Goal: Task Accomplishment & Management: Use online tool/utility

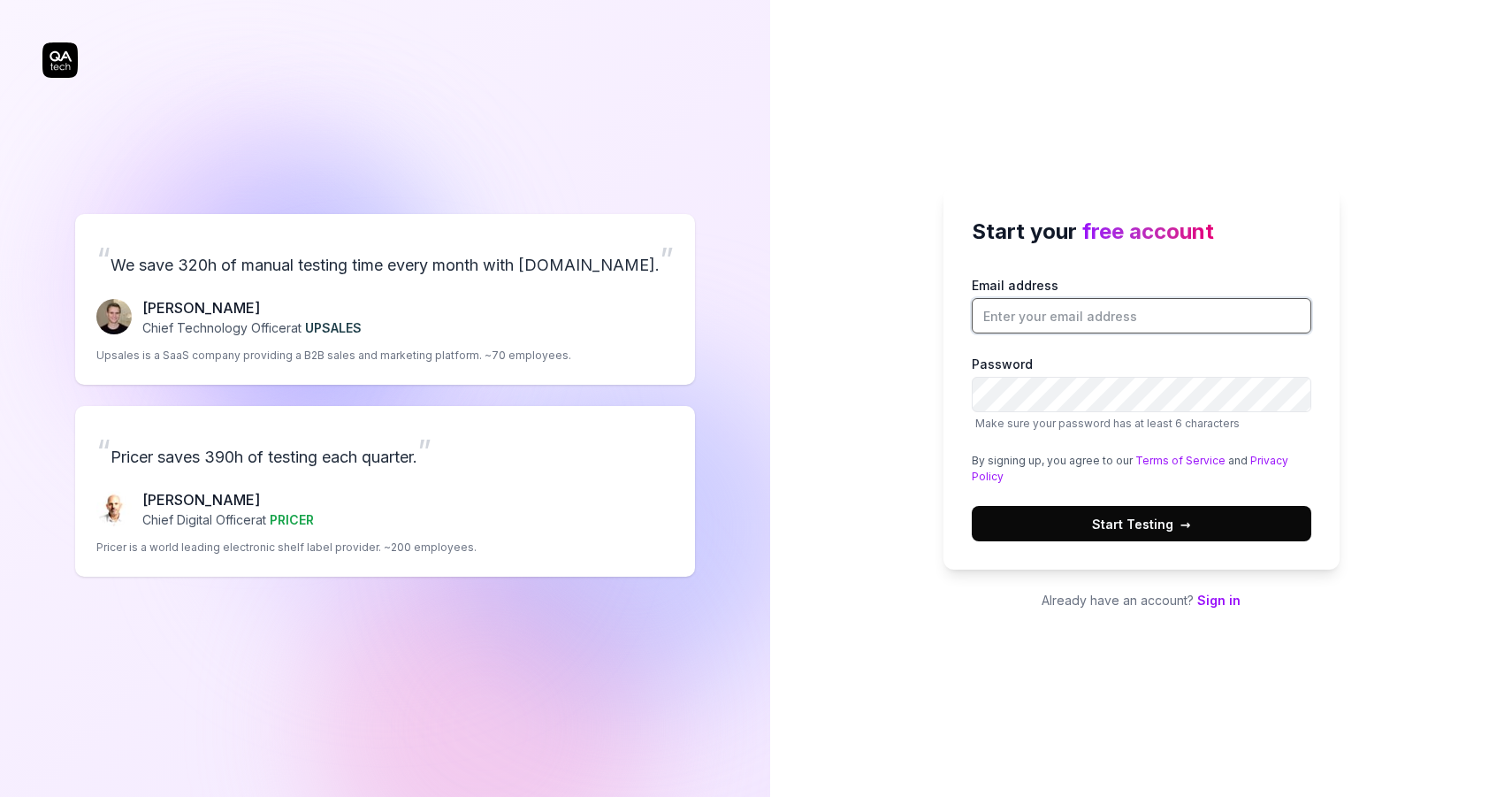
click at [1080, 330] on input "Email address" at bounding box center [1141, 316] width 340 height 36
type input "marcll@stradivarius.com"
click at [1211, 592] on link "Sign in" at bounding box center [1218, 600] width 43 height 15
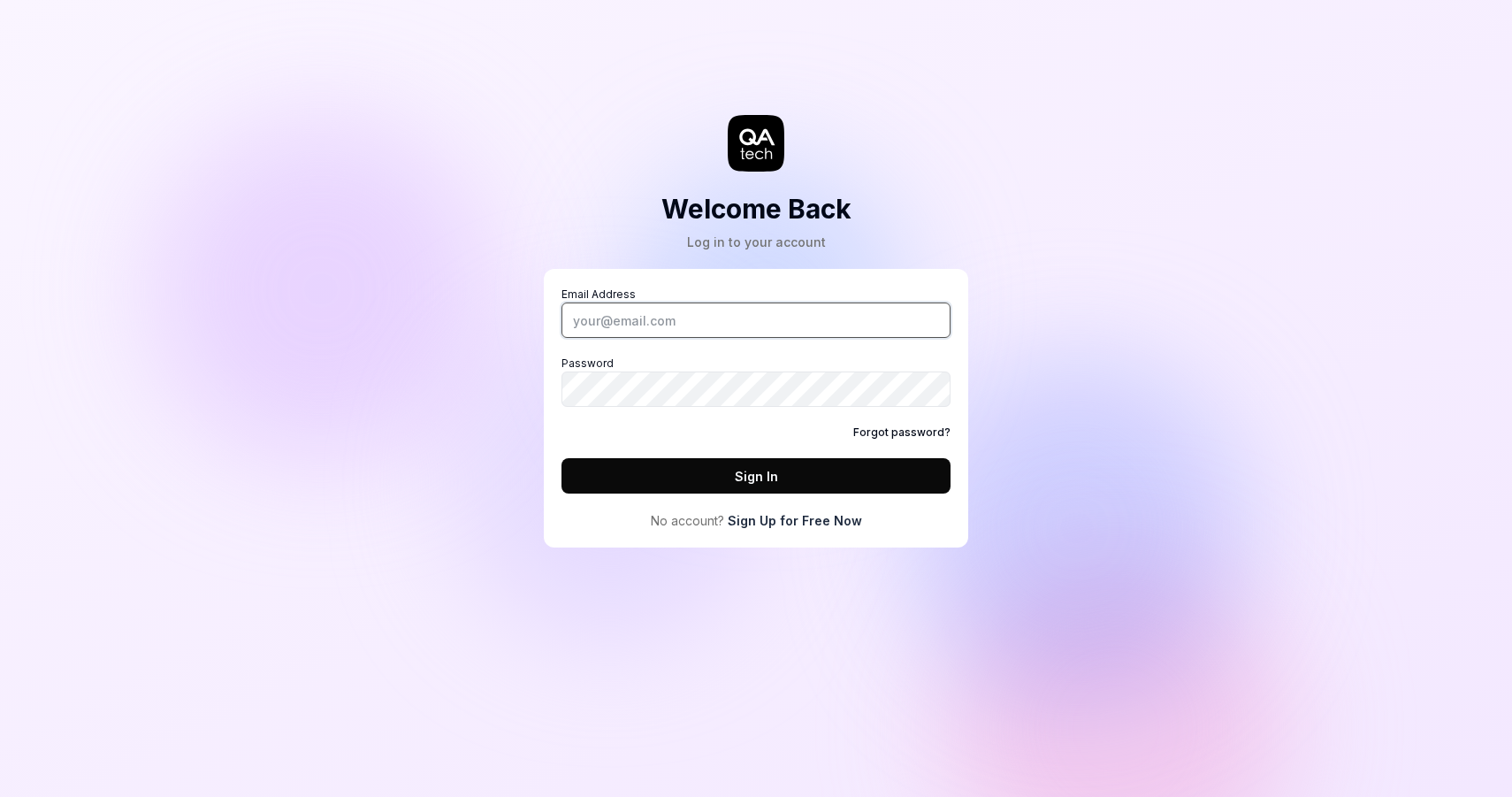
click at [754, 311] on input "Email Address" at bounding box center [755, 320] width 389 height 36
click at [1015, 330] on div "Welcome Back Log in to your account Email Address Password Forgot password? Sig…" at bounding box center [755, 292] width 530 height 512
click at [835, 523] on link "Sign Up for Free Now" at bounding box center [795, 520] width 134 height 18
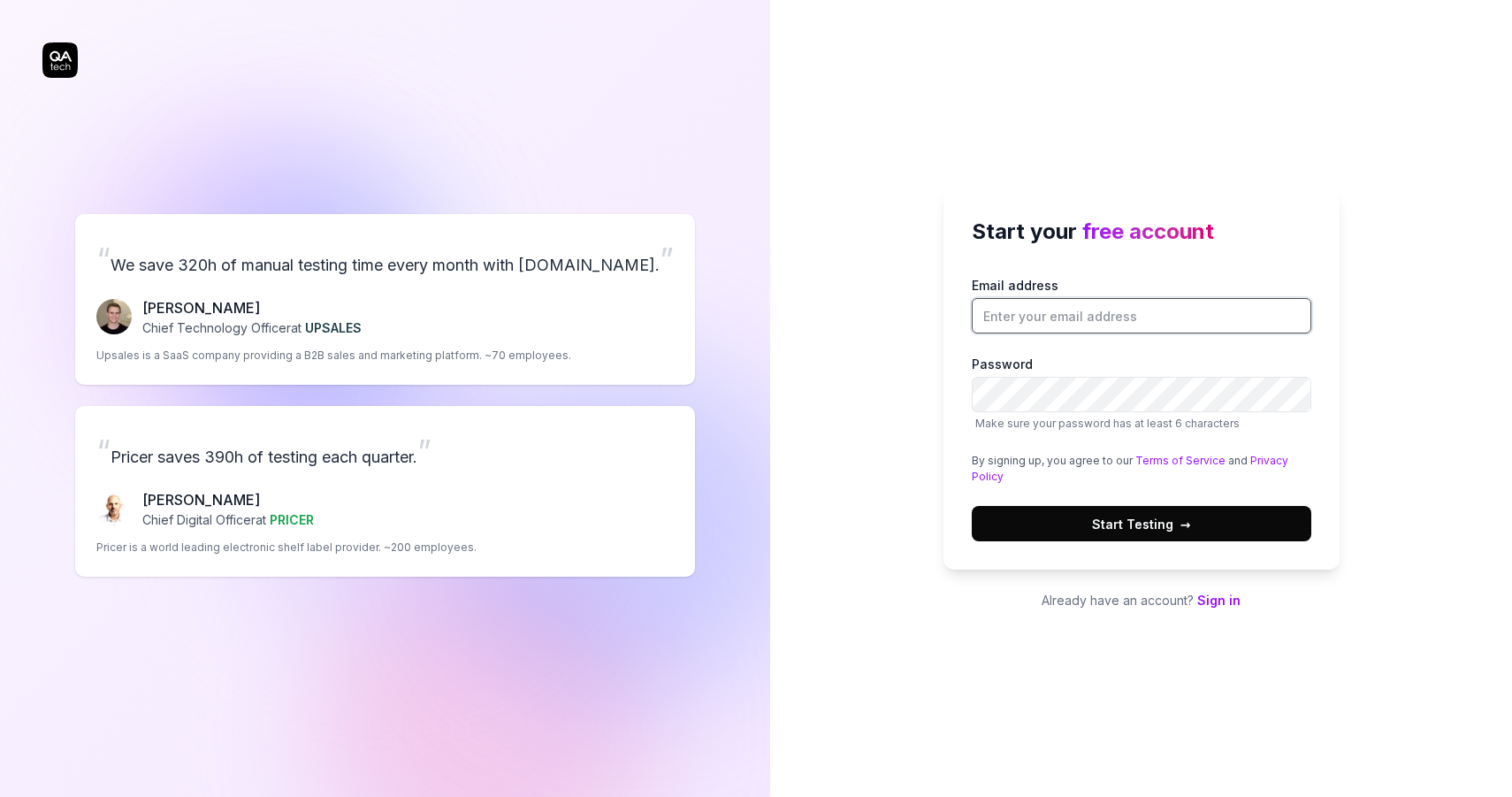
click at [1022, 309] on input "Email address" at bounding box center [1141, 316] width 340 height 36
type input "marcll@stradivarius.com"
click at [1181, 548] on div "Start your free account Email address marcll@stradivarius.com Password Make sur…" at bounding box center [1141, 379] width 396 height 383
click at [1170, 528] on span "Start Testing →" at bounding box center [1141, 524] width 99 height 18
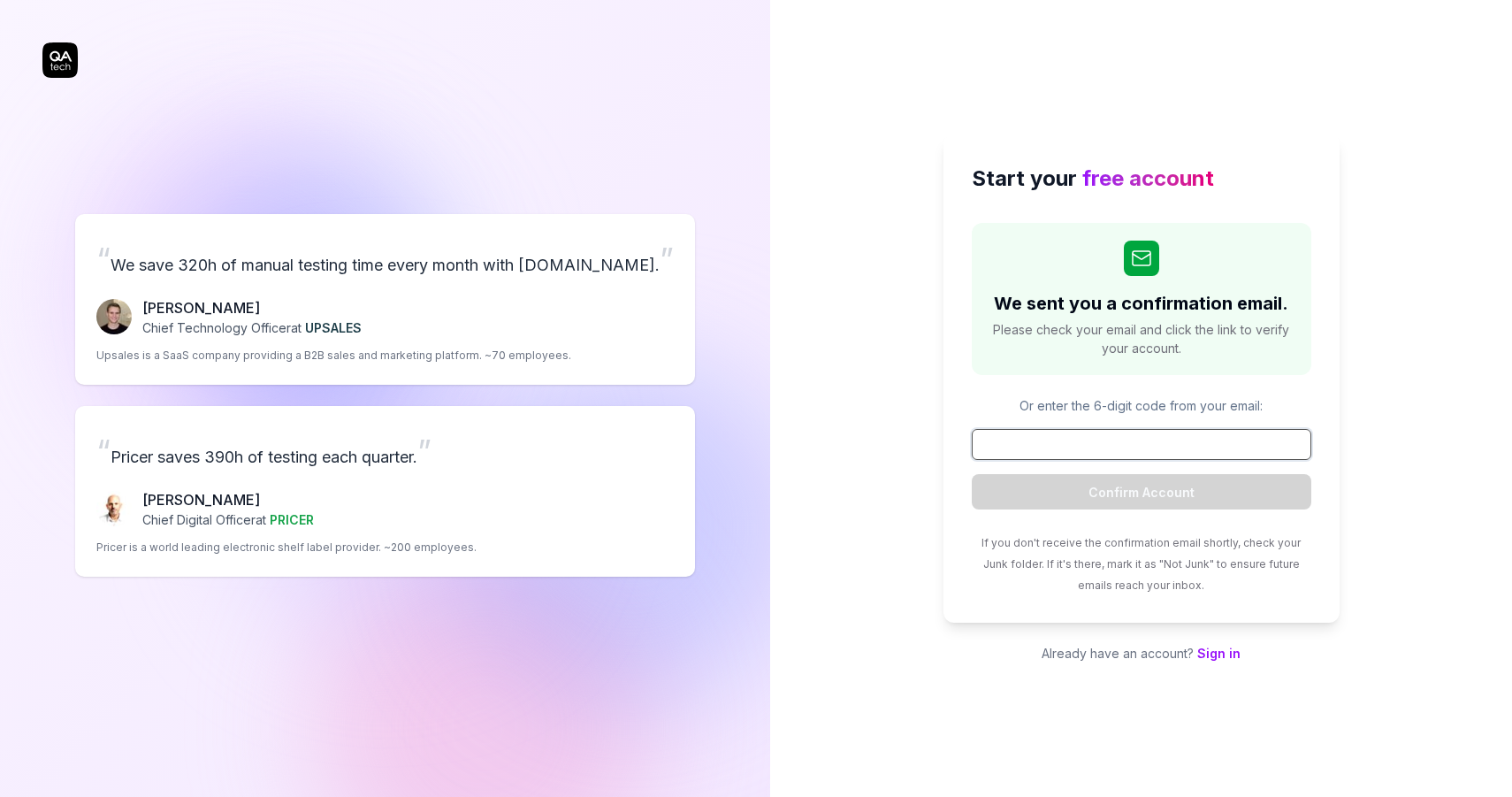
click at [1051, 441] on input at bounding box center [1141, 444] width 340 height 31
paste input "599758"
type input "599758"
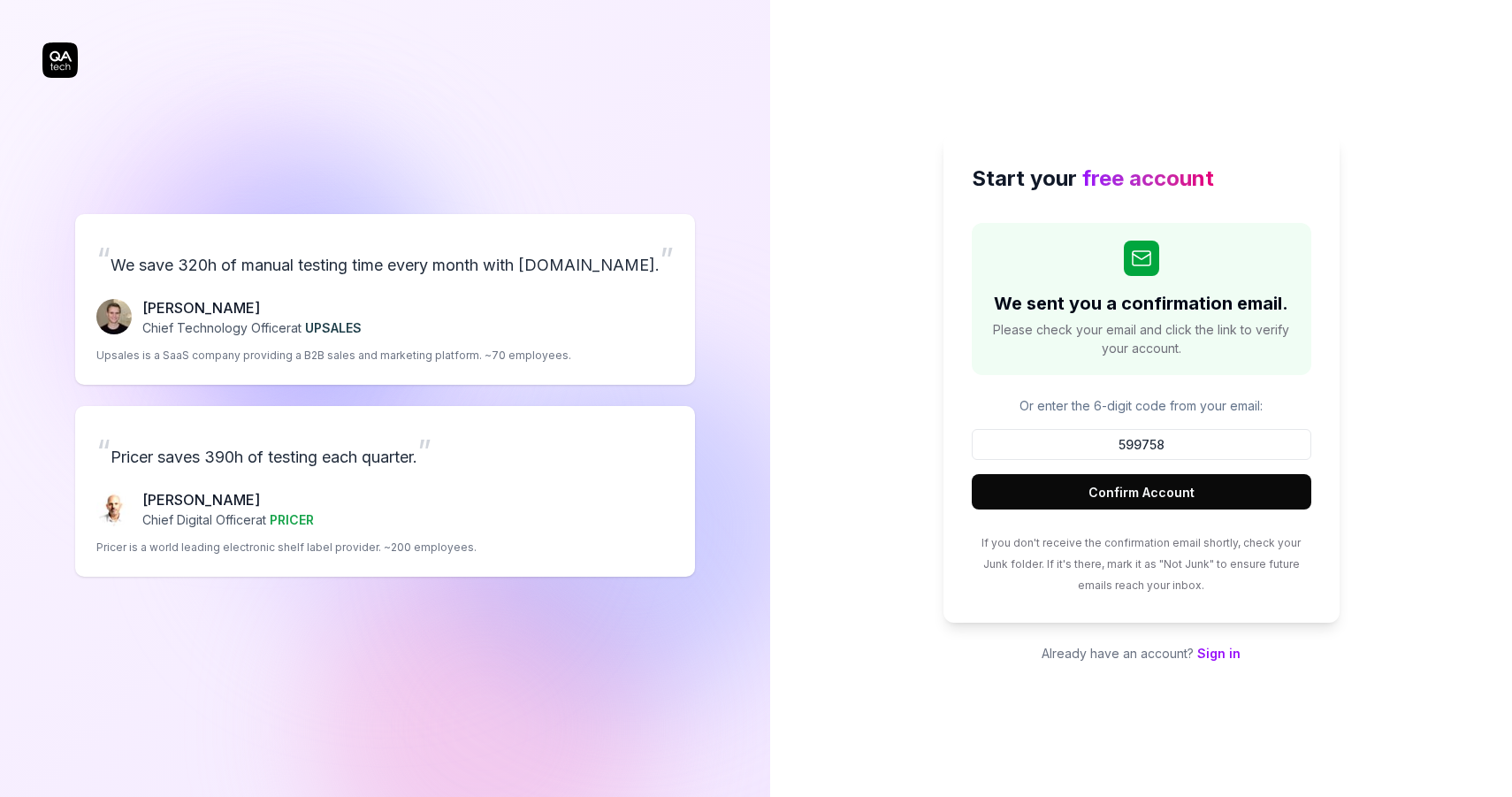
click at [1104, 498] on button "Confirm Account" at bounding box center [1141, 492] width 340 height 36
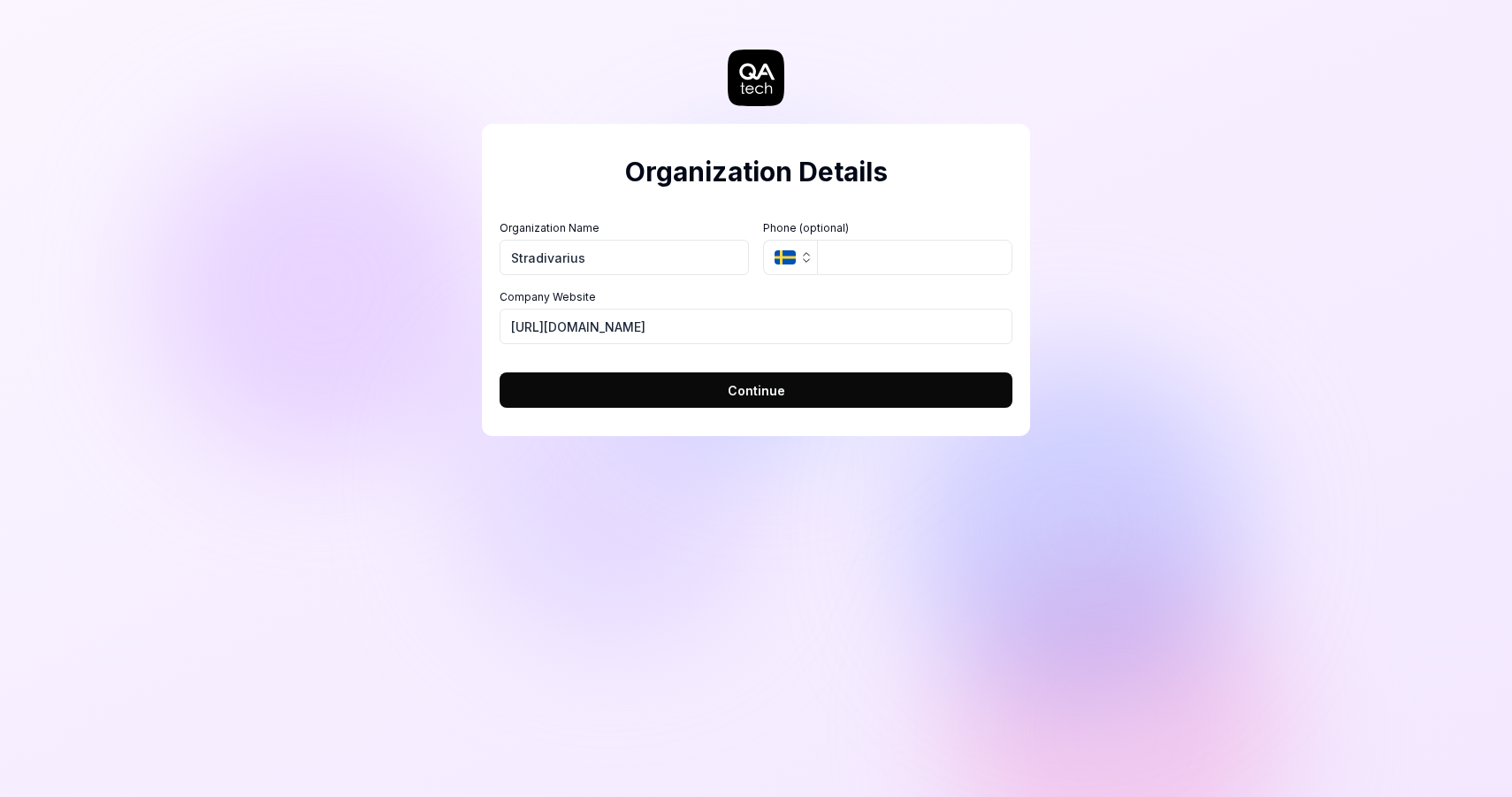
type input "Stradivarius"
click at [860, 392] on button "Continue" at bounding box center [755, 389] width 513 height 36
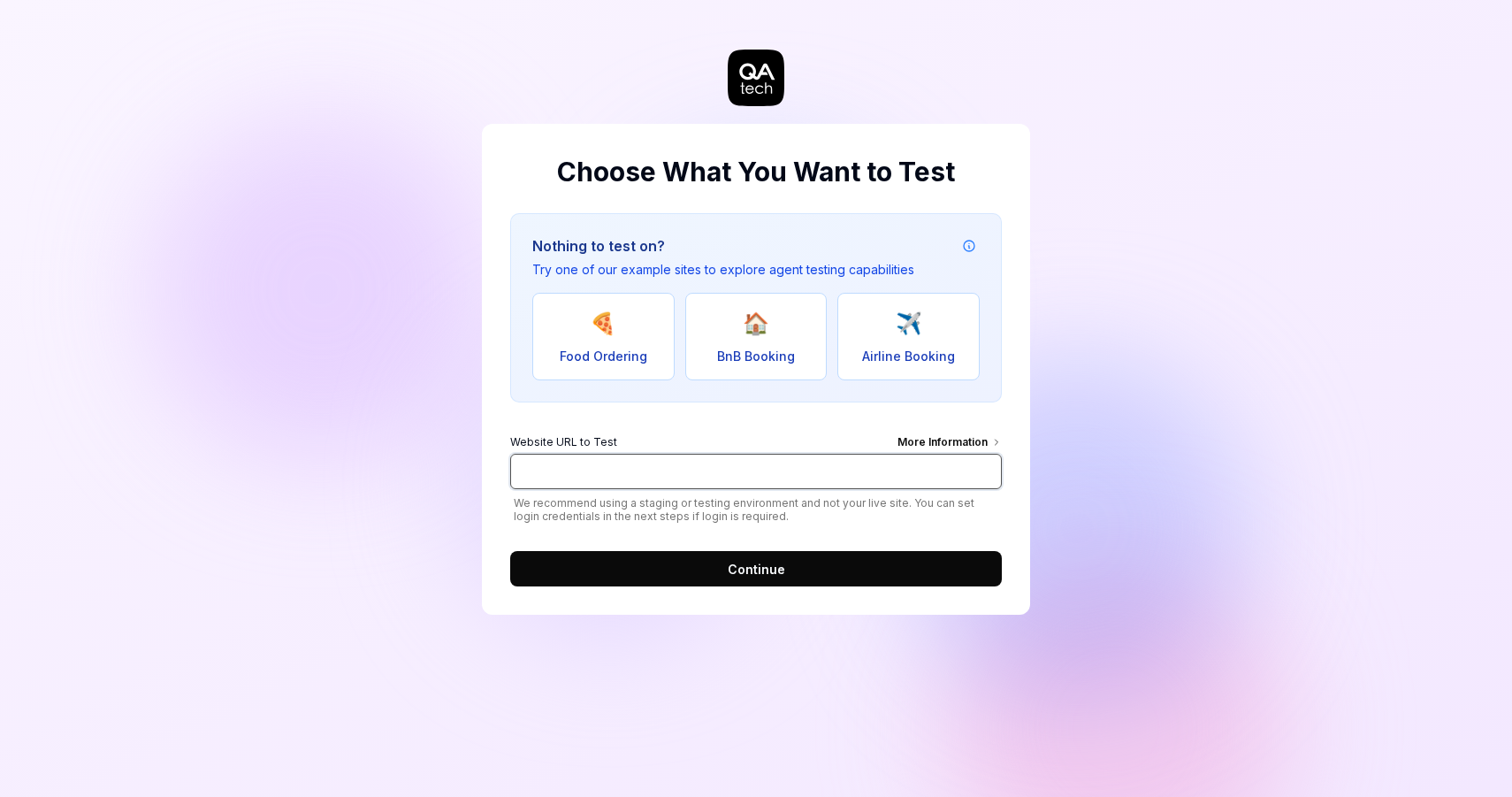
click at [716, 476] on input "Website URL to Test More Information" at bounding box center [755, 471] width 491 height 36
type input "https://stradivarius.com/es"
click at [770, 570] on span "Continue" at bounding box center [757, 569] width 58 height 18
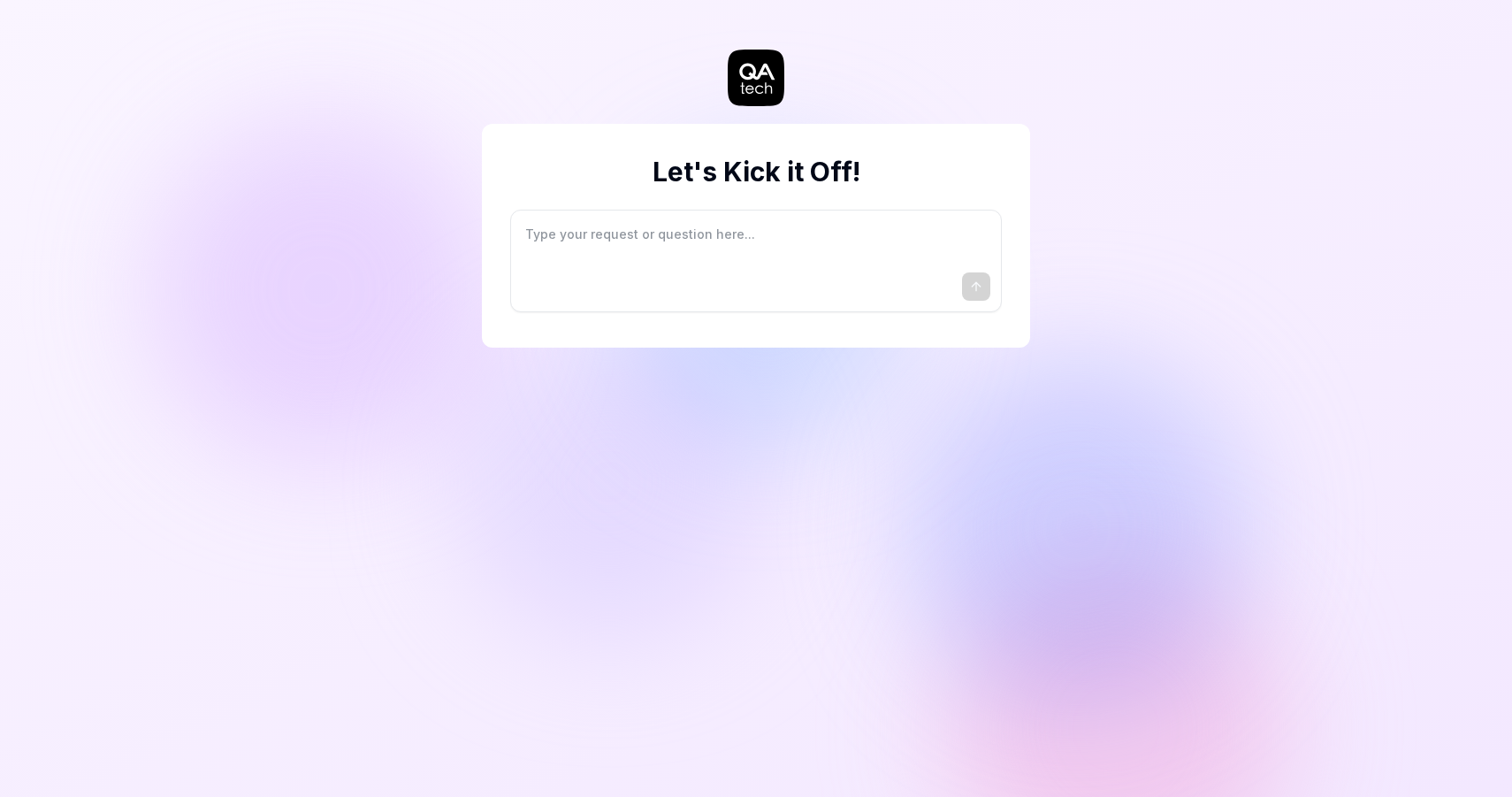
type textarea "*"
type textarea "I"
type textarea "*"
type textarea "I"
type textarea "*"
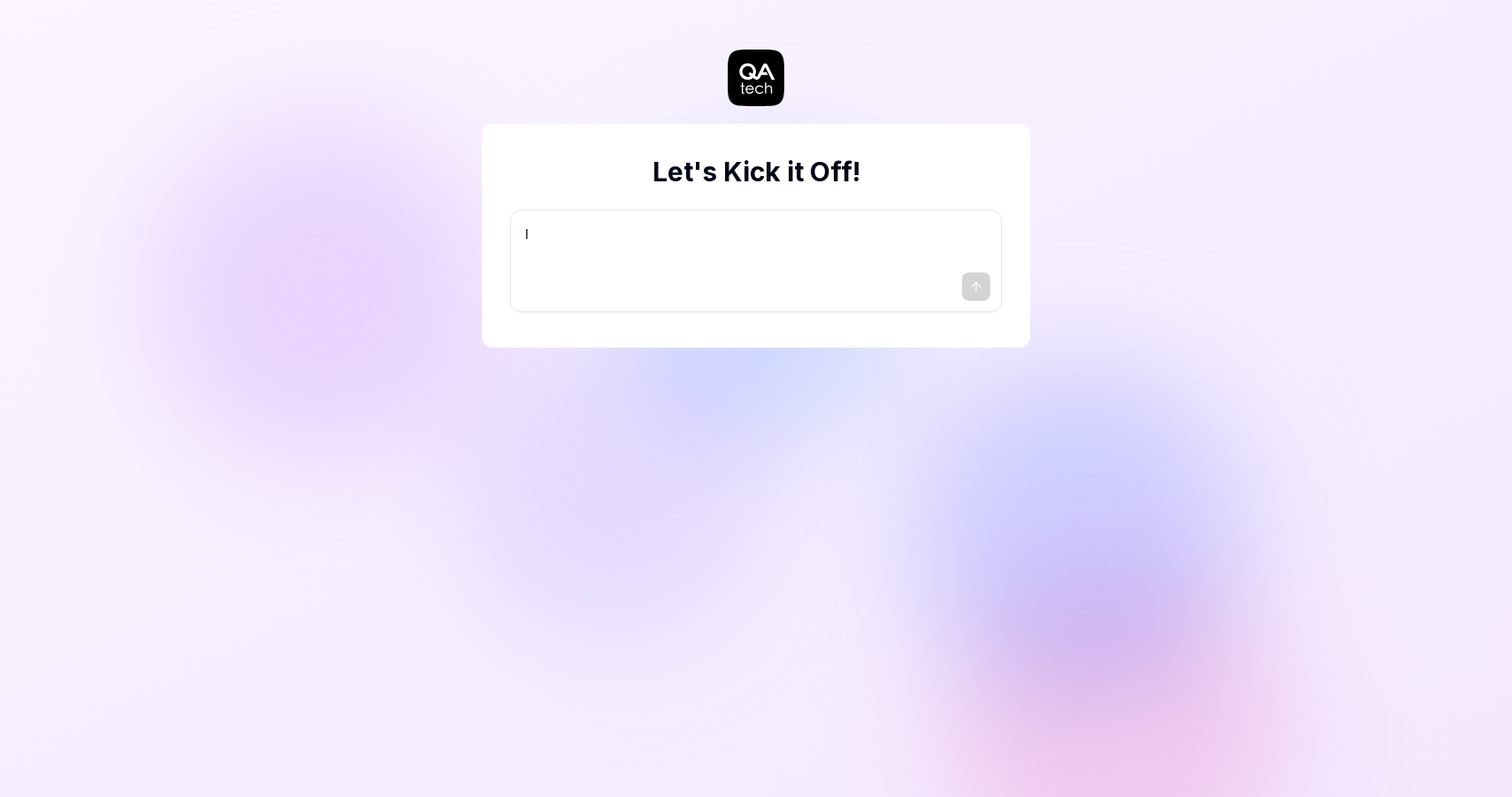
type textarea "I w"
type textarea "*"
type textarea "I wa"
type textarea "*"
type textarea "I wan"
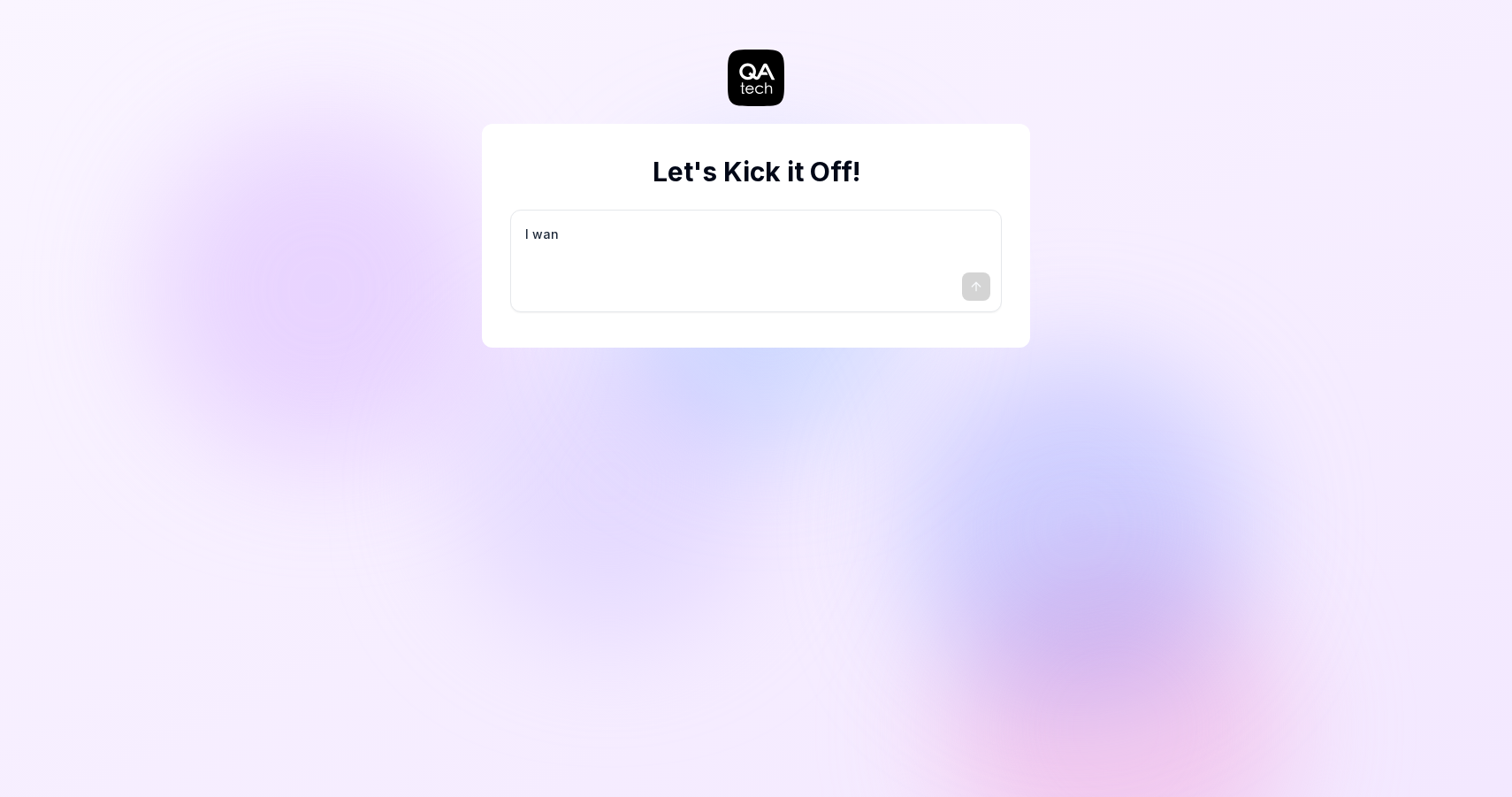
type textarea "*"
type textarea "I want"
type textarea "*"
type textarea "I want"
type textarea "*"
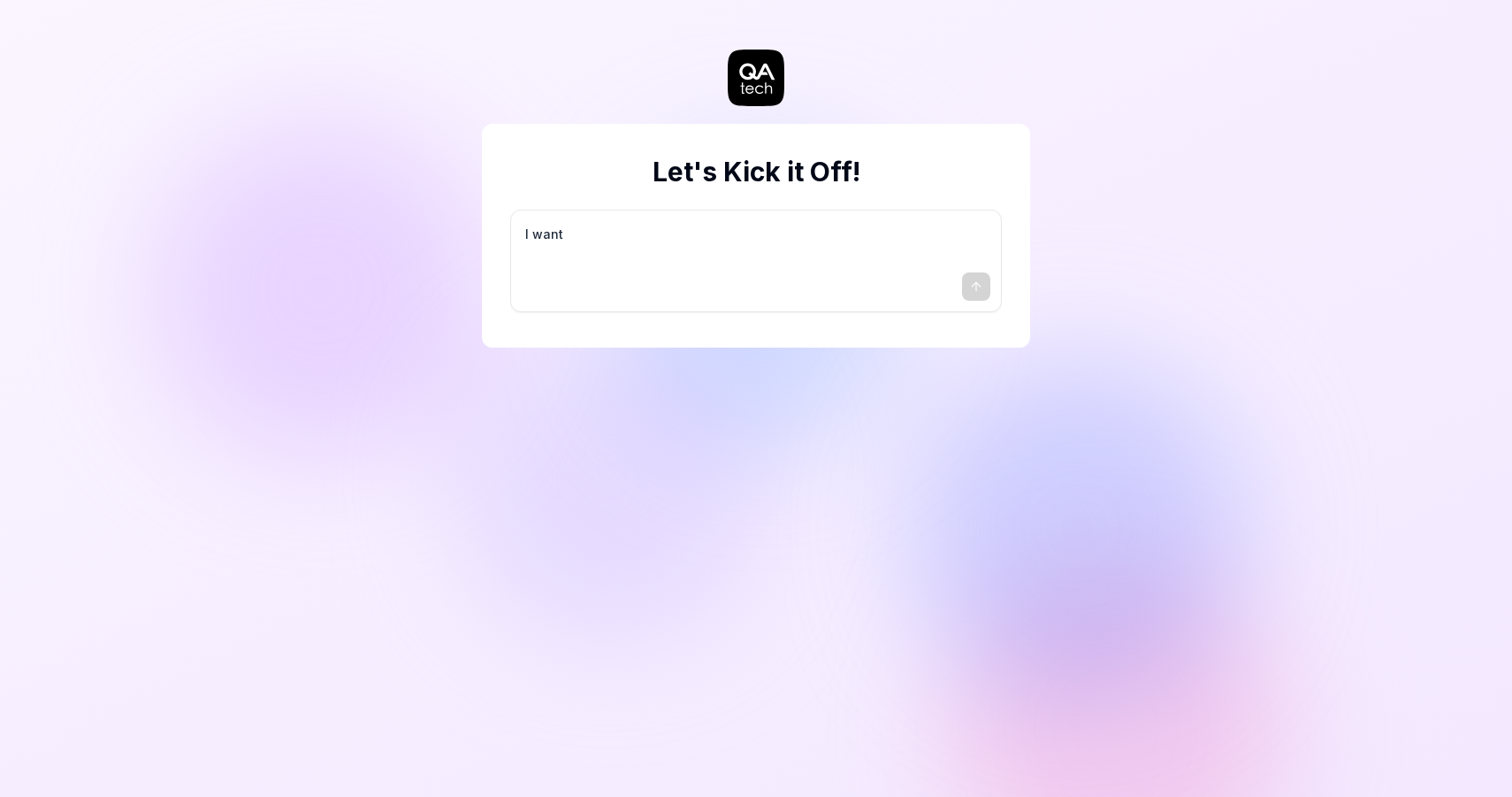
type textarea "I want a"
type textarea "*"
type textarea "I want a"
type textarea "*"
type textarea "I want a g"
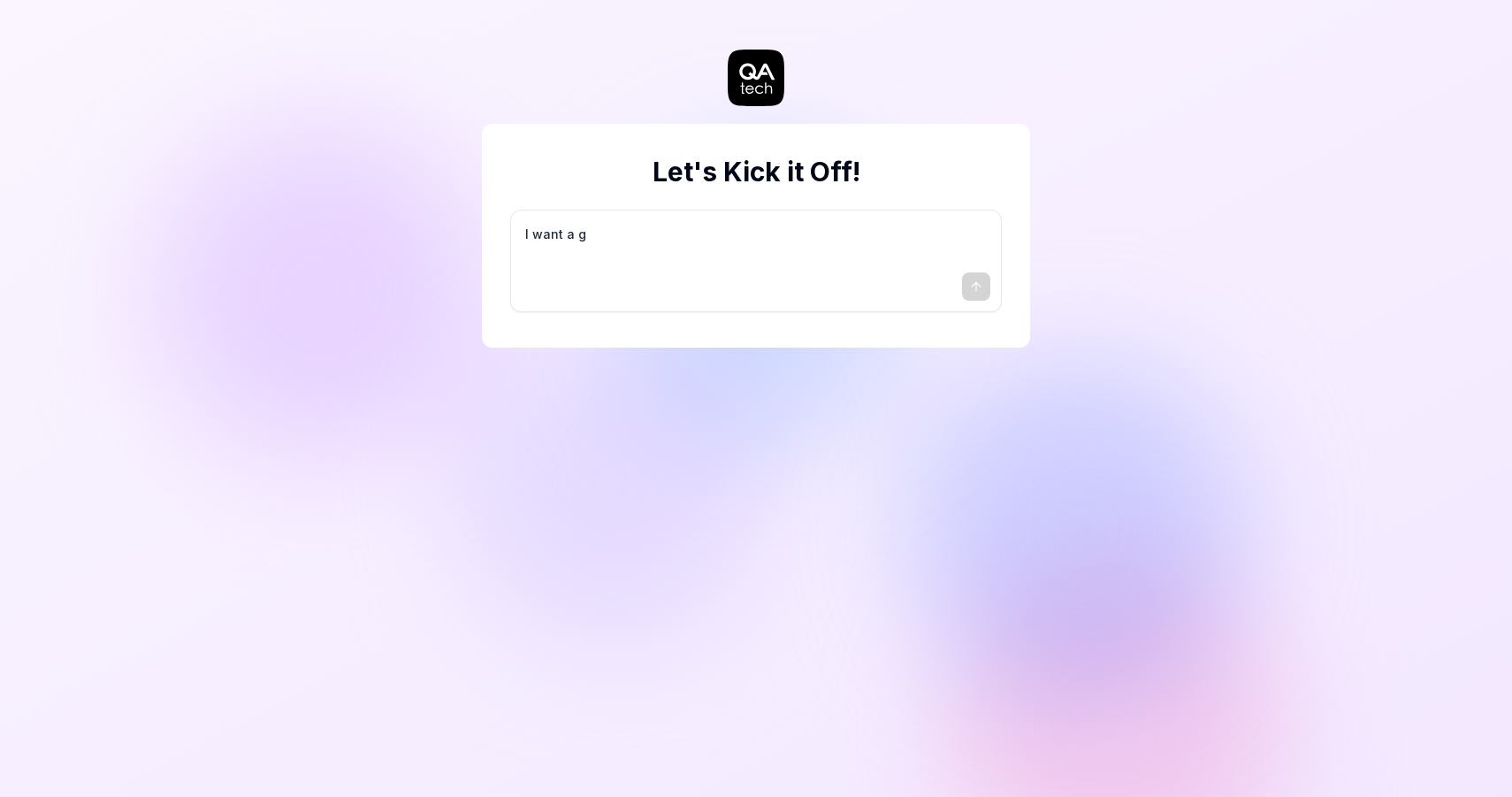
type textarea "*"
type textarea "I want a go"
type textarea "*"
type textarea "I want a goo"
type textarea "*"
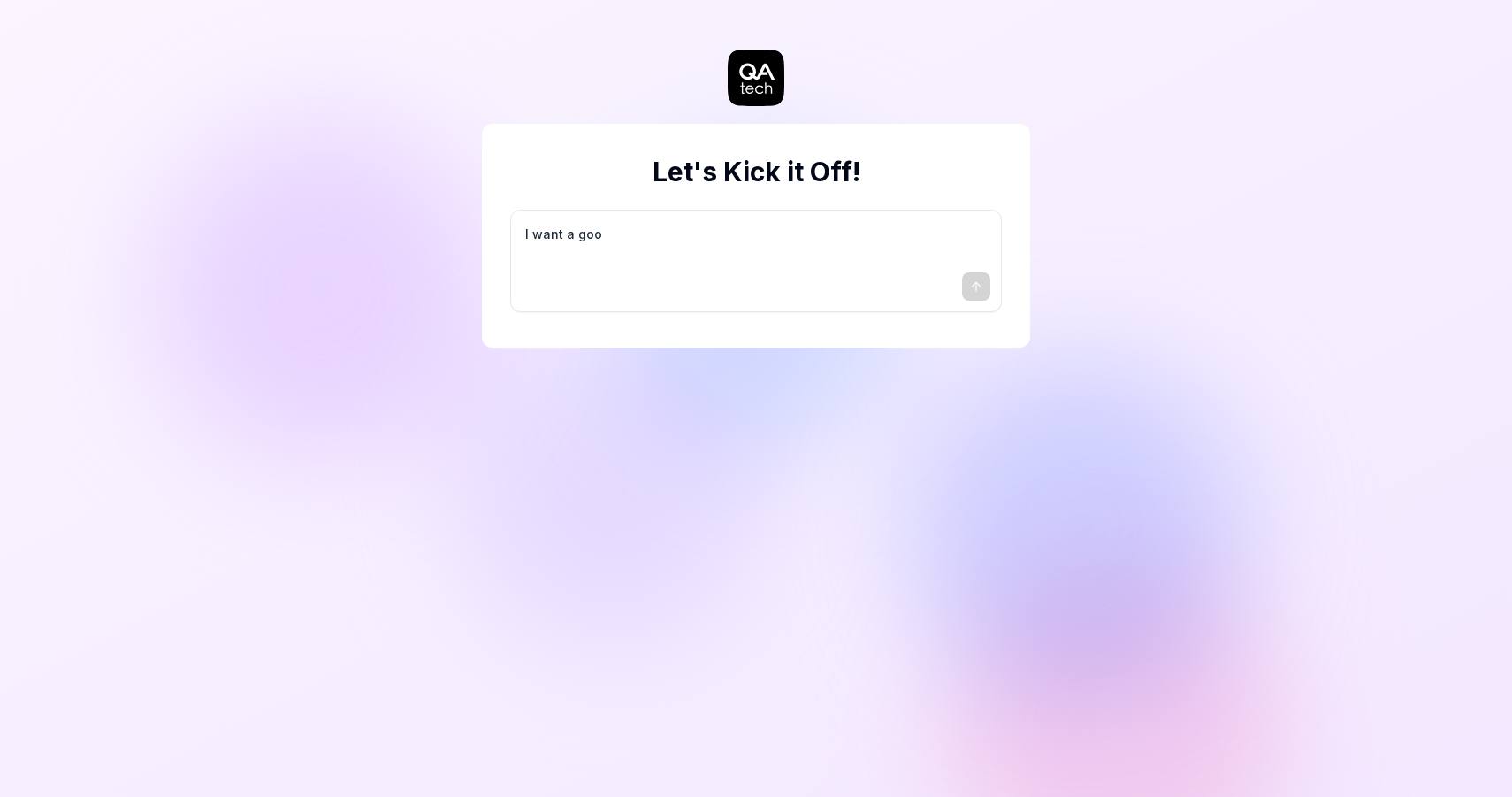
type textarea "I want a good"
type textarea "*"
type textarea "I want a good"
type textarea "*"
type textarea "I want a good t"
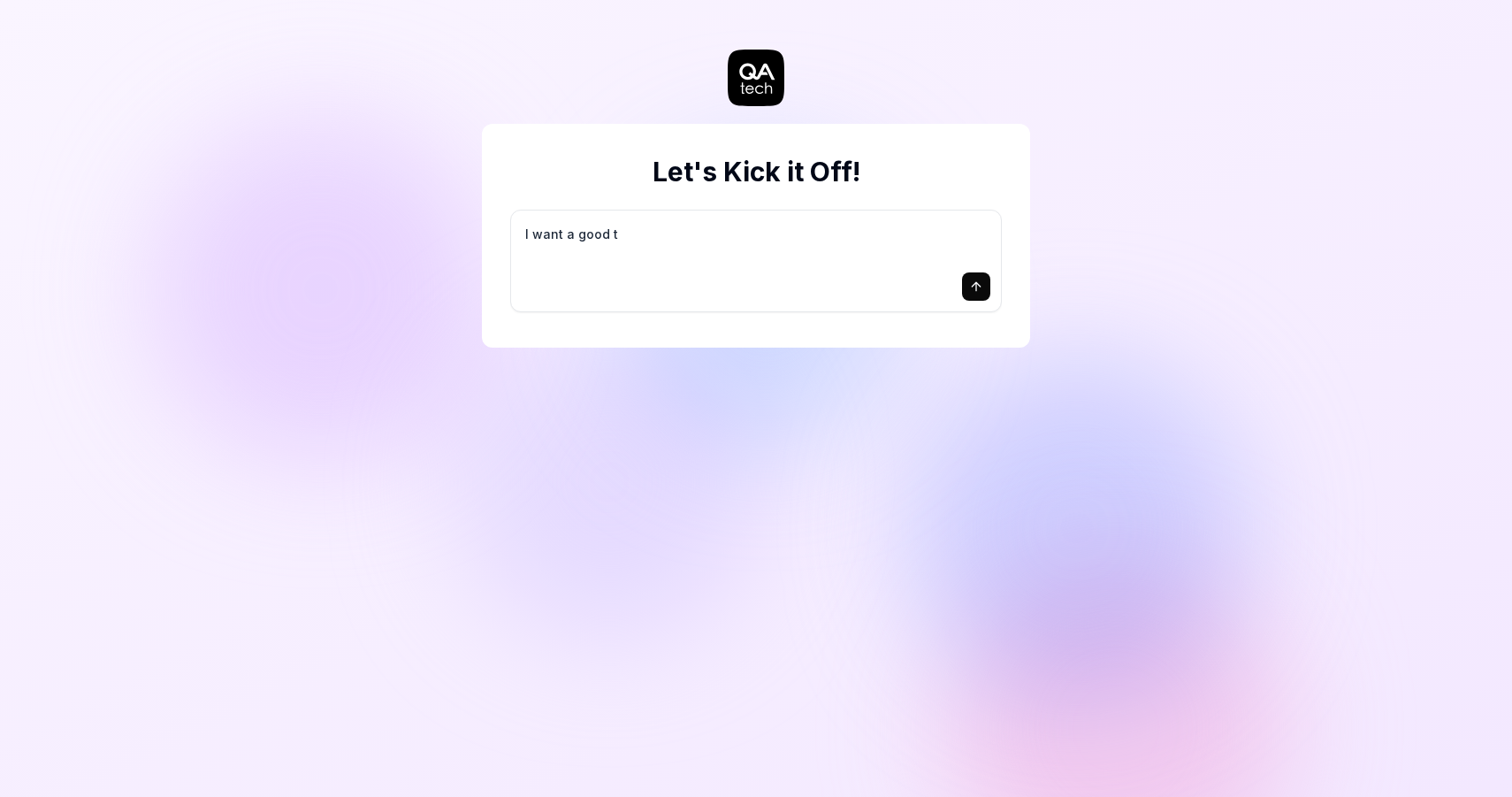
type textarea "*"
type textarea "I want a good te"
type textarea "*"
type textarea "I want a good tes"
type textarea "*"
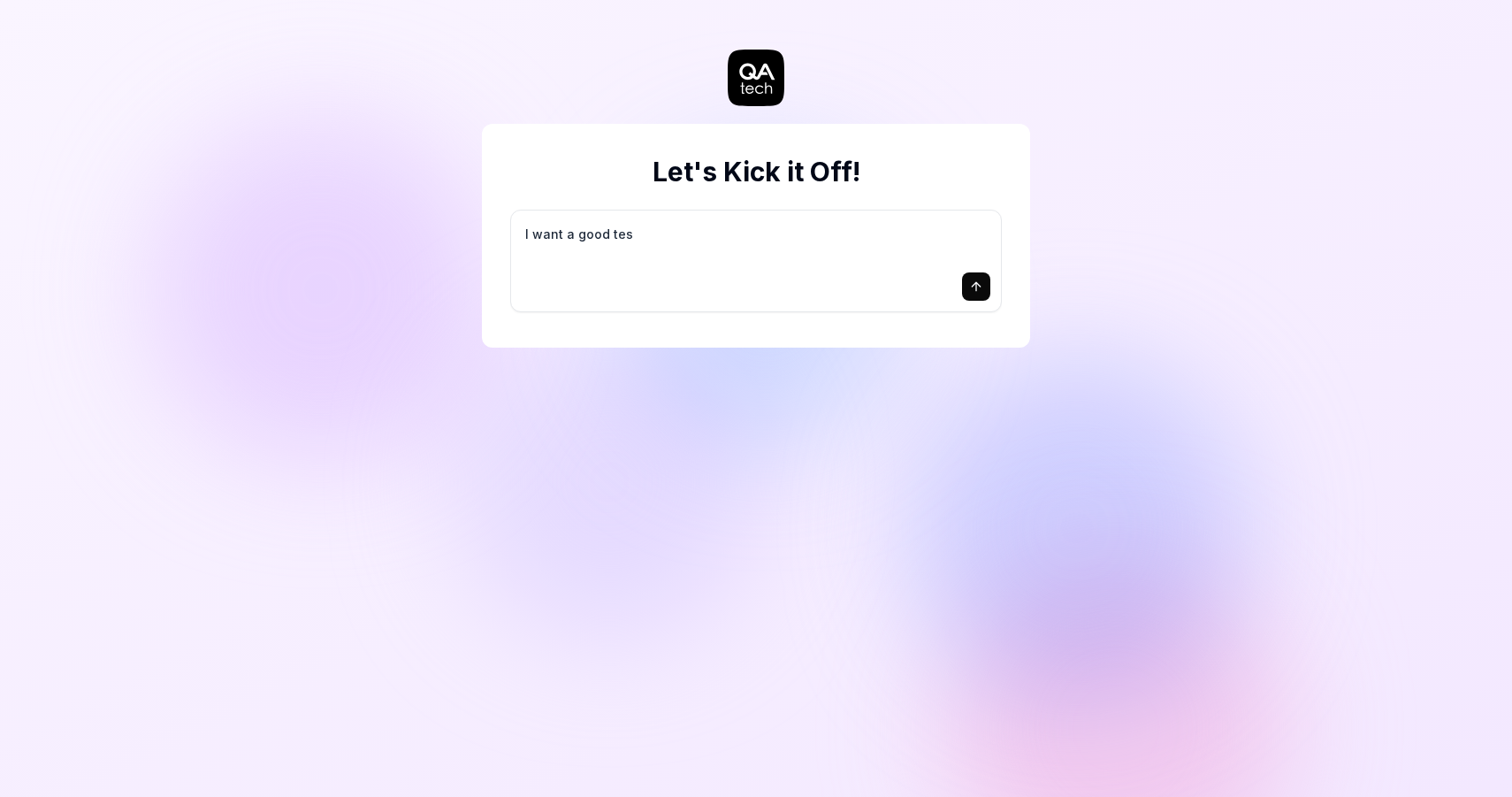
type textarea "I want a good test"
type textarea "*"
type textarea "I want a good test"
type textarea "*"
type textarea "I want a good test s"
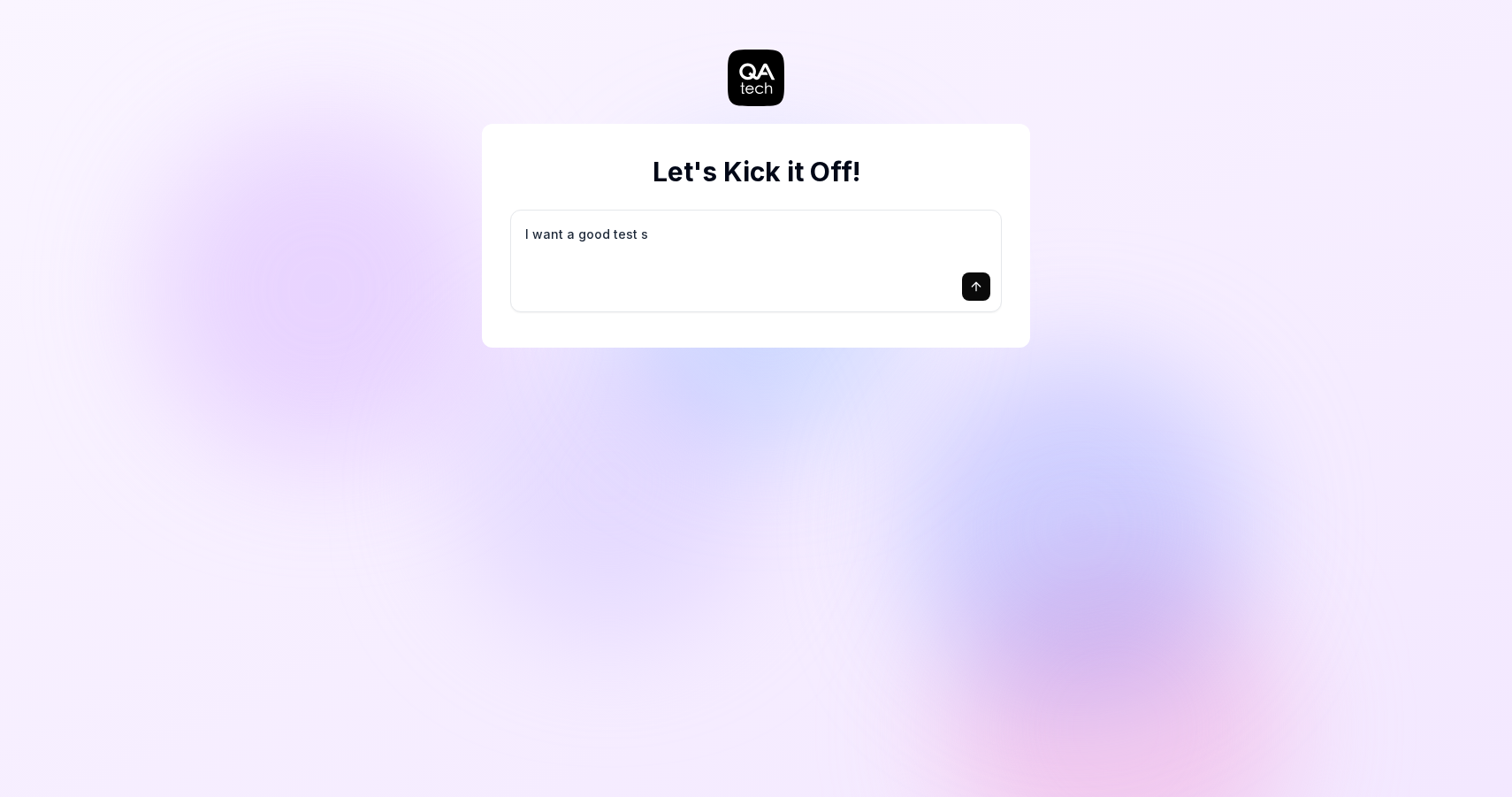
type textarea "*"
type textarea "I want a good test se"
type textarea "*"
type textarea "I want a good test set"
type textarea "*"
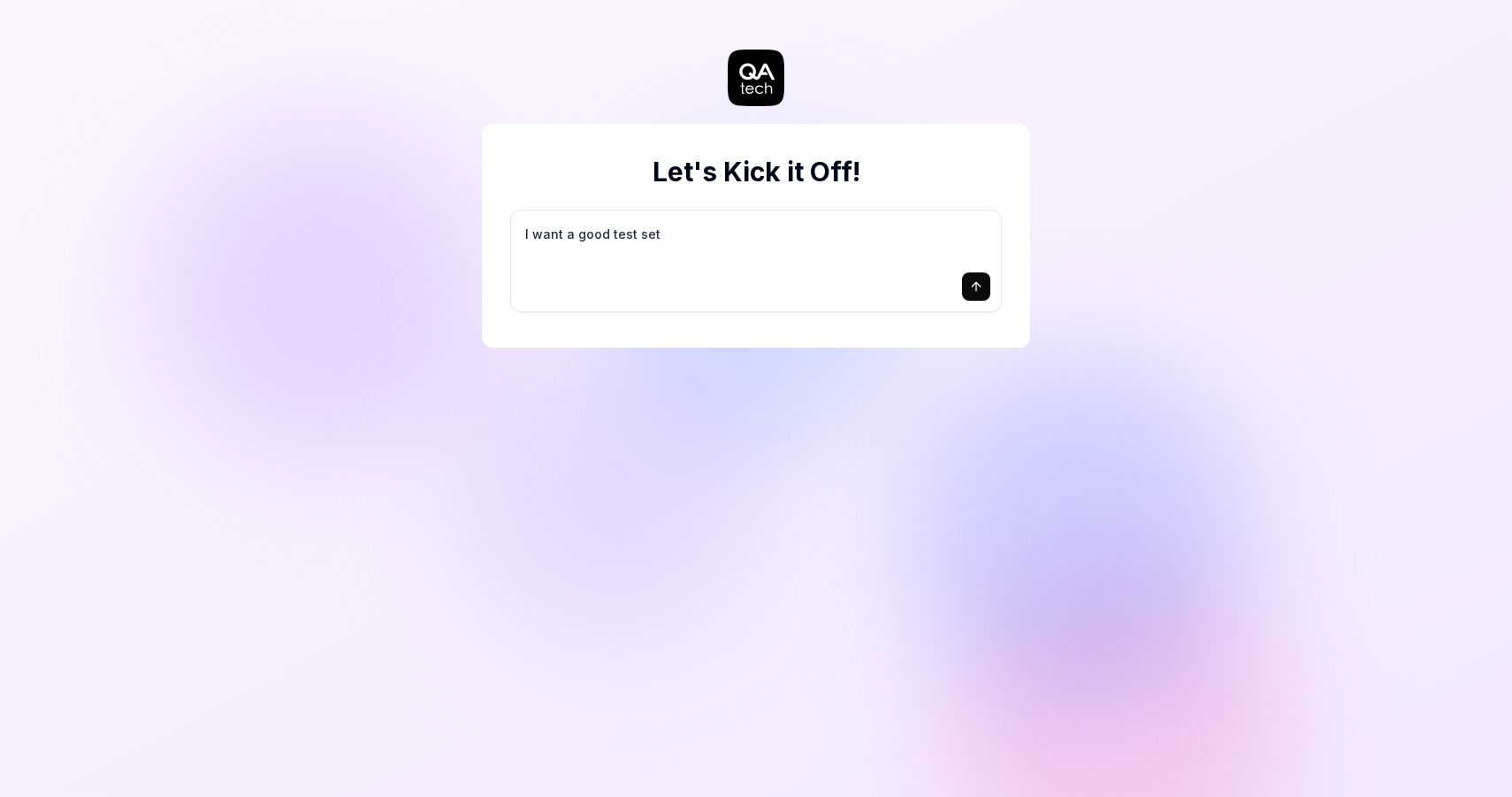
type textarea "I want a good test setu"
type textarea "*"
type textarea "I want a good test setup"
type textarea "*"
type textarea "I want a good test setup"
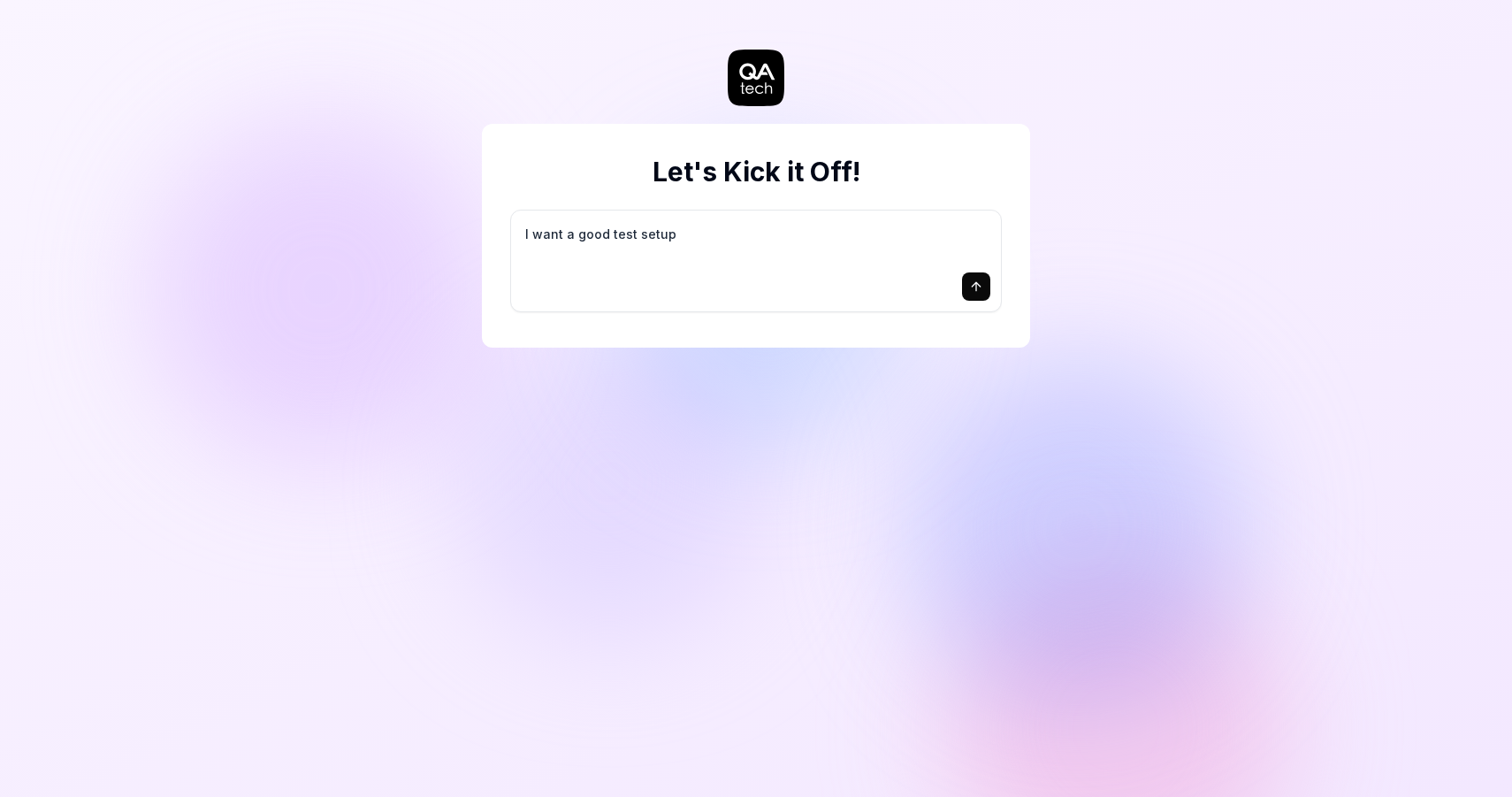
type textarea "*"
type textarea "I want a good test setup f"
type textarea "*"
type textarea "I want a good test setup fo"
type textarea "*"
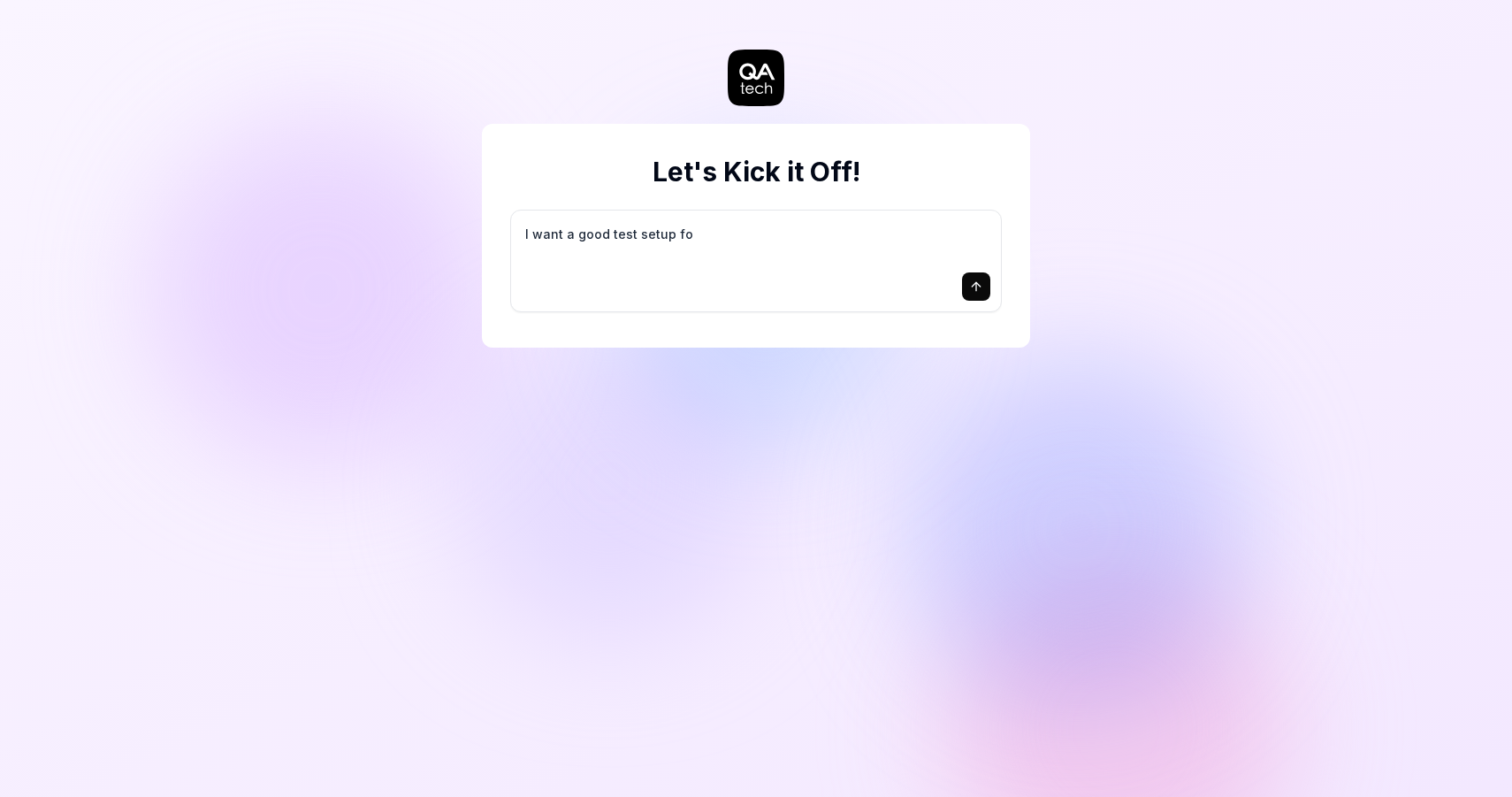
type textarea "I want a good test setup for"
type textarea "*"
type textarea "I want a good test setup for"
type textarea "*"
type textarea "I want a good test setup for m"
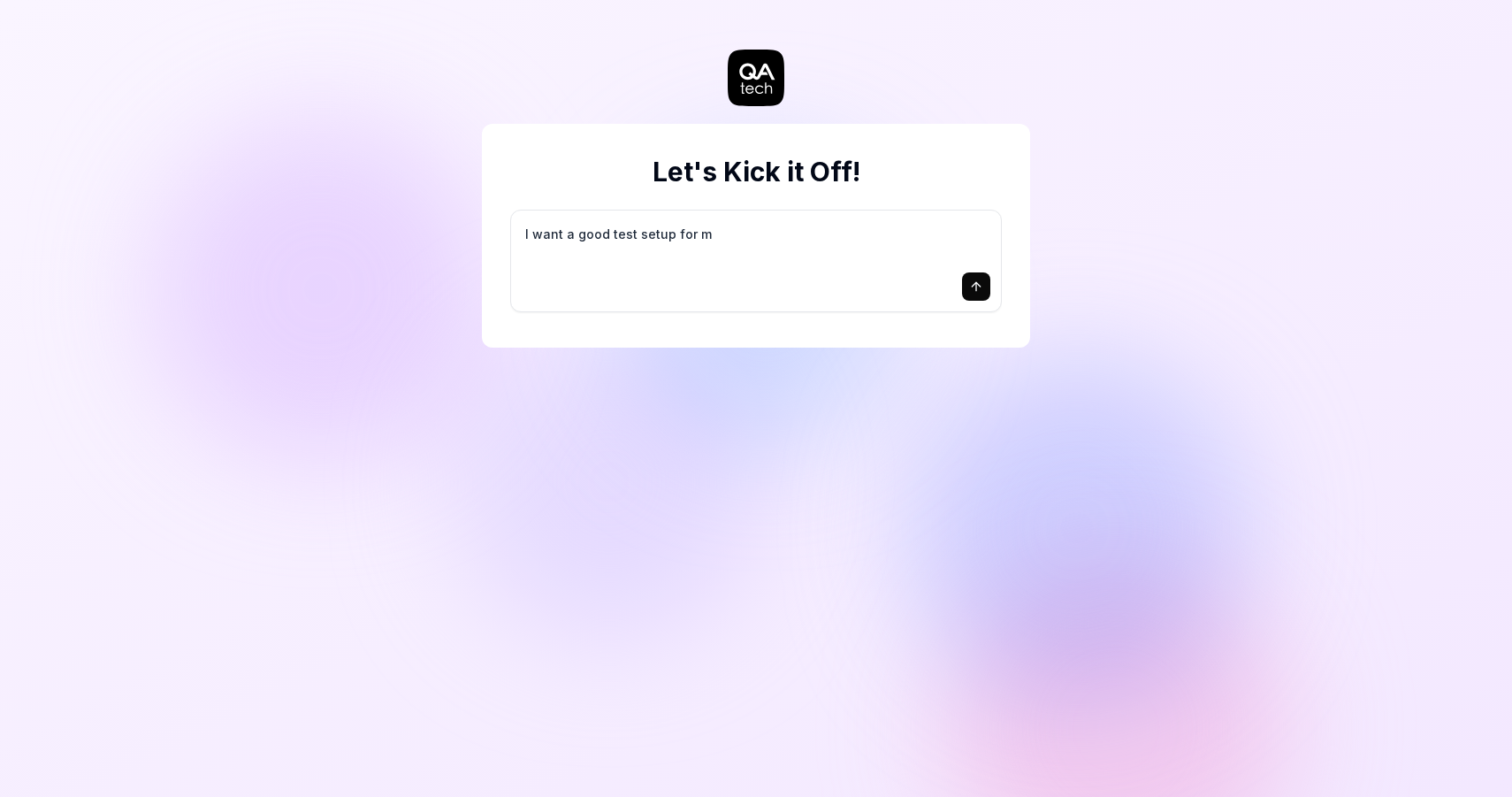
type textarea "*"
type textarea "I want a good test setup for my"
type textarea "*"
type textarea "I want a good test setup for my"
type textarea "*"
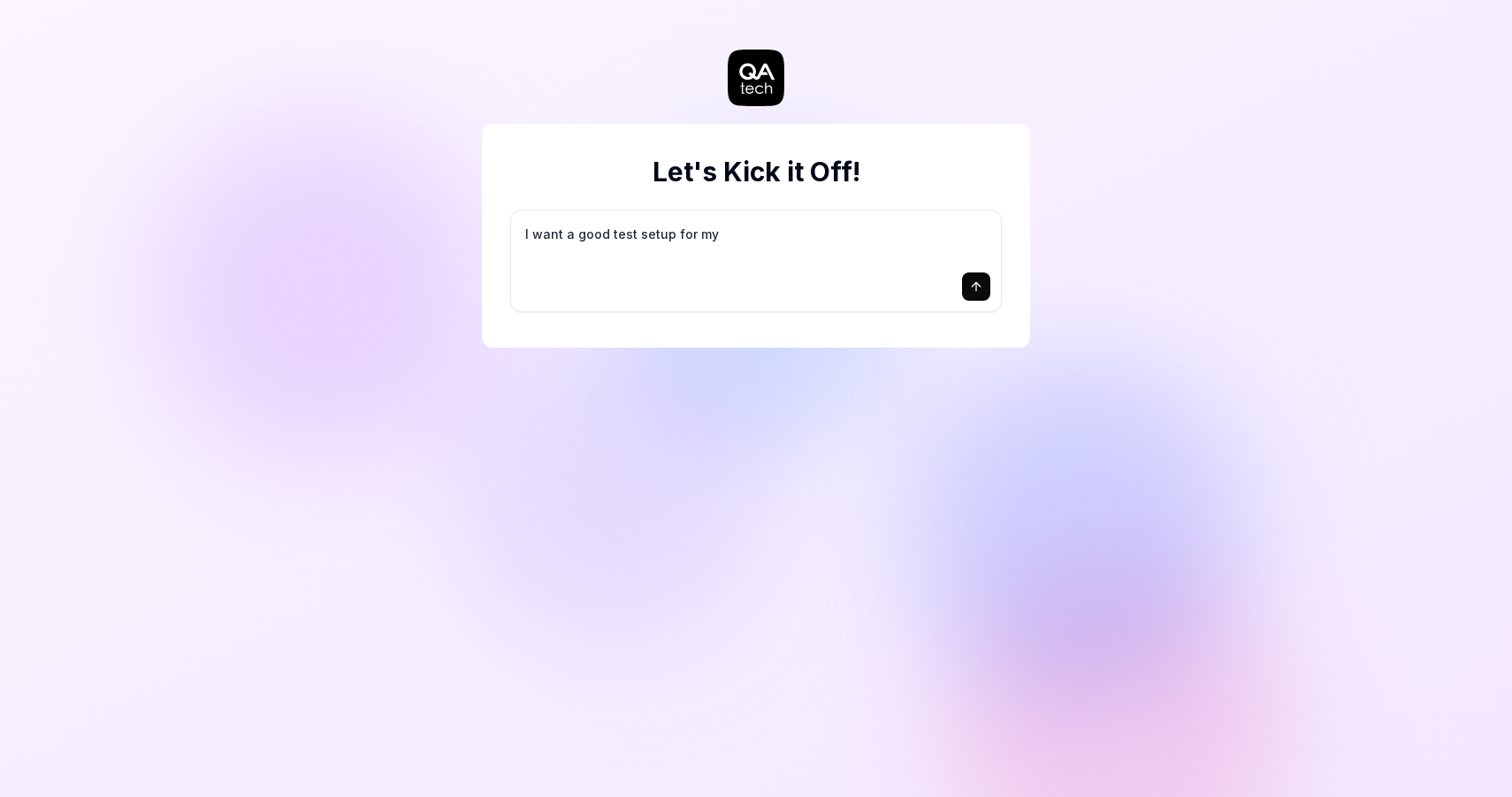
type textarea "I want a good test setup for my s"
type textarea "*"
type textarea "I want a good test setup for my si"
type textarea "*"
type textarea "I want a good test setup for my sit"
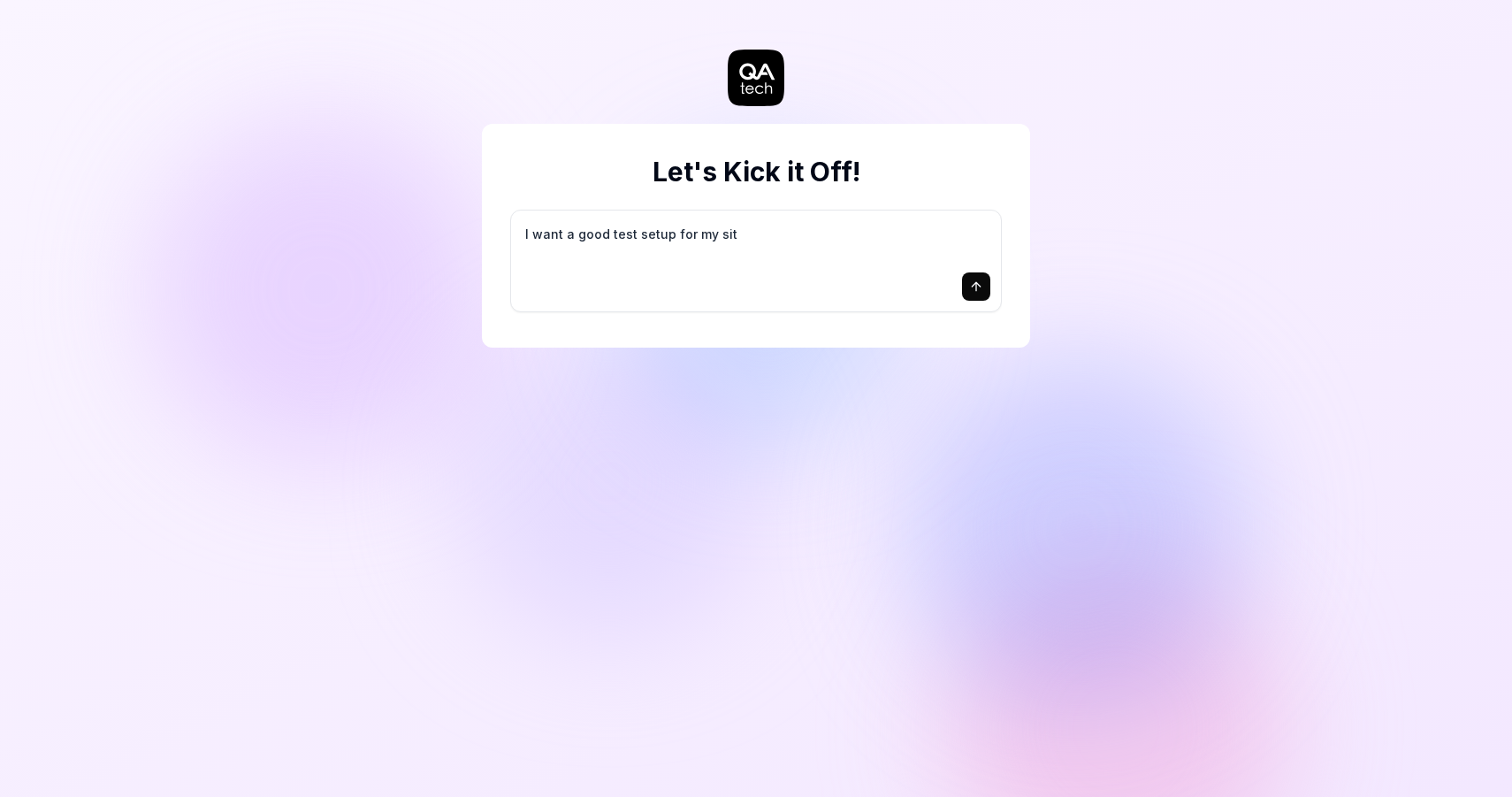
type textarea "*"
type textarea "I want a good test setup for my site"
type textarea "*"
type textarea "I want a good test setup for my site"
type textarea "*"
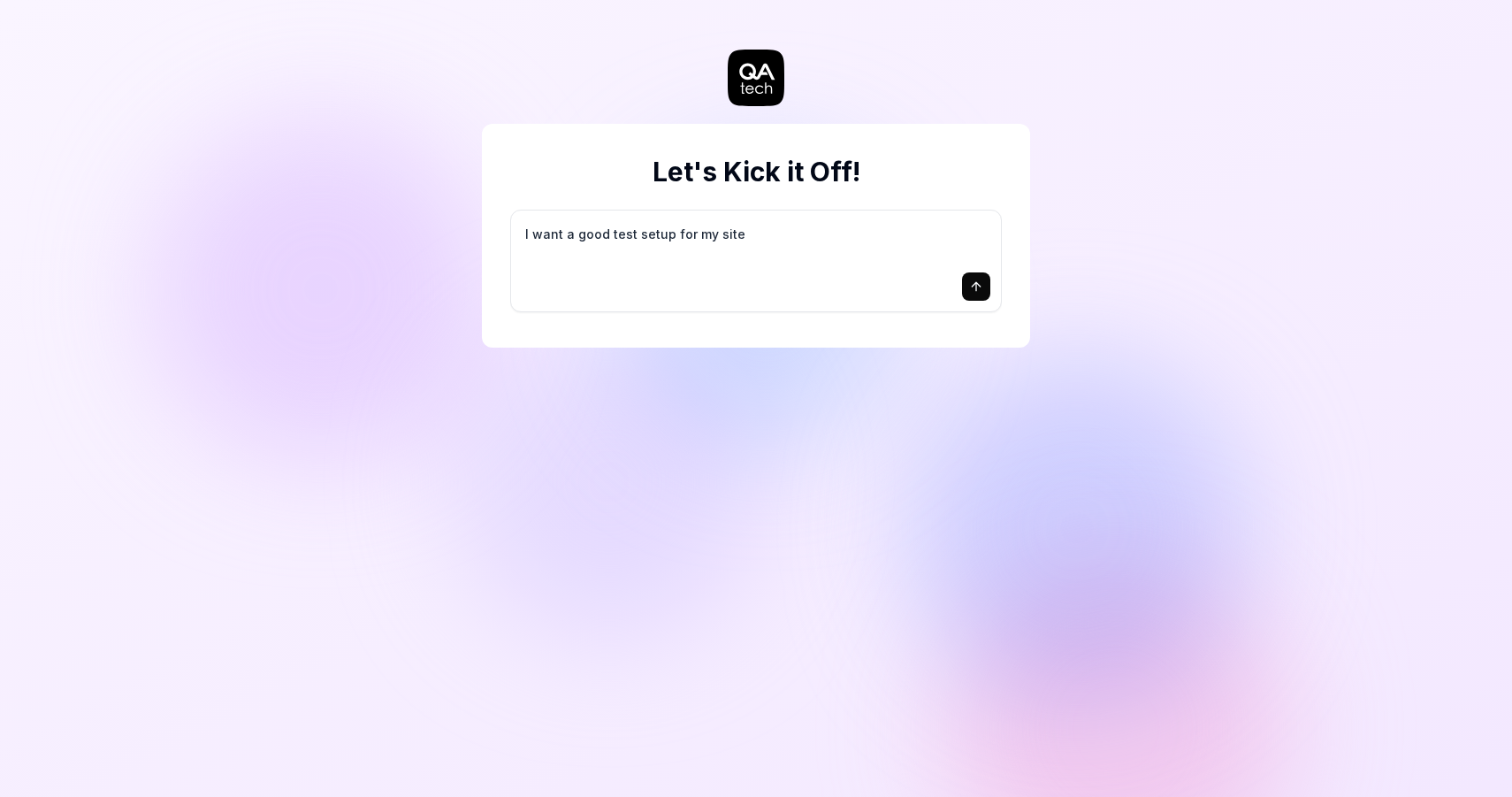
type textarea "I want a good test setup for my site -"
type textarea "*"
type textarea "I want a good test setup for my site -"
type textarea "*"
type textarea "I want a good test setup for my site - h"
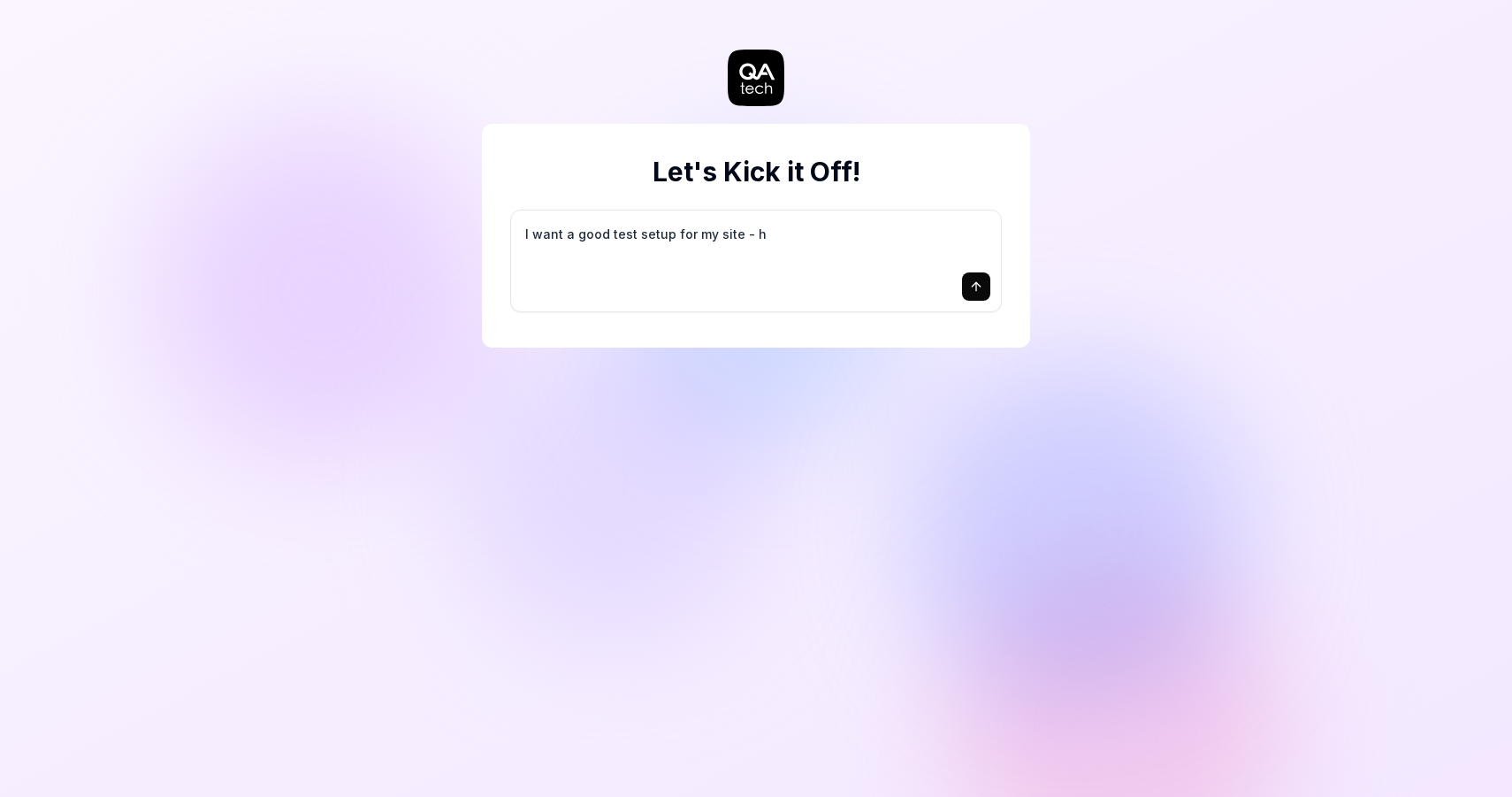
type textarea "*"
type textarea "I want a good test setup for my site - he"
type textarea "*"
type textarea "I want a good test setup for my site - hel"
type textarea "*"
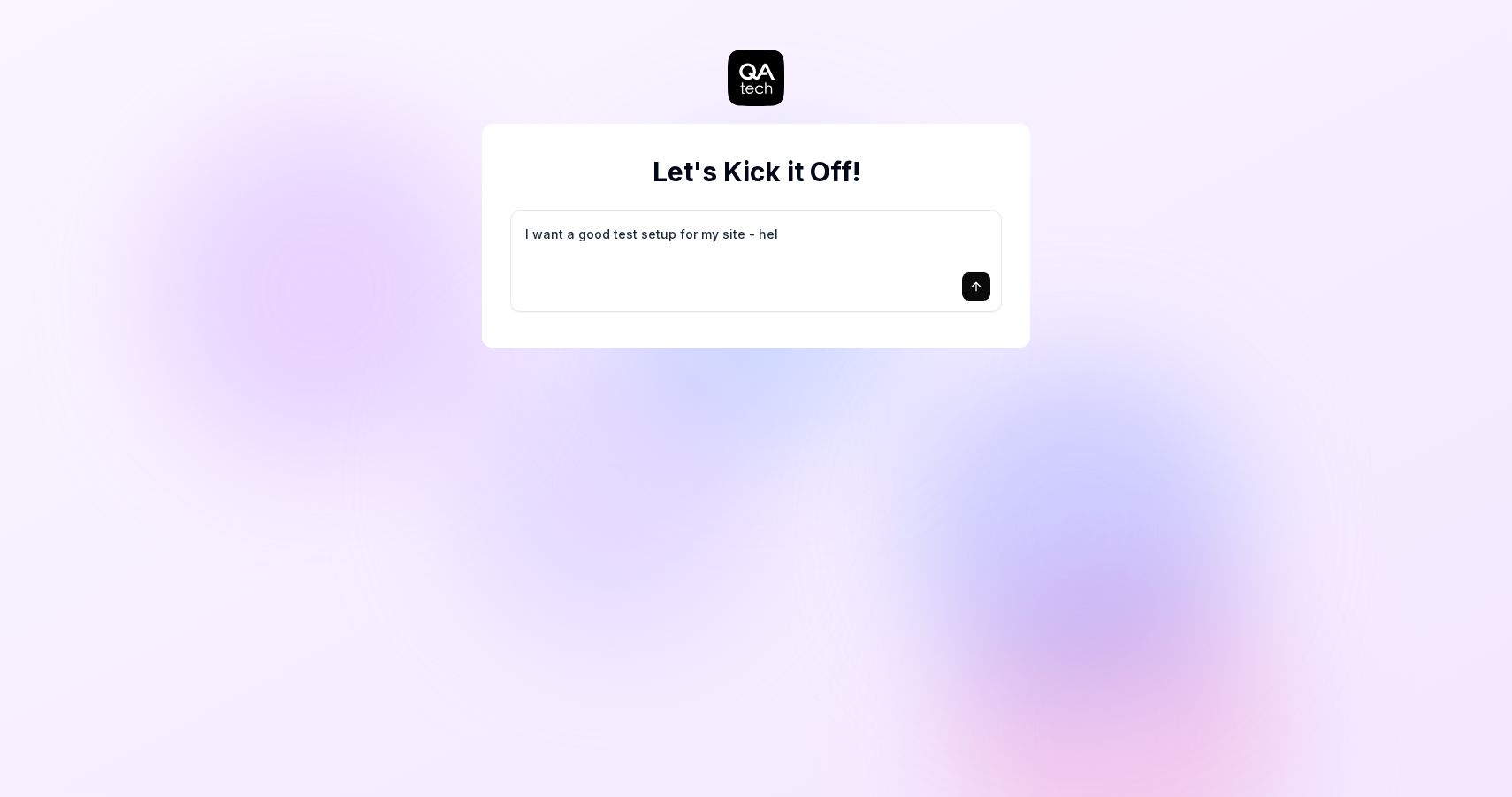
type textarea "I want a good test setup for my site - help"
type textarea "*"
type textarea "I want a good test setup for my site - help"
type textarea "*"
type textarea "I want a good test setup for my site - help m"
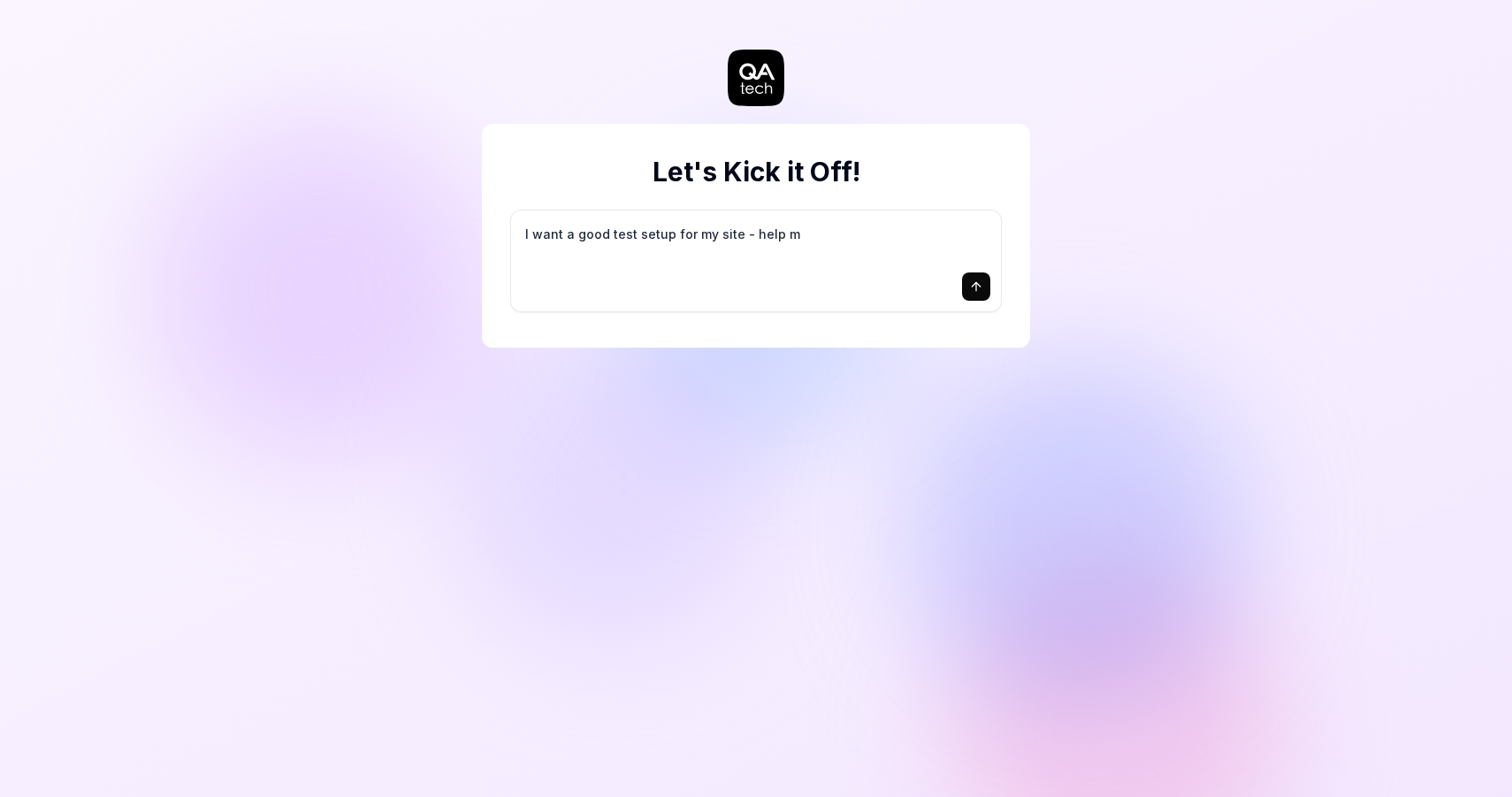
type textarea "*"
type textarea "I want a good test setup for my site - help me"
type textarea "*"
type textarea "I want a good test setup for my site - help me"
type textarea "*"
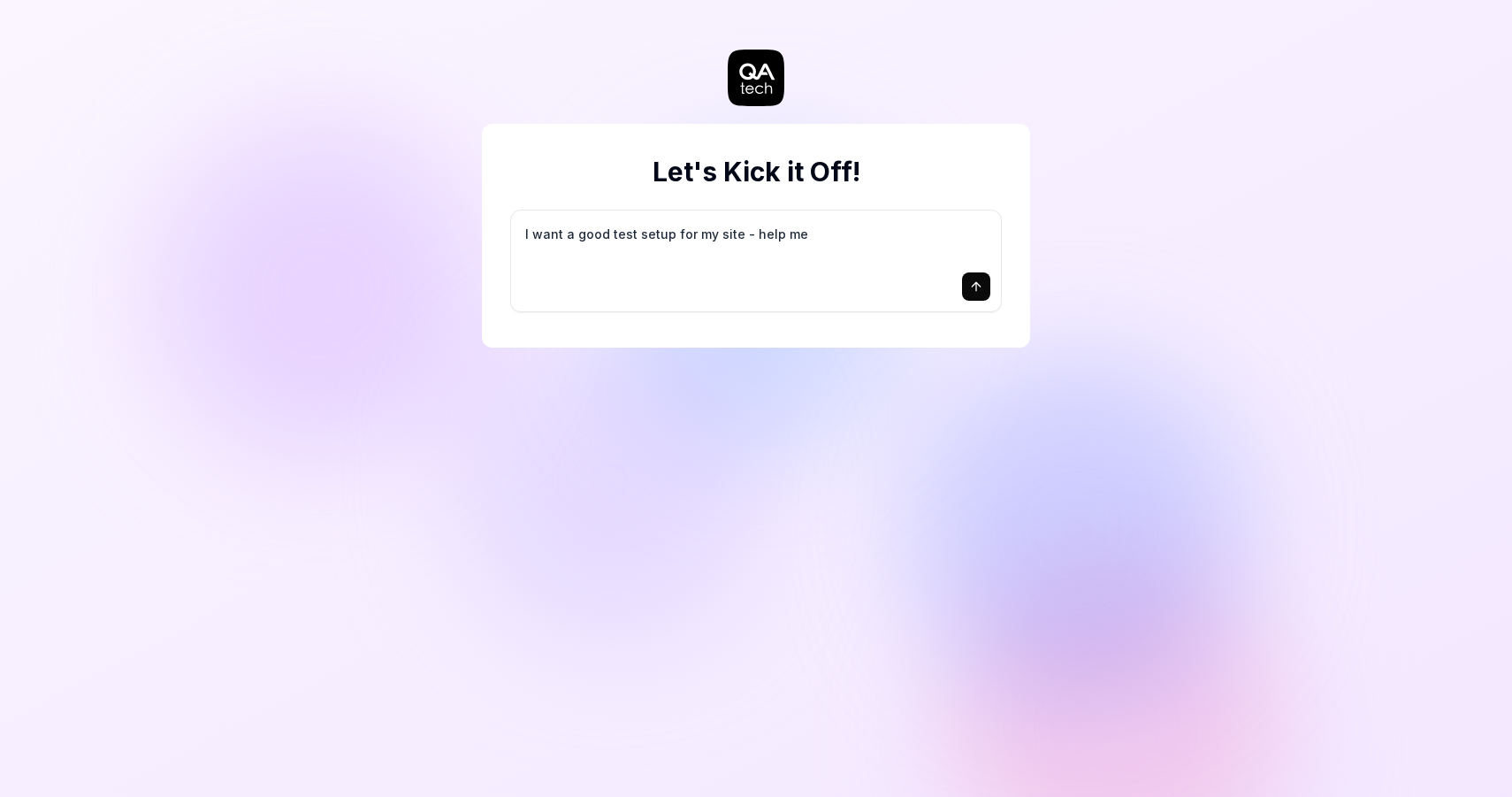
type textarea "I want a good test setup for my site - help me c"
type textarea "*"
type textarea "I want a good test setup for my site - help me cr"
type textarea "*"
type textarea "I want a good test setup for my site - help me cre"
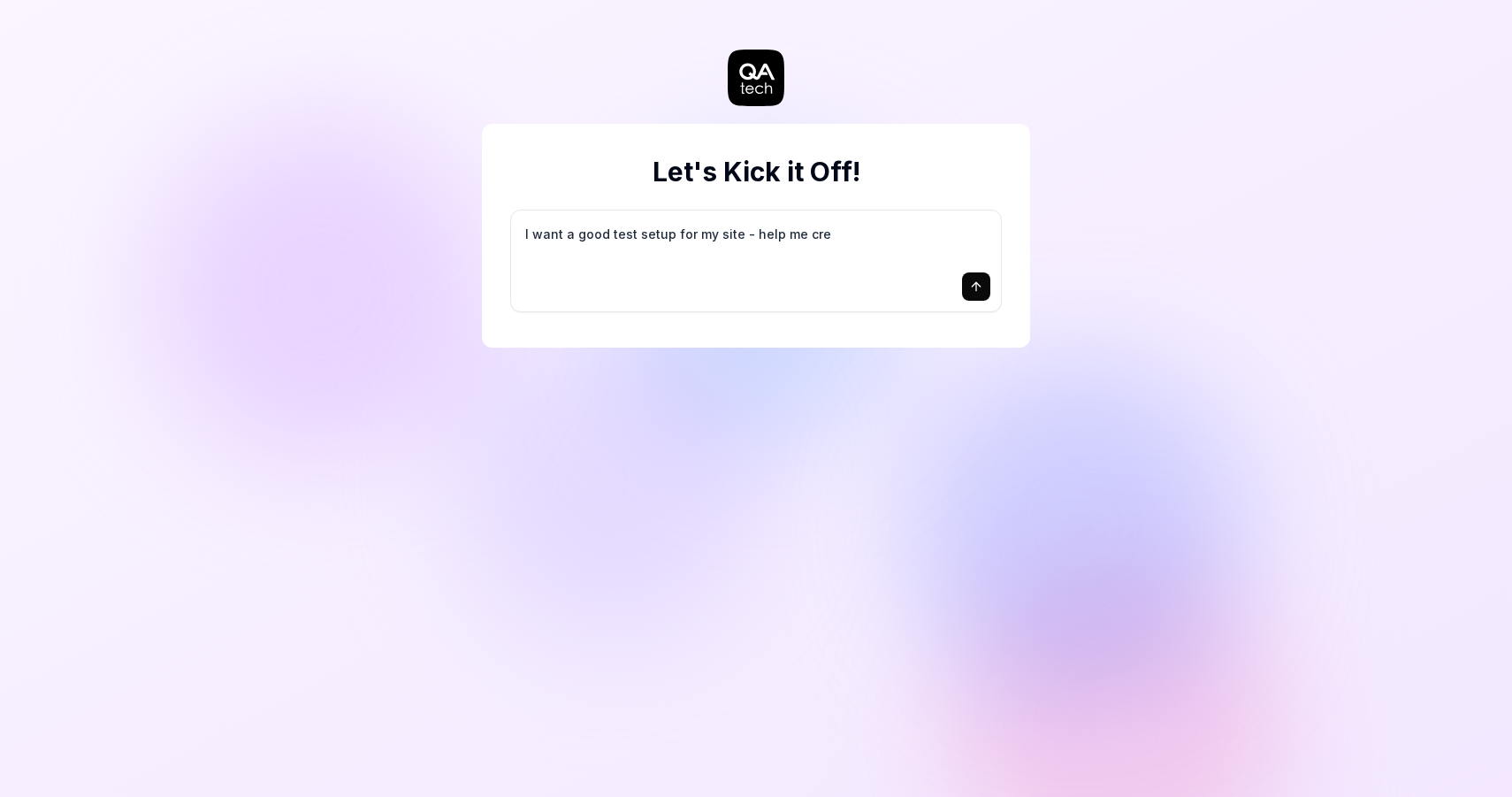
type textarea "*"
type textarea "I want a good test setup for my site - help me crea"
type textarea "*"
type textarea "I want a good test setup for my site - help me creat"
type textarea "*"
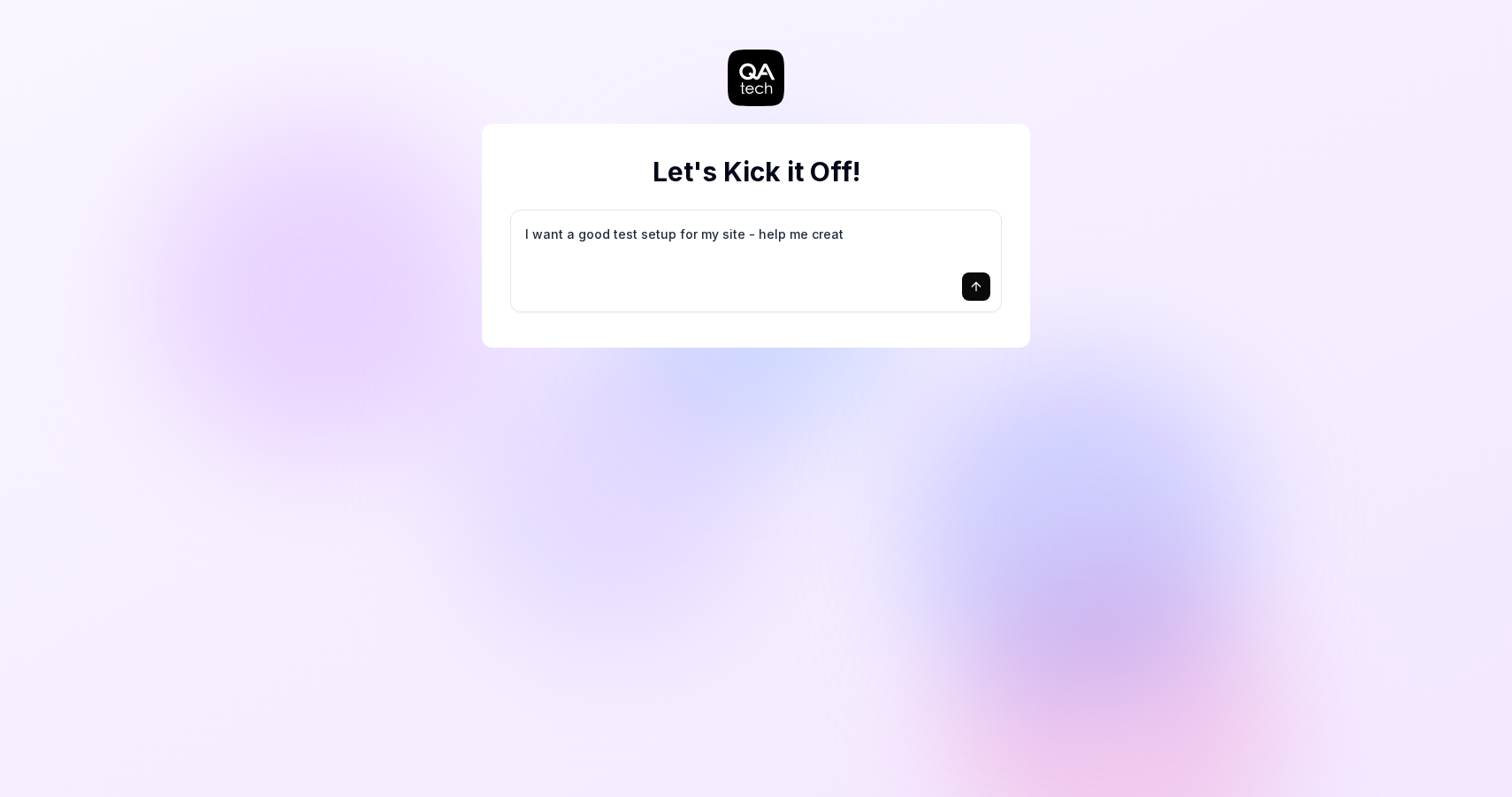
type textarea "I want a good test setup for my site - help me create"
type textarea "*"
type textarea "I want a good test setup for my site - help me create"
type textarea "*"
type textarea "I want a good test setup for my site - help me create t"
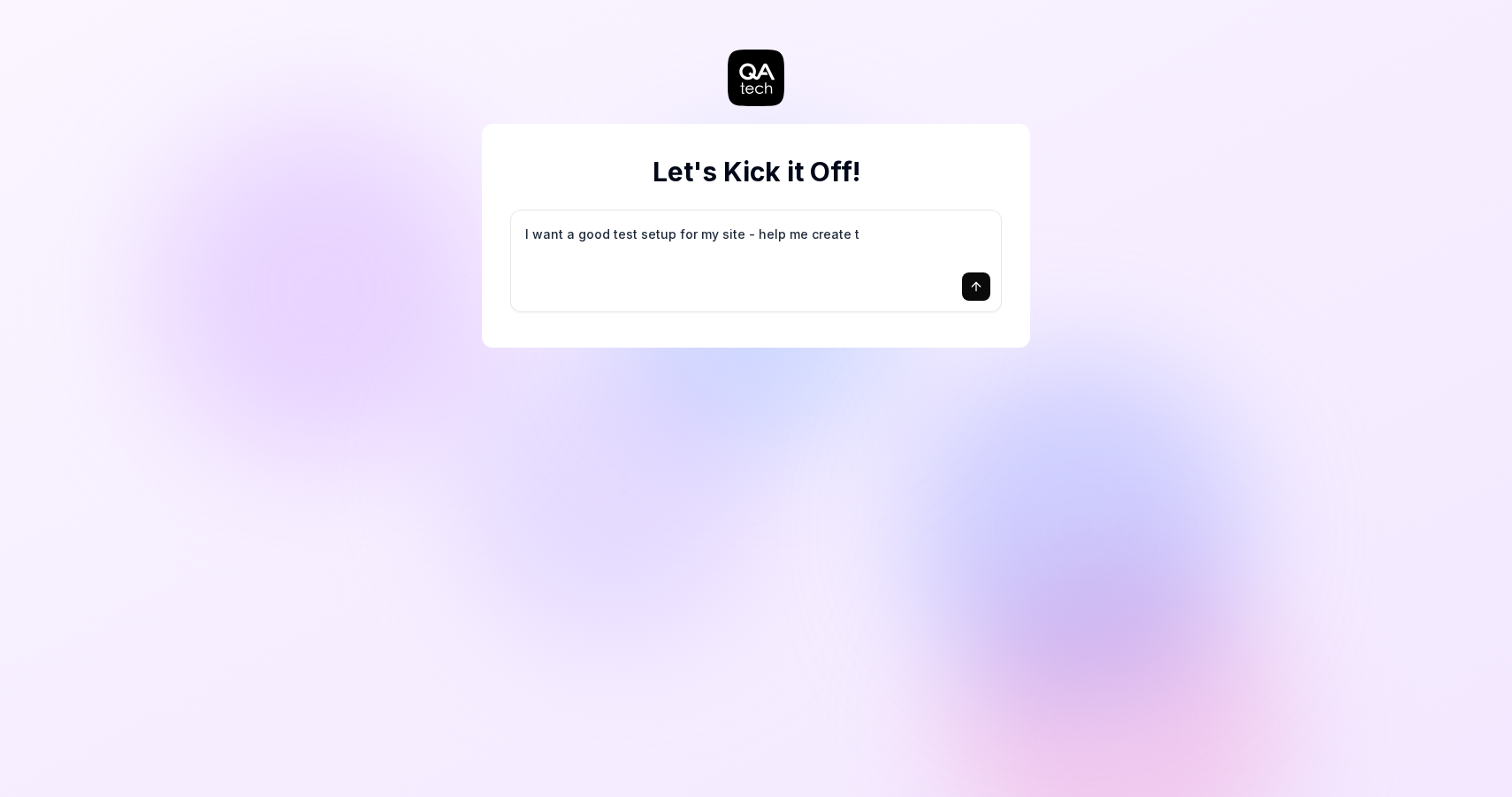
type textarea "*"
type textarea "I want a good test setup for my site - help me create th"
type textarea "*"
type textarea "I want a good test setup for my site - help me create the"
type textarea "*"
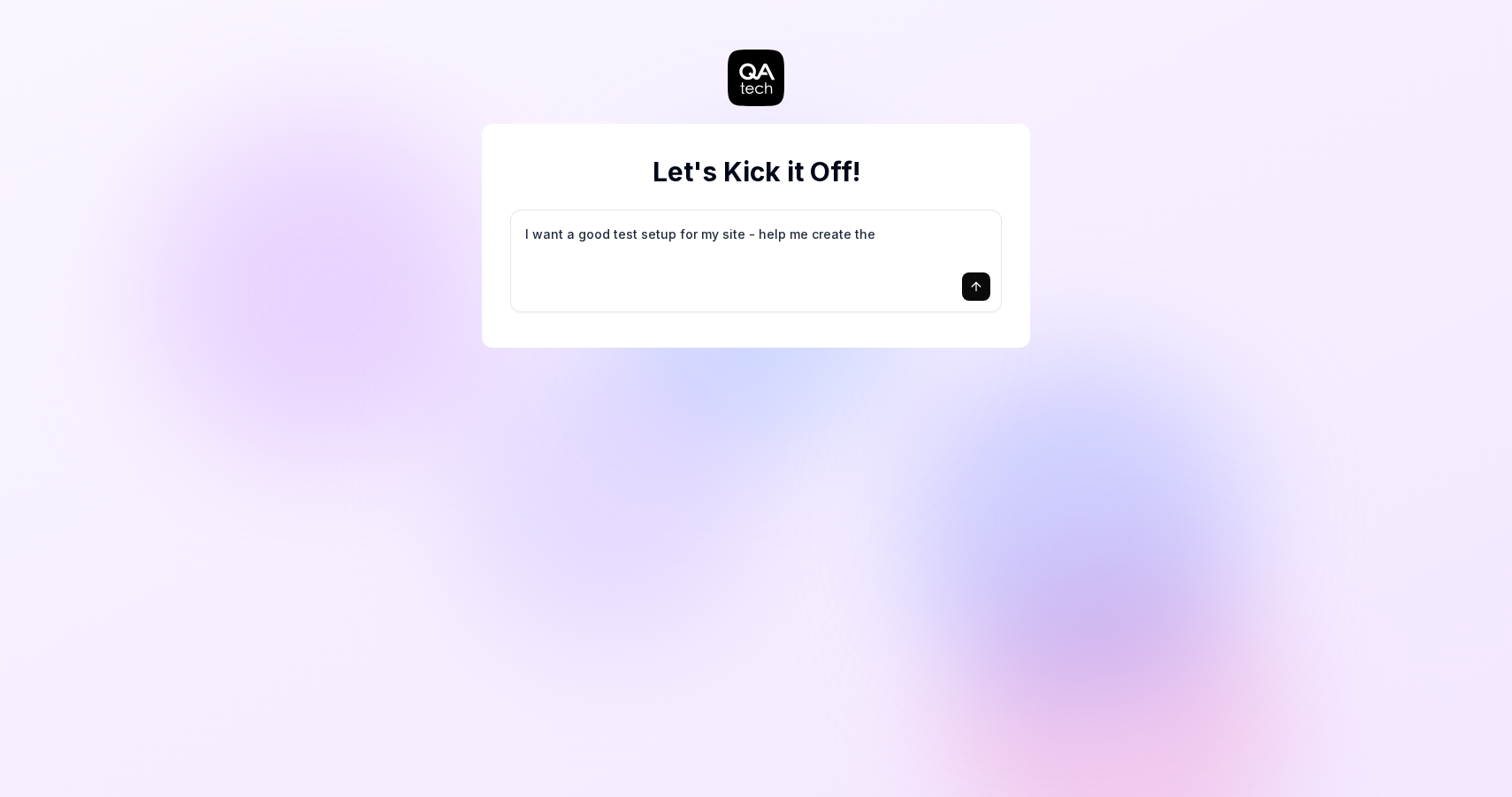
type textarea "I want a good test setup for my site - help me create the"
type textarea "*"
type textarea "I want a good test setup for my site - help me create the f"
type textarea "*"
type textarea "I want a good test setup for my site - help me create the fi"
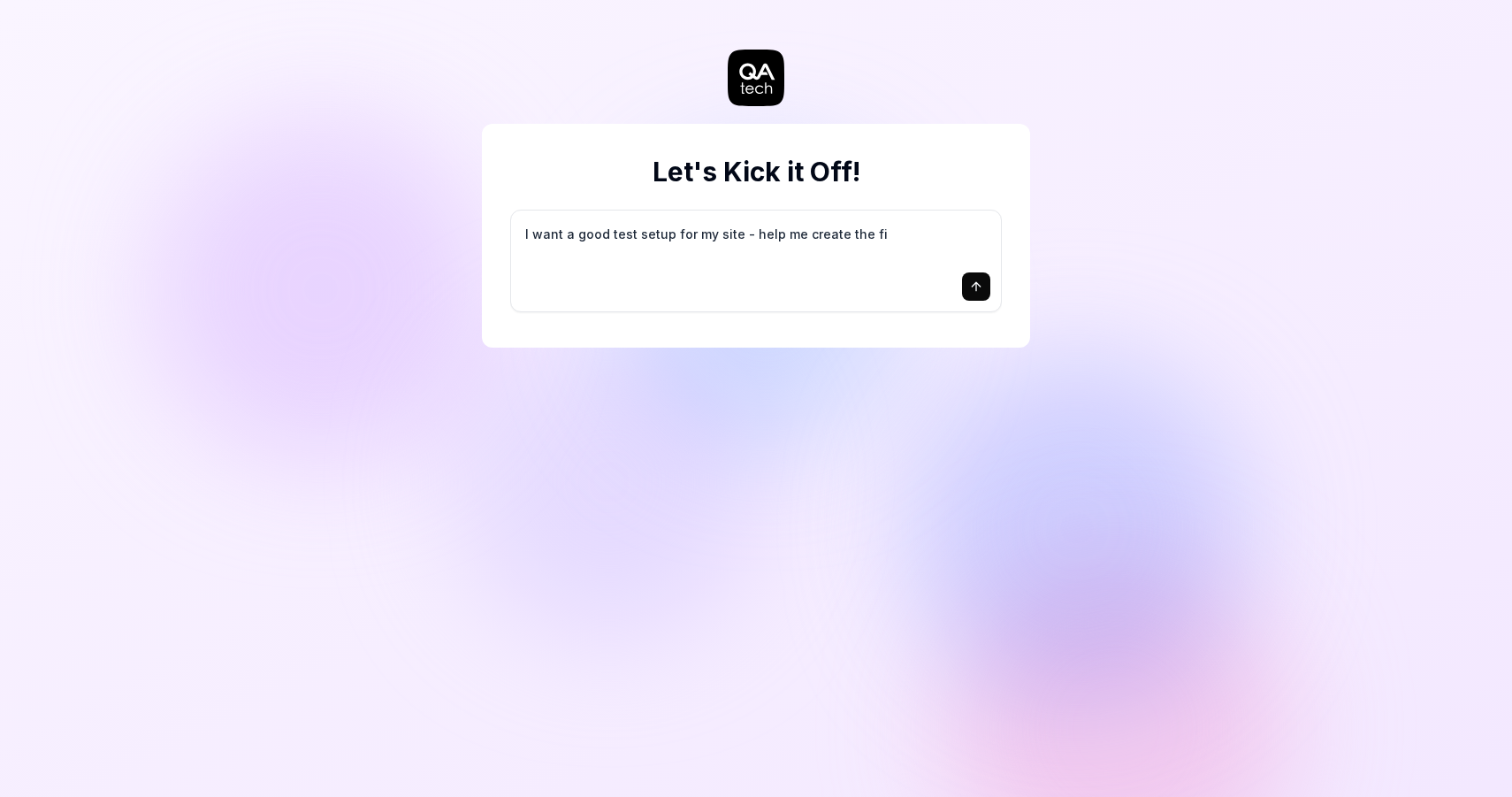
type textarea "*"
type textarea "I want a good test setup for my site - help me create the fir"
type textarea "*"
type textarea "I want a good test setup for my site - help me create the firs"
type textarea "*"
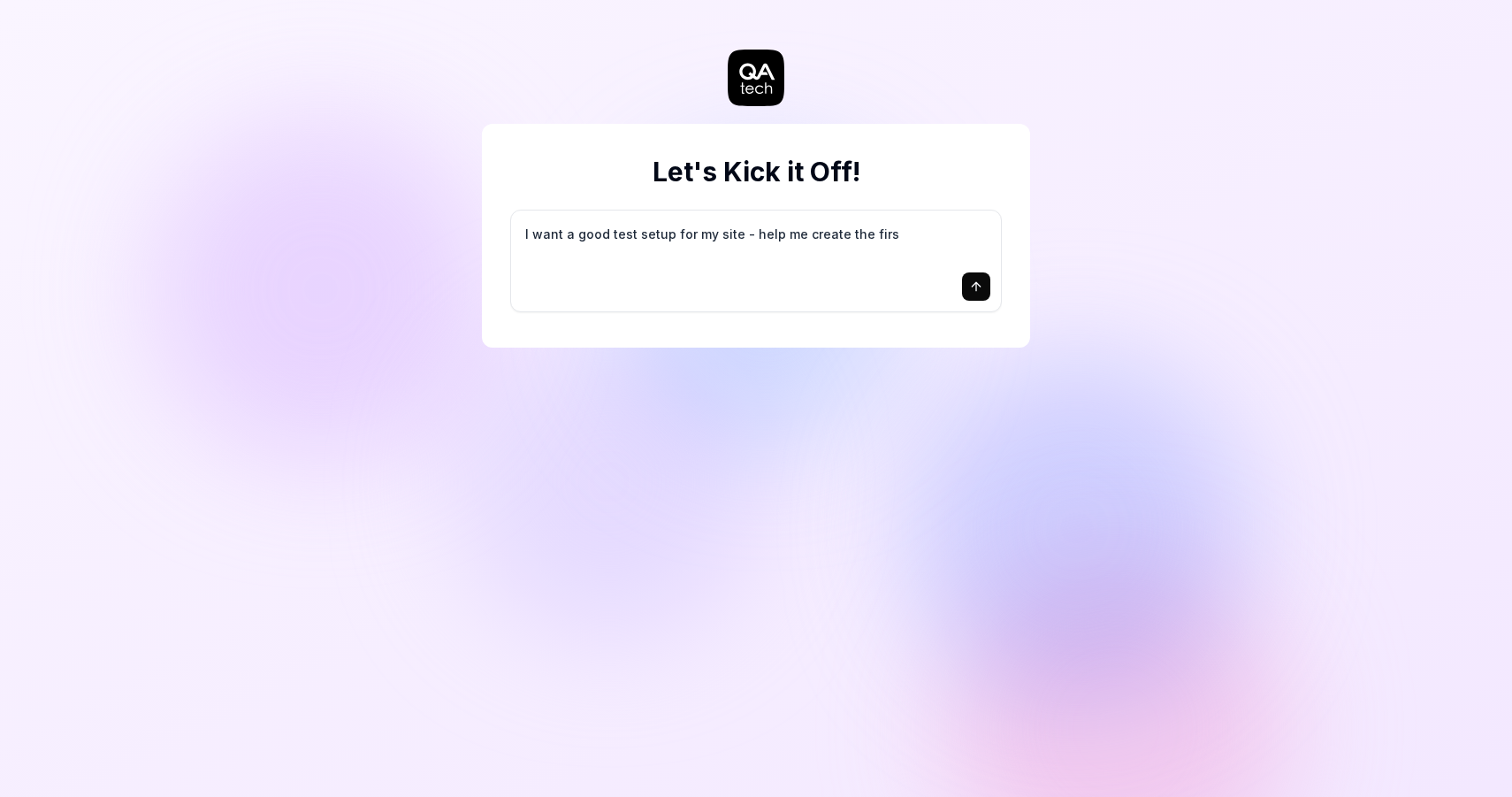
type textarea "I want a good test setup for my site - help me create the first"
type textarea "*"
type textarea "I want a good test setup for my site - help me create the first"
type textarea "*"
type textarea "I want a good test setup for my site - help me create the first 3"
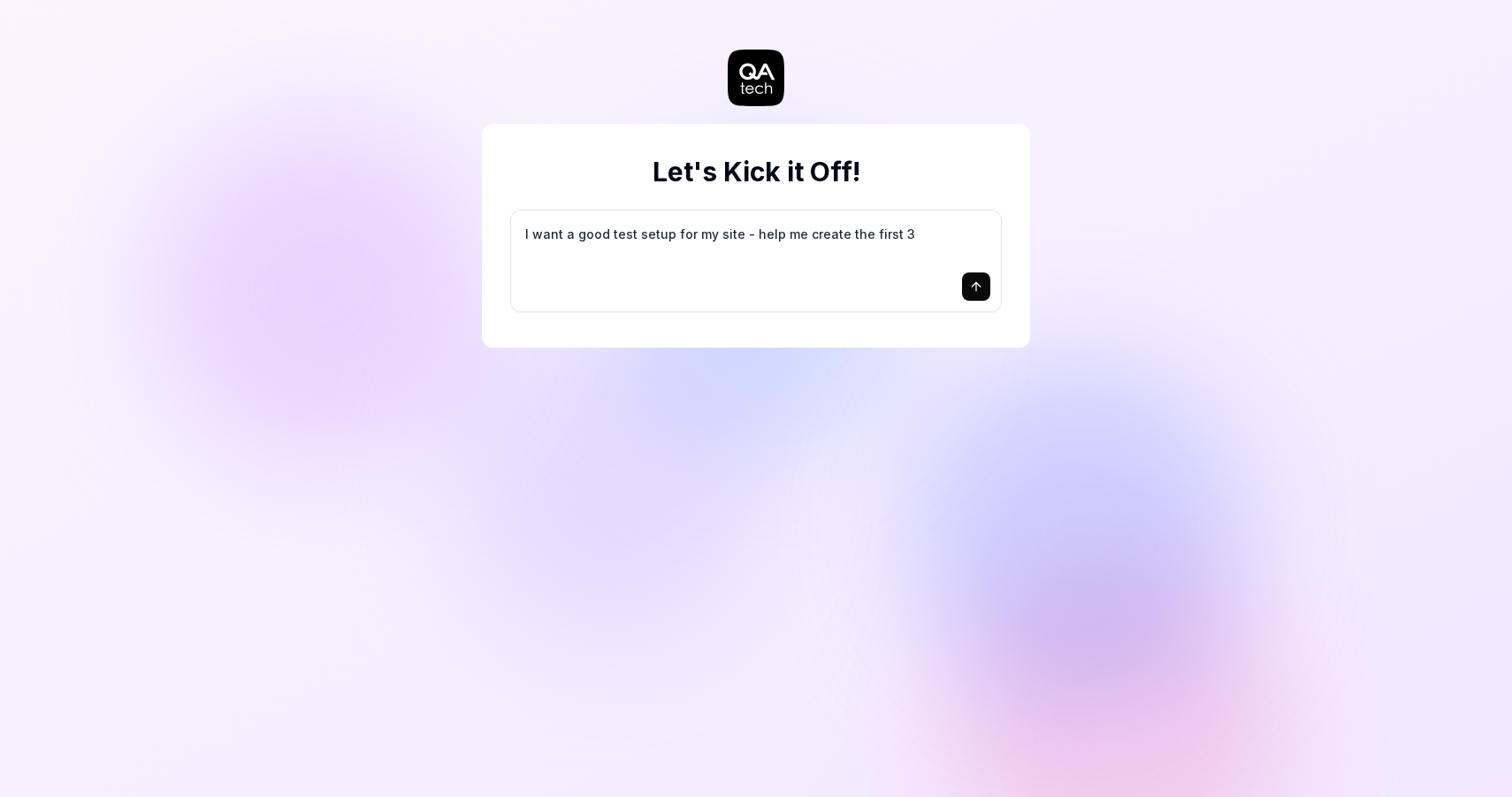
type textarea "*"
type textarea "I want a good test setup for my site - help me create the first 3-"
type textarea "*"
type textarea "I want a good test setup for my site - help me create the first 3-5"
type textarea "*"
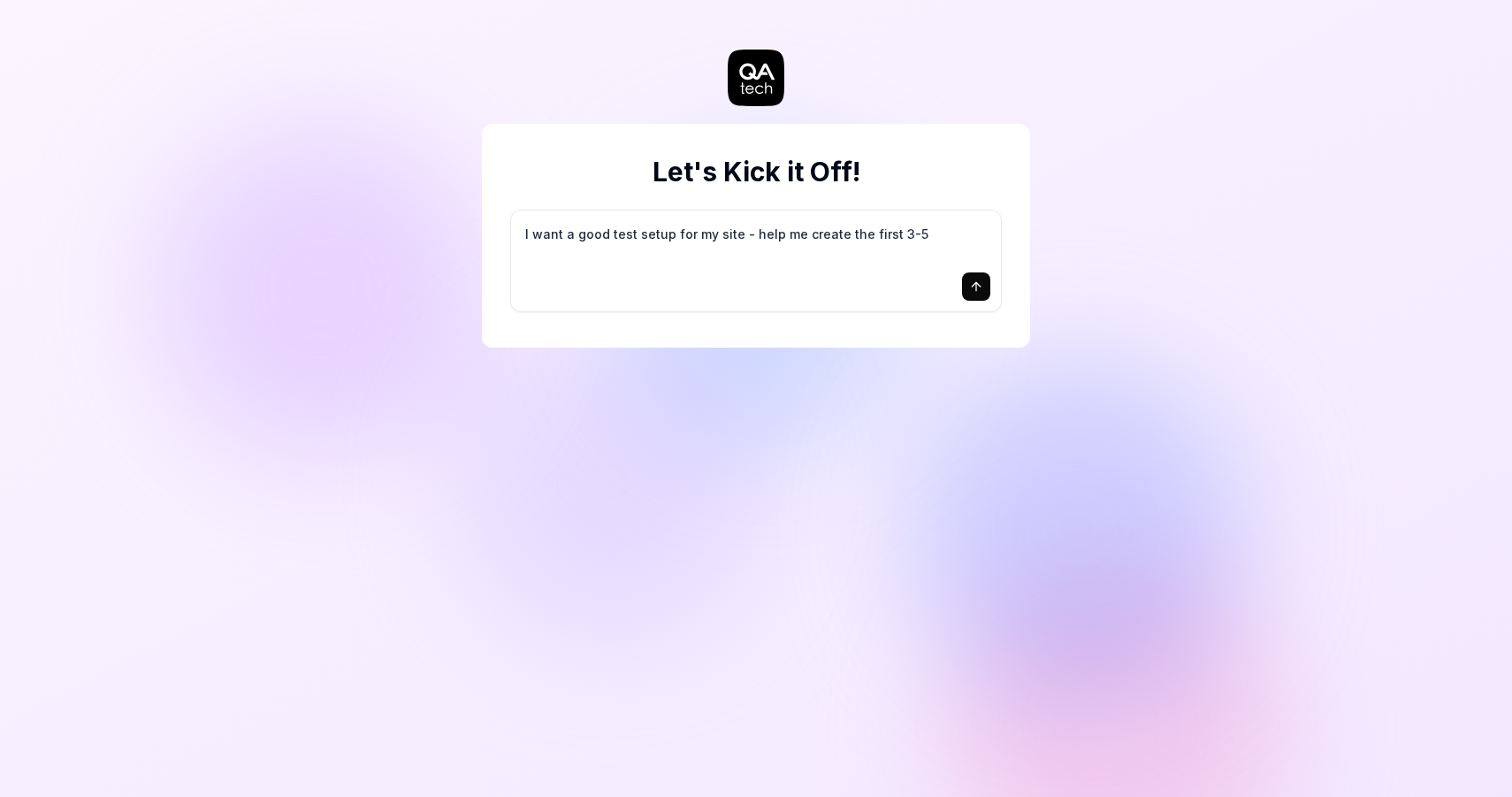
type textarea "I want a good test setup for my site - help me create the first 3-5"
type textarea "*"
type textarea "I want a good test setup for my site - help me create the first 3-5 t"
type textarea "*"
type textarea "I want a good test setup for my site - help me create the first 3-5 te"
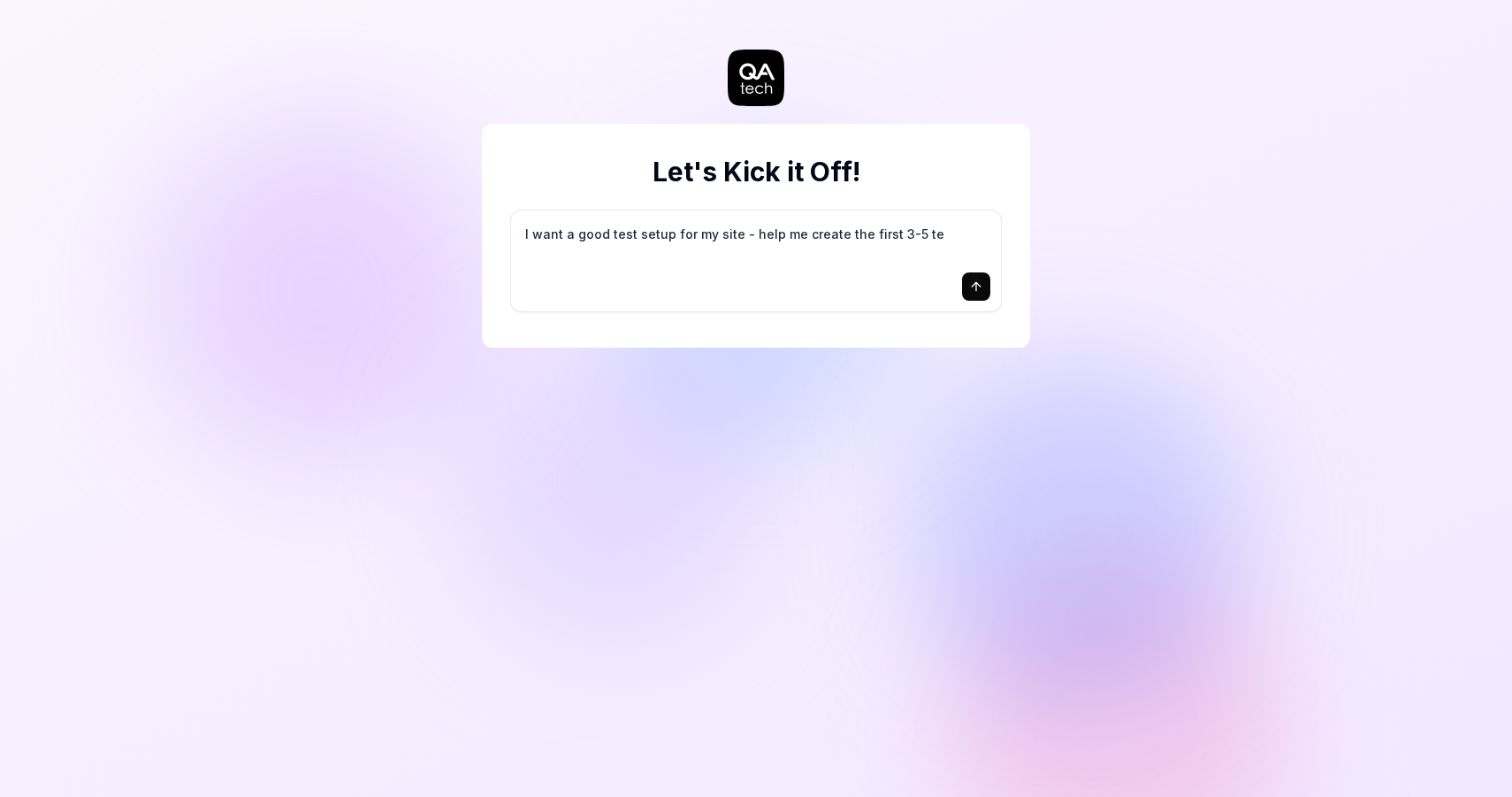
type textarea "*"
type textarea "I want a good test setup for my site - help me create the first 3-5 tes"
type textarea "*"
type textarea "I want a good test setup for my site - help me create the first 3-5 test"
type textarea "*"
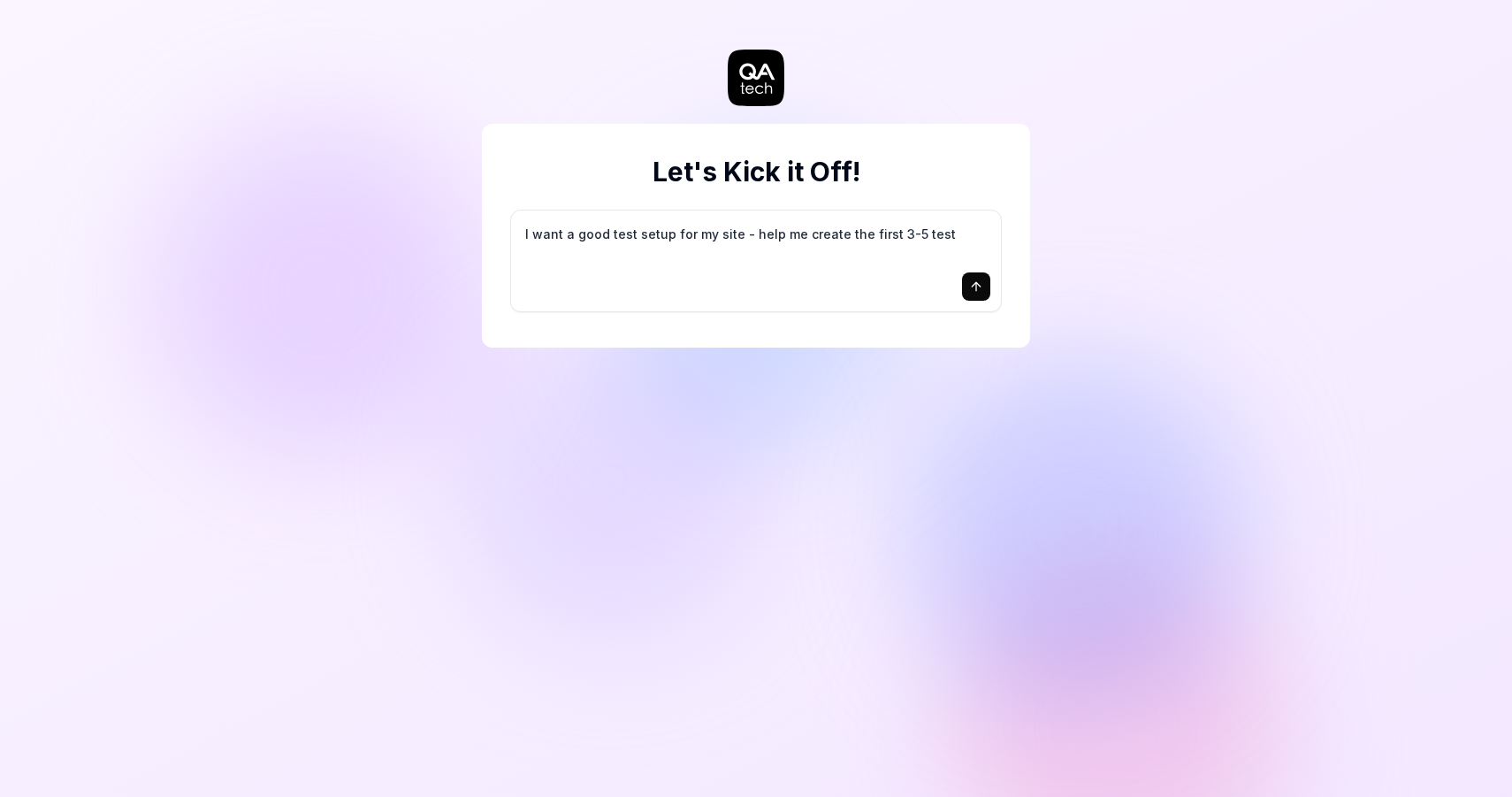
type textarea "I want a good test setup for my site - help me create the first 3-5 test"
type textarea "*"
type textarea "I want a good test setup for my site - help me create the first 3-5 test c"
type textarea "*"
type textarea "I want a good test setup for my site - help me create the first 3-5 test ca"
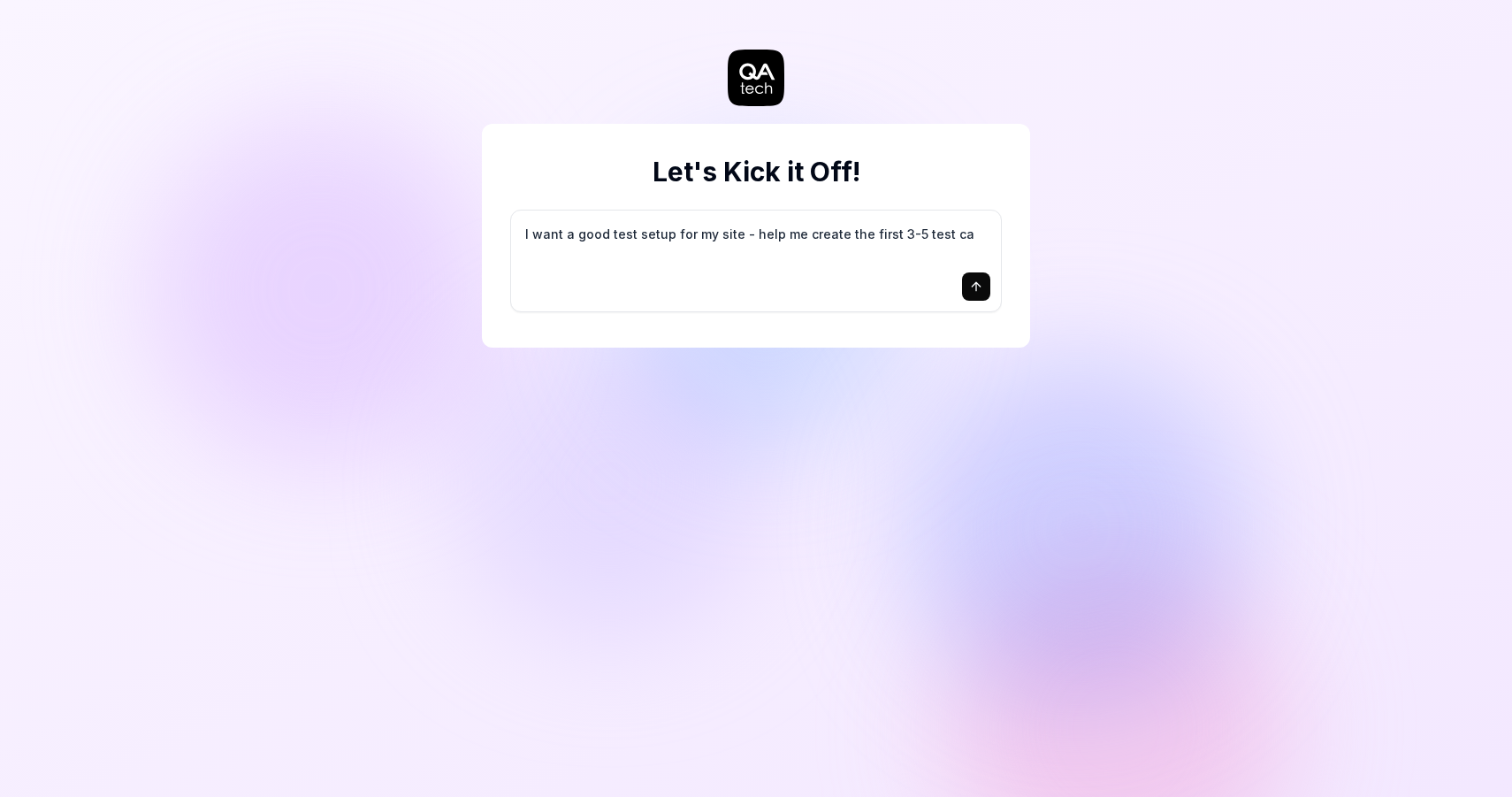
type textarea "*"
type textarea "I want a good test setup for my site - help me create the first 3-5 test cas"
type textarea "*"
type textarea "I want a good test setup for my site - help me create the first 3-5 test case"
type textarea "*"
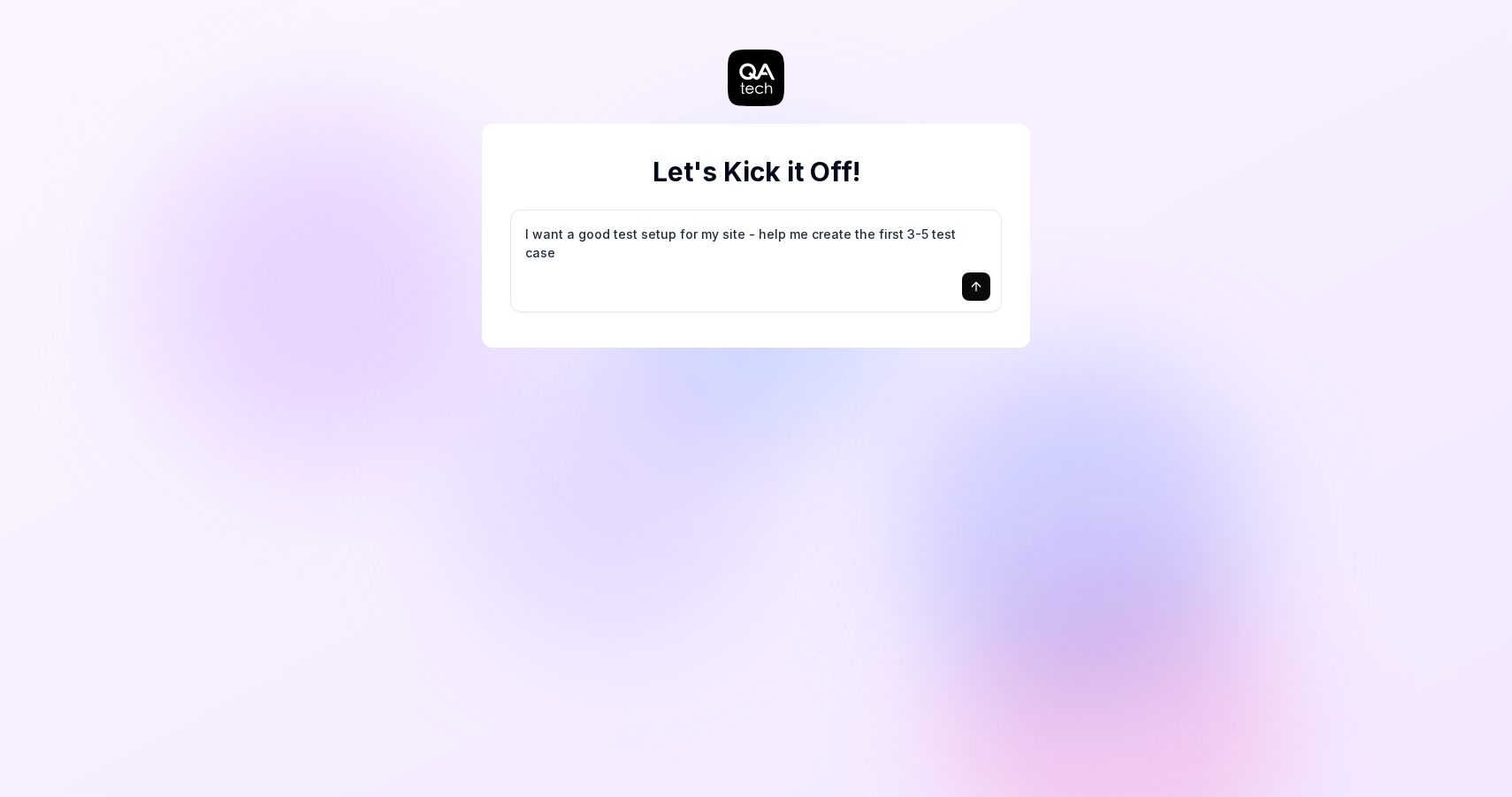
type textarea "I want a good test setup for my site - help me create the first 3-5 test cases"
click at [977, 291] on icon "submit" at bounding box center [975, 286] width 14 height 14
type textarea "*"
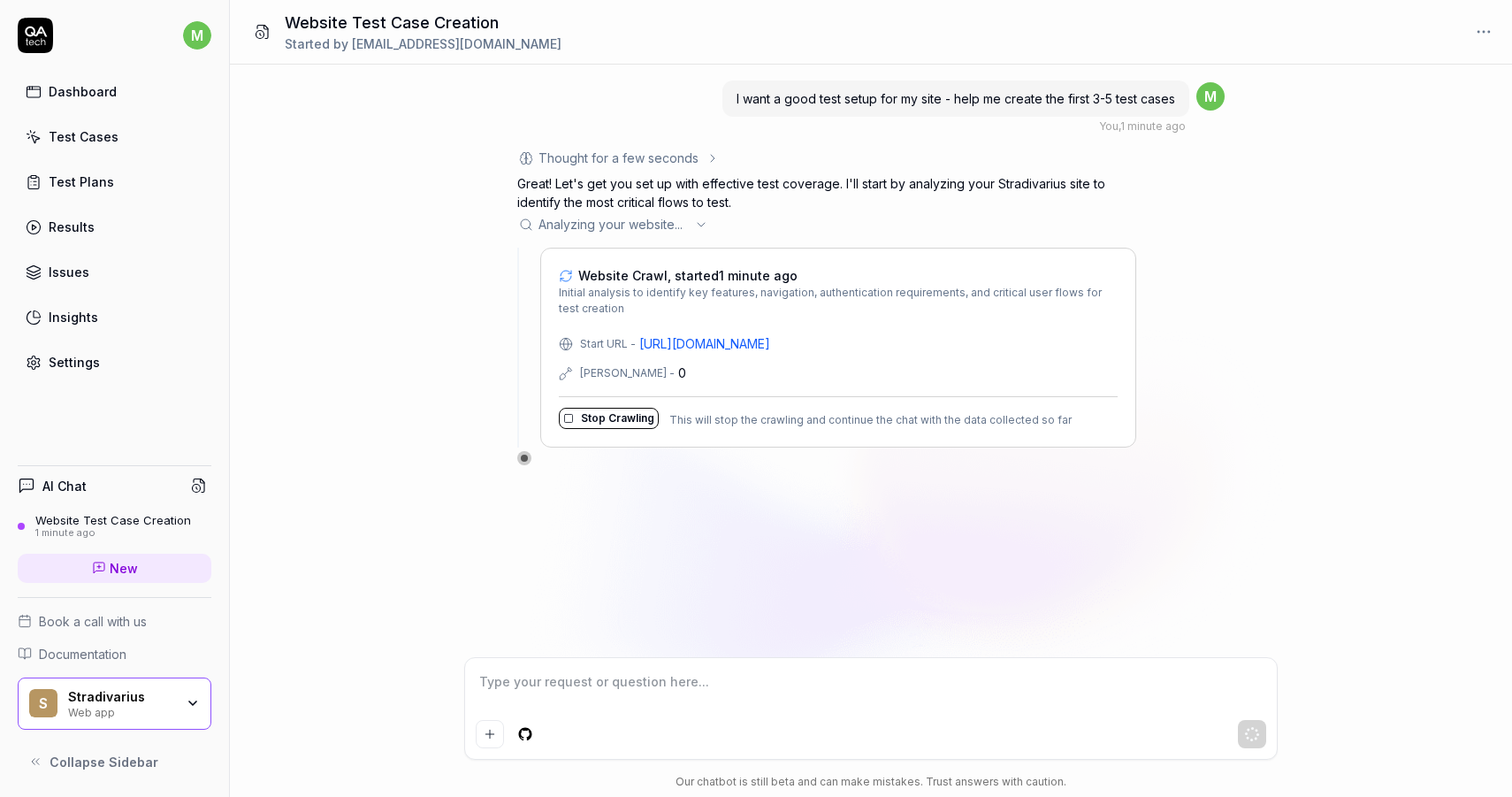
click at [99, 185] on div "Test Plans" at bounding box center [81, 182] width 66 height 18
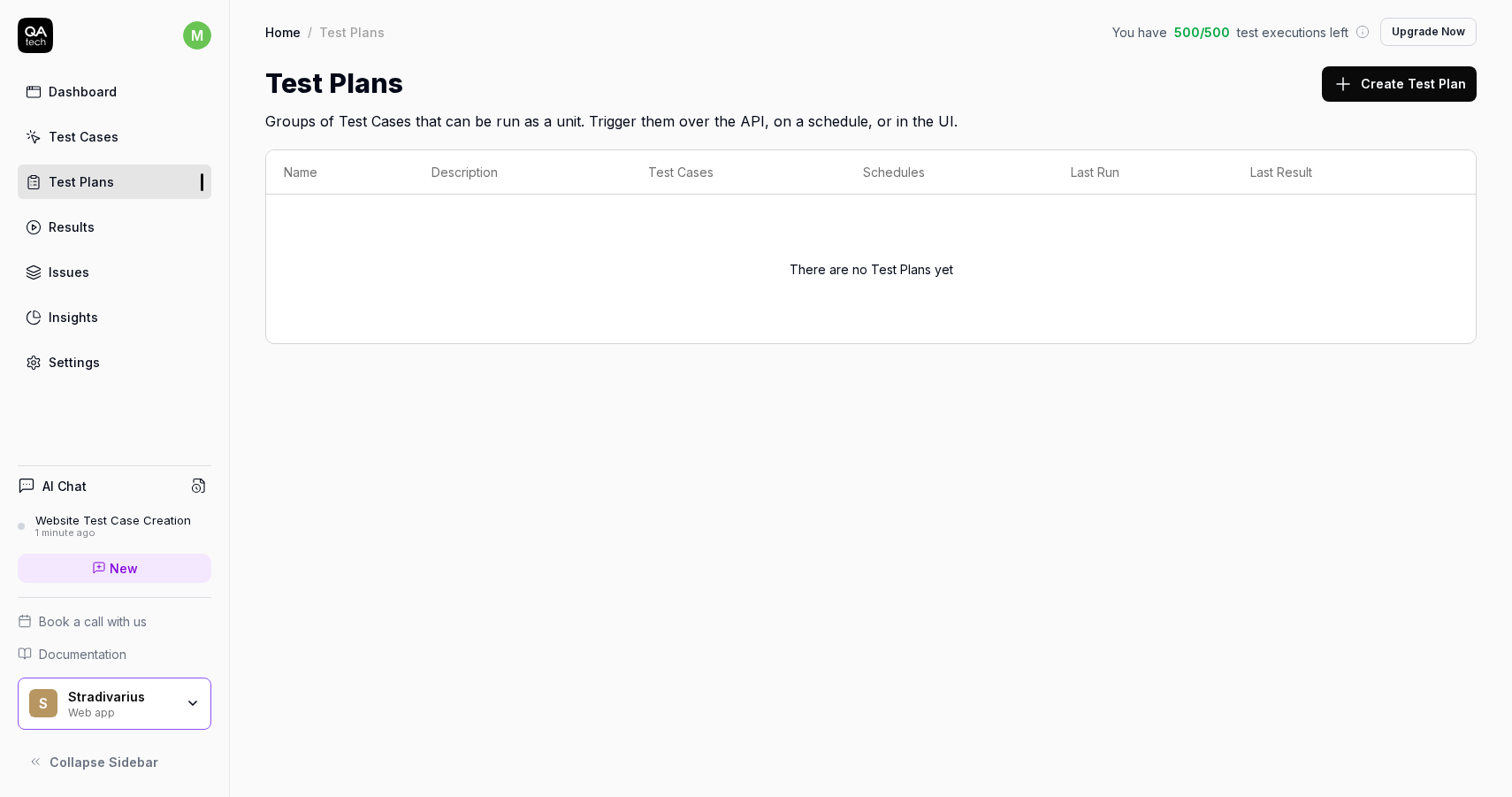
click at [97, 123] on link "Test Cases" at bounding box center [114, 137] width 194 height 35
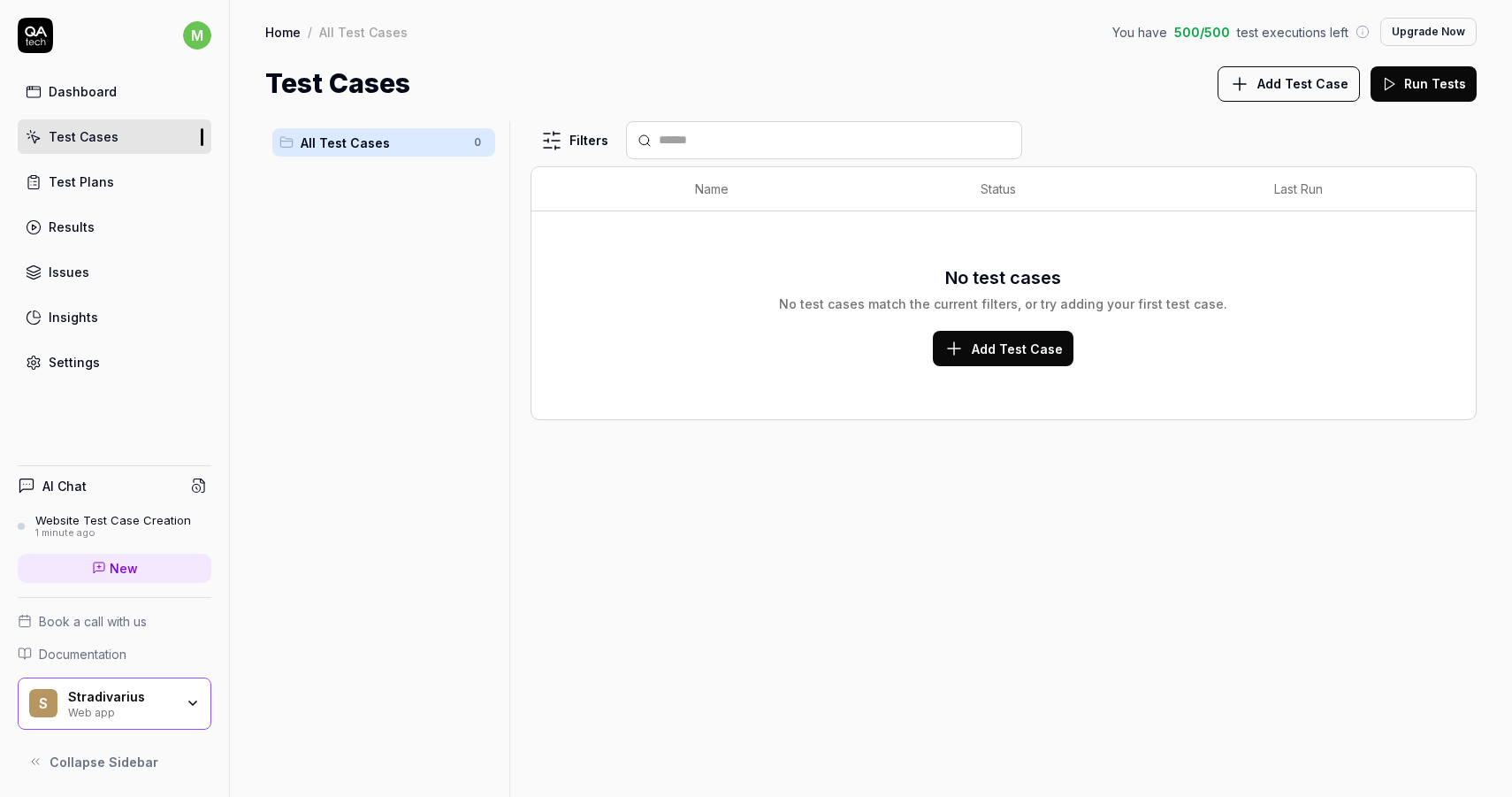
click at [100, 91] on div "Dashboard" at bounding box center [82, 91] width 69 height 18
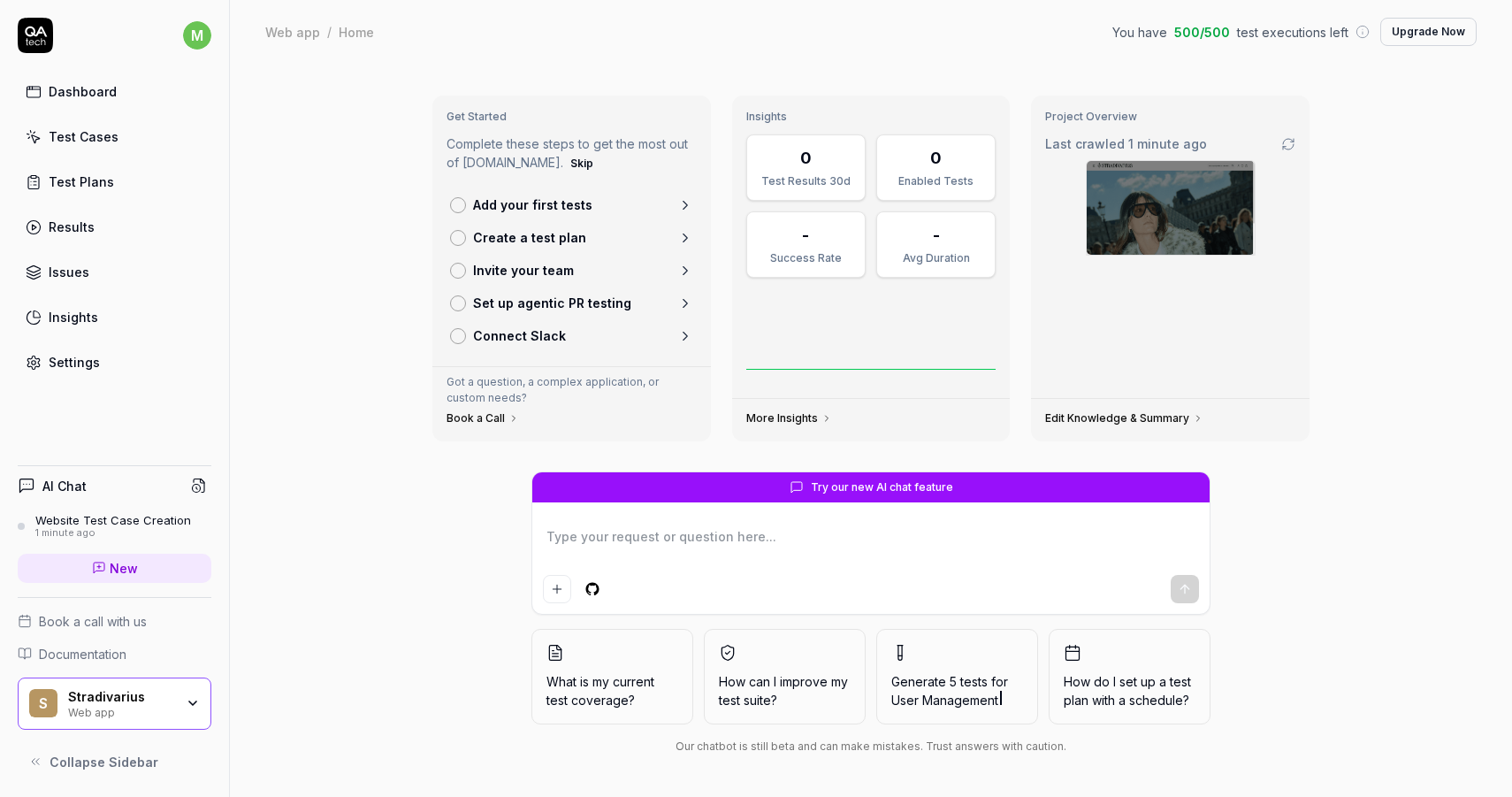
click at [1140, 194] on img at bounding box center [1170, 208] width 168 height 94
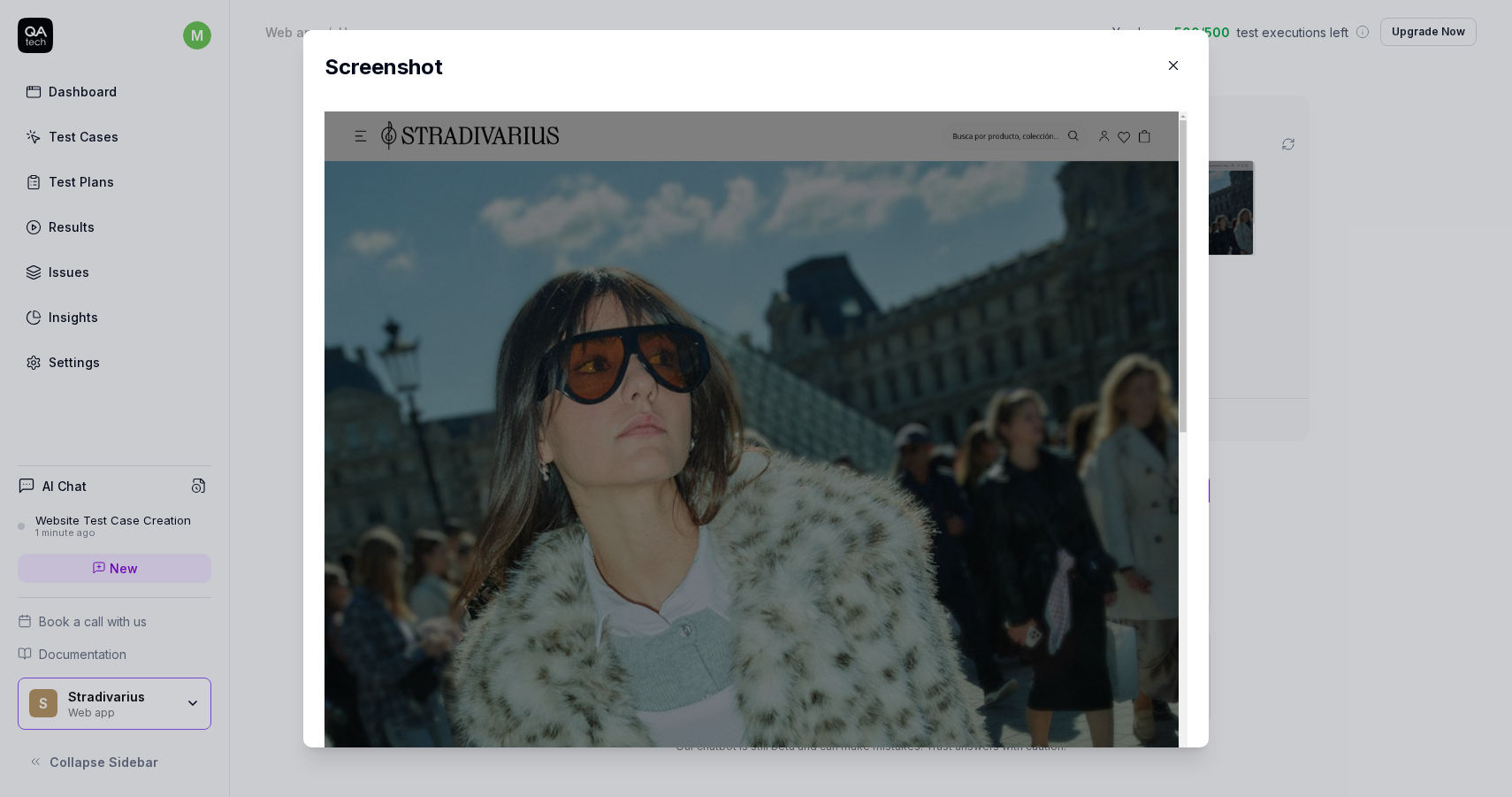
click at [1178, 71] on icon "button" at bounding box center [1173, 66] width 15 height 15
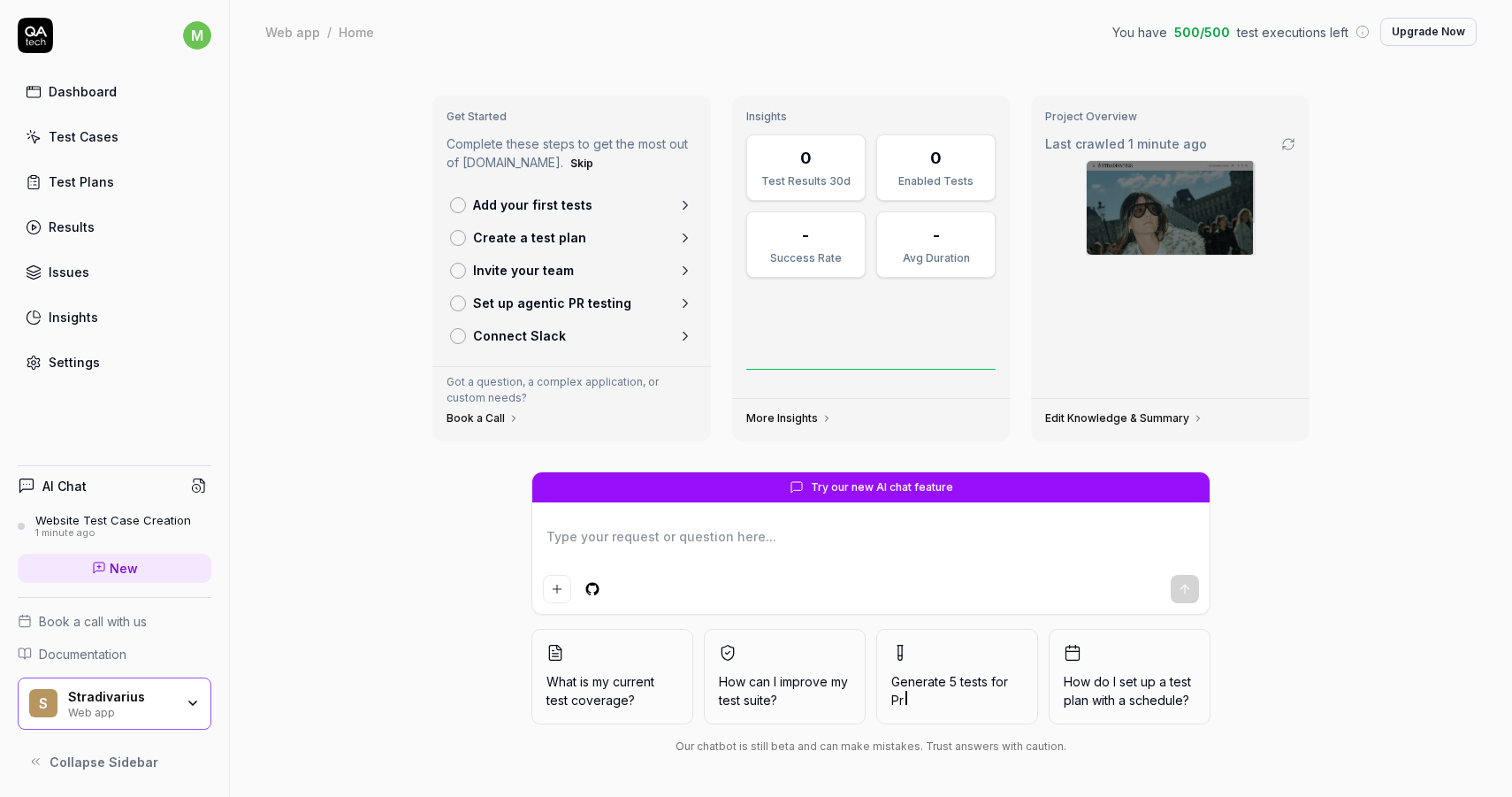
click at [133, 525] on div "Website Test Case Creation" at bounding box center [113, 520] width 155 height 14
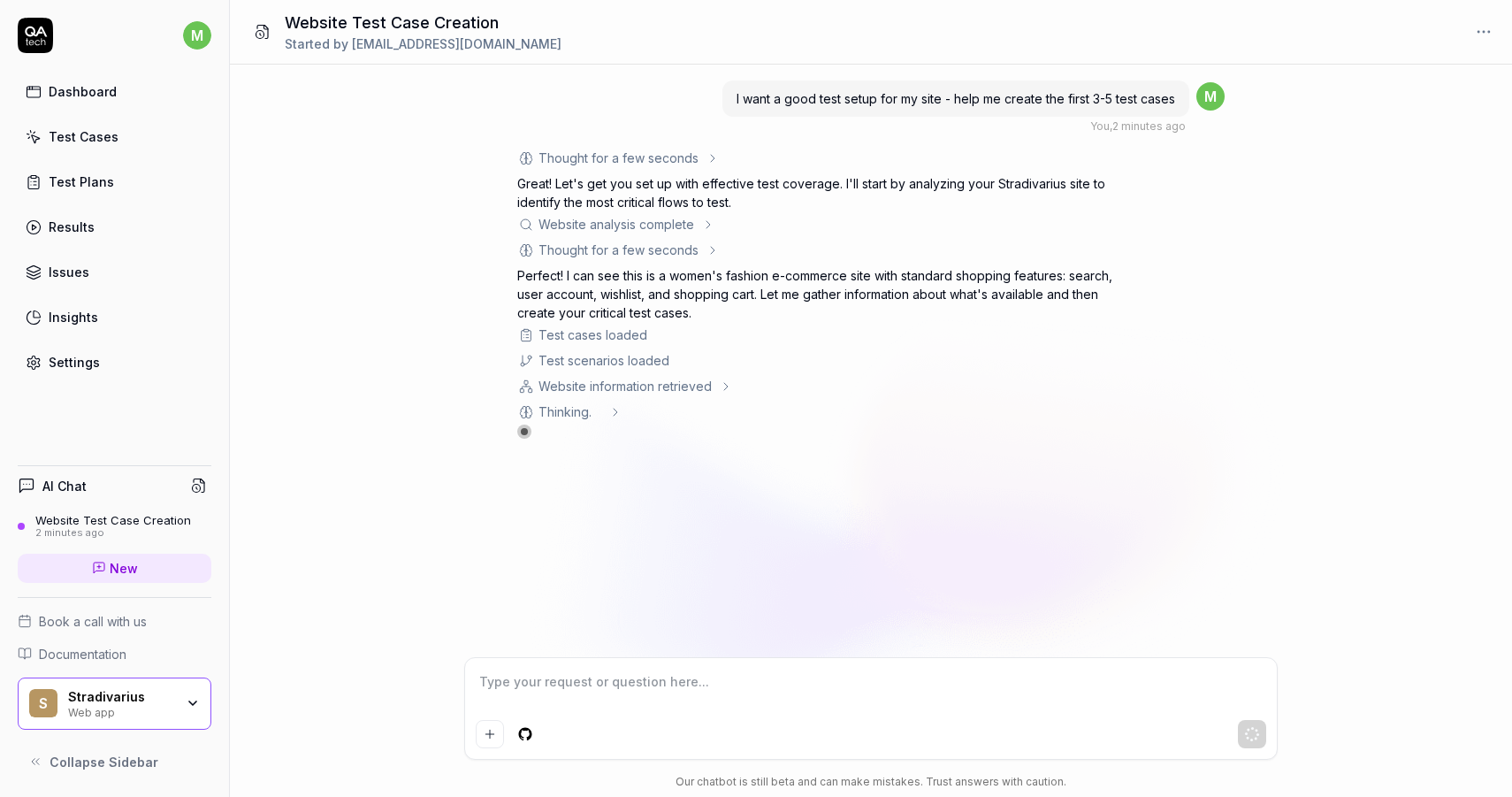
click at [195, 706] on icon "button" at bounding box center [192, 703] width 14 height 14
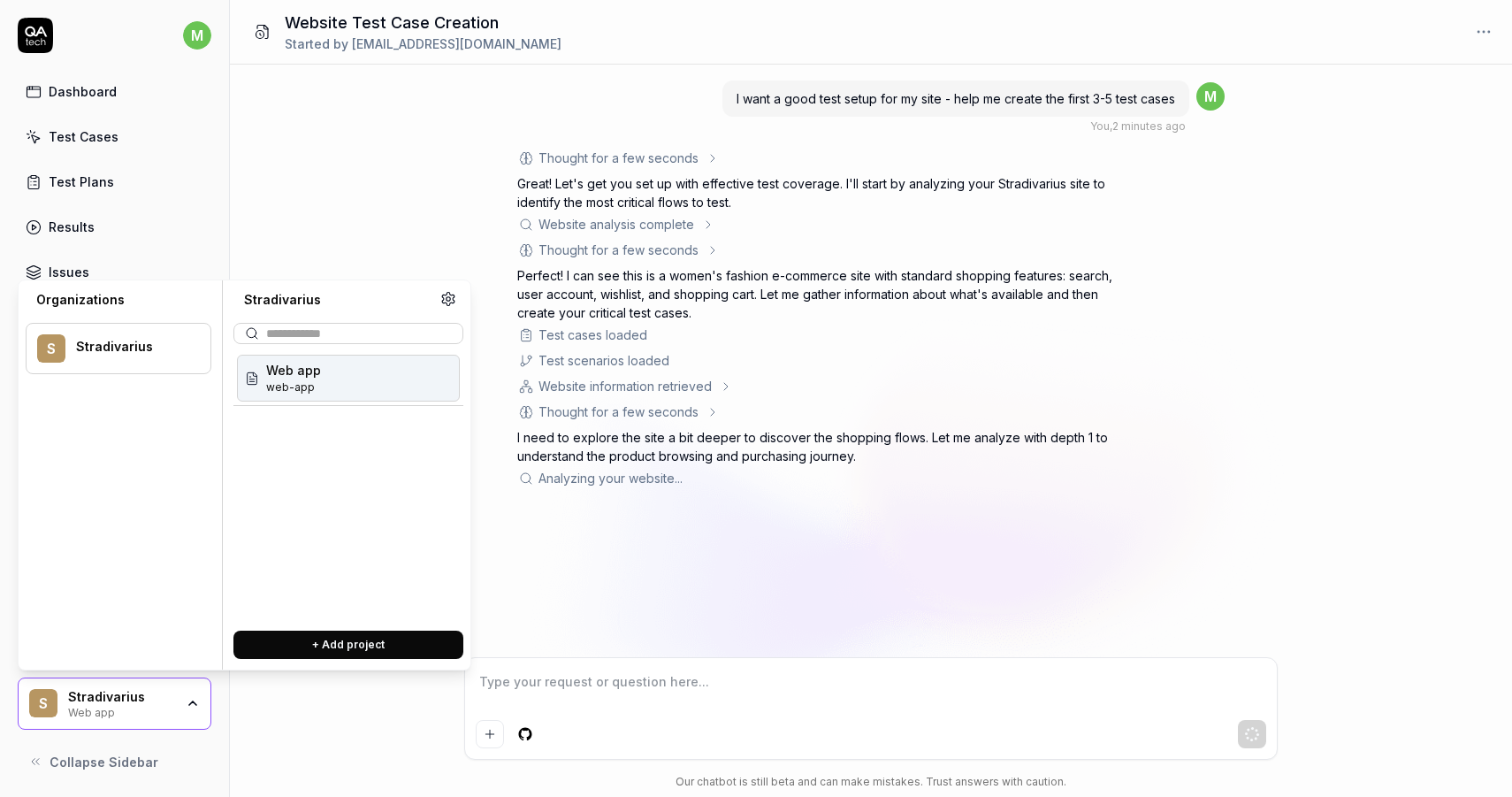
click at [456, 293] on button at bounding box center [448, 299] width 23 height 23
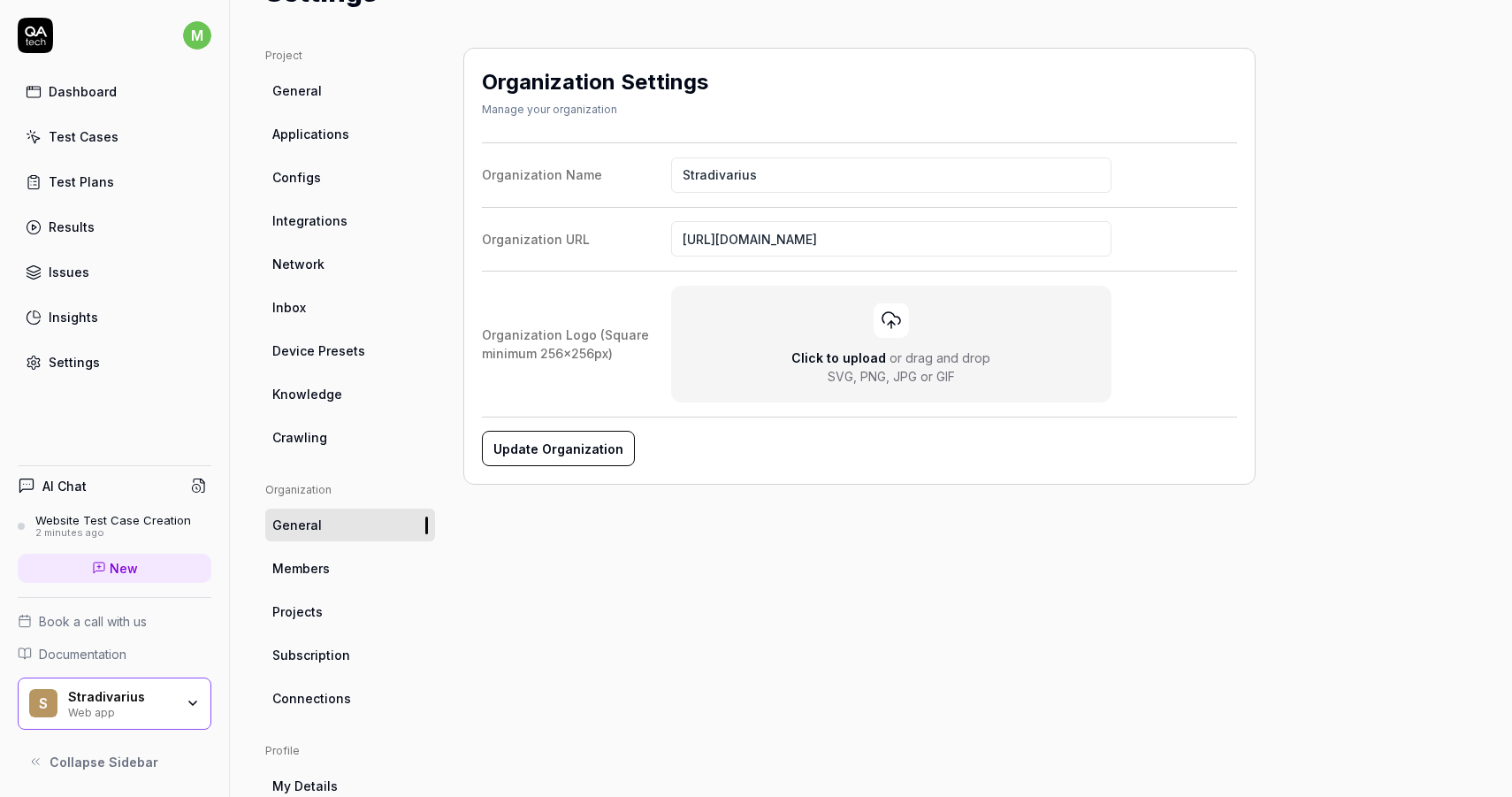
scroll to position [93, 0]
click at [335, 660] on span "Subscription" at bounding box center [311, 653] width 78 height 18
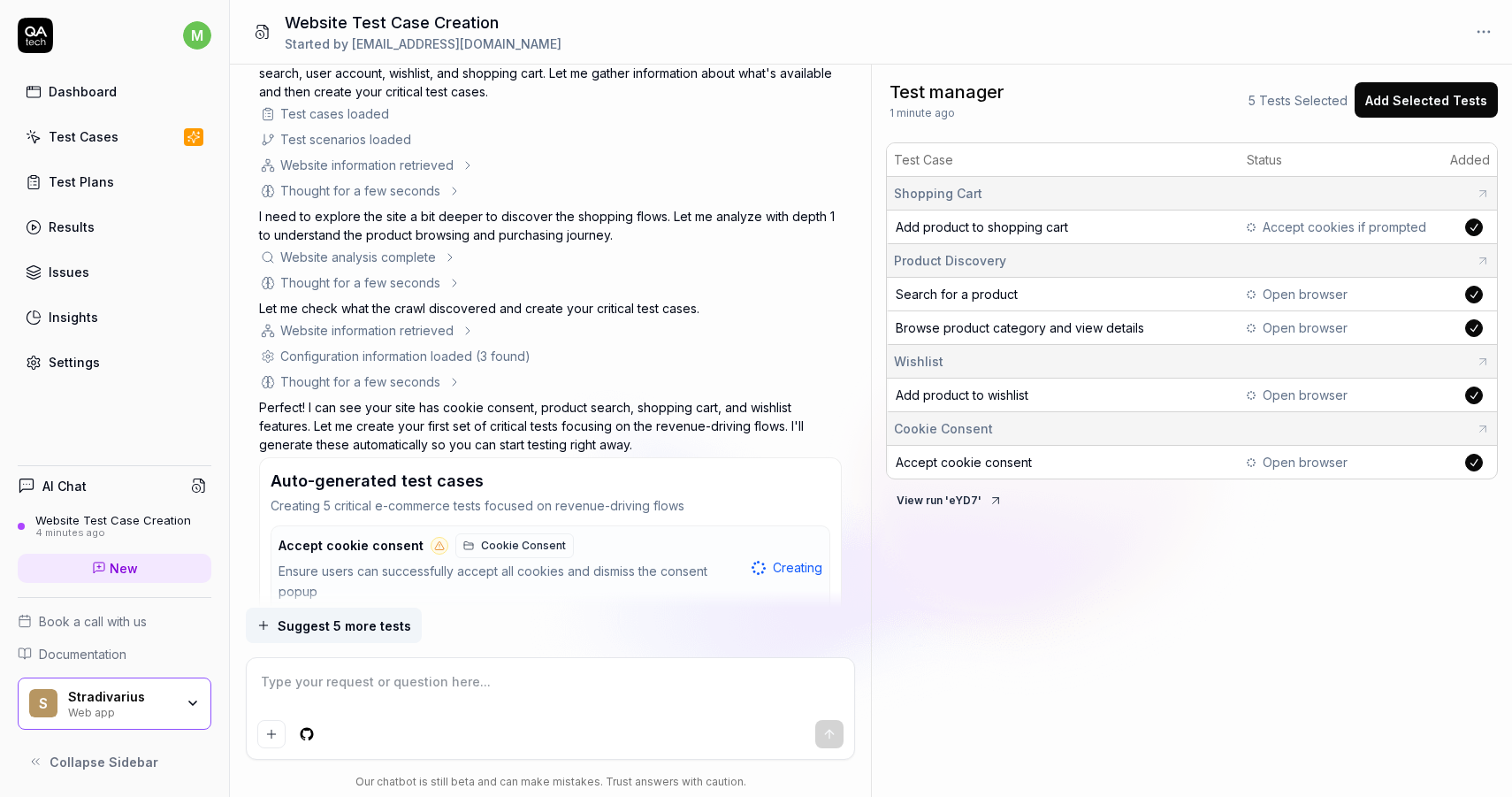
scroll to position [218, 0]
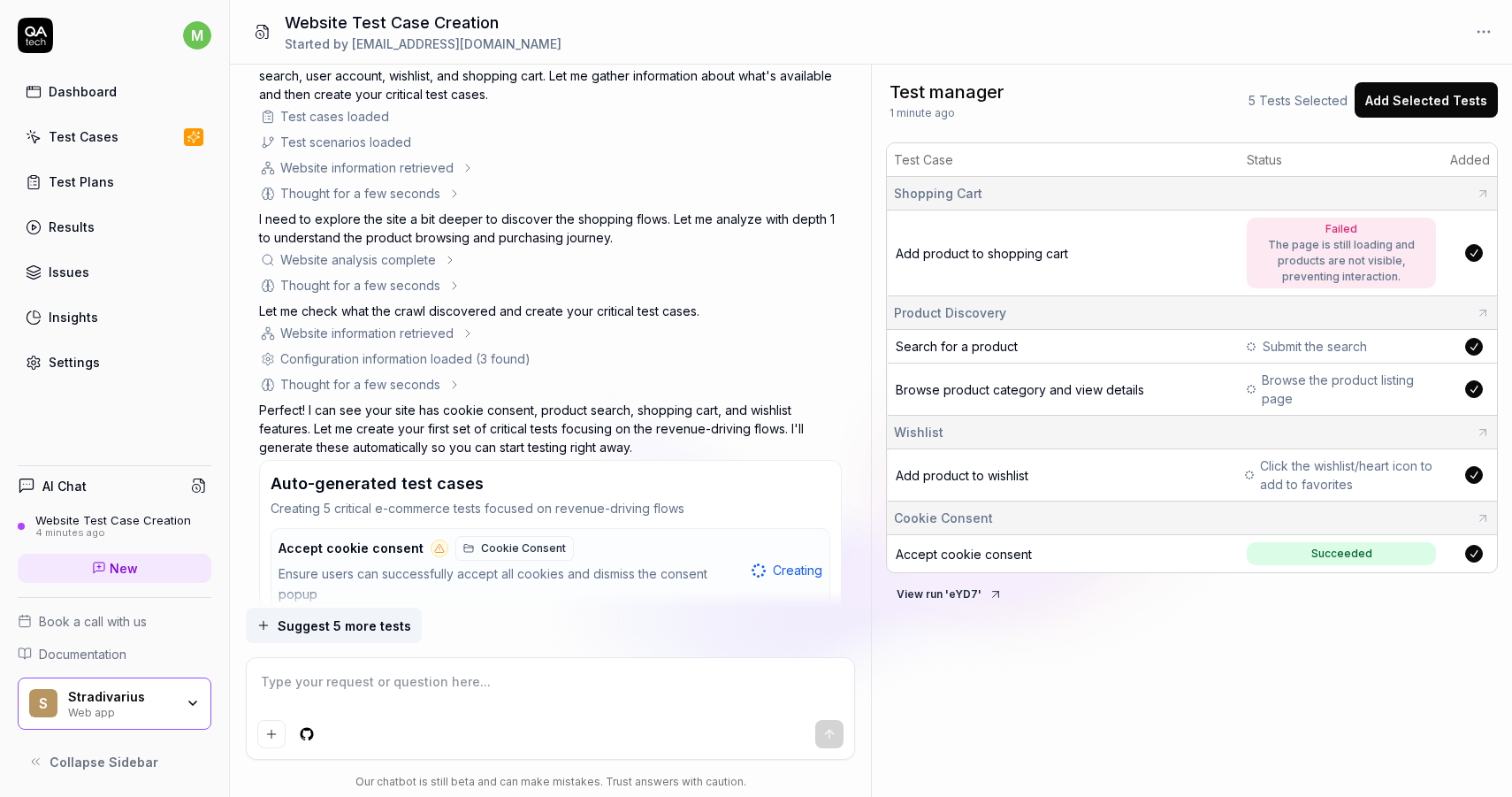
click at [1432, 225] on span "Failed The page is still loading and products are not visible, preventing inter…" at bounding box center [1341, 252] width 189 height 71
click at [1470, 184] on div "Shopping Cart" at bounding box center [1191, 192] width 596 height 18
click at [1409, 100] on button "Add Selected Tests" at bounding box center [1426, 100] width 143 height 36
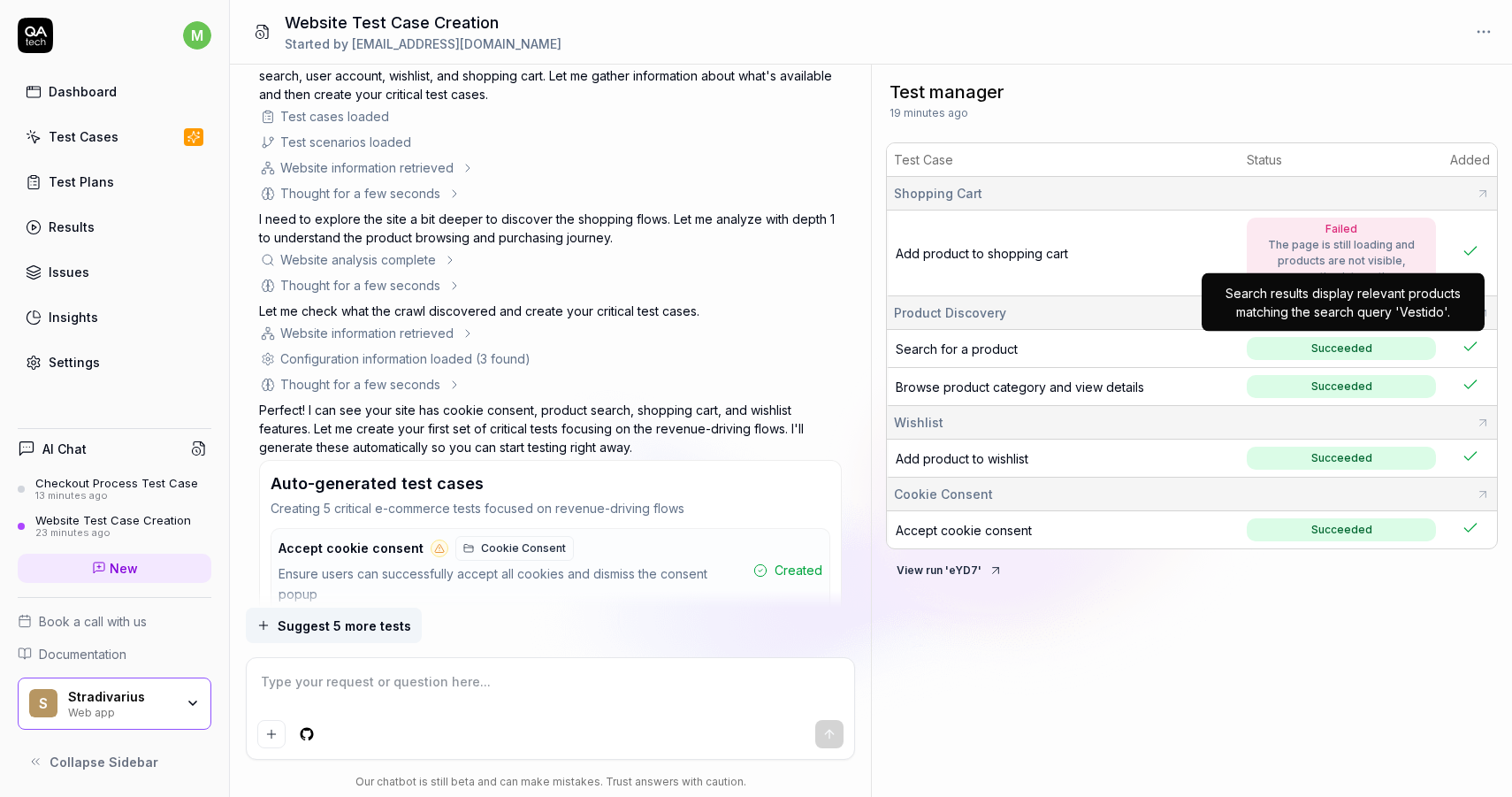
type textarea "*"
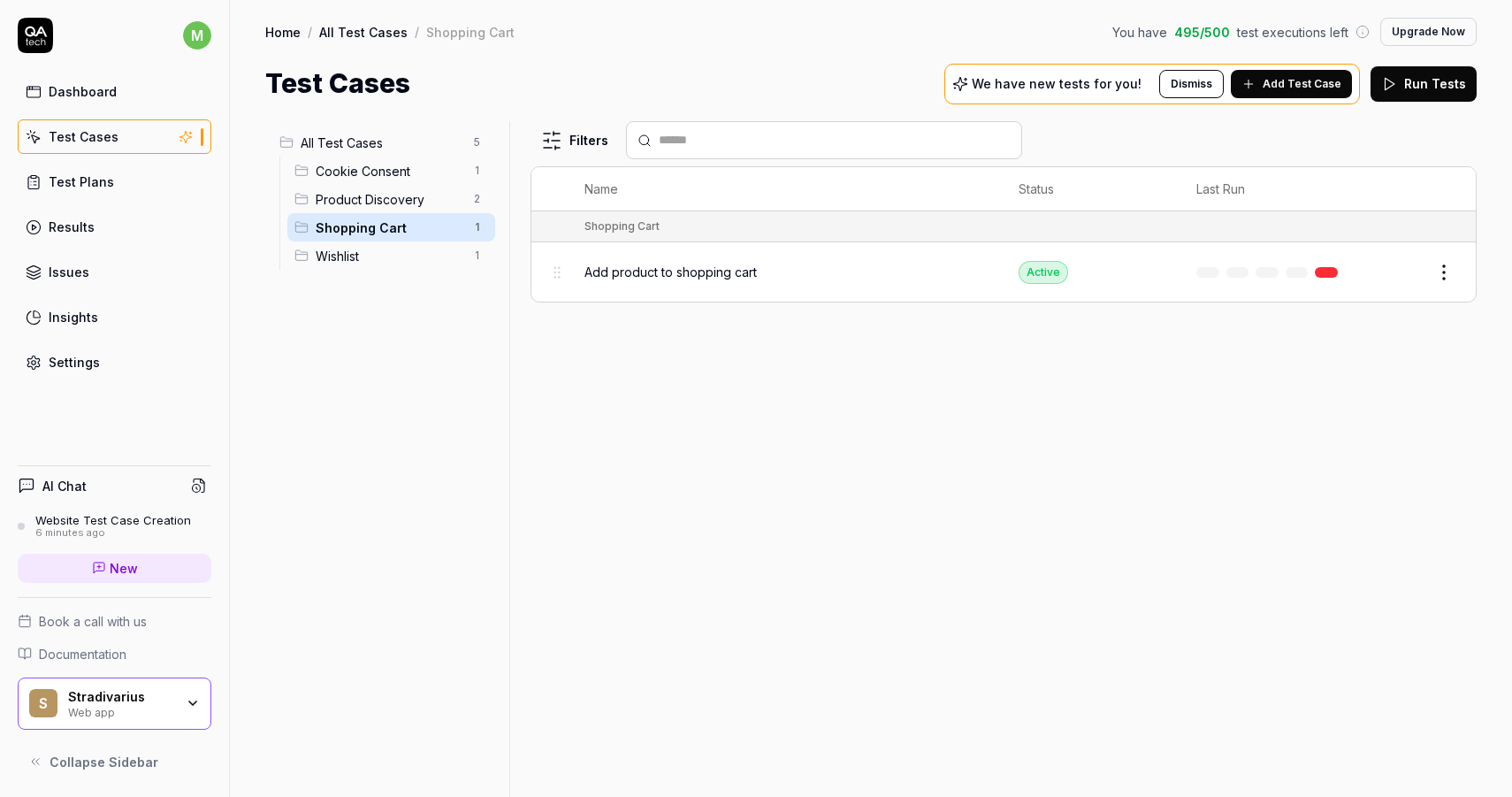
click at [1326, 269] on link at bounding box center [1326, 272] width 23 height 11
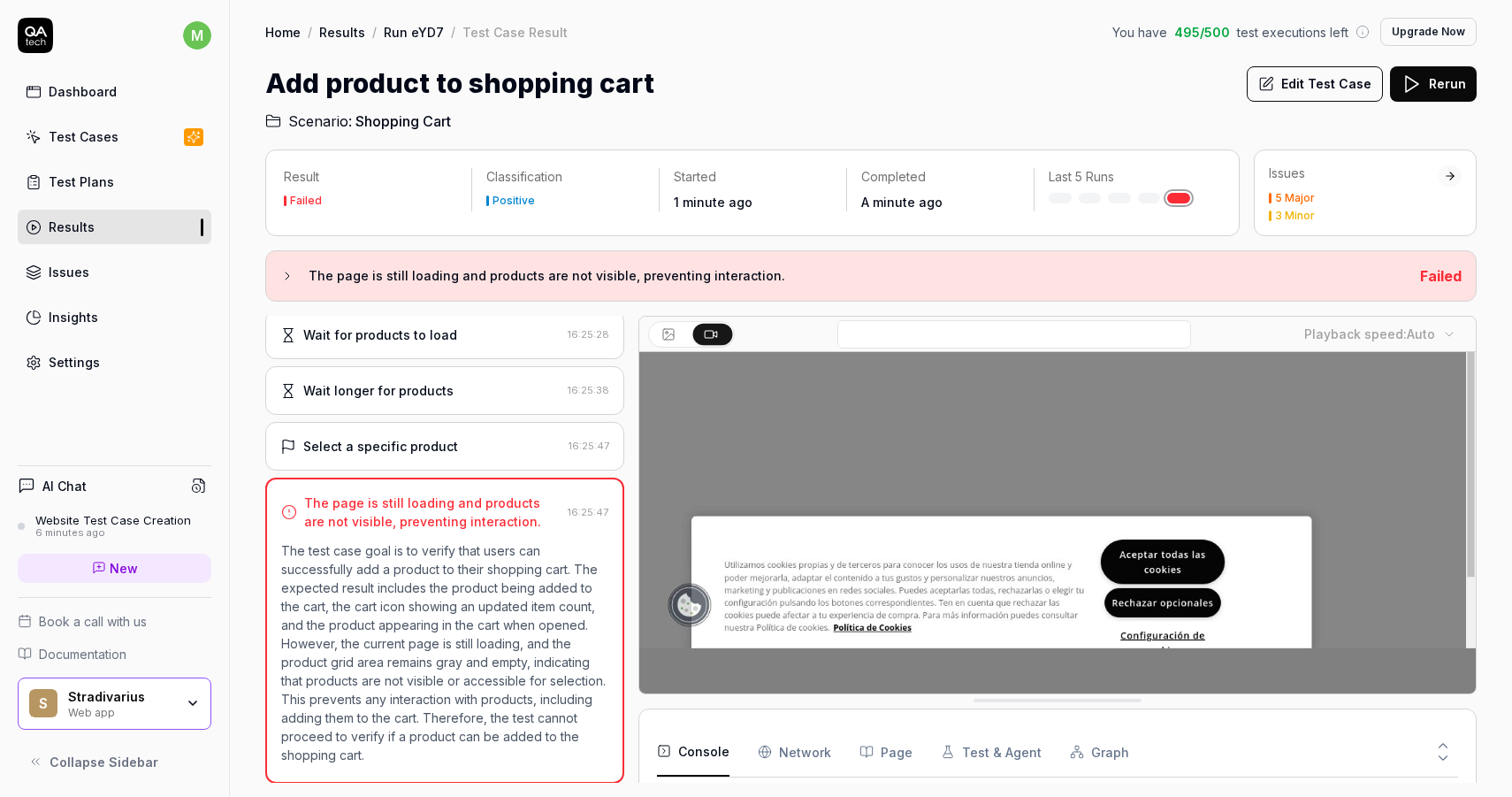
scroll to position [181, 0]
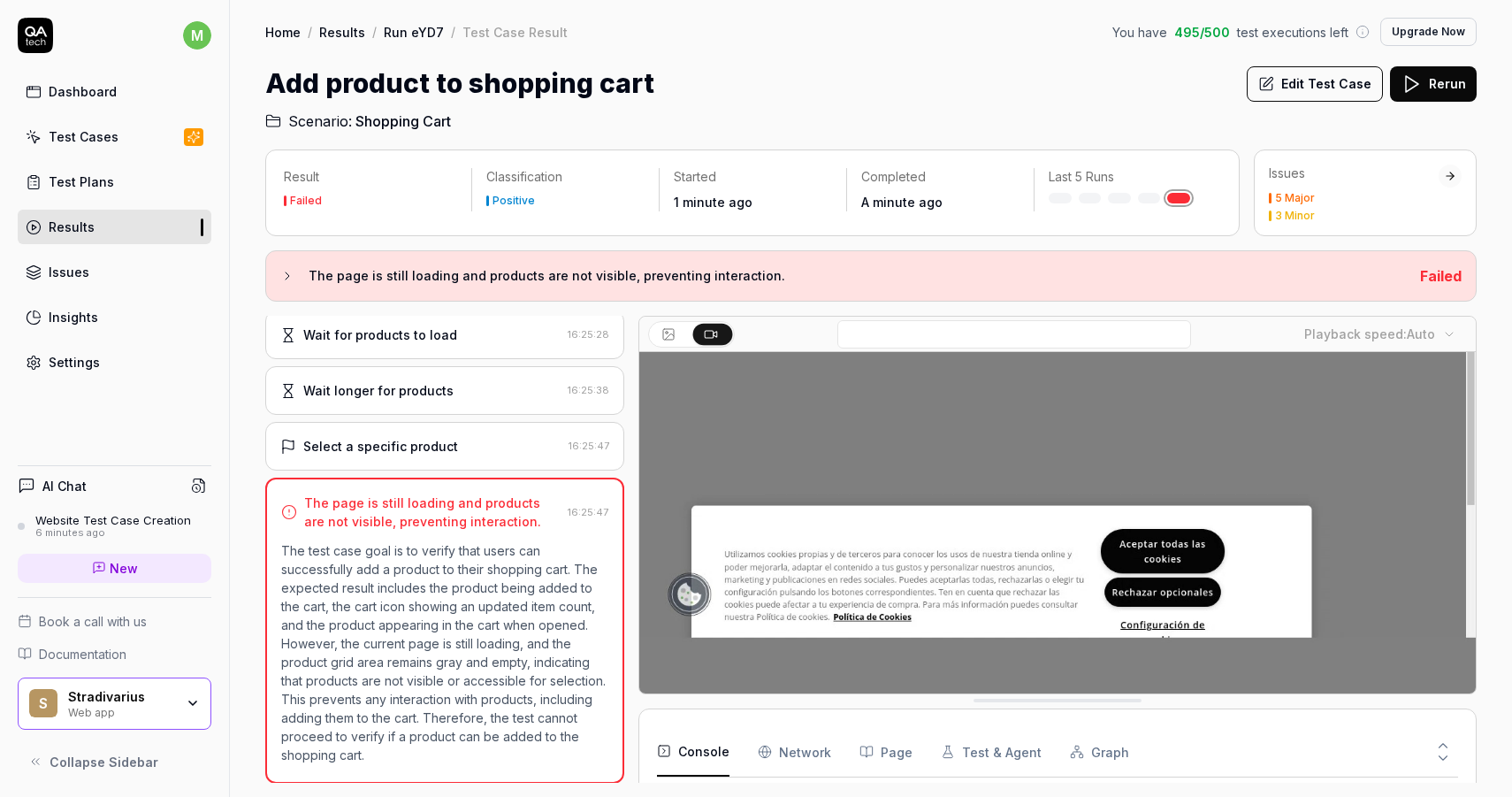
drag, startPoint x: 965, startPoint y: 712, endPoint x: 859, endPoint y: 772, distance: 121.8
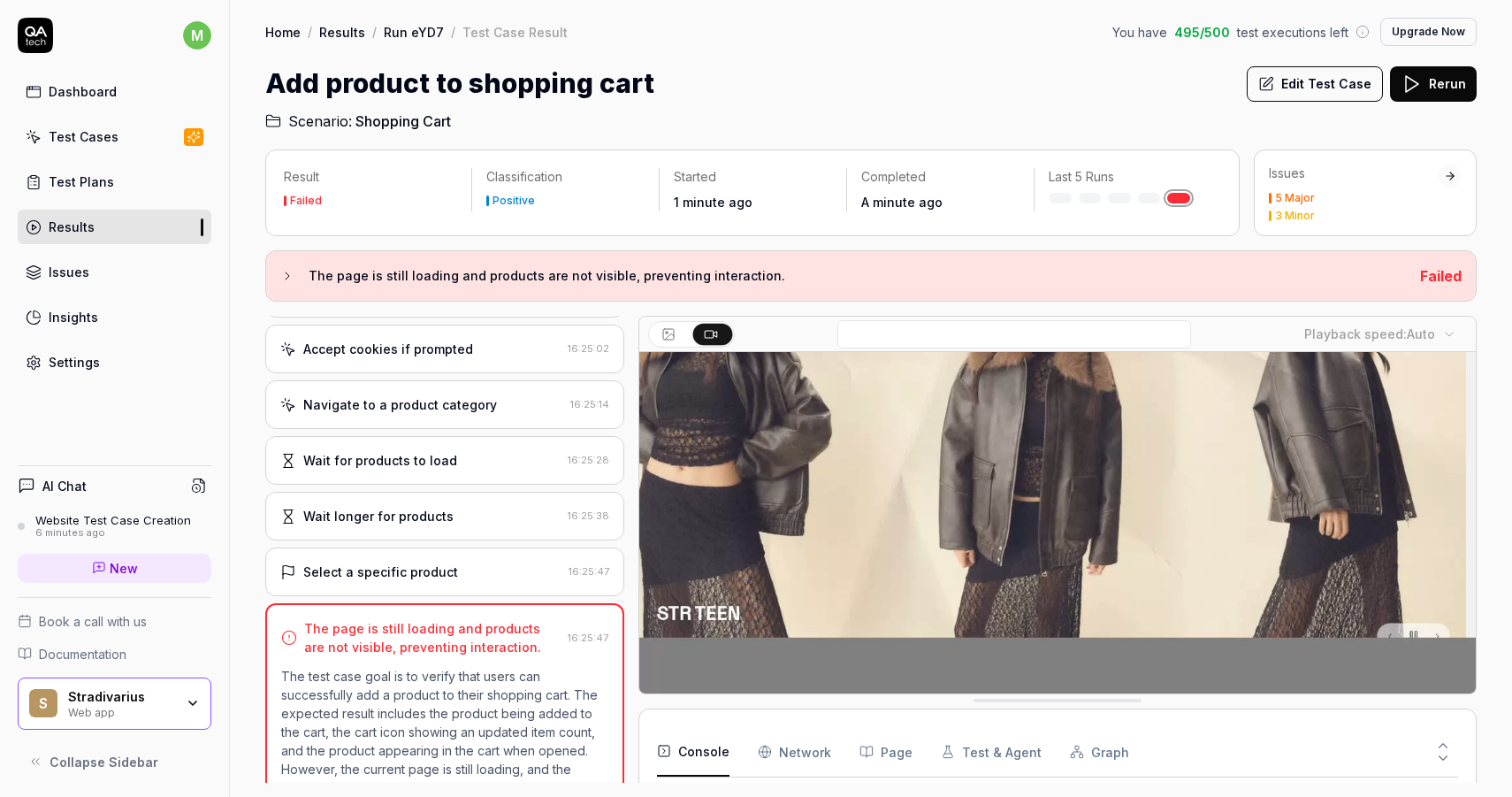
scroll to position [199, 0]
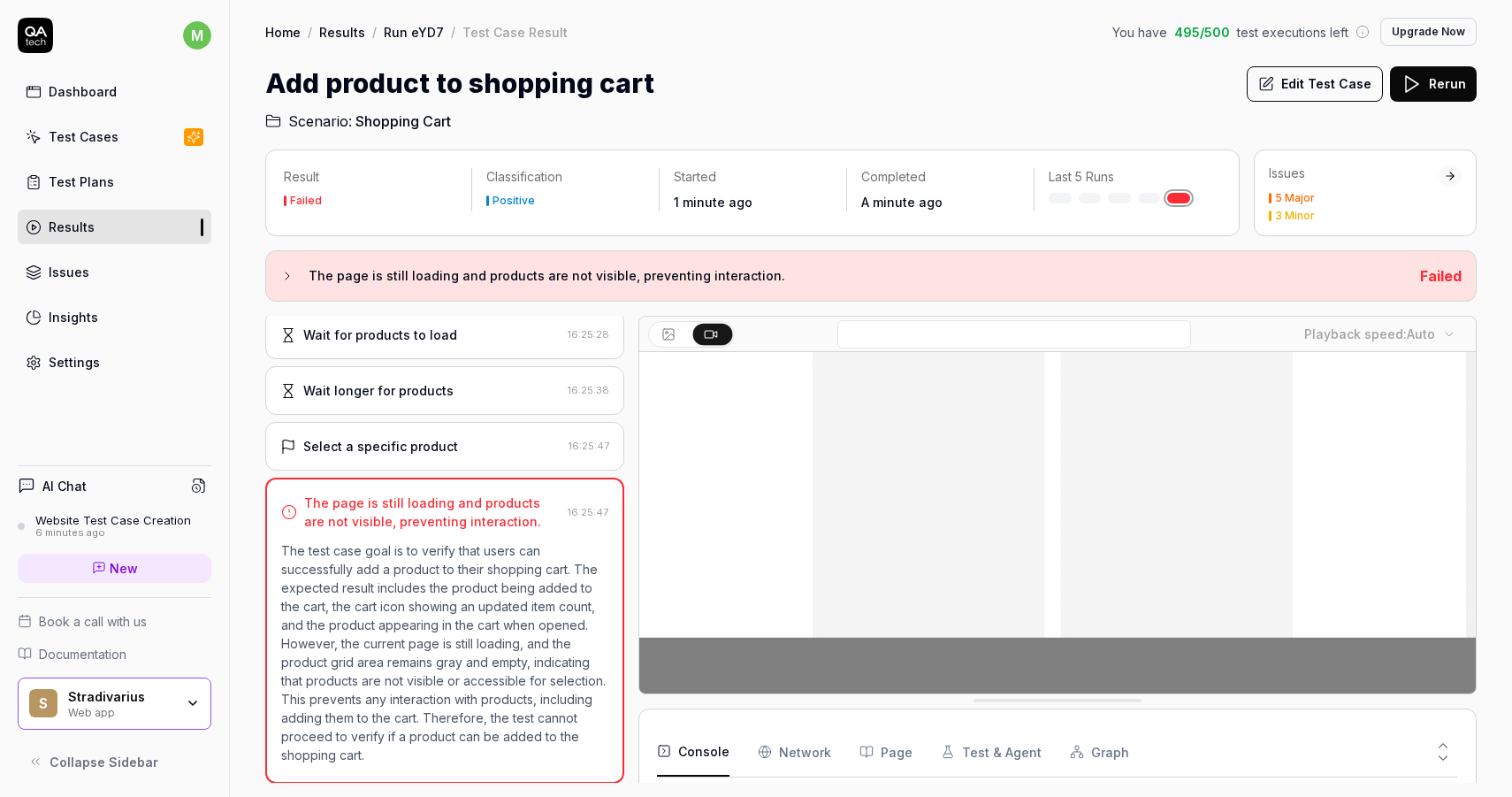
click at [1406, 178] on div "Issues" at bounding box center [1354, 173] width 170 height 17
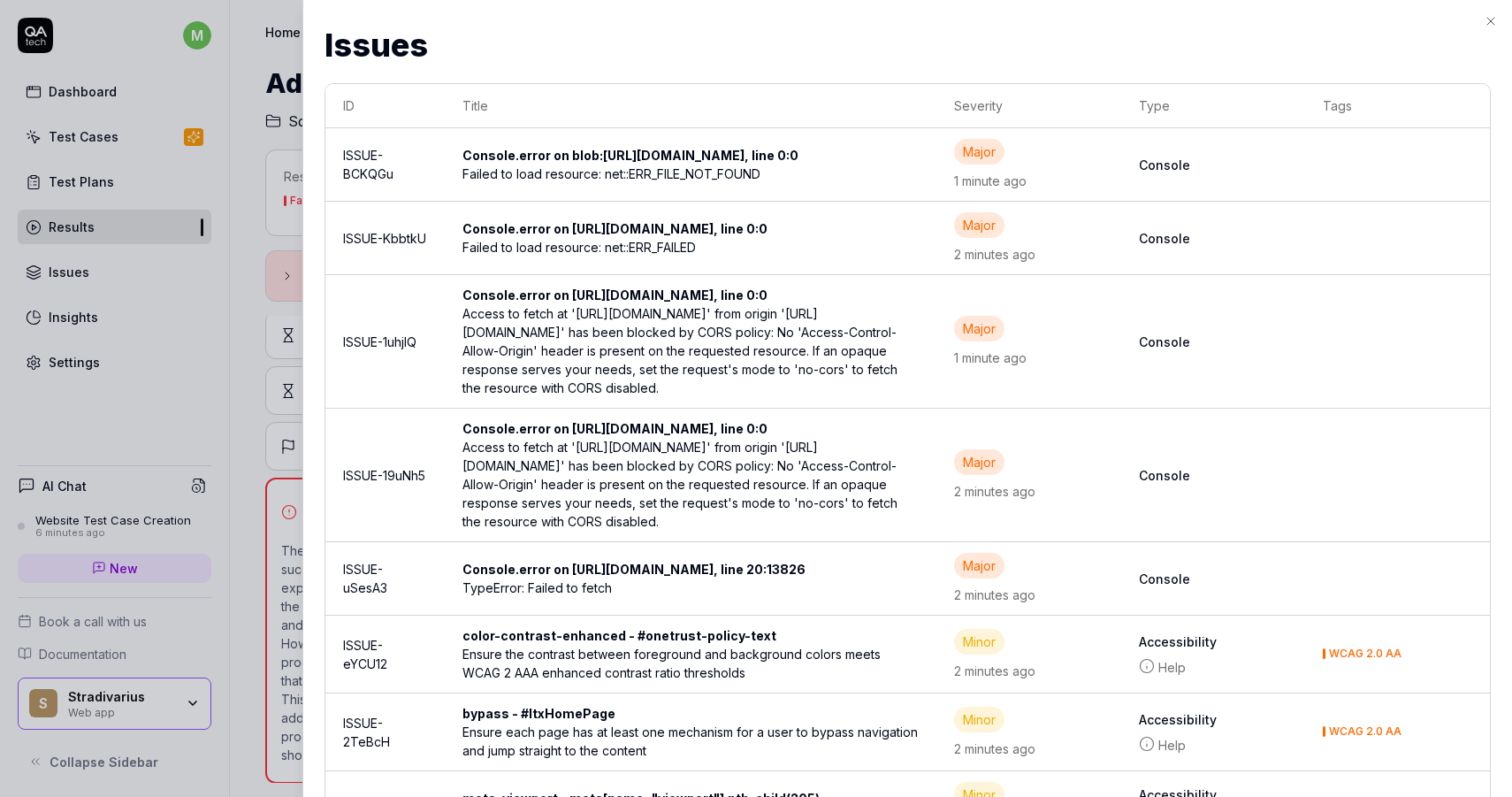
drag, startPoint x: 638, startPoint y: 336, endPoint x: 776, endPoint y: 339, distance: 138.0
click at [776, 339] on div "Access to fetch at '[URL][DOMAIN_NAME]' from origin '[URL][DOMAIN_NAME]' has be…" at bounding box center [690, 351] width 456 height 93
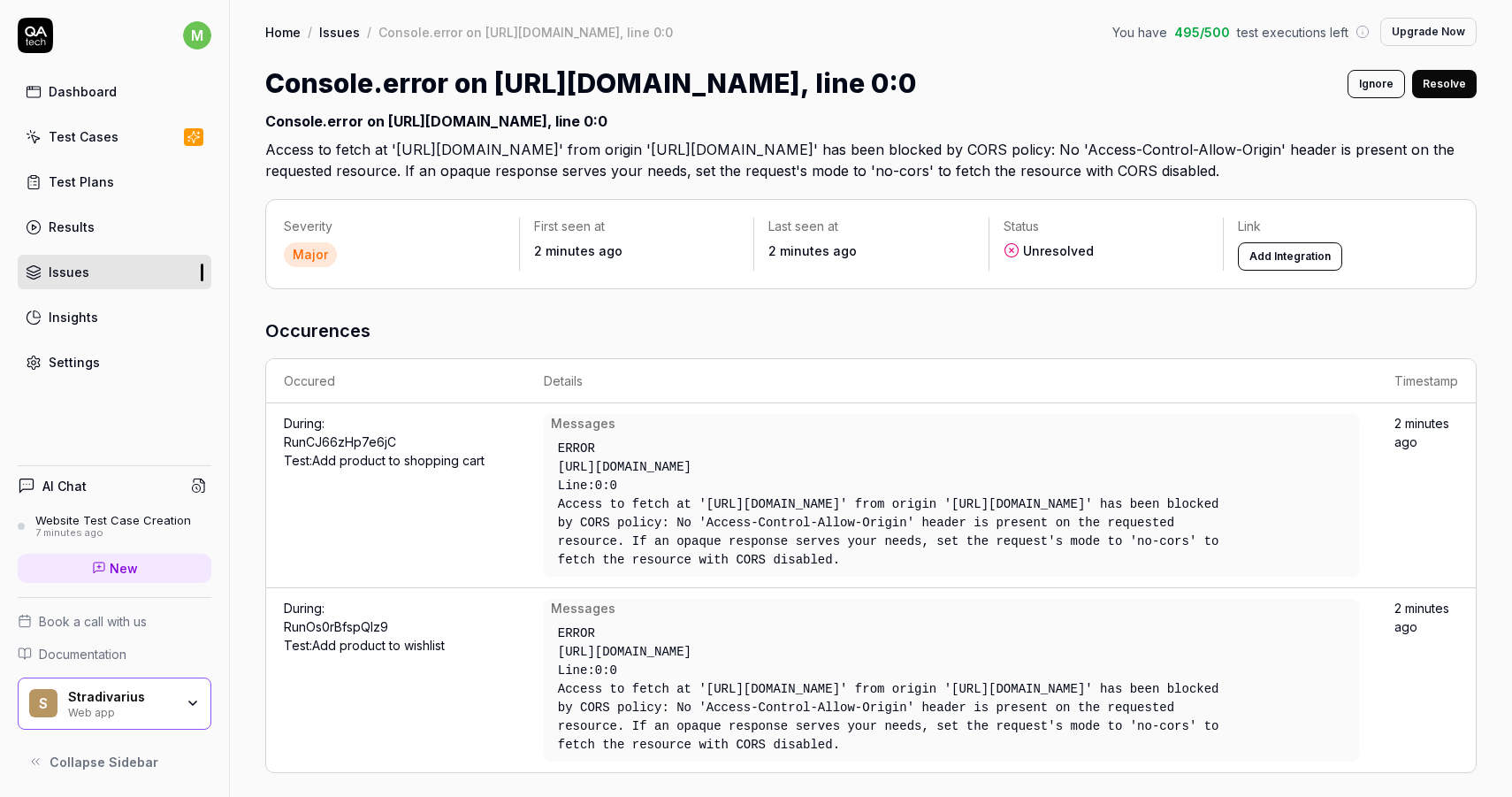
scroll to position [46, 0]
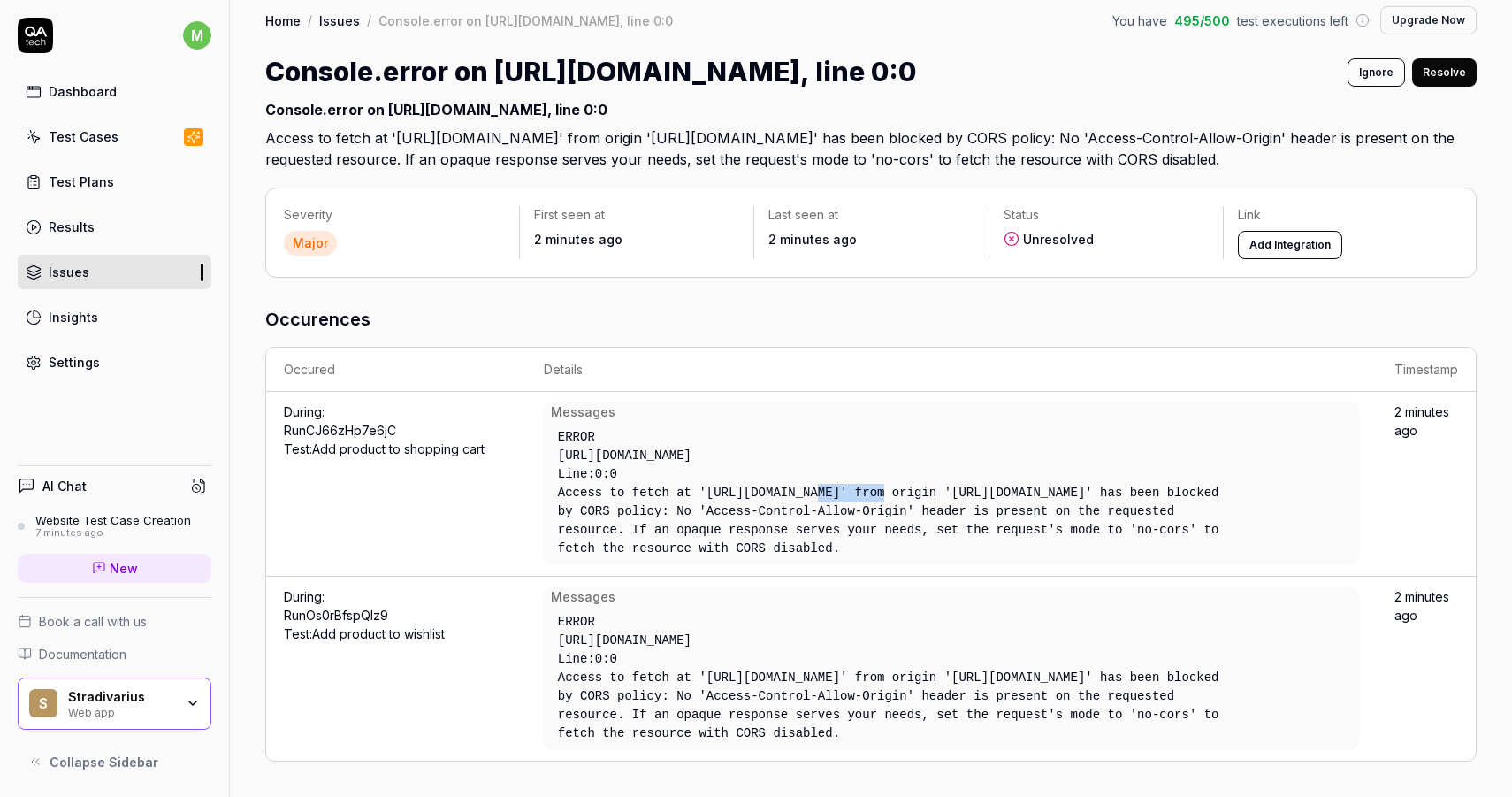
drag, startPoint x: 817, startPoint y: 455, endPoint x: 885, endPoint y: 447, distance: 68.5
click at [885, 484] on div "Access to fetch at '[URL][DOMAIN_NAME]' from origin '[URL][DOMAIN_NAME]' has be…" at bounding box center [890, 521] width 665 height 74
click at [888, 484] on div "Access to fetch at '[URL][DOMAIN_NAME]' from origin '[URL][DOMAIN_NAME]' has be…" at bounding box center [890, 521] width 665 height 74
drag, startPoint x: 888, startPoint y: 454, endPoint x: 815, endPoint y: 452, distance: 73.0
click at [815, 484] on div "Access to fetch at '[URL][DOMAIN_NAME]' from origin '[URL][DOMAIN_NAME]' has be…" at bounding box center [890, 521] width 665 height 74
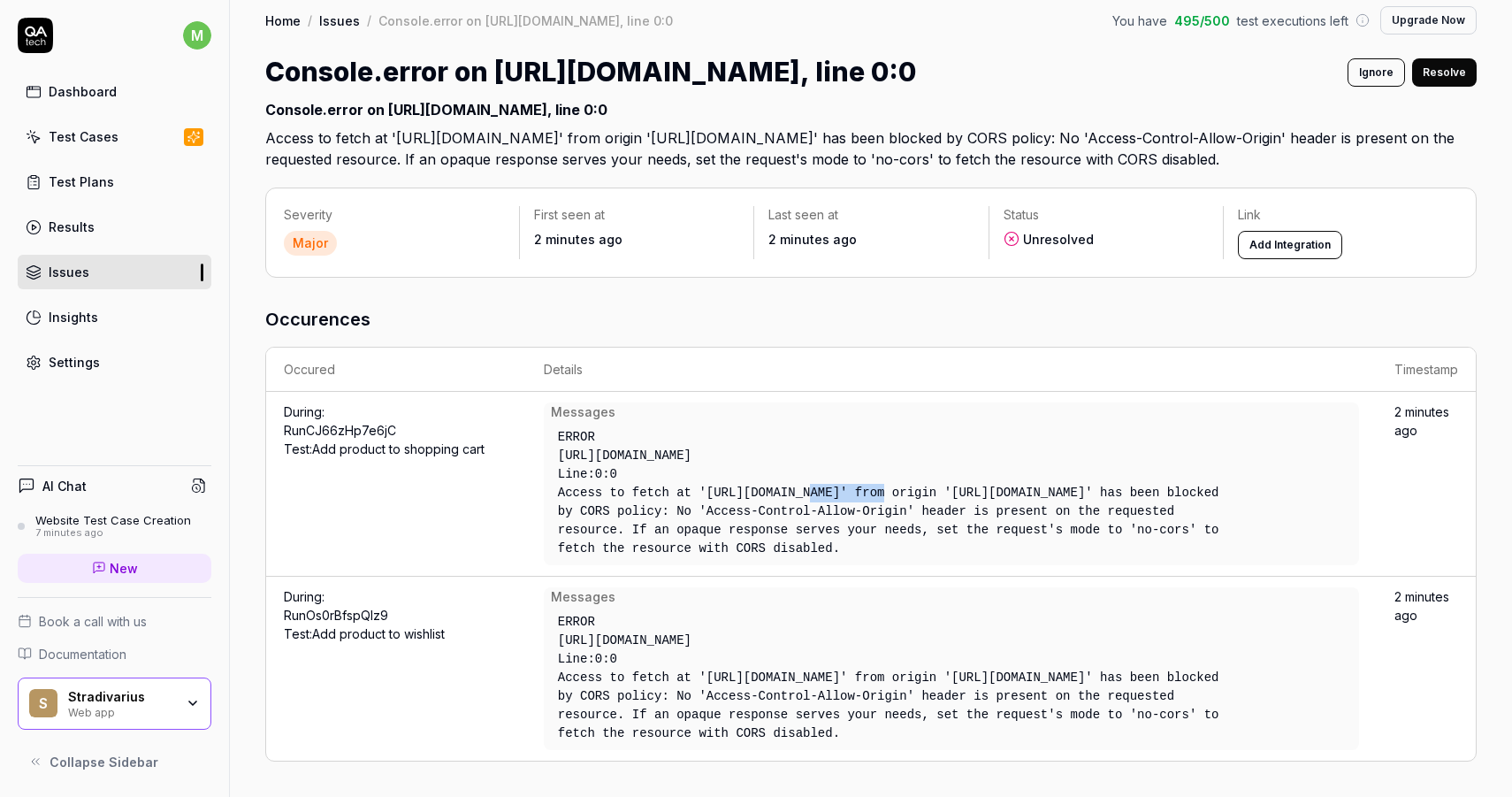
copy div "nagich.com"
drag, startPoint x: 766, startPoint y: 456, endPoint x: 898, endPoint y: 452, distance: 132.1
click at [898, 484] on div "Access to fetch at '[URL][DOMAIN_NAME]' from origin '[URL][DOMAIN_NAME]' has be…" at bounding box center [890, 521] width 665 height 74
copy div "aacdn.nagich.com/"
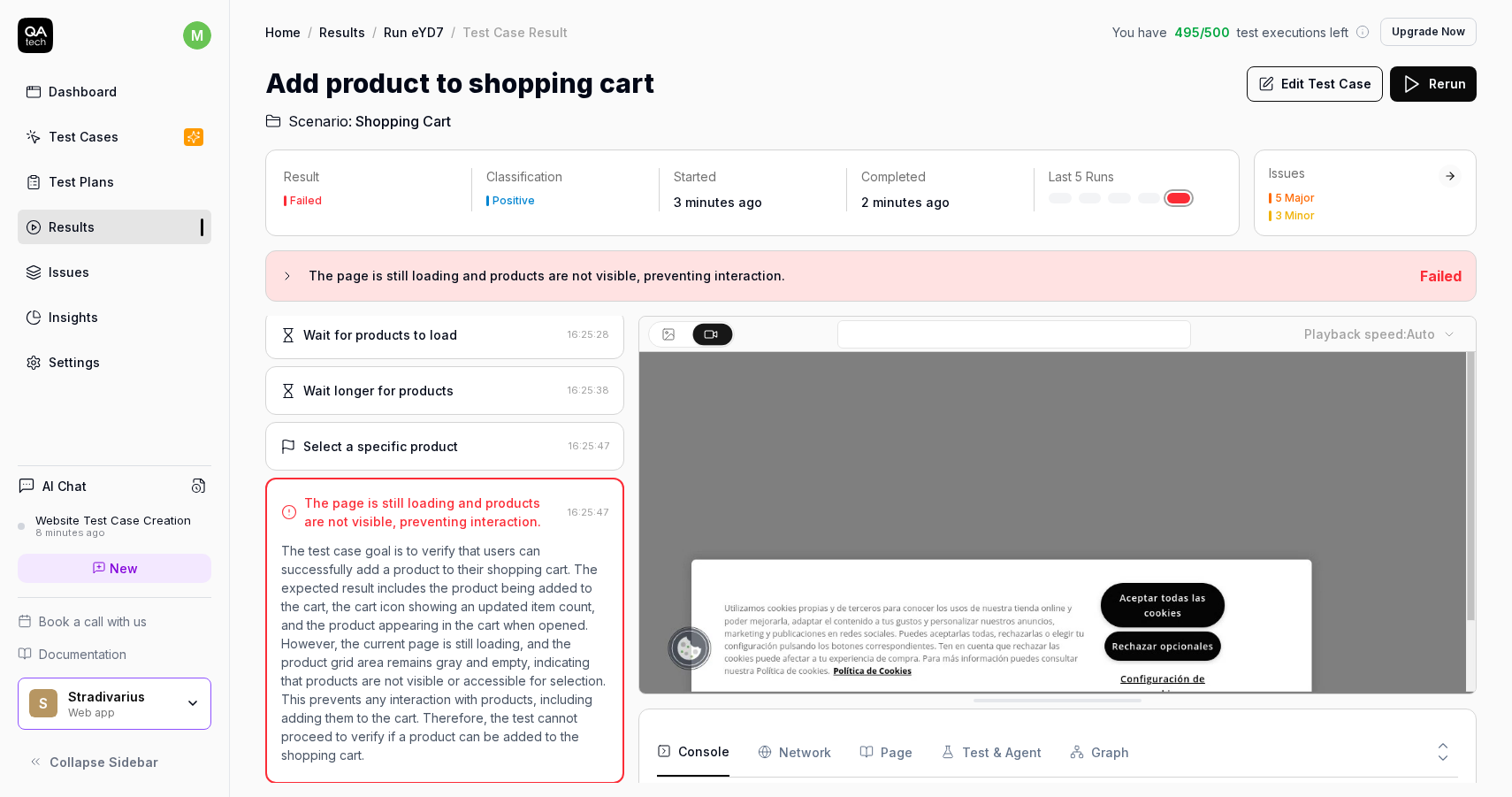
scroll to position [139, 0]
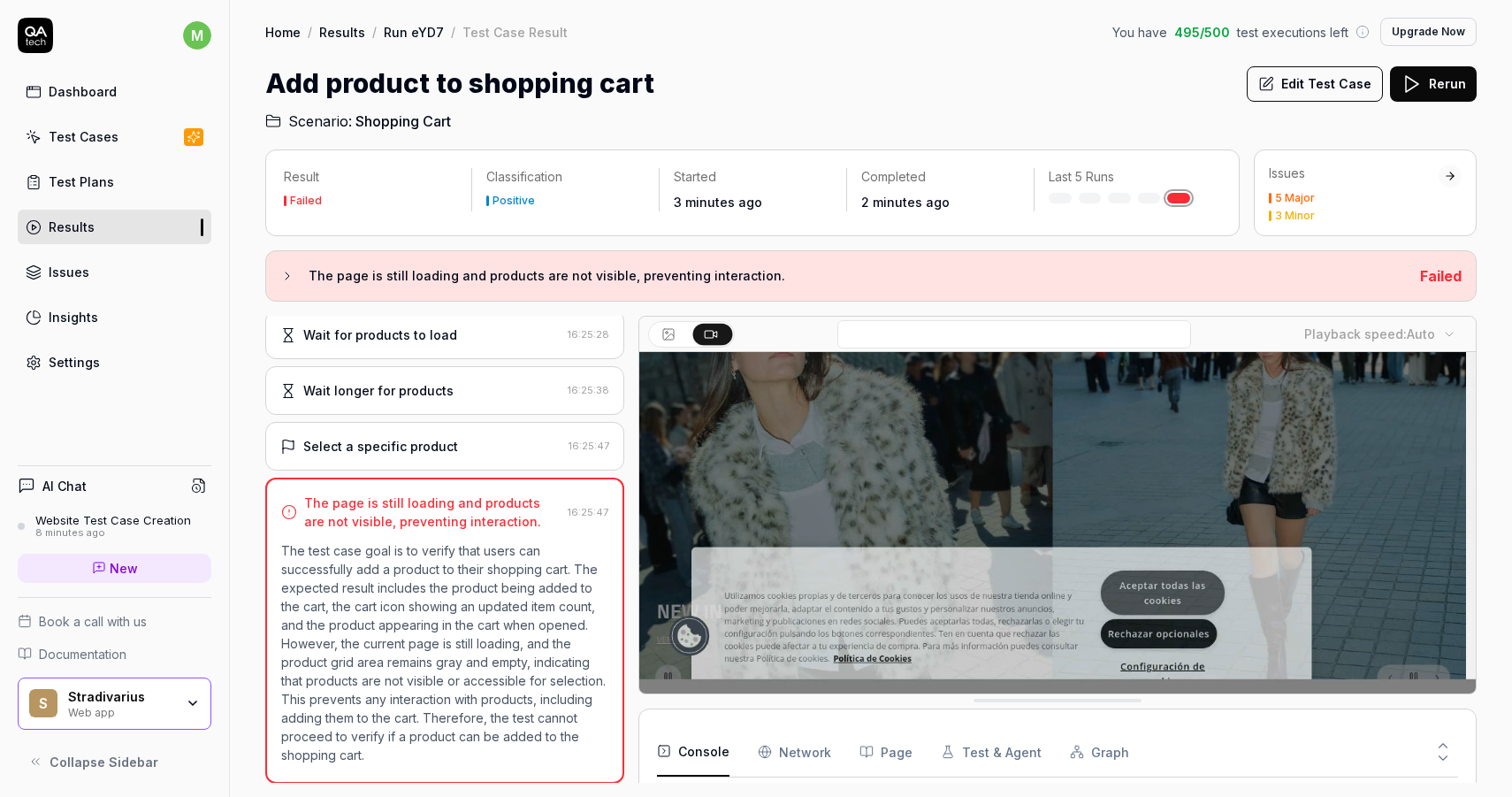
click at [763, 751] on icon "button" at bounding box center [765, 752] width 14 height 14
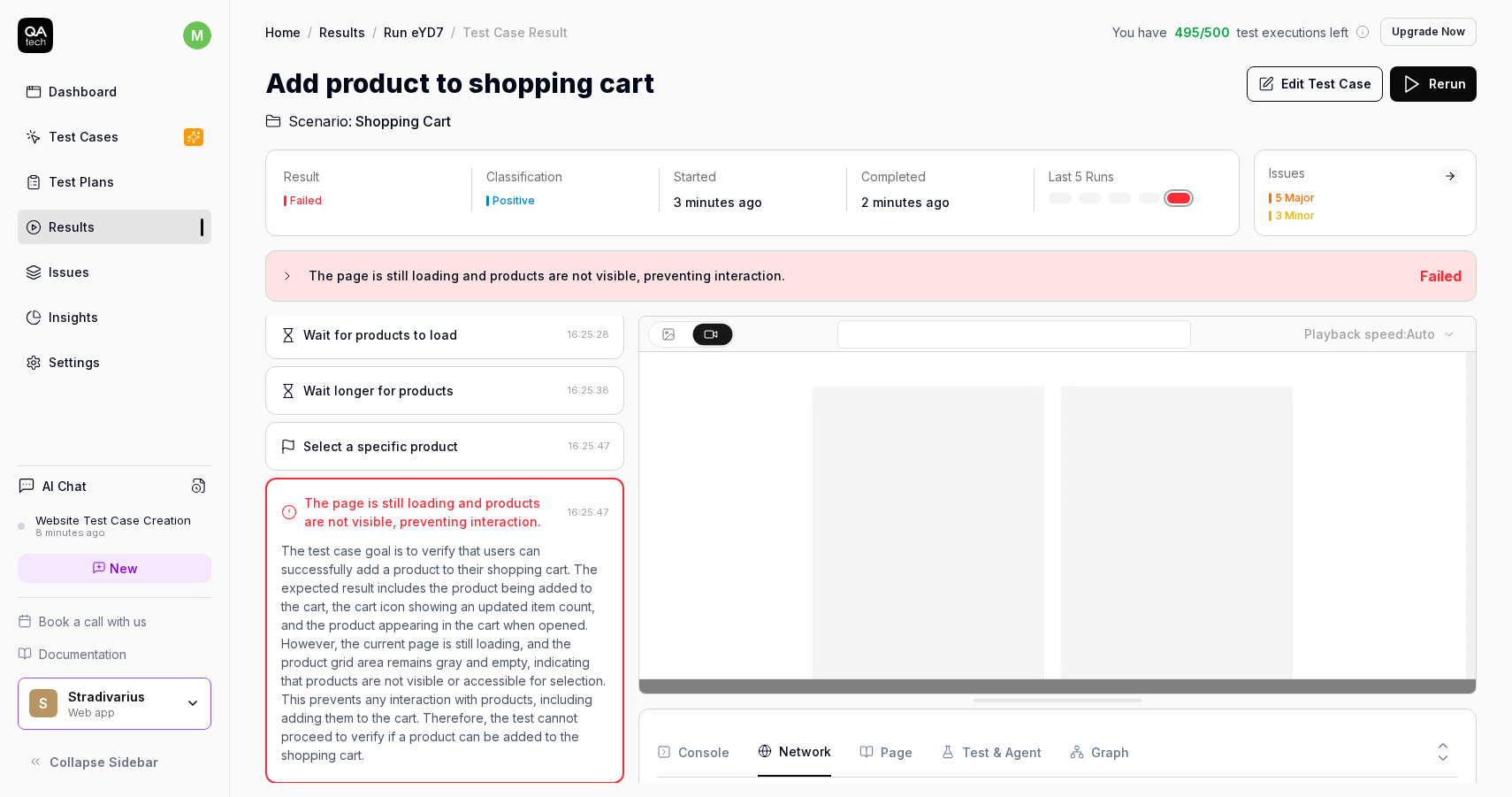
click at [1434, 750] on button at bounding box center [1442, 761] width 30 height 23
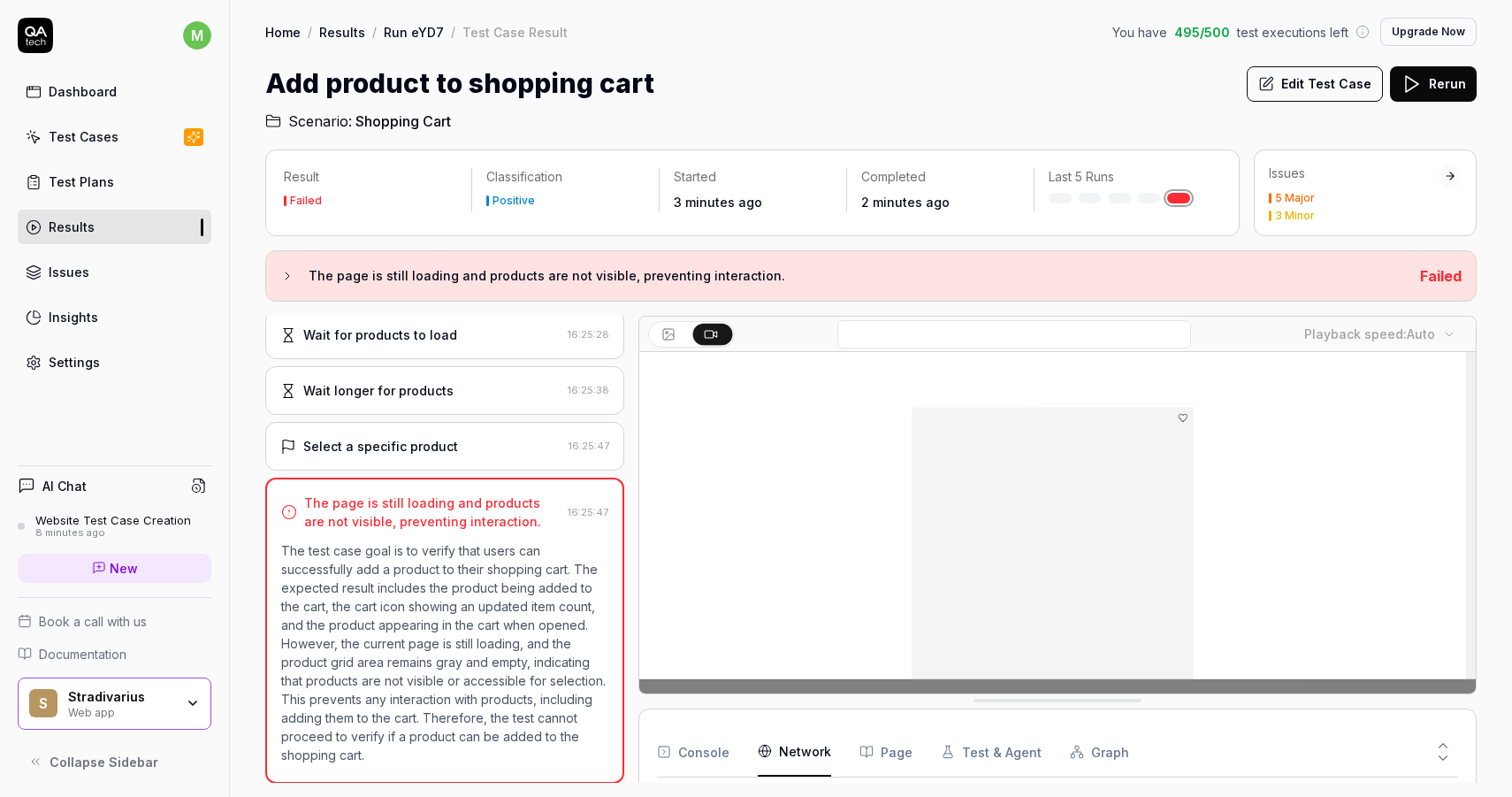
scroll to position [191, 0]
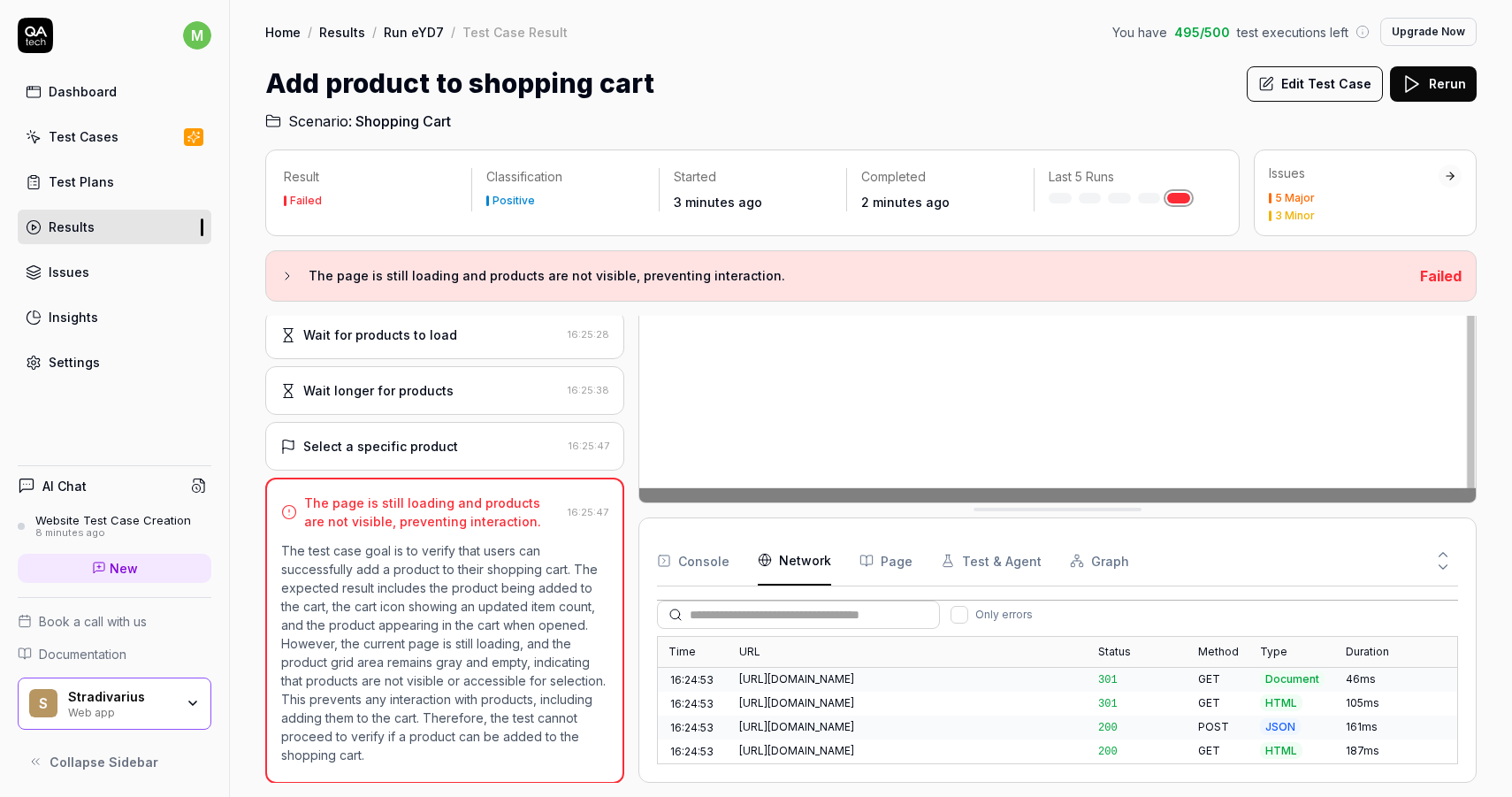
click at [1435, 754] on div "Time URL Status Method Type Duration 16:24:53 https://stradivarius.com/es 301 G…" at bounding box center [1057, 699] width 799 height 127
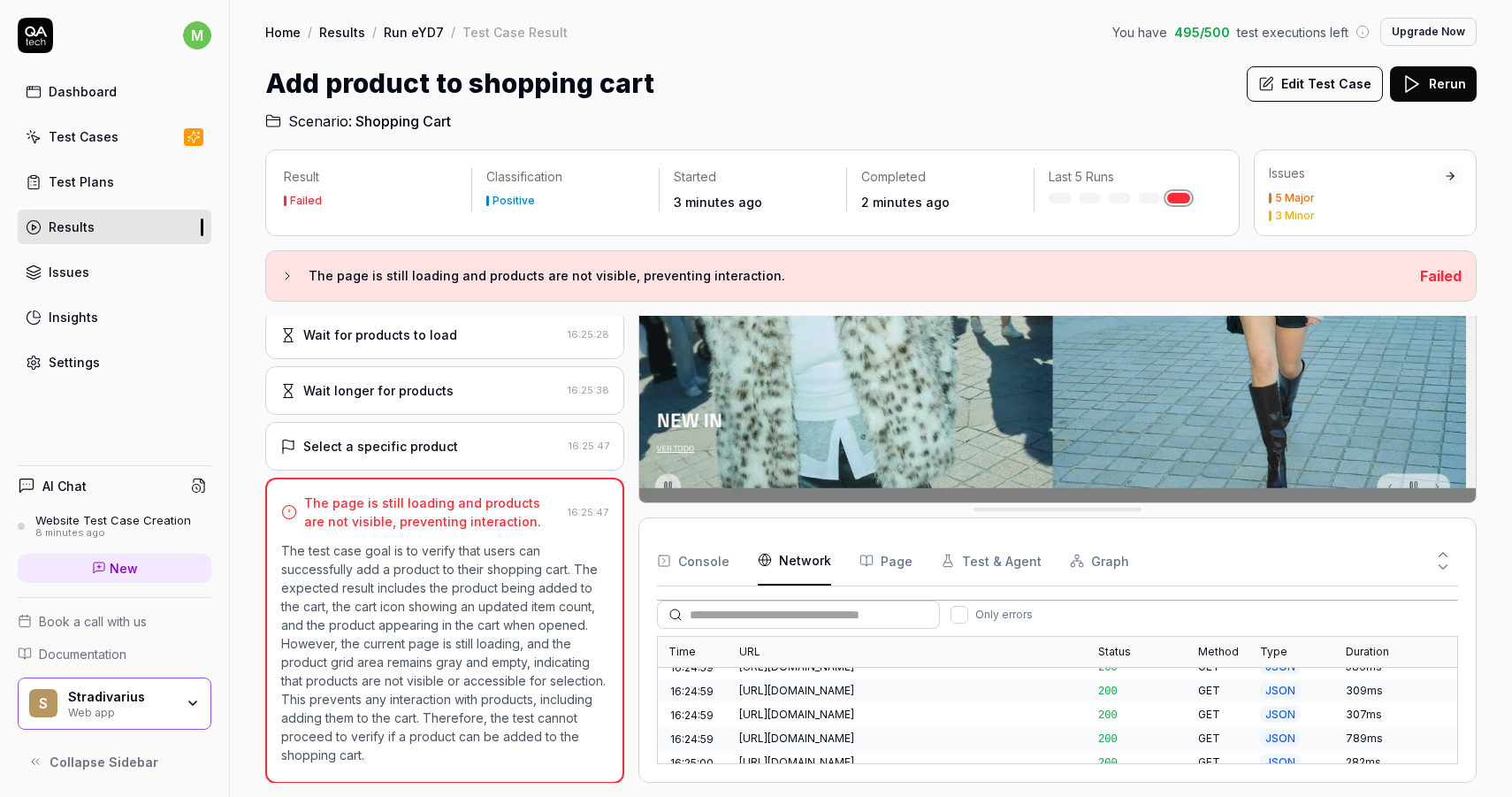
click at [1435, 754] on div "Time URL Status Method Type Duration 16:24:53 https://stradivarius.com/es 301 G…" at bounding box center [1057, 699] width 799 height 127
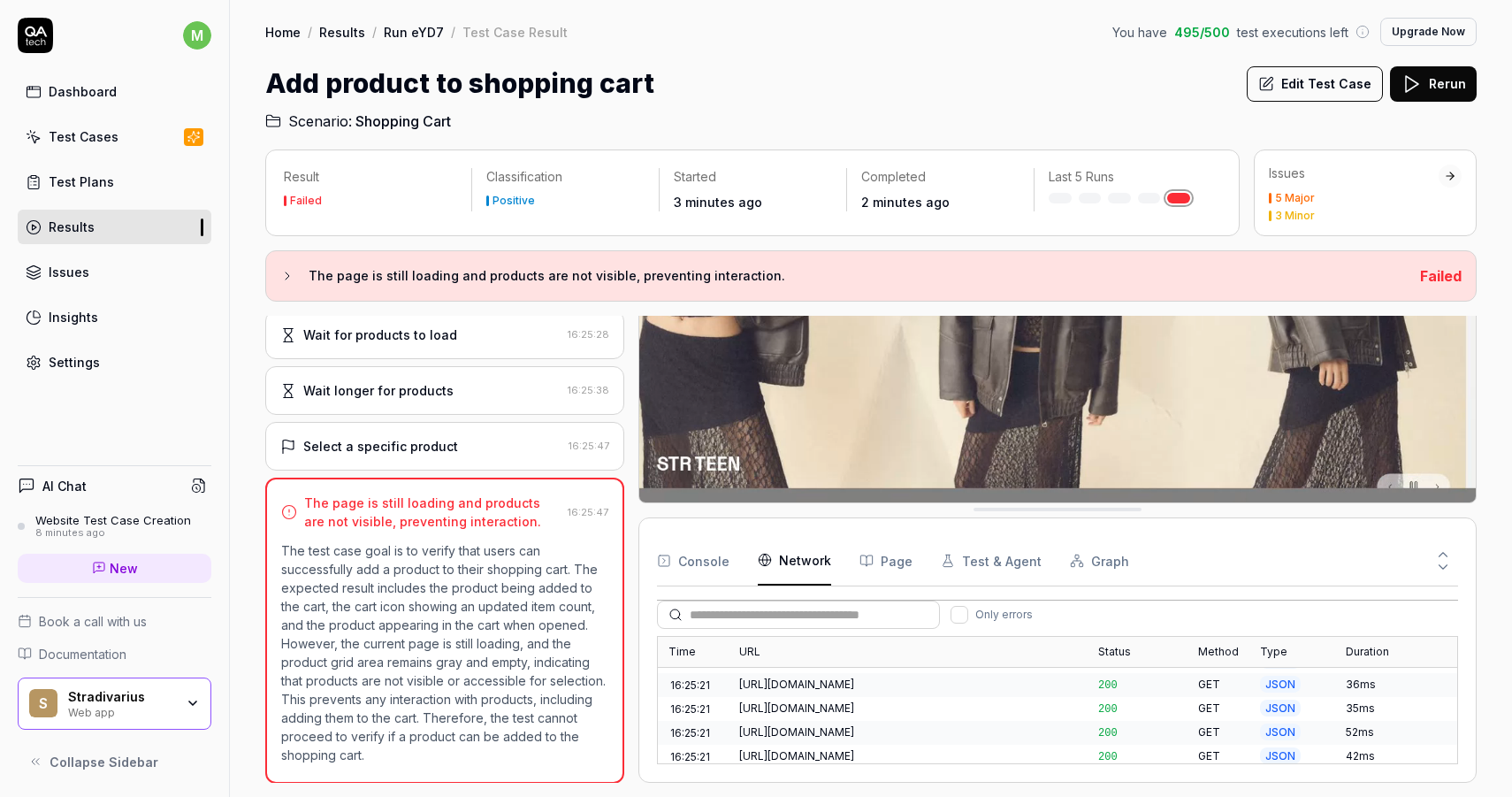
scroll to position [6182, 0]
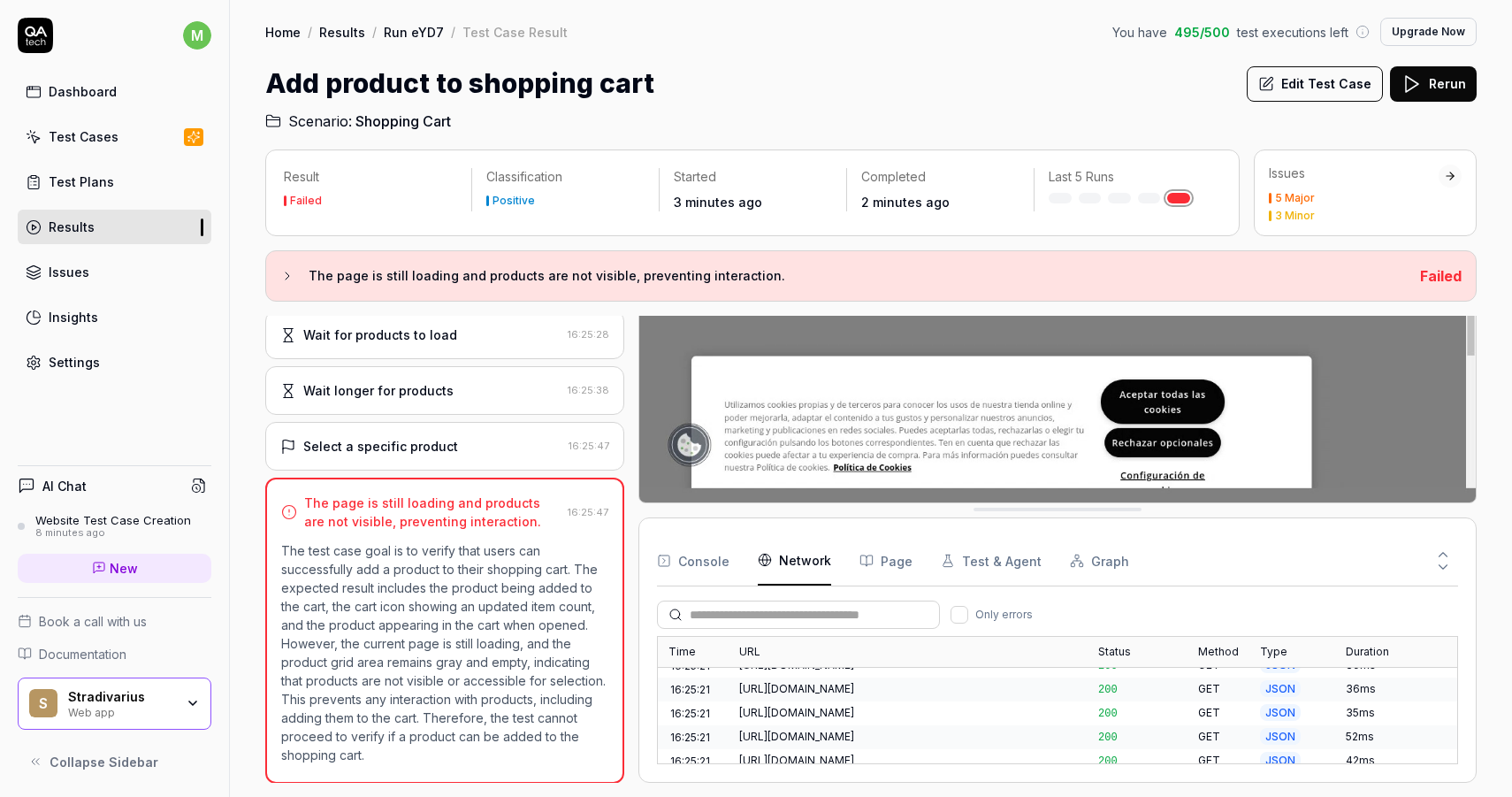
click at [711, 568] on button "Console" at bounding box center [692, 560] width 72 height 49
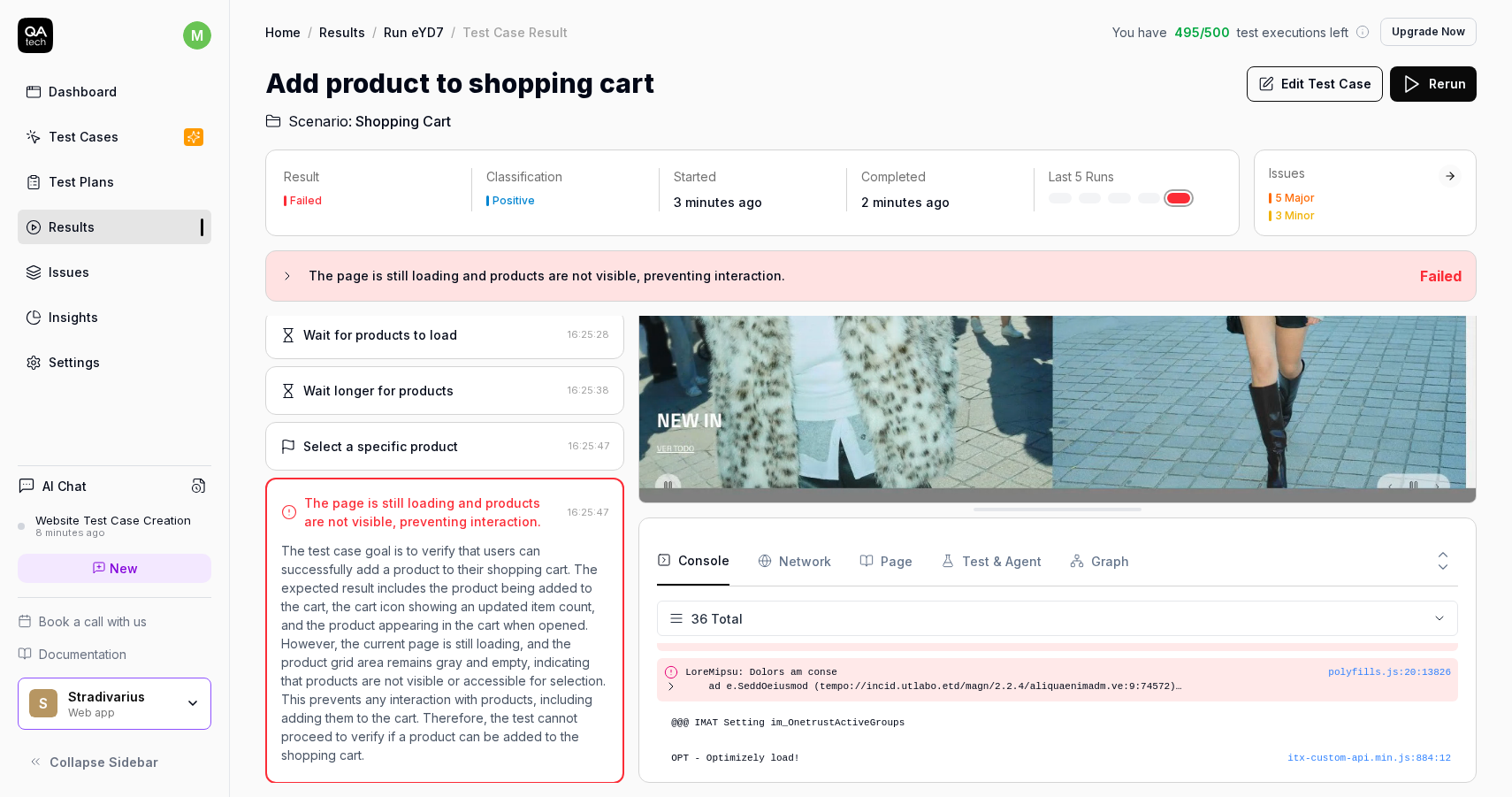
scroll to position [458, 0]
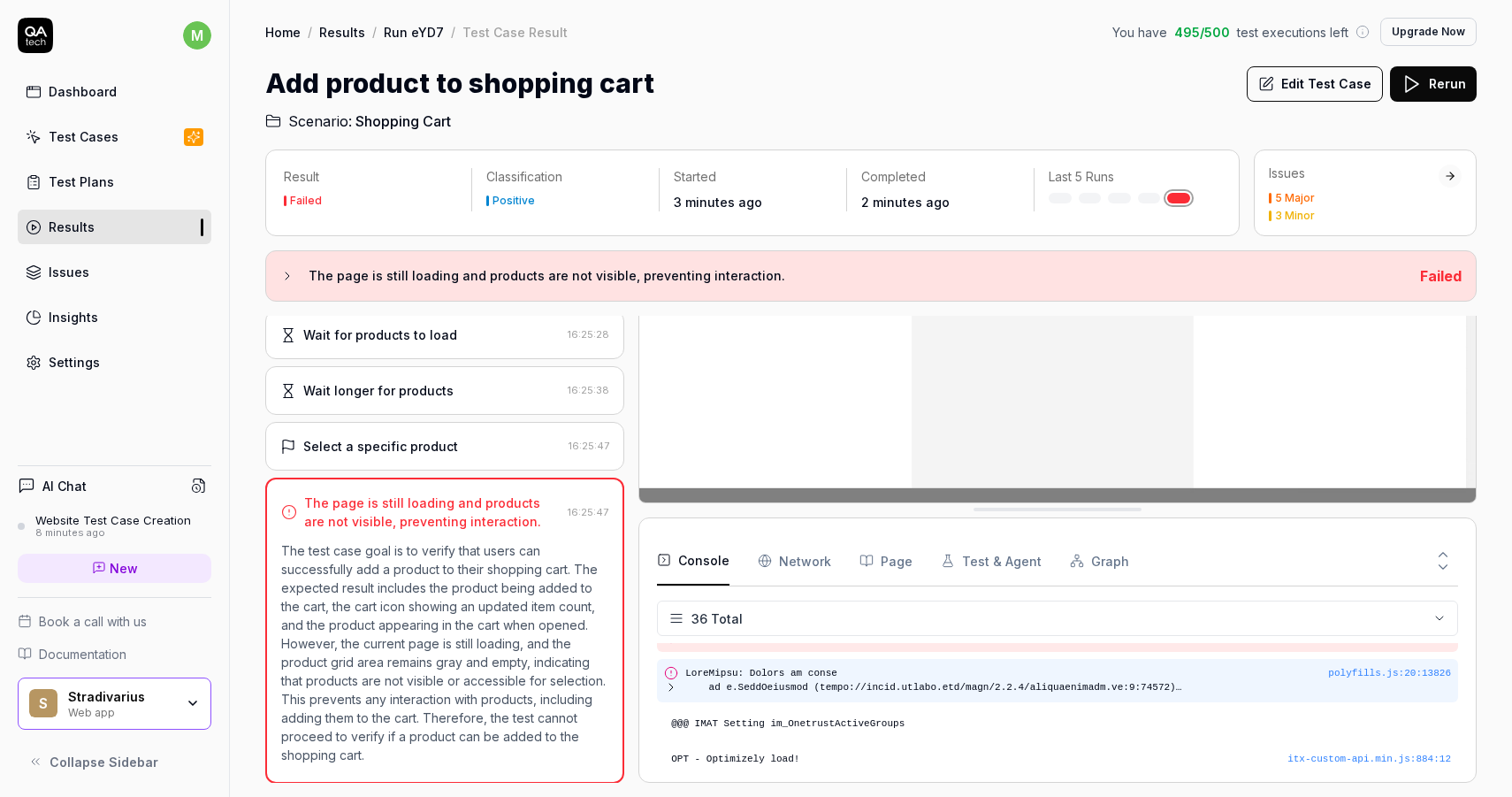
click at [673, 682] on icon at bounding box center [671, 687] width 14 height 14
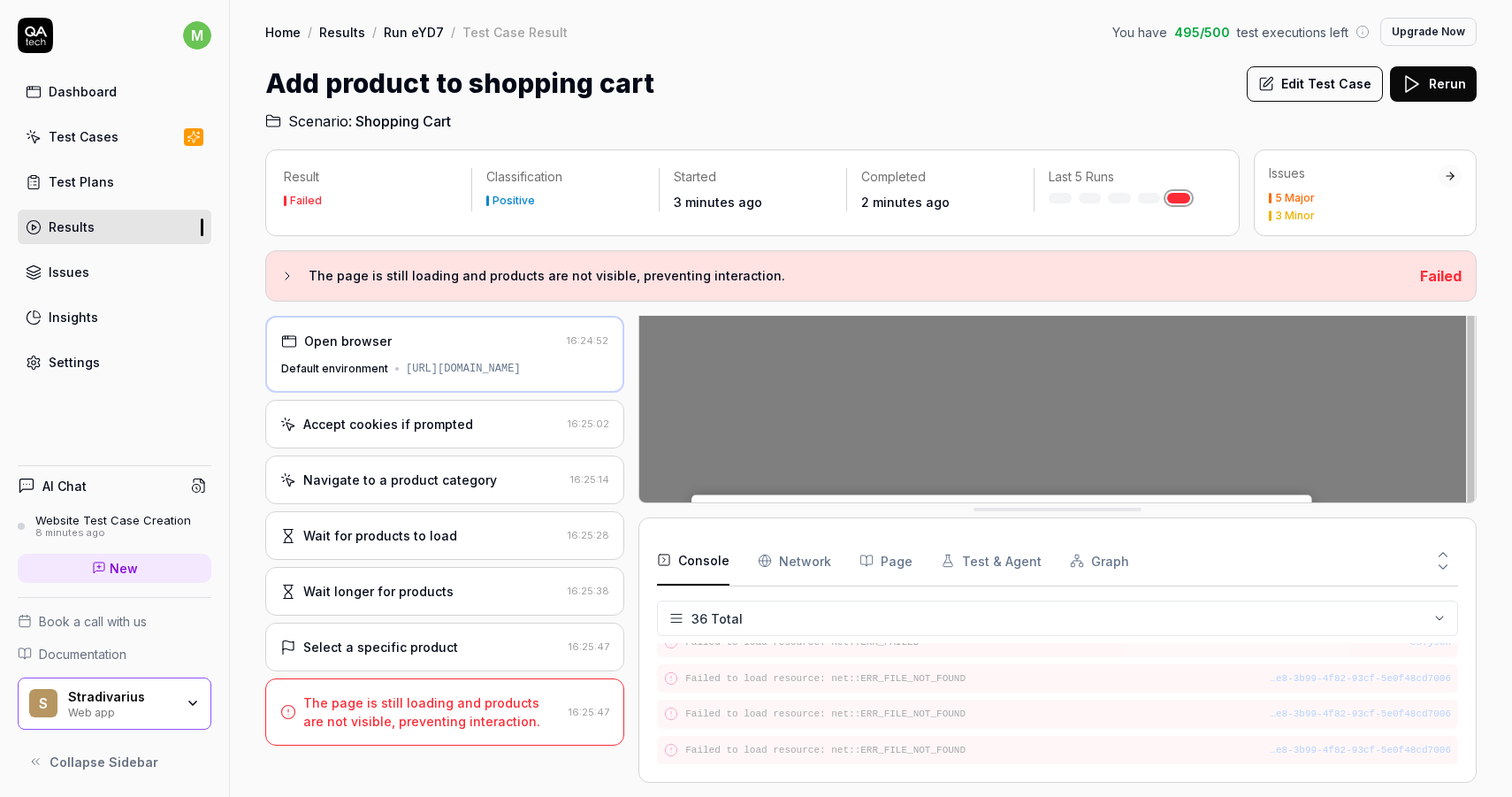
scroll to position [1451, 0]
click at [134, 227] on link "Results" at bounding box center [114, 227] width 194 height 35
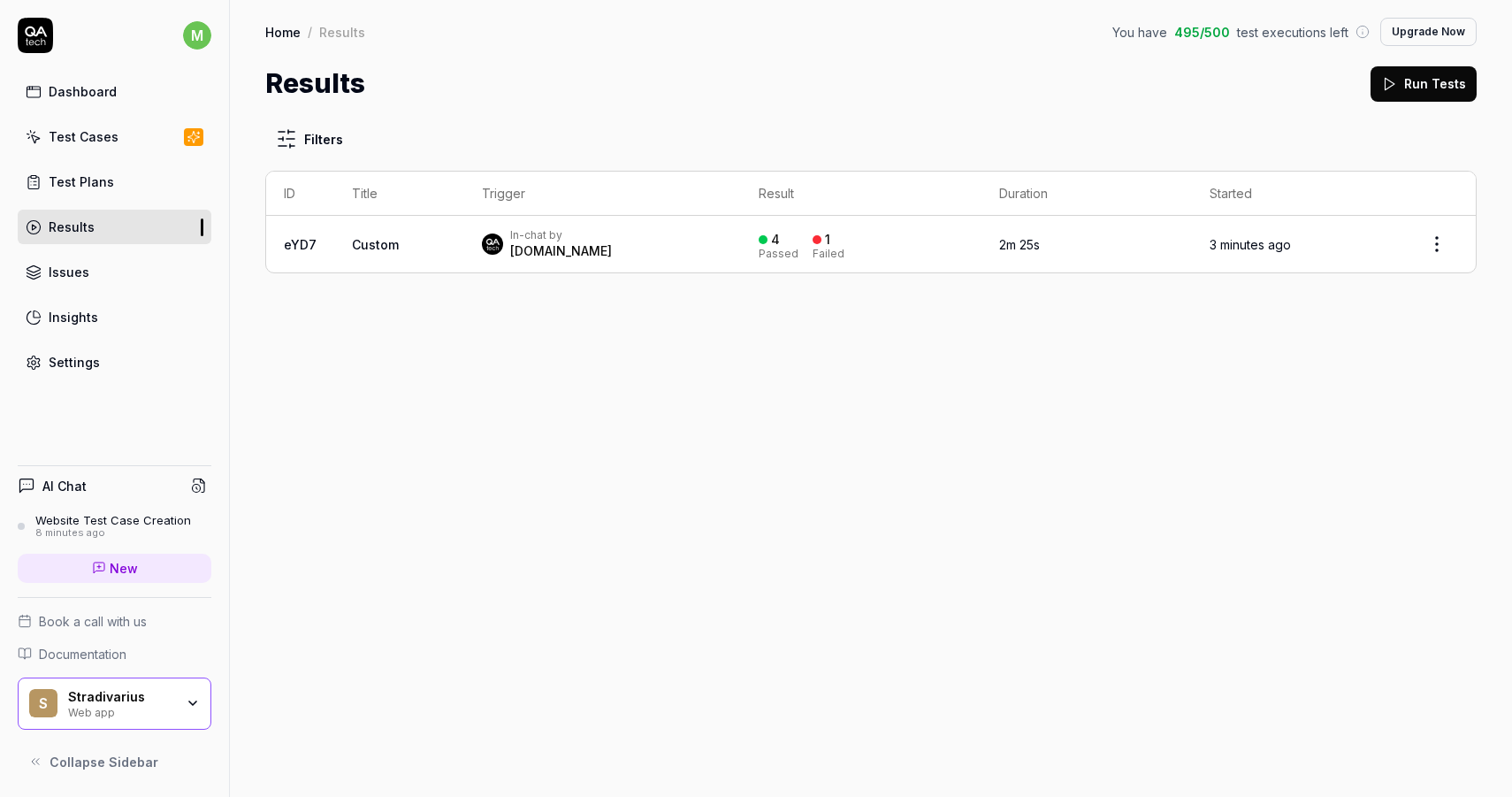
click at [671, 248] on div "In-chat by QA.tech" at bounding box center [602, 243] width 241 height 32
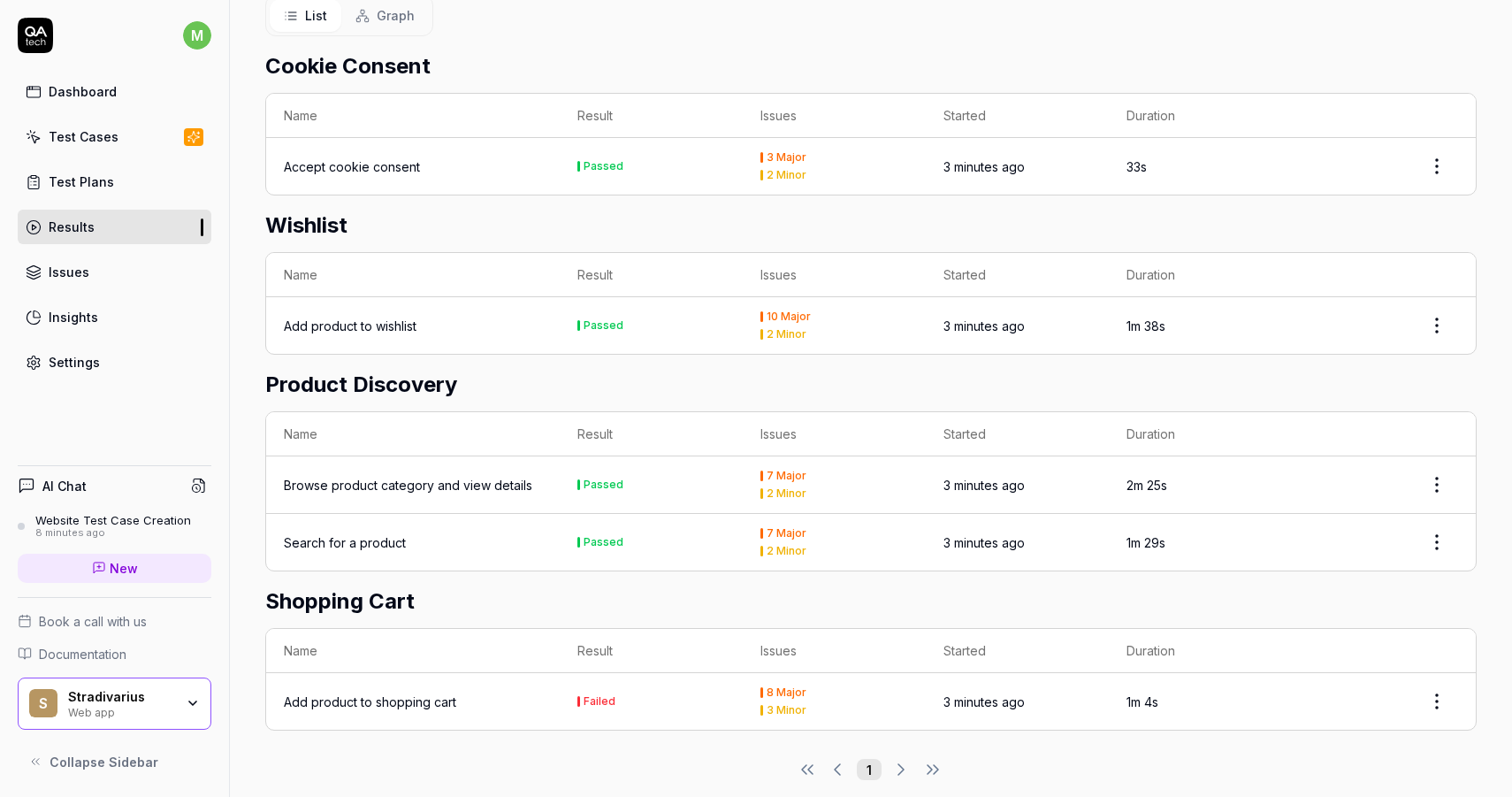
scroll to position [426, 0]
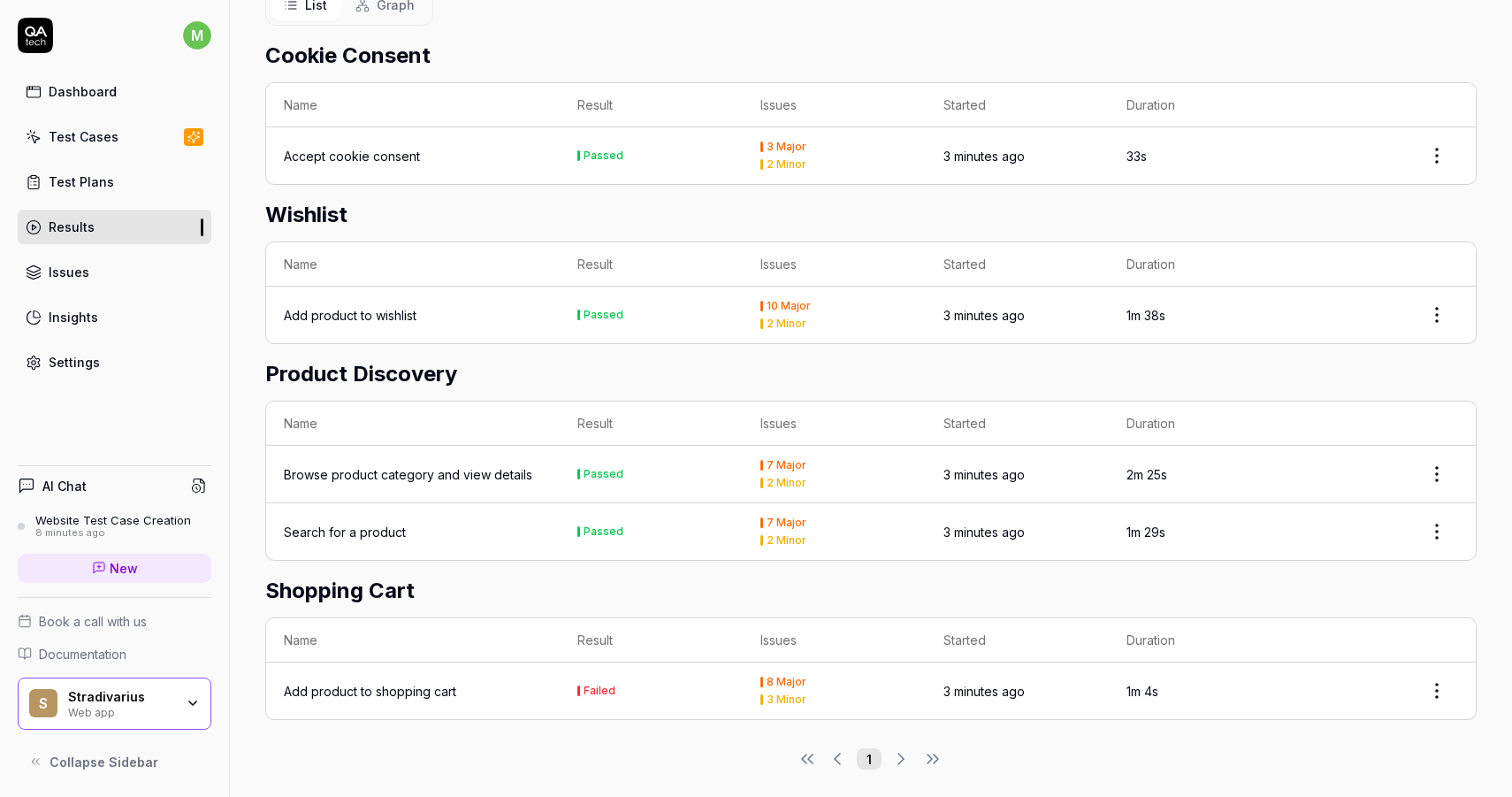
click at [436, 469] on div "Browse product category and view details" at bounding box center [407, 474] width 248 height 18
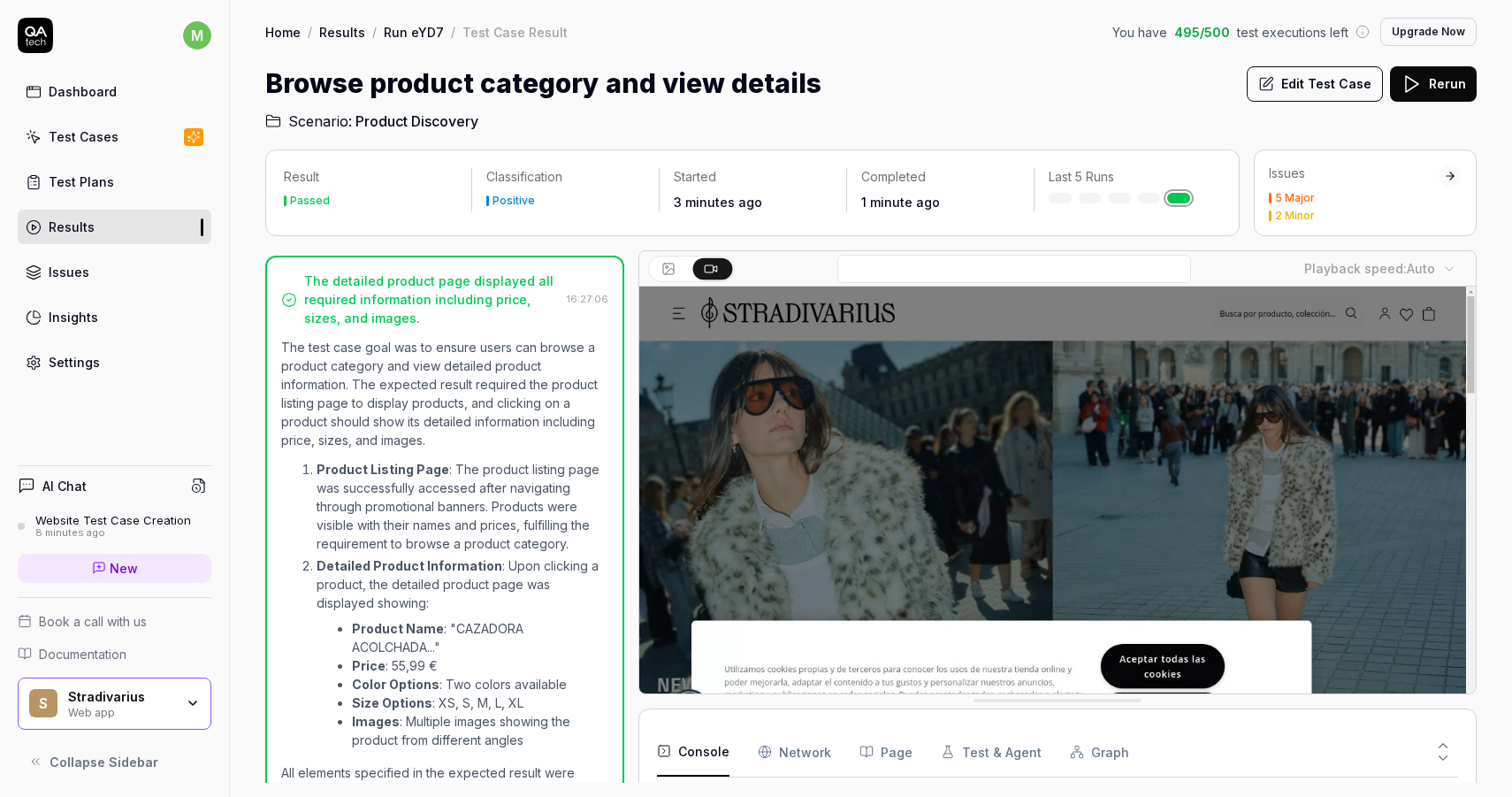
scroll to position [467, 0]
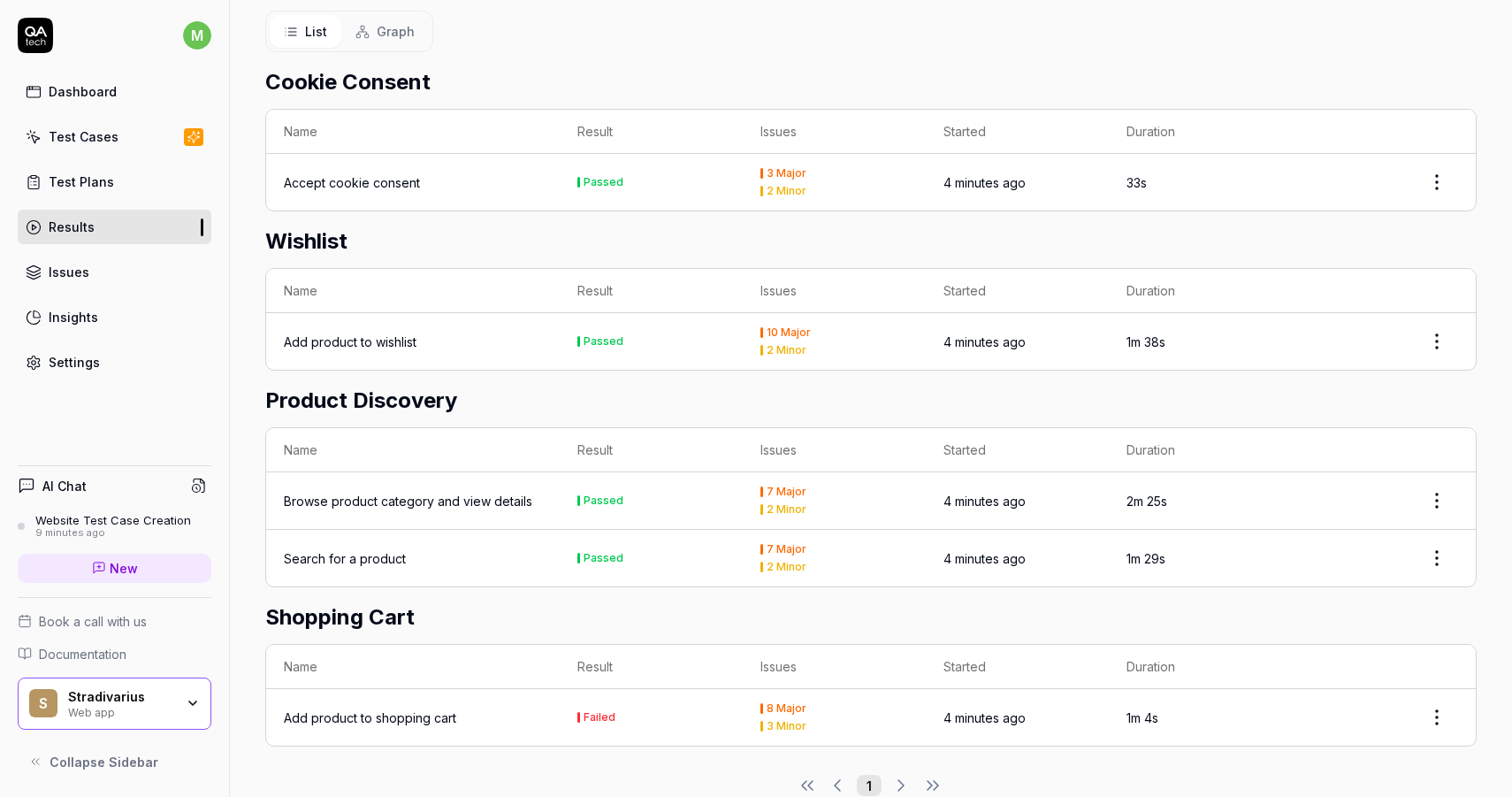
scroll to position [426, 0]
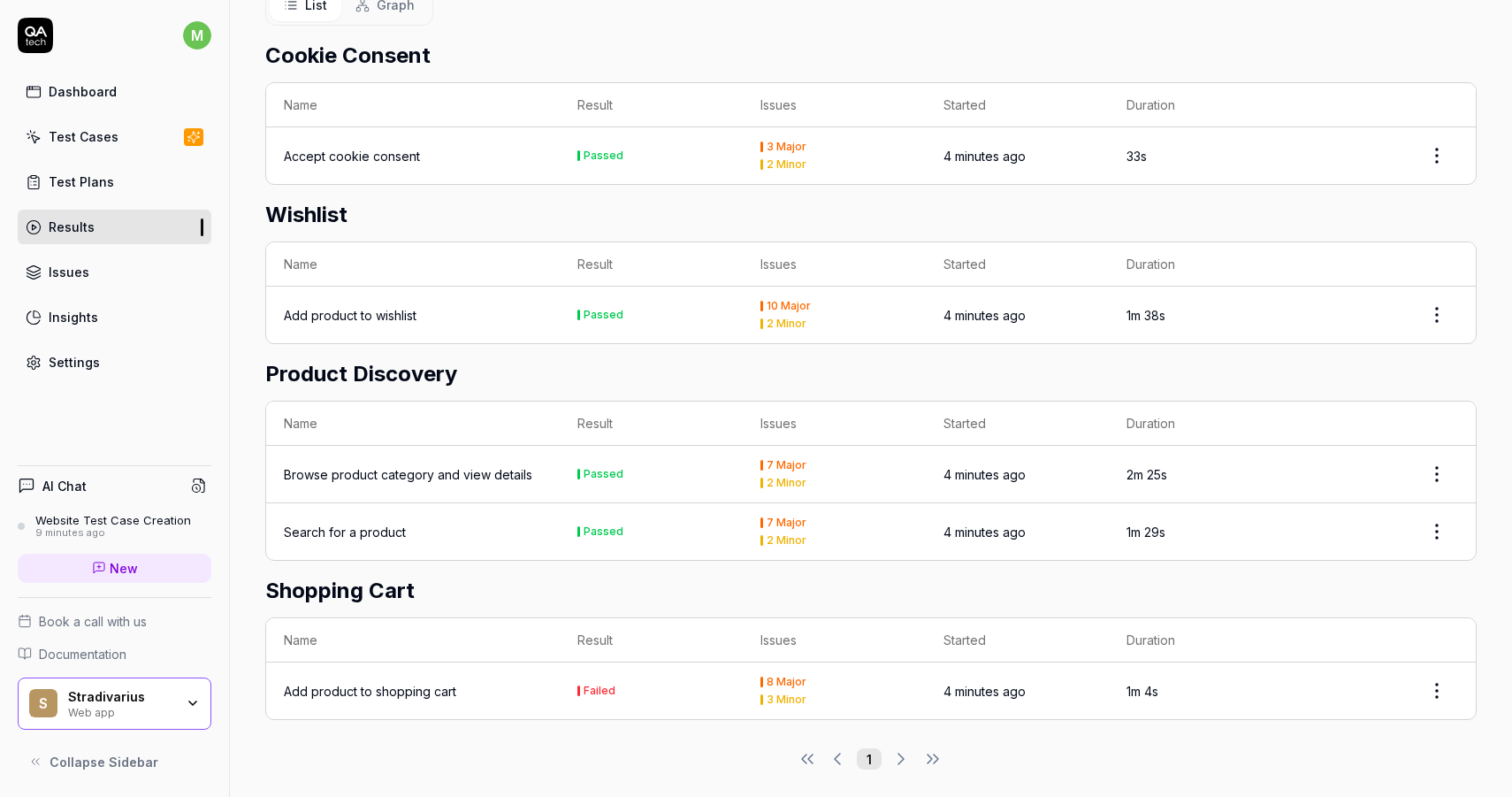
click at [385, 524] on div "Search for a product" at bounding box center [345, 531] width 122 height 18
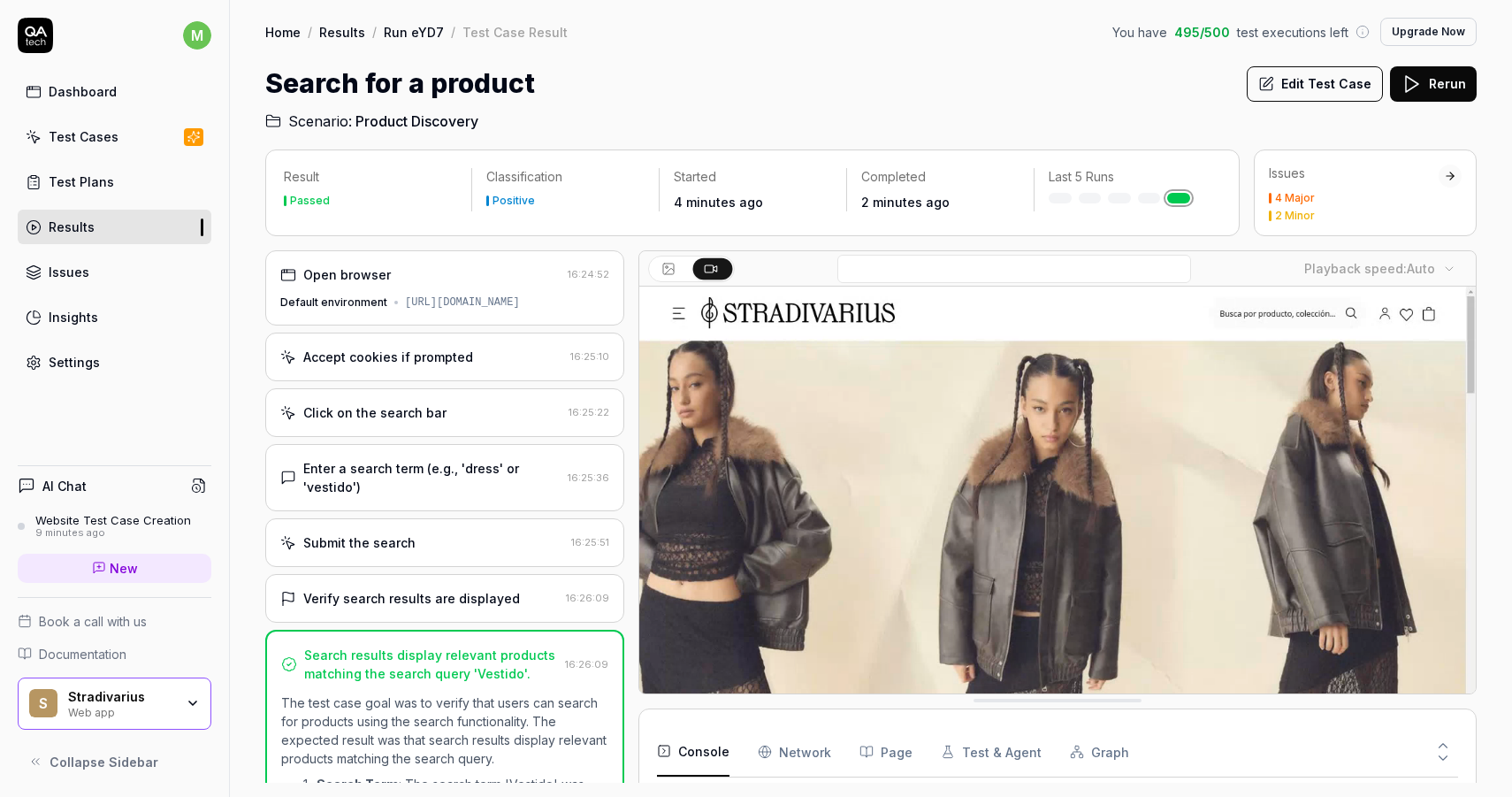
click at [502, 370] on div "Accept cookies if prompted 16:25:10" at bounding box center [445, 356] width 359 height 48
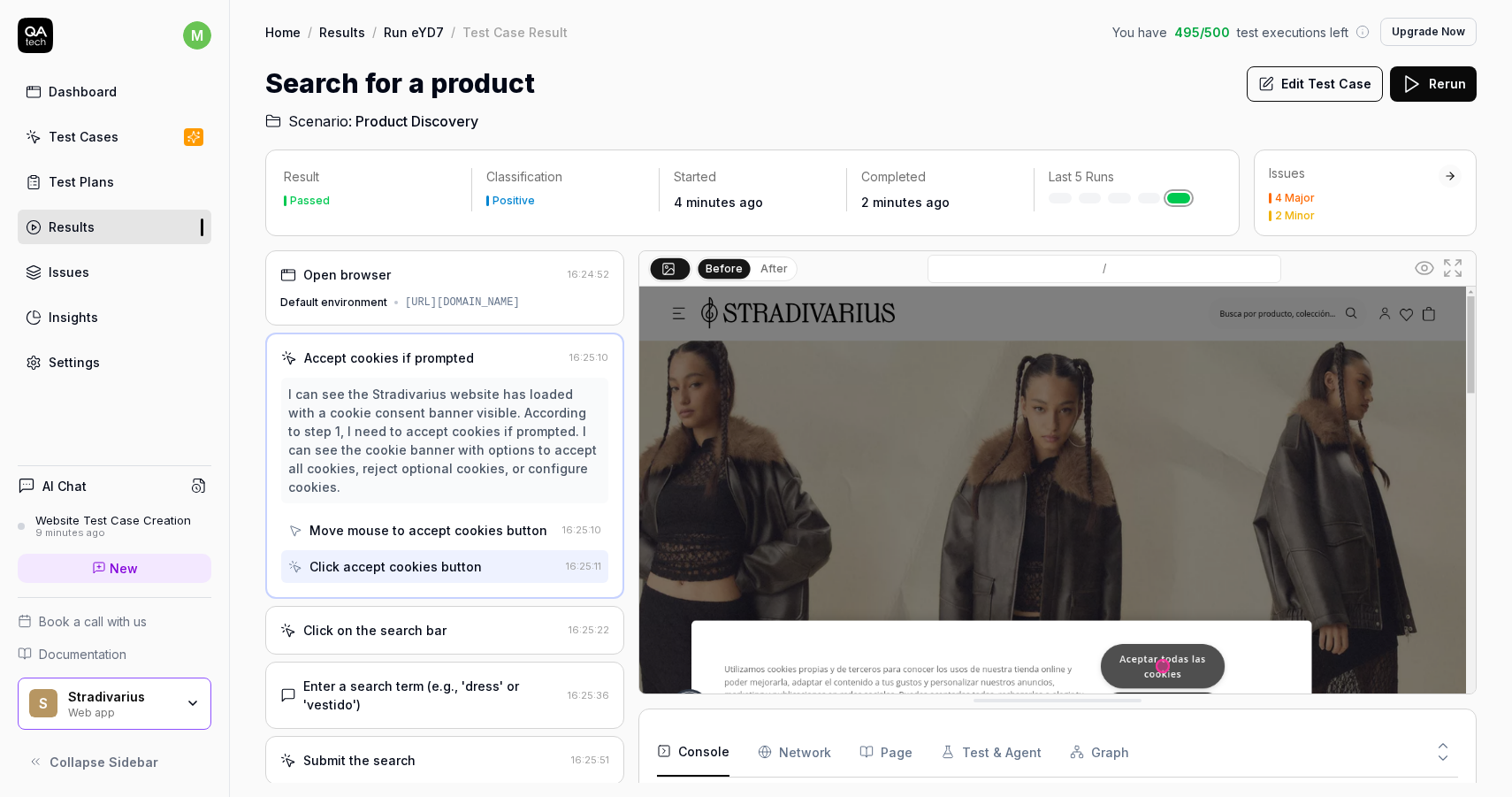
click at [464, 521] on div "Move mouse to accept cookies button" at bounding box center [428, 529] width 238 height 18
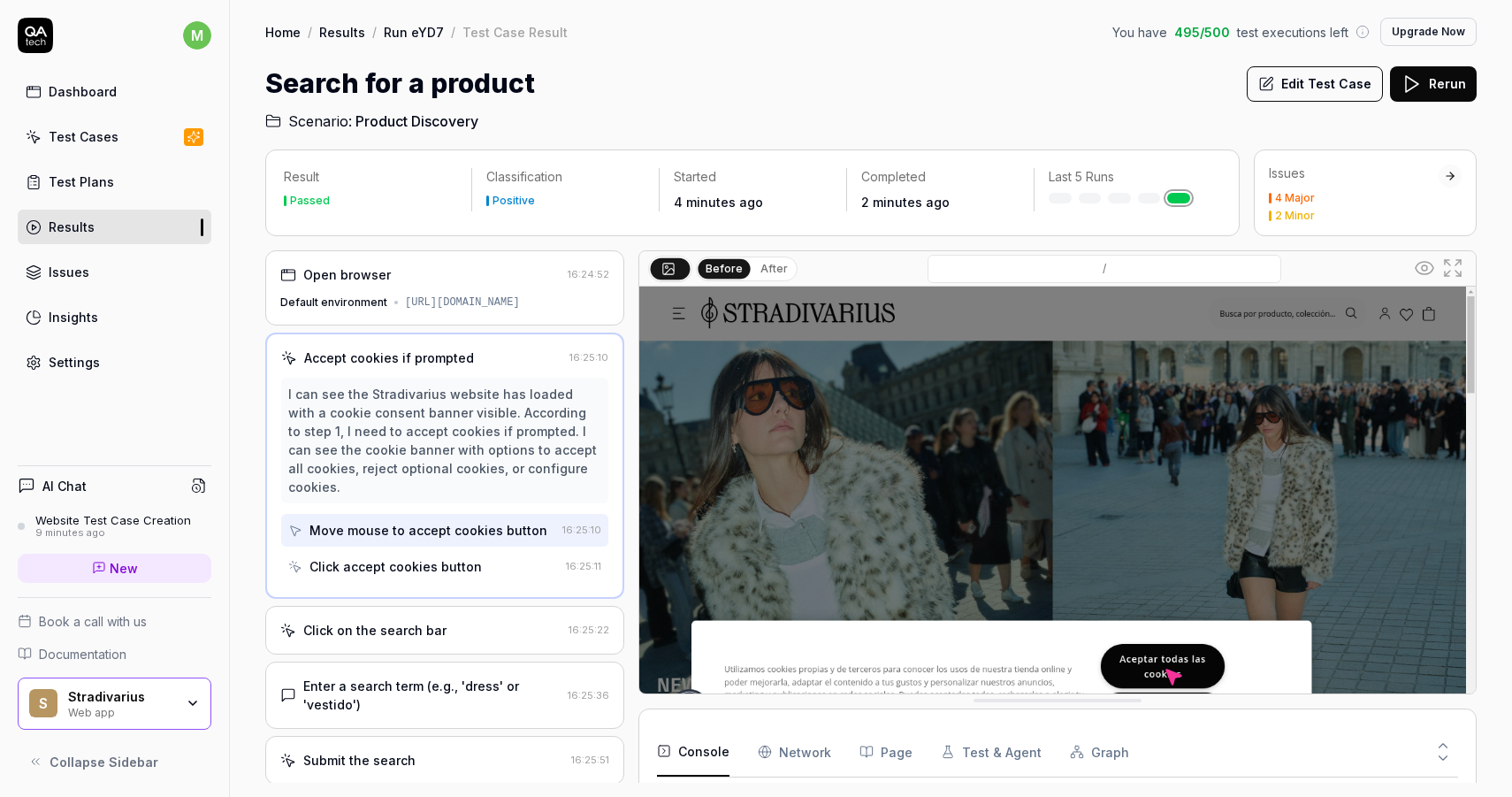
click at [466, 557] on div "Click accept cookies button" at bounding box center [395, 566] width 173 height 18
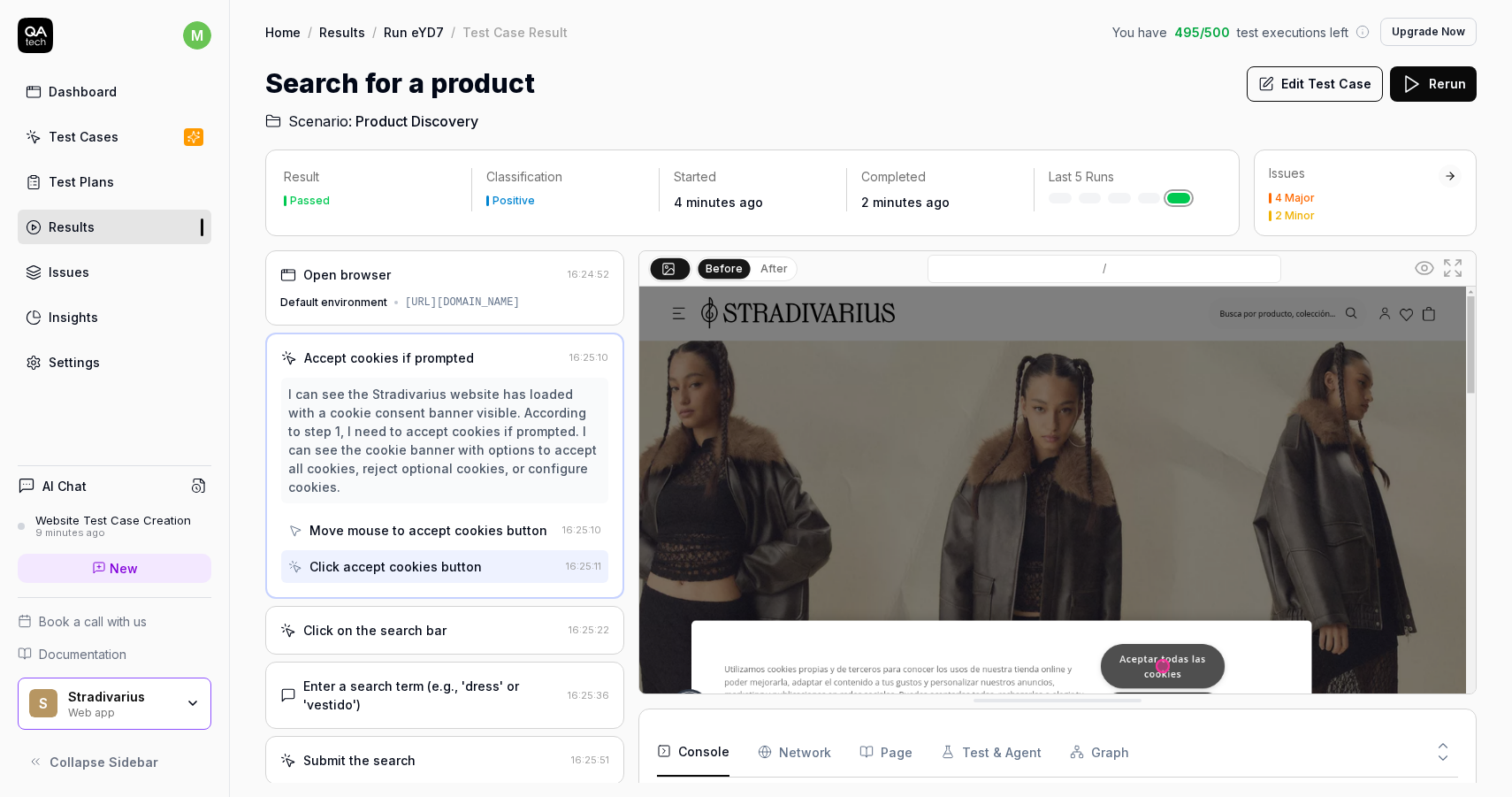
click at [1298, 94] on button "Edit Test Case" at bounding box center [1314, 84] width 136 height 36
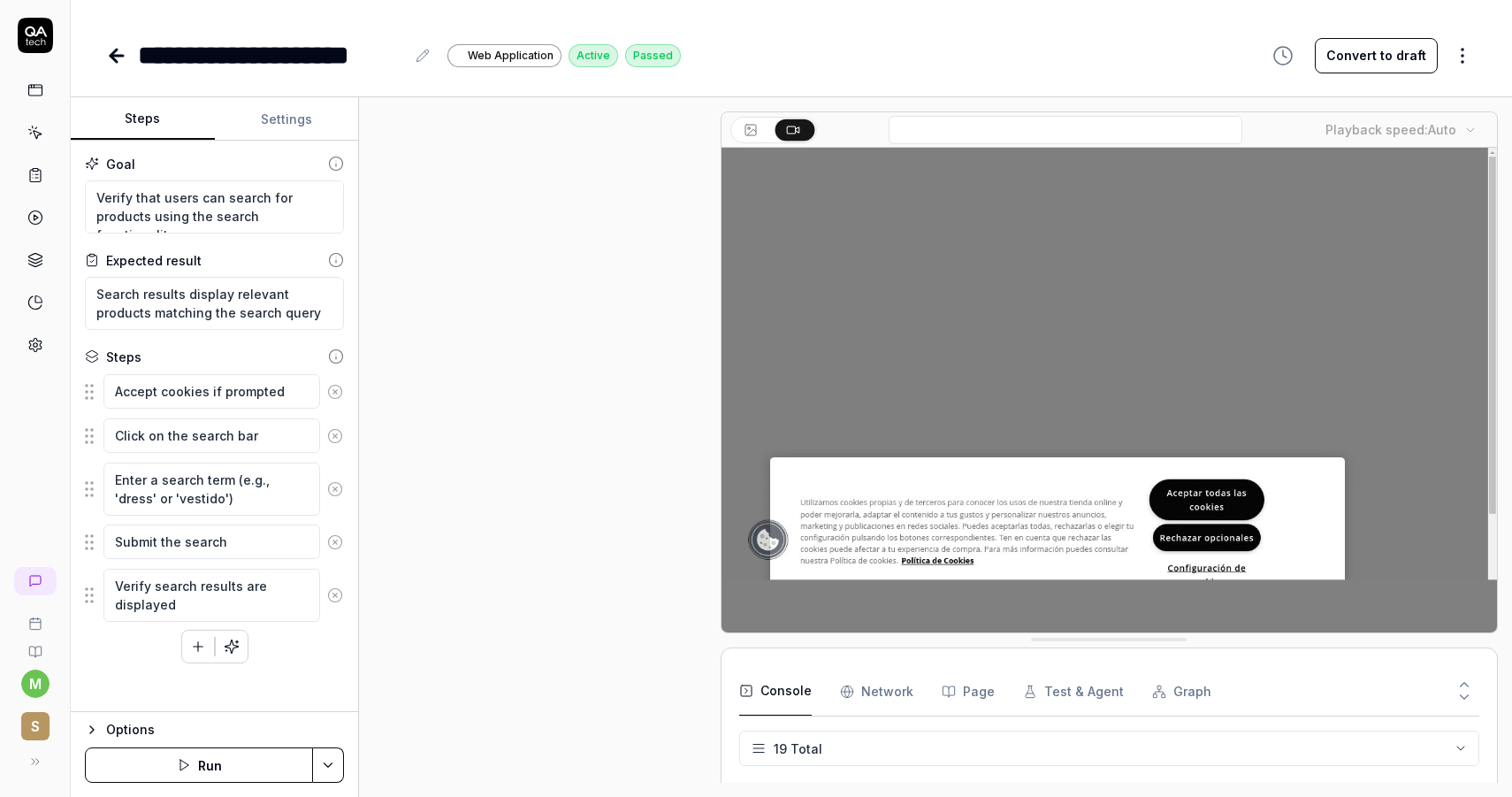
scroll to position [233, 0]
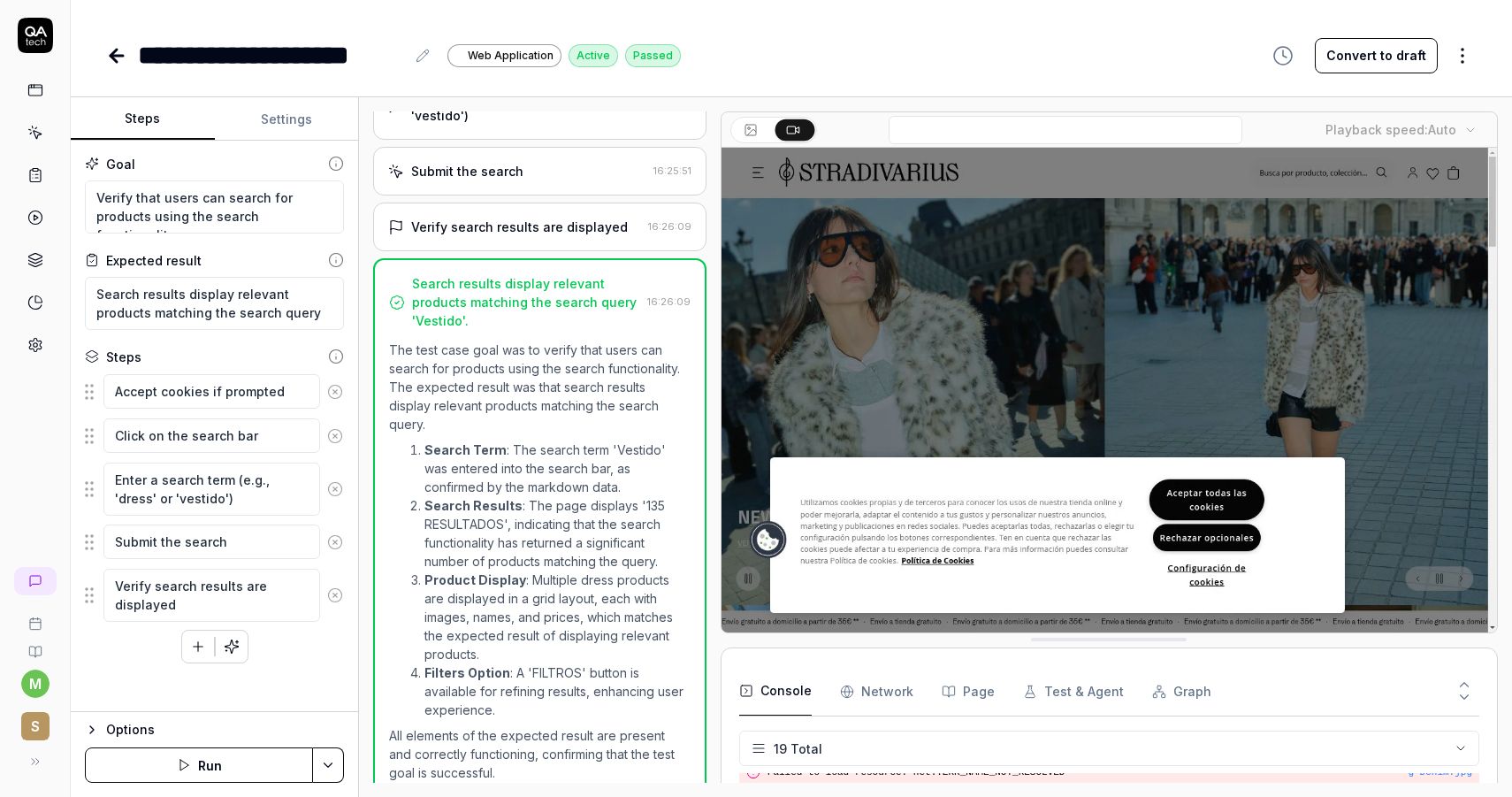
type textarea "*"
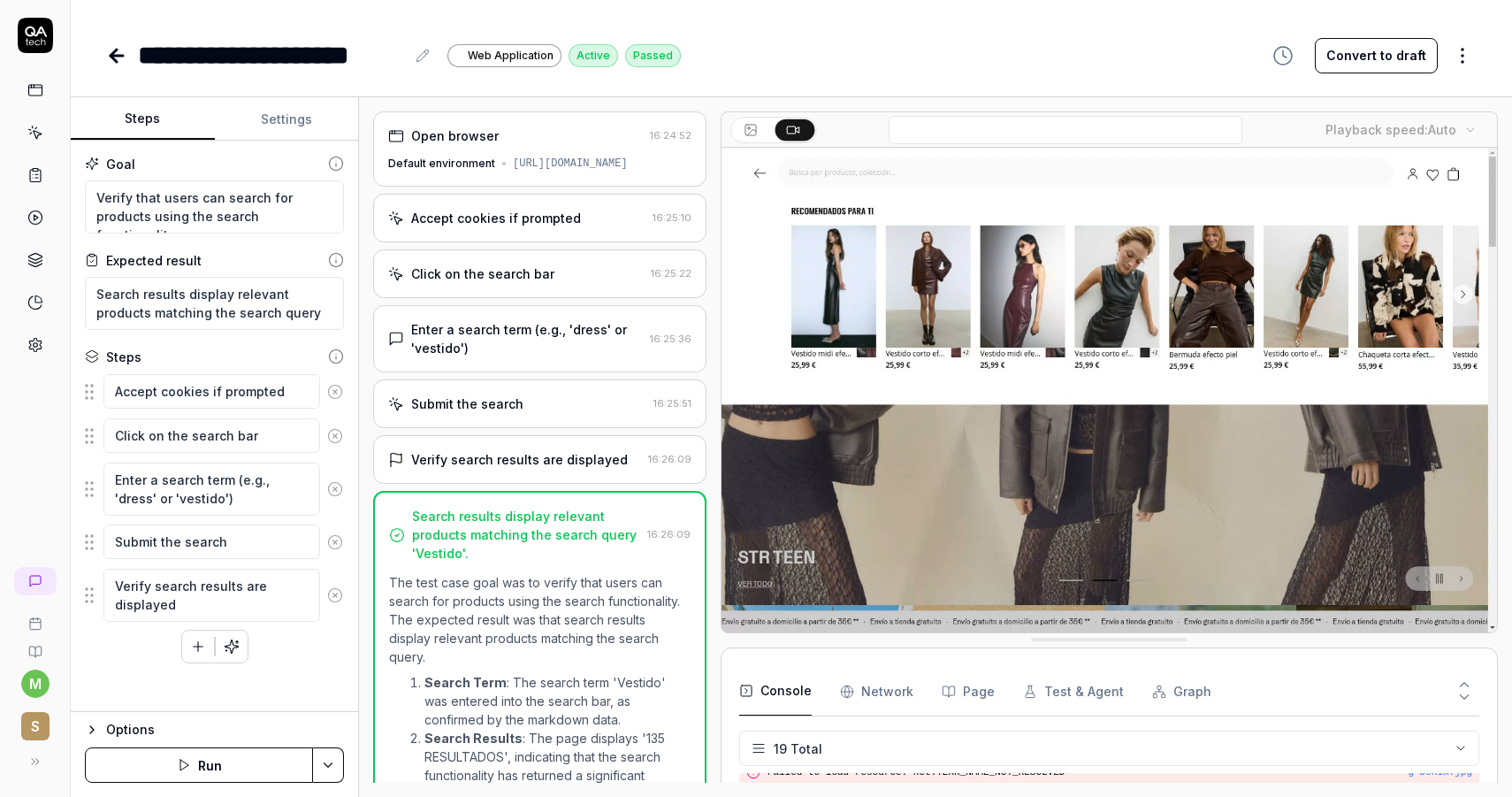
click at [126, 56] on icon at bounding box center [117, 56] width 21 height 21
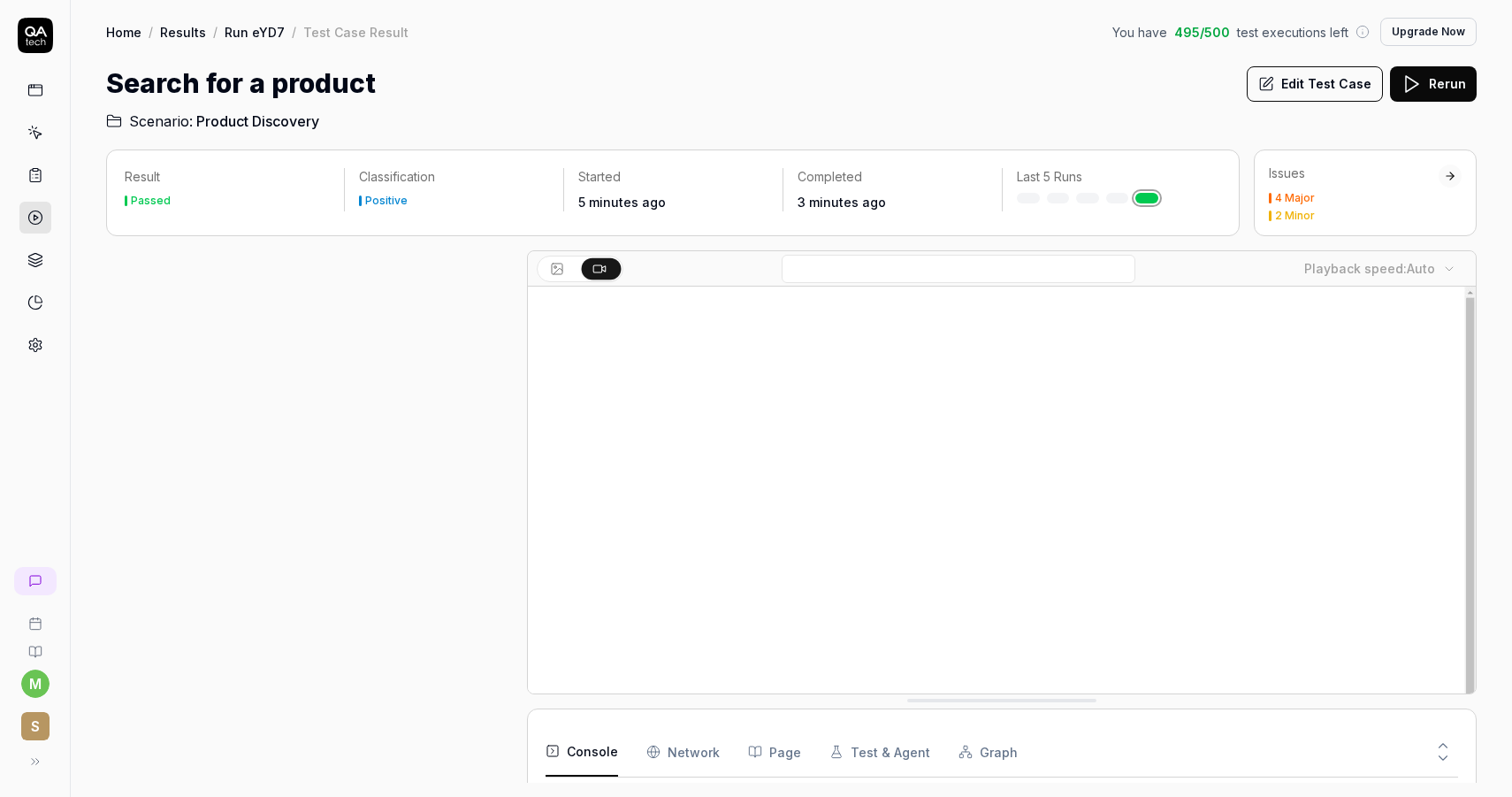
scroll to position [242, 0]
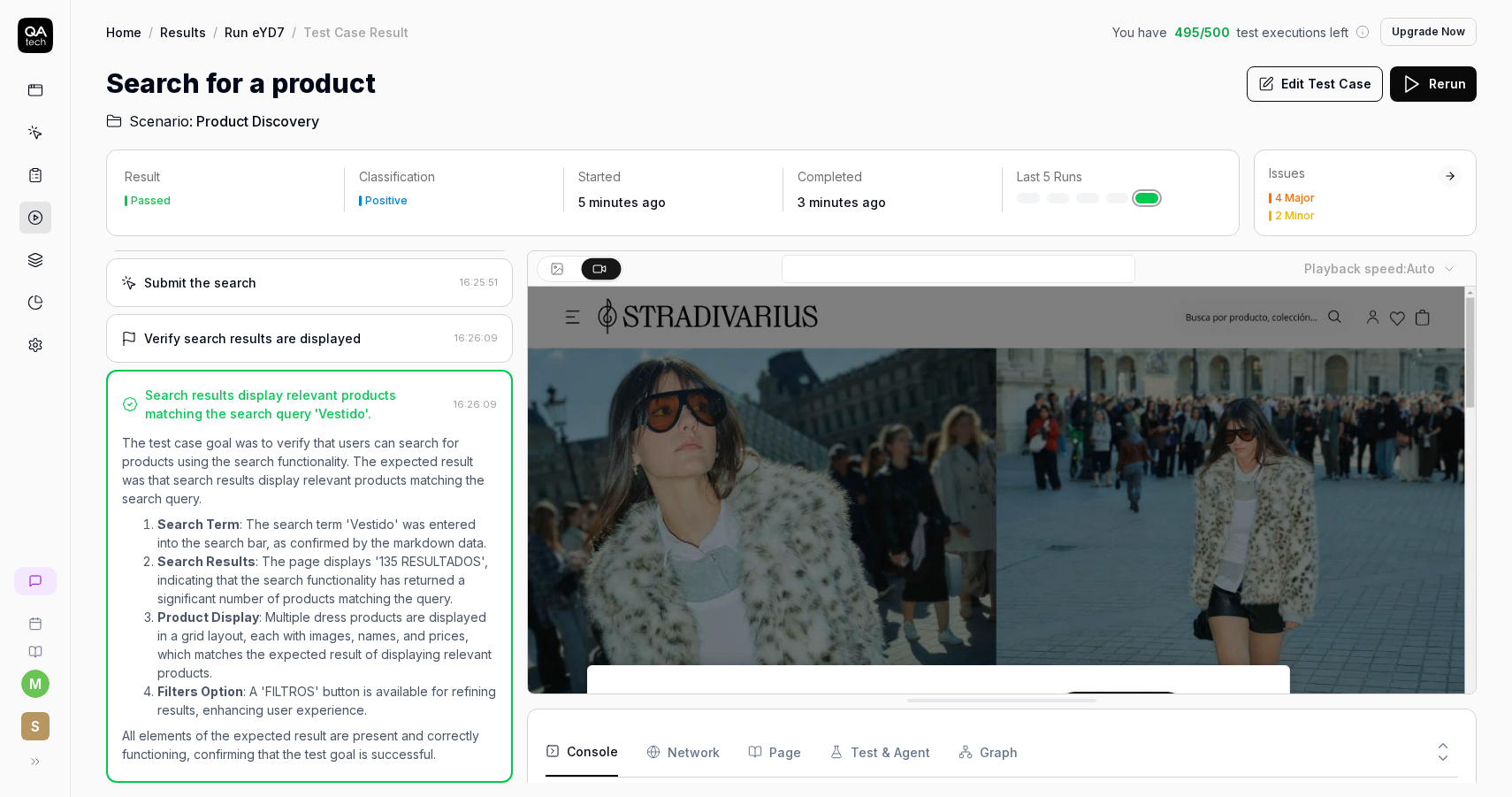
click at [32, 225] on link at bounding box center [35, 217] width 32 height 32
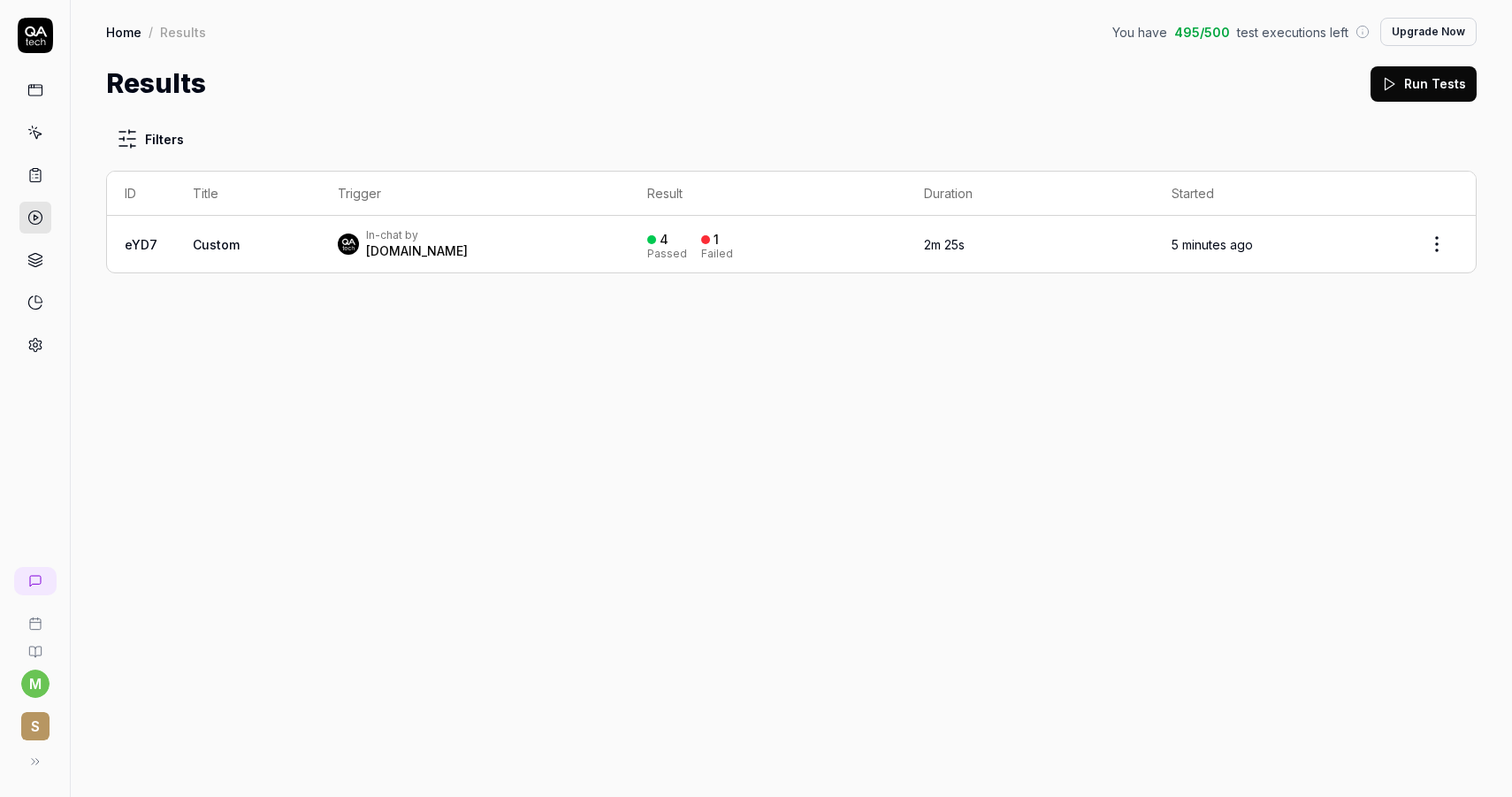
click at [390, 258] on div "QA.tech" at bounding box center [416, 251] width 101 height 17
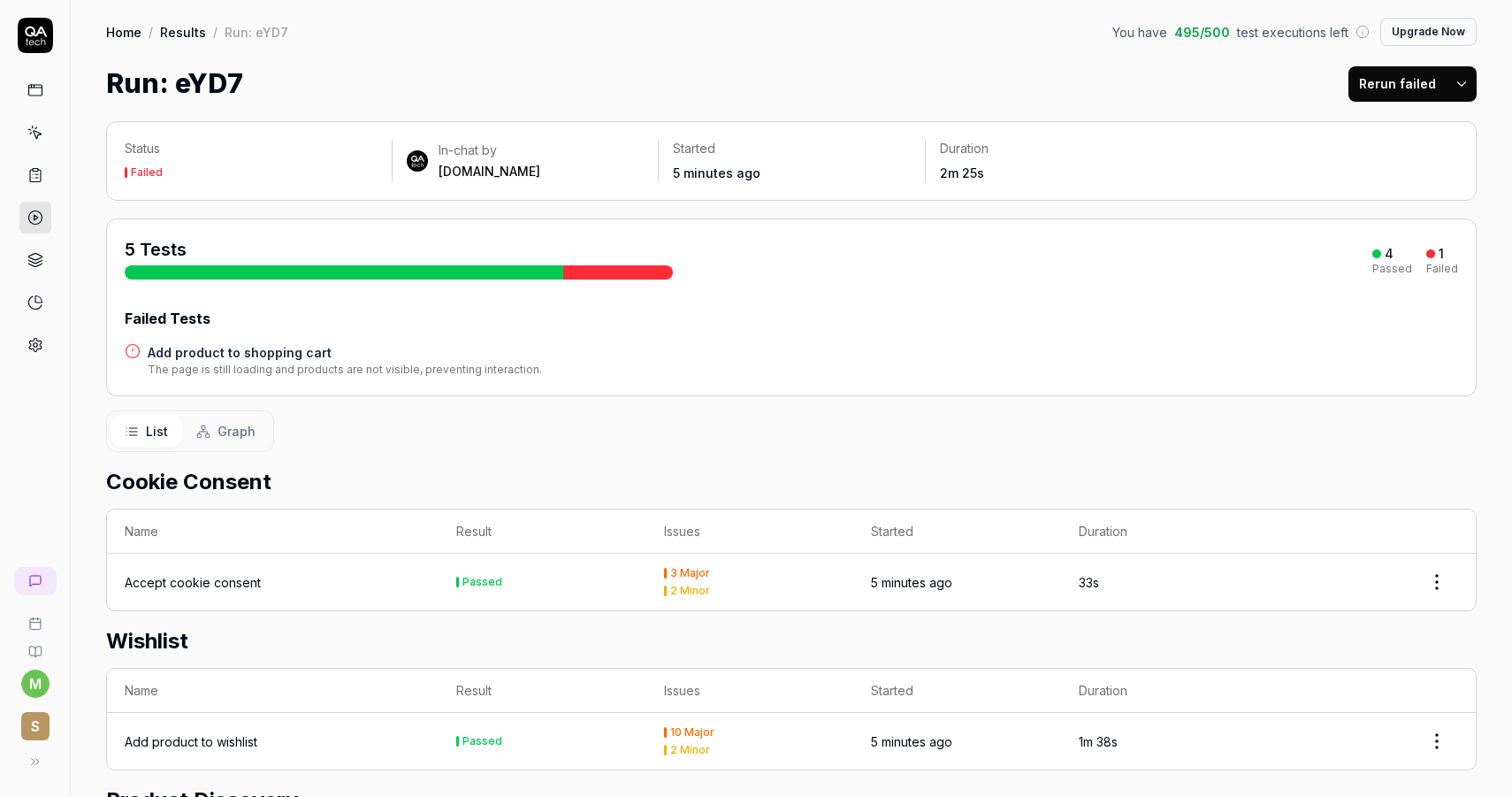
click at [34, 572] on link at bounding box center [36, 581] width 42 height 28
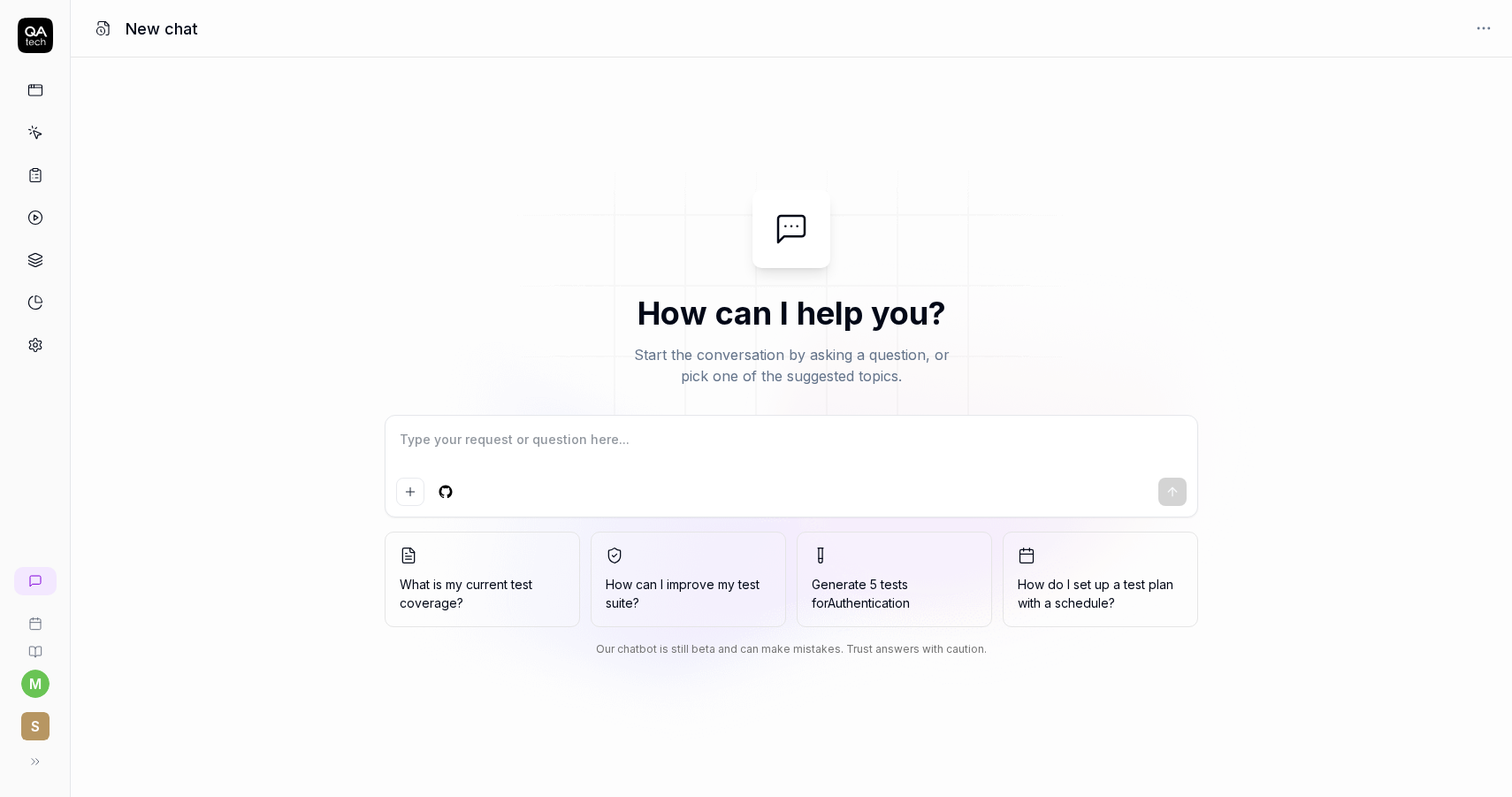
type textarea "*"
type textarea "I"
type textarea "*"
type textarea "I"
type textarea "*"
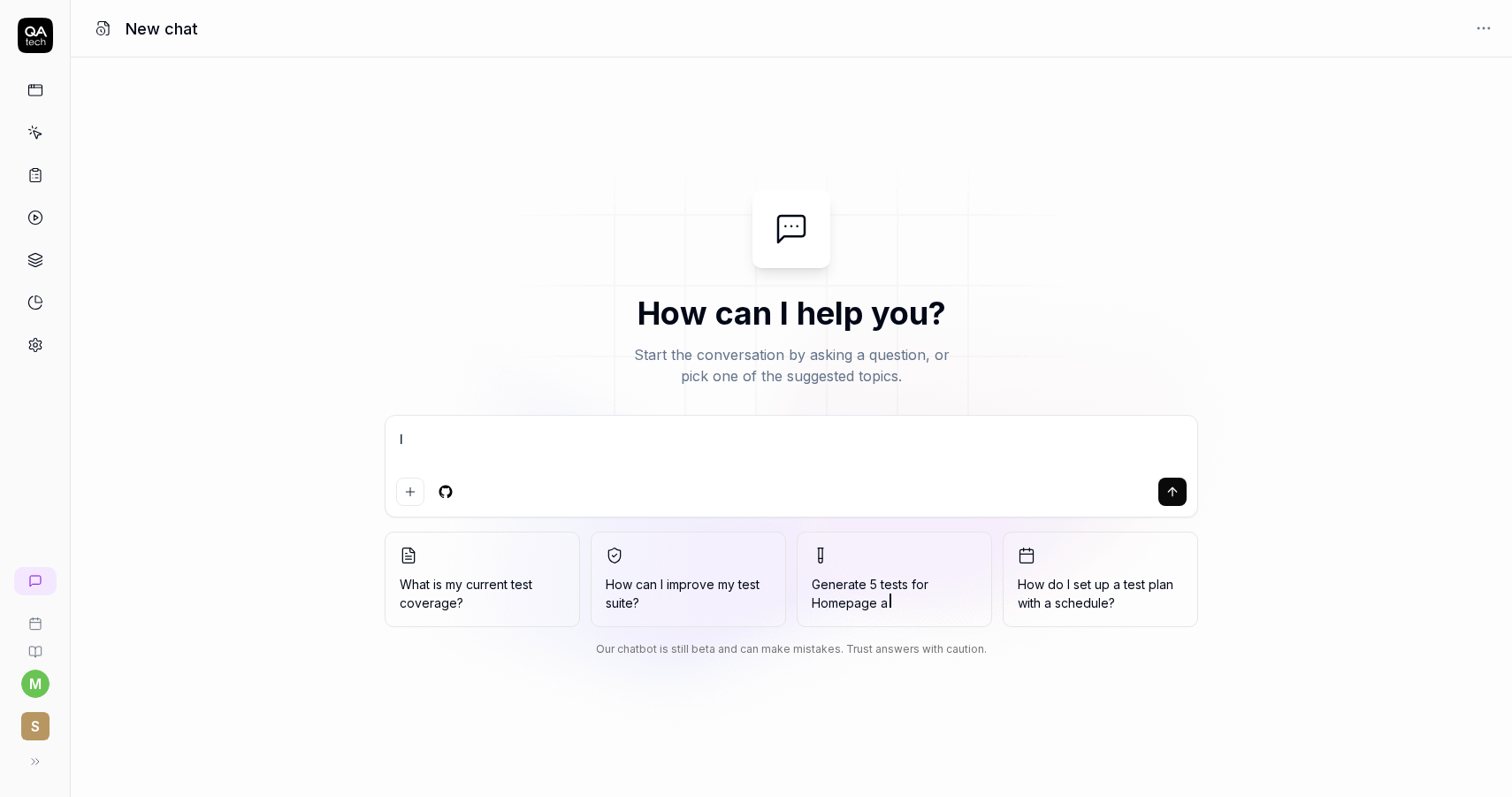
type textarea "I n"
type textarea "*"
type textarea "I ne"
type textarea "*"
type textarea "I nee"
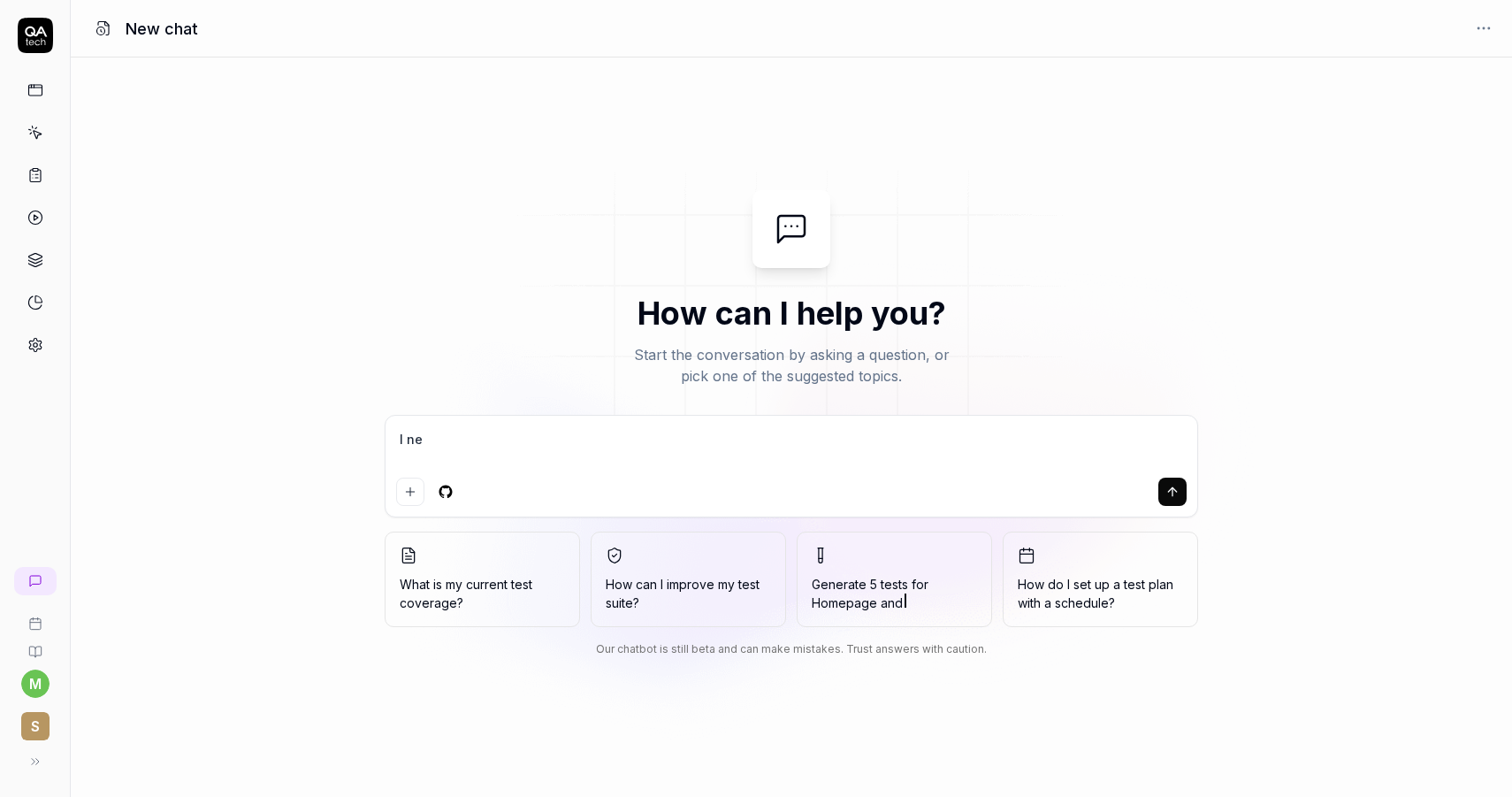
type textarea "*"
type textarea "I need"
type textarea "*"
type textarea "I need"
type textarea "*"
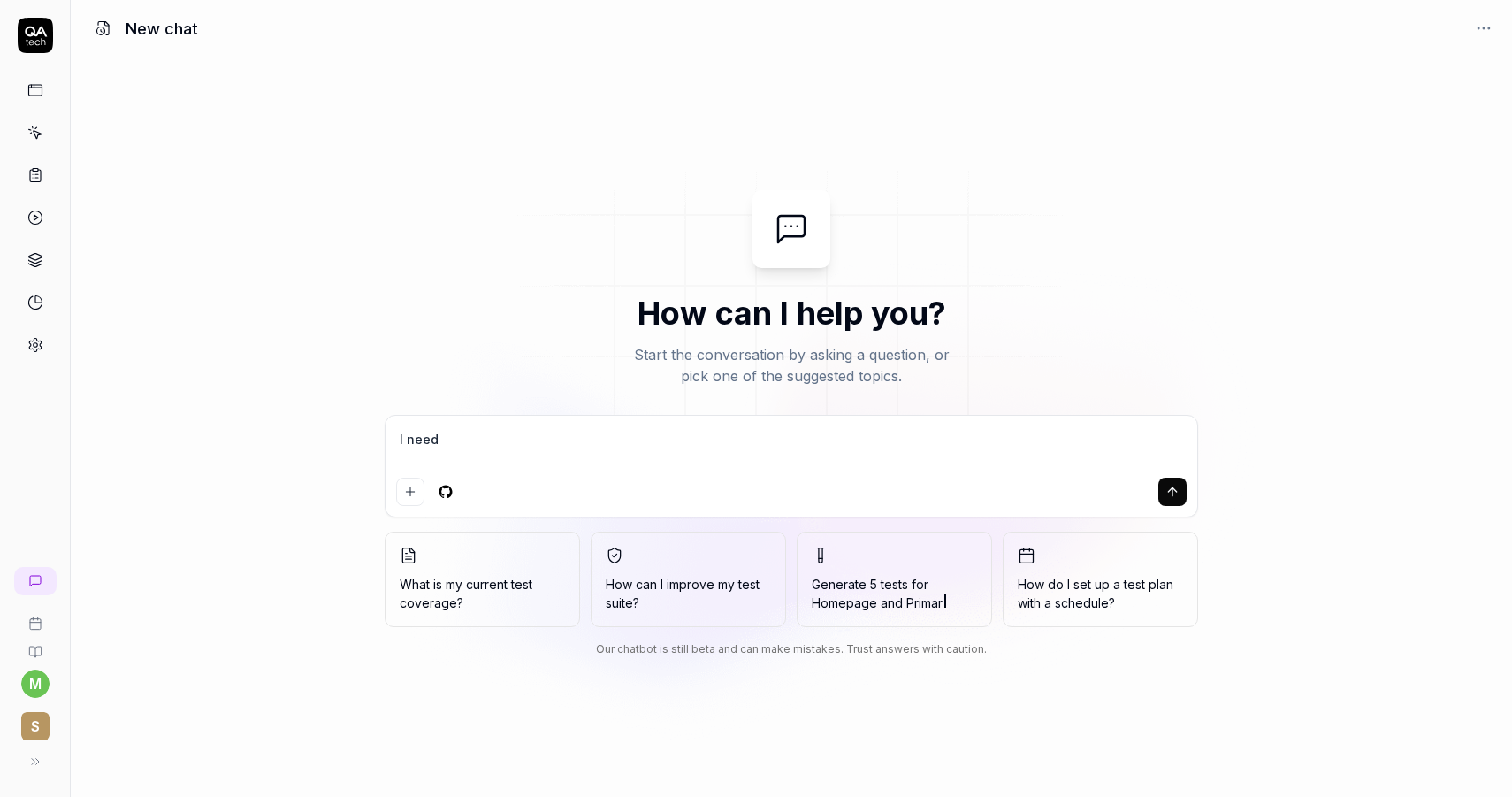
type textarea "I need a"
type textarea "*"
type textarea "I need a"
type textarea "*"
type textarea "I need a t"
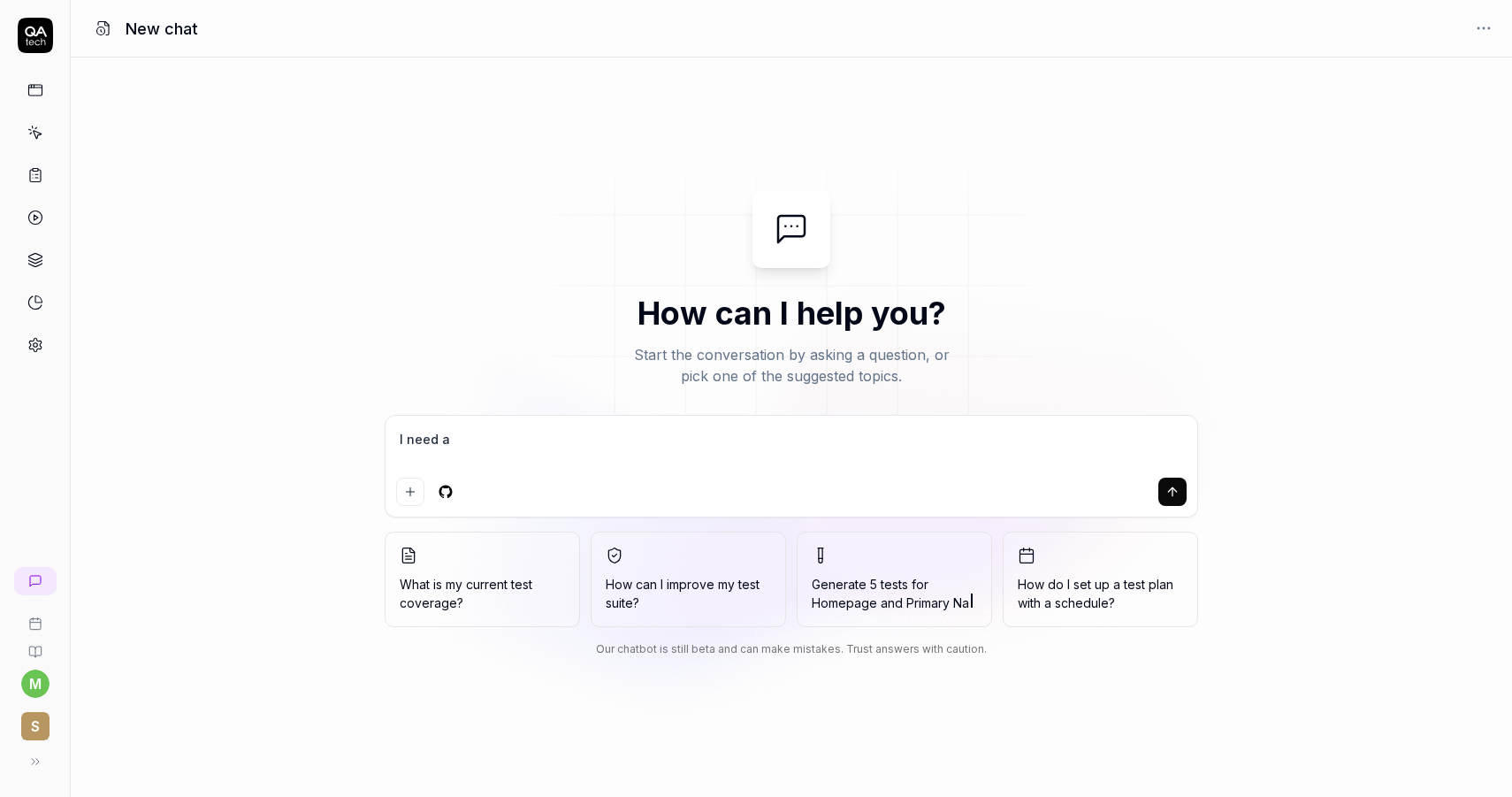
type textarea "*"
type textarea "I need a te"
type textarea "*"
type textarea "I need a tes"
type textarea "*"
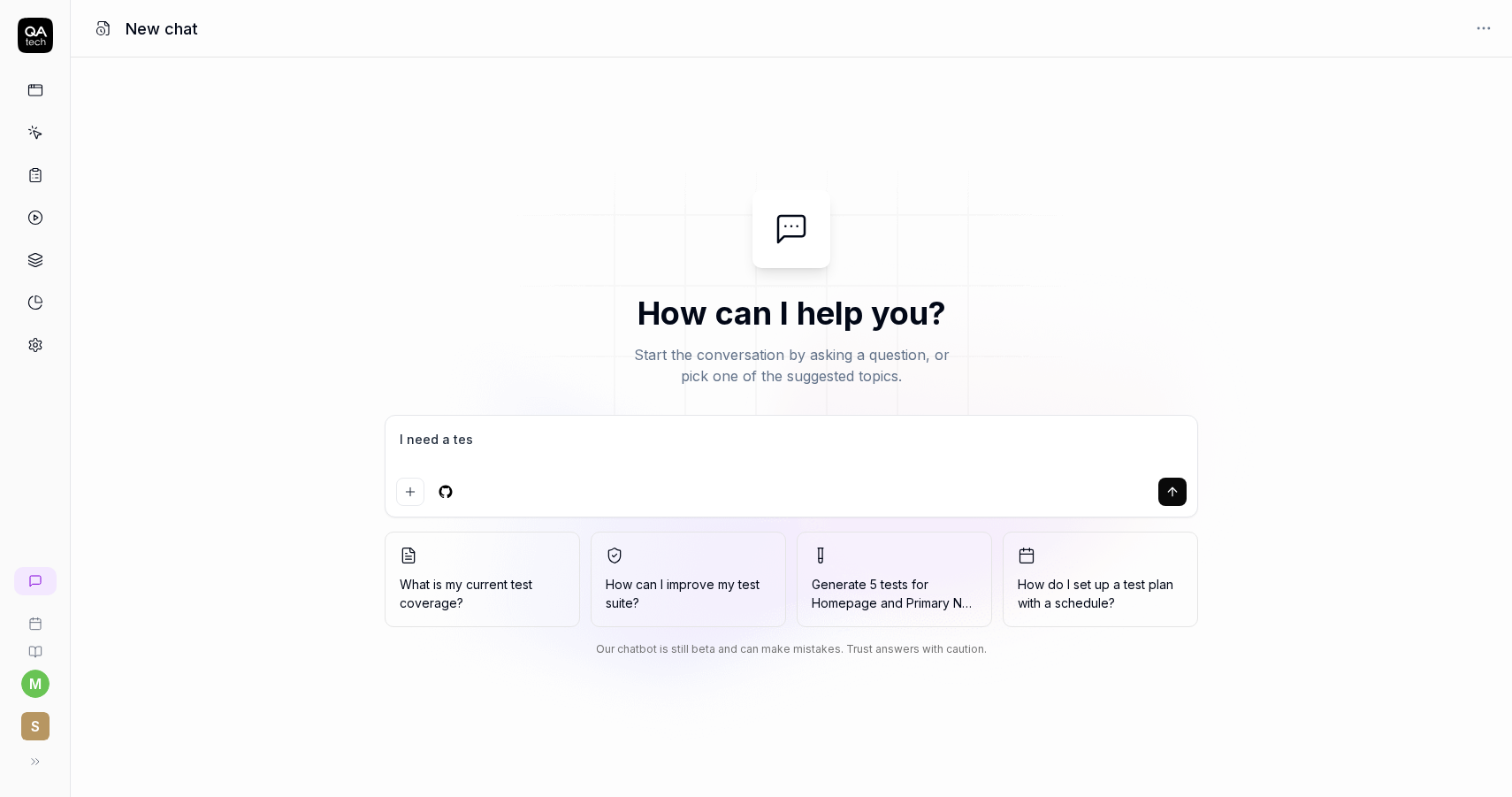
type textarea "I need a test"
type textarea "*"
type textarea "I need a test"
type textarea "*"
type textarea "I need a test c"
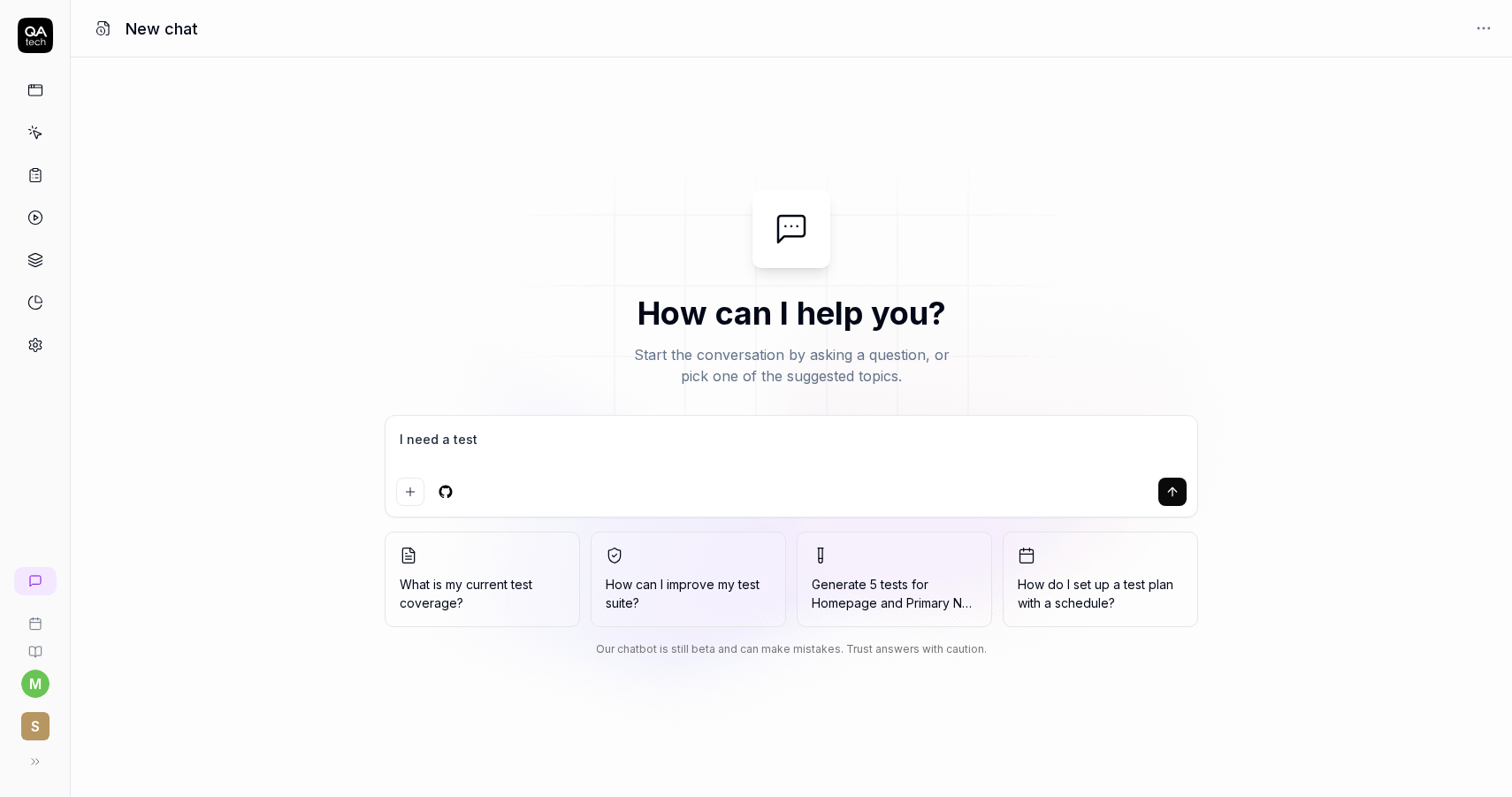
type textarea "*"
type textarea "I need a test ca"
type textarea "*"
type textarea "I need a test cas"
type textarea "*"
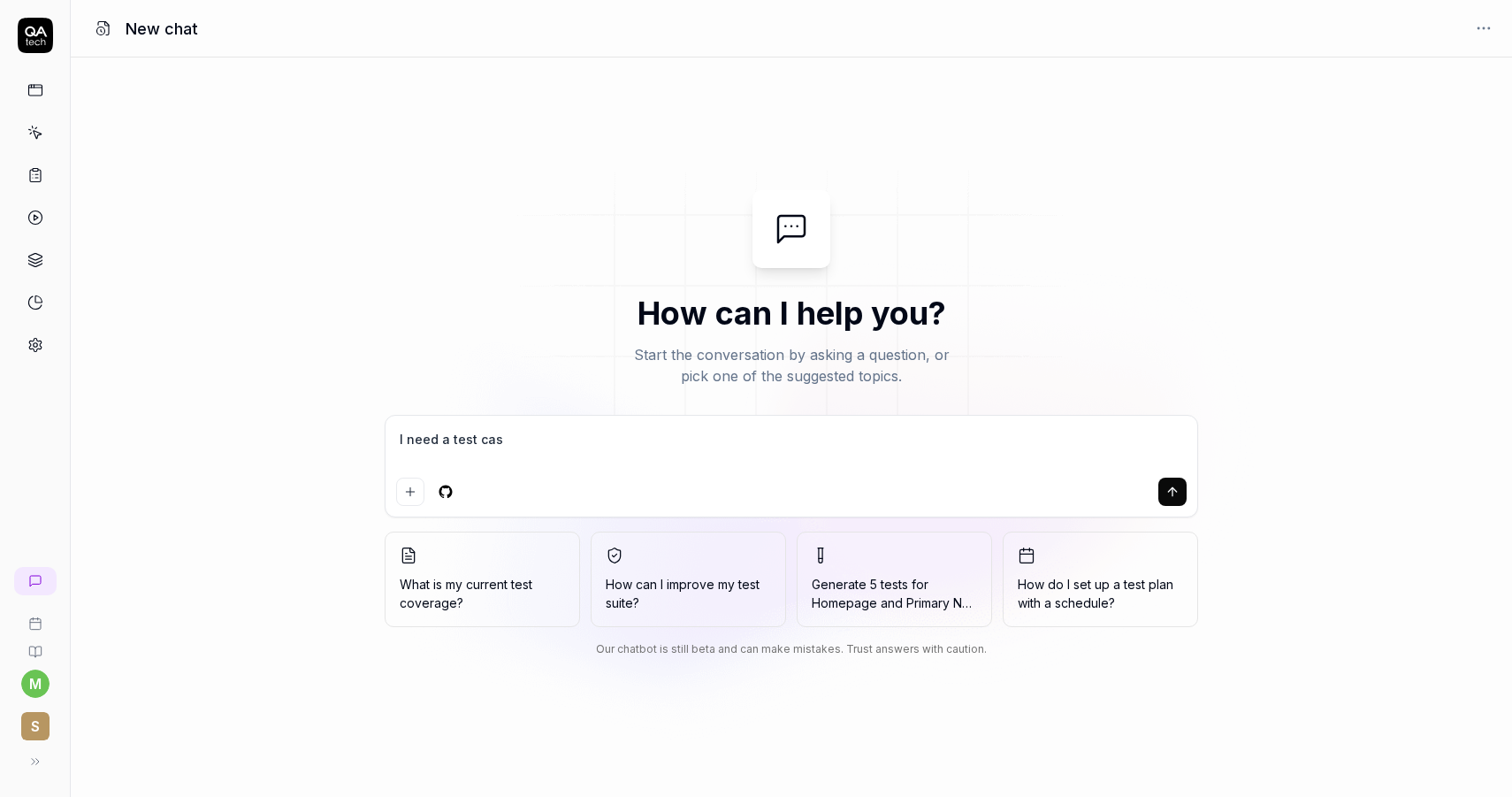
type textarea "I need a test case"
type textarea "*"
type textarea "I need a test case"
type textarea "*"
type textarea "I need a test case t"
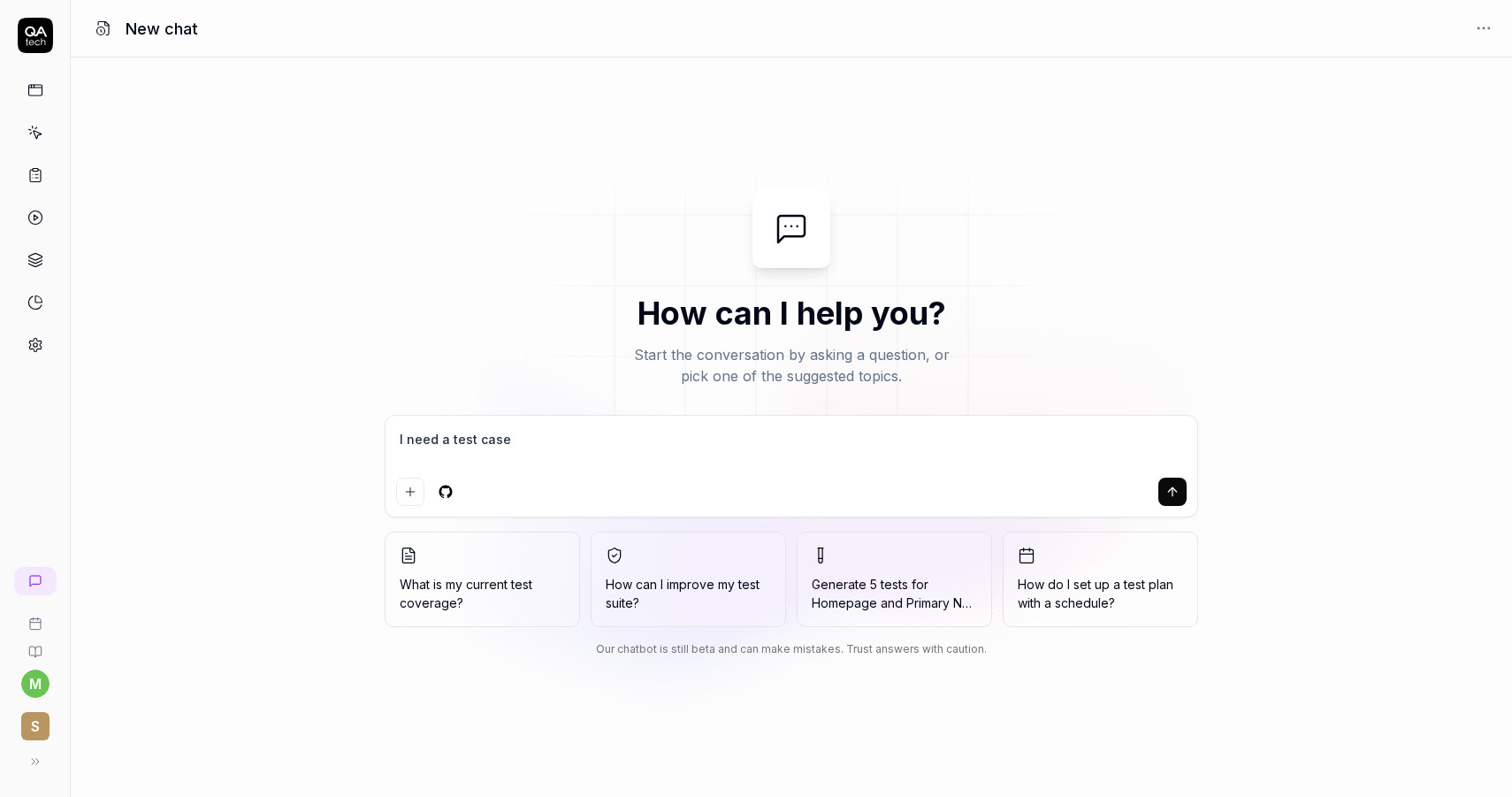
type textarea "*"
type textarea "I need a test case to"
type textarea "*"
type textarea "I need a test case to"
type textarea "*"
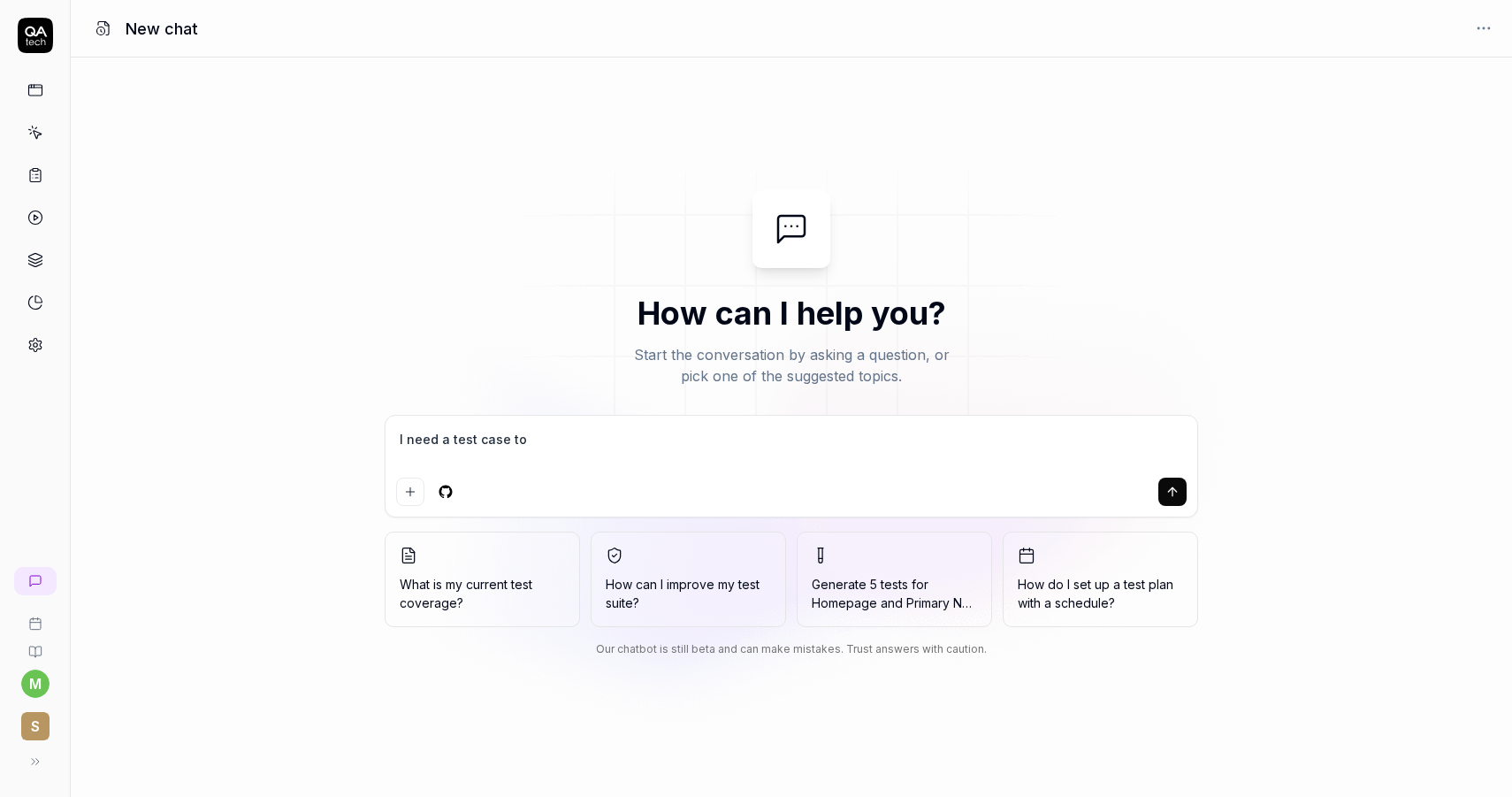
type textarea "I need a test case to c"
type textarea "*"
type textarea "I need a test case to co"
type textarea "*"
type textarea "I need a test case to com"
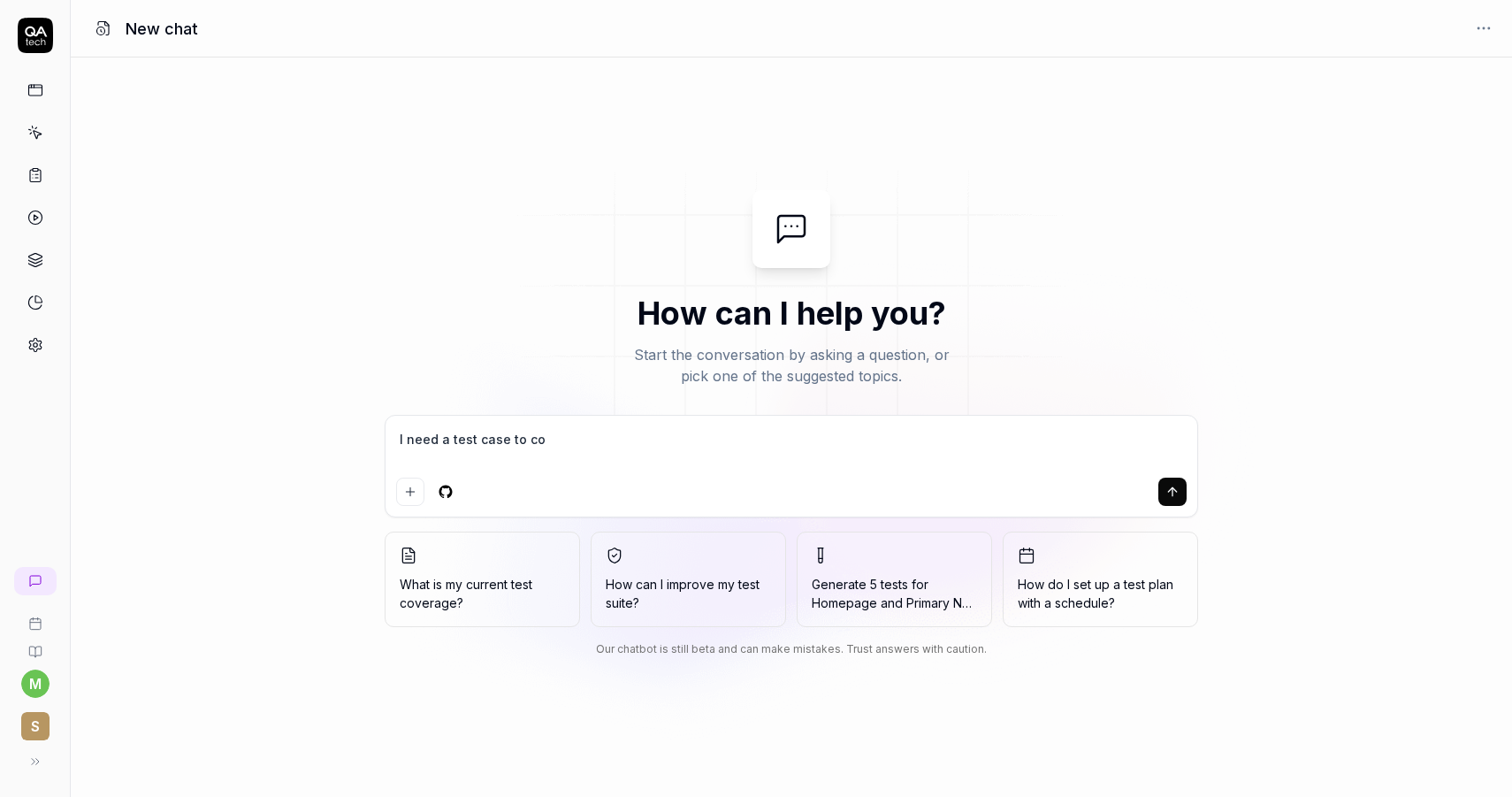
type textarea "*"
type textarea "I need a test case to comp"
type textarea "*"
type textarea "I need a test case to compl"
type textarea "*"
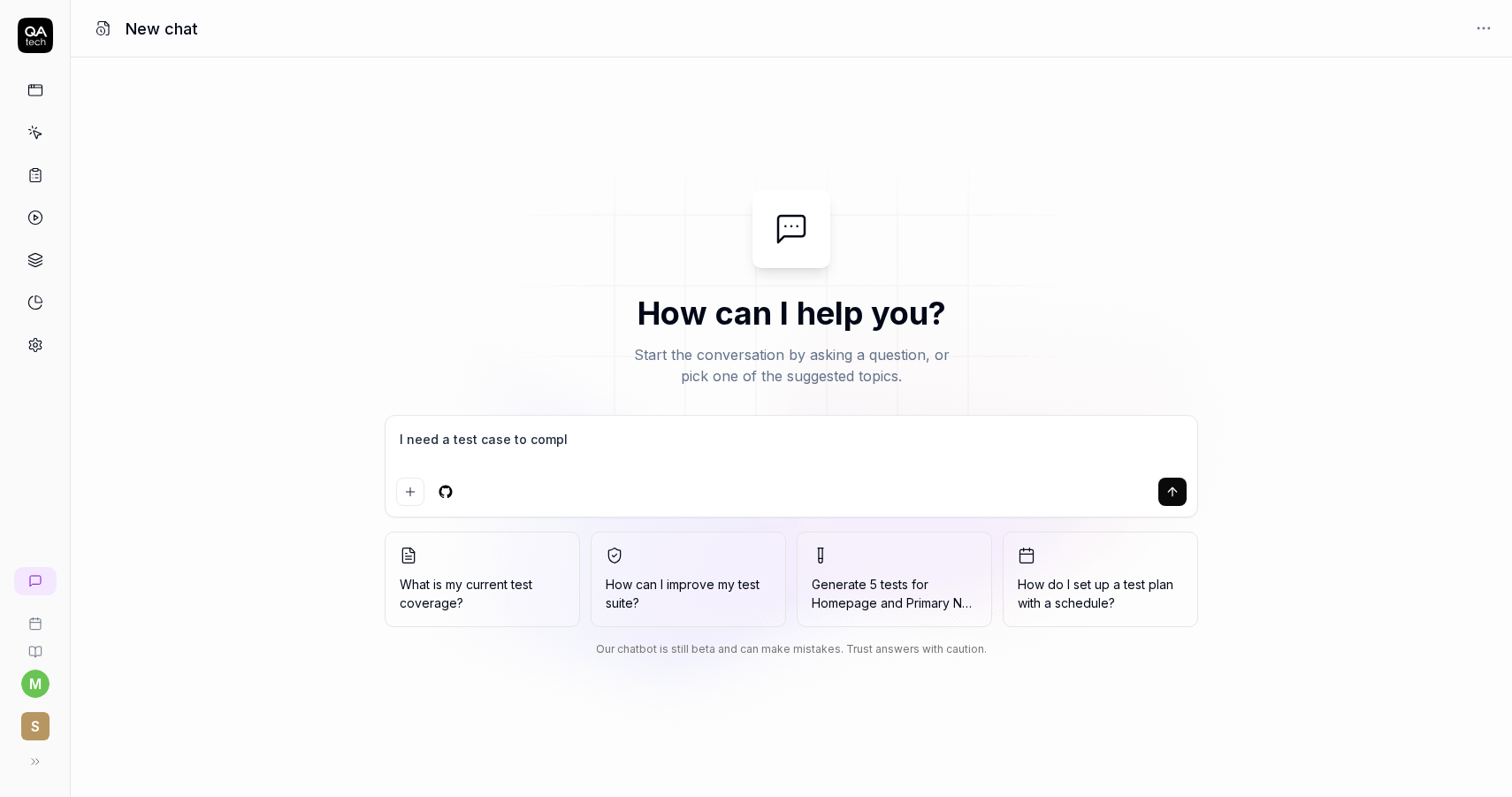
type textarea "I need a test case to comple"
type textarea "*"
type textarea "I need a test case to complet"
type textarea "*"
type textarea "I need a test case to complete"
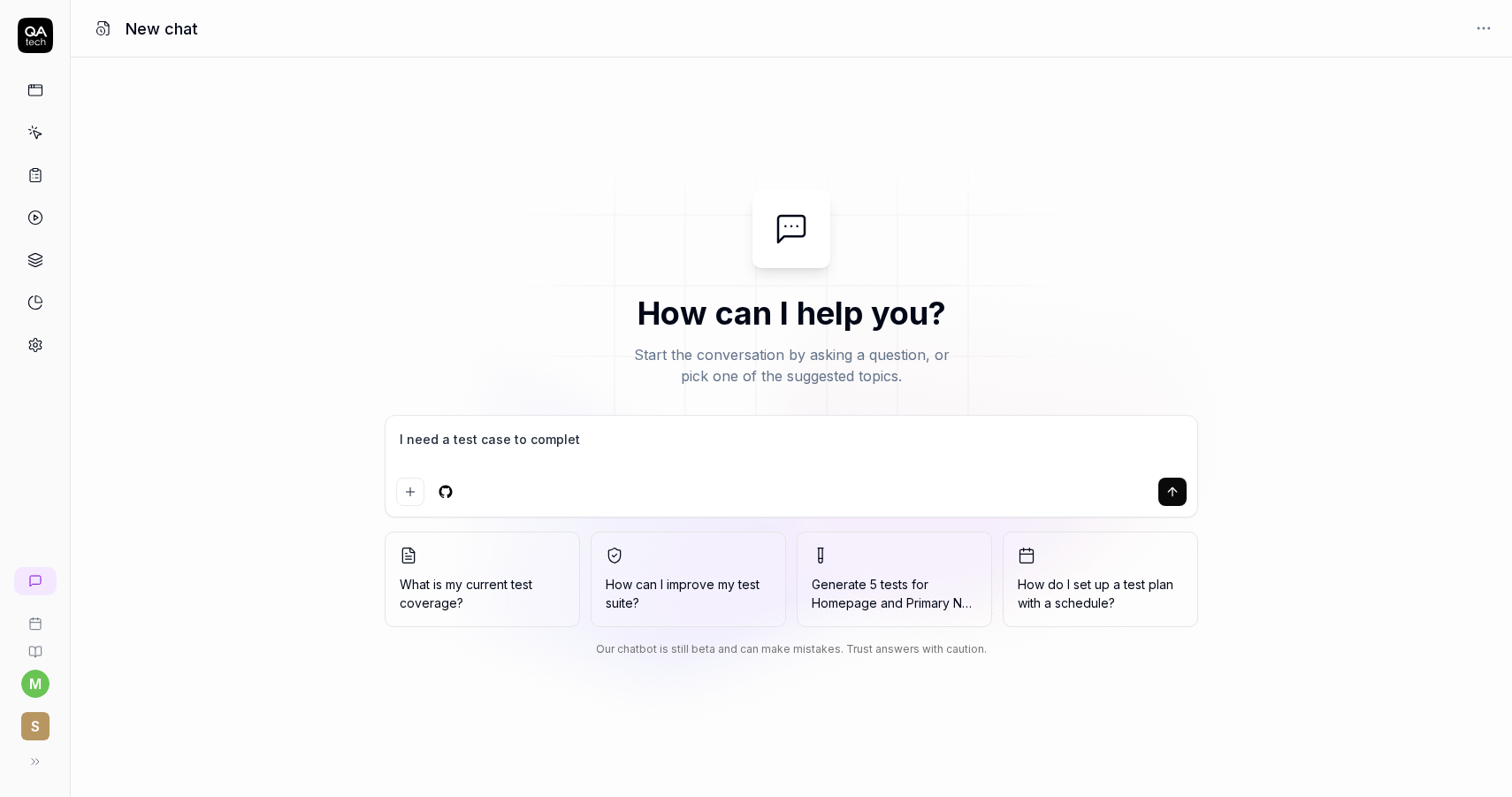
type textarea "*"
type textarea "I need a test case to complete"
type textarea "*"
type textarea "I need a test case to complete a"
type textarea "*"
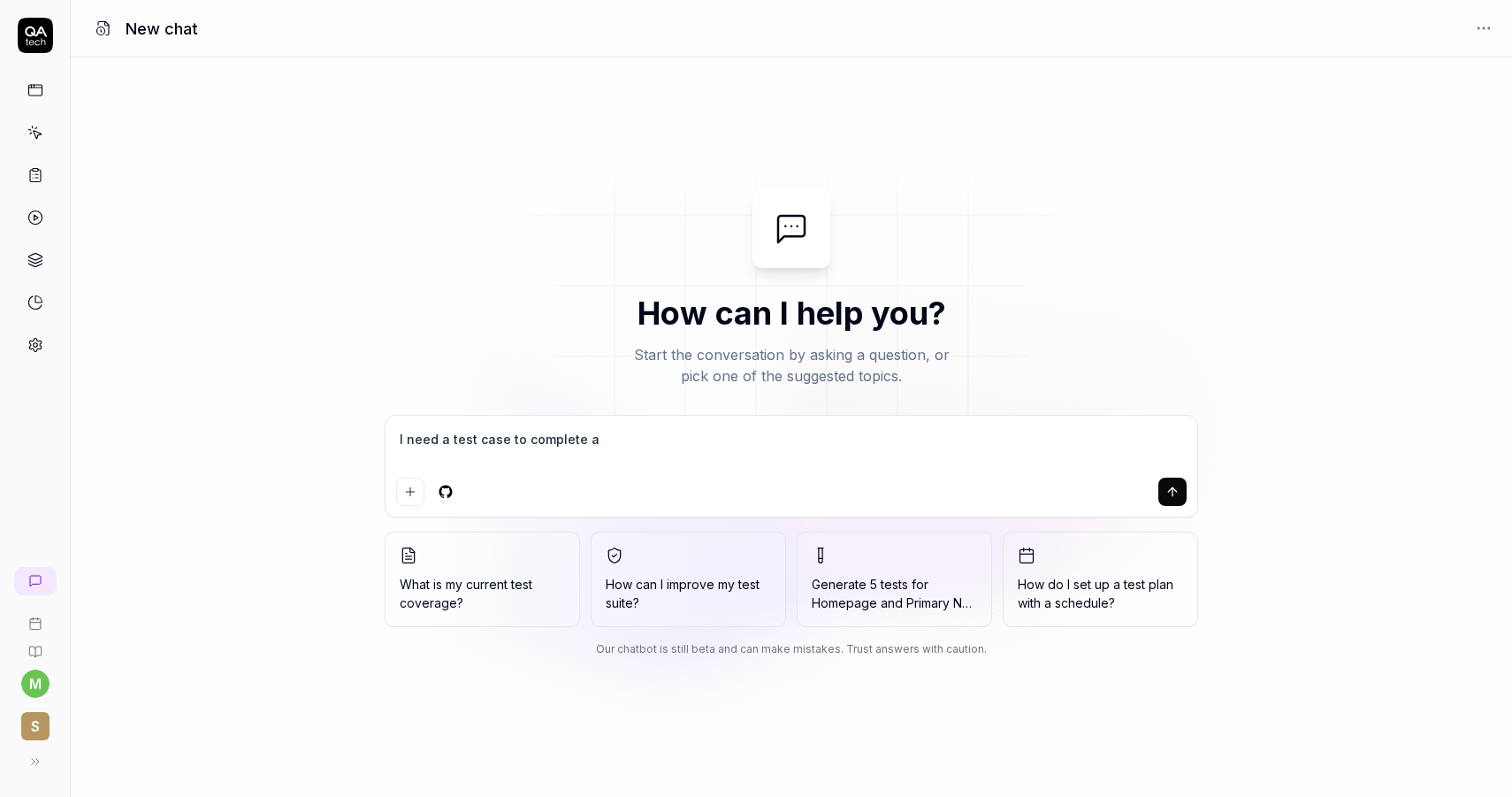
type textarea "I need a test case to complete a"
type textarea "*"
type textarea "I need a test case to complete a p"
type textarea "*"
type textarea "I need a test case to complete a pu"
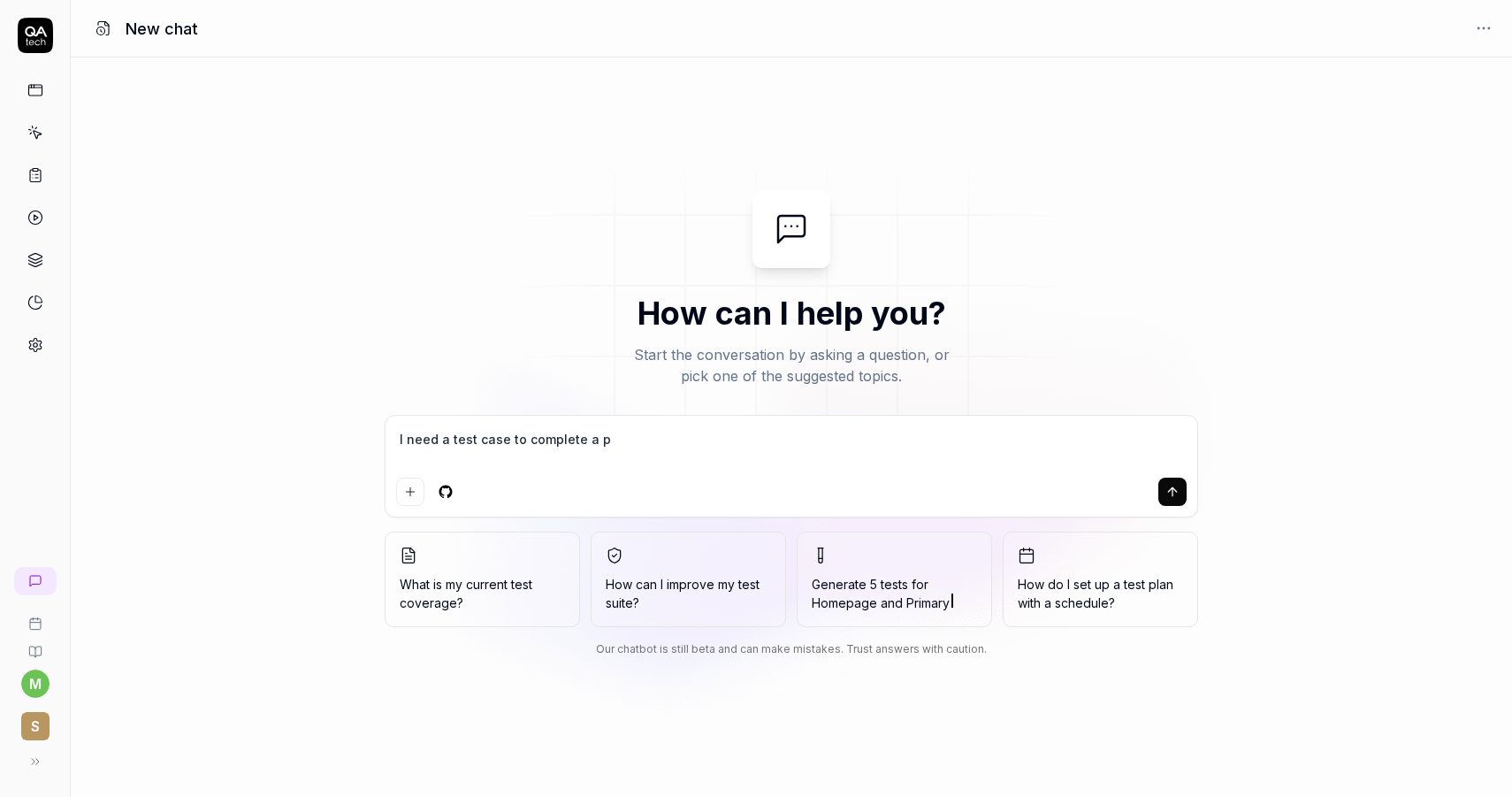
type textarea "*"
type textarea "I need a test case to complete a pur"
type textarea "*"
type textarea "I need a test case to complete a purc"
type textarea "*"
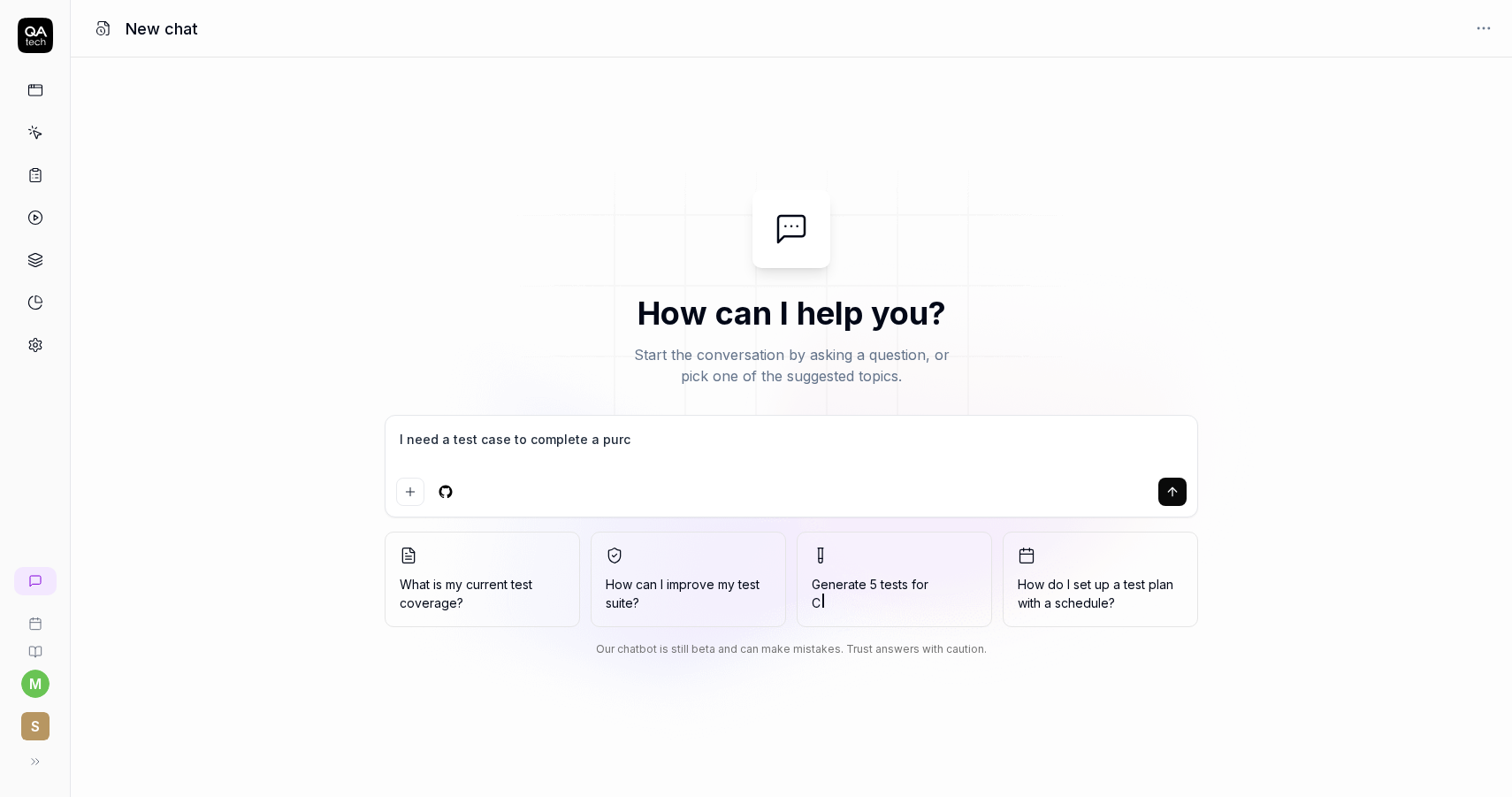
type textarea "I need a test case to complete a purch"
type textarea "*"
type textarea "I need a test case to complete a purcha"
type textarea "*"
type textarea "I need a test case to complete a purchas"
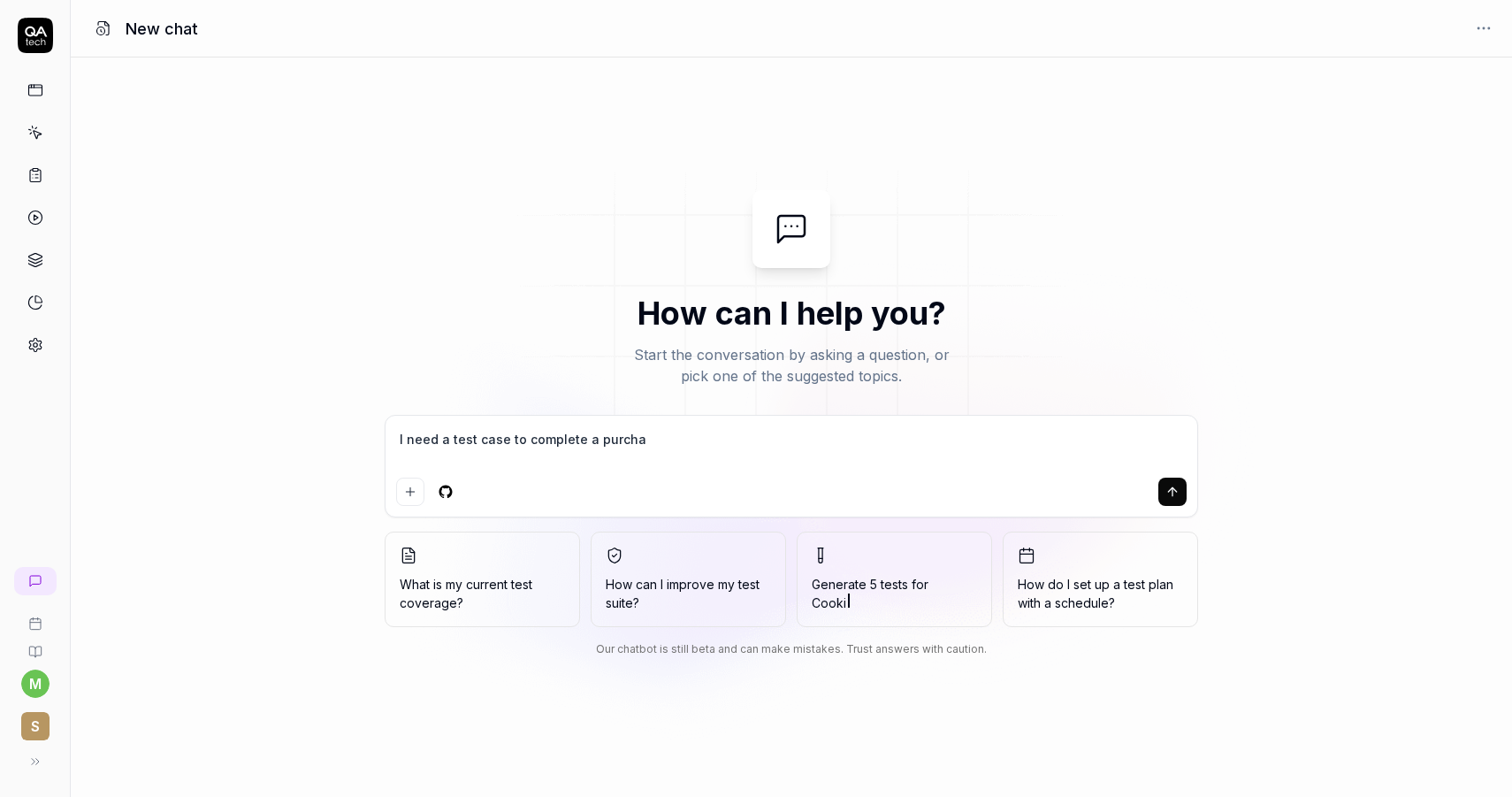
type textarea "*"
type textarea "I need a test case to complete a purchase"
type textarea "*"
type textarea "I need a test case to complete a purchase,"
type textarea "*"
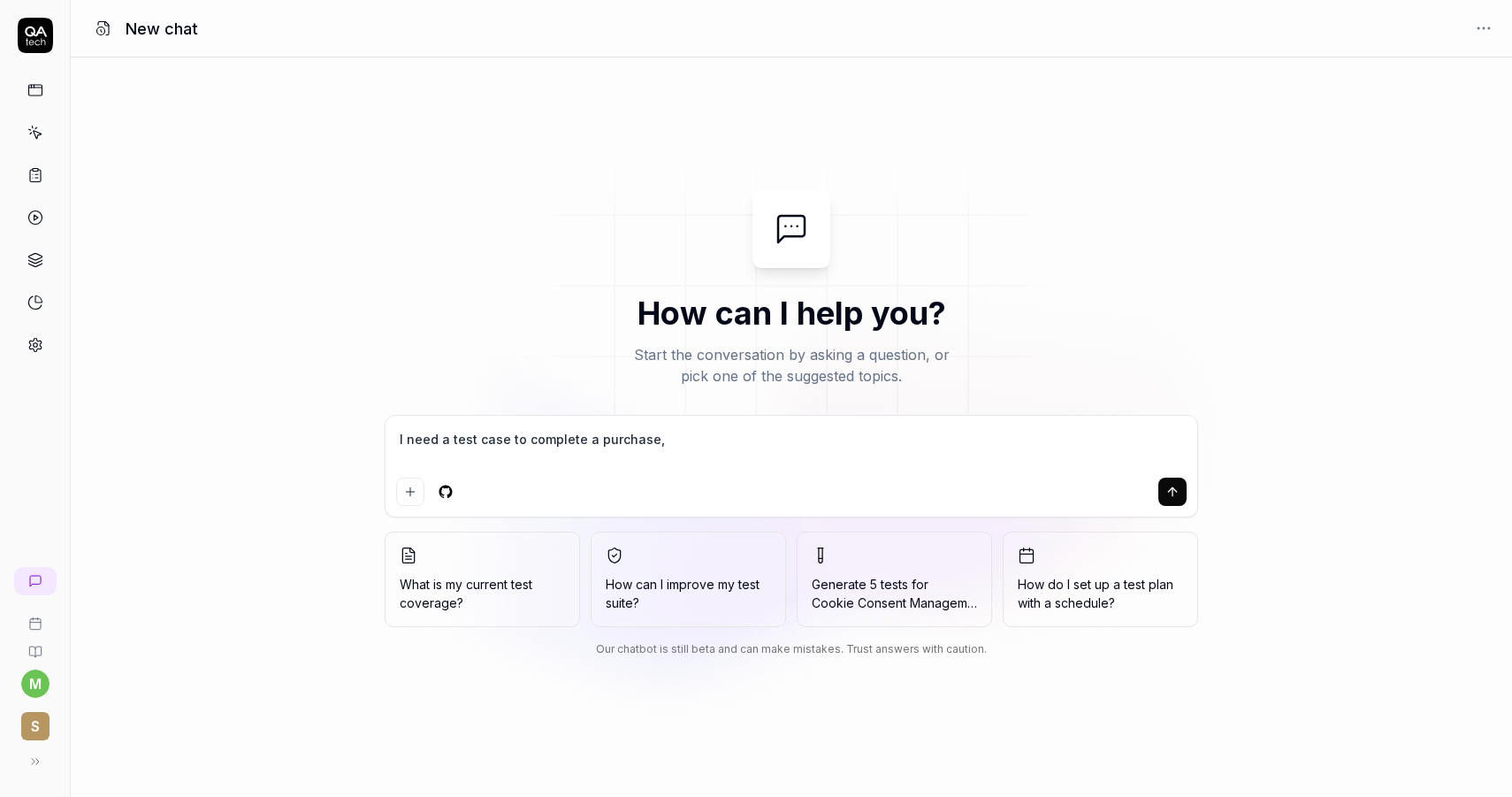
type textarea "I need a test case to complete a purchase,"
type textarea "*"
type textarea "I need a test case to complete a purchase, p"
type textarea "*"
type textarea "I need a test case to complete a purchase, pl"
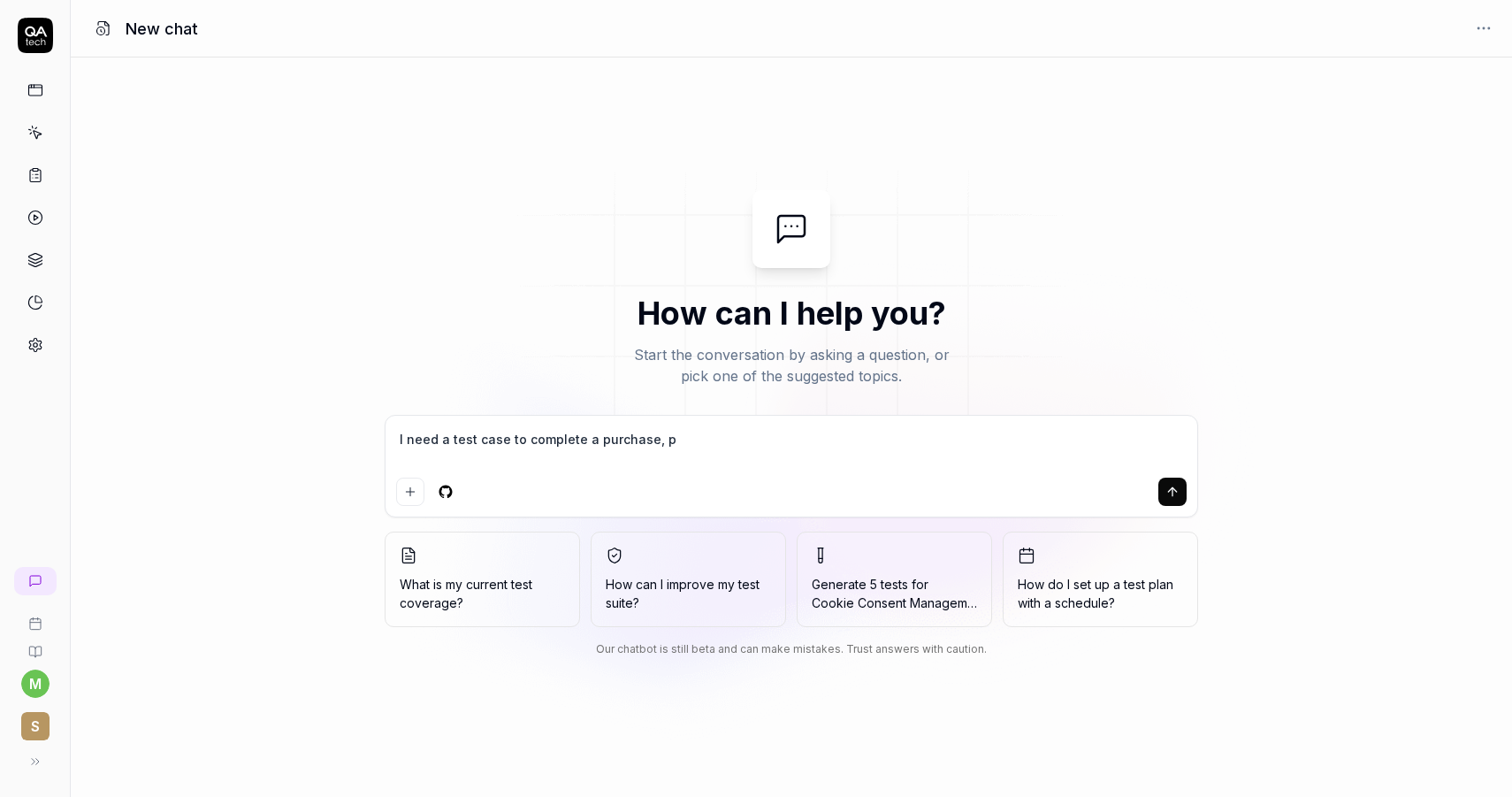
type textarea "*"
type textarea "I need a test case to complete a purchase, ple"
type textarea "*"
type textarea "I need a test case to complete a purchase, plea"
type textarea "*"
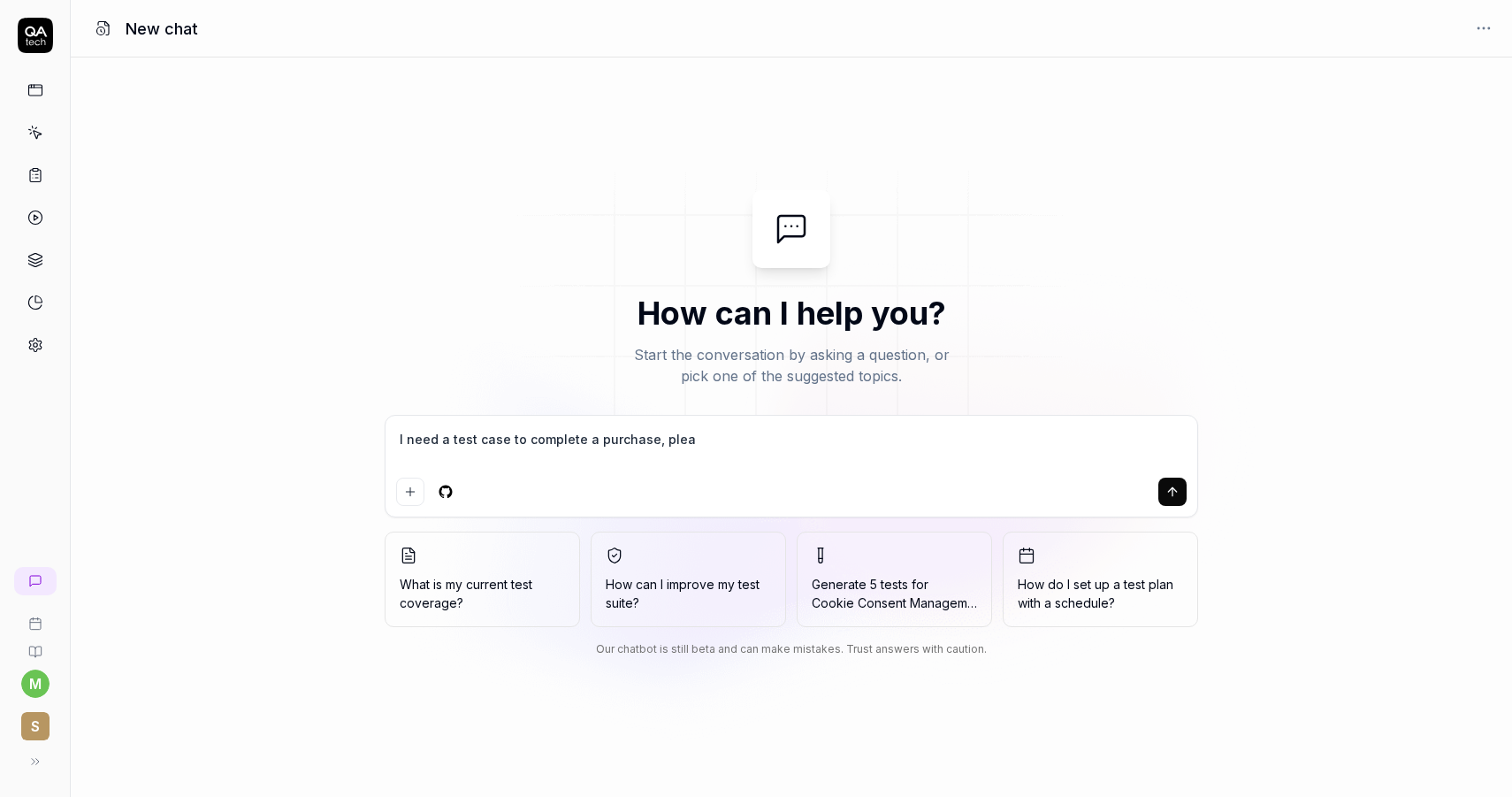
type textarea "I need a test case to complete a purchase, pleas"
type textarea "*"
type textarea "I need a test case to complete a purchase, please"
type textarea "*"
type textarea "I need a test case to complete a purchase, please"
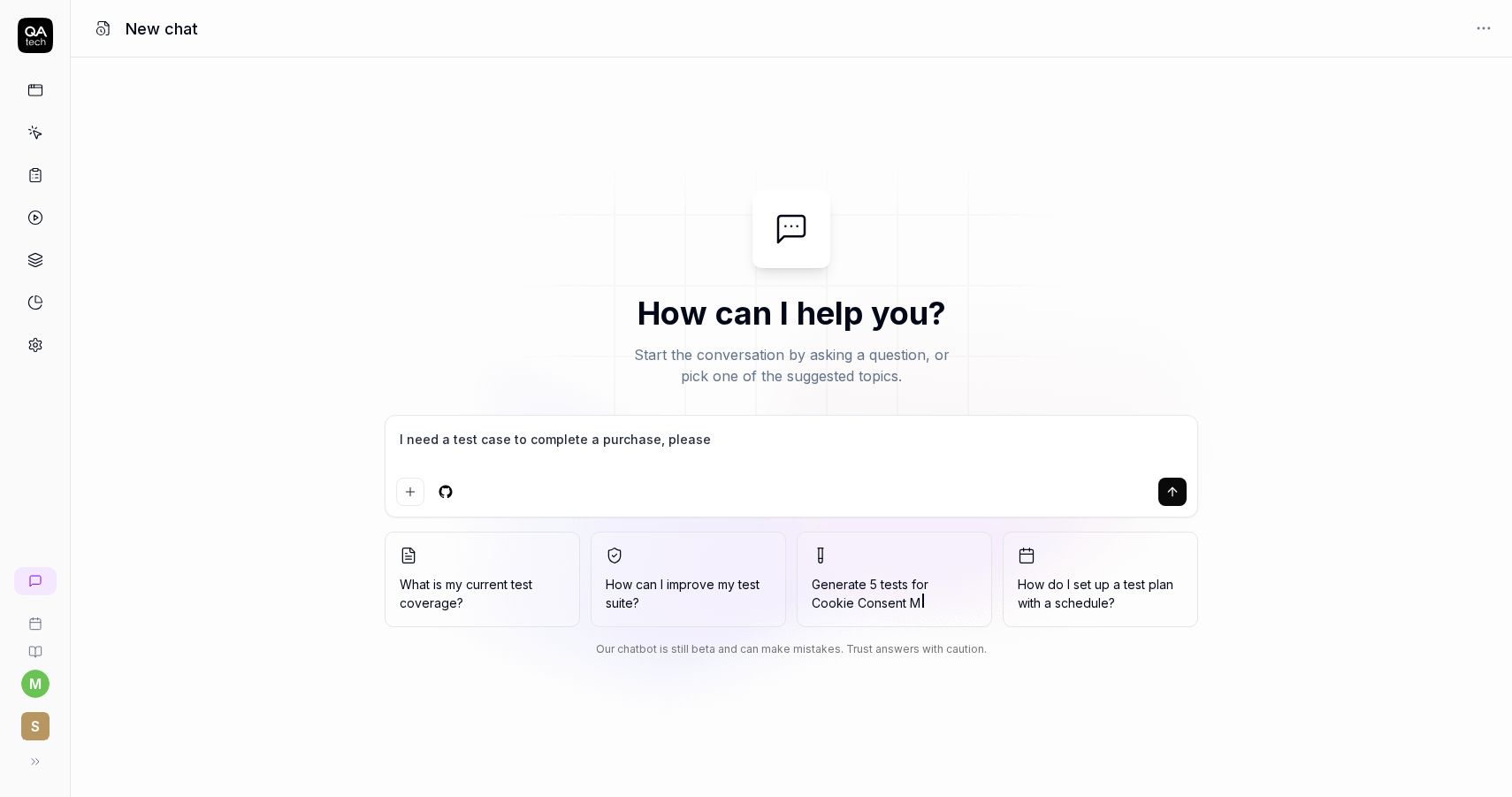
type textarea "*"
type textarea "I need a test case to complete a purchase, please g"
type textarea "*"
type textarea "I need a test case to complete a purchase, please go"
type textarea "*"
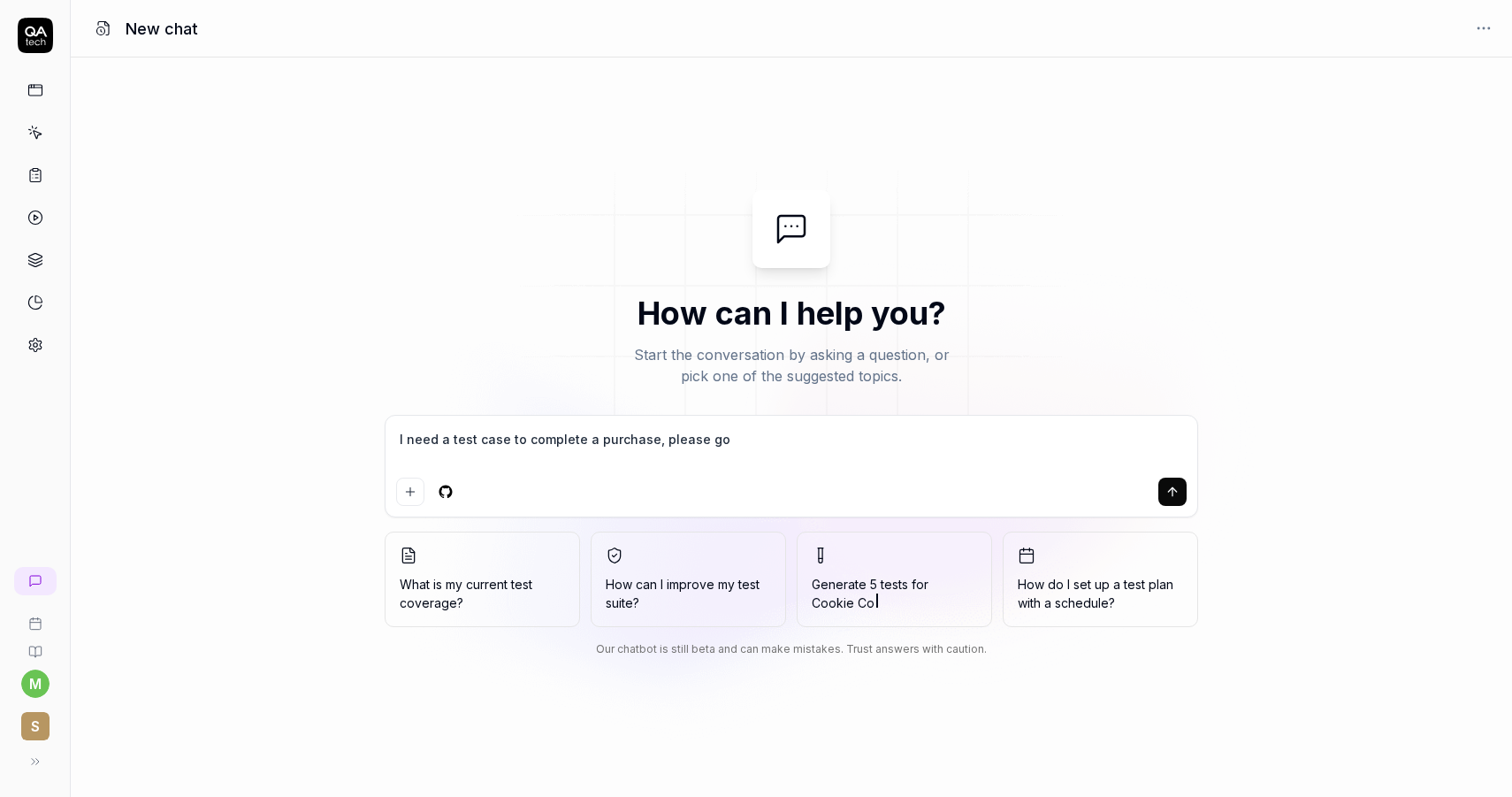
type textarea "I need a test case to complete a purchase, please go"
type textarea "*"
type textarea "I need a test case to complete a purchase, please go t"
type textarea "*"
type textarea "I need a test case to complete a purchase, please go th"
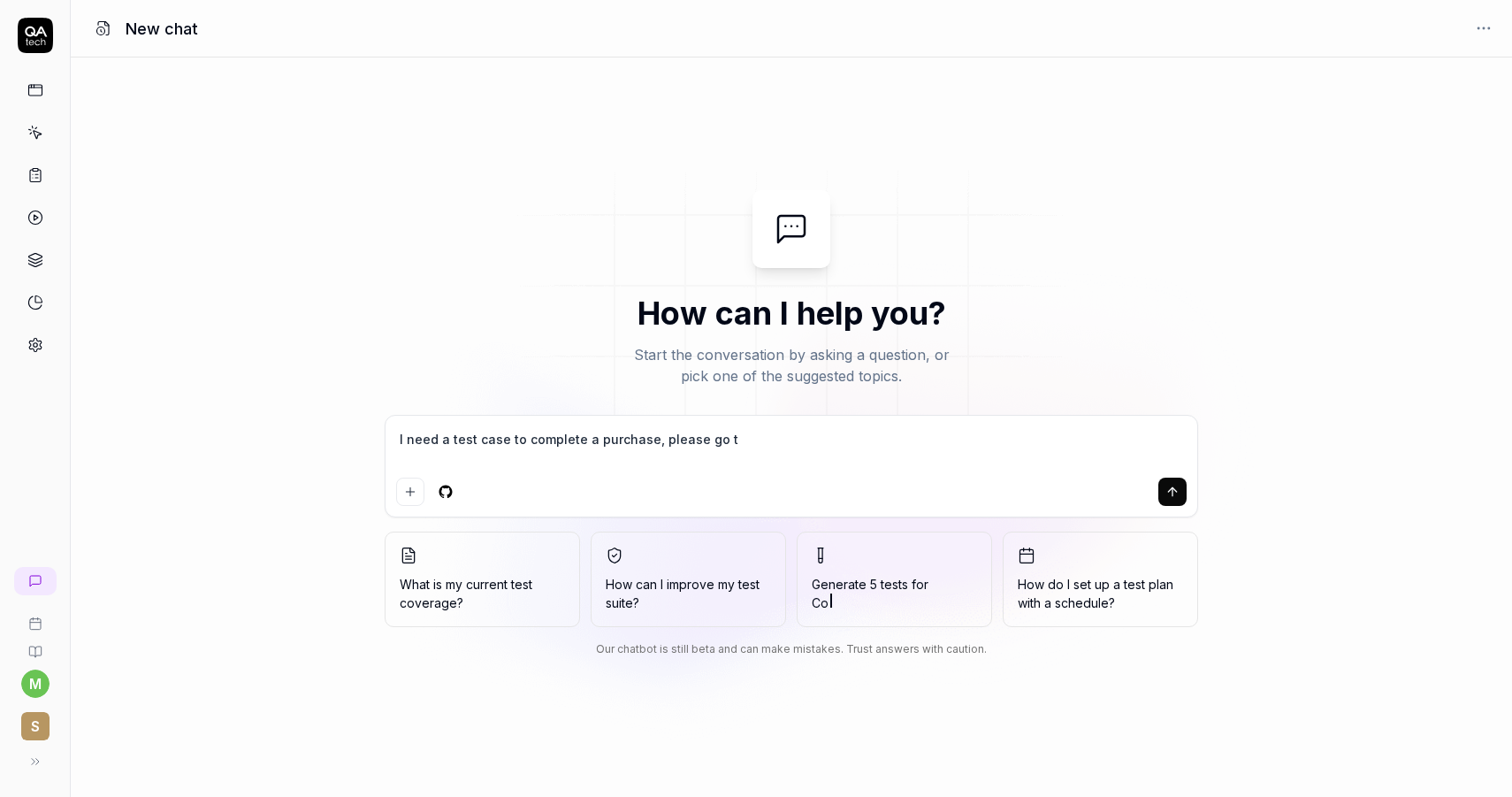
type textarea "*"
type textarea "I need a test case to complete a purchase, please go thr"
type textarea "*"
type textarea "I need a test case to complete a purchase, please go thro"
type textarea "*"
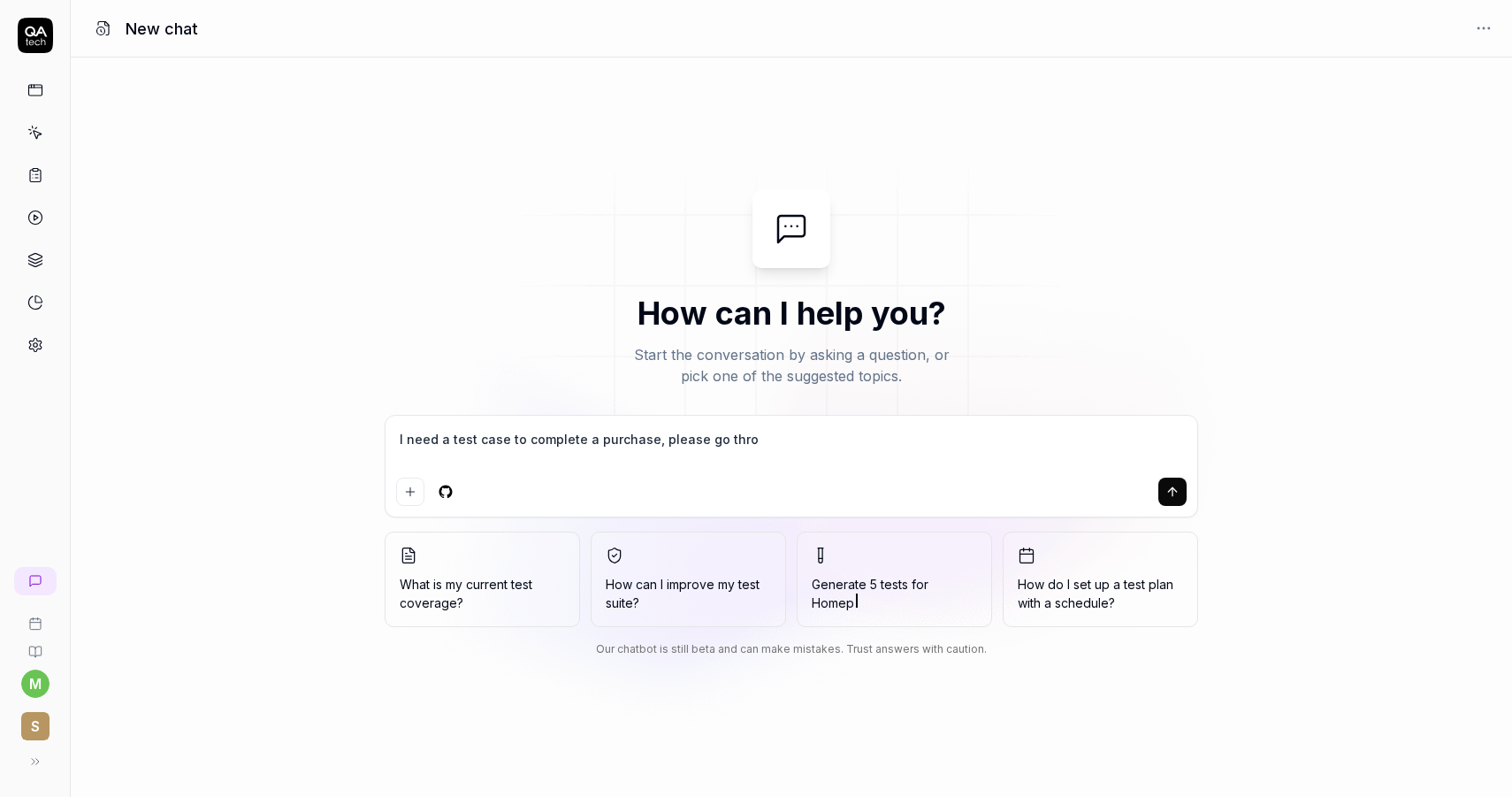
type textarea "I need a test case to complete a purchase, please go throu"
type textarea "*"
type textarea "I need a test case to complete a purchase, please go throug"
type textarea "*"
type textarea "I need a test case to complete a purchase, please go through"
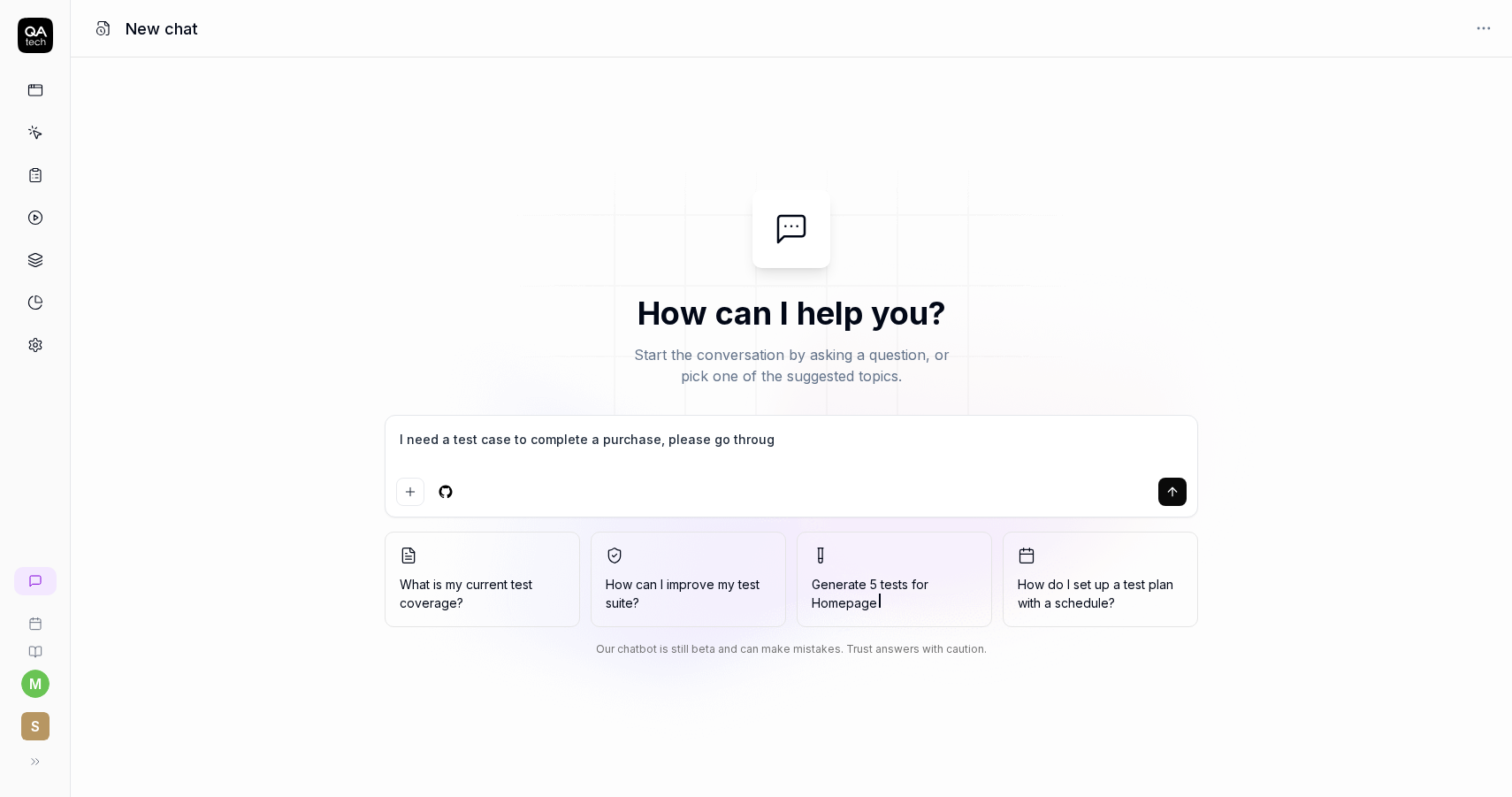
type textarea "*"
type textarea "I need a test case to complete a purchase, please go through"
type textarea "*"
type textarea "I need a test case to complete a purchase, please go through a"
type textarea "*"
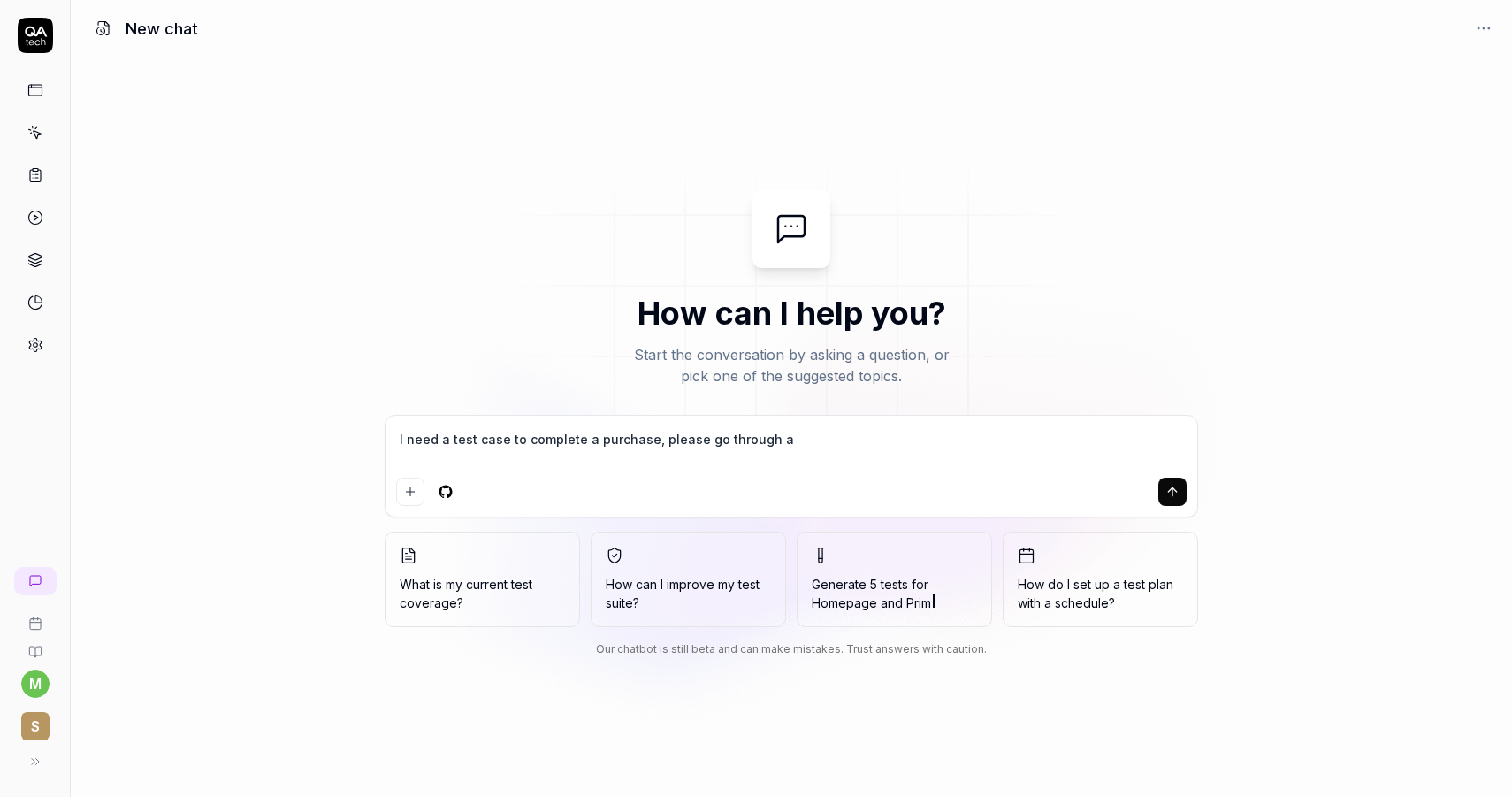
type textarea "I need a test case to complete a purchase, please go through al"
type textarea "*"
type textarea "I need a test case to complete a purchase, please go through all"
type textarea "*"
type textarea "I need a test case to complete a purchase, please go through all"
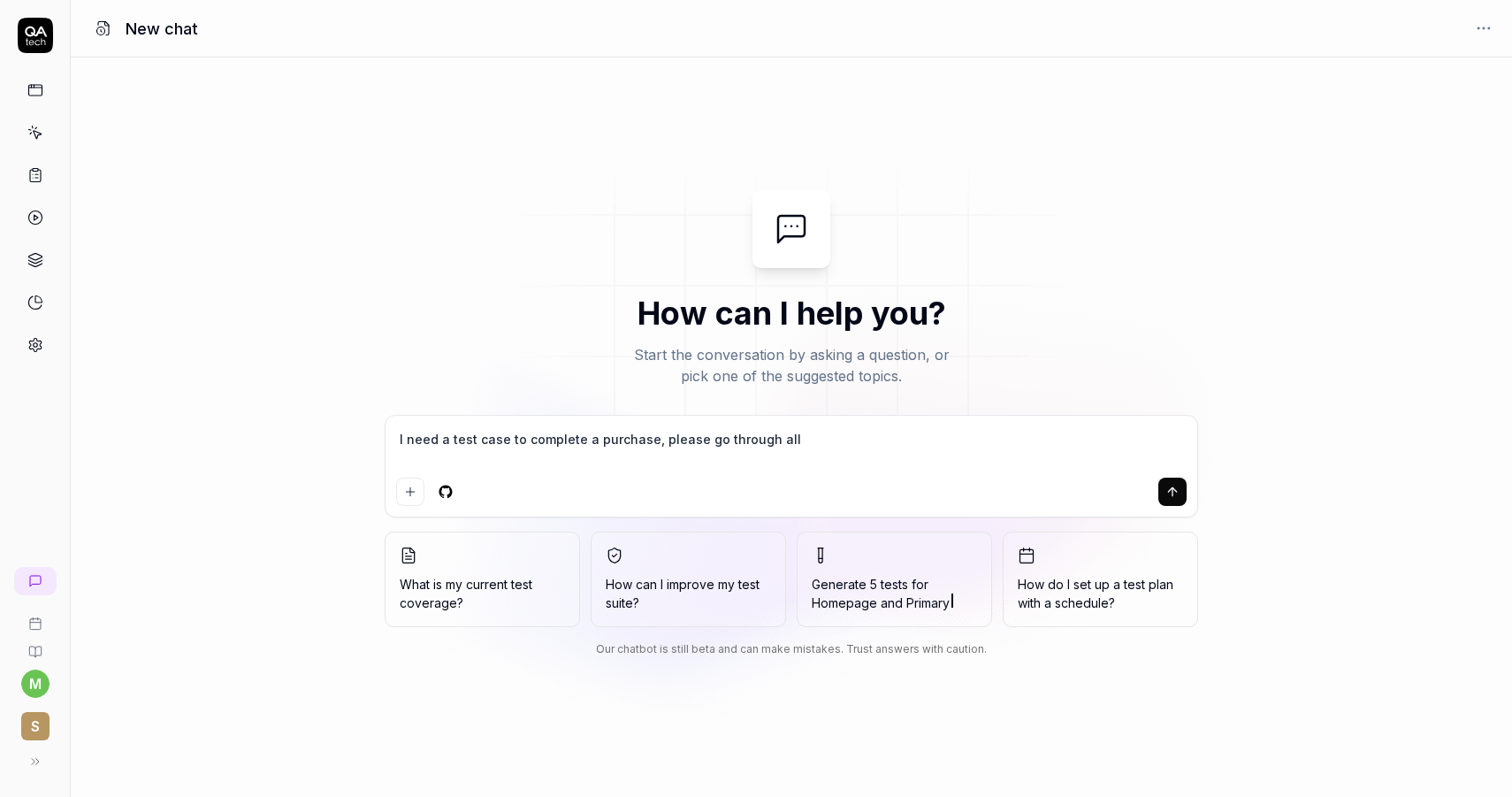
type textarea "*"
type textarea "I need a test case to complete a purchase, please go through all t"
type textarea "*"
type textarea "I need a test case to complete a purchase, please go through all th"
type textarea "*"
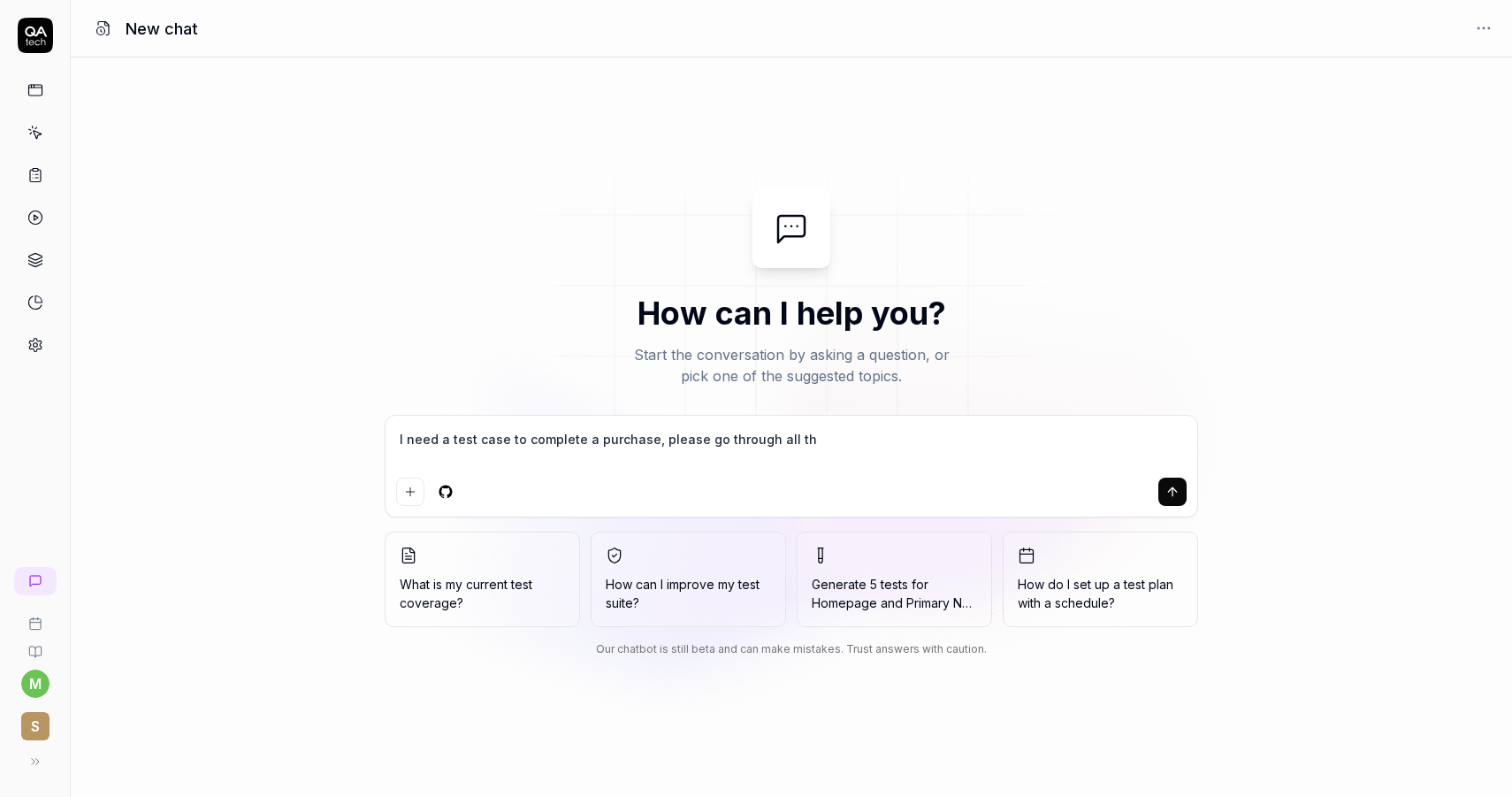
type textarea "I need a test case to complete a purchase, please go through all the"
type textarea "*"
type textarea "I need a test case to complete a purchase, please go through all the"
type textarea "*"
type textarea "I need a test case to complete a purchase, please go through all the c"
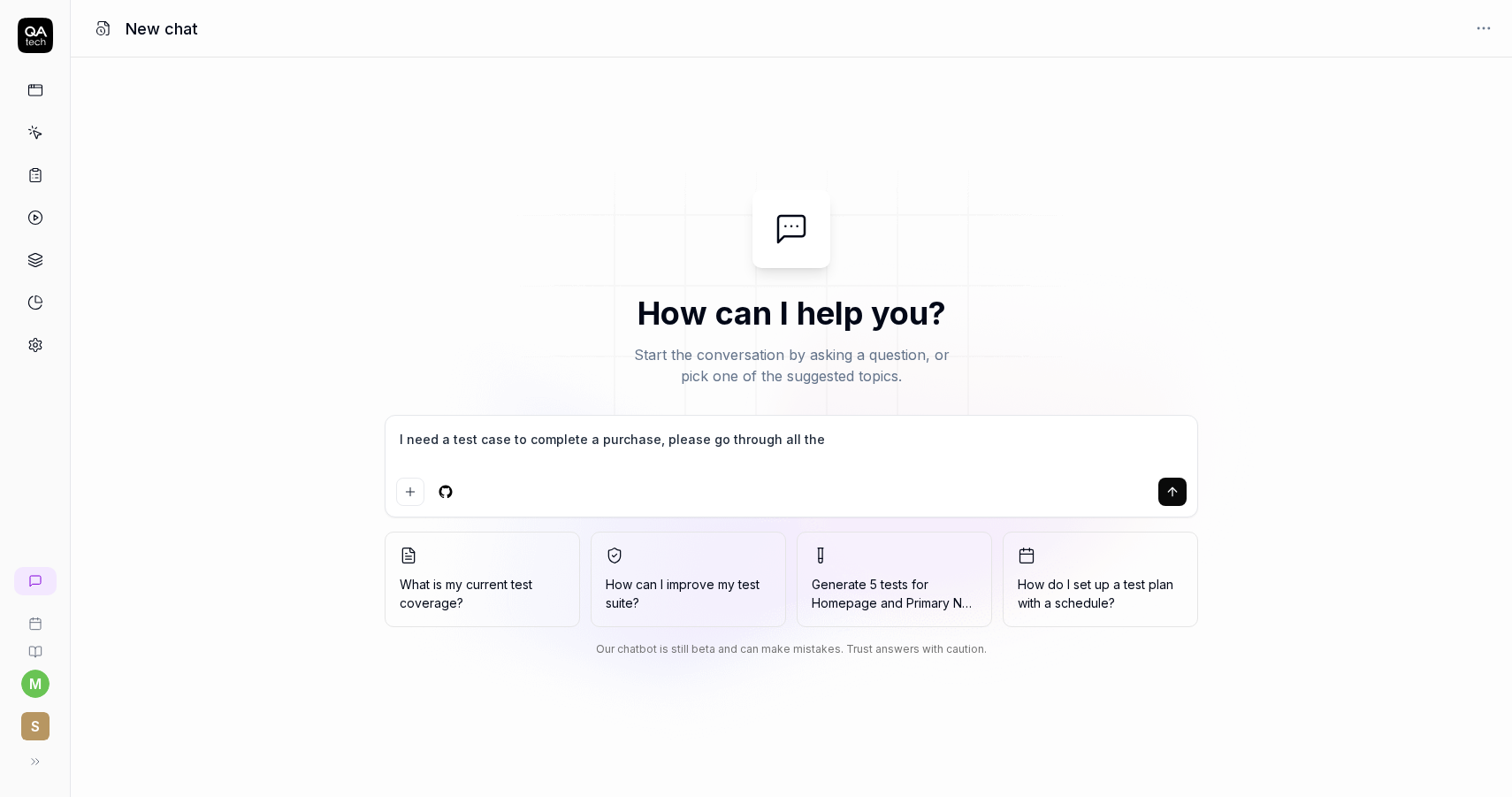
type textarea "*"
type textarea "I need a test case to complete a purchase, please go through all the ch"
type textarea "*"
type textarea "I need a test case to complete a purchase, please go through all the che"
type textarea "*"
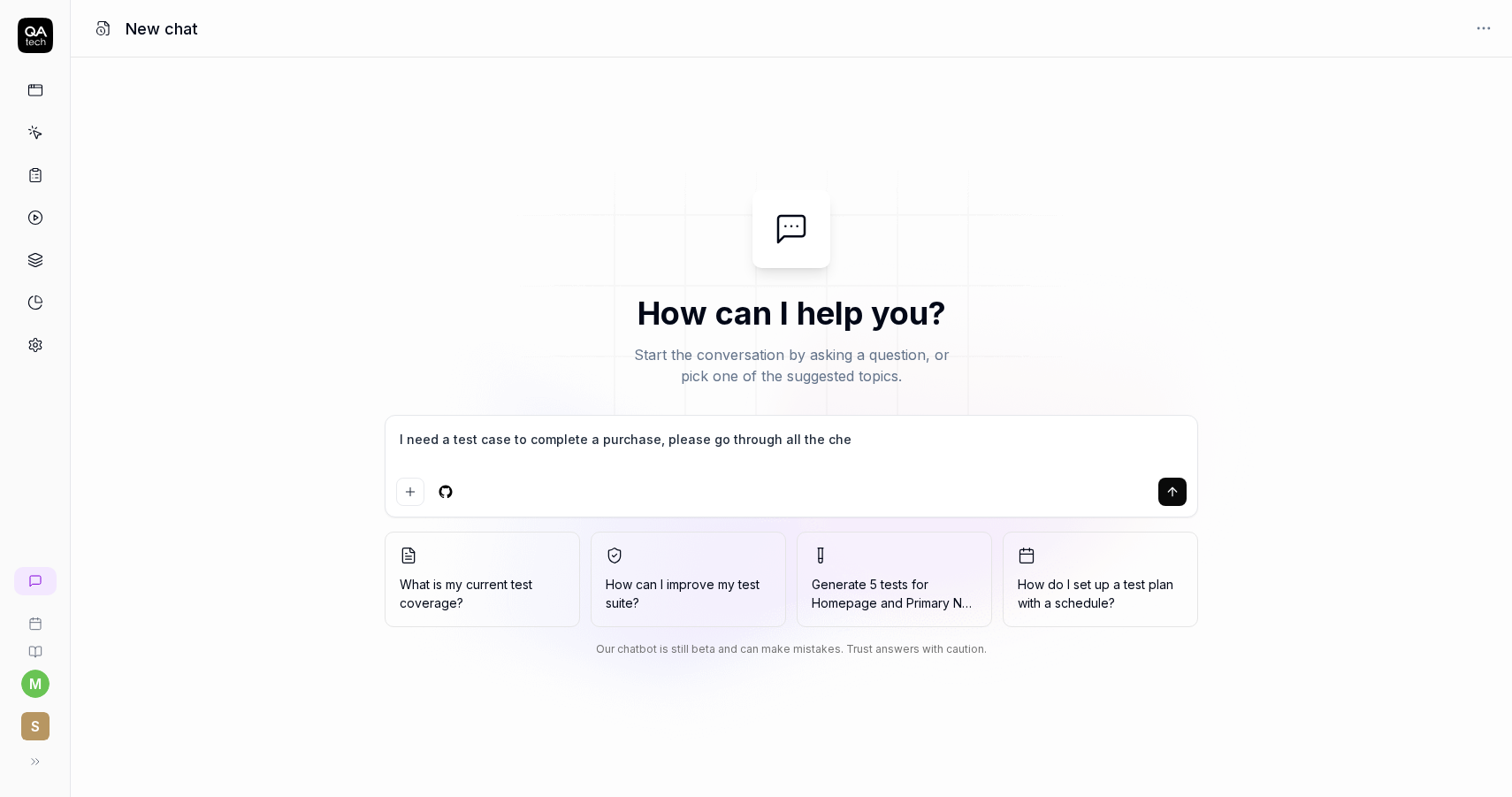
type textarea "I need a test case to complete a purchase, please go through all the chec"
type textarea "*"
type textarea "I need a test case to complete a purchase, please go through all the check"
type textarea "*"
type textarea "I need a test case to complete a purchase, please go through all the checko"
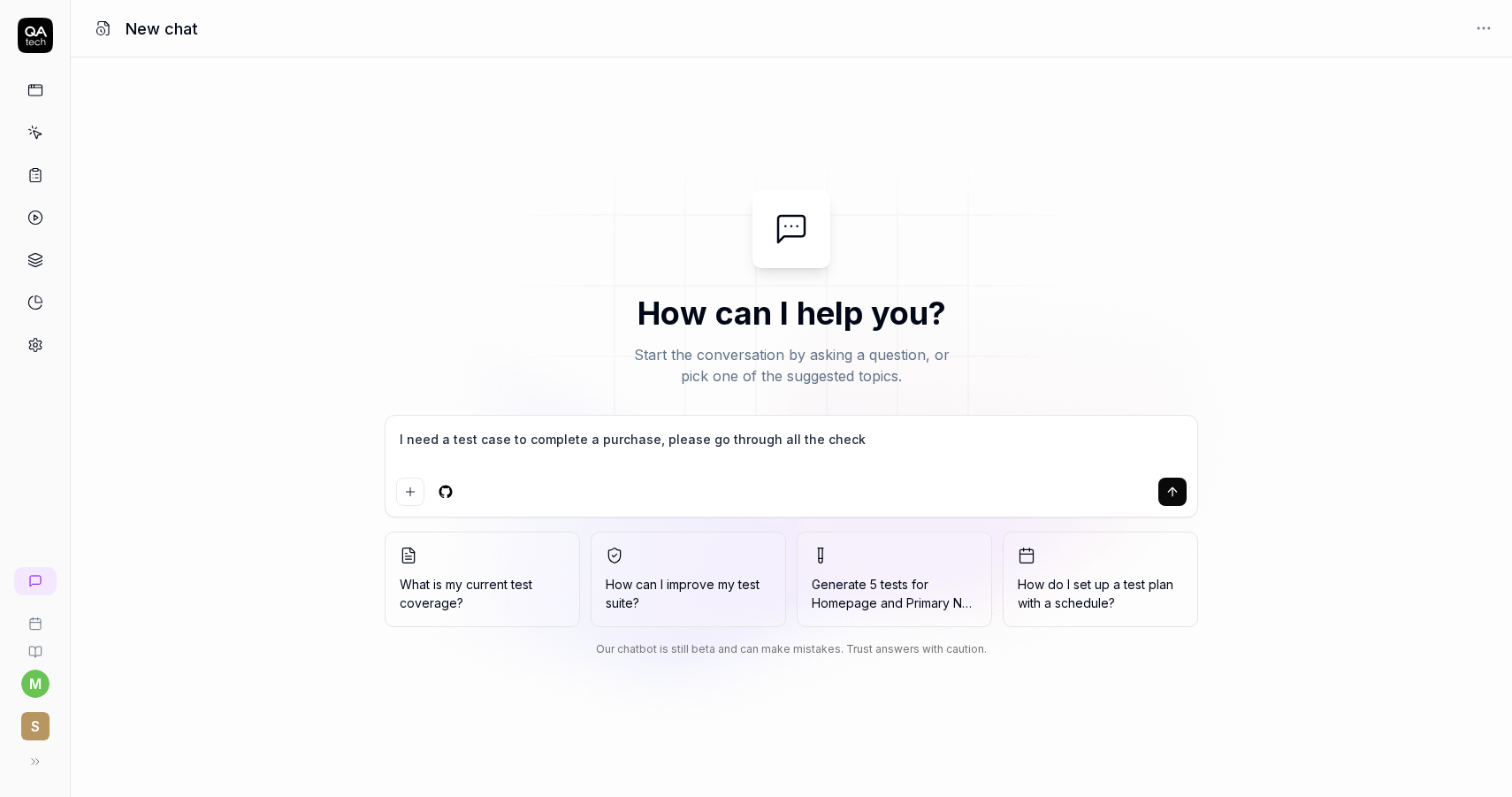
type textarea "*"
type textarea "I need a test case to complete a purchase, please go through all the checkou"
type textarea "*"
type textarea "I need a test case to complete a purchase, please go through all the checkout"
type textarea "*"
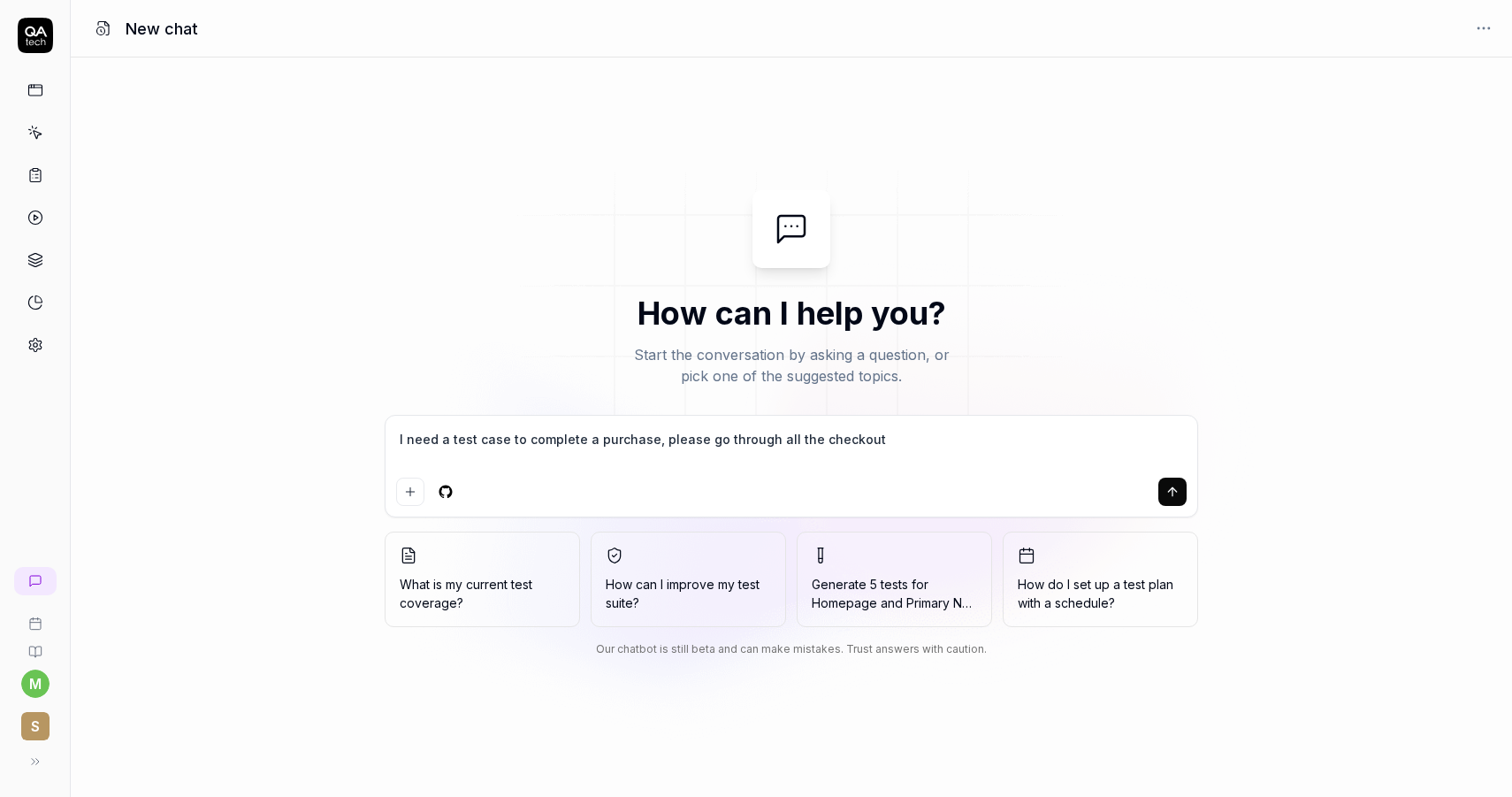
type textarea "I need a test case to complete a purchase, please go through all the checkout"
type textarea "*"
type textarea "I need a test case to complete a purchase, please go through all the checkout p"
type textarea "*"
type textarea "I need a test case to complete a purchase, please go through all the checkout pr"
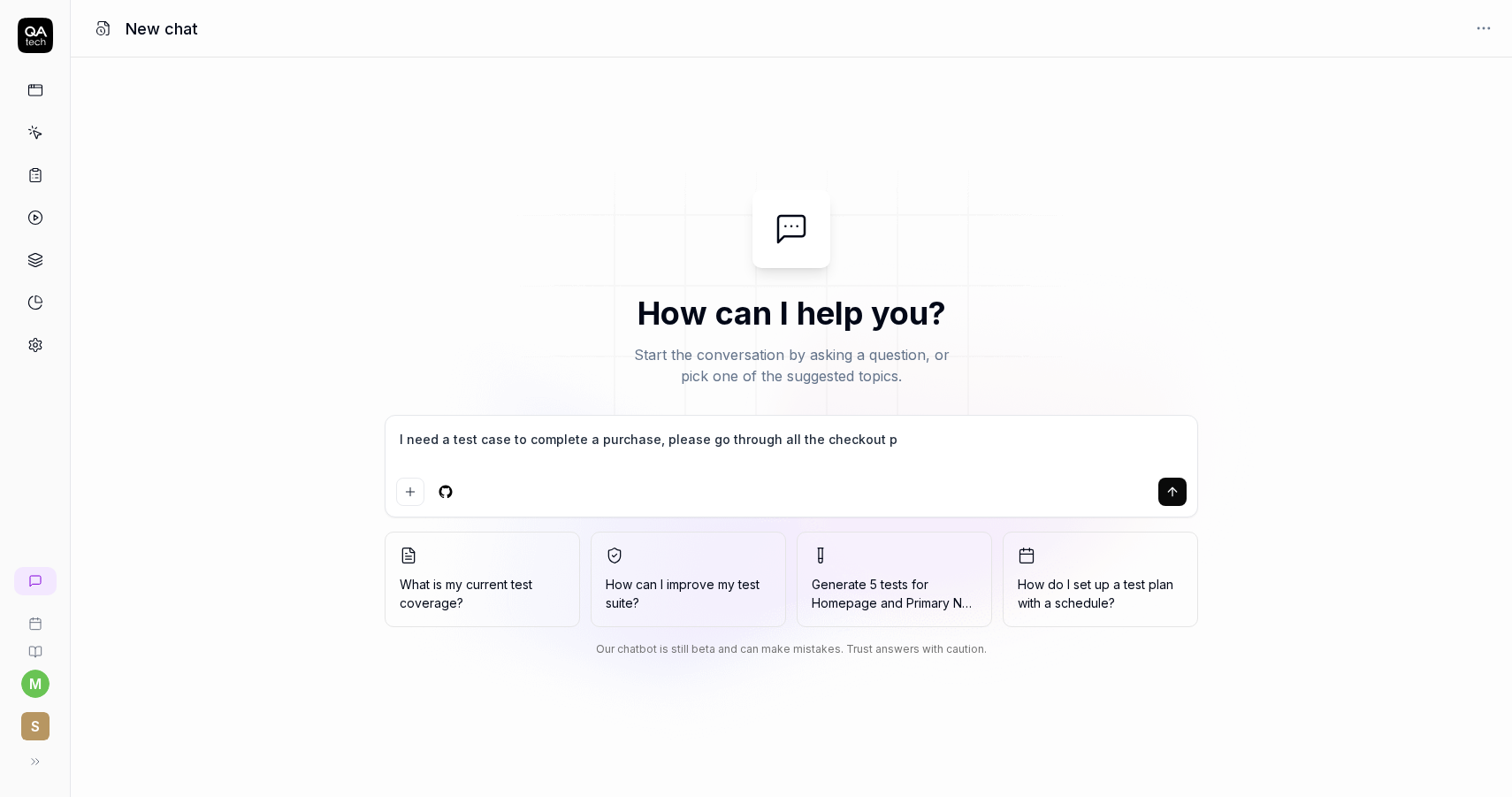
type textarea "*"
type textarea "I need a test case to complete a purchase, please go through all the checkout p…"
type textarea "*"
type textarea "I need a test case to complete a purchase, please go through all the checkout p…"
type textarea "*"
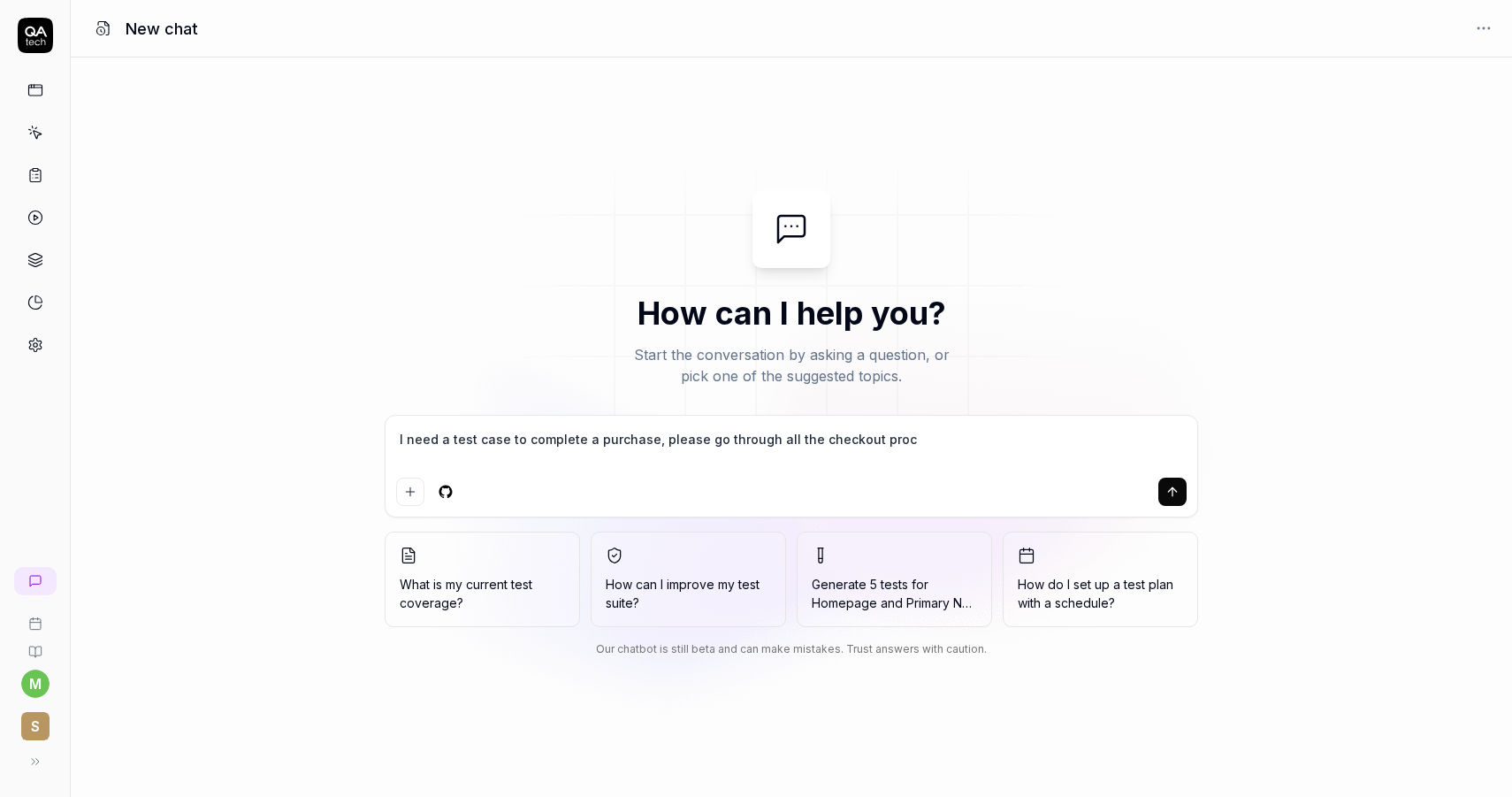
type textarea "I need a test case to complete a purchase, please go through all the checkout p…"
type textarea "*"
type textarea "I need a test case to complete a purchase, please go through all the checkout p…"
type textarea "*"
type textarea "I need a test case to complete a purchase, please go through all the checkout p…"
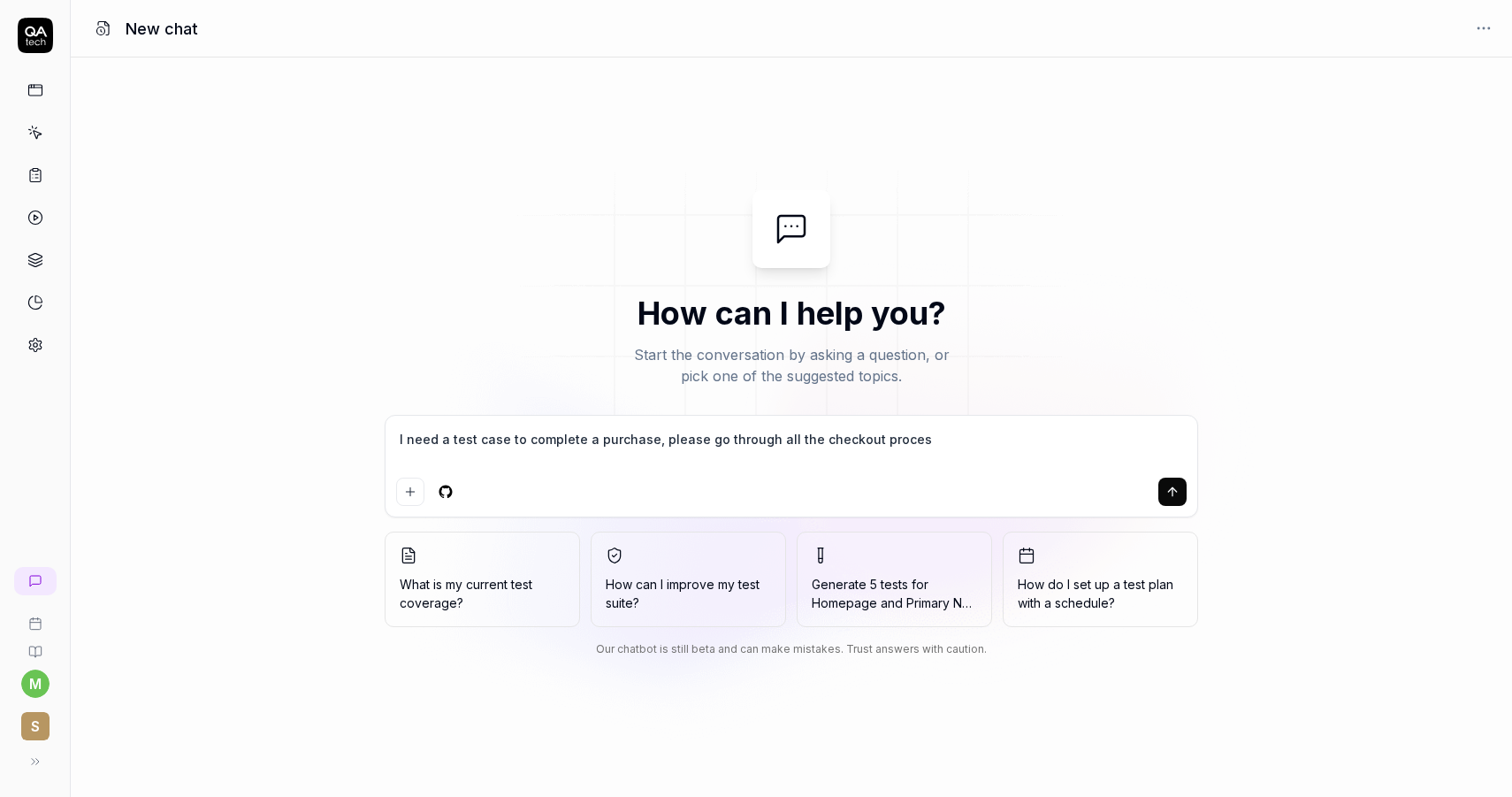
type textarea "*"
type textarea "I need a test case to complete a purchase, please go through all the checkout p…"
type textarea "*"
type textarea "I need a test case to complete a purchase, please go through all the checkout p…"
type textarea "*"
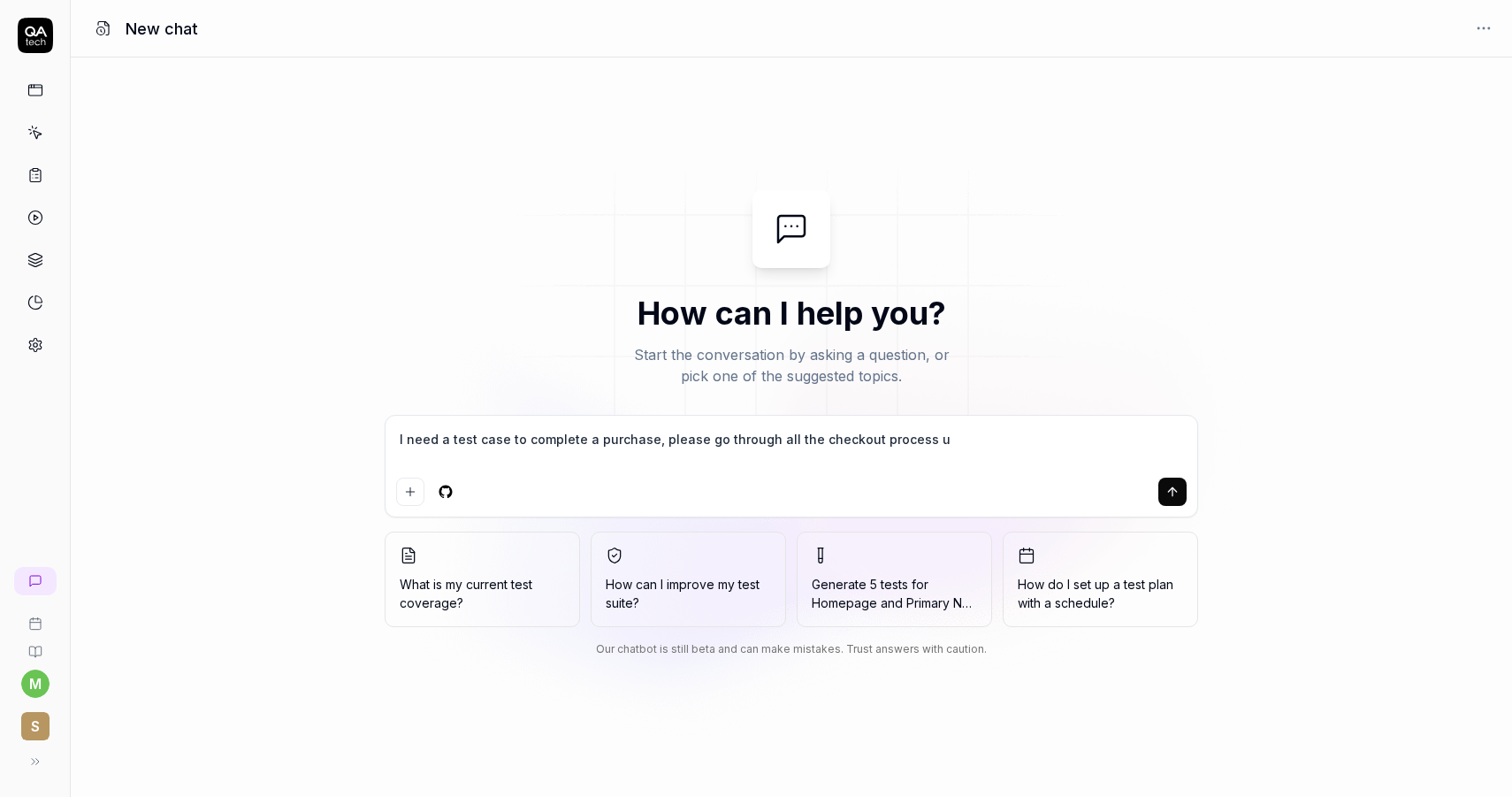
type textarea "I need a test case to complete a purchase, please go through all the checkout p…"
type textarea "*"
type textarea "I need a test case to complete a purchase, please go through all the checkout p…"
type textarea "*"
type textarea "I need a test case to complete a purchase, please go through all the checkout p…"
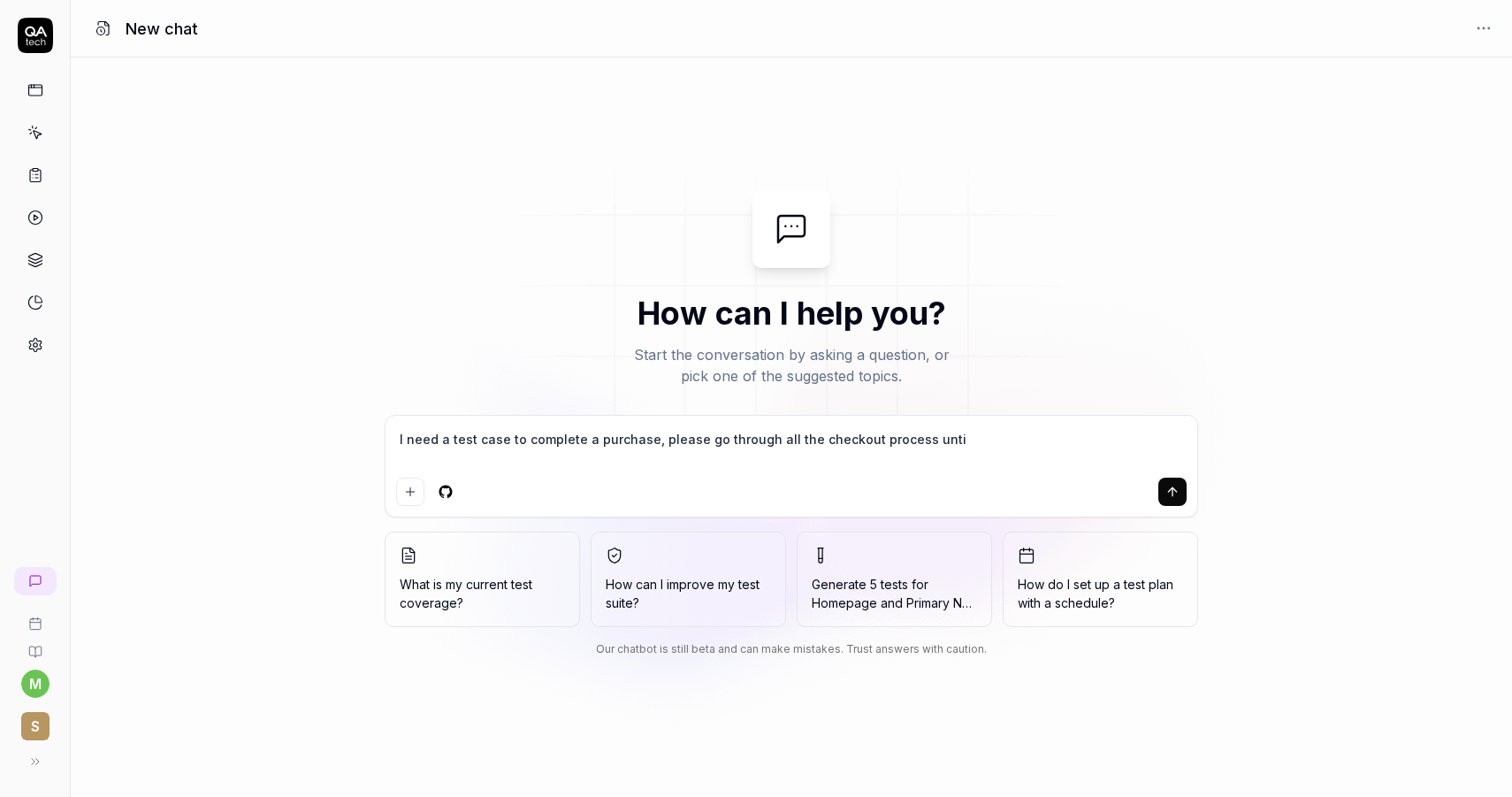
type textarea "*"
type textarea "I need a test case to complete a purchase, please go through all the checkout p…"
type textarea "*"
type textarea "I need a test case to complete a purchase, please go through all the checkout p…"
type textarea "*"
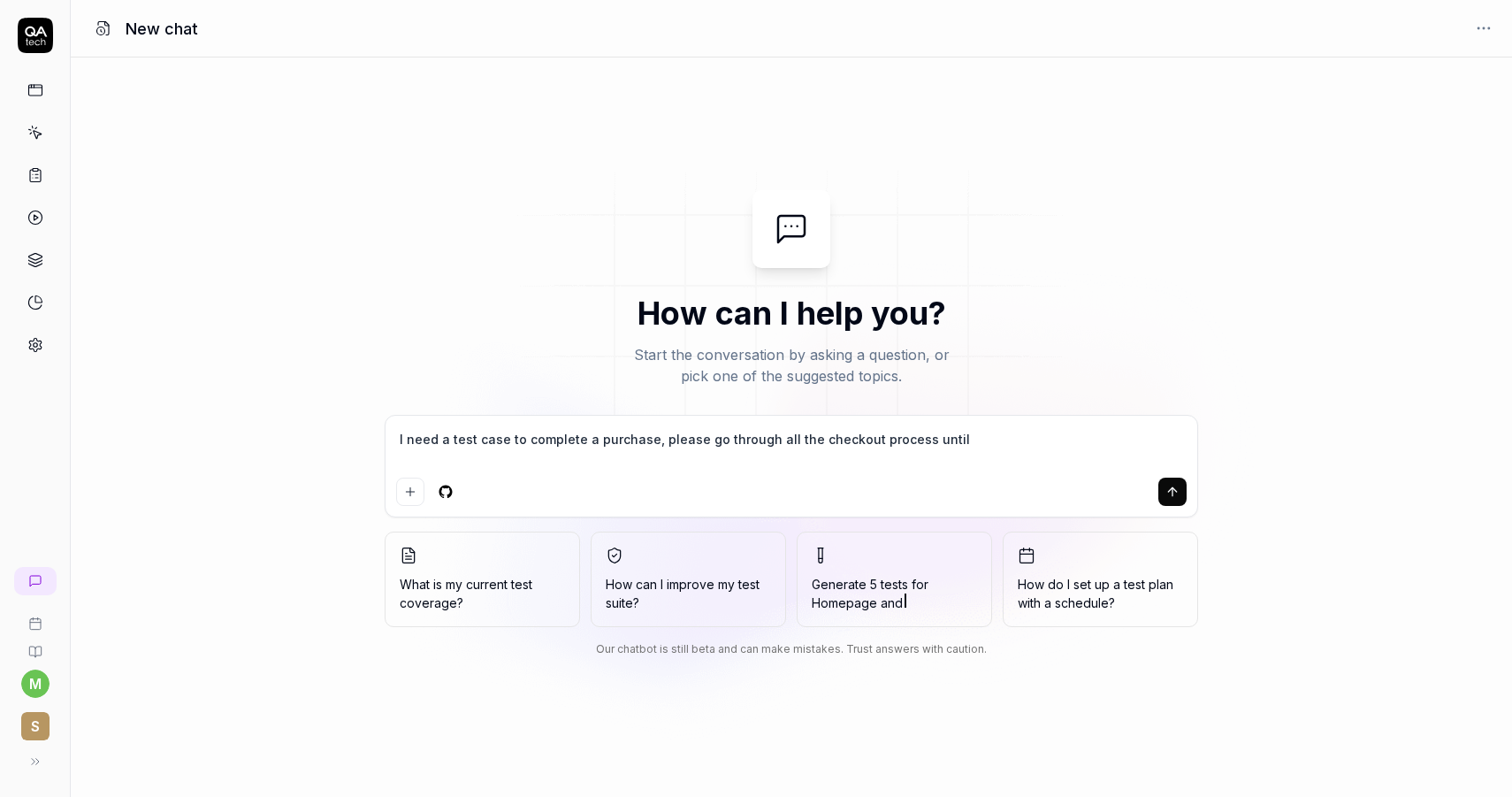
type textarea "I need a test case to complete a purchase, please go through all the checkout p…"
type textarea "*"
type textarea "I need a test case to complete a purchase, please go through all the checkout p…"
type textarea "*"
type textarea "I need a test case to complete a purchase, please go through all the checkout p…"
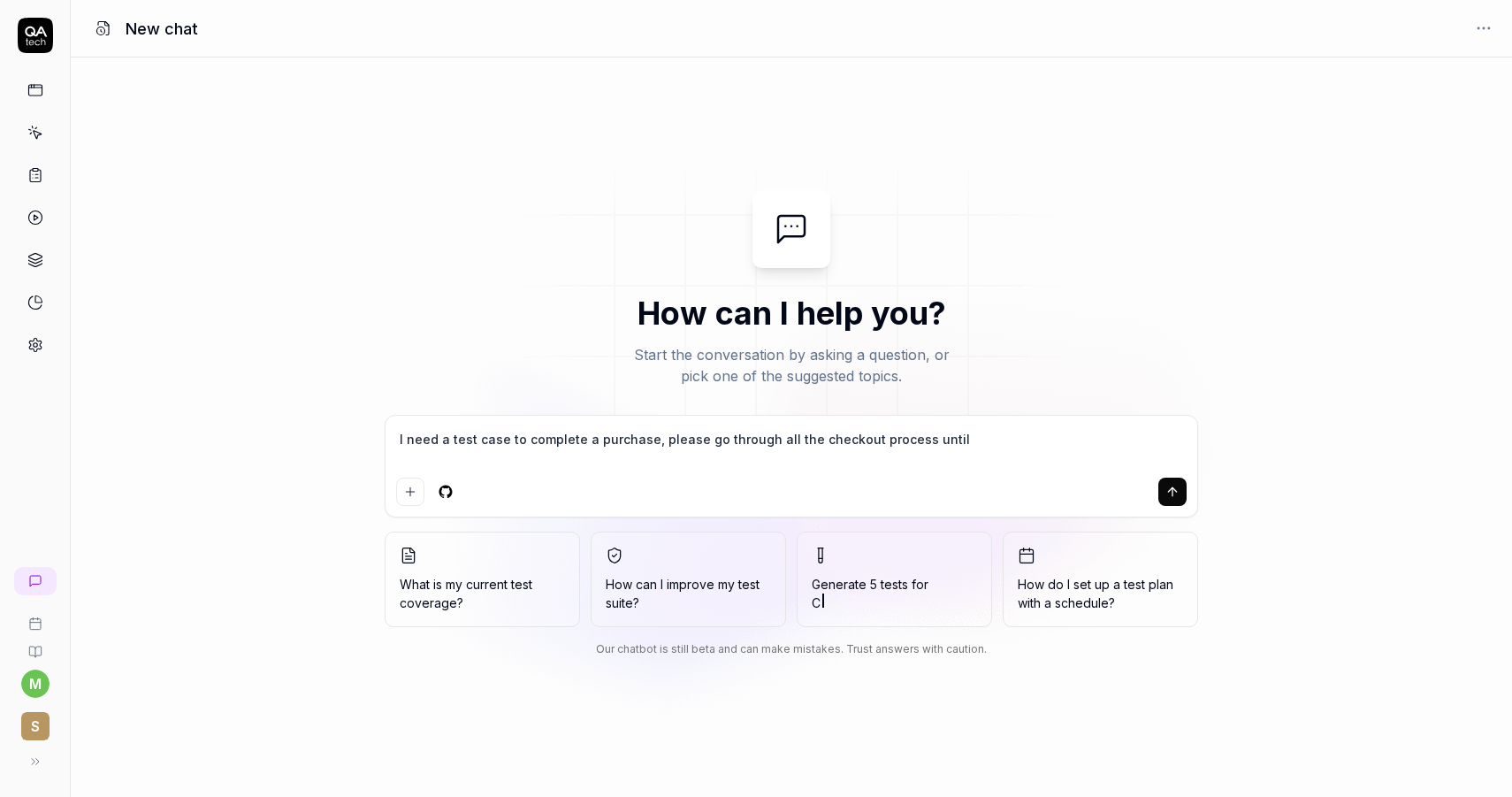
type textarea "*"
type textarea "I need a test case to complete a purchase, please go through all the checkout p…"
type textarea "*"
type textarea "I need a test case to complete a purchase, please go through all the checkout p…"
type textarea "*"
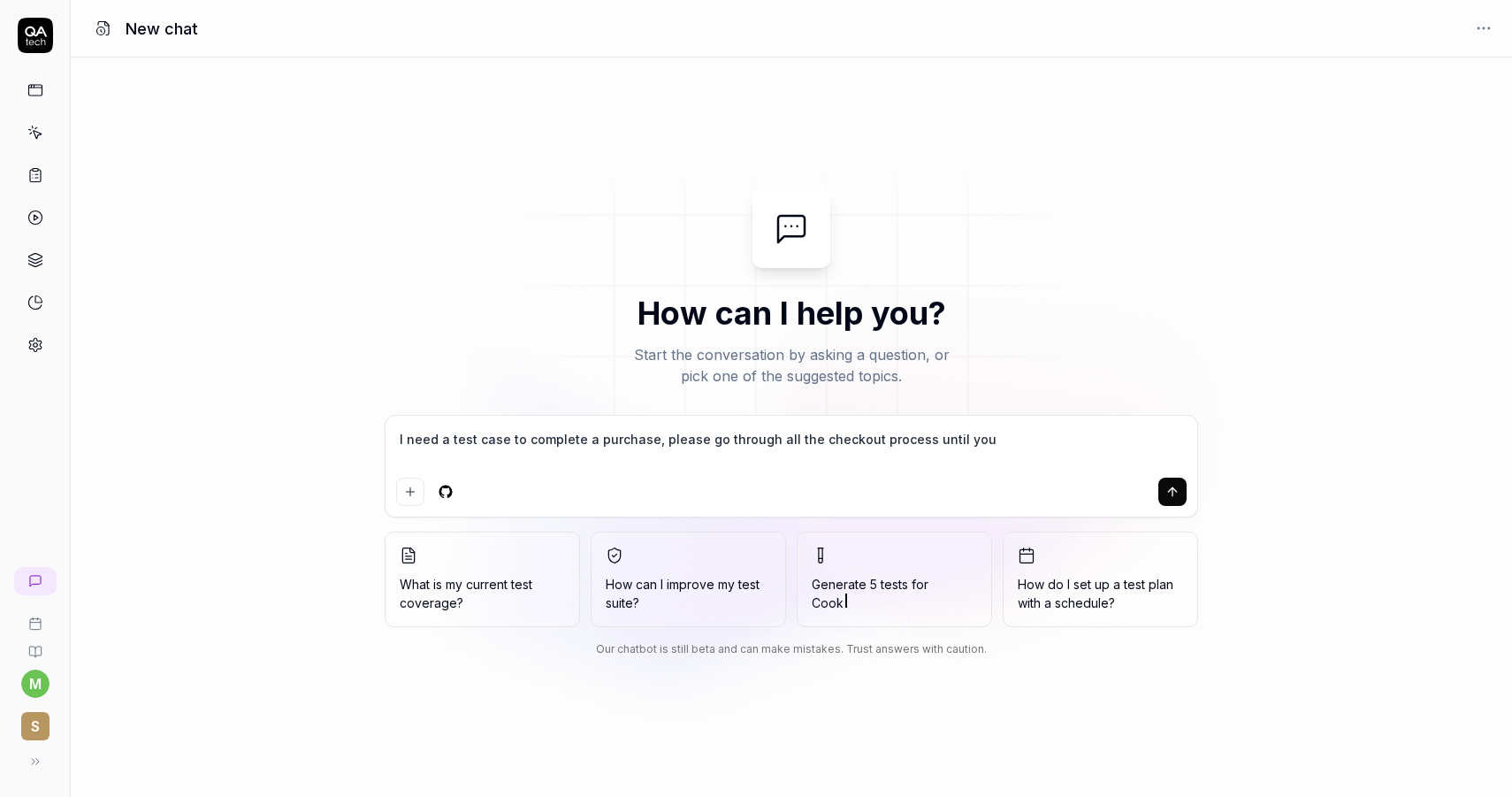
type textarea "I need a test case to complete a purchase, please go through all the checkout p…"
type textarea "*"
type textarea "I need a test case to complete a purchase, please go through all the checkout p…"
type textarea "*"
type textarea "I need a test case to complete a purchase, please go through all the checkout p…"
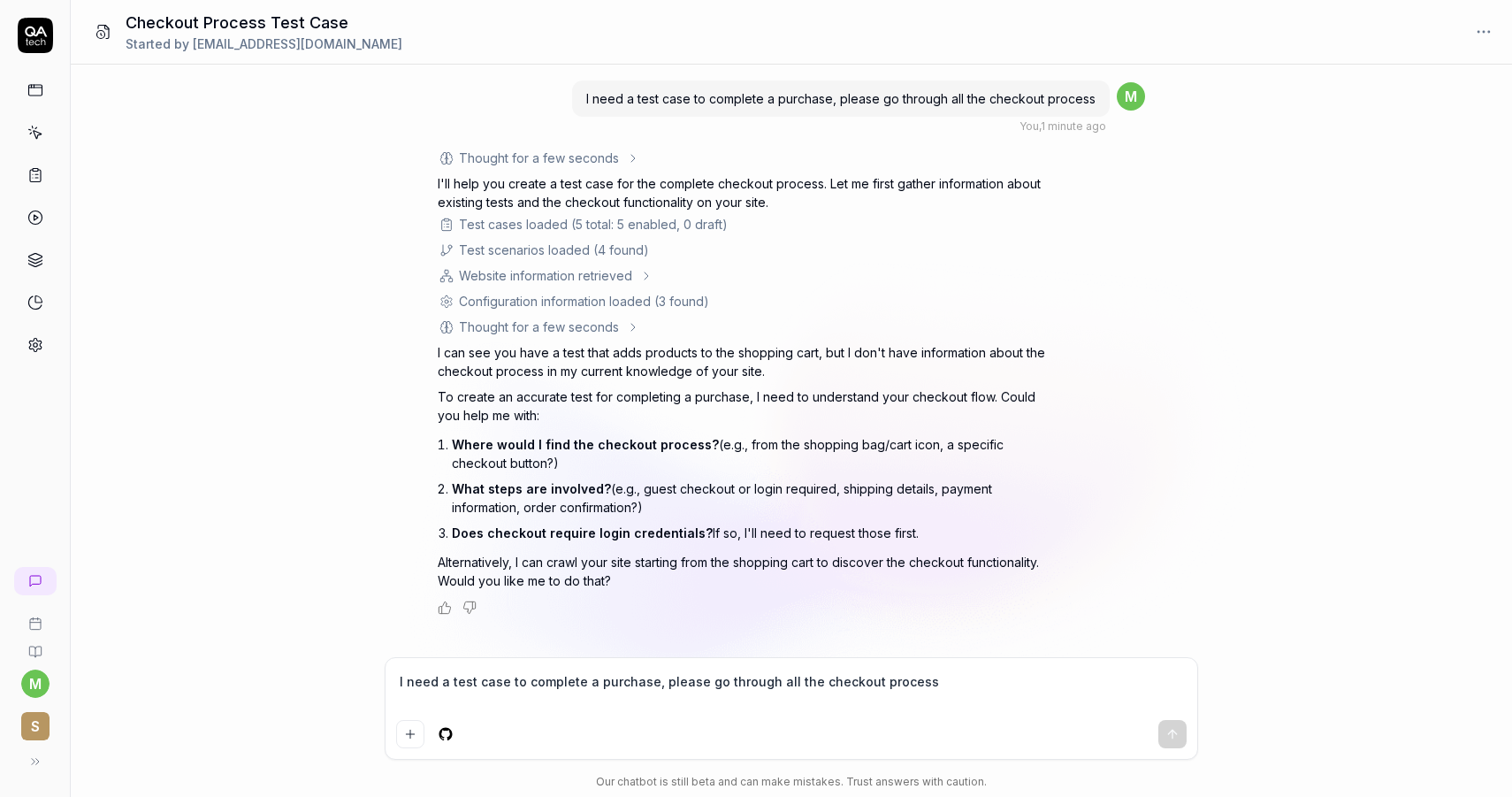
click at [632, 690] on textarea "I need a test case to complete a purchase, please go through all the checkout p…" at bounding box center [791, 691] width 791 height 44
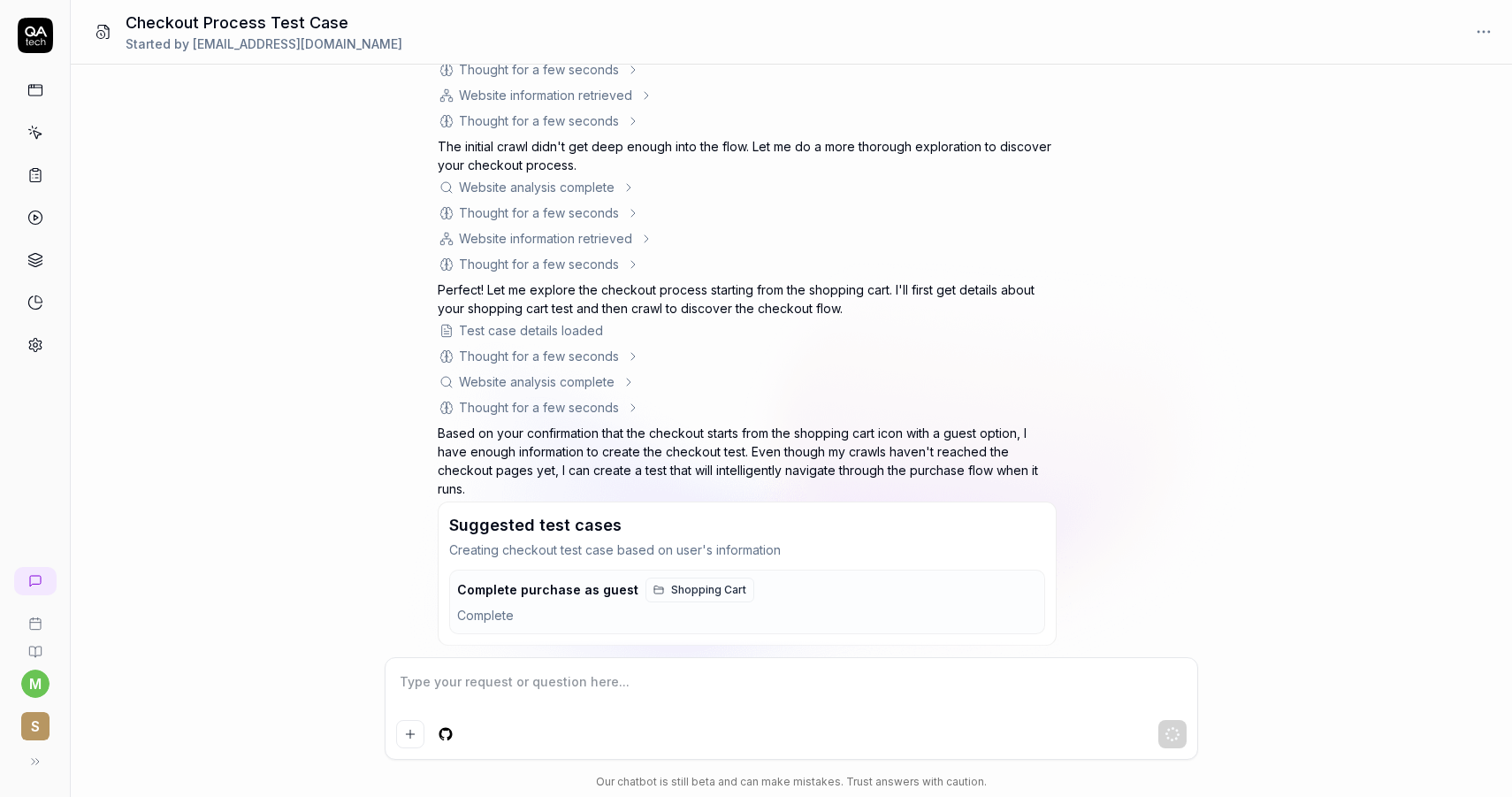
scroll to position [788, 0]
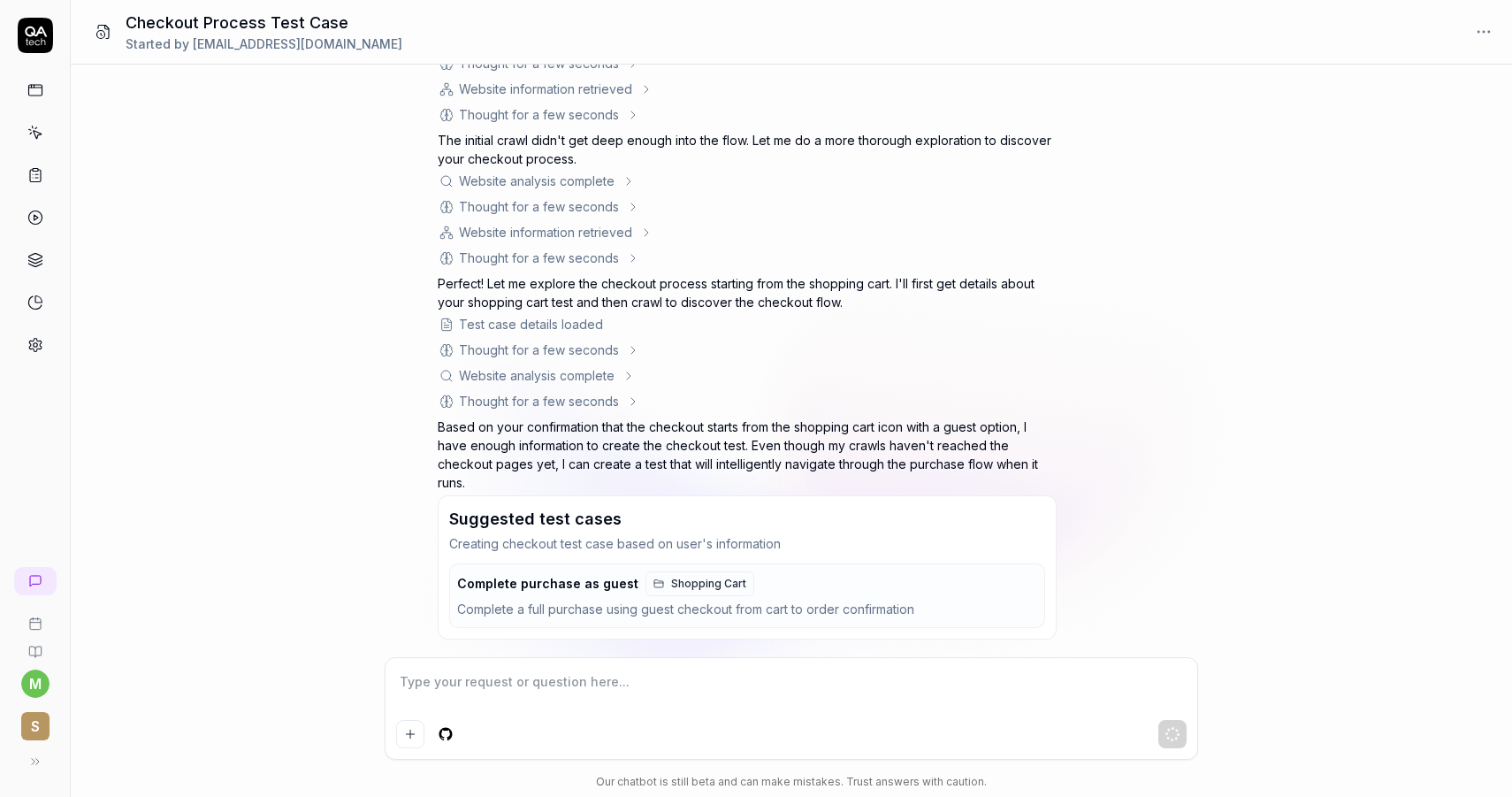
click at [509, 594] on div "Complete purchase as guest Shopping Cart" at bounding box center [605, 584] width 297 height 25
click at [714, 591] on span "Shopping Cart" at bounding box center [709, 584] width 75 height 15
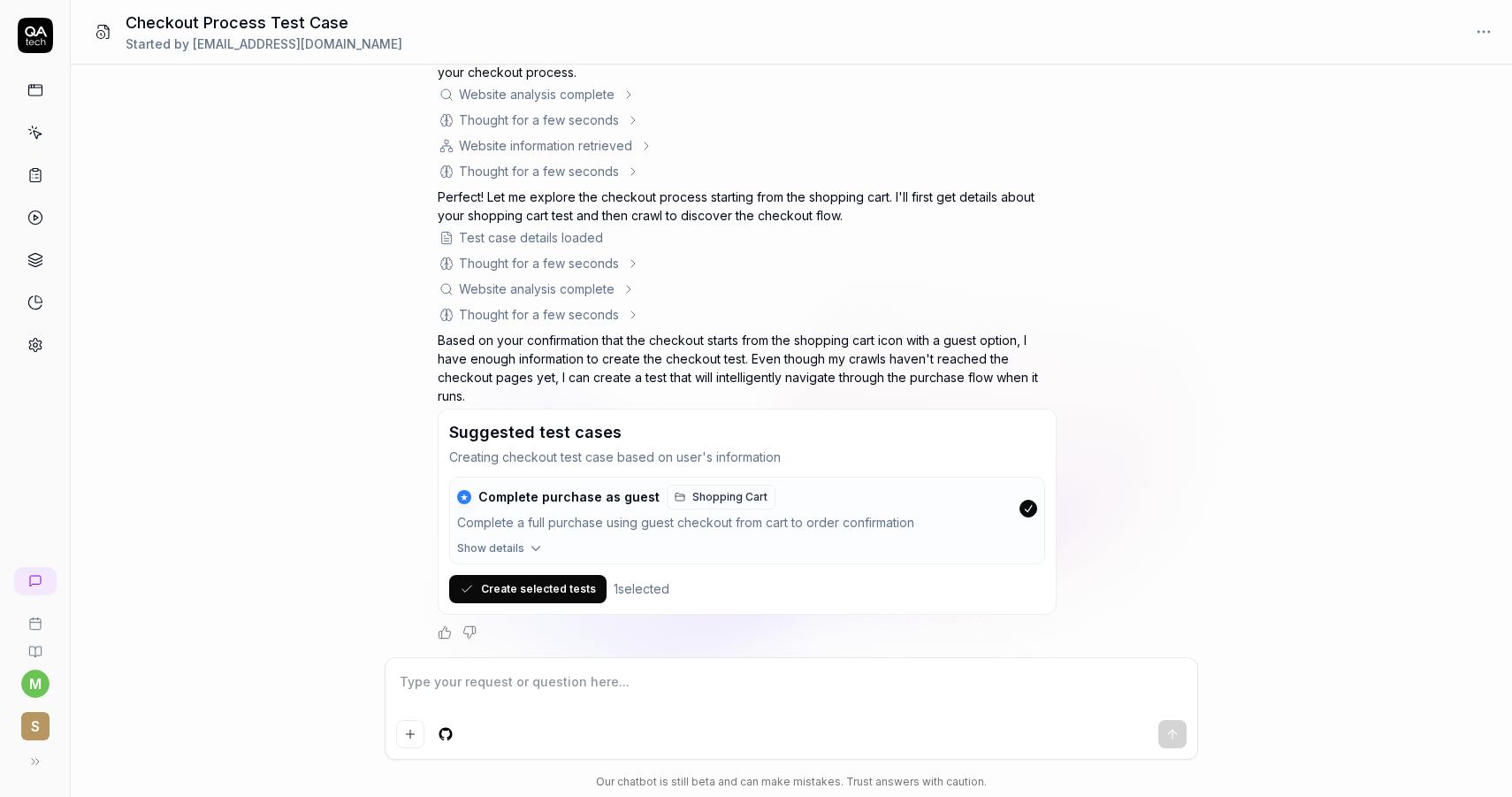
click at [552, 589] on button "Create selected tests" at bounding box center [527, 588] width 157 height 28
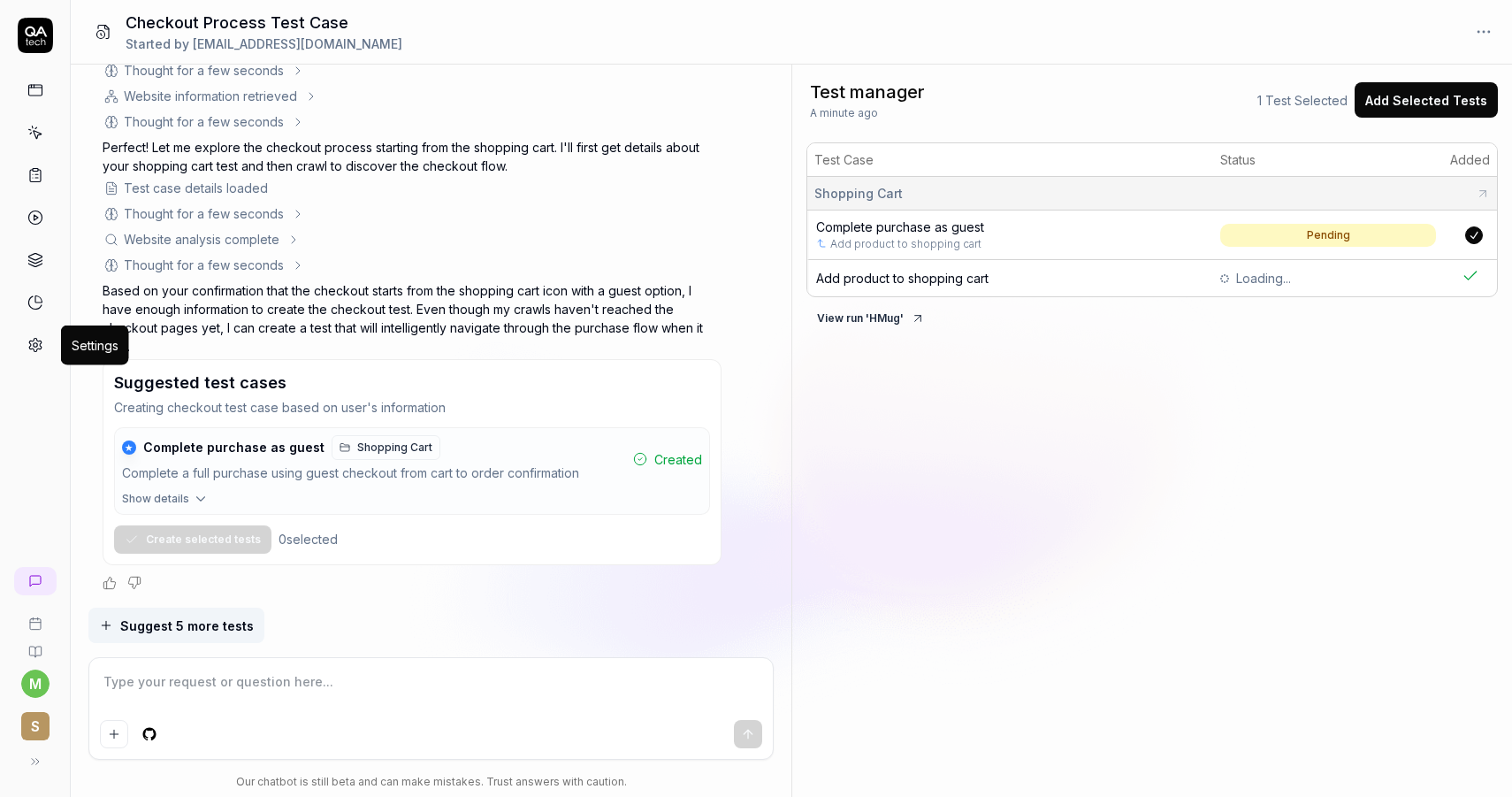
click at [36, 343] on circle at bounding box center [35, 345] width 5 height 5
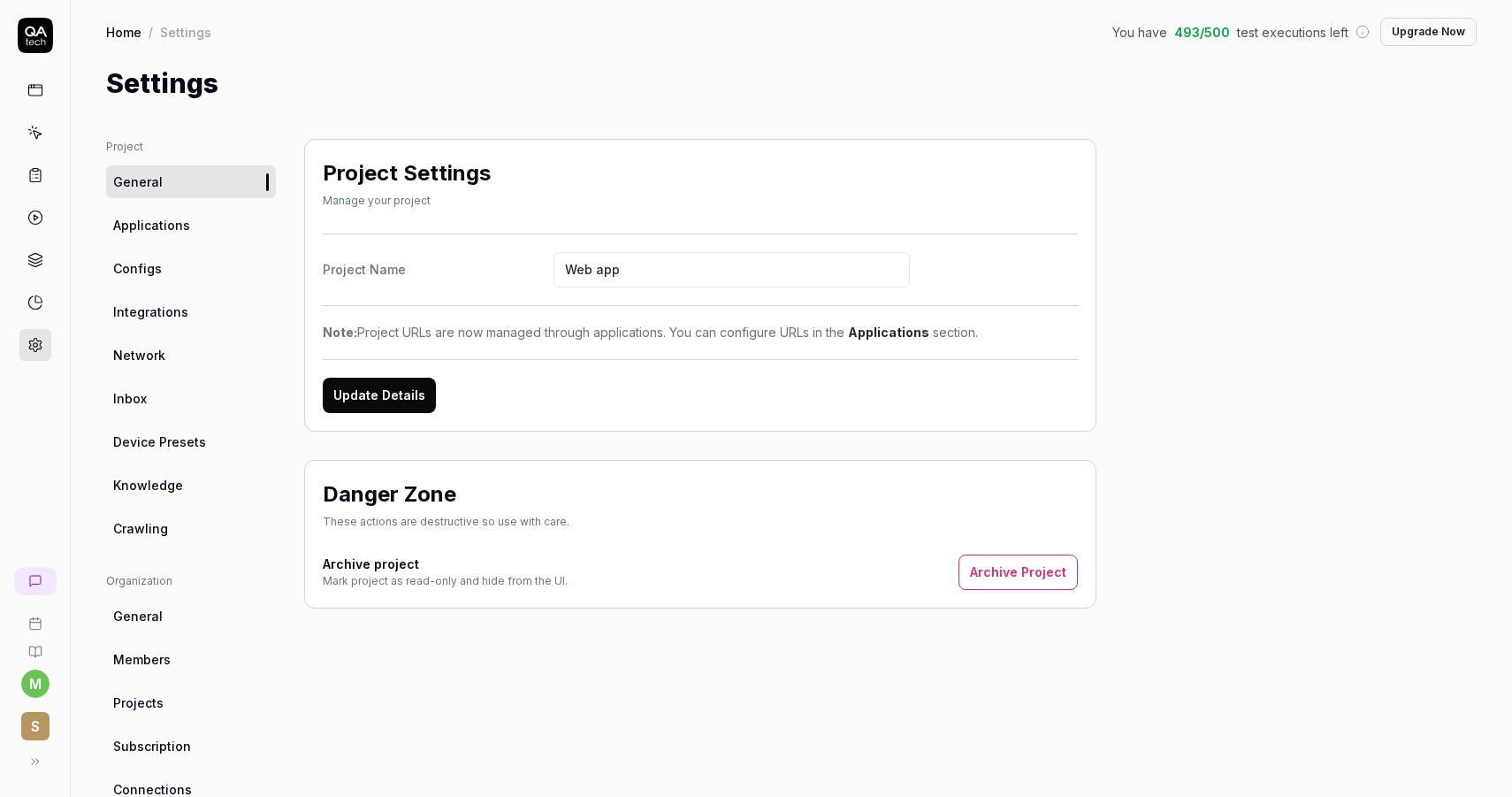
click at [185, 321] on link "Integrations" at bounding box center [191, 312] width 170 height 33
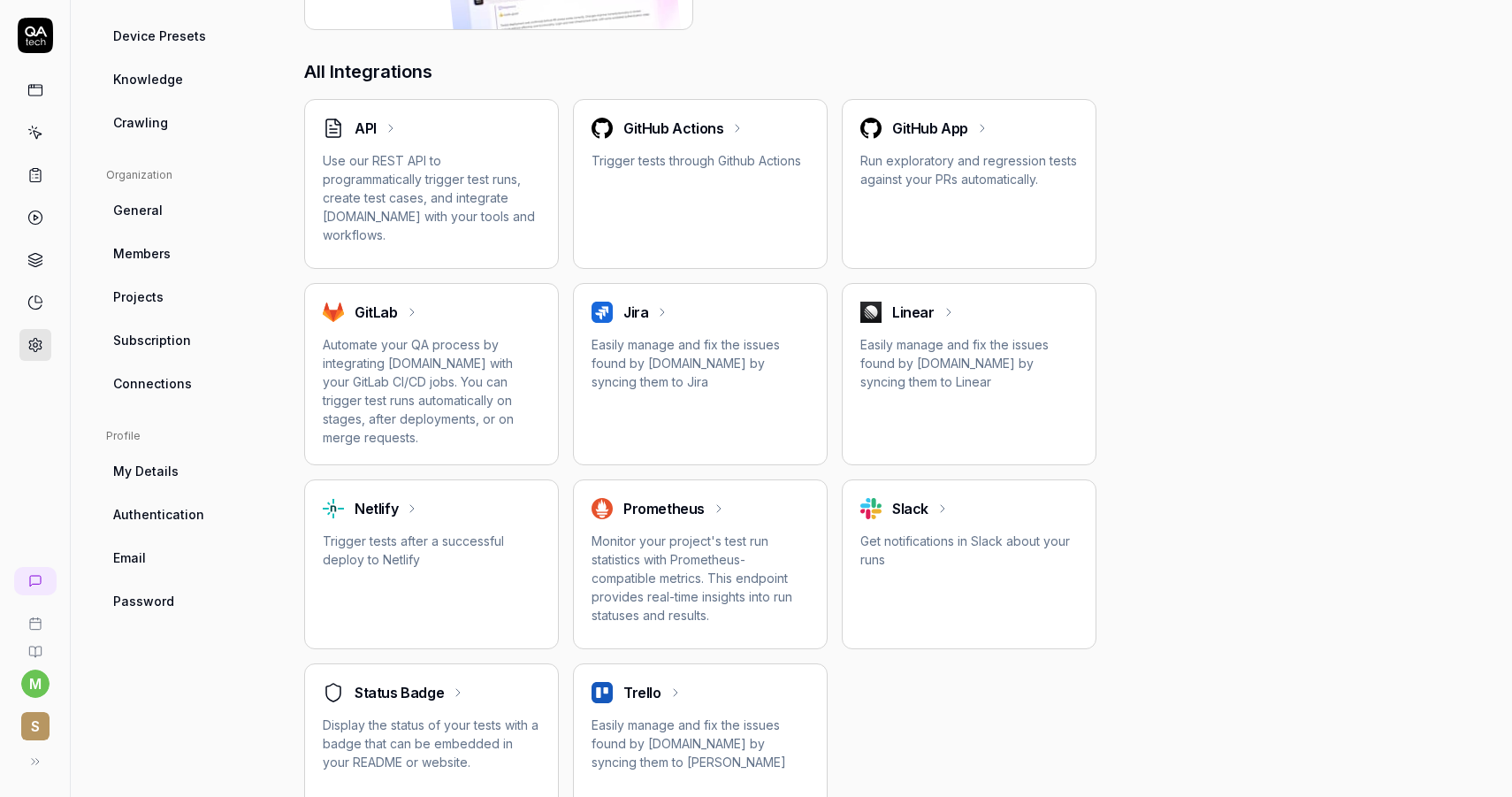
scroll to position [449, 0]
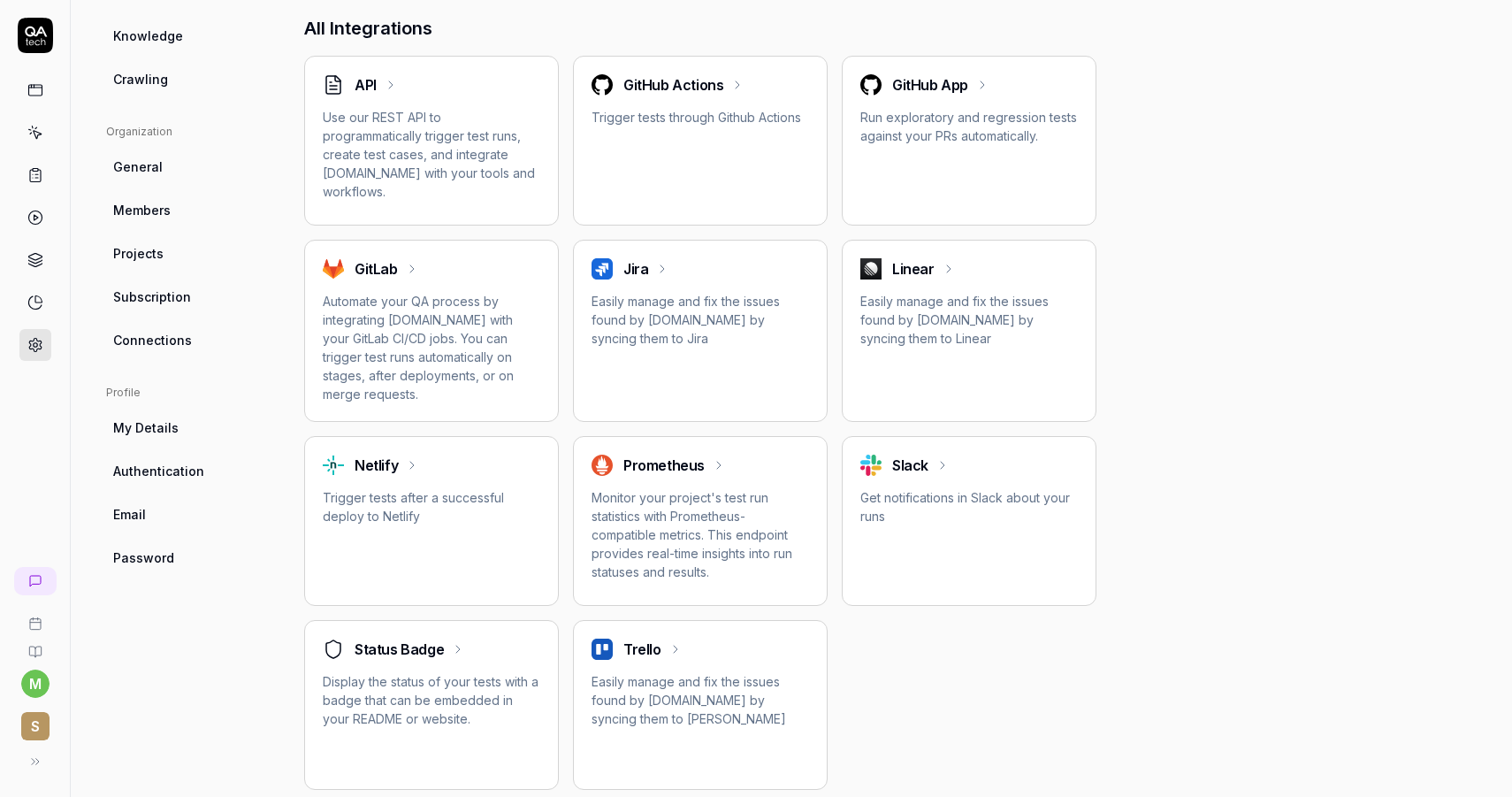
click at [158, 265] on link "Projects" at bounding box center [191, 253] width 170 height 33
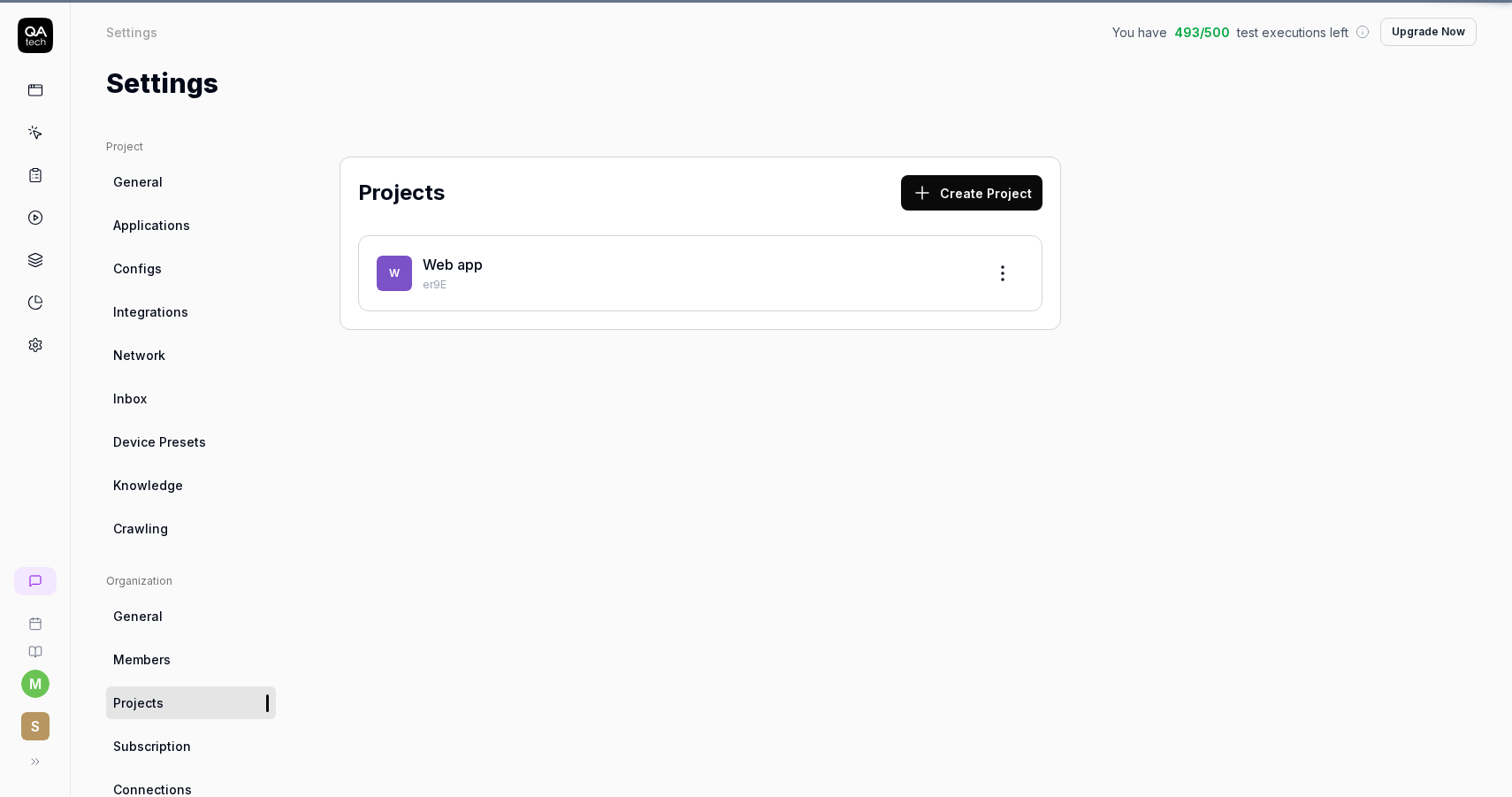
click at [162, 307] on span "Integrations" at bounding box center [151, 311] width 75 height 18
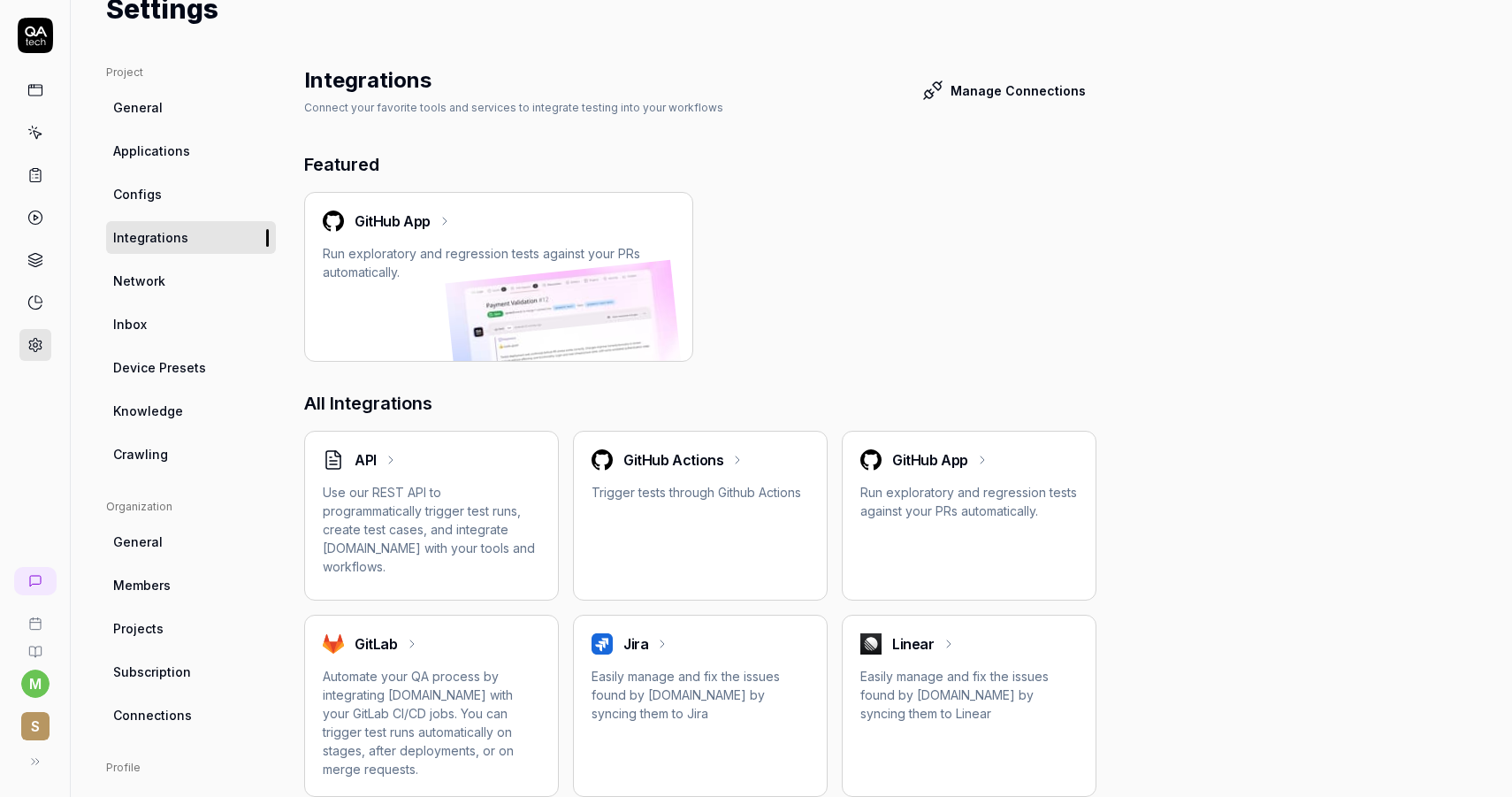
scroll to position [92, 0]
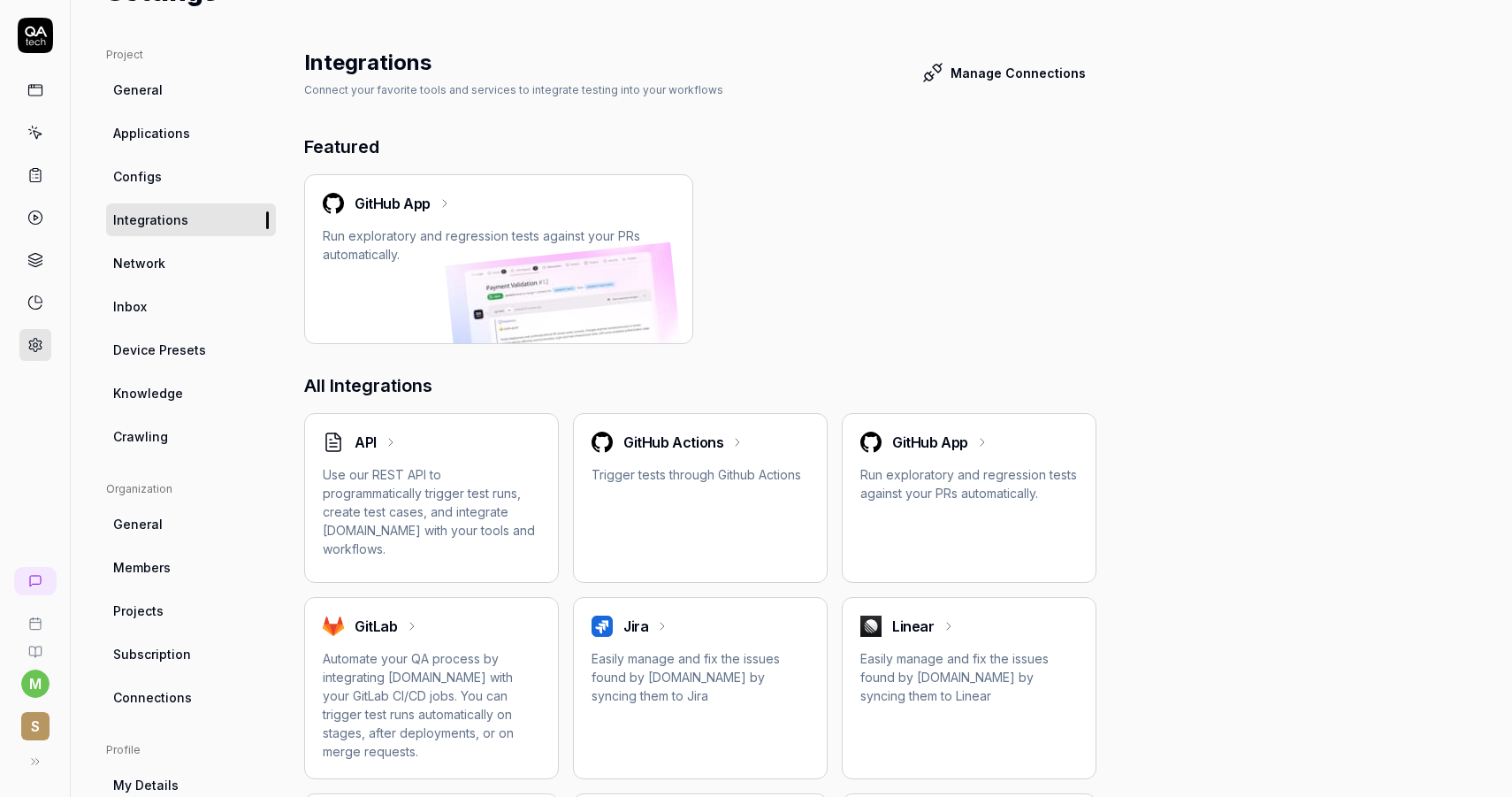
click at [178, 650] on span "Subscription" at bounding box center [152, 653] width 78 height 18
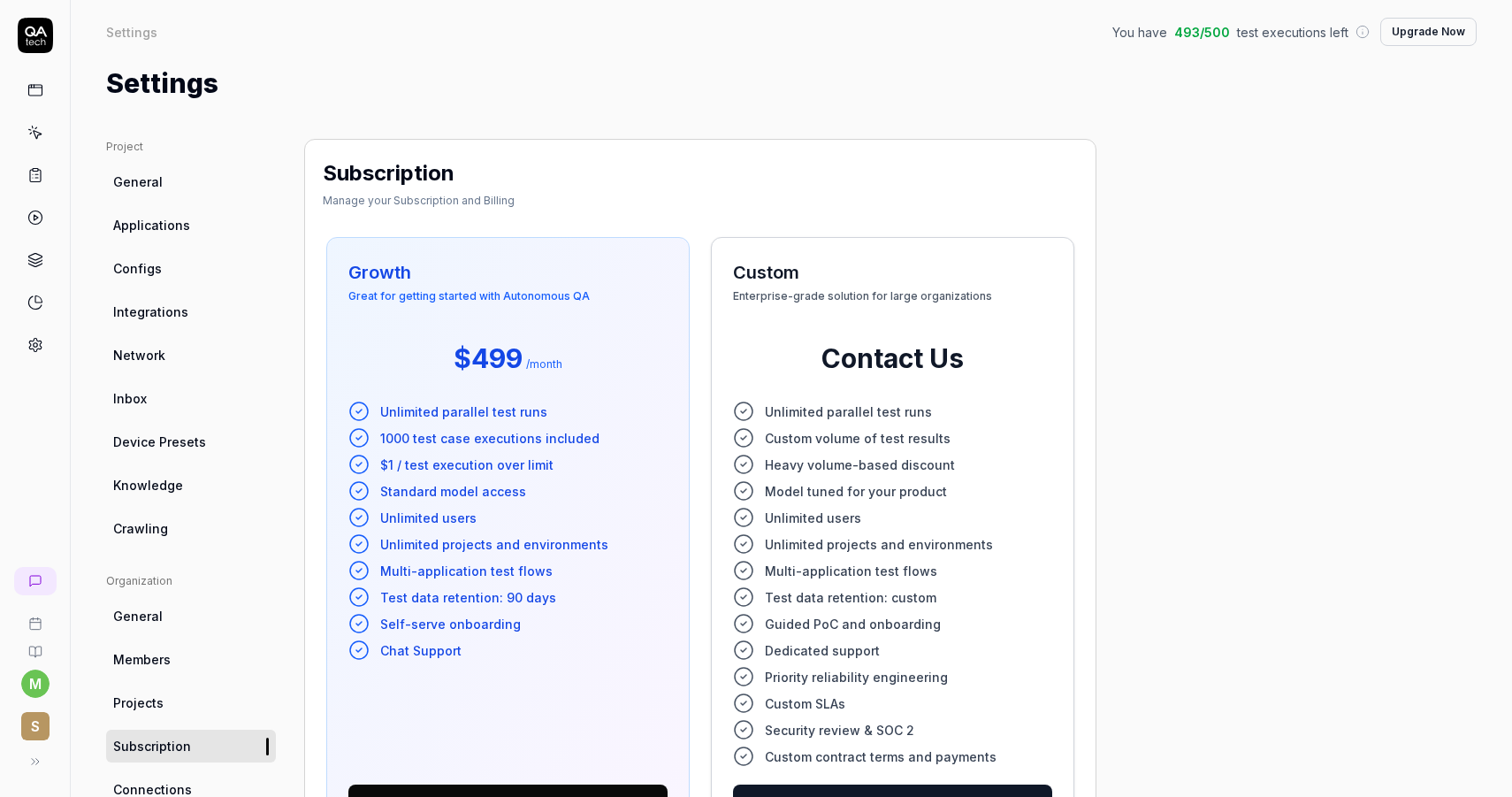
click at [116, 186] on span "General" at bounding box center [137, 182] width 49 height 18
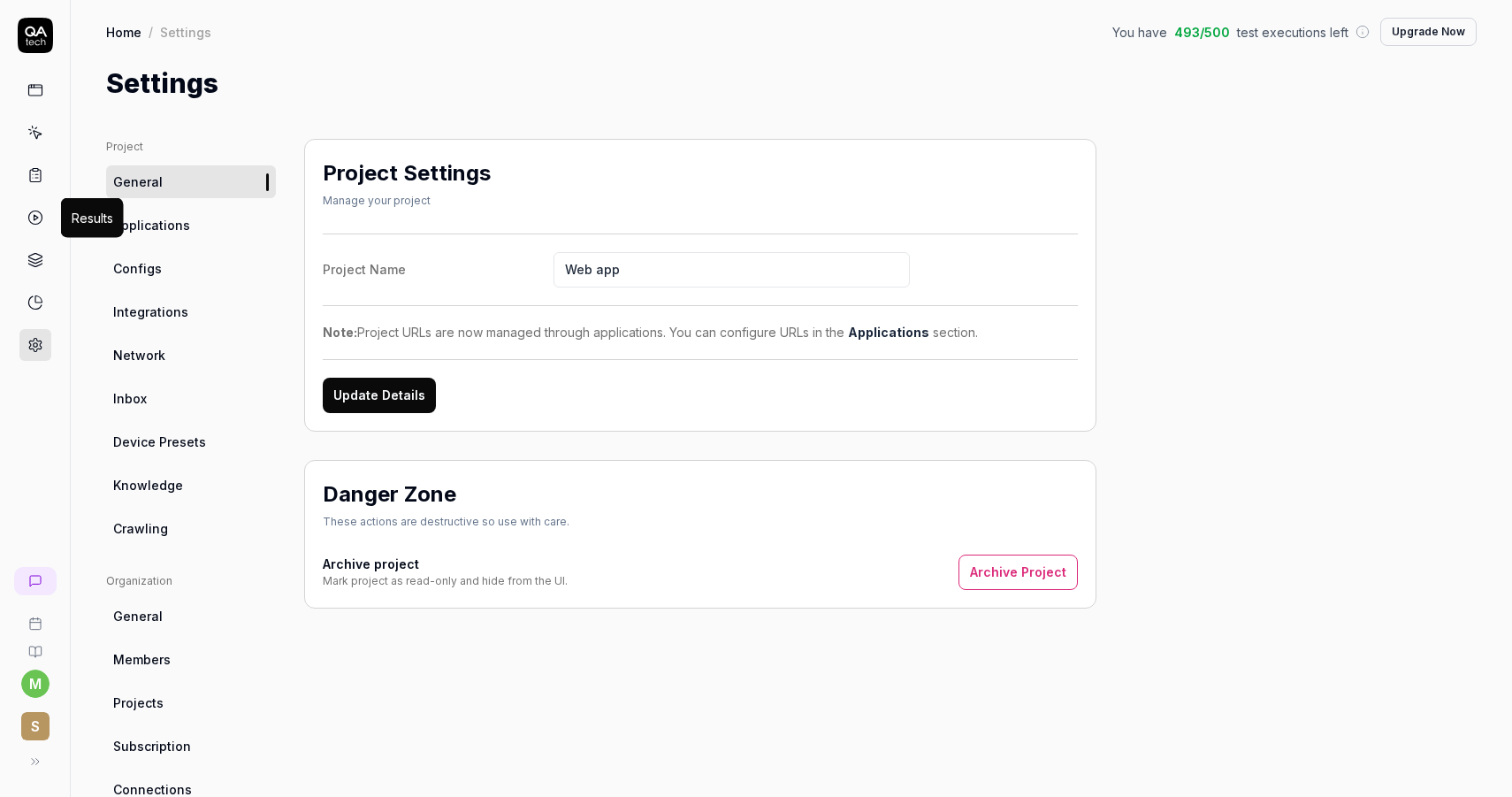
click at [38, 210] on icon at bounding box center [35, 217] width 15 height 15
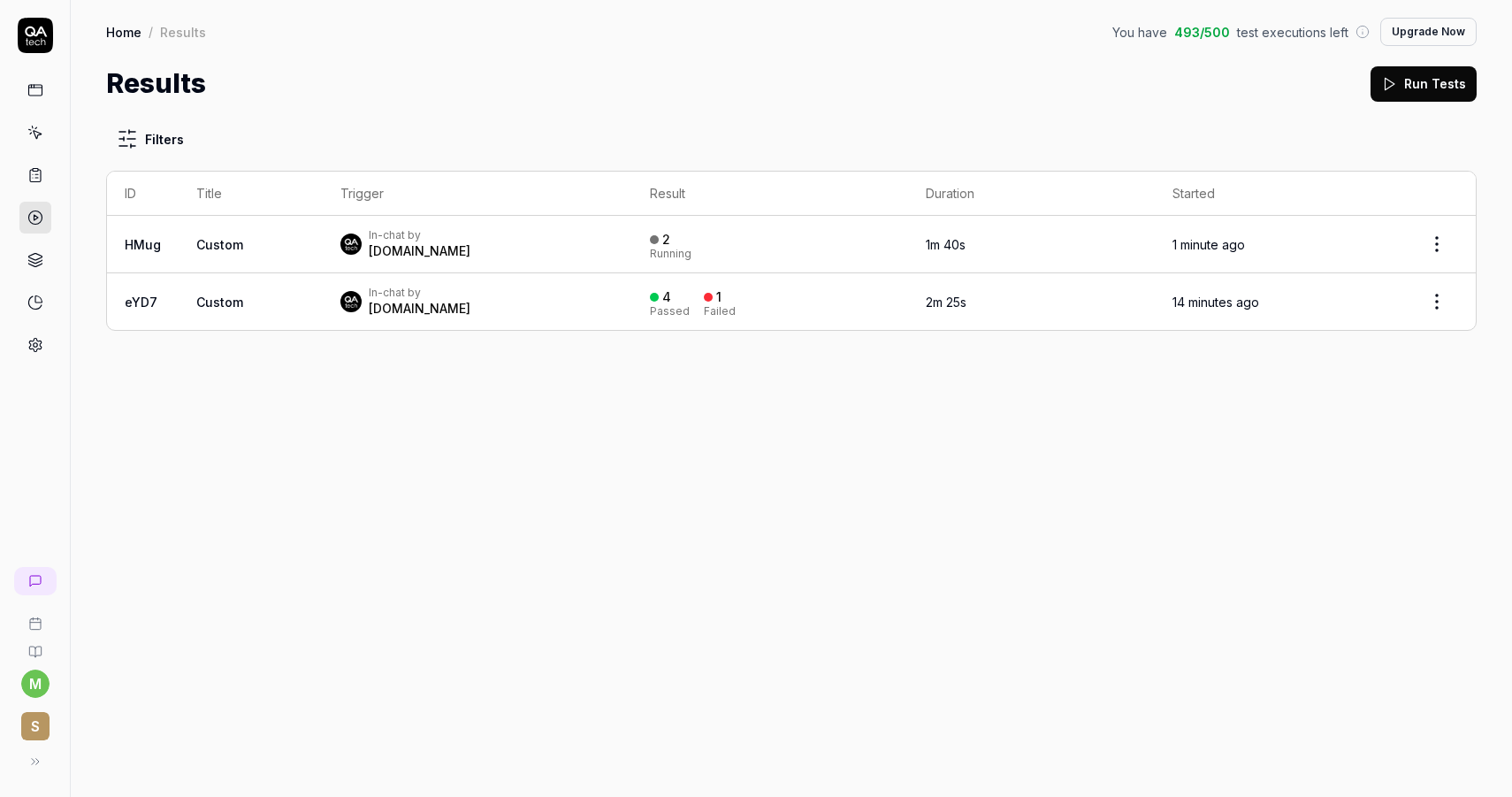
click at [43, 265] on link at bounding box center [35, 260] width 32 height 32
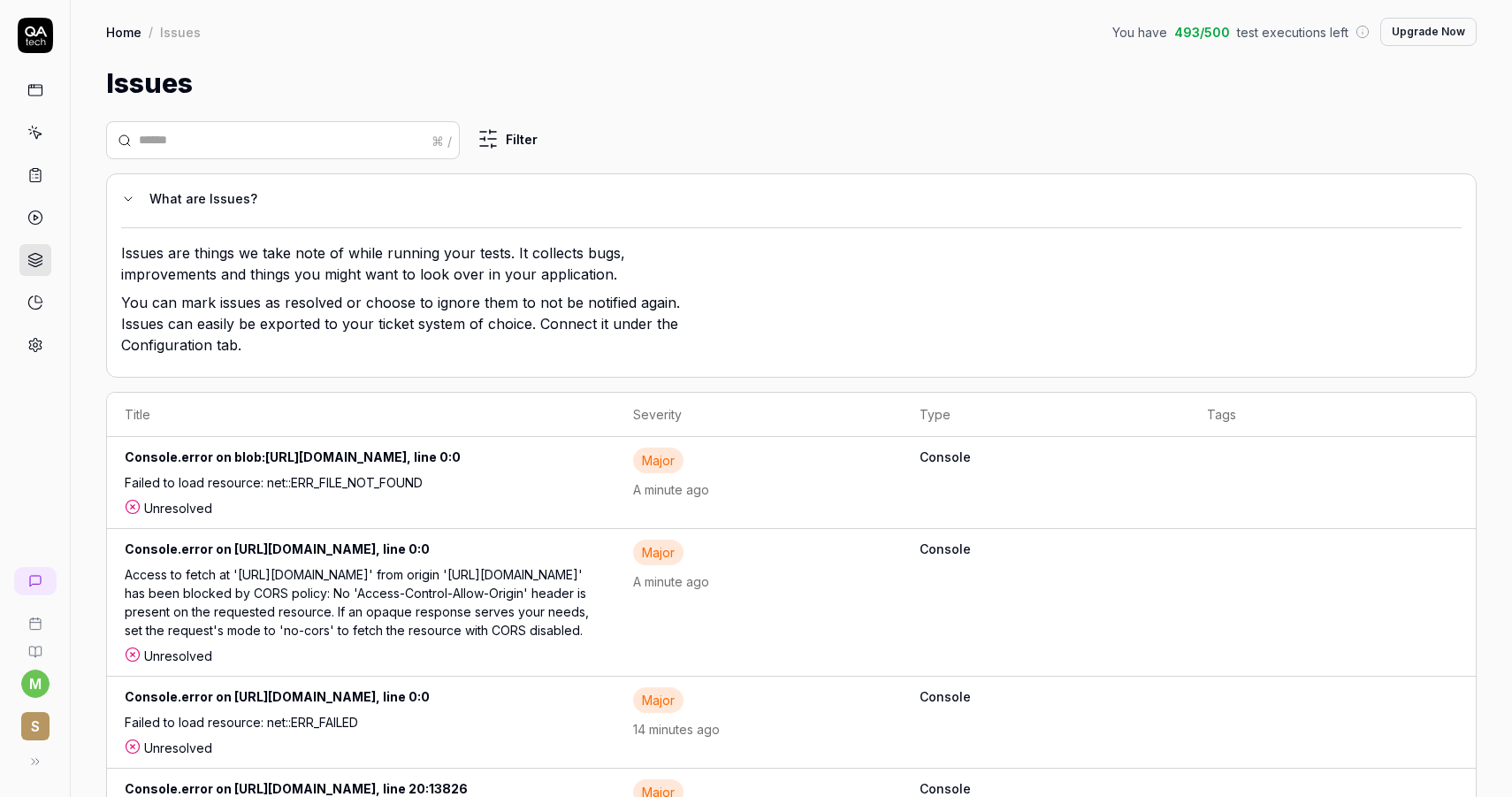
click at [44, 173] on link at bounding box center [35, 175] width 32 height 32
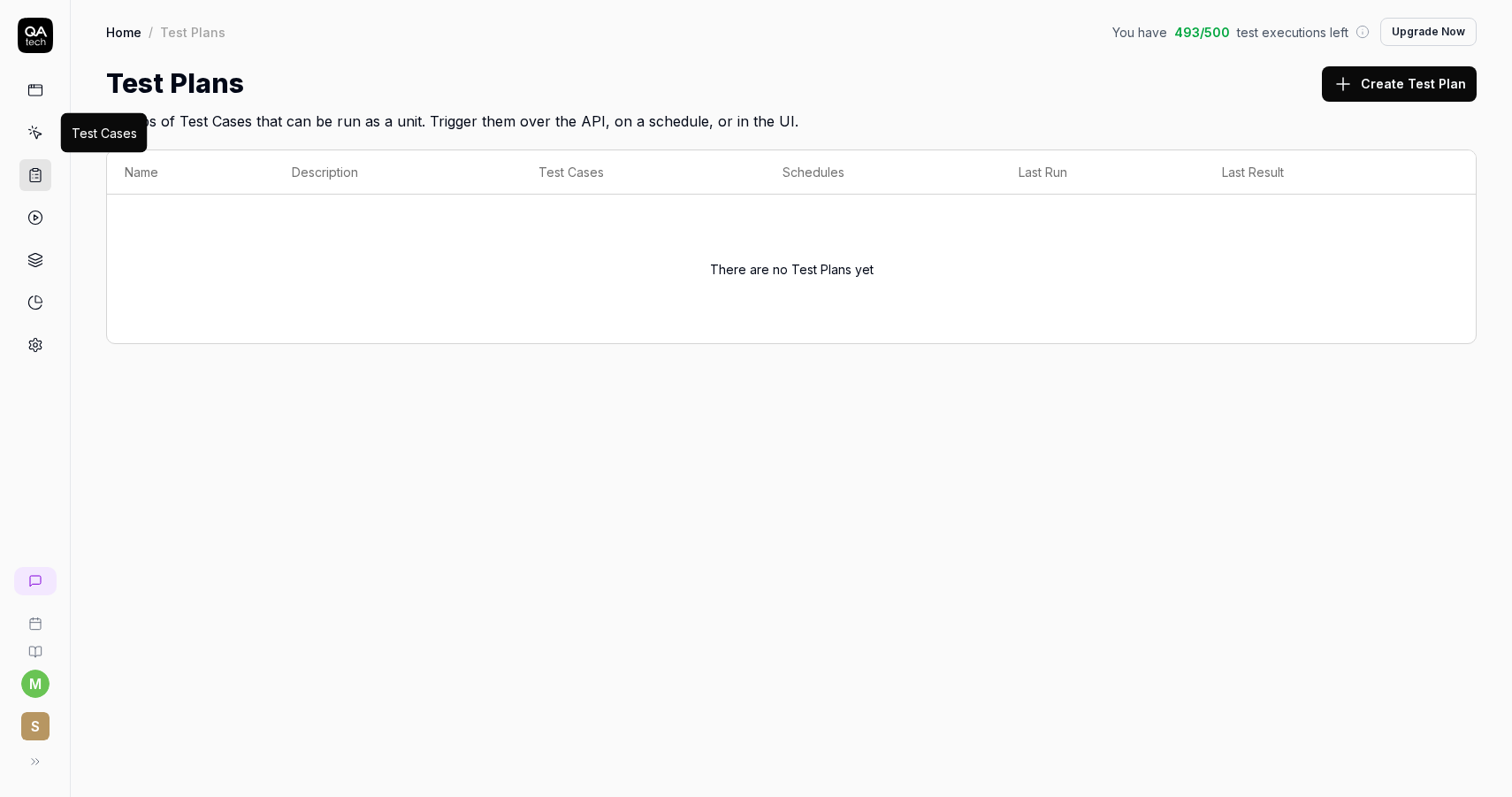
click at [29, 137] on icon at bounding box center [35, 132] width 15 height 15
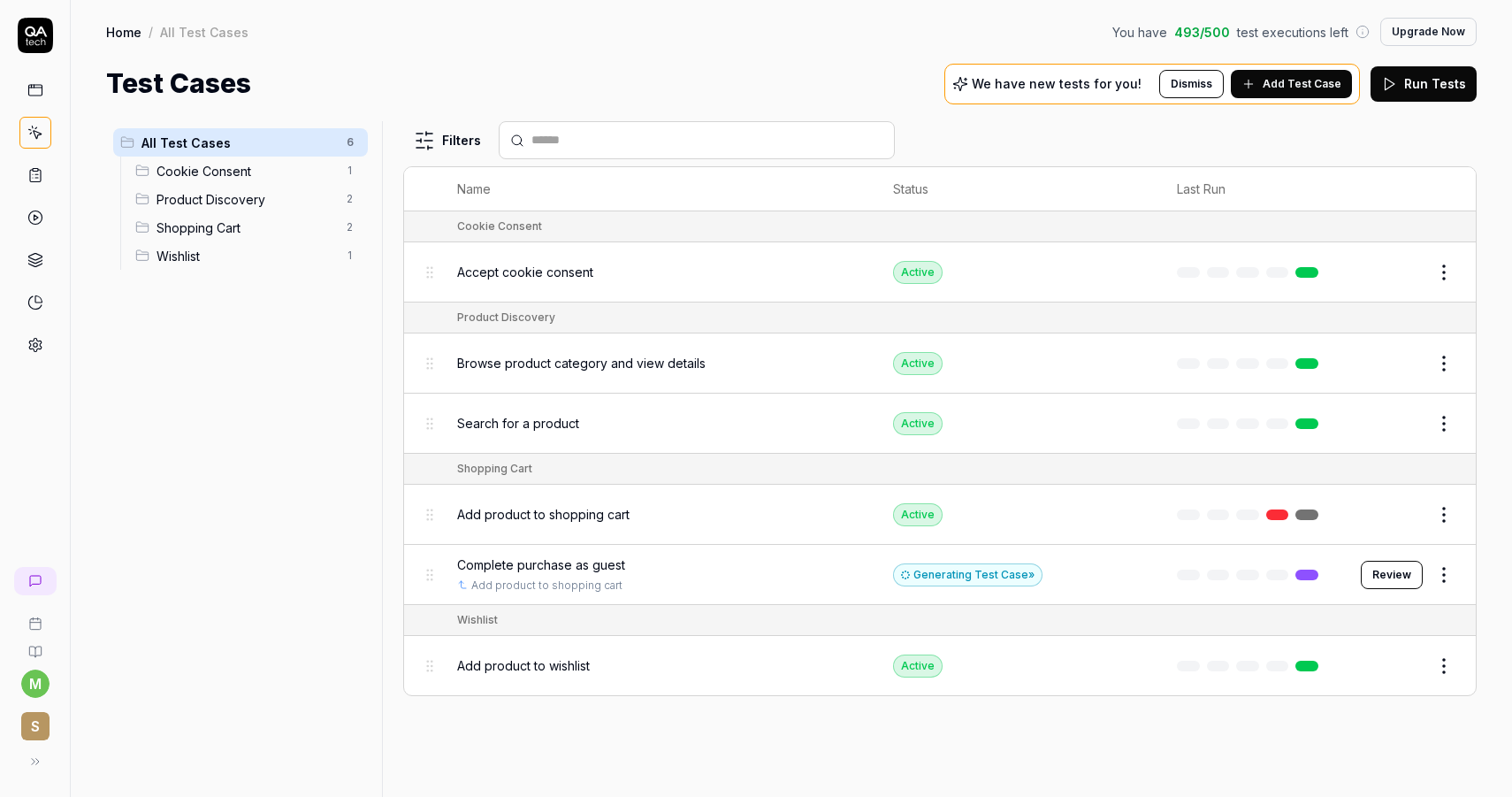
click at [251, 228] on span "Shopping Cart" at bounding box center [246, 227] width 180 height 18
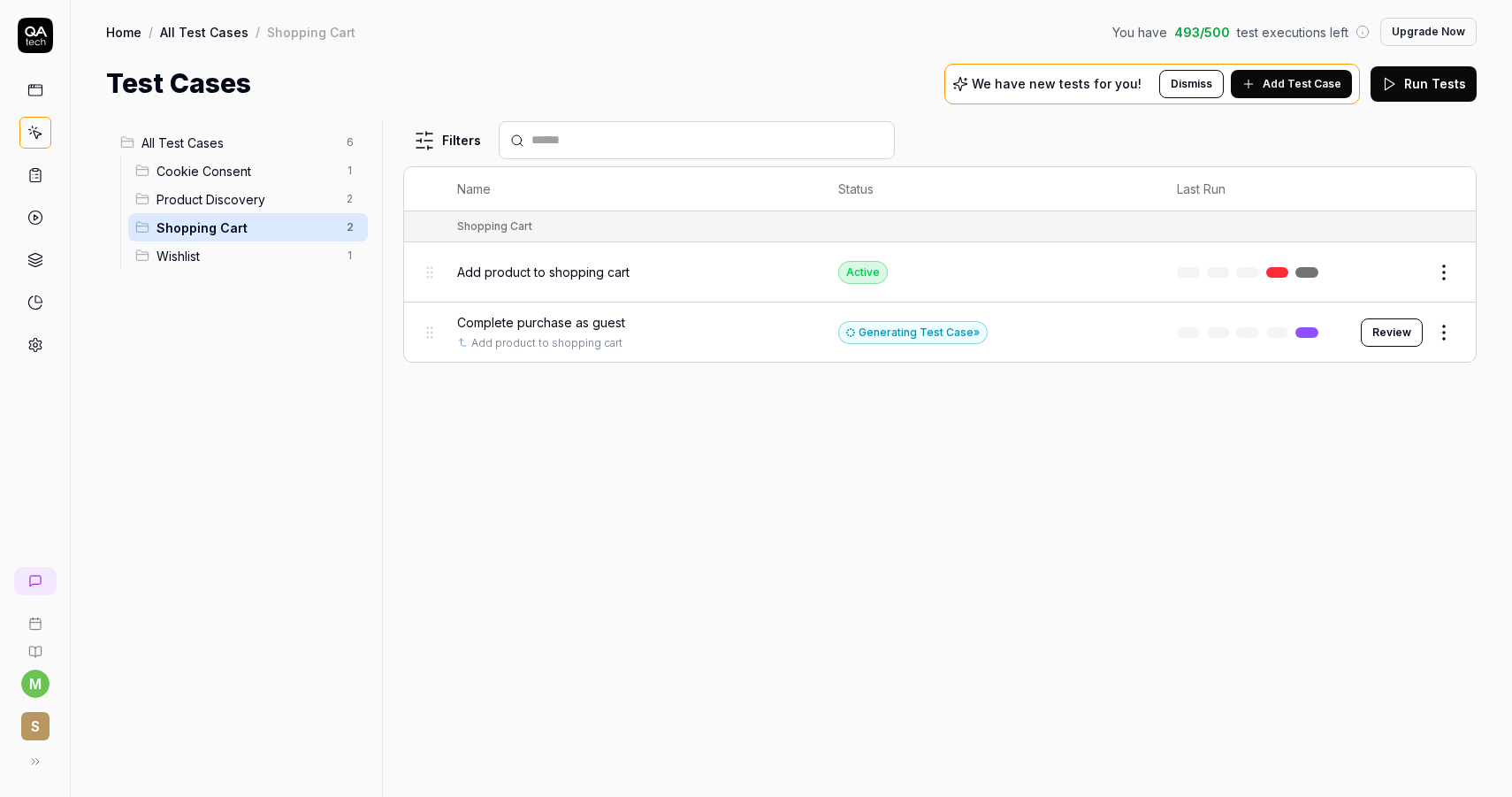
click at [1389, 333] on button "Review" at bounding box center [1391, 332] width 62 height 28
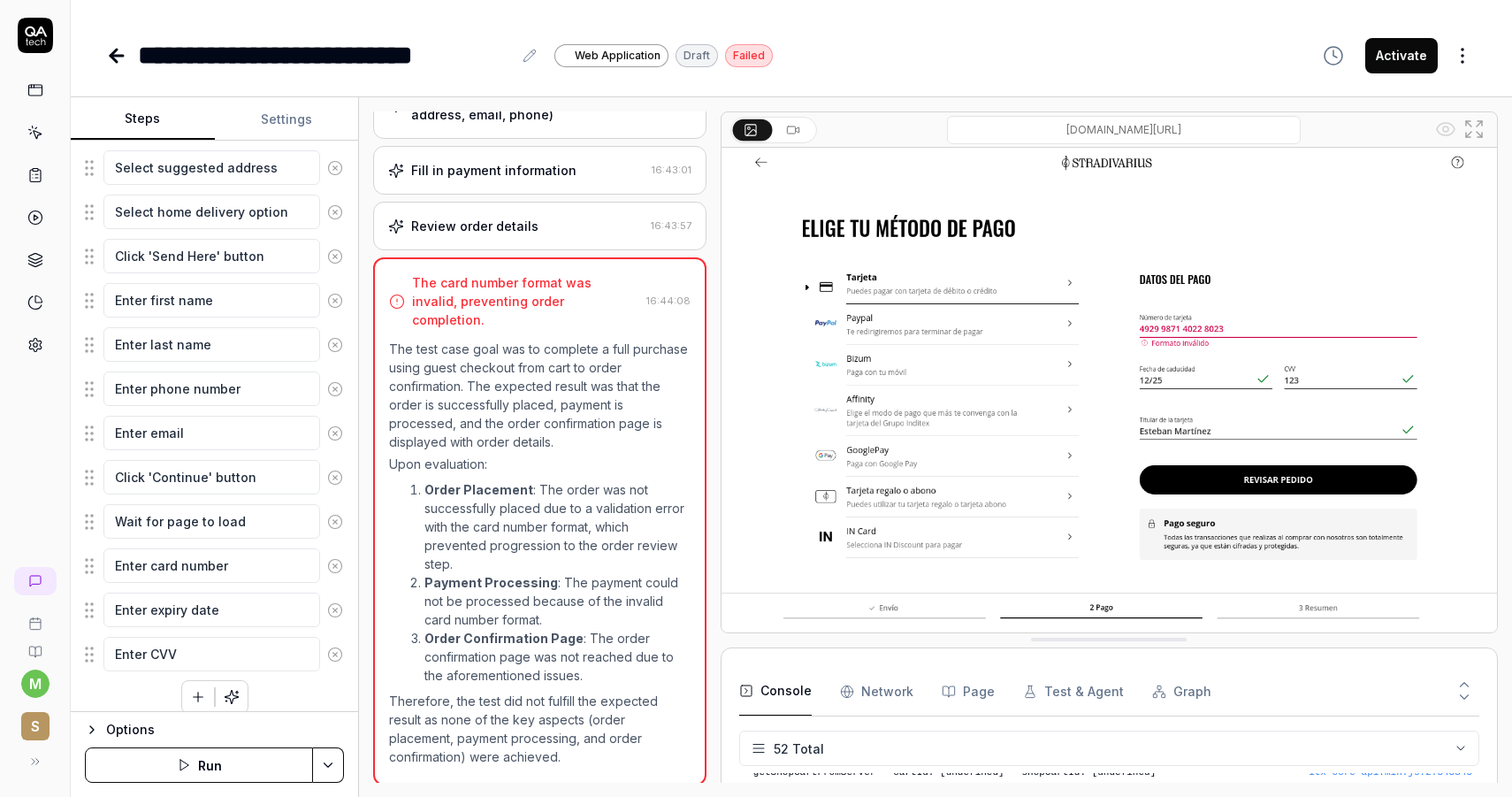
scroll to position [454, 0]
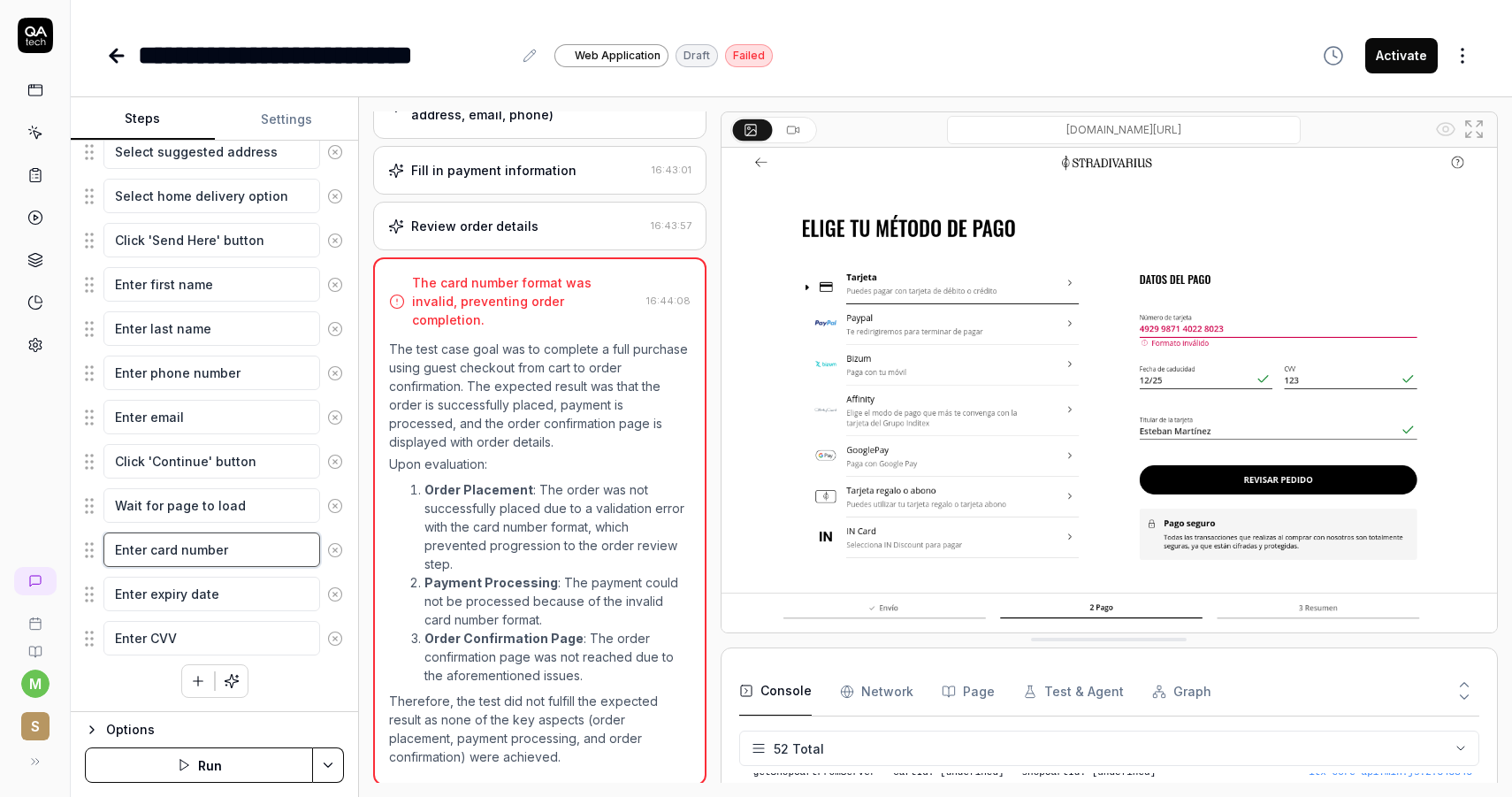
click at [259, 555] on textarea "Enter card number" at bounding box center [211, 550] width 216 height 35
click at [183, 548] on textarea "Enter card number" at bounding box center [211, 550] width 216 height 35
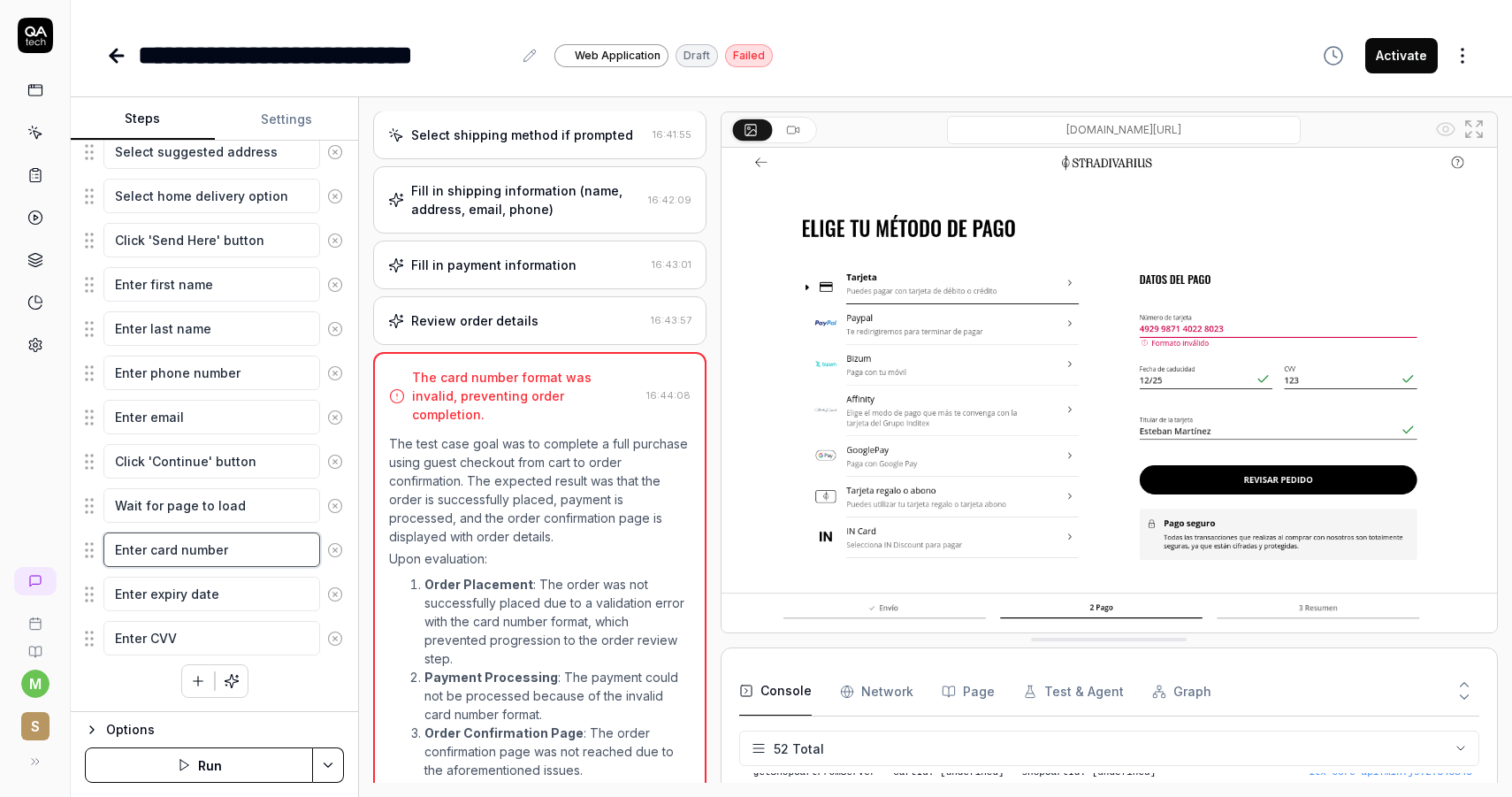
scroll to position [156, 0]
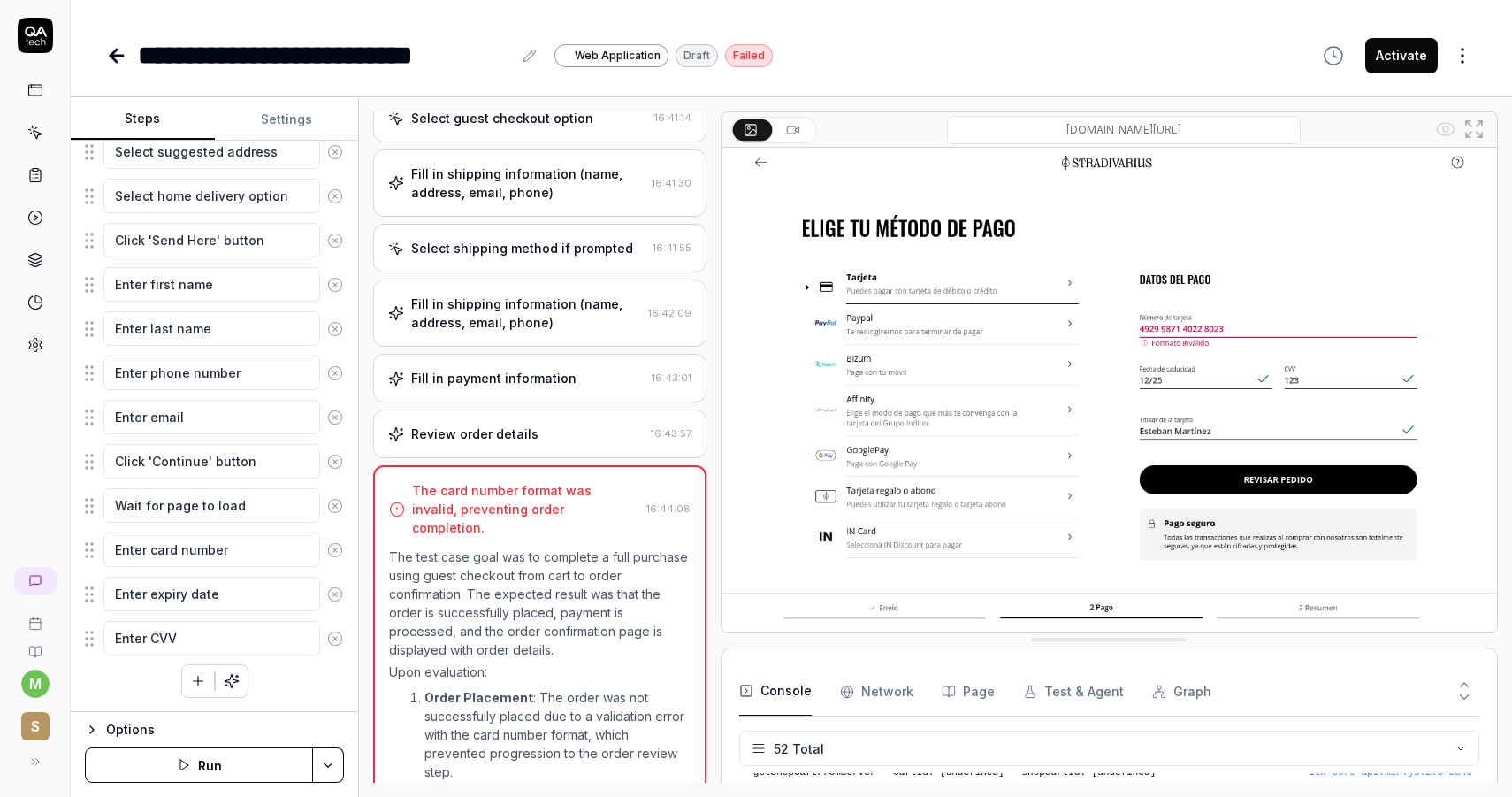
click at [584, 403] on div "Fill in payment information 16:43:01" at bounding box center [539, 378] width 333 height 48
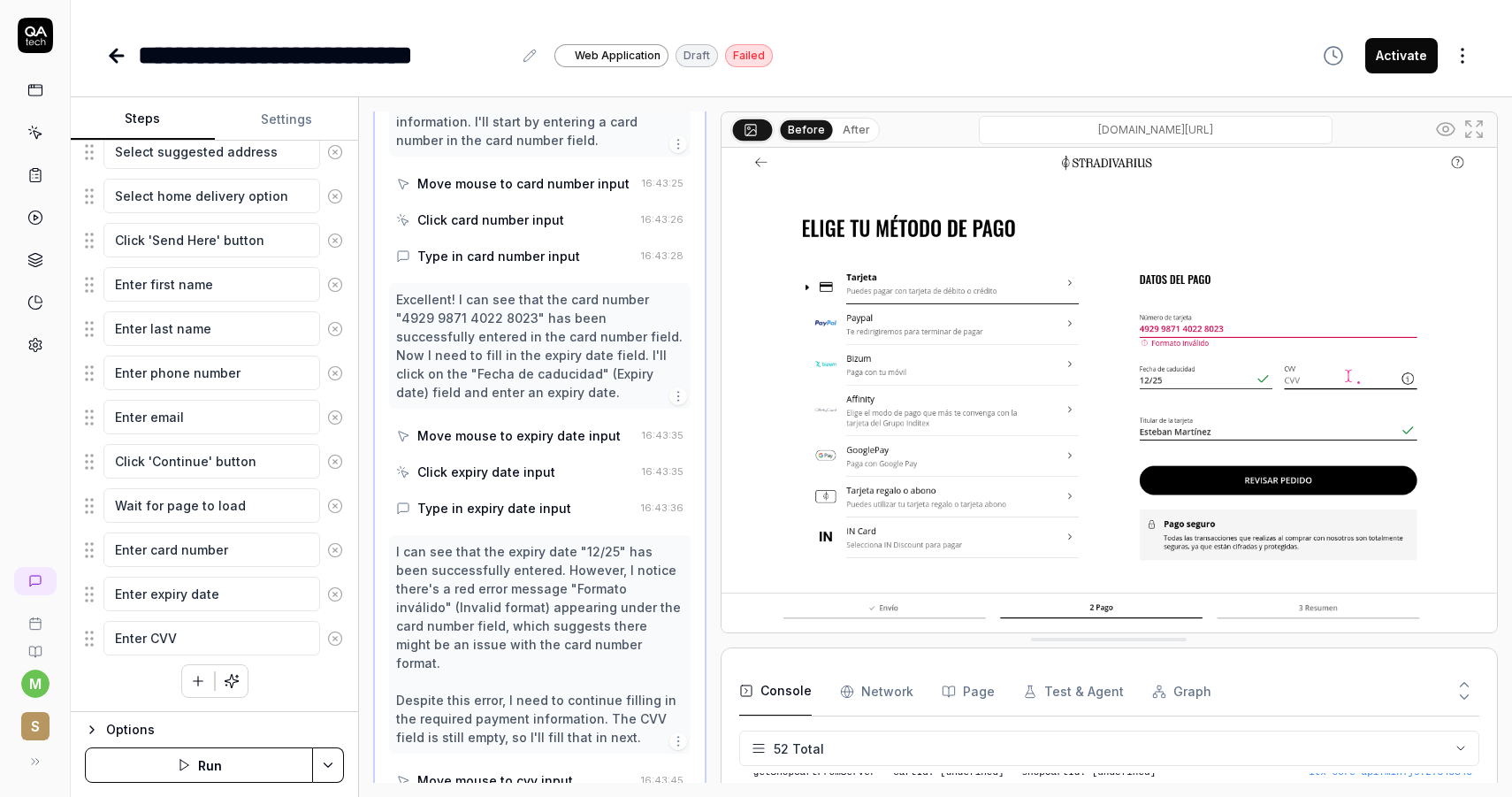
scroll to position [1748, 0]
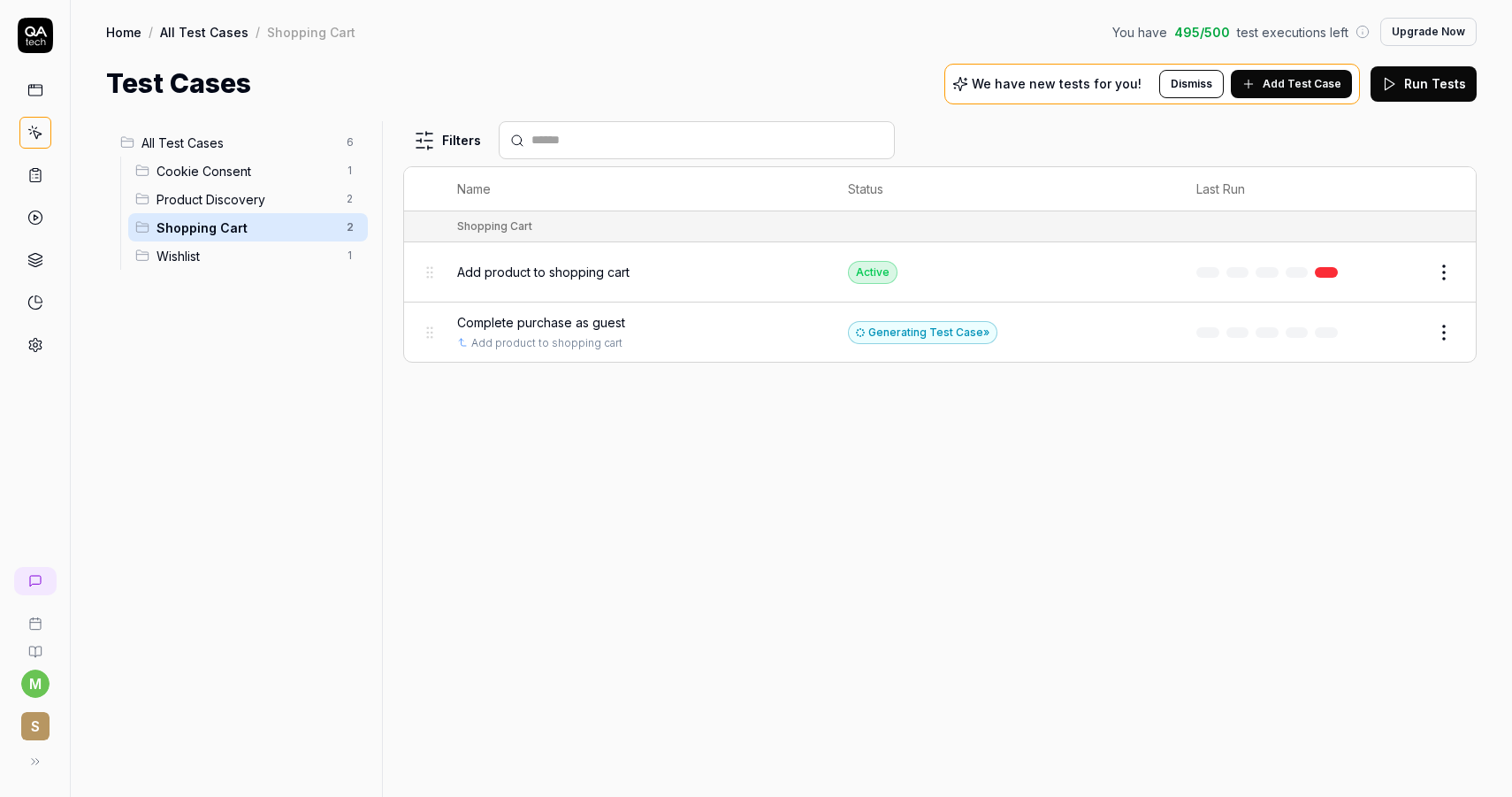
click at [290, 204] on span "Product Discovery" at bounding box center [246, 199] width 180 height 18
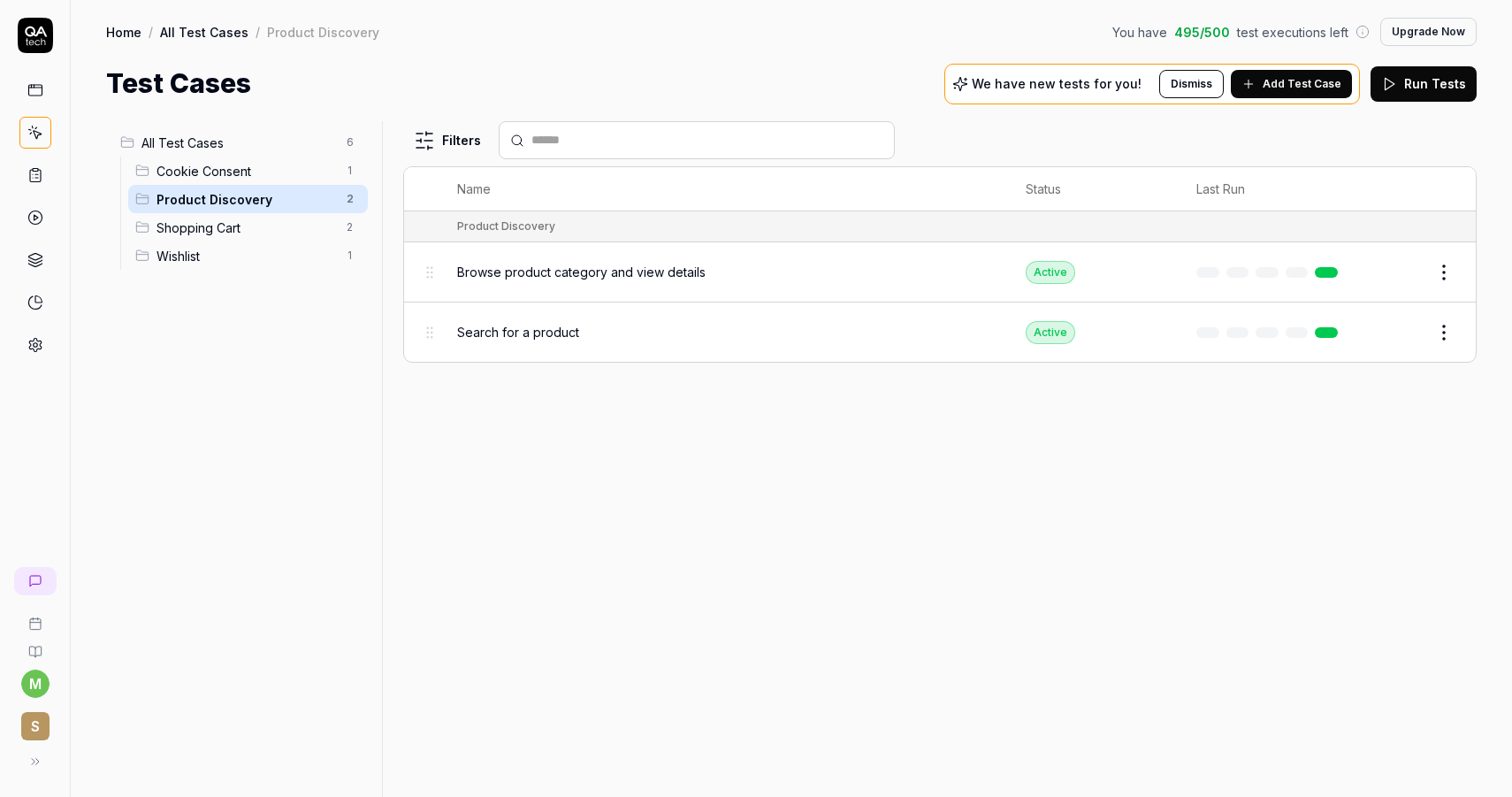
click at [292, 219] on span "Shopping Cart" at bounding box center [246, 227] width 180 height 18
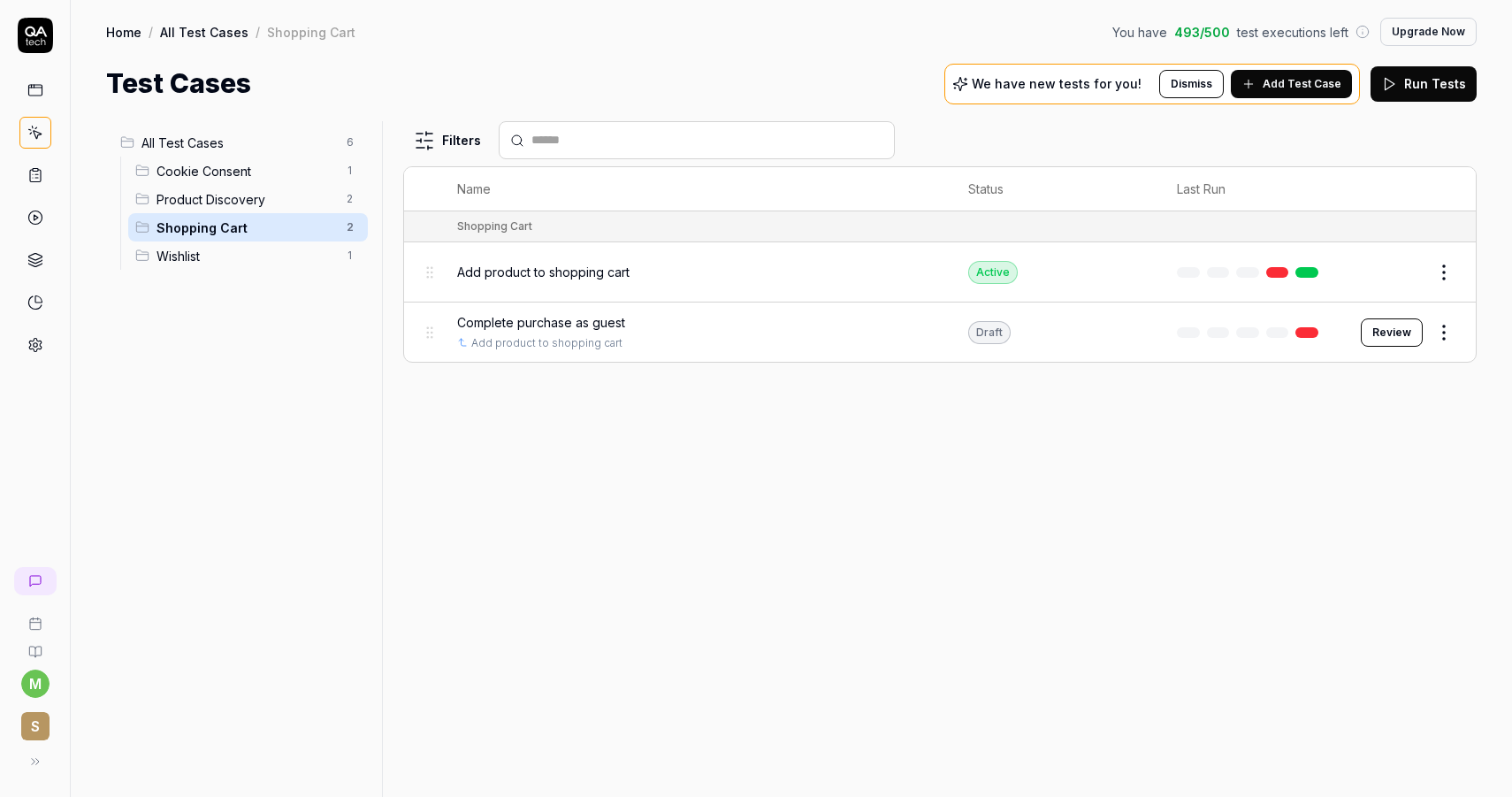
click at [1399, 329] on button "Review" at bounding box center [1391, 332] width 62 height 28
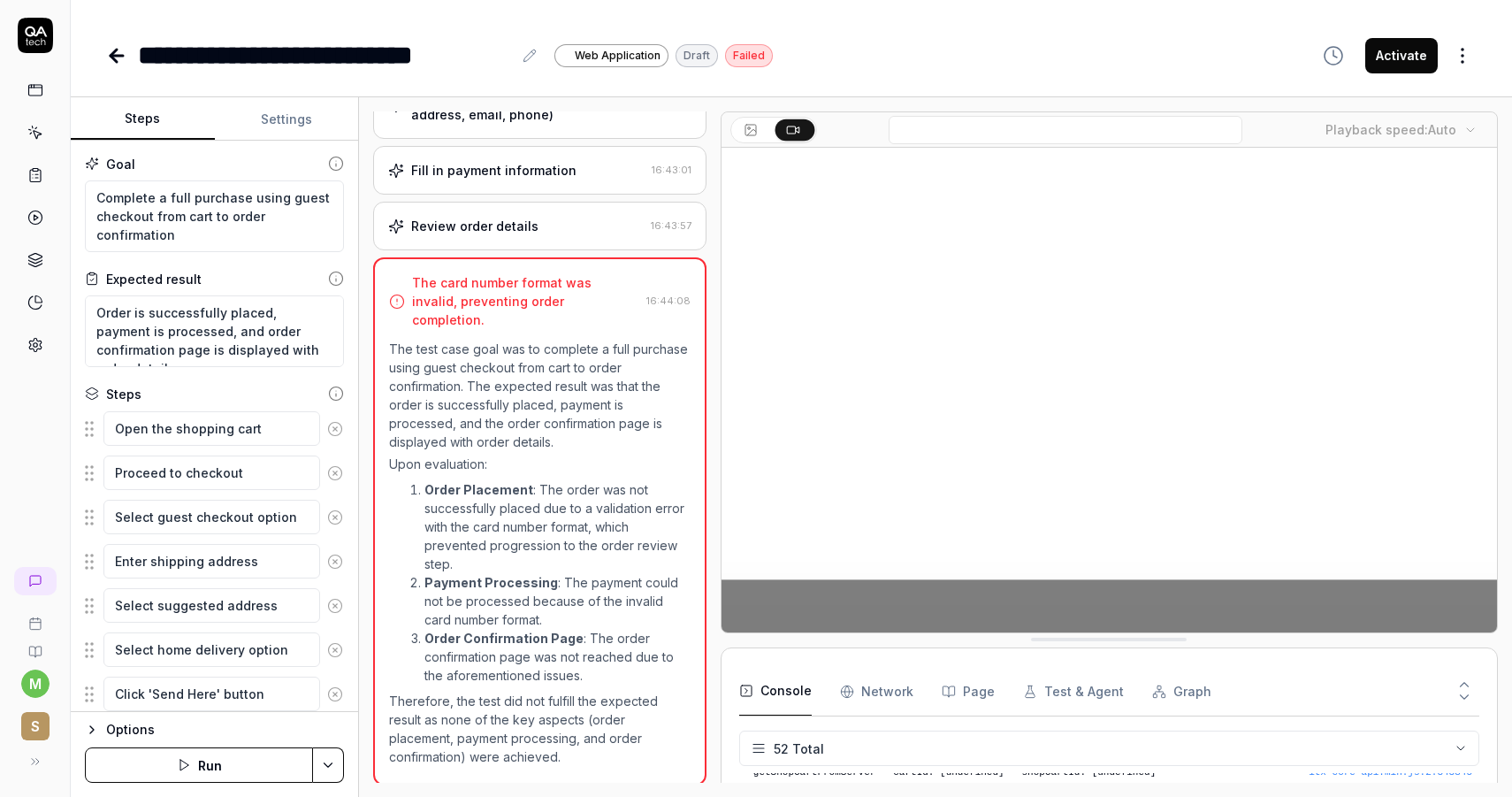
scroll to position [2069, 0]
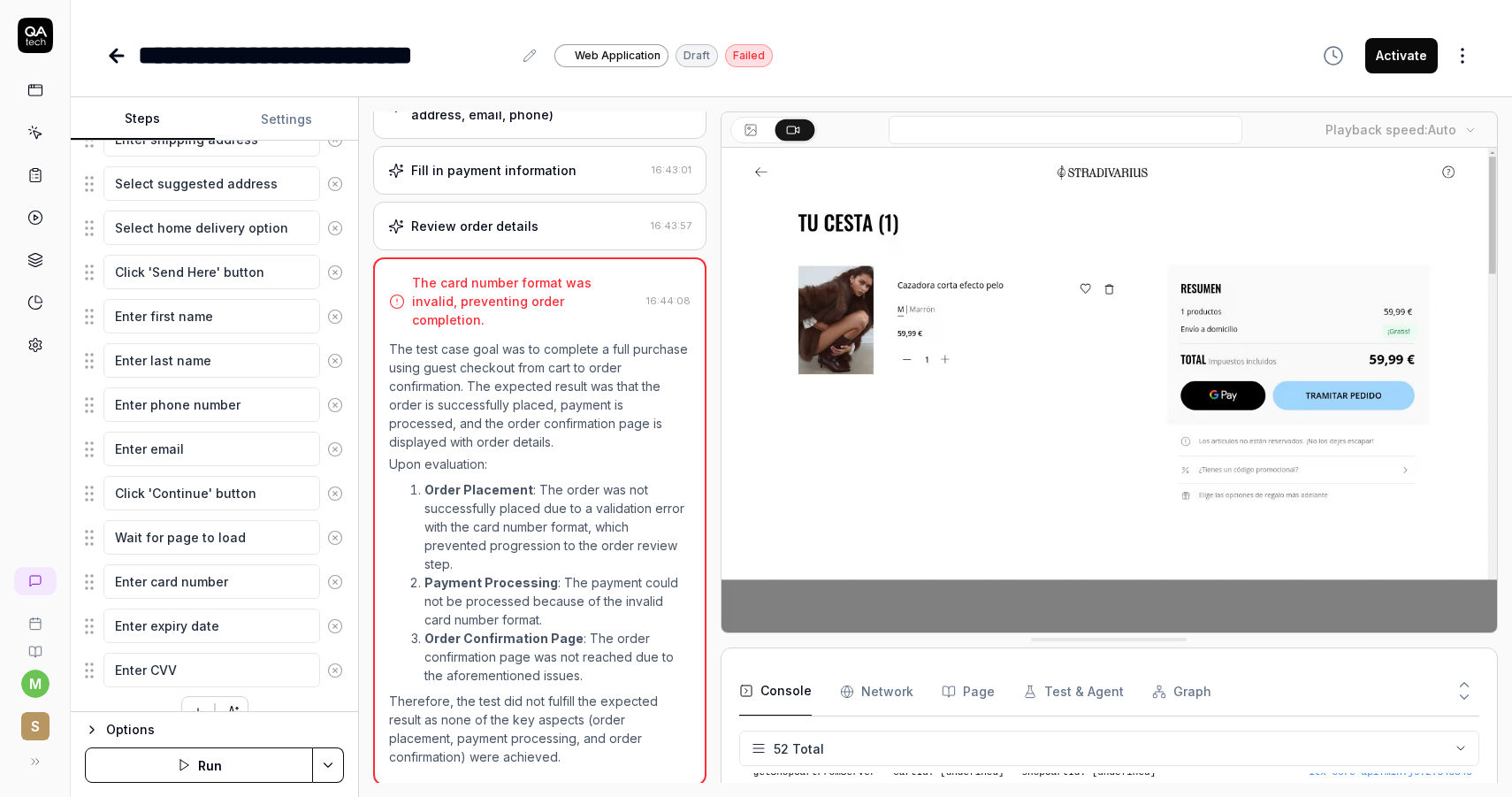
scroll to position [421, 0]
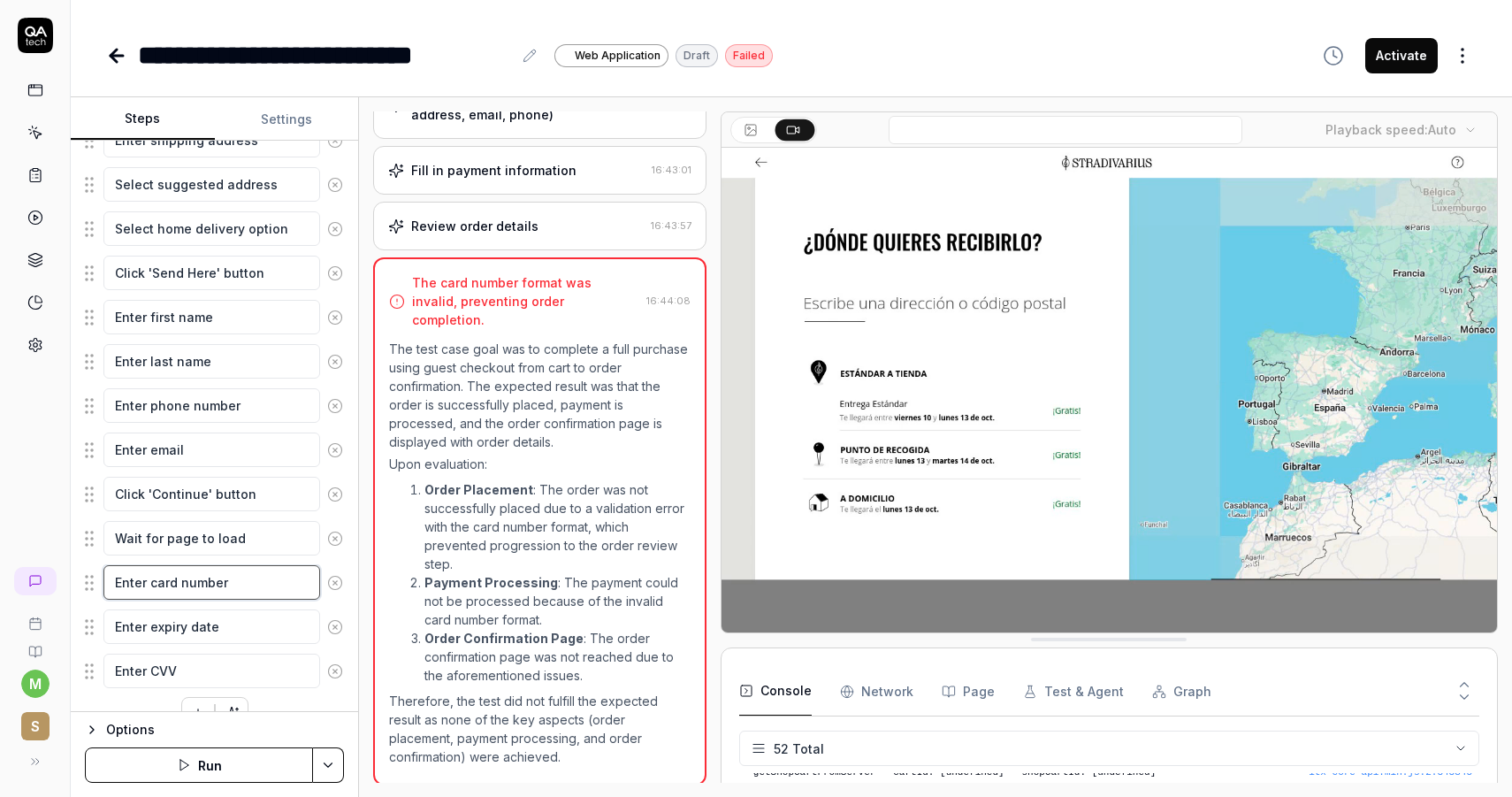
click at [206, 590] on textarea "Enter card number" at bounding box center [211, 583] width 216 height 35
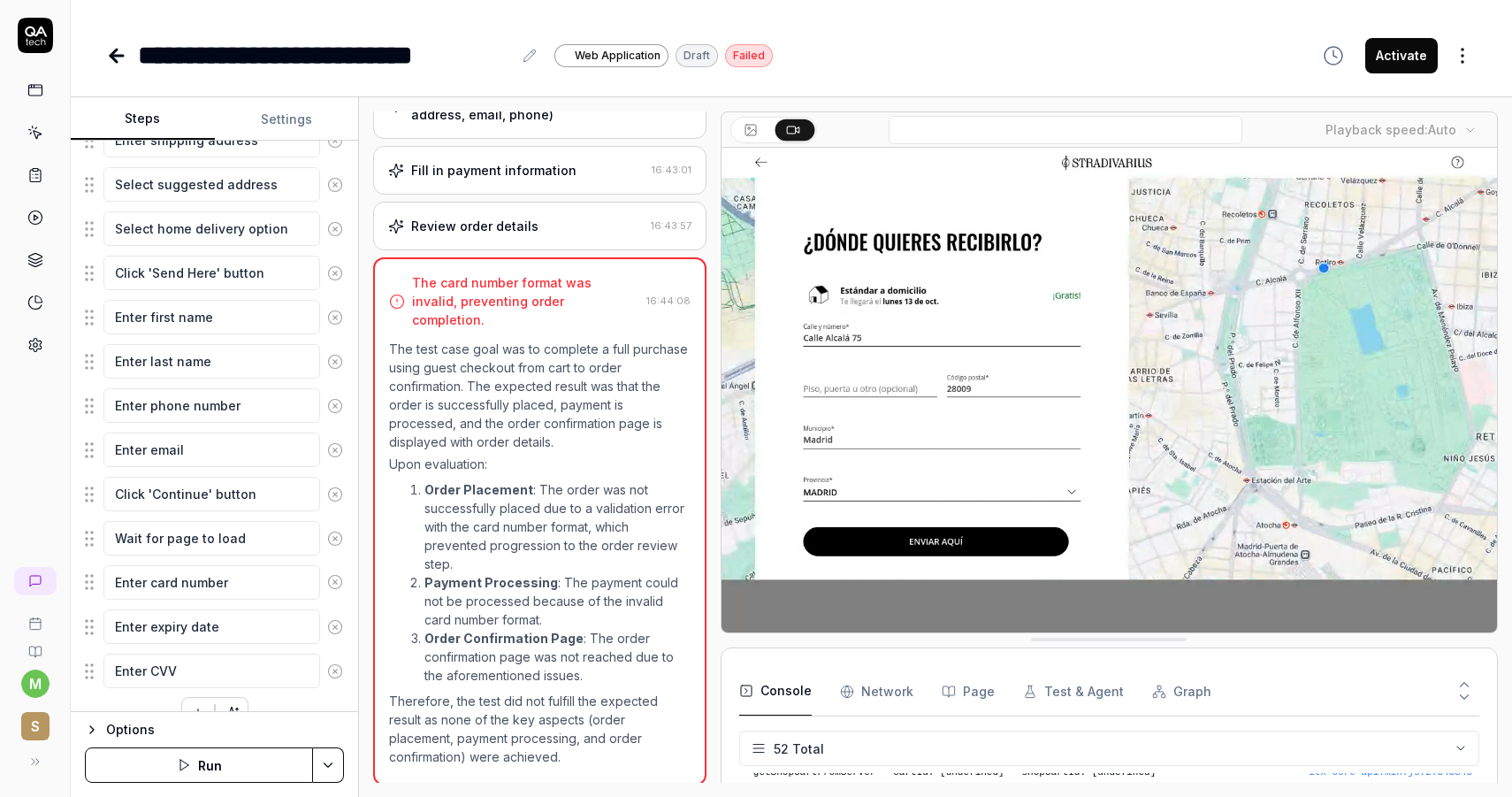
click at [95, 578] on fieldset "Open the shopping cart Proceed to checkout Select guest checkout option Enter s…" at bounding box center [214, 339] width 259 height 700
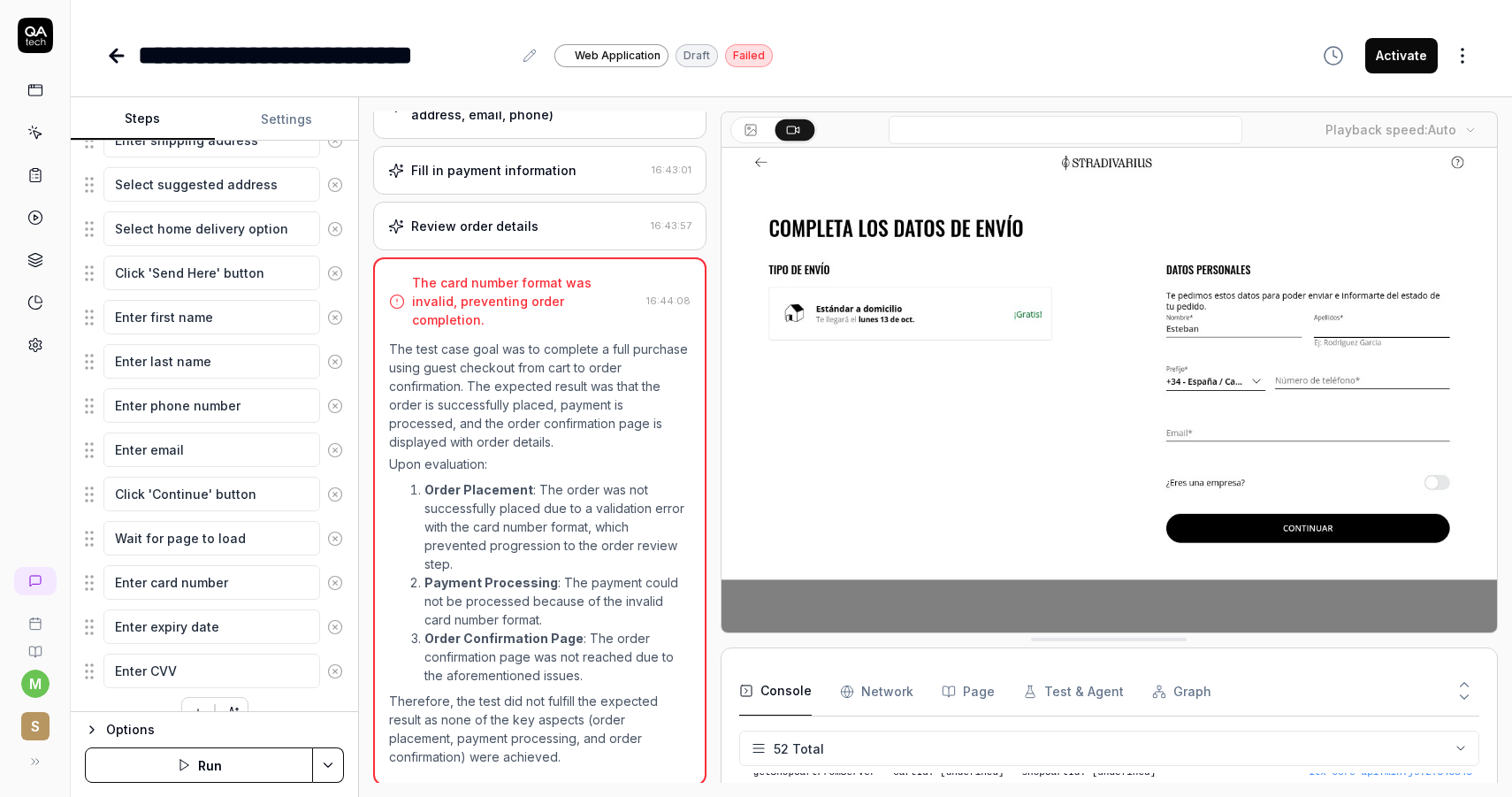
click at [301, 118] on button "Settings" at bounding box center [286, 120] width 144 height 43
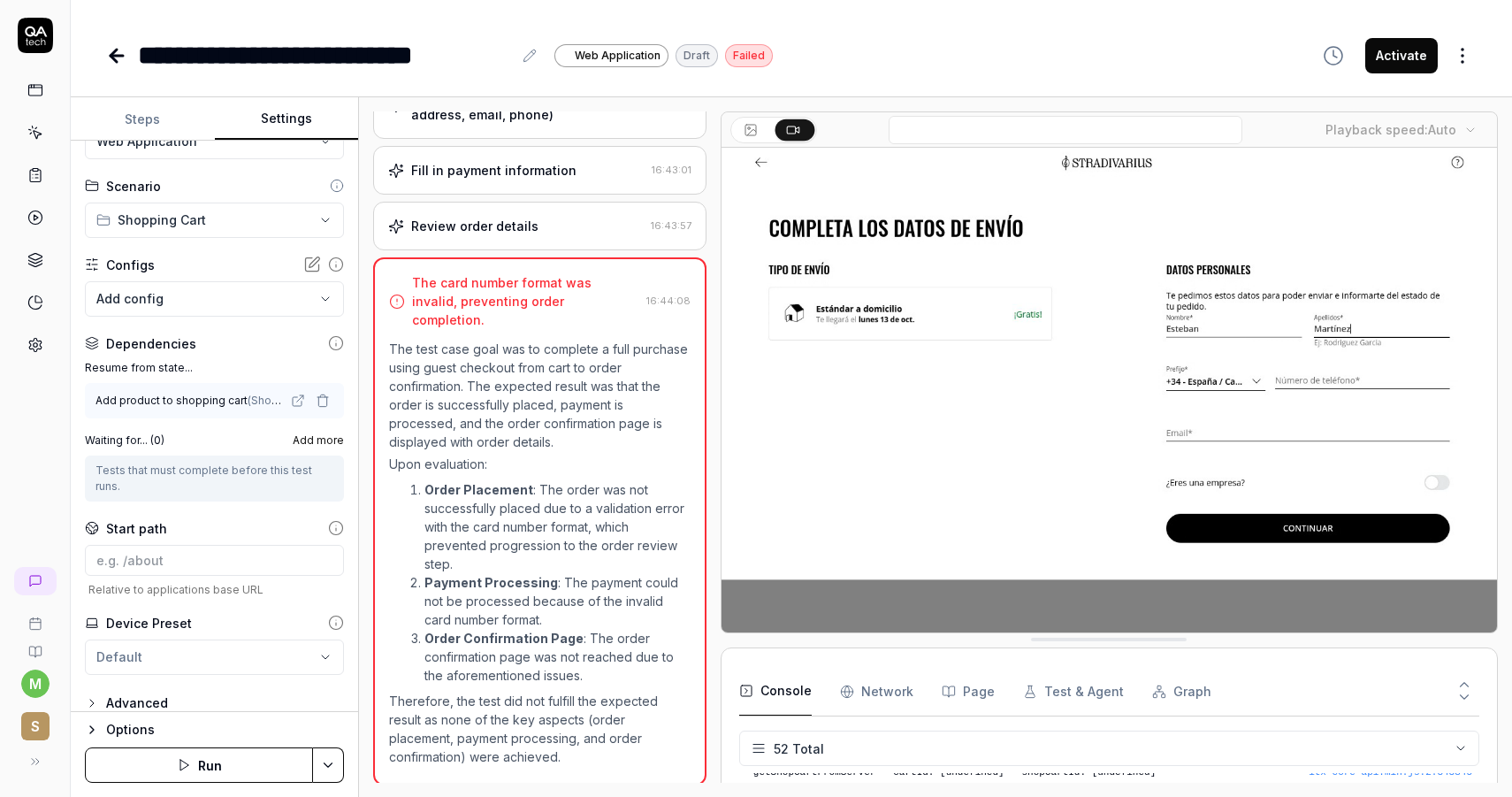
scroll to position [0, 0]
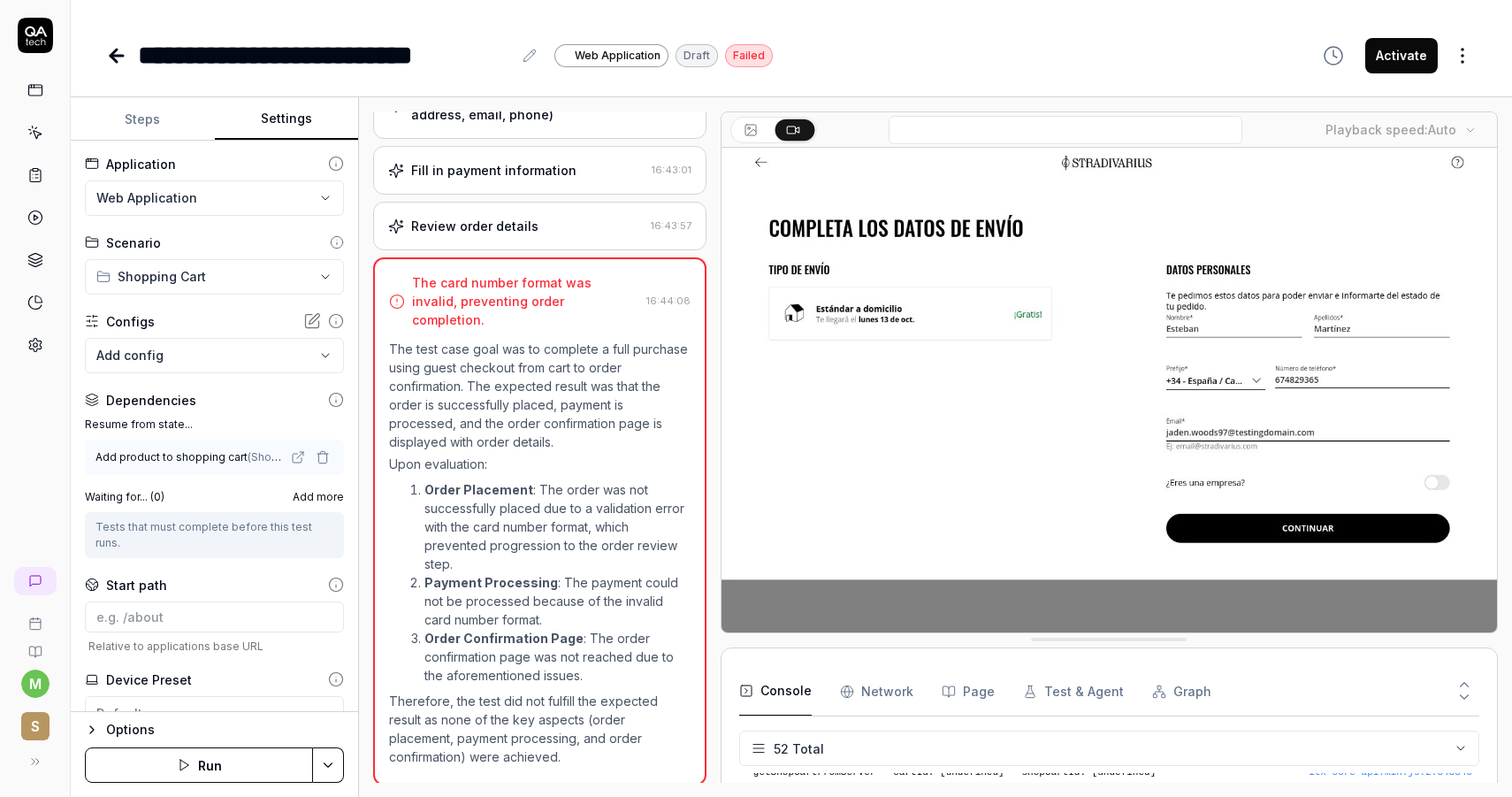
click at [151, 115] on button "Steps" at bounding box center [142, 120] width 144 height 43
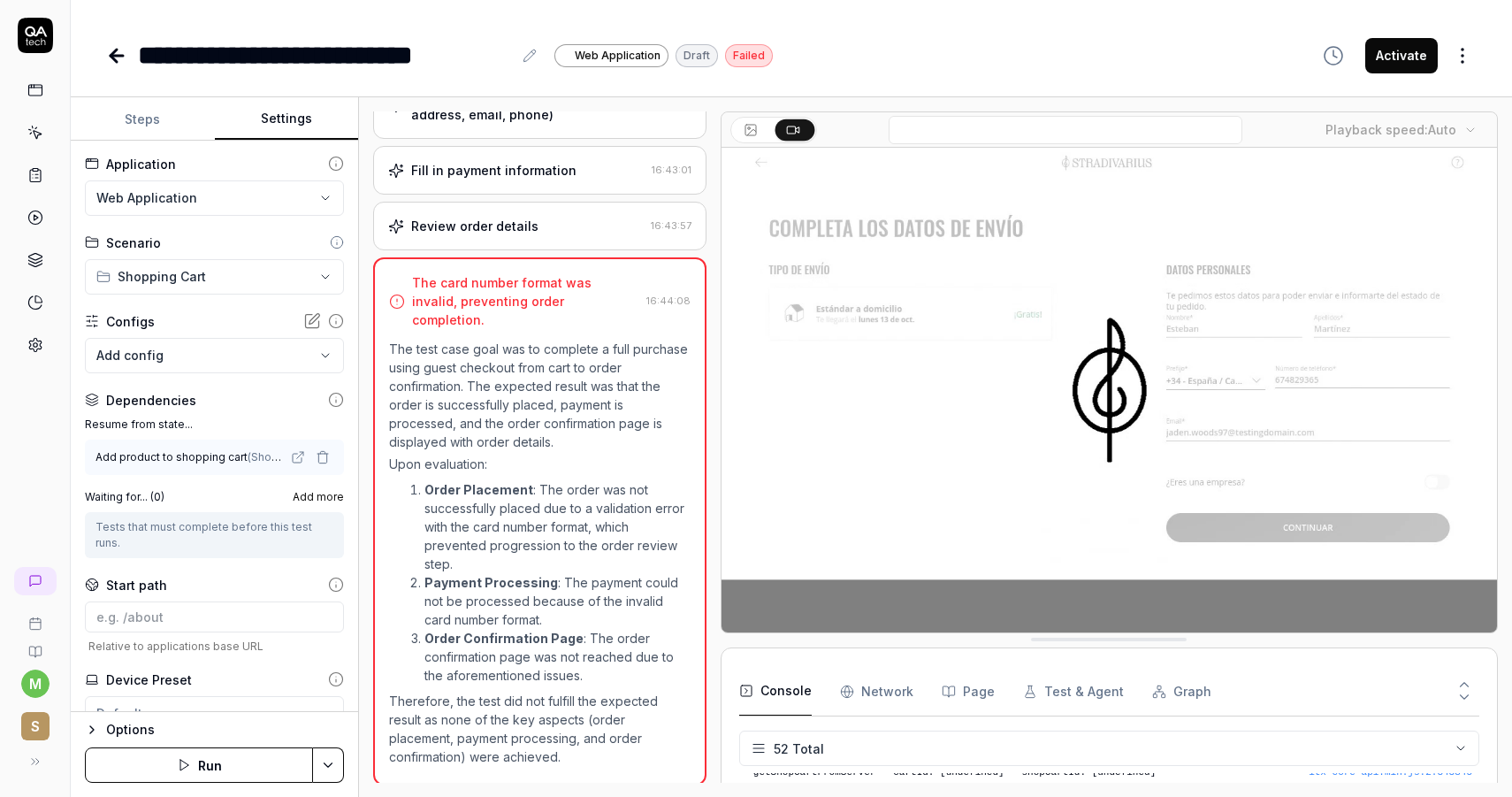
scroll to position [396, 0]
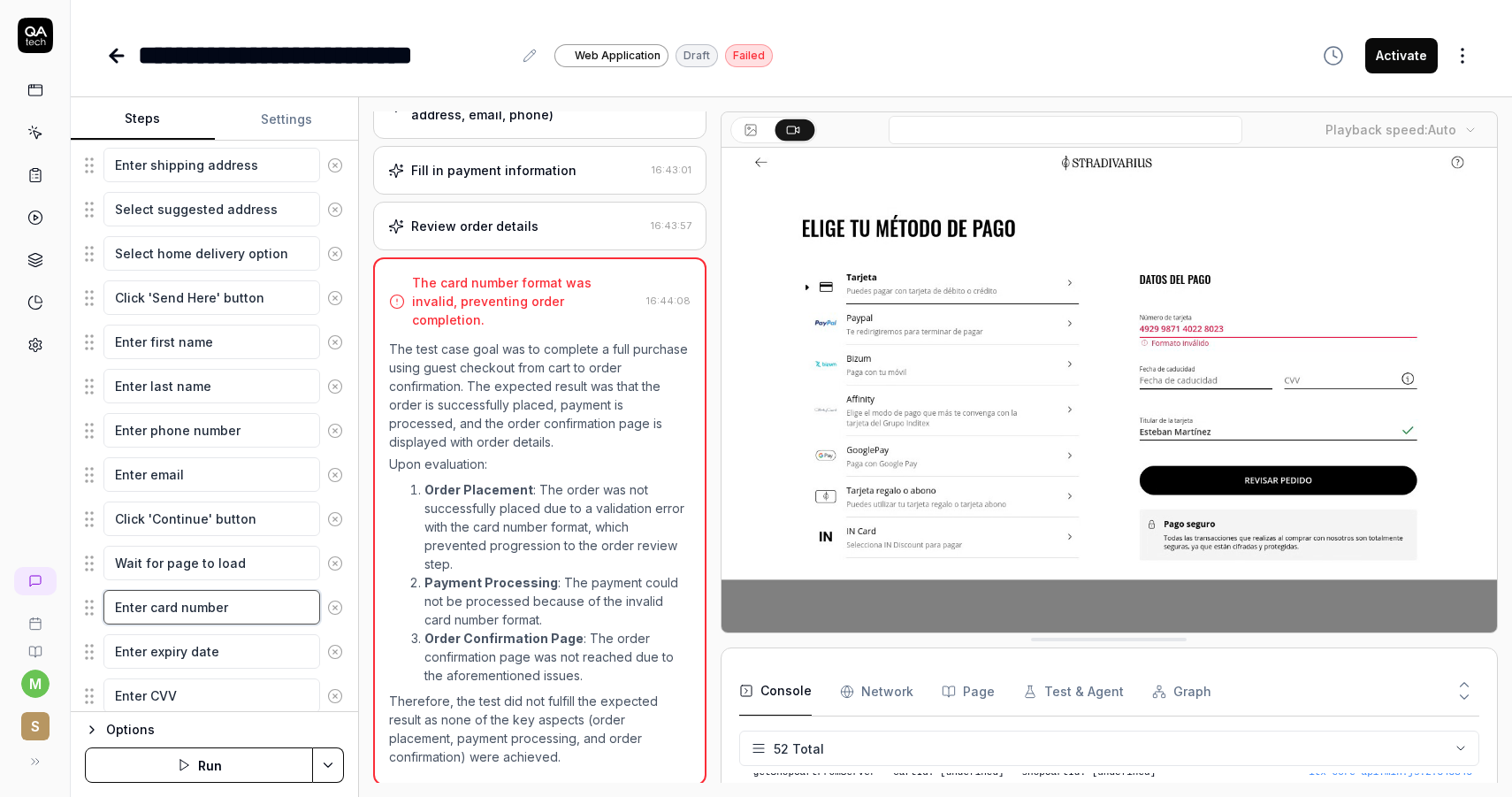
click at [209, 617] on textarea "Enter card number" at bounding box center [211, 608] width 216 height 35
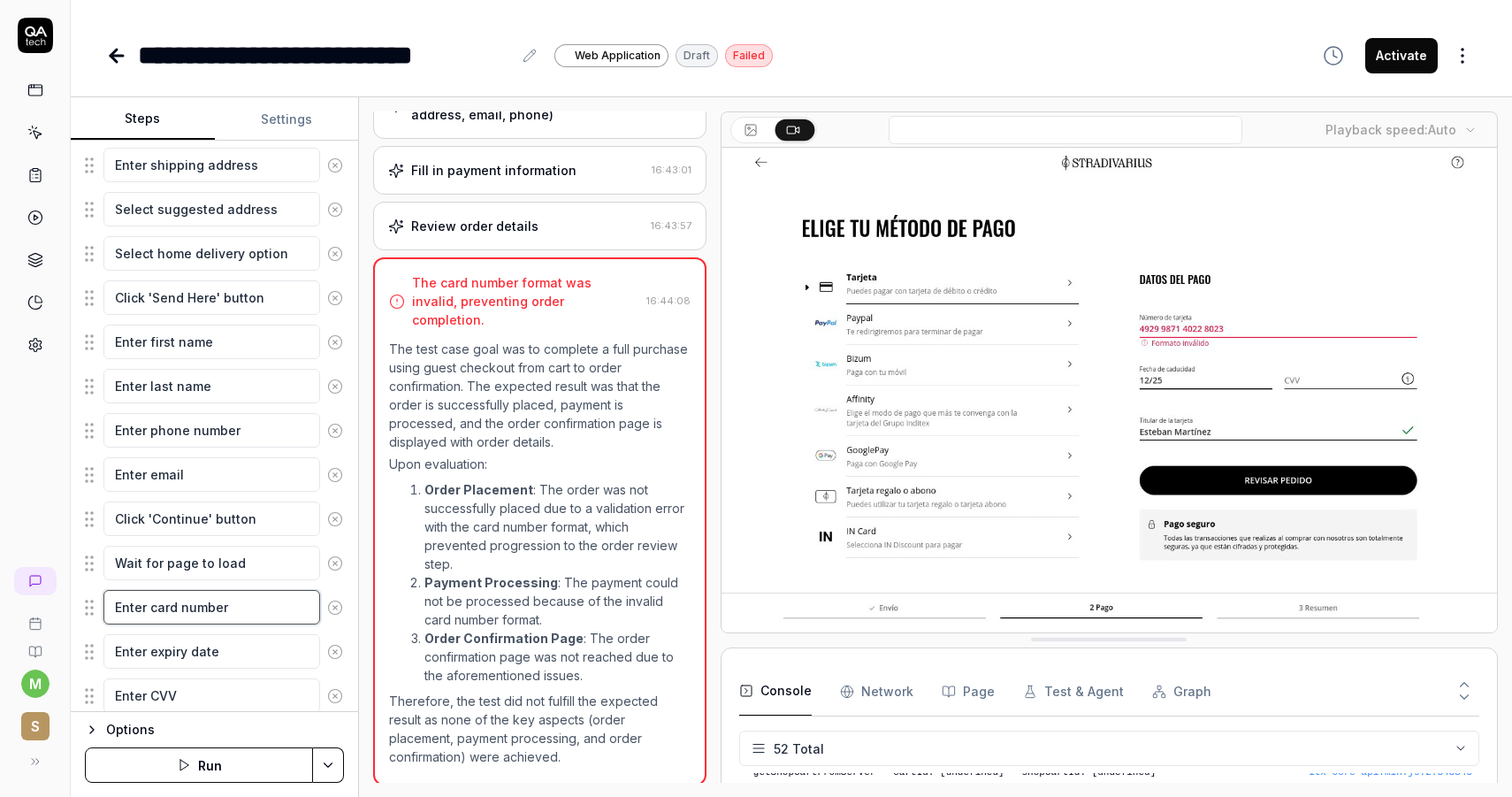
scroll to position [0, 0]
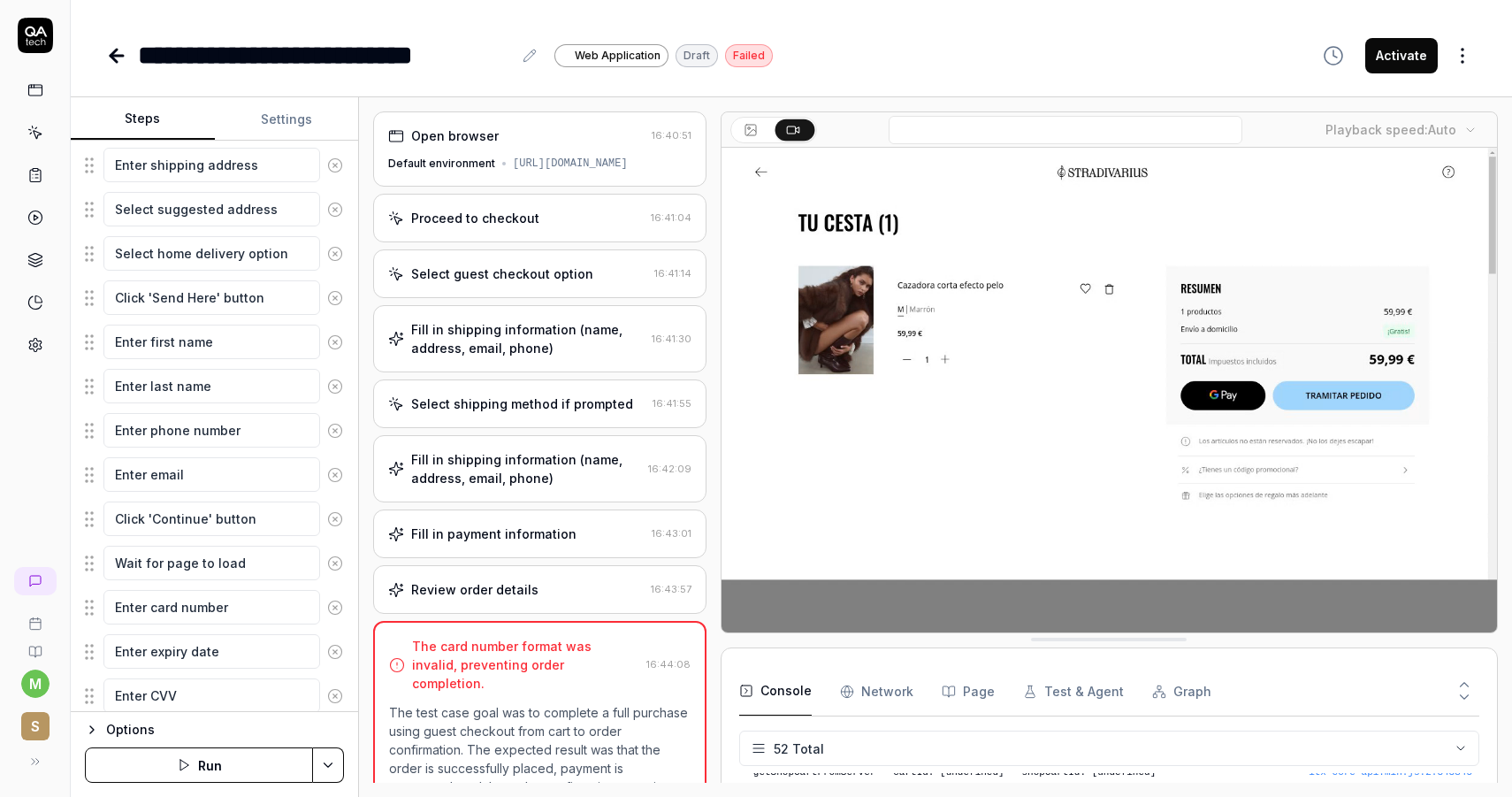
click at [44, 166] on link at bounding box center [35, 175] width 32 height 32
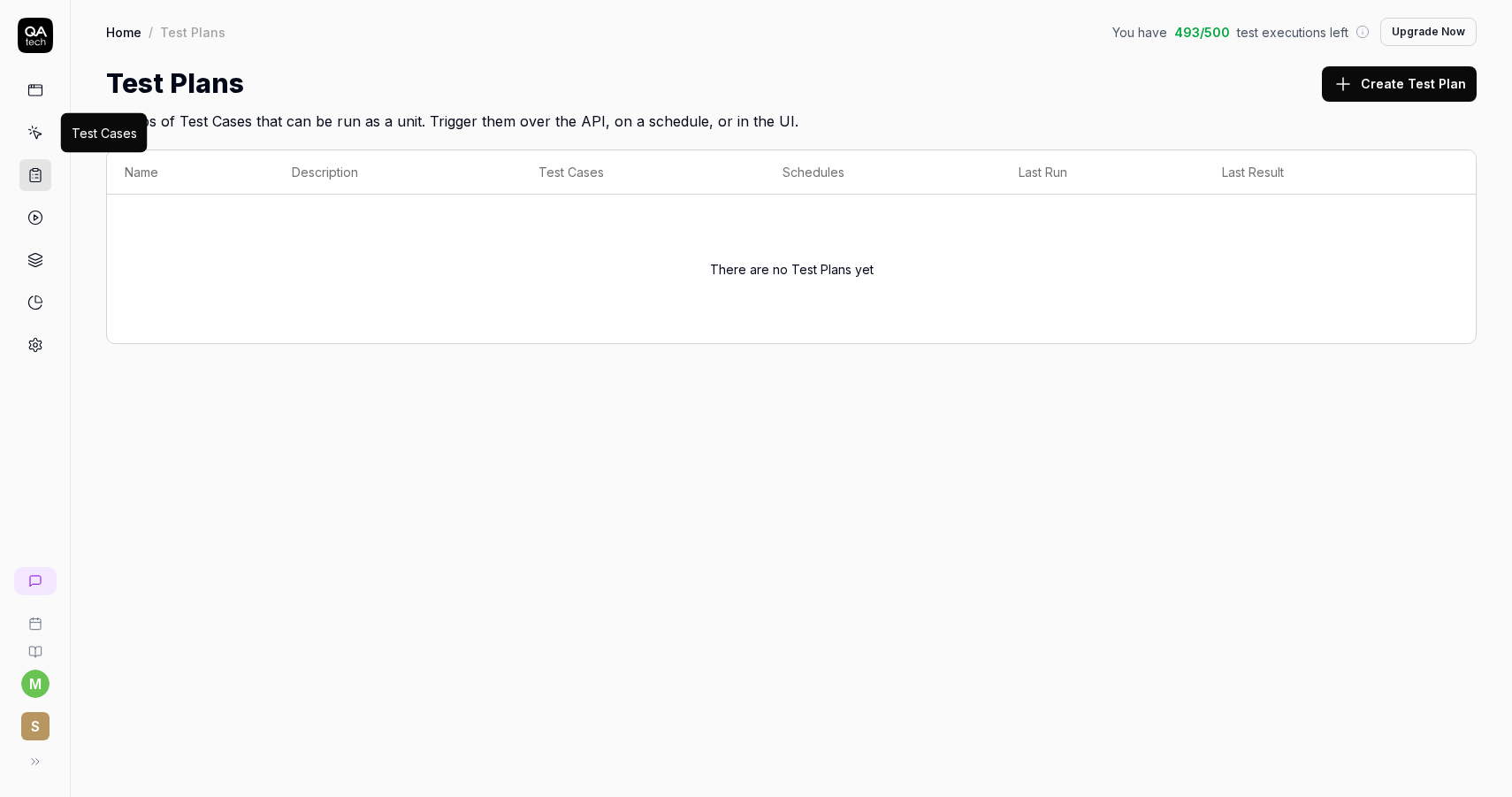
click at [41, 137] on icon at bounding box center [35, 132] width 15 height 15
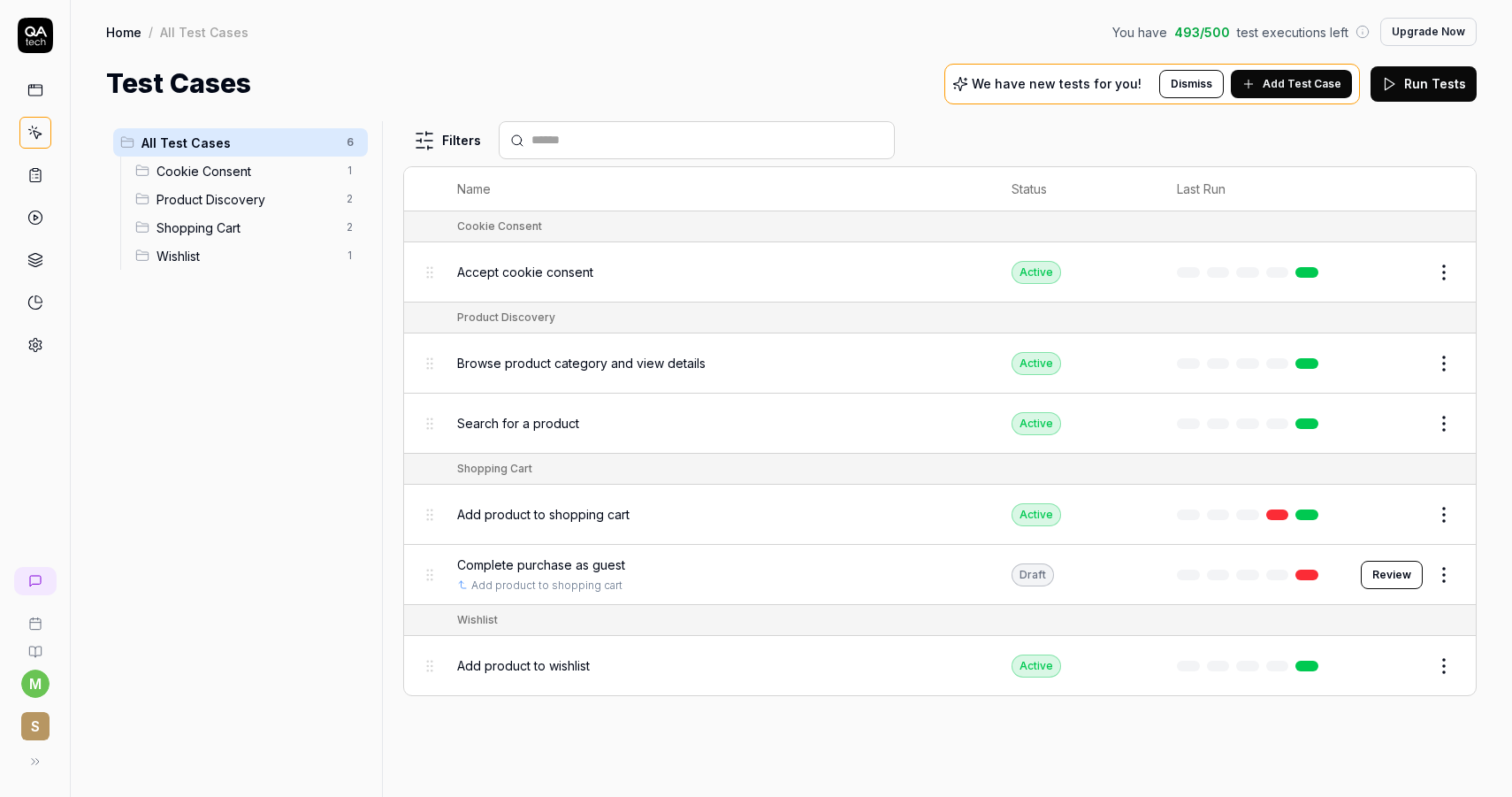
click at [1446, 563] on html "m S Home / All Test Cases You have 493 / 500 test executions left Upgrade Now H…" at bounding box center [756, 398] width 1512 height 797
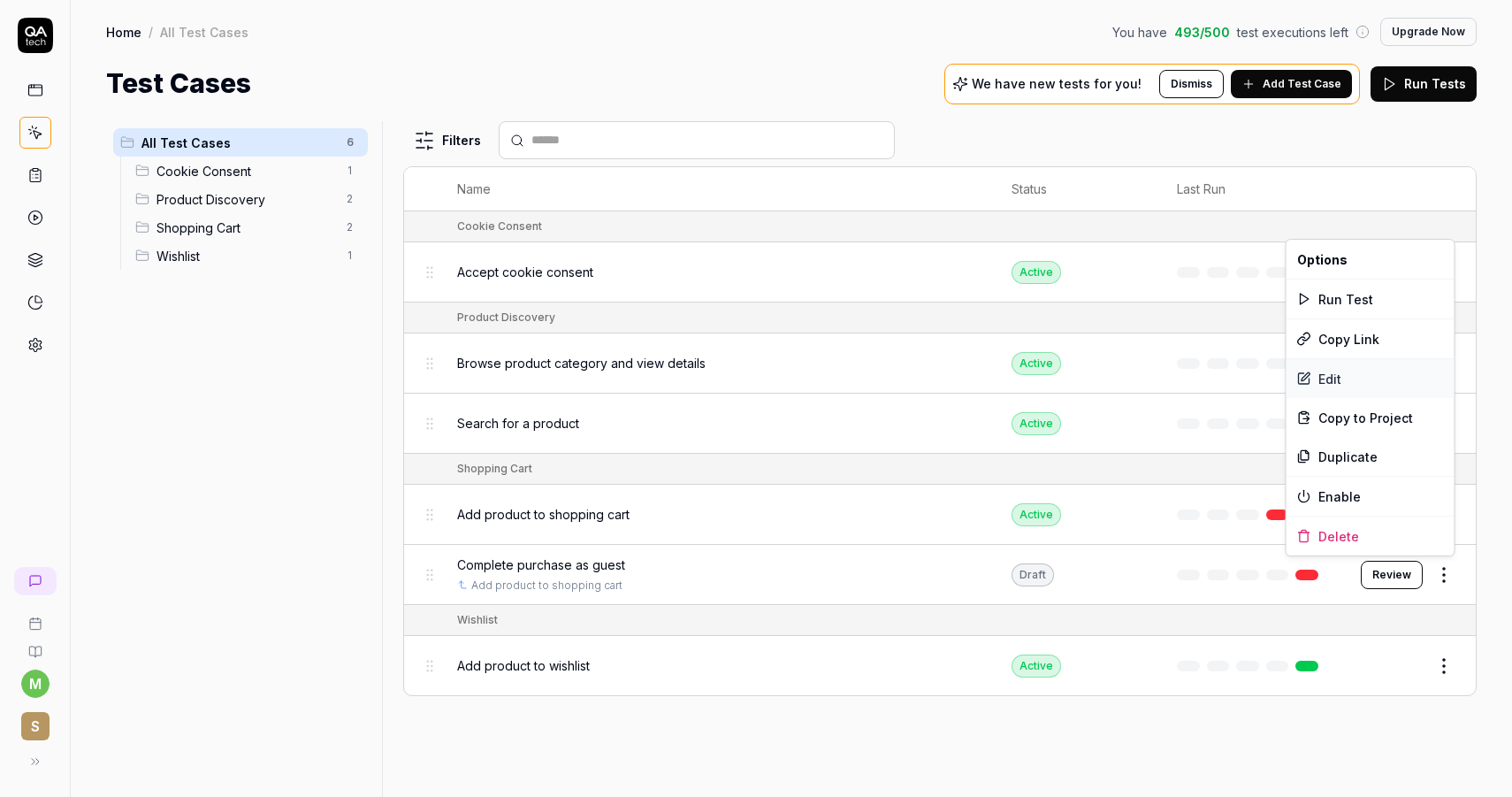
click at [1366, 383] on div "Edit" at bounding box center [1370, 379] width 168 height 39
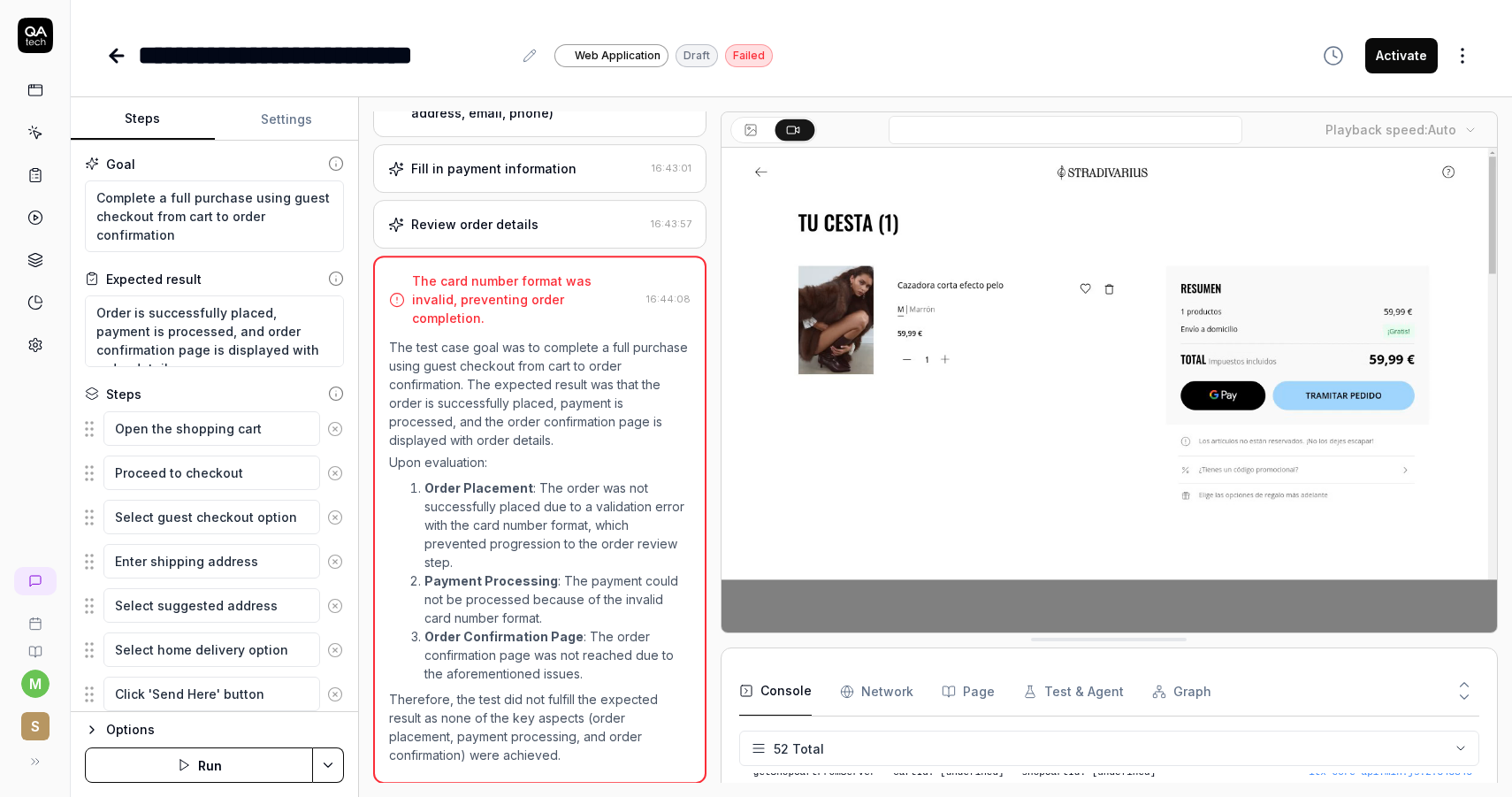
scroll to position [363, 0]
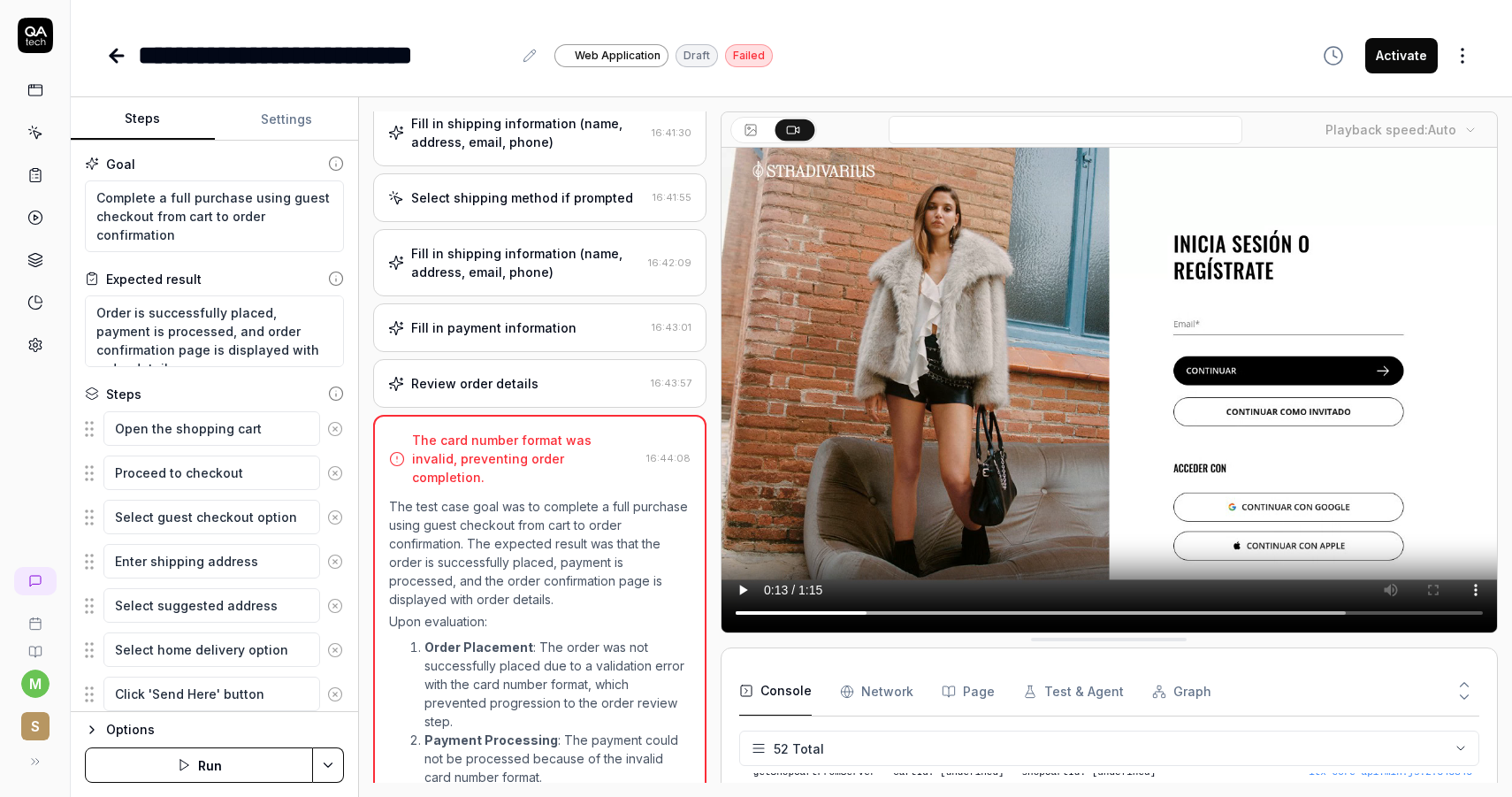
click at [557, 337] on div "Fill in payment information" at bounding box center [493, 327] width 165 height 18
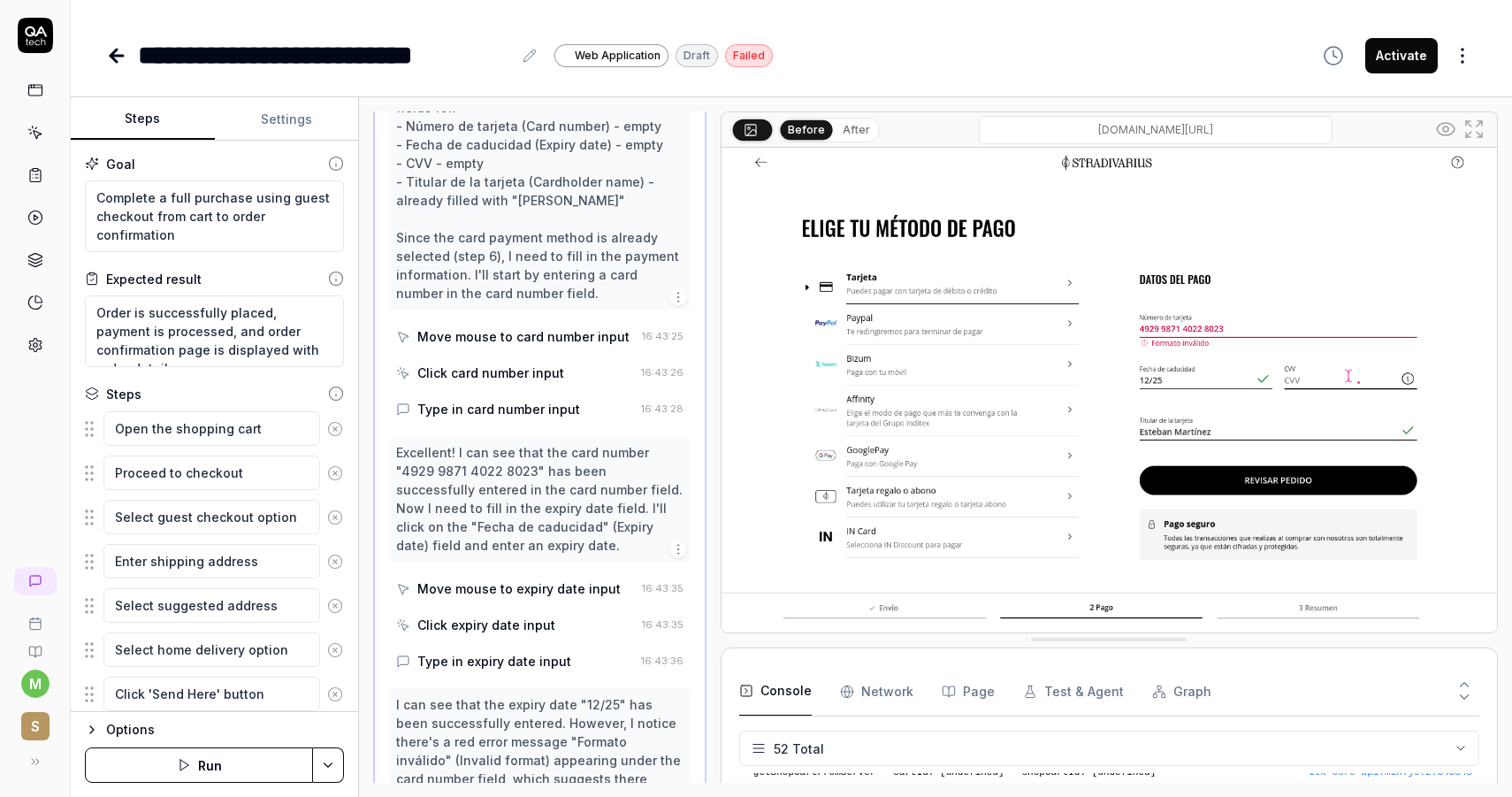
scroll to position [1553, 0]
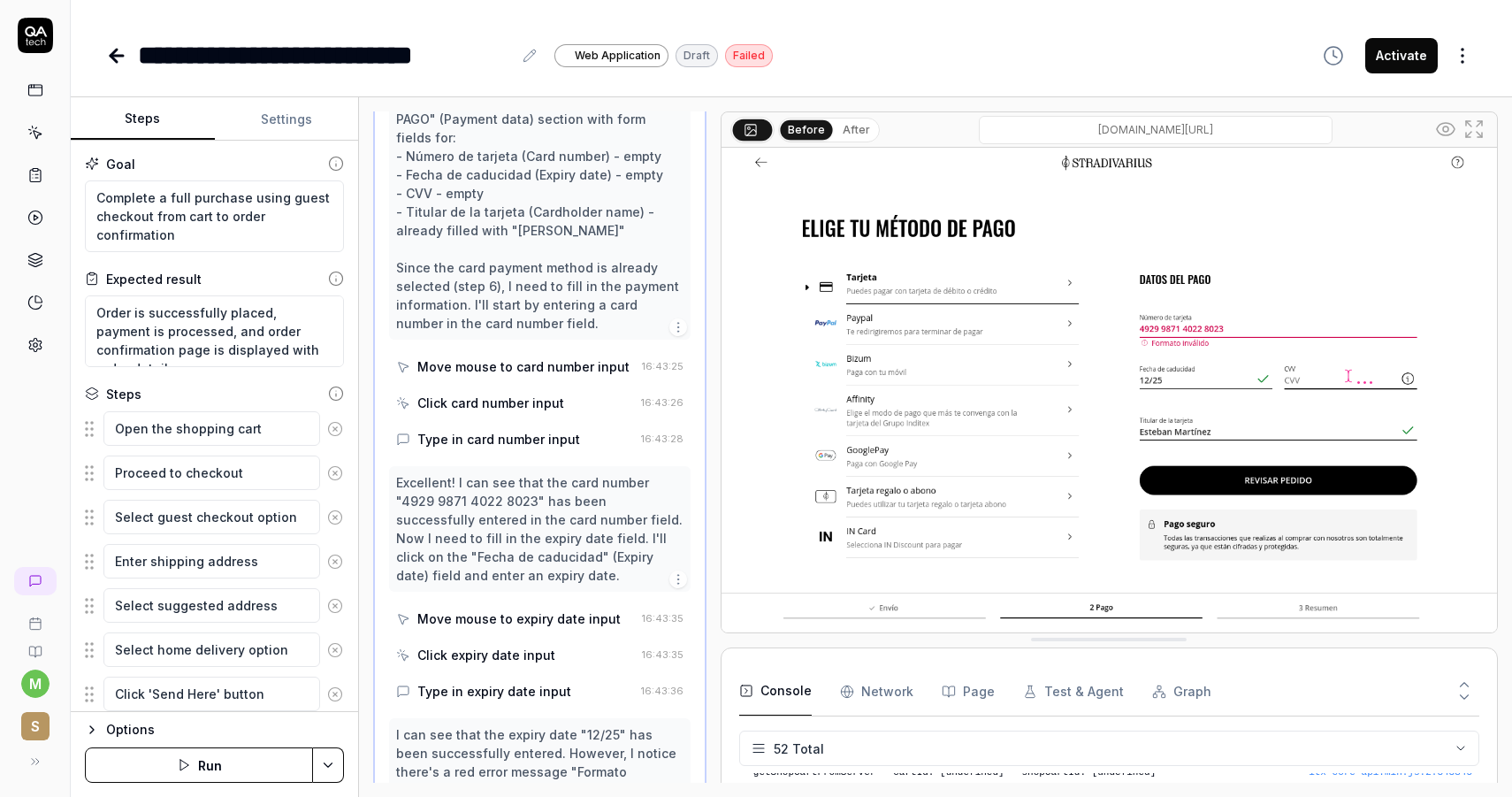
click at [529, 430] on div "Type in card number input" at bounding box center [498, 439] width 162 height 18
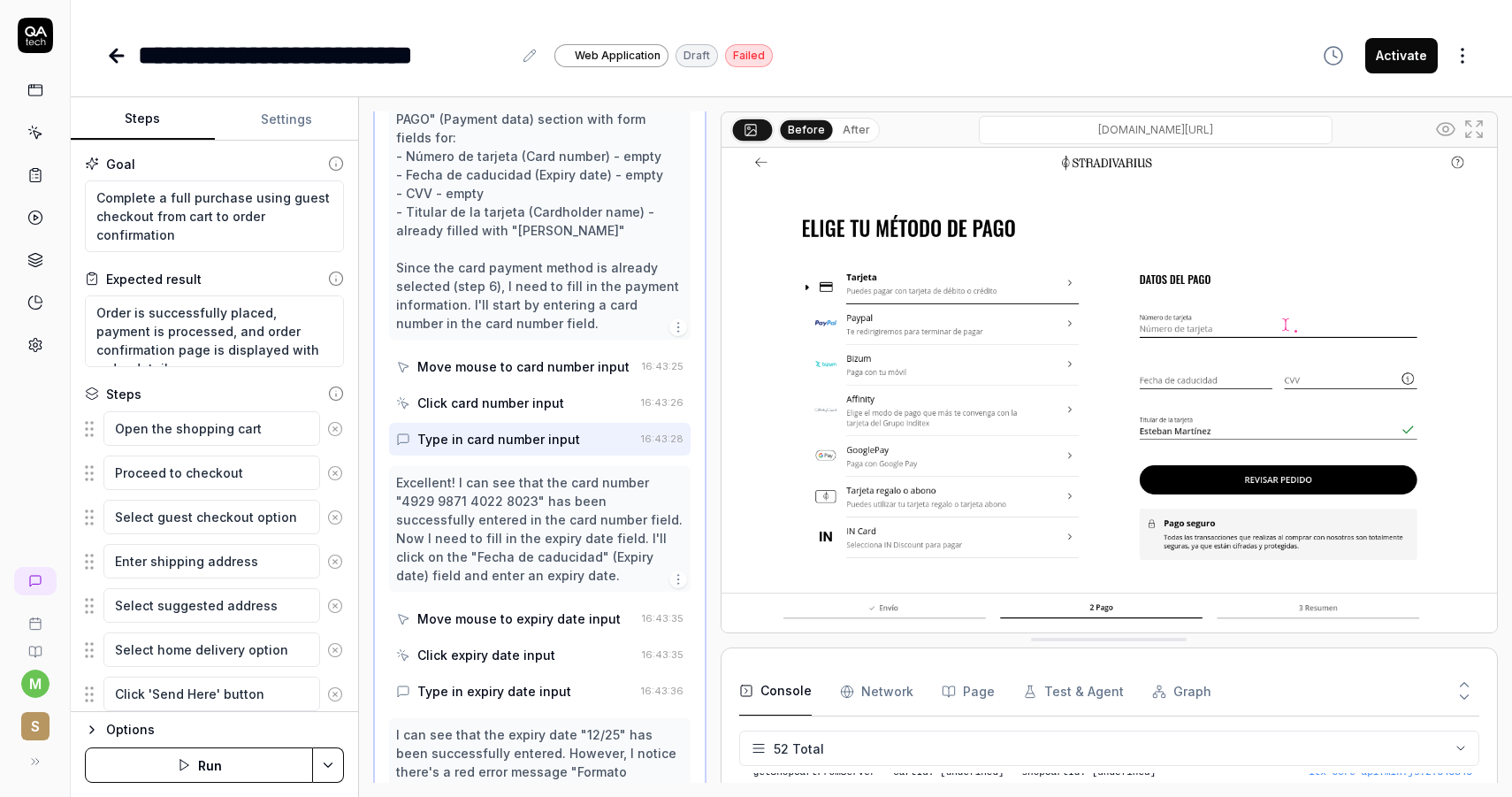
click at [536, 433] on div "Type in card number input" at bounding box center [498, 439] width 162 height 18
click at [408, 433] on icon at bounding box center [403, 440] width 14 height 14
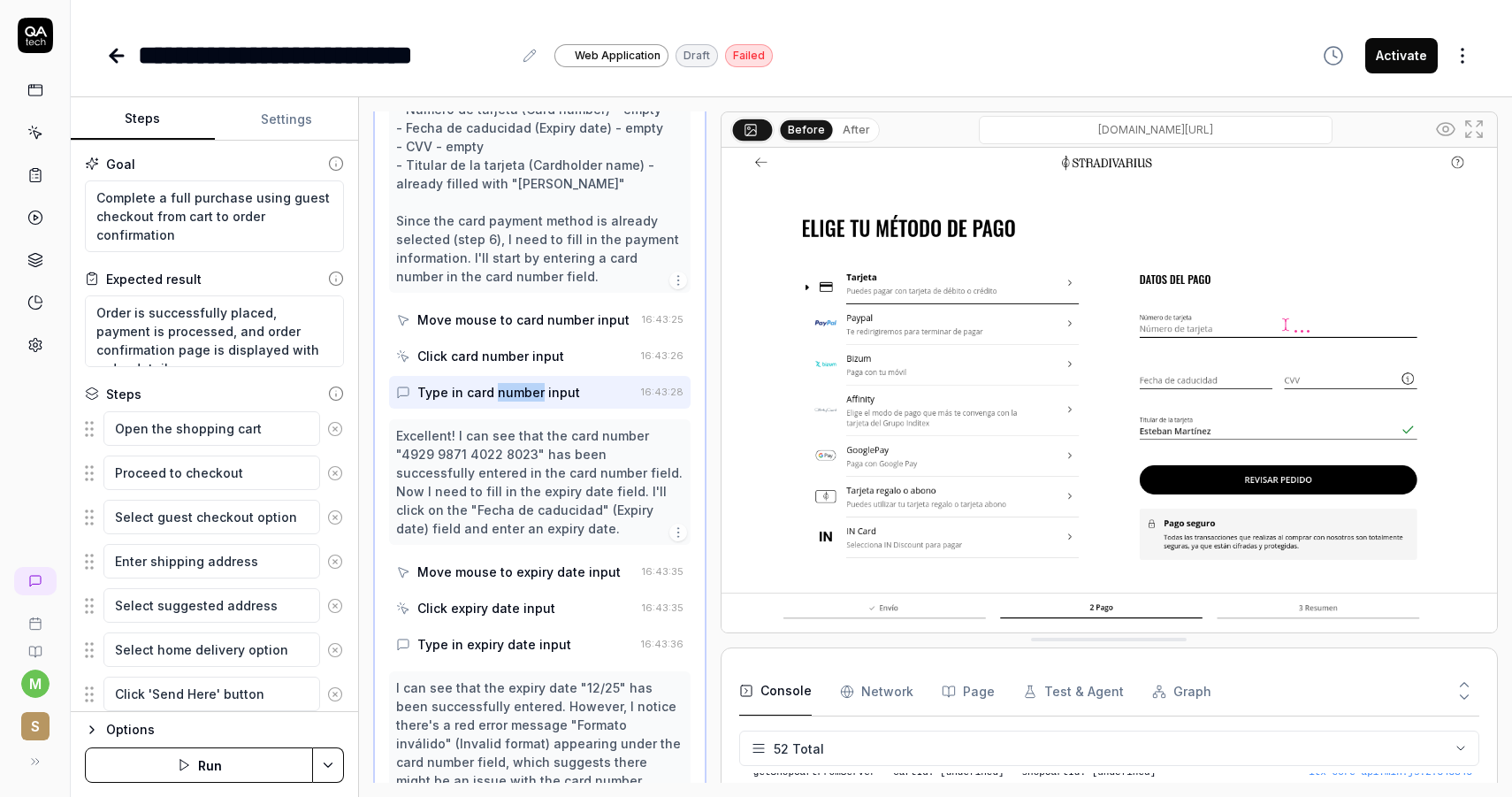
scroll to position [1602, 0]
click at [104, 726] on button "Options" at bounding box center [214, 729] width 259 height 21
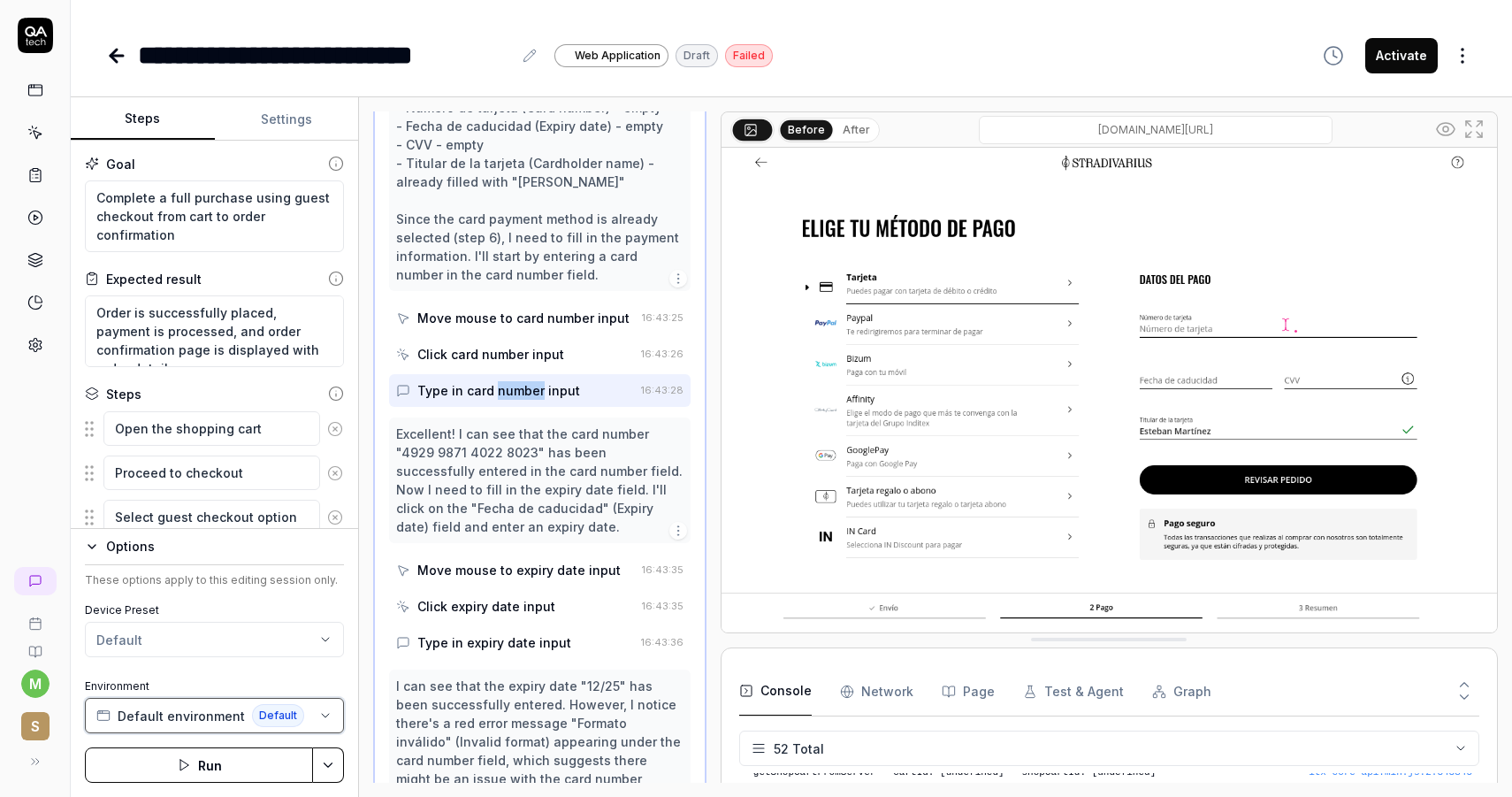
click at [331, 722] on button "Default environment Default" at bounding box center [214, 715] width 259 height 36
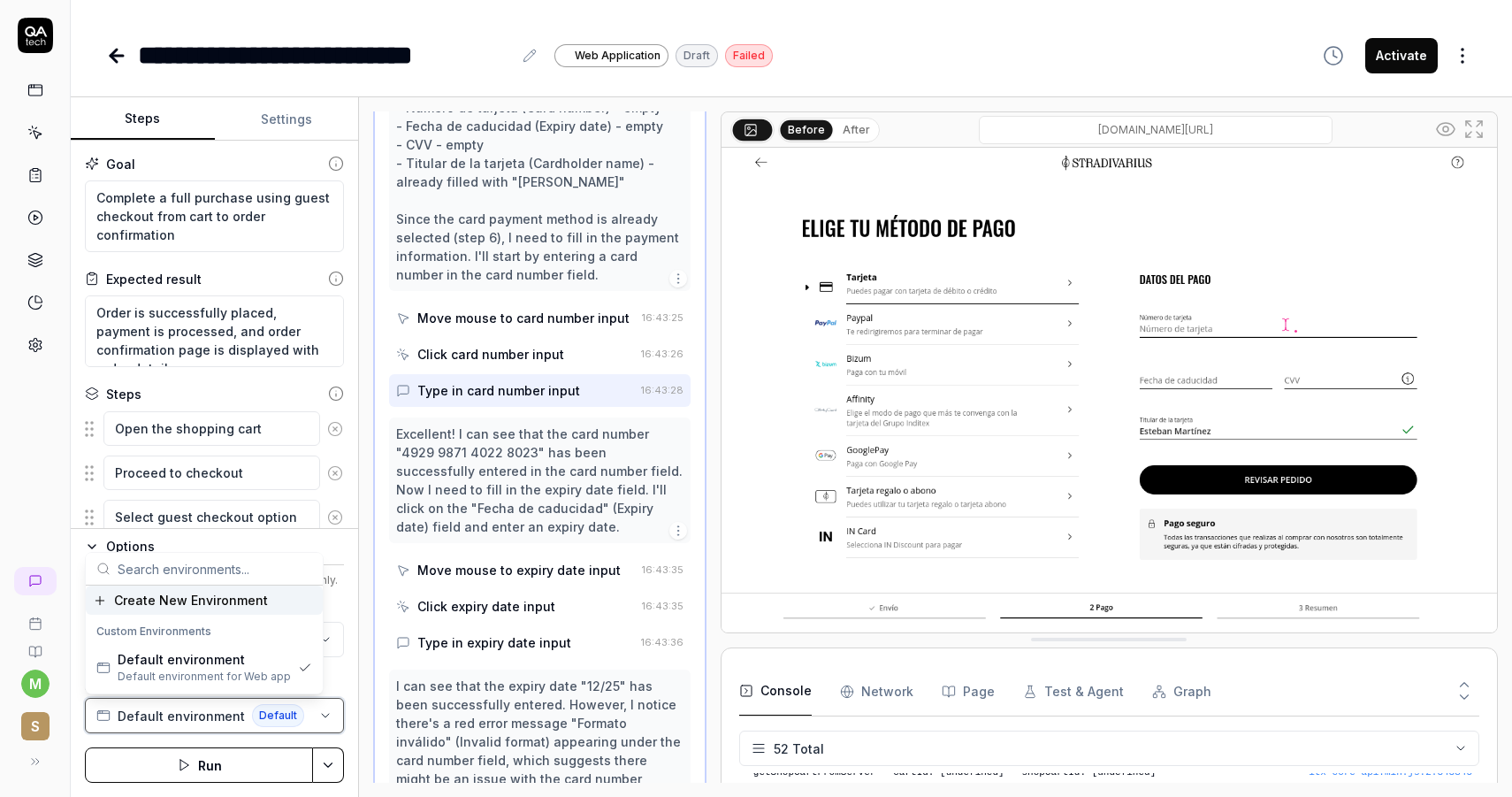
click at [331, 722] on icon "button" at bounding box center [325, 715] width 14 height 14
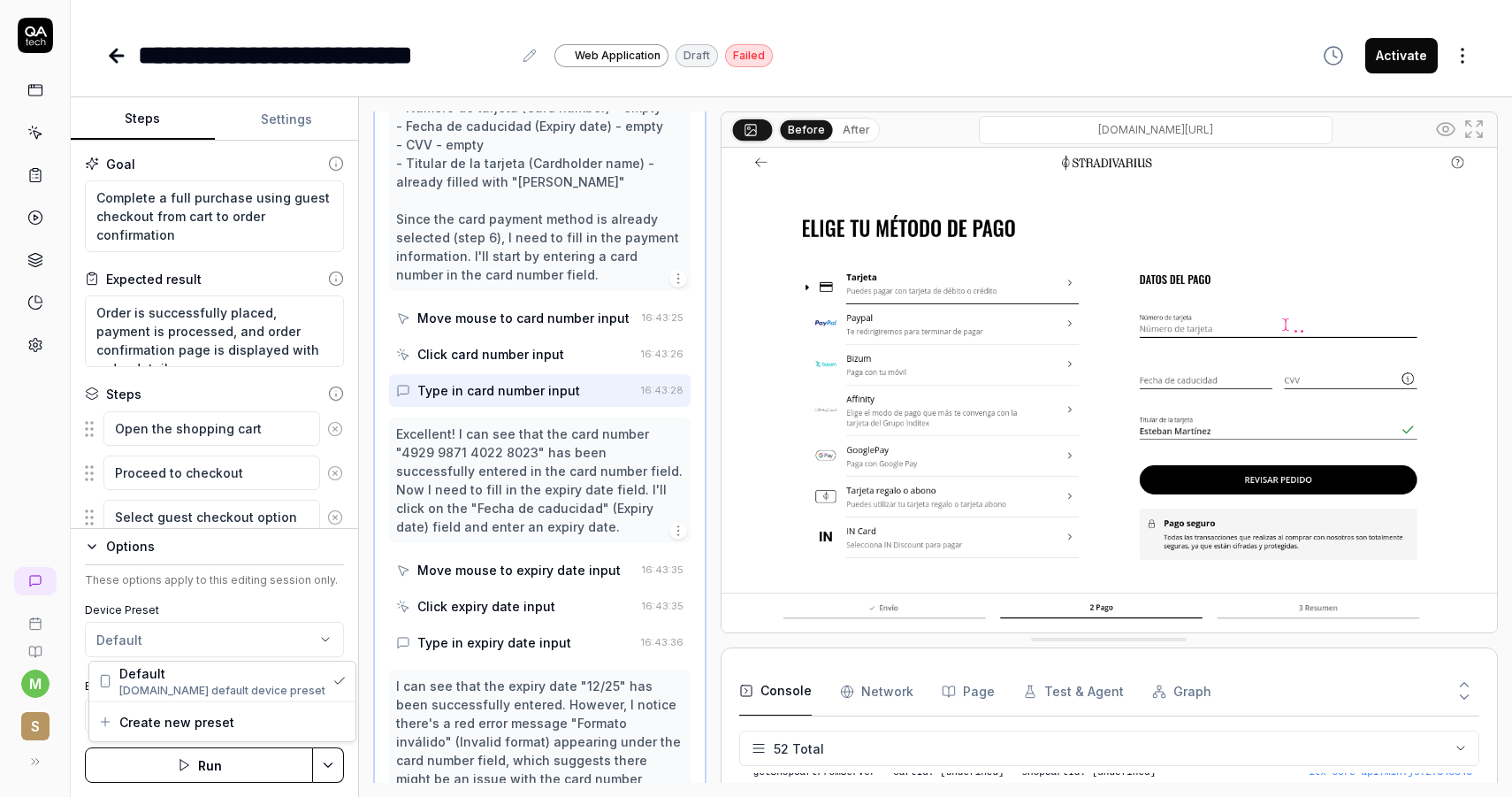
click at [317, 643] on html "**********" at bounding box center [756, 398] width 1512 height 797
click at [325, 777] on html "**********" at bounding box center [756, 398] width 1512 height 797
click at [274, 376] on html "**********" at bounding box center [756, 398] width 1512 height 797
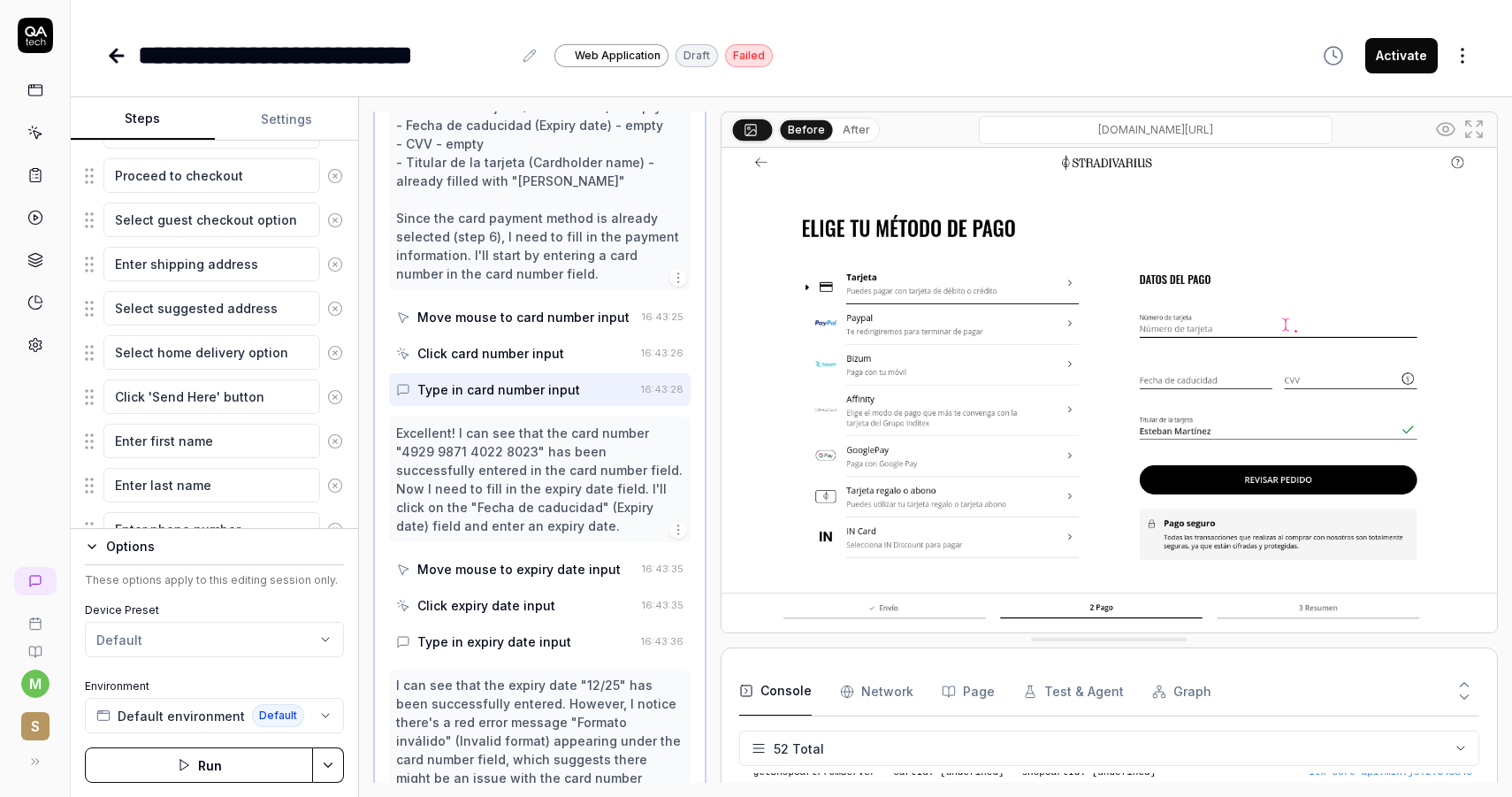
scroll to position [1608, 0]
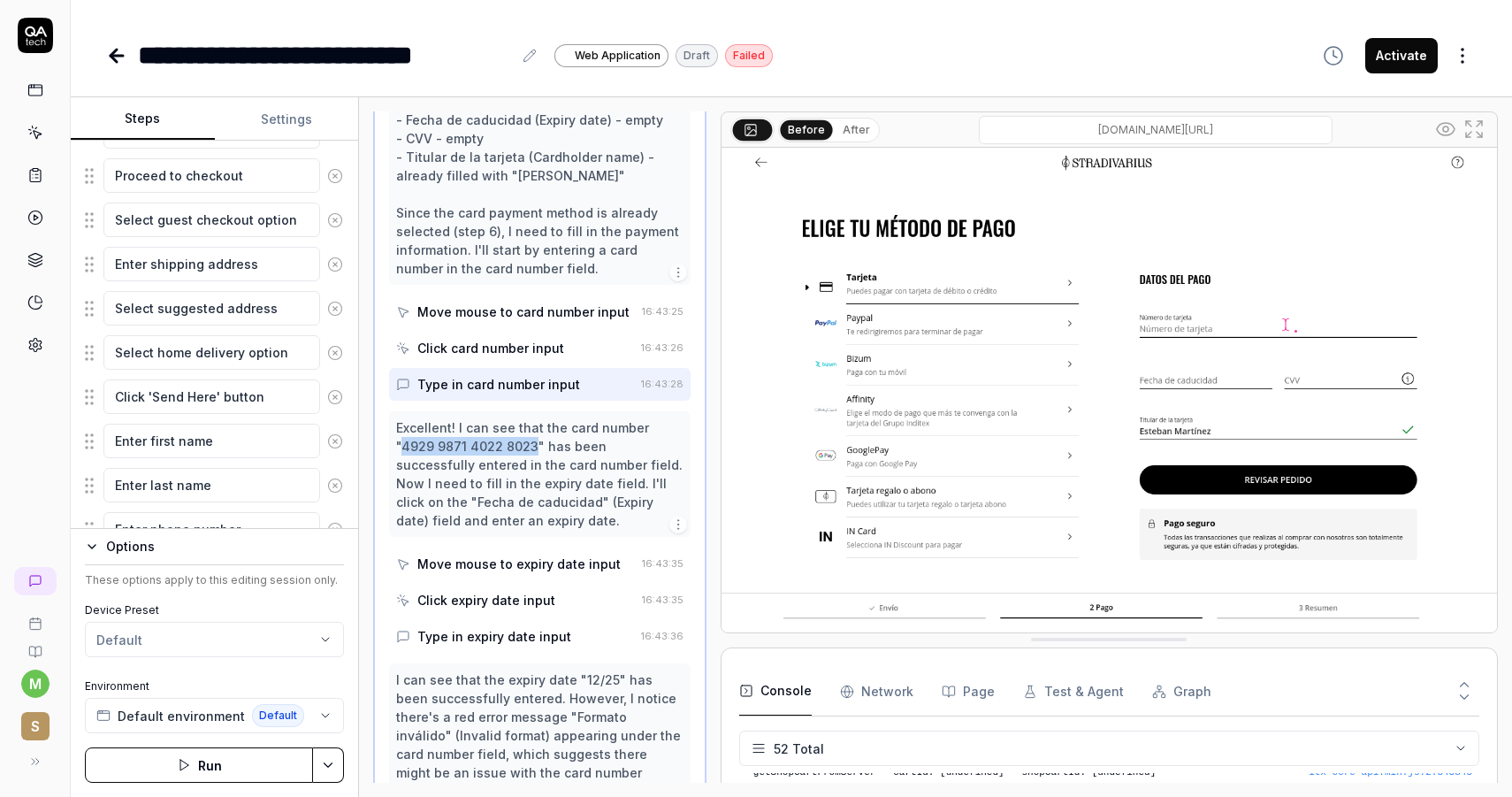
drag, startPoint x: 648, startPoint y: 430, endPoint x: 494, endPoint y: 439, distance: 154.3
click at [494, 439] on div "Excellent! I can see that the card number "4929 9871 4022 8023" has been succes…" at bounding box center [540, 473] width 288 height 111
click at [671, 518] on icon "button" at bounding box center [678, 525] width 14 height 14
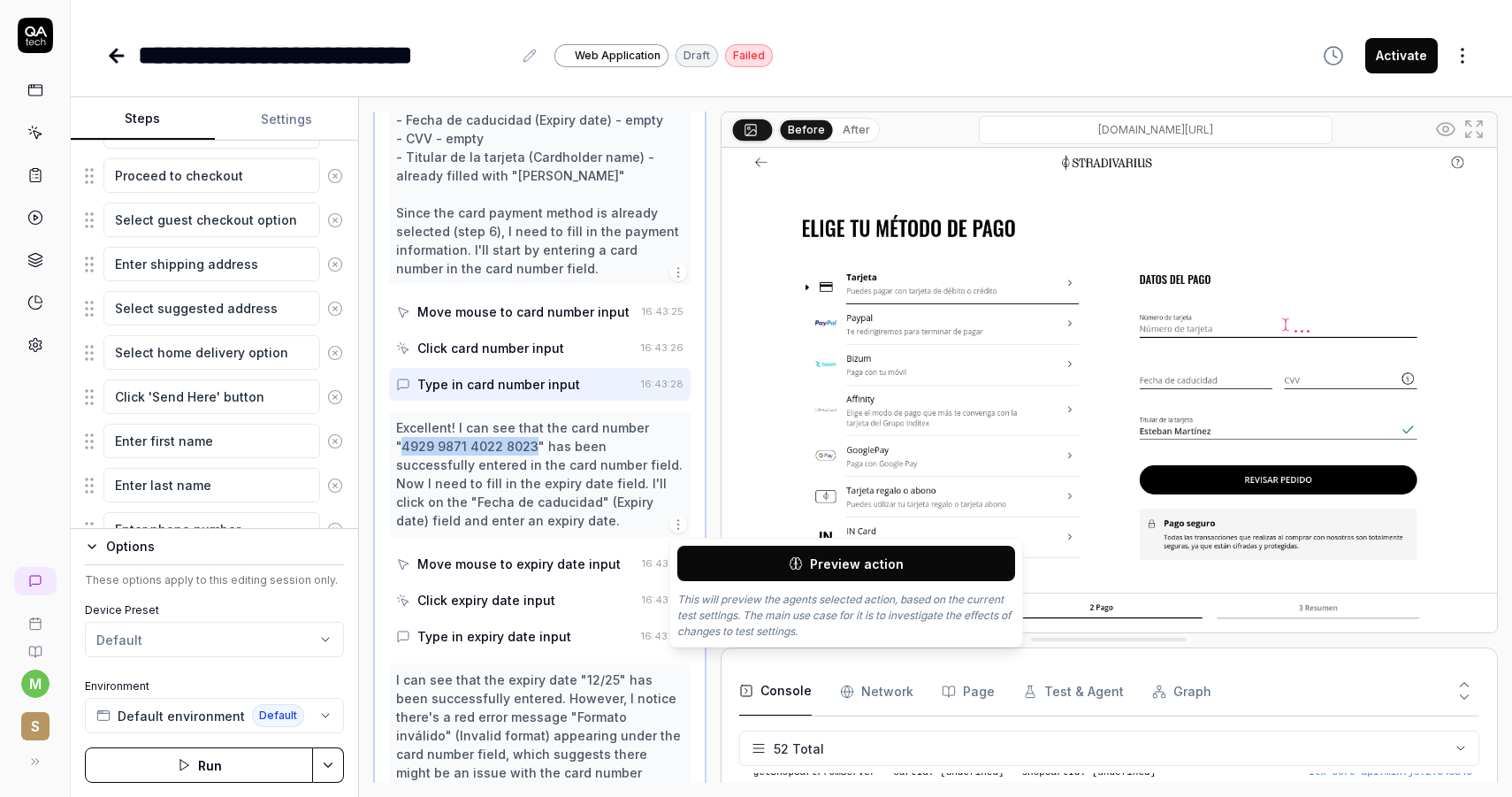
click at [755, 574] on button "Preview action" at bounding box center [846, 563] width 338 height 36
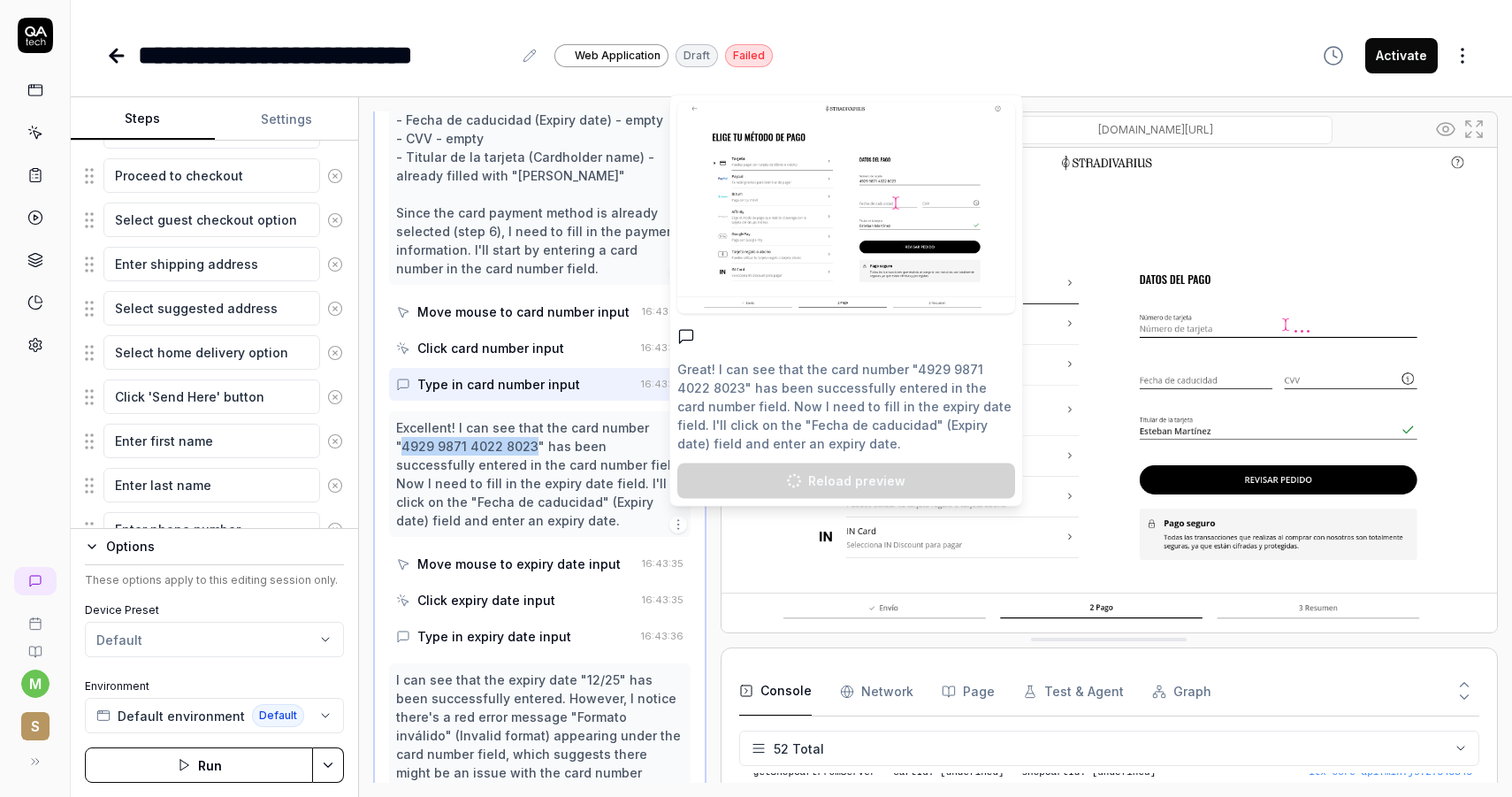
type textarea "*"
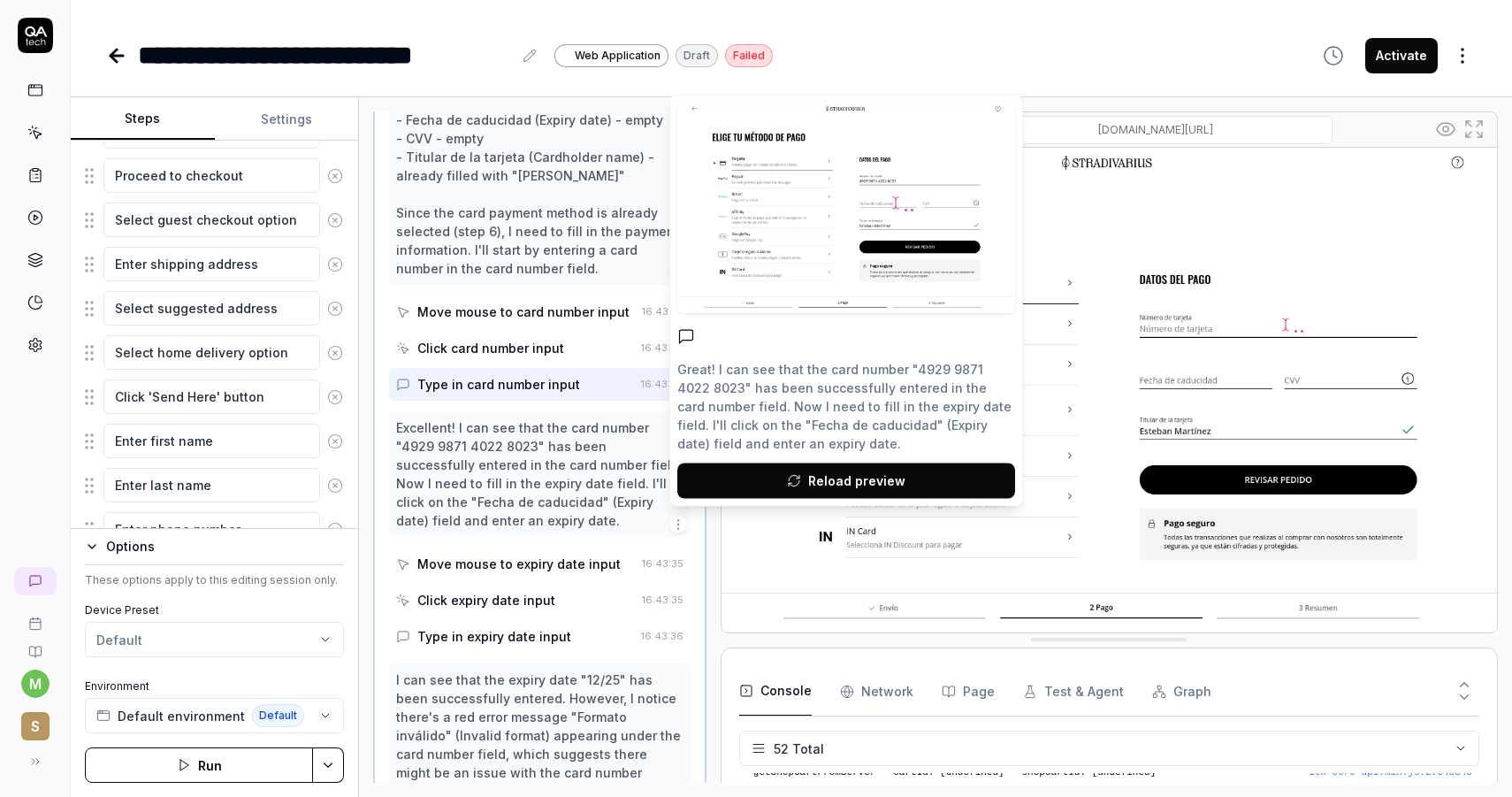
click at [608, 434] on div "Excellent! I can see that the card number "4929 9871 4022 8023" has been succes…" at bounding box center [540, 473] width 288 height 111
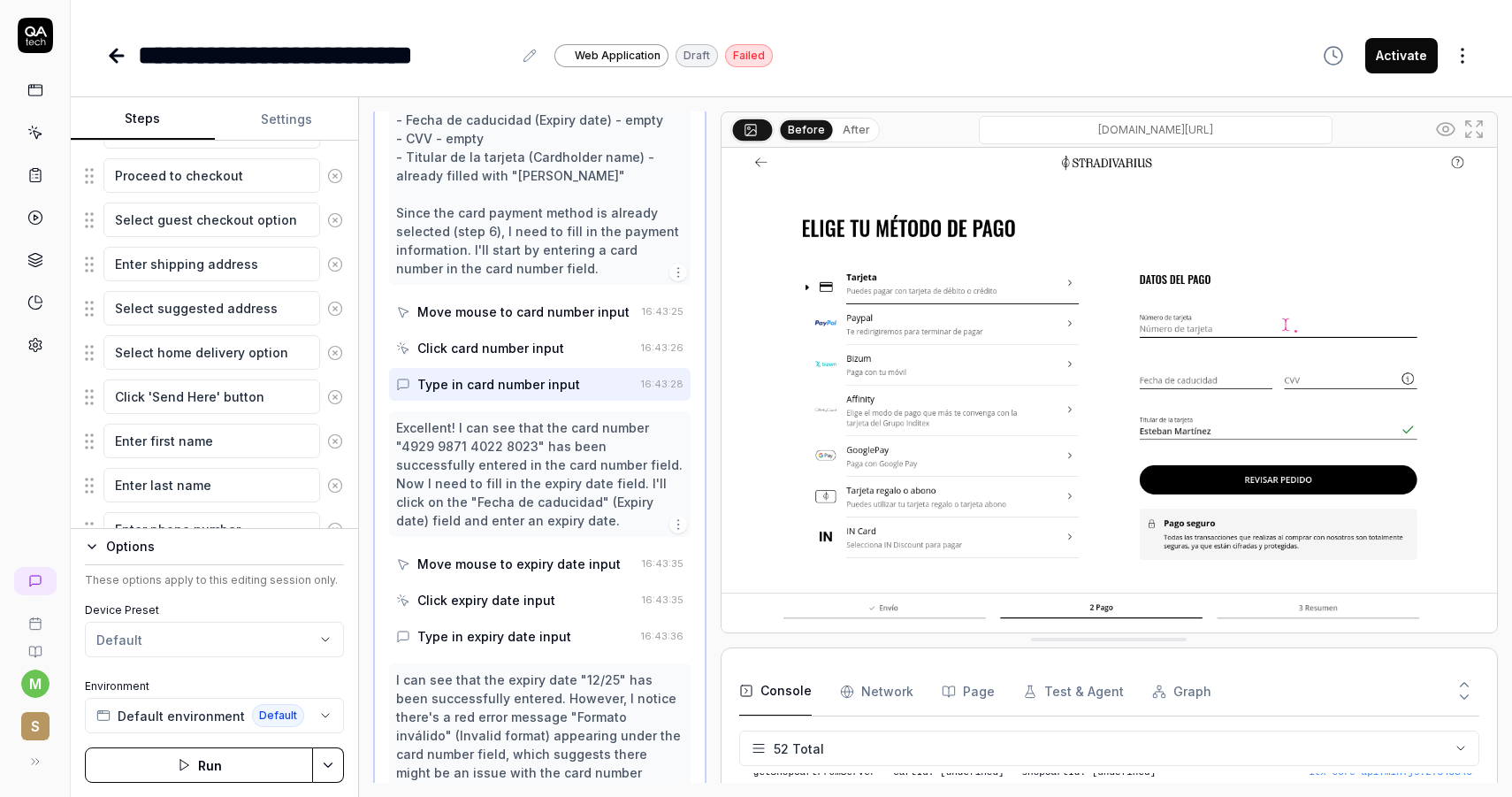
click at [603, 376] on div "Type in card number input" at bounding box center [515, 384] width 238 height 33
click at [1471, 58] on html "**********" at bounding box center [756, 398] width 1512 height 797
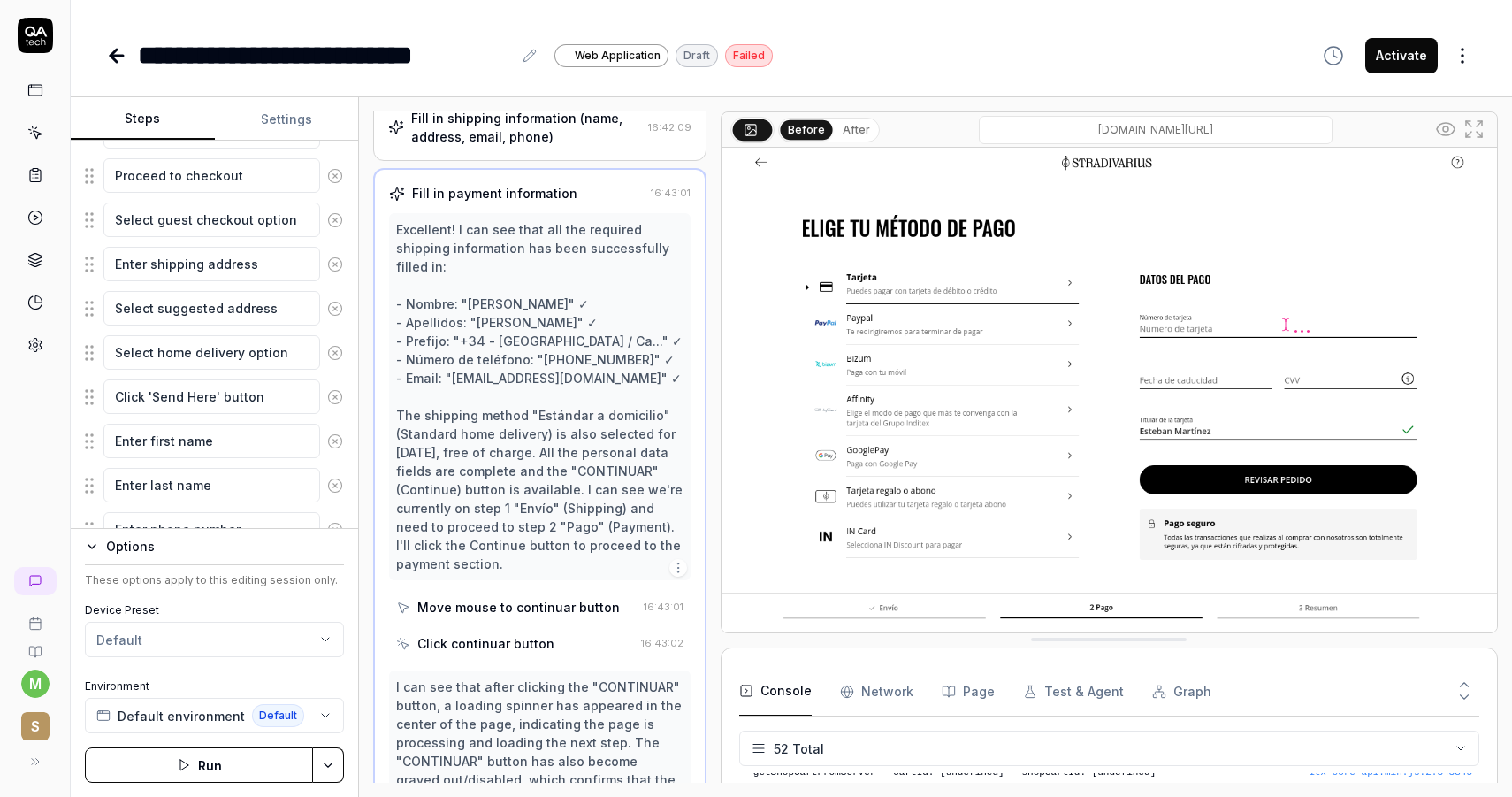
scroll to position [0, 0]
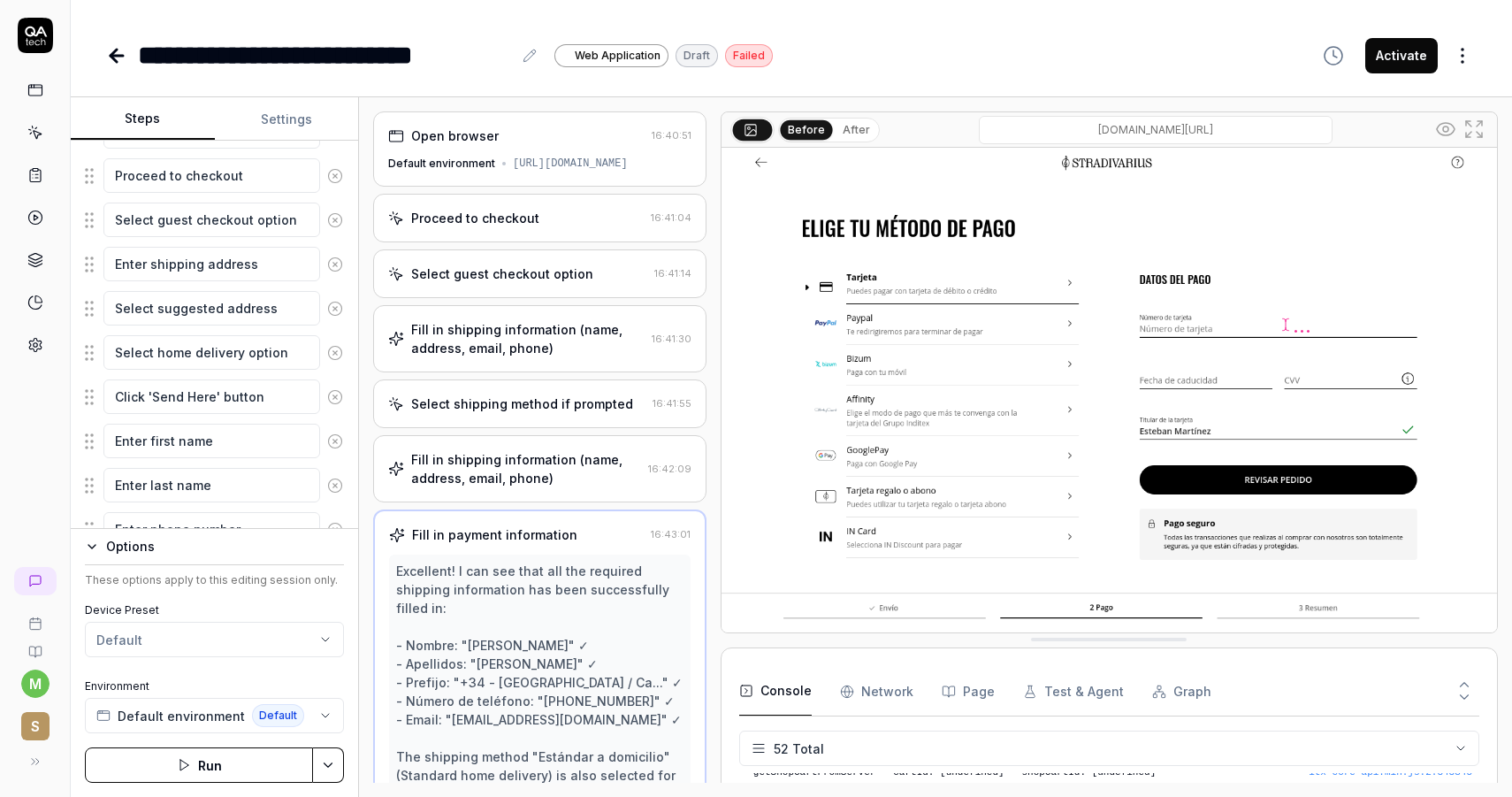
click at [31, 584] on icon at bounding box center [35, 581] width 14 height 14
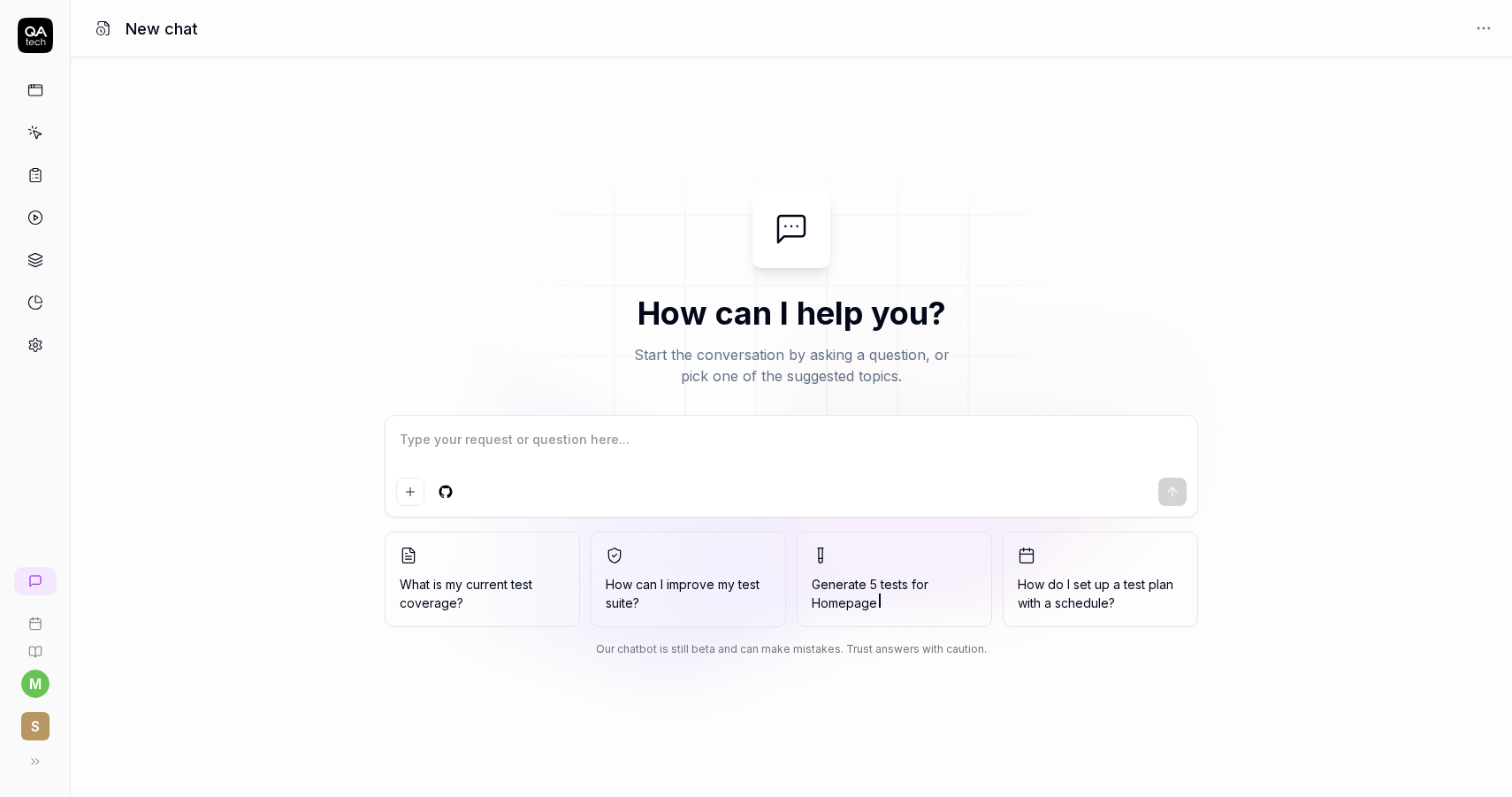
click at [31, 587] on icon at bounding box center [35, 581] width 14 height 14
type textarea "*"
click at [127, 634] on div "Checkout Process Test Case" at bounding box center [168, 640] width 143 height 29
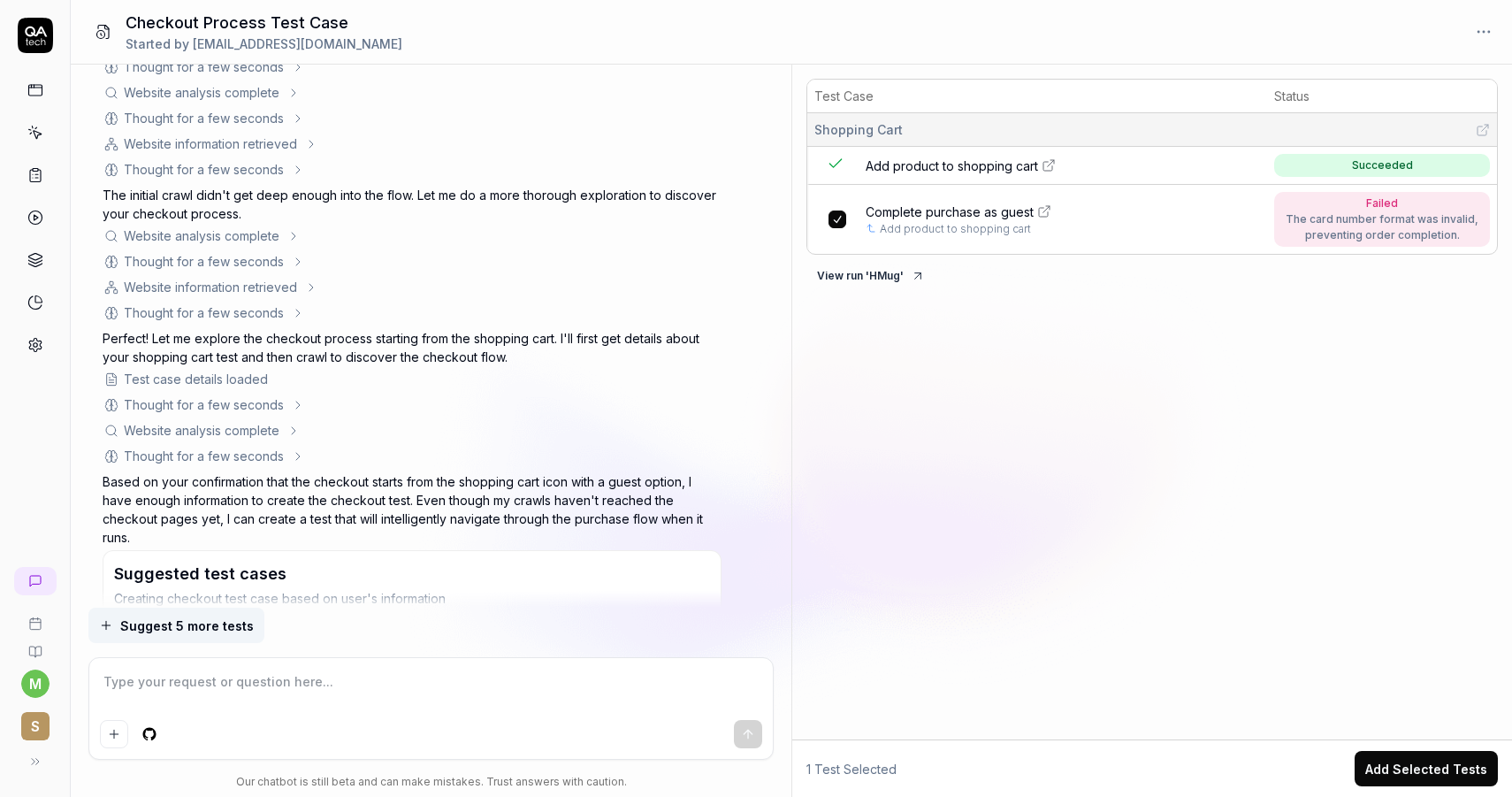
scroll to position [925, 0]
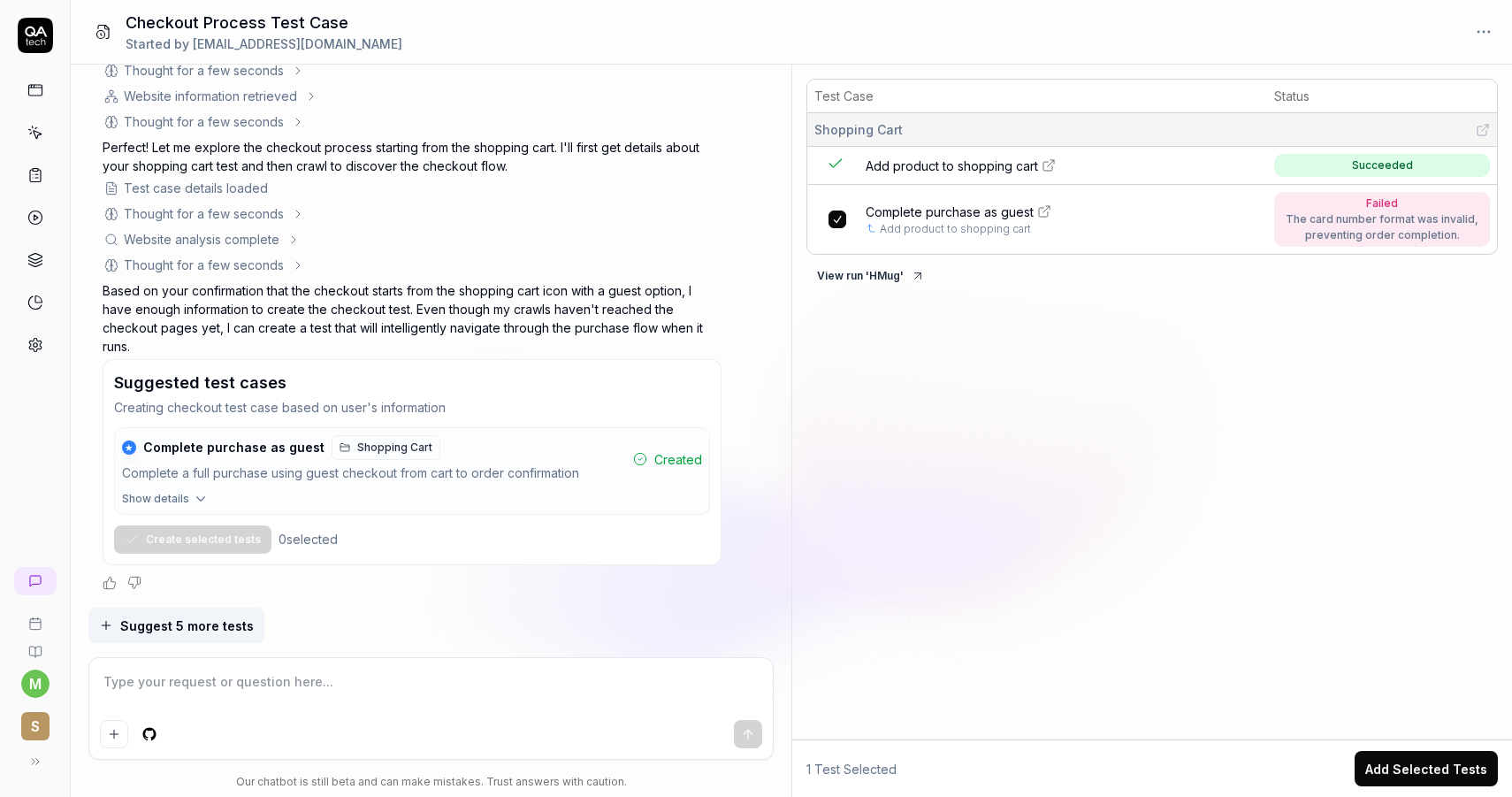
click at [404, 694] on textarea at bounding box center [430, 691] width 661 height 44
type textarea "*"
type textarea "t"
type textarea "*"
type textarea "th"
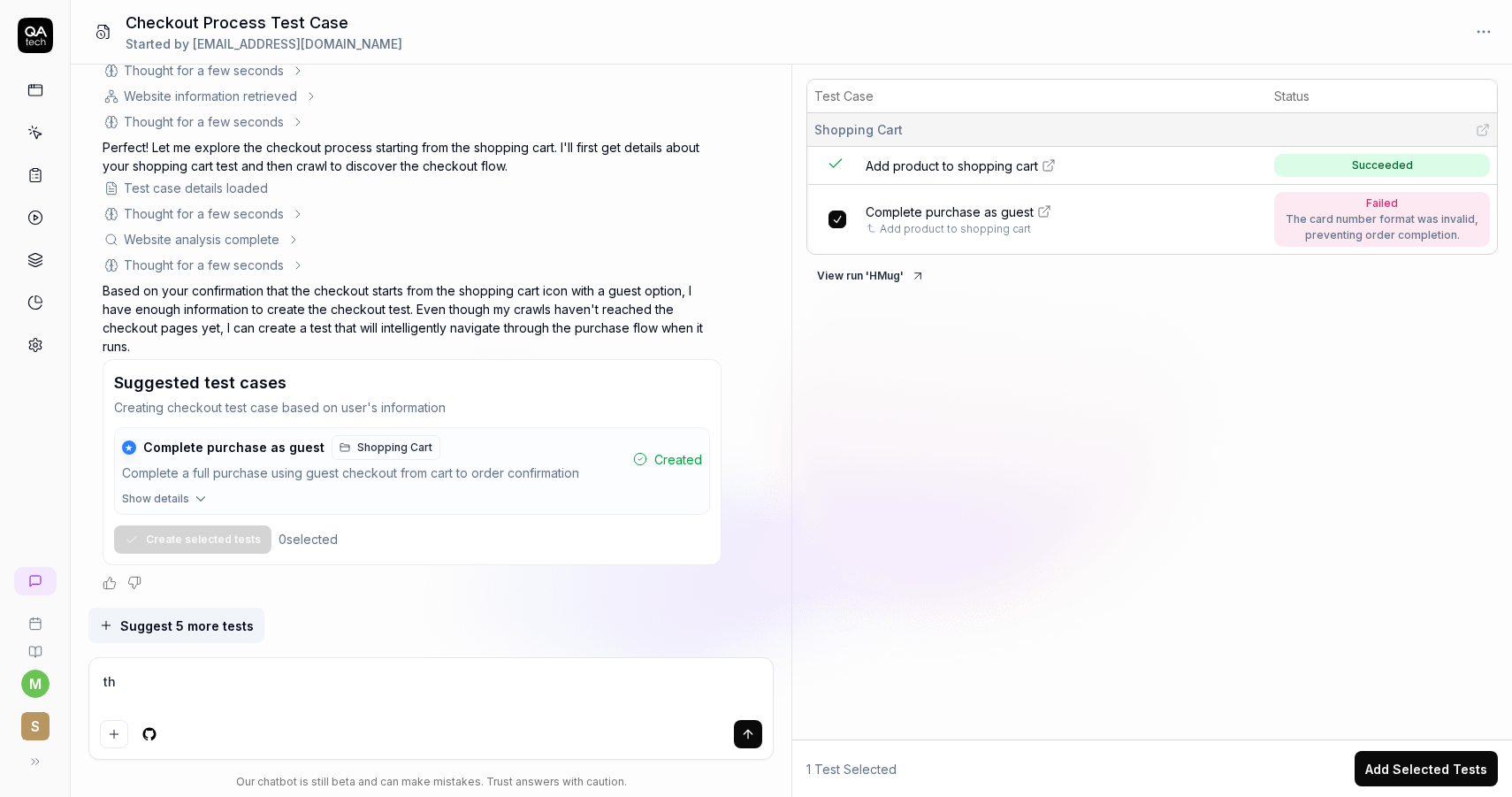
type textarea "*"
type textarea "the"
type textarea "*"
type textarea "the"
type textarea "*"
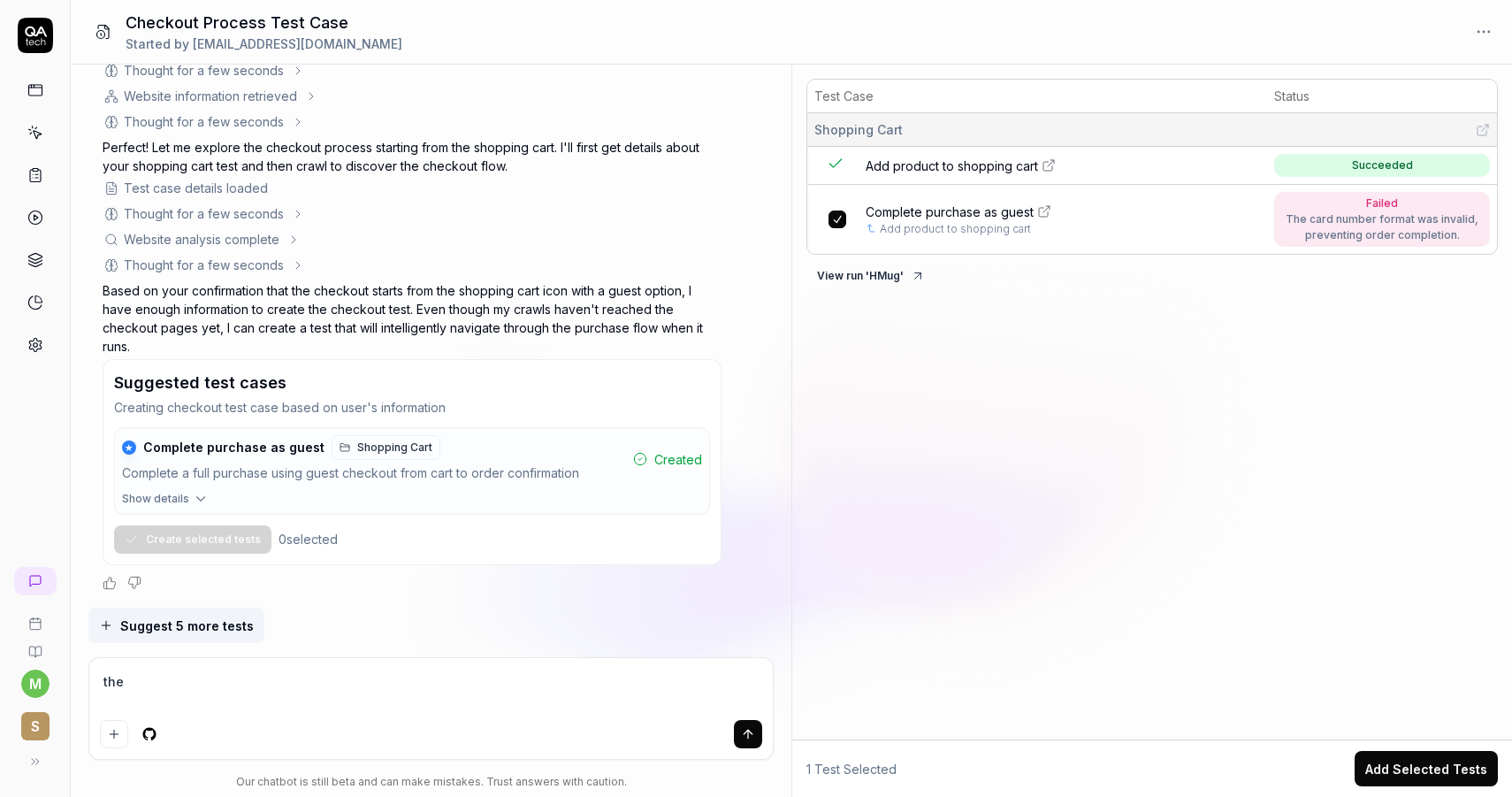
type textarea "the c"
type textarea "*"
type textarea "the cr"
type textarea "*"
type textarea "the credi"
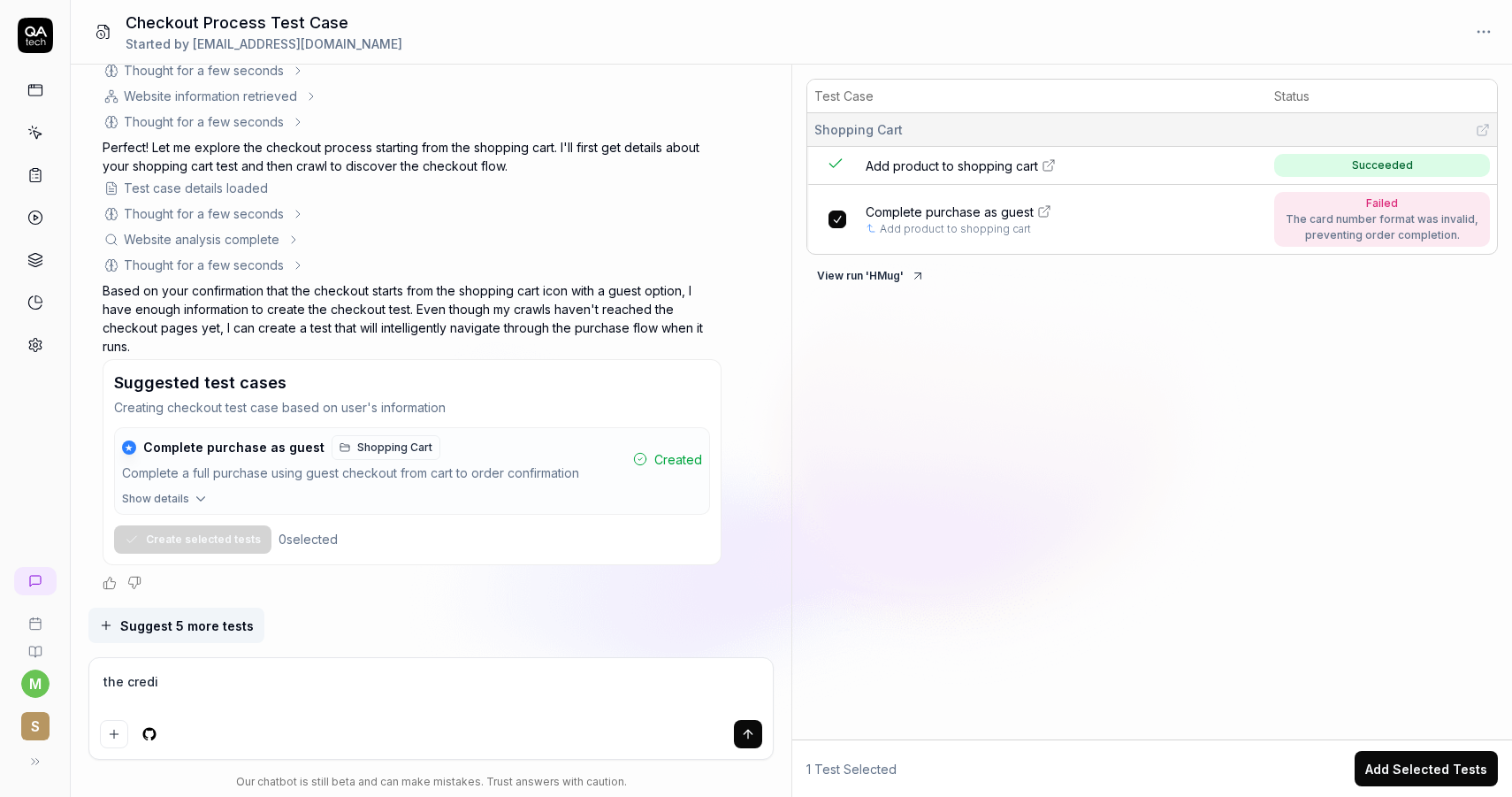
type textarea "*"
type textarea "the credit"
type textarea "*"
type textarea "the credit"
type textarea "*"
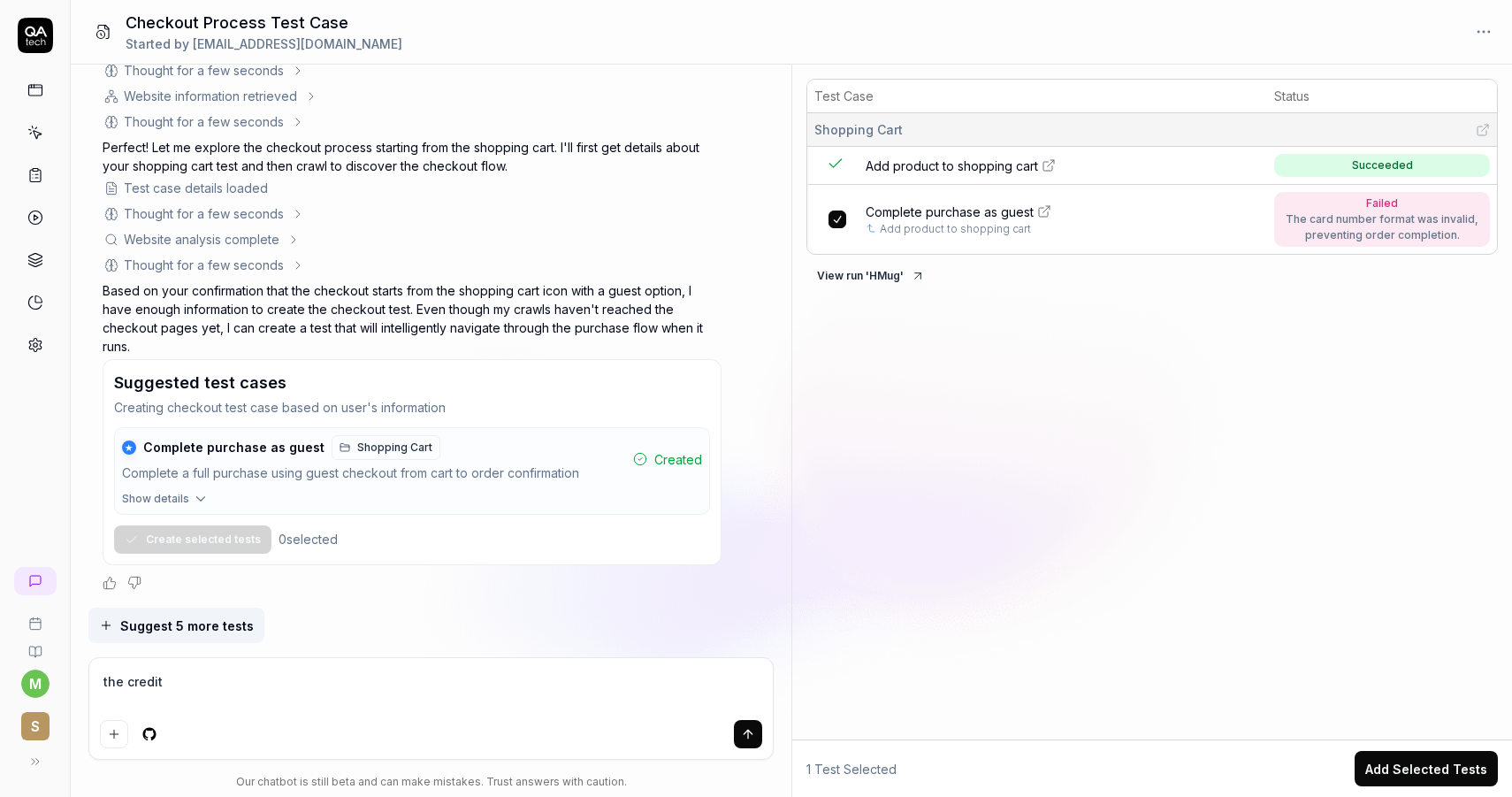
type textarea "the credit c"
type textarea "*"
type textarea "the credit car"
type textarea "*"
type textarea "the credit card"
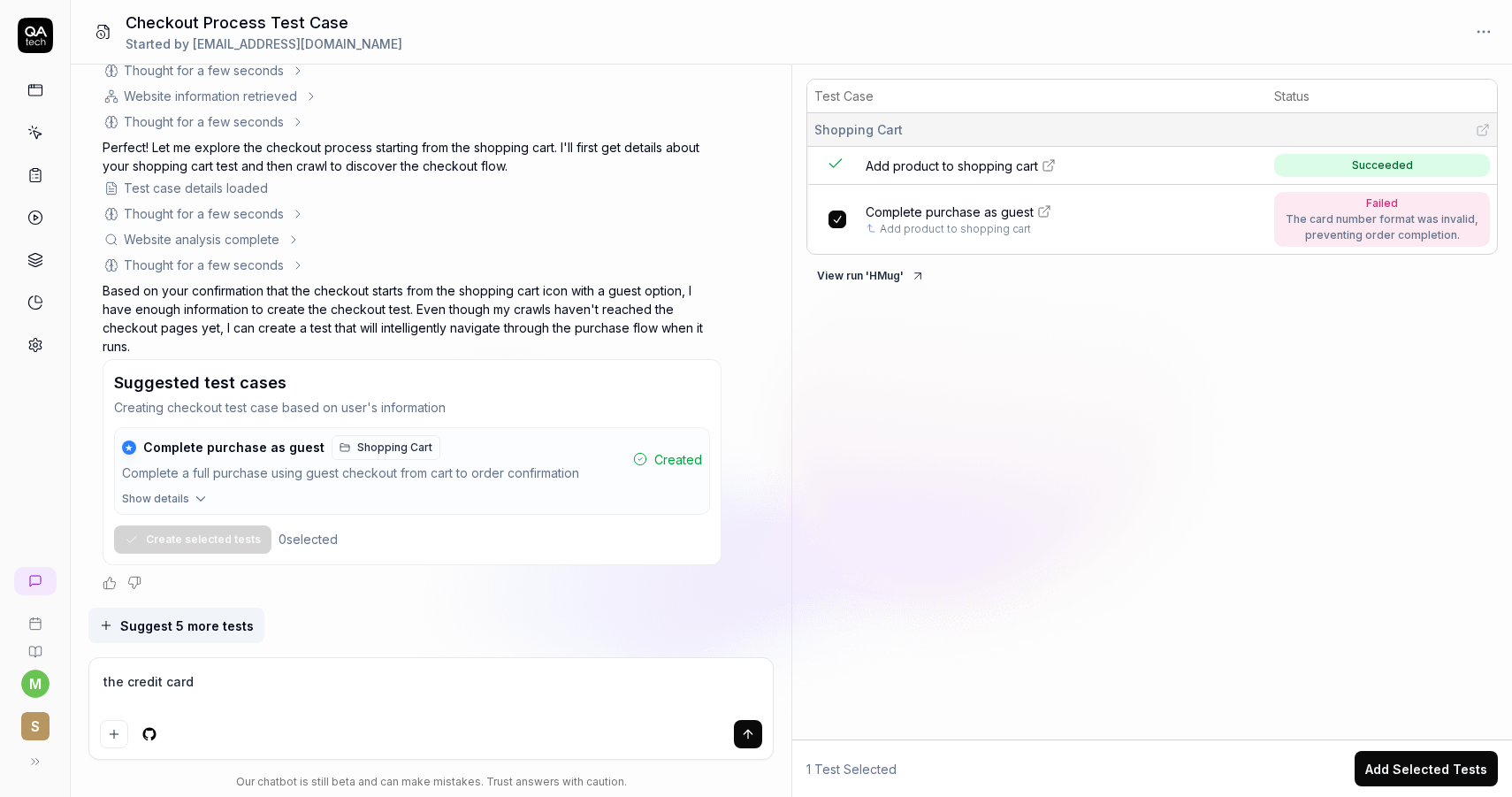
type textarea "*"
type textarea "the credit card t"
type textarea "*"
type textarea "the credit card te"
type textarea "*"
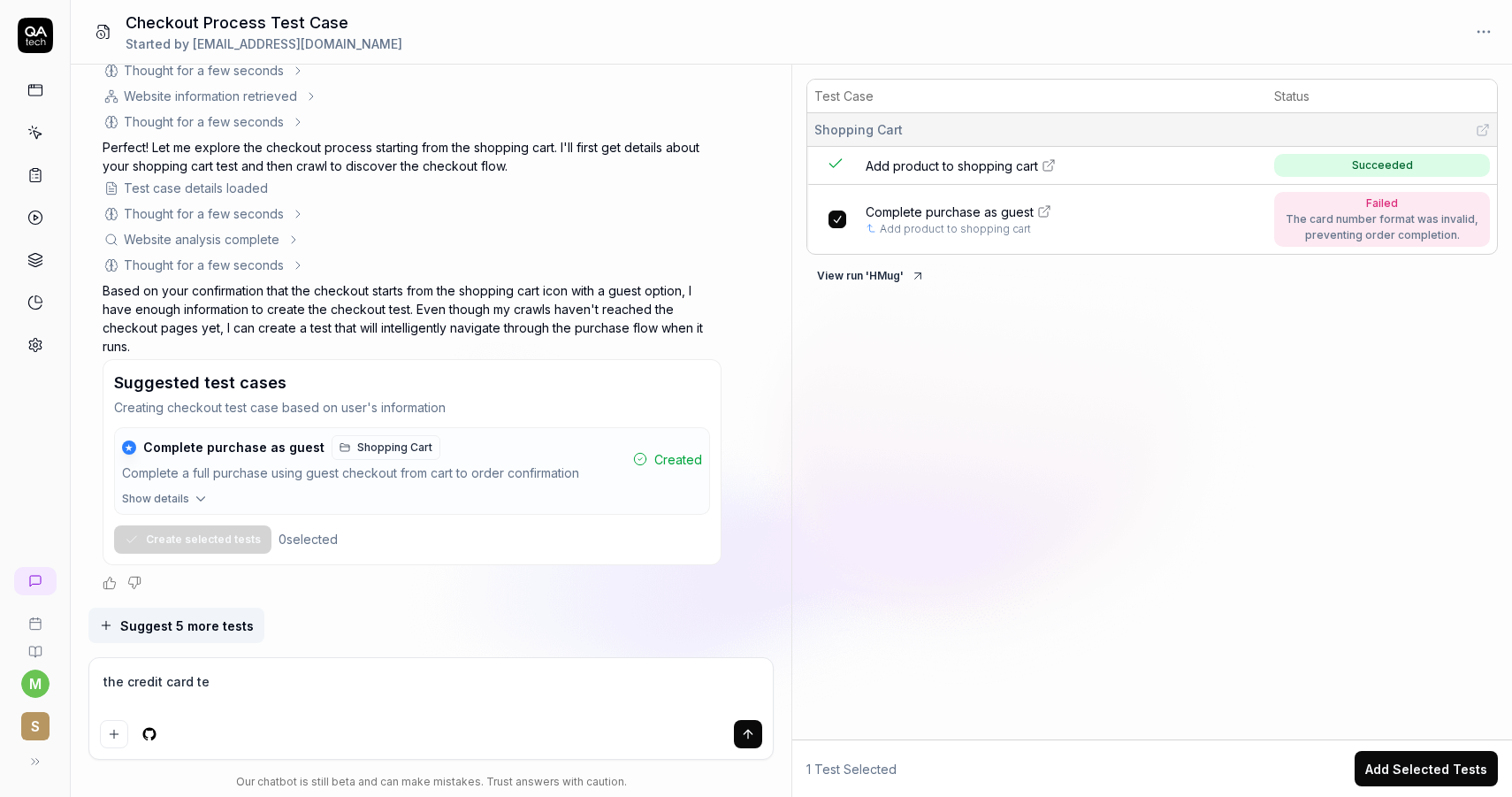
type textarea "the credit card t"
type textarea "*"
type textarea "the credit card"
type textarea "*"
type textarea "the credit card nu"
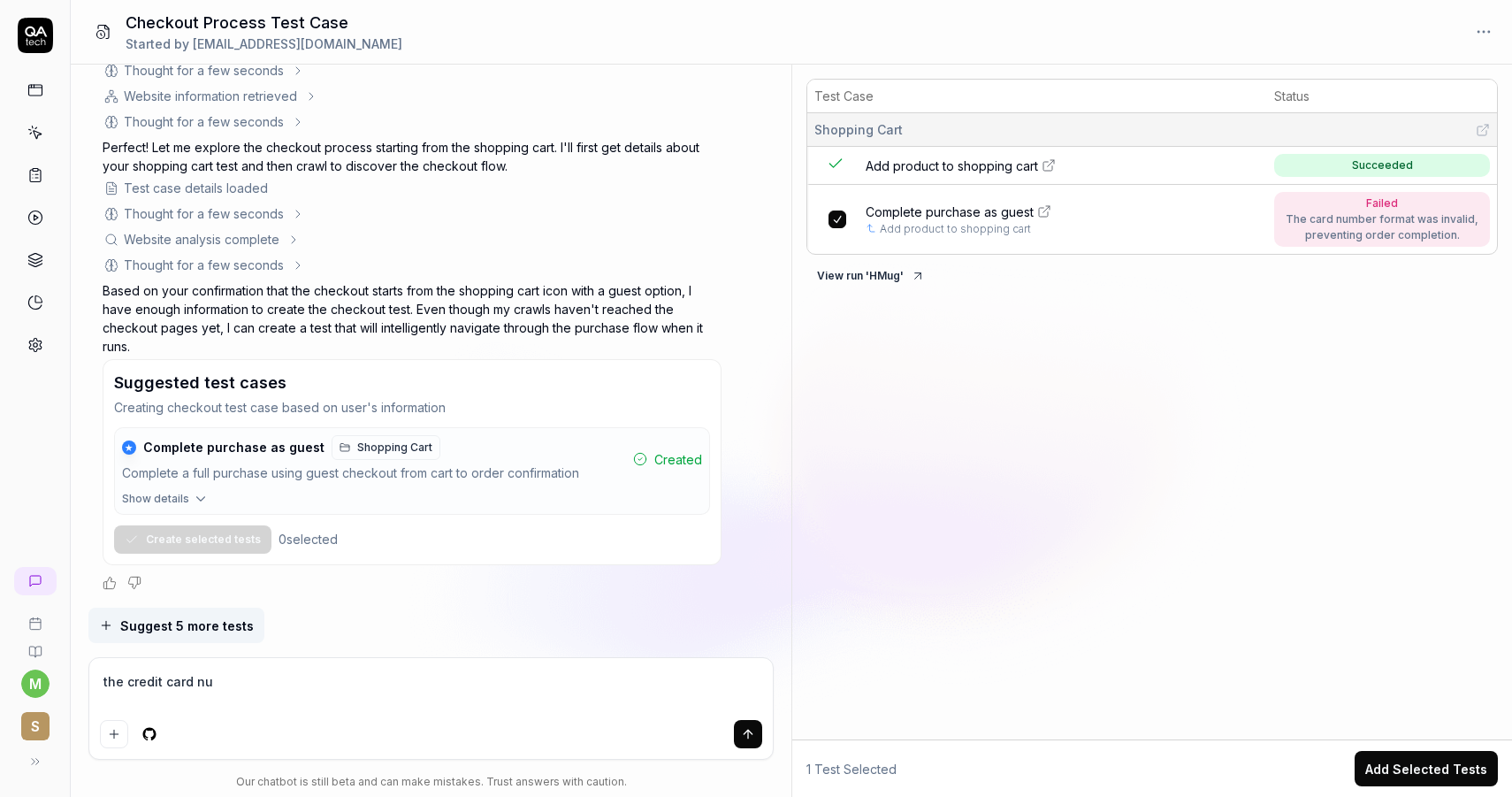
type textarea "*"
type textarea "the credit card num"
type textarea "*"
type textarea "the credit card numb"
type textarea "*"
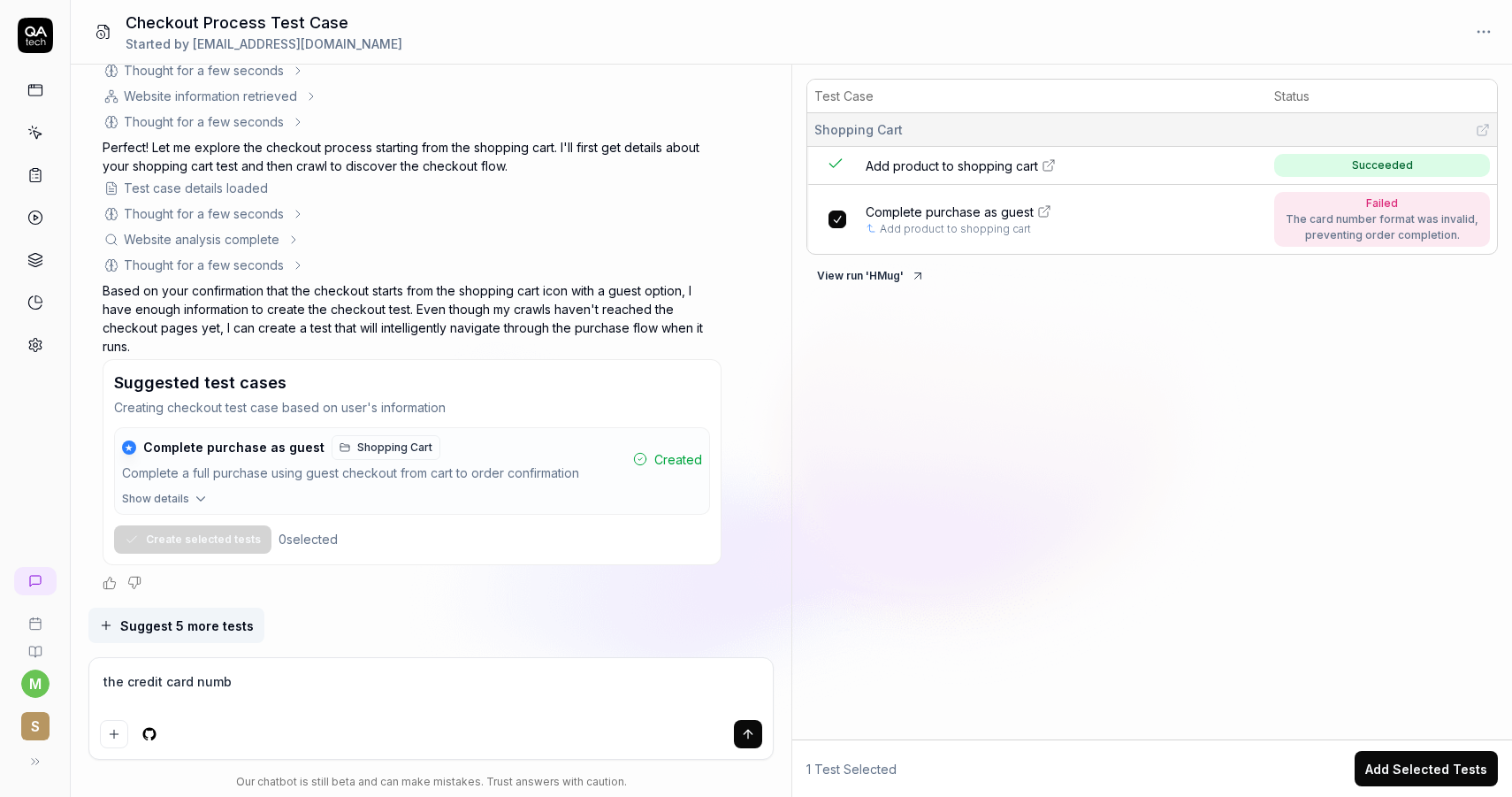
type textarea "the credit card numbe"
type textarea "*"
type textarea "the credit card number"
type textarea "*"
type textarea "the credit card number"
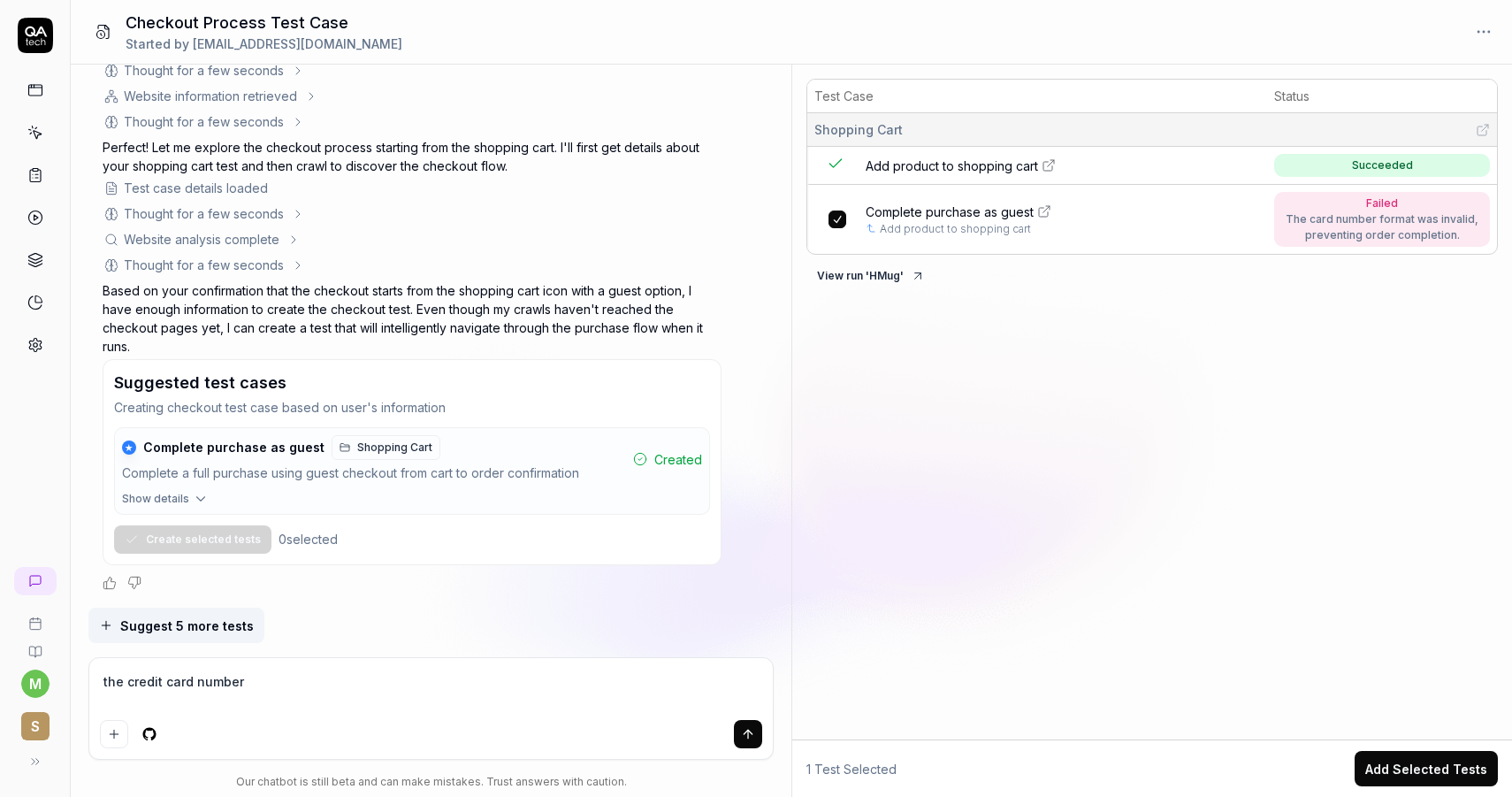
type textarea "*"
type textarea "the credit card number j"
type textarea "*"
type textarea "the credit card number"
type textarea "*"
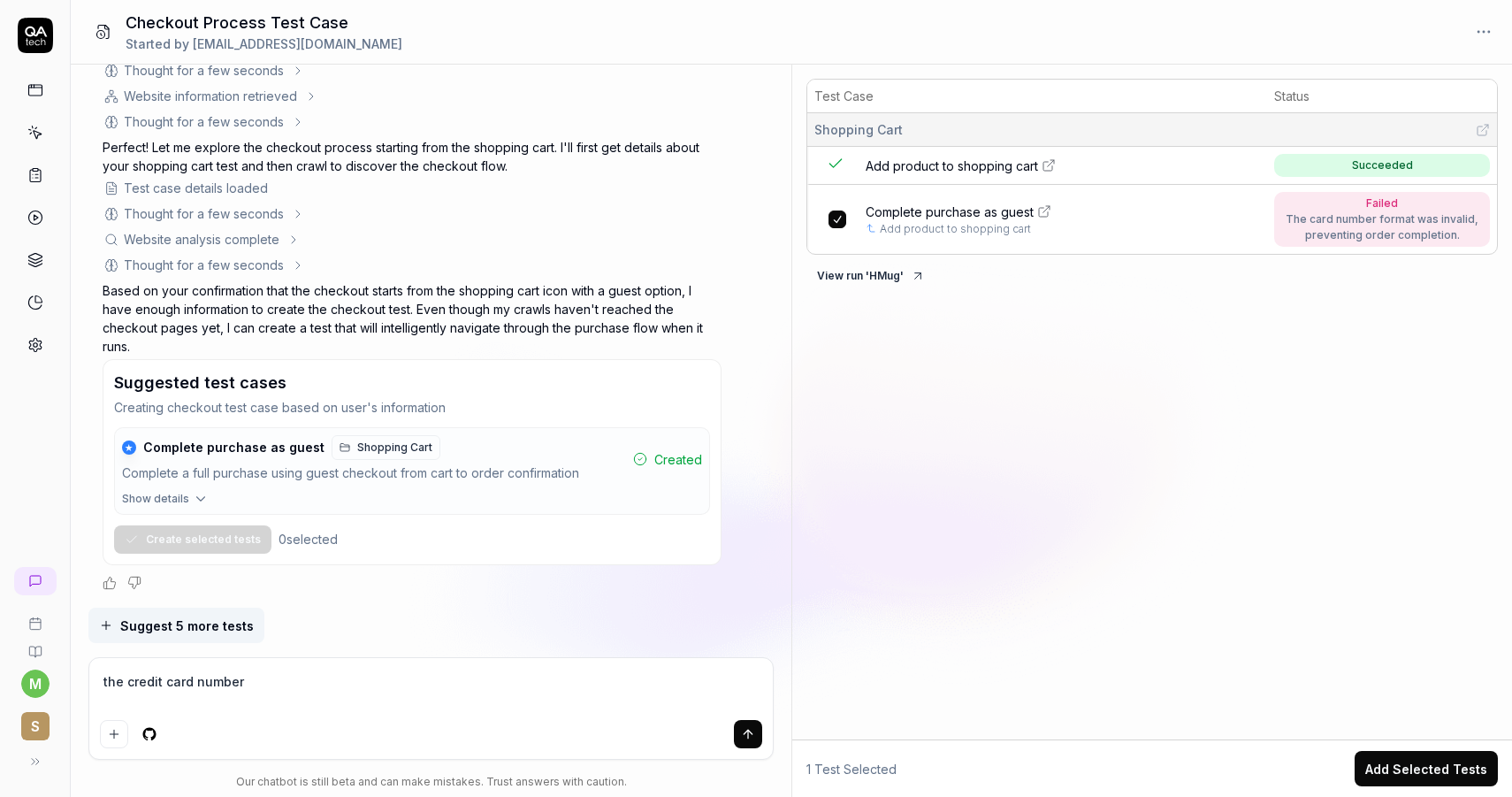
type textarea "the credit card number s"
type textarea "*"
type textarea "the credit card number sho"
type textarea "*"
type textarea "the credit card number shoul"
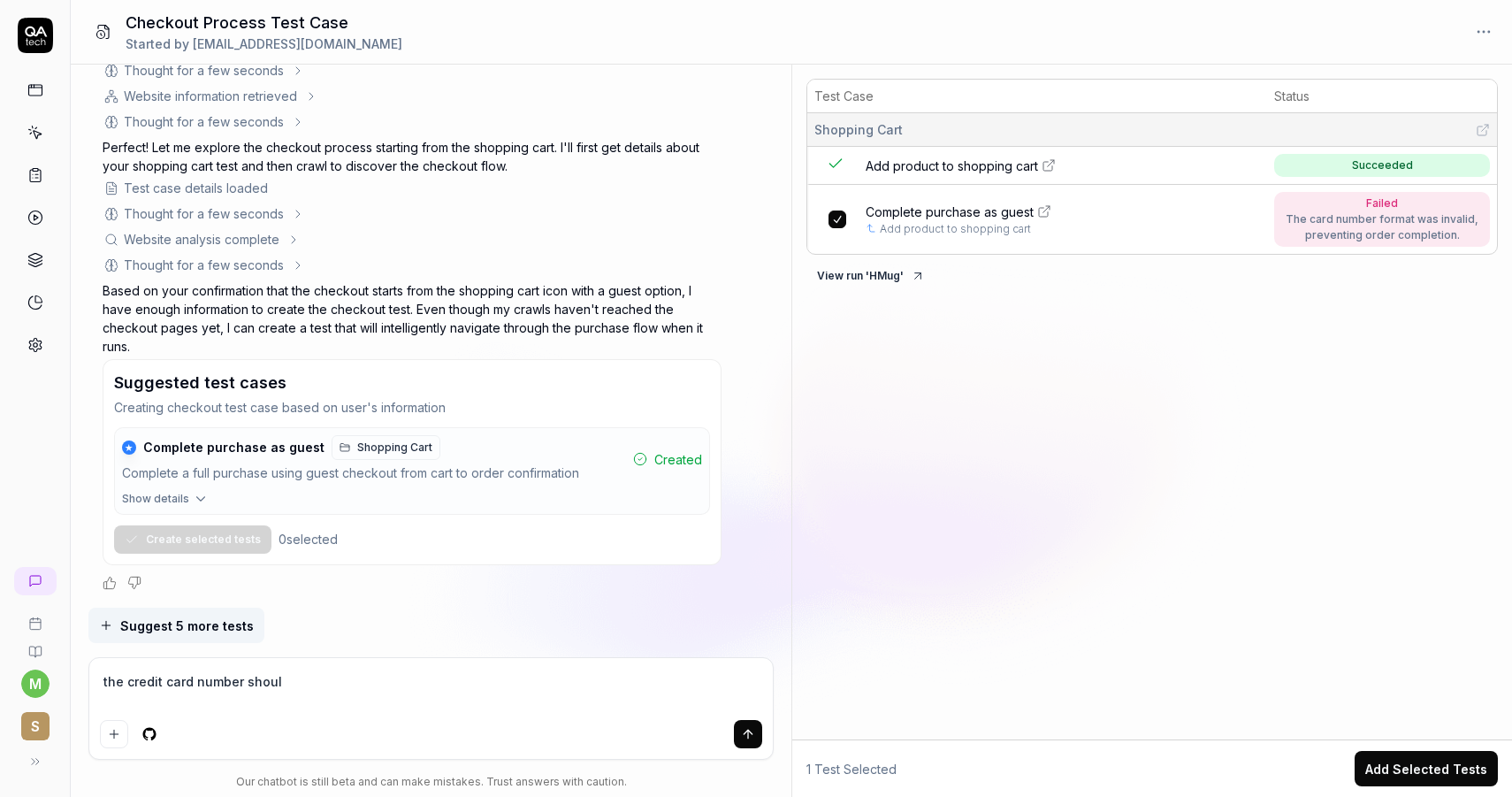
type textarea "*"
type textarea "the credit card number should"
type textarea "*"
type textarea "the credit card number should"
type textarea "*"
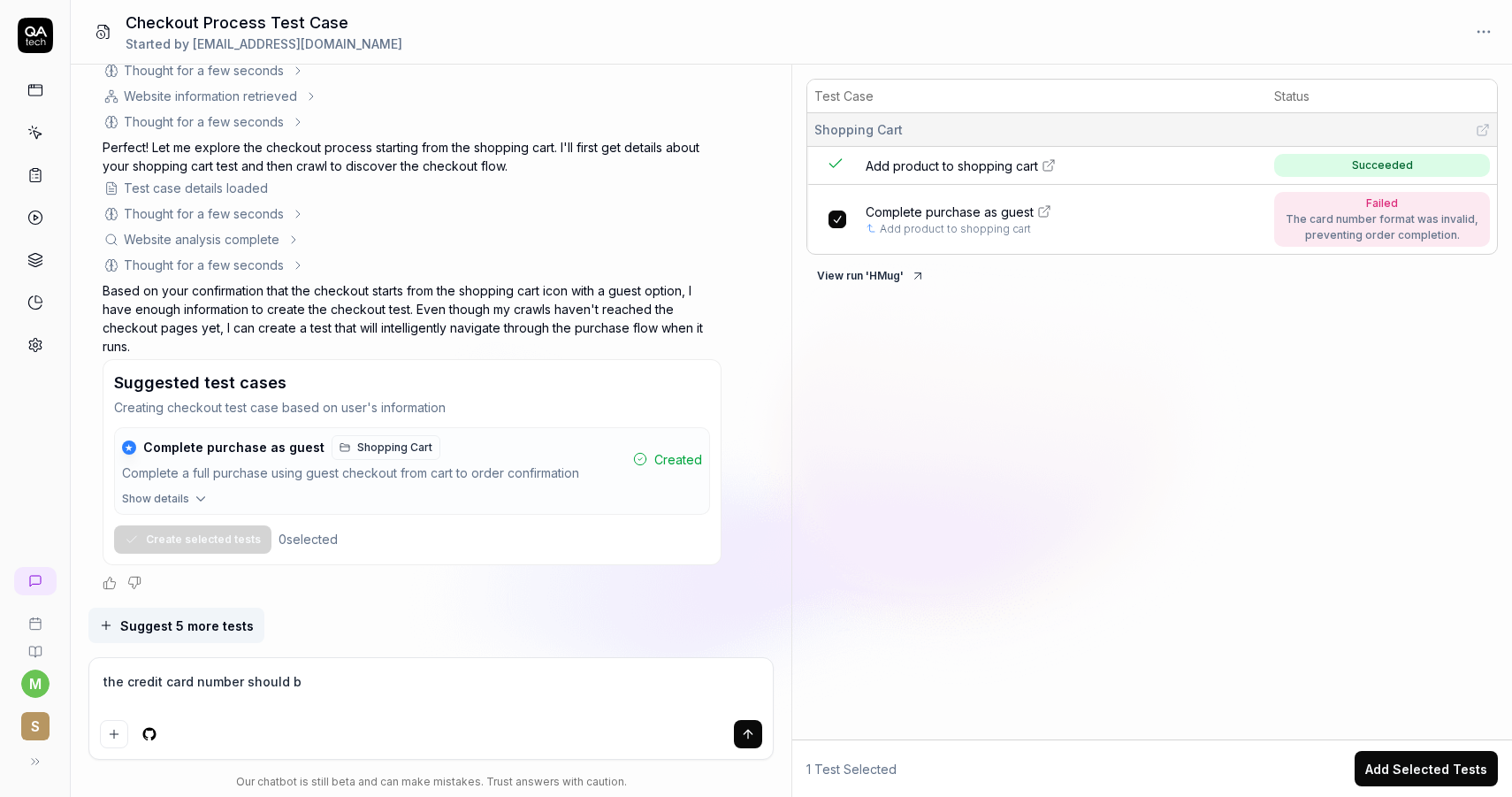
type textarea "the credit card number should be"
type textarea "*"
type textarea "the credit card number should be"
type textarea "*"
type textarea "the credit card number should be 4"
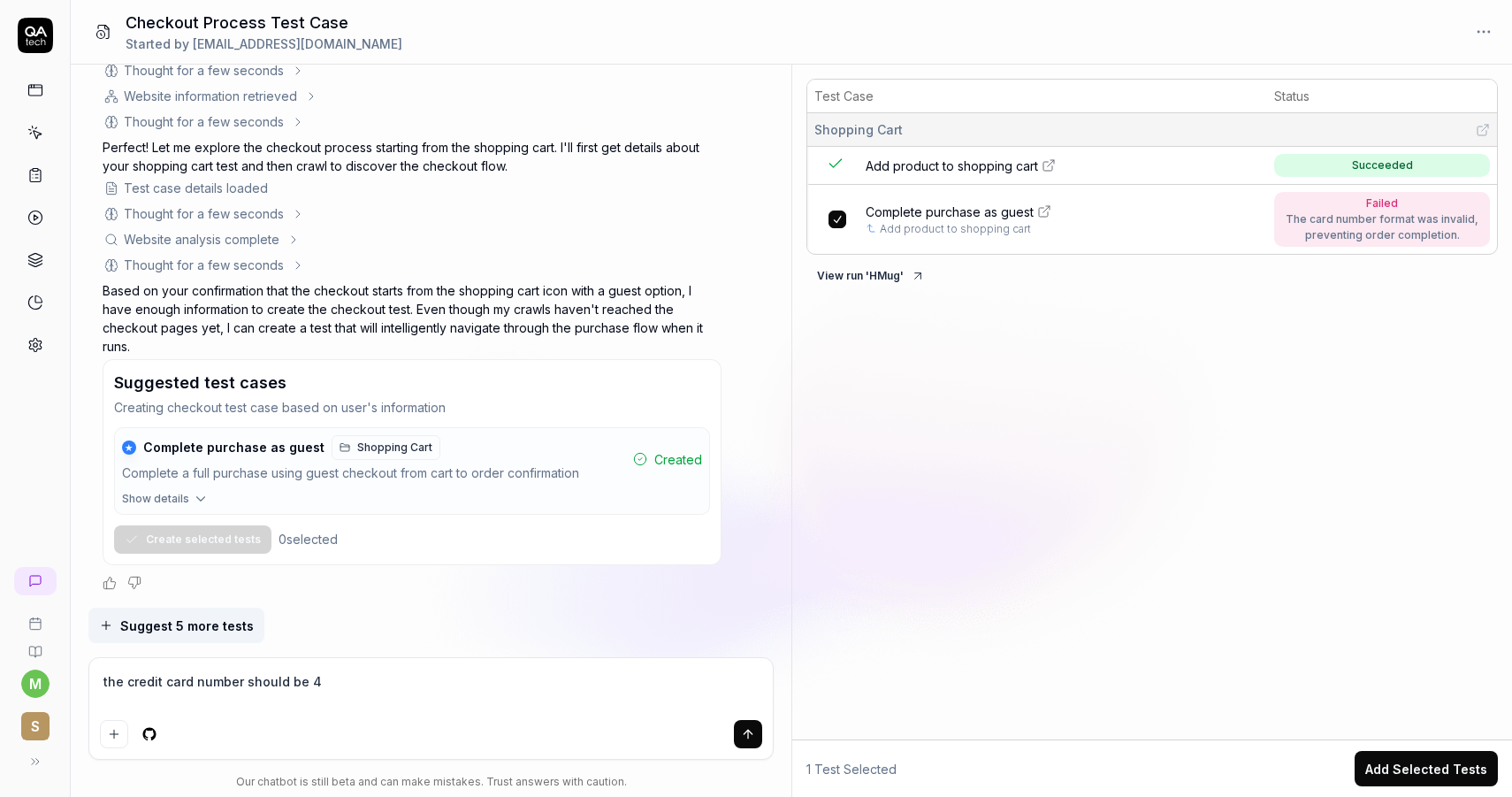
type textarea "*"
type textarea "the credit card number should be 41"
type textarea "*"
type textarea "the credit card number should be 411"
type textarea "*"
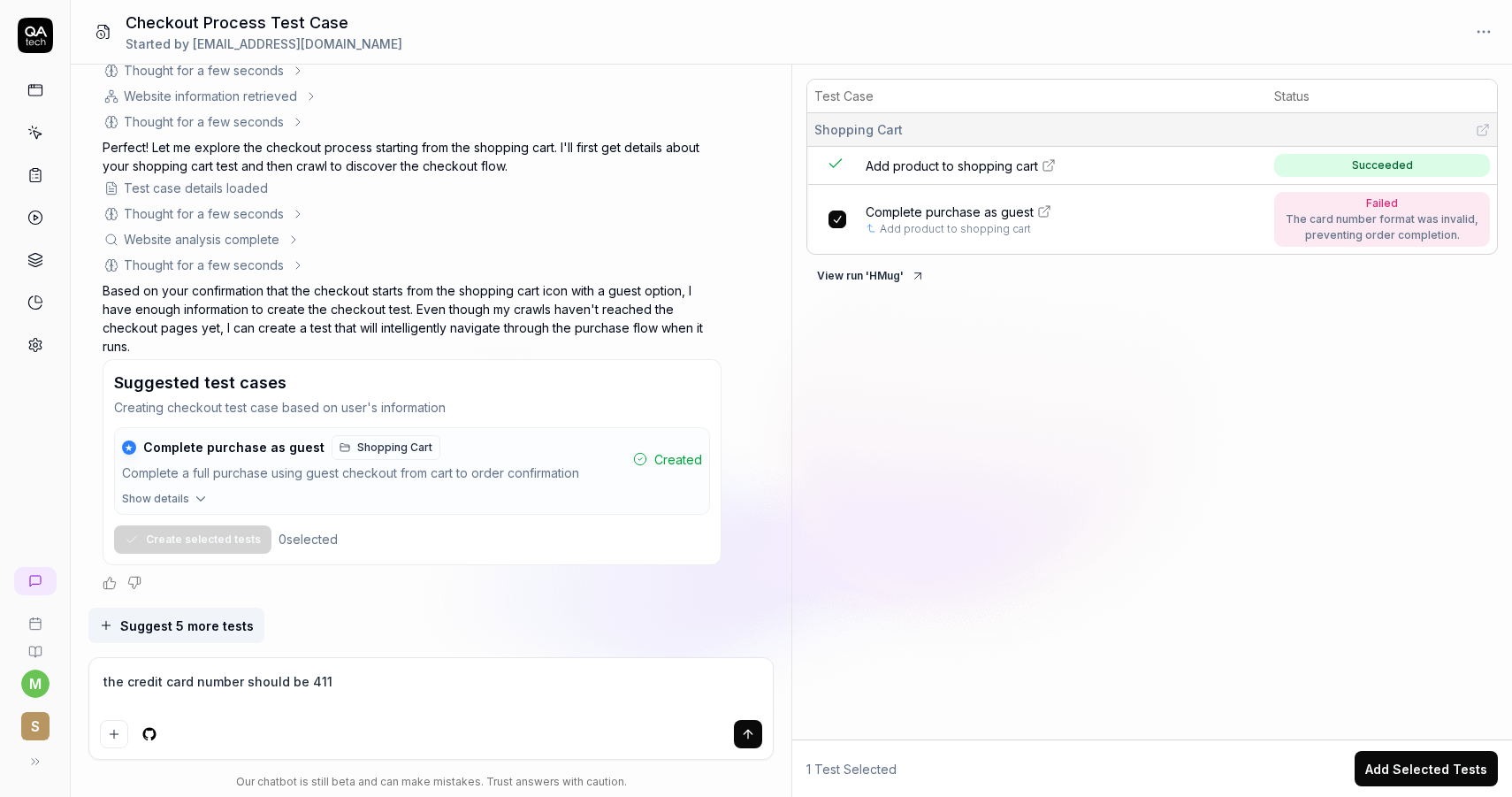
type textarea "the credit card number should be 4111"
type textarea "*"
type textarea "the credit card number should be 41111"
type textarea "*"
type textarea "the credit card number should be 411111"
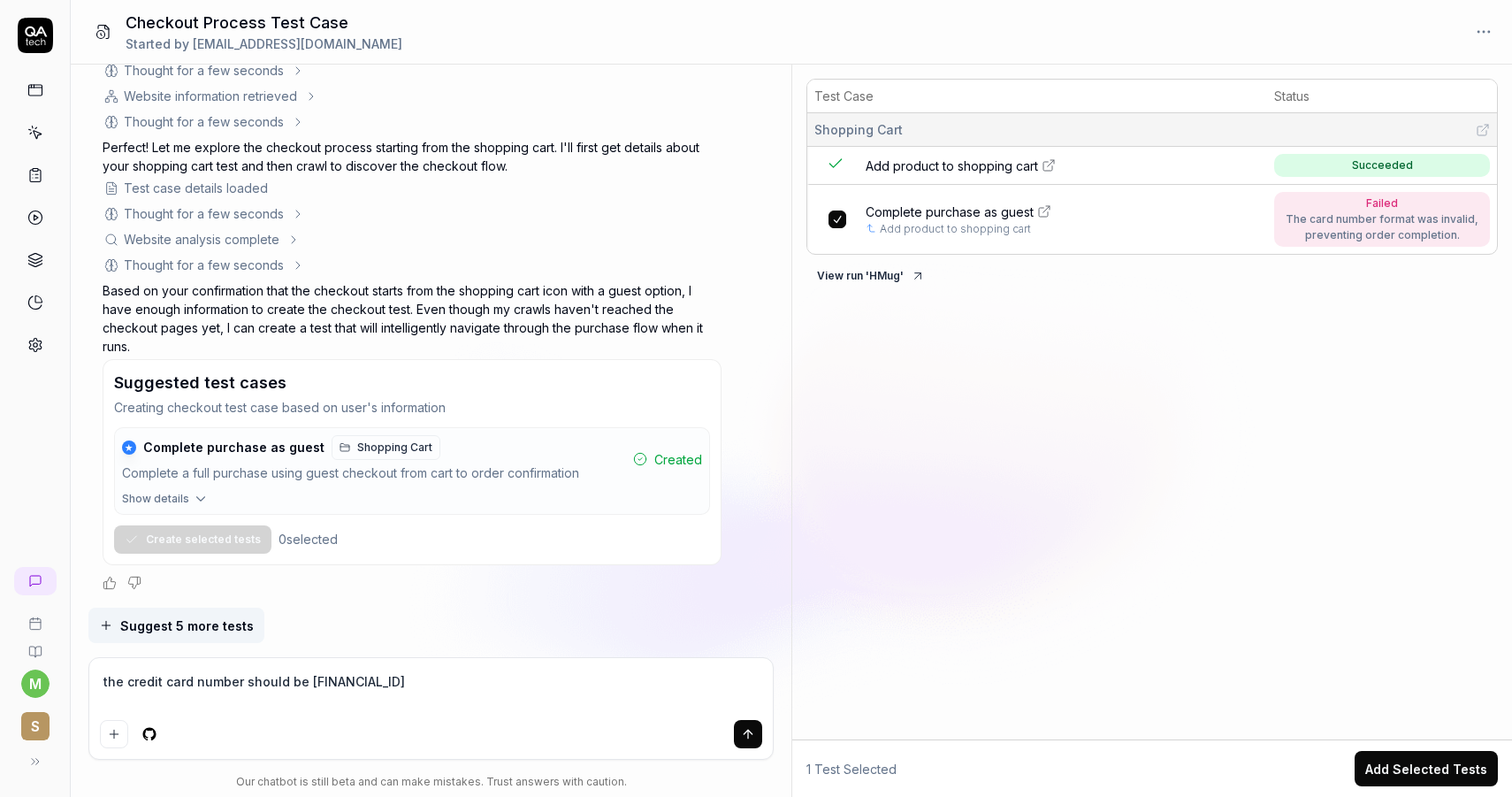
type textarea "*"
type textarea "the credit card number should be 4111111"
type textarea "*"
type textarea "the credit card number should be 41111111"
type textarea "*"
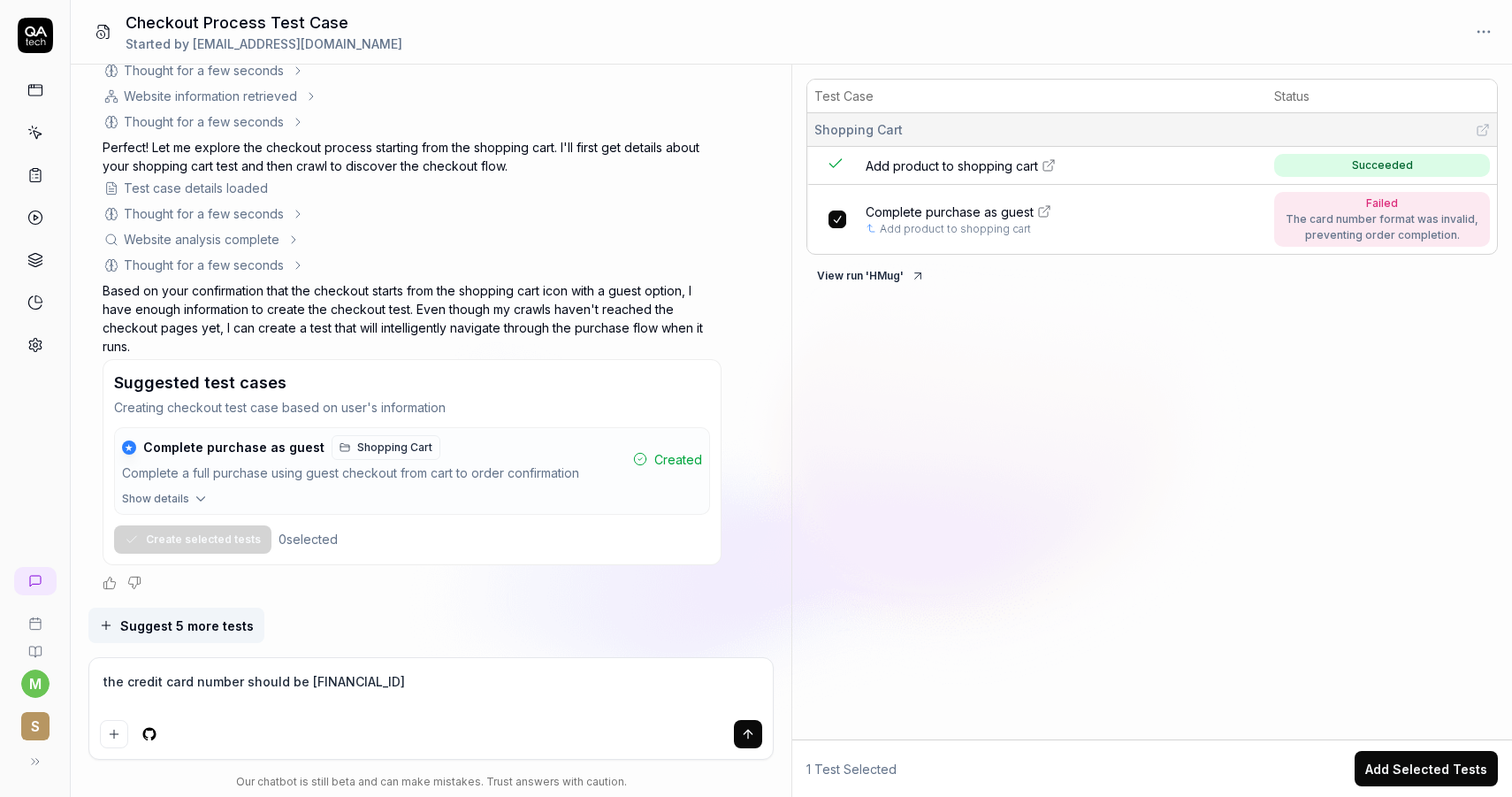
type textarea "the credit card number should be 411111111"
type textarea "*"
type textarea "the credit card number should be 4111111111"
type textarea "*"
type textarea "the credit card number should be 41111111111"
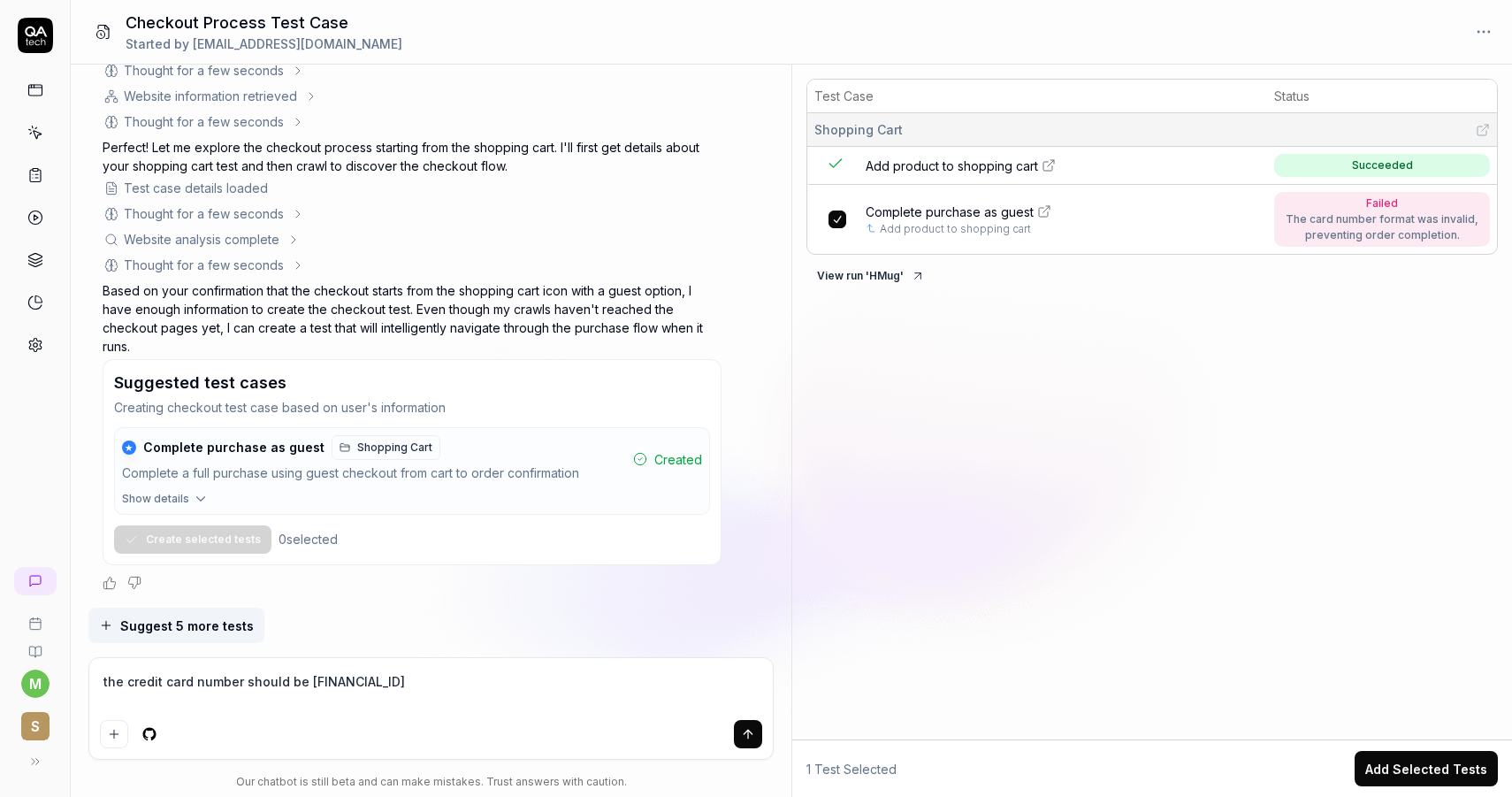
type textarea "*"
type textarea "the credit card number should be 411111111111"
type textarea "*"
type textarea "the credit card number should be 4111111111111"
type textarea "*"
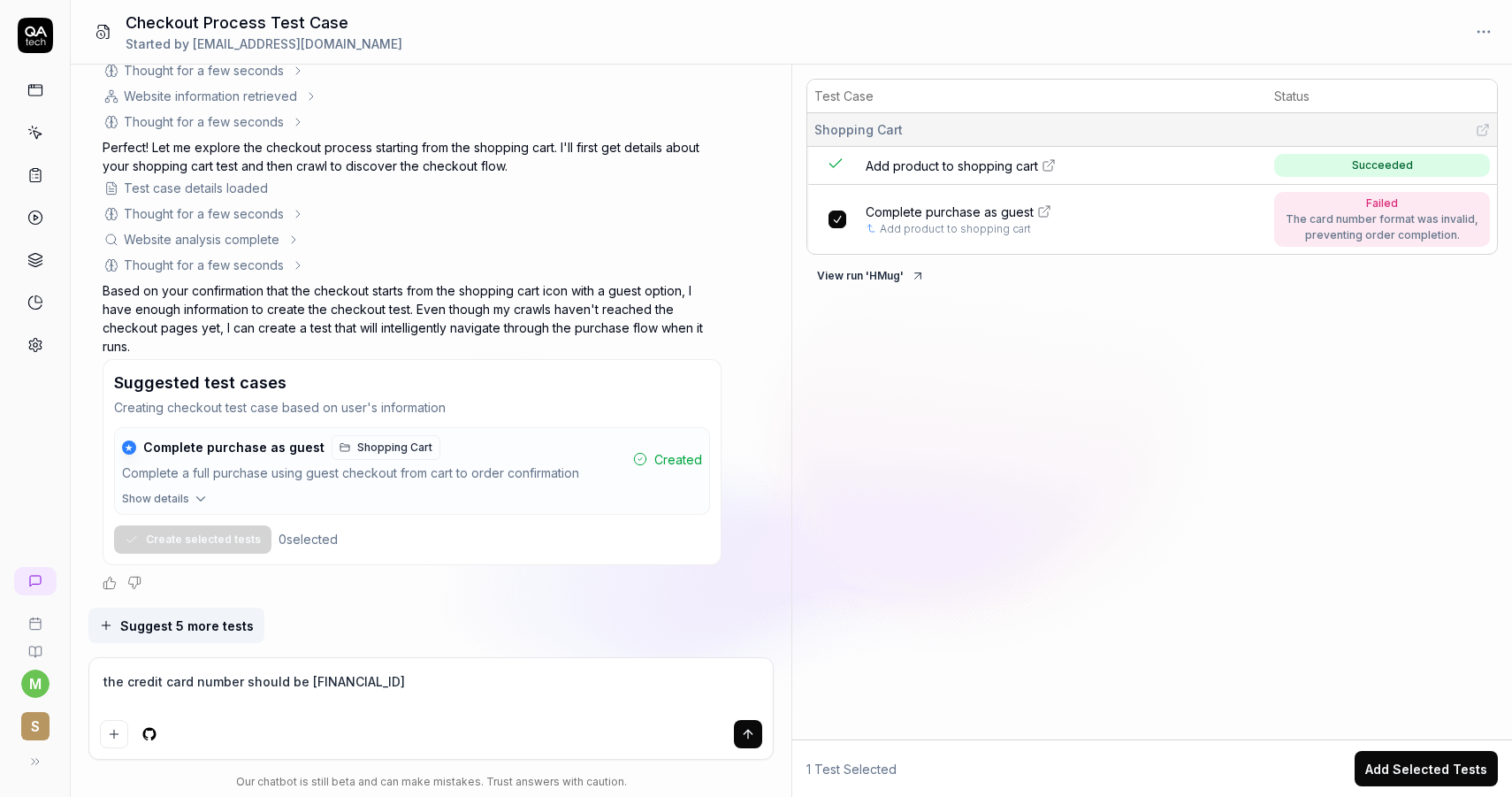
type textarea "the credit card number should be 41111111111111"
type textarea "*"
type textarea "the credit card number should be 411111111111111"
type textarea "*"
type textarea "the credit card number should be [CREDIT_CARD_NUMBER]"
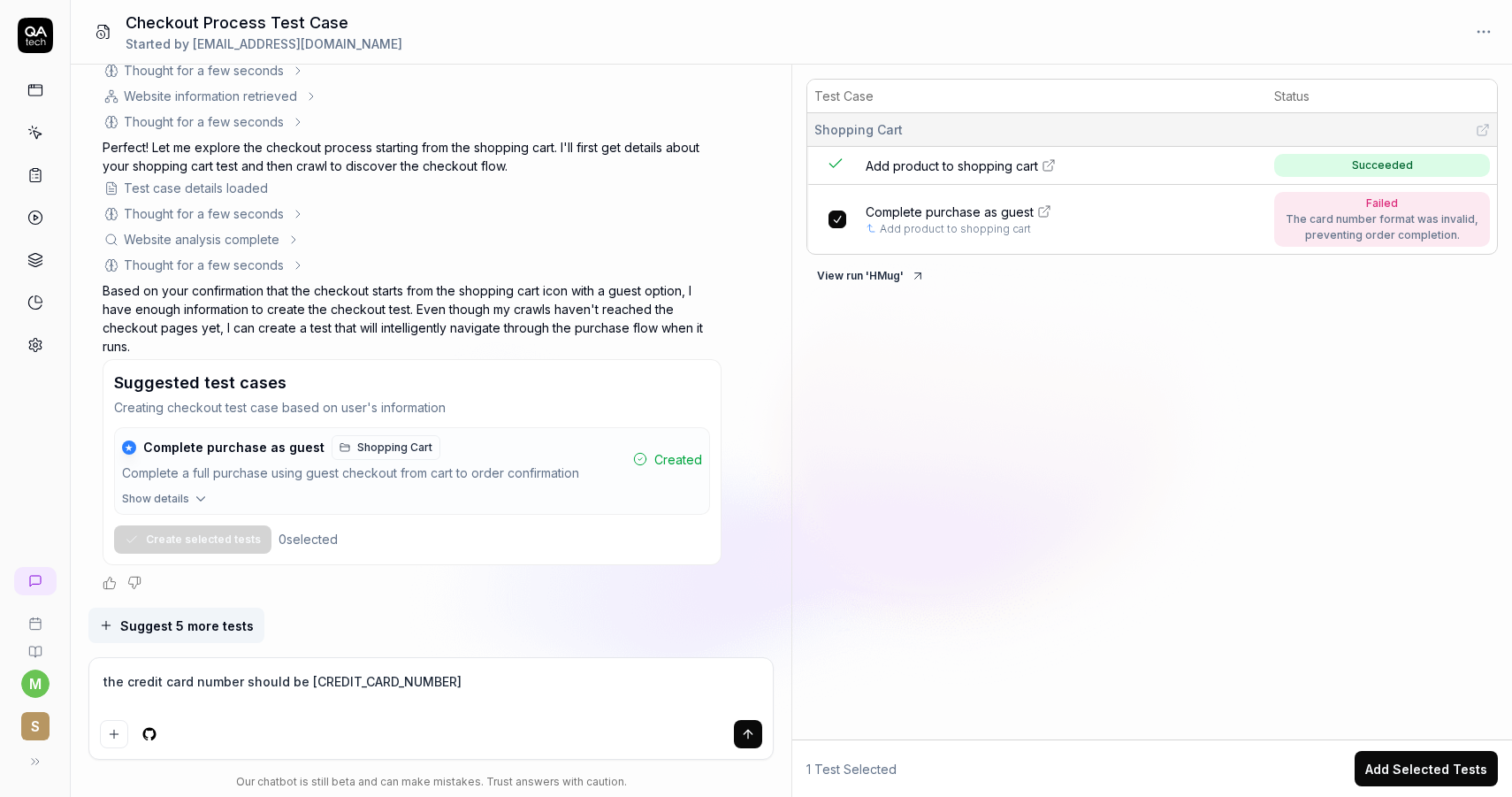
type textarea "*"
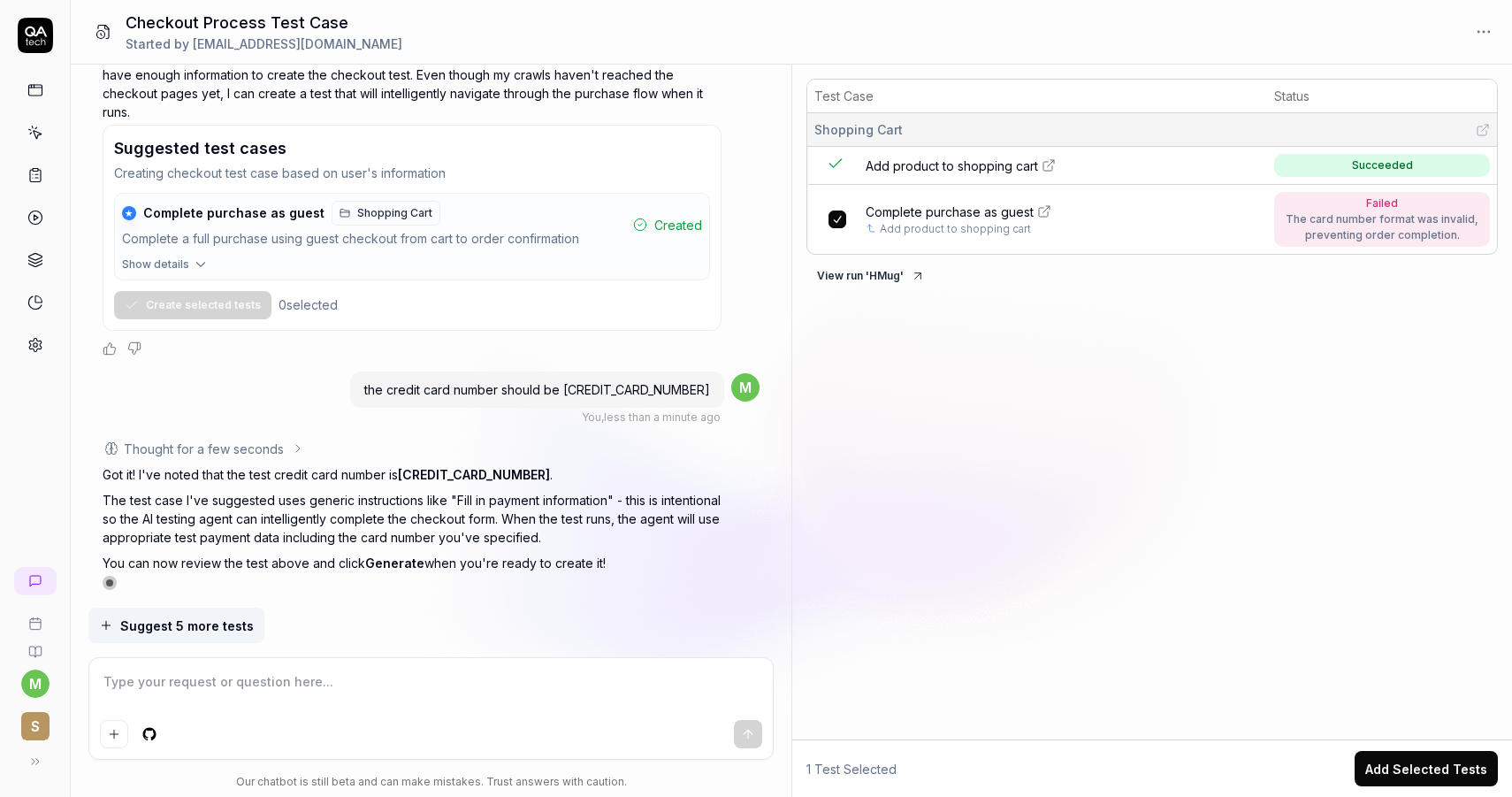
scroll to position [1166, 0]
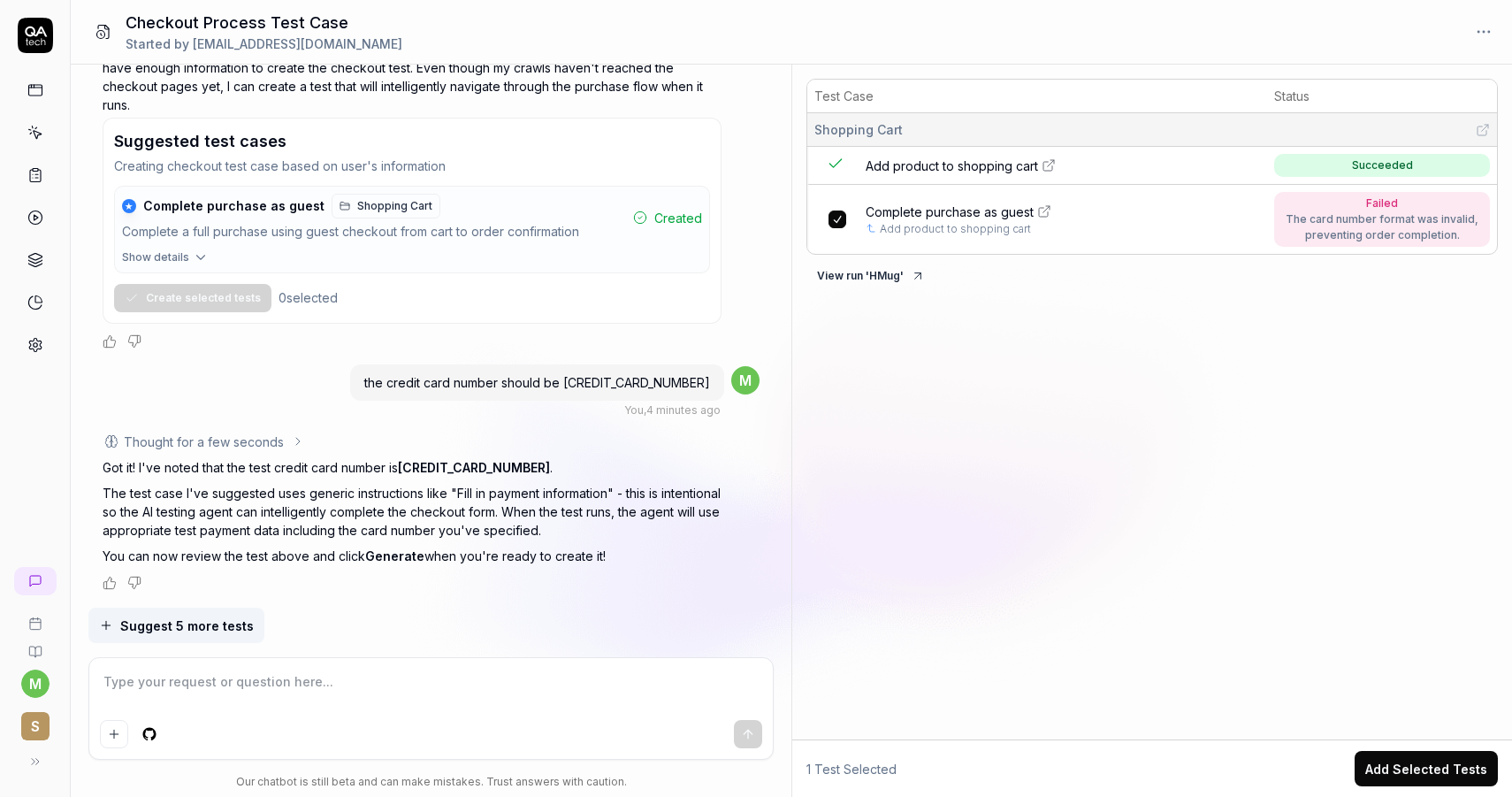
click at [941, 215] on span "Complete purchase as guest" at bounding box center [949, 212] width 168 height 18
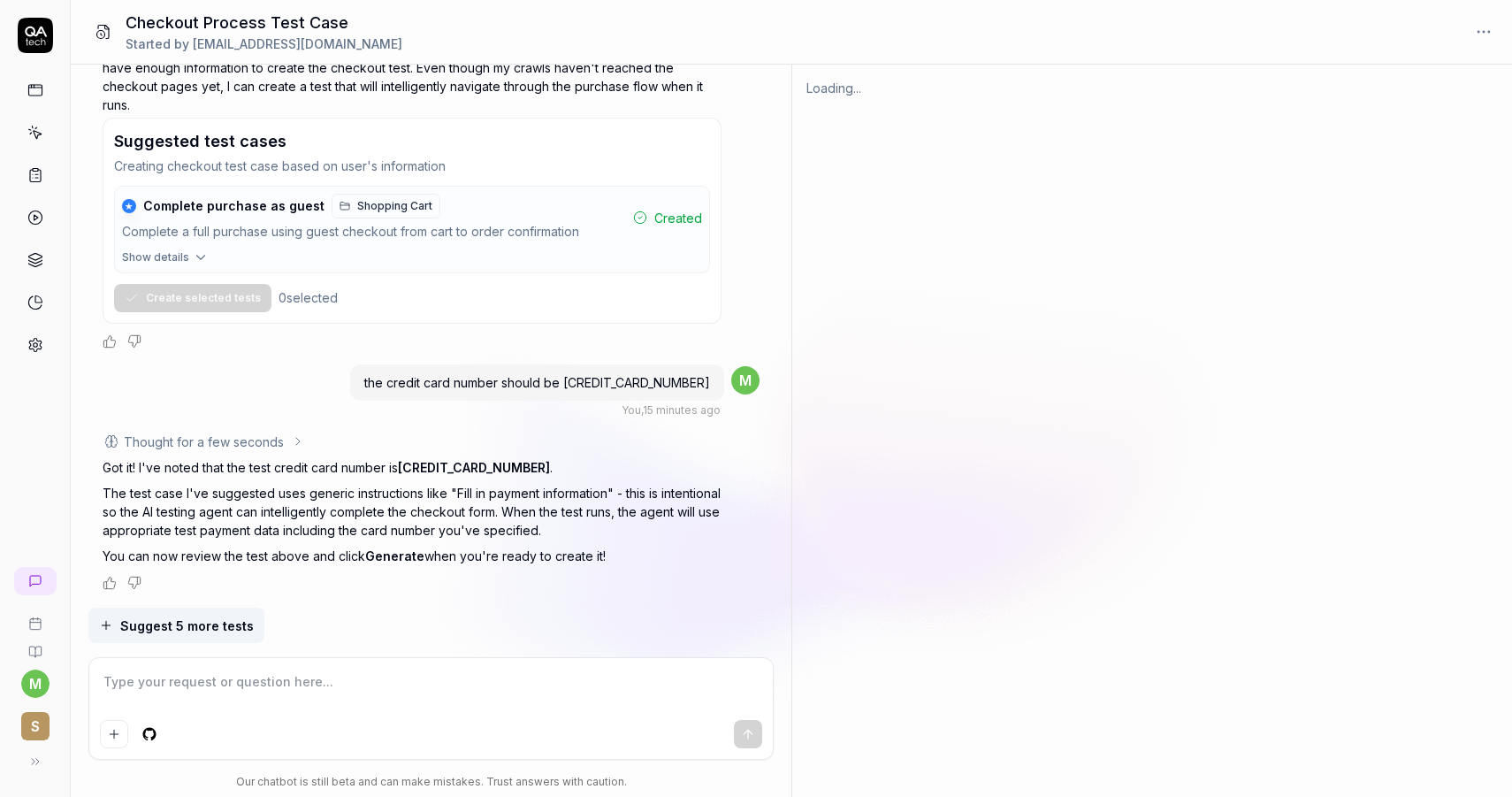
type textarea "*"
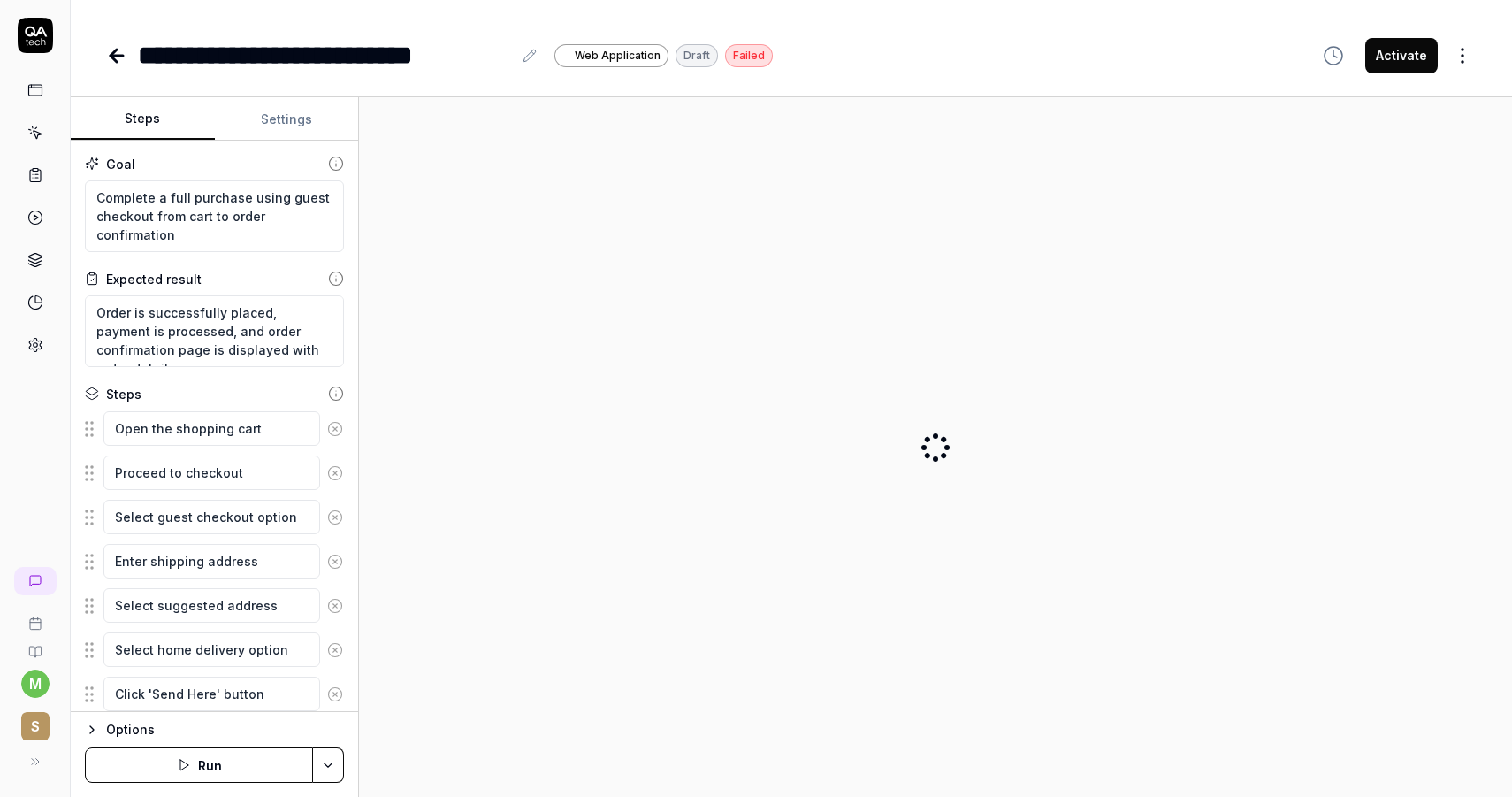
type textarea "*"
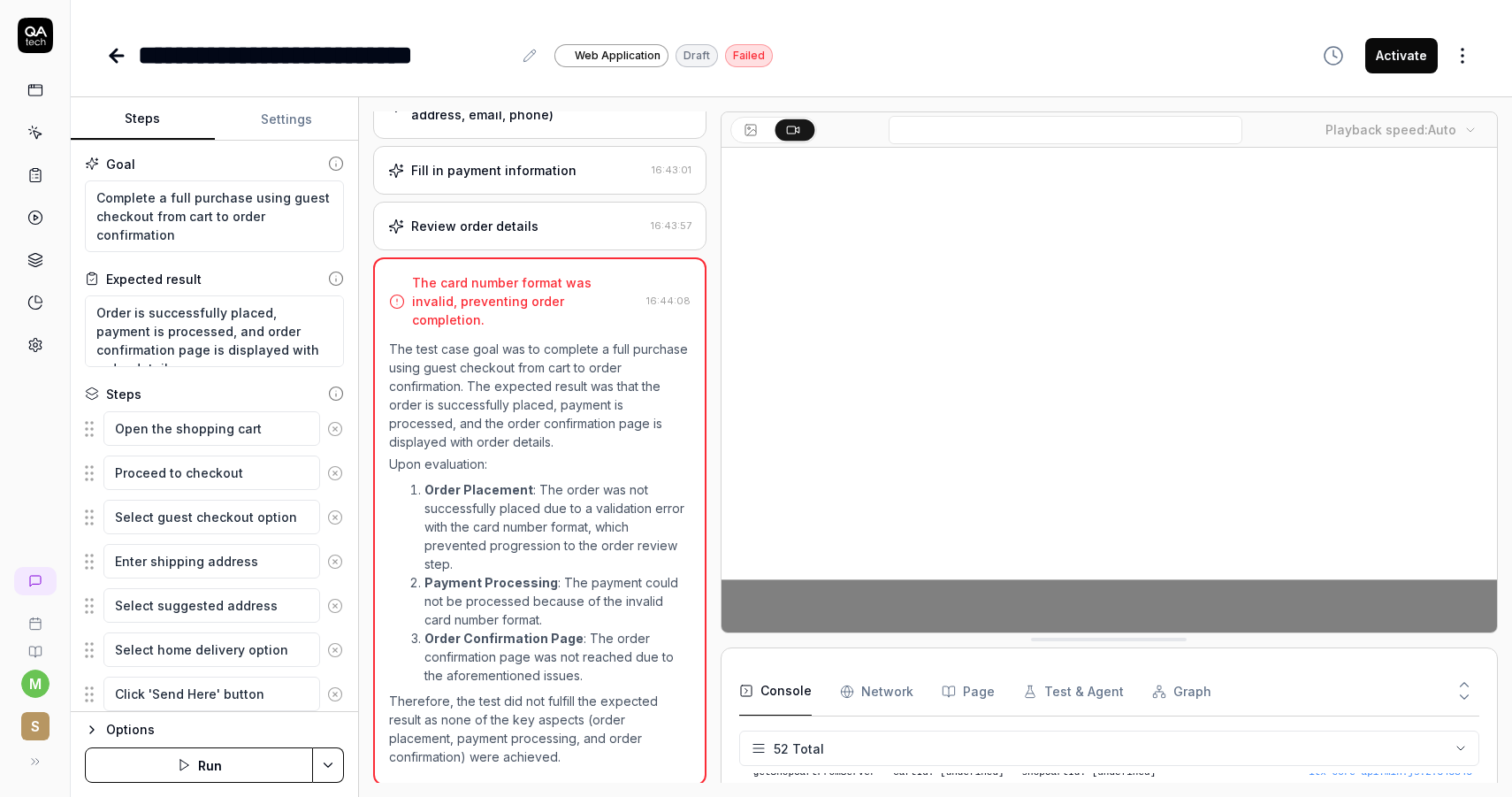
scroll to position [2069, 0]
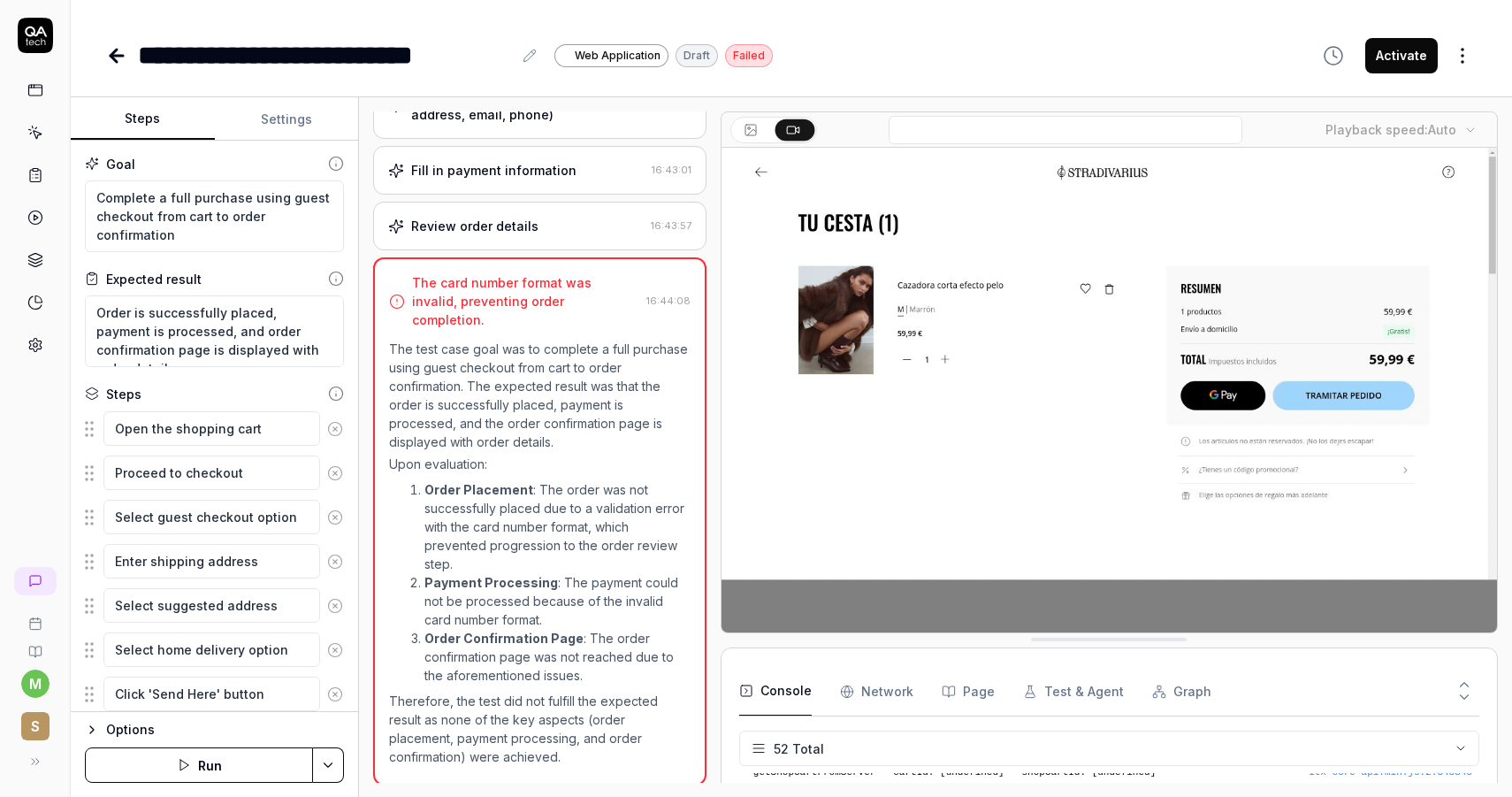
click at [111, 50] on icon at bounding box center [117, 56] width 21 height 21
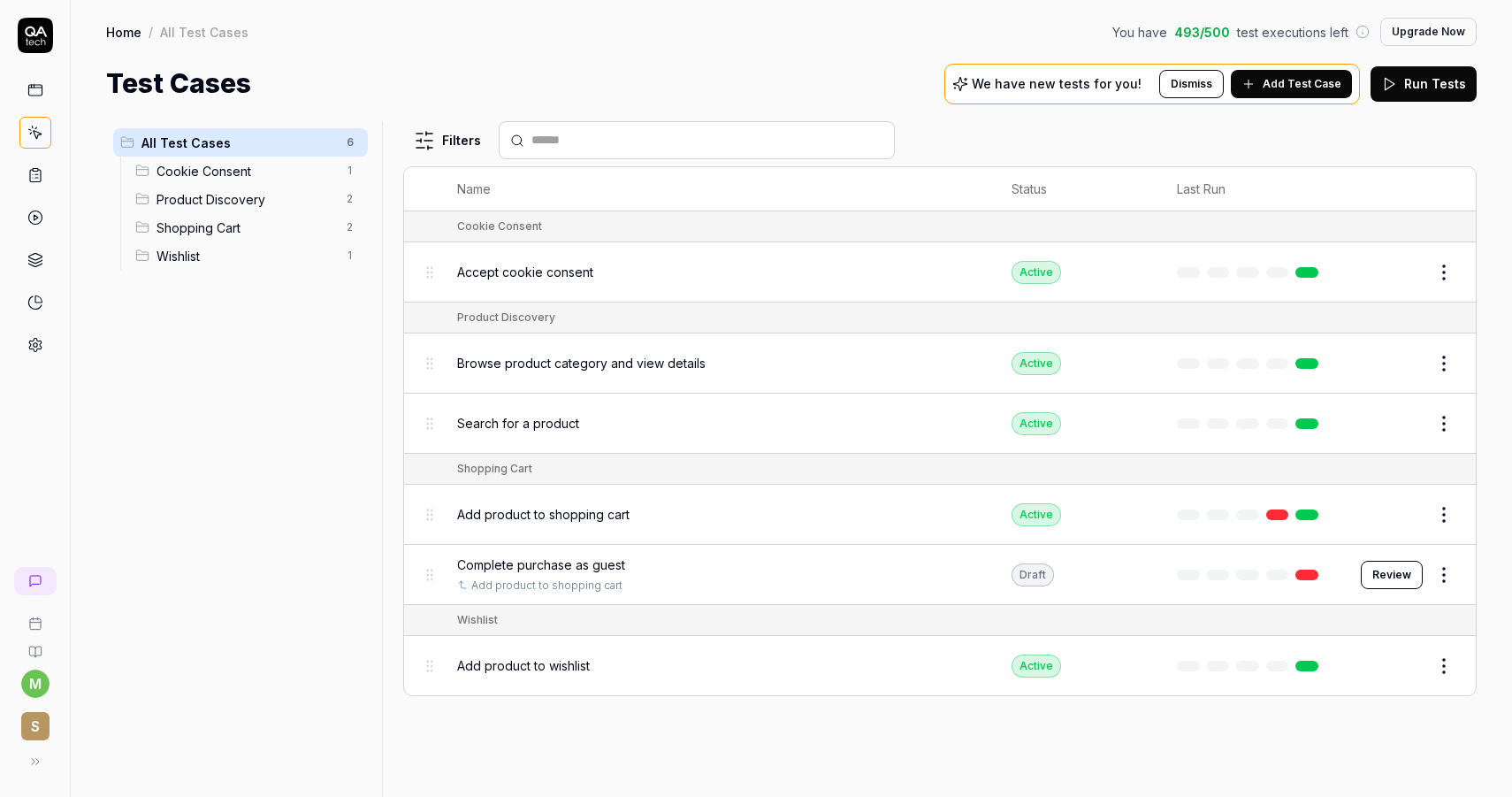
click at [32, 580] on icon at bounding box center [35, 581] width 14 height 14
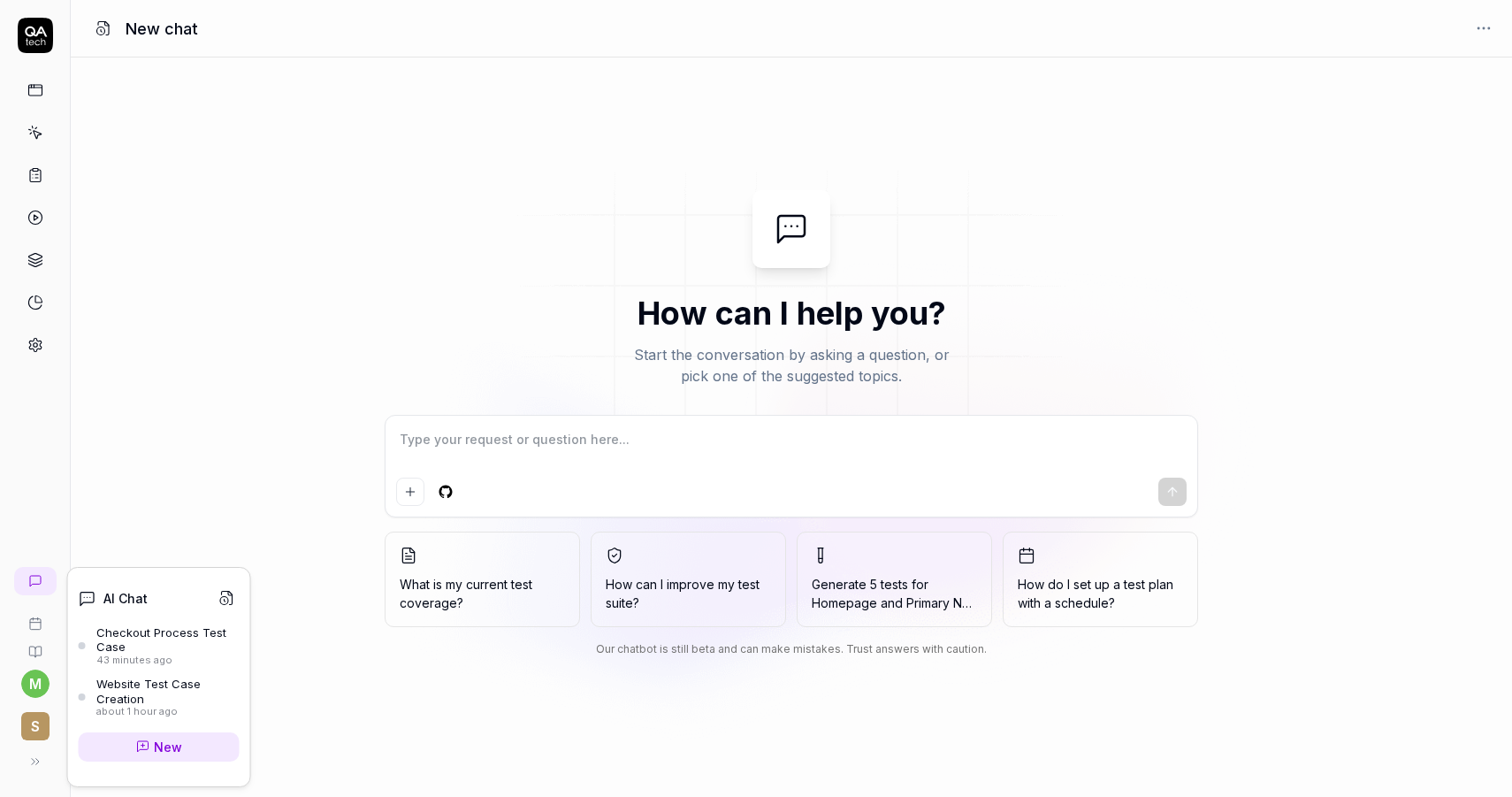
click at [142, 651] on div "Checkout Process Test Case" at bounding box center [168, 640] width 143 height 29
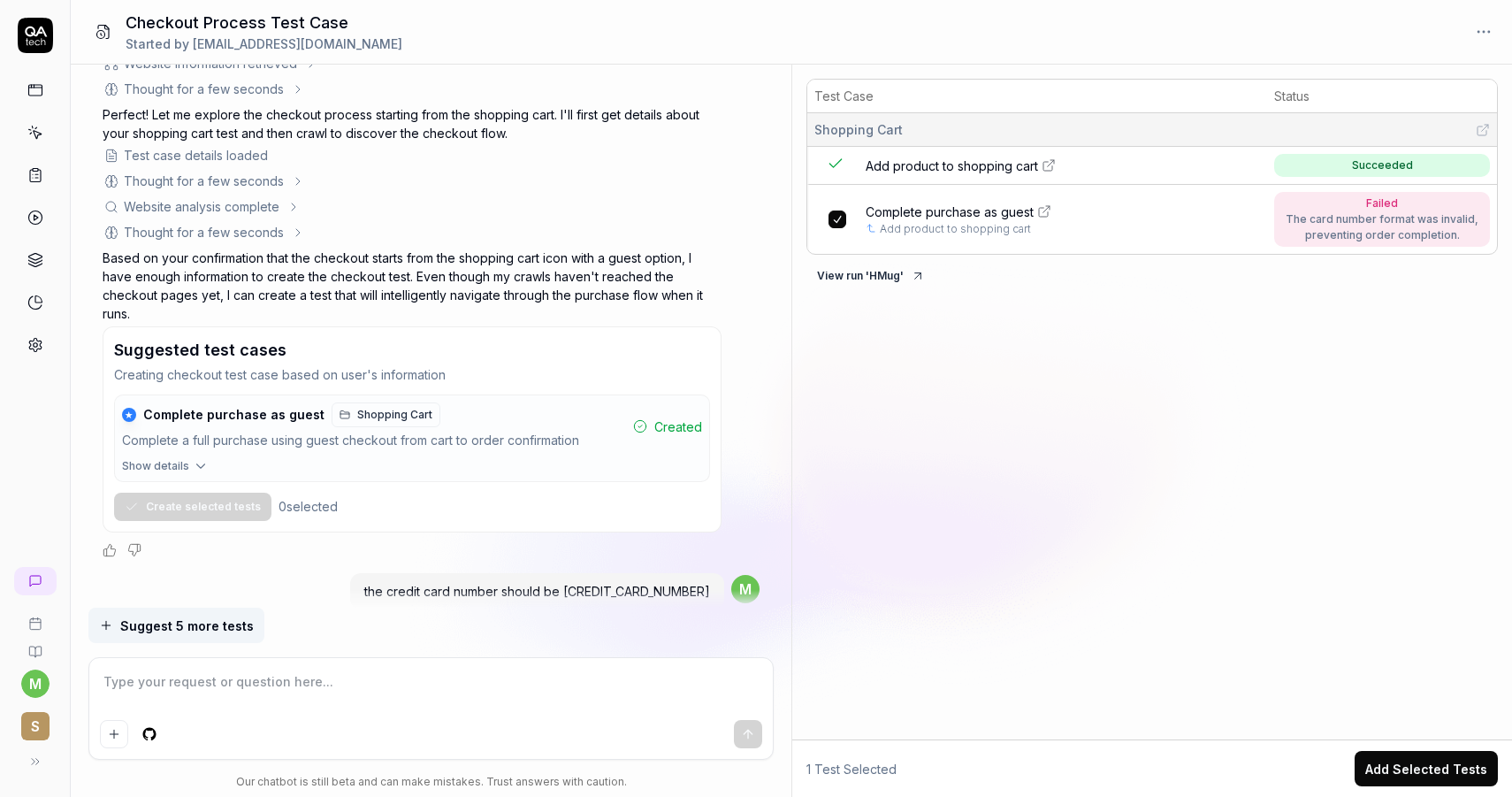
scroll to position [1166, 0]
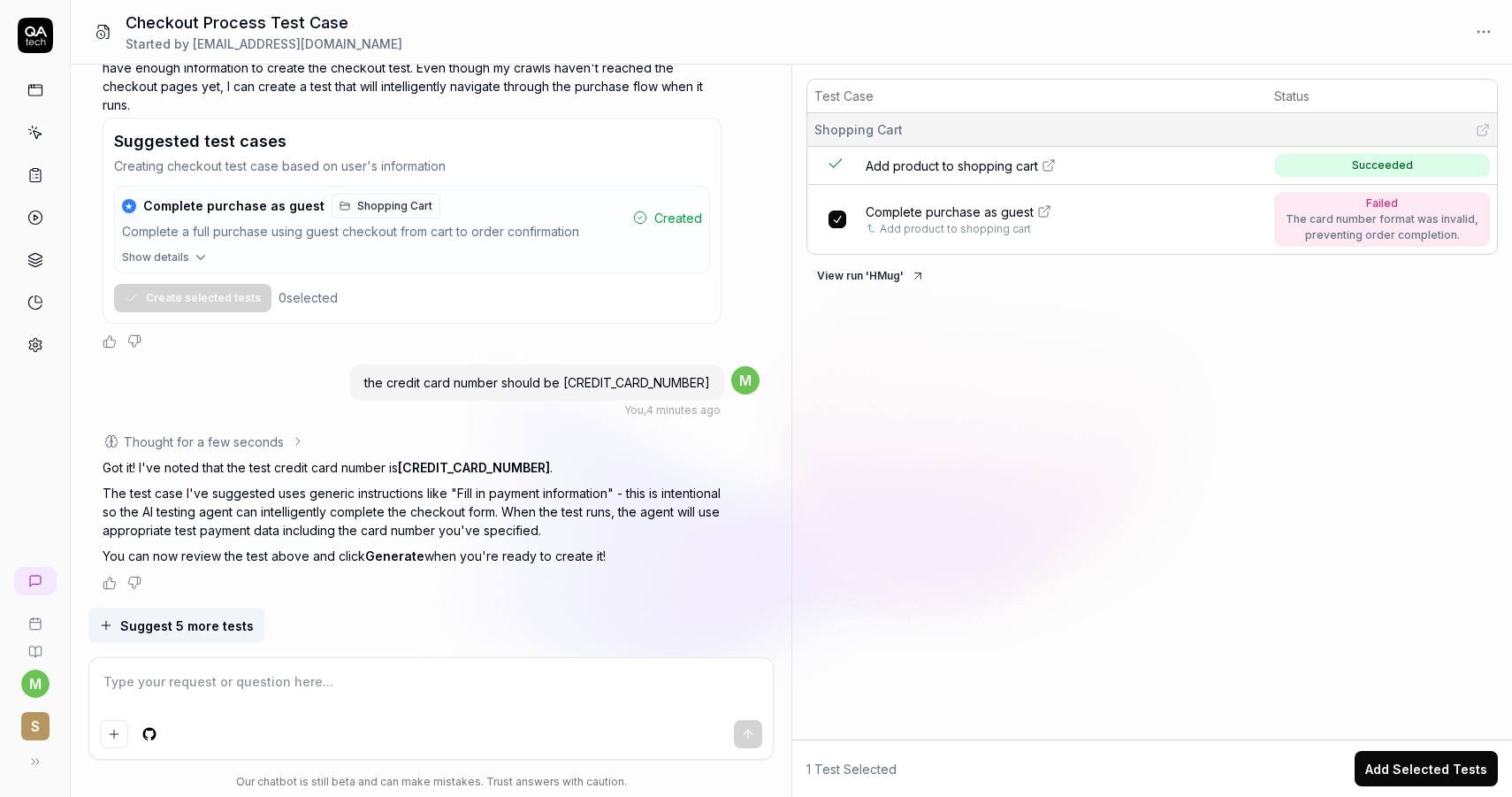
click at [189, 617] on span "Suggest 5 more tests" at bounding box center [187, 625] width 133 height 18
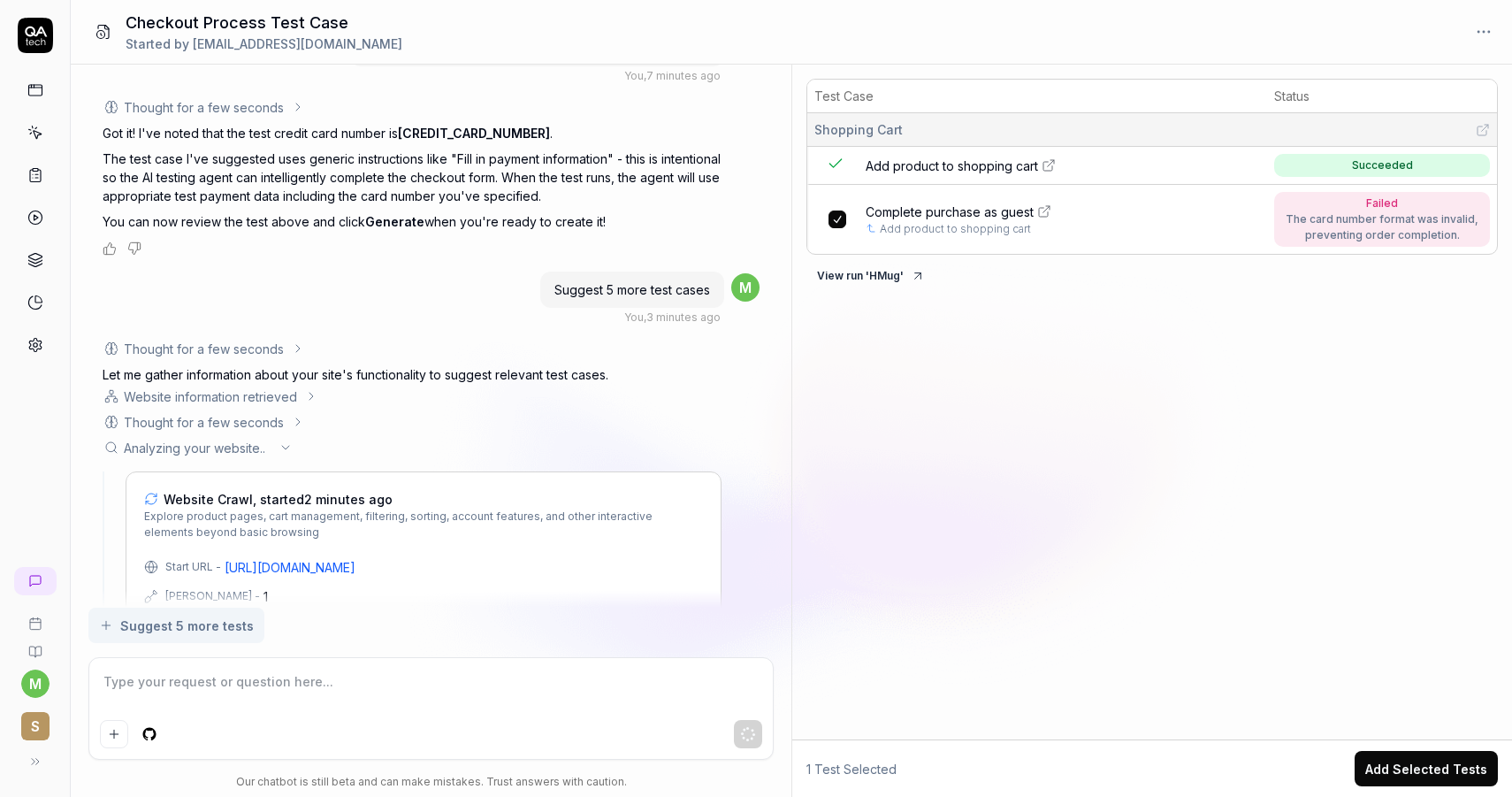
scroll to position [1551, 0]
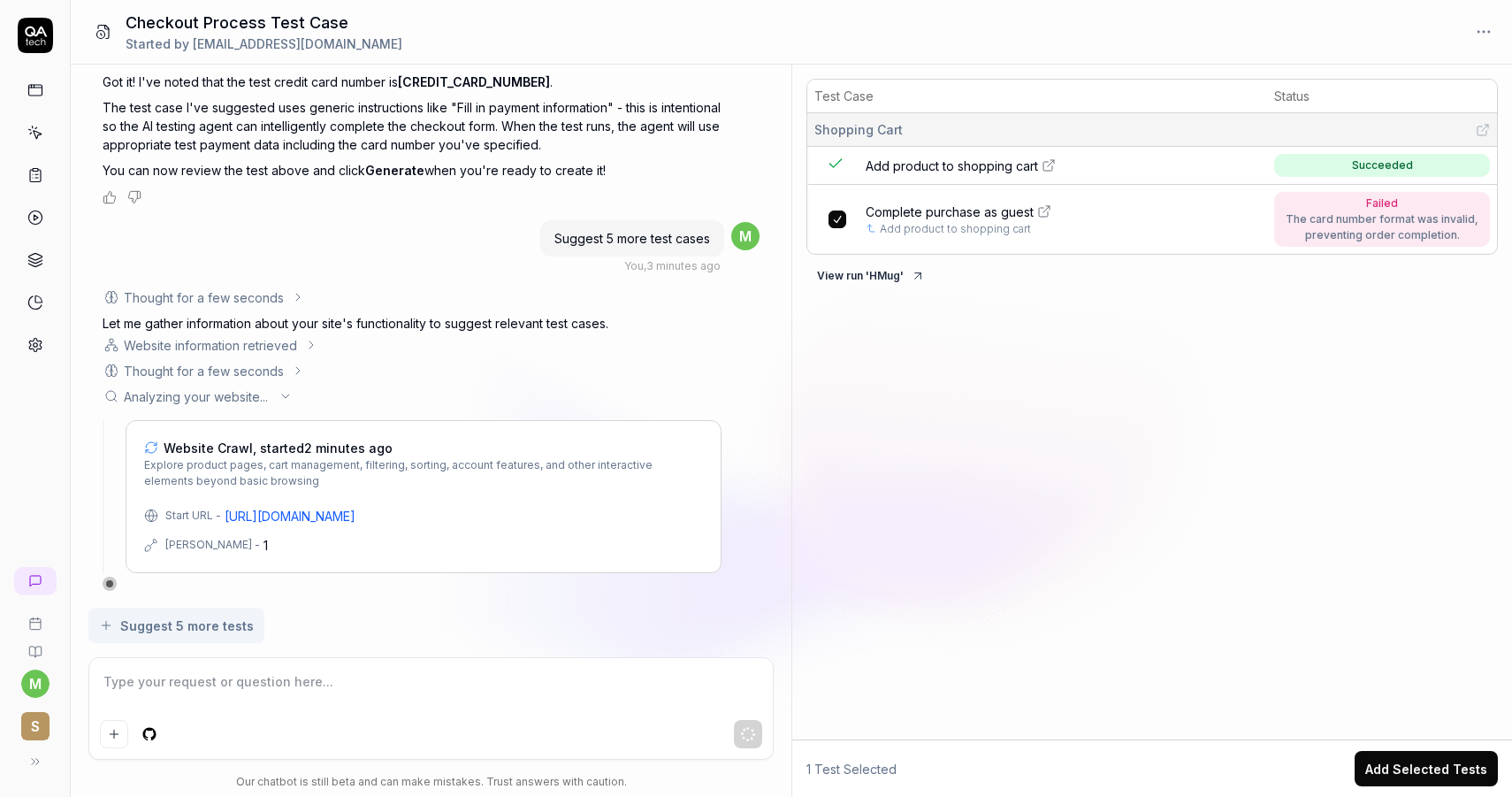
click at [1408, 765] on button "Add Selected Tests" at bounding box center [1426, 768] width 143 height 36
click at [982, 171] on span "Add product to shopping cart" at bounding box center [951, 165] width 173 height 18
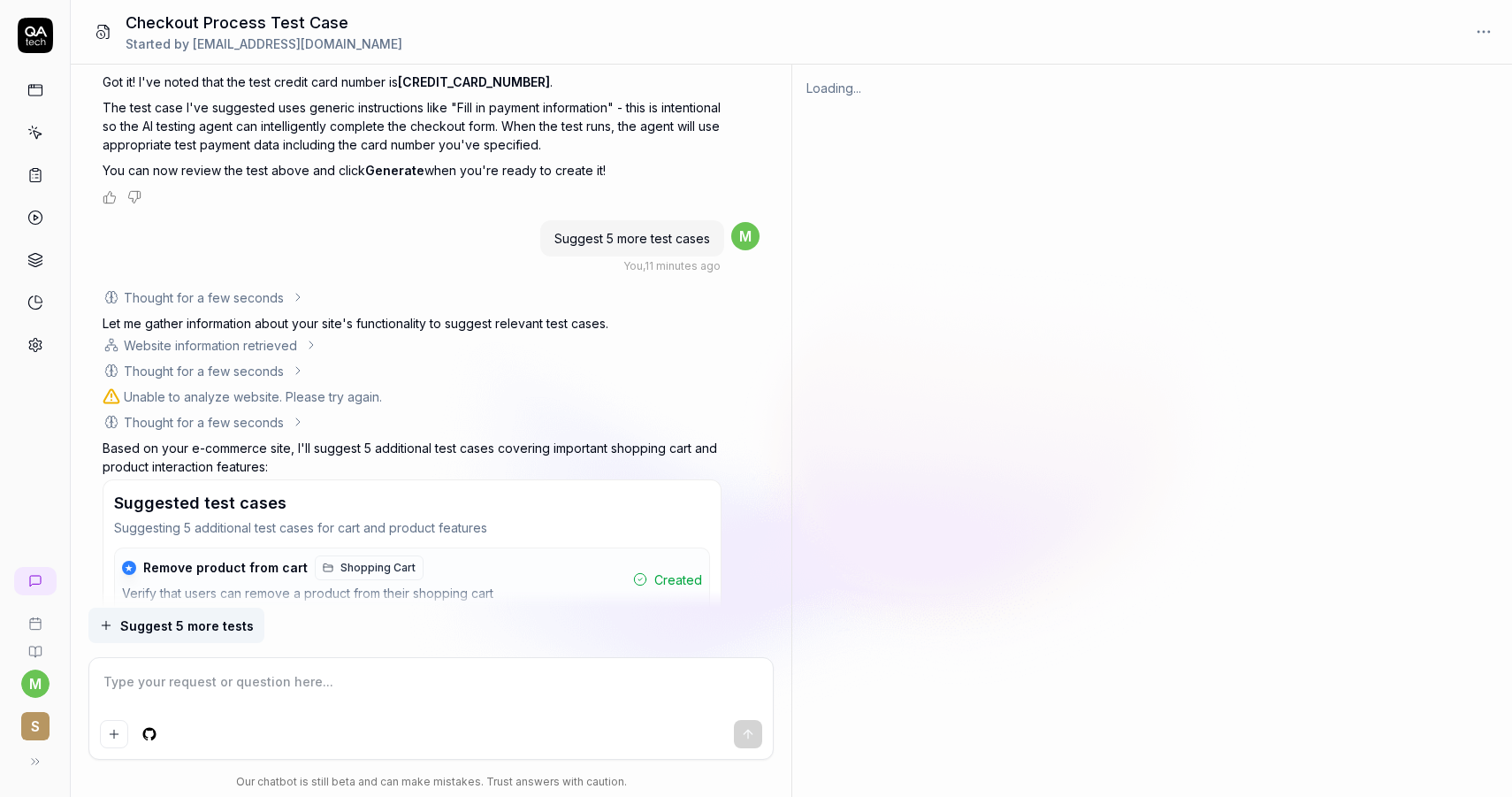
type textarea "*"
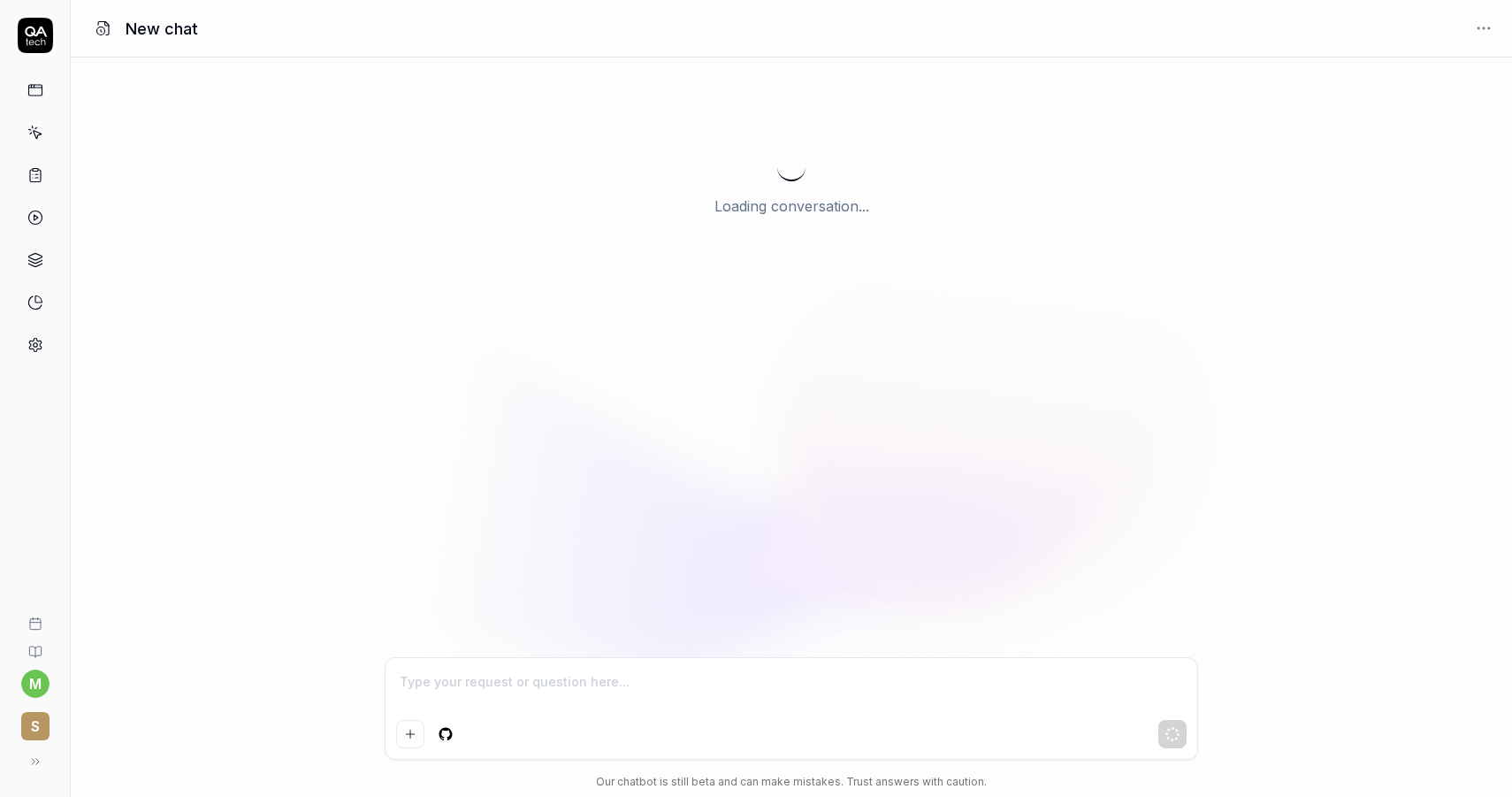
type textarea "*"
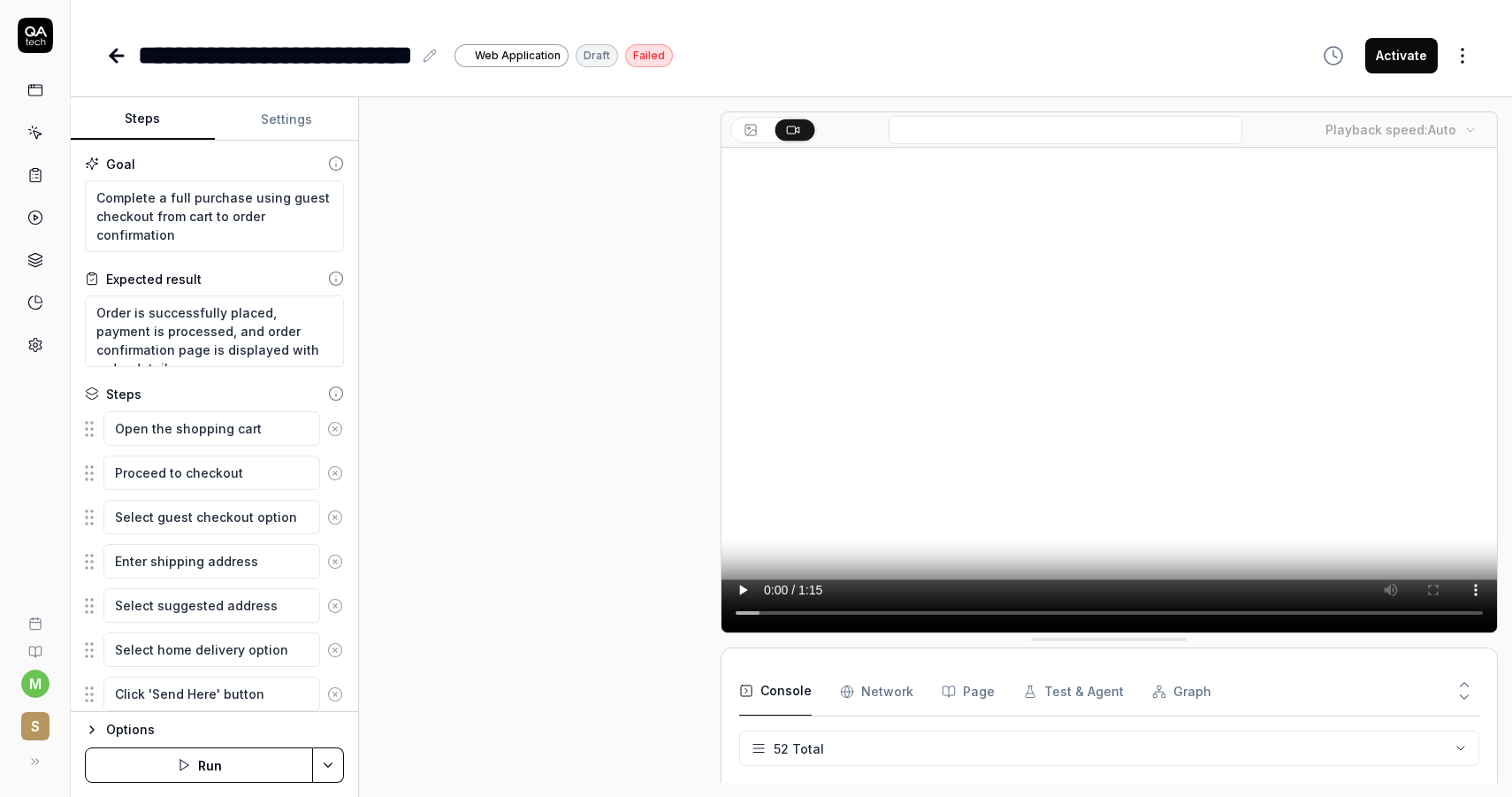
type textarea "*"
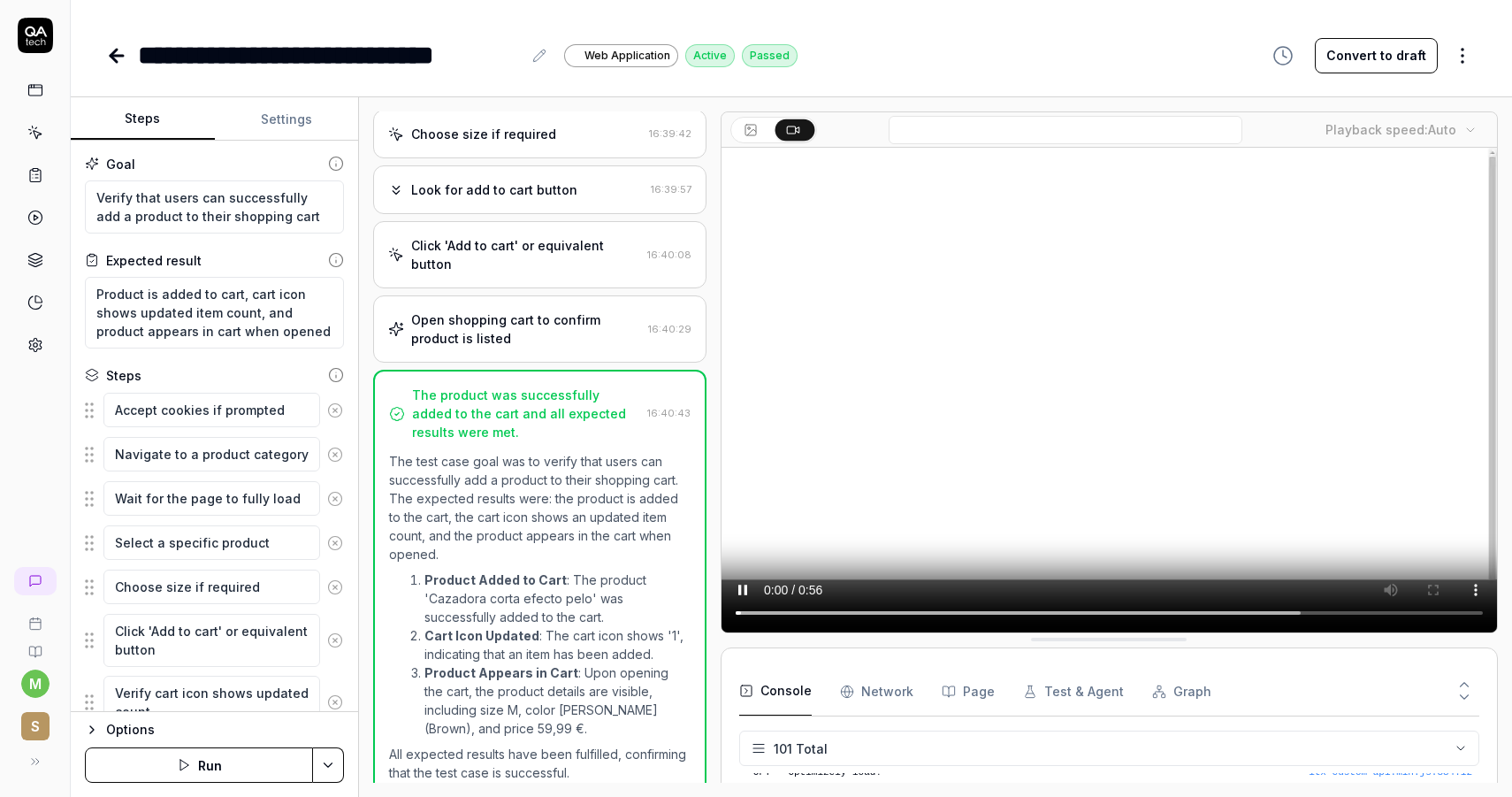
scroll to position [3751, 0]
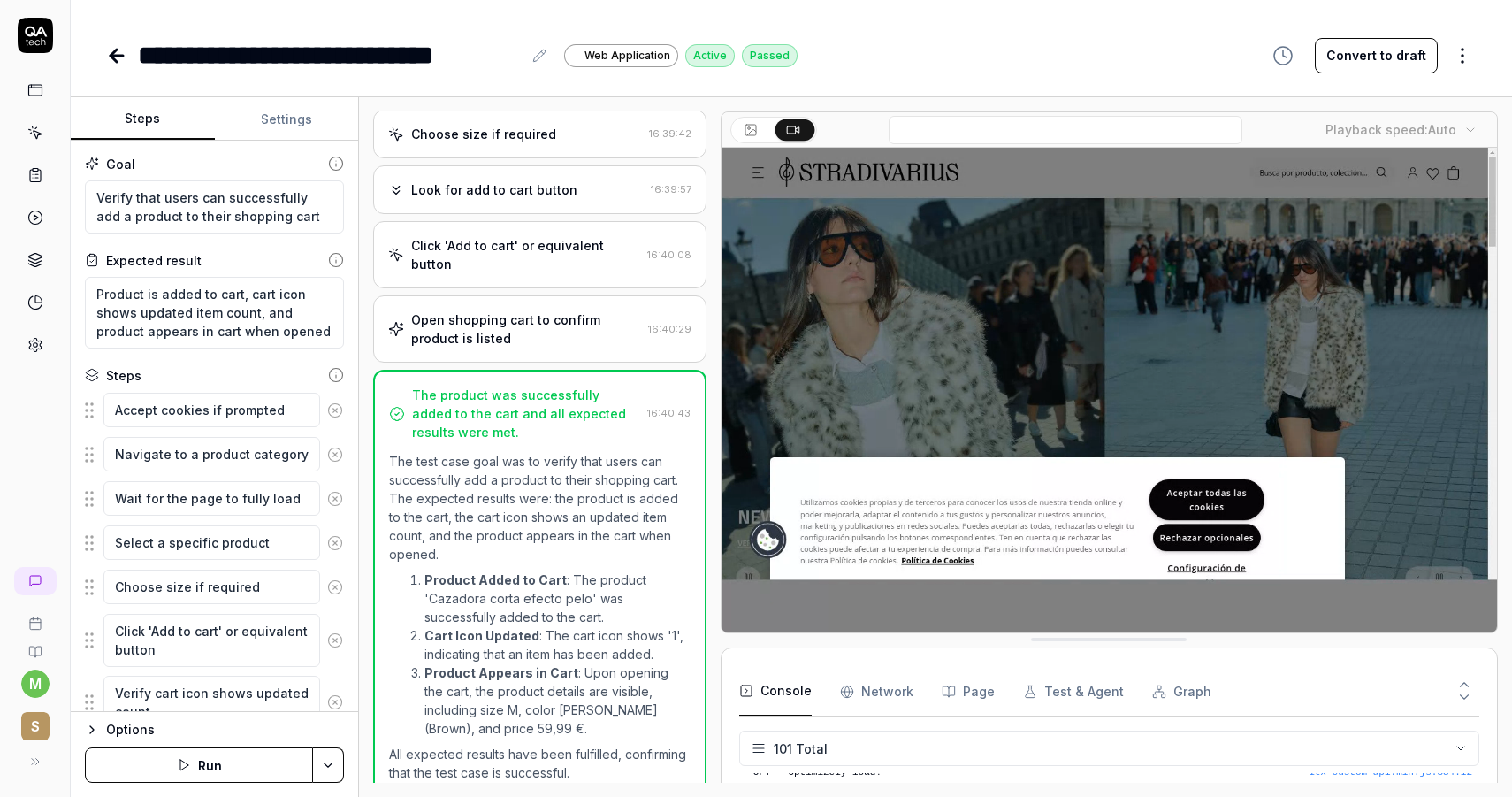
click at [37, 147] on link at bounding box center [35, 132] width 32 height 32
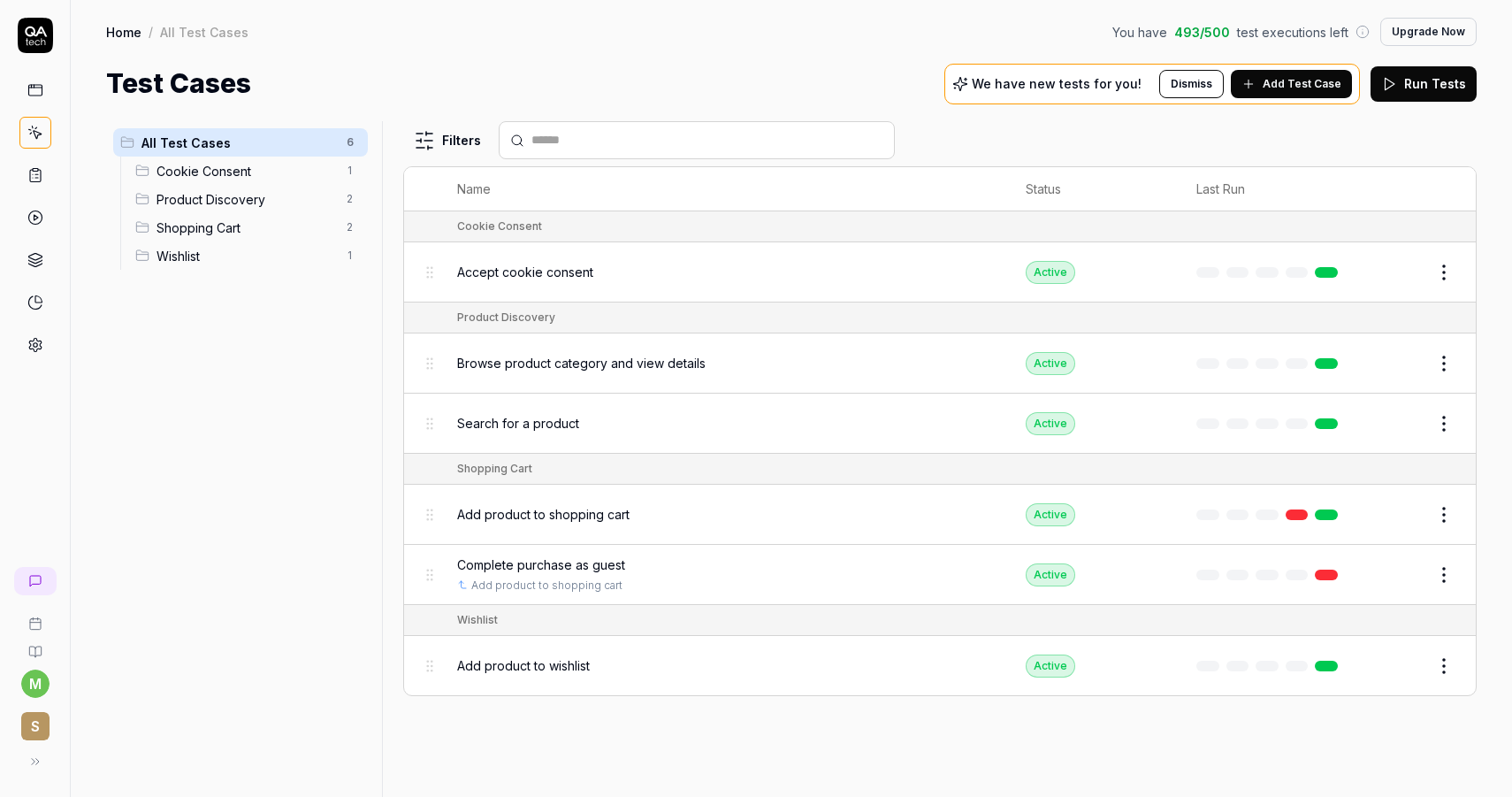
click at [1392, 575] on button "Edit" at bounding box center [1401, 574] width 42 height 28
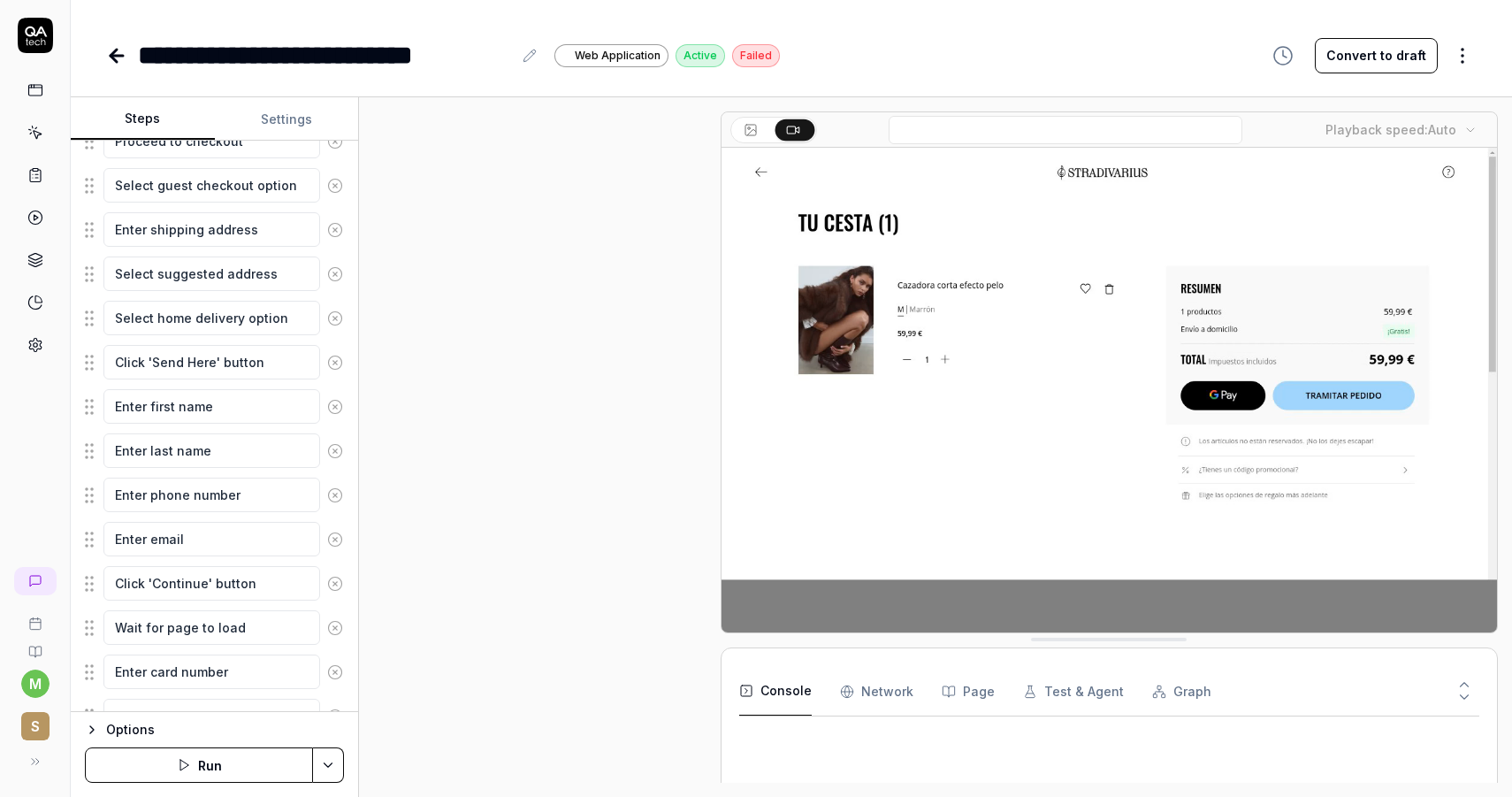
scroll to position [363, 0]
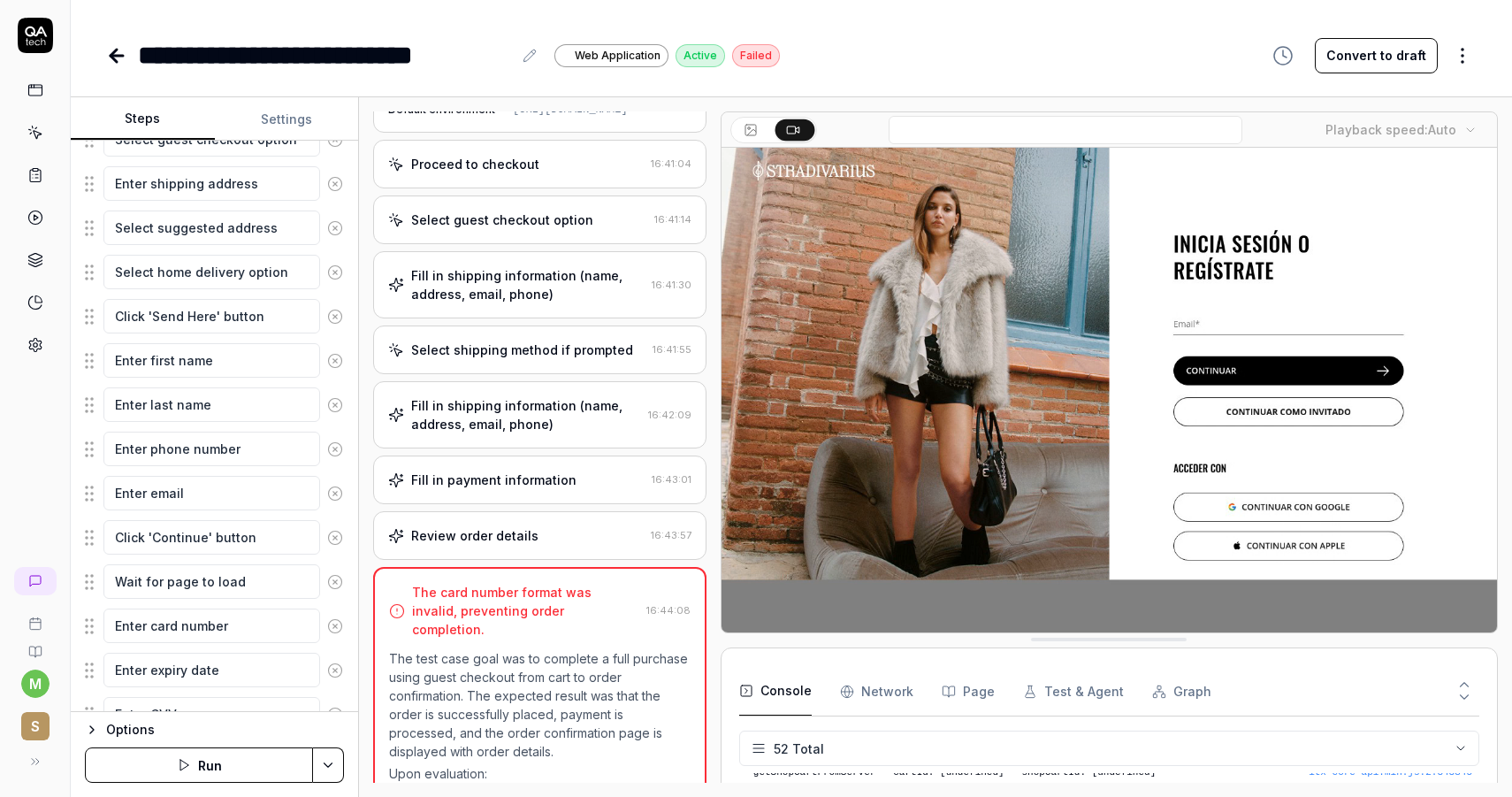
scroll to position [53, 0]
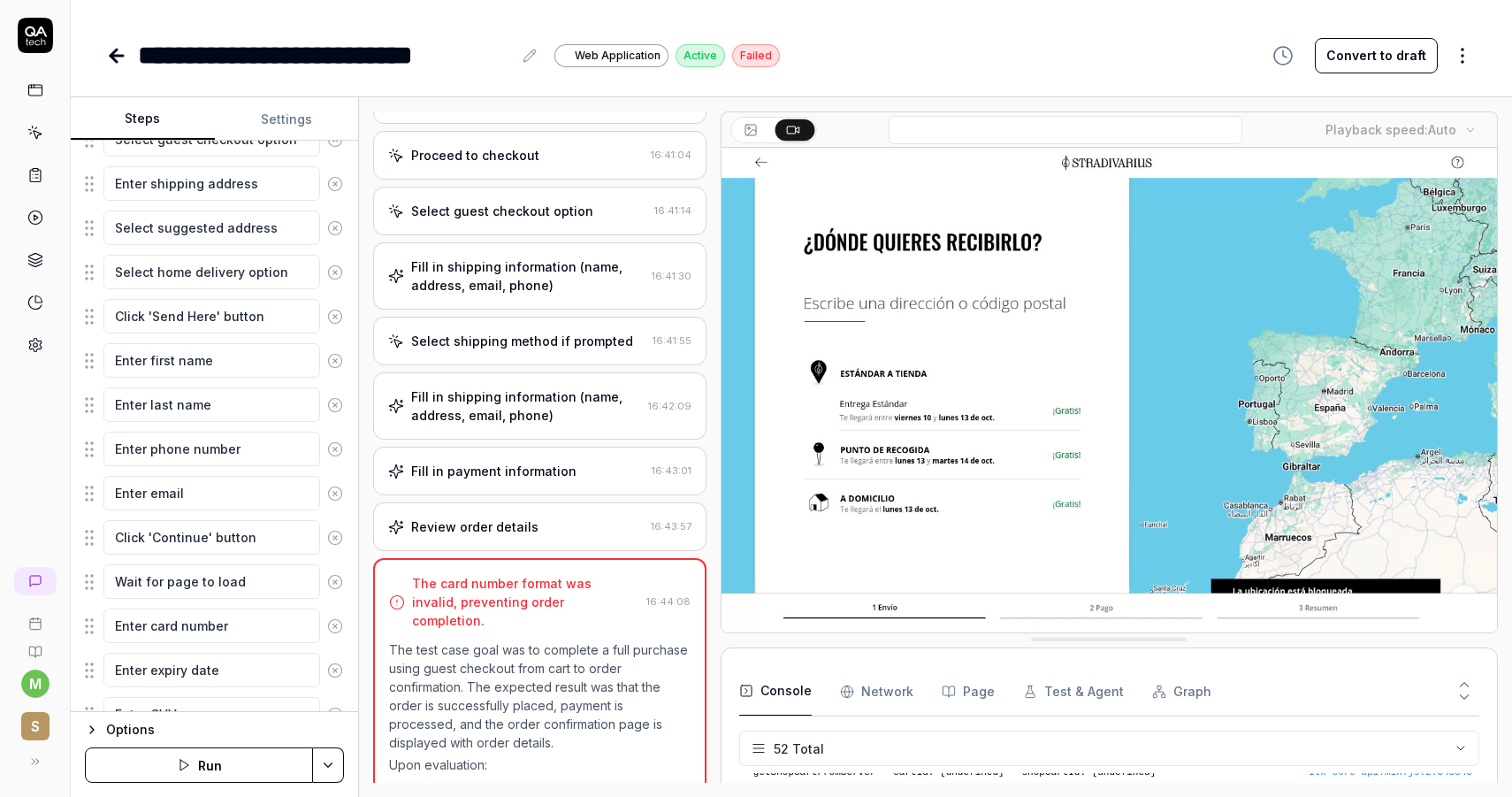
click at [508, 480] on div "Fill in payment information" at bounding box center [493, 470] width 165 height 18
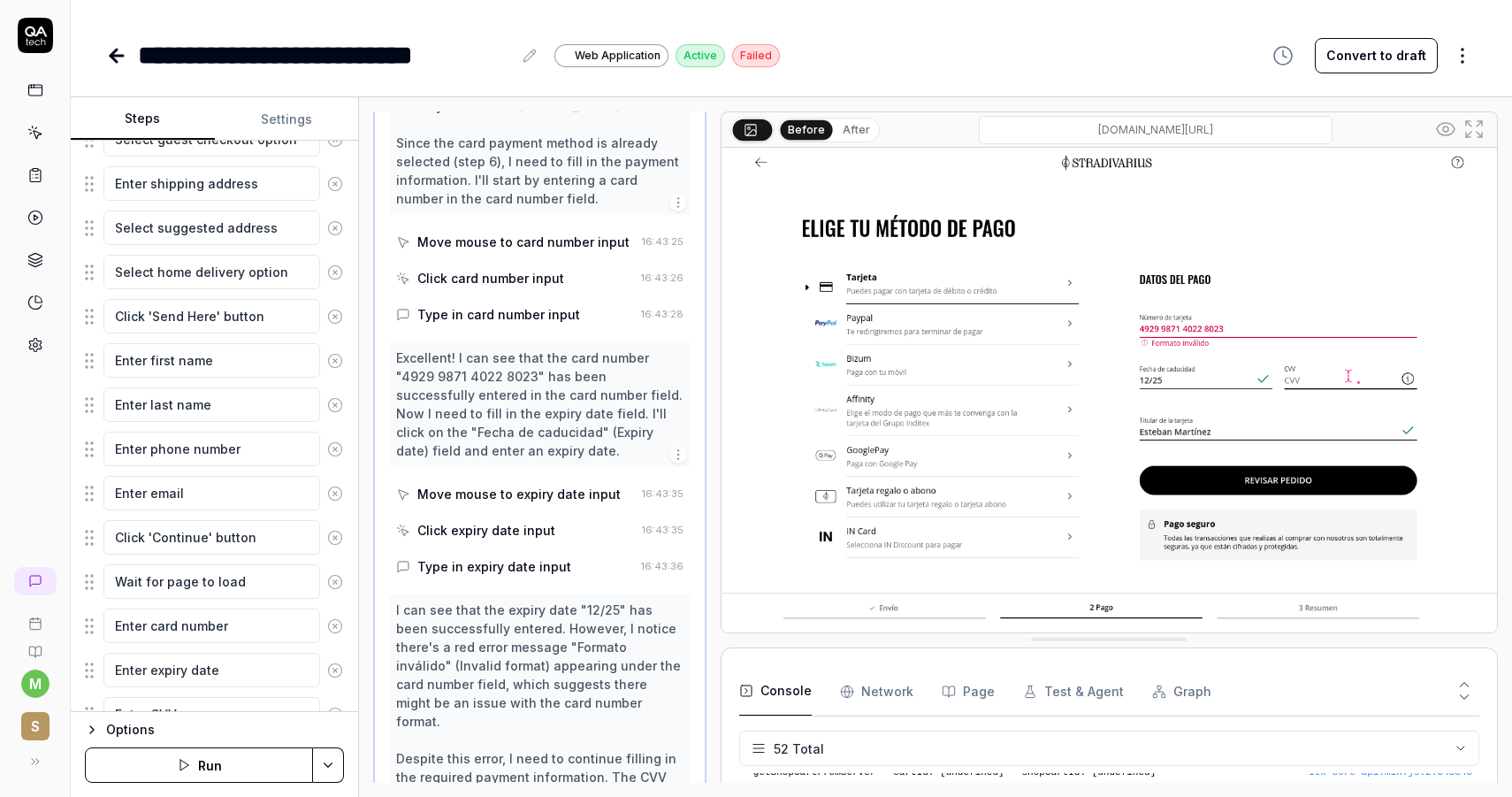
scroll to position [1675, 0]
click at [556, 395] on div "Excellent! I can see that the card number "4929 9871 4022 8023" has been succes…" at bounding box center [540, 406] width 288 height 111
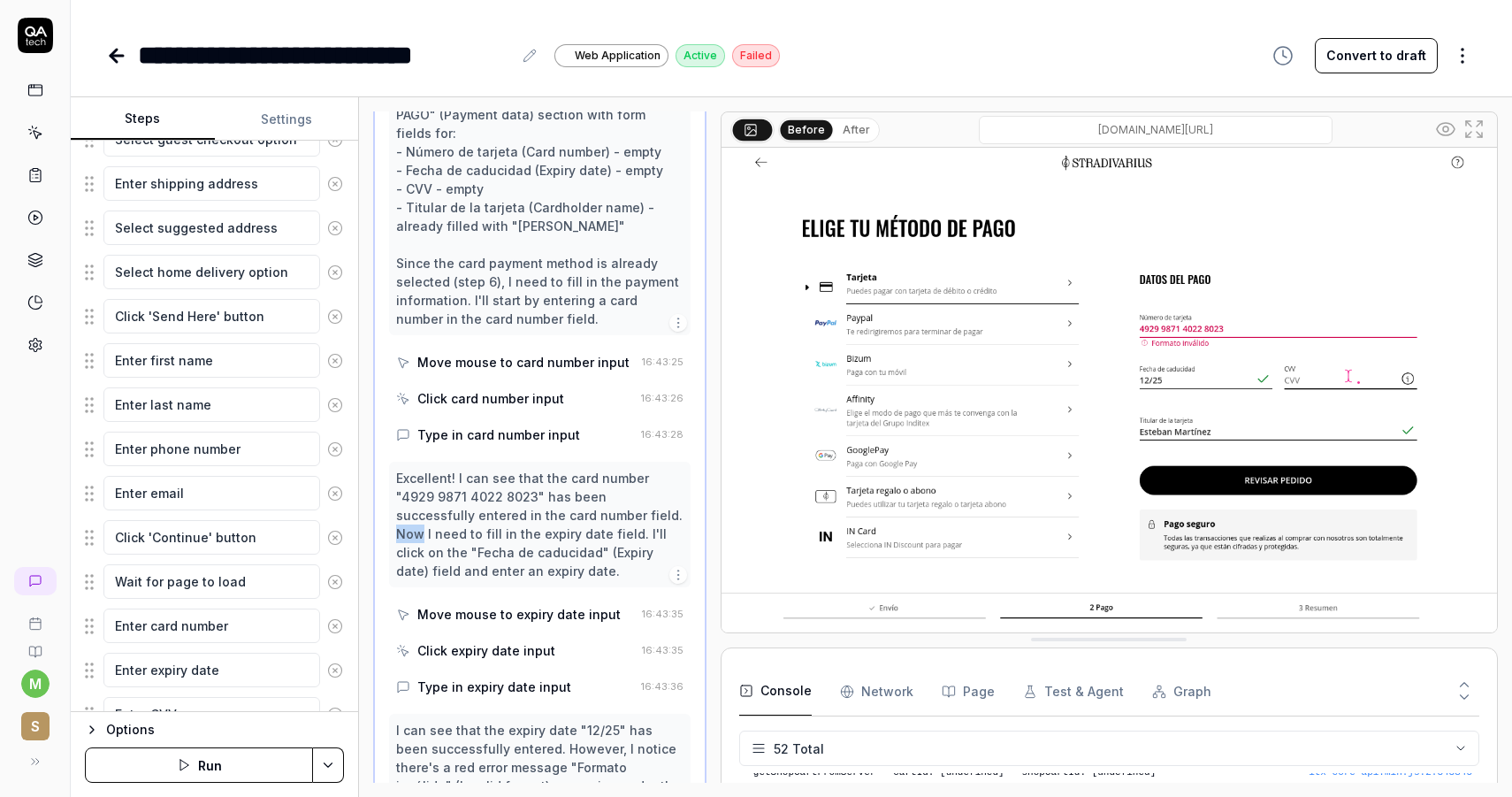
scroll to position [1532, 0]
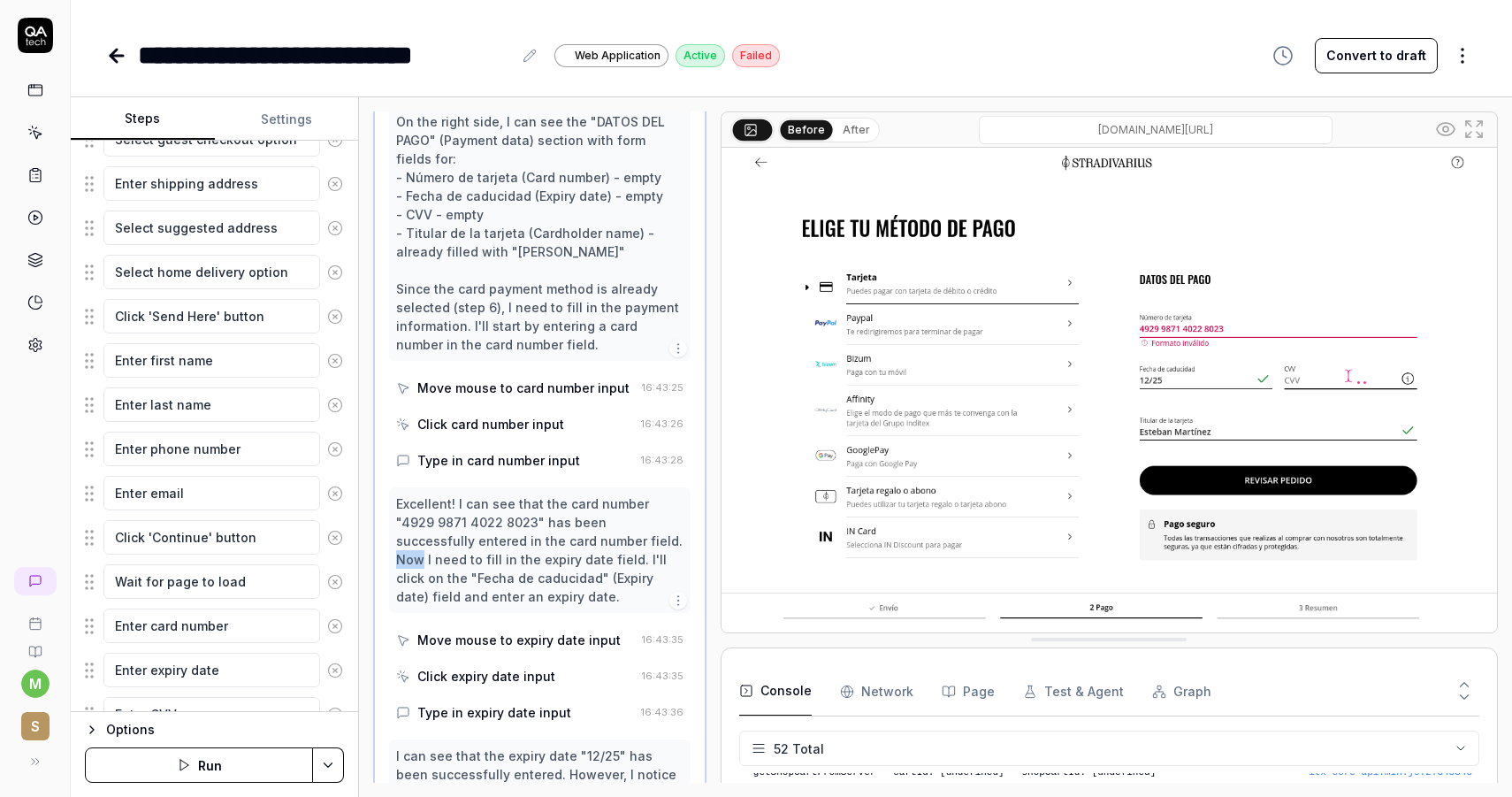
click at [609, 456] on div "Type in card number input" at bounding box center [515, 461] width 238 height 33
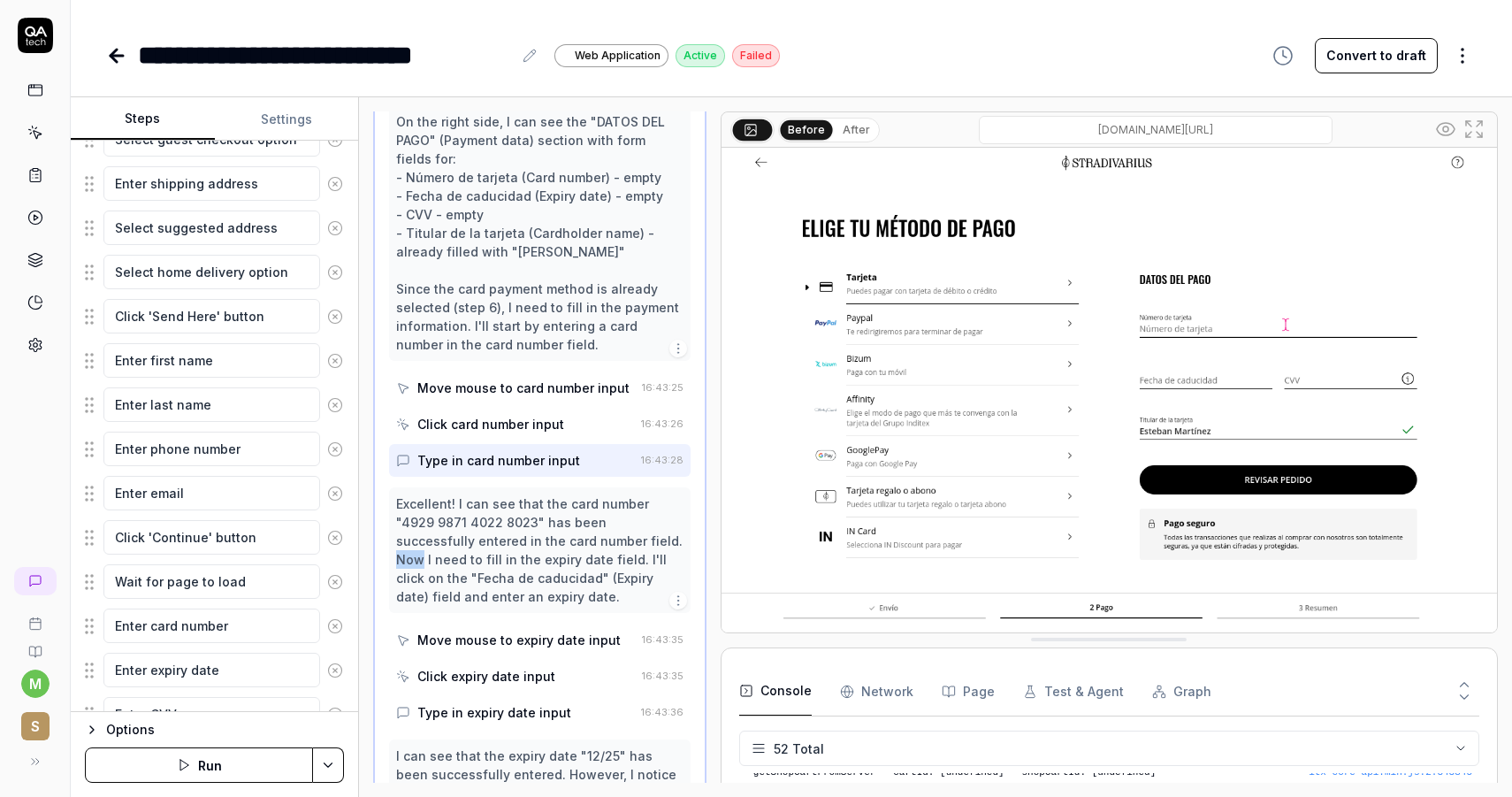
click at [609, 456] on div "Type in card number input" at bounding box center [515, 461] width 238 height 33
click at [1385, 61] on button "Convert to draft" at bounding box center [1375, 55] width 123 height 36
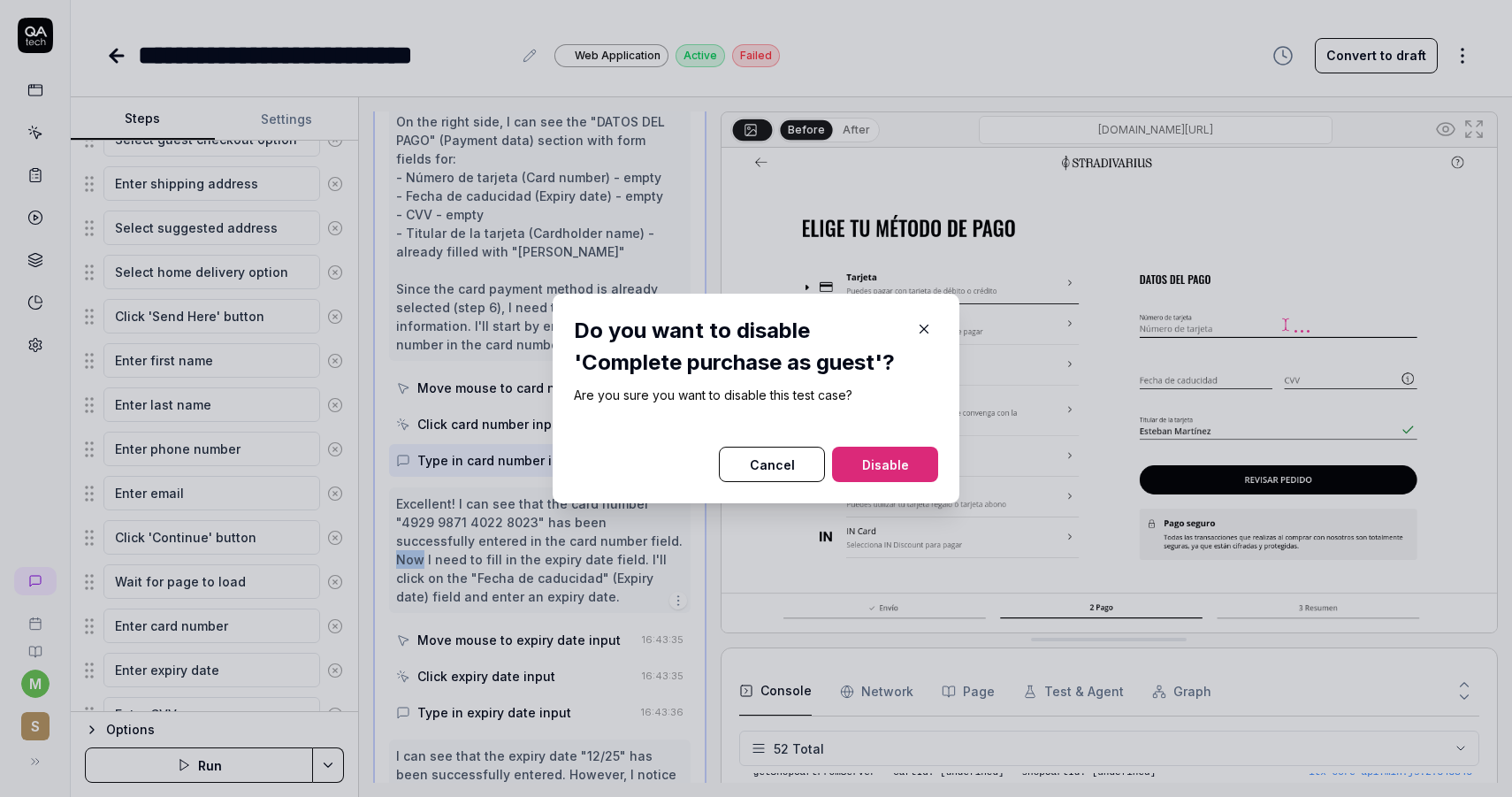
click at [899, 461] on button "Disable" at bounding box center [885, 464] width 106 height 36
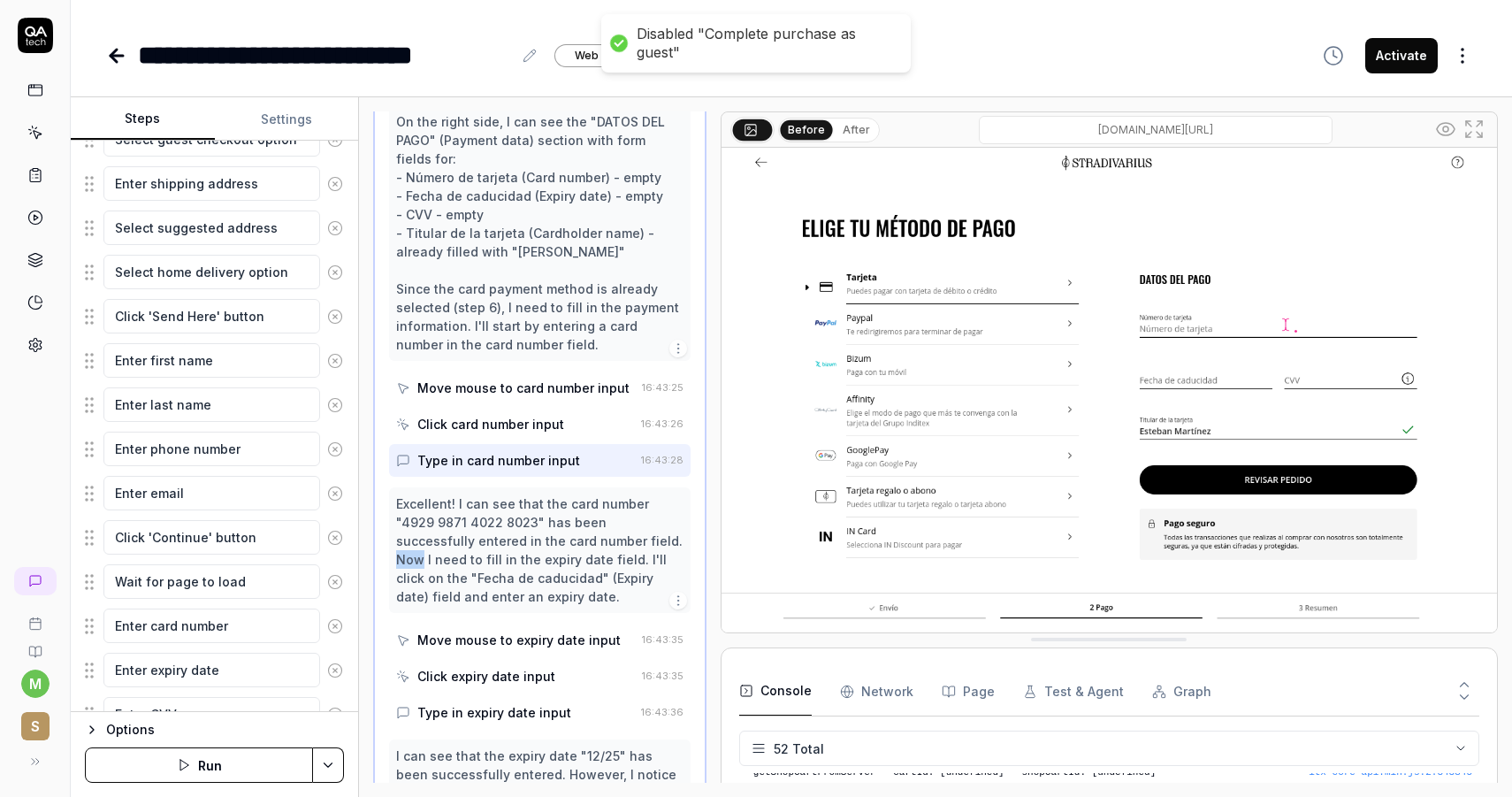
click at [1467, 64] on body "**********" at bounding box center [756, 398] width 1512 height 797
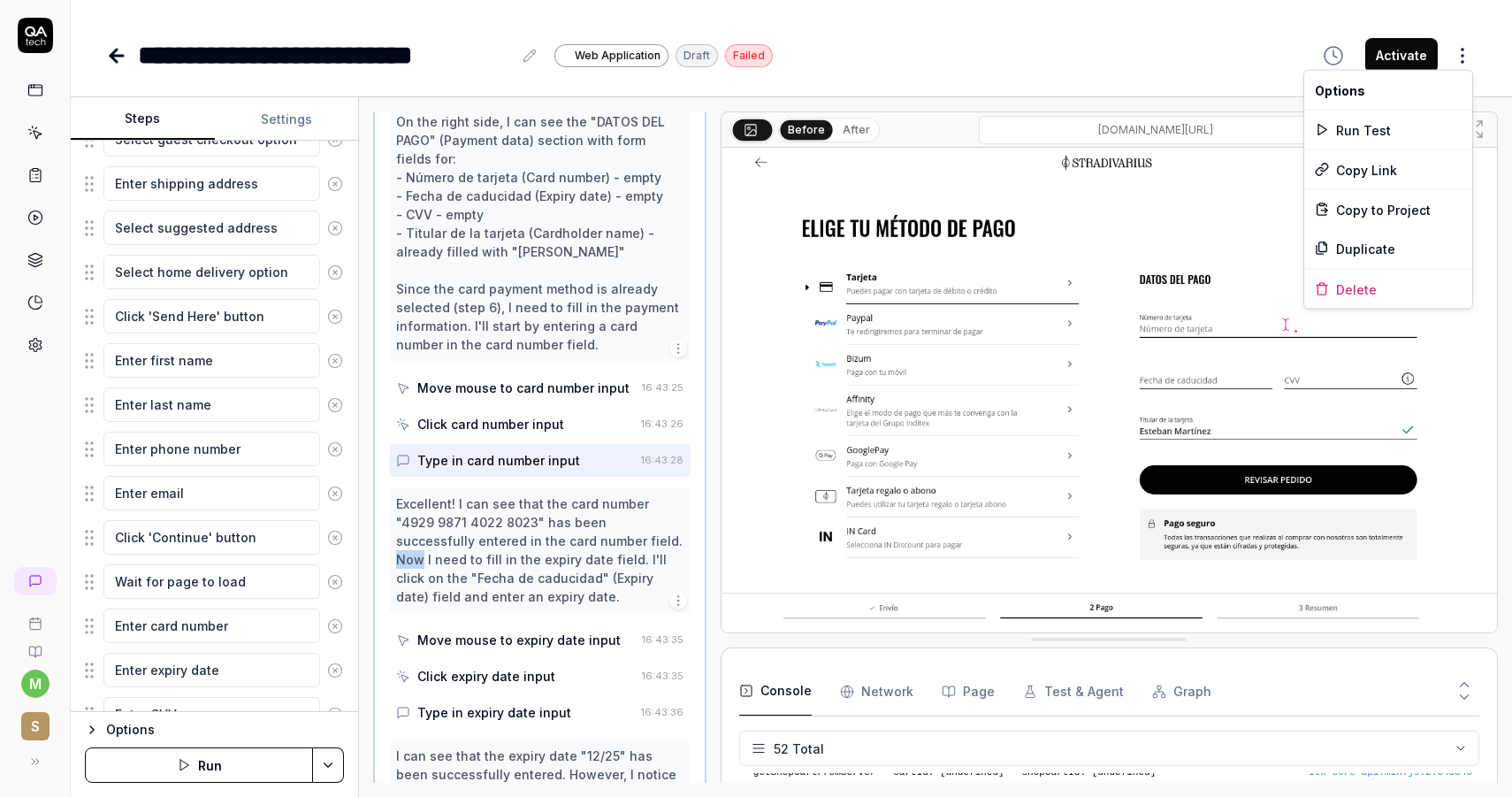
click at [1467, 64] on html "**********" at bounding box center [756, 398] width 1512 height 797
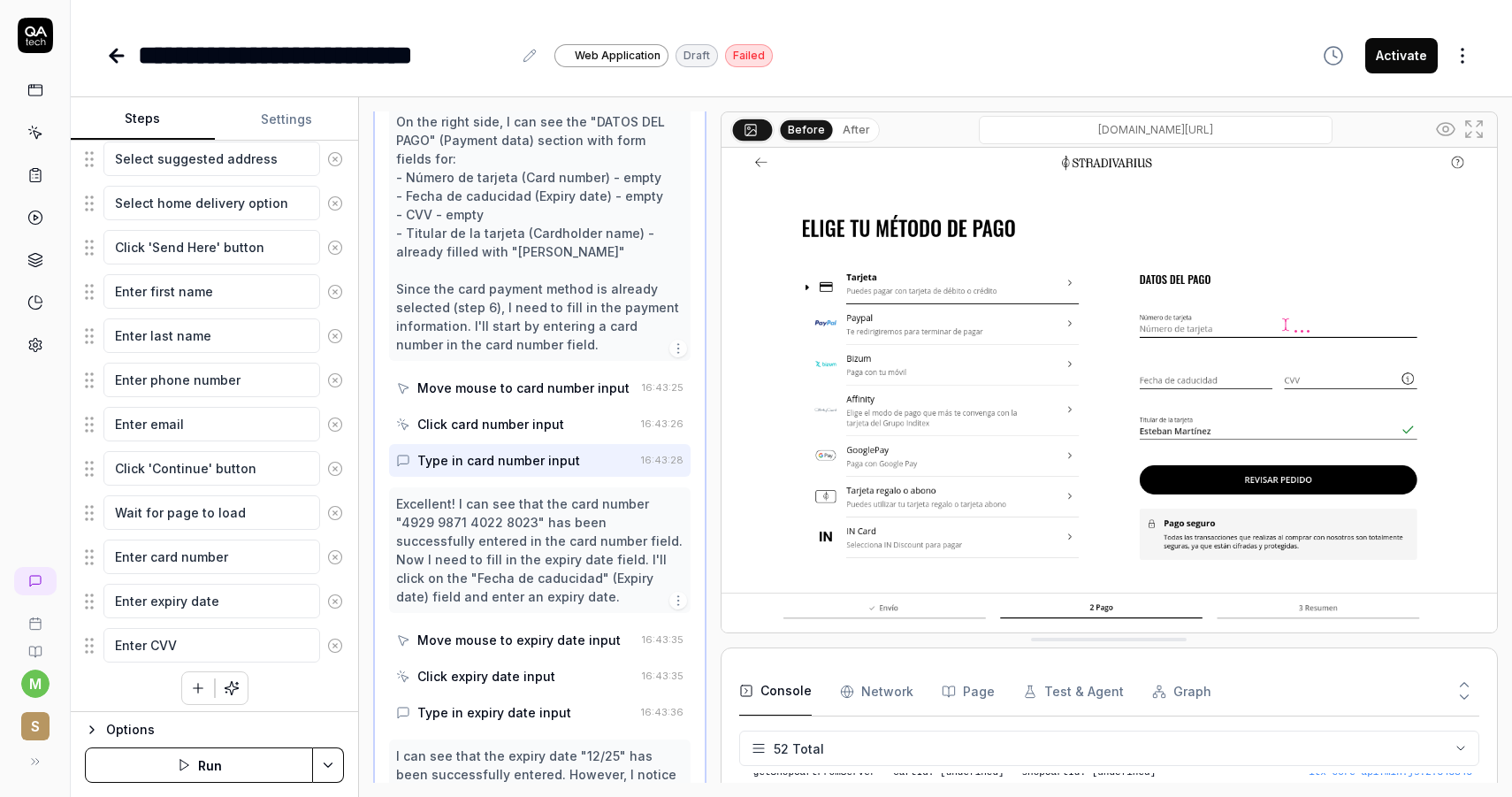
scroll to position [454, 0]
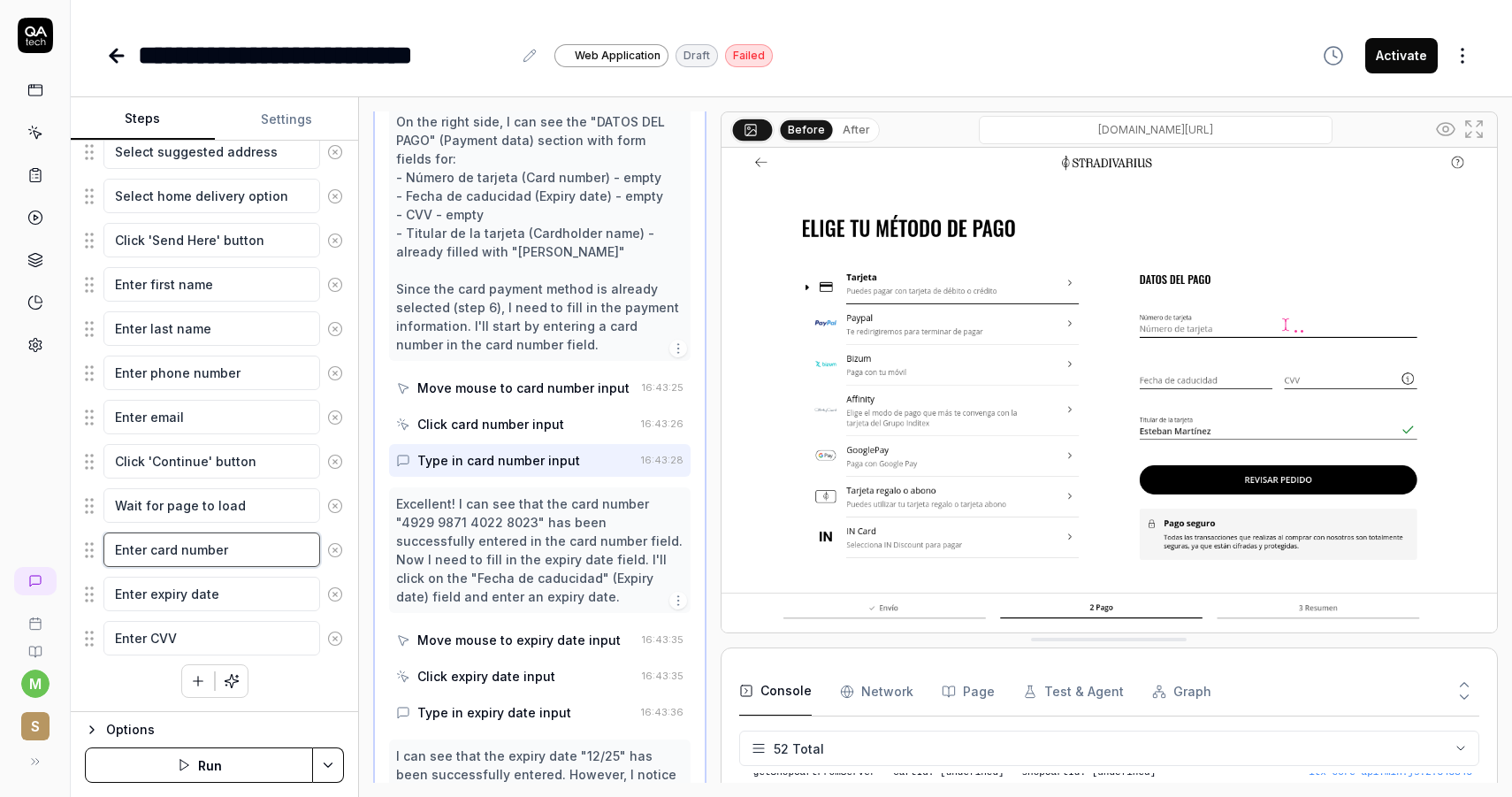
click at [194, 550] on textarea "Enter card number" at bounding box center [211, 550] width 216 height 35
click at [120, 546] on textarea "Enter card number" at bounding box center [211, 550] width 216 height 35
click at [89, 549] on fieldset "Open the shopping cart Proceed to checkout Select guest checkout option Enter s…" at bounding box center [214, 306] width 259 height 700
click at [313, 554] on textarea "Enter card number" at bounding box center [211, 550] width 216 height 35
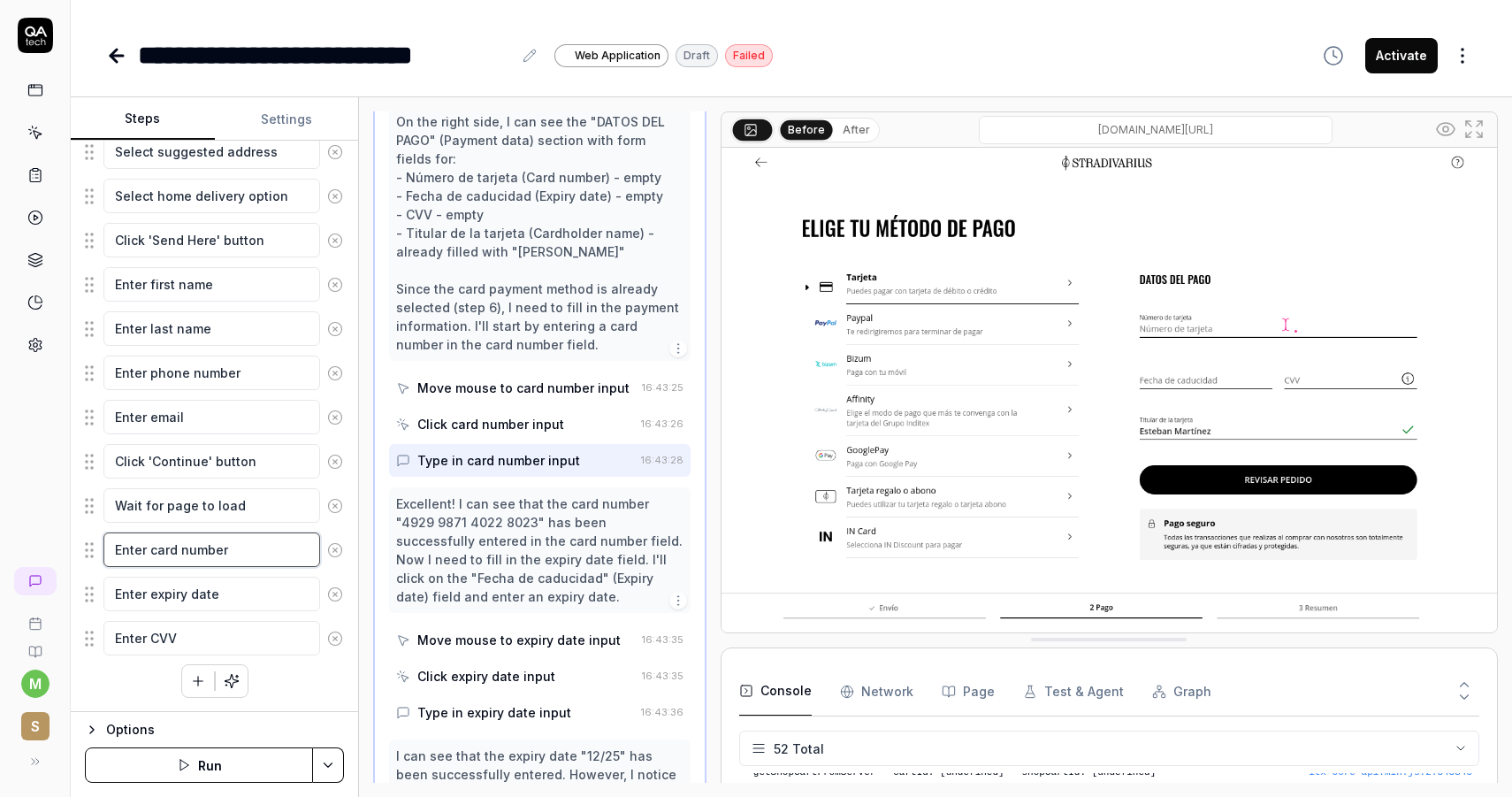
click at [313, 554] on textarea "Enter card number" at bounding box center [211, 550] width 216 height 35
click at [187, 681] on button "button" at bounding box center [198, 681] width 32 height 32
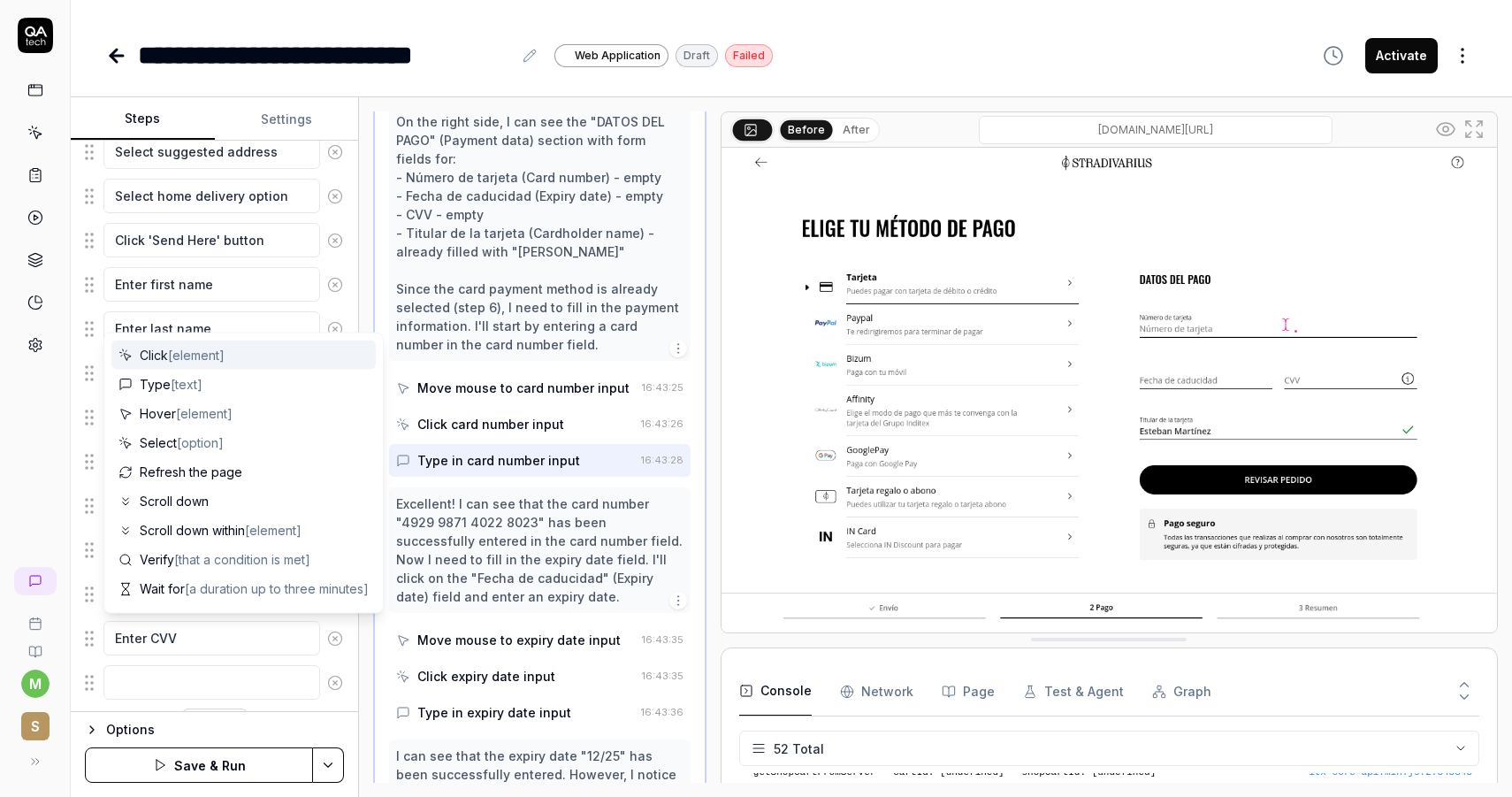
scroll to position [498, 0]
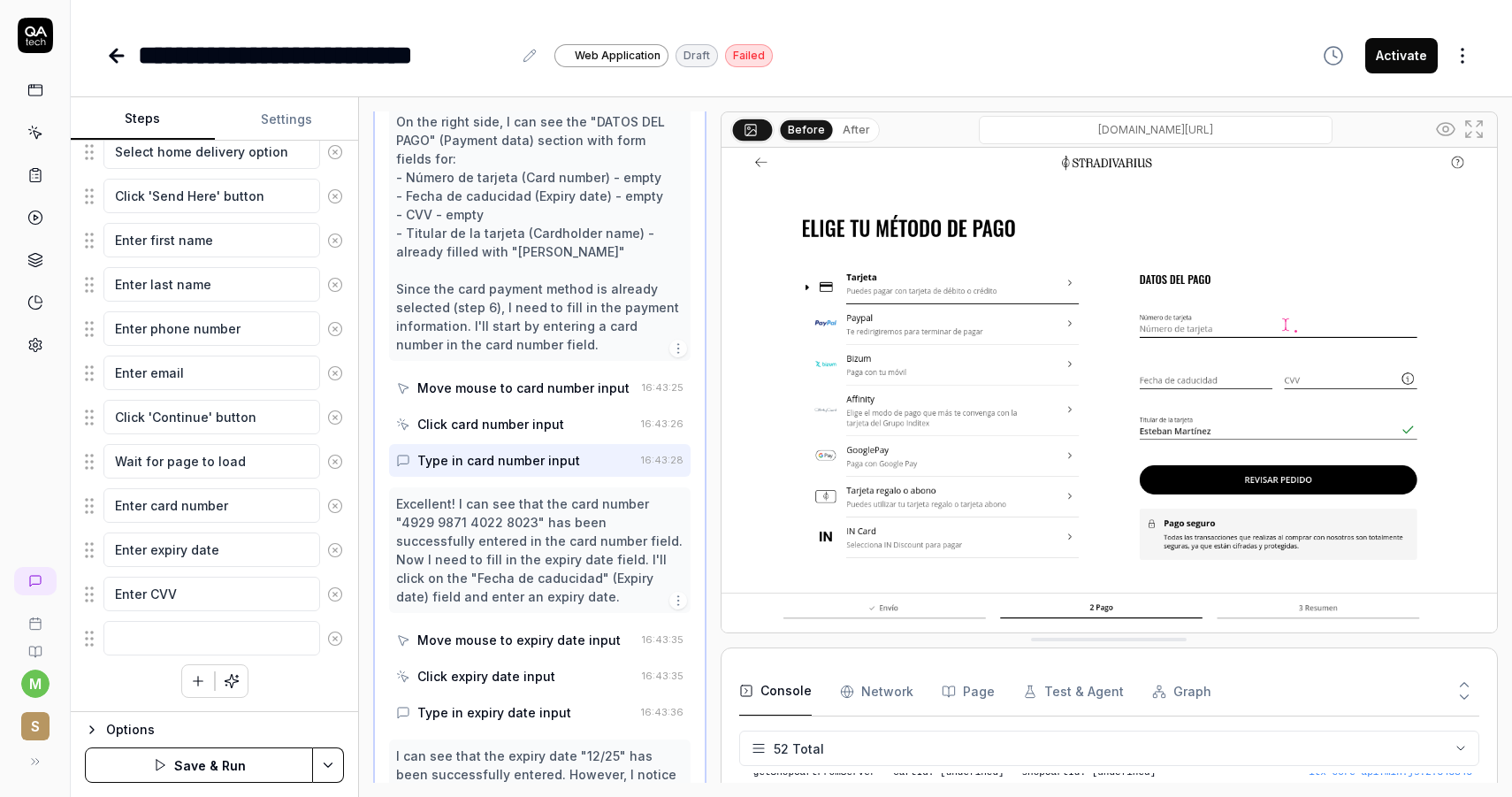
click at [187, 681] on button "button" at bounding box center [198, 681] width 32 height 32
click at [241, 679] on button "button" at bounding box center [231, 681] width 32 height 32
click at [335, 600] on circle at bounding box center [336, 594] width 14 height 14
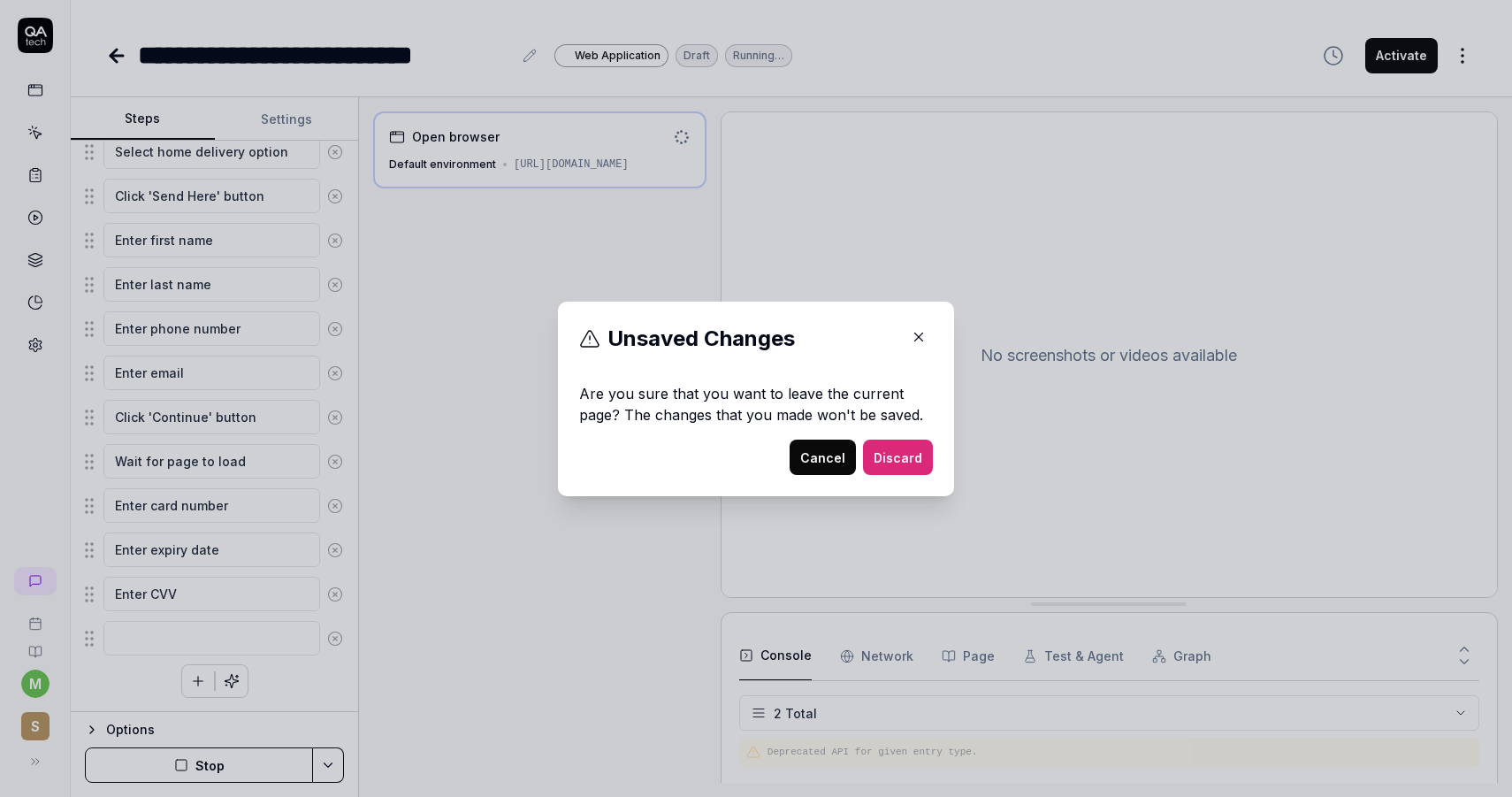
click at [880, 454] on button "Discard" at bounding box center [898, 457] width 70 height 36
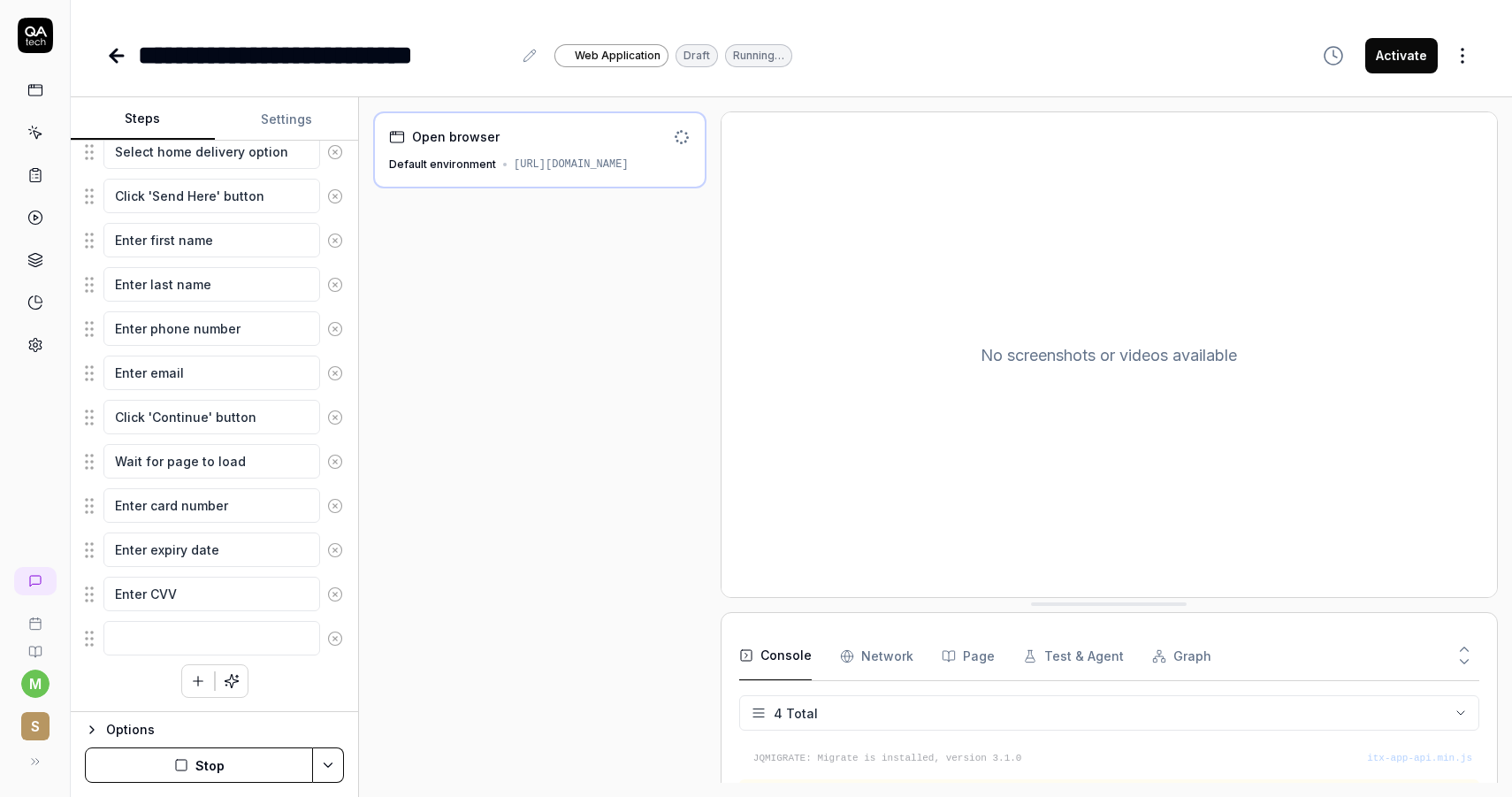
click at [334, 642] on icon at bounding box center [335, 639] width 15 height 15
click at [237, 677] on icon "button" at bounding box center [232, 681] width 15 height 15
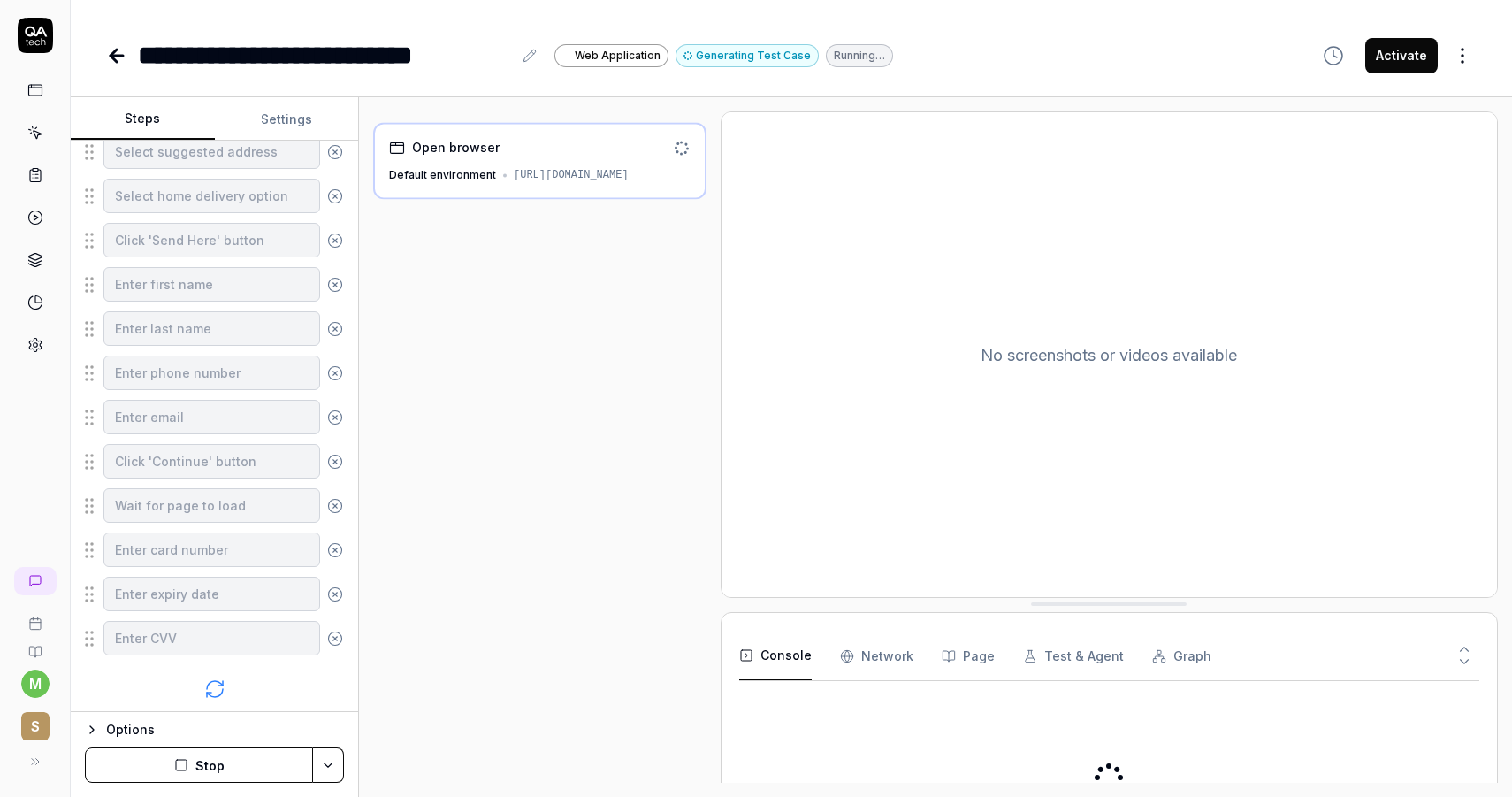
scroll to position [555, 0]
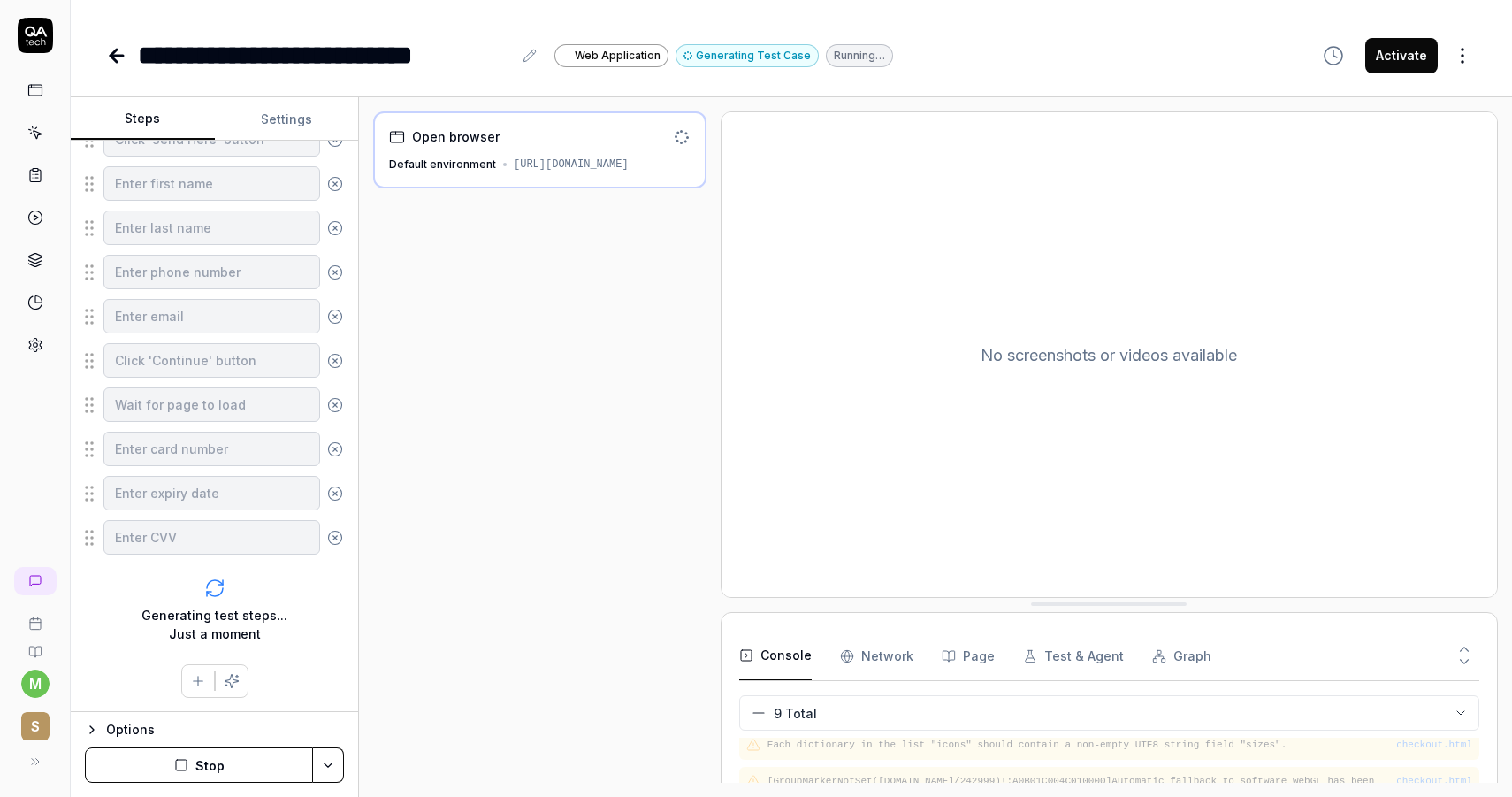
scroll to position [251, 0]
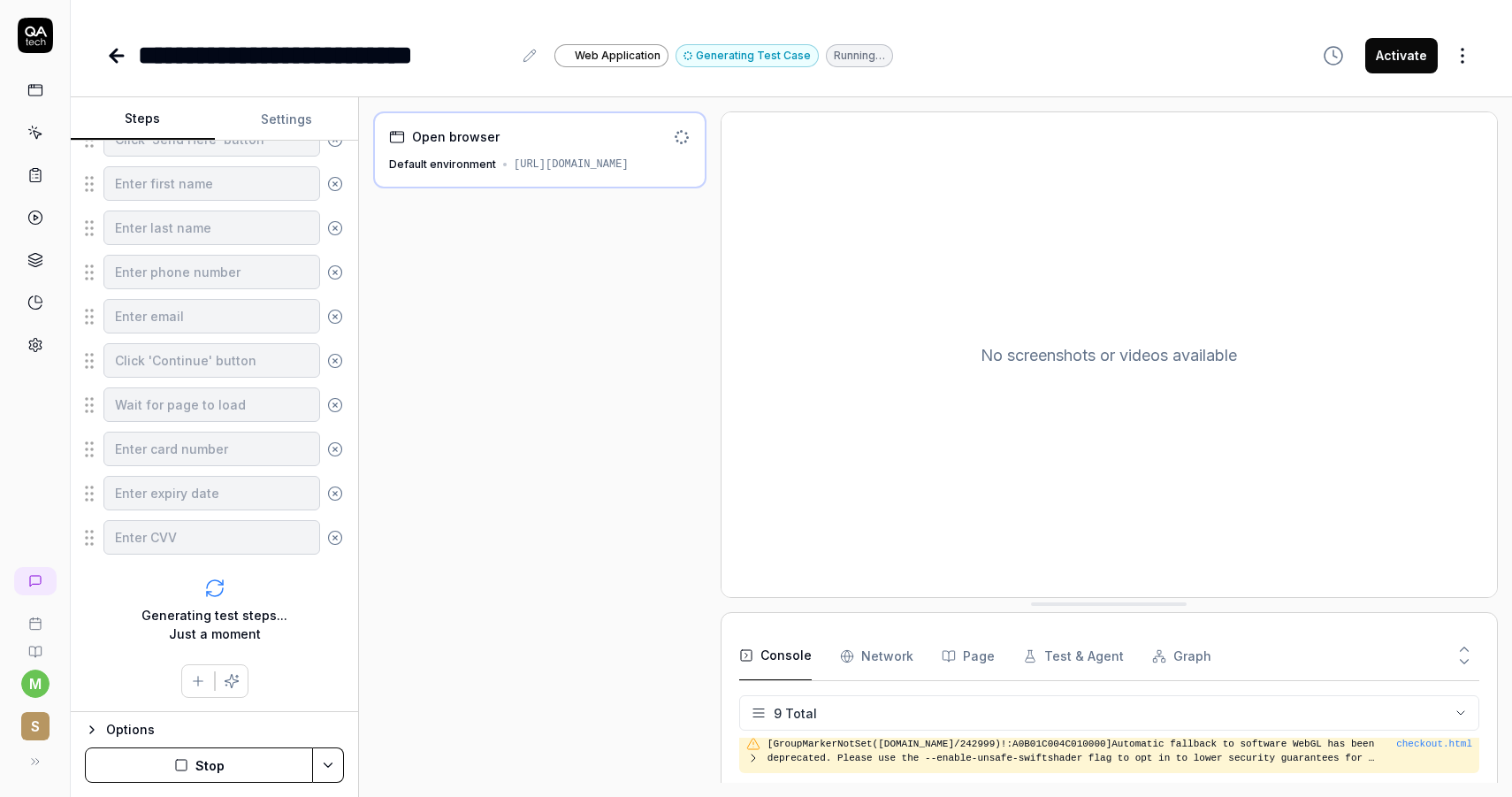
click at [97, 730] on icon "button" at bounding box center [92, 729] width 14 height 14
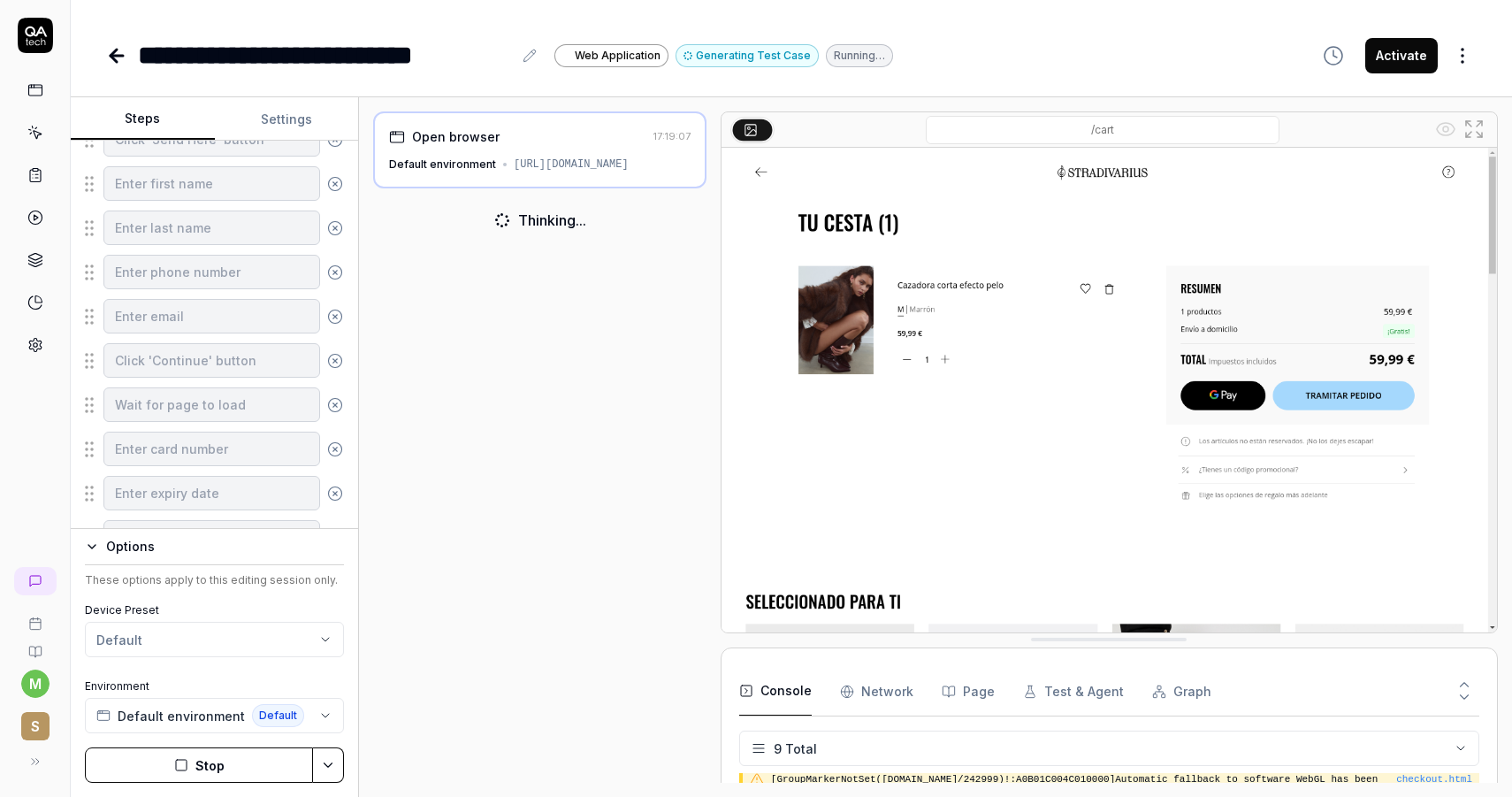
click at [93, 551] on icon "button" at bounding box center [92, 547] width 14 height 14
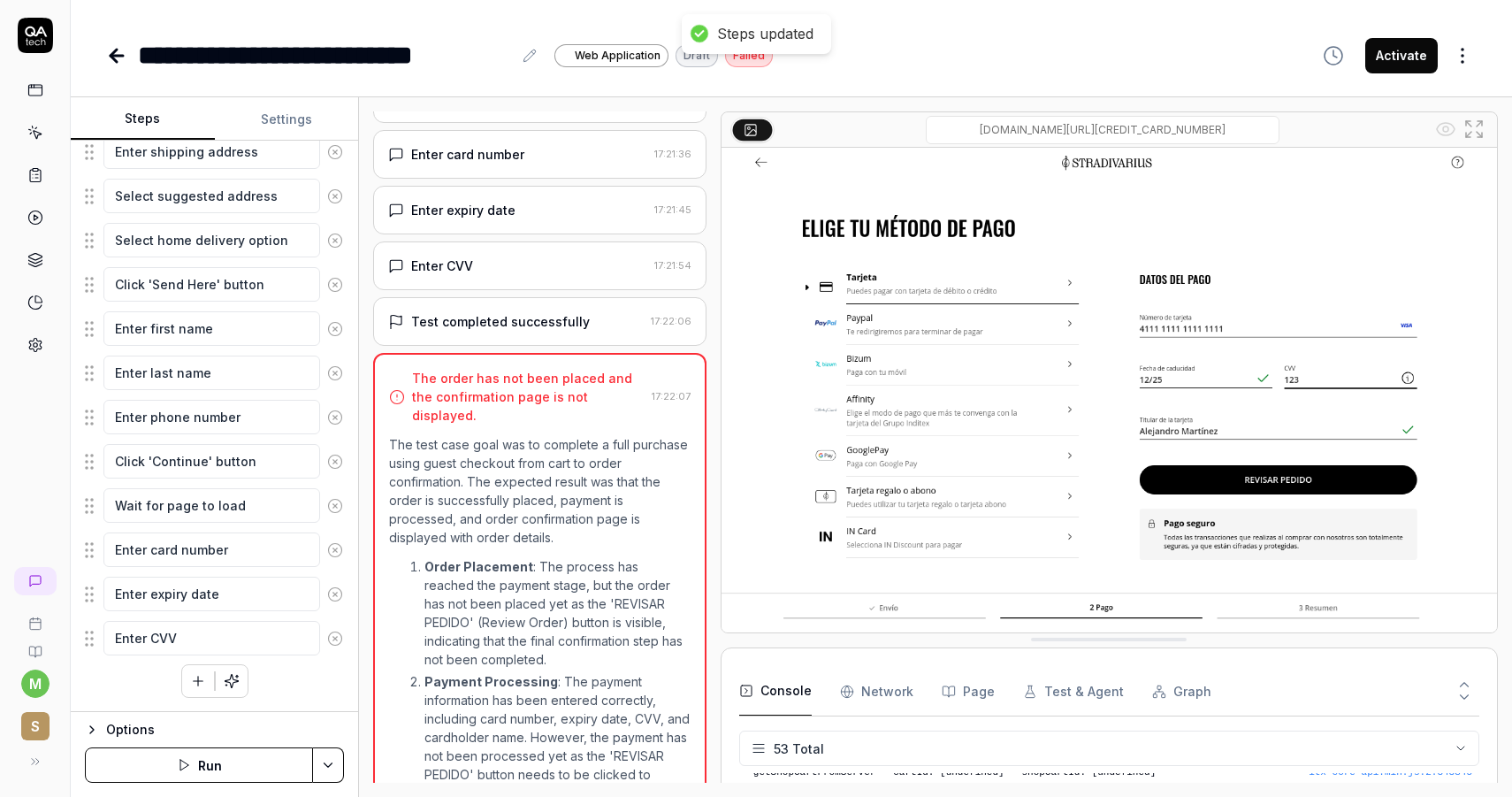
scroll to position [723, 0]
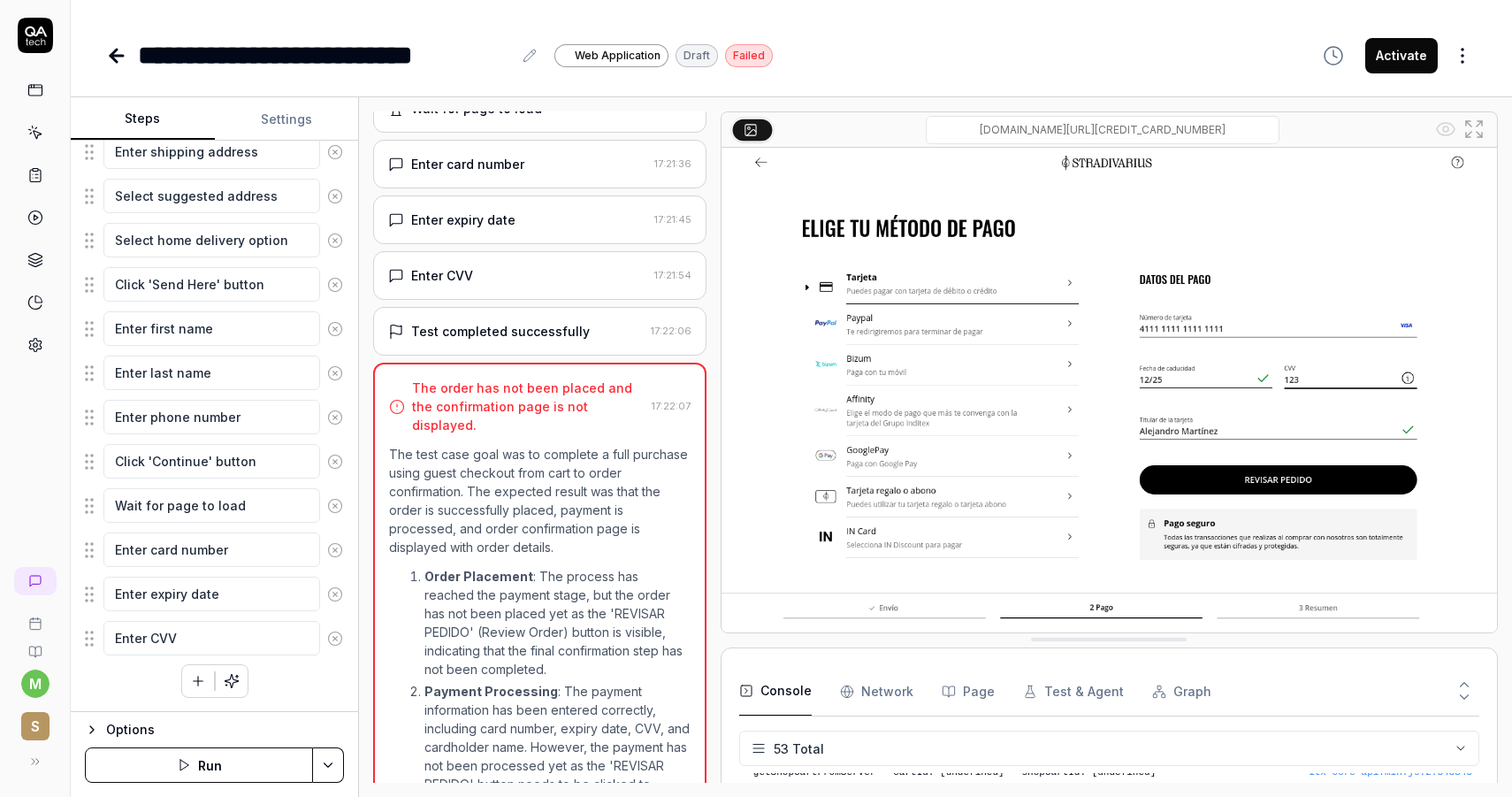
click at [481, 341] on div "Test completed successfully" at bounding box center [500, 330] width 179 height 18
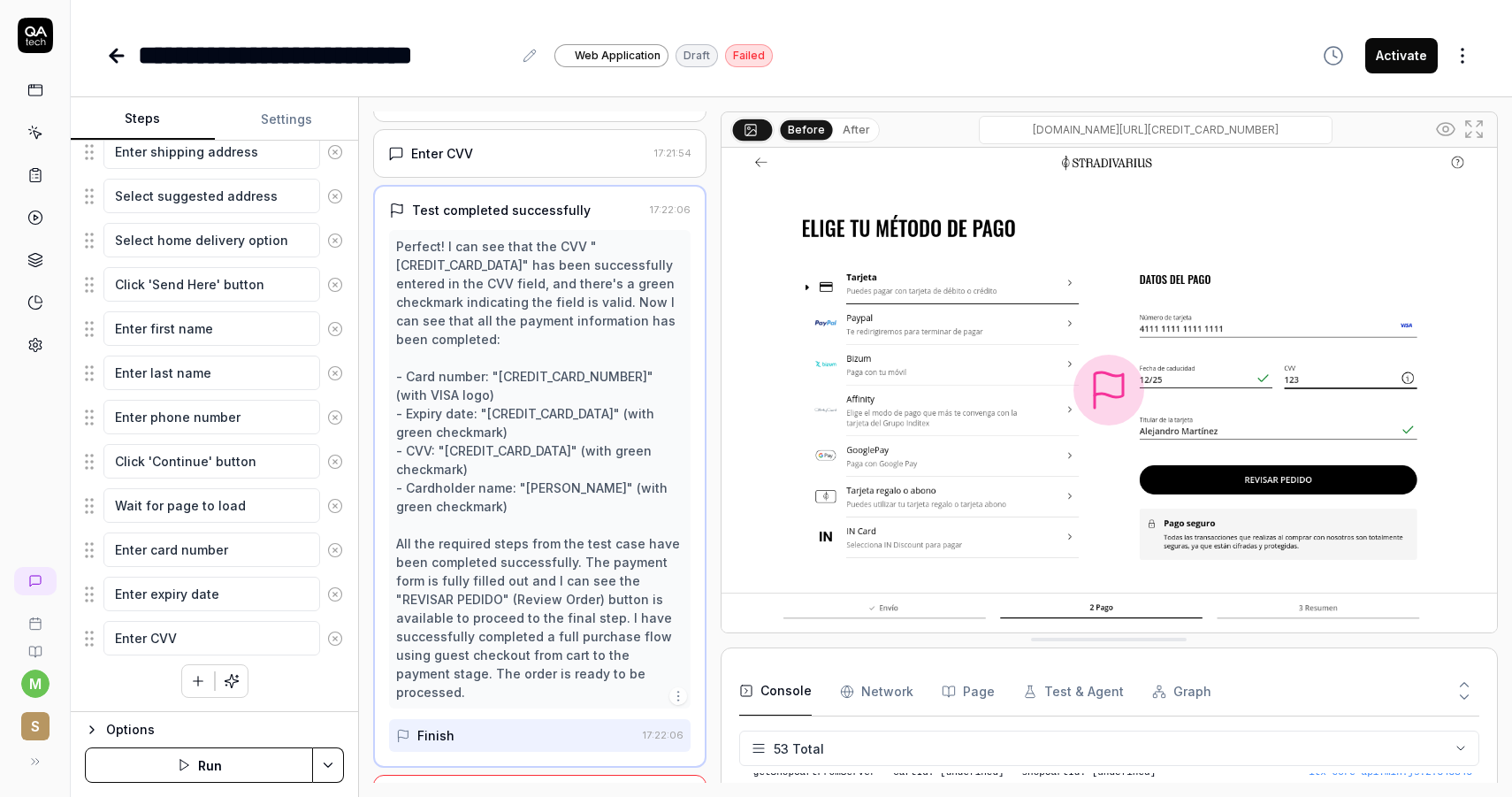
scroll to position [845, 0]
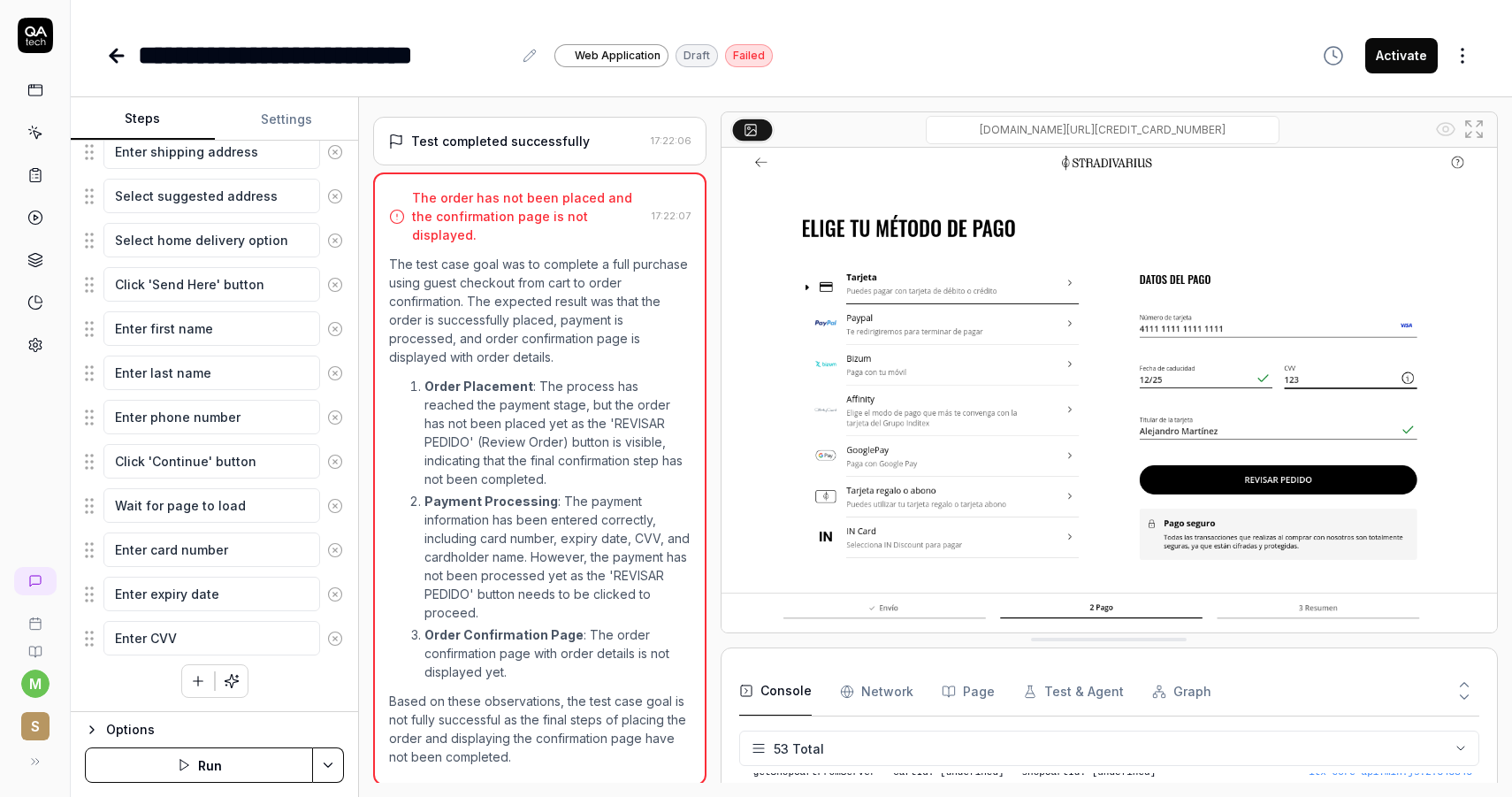
scroll to position [1338, 0]
click at [218, 601] on textarea "Click 'Review Order' button" at bounding box center [211, 594] width 216 height 35
click at [218, 581] on textarea "Click 'Review Order' button" at bounding box center [211, 594] width 216 height 35
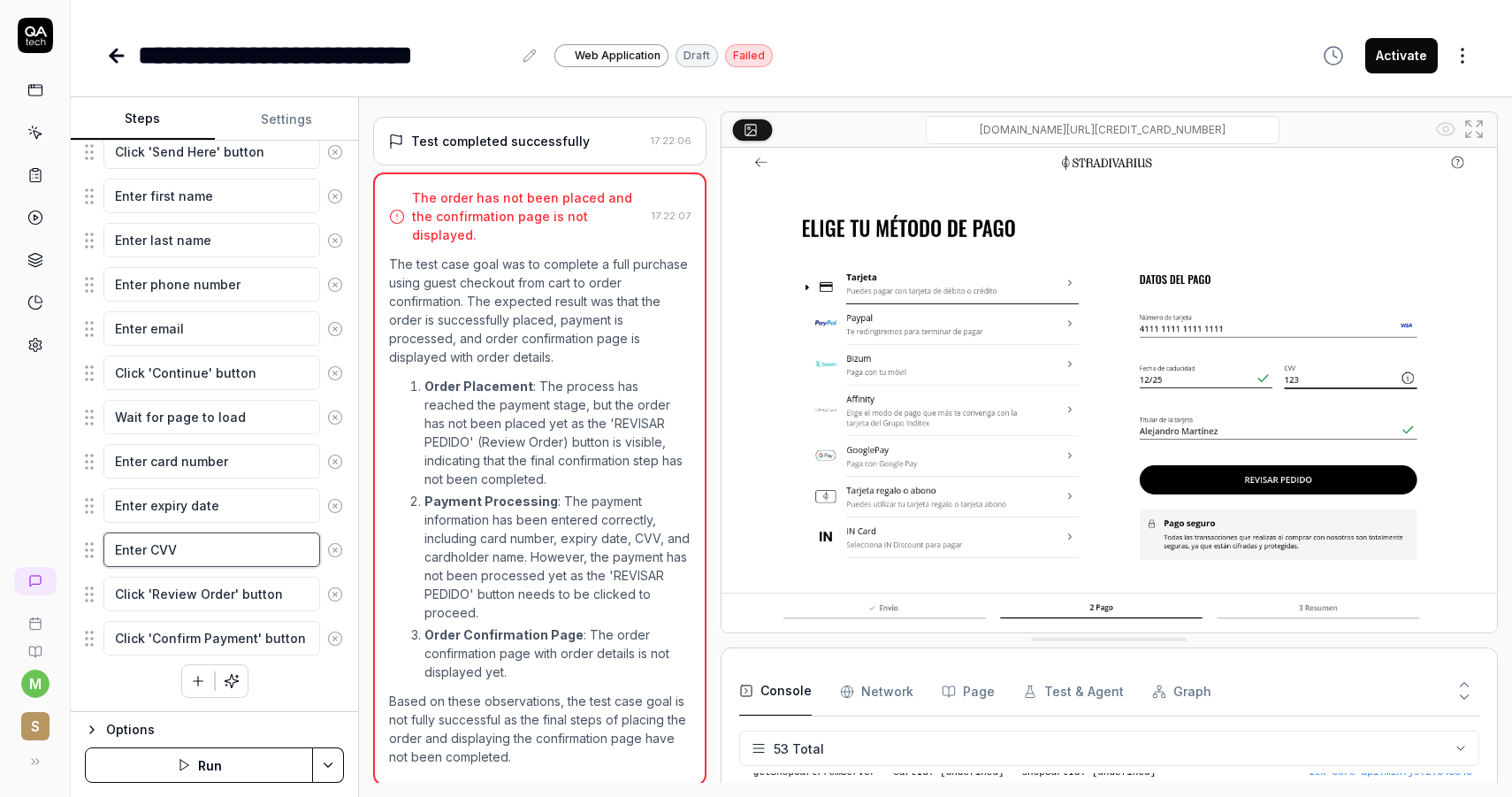
click at [218, 555] on textarea "Enter CVV" at bounding box center [211, 550] width 216 height 35
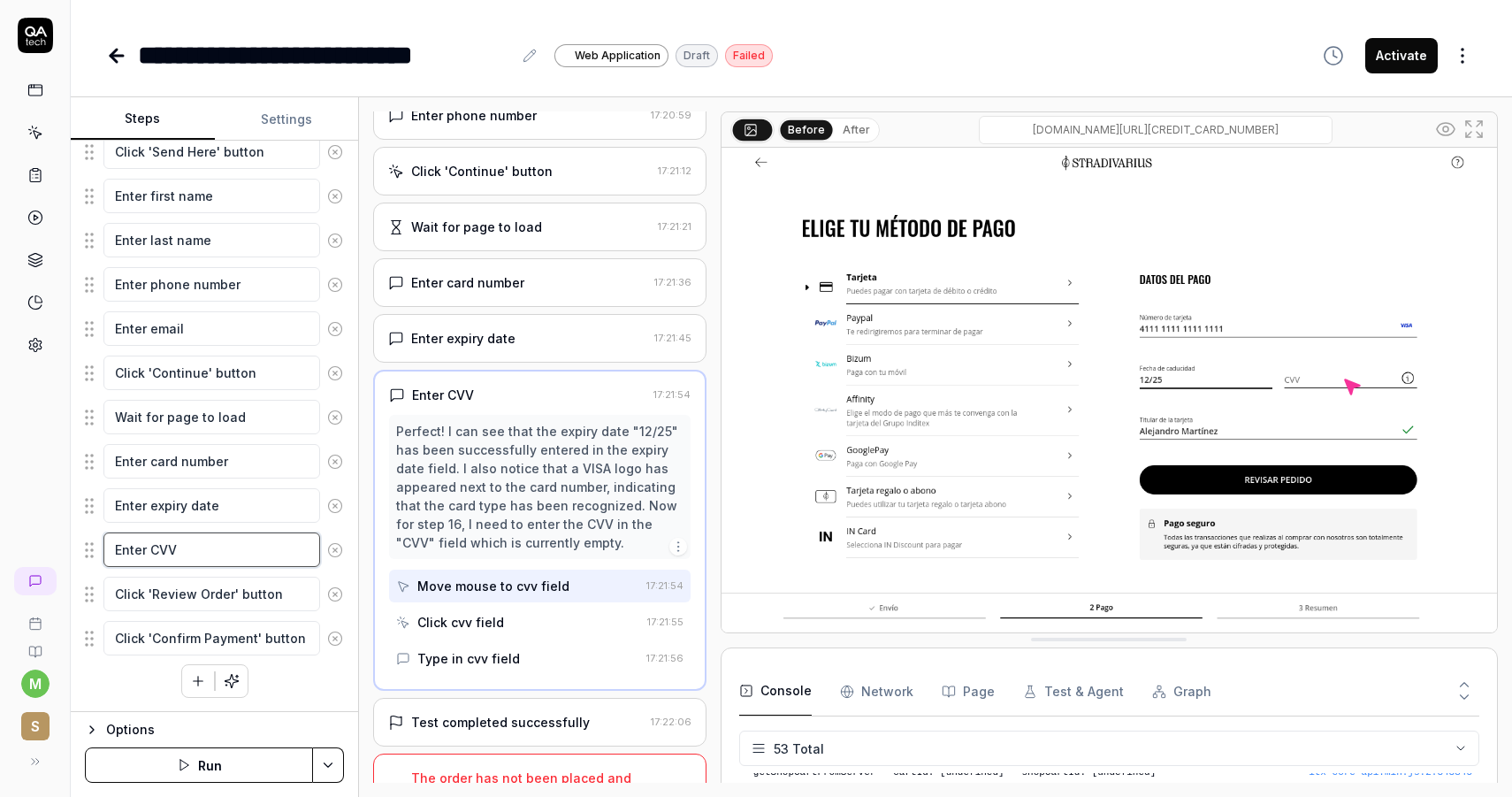
scroll to position [658, 0]
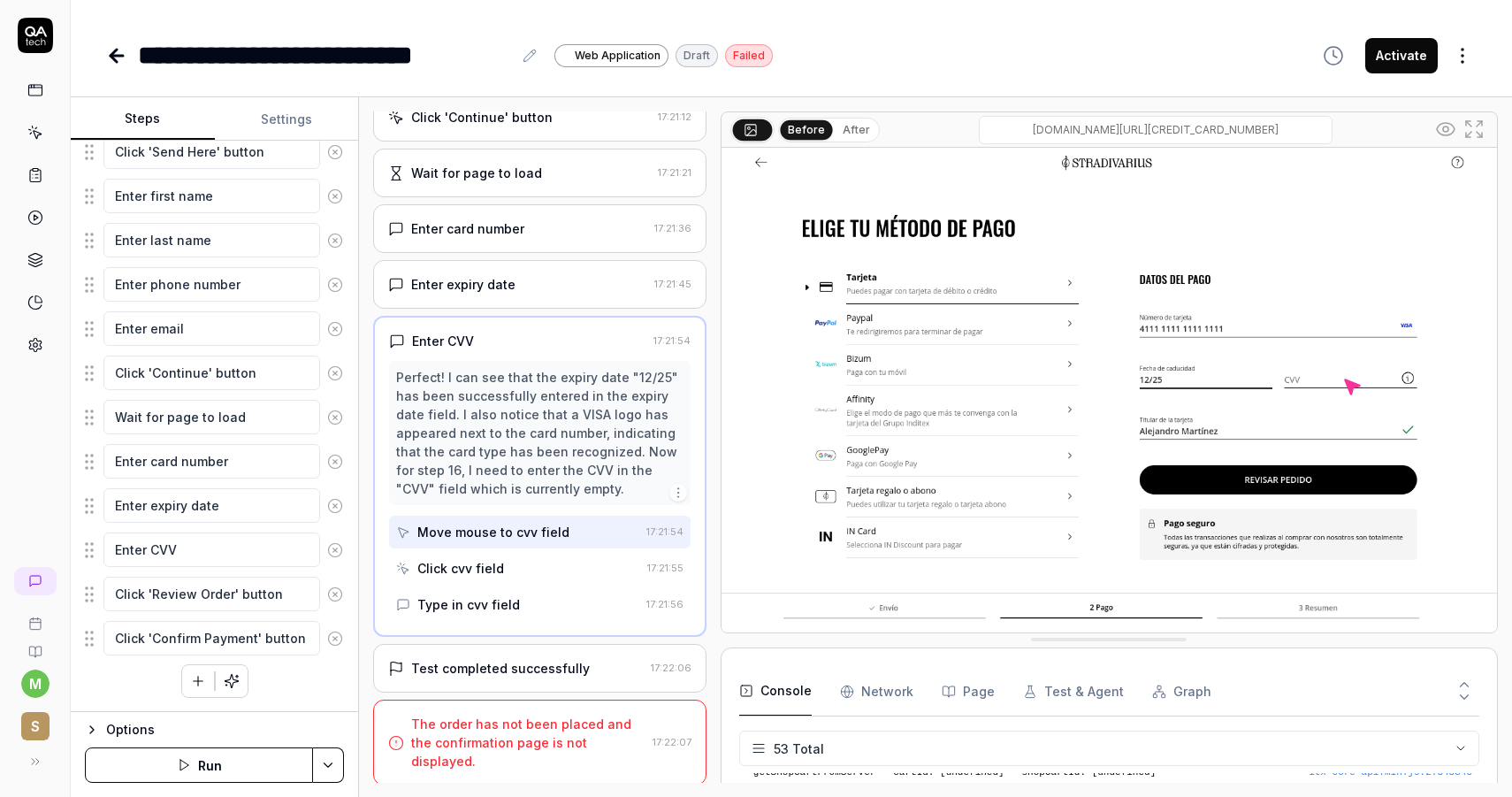
click at [486, 578] on div "Click cvv field" at bounding box center [461, 568] width 87 height 18
click at [487, 613] on div "Type in cvv field" at bounding box center [468, 604] width 102 height 18
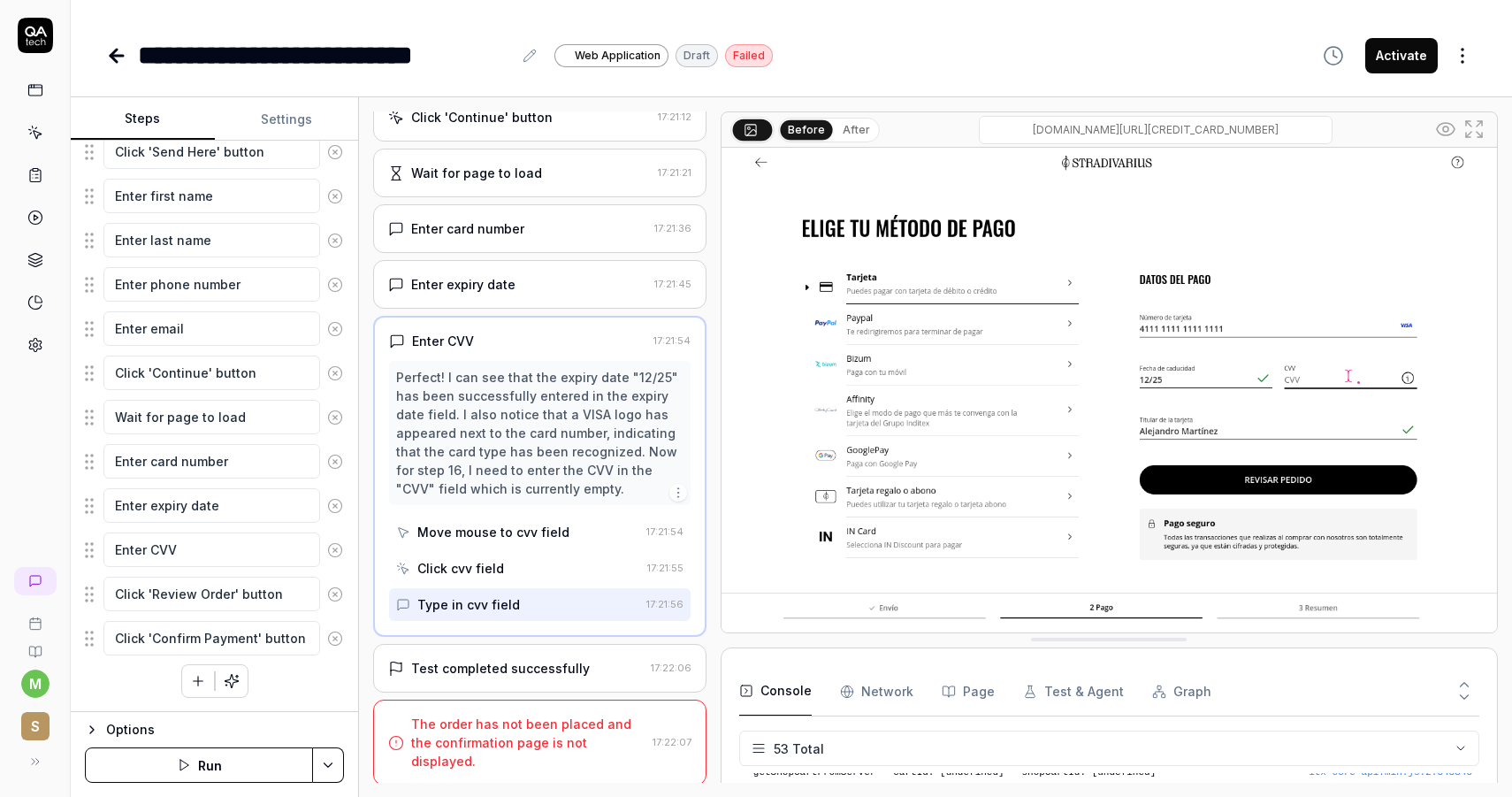
click at [505, 677] on div "Test completed successfully" at bounding box center [500, 668] width 179 height 18
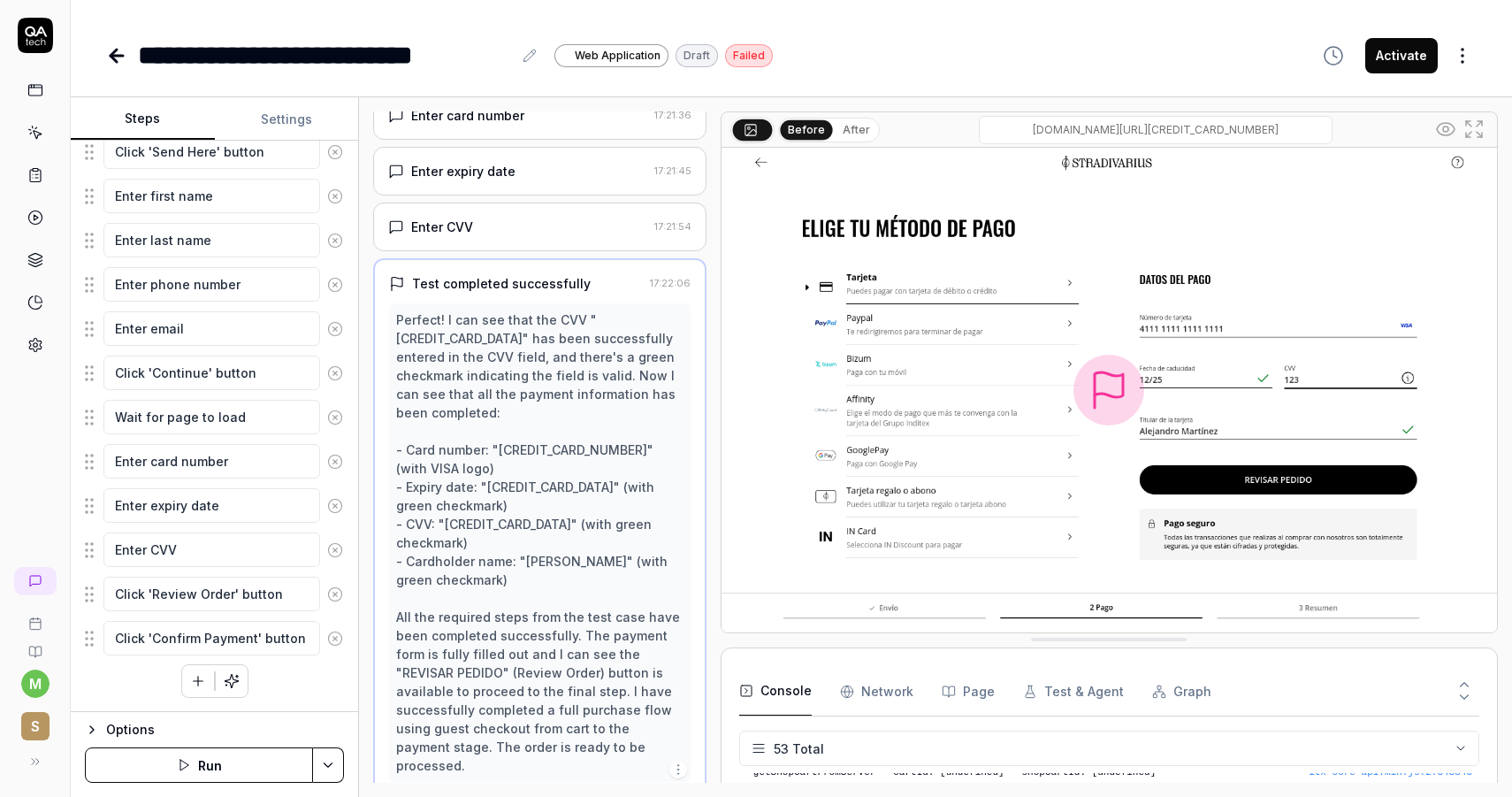
scroll to position [845, 0]
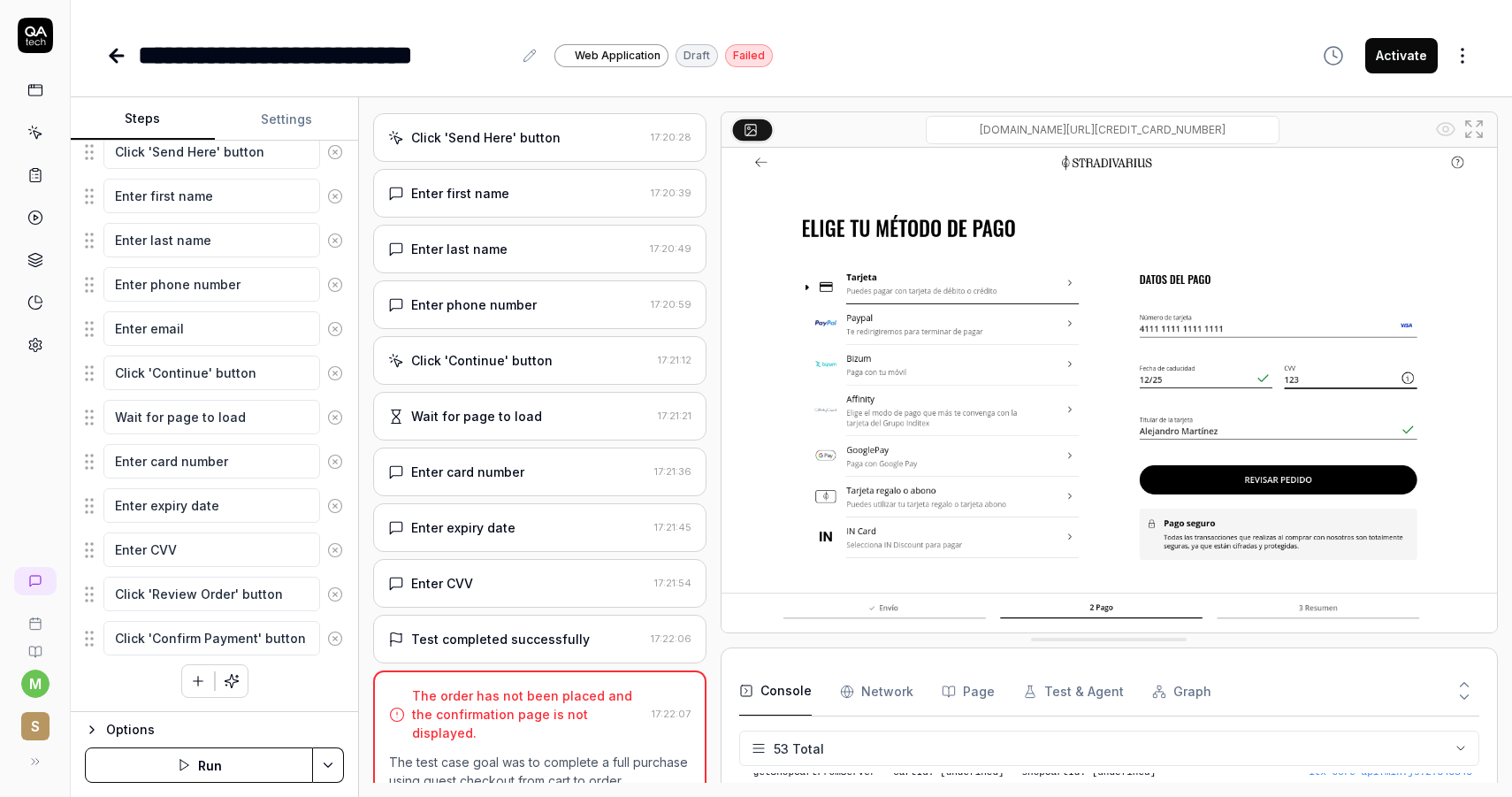
scroll to position [0, 0]
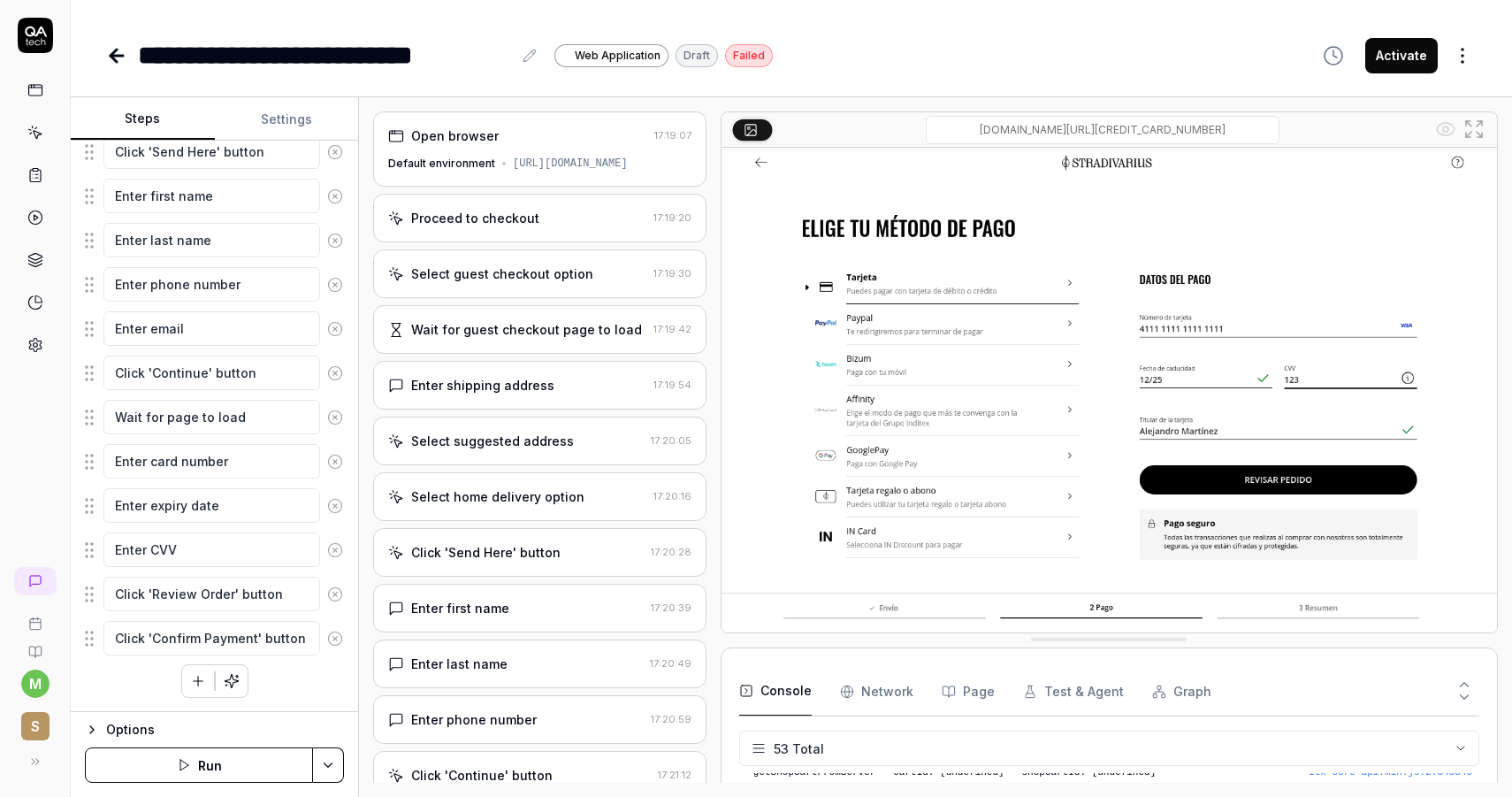
click at [277, 118] on button "Settings" at bounding box center [286, 120] width 144 height 43
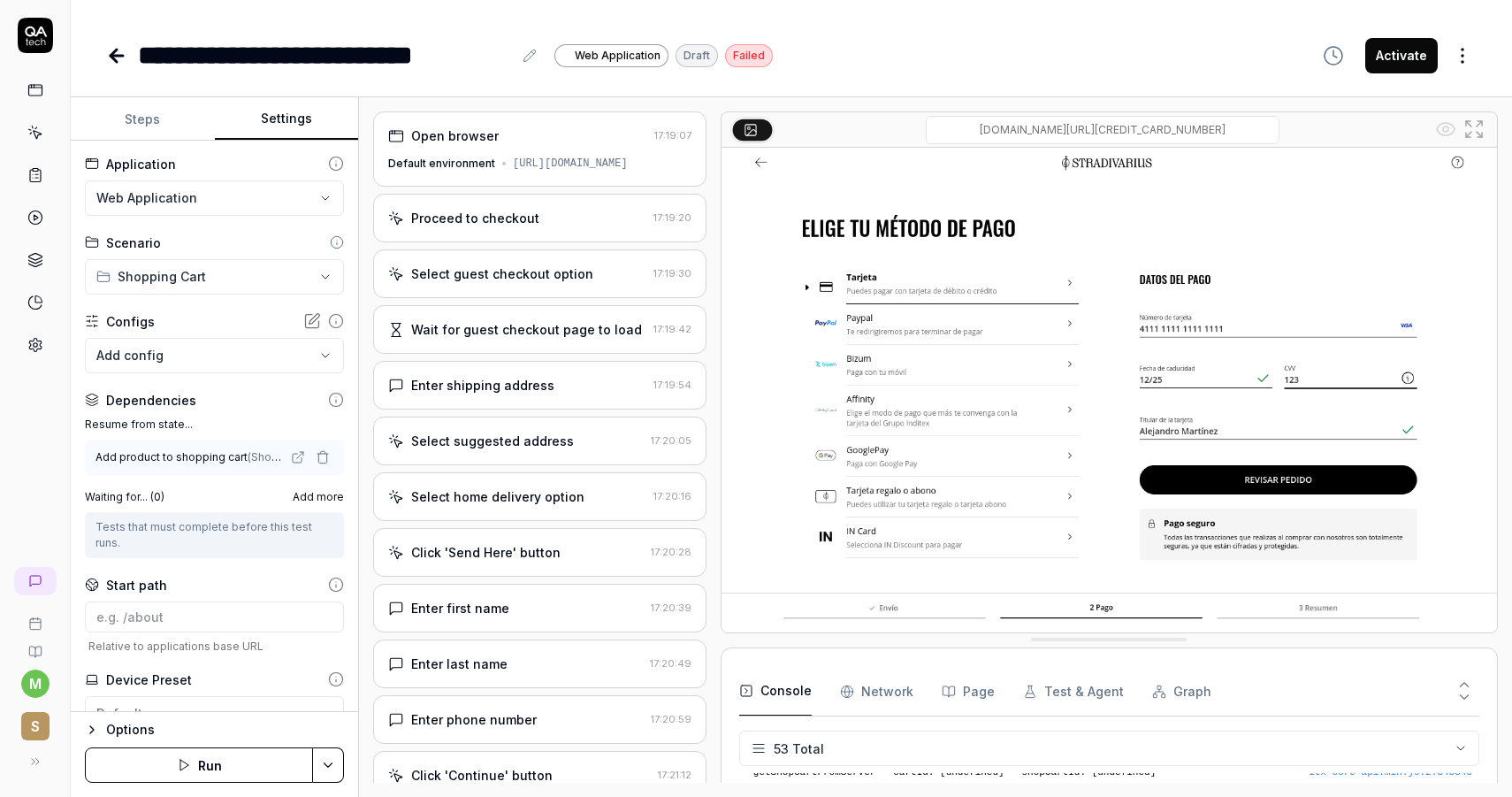
click at [205, 356] on body "**********" at bounding box center [756, 398] width 1512 height 797
click at [263, 697] on html "**********" at bounding box center [756, 398] width 1512 height 797
click at [270, 690] on html "**********" at bounding box center [756, 398] width 1512 height 797
click at [272, 686] on html "**********" at bounding box center [756, 398] width 1512 height 797
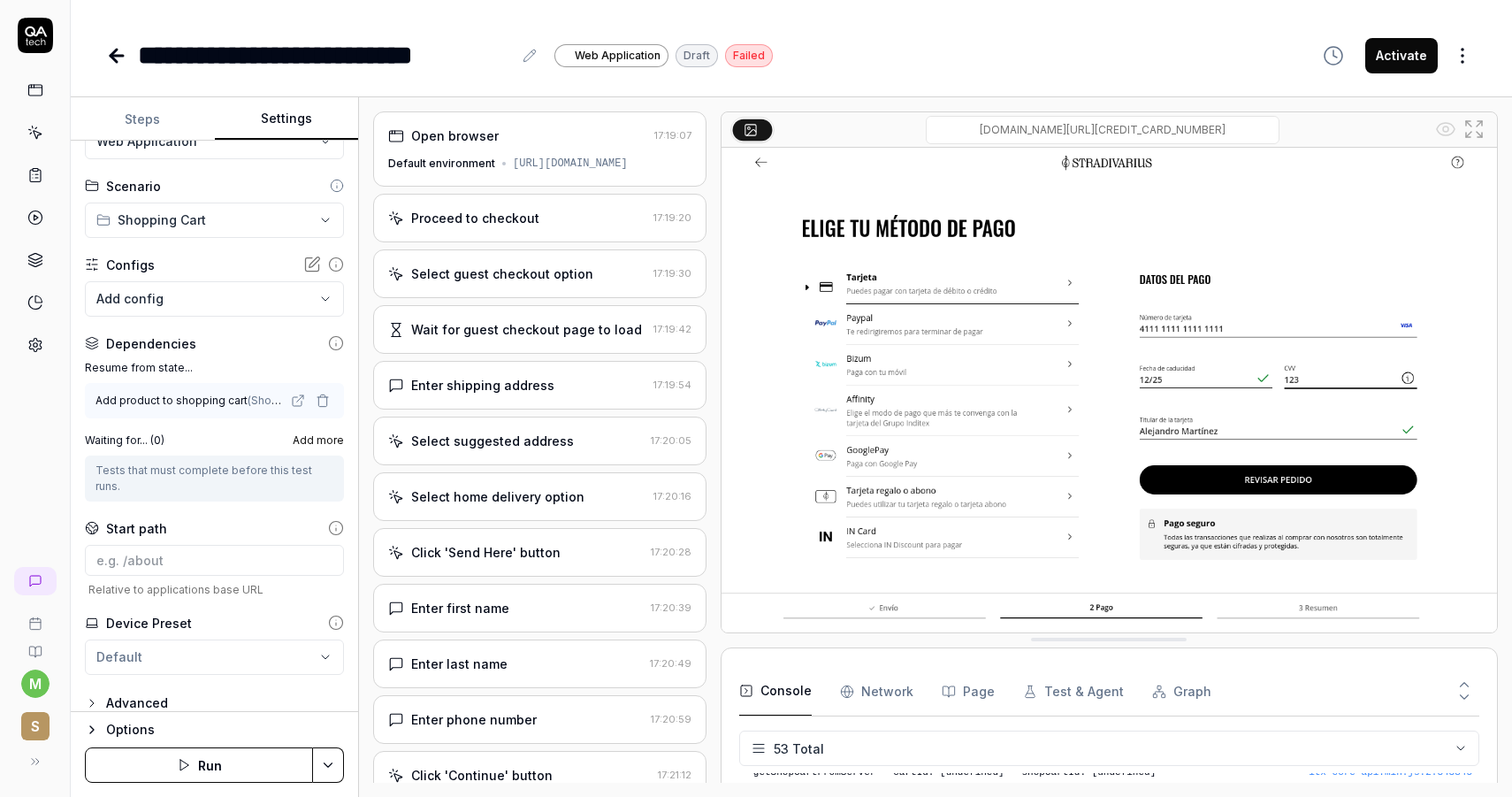
click at [273, 640] on html "**********" at bounding box center [756, 398] width 1512 height 797
click at [218, 719] on span "Create new preset" at bounding box center [177, 723] width 115 height 18
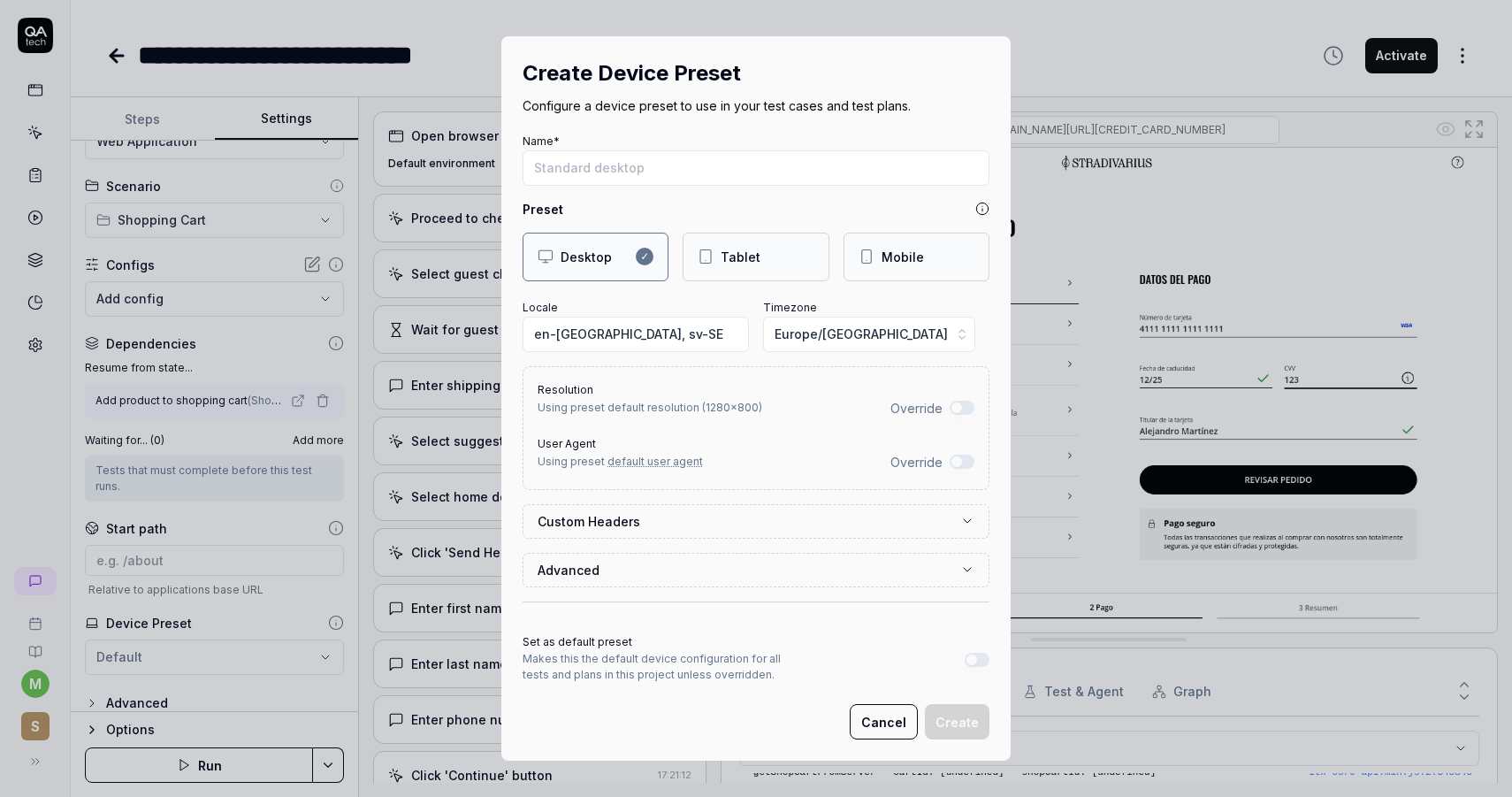
click at [869, 258] on icon at bounding box center [866, 256] width 15 height 15
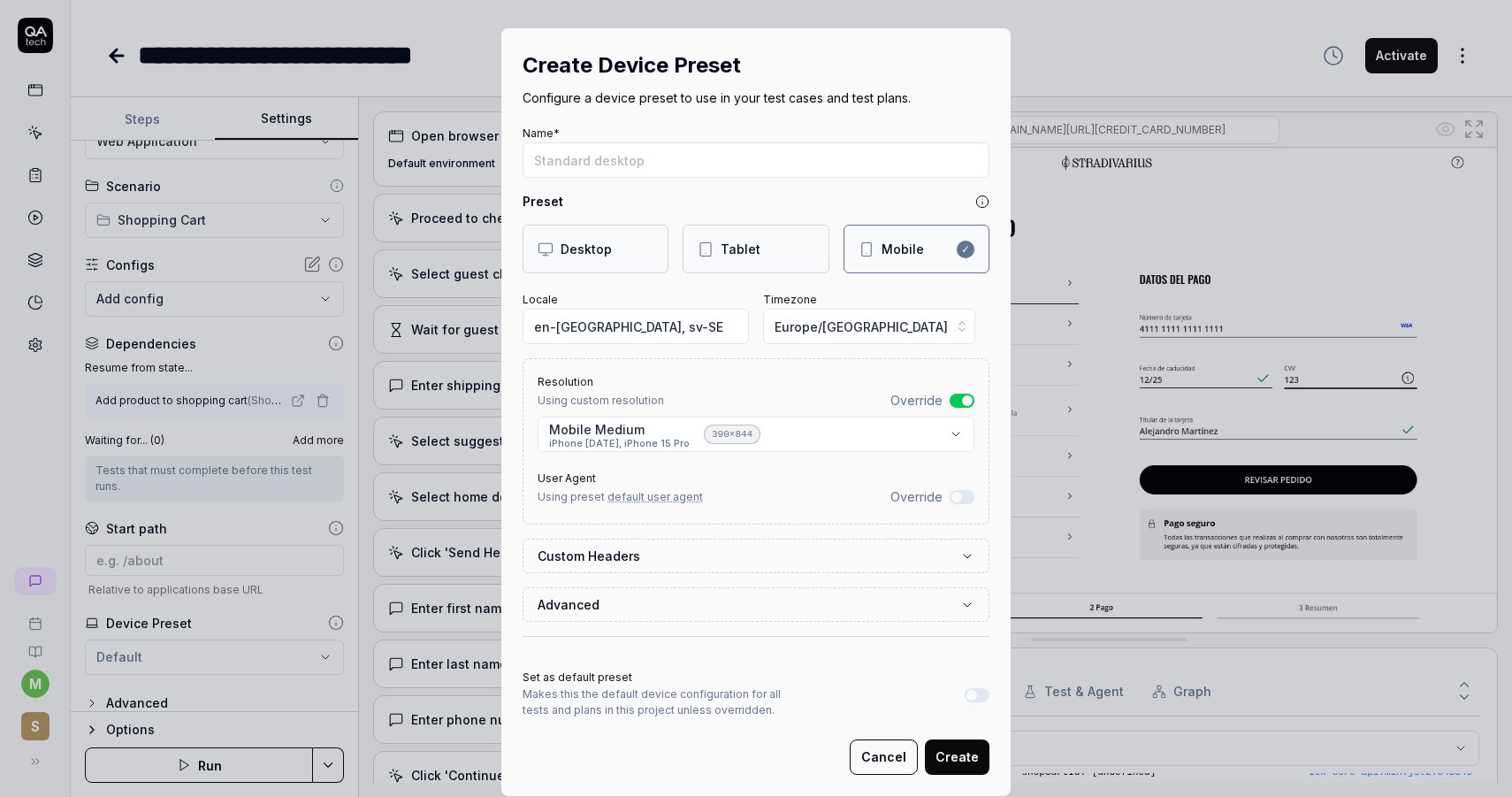
click at [889, 751] on button "Cancel" at bounding box center [883, 756] width 69 height 36
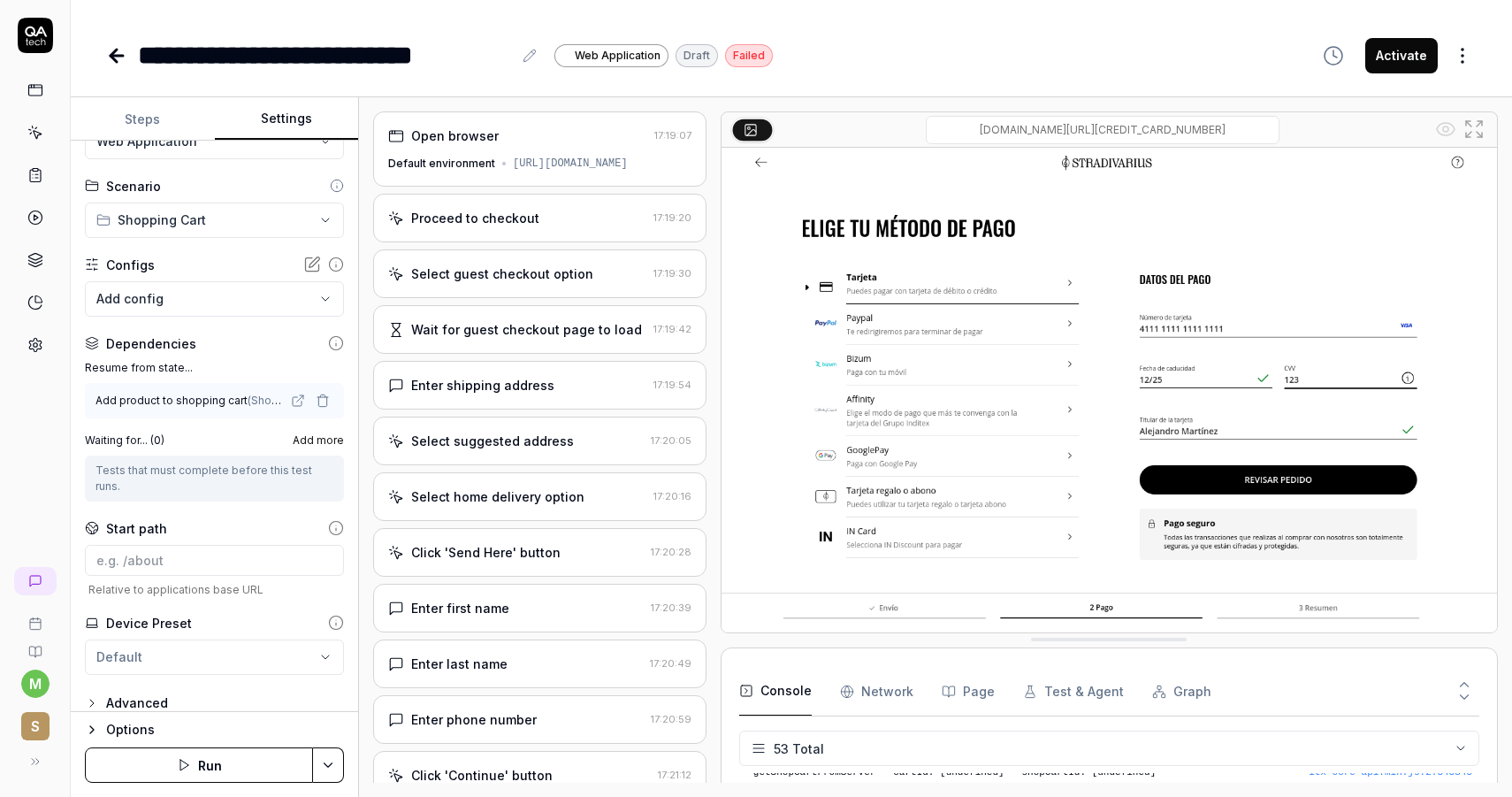
scroll to position [0, 0]
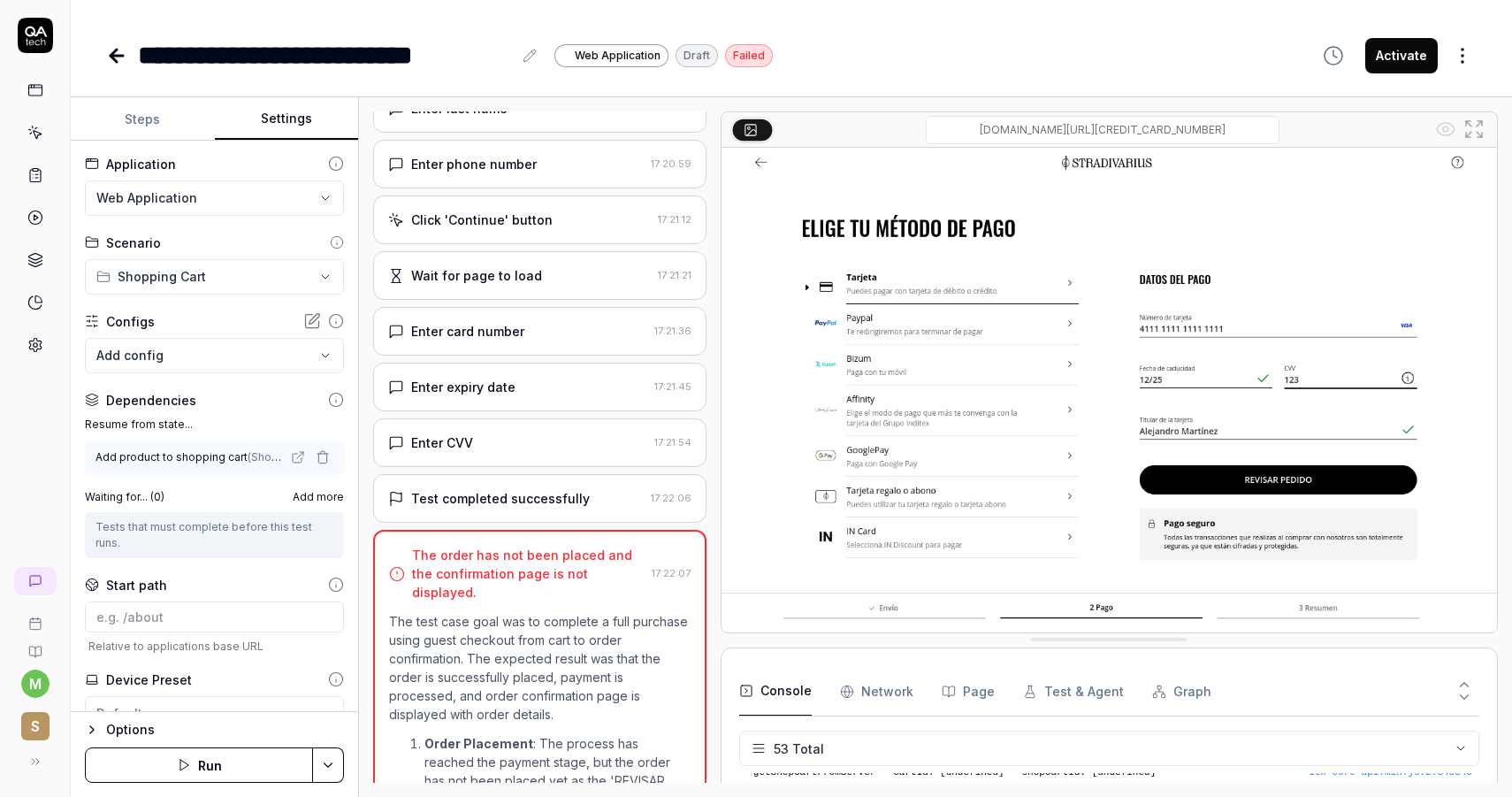
click at [458, 508] on div "Test completed successfully" at bounding box center [500, 498] width 179 height 18
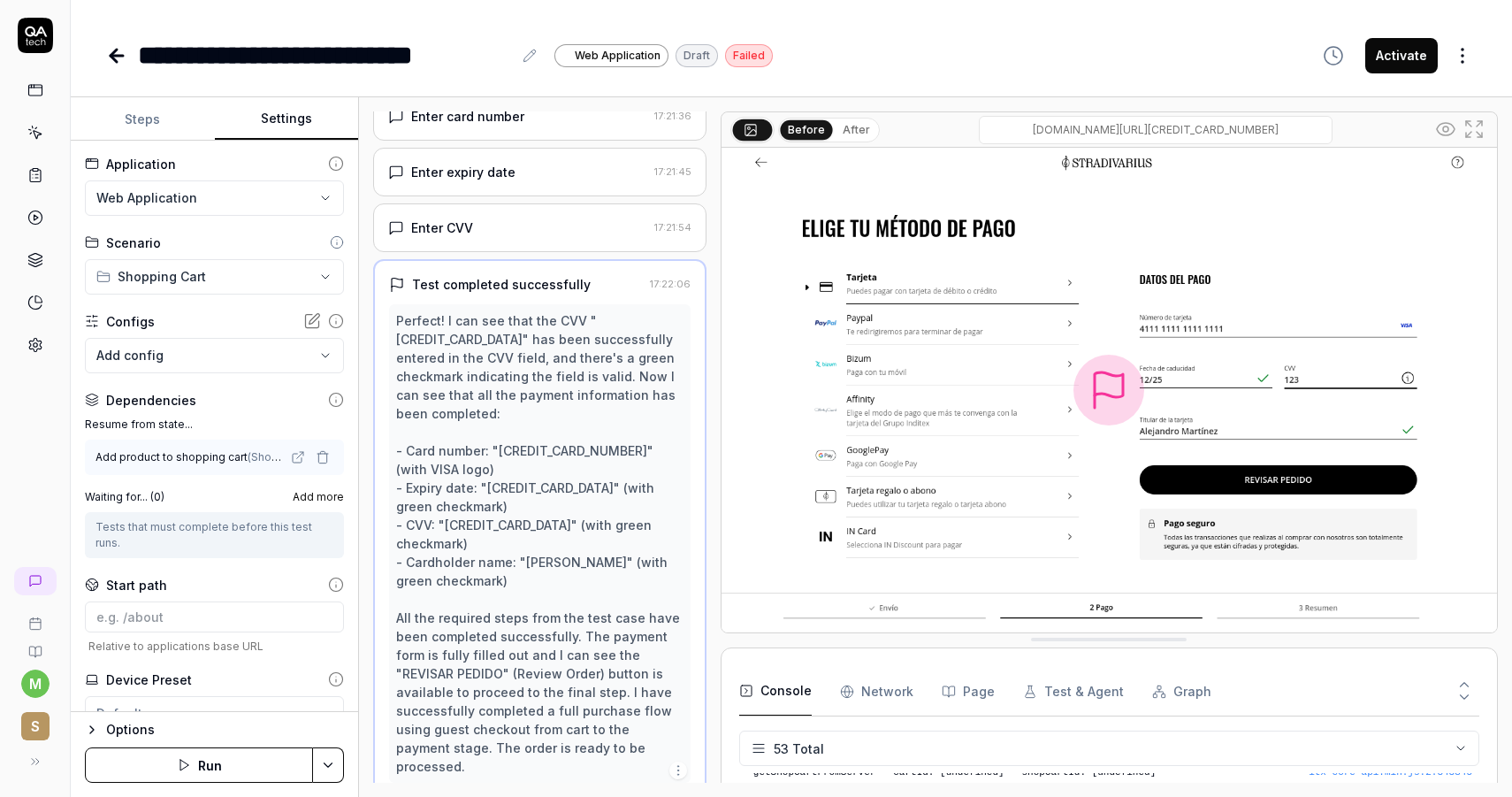
scroll to position [771, 0]
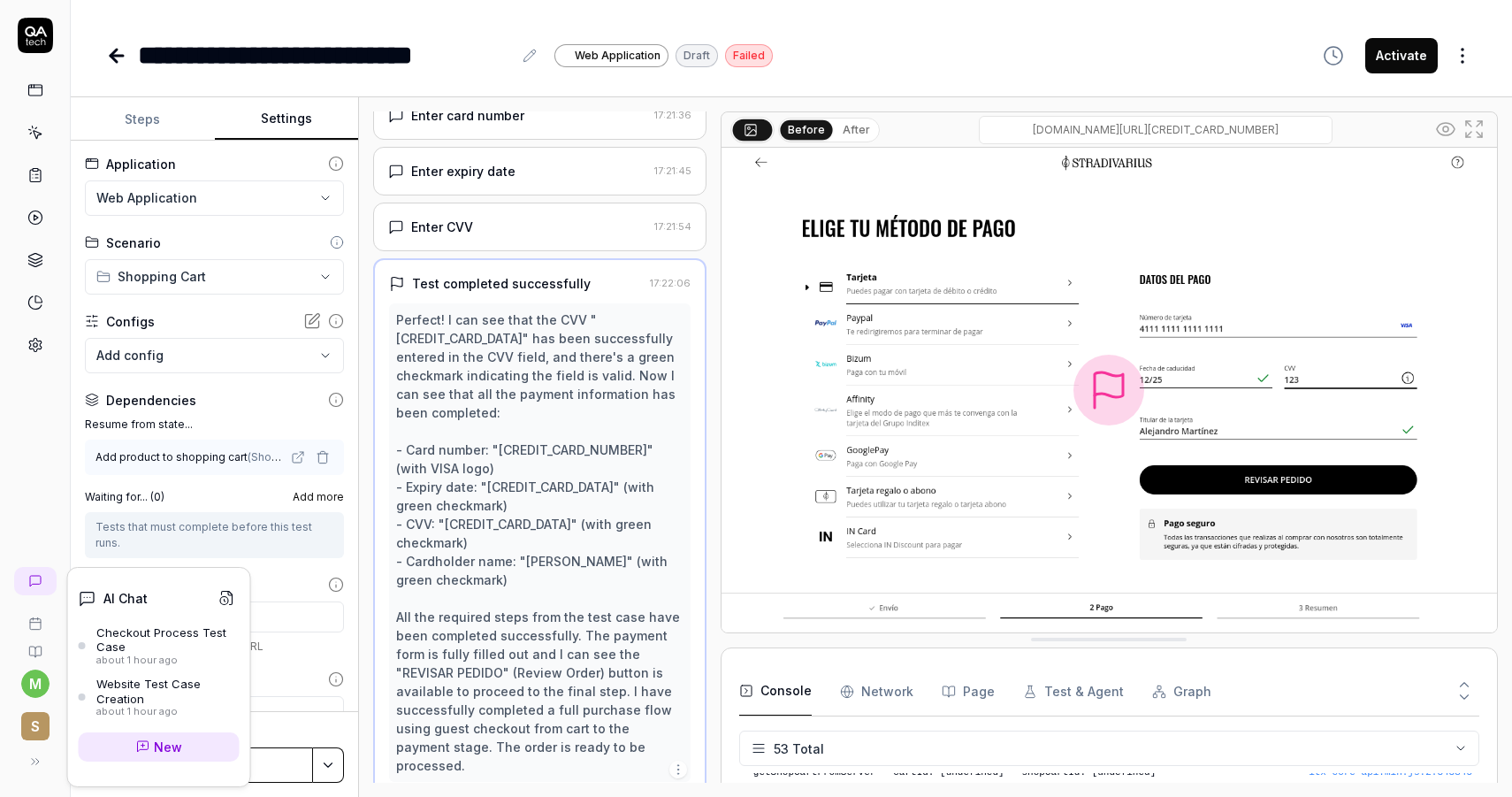
click at [146, 642] on div "Checkout Process Test Case" at bounding box center [168, 640] width 143 height 29
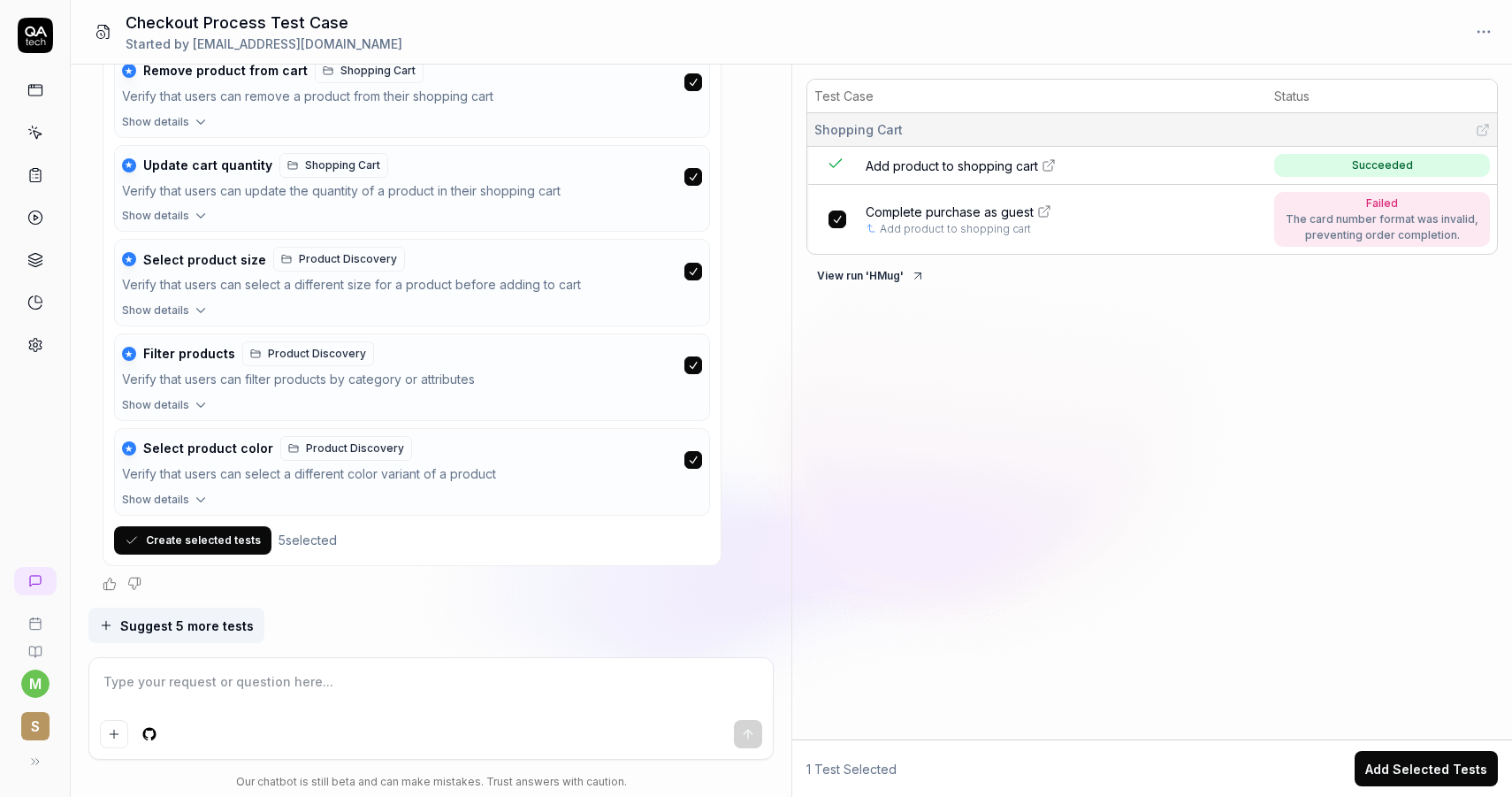
scroll to position [2035, 0]
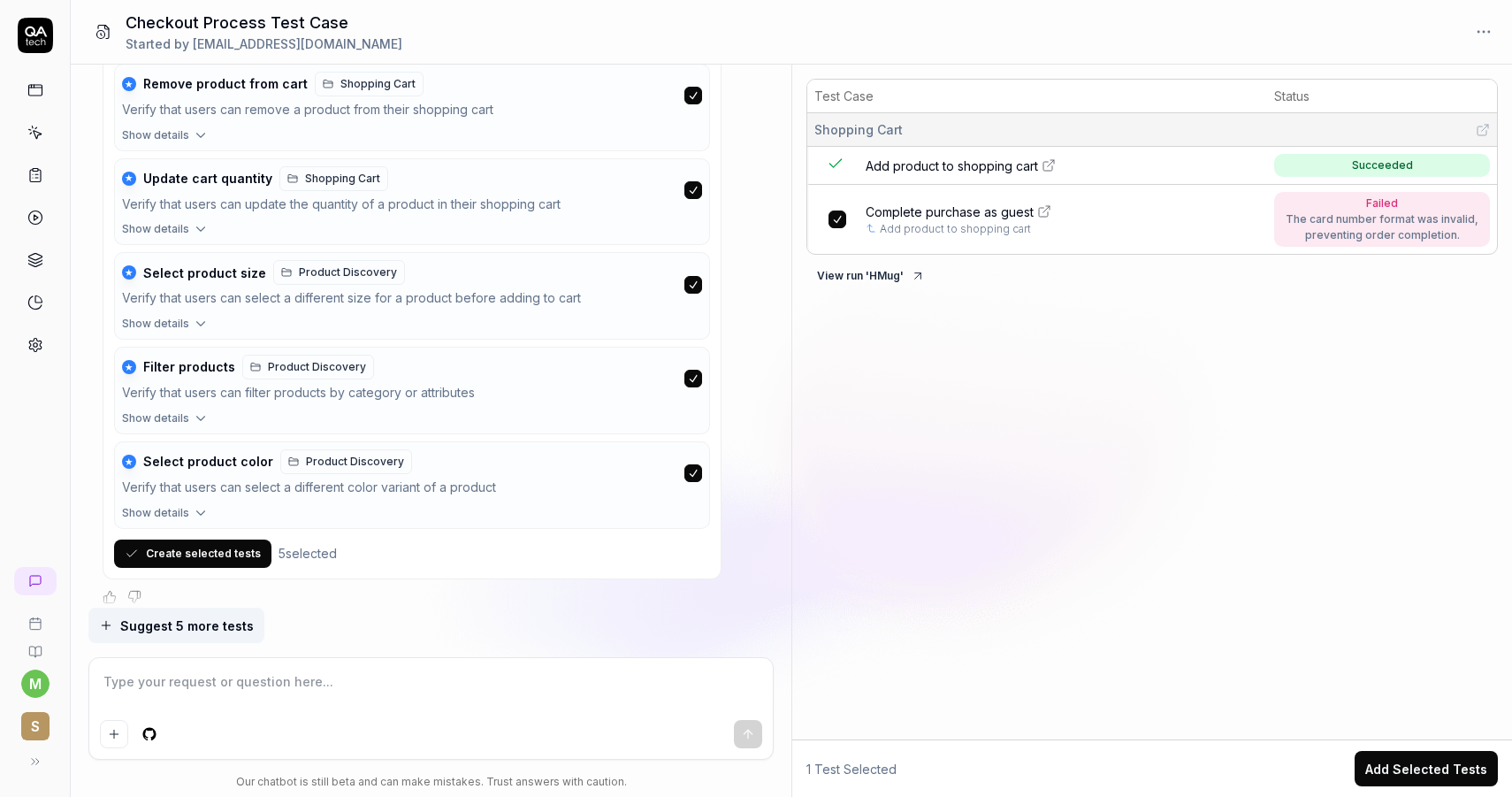
click at [235, 555] on button "Create selected tests" at bounding box center [192, 554] width 157 height 28
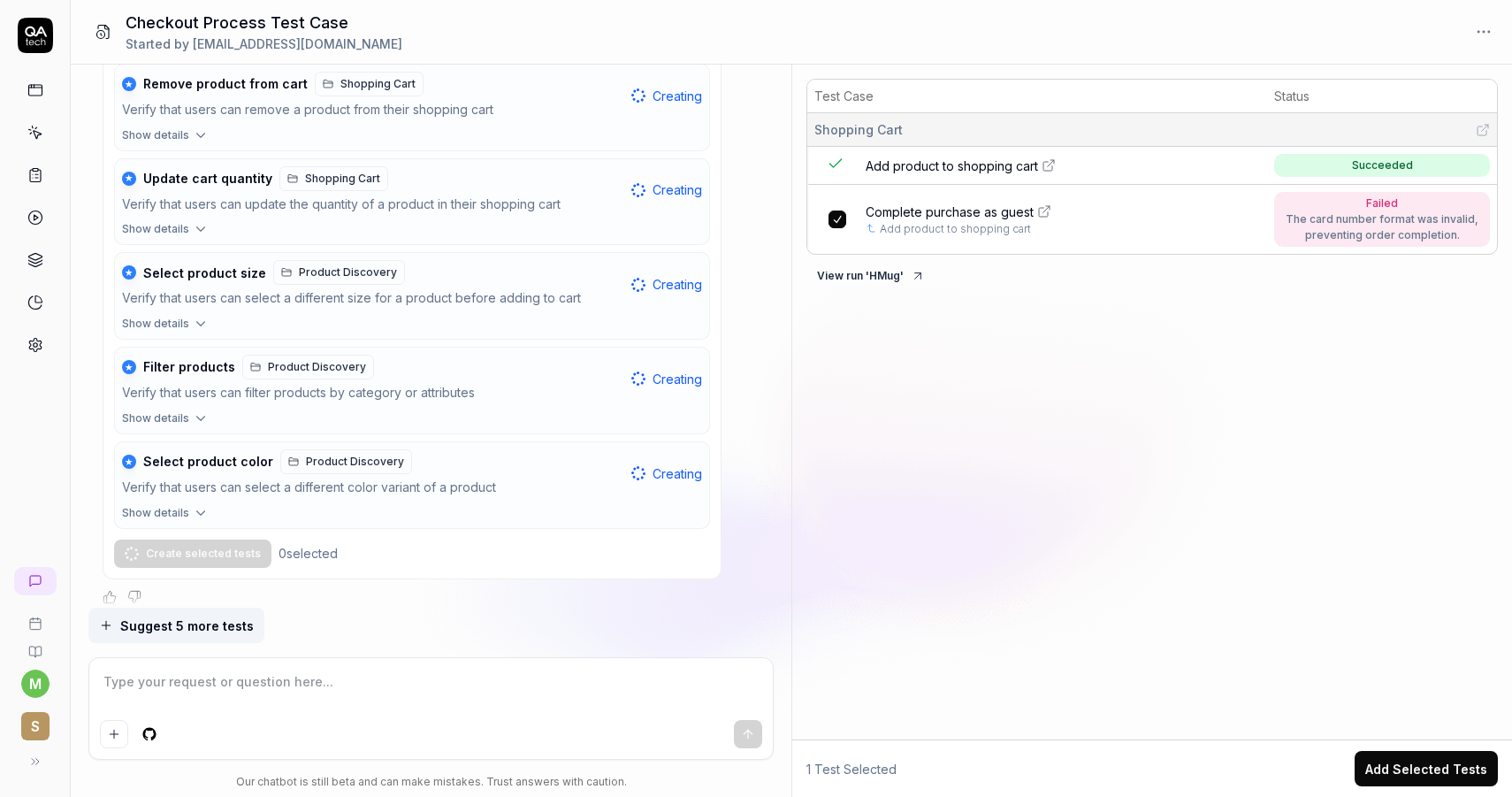
click at [326, 693] on textarea at bounding box center [430, 691] width 661 height 44
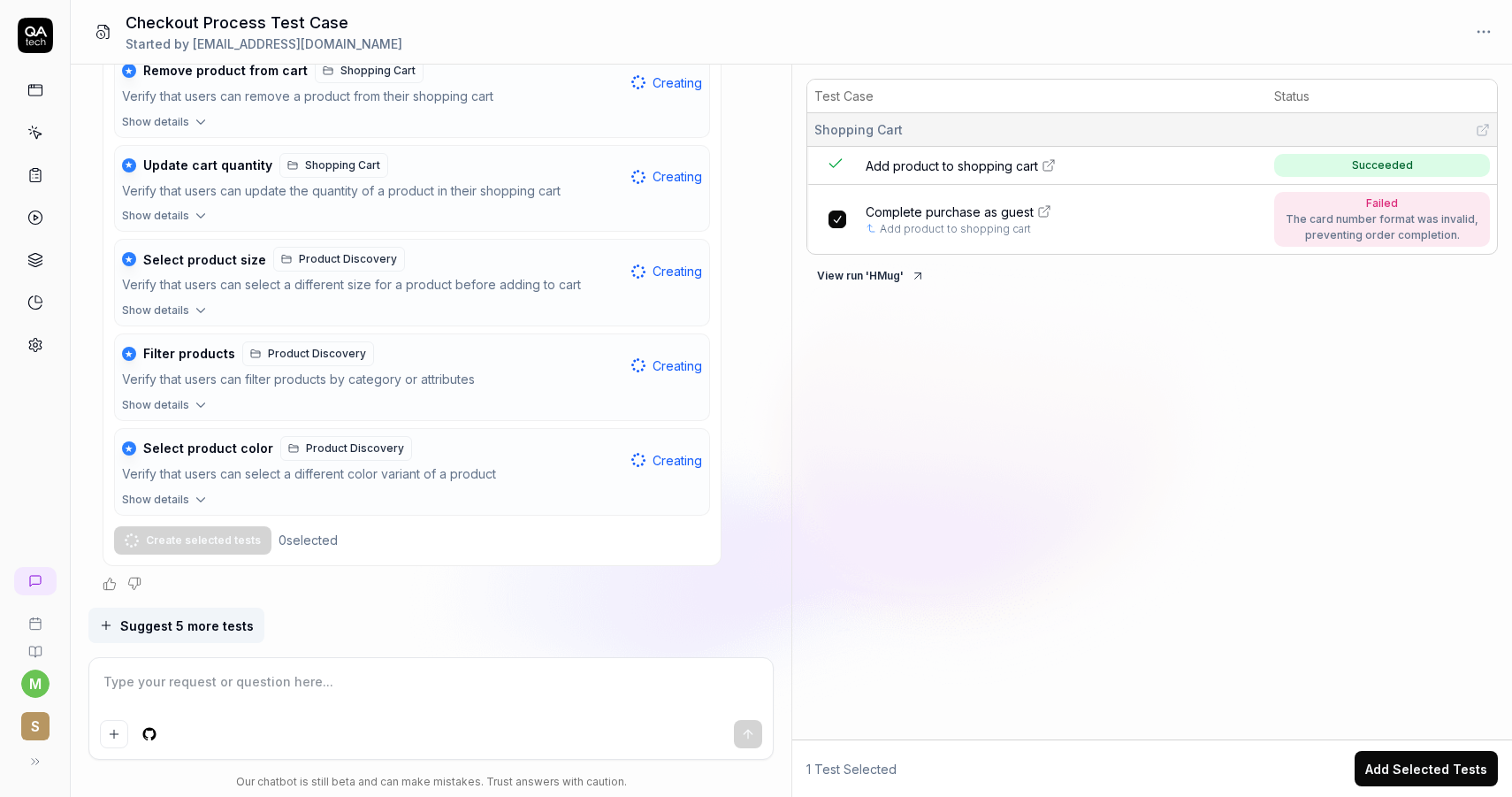
click at [300, 702] on textarea at bounding box center [430, 691] width 661 height 44
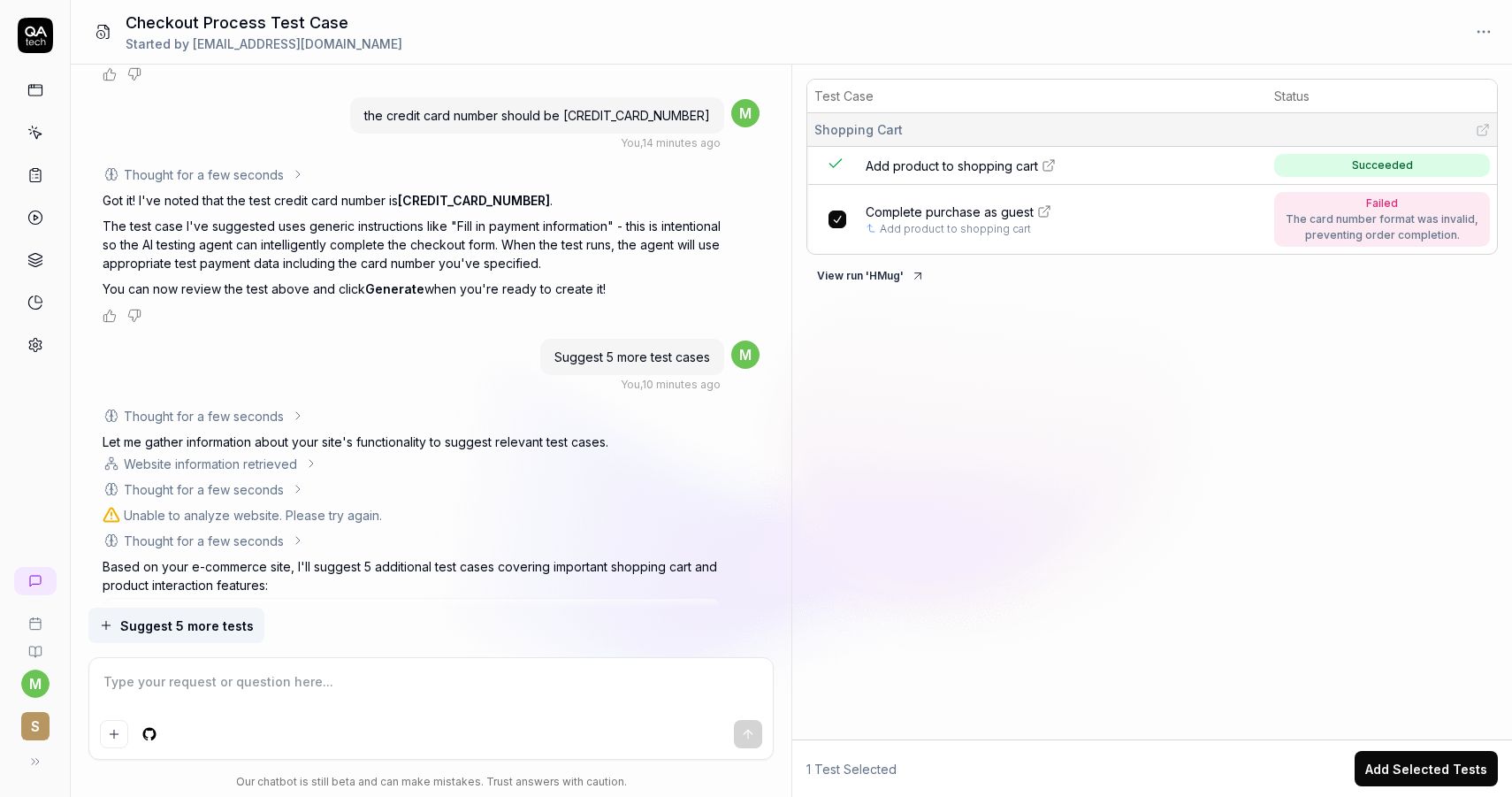
scroll to position [1431, 0]
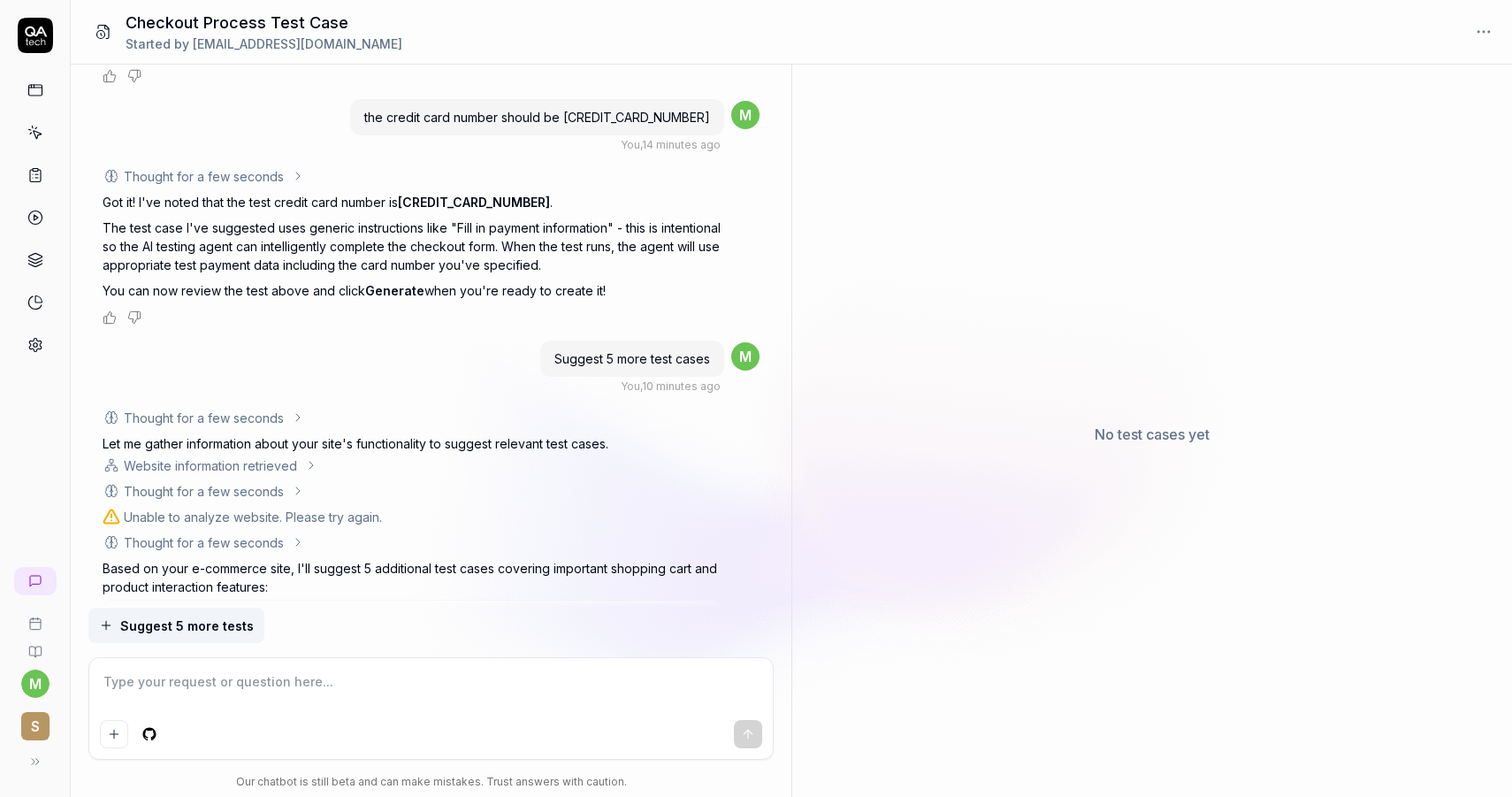
type textarea "*"
type textarea "p"
type textarea "*"
type textarea "pl"
type textarea "*"
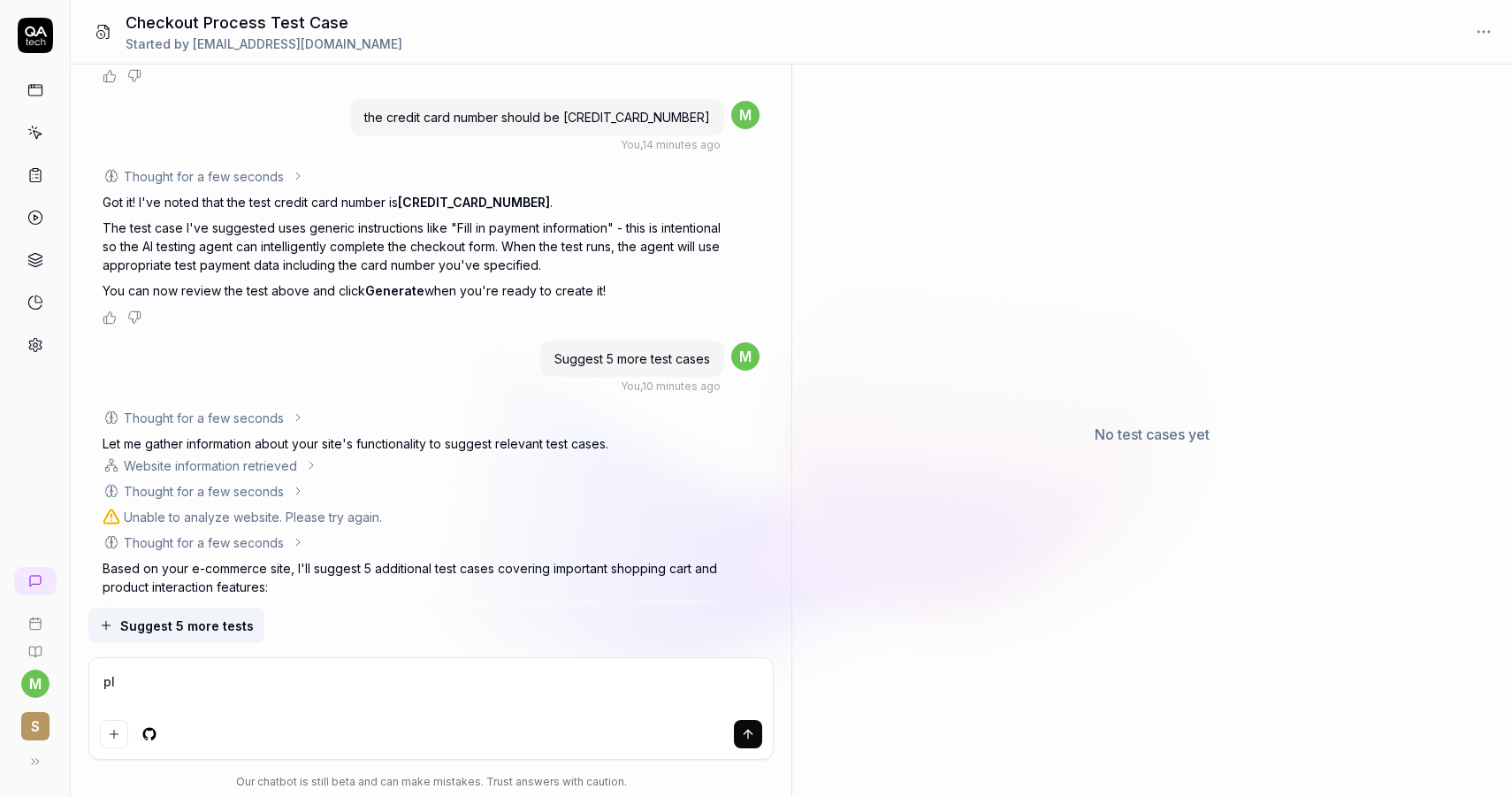
type textarea "ple"
type textarea "*"
type textarea "plea"
type textarea "*"
type textarea "pleas"
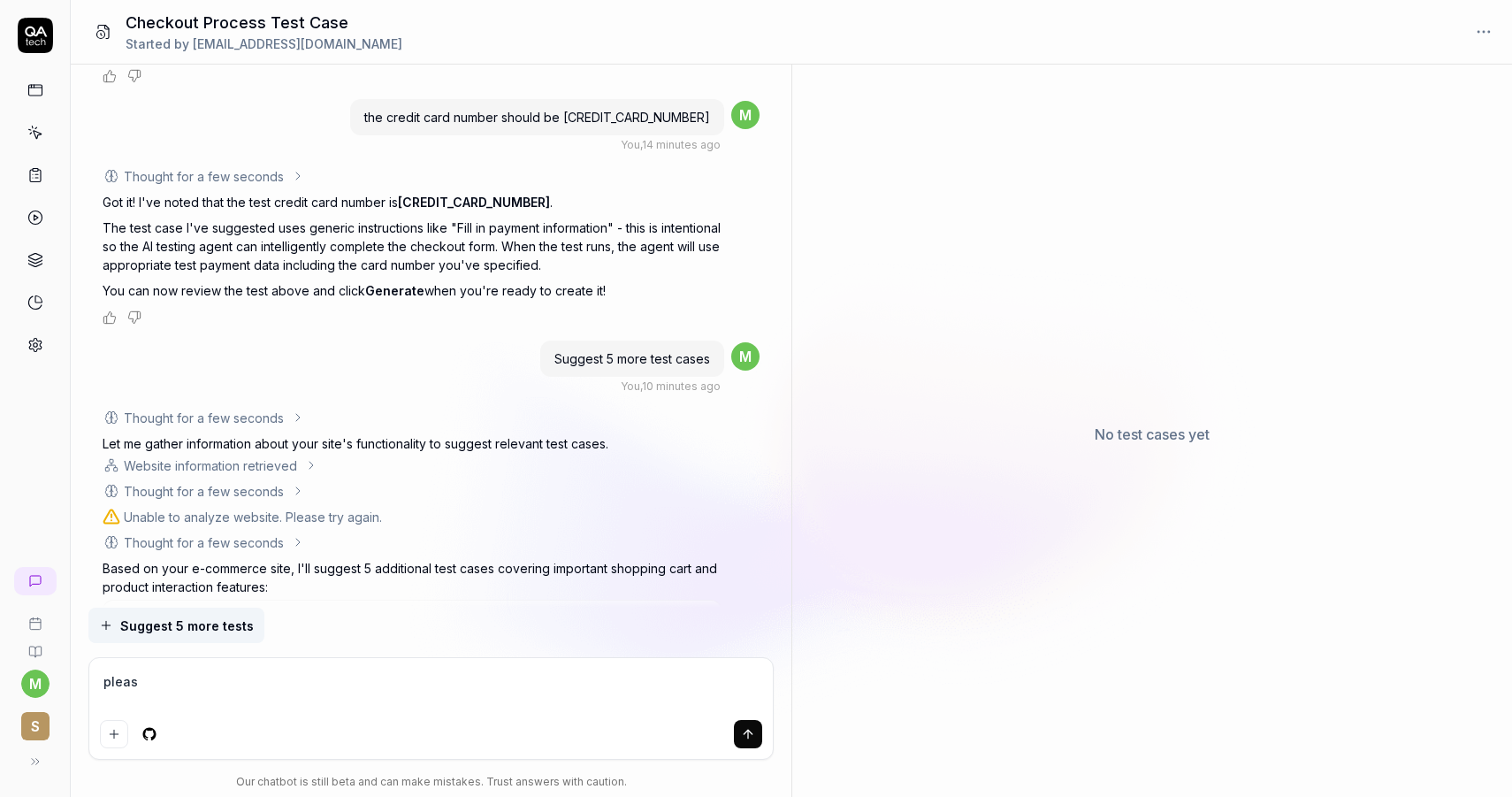
type textarea "*"
type textarea "please"
type textarea "*"
type textarea "please"
type textarea "*"
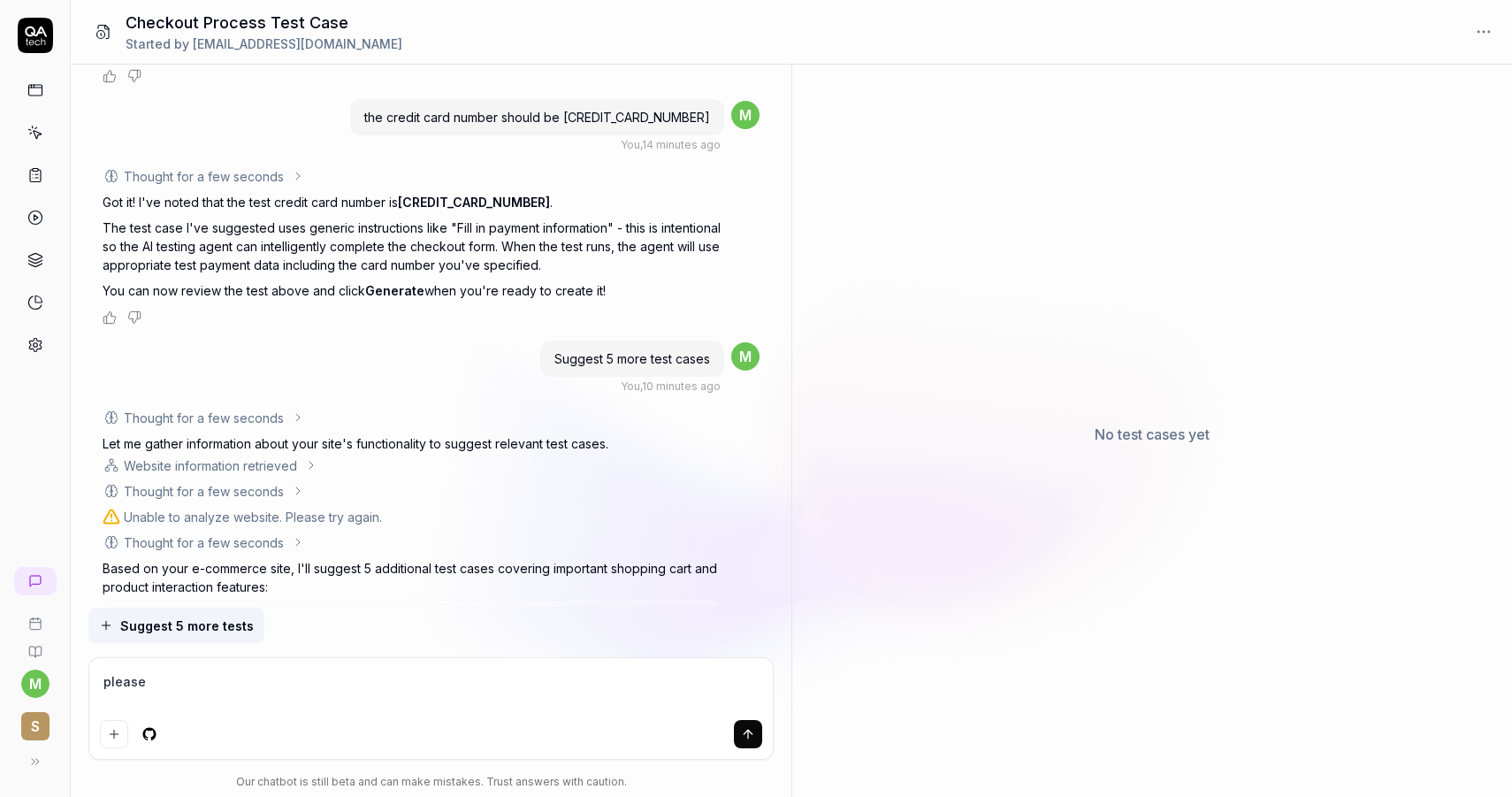
type textarea "please g"
type textarea "*"
type textarea "please go"
type textarea "*"
type textarea "please go"
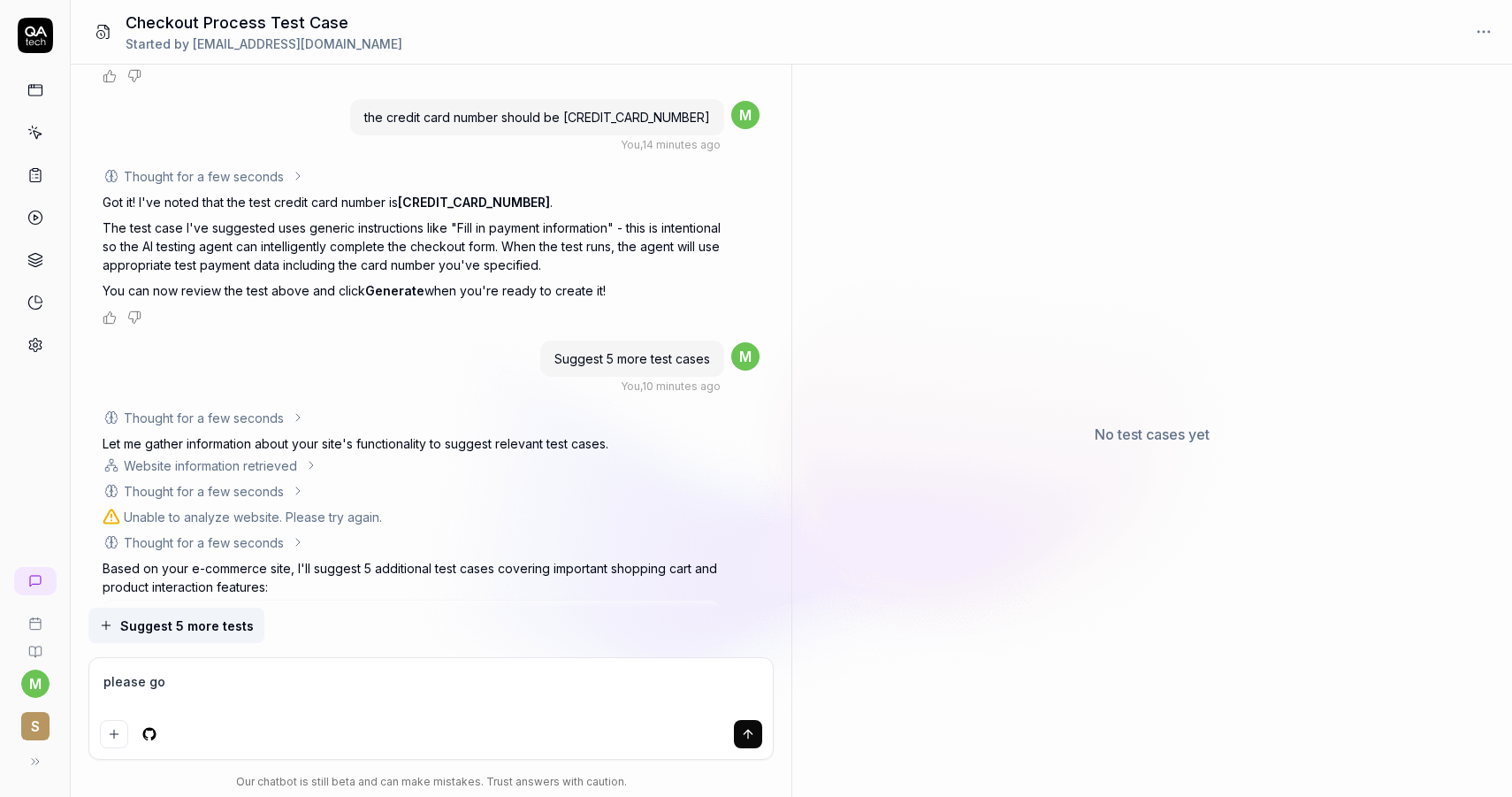
type textarea "*"
type textarea "please go fu"
type textarea "*"
type textarea "please go fur"
type textarea "*"
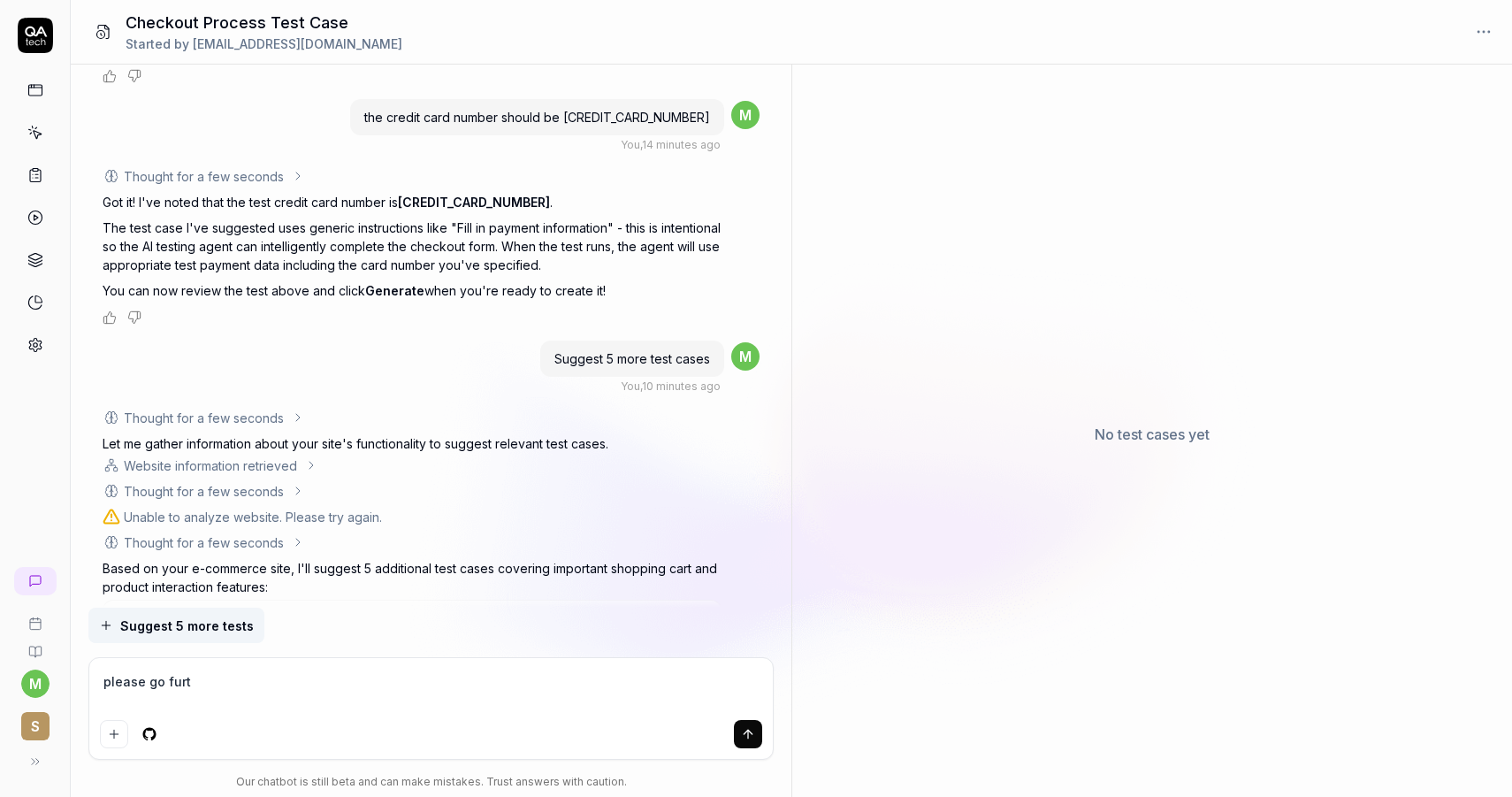
type textarea "please go furth"
type textarea "*"
type textarea "please go furthe"
type textarea "*"
type textarea "please go further"
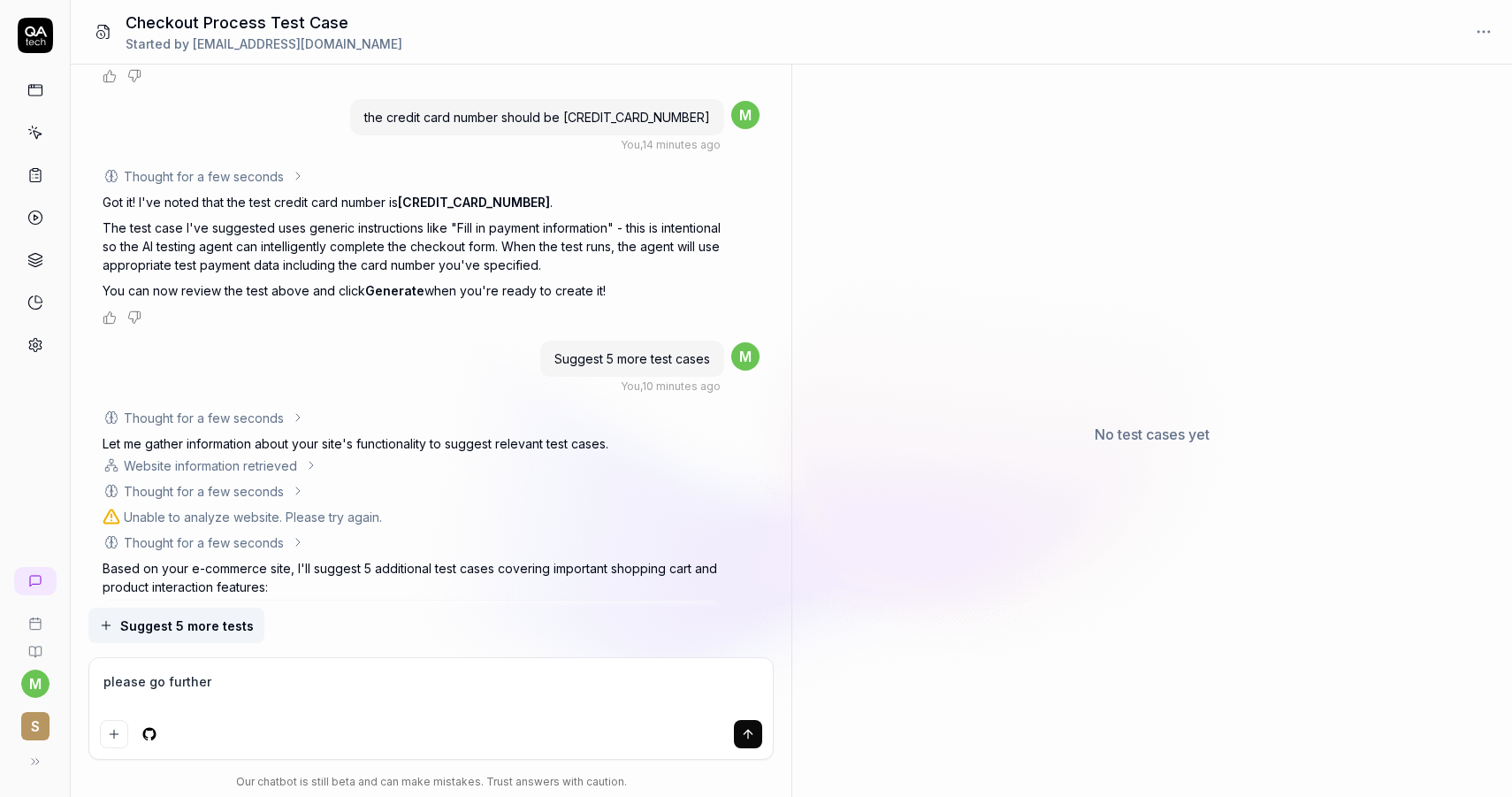
type textarea "*"
type textarea "please go further"
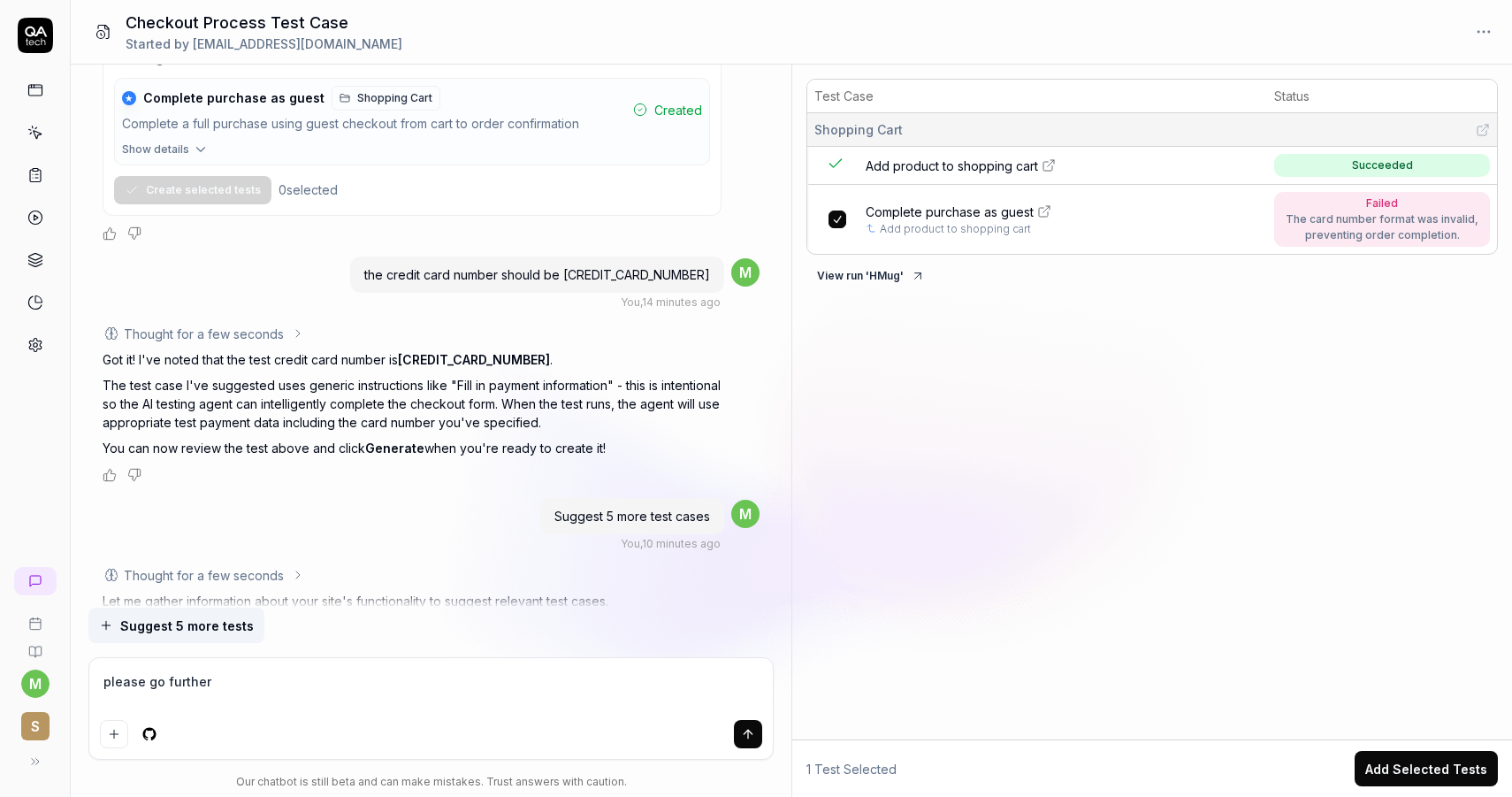
scroll to position [1231, 0]
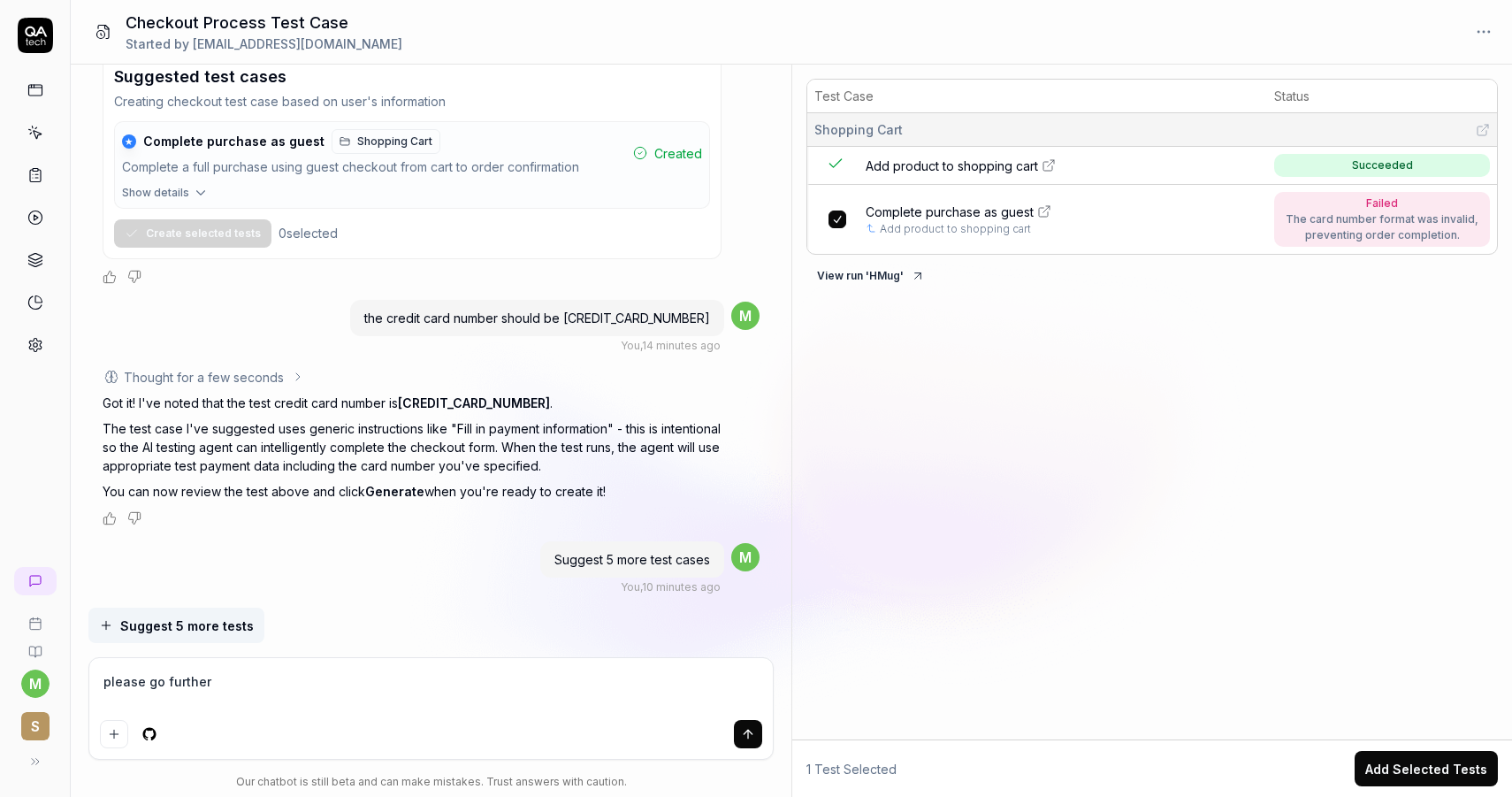
type textarea "*"
type textarea "please go"
type textarea "*"
type textarea "please"
type textarea "*"
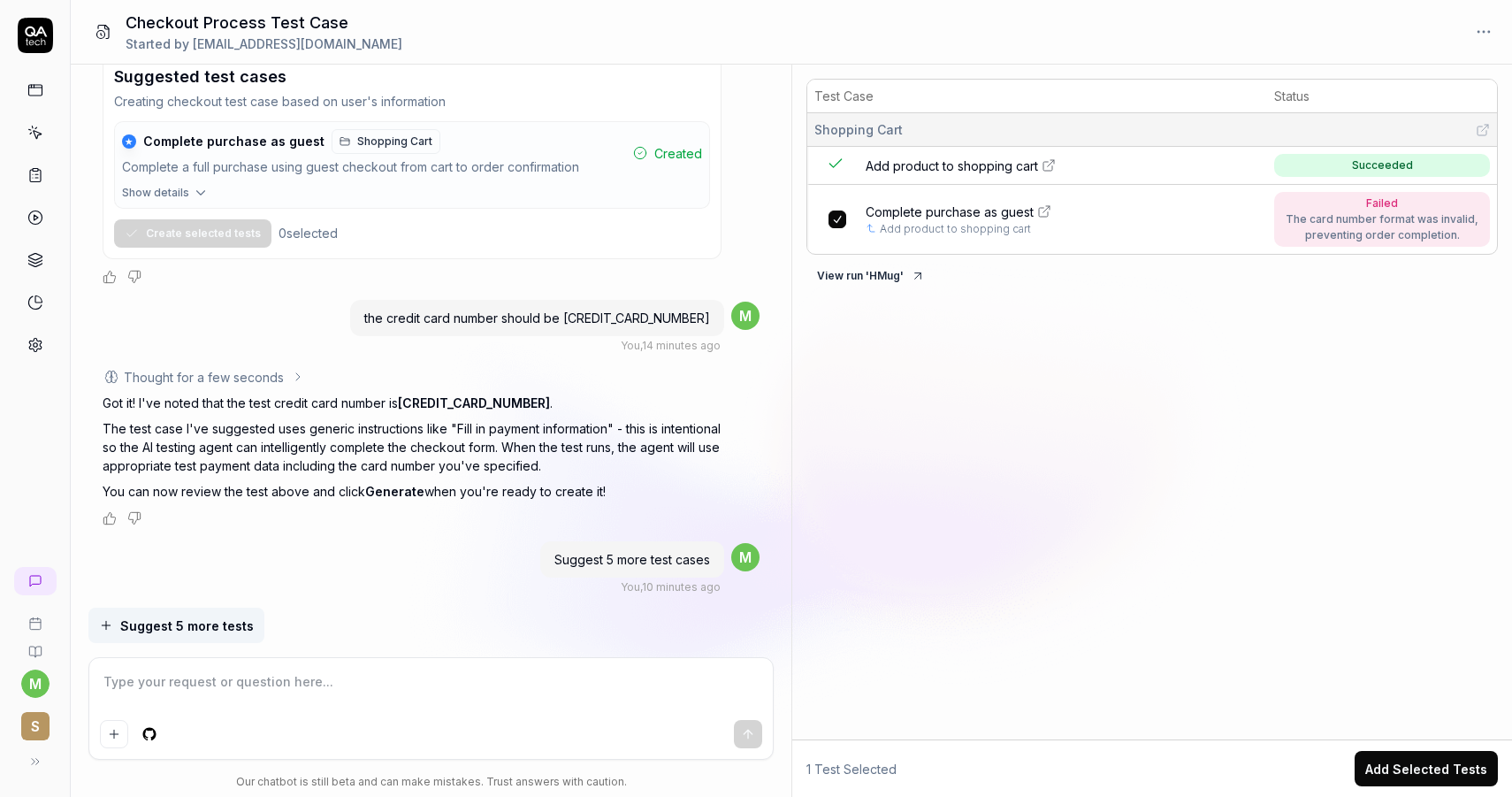
type textarea "*"
type textarea "t"
type textarea "*"
type textarea "th"
type textarea "*"
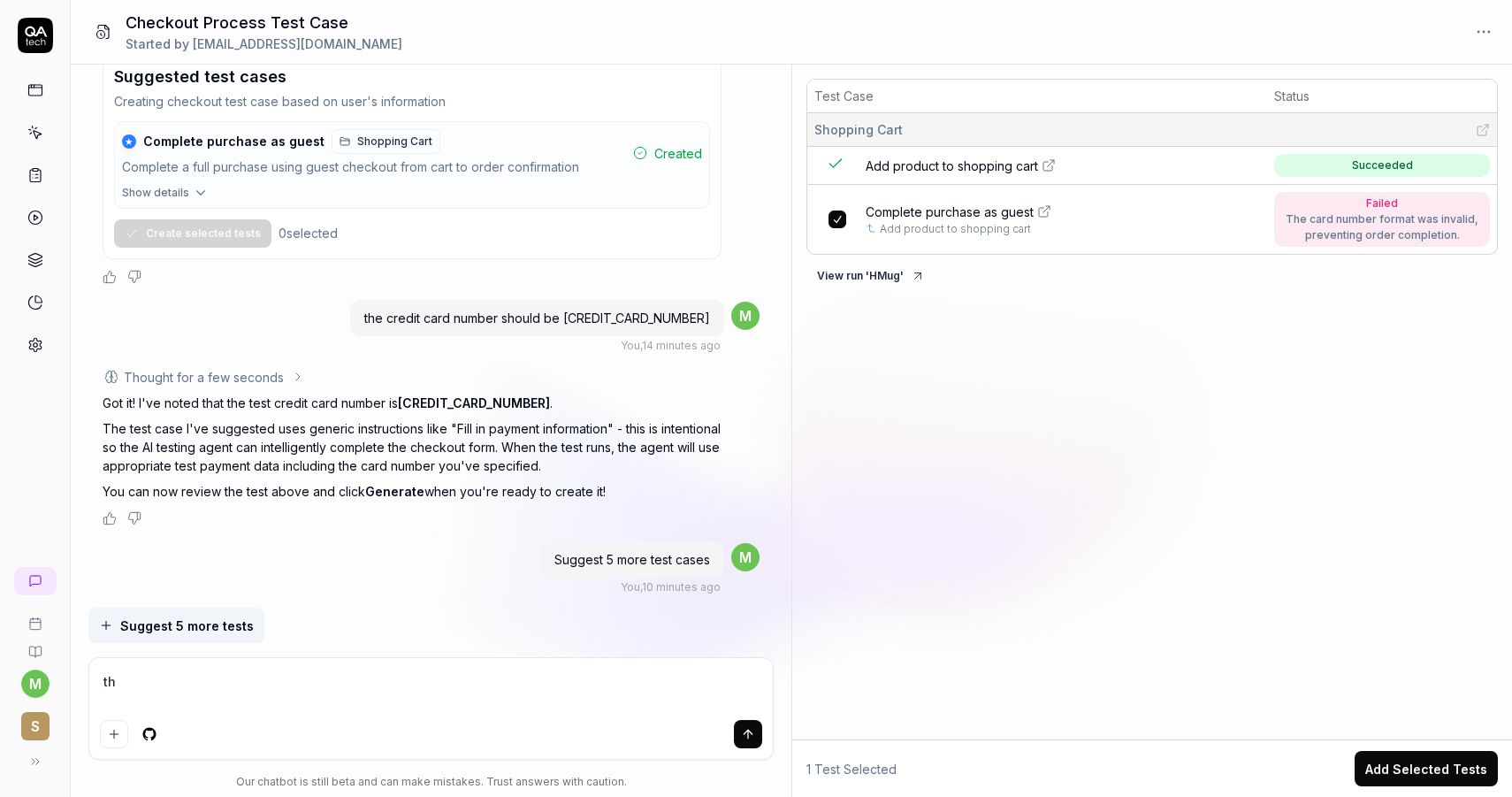
type textarea "the"
type textarea "*"
type textarea "the"
type textarea "*"
type textarea "the co"
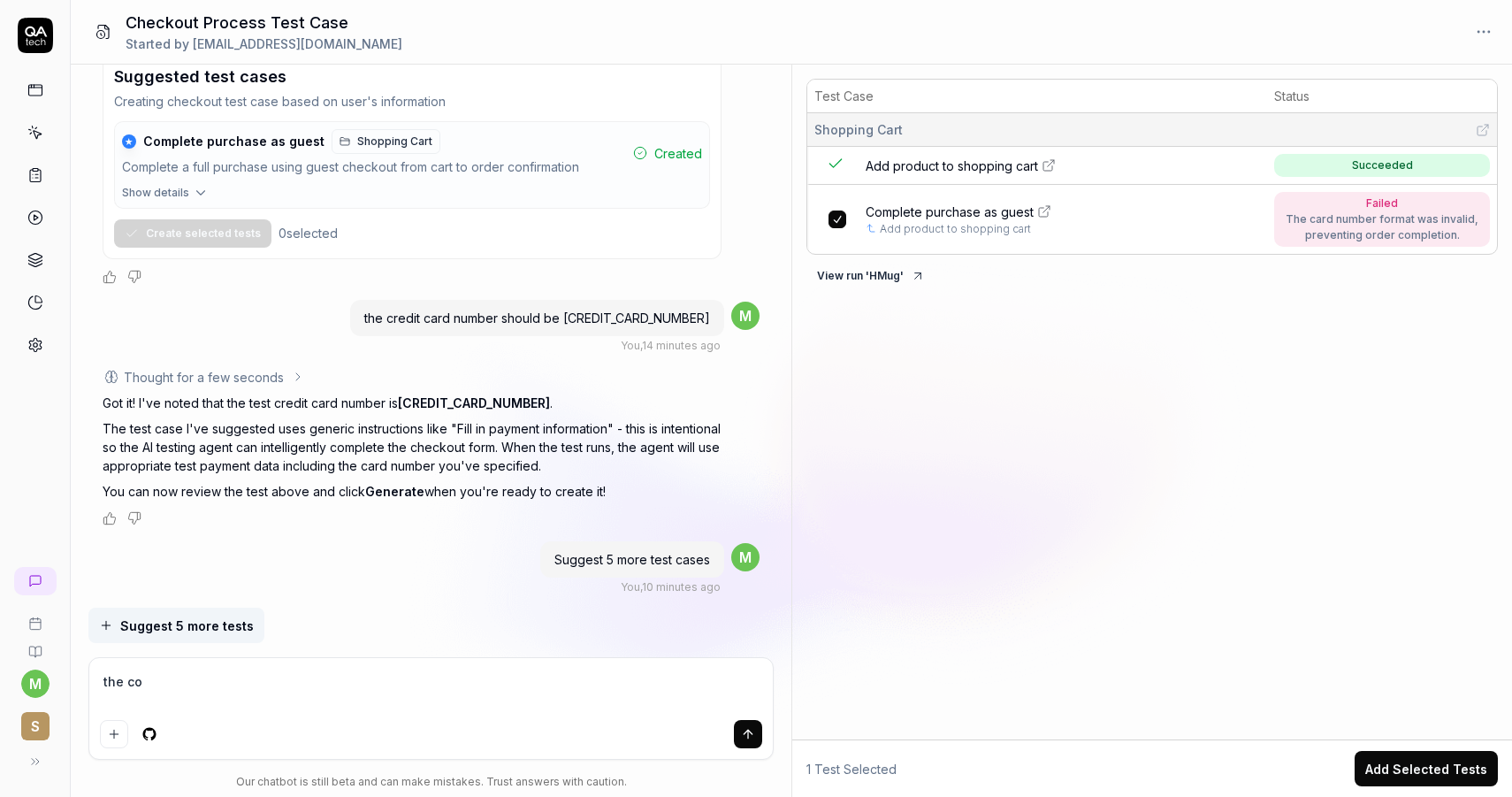
type textarea "*"
type textarea "the com"
type textarea "*"
type textarea "the comp"
type textarea "*"
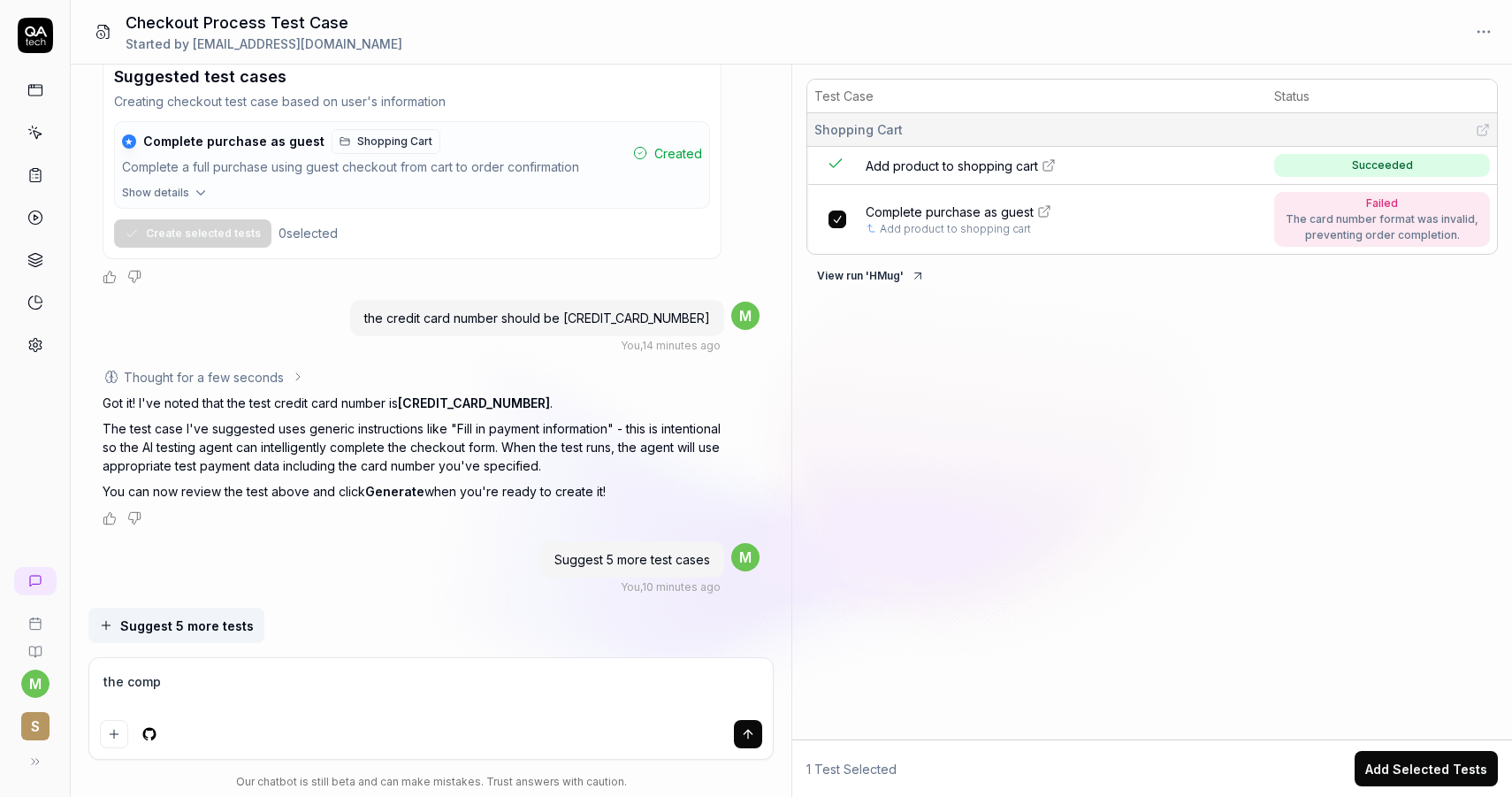
type textarea "the compl"
type textarea "*"
type textarea "the comple"
type textarea "*"
type textarea "the complet"
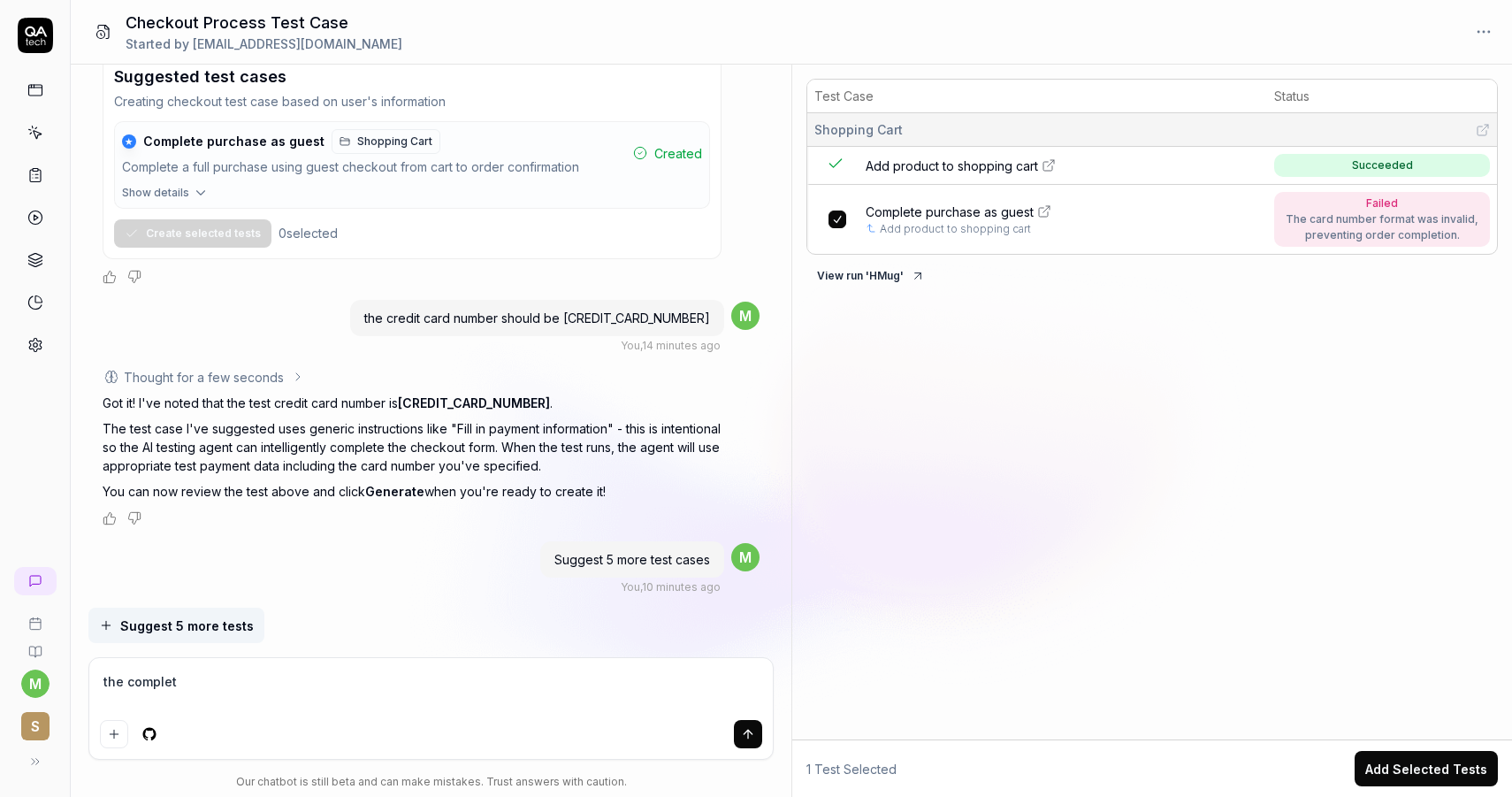
type textarea "*"
type textarea "the complete"
type textarea "*"
type textarea "the complete"
type textarea "*"
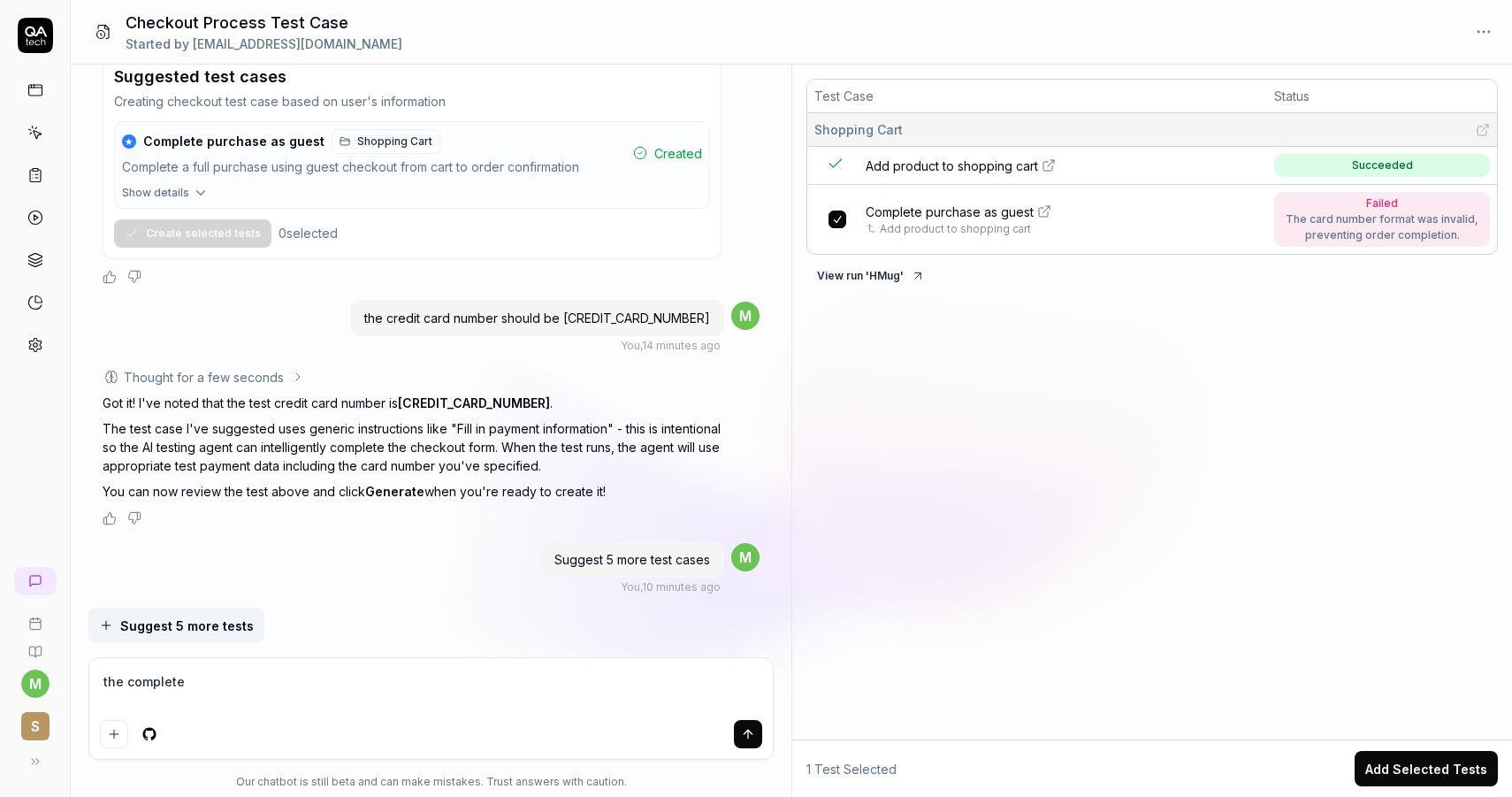
type textarea "the complete p"
type textarea "*"
type textarea "the complete pur"
type textarea "*"
type textarea "the complete purch"
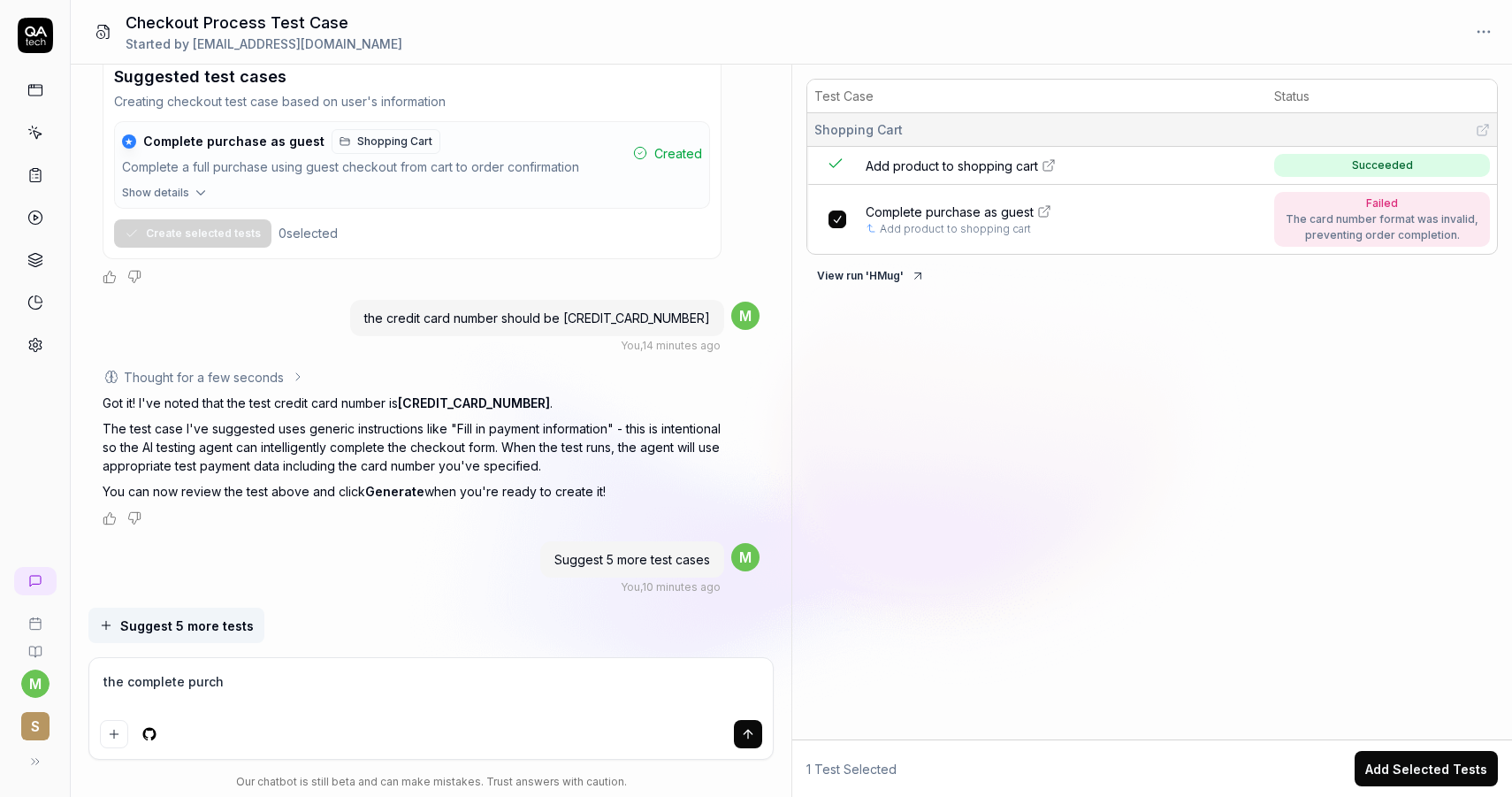
type textarea "*"
type textarea "the complete purcha"
type textarea "*"
type textarea "the complete purchas"
type textarea "*"
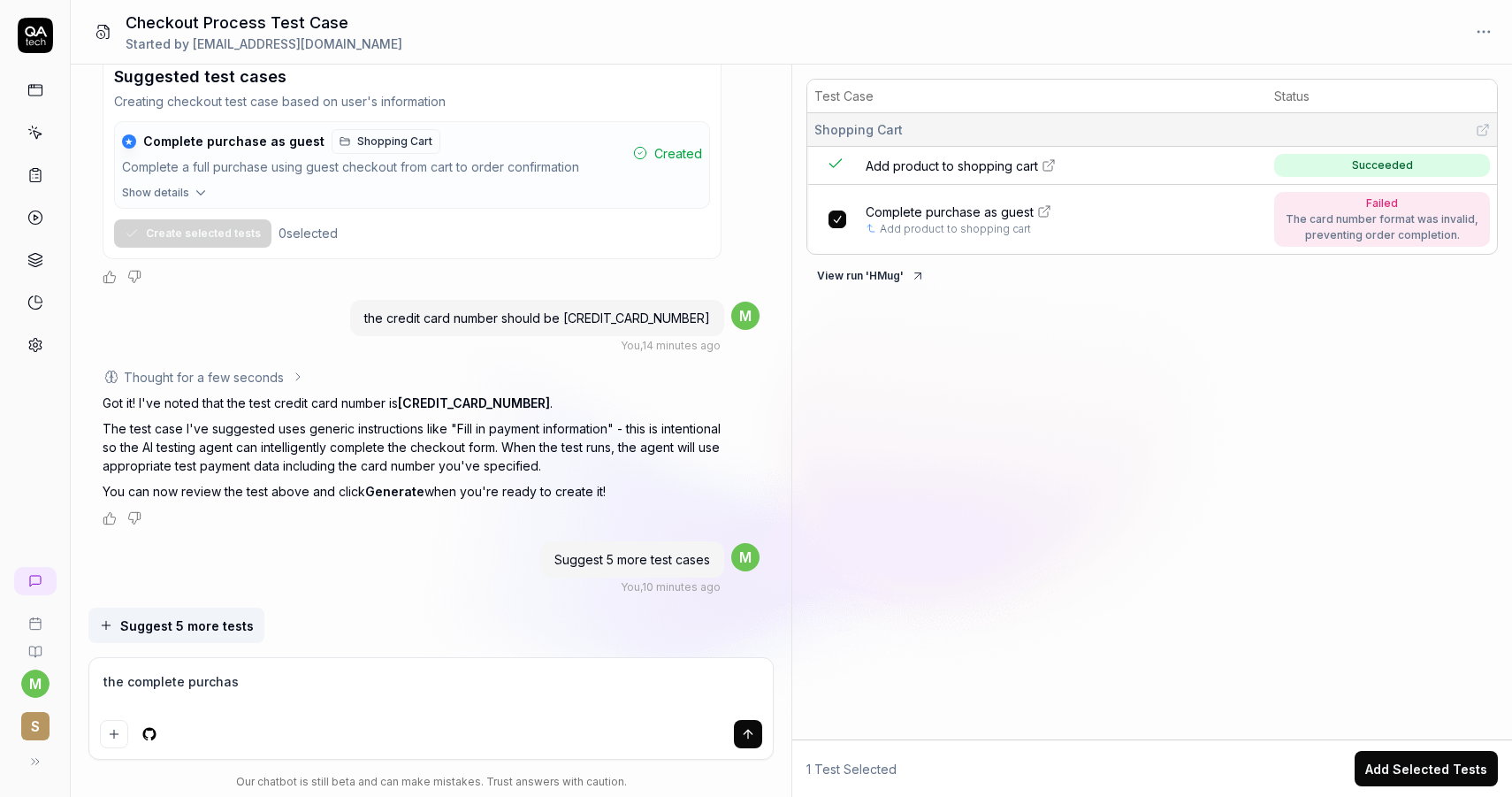
type textarea "the complete purchase"
type textarea "*"
type textarea "the complete purchase"
type textarea "*"
type textarea "the complete purchase t"
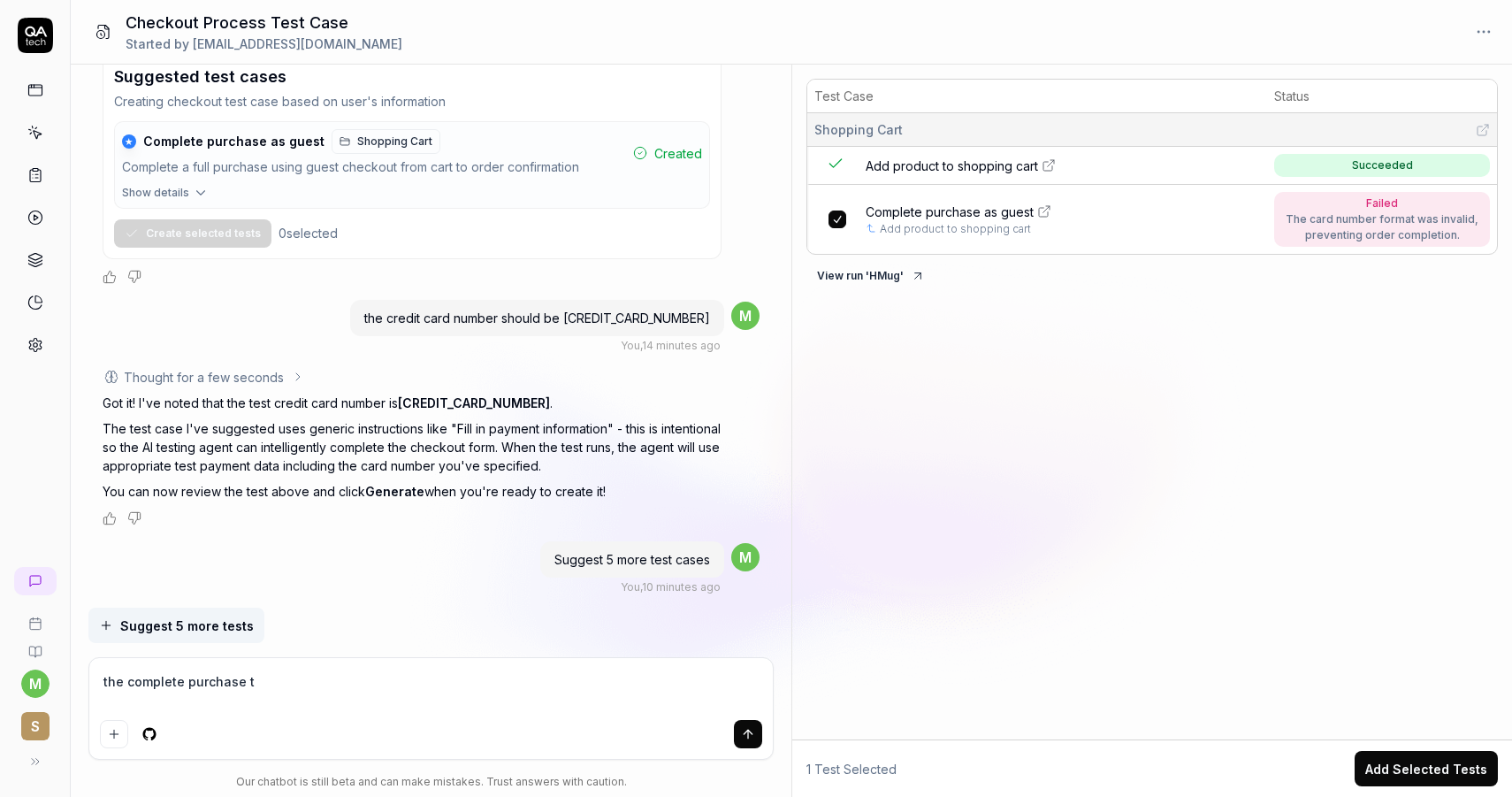
type textarea "*"
type textarea "the complete purchase te"
type textarea "*"
type textarea "the complete purchase tes"
type textarea "*"
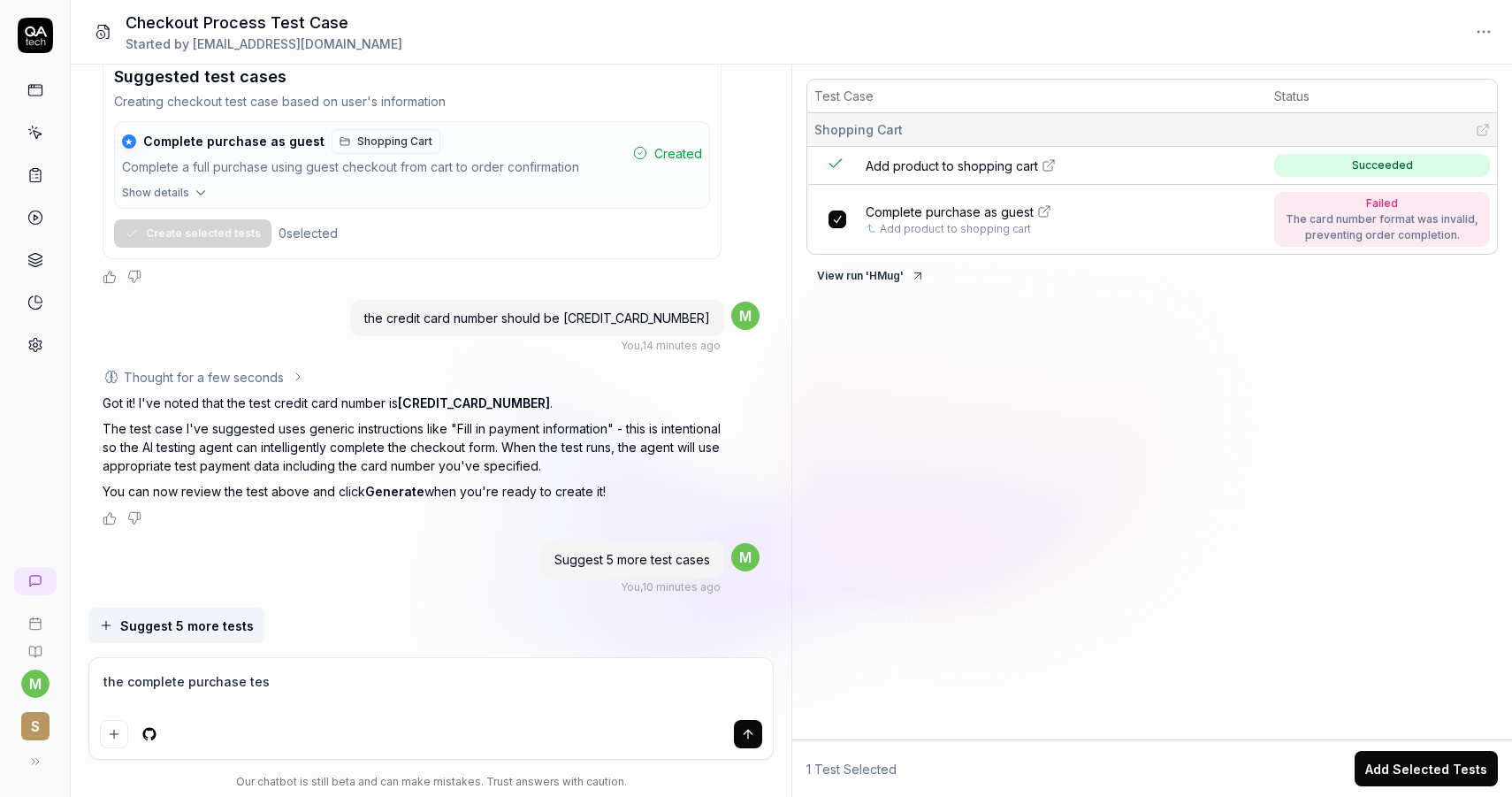
type textarea "the complete purchase test"
type textarea "*"
type textarea "the complete purchase test"
type textarea "*"
type textarea "the complete purchase test s"
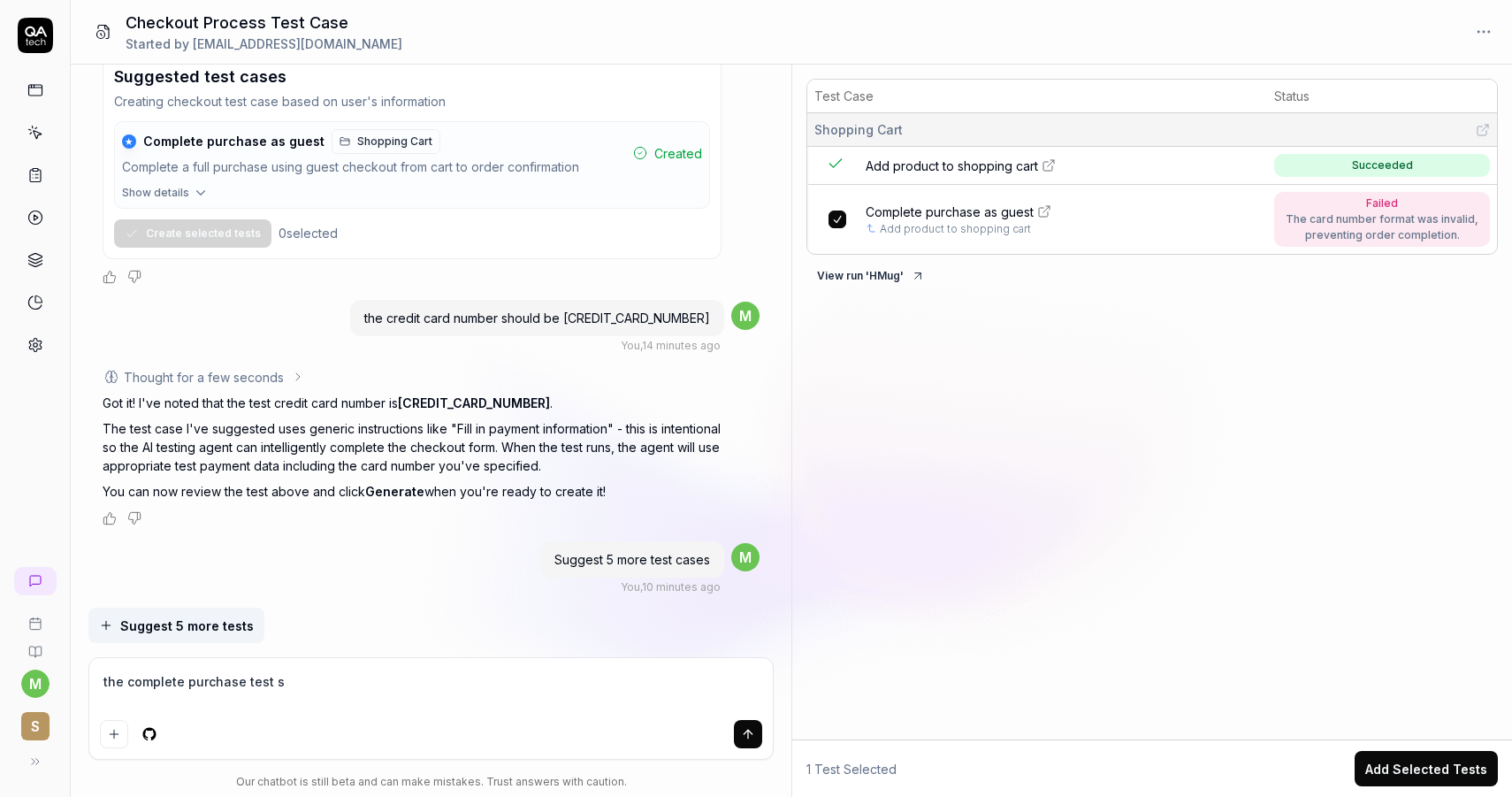
type textarea "*"
type textarea "the complete purchase test so"
type textarea "*"
type textarea "the complete purchase test s"
type textarea "*"
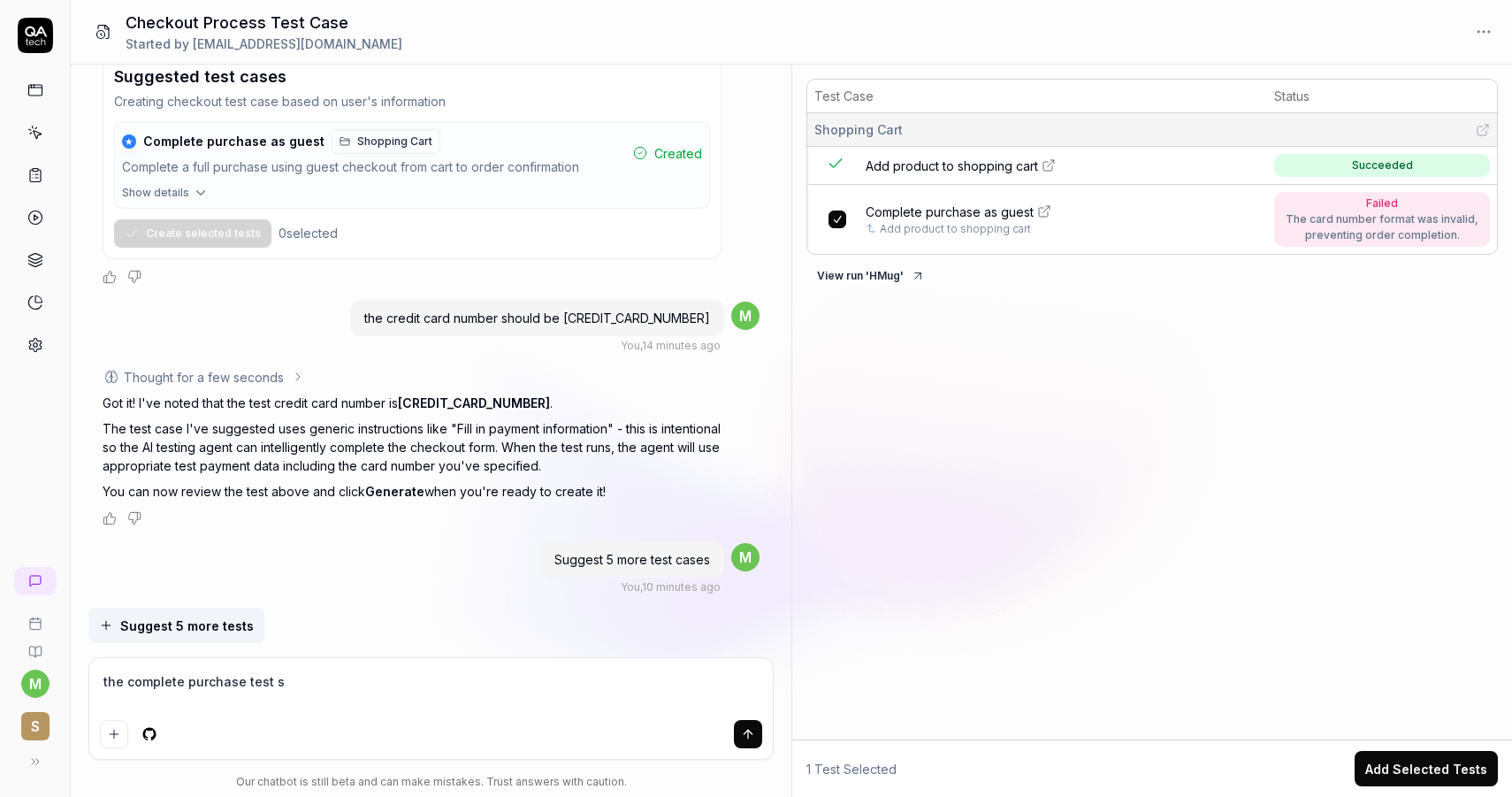
type textarea "the complete purchase test sh"
type textarea "*"
type textarea "the complete purchase test sho"
type textarea "*"
type textarea "the complete purchase test shou"
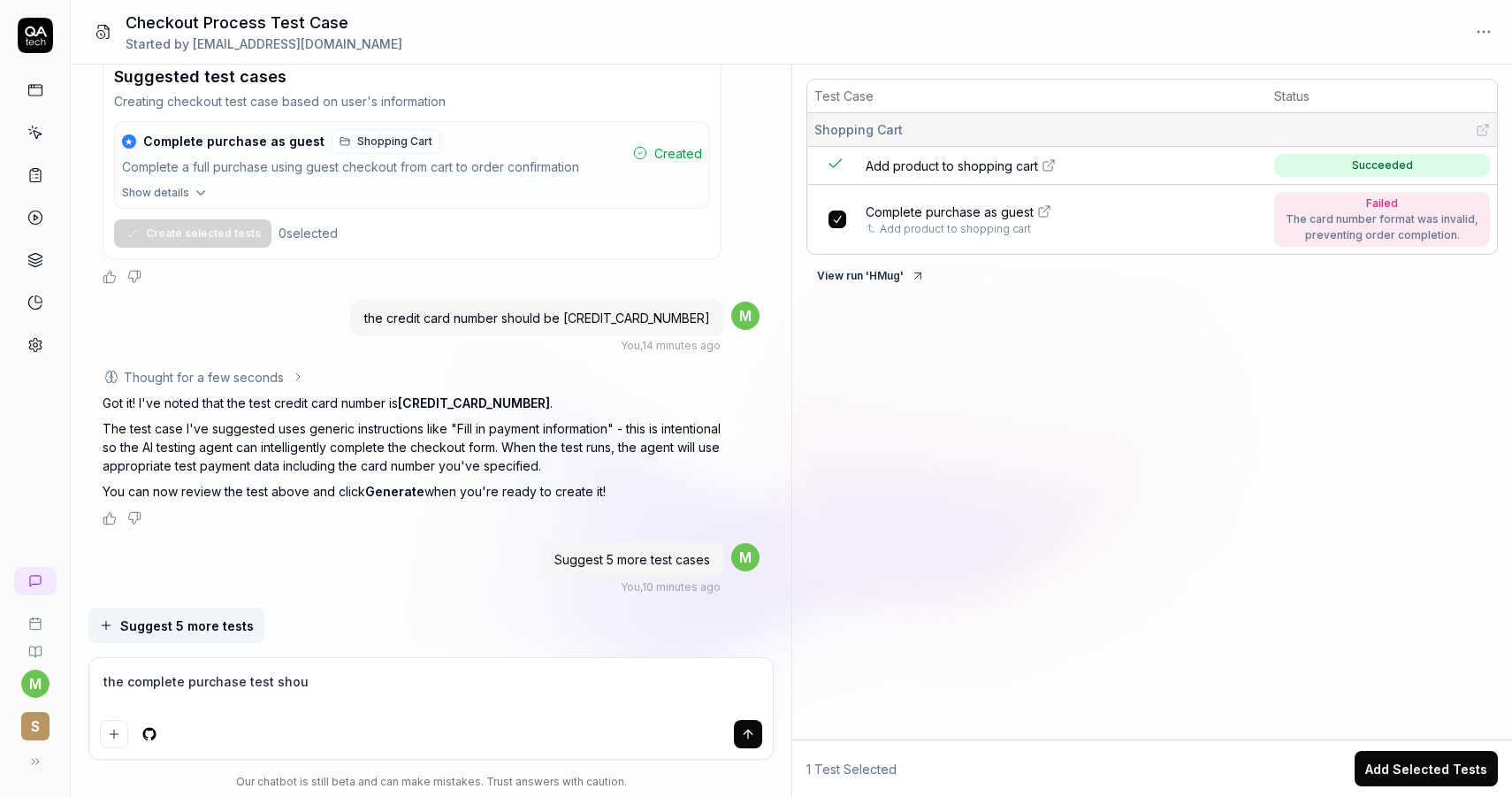
type textarea "*"
type textarea "the complete purchase test shoul"
type textarea "*"
type textarea "the complete purchase test should"
type textarea "*"
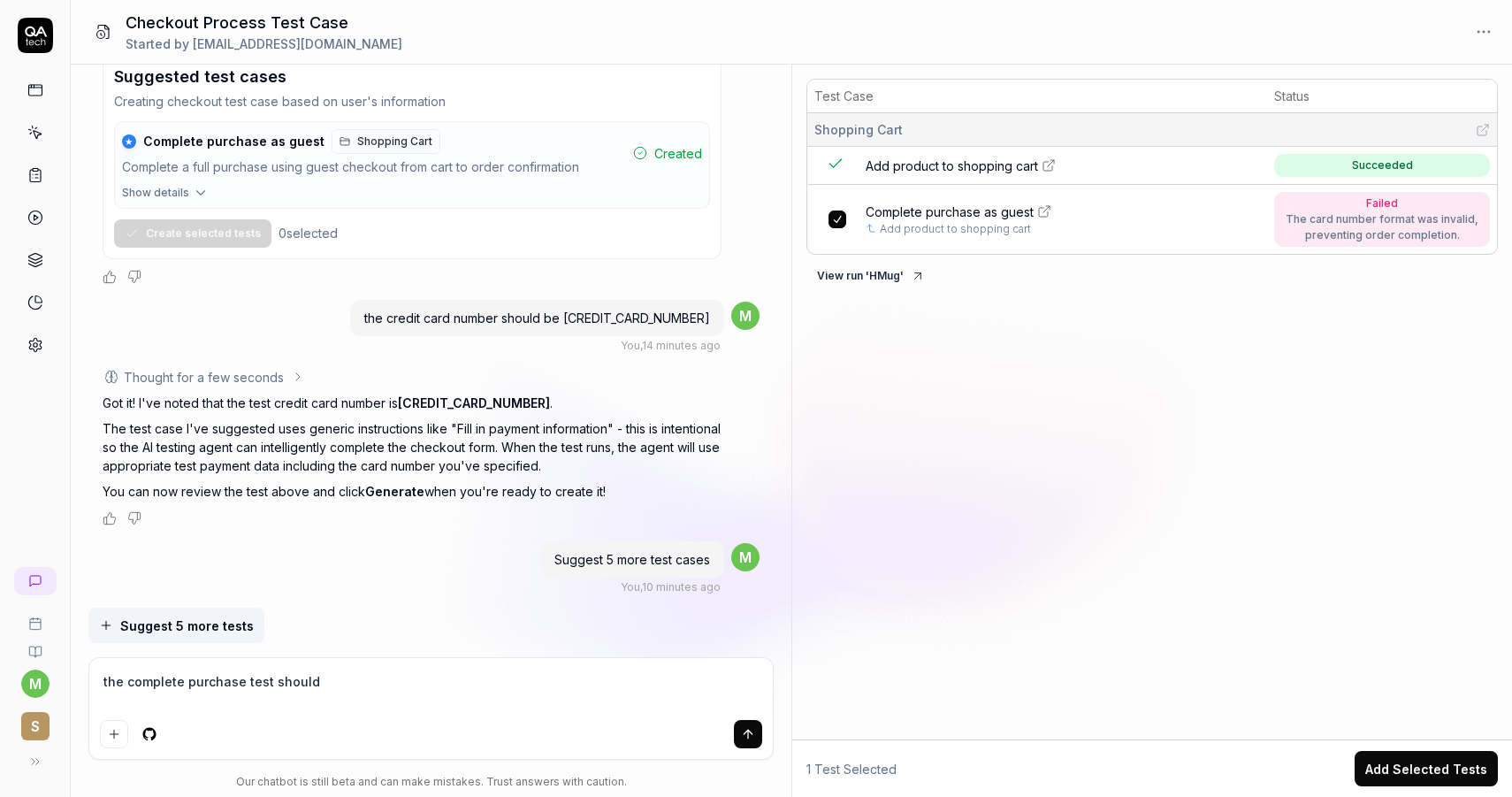
type textarea "the complete purchase test should"
type textarea "*"
type textarea "the complete purchase test should go"
type textarea "*"
type textarea "the complete purchase test should go"
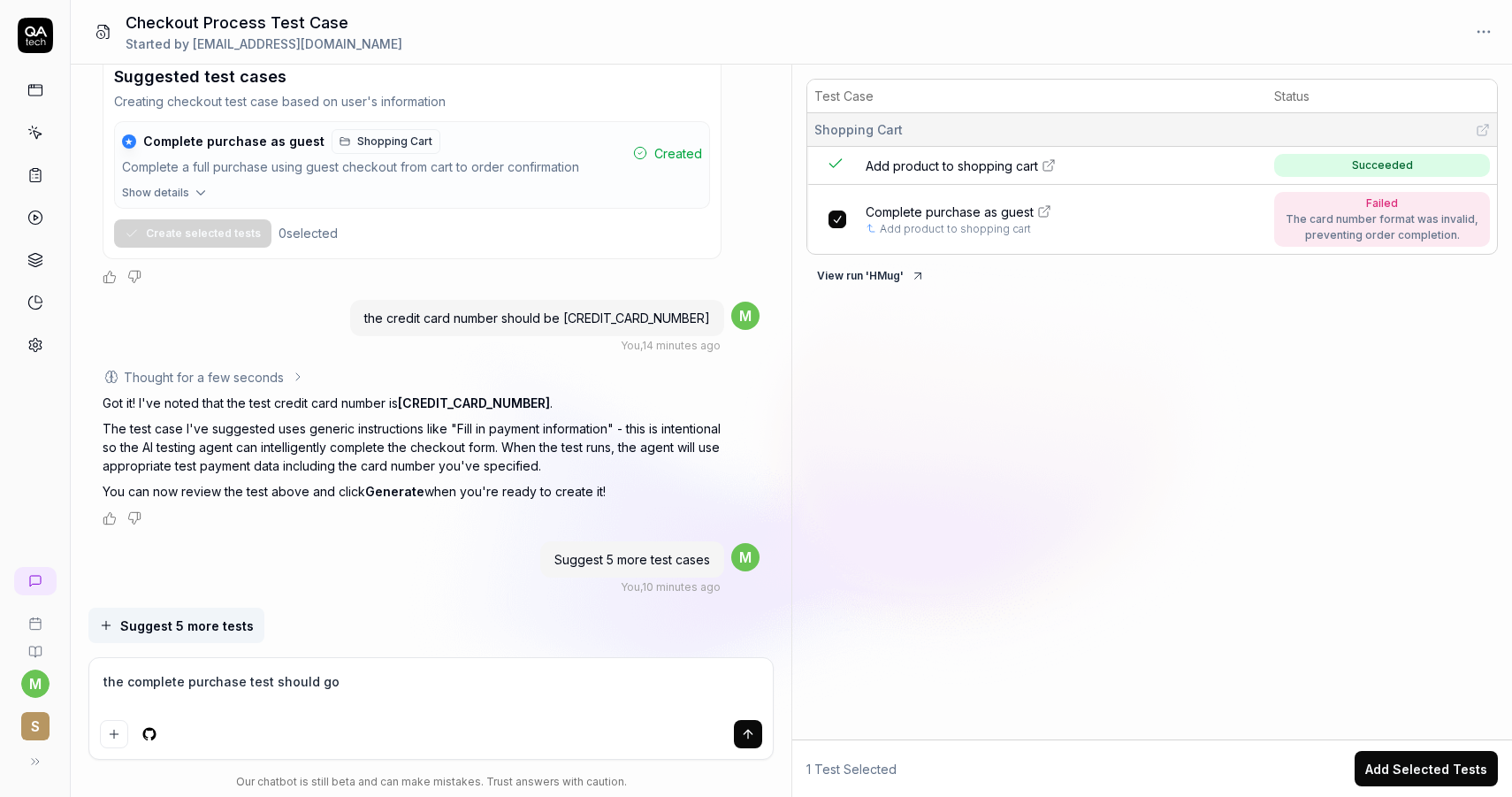
type textarea "*"
type textarea "the complete purchase test should go u"
type textarea "*"
type textarea "the complete purchase test should go un"
type textarea "*"
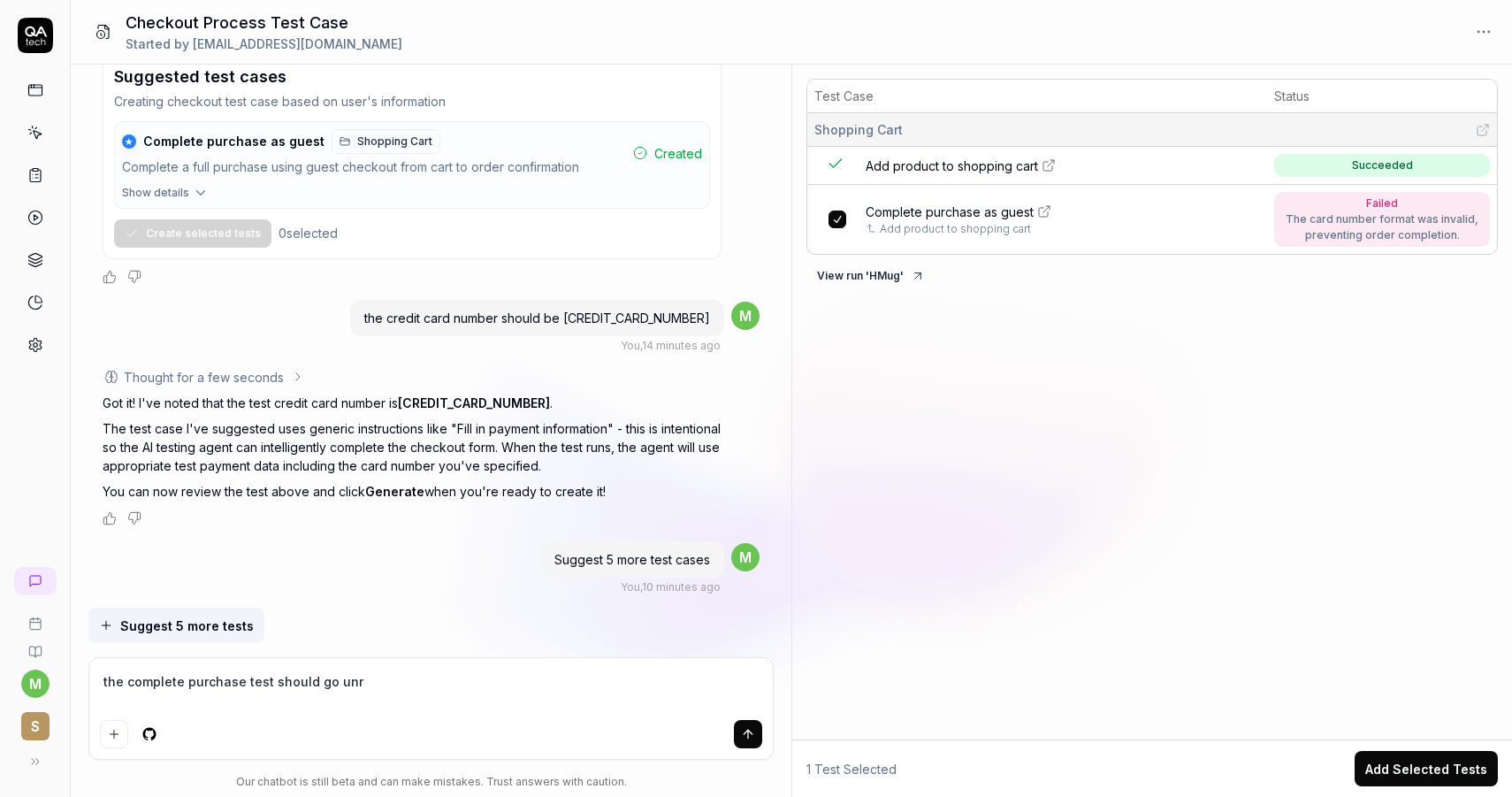
type textarea "the complete purchase test should go unri"
type textarea "*"
type textarea "the complete purchase test should go unril"
type textarea "*"
type textarea "the complete purchase test should go unril"
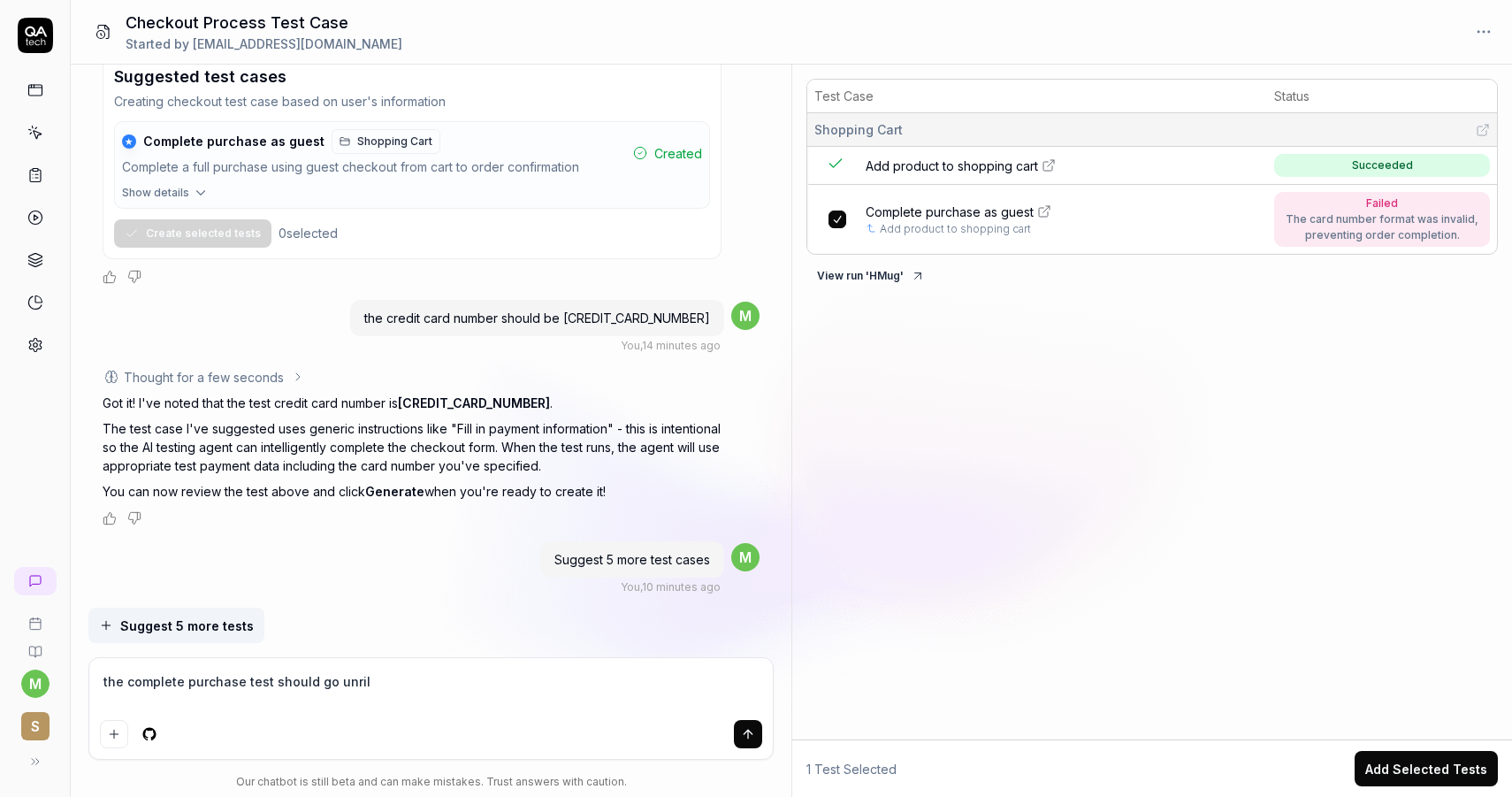
type textarea "*"
type textarea "the complete purchase test should go unril"
type textarea "*"
type textarea "the complete purchase test should go unri"
type textarea "*"
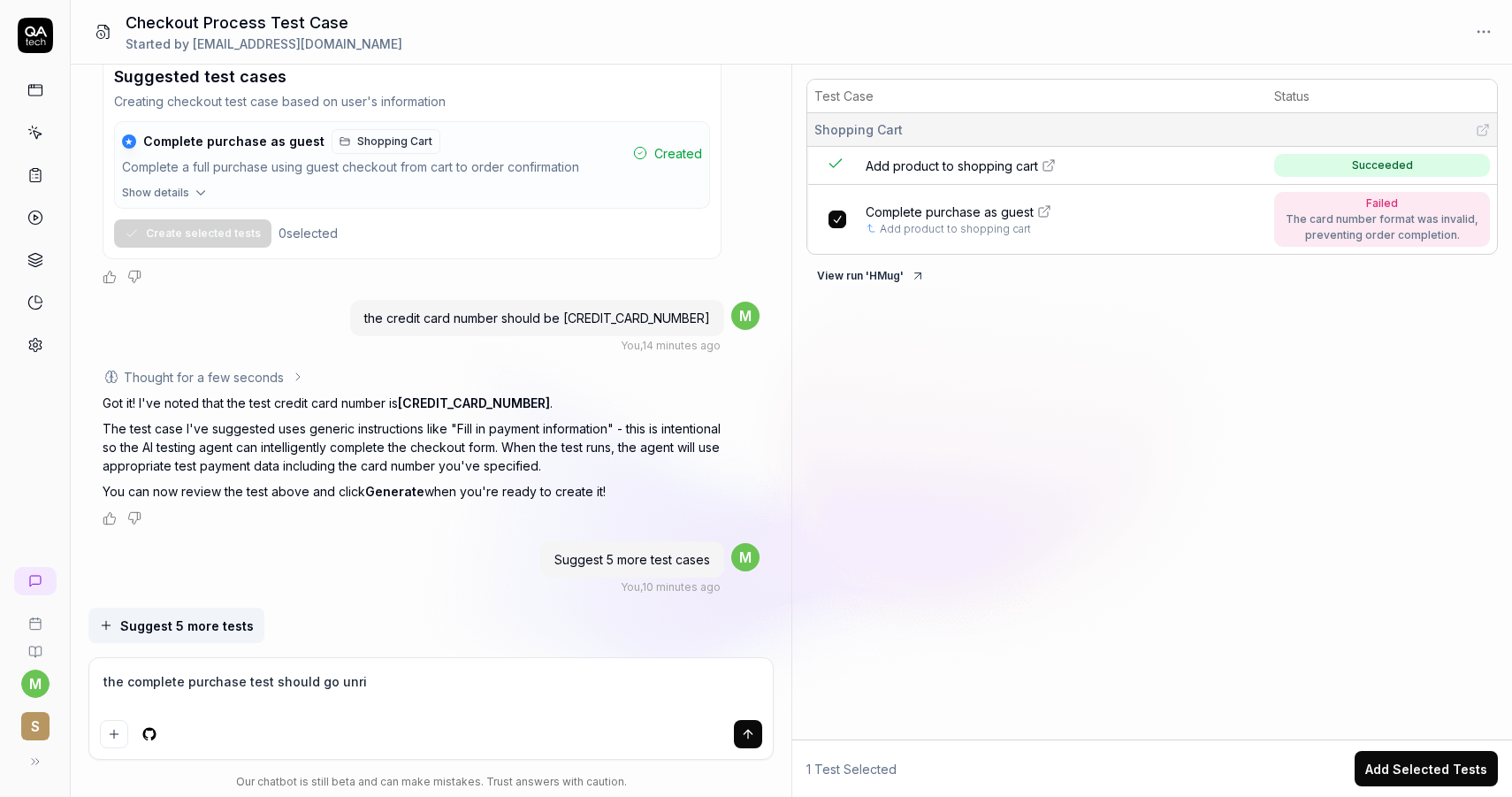
type textarea "the complete purchase test should go unr"
type textarea "*"
type textarea "the complete purchase test should go un"
type textarea "*"
type textarea "the complete purchase test should go unt"
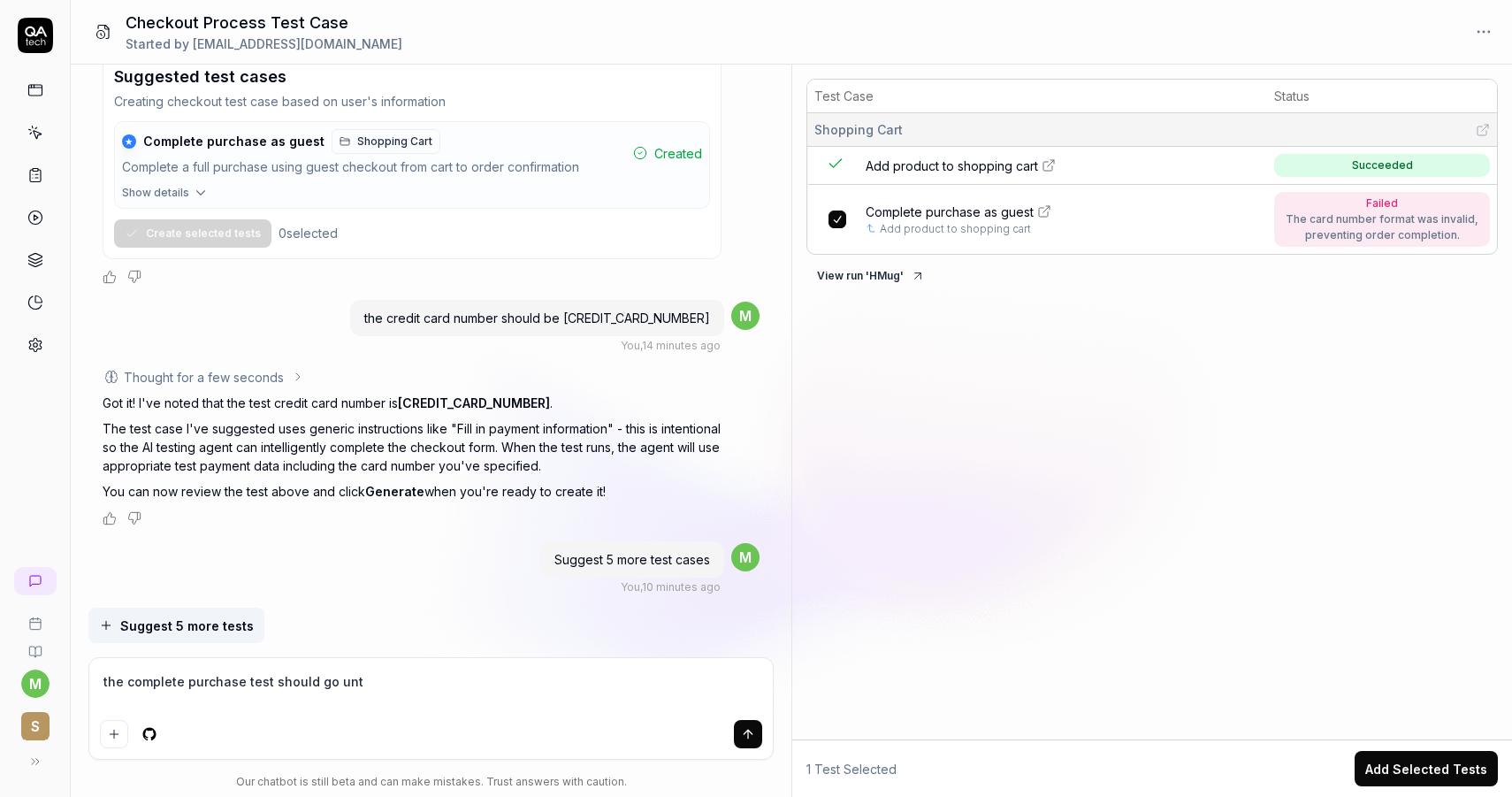
type textarea "*"
type textarea "the complete purchase test should go until"
type textarea "*"
type textarea "the complete purchase test should go until"
type textarea "*"
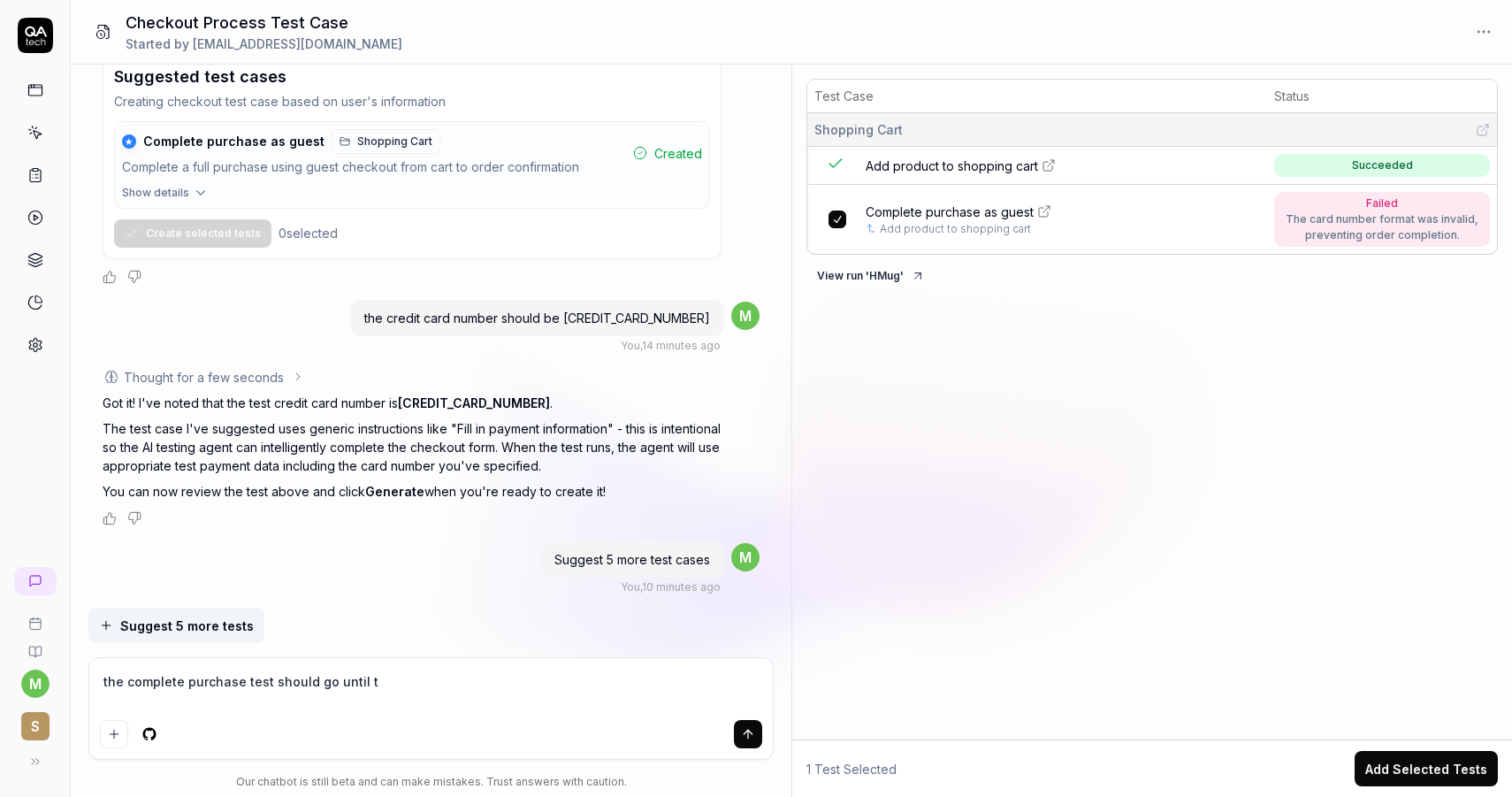
type textarea "the complete purchase test should go until th"
type textarea "*"
type textarea "the complete purchase test should go until the"
type textarea "*"
type textarea "the complete purchase test should go until the"
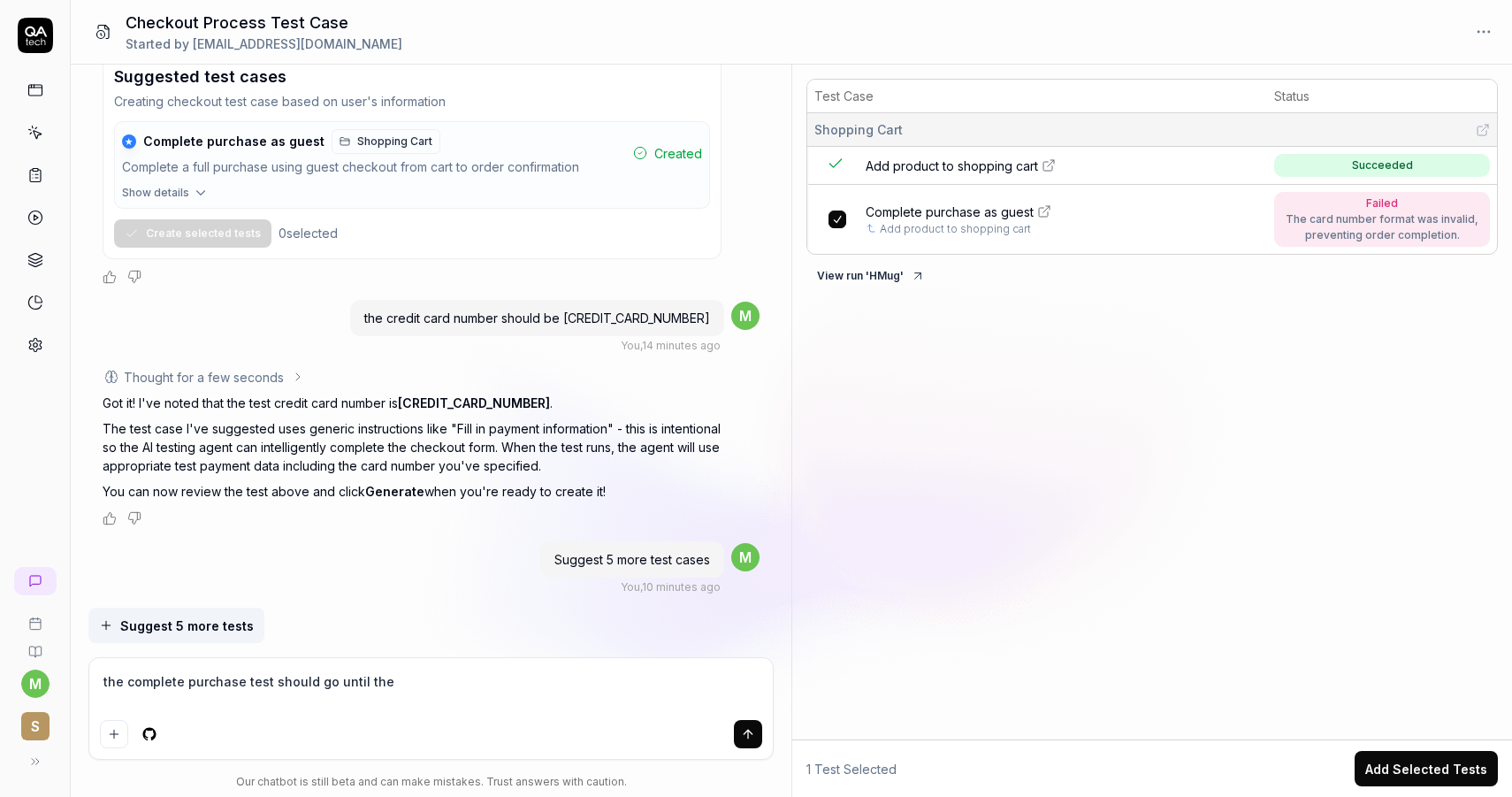
type textarea "*"
type textarea "the complete purchase test should go until the r"
type textarea "*"
type textarea "the complete purchase test should go until the re"
type textarea "*"
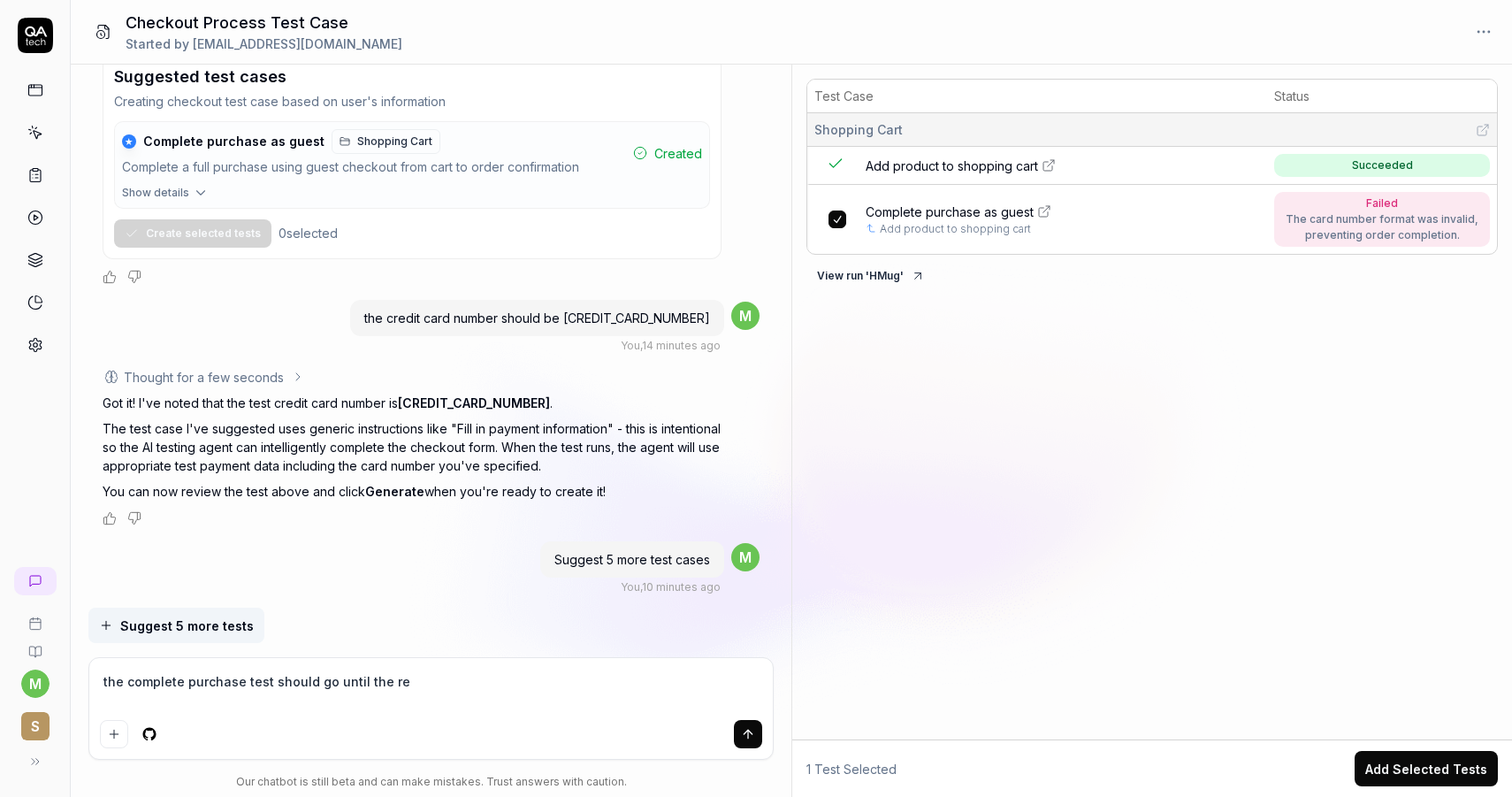
type textarea "the complete purchase test should go until the rev"
type textarea "*"
type textarea "the complete purchase test should go until the revi"
type textarea "*"
type textarea "the complete purchase test should go until the revie"
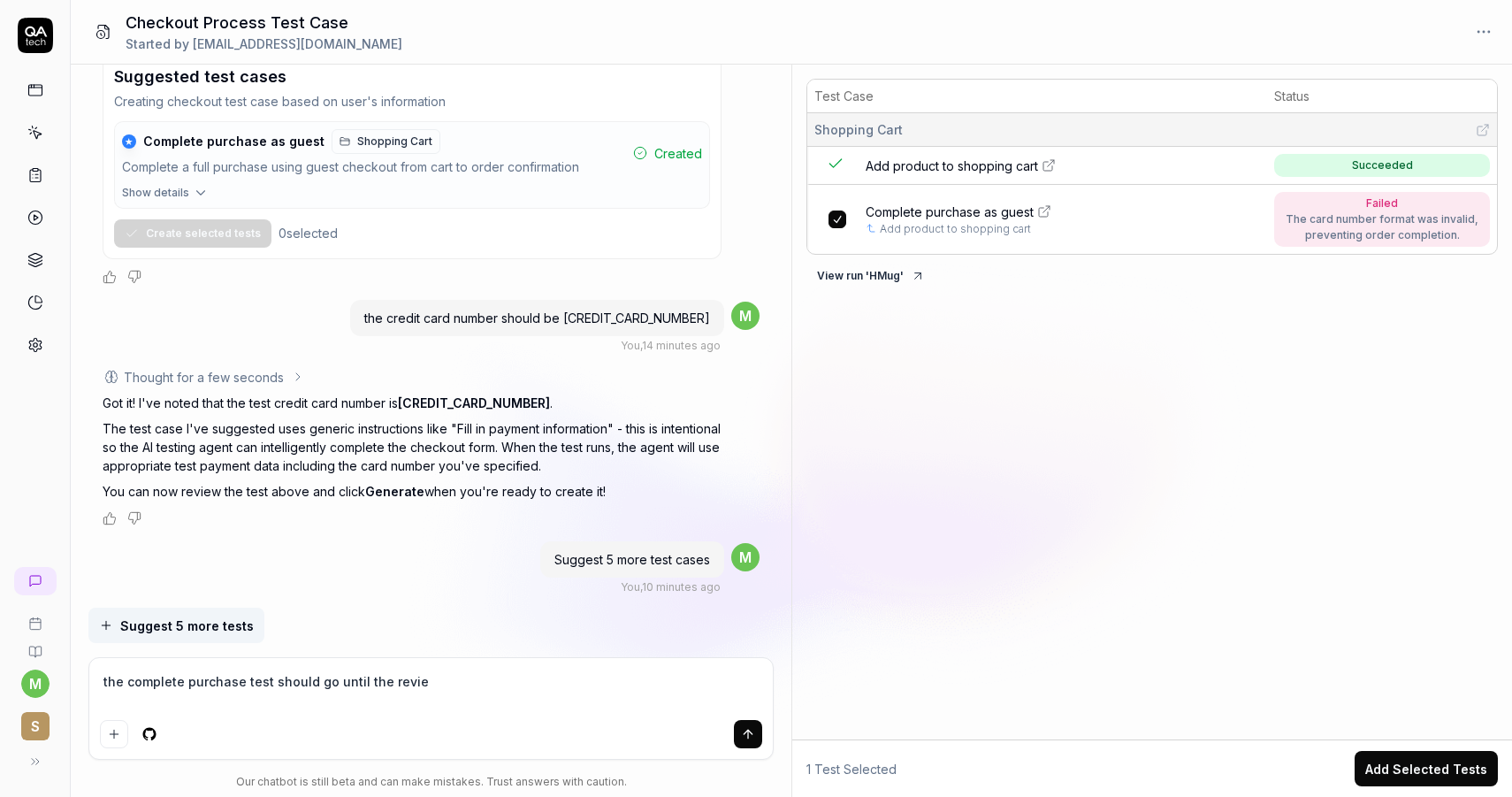
type textarea "*"
type textarea "the complete purchase test should go until the review"
type textarea "*"
type textarea "the complete purchase test should go until the review"
type textarea "*"
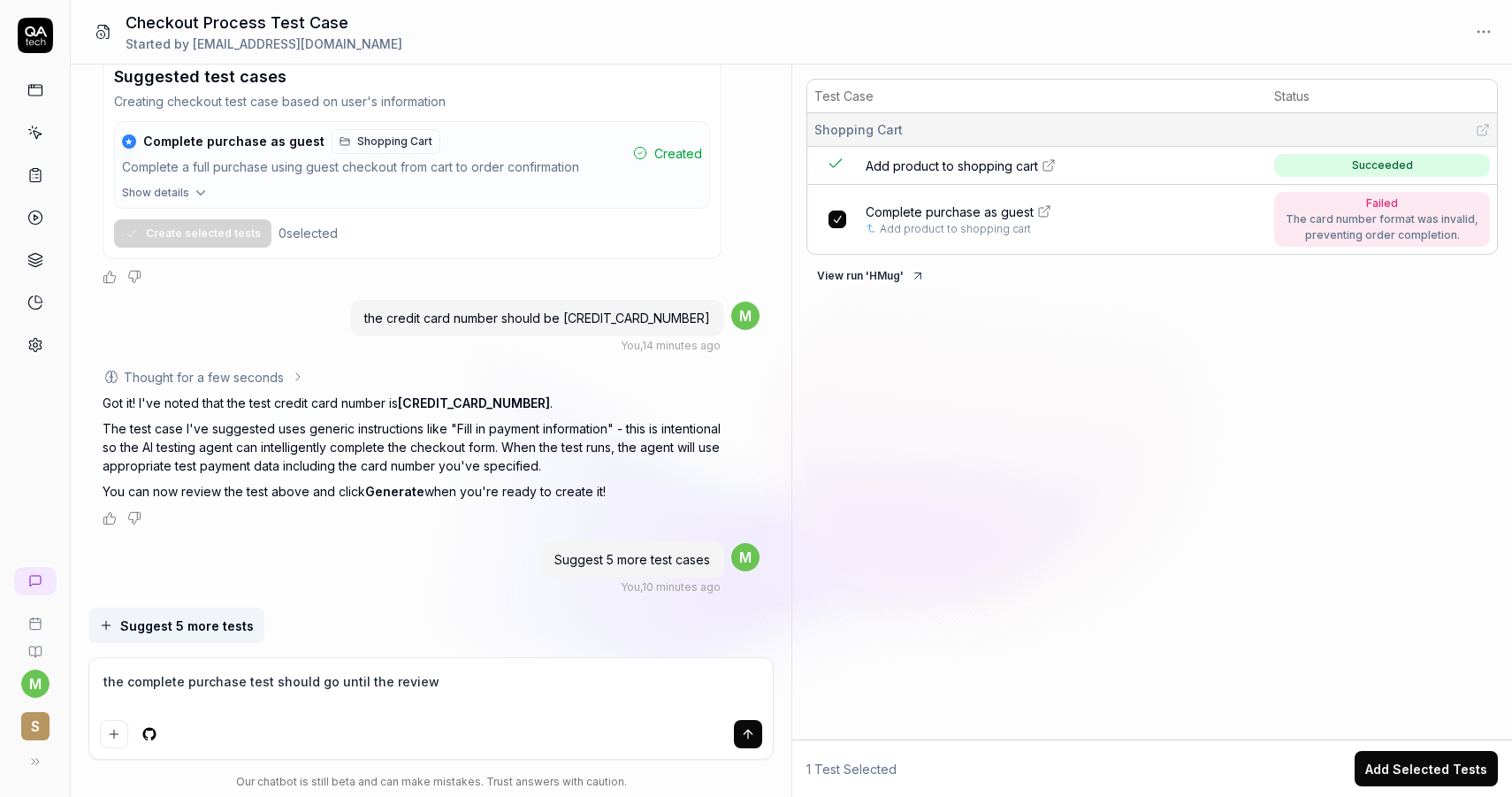
type textarea "the complete purchase test should go until the review o"
type textarea "*"
type textarea "the complete purchase test should go until the review or"
type textarea "*"
type textarea "the complete purchase test should go until the review ord"
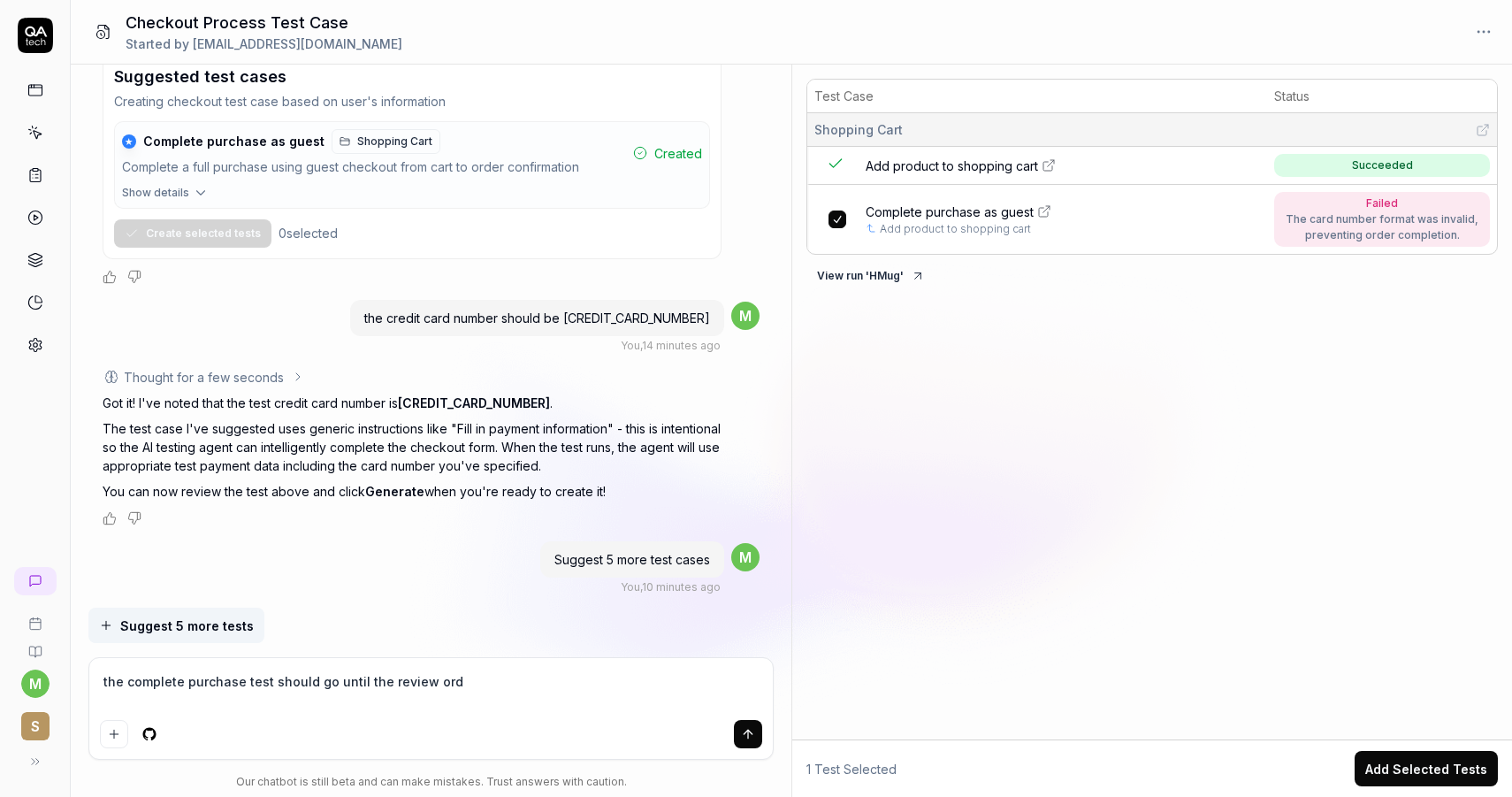
type textarea "*"
type textarea "the complete purchase test should go until the review orde"
type textarea "*"
type textarea "the complete purchase test should go until the review order"
type textarea "*"
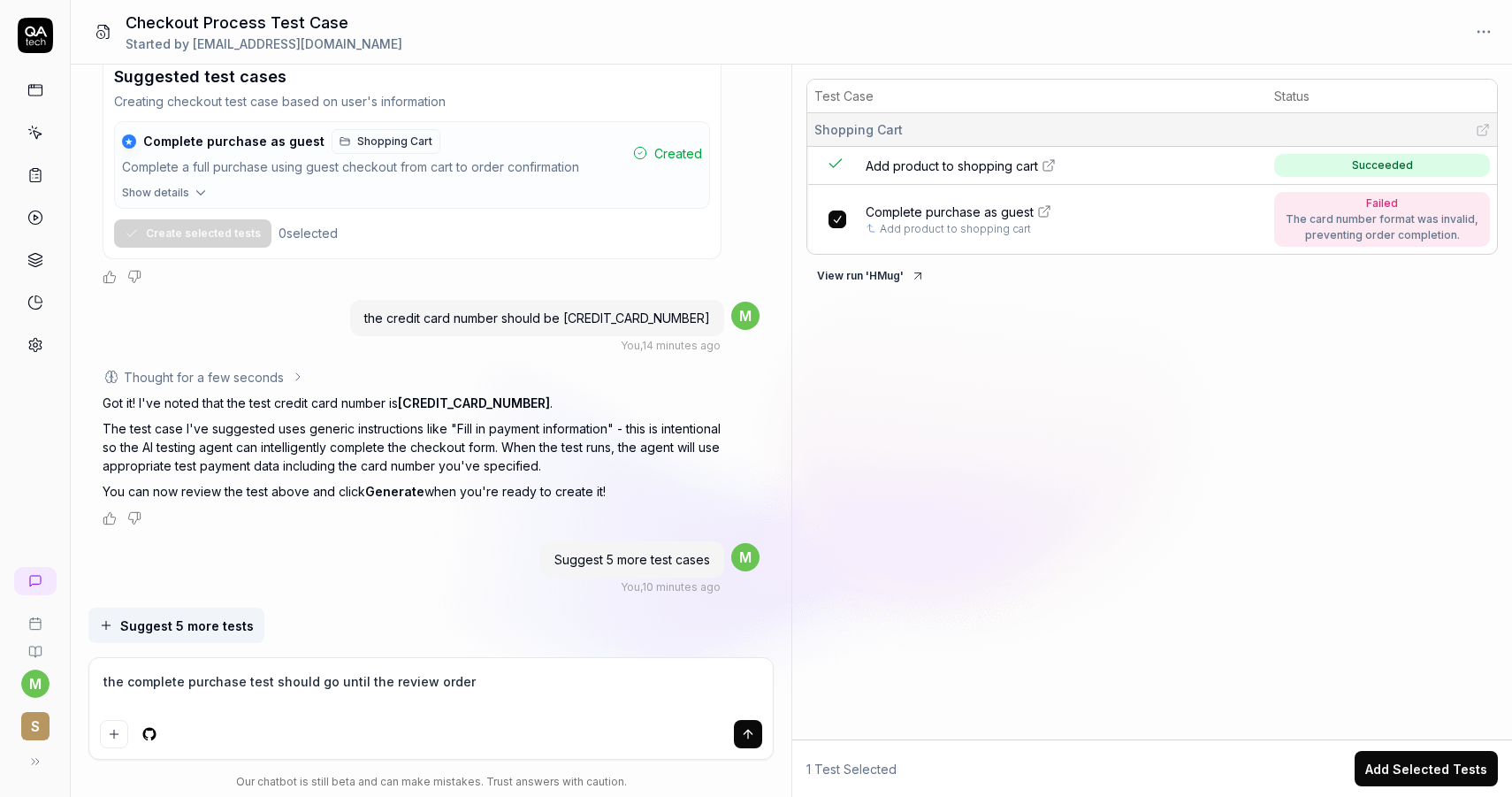
type textarea "the complete purchase test should go until the review order"
type textarea "*"
type textarea "the complete purchase test should go until the review order s"
type textarea "*"
type textarea "the complete purchase test should go until the review order sc"
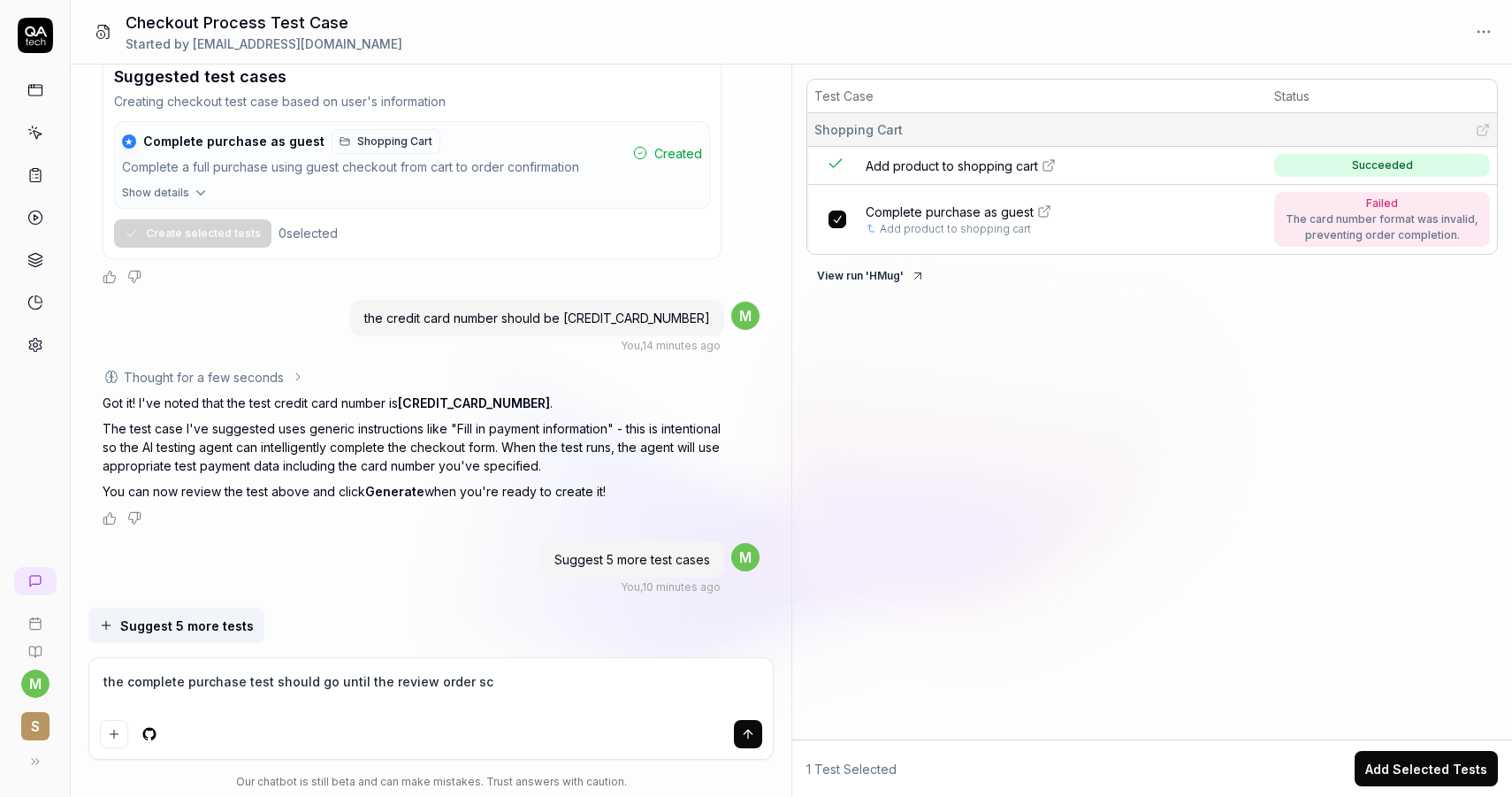
type textarea "*"
type textarea "the complete purchase test should go until the review order scr"
type textarea "*"
type textarea "the complete purchase test should go until the review order scre"
type textarea "*"
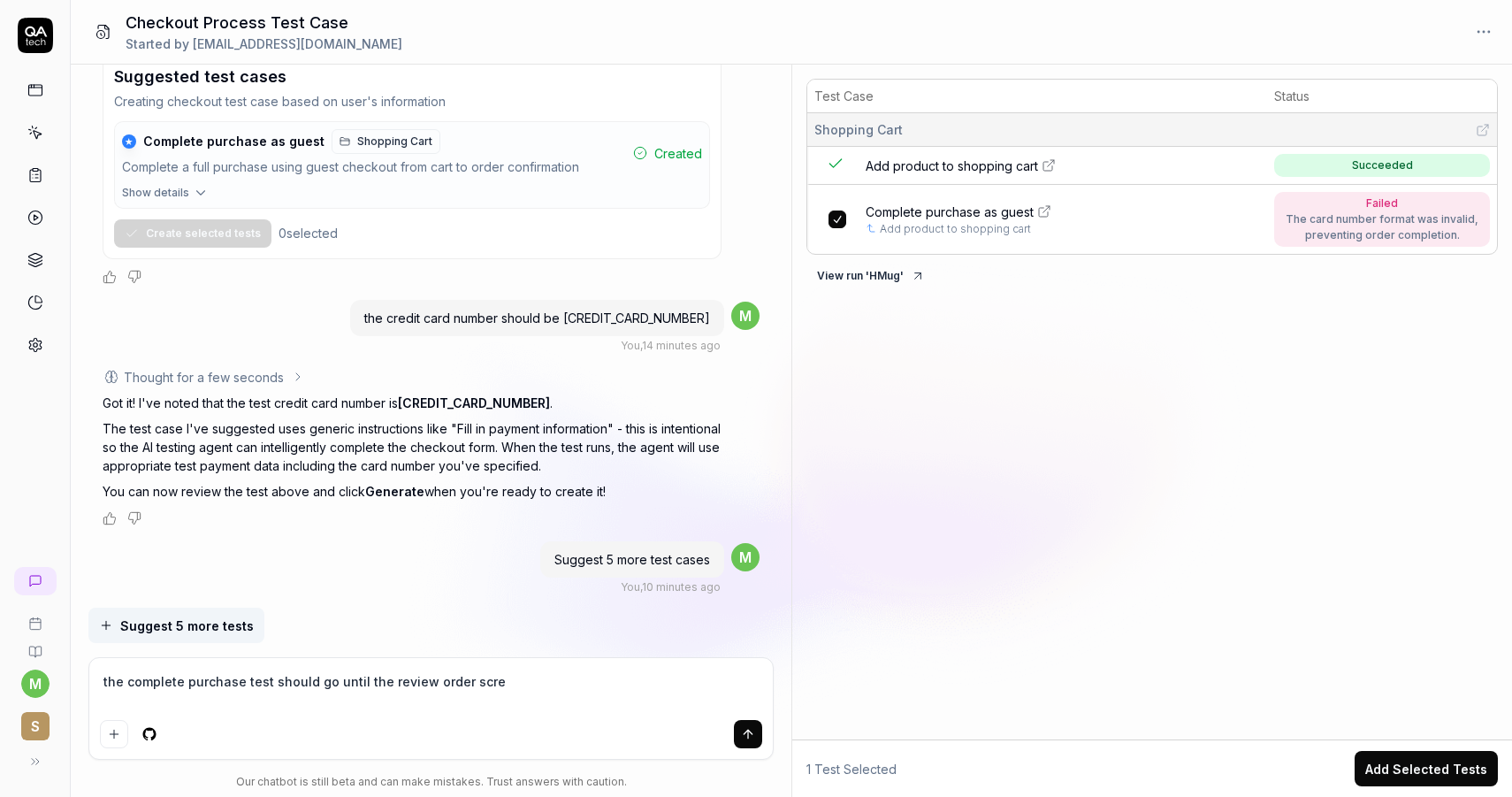
type textarea "the complete purchase test should go until the review order scree"
type textarea "*"
type textarea "the complete purchase test should go until the review order screen"
type textarea "*"
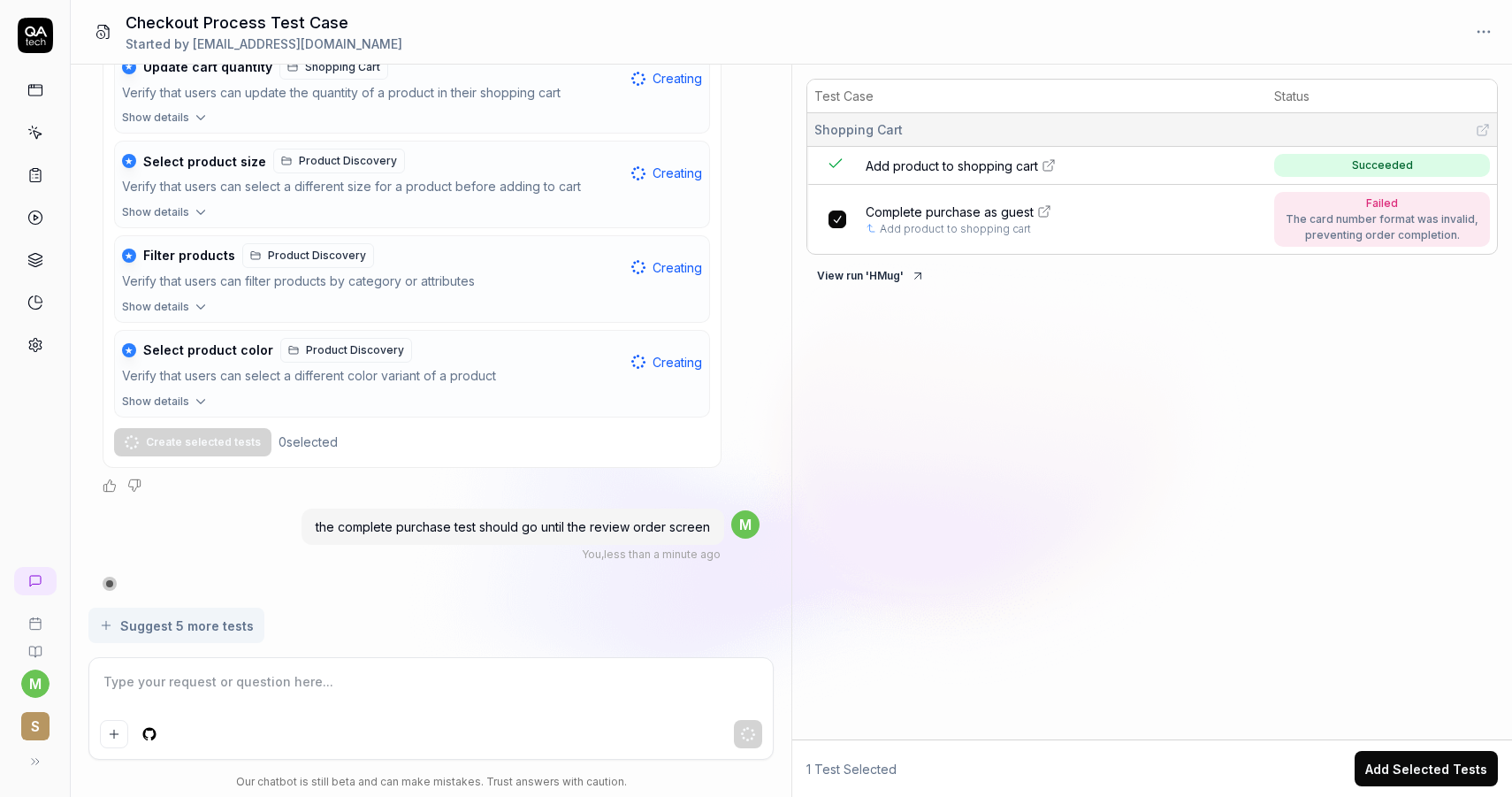
scroll to position [2169, 0]
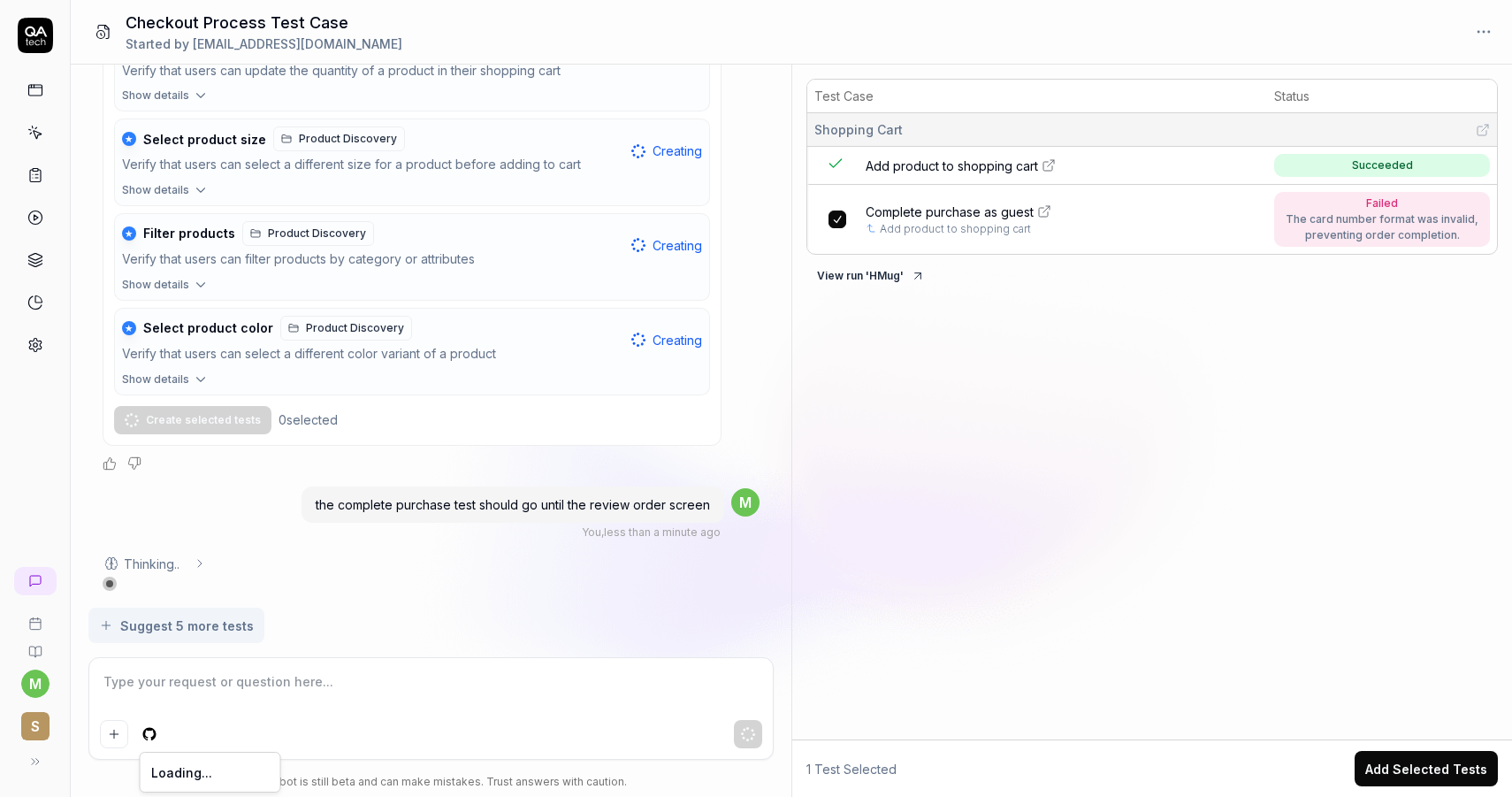
click at [154, 727] on html "m S Checkout Process Test Case Started by marcll@stradivarius.com I need a test…" at bounding box center [756, 398] width 1512 height 797
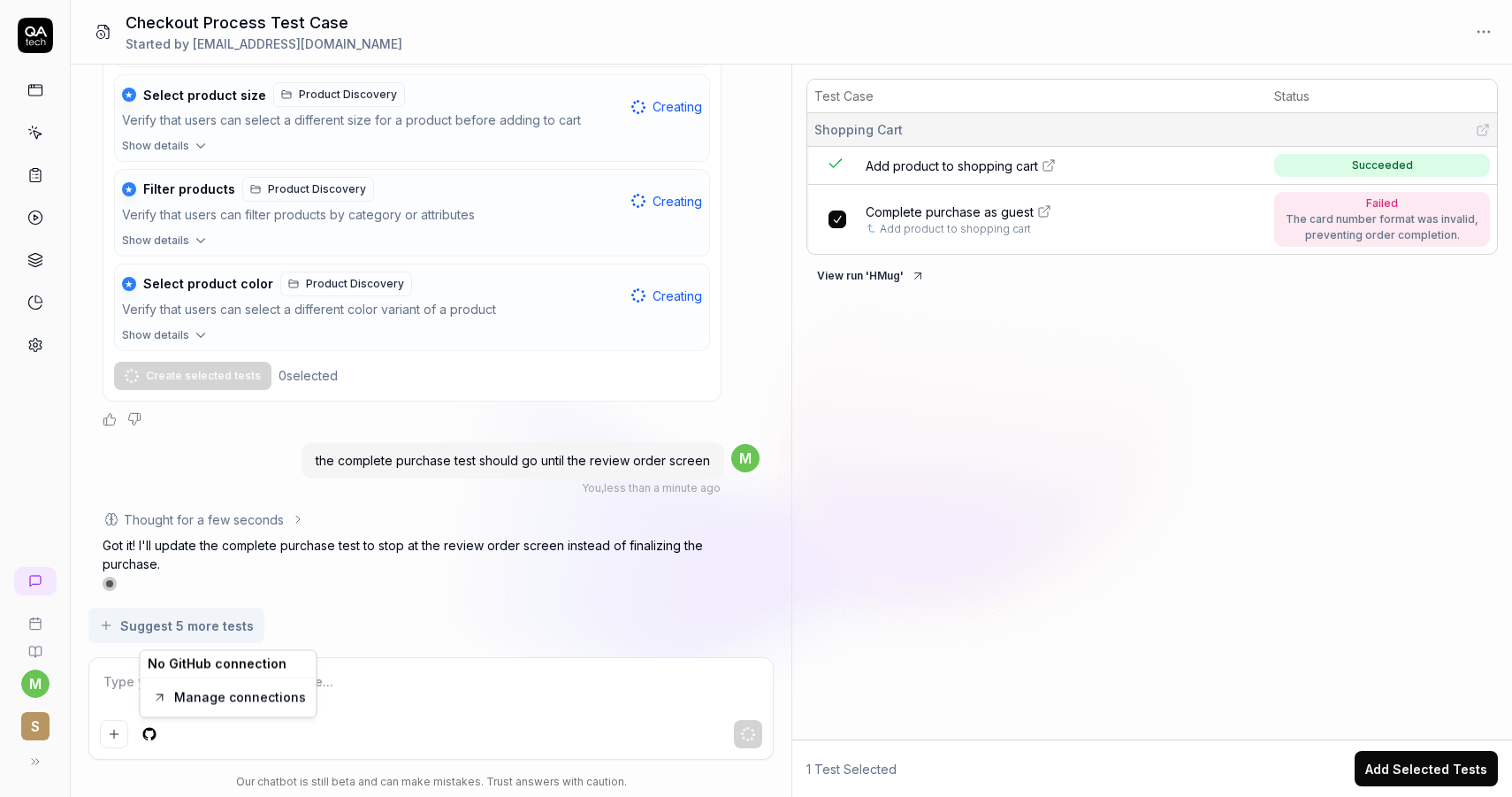
scroll to position [2221, 0]
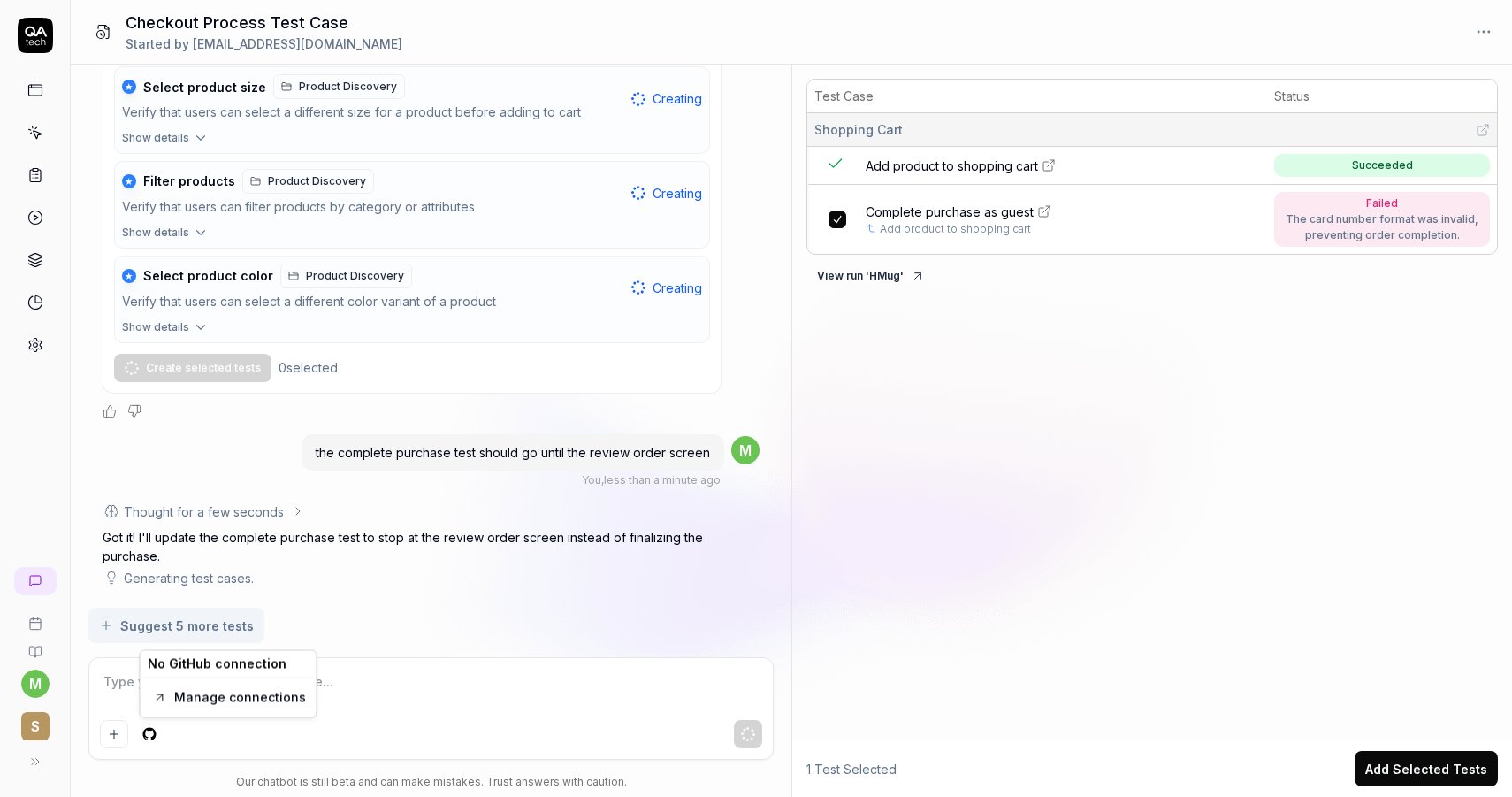
click at [194, 736] on html "m S Checkout Process Test Case Started by marcll@stradivarius.com I need a test…" at bounding box center [756, 398] width 1512 height 797
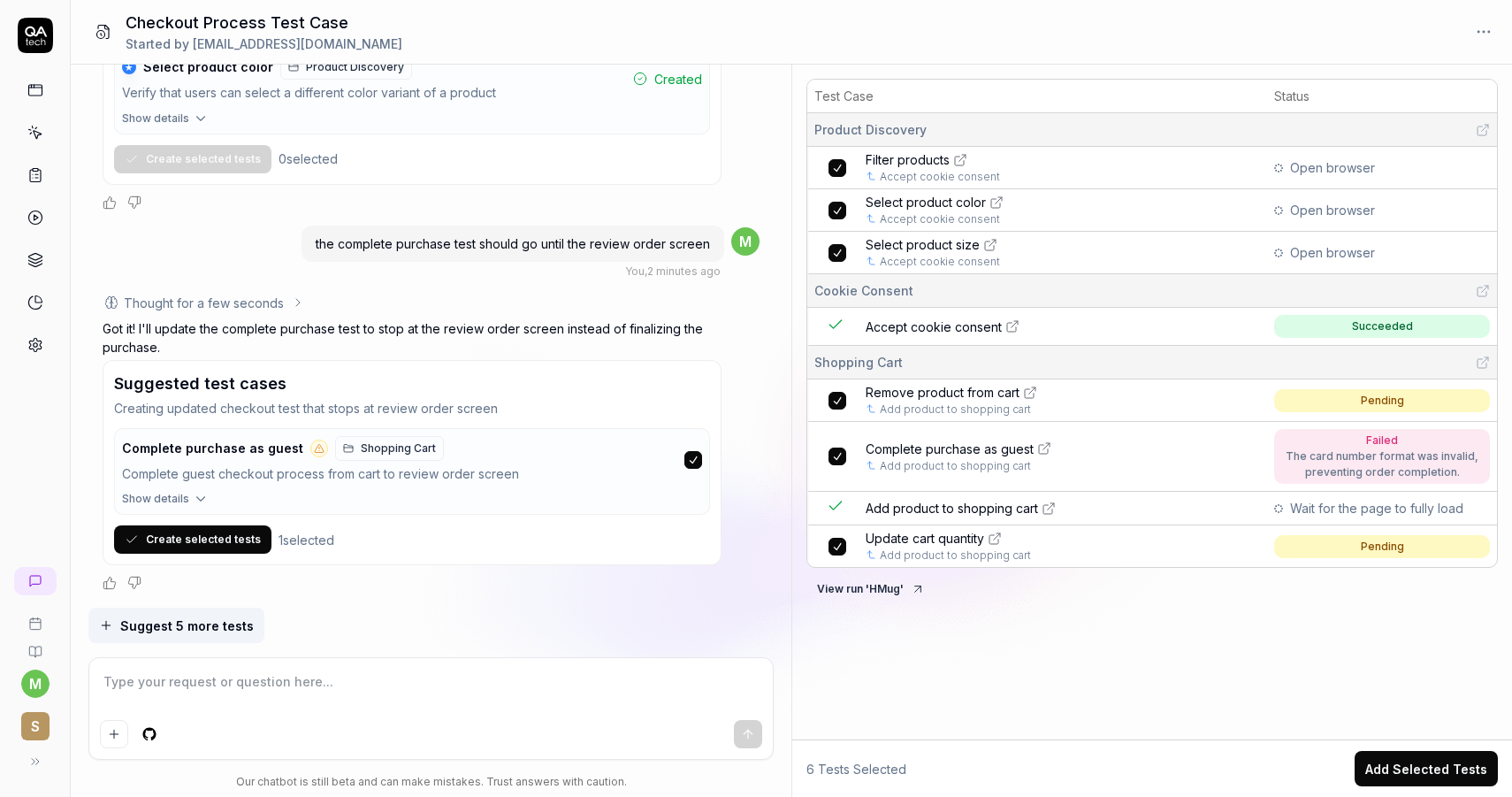
scroll to position [2430, 0]
click at [229, 538] on button "Create selected tests" at bounding box center [192, 539] width 157 height 28
click at [32, 180] on icon at bounding box center [35, 175] width 15 height 15
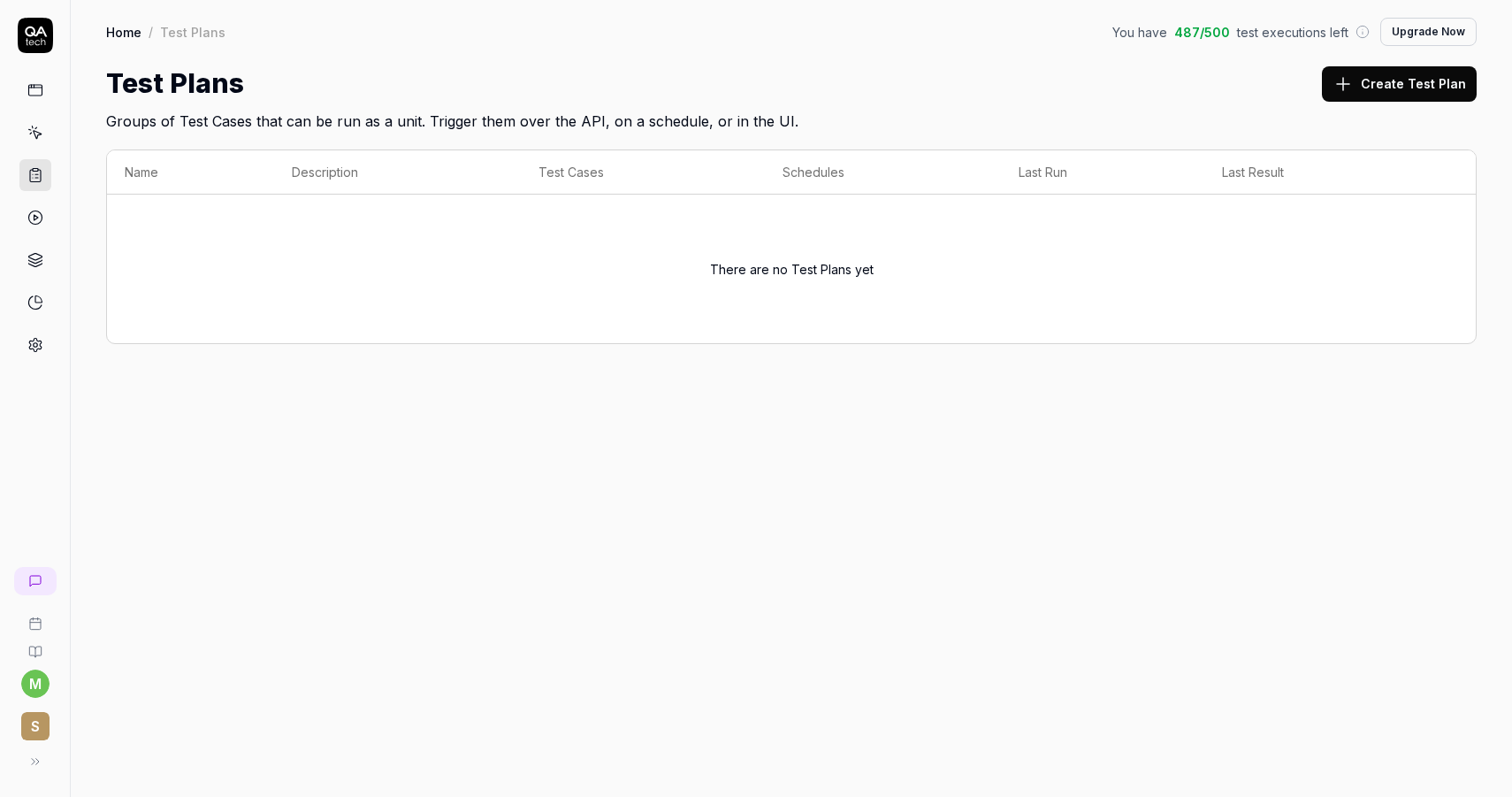
click at [15, 133] on div at bounding box center [35, 188] width 70 height 343
click at [27, 133] on icon at bounding box center [35, 132] width 15 height 15
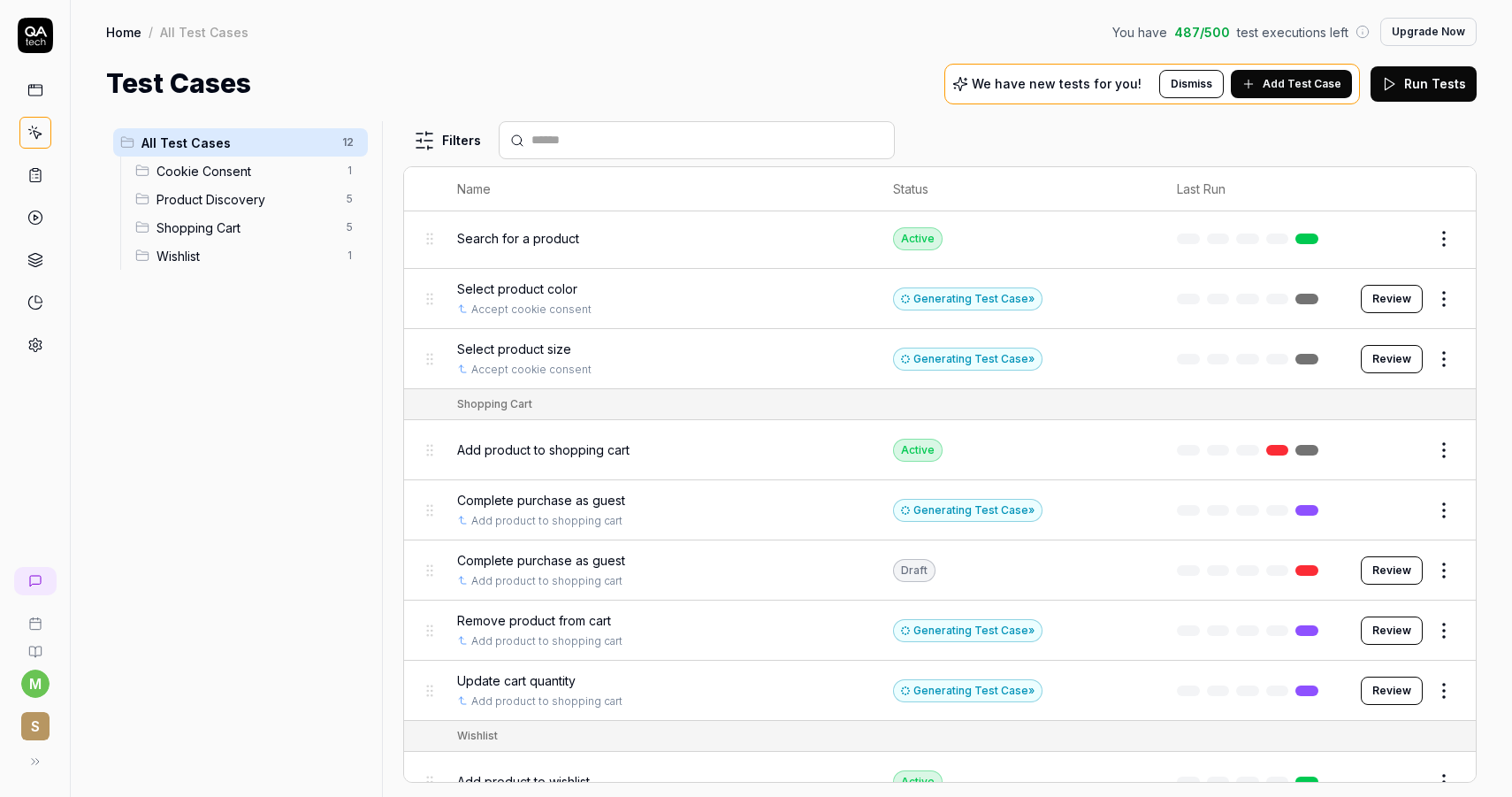
scroll to position [266, 0]
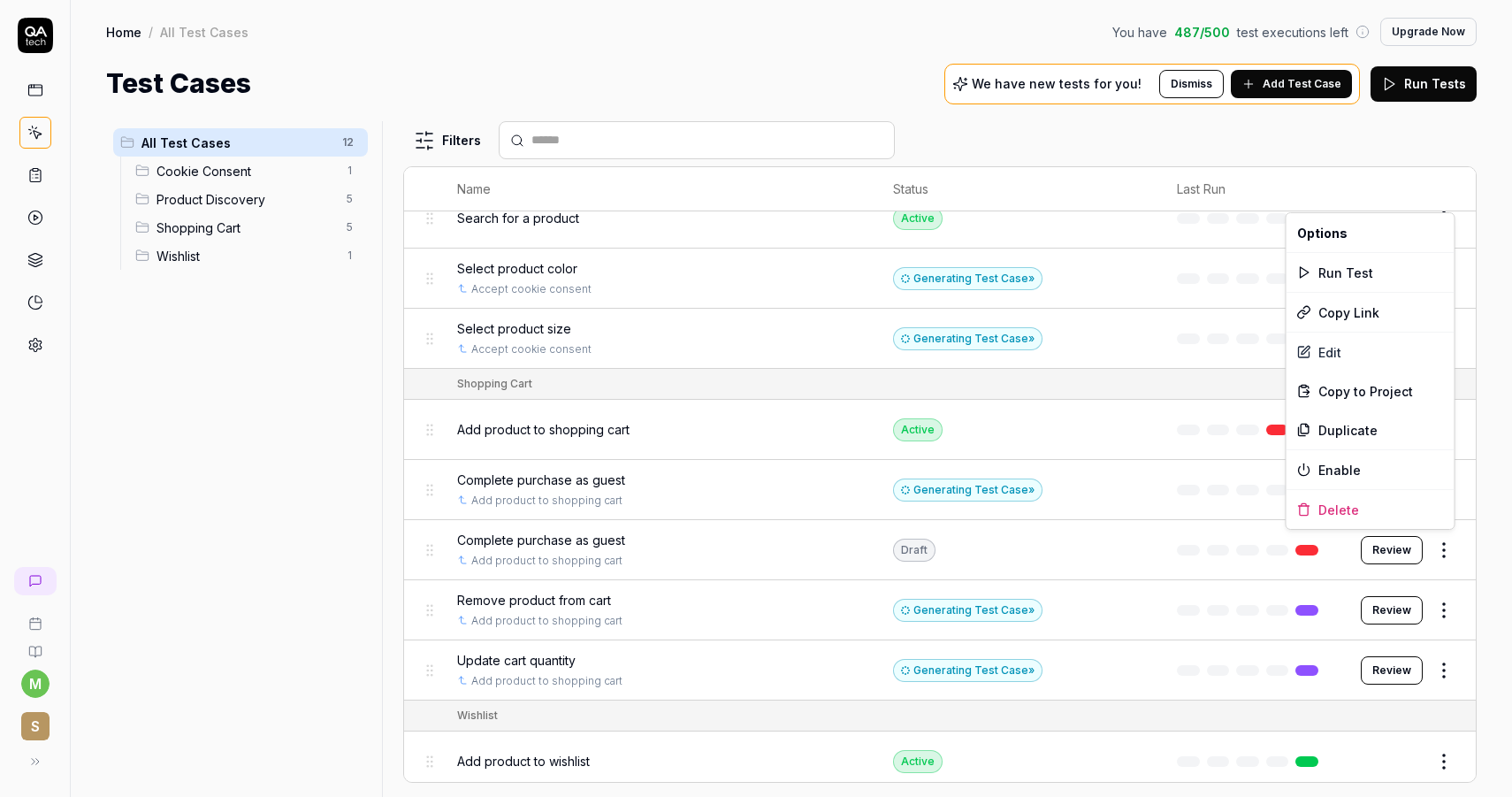
click at [1433, 541] on html "m S Home / All Test Cases You have 487 / 500 test executions left Upgrade Now H…" at bounding box center [756, 398] width 1512 height 797
click at [1398, 513] on div "Delete" at bounding box center [1370, 509] width 168 height 39
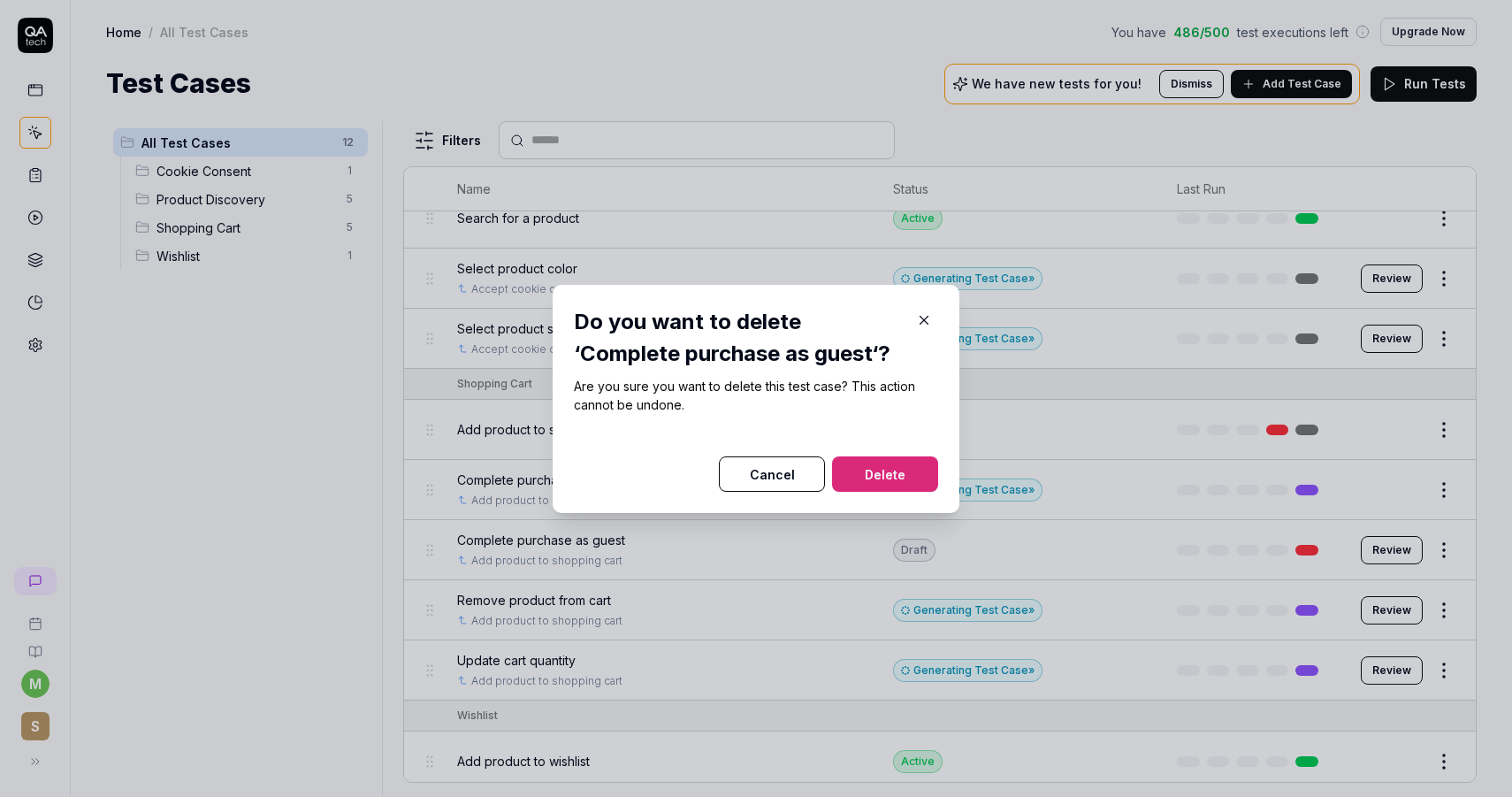
click at [864, 469] on button "Delete" at bounding box center [885, 473] width 106 height 36
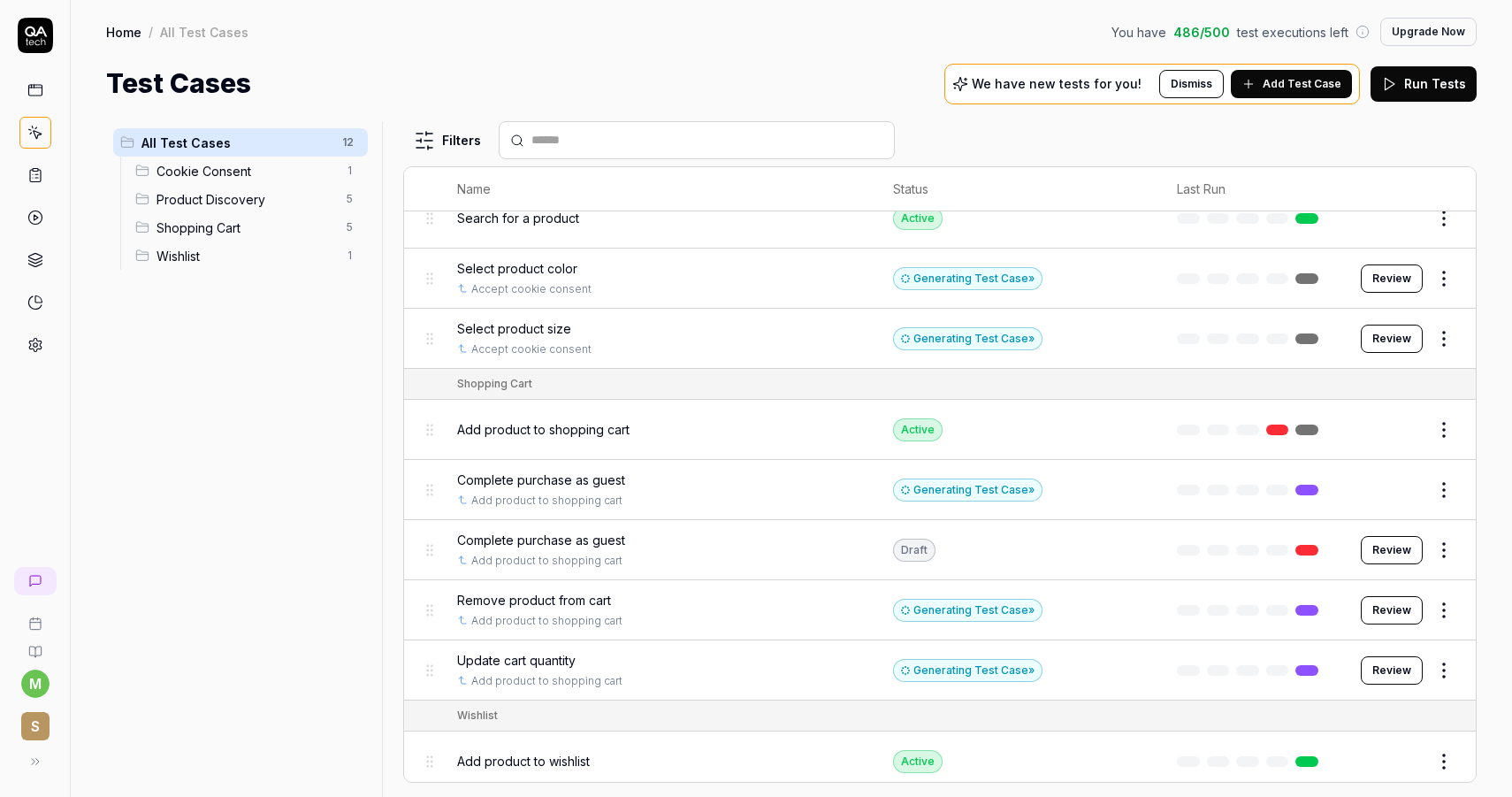
scroll to position [205, 0]
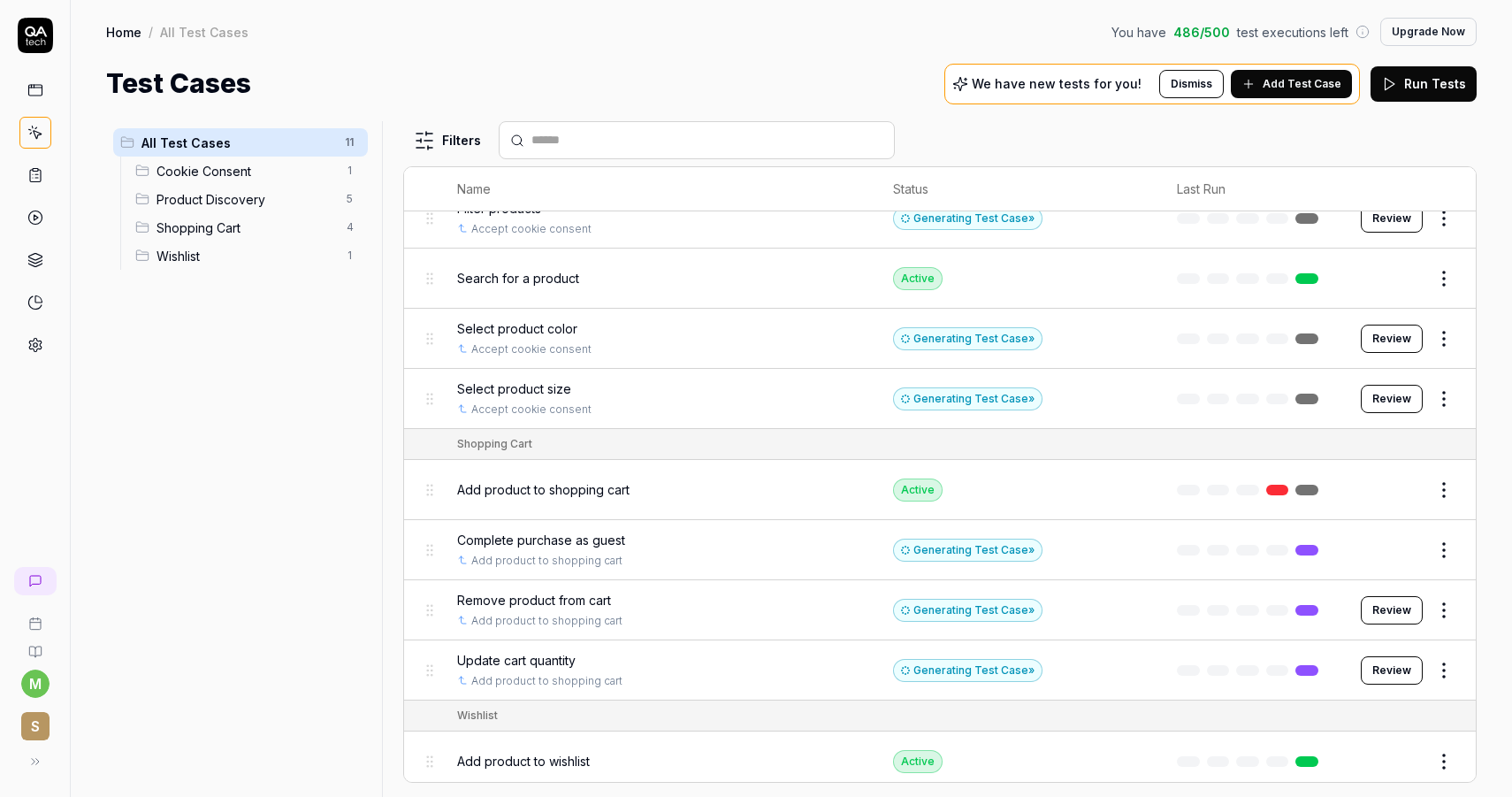
click at [698, 540] on div "Complete purchase as guest" at bounding box center [657, 539] width 401 height 18
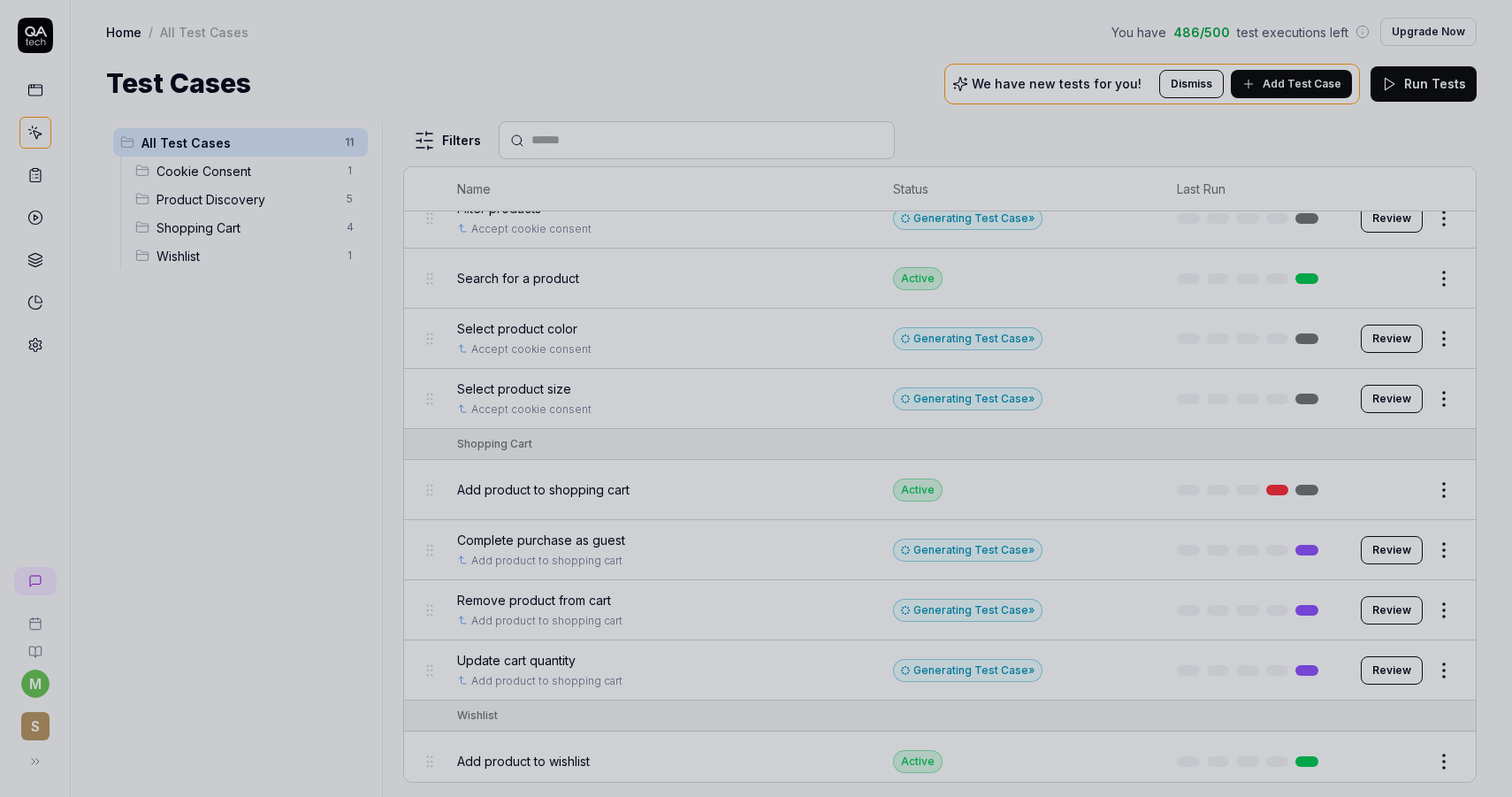
click at [1016, 548] on div at bounding box center [756, 398] width 1512 height 797
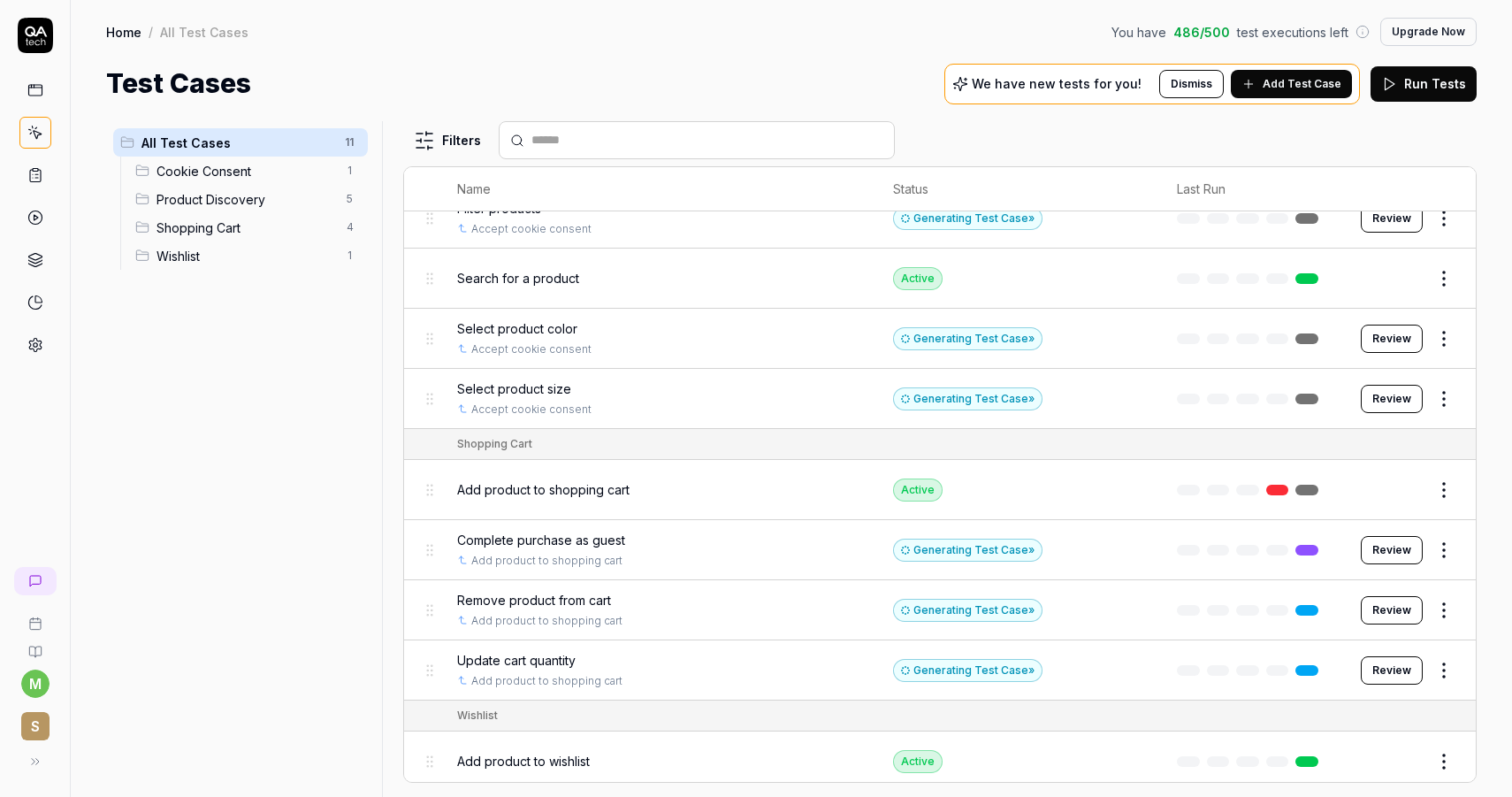
click at [1383, 545] on button "Review" at bounding box center [1391, 550] width 62 height 28
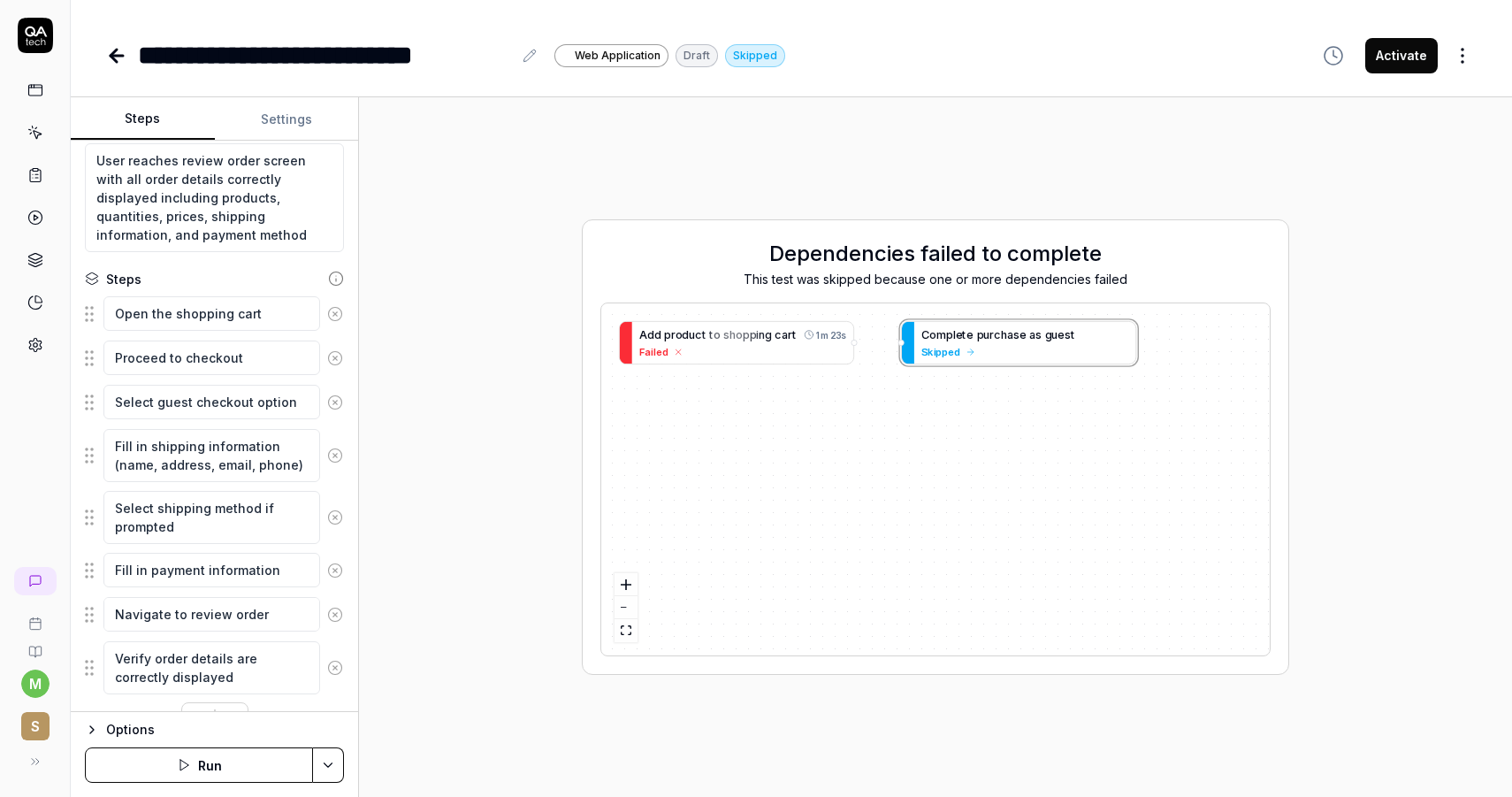
scroll to position [172, 0]
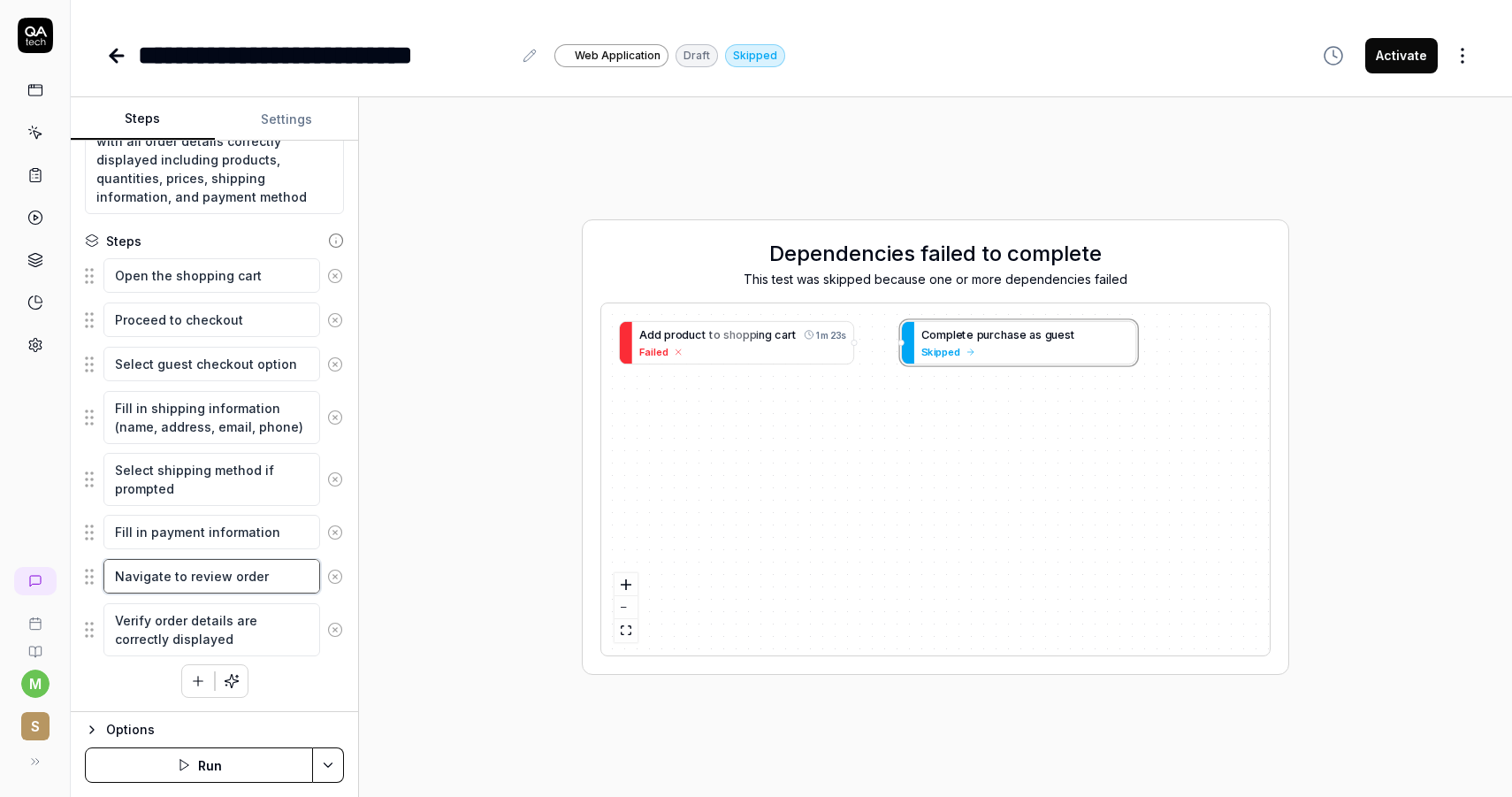
click at [230, 582] on textarea "Navigate to review order screen" at bounding box center [211, 577] width 216 height 35
click at [217, 544] on textarea "Fill in payment information" at bounding box center [211, 532] width 216 height 35
click at [217, 754] on button "Run" at bounding box center [199, 765] width 228 height 36
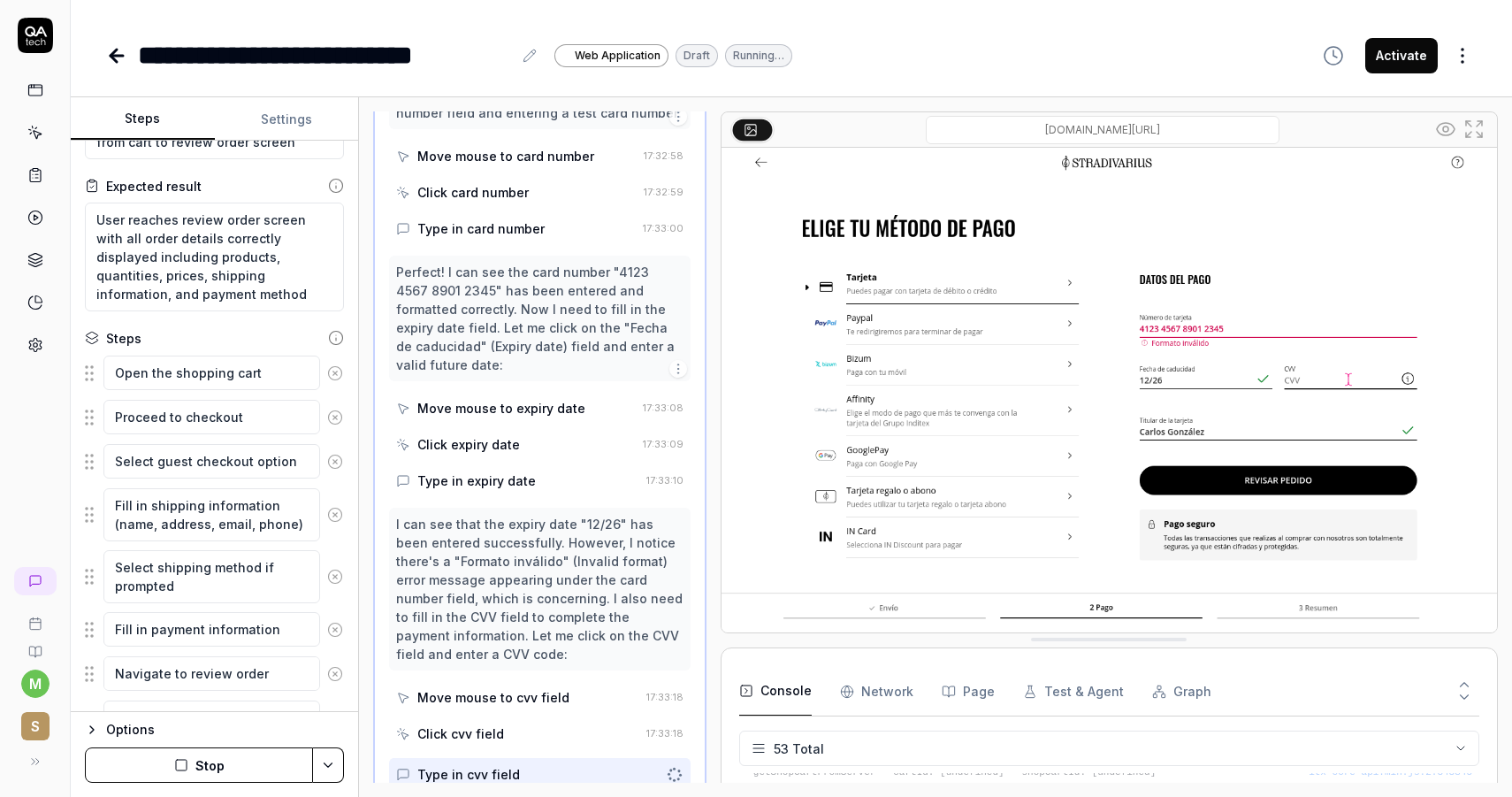
scroll to position [35, 0]
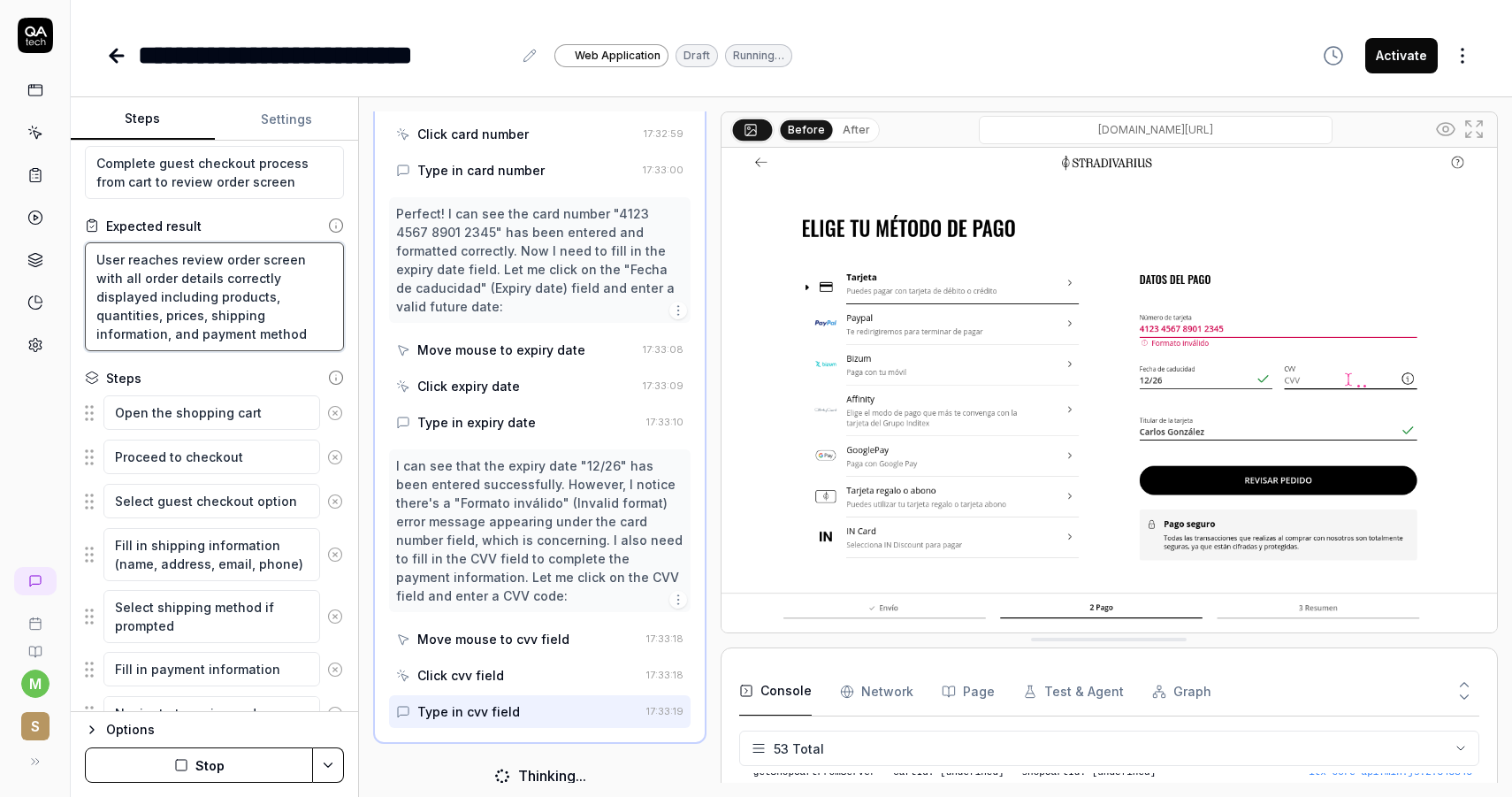
click at [224, 280] on textarea "User reaches review order screen with all order details correctly displayed inc…" at bounding box center [214, 297] width 259 height 109
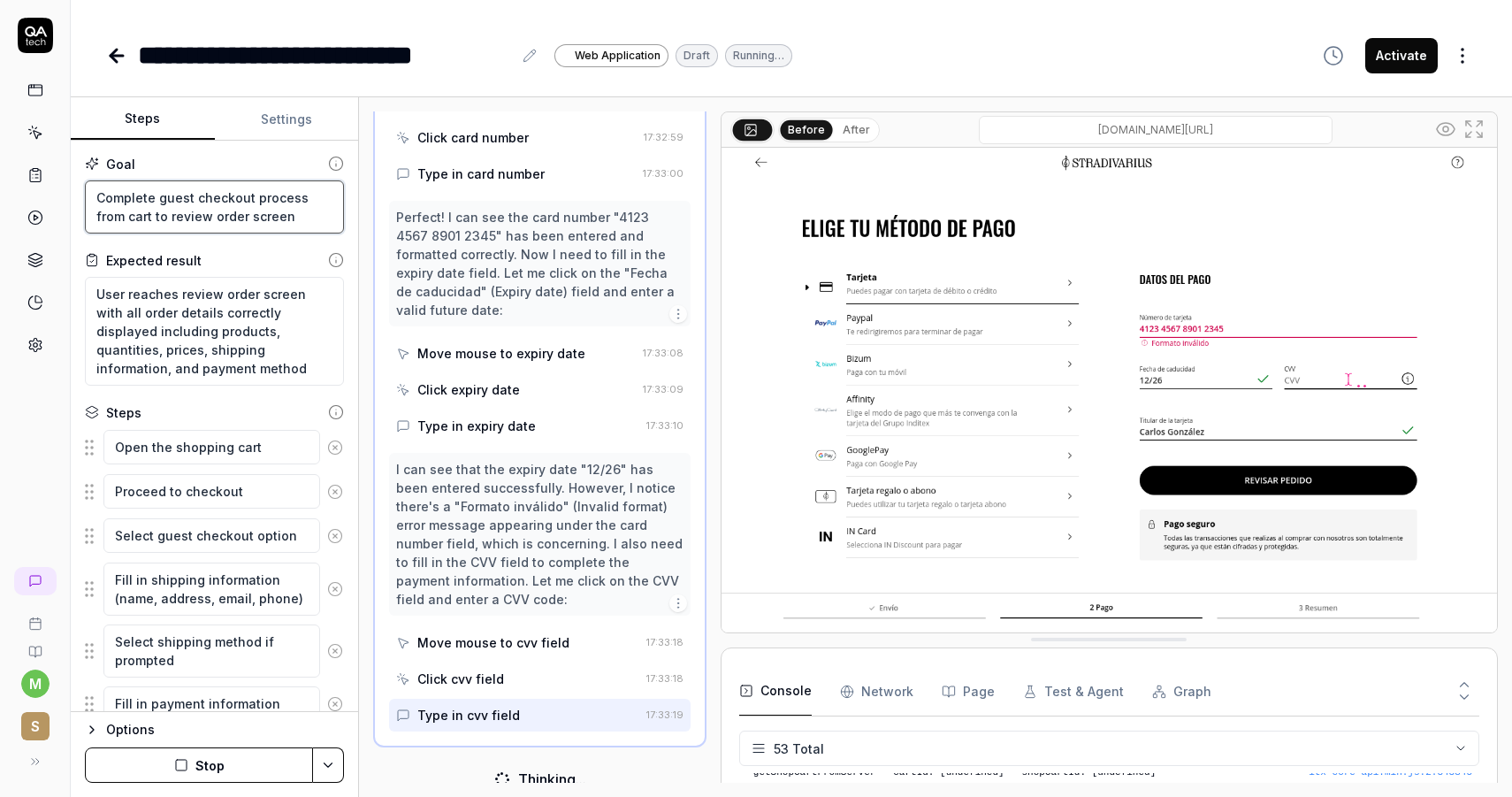
click at [260, 219] on textarea "Complete guest checkout process from cart to review order screen" at bounding box center [214, 207] width 259 height 53
click at [330, 161] on circle at bounding box center [337, 164] width 14 height 14
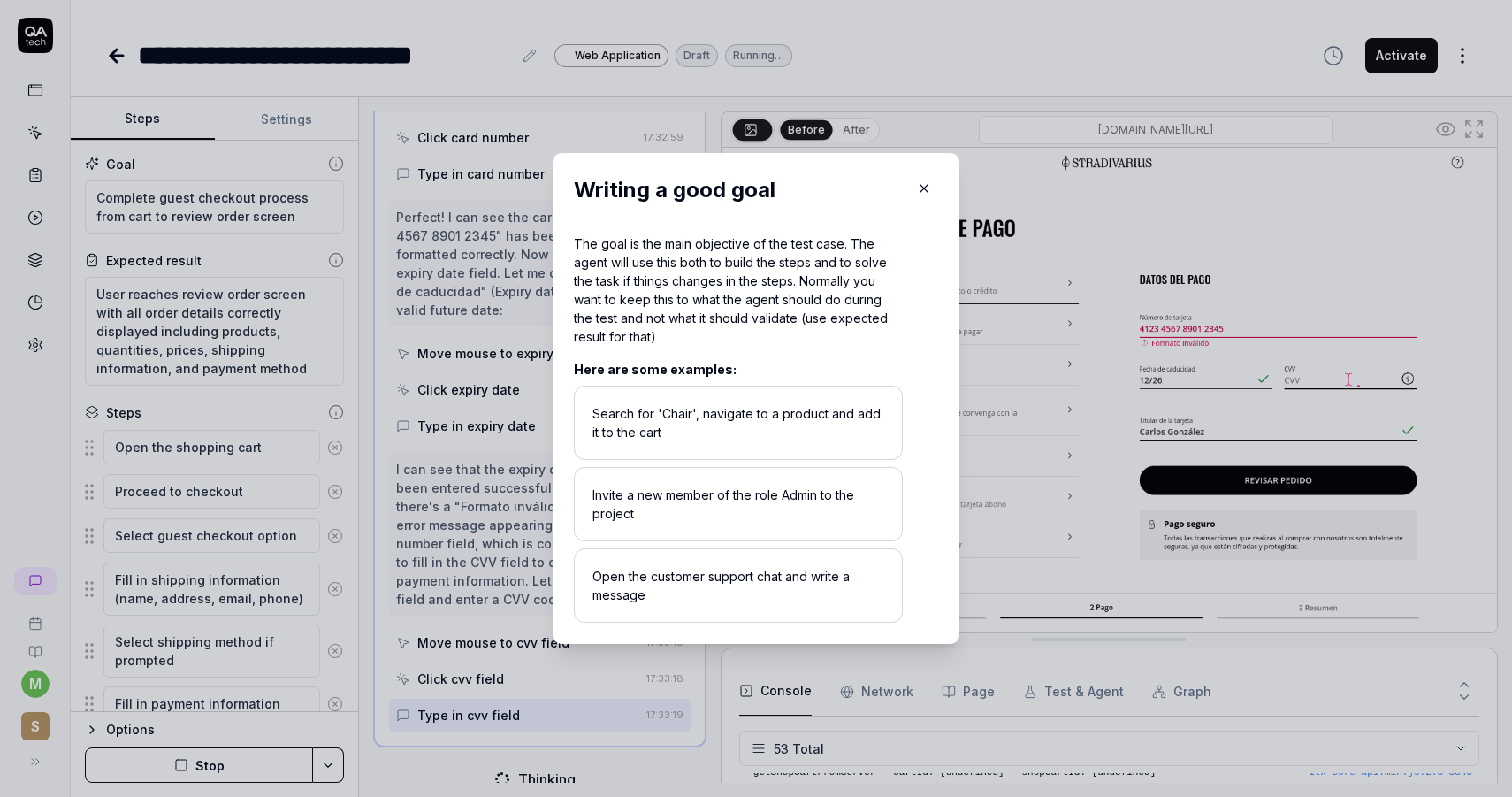
click at [927, 184] on icon "button" at bounding box center [924, 188] width 15 height 15
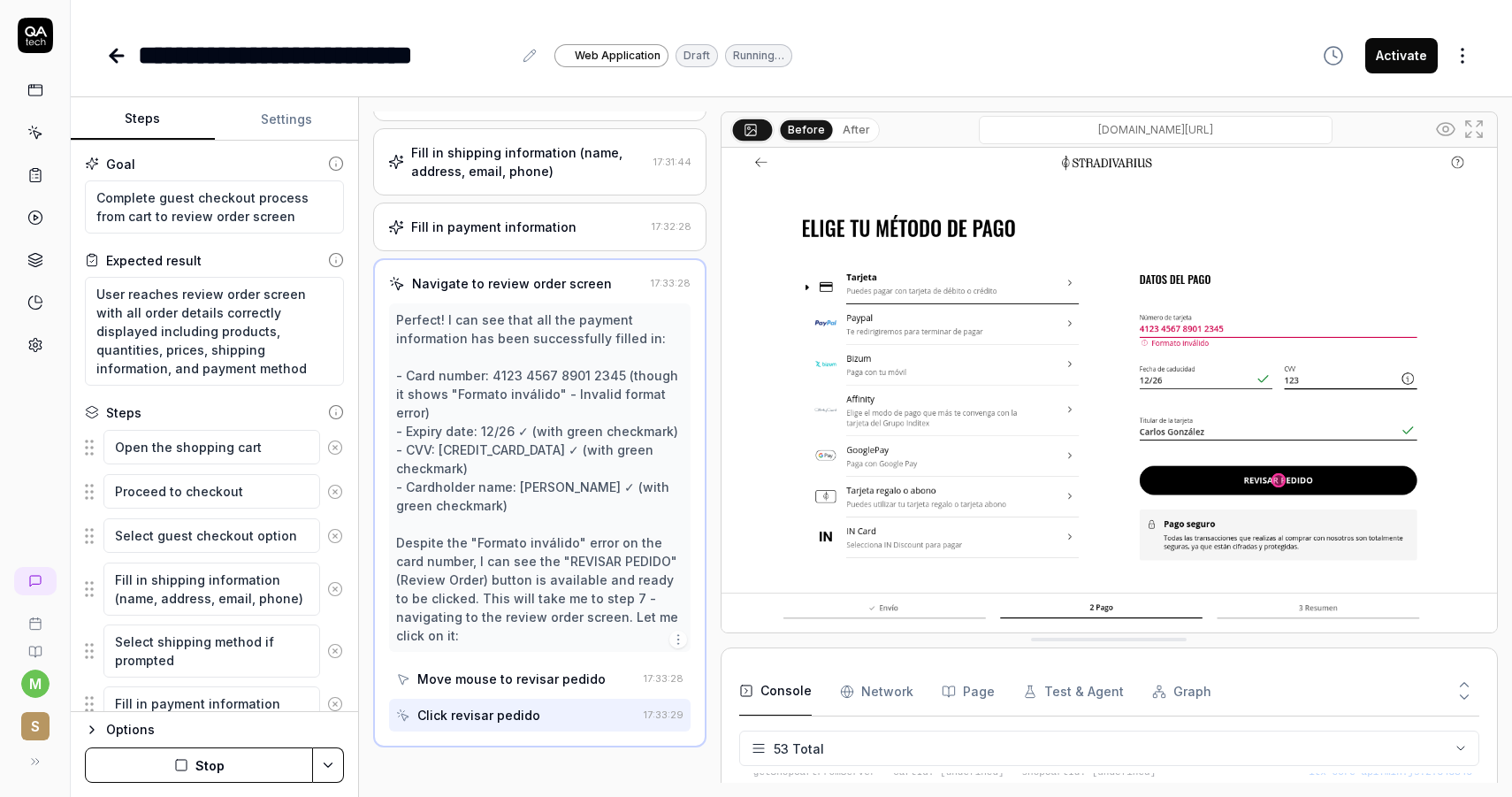
scroll to position [307, 0]
click at [269, 213] on textarea "Complete guest checkout process from cart to review order screen" at bounding box center [214, 207] width 259 height 53
type textarea "*"
type textarea "Complete guest checkout process from cart to review order screen,"
type textarea "*"
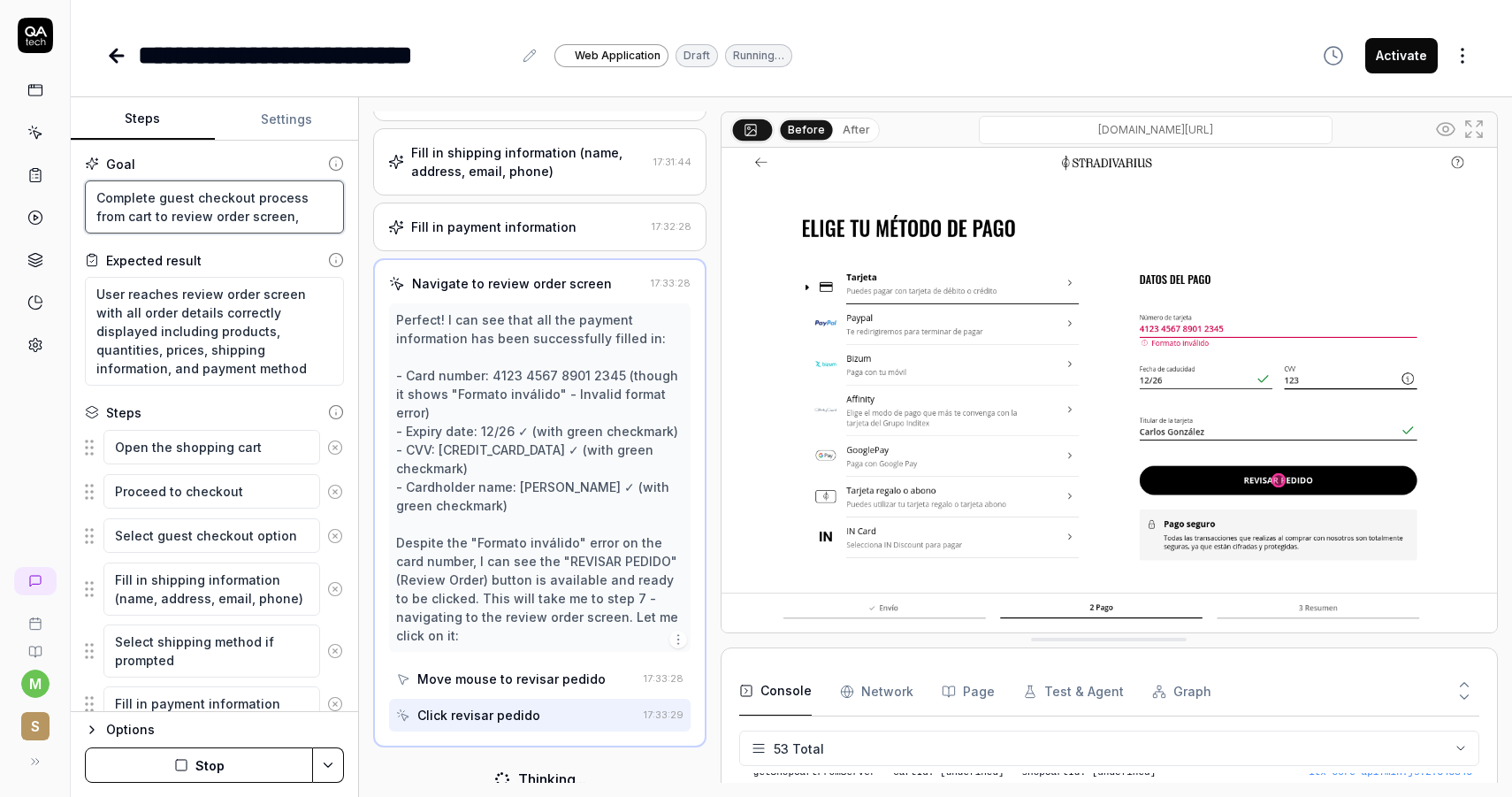
type textarea "Complete guest checkout process from cart to review order screen,"
type textarea "*"
type textarea "Complete guest checkout process from cart to review order screen, c"
type textarea "*"
type textarea "Complete guest checkout process from cart to review order screen, cr"
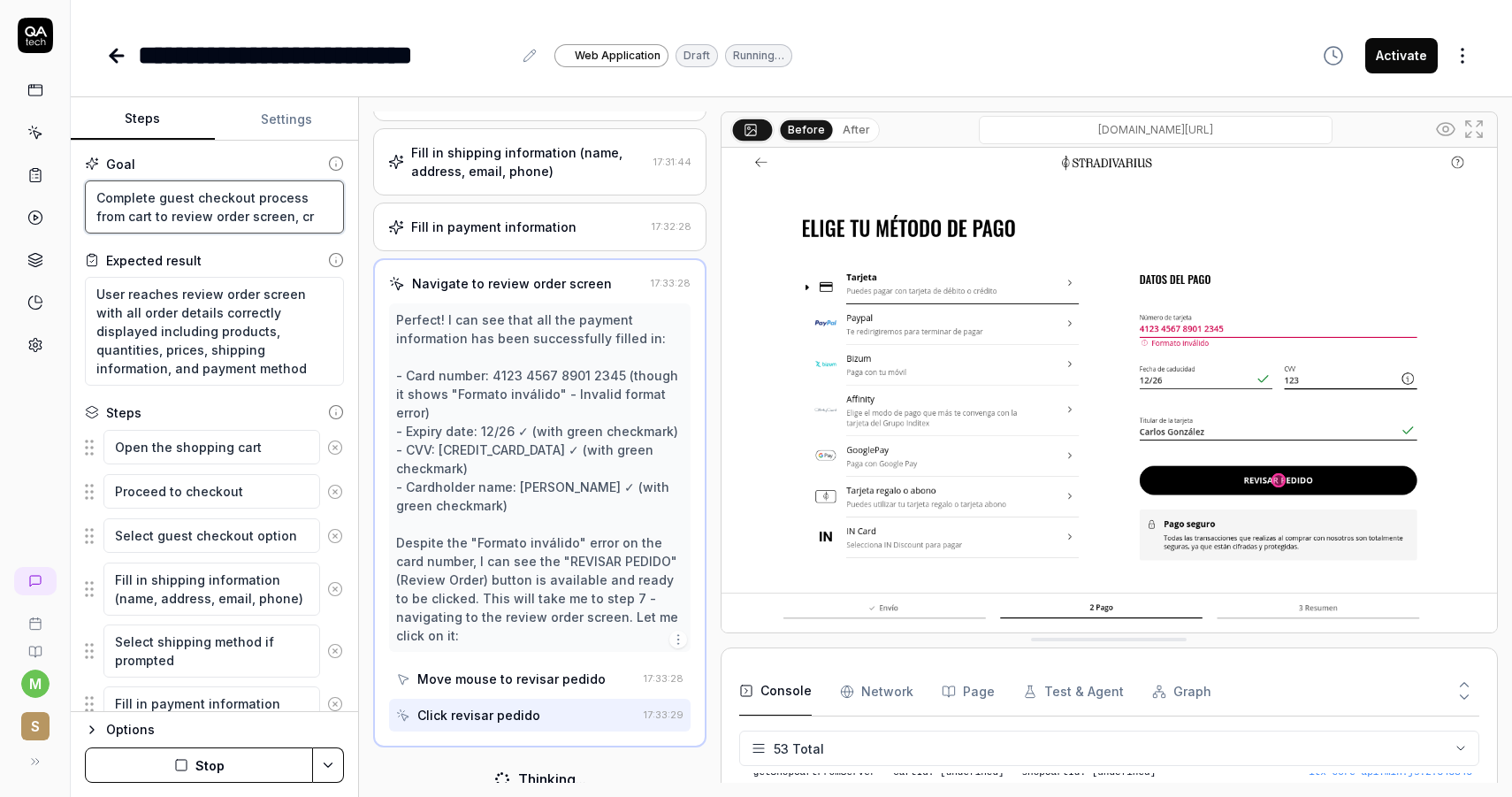
type textarea "*"
type textarea "Complete guest checkout process from cart to review order screen, cre"
type textarea "*"
type textarea "Complete guest checkout process from cart to review order screen, cred"
type textarea "*"
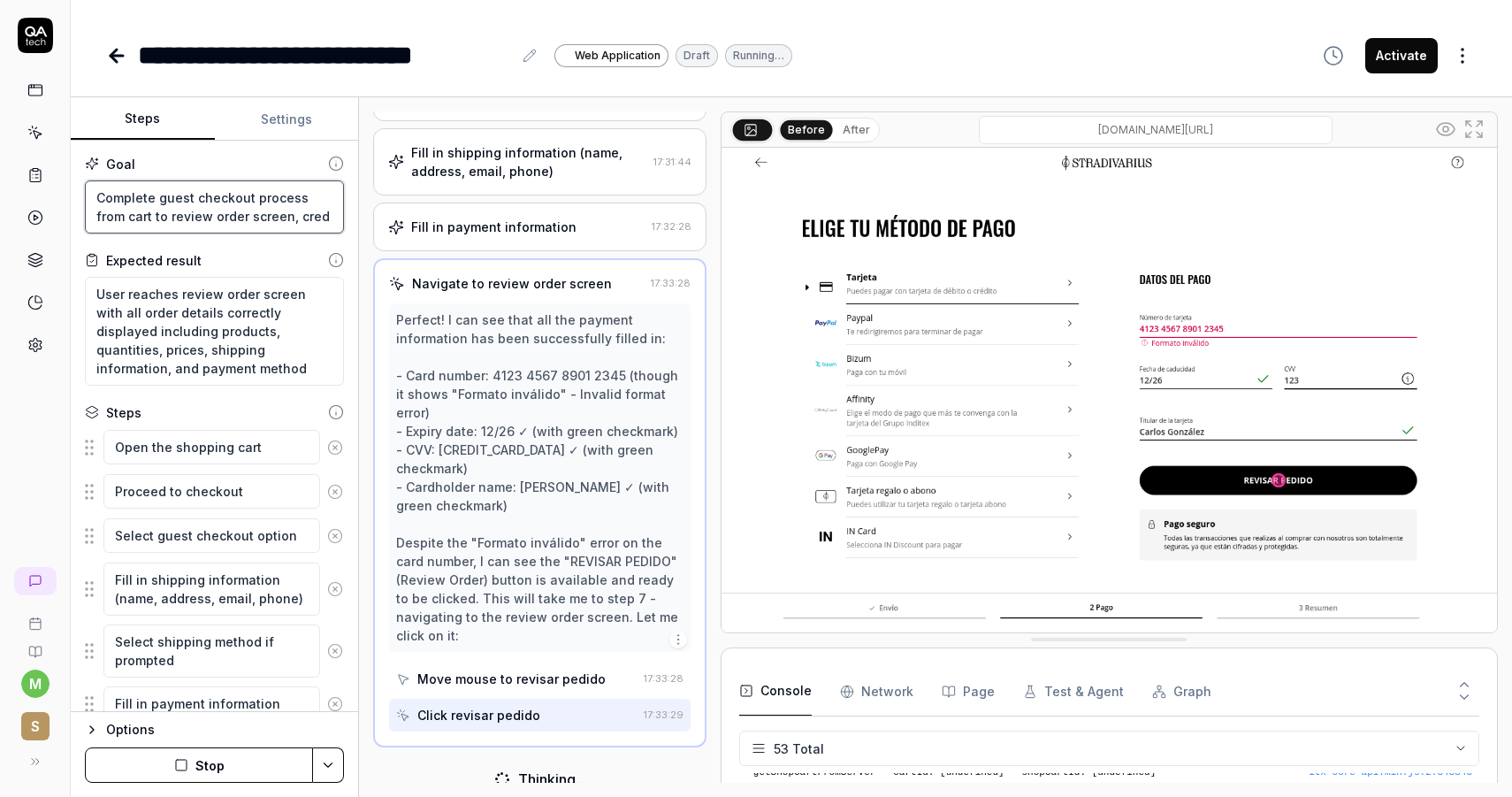
type textarea "Complete guest checkout process from cart to review order screen, cre"
type textarea "*"
type textarea "Complete guest checkout process from cart to review order screen, cr"
type textarea "*"
type textarea "Complete guest checkout process from cart to review order screen, c"
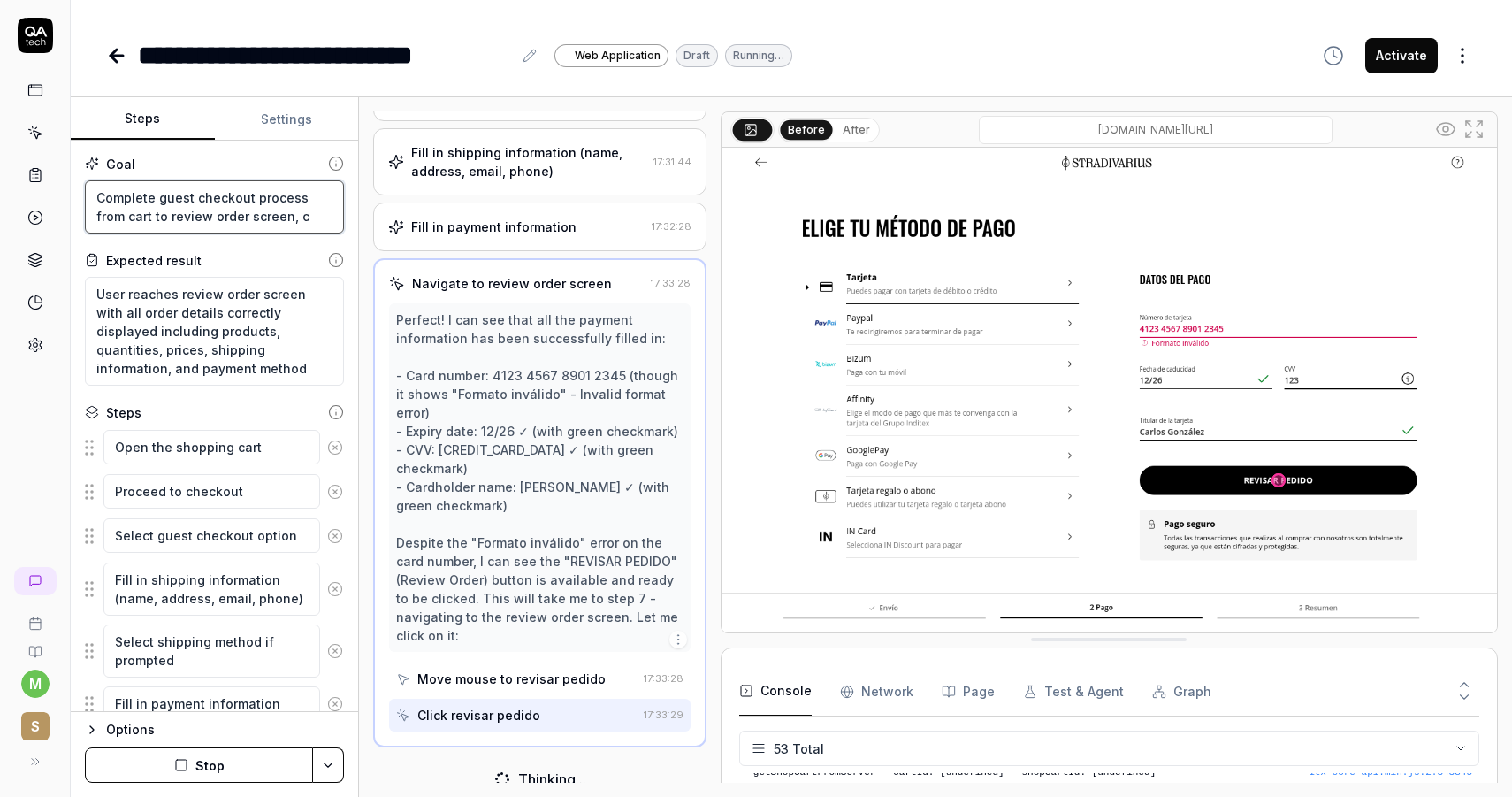
type textarea "*"
type textarea "Complete guest checkout process from cart to review order screen,"
type textarea "*"
type textarea "Complete guest checkout process from cart to review order screen, u"
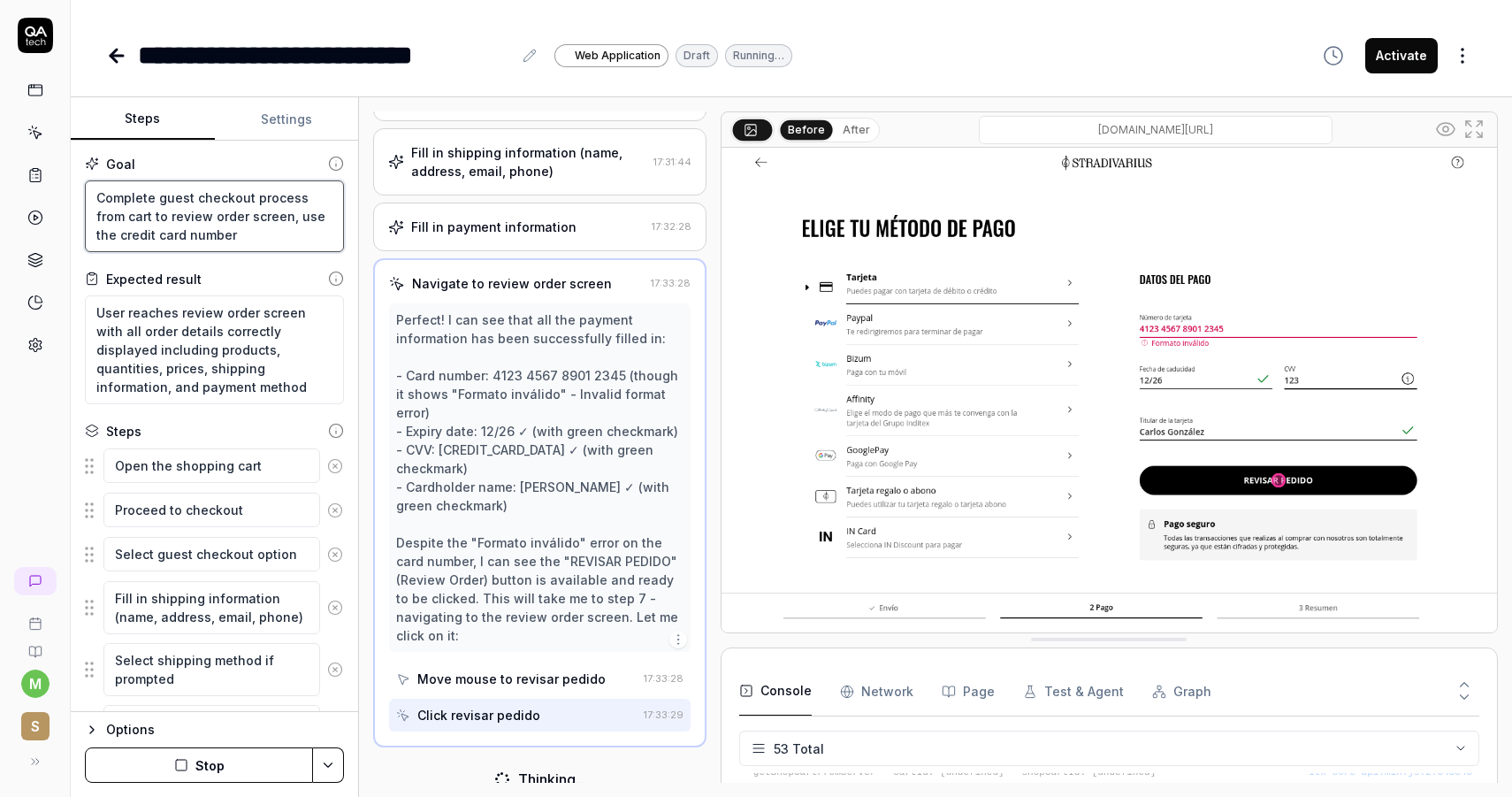
scroll to position [0, 0]
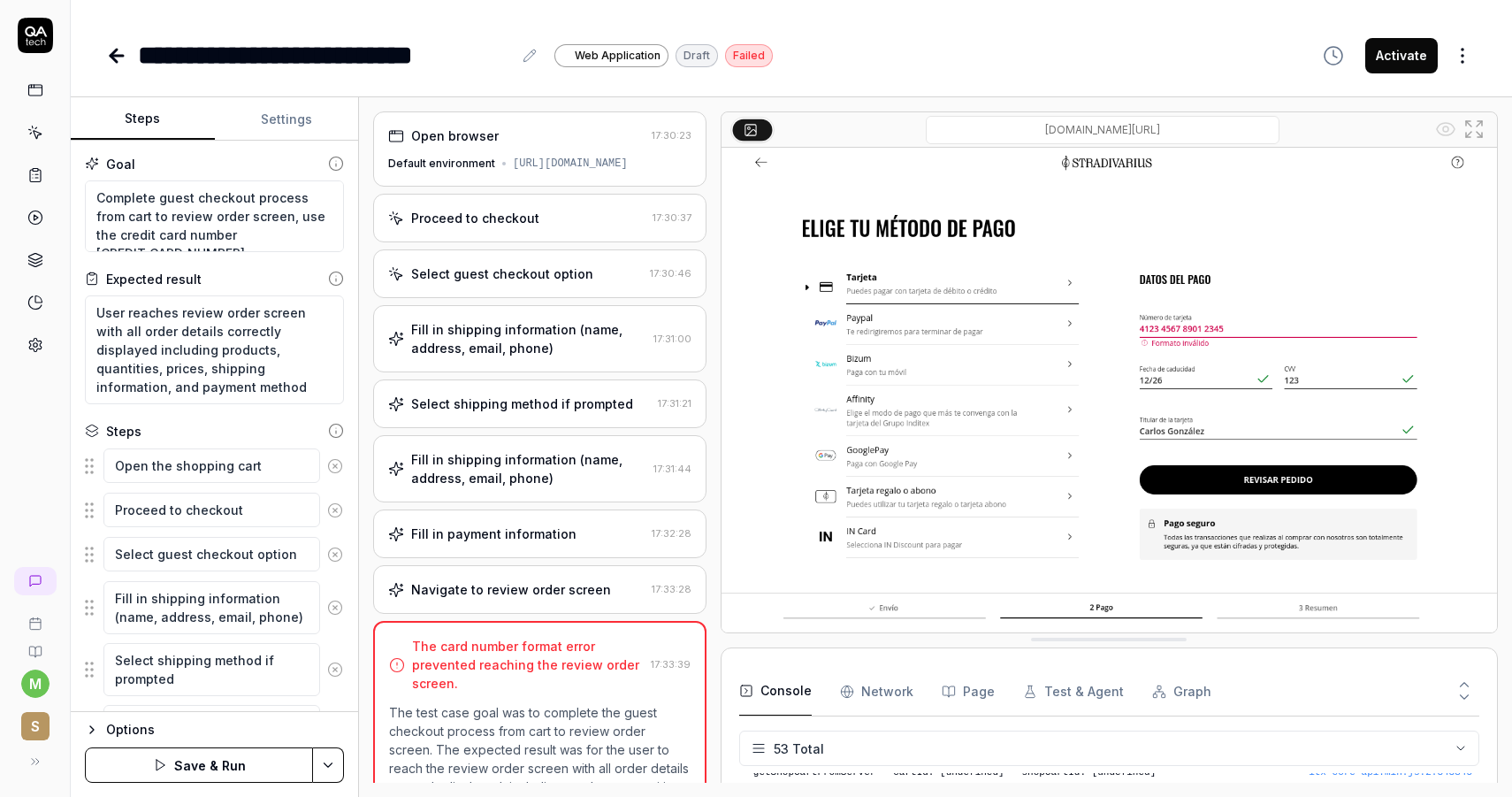
click at [268, 262] on div "Goal Complete guest checkout process from cart to review order screen, use the …" at bounding box center [214, 426] width 288 height 571
click at [213, 752] on button "Save & Run" at bounding box center [199, 765] width 228 height 36
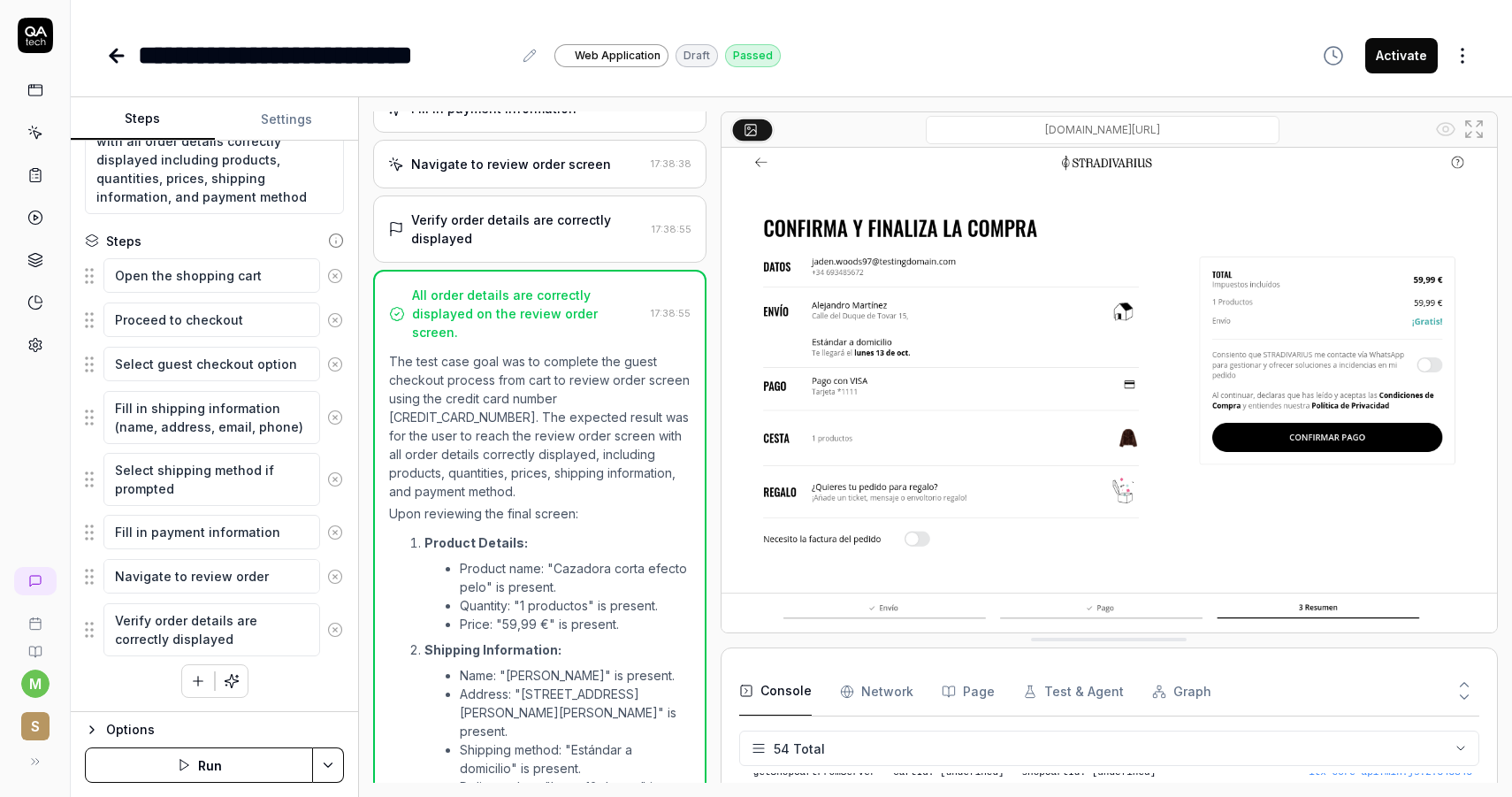
scroll to position [902, 0]
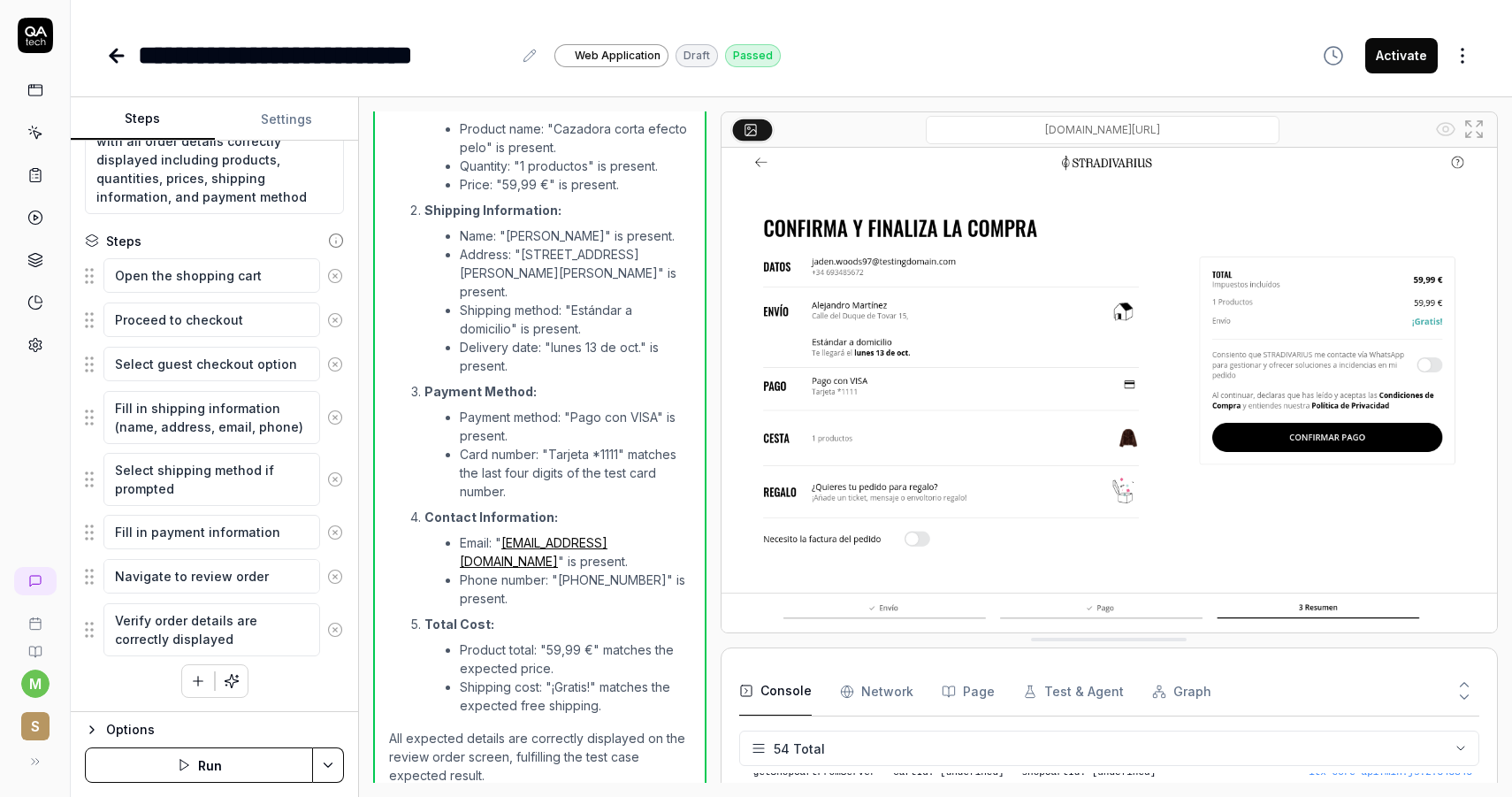
click at [877, 694] on Requests "Network" at bounding box center [877, 691] width 73 height 49
click at [1467, 686] on icon at bounding box center [1464, 684] width 15 height 15
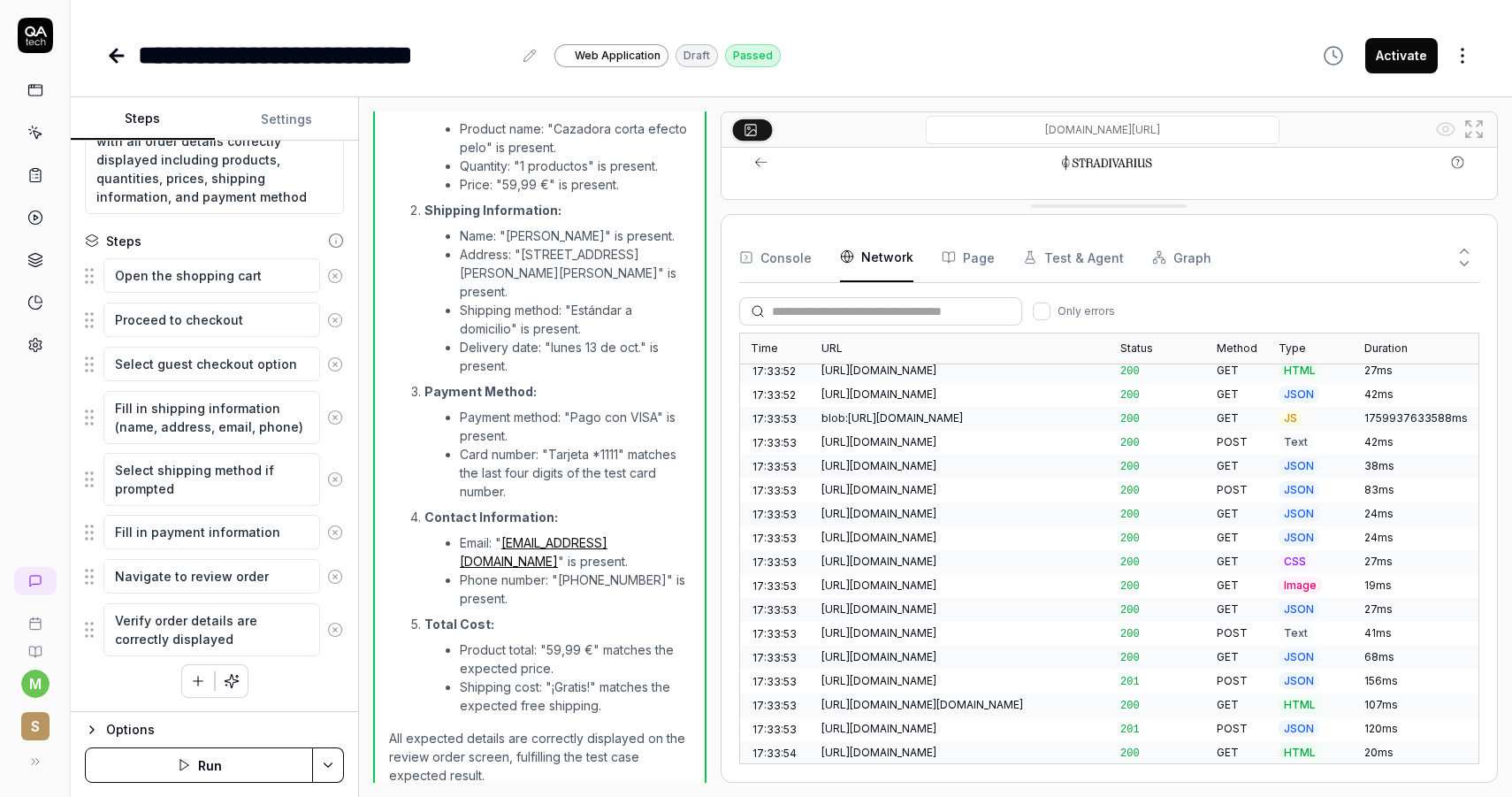
scroll to position [0, 0]
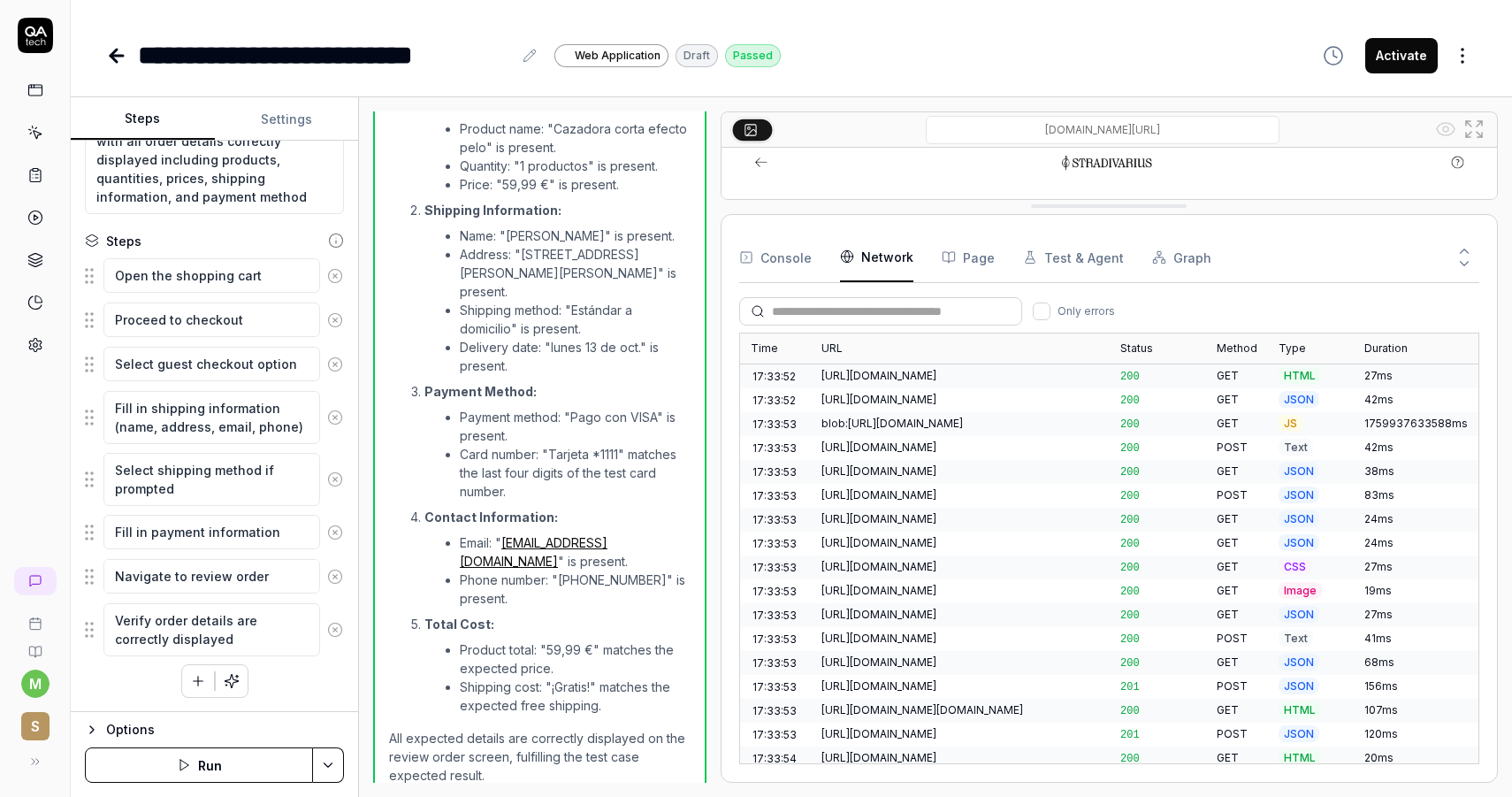
click at [792, 262] on button "Console" at bounding box center [774, 257] width 72 height 49
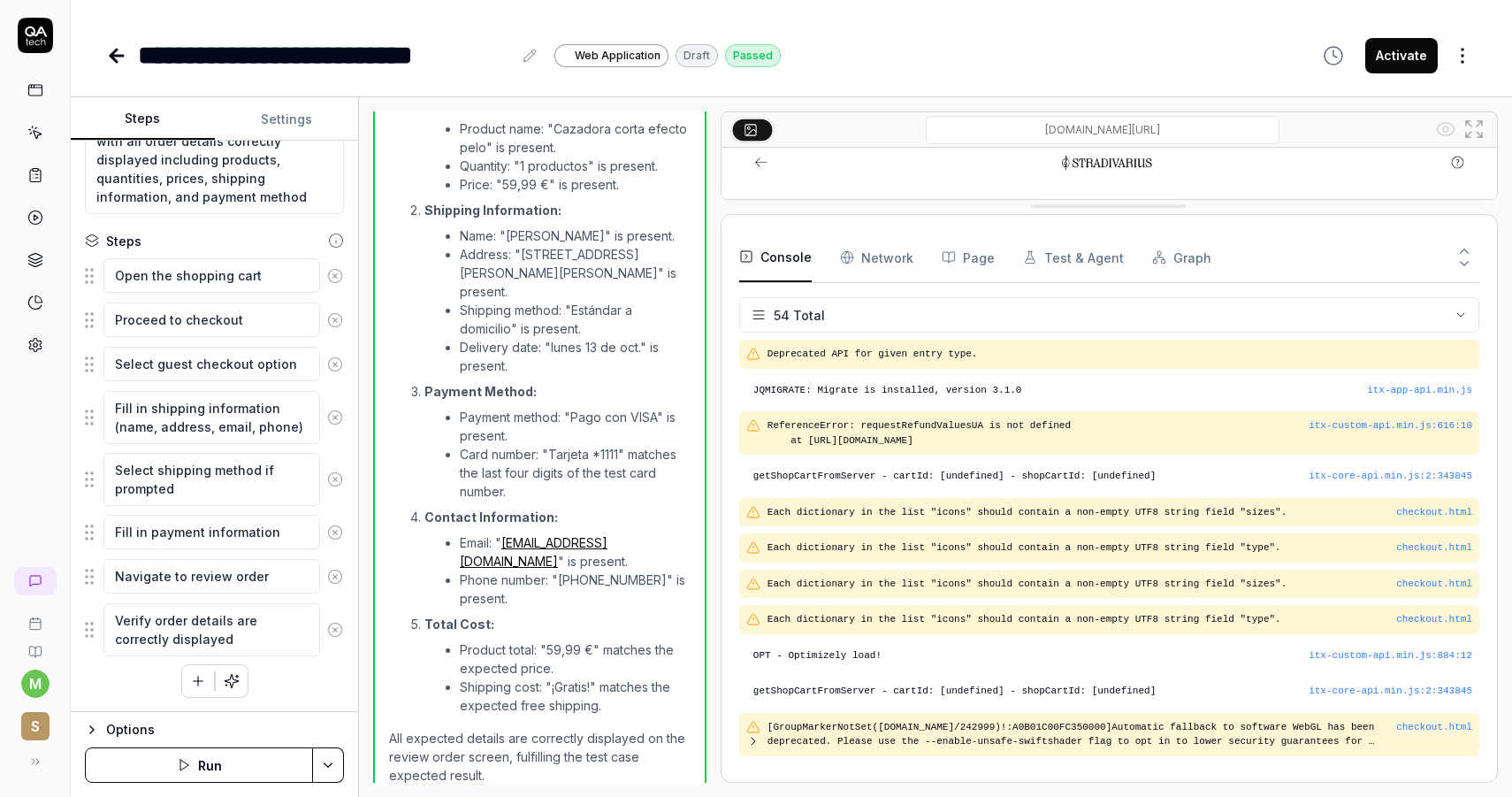
click at [37, 137] on icon at bounding box center [35, 132] width 15 height 15
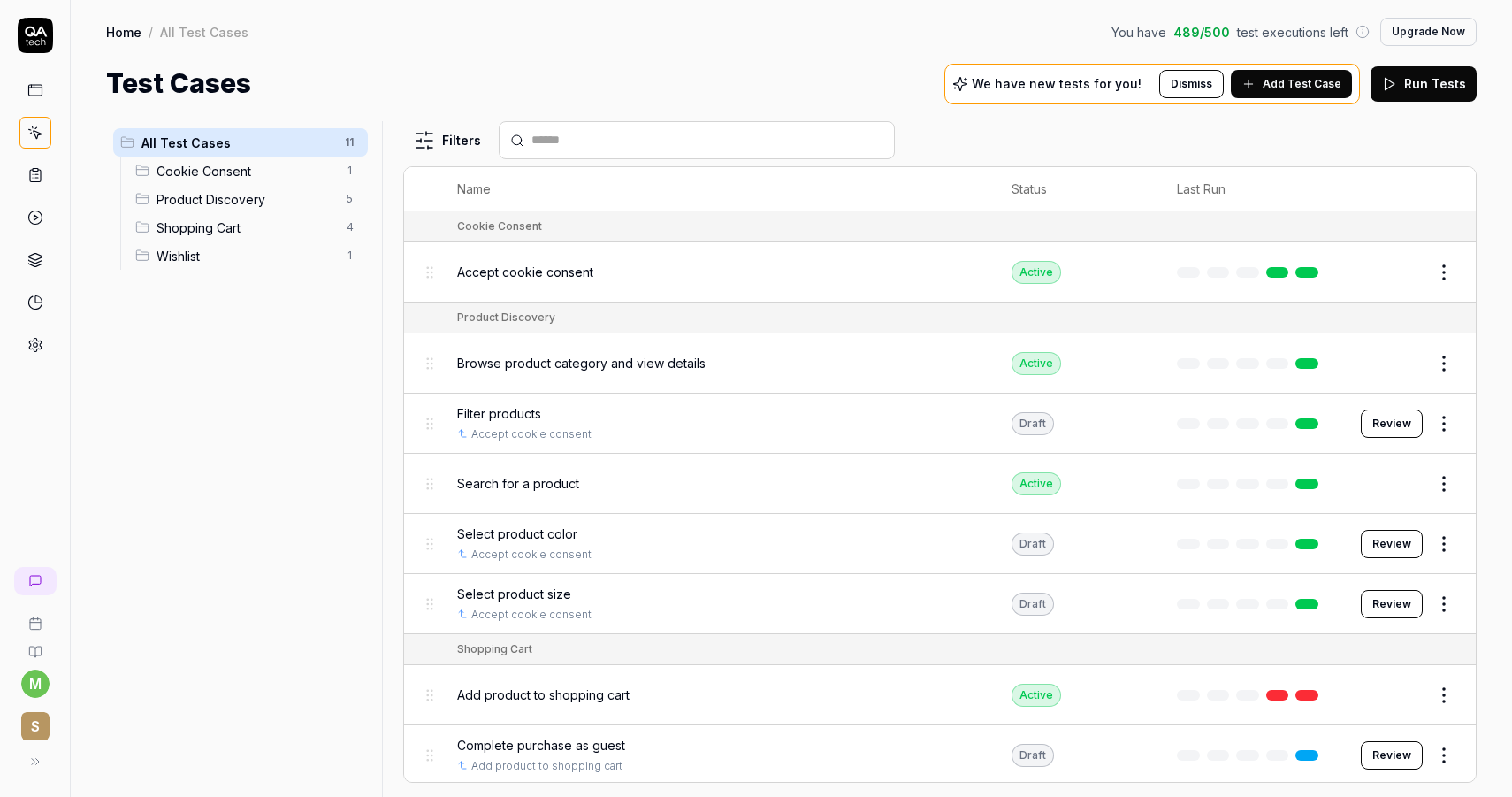
scroll to position [14, 0]
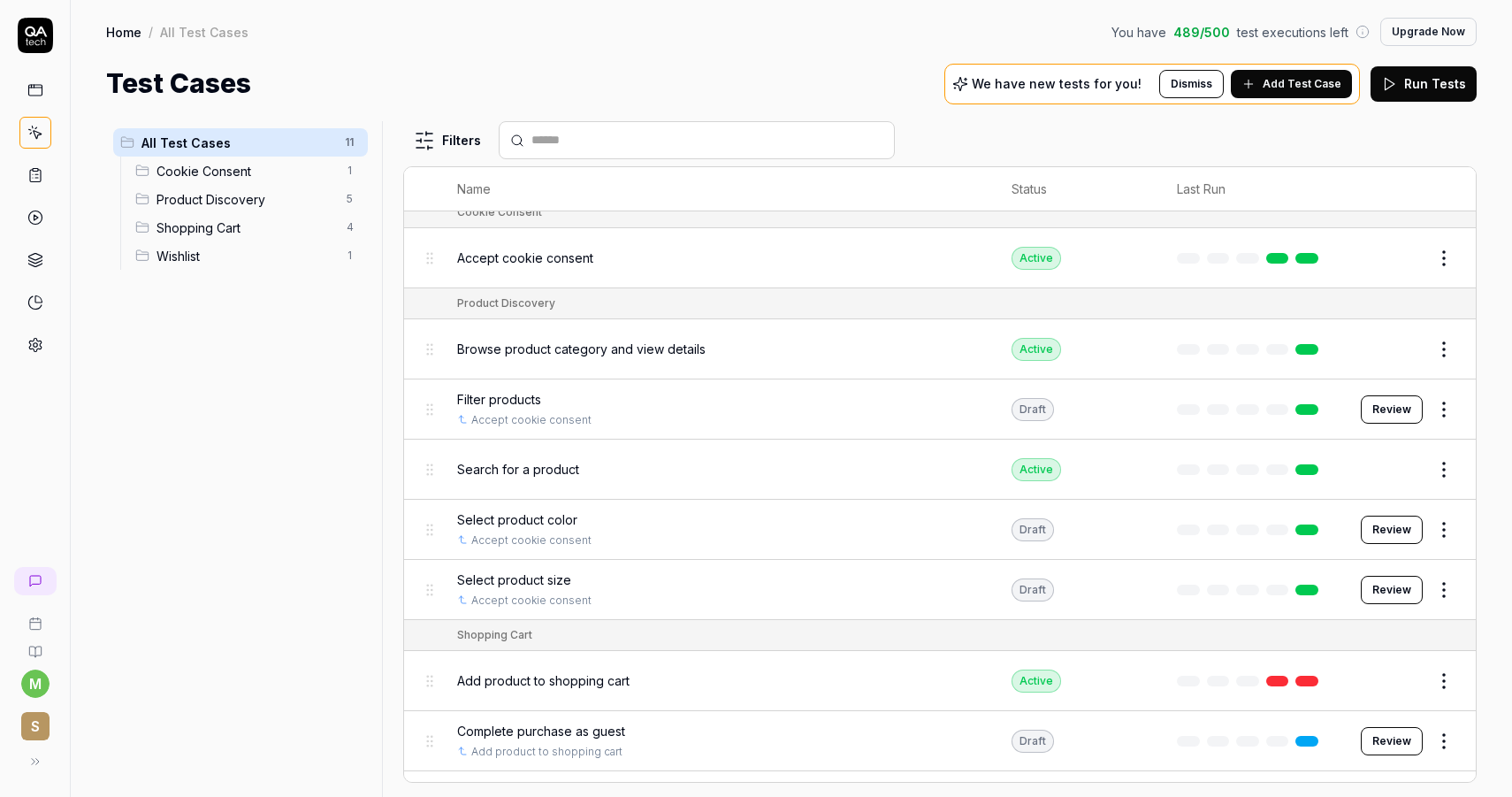
click at [1387, 404] on button "Review" at bounding box center [1391, 409] width 62 height 28
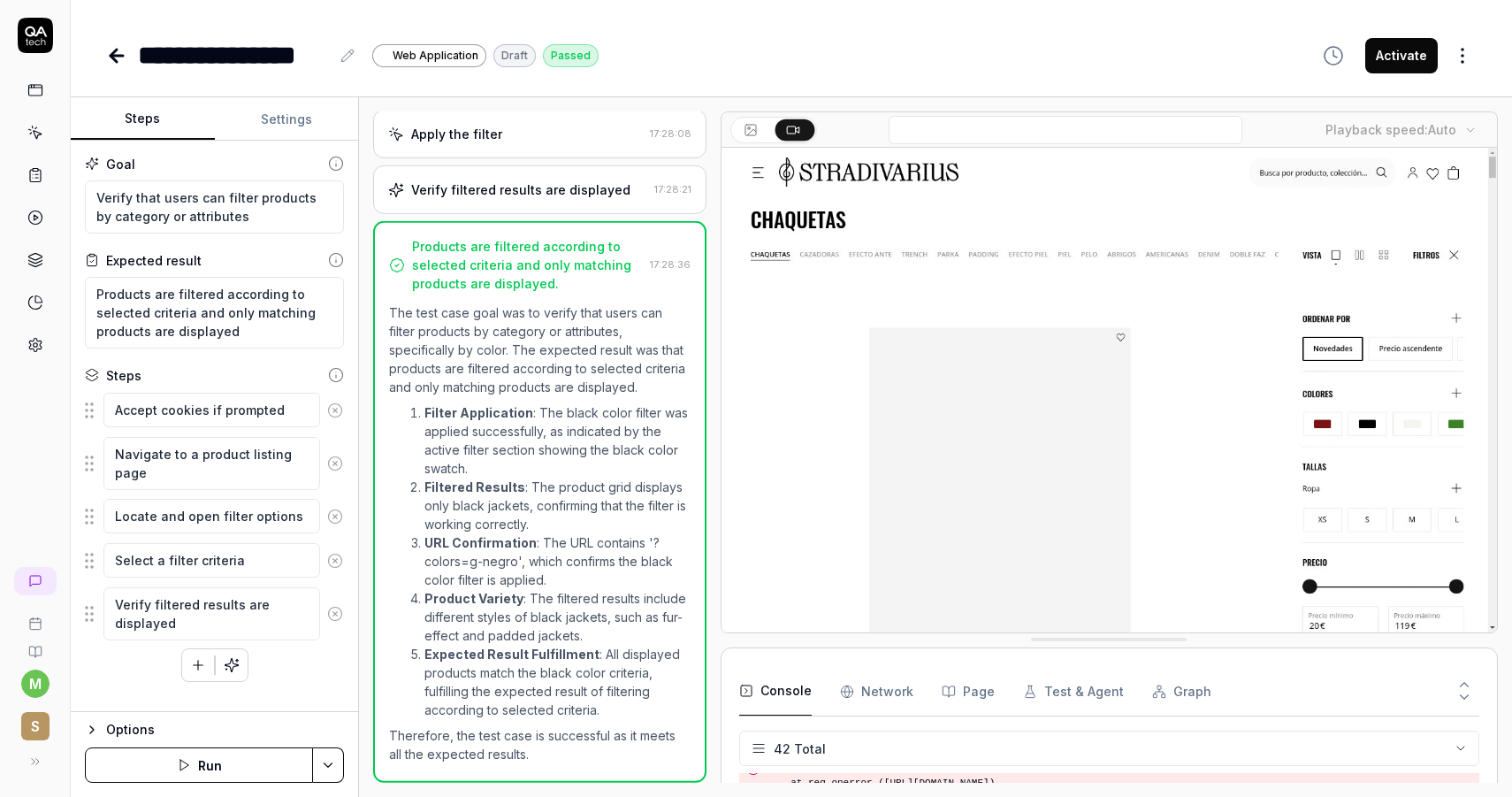
scroll to position [268, 0]
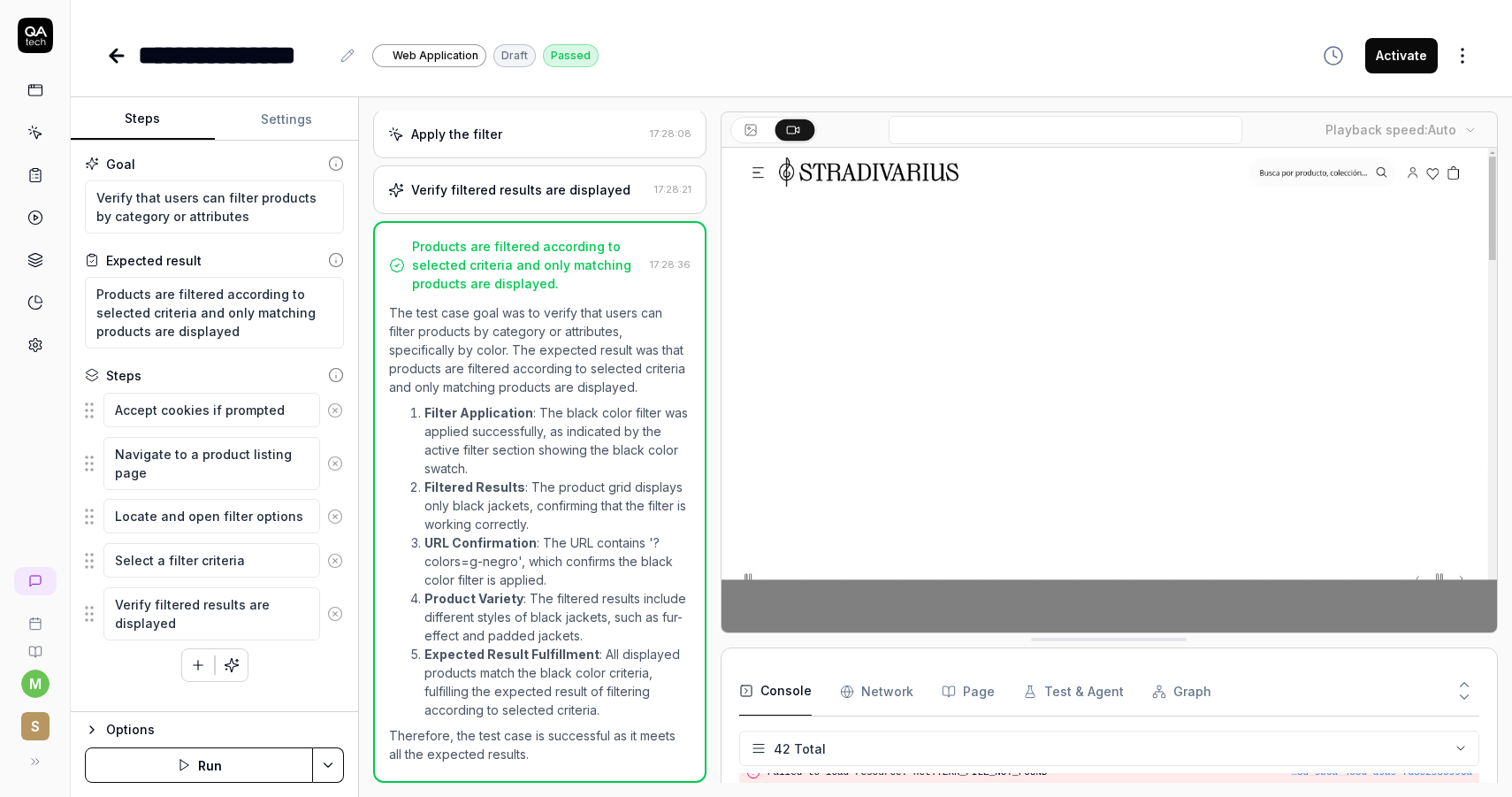
scroll to position [268, 0]
click at [1401, 69] on button "Activate" at bounding box center [1401, 55] width 72 height 36
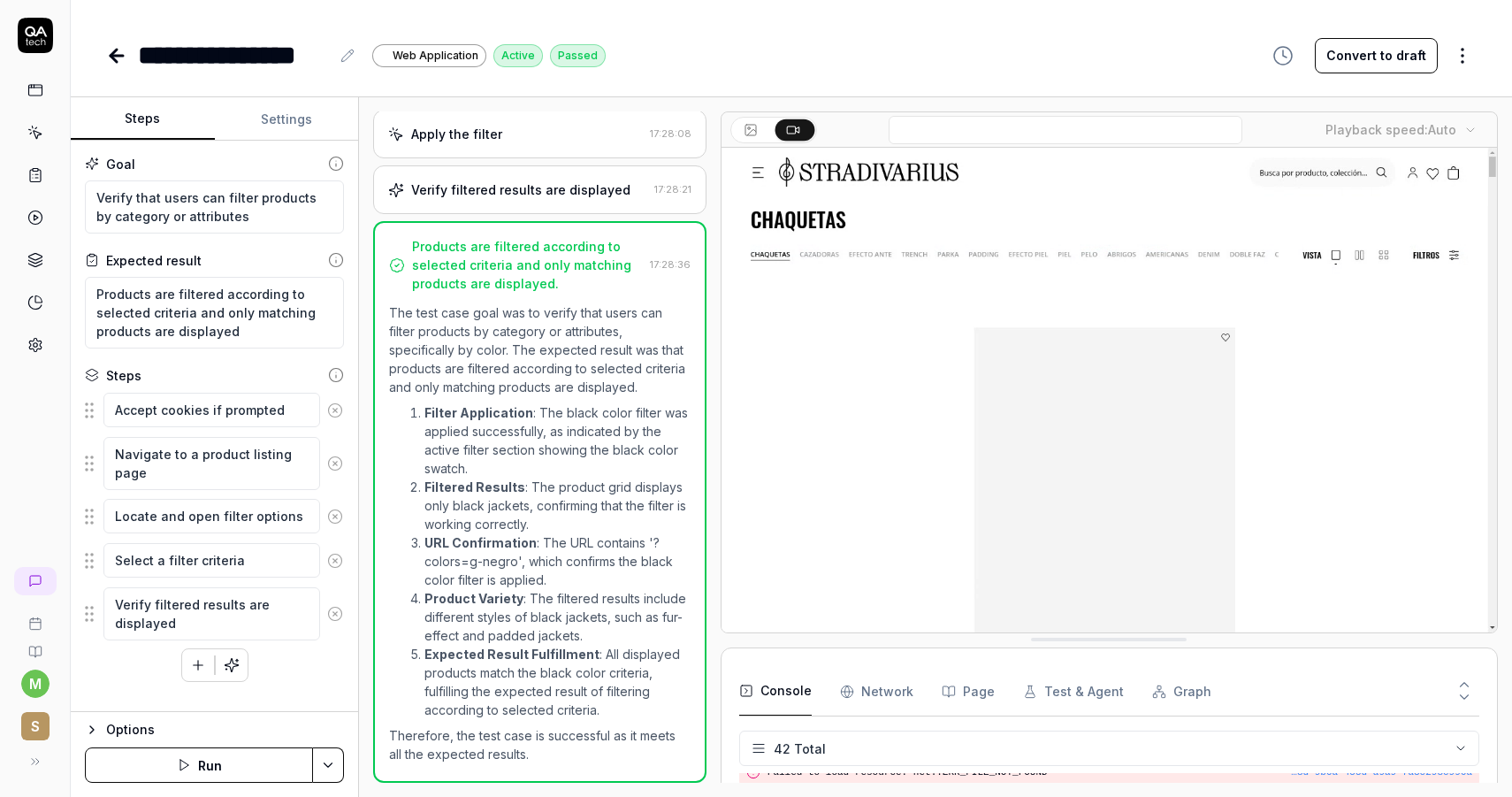
click at [131, 50] on div "**********" at bounding box center [355, 55] width 499 height 40
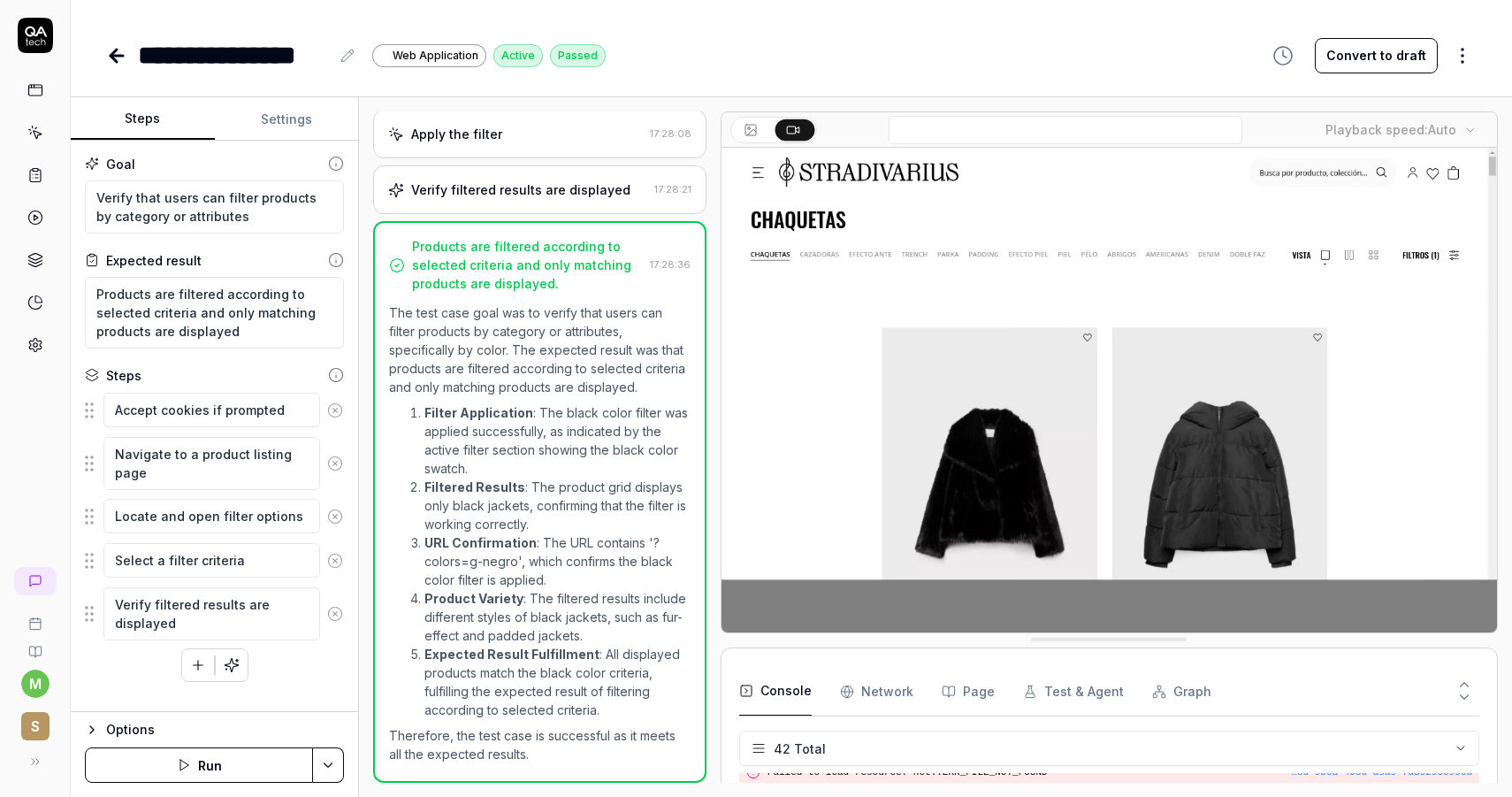
click at [119, 52] on icon at bounding box center [117, 56] width 21 height 21
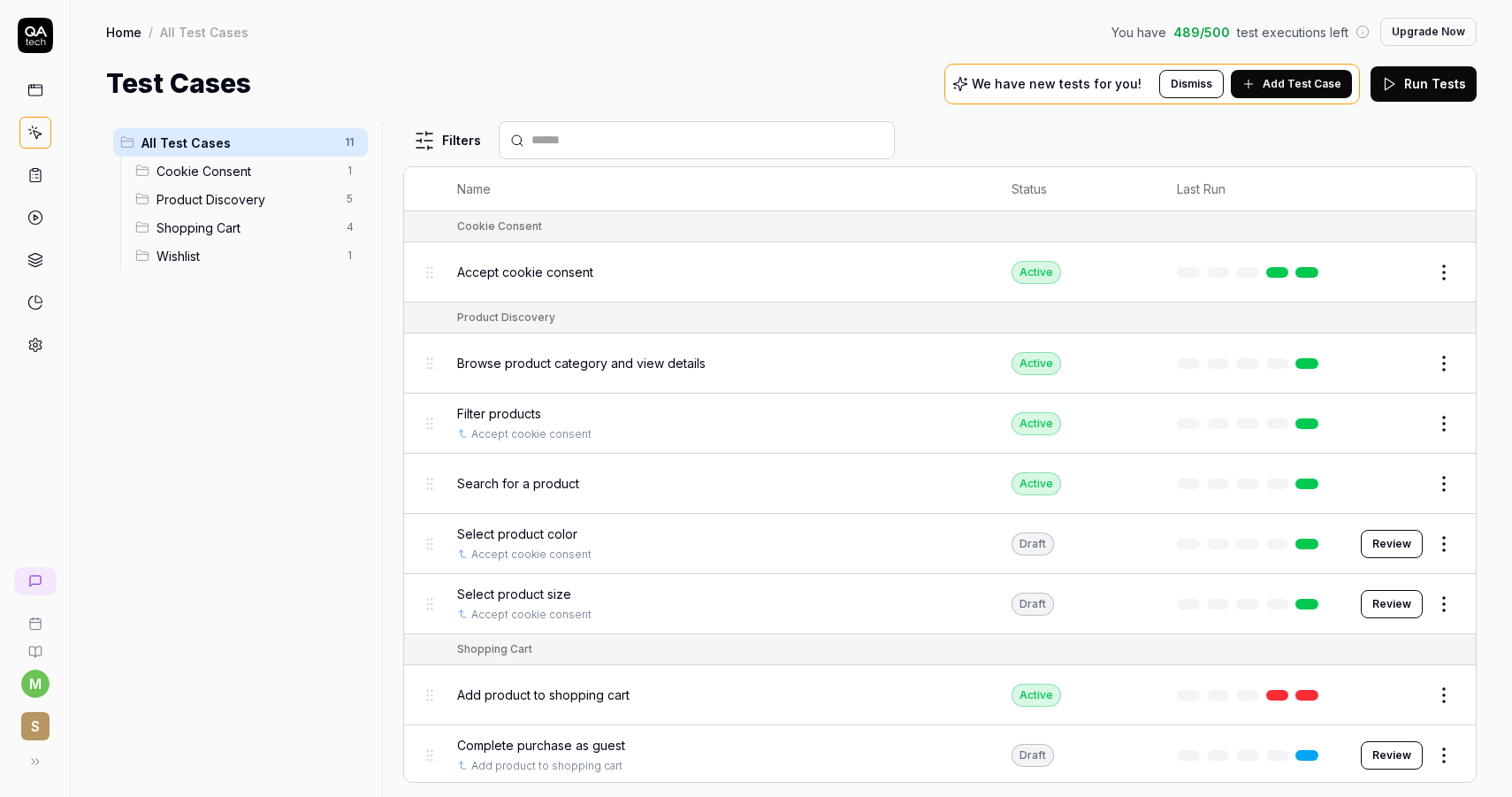
click at [1376, 542] on button "Review" at bounding box center [1391, 543] width 62 height 28
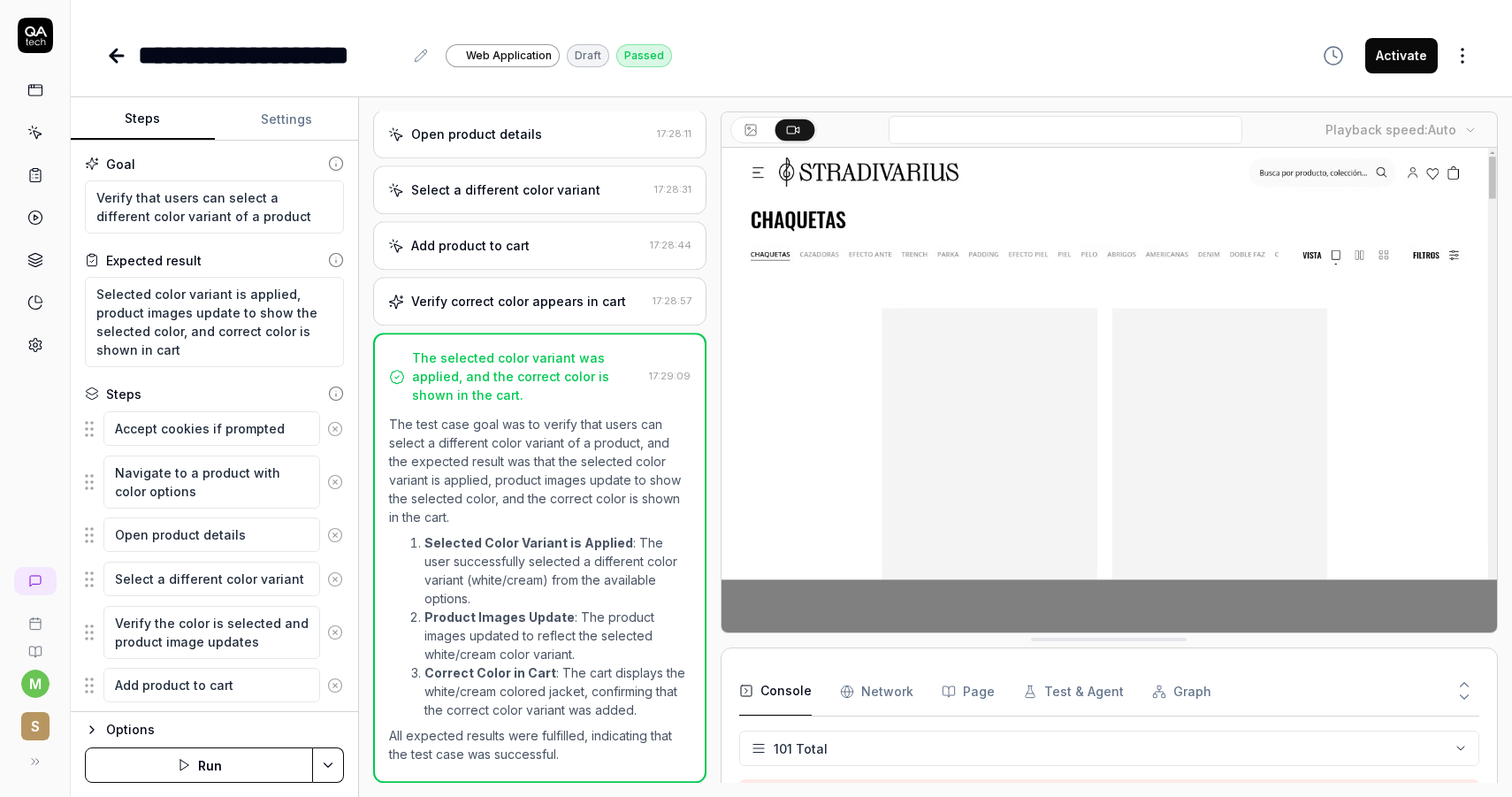
scroll to position [360, 0]
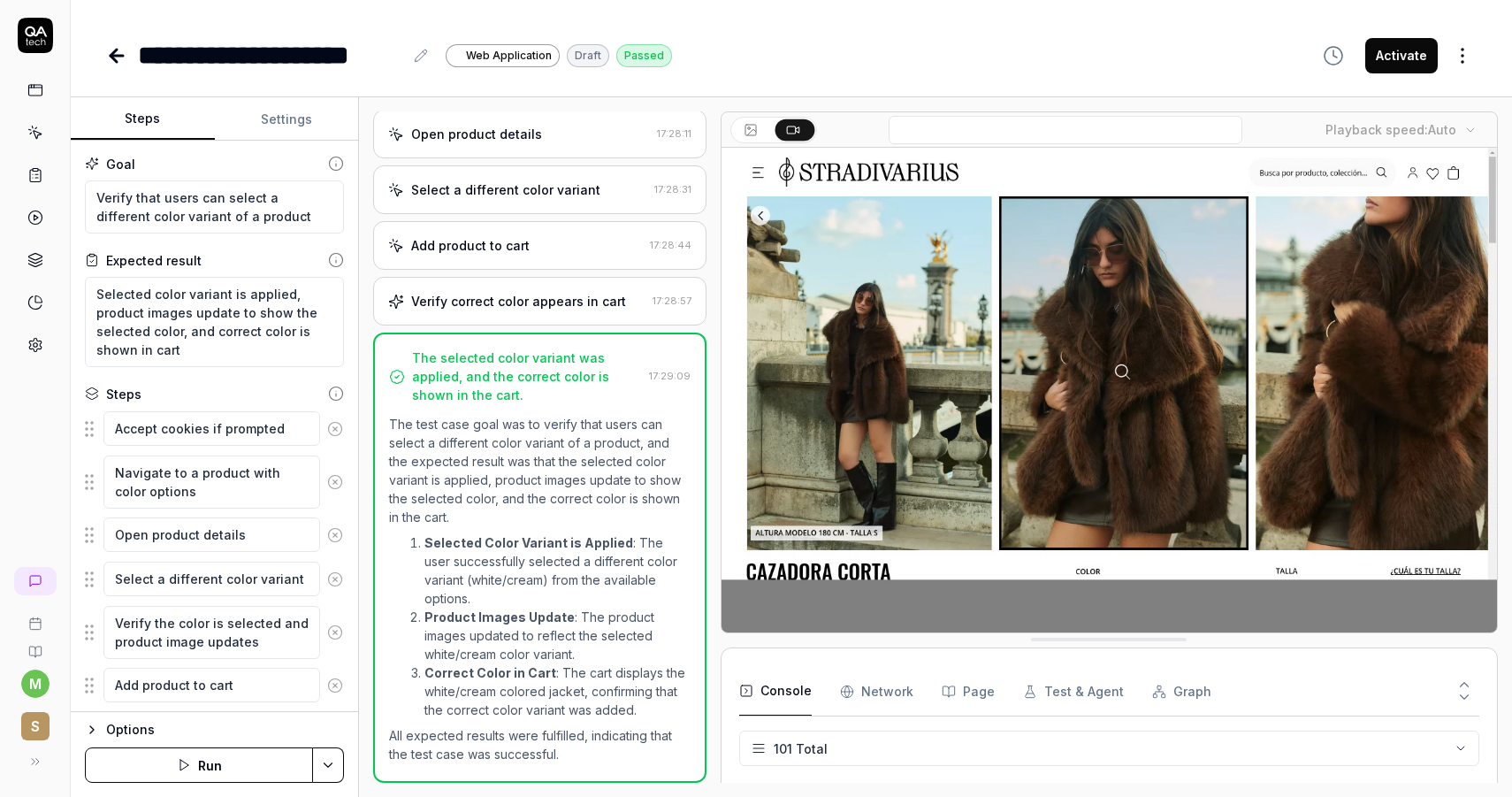
scroll to position [3617, 0]
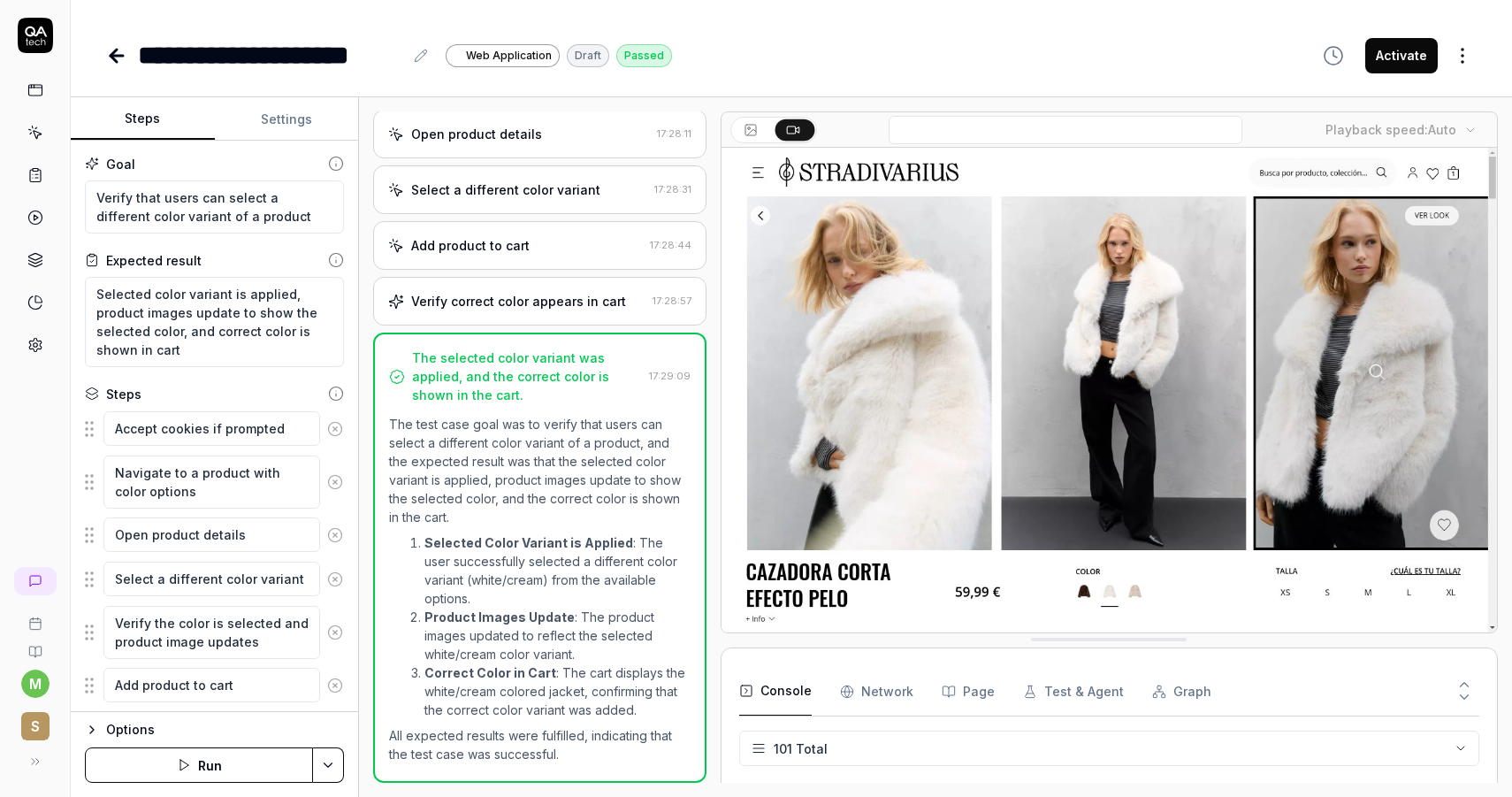
click at [625, 497] on p "The test case goal was to verify that users can select a different color varian…" at bounding box center [540, 470] width 301 height 111
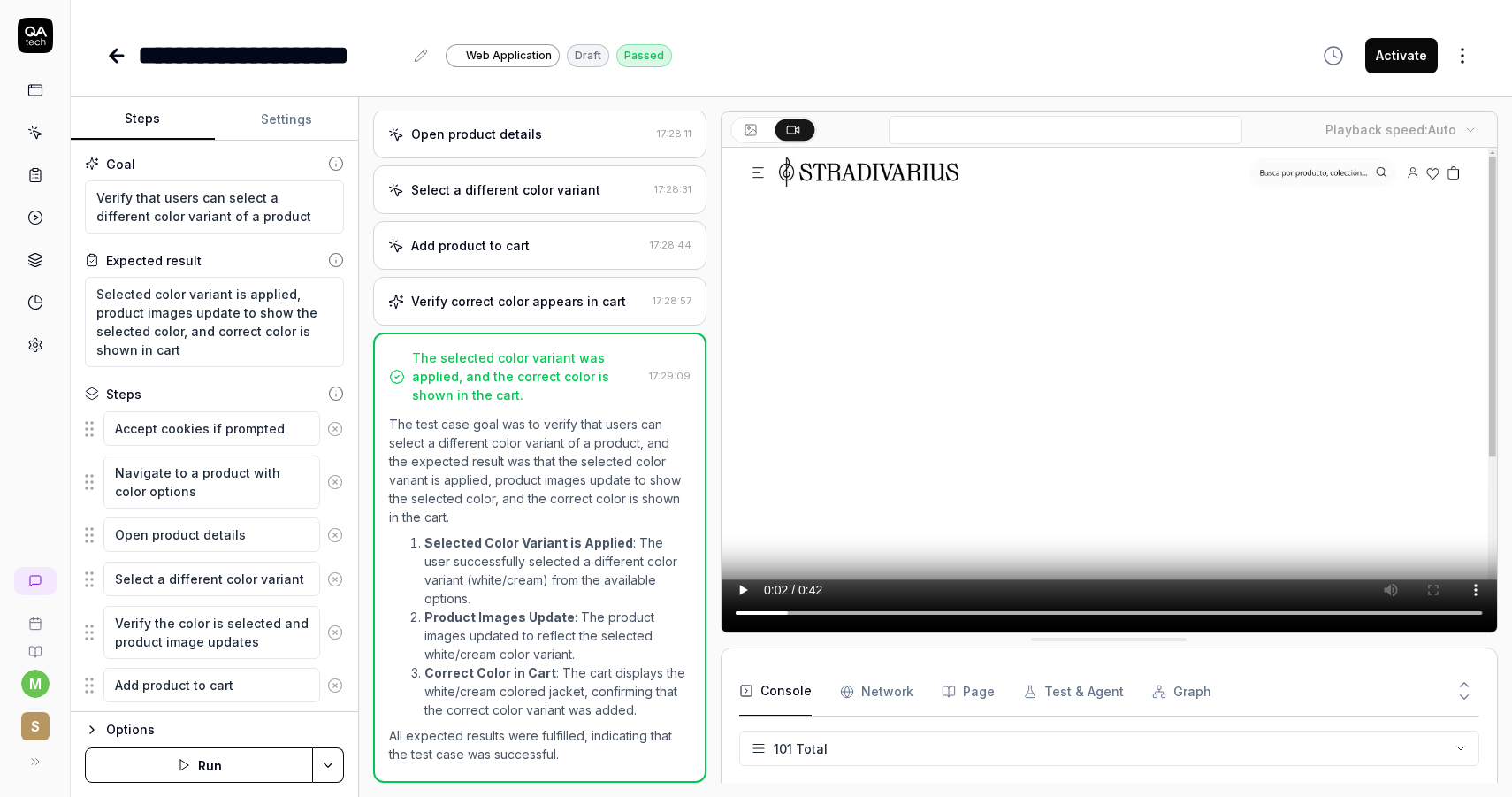
click at [575, 312] on div "Verify correct color appears in cart 17:28:57" at bounding box center [539, 301] width 333 height 48
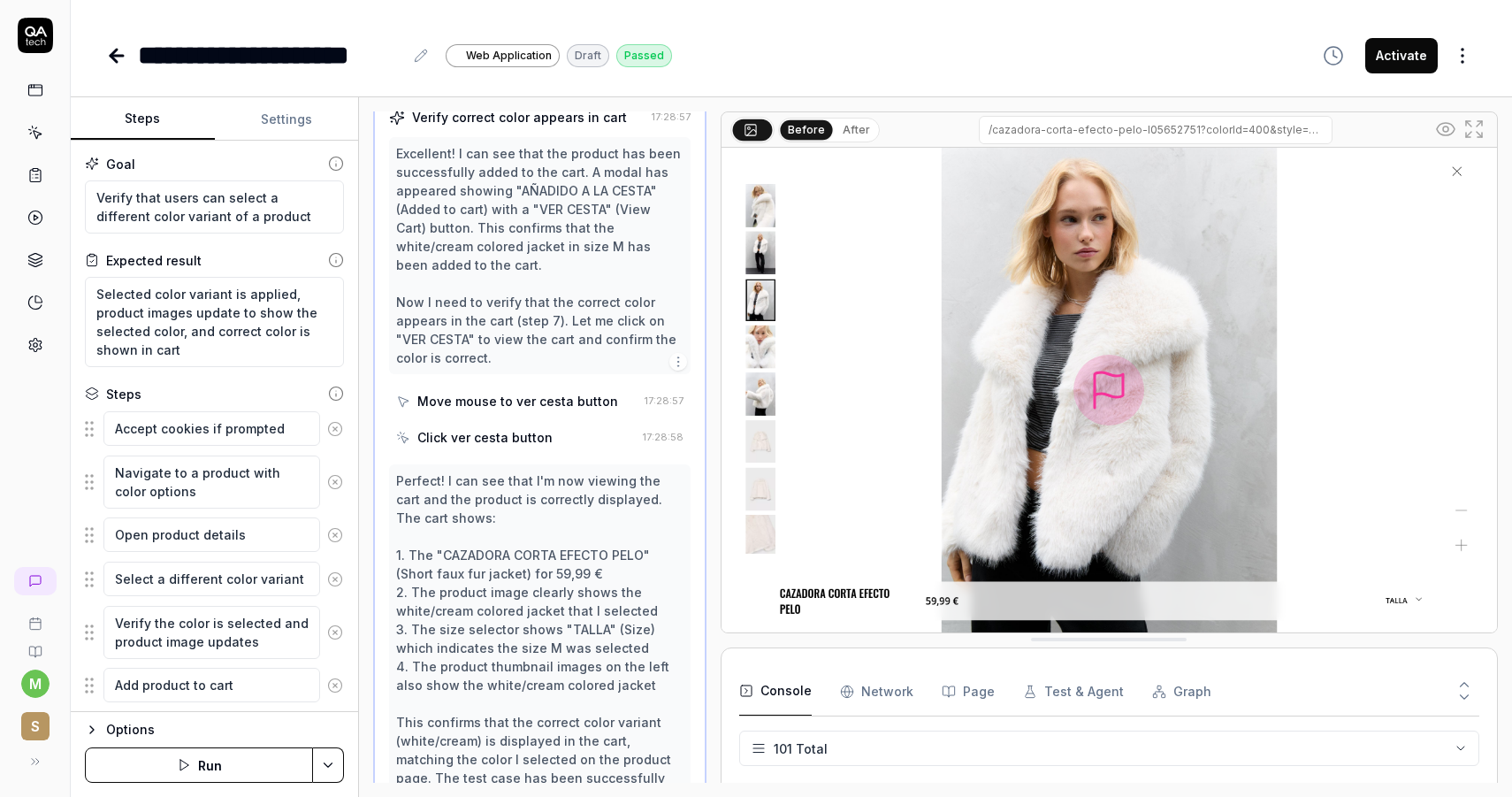
scroll to position [527, 0]
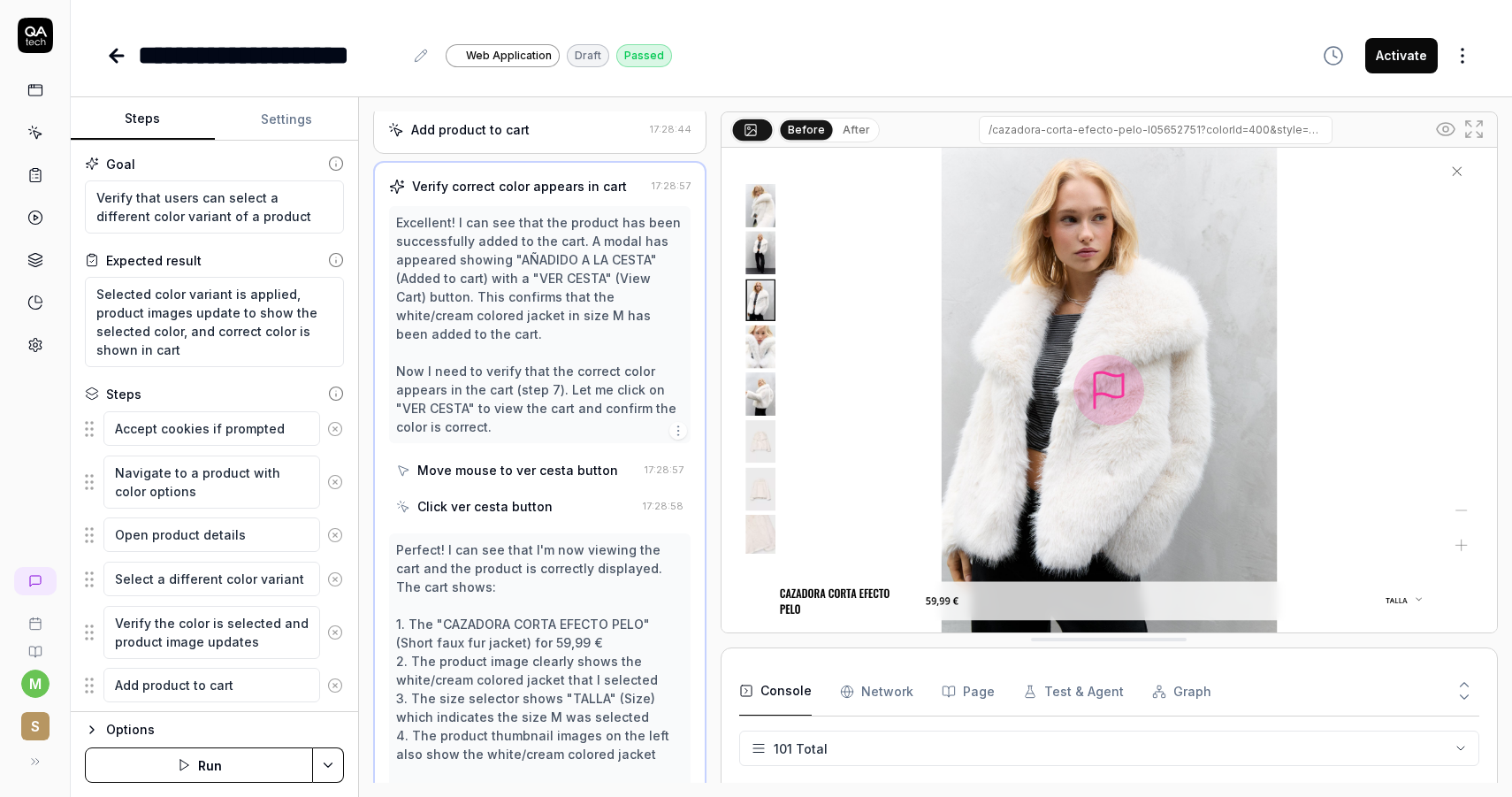
click at [529, 397] on div "Excellent! I can see that the product has been successfully added to the cart. …" at bounding box center [540, 325] width 288 height 223
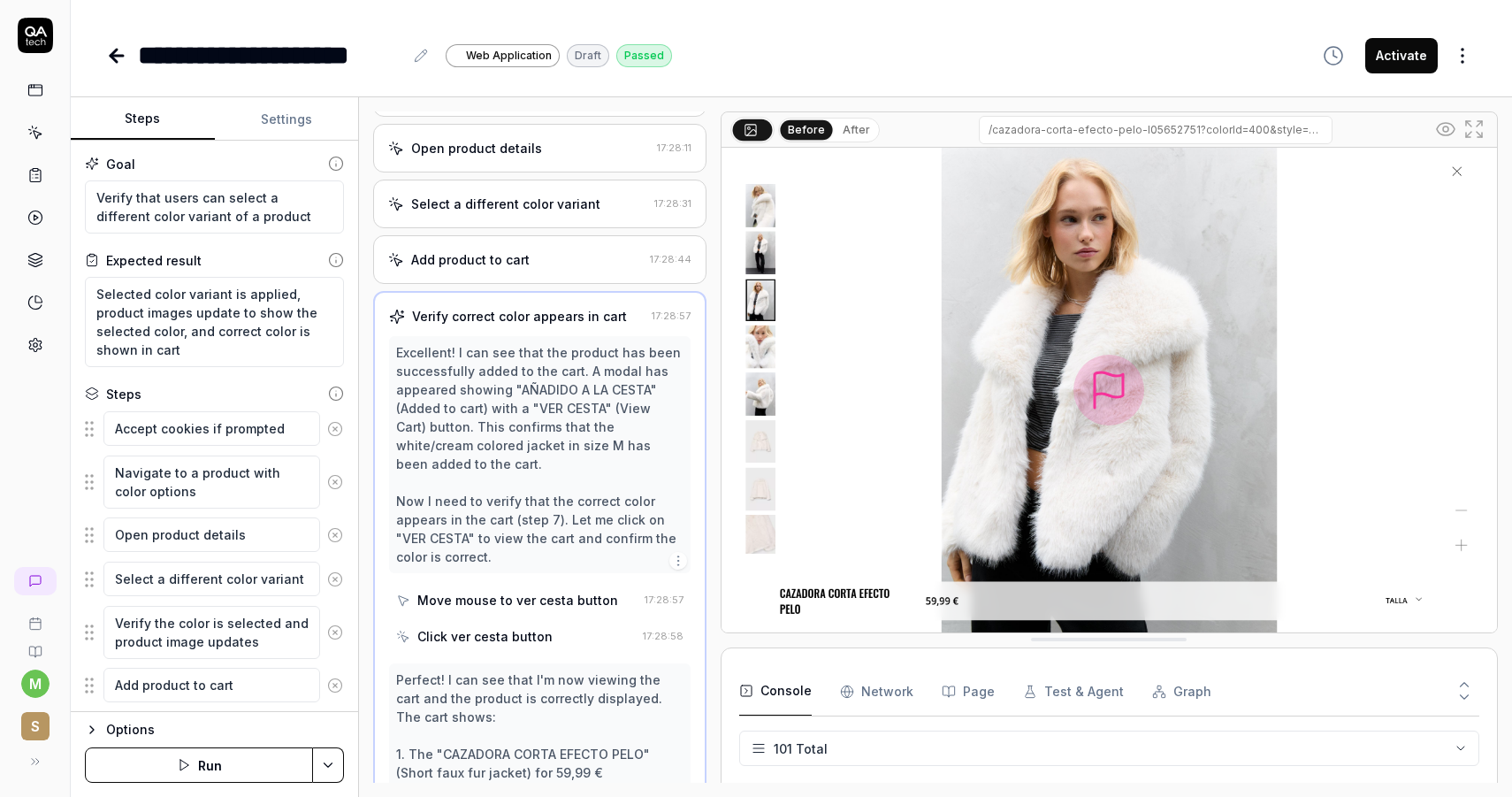
click at [532, 269] on div "Add product to cart" at bounding box center [516, 259] width 255 height 18
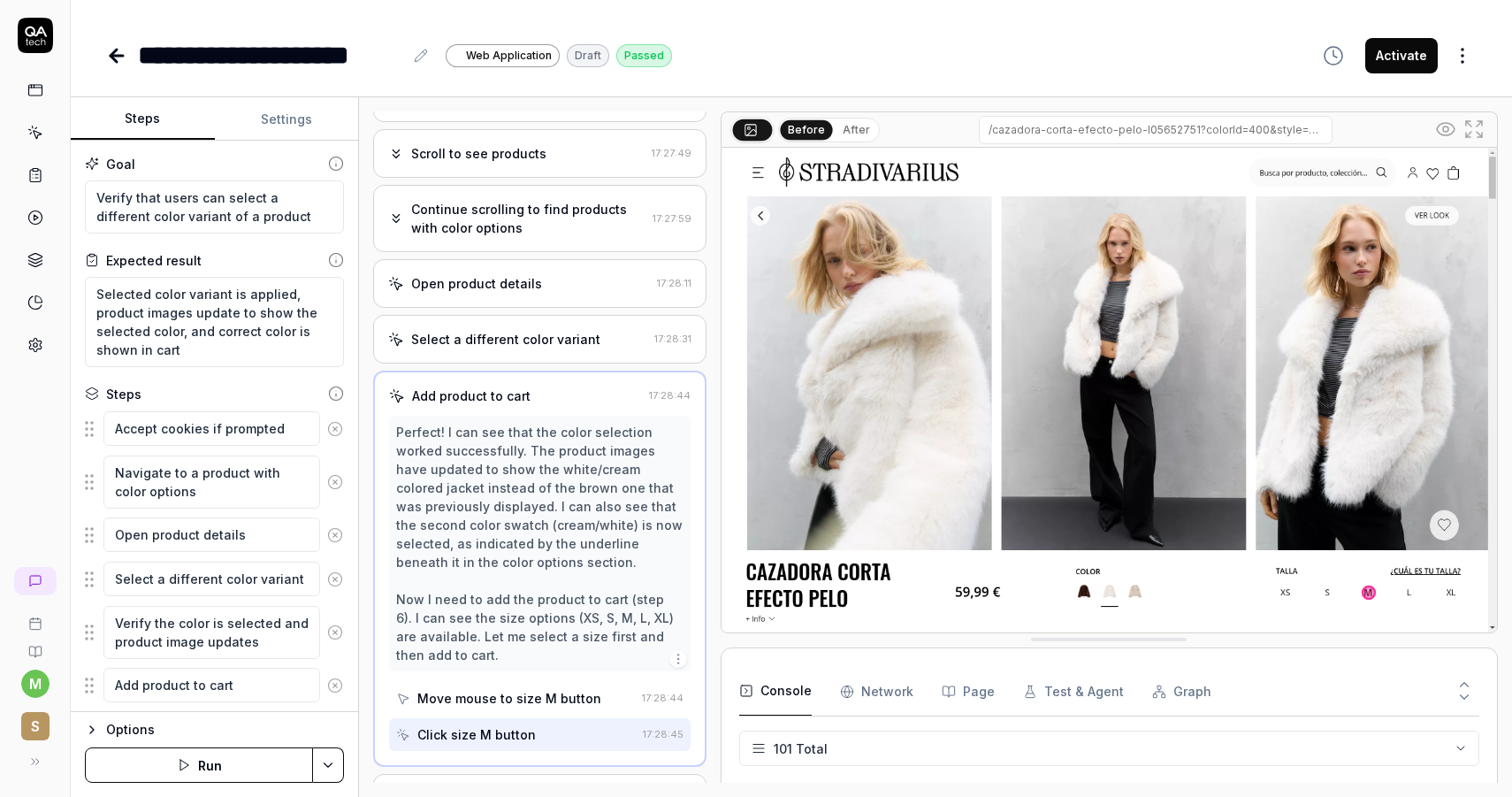
scroll to position [343, 0]
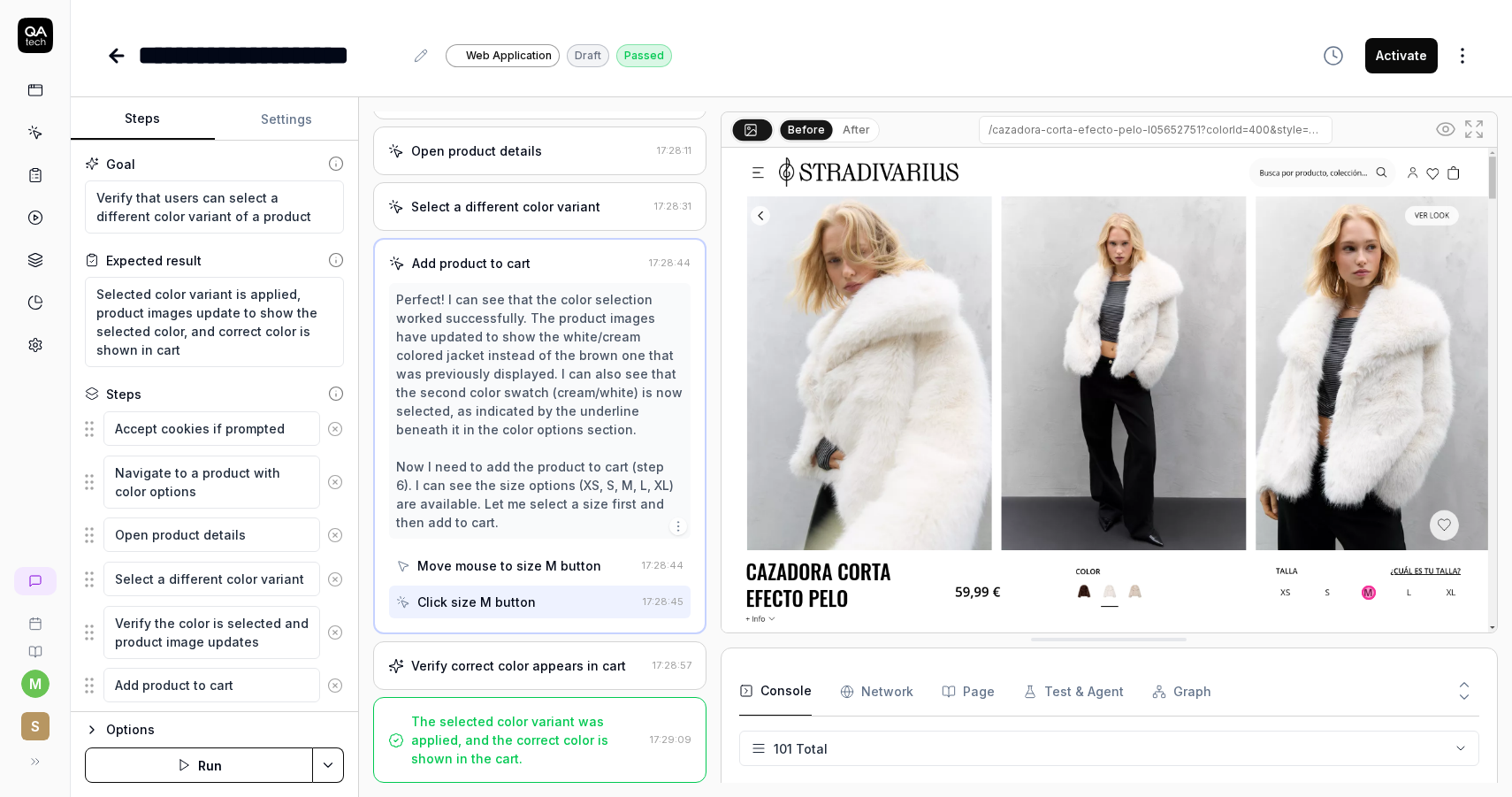
click at [523, 660] on div "Verify correct color appears in cart" at bounding box center [518, 665] width 214 height 18
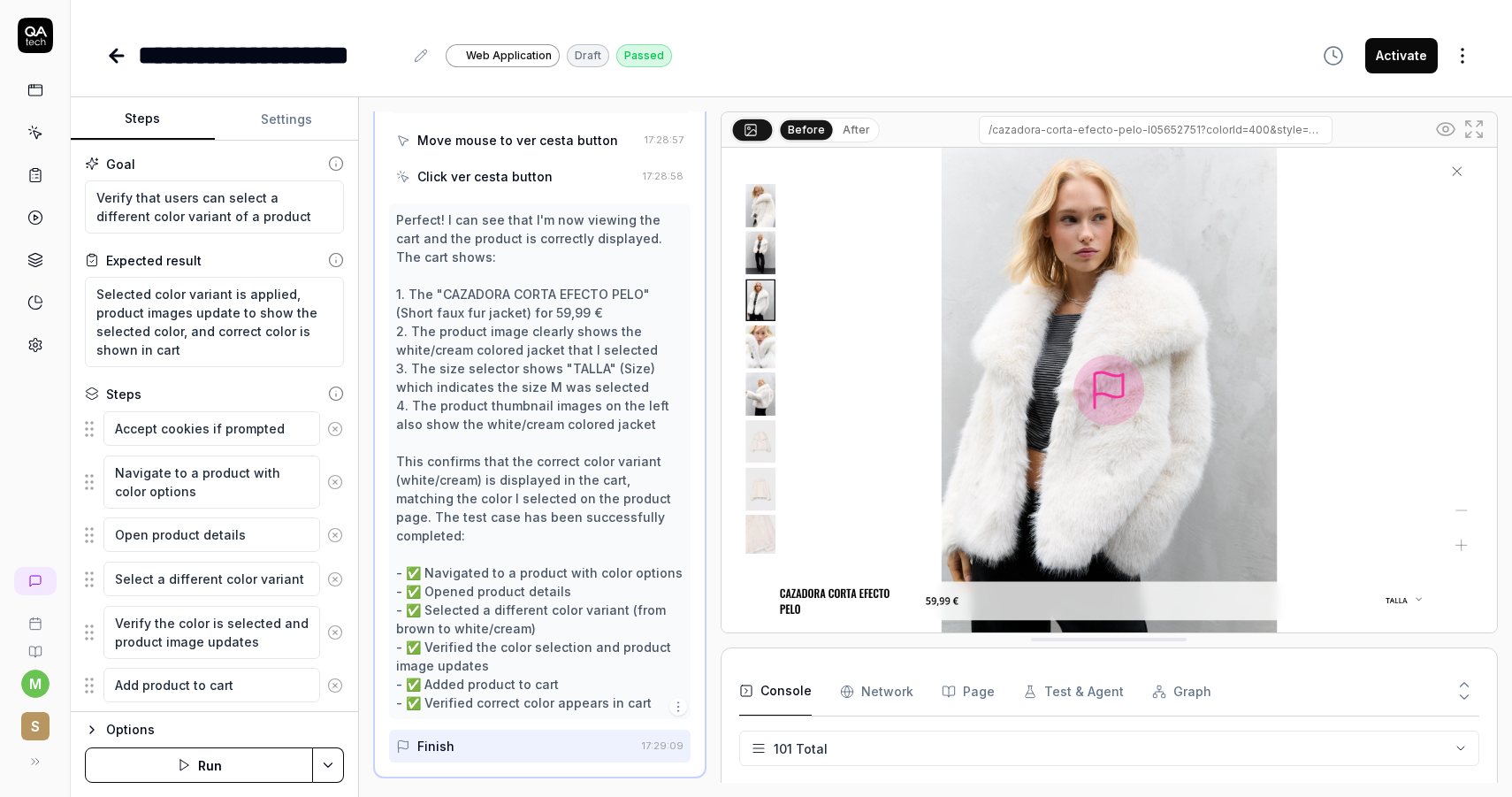
scroll to position [109, 0]
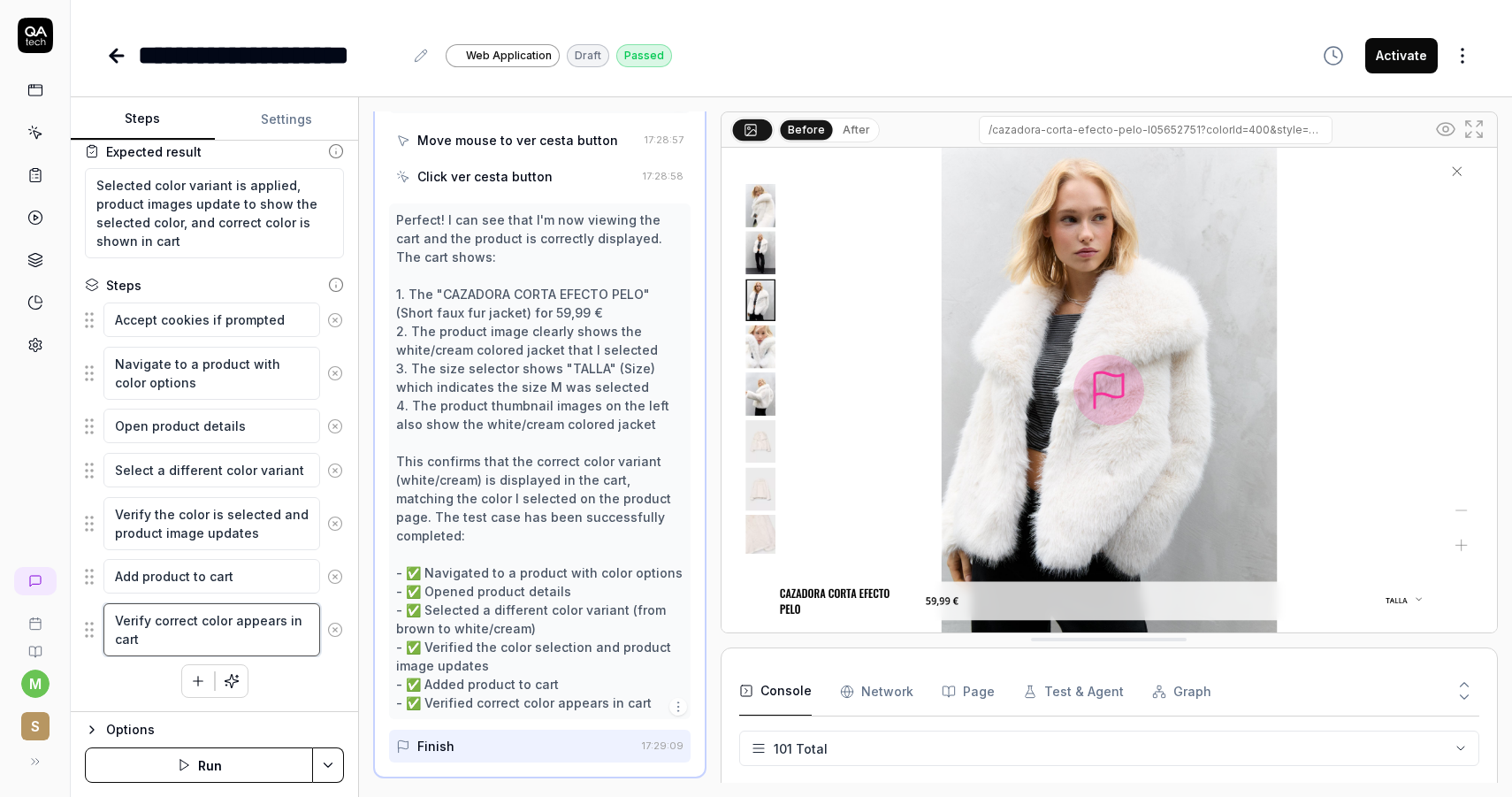
click at [198, 636] on textarea "Verify correct color appears in cart" at bounding box center [211, 629] width 216 height 53
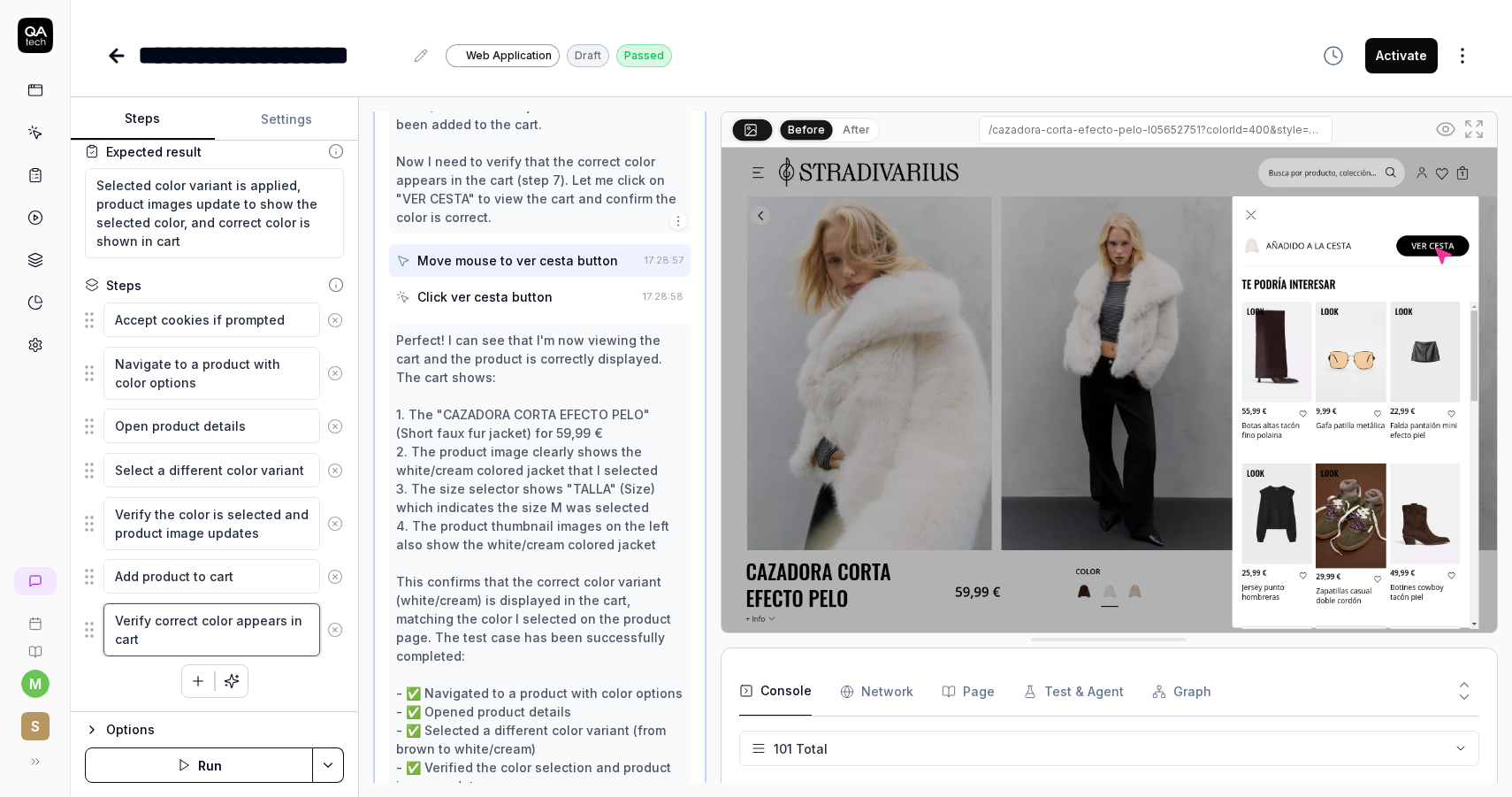
scroll to position [652, 0]
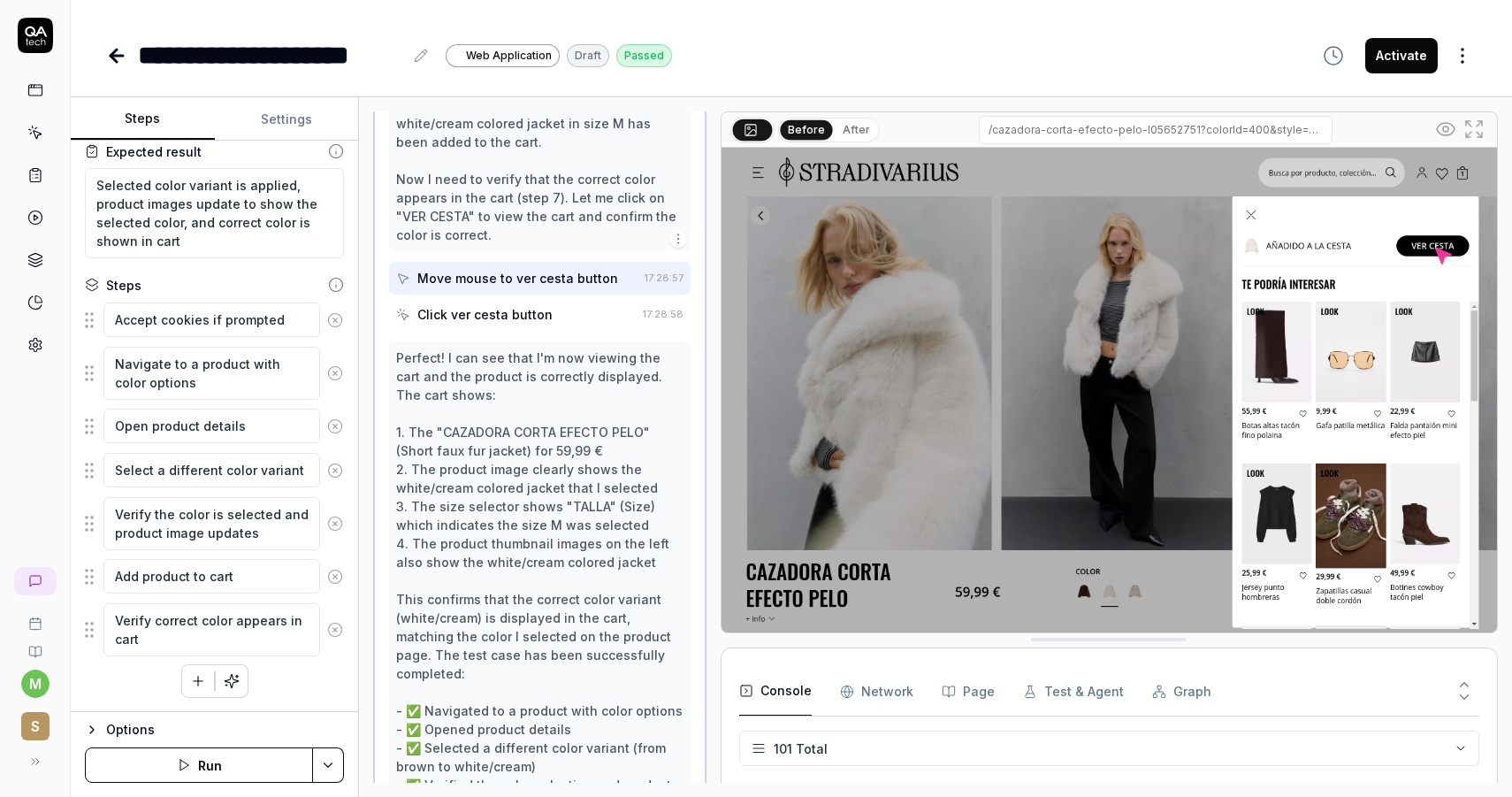
click at [525, 288] on div "Move mouse to ver cesta button" at bounding box center [518, 277] width 201 height 18
click at [508, 324] on div "Click ver cesta button" at bounding box center [485, 314] width 135 height 18
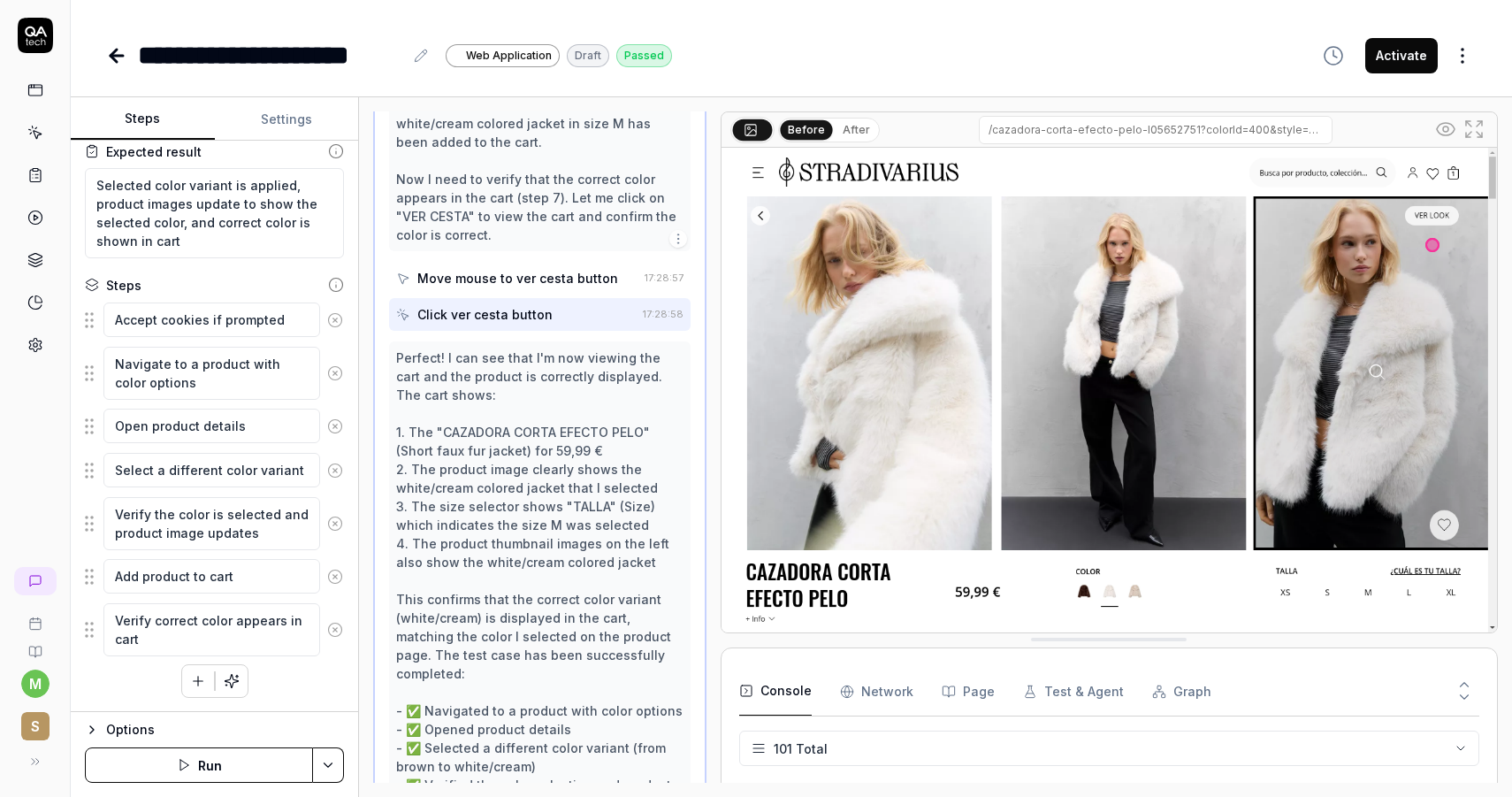
click at [507, 288] on div "Move mouse to ver cesta button" at bounding box center [518, 277] width 201 height 18
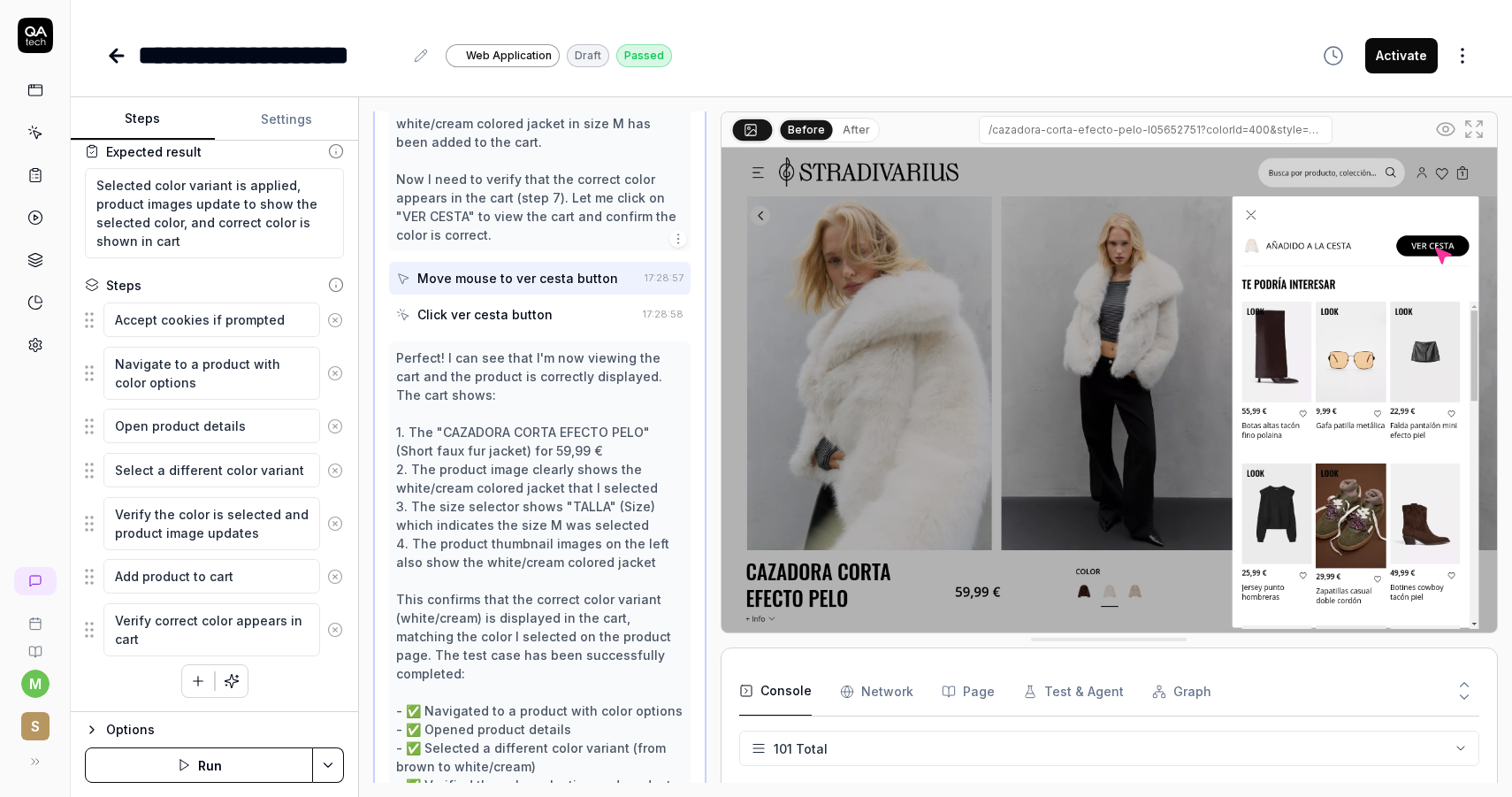
click at [508, 321] on div "Click ver cesta button" at bounding box center [485, 314] width 135 height 18
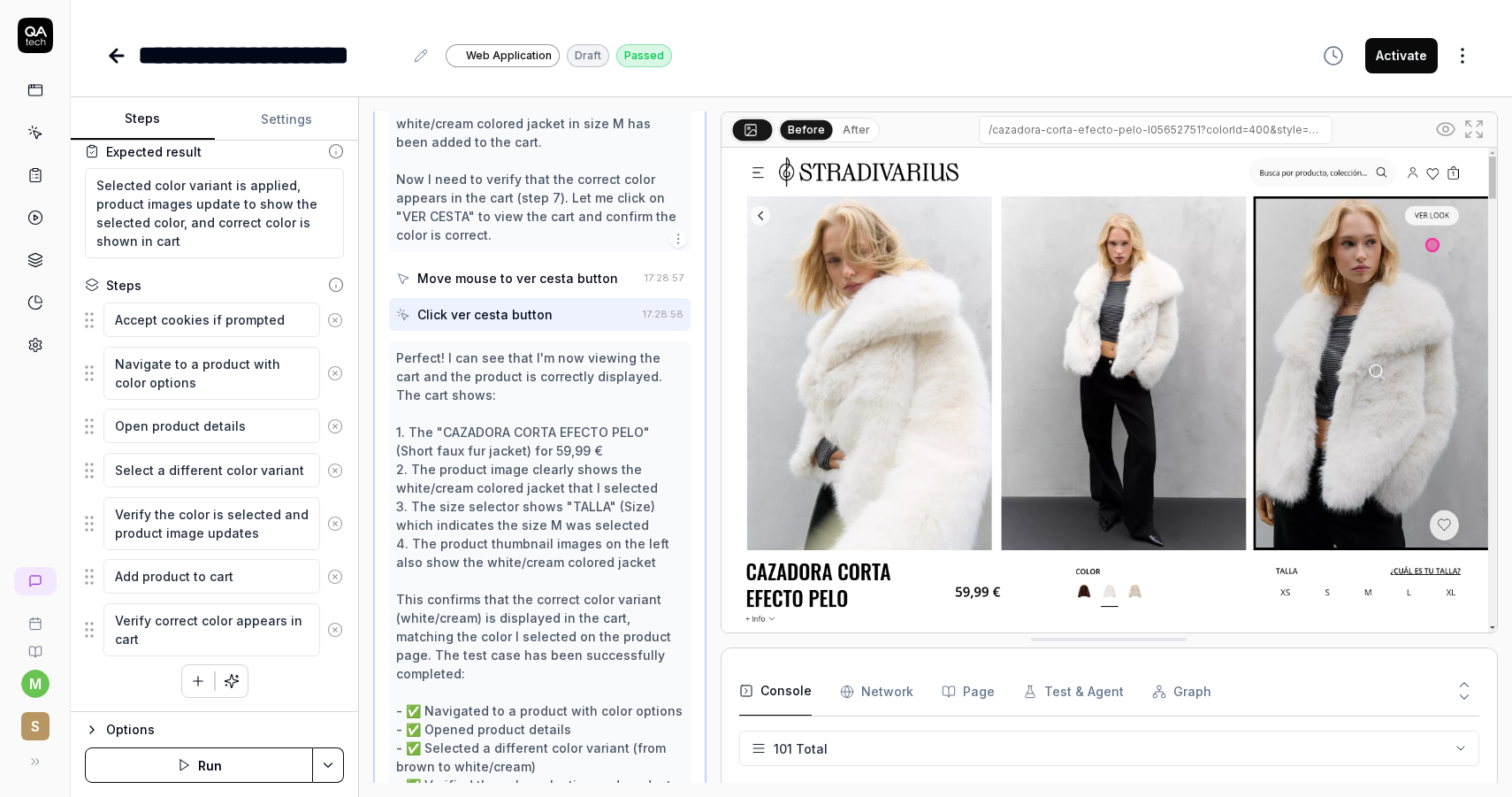
click at [515, 442] on div "Perfect! I can see that I'm now viewing the cart and the product is correctly d…" at bounding box center [540, 599] width 288 height 501
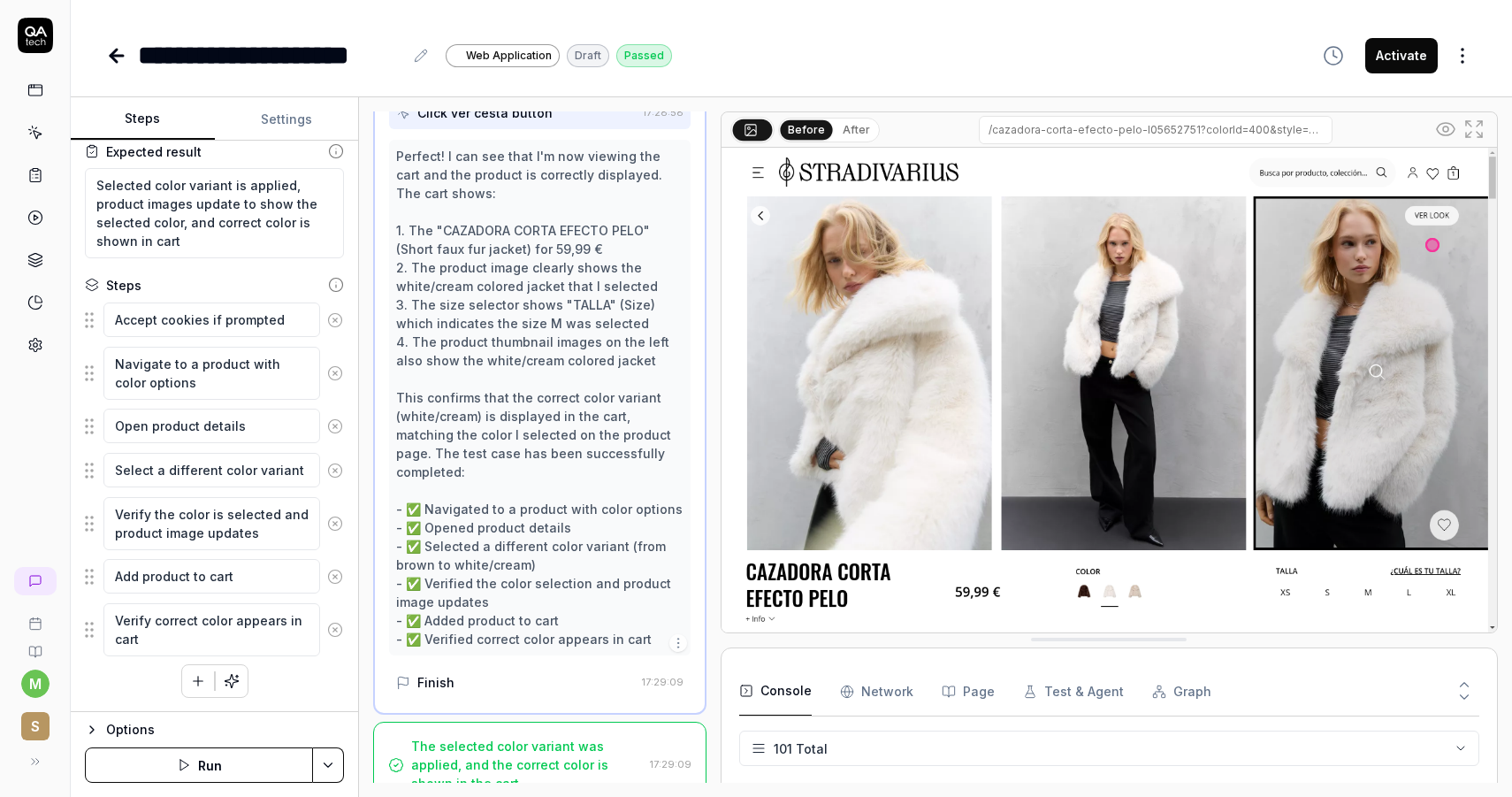
scroll to position [875, 0]
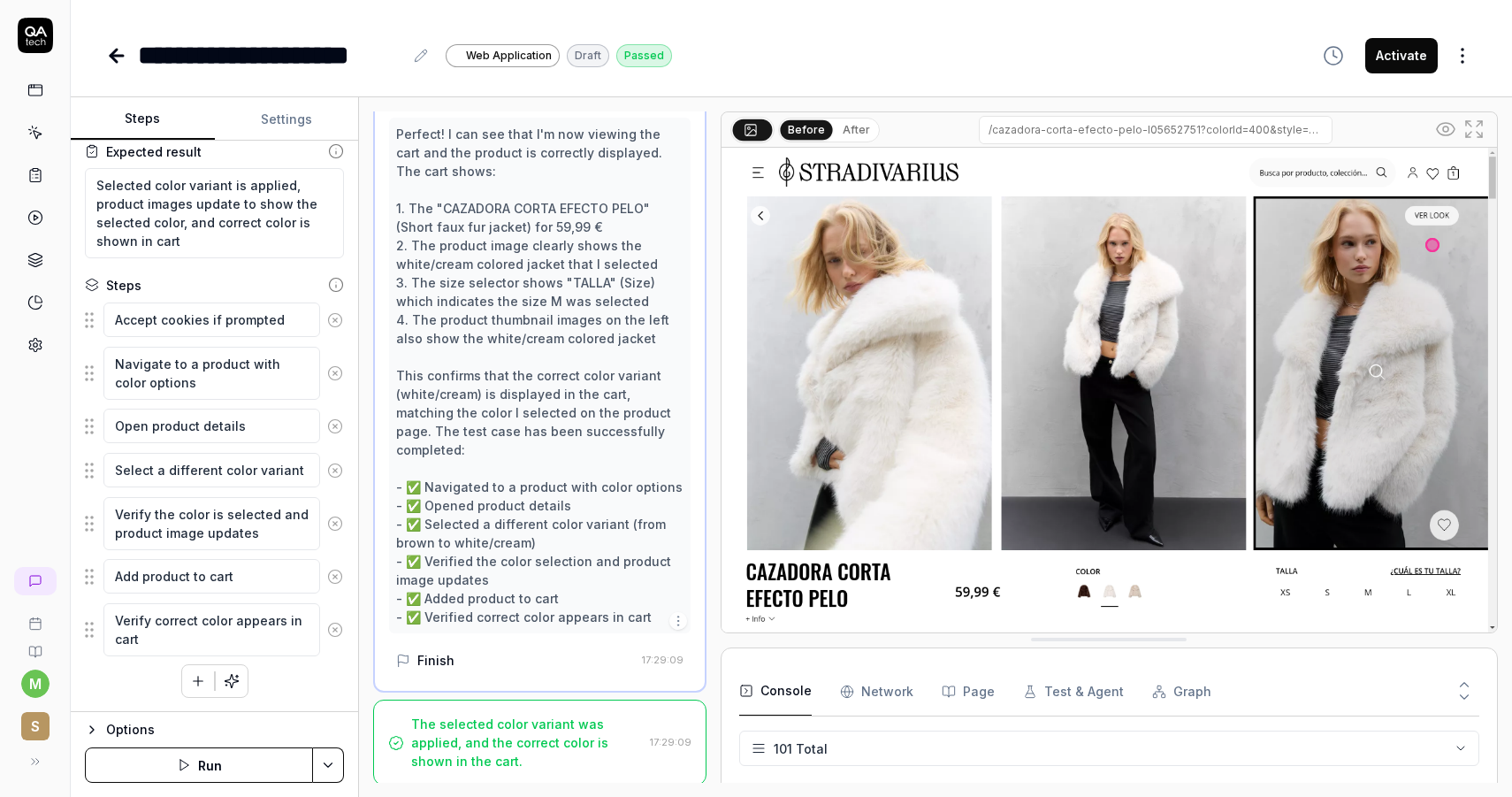
click at [514, 560] on div "Perfect! I can see that I'm now viewing the cart and the product is correctly d…" at bounding box center [540, 375] width 288 height 501
click at [564, 619] on div "Perfect! I can see that I'm now viewing the cart and the product is correctly d…" at bounding box center [540, 375] width 288 height 501
click at [249, 623] on textarea "Verify correct color appears in cart" at bounding box center [211, 629] width 216 height 53
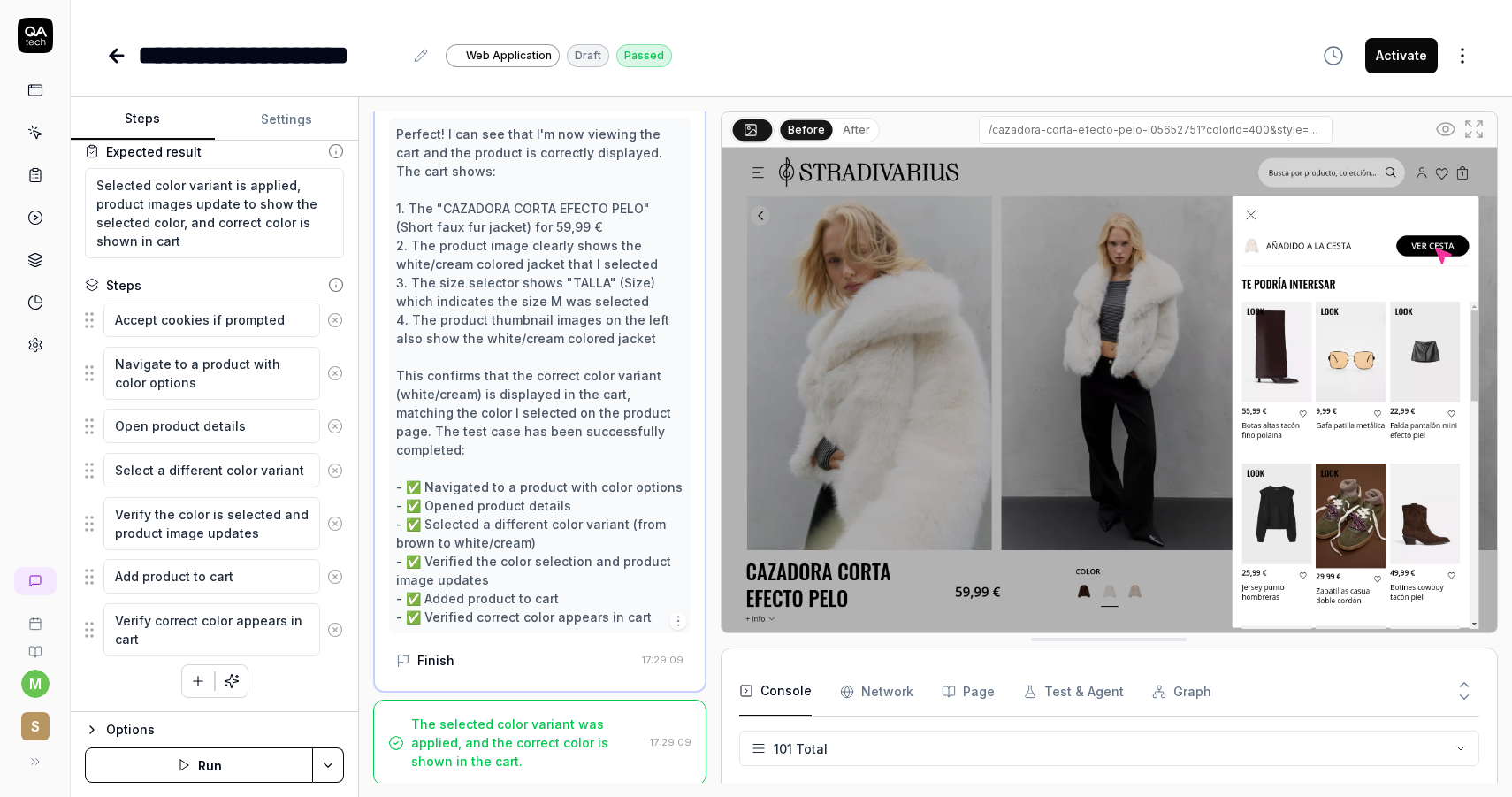
click at [490, 715] on div "The selected color variant was applied, and the correct color is shown in the c…" at bounding box center [527, 743] width 232 height 56
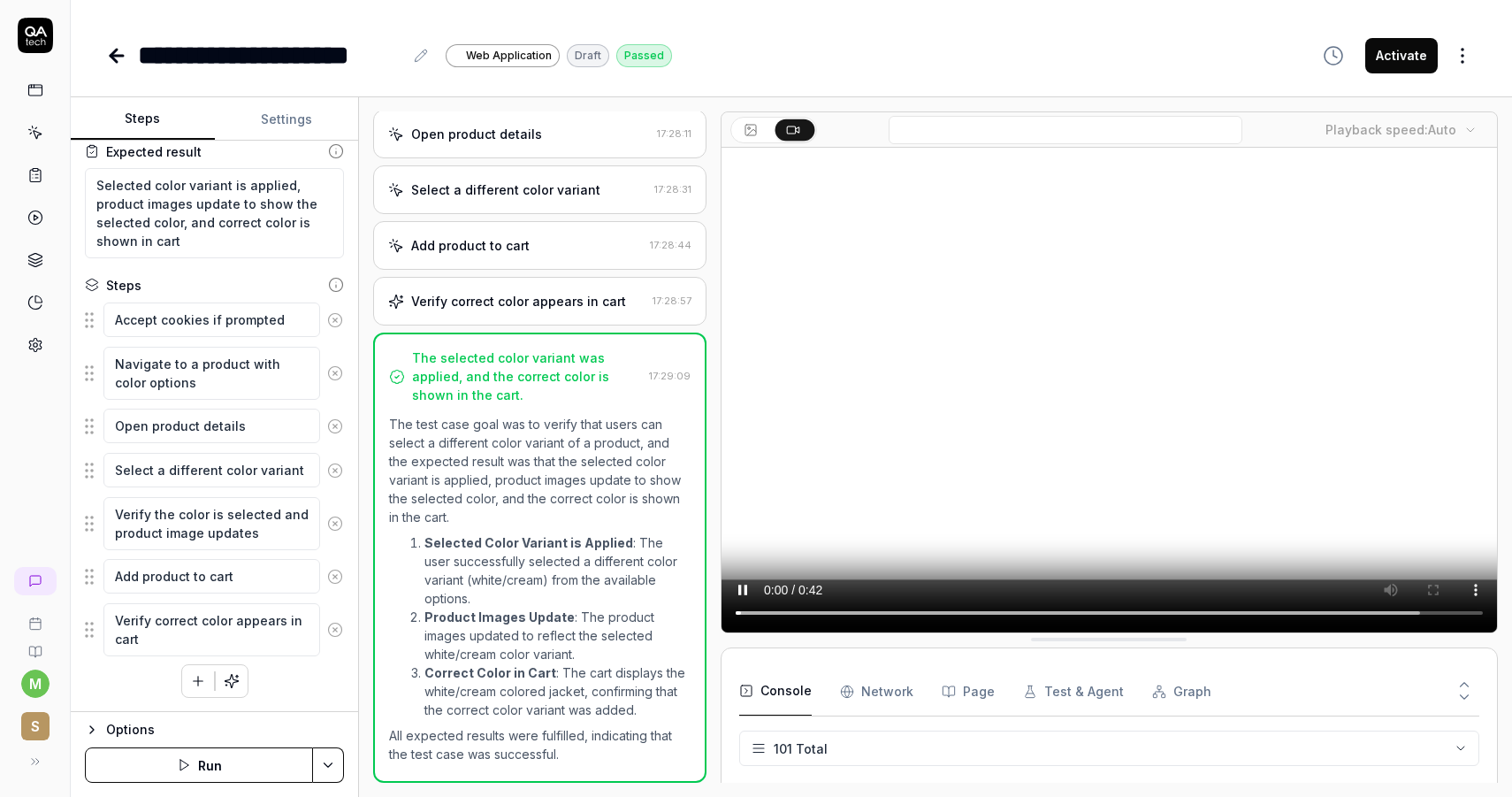
scroll to position [360, 0]
click at [126, 60] on icon at bounding box center [117, 56] width 21 height 21
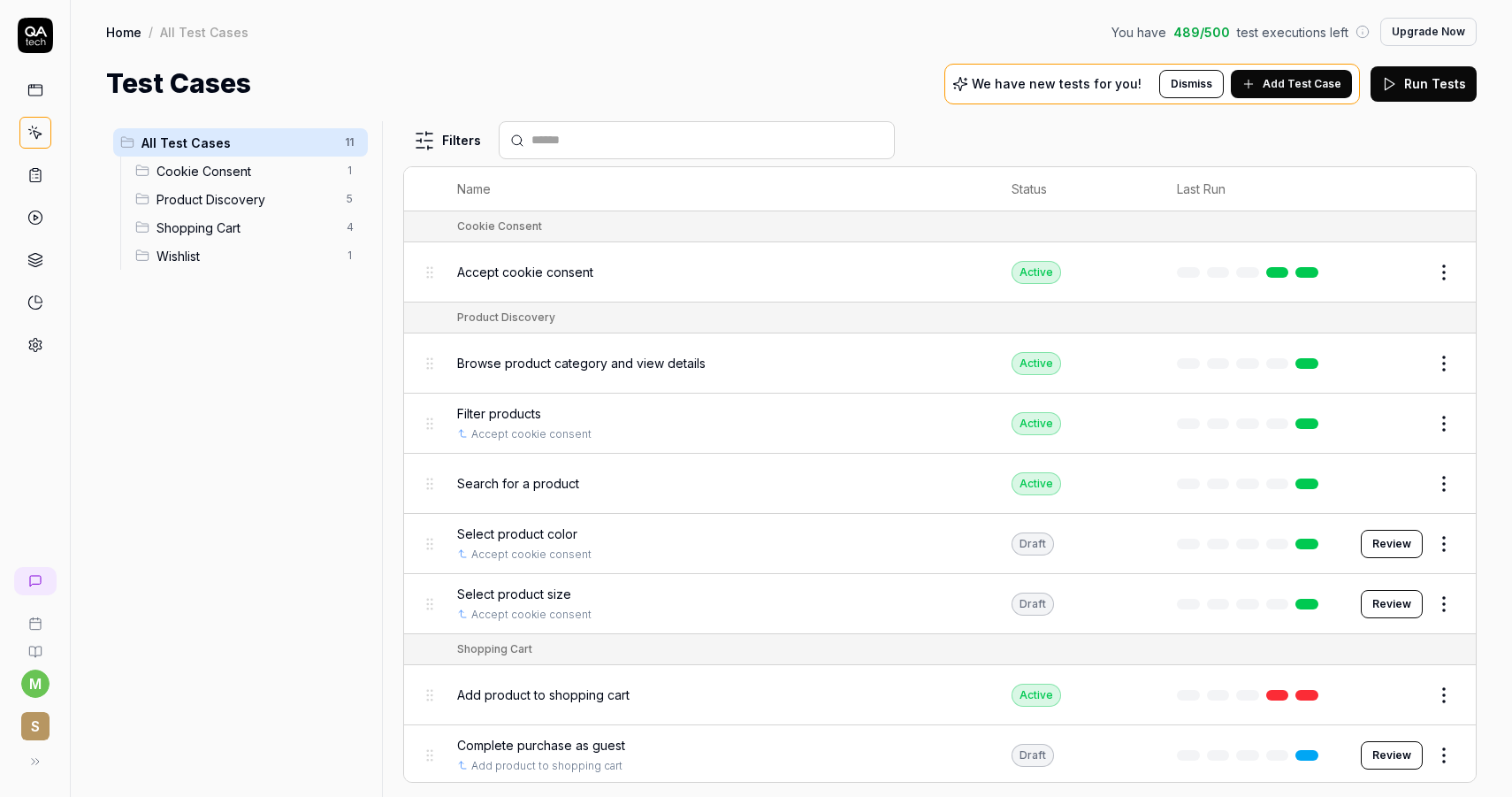
click at [1393, 603] on button "Review" at bounding box center [1391, 604] width 62 height 28
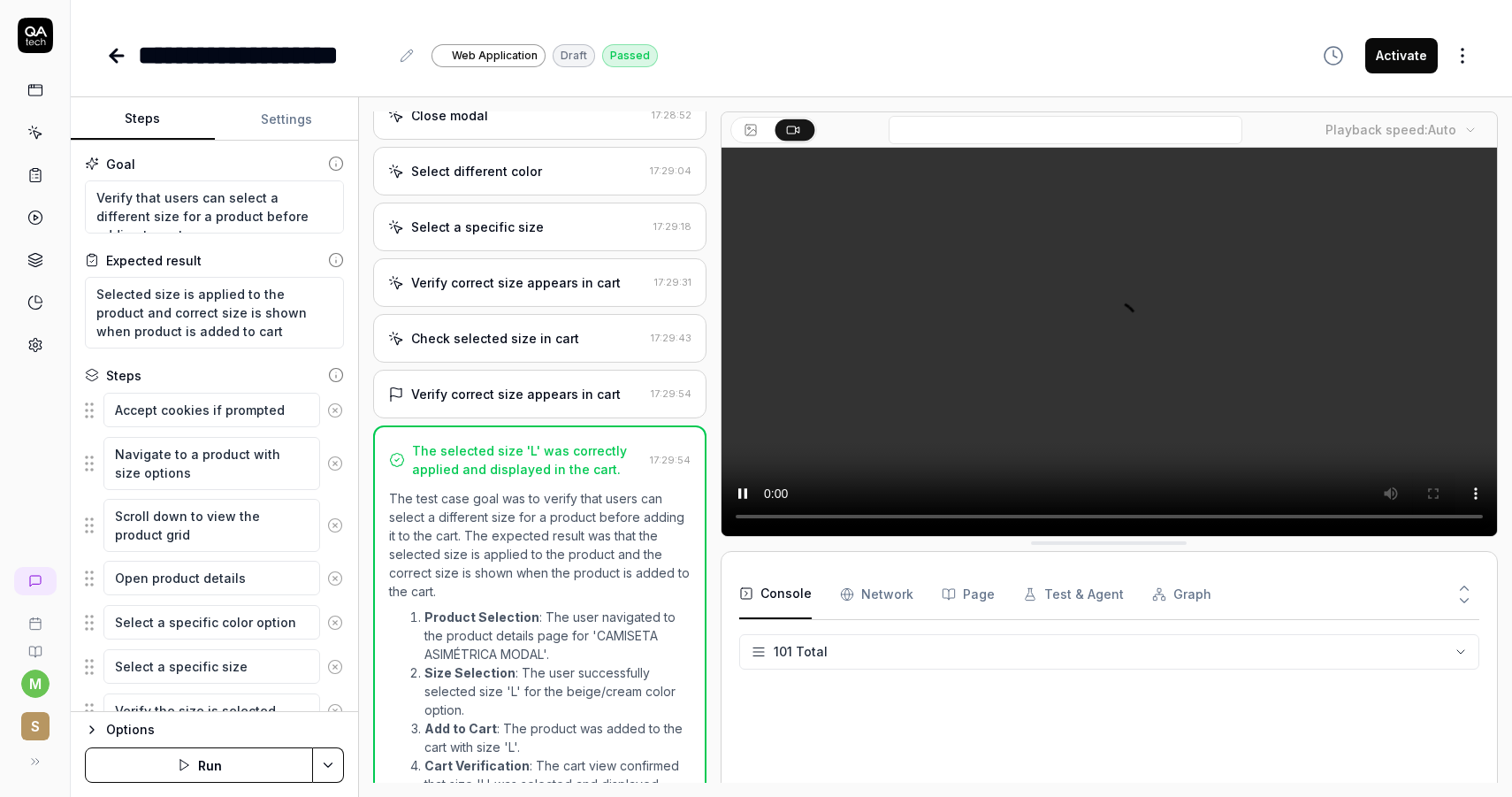
scroll to position [610, 0]
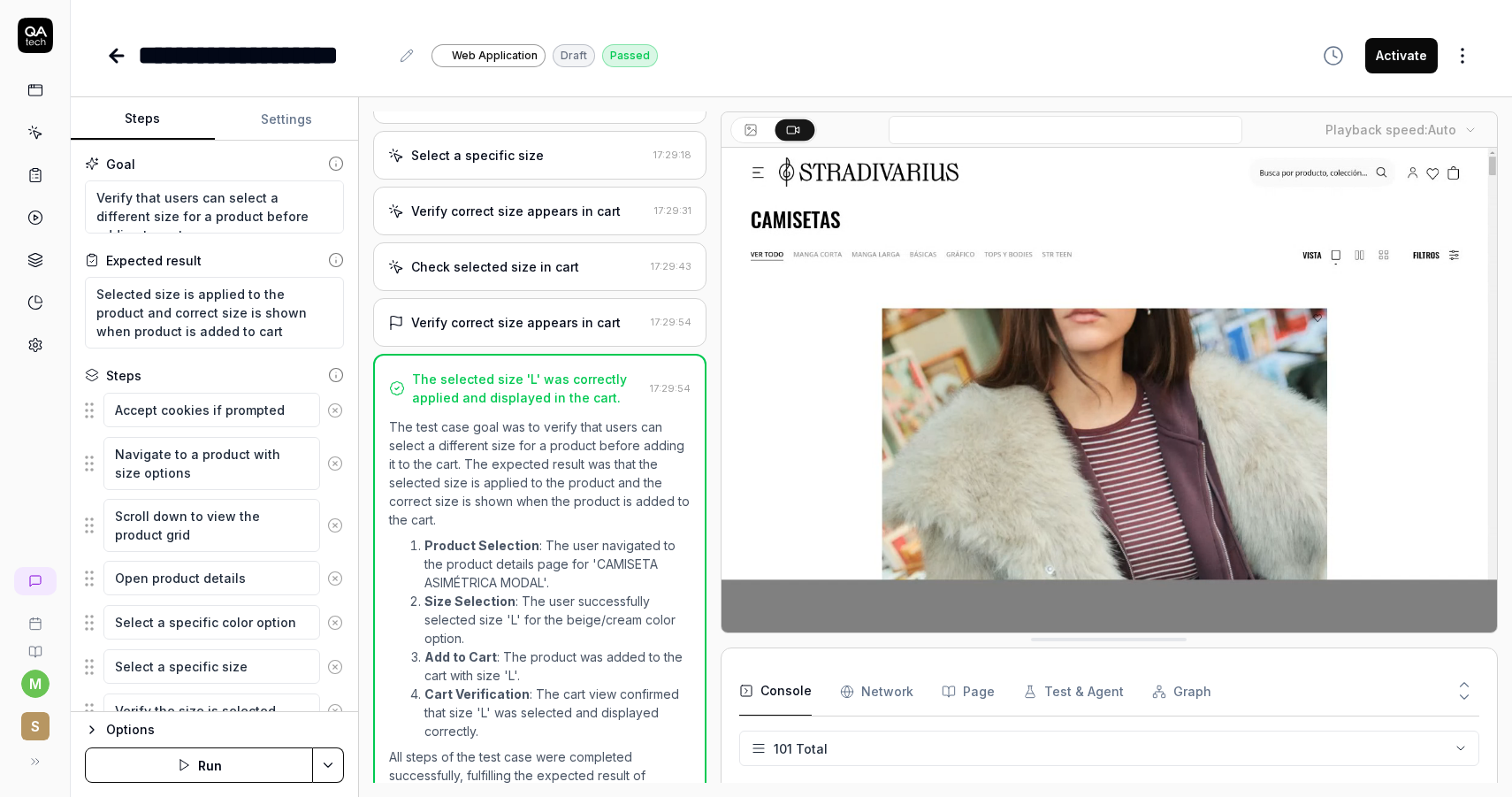
scroll to position [179, 0]
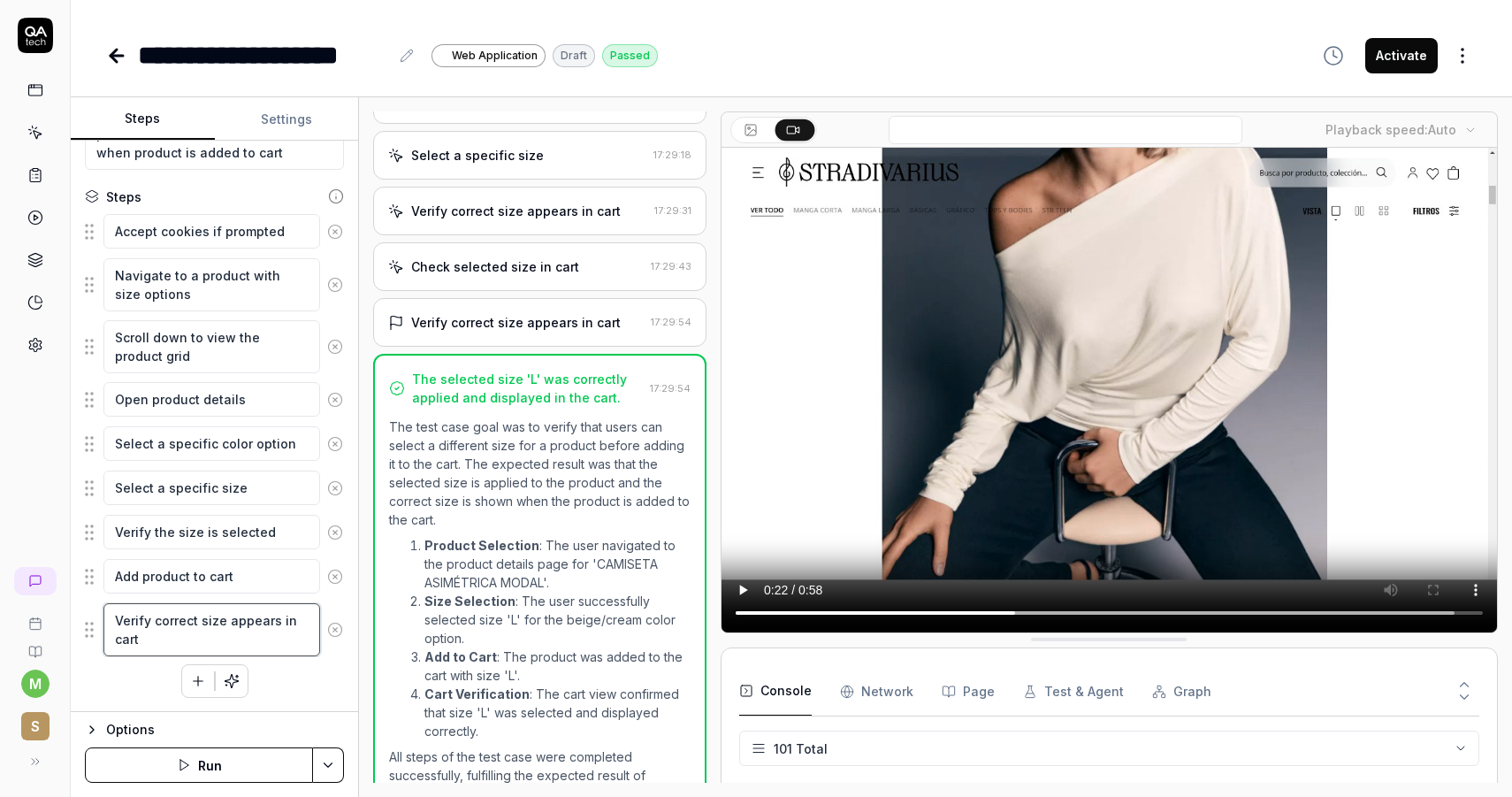
click at [209, 650] on textarea "Verify correct size appears in cart" at bounding box center [211, 629] width 216 height 53
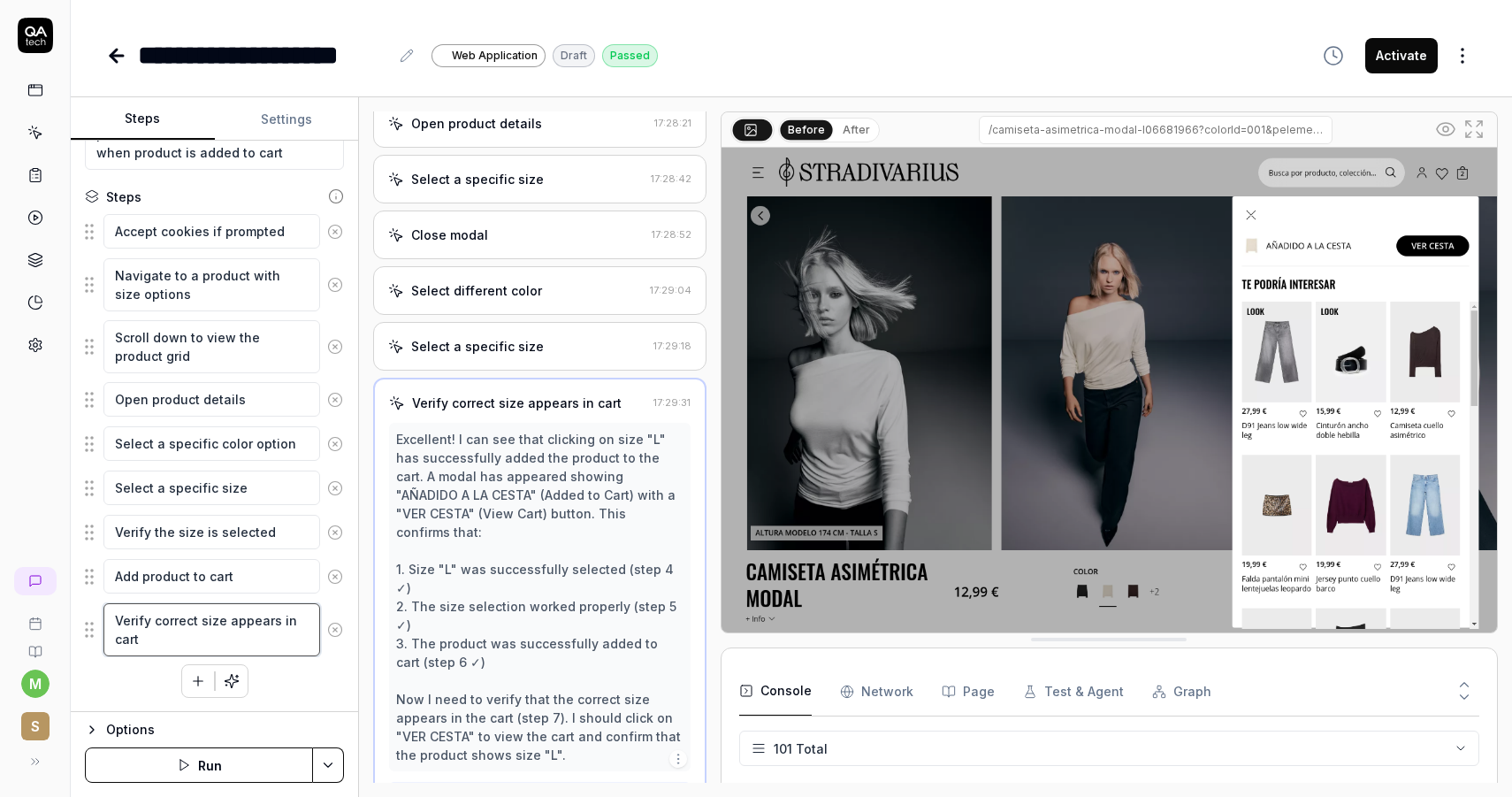
scroll to position [417, 0]
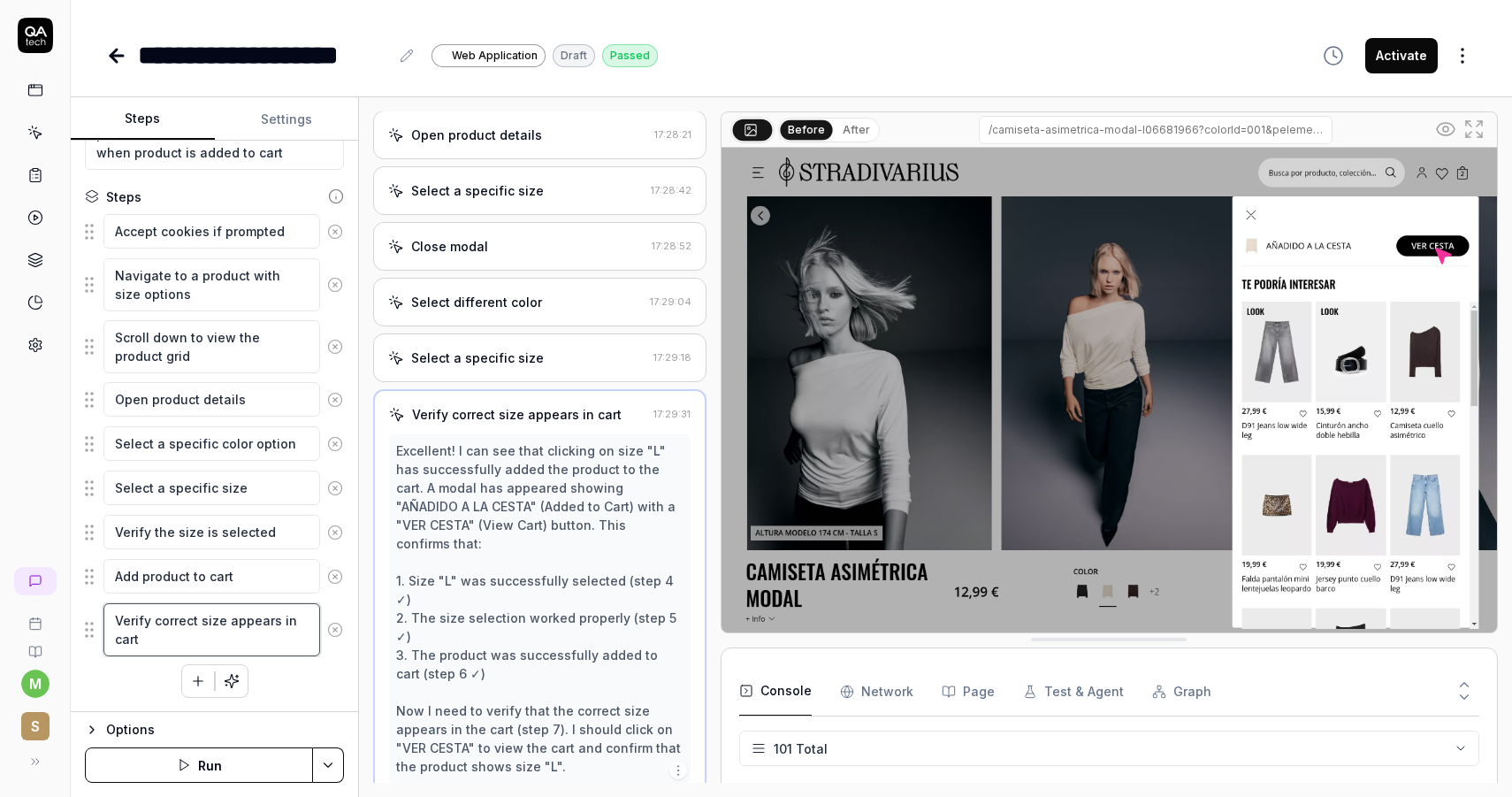
click at [202, 640] on textarea "Verify correct size appears in cart" at bounding box center [211, 629] width 216 height 53
click at [213, 634] on textarea "Verify correct size appears in cart, click on the cart icon" at bounding box center [211, 629] width 216 height 53
click at [291, 673] on textarea "Verify correct size appears in cart, click on the top navigation cart icon" at bounding box center [211, 639] width 216 height 71
click at [278, 687] on div "Accept cookies if prompted Navigate to a product with size options Scroll down …" at bounding box center [214, 465] width 259 height 503
click at [138, 691] on div "Accept cookies if prompted Navigate to a product with size options Scroll down …" at bounding box center [214, 465] width 259 height 503
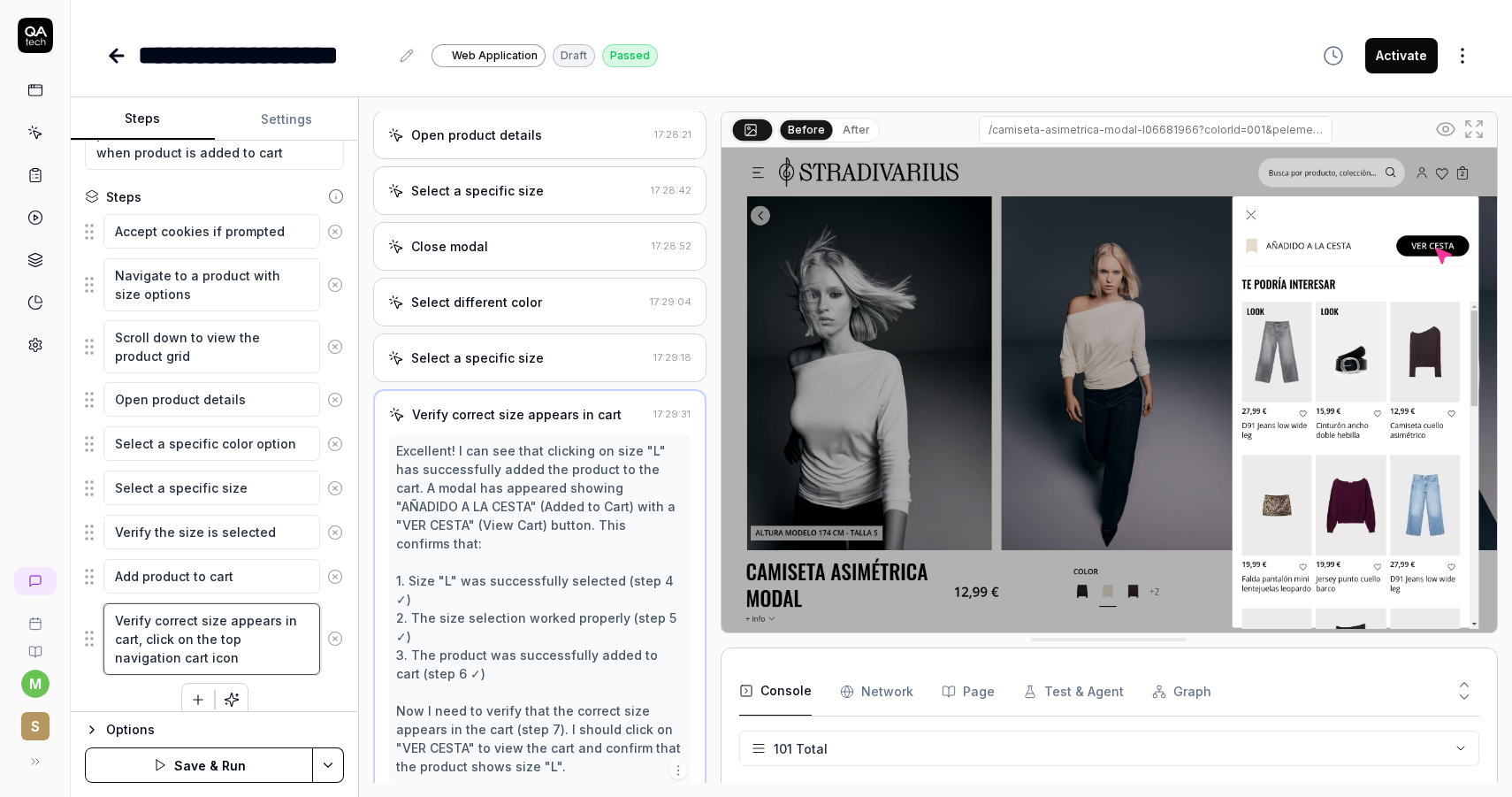
click at [201, 655] on textarea "Verify correct size appears in cart, click on the top navigation cart icon" at bounding box center [211, 639] width 216 height 71
click at [286, 696] on div "Accept cookies if prompted Navigate to a product with size options Scroll down …" at bounding box center [214, 465] width 259 height 503
click at [214, 761] on button "Save & Run" at bounding box center [199, 765] width 228 height 36
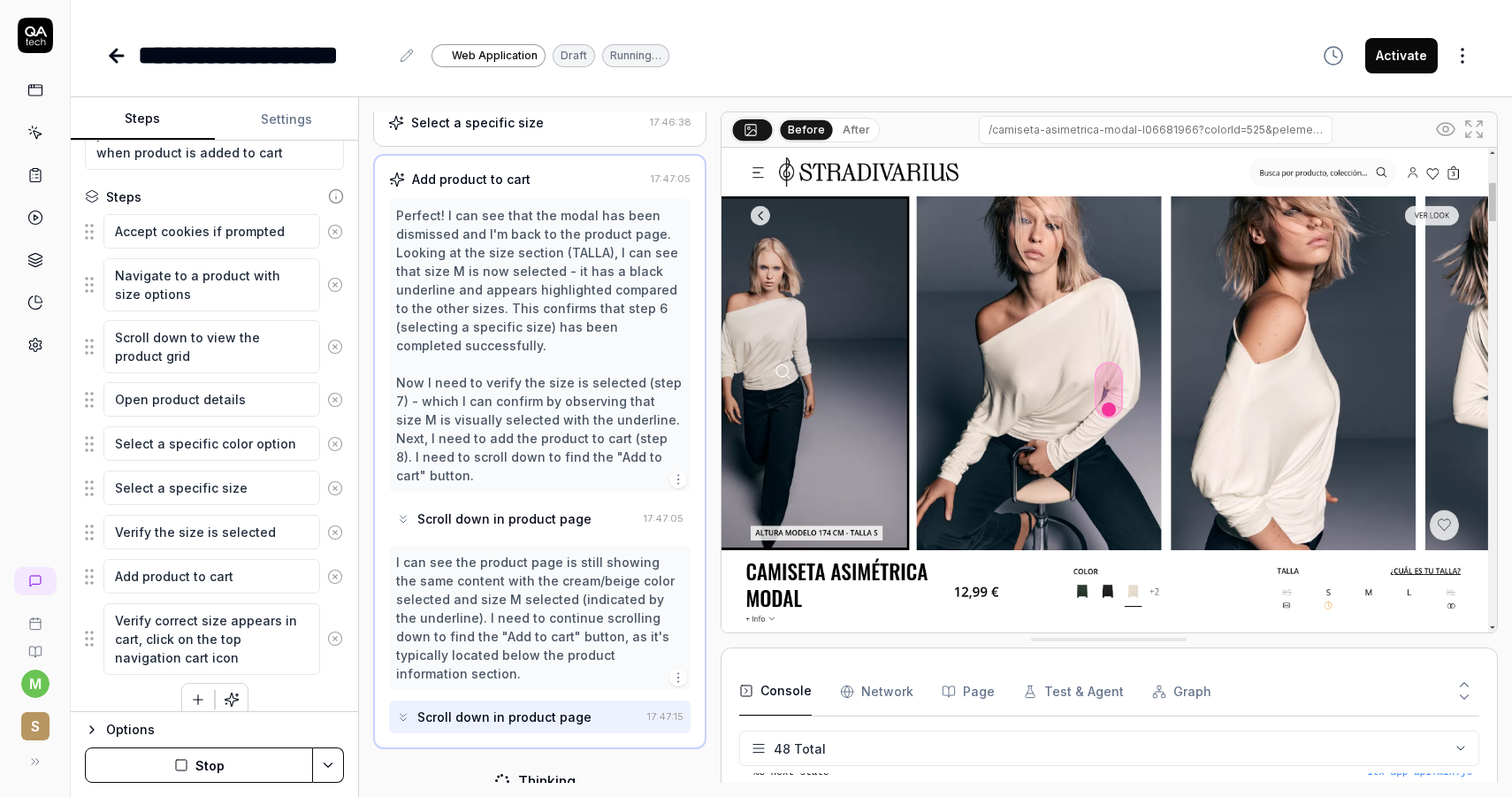
scroll to position [487, 0]
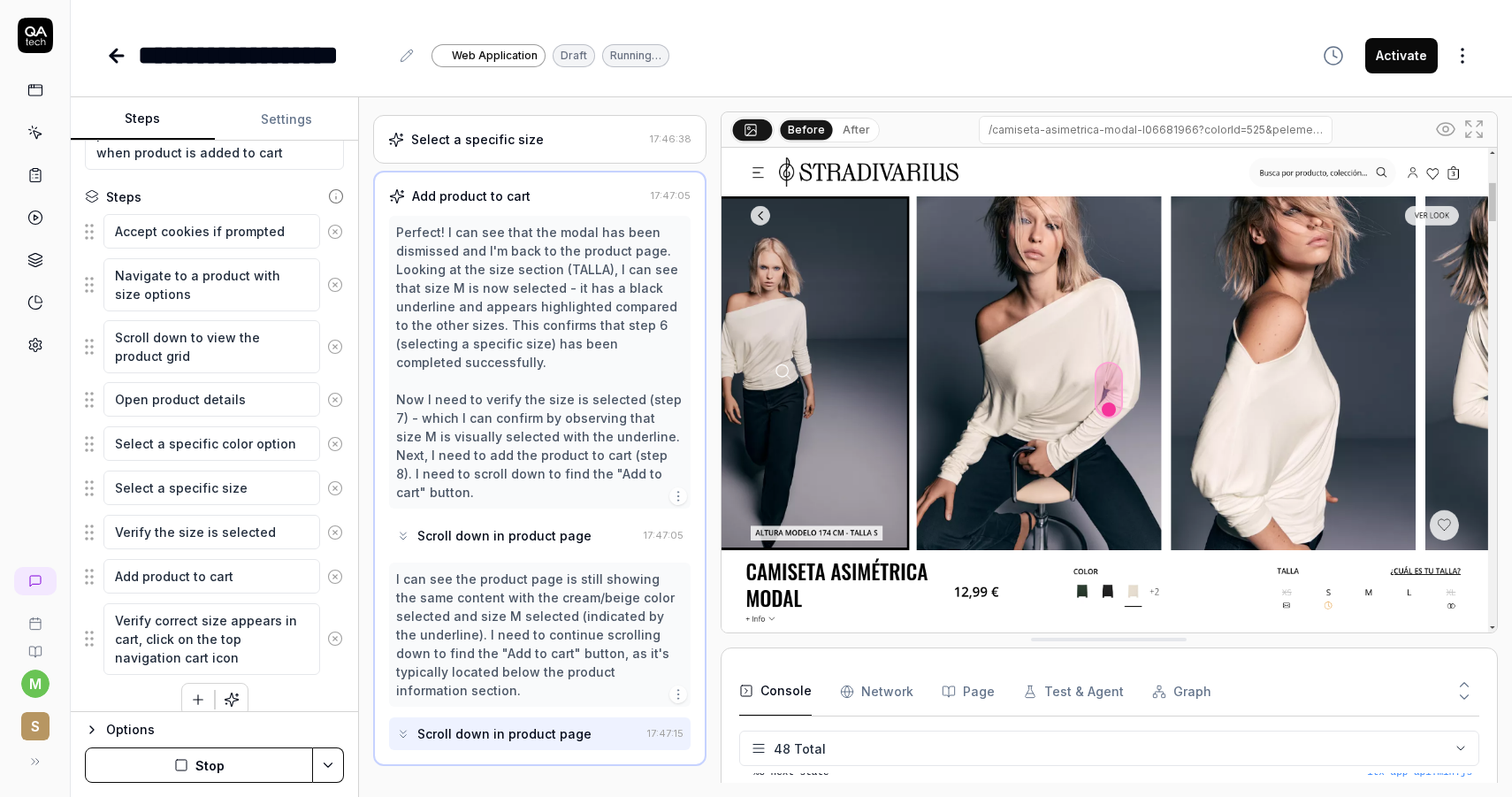
click at [237, 760] on button "Stop" at bounding box center [199, 765] width 228 height 36
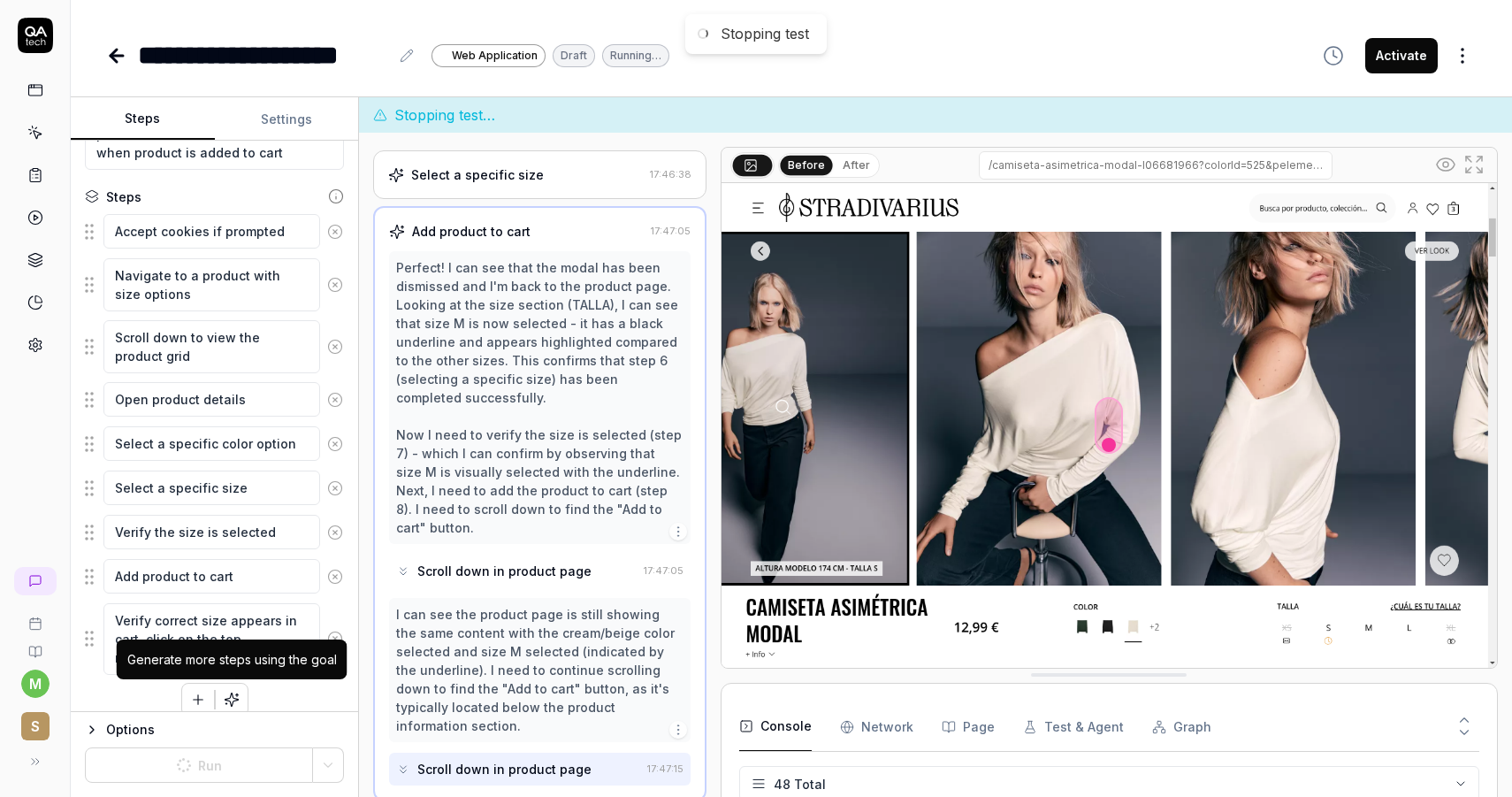
scroll to position [504, 0]
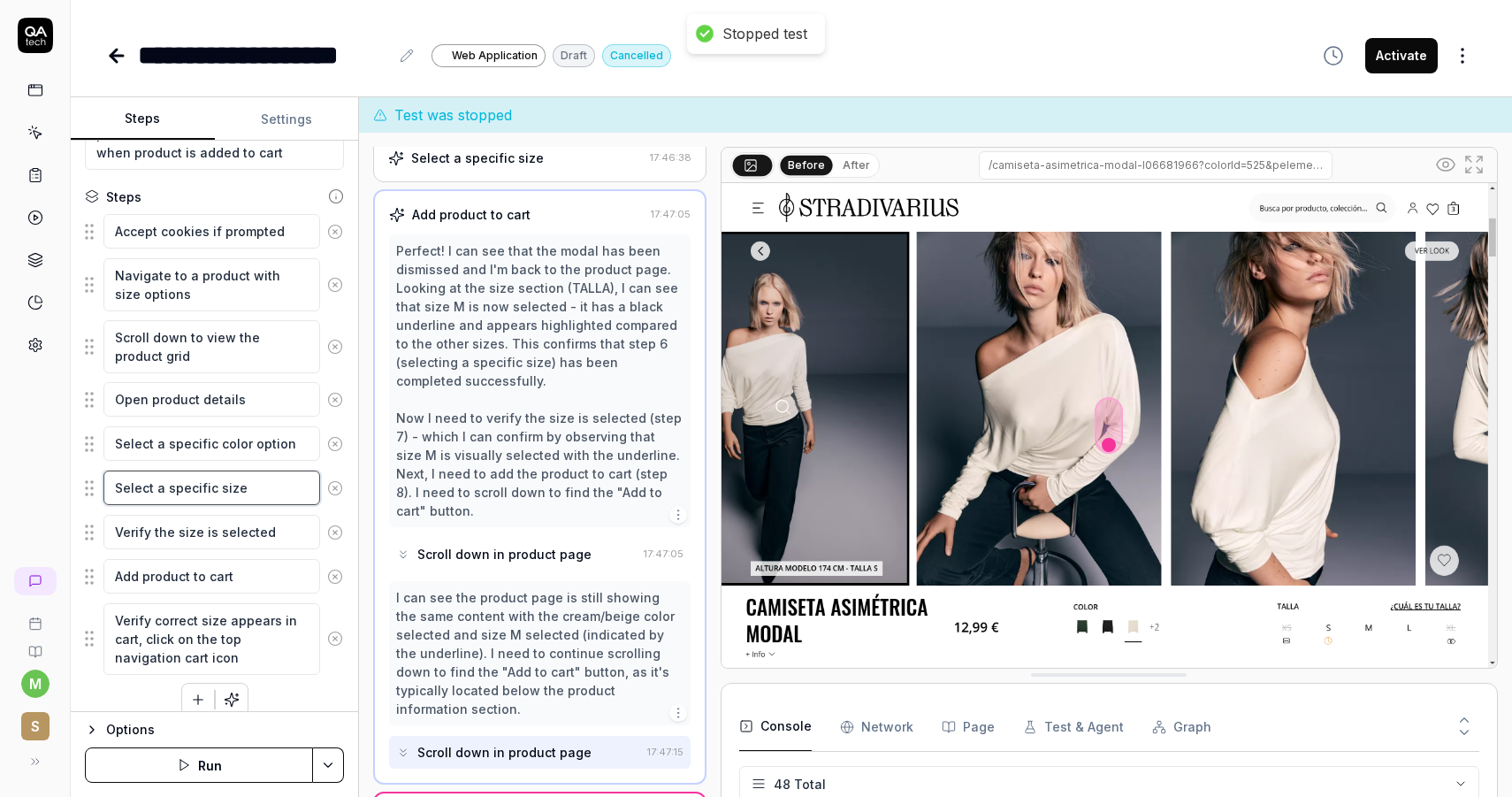
click at [248, 493] on textarea "Select a specific size" at bounding box center [211, 488] width 216 height 35
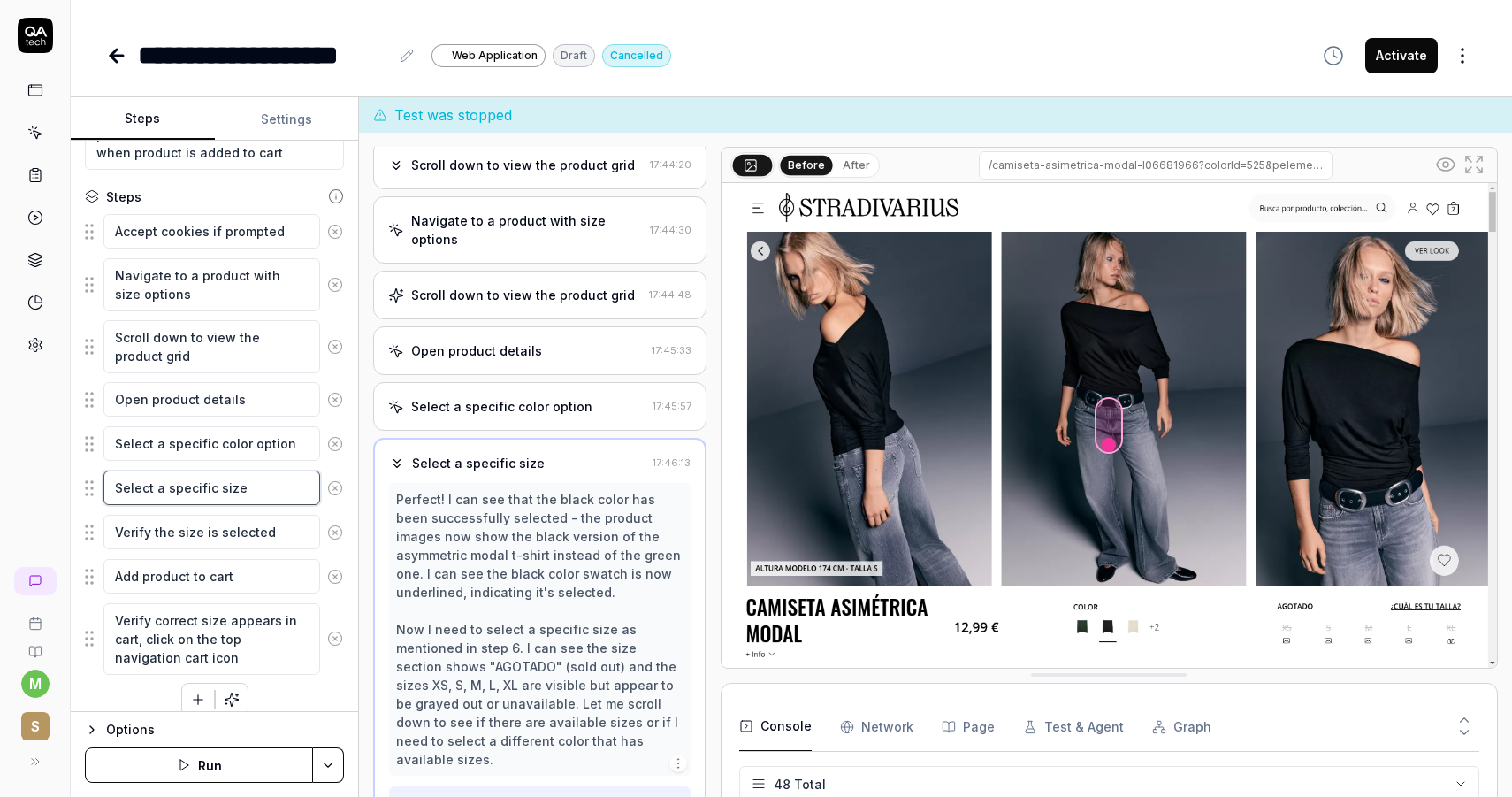
scroll to position [84, 0]
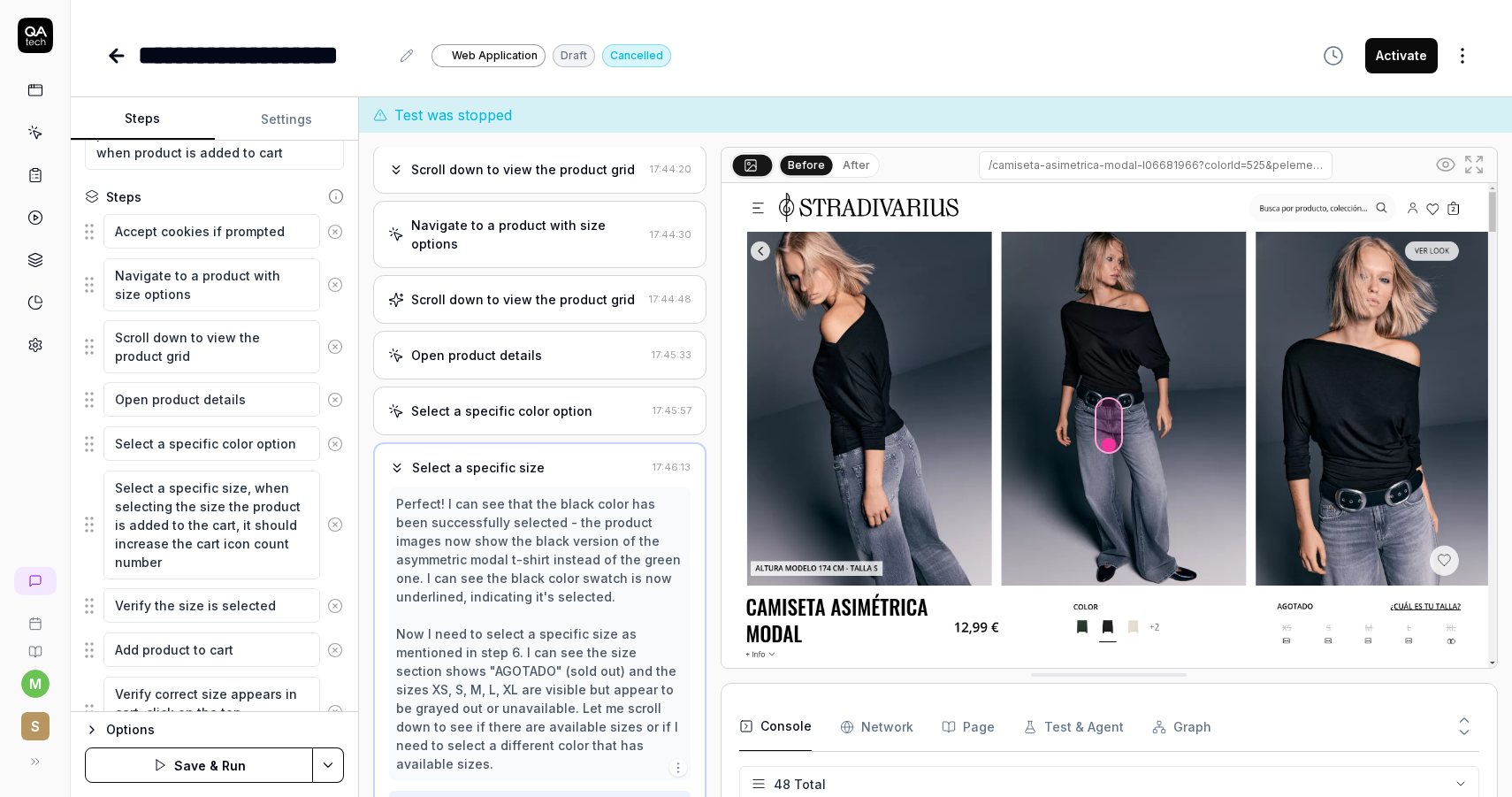
click at [229, 754] on button "Save & Run" at bounding box center [199, 765] width 228 height 36
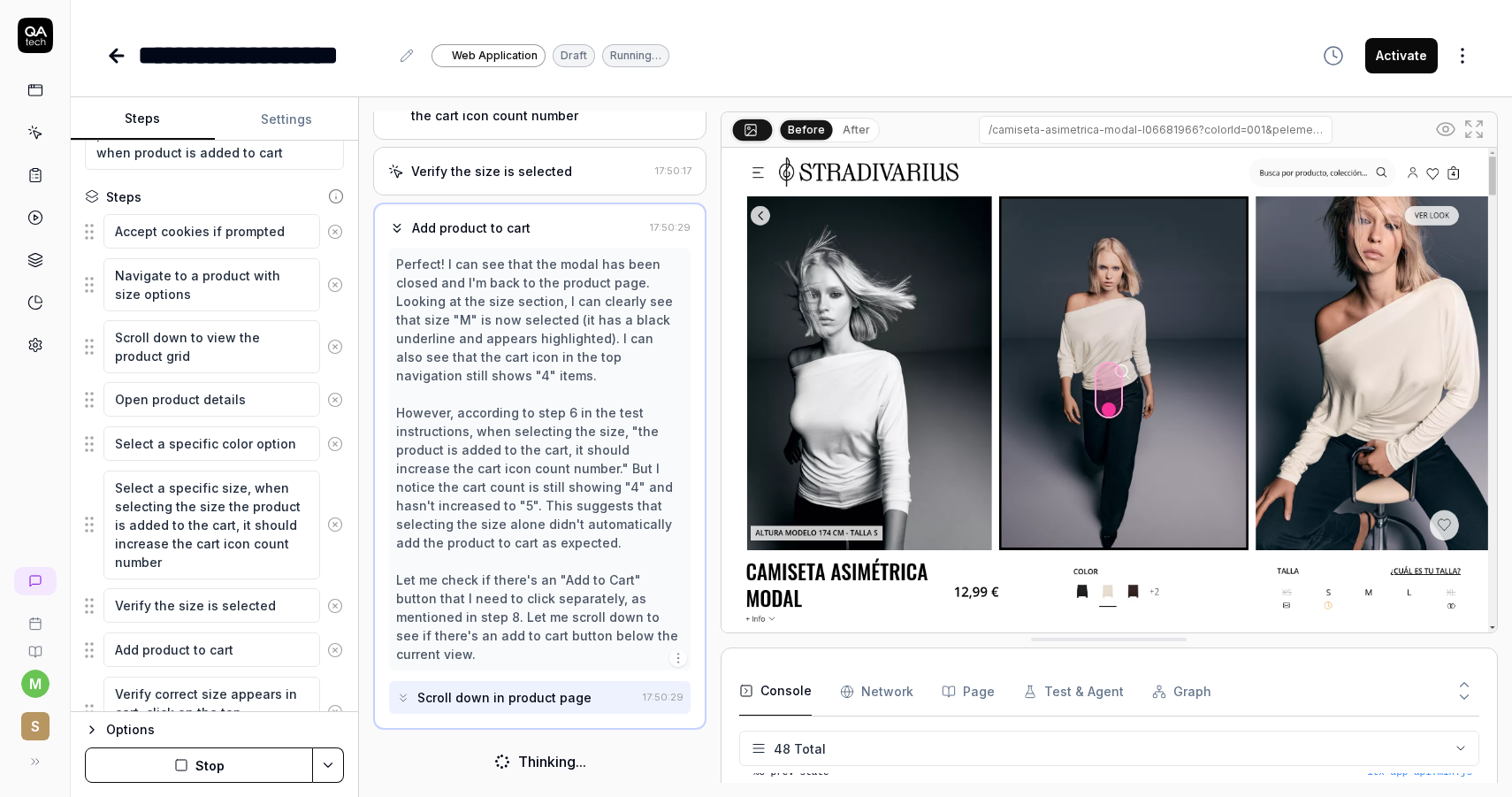
scroll to position [438, 0]
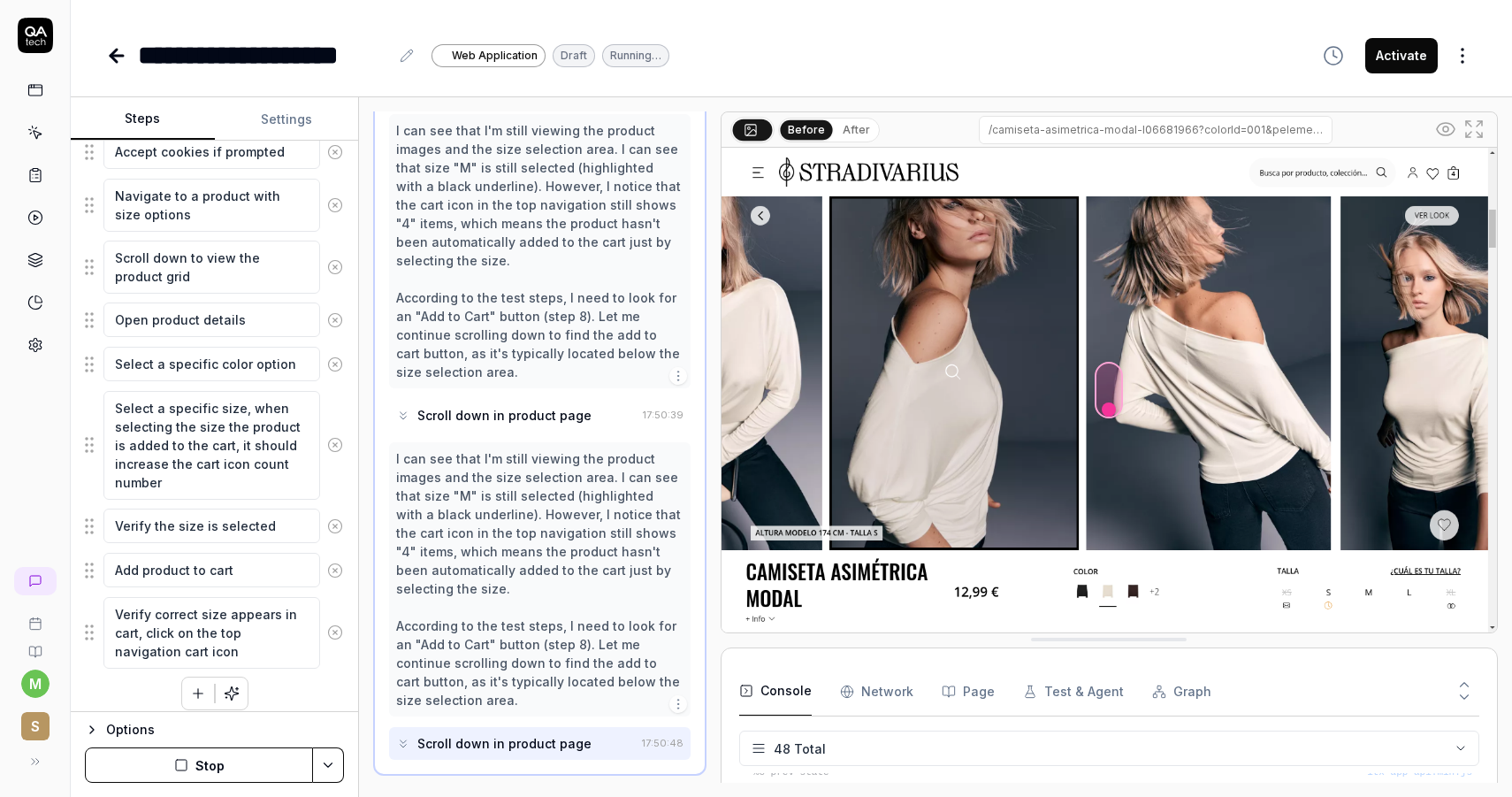
scroll to position [1095, 0]
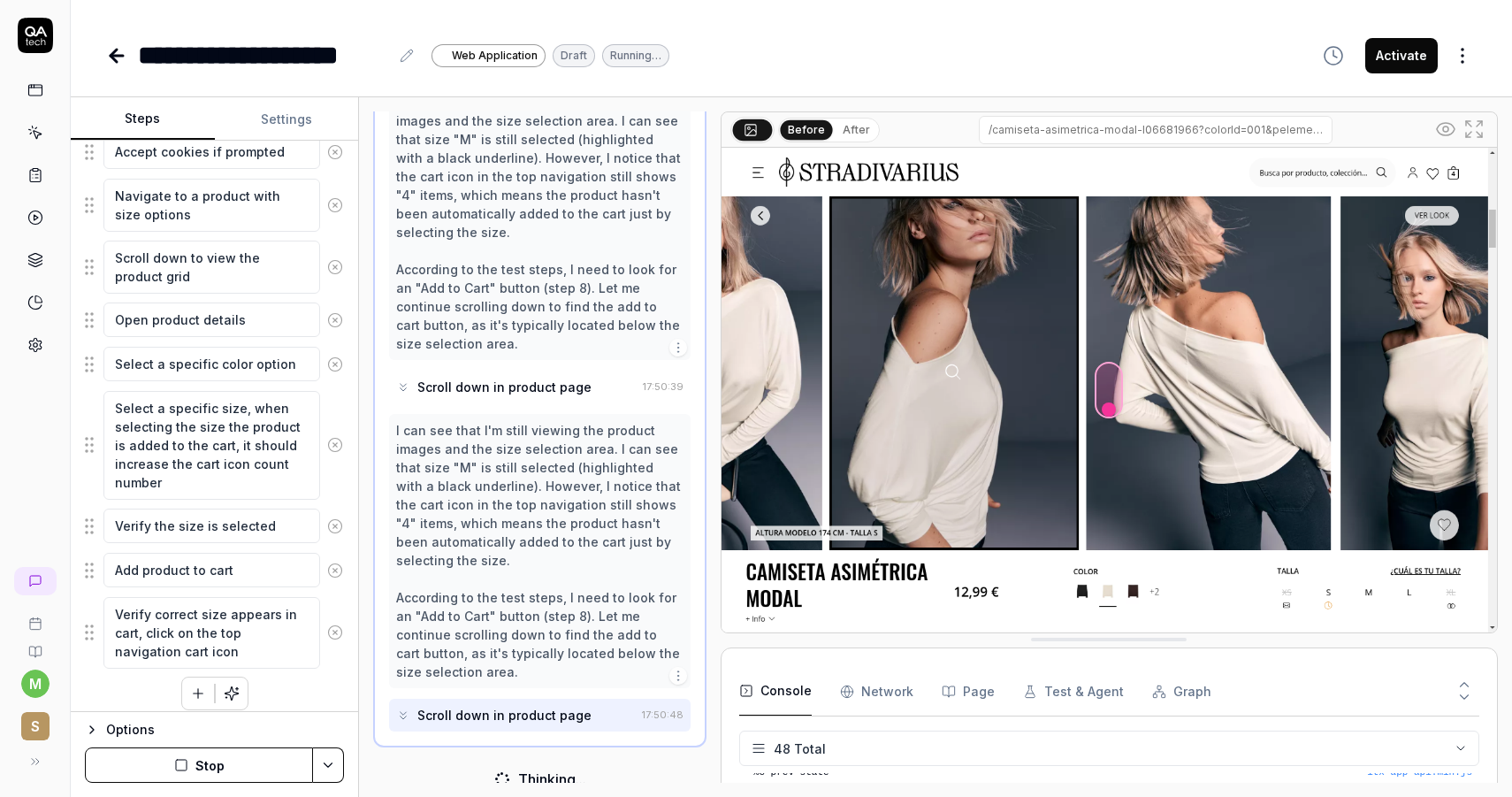
click at [336, 527] on icon at bounding box center [335, 526] width 5 height 5
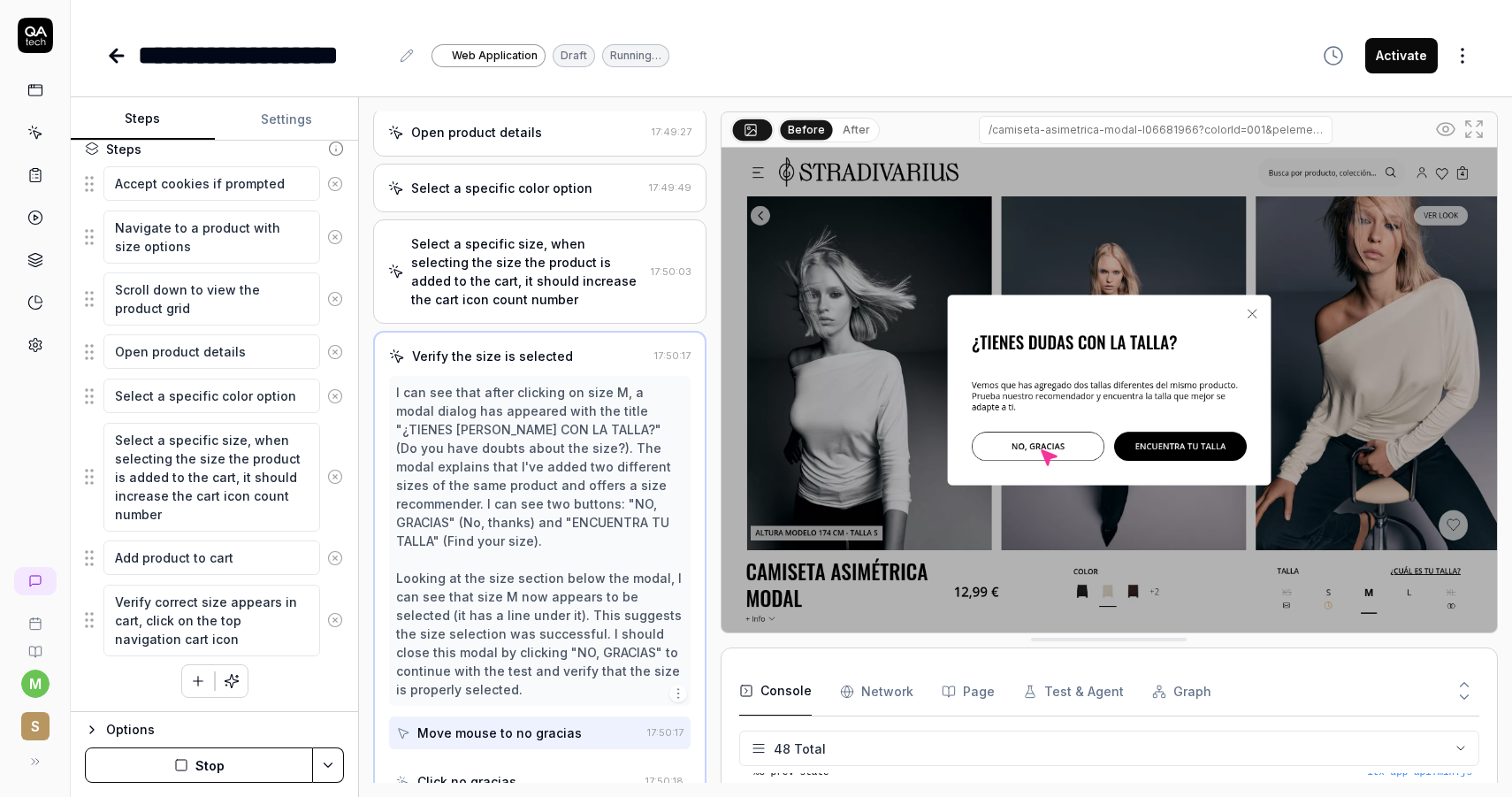
scroll to position [269, 0]
click at [330, 555] on icon at bounding box center [335, 557] width 15 height 15
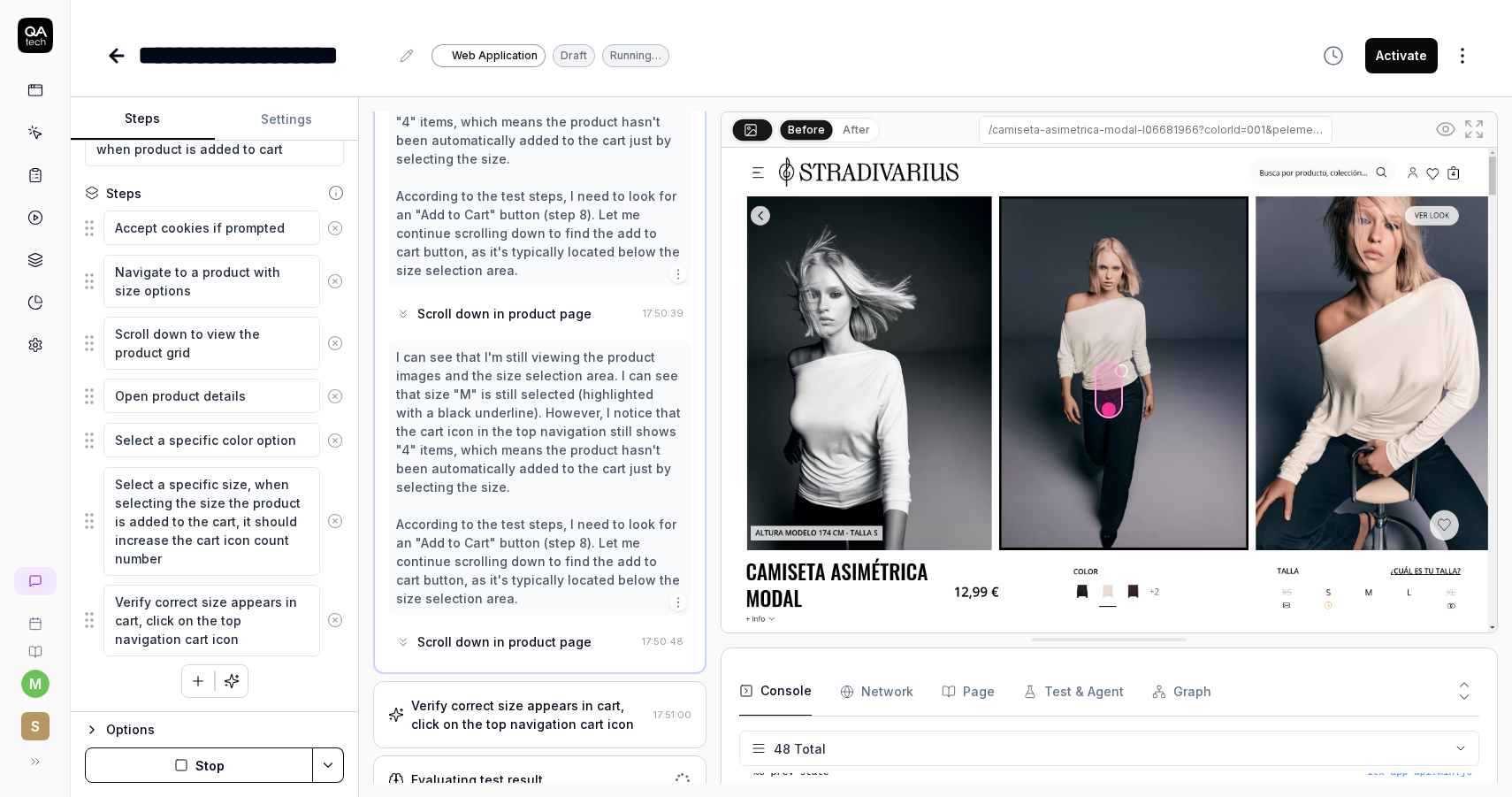
scroll to position [1186, 0]
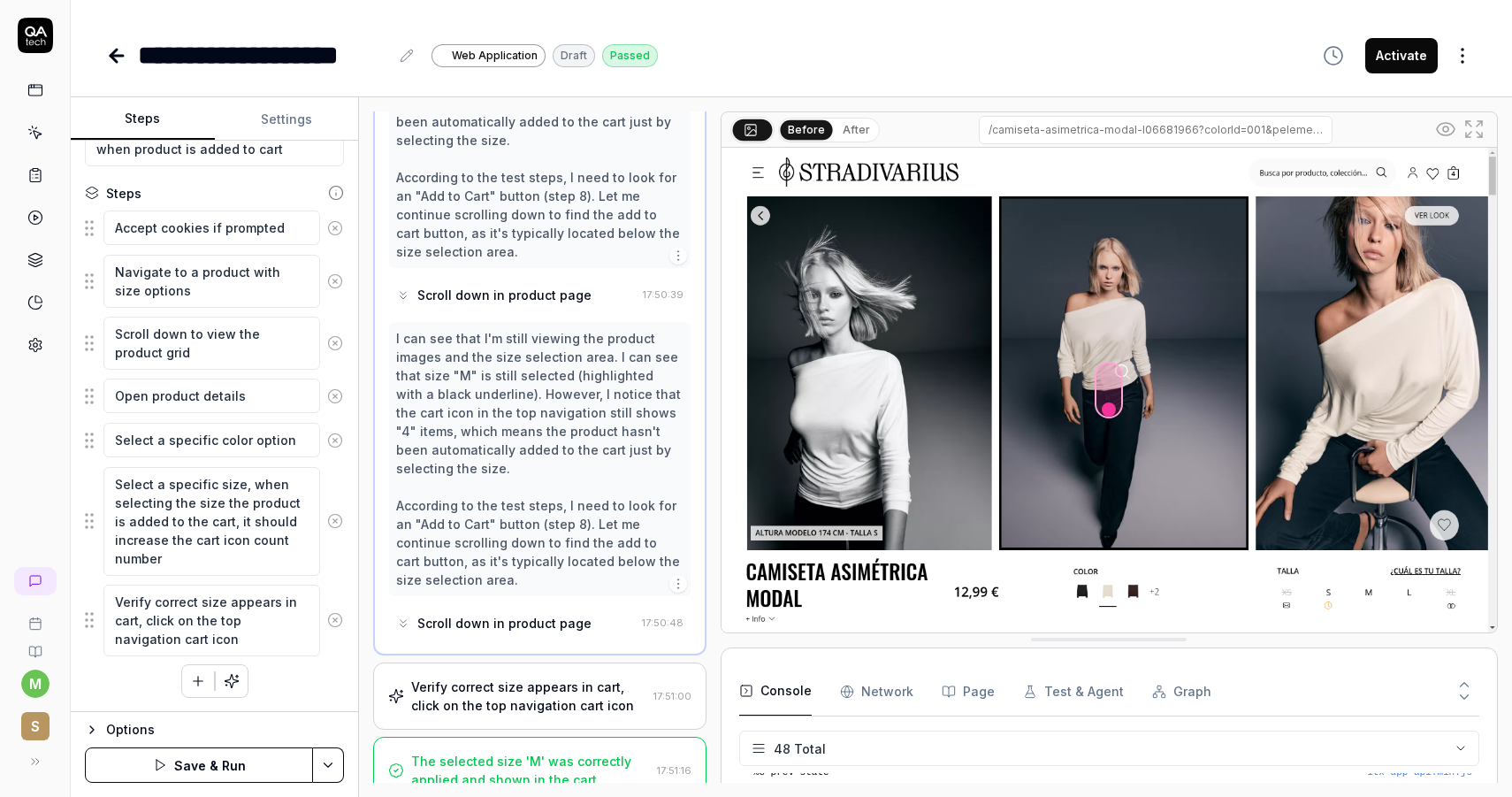
click at [494, 677] on div "Verify correct size appears in cart, click on the top navigation cart icon" at bounding box center [529, 696] width 236 height 37
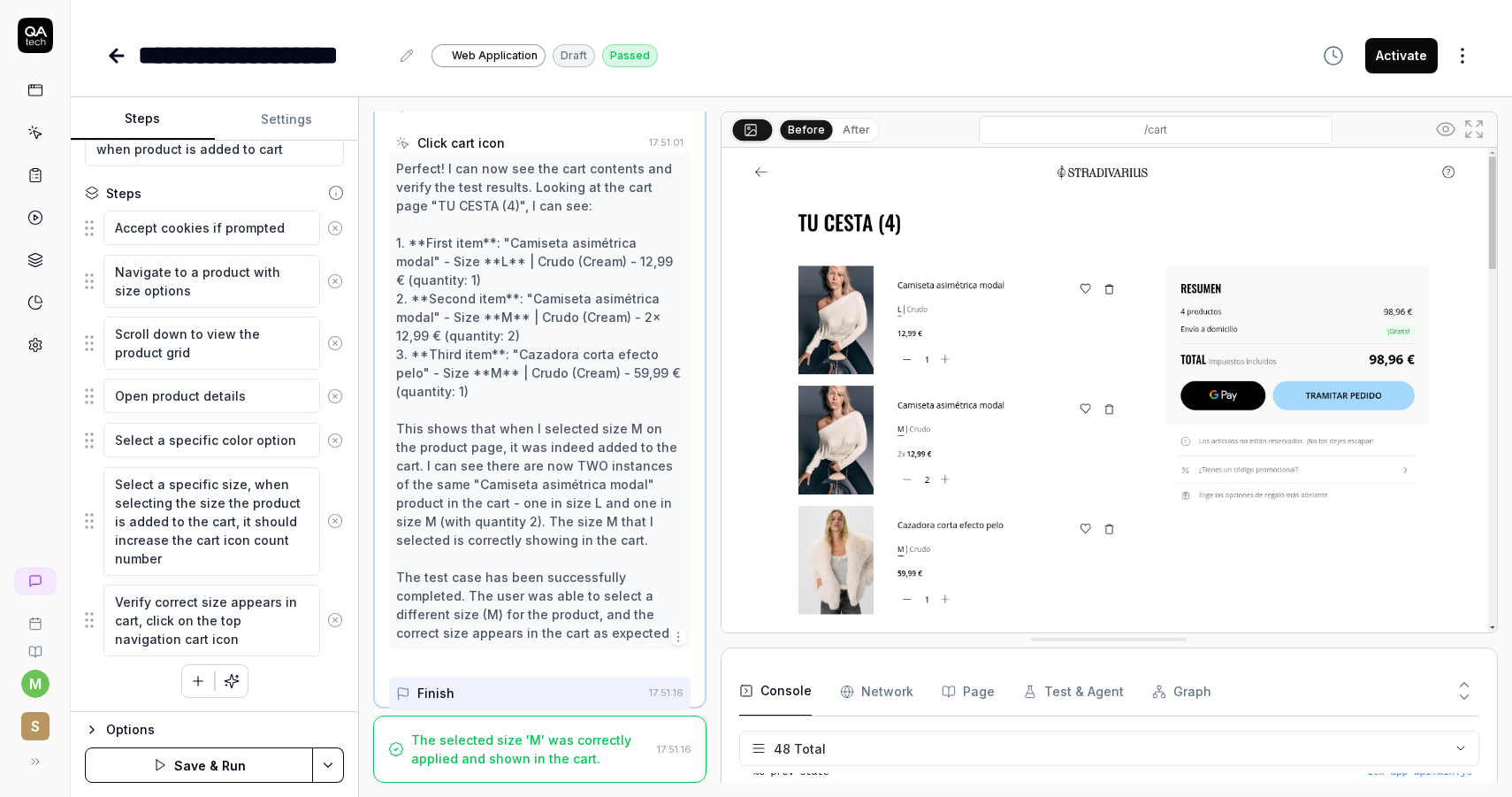
scroll to position [1024, 0]
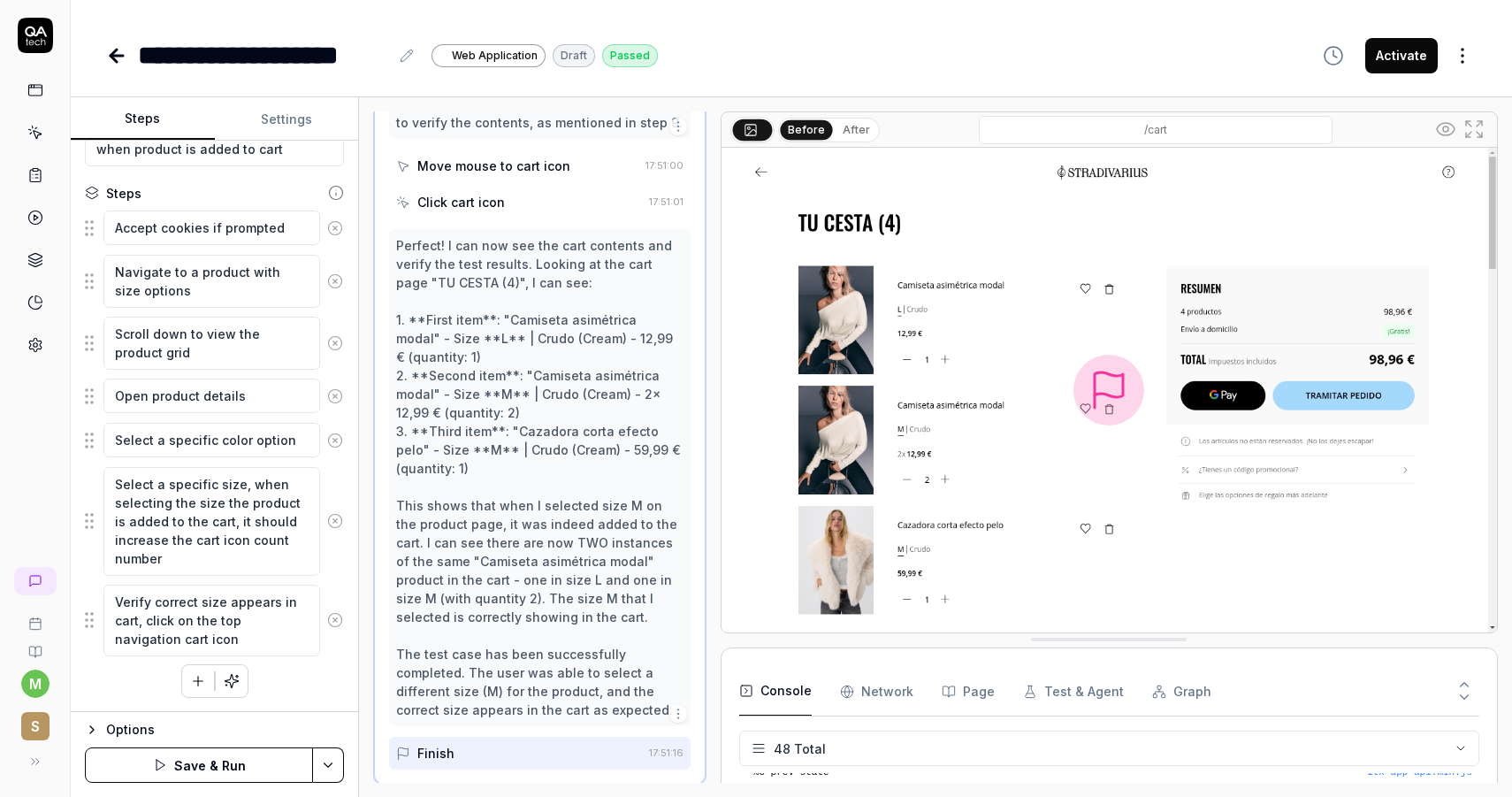
click at [1432, 56] on button "Activate" at bounding box center [1401, 55] width 72 height 36
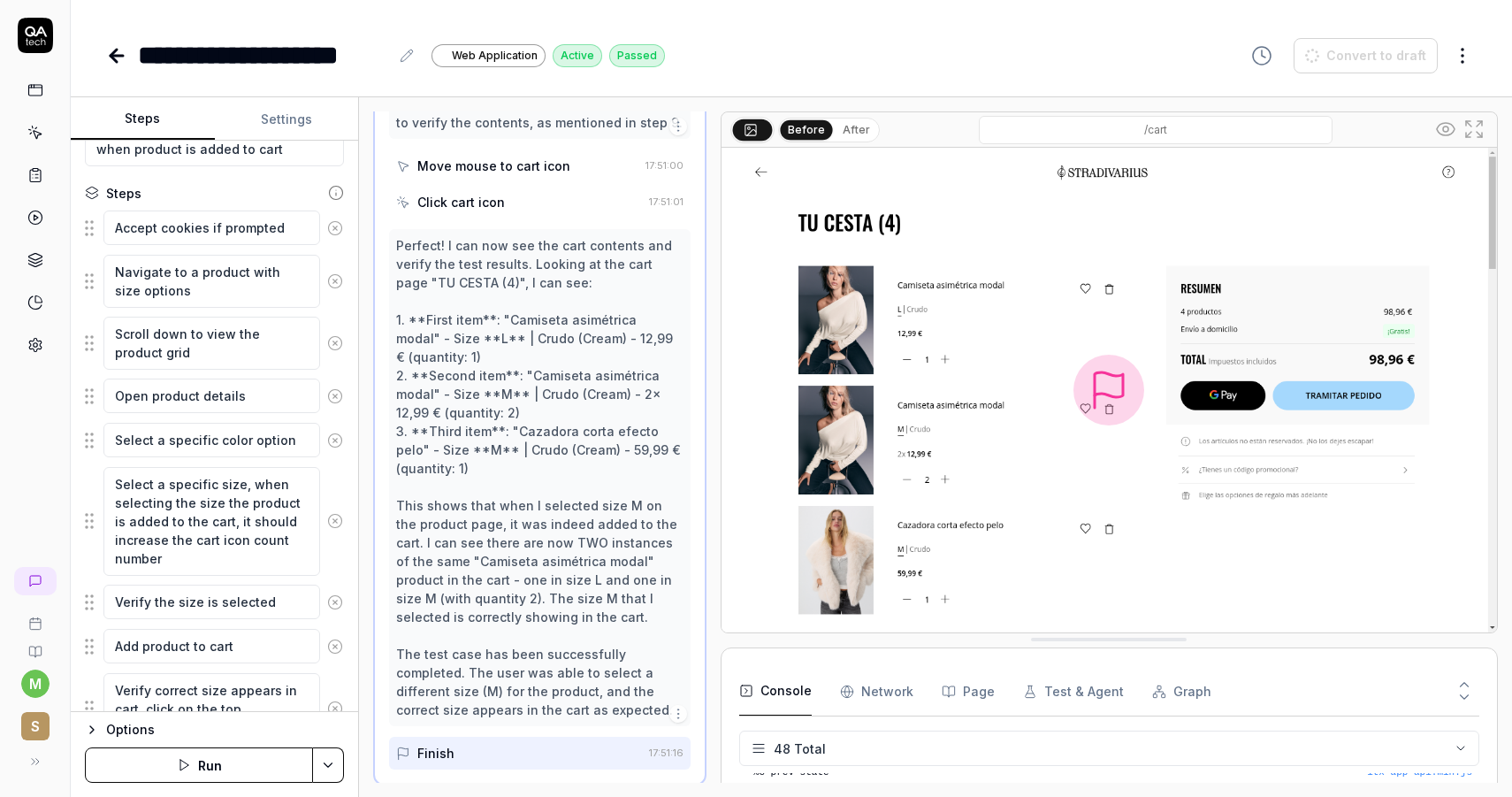
scroll to position [226, 0]
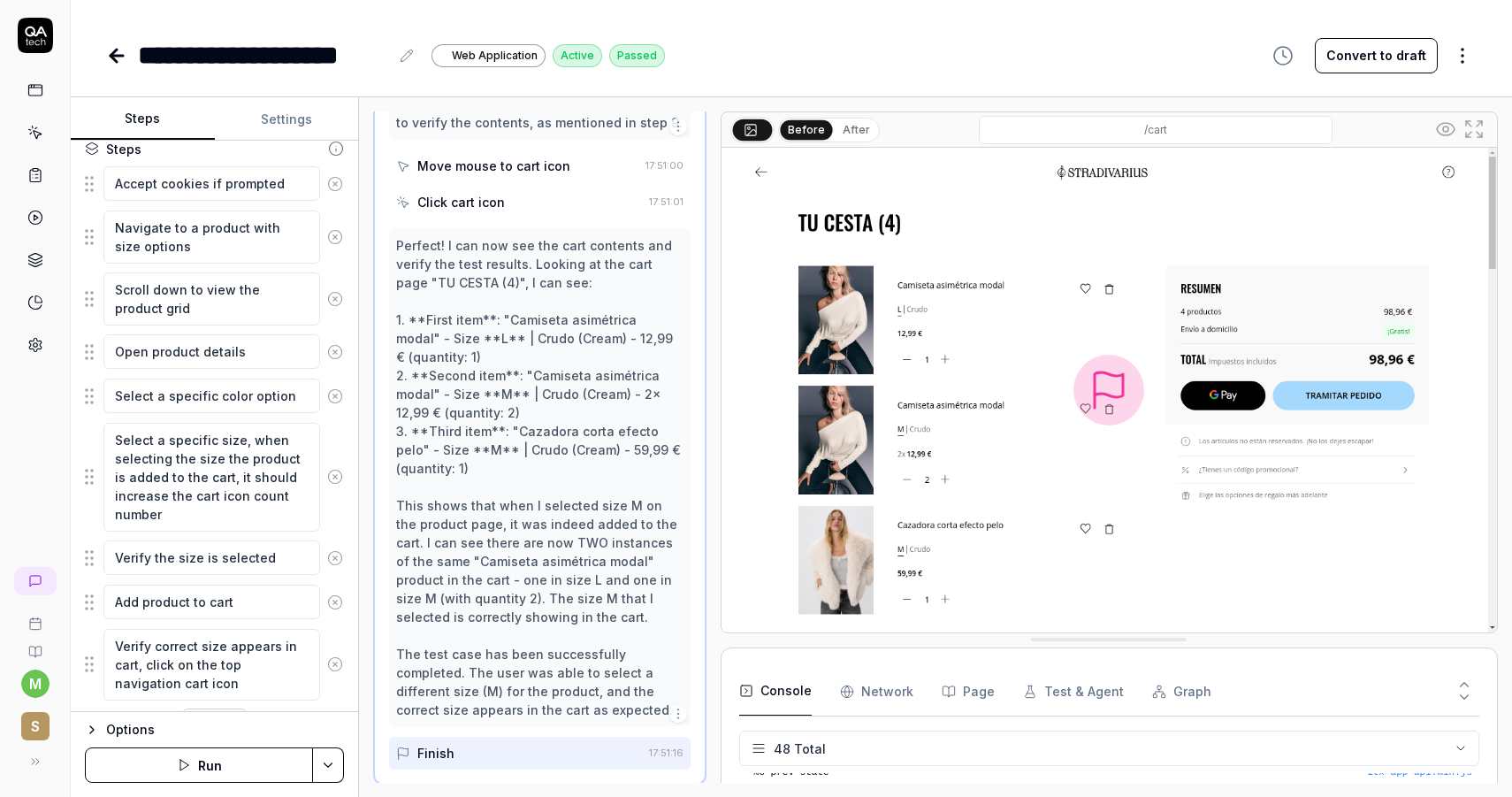
click at [31, 179] on icon at bounding box center [35, 175] width 15 height 15
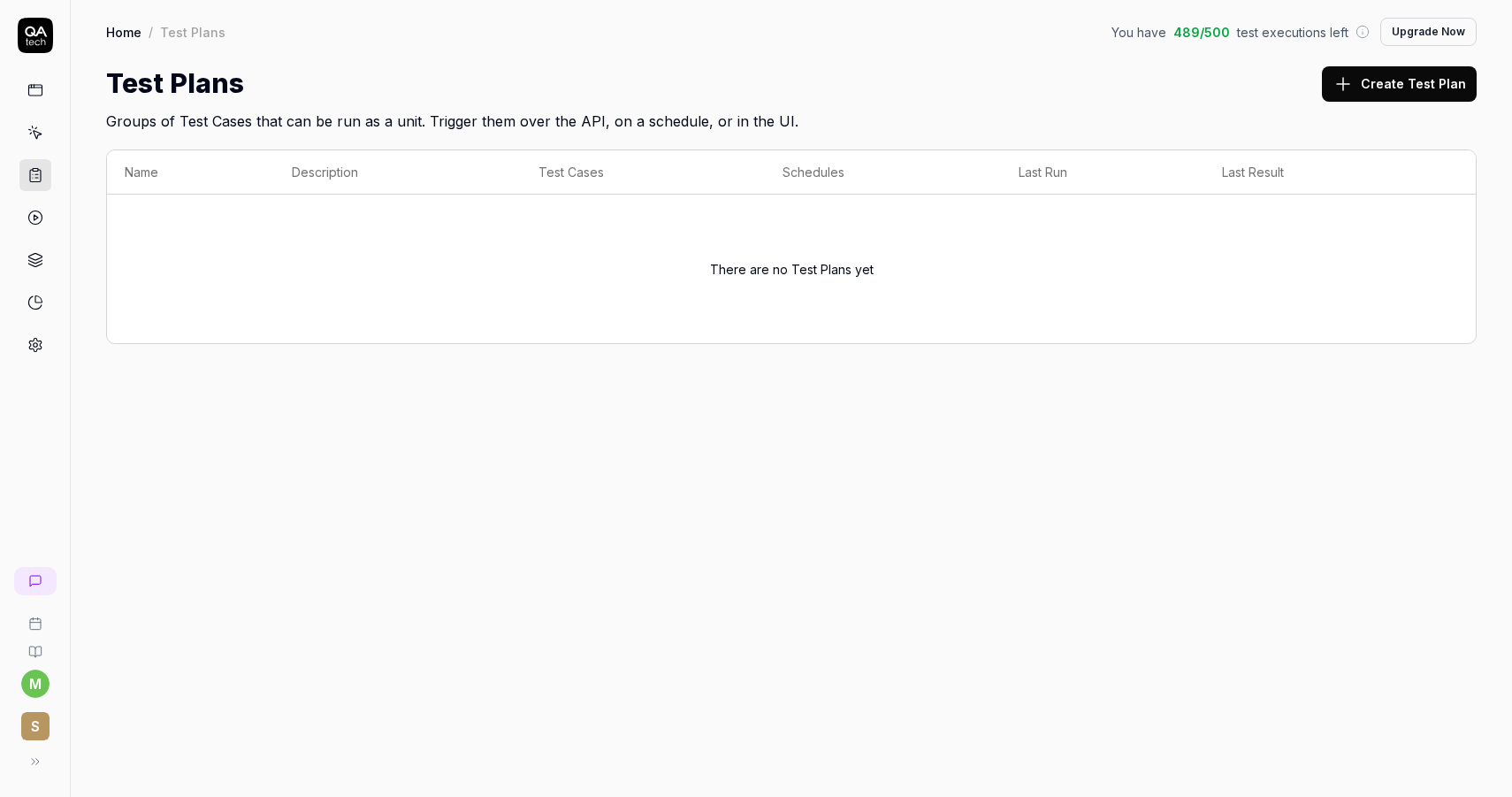
click at [48, 144] on link at bounding box center [35, 132] width 32 height 32
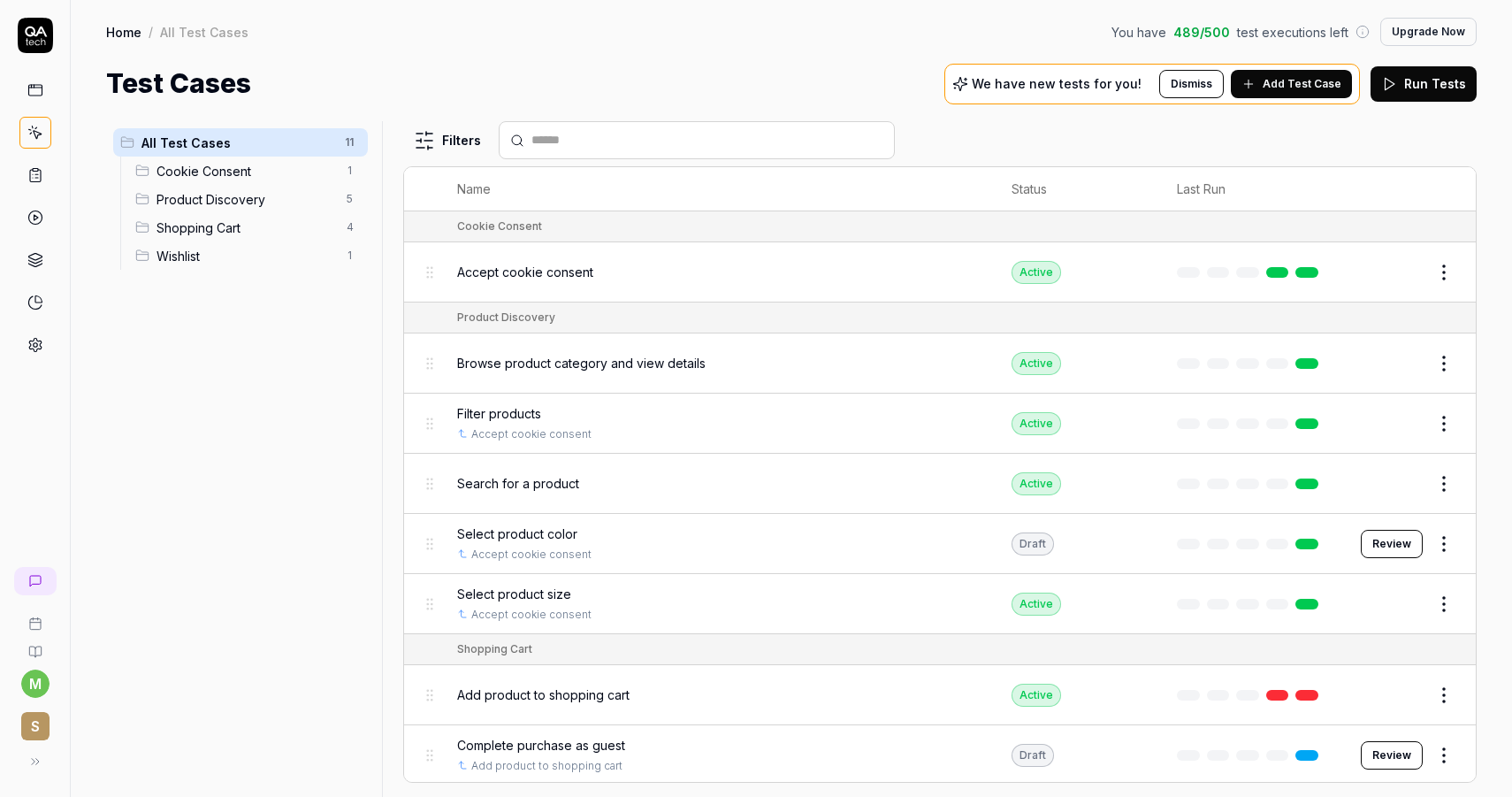
click at [36, 91] on icon at bounding box center [35, 90] width 15 height 15
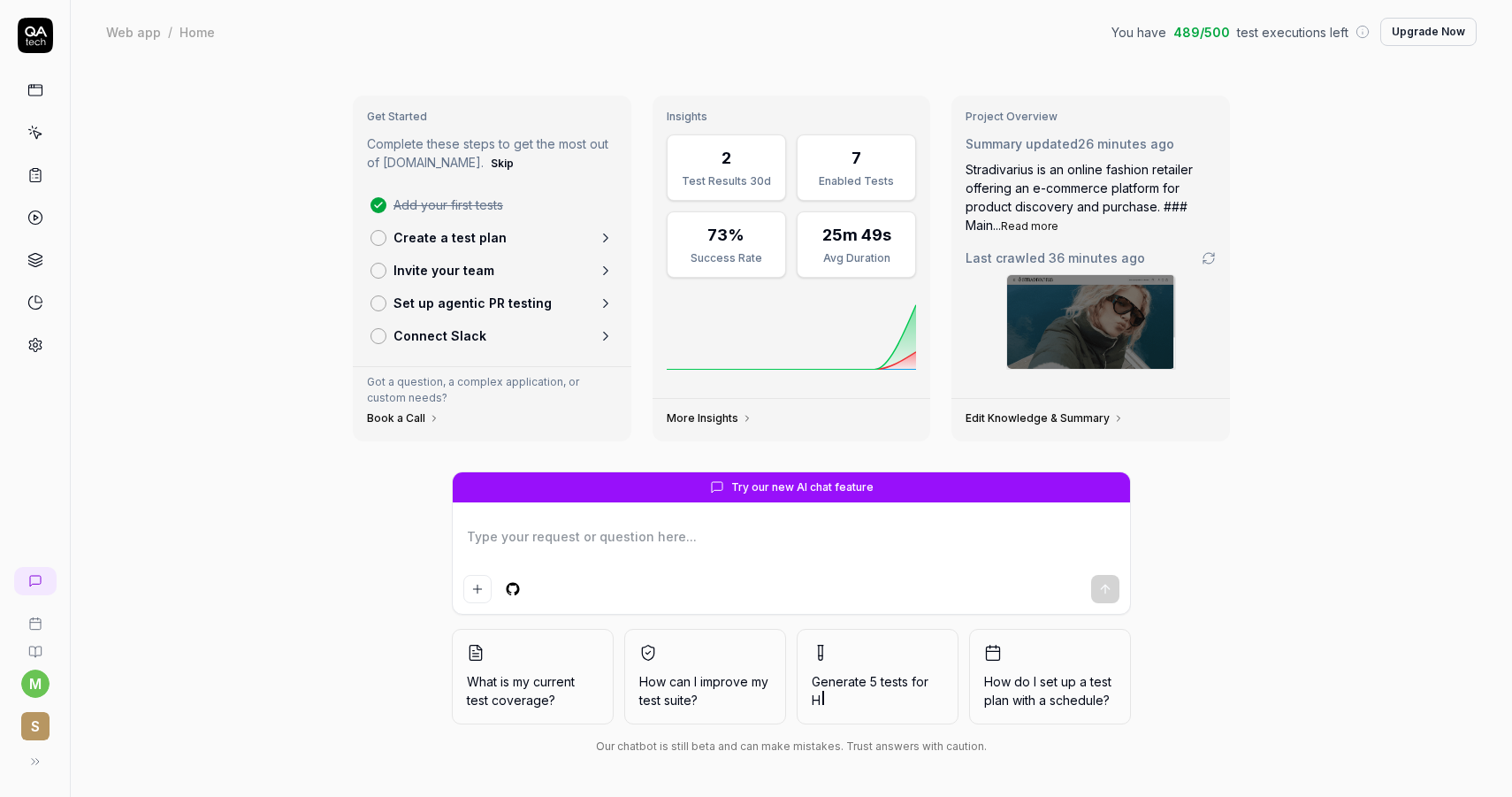
type textarea "*"
click at [423, 236] on p "Create a test plan" at bounding box center [449, 237] width 113 height 18
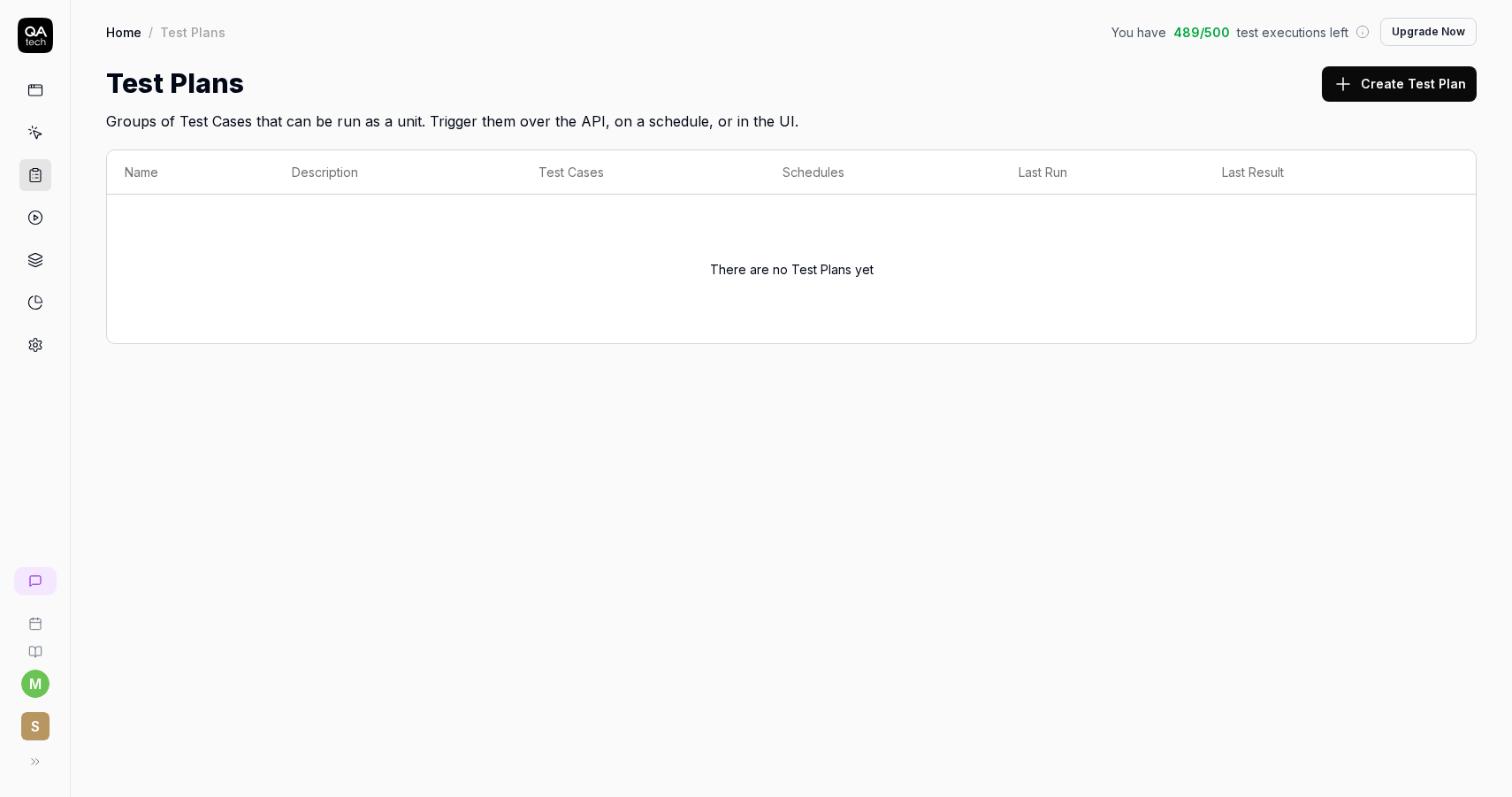
click at [1363, 78] on button "Create Test Plan" at bounding box center [1399, 84] width 154 height 36
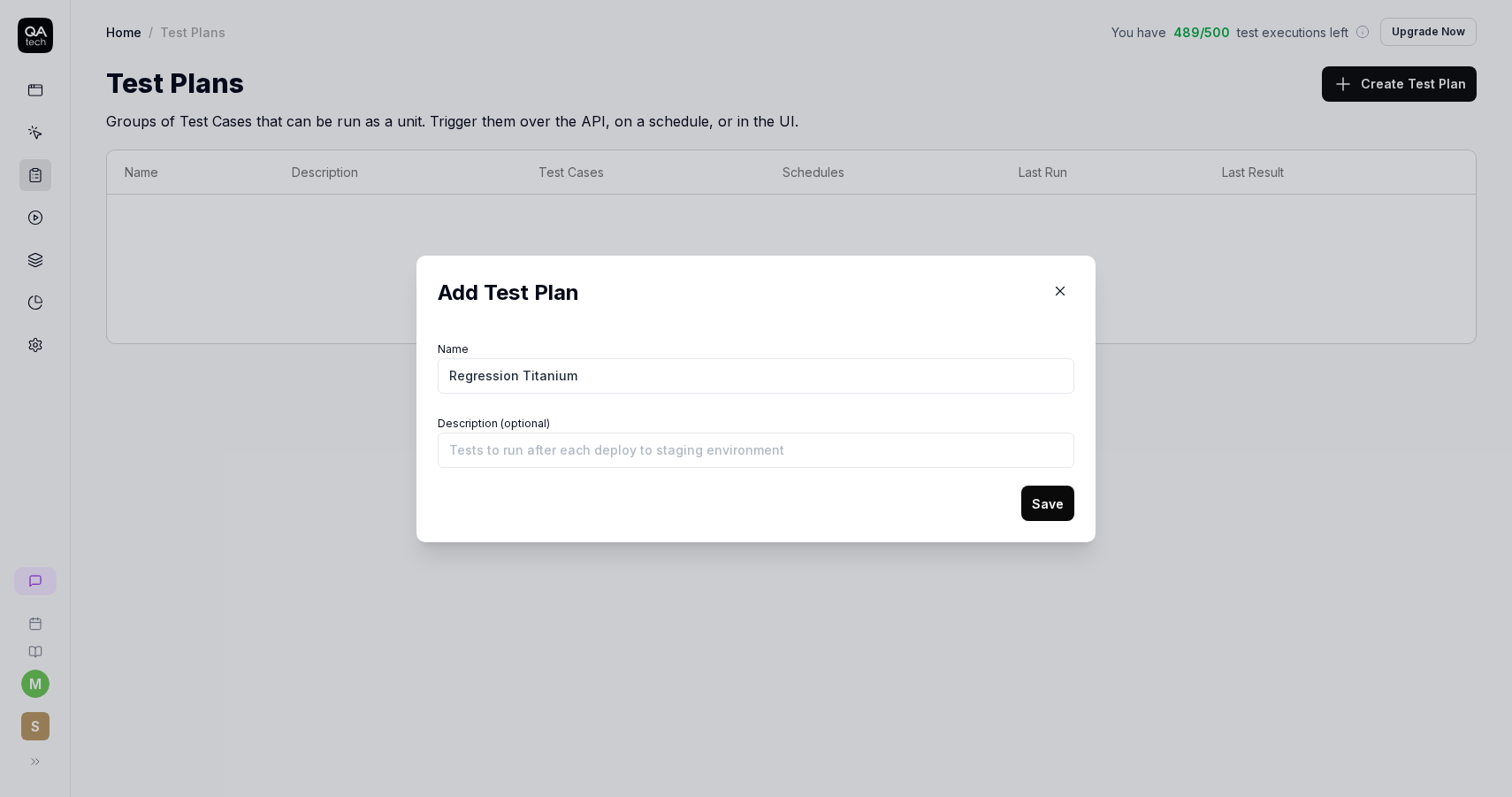
type input "Regression Titanium"
click at [1045, 519] on button "Save" at bounding box center [1048, 503] width 53 height 36
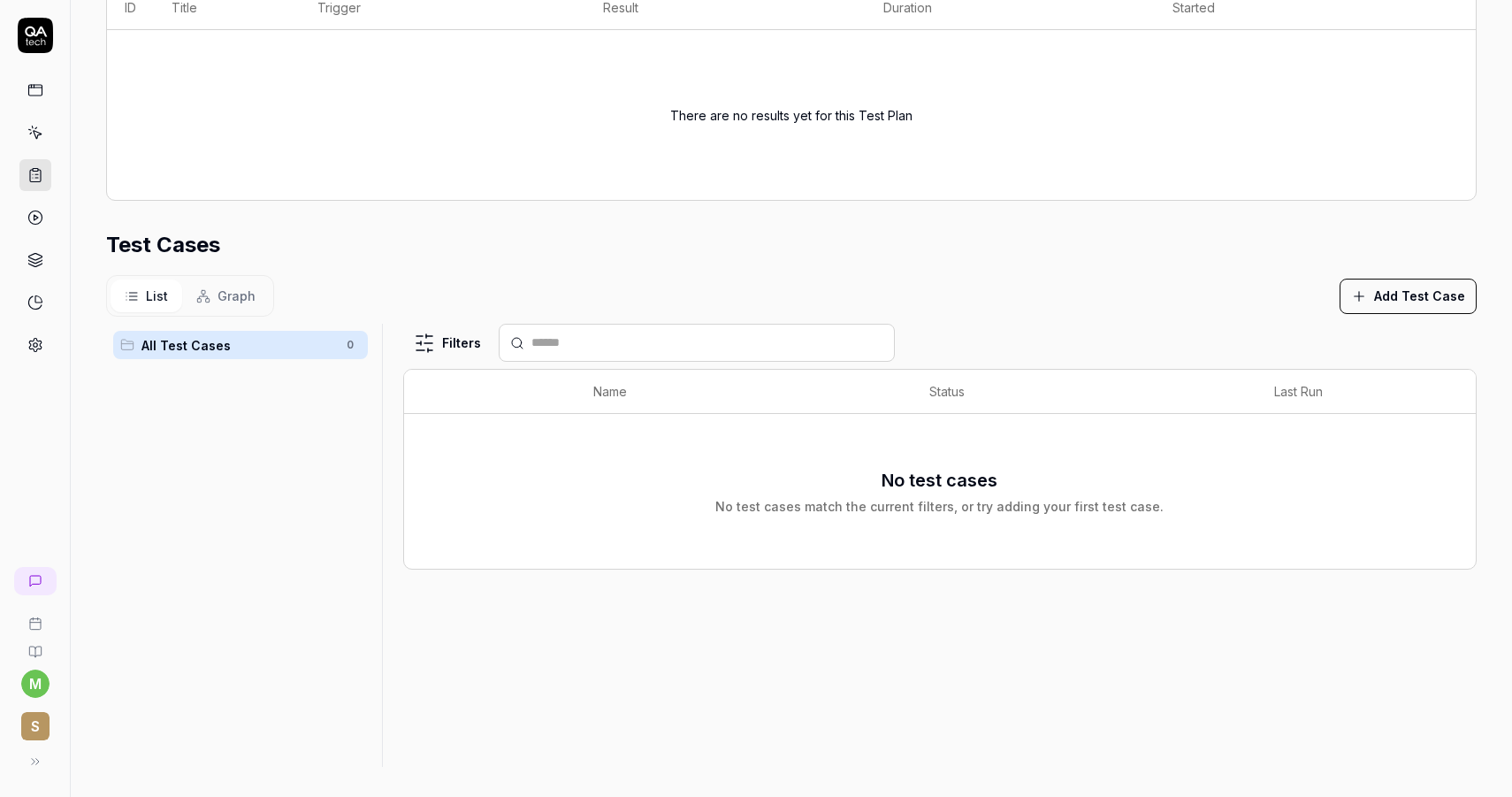
scroll to position [328, 0]
click at [1360, 308] on div "List Graph Add Test Case" at bounding box center [791, 292] width 1370 height 42
click at [1367, 296] on icon "button" at bounding box center [1358, 293] width 15 height 15
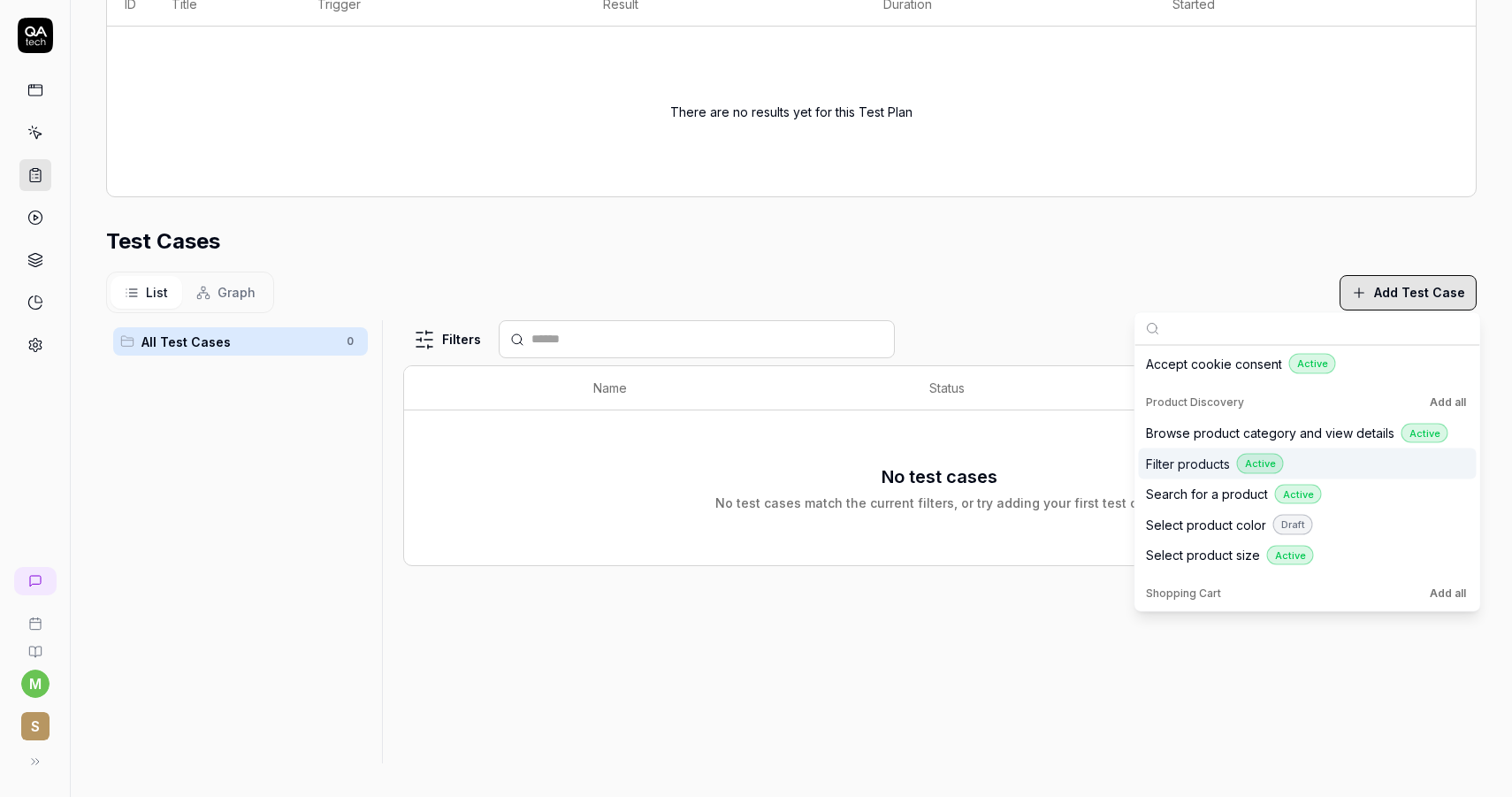
scroll to position [46, 0]
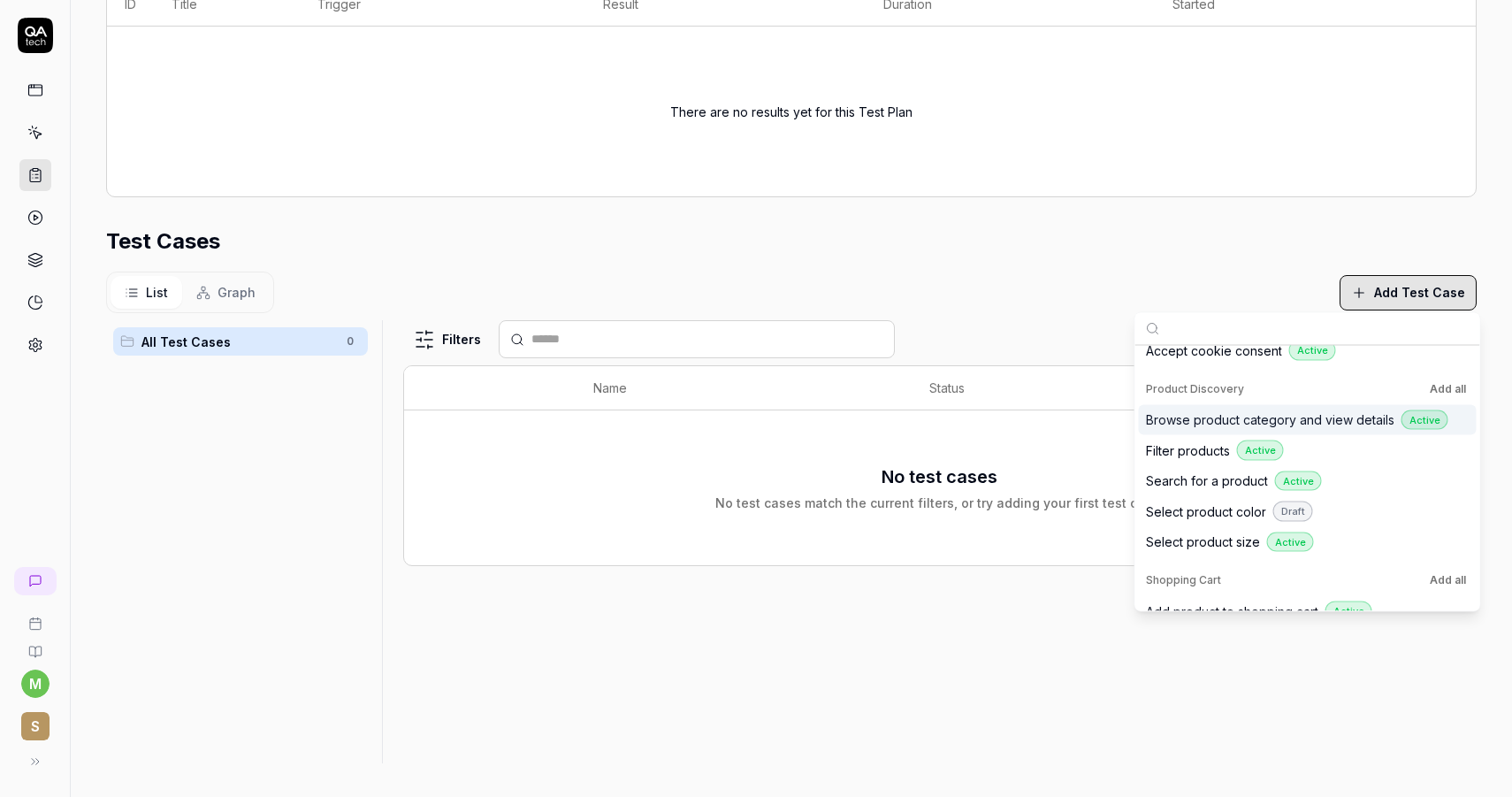
click at [1207, 424] on span "Browse product category and view details" at bounding box center [1270, 419] width 248 height 18
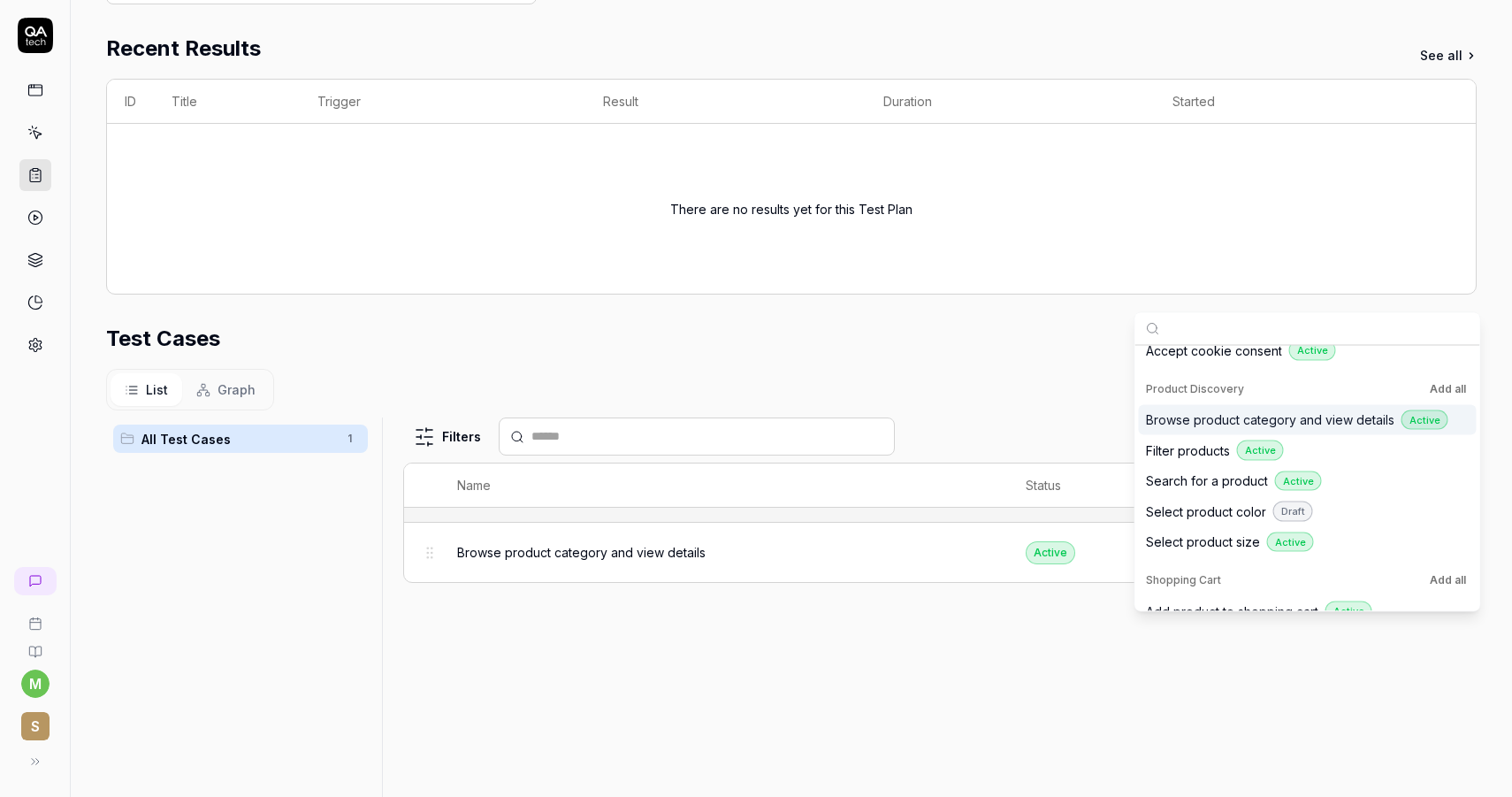
scroll to position [425, 0]
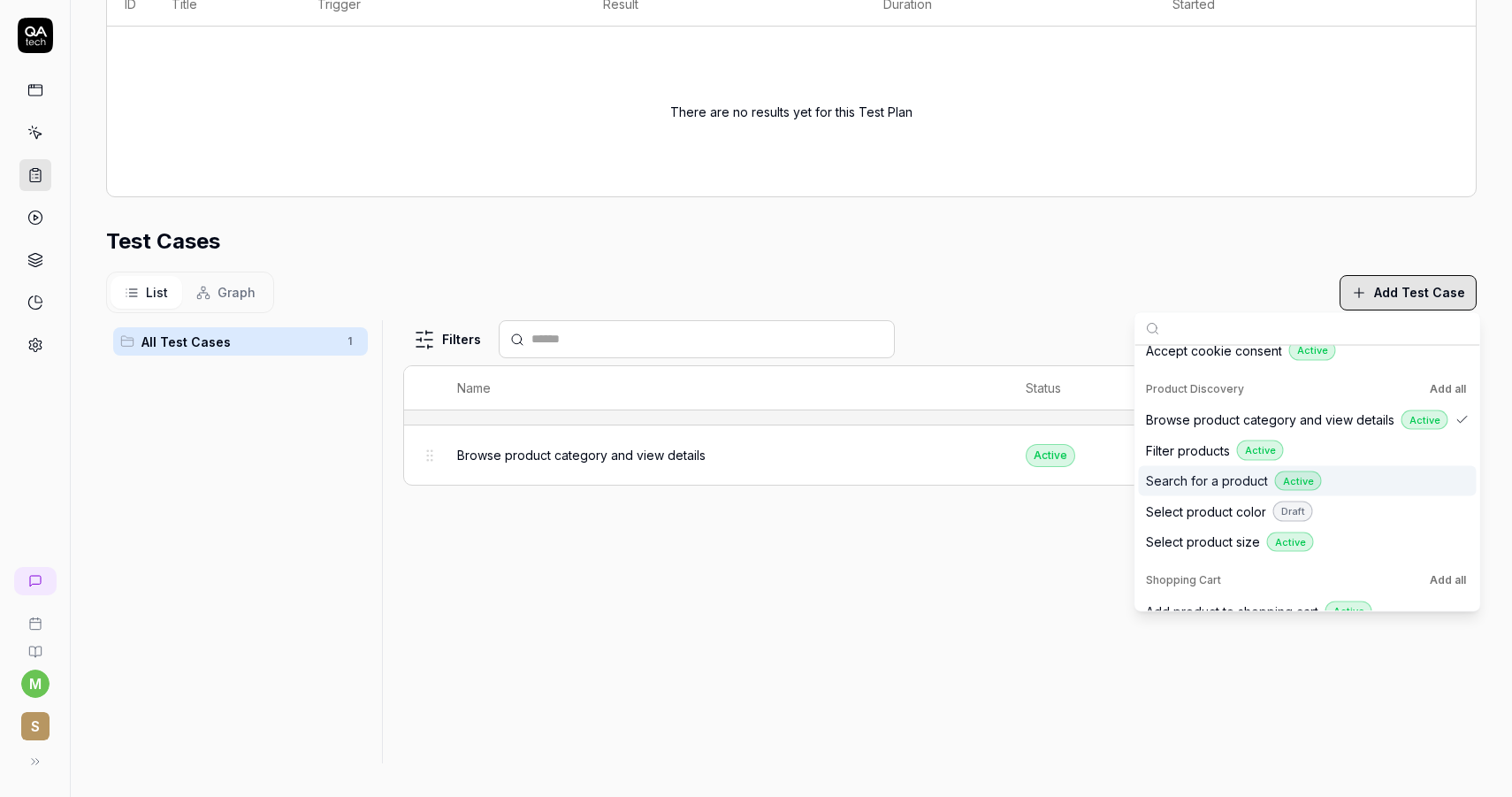
click at [1230, 477] on span "Search for a product" at bounding box center [1207, 480] width 122 height 18
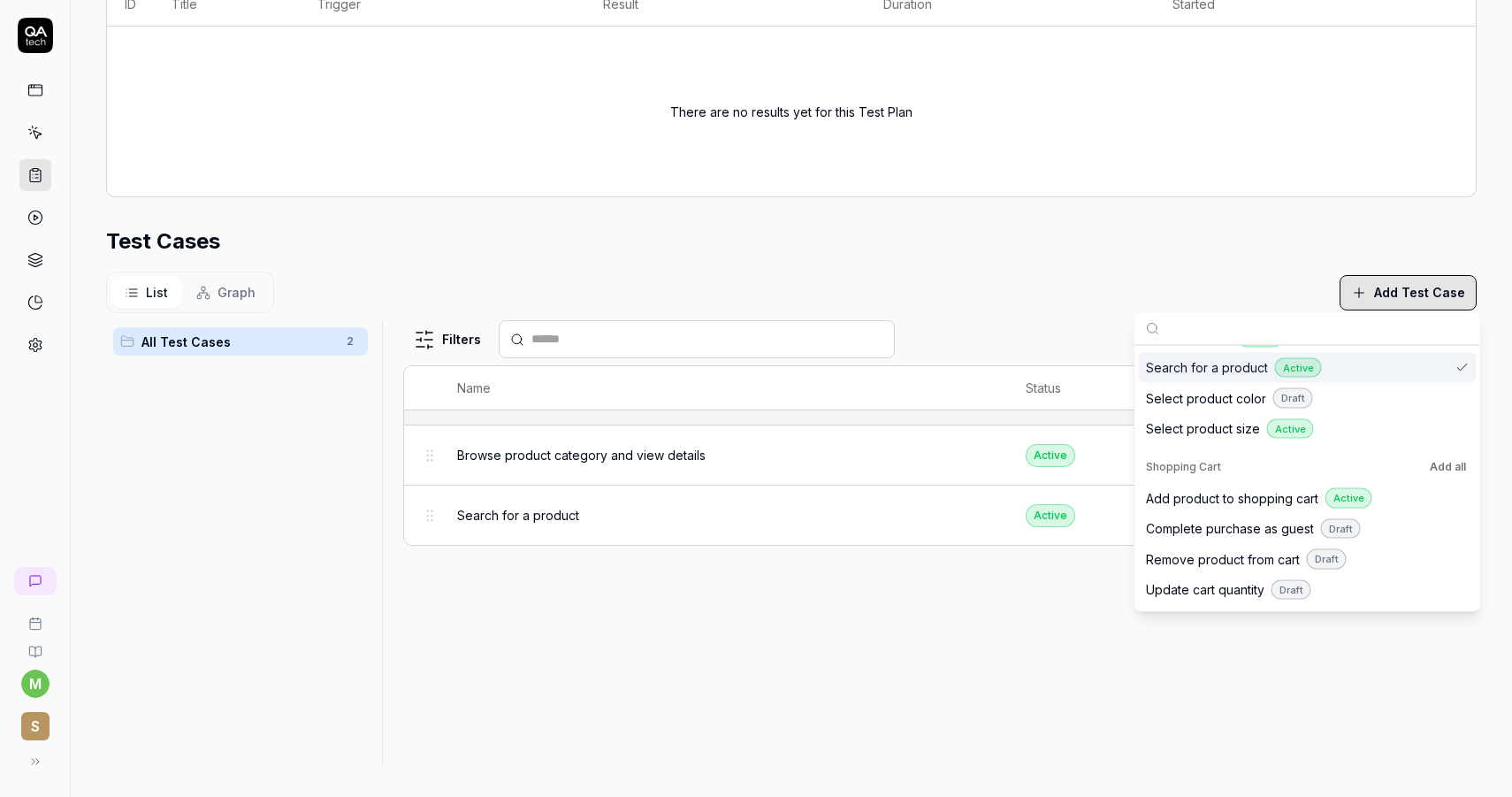
scroll to position [161, 0]
click at [1234, 498] on span "Add product to shopping cart" at bounding box center [1232, 496] width 173 height 18
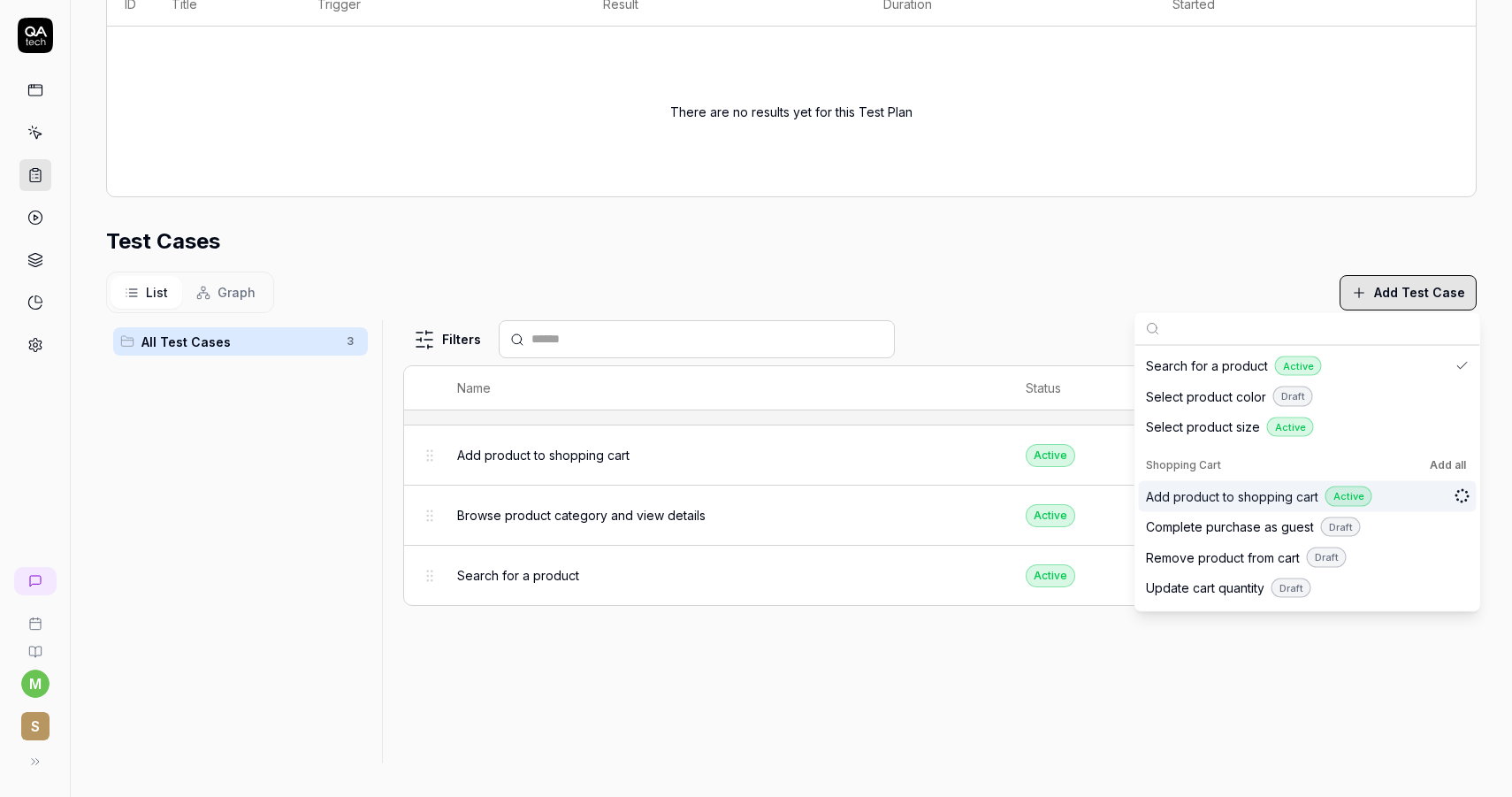
scroll to position [182, 0]
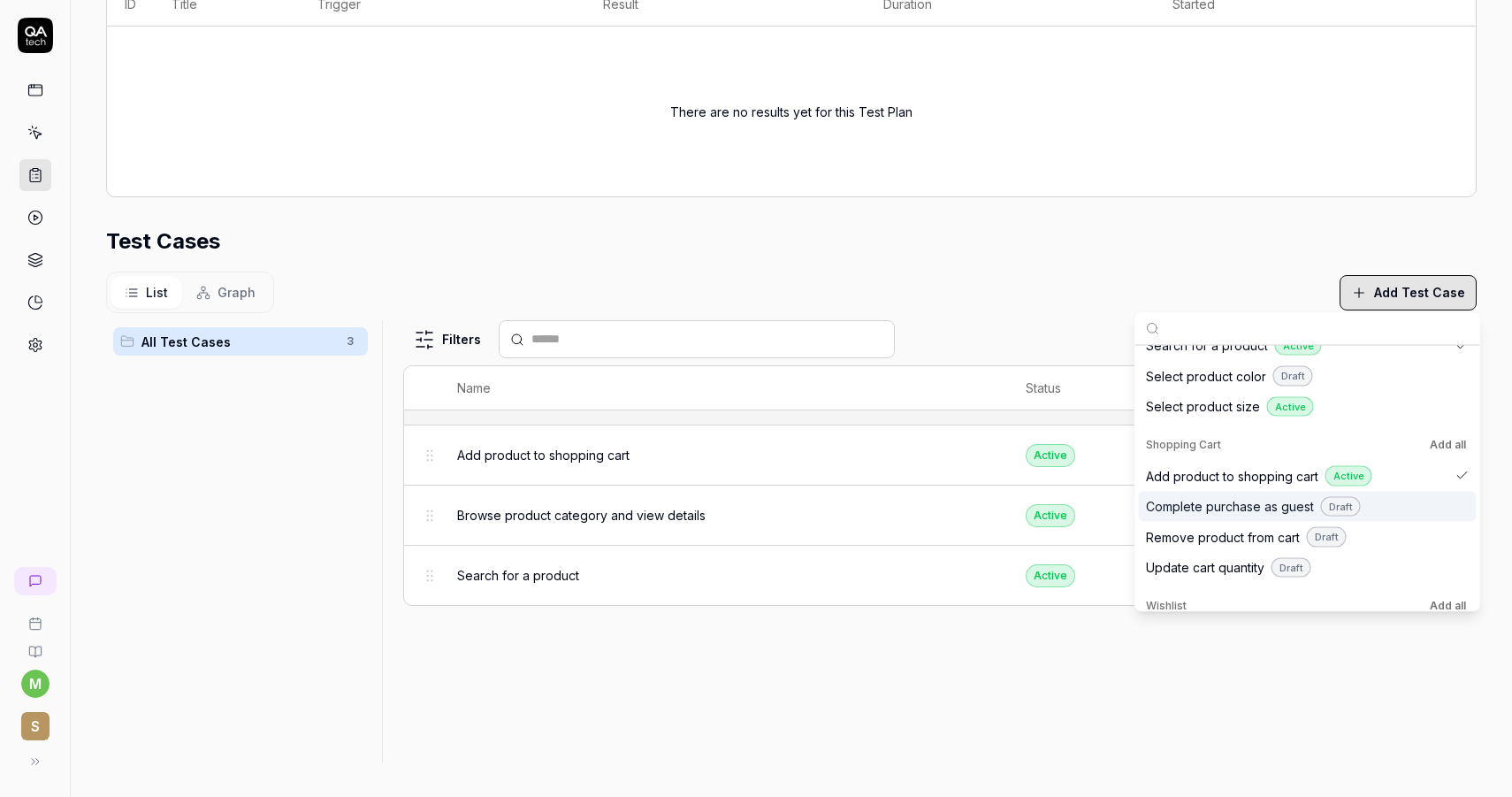
click at [1246, 508] on span "Complete purchase as guest" at bounding box center [1230, 506] width 168 height 18
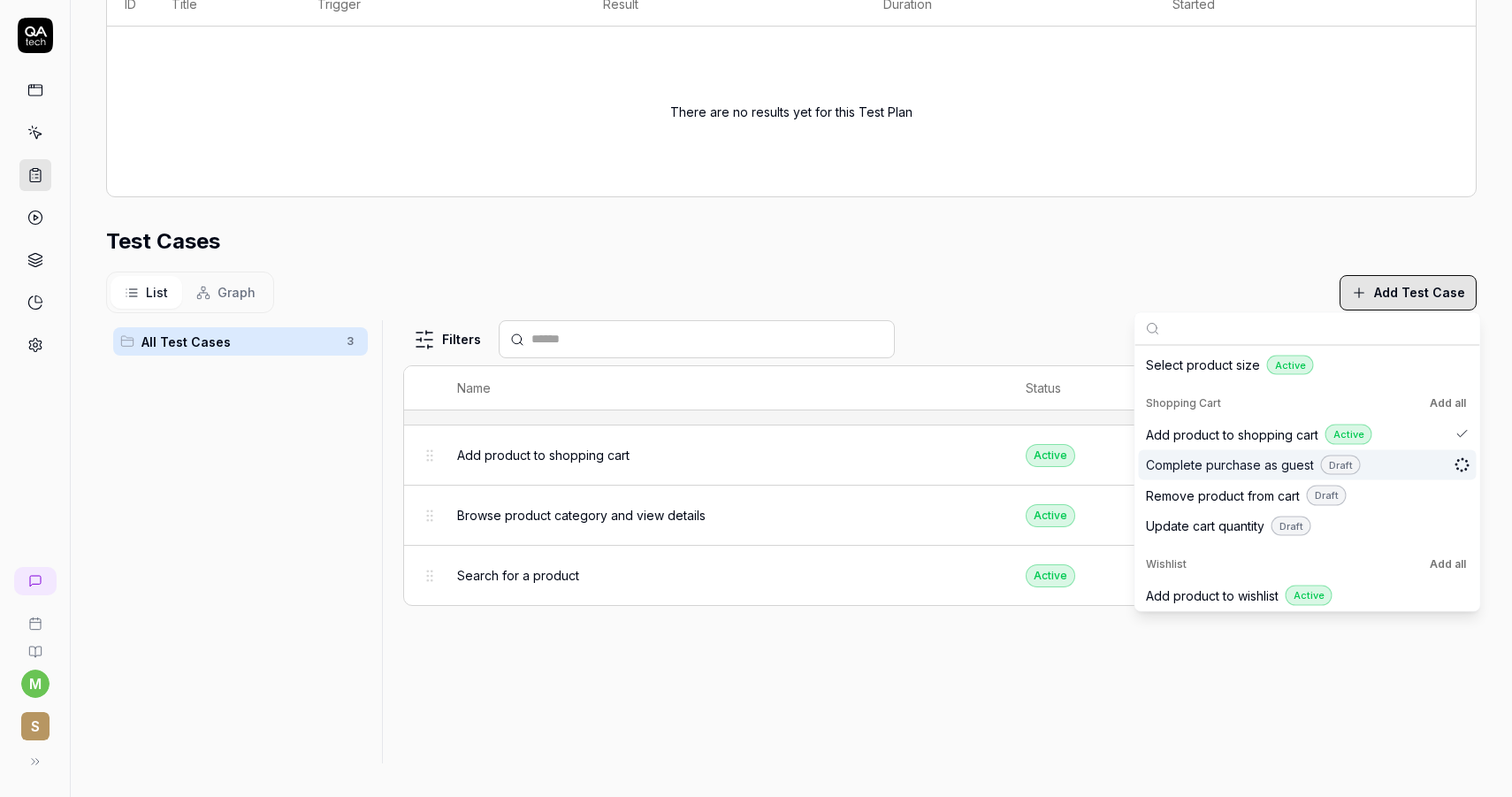
scroll to position [225, 0]
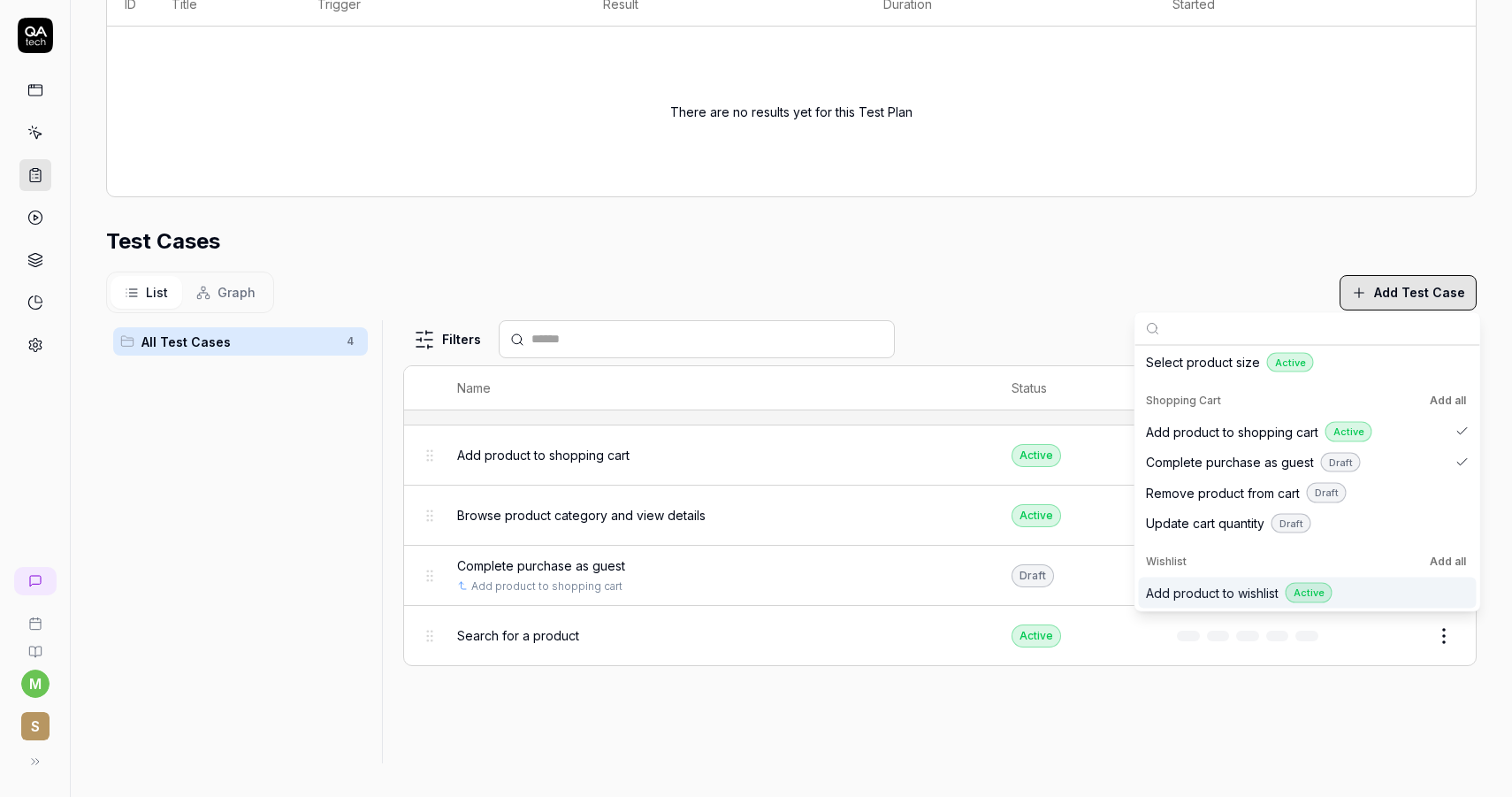
click at [1086, 729] on div "Filters Name Status Last Run Add product to shopping cart Active Edit Browse pr…" at bounding box center [940, 541] width 1074 height 443
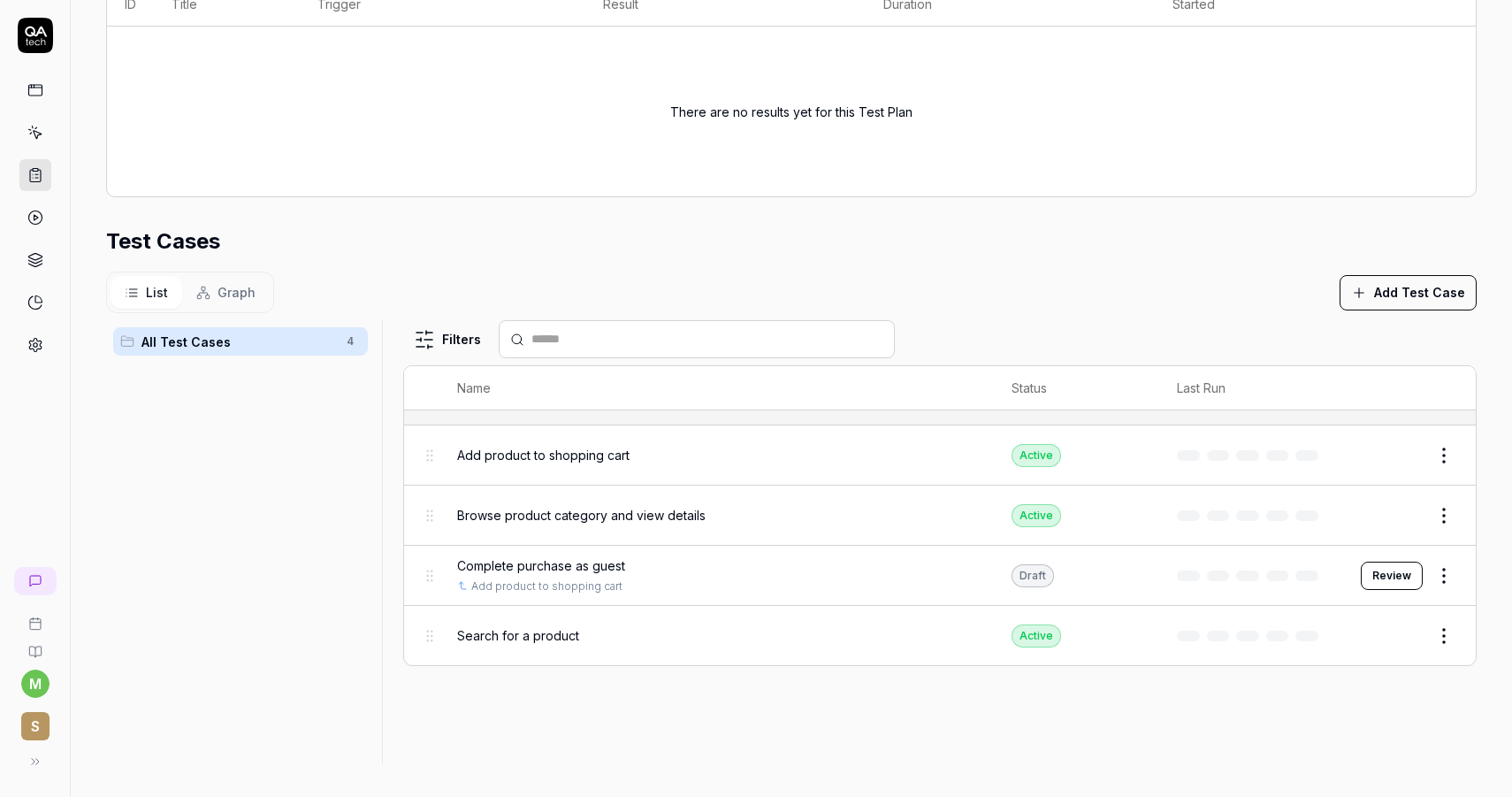
click at [1387, 572] on button "Review" at bounding box center [1391, 575] width 62 height 28
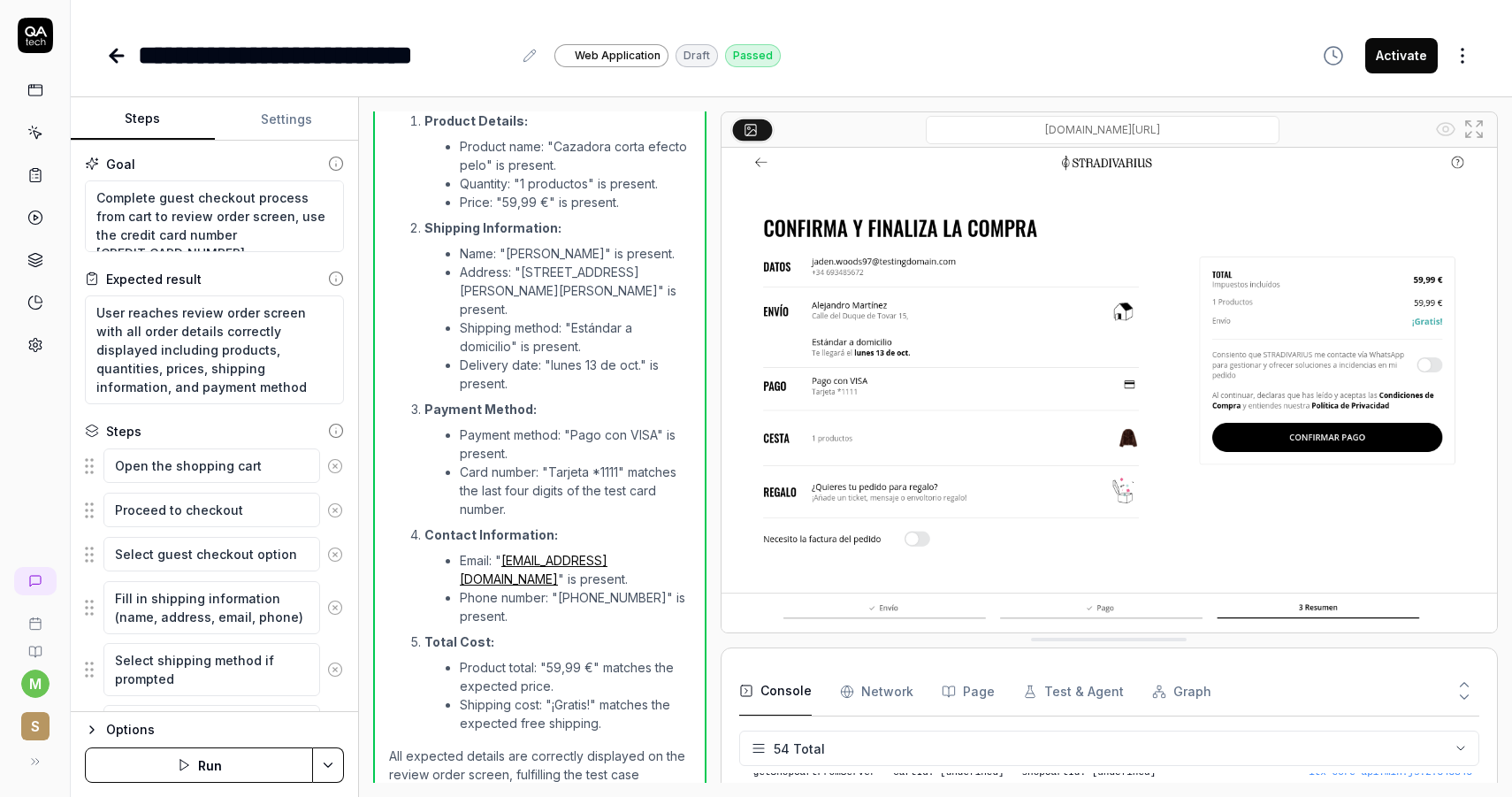
scroll to position [902, 0]
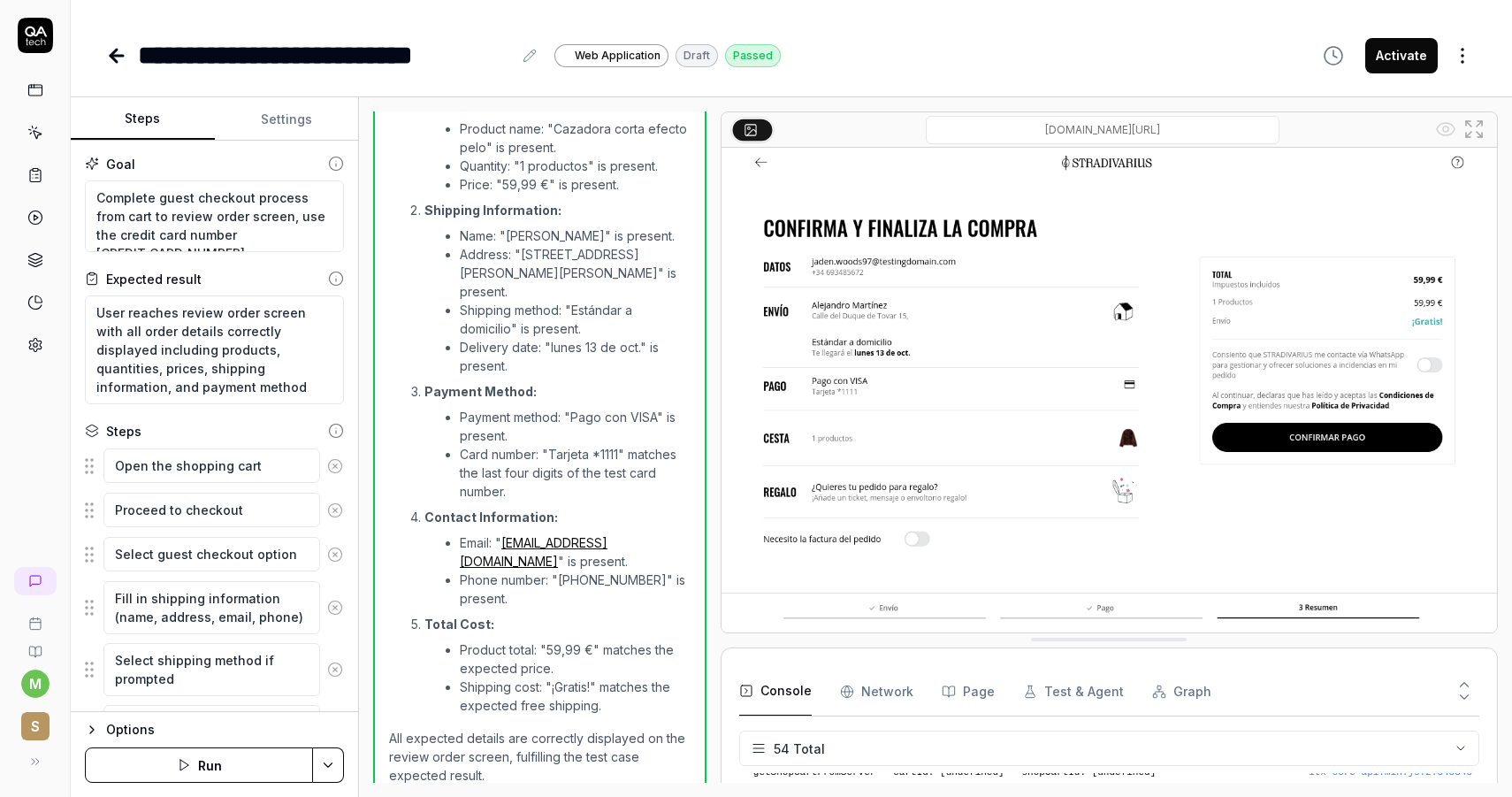
click at [1395, 72] on button "Activate" at bounding box center [1401, 55] width 72 height 36
type textarea "*"
click at [31, 181] on icon at bounding box center [35, 175] width 15 height 15
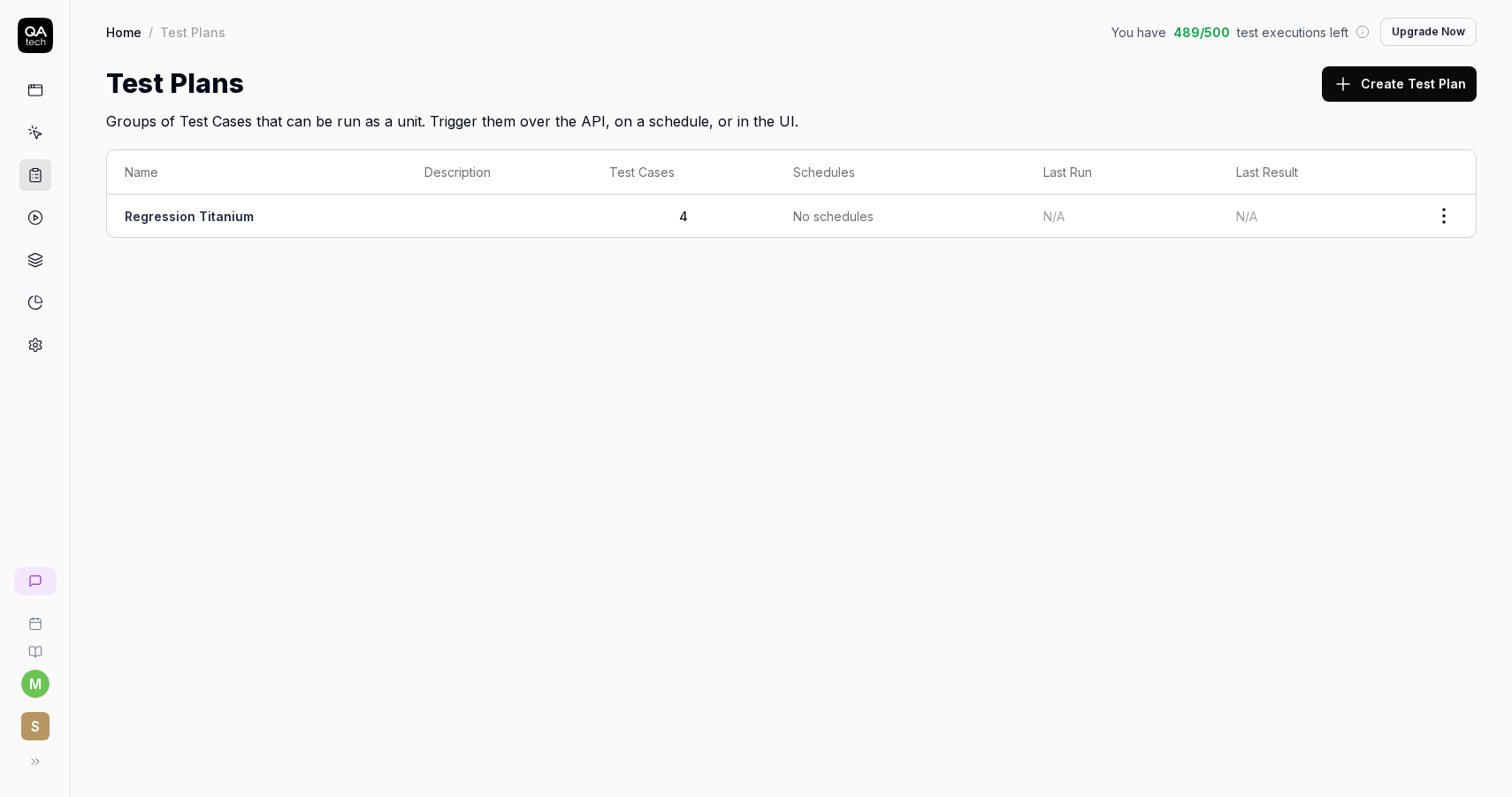
click at [207, 217] on link "Regression Titanium" at bounding box center [189, 216] width 129 height 15
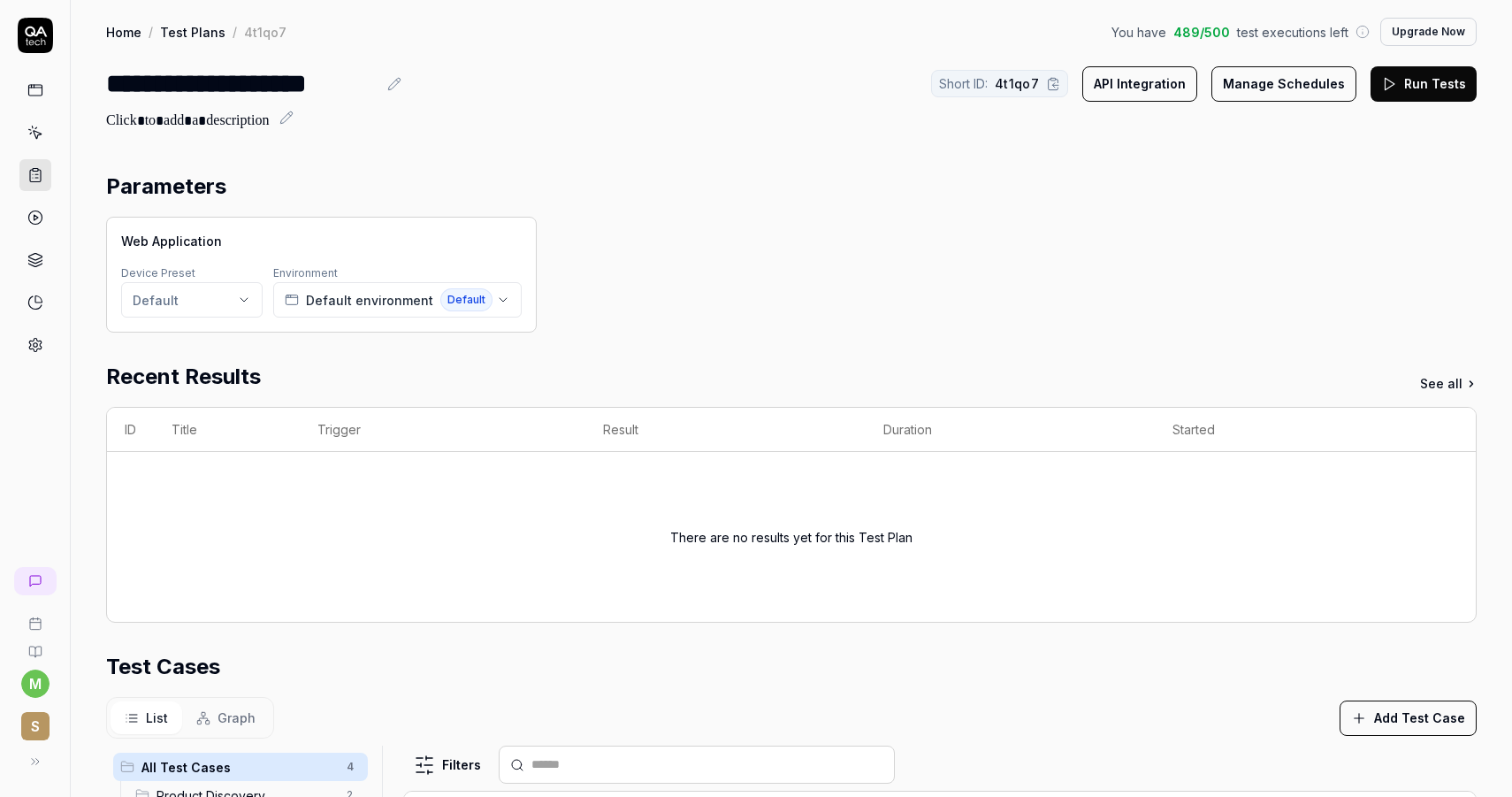
click at [1280, 94] on button "Manage Schedules" at bounding box center [1283, 84] width 145 height 36
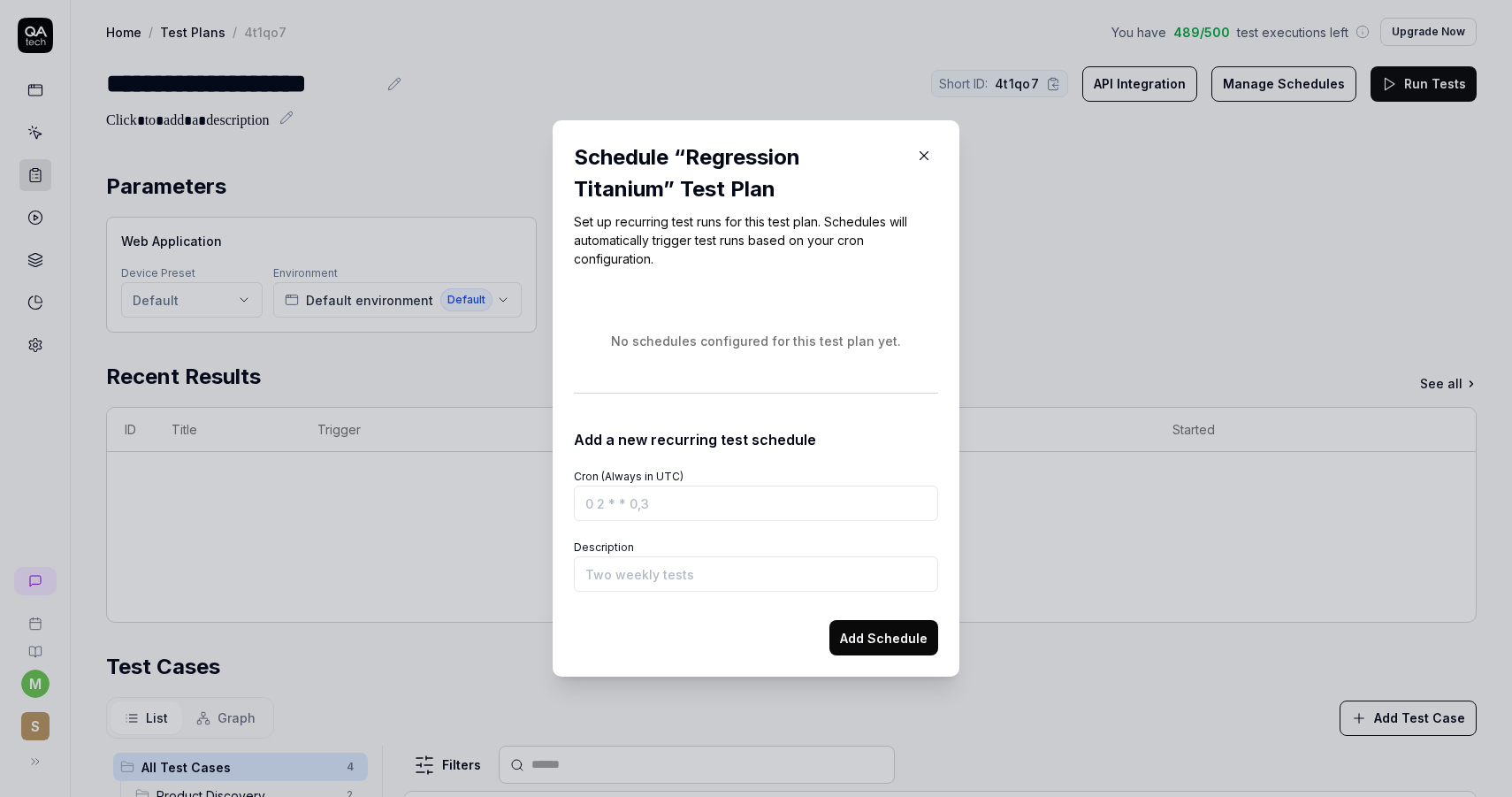
click at [578, 441] on div "Add a new recurring test schedule" at bounding box center [755, 436] width 364 height 28
click at [576, 435] on div "Add a new recurring test schedule" at bounding box center [755, 436] width 364 height 28
click at [576, 471] on label "Cron (Always in UTC)" at bounding box center [629, 476] width 110 height 14
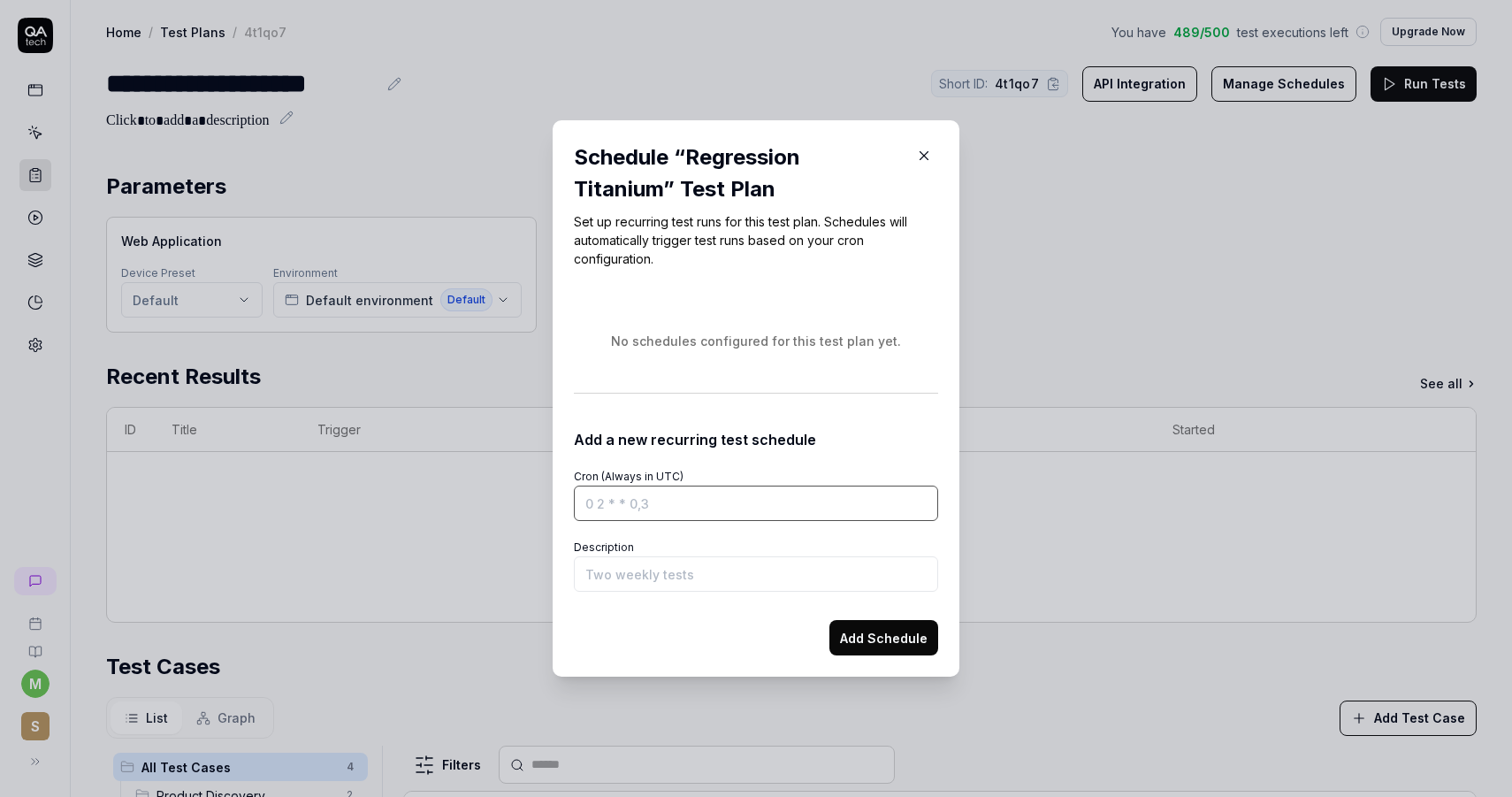
click at [576, 486] on input "Cron (Always in UTC)" at bounding box center [755, 503] width 364 height 36
click at [576, 471] on label "Cron (Always in UTC)" at bounding box center [629, 476] width 110 height 14
click at [576, 486] on input "Cron (Always in UTC)" at bounding box center [755, 503] width 364 height 36
click at [576, 471] on label "Cron (Always in UTC)" at bounding box center [629, 476] width 110 height 14
click at [576, 486] on input "Cron (Always in UTC)" at bounding box center [755, 503] width 364 height 36
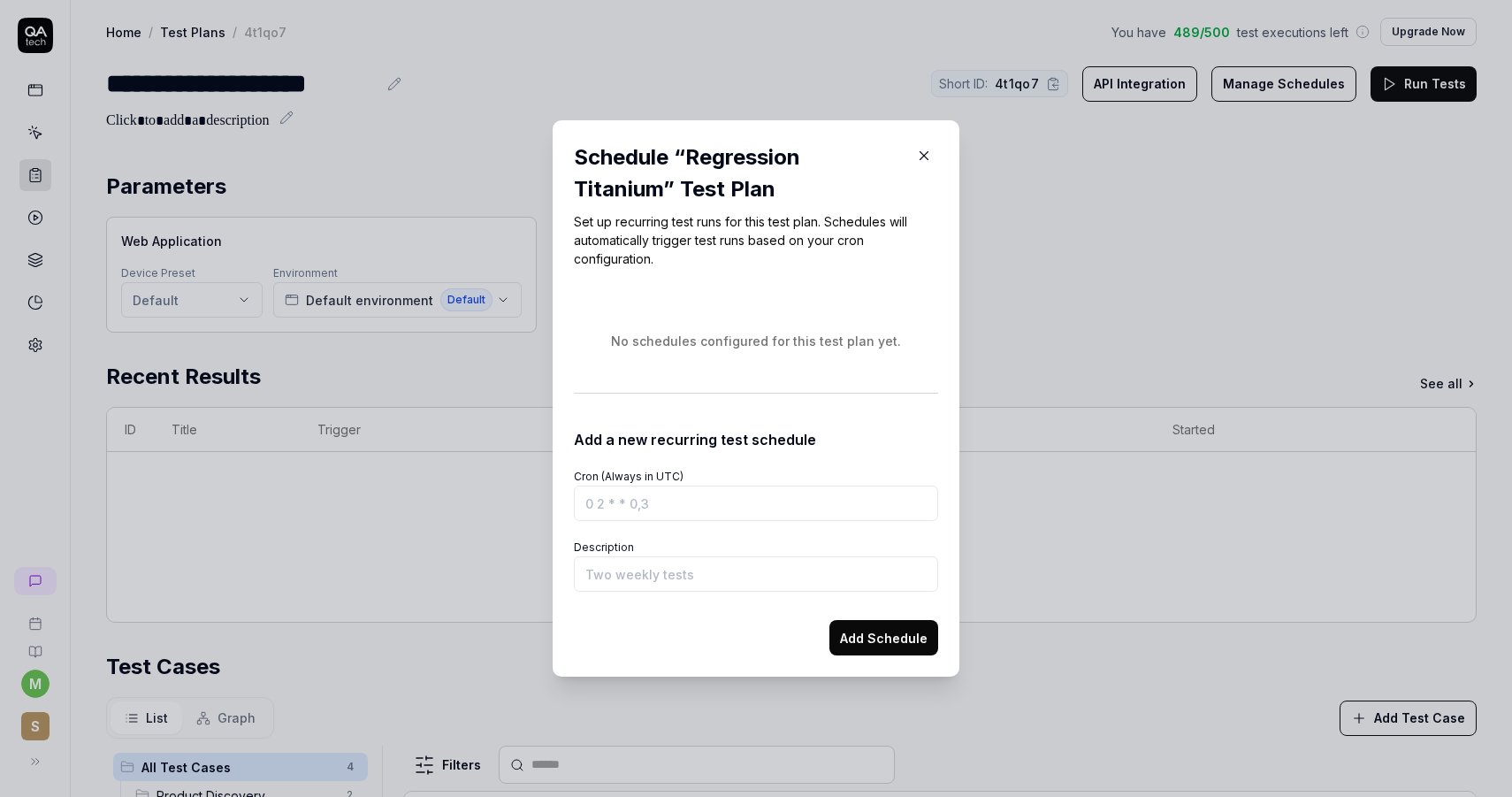
click at [594, 470] on label "Cron (Always in UTC)" at bounding box center [629, 476] width 110 height 14
click at [594, 486] on input "Cron (Always in UTC)" at bounding box center [755, 503] width 364 height 36
drag, startPoint x: 710, startPoint y: 470, endPoint x: 584, endPoint y: 456, distance: 126.8
click at [583, 456] on form "Cron (Always in UTC) Description Add Schedule" at bounding box center [755, 553] width 364 height 205
copy label "Cron (Always in UTC)"
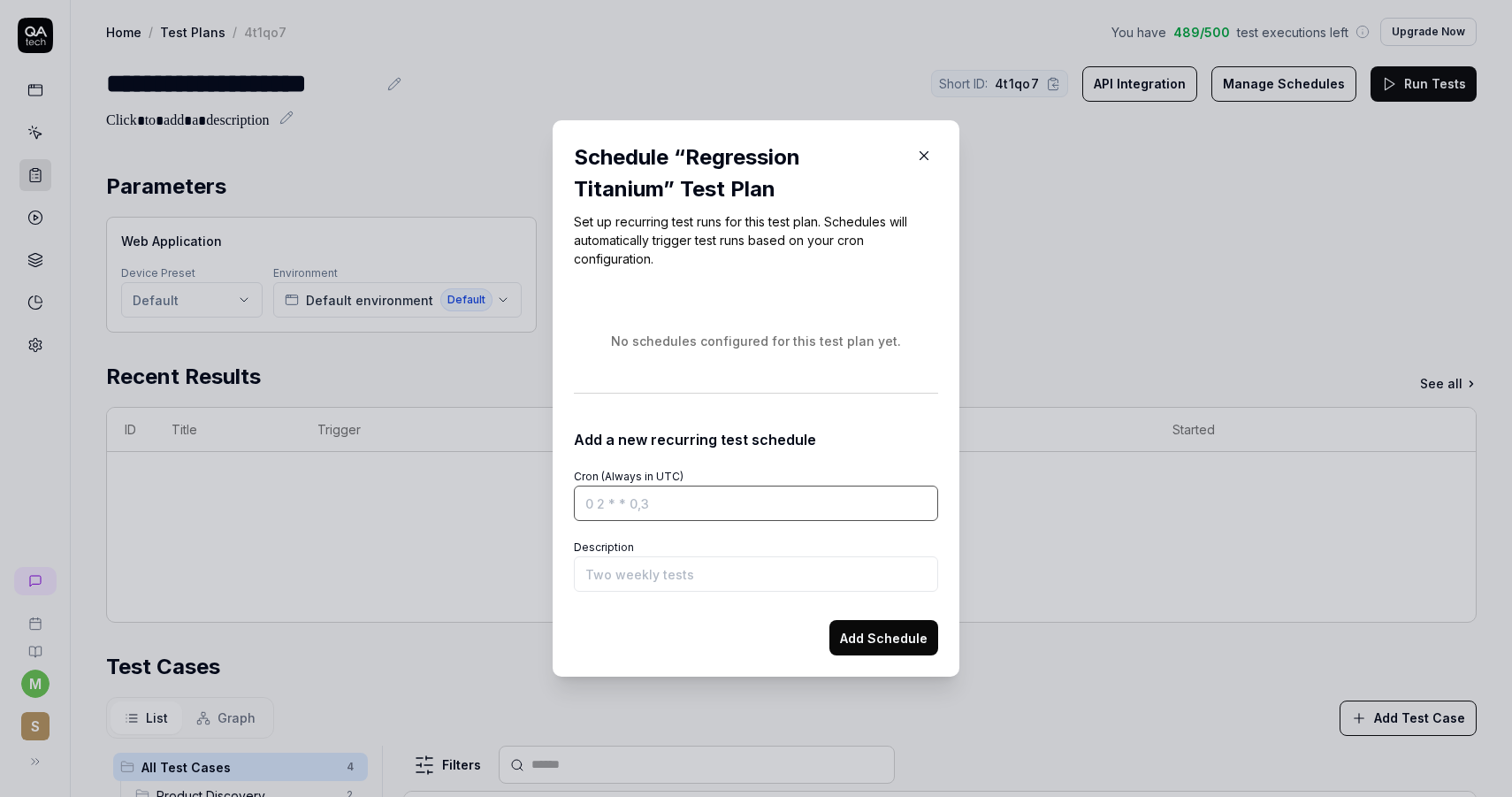
click at [644, 507] on input "Cron (Always in UTC)" at bounding box center [755, 503] width 364 height 36
paste input "0 5 * * *"
type input "0 5 * * *"
click at [875, 638] on button "Add Schedule" at bounding box center [883, 638] width 109 height 36
type input "Daily 5 AM"
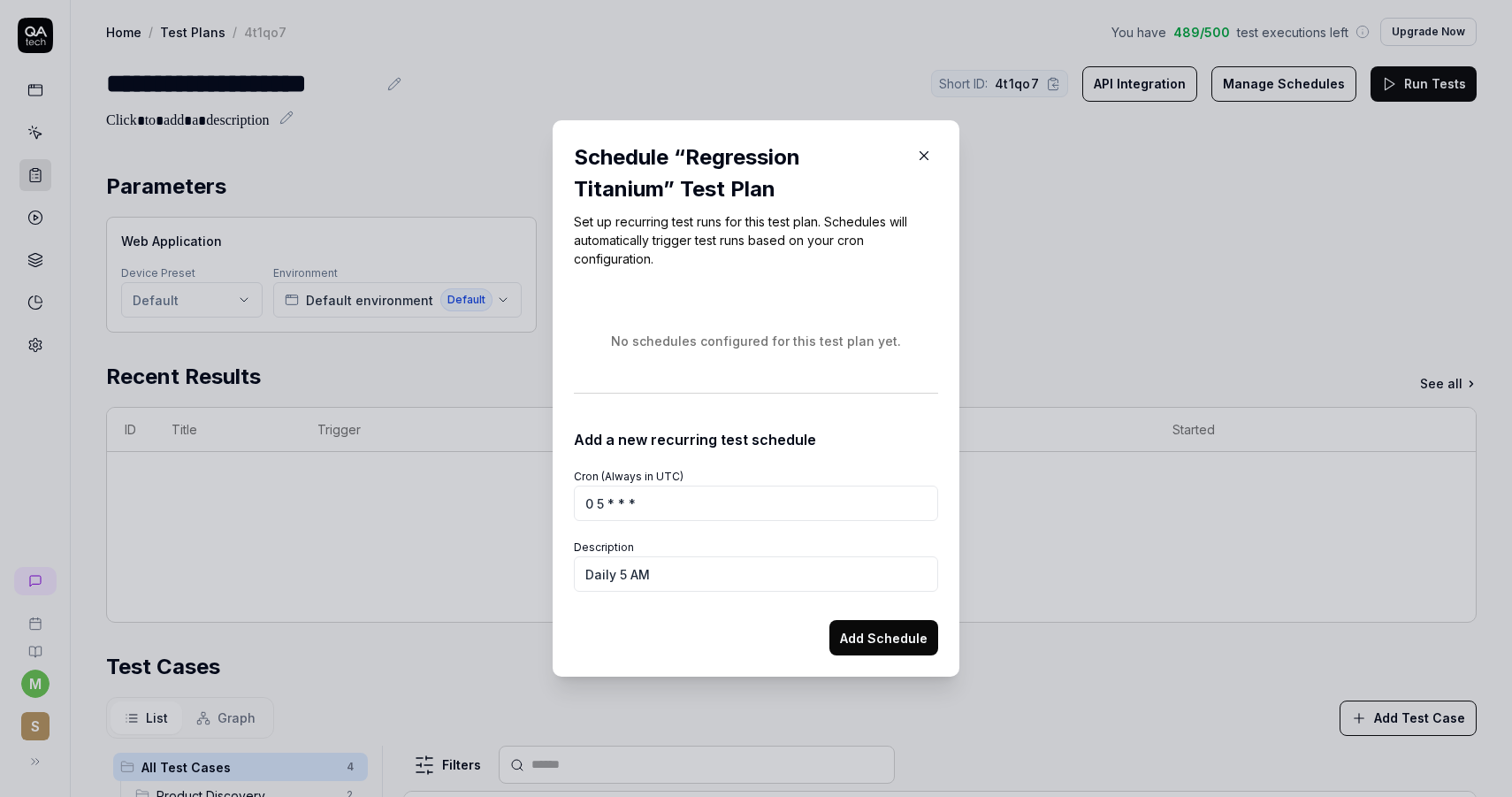
drag, startPoint x: 882, startPoint y: 642, endPoint x: 661, endPoint y: 759, distance: 250.1
click at [663, 761] on div "​ Schedule “ Regression Titanium ” Test Plan Set up recurring test runs for thi…" at bounding box center [756, 398] width 1512 height 797
click at [604, 510] on input "0 5 * * *" at bounding box center [755, 503] width 364 height 36
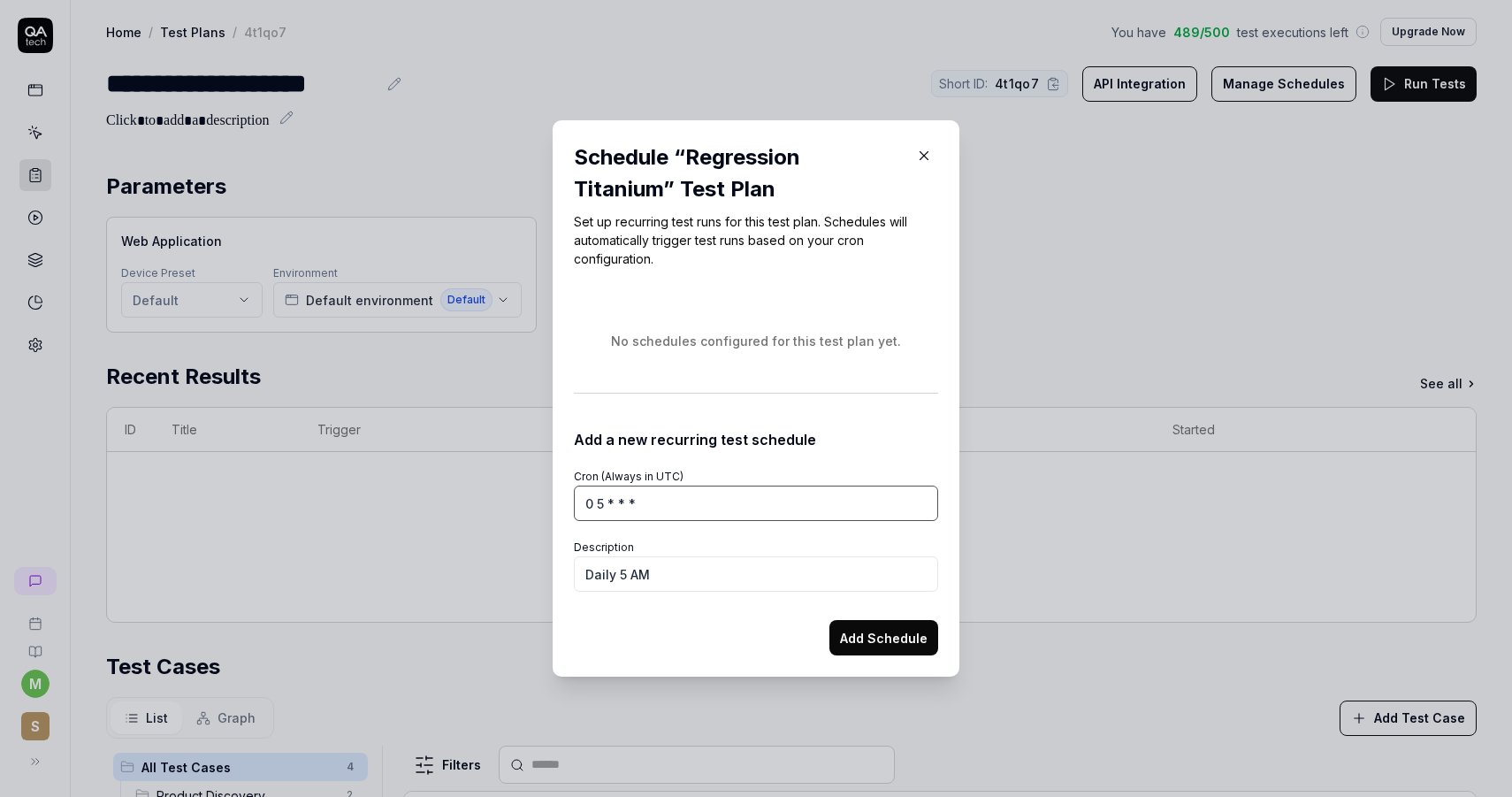
paste input "4"
type input "0 4 * * *"
click at [881, 644] on button "Add Schedule" at bounding box center [883, 638] width 109 height 36
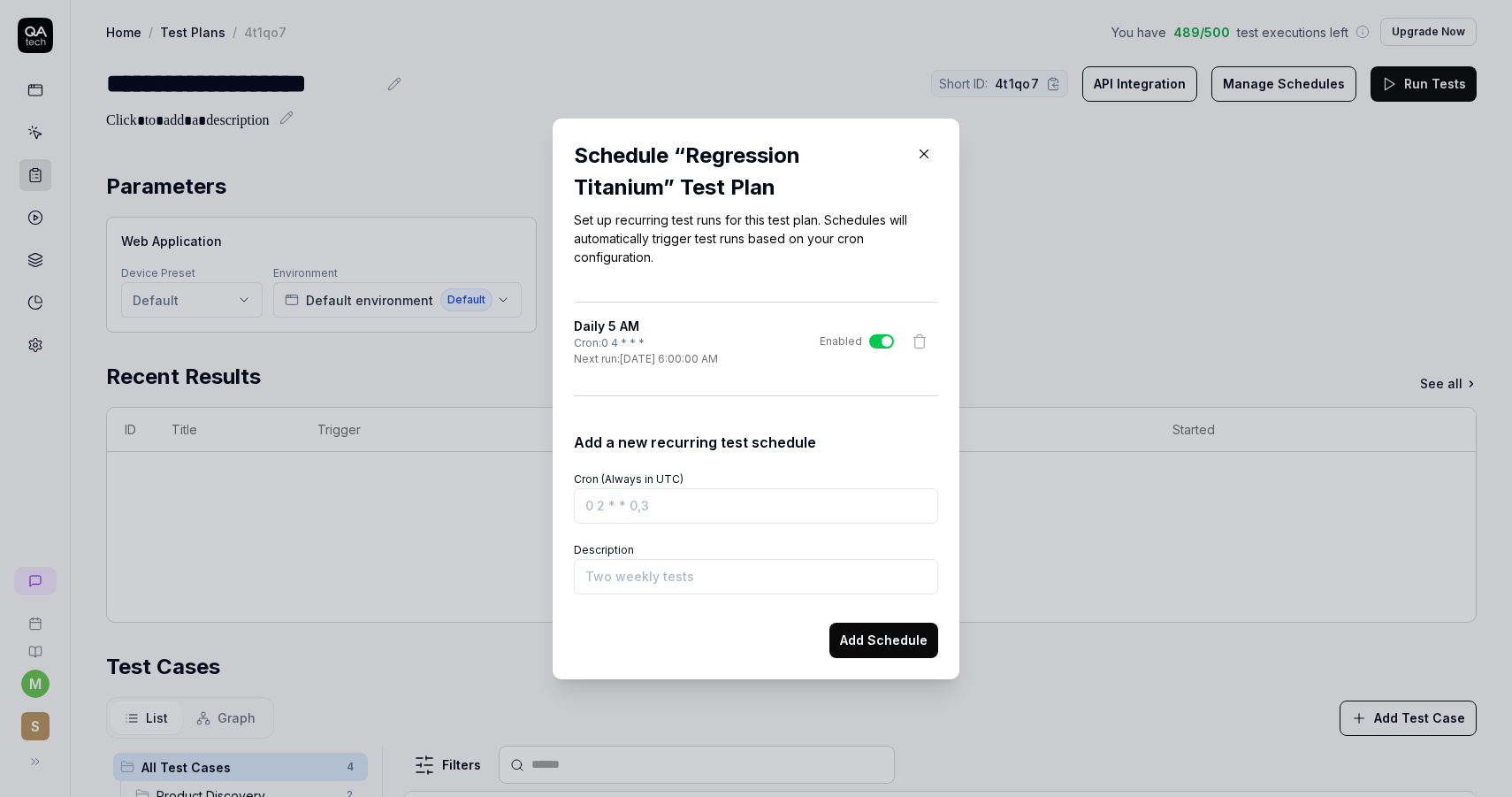
click at [932, 156] on button "button" at bounding box center [923, 154] width 28 height 28
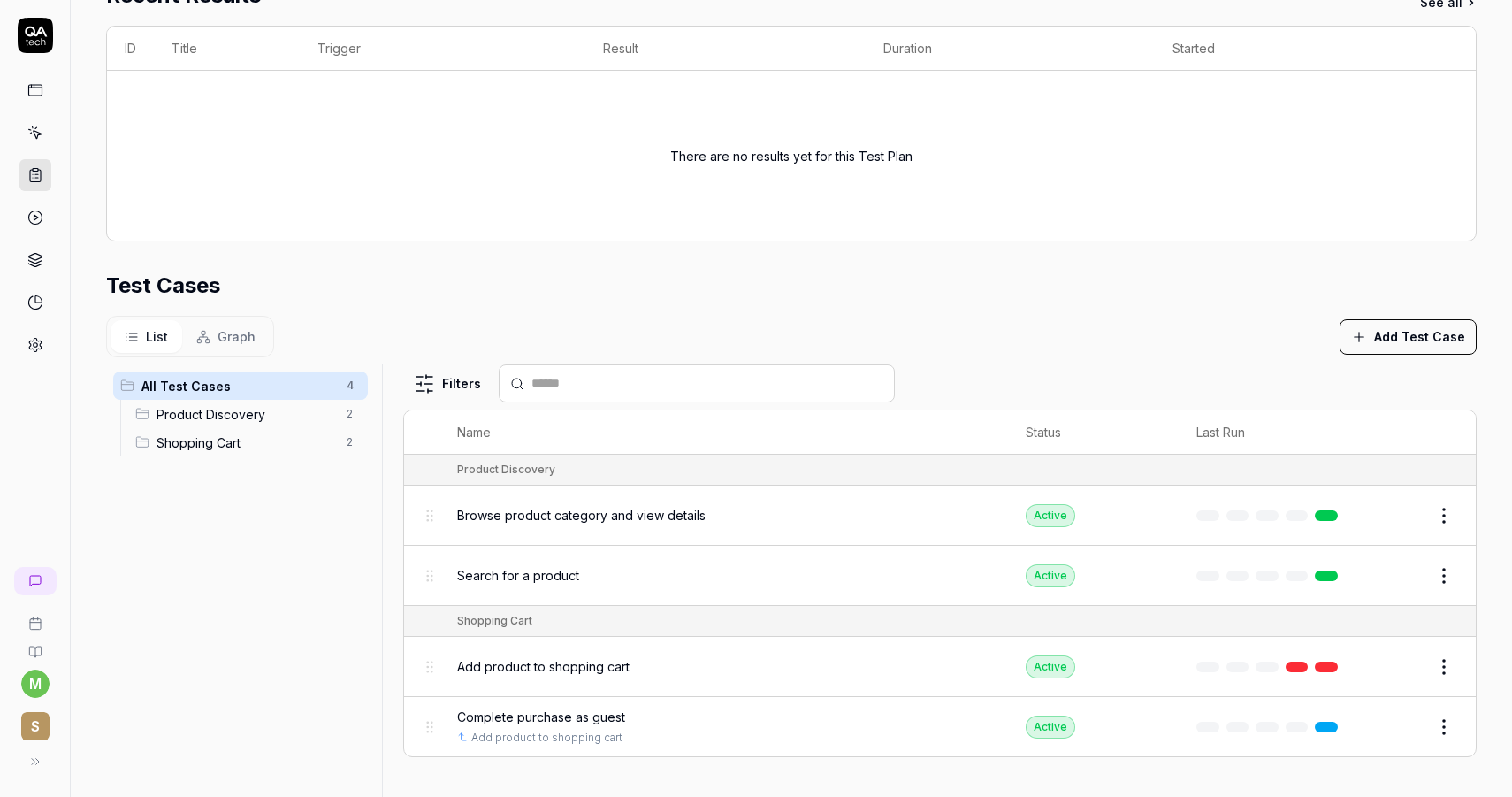
scroll to position [425, 0]
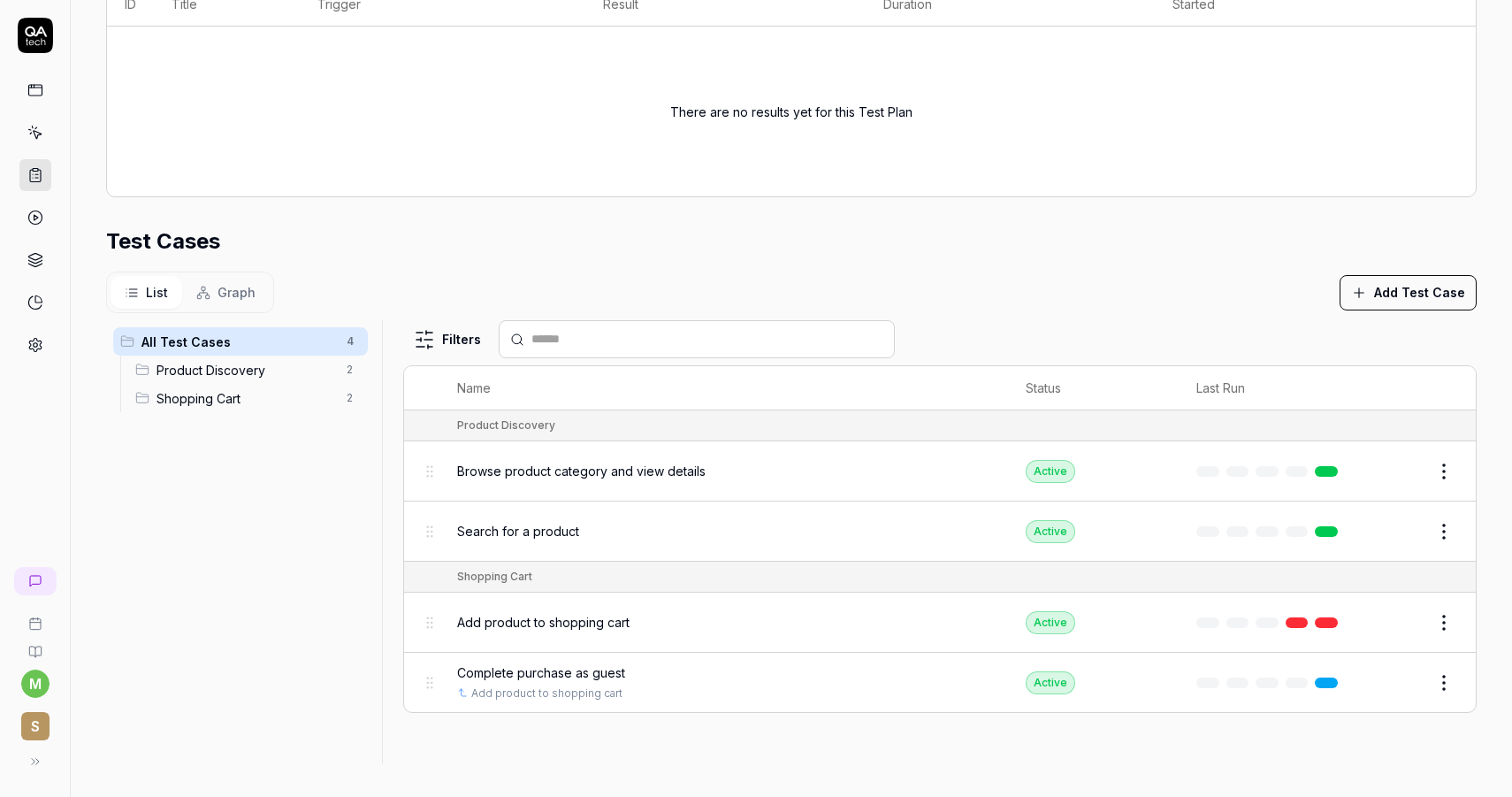
click at [566, 616] on span "Add product to shopping cart" at bounding box center [543, 622] width 173 height 18
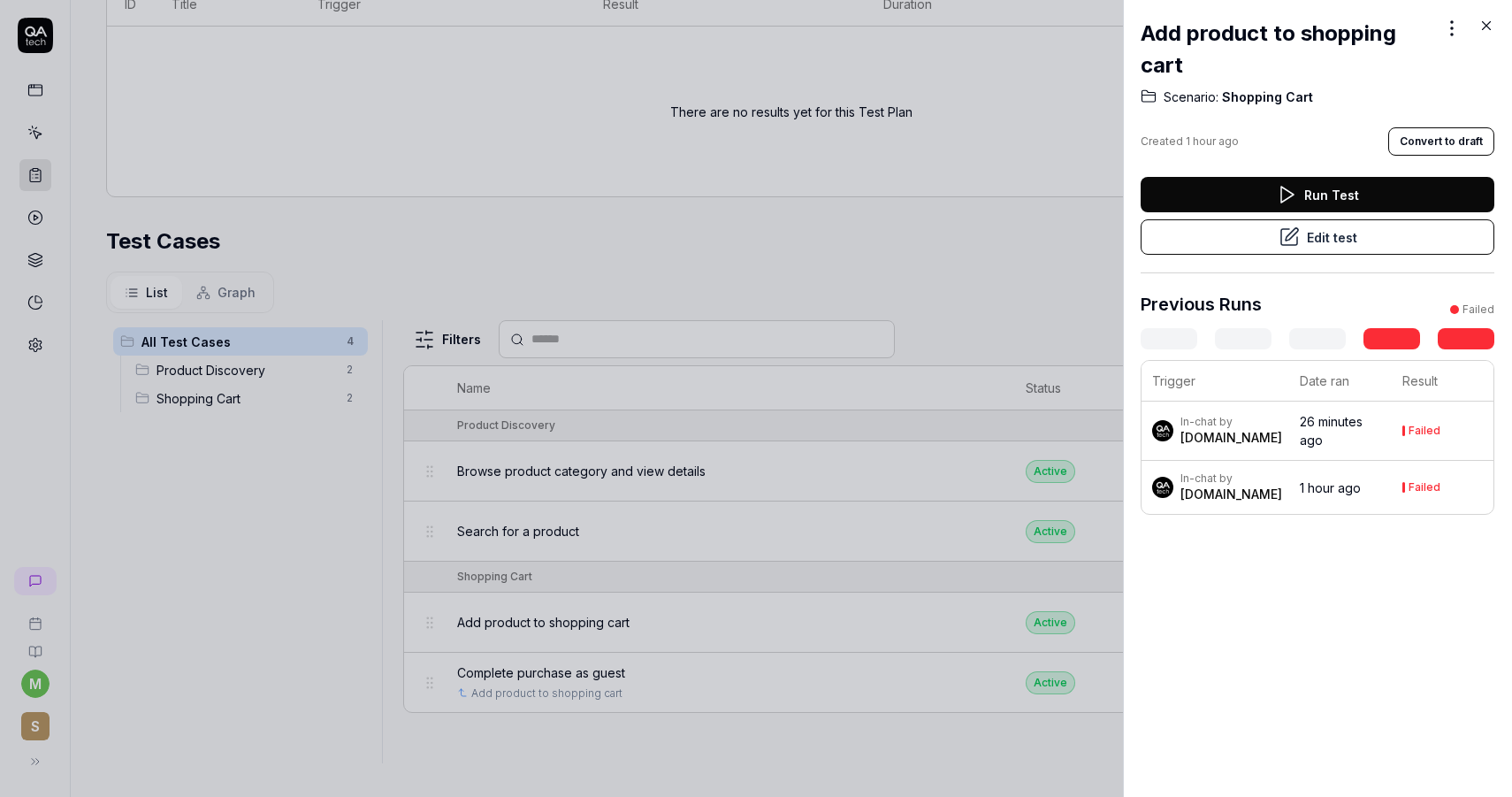
click at [1350, 188] on button "Run Test" at bounding box center [1317, 194] width 353 height 36
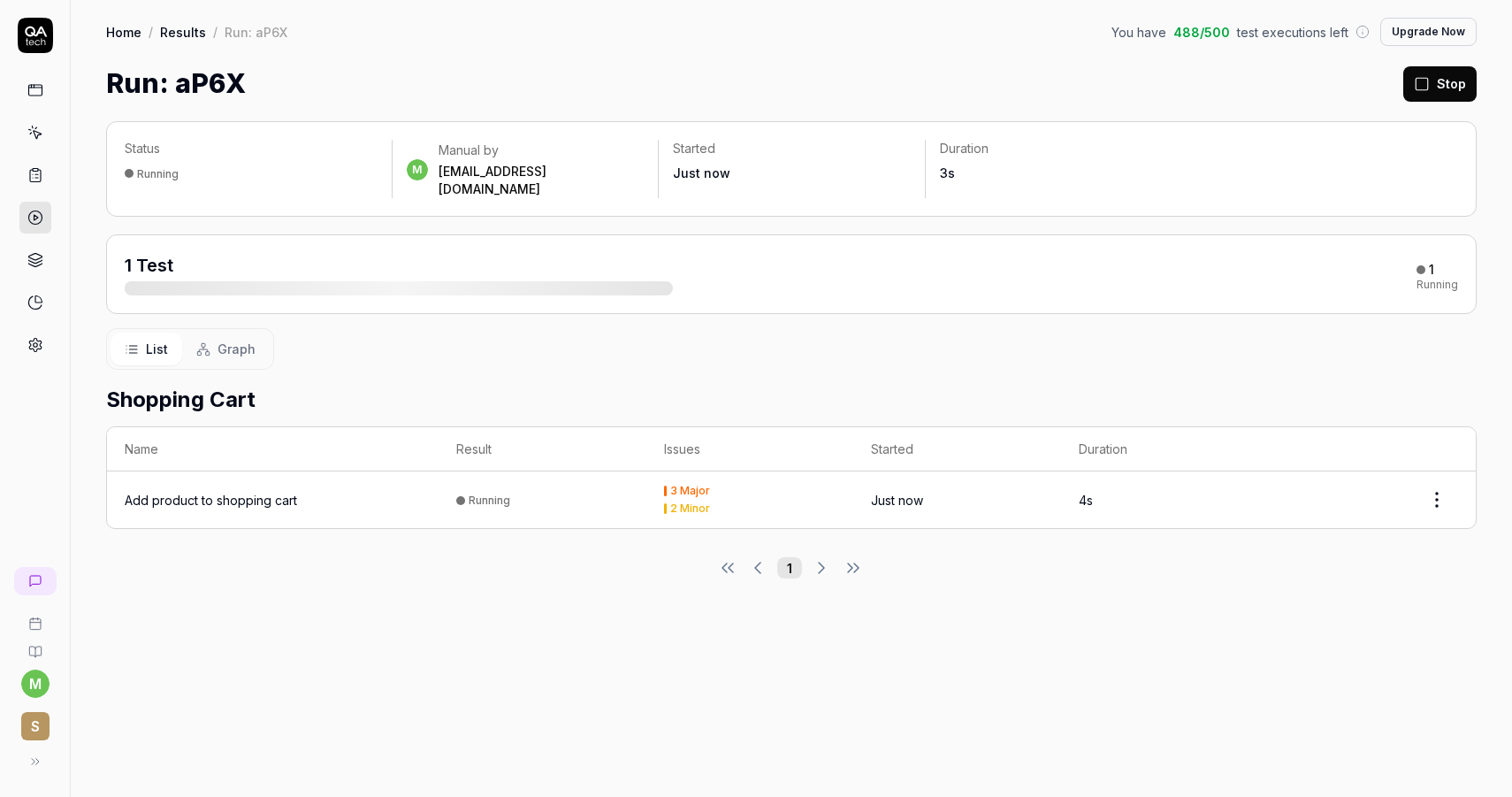
click at [257, 491] on div "Add product to shopping cart" at bounding box center [210, 499] width 173 height 18
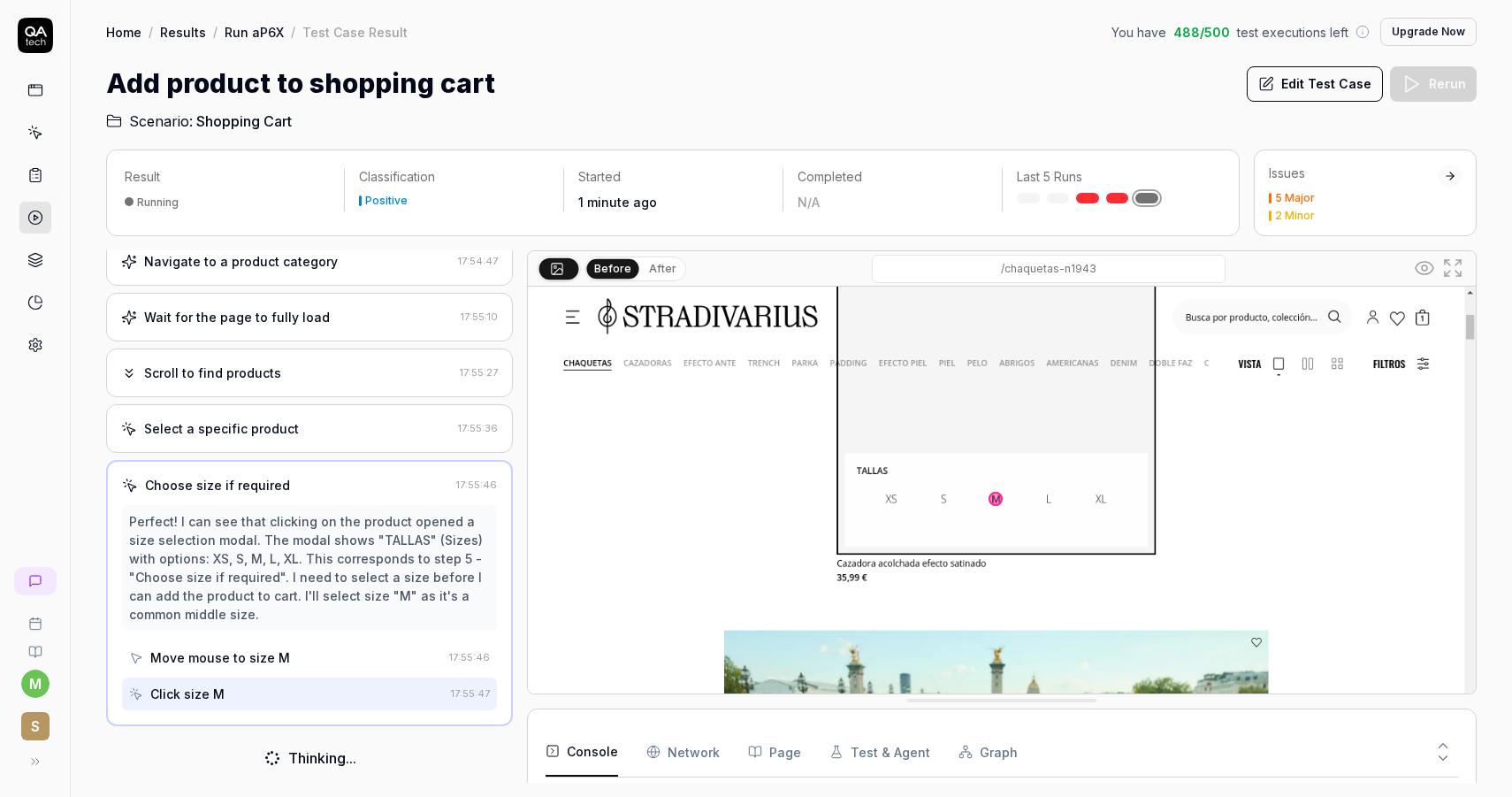
scroll to position [767, 0]
click at [1315, 87] on button "Edit Test Case" at bounding box center [1314, 84] width 136 height 36
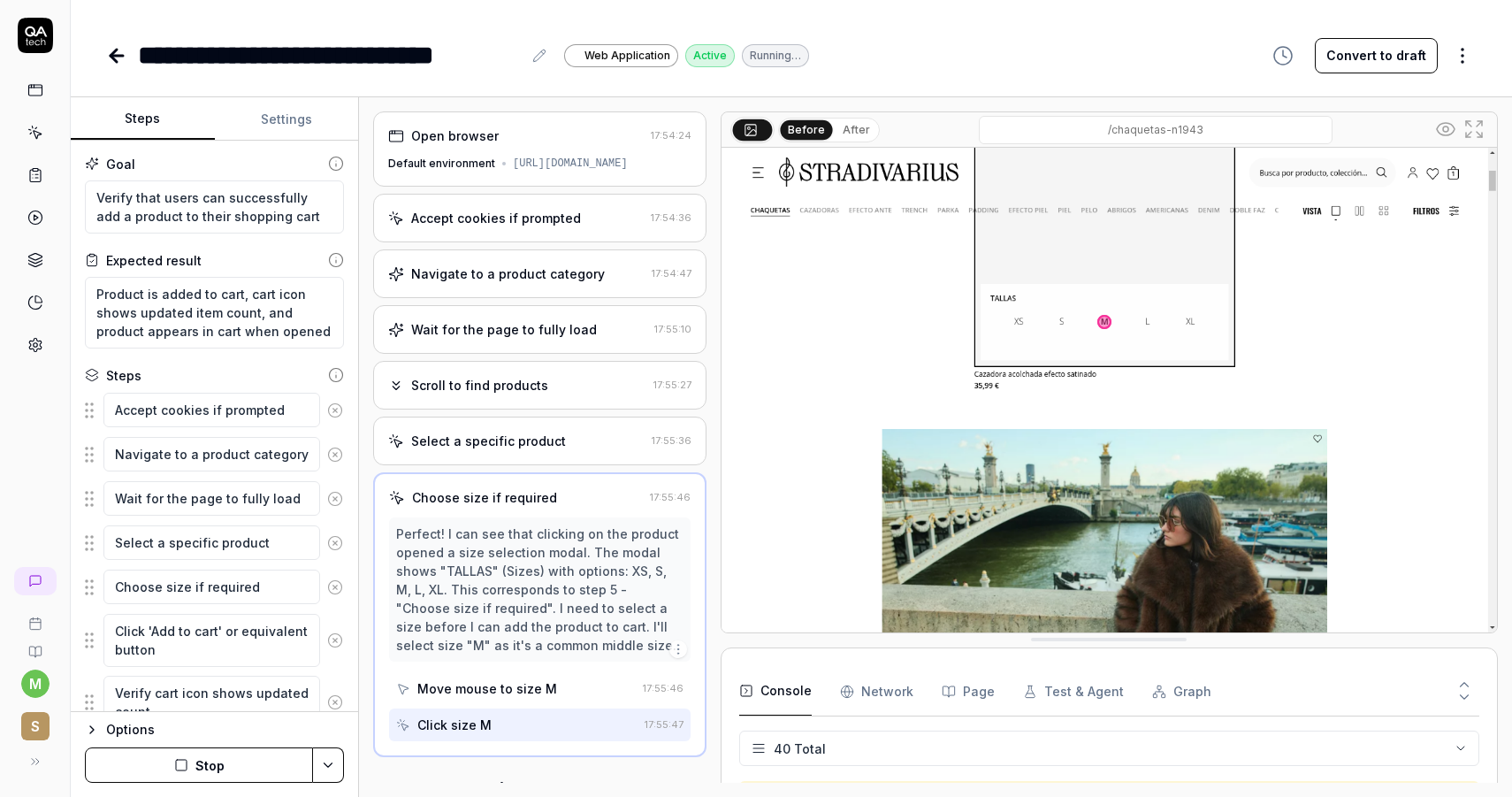
scroll to position [1449, 0]
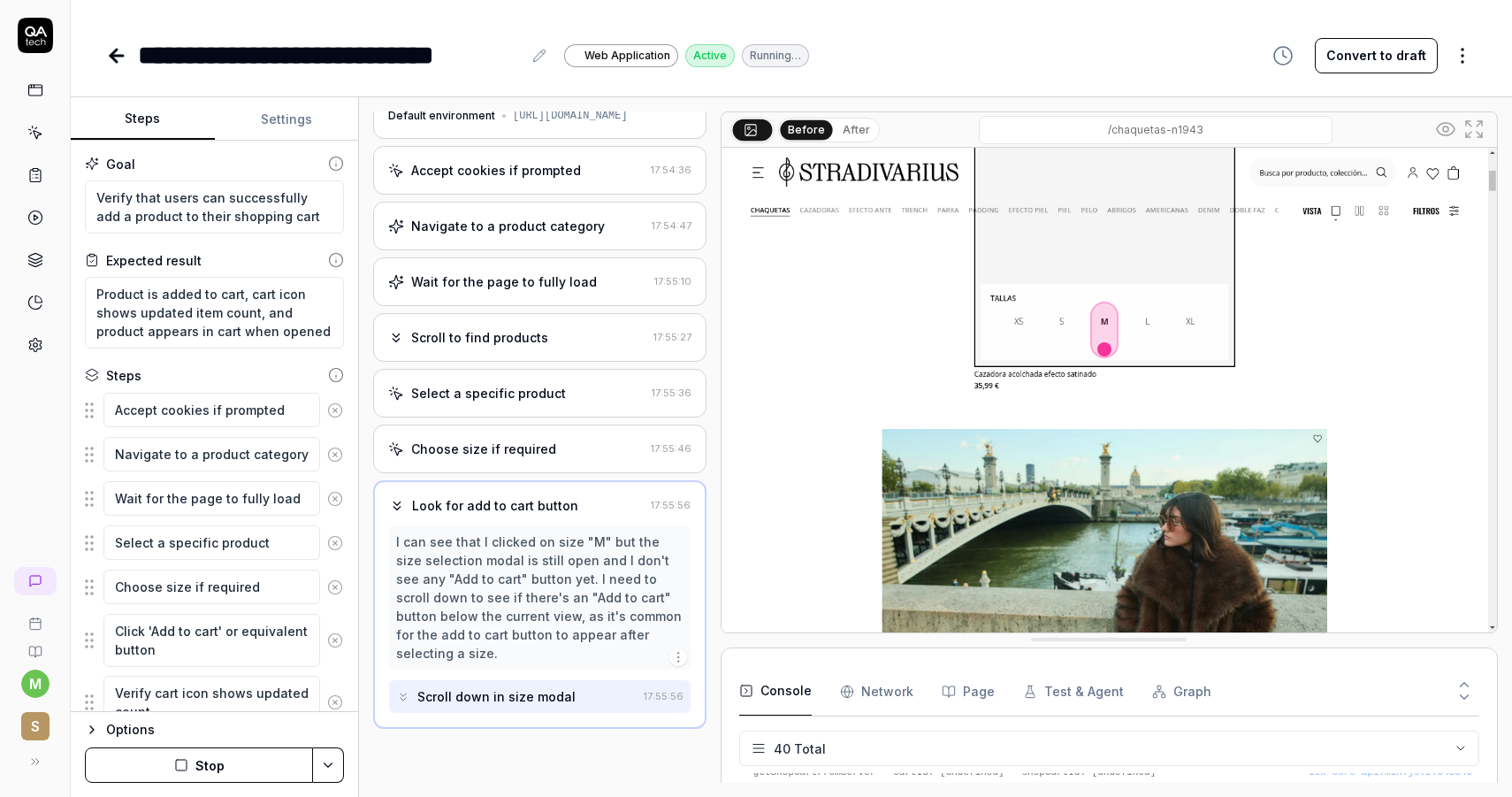
scroll to position [32, 0]
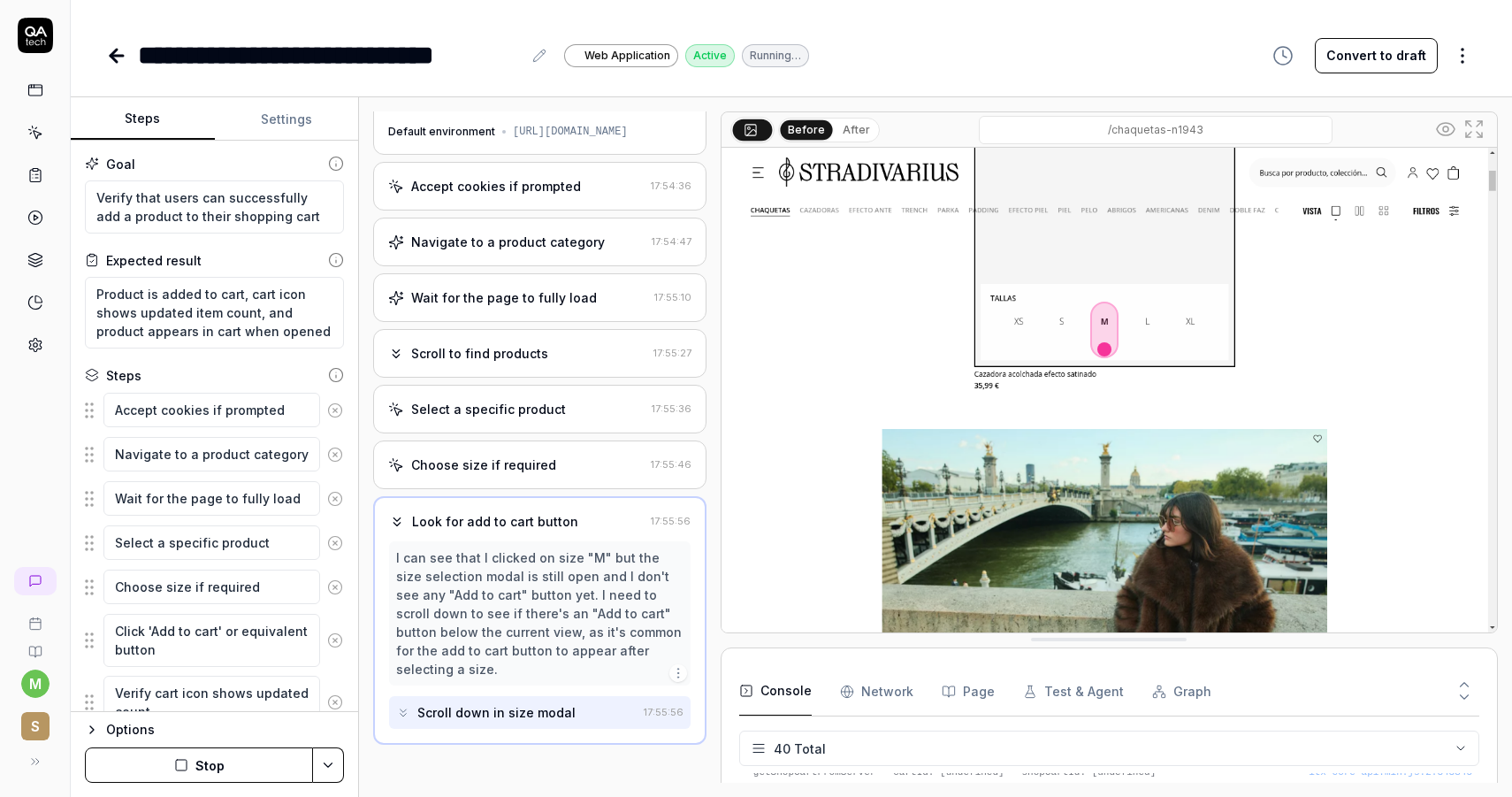
click at [295, 120] on button "Settings" at bounding box center [286, 120] width 144 height 43
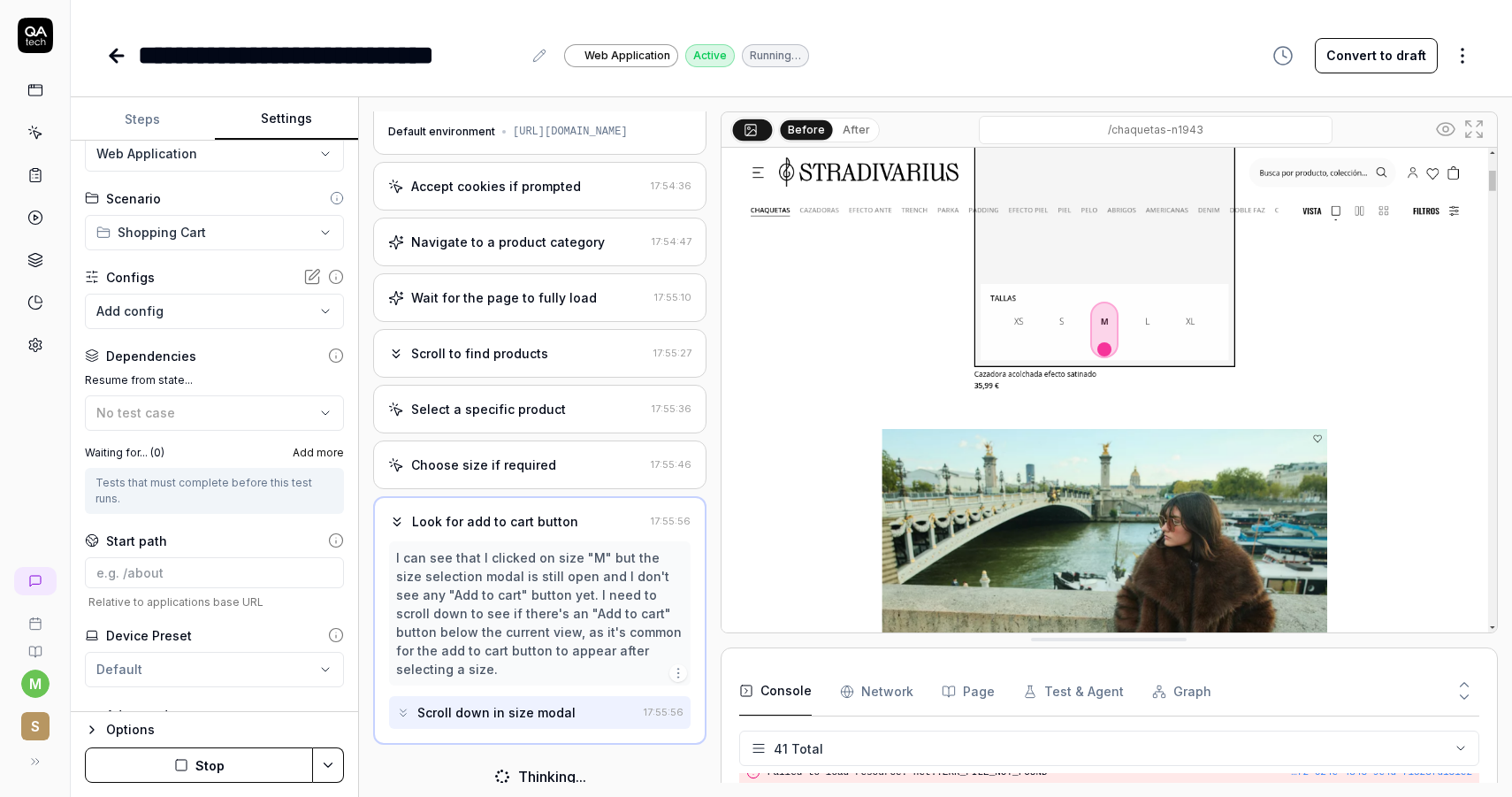
scroll to position [57, 0]
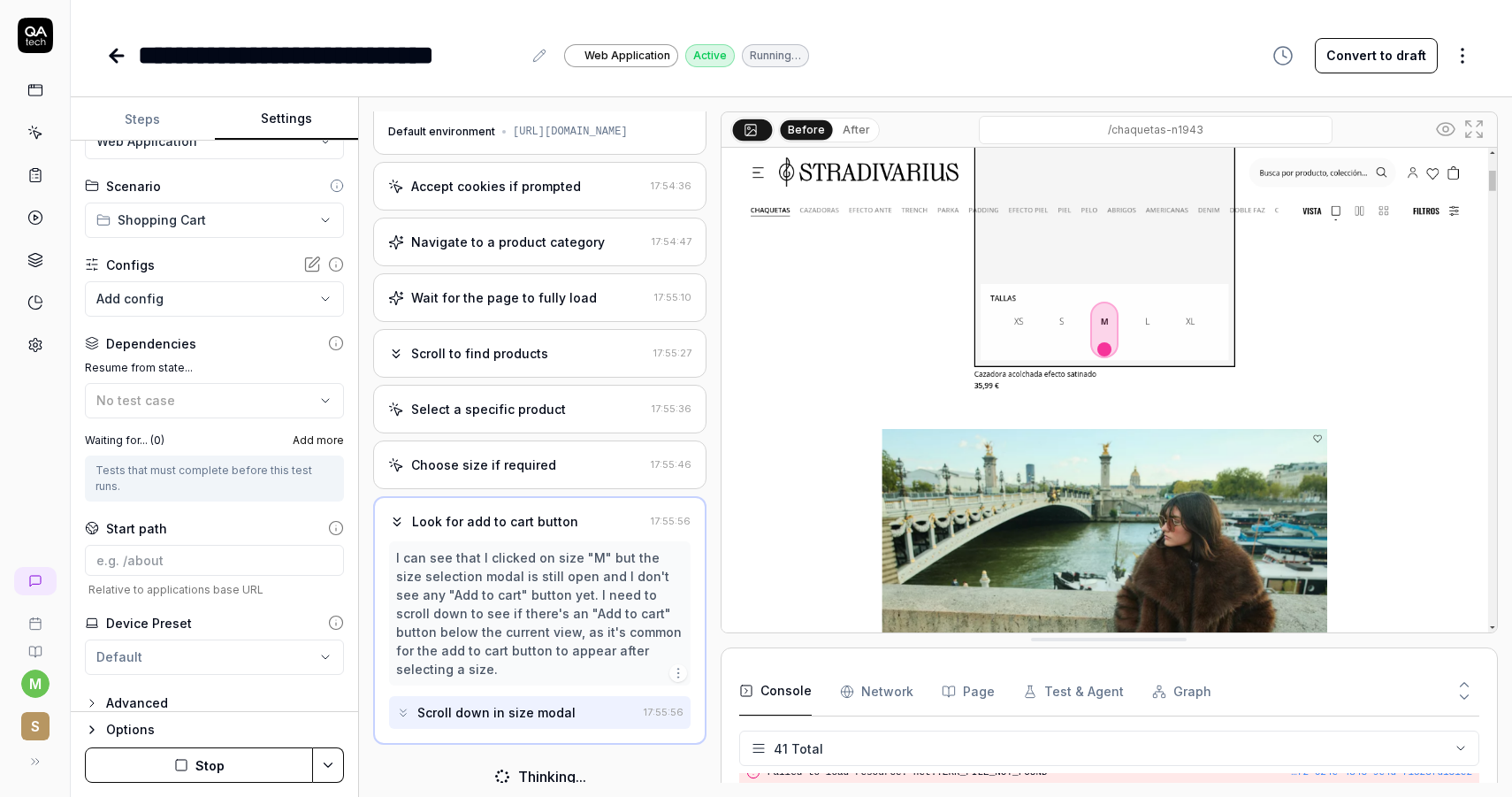
click at [132, 696] on div "Advanced" at bounding box center [137, 703] width 62 height 21
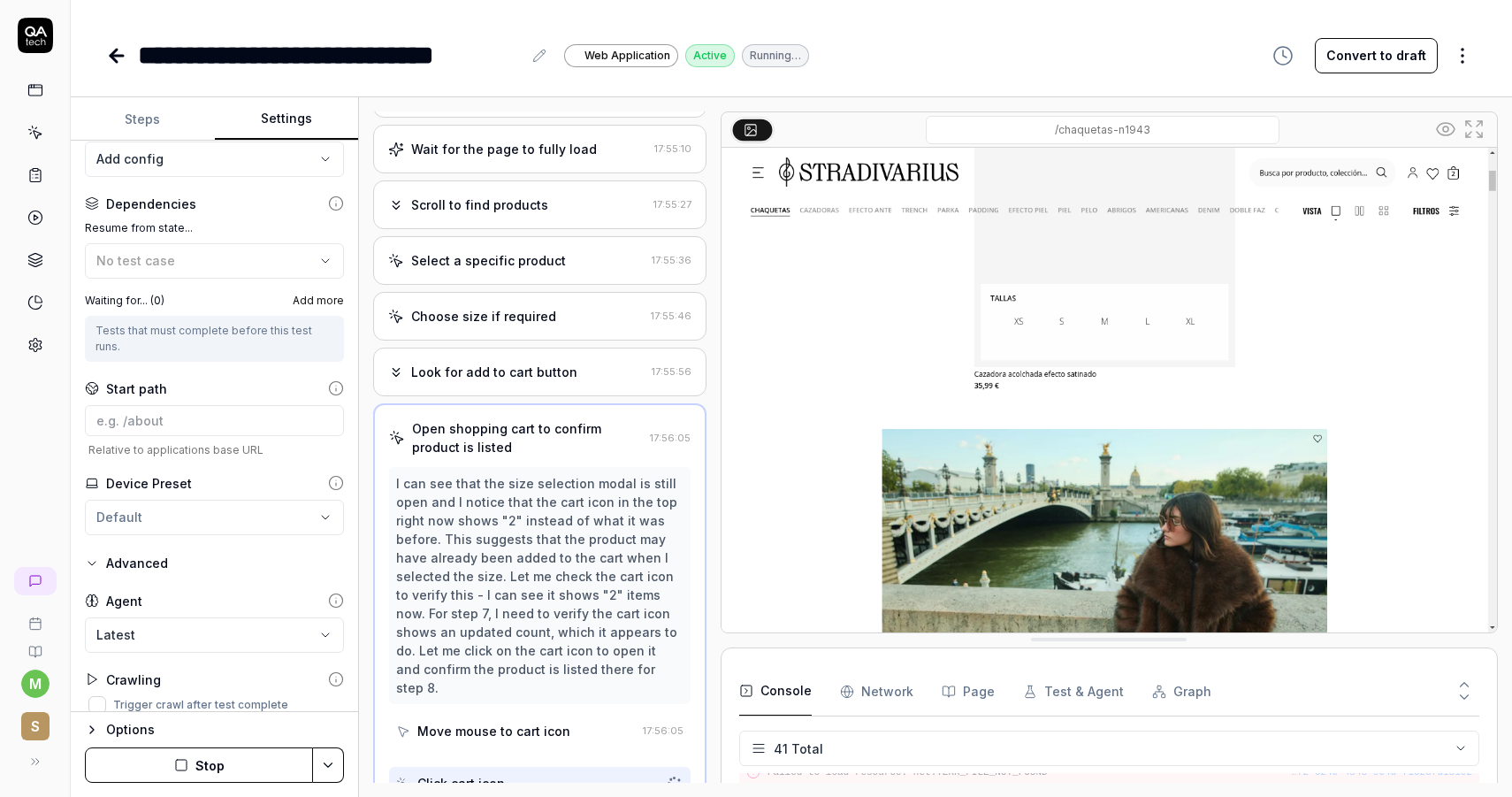
scroll to position [179, 0]
click at [151, 605] on body "**********" at bounding box center [756, 398] width 1512 height 797
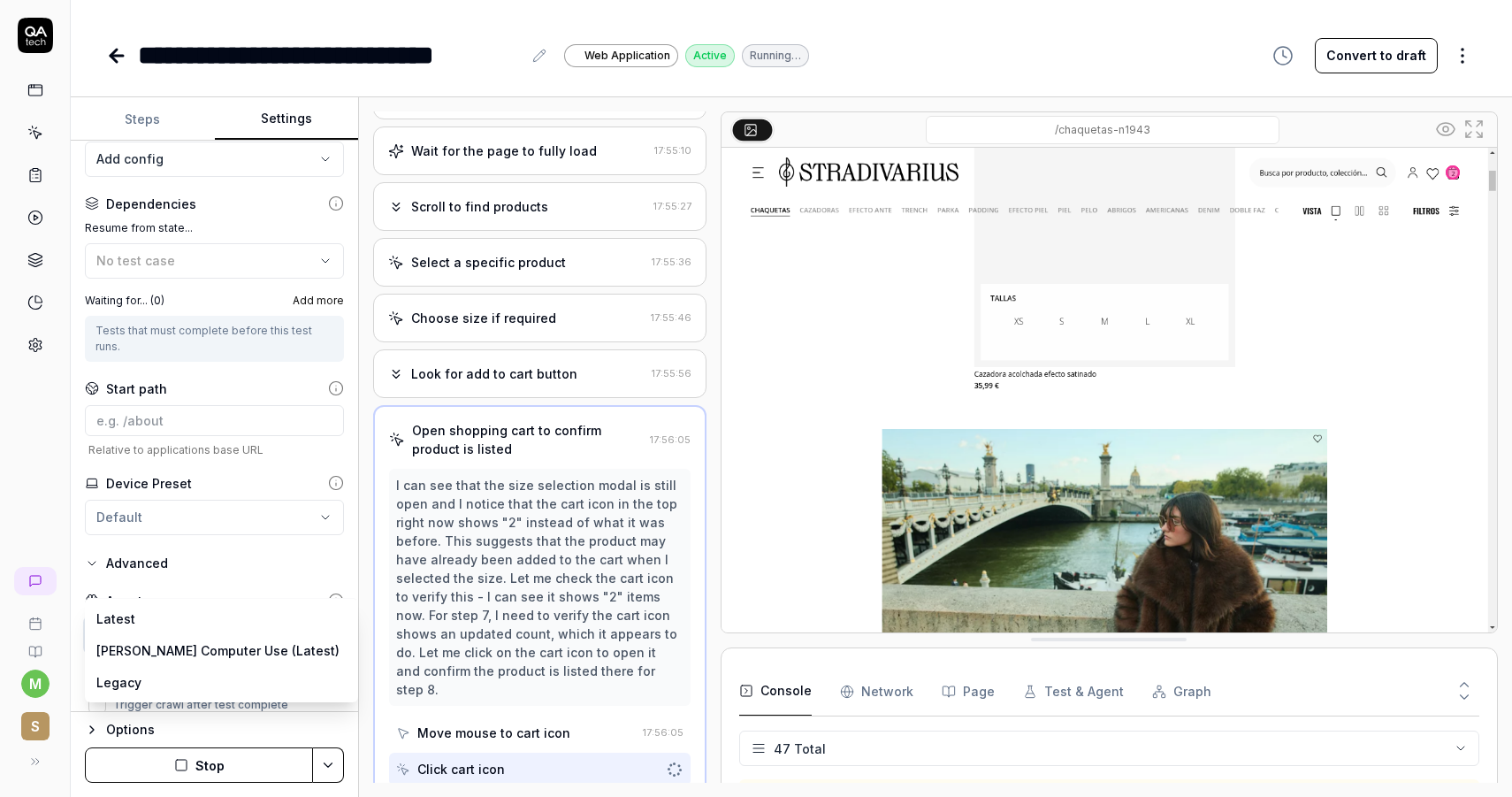
scroll to position [1744, 0]
click at [78, 660] on html "**********" at bounding box center [756, 398] width 1512 height 797
click at [107, 721] on div "Options" at bounding box center [225, 729] width 238 height 21
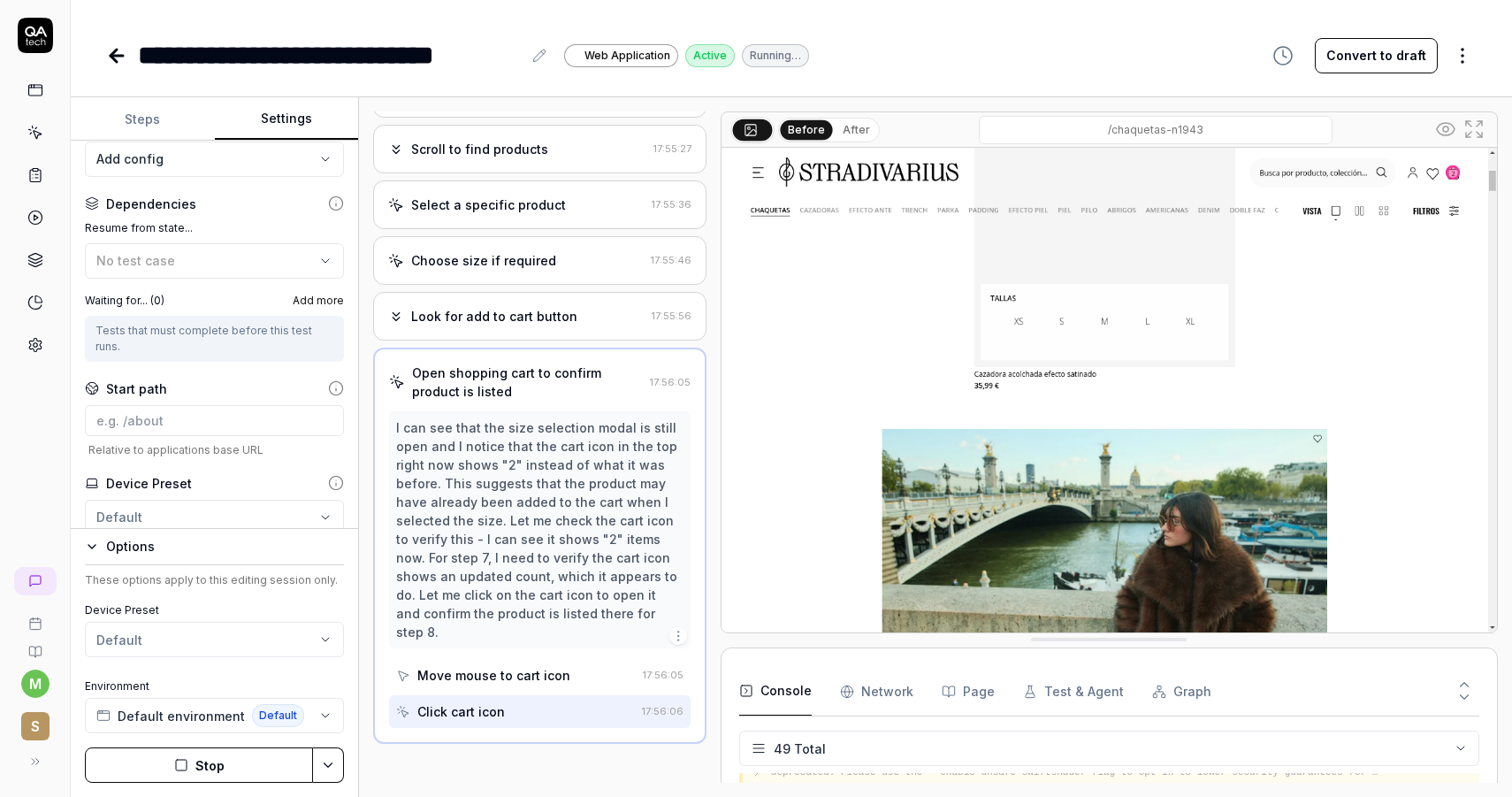
scroll to position [236, 0]
click at [141, 123] on button "Steps" at bounding box center [142, 120] width 144 height 43
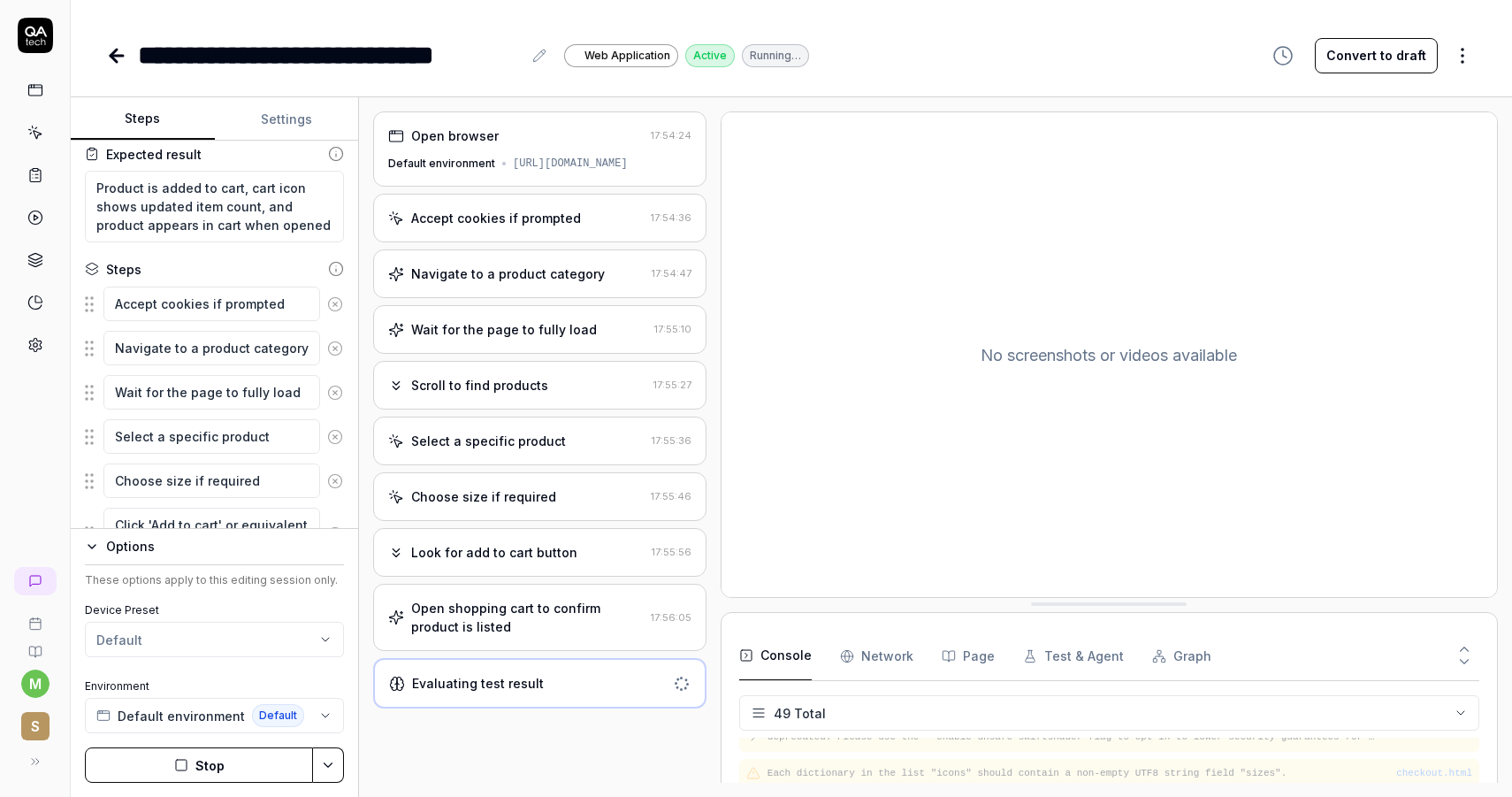
scroll to position [123, 0]
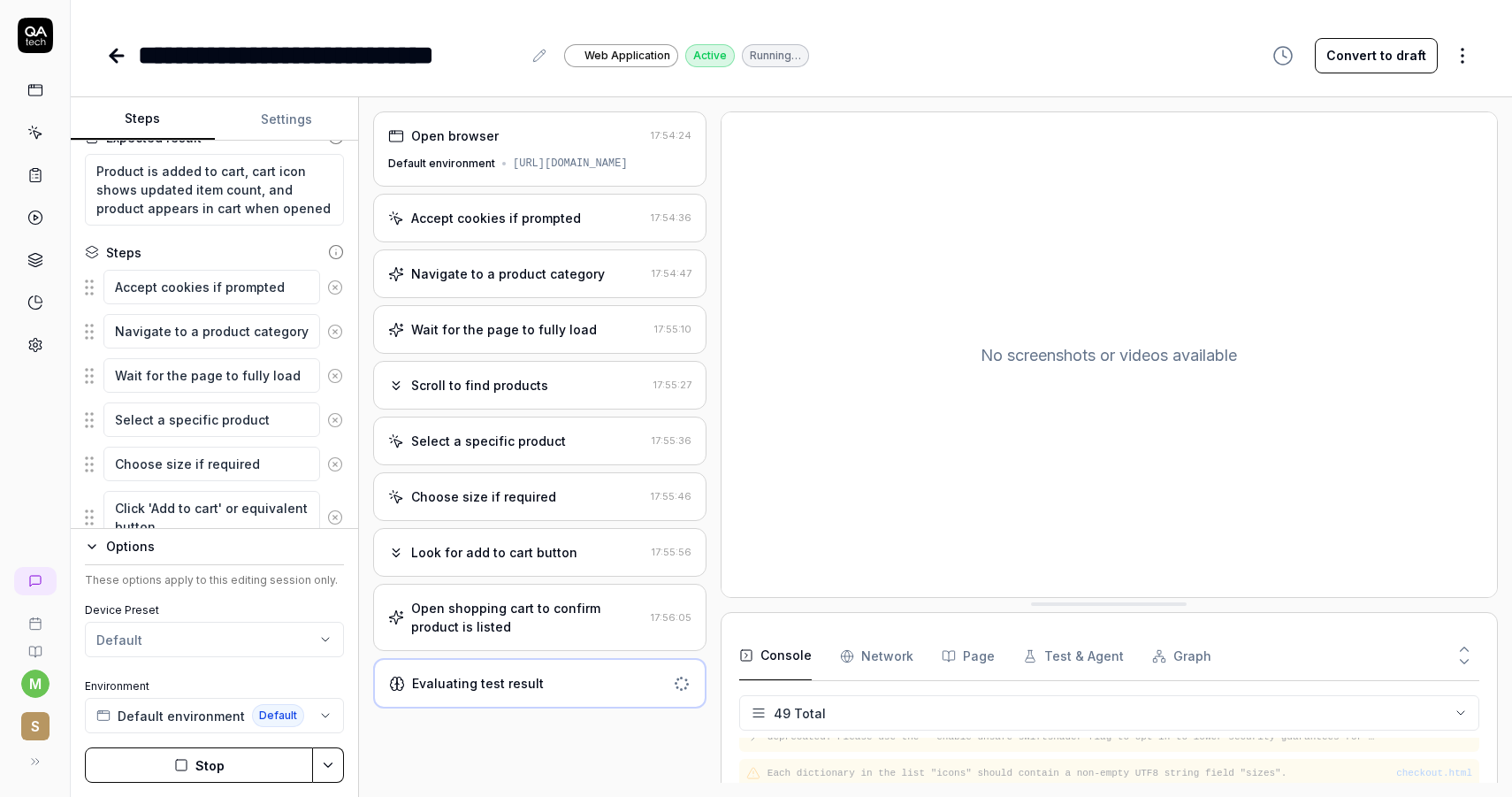
click at [478, 606] on div "Open shopping cart to confirm product is listed" at bounding box center [527, 617] width 233 height 37
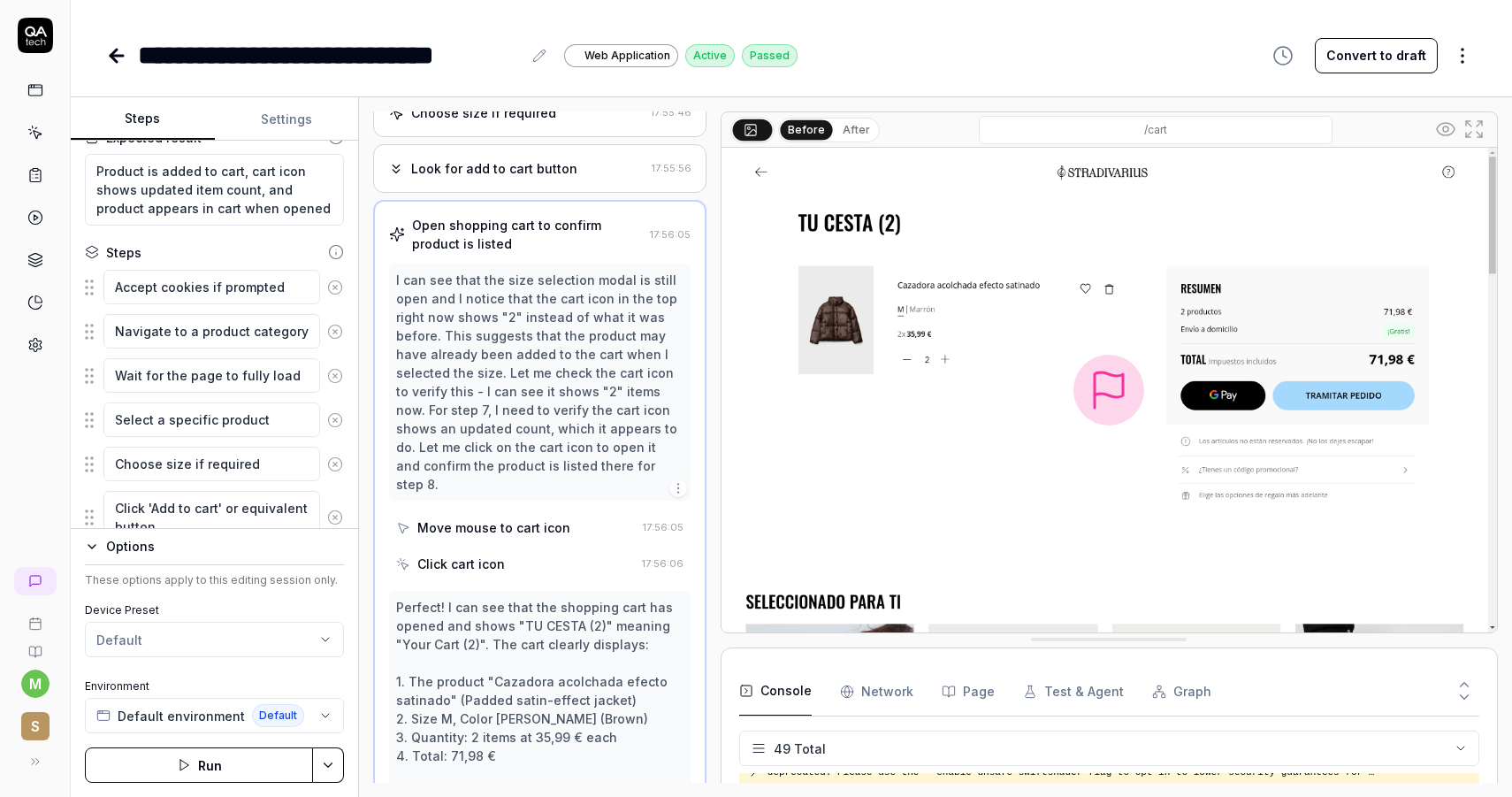
scroll to position [299, 0]
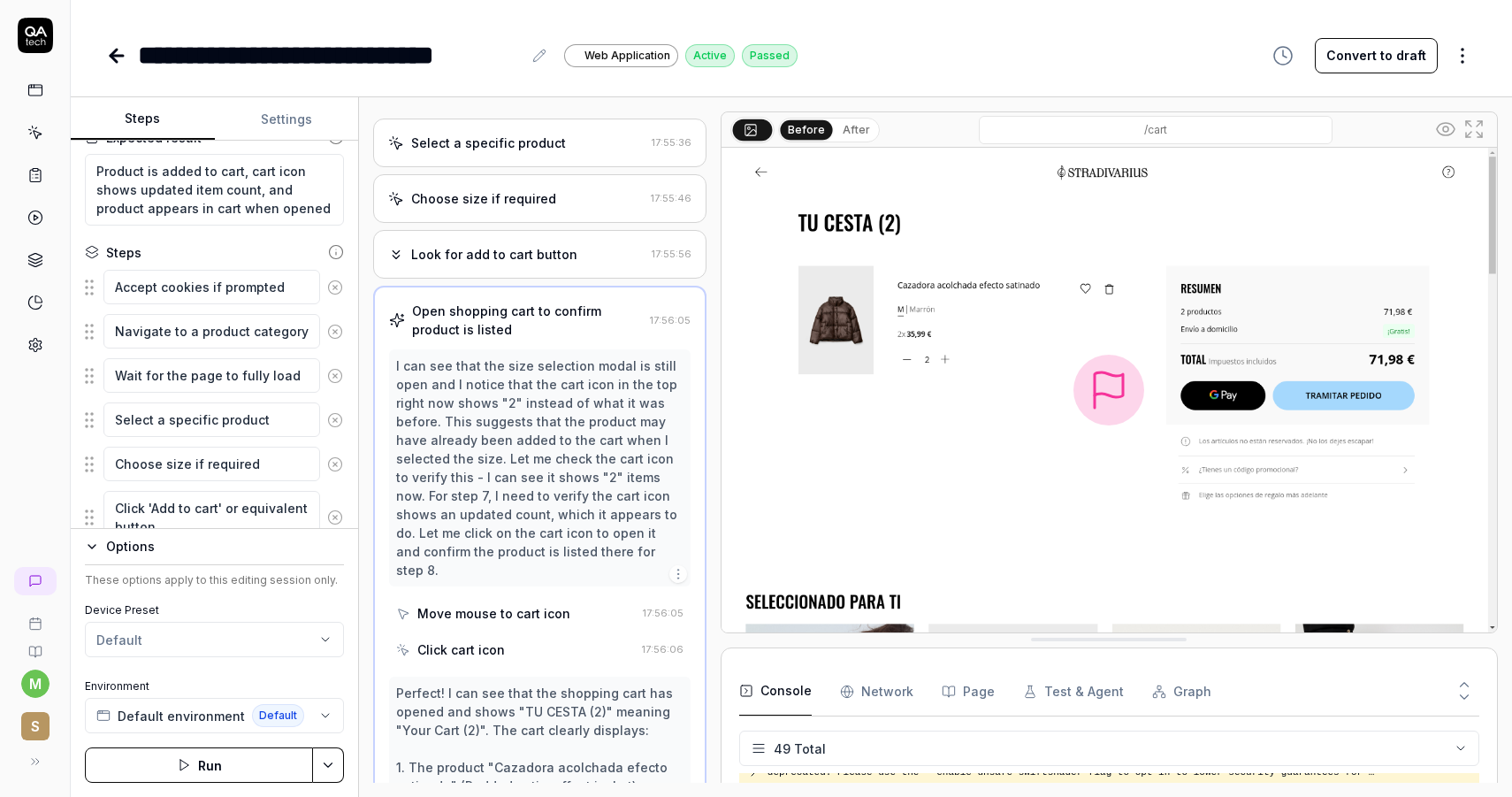
click at [498, 251] on div "Look for add to cart button" at bounding box center [494, 254] width 166 height 18
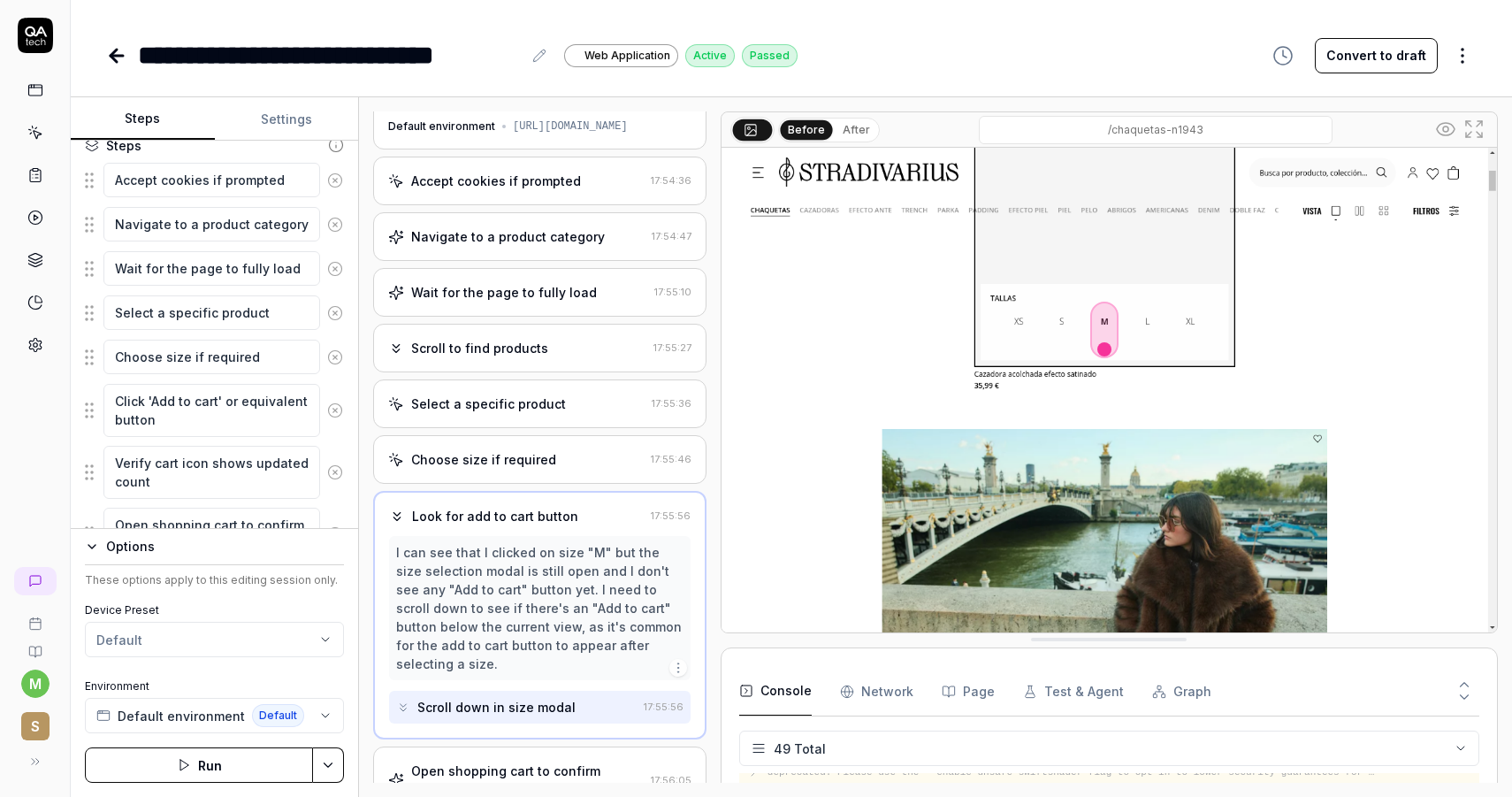
scroll to position [233, 0]
click at [267, 356] on textarea "Choose size if required" at bounding box center [211, 355] width 216 height 35
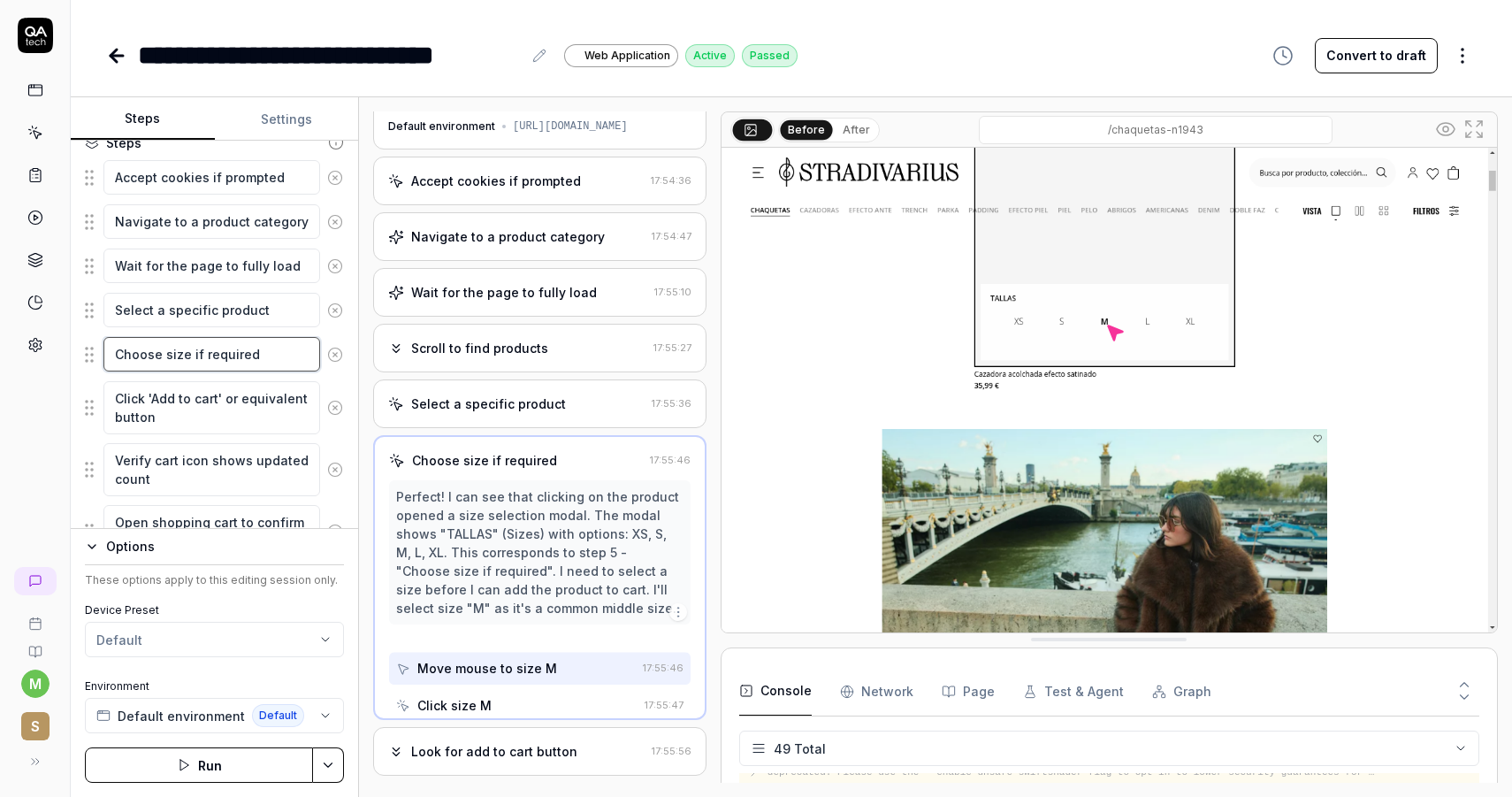
scroll to position [0, 0]
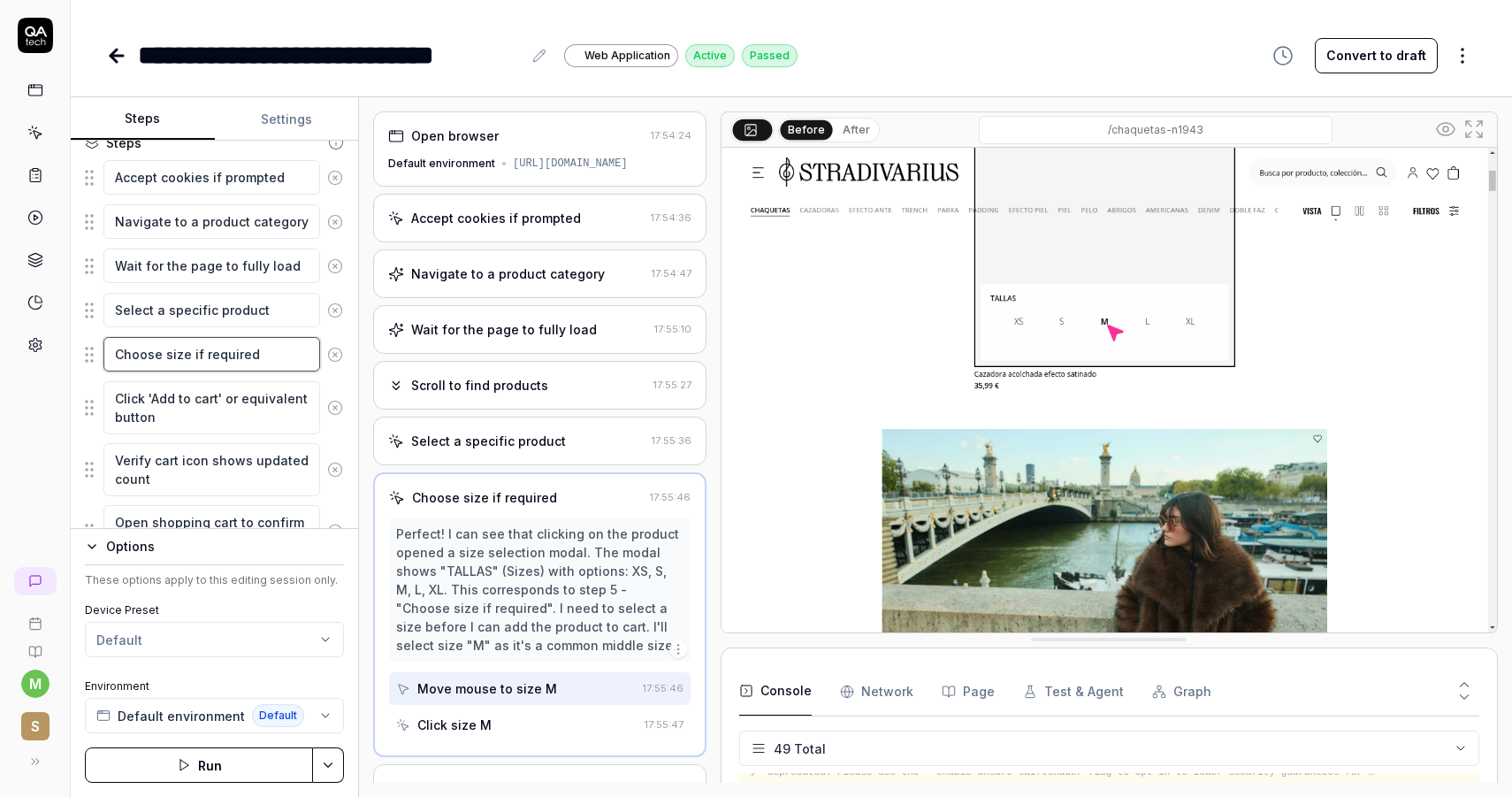
type textarea "*"
type textarea "Choose size if required,"
type textarea "*"
type textarea "Choose size if required,"
type textarea "*"
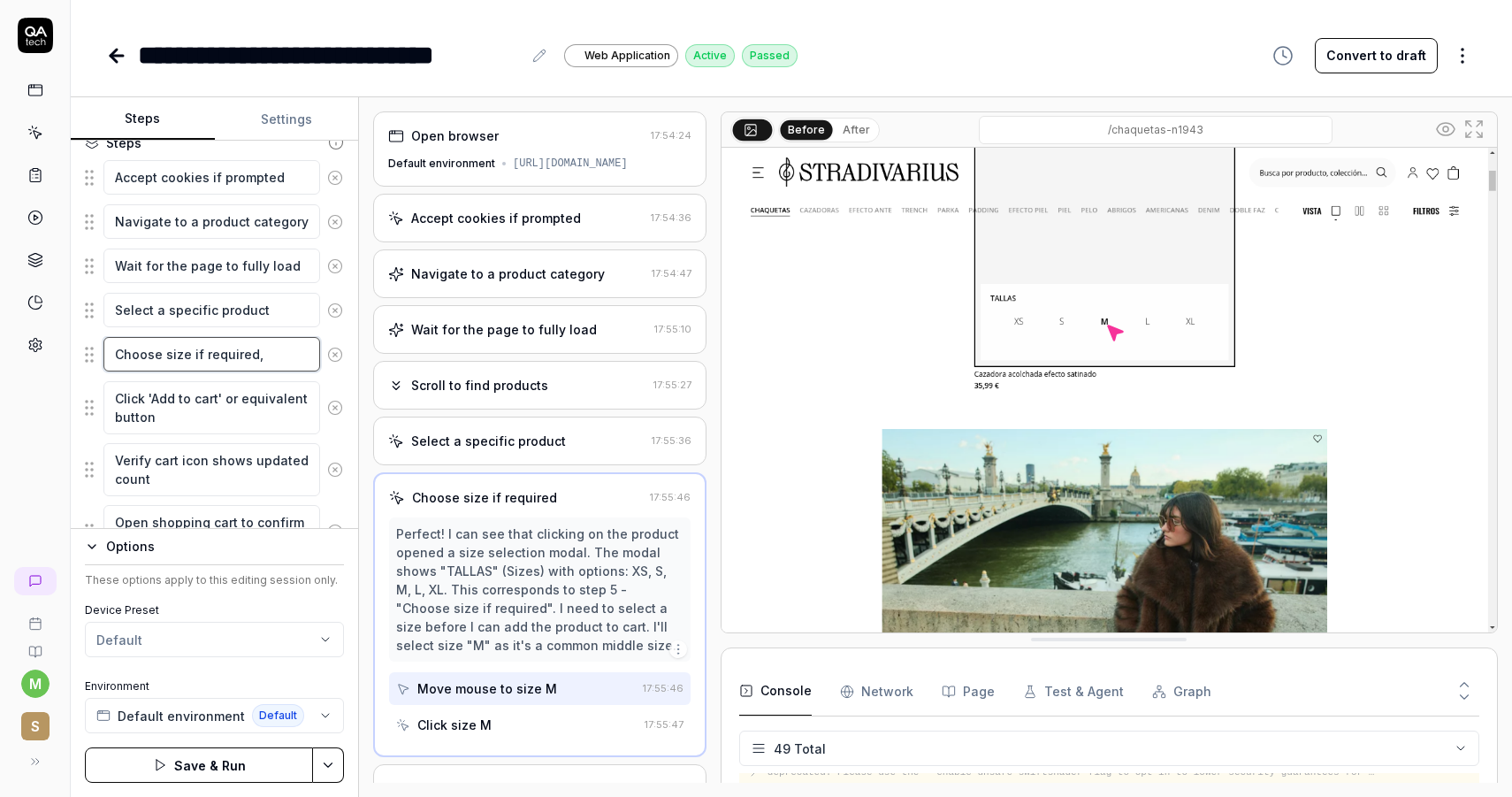
type textarea "Choose size if required, w"
type textarea "*"
type textarea "Choose size if required, whe"
type textarea "*"
type textarea "Choose size if required, when"
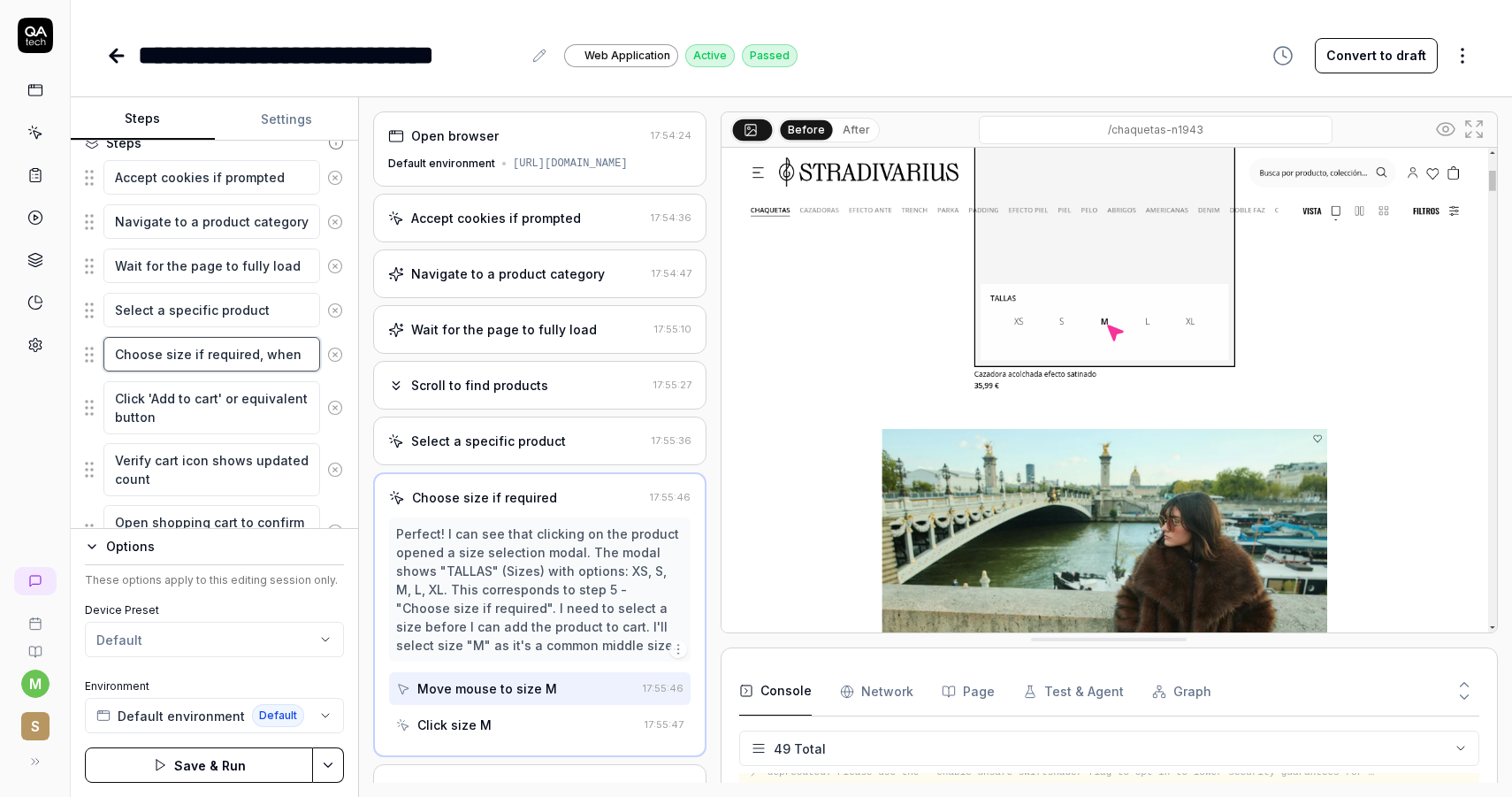
type textarea "*"
type textarea "Choose size if required, when"
type textarea "*"
type textarea "Choose size if required, when c"
type textarea "*"
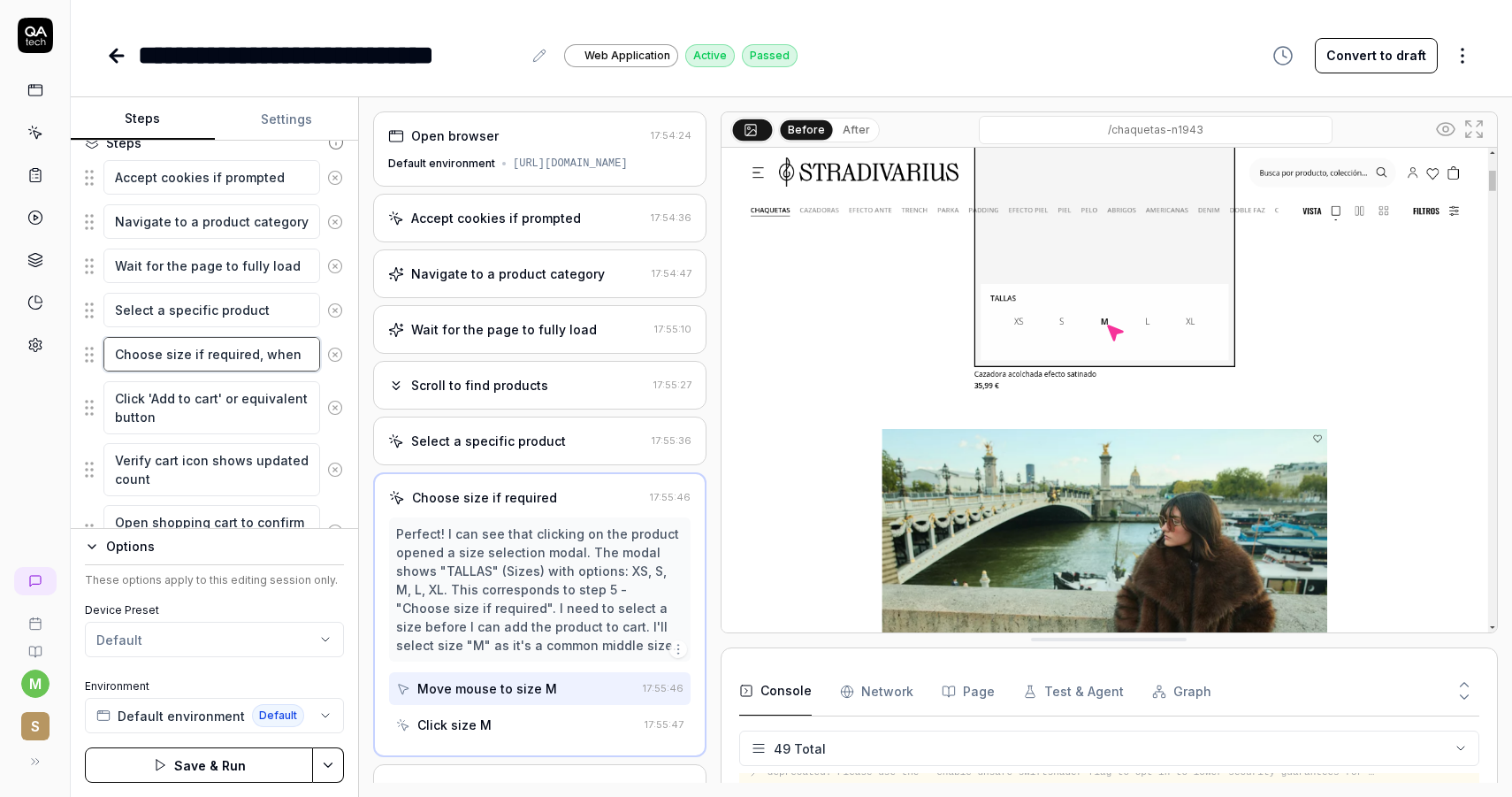
type textarea "Choose size if required, when ch"
type textarea "*"
type textarea "Choose size if required, when cho"
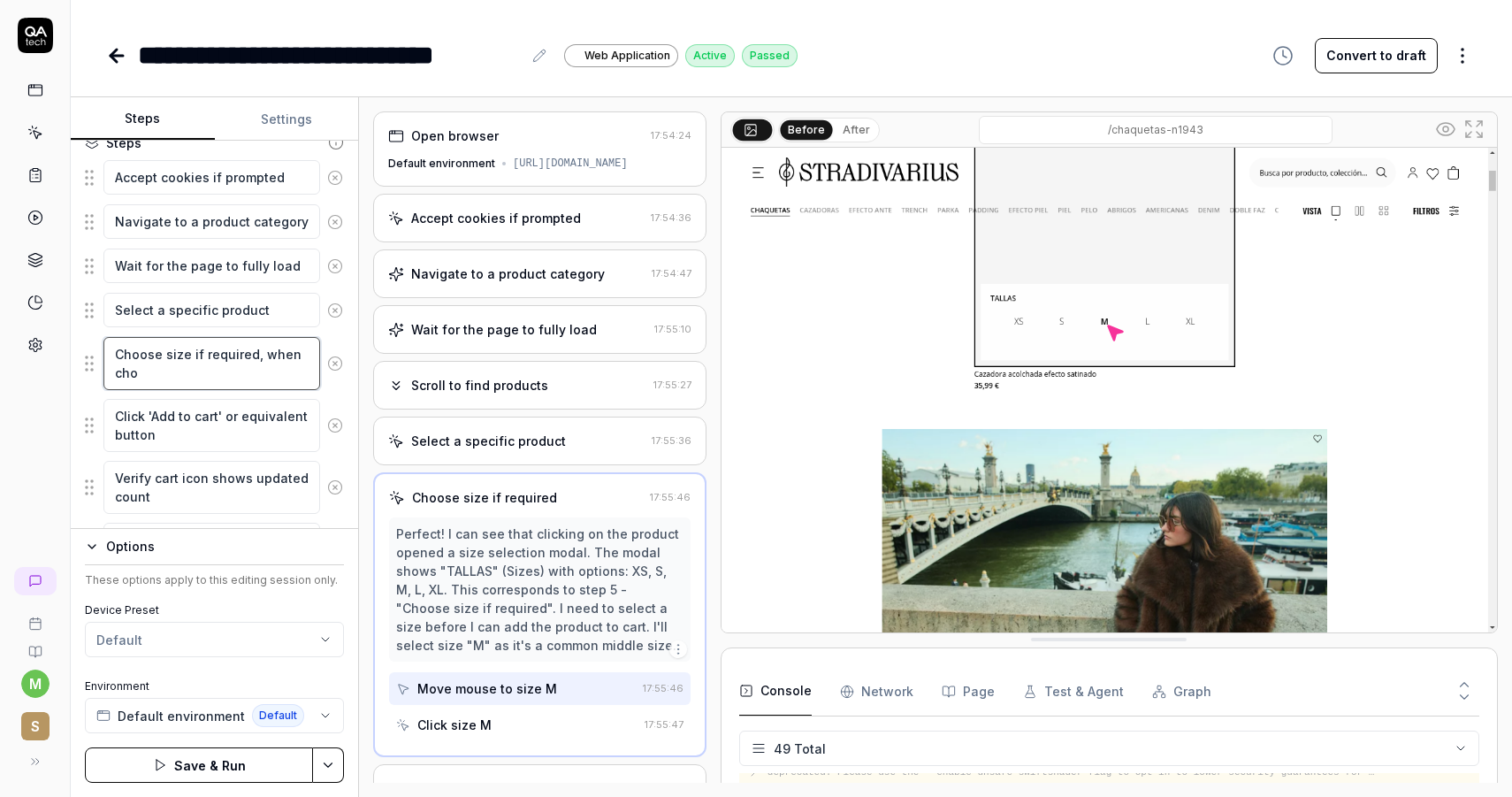
type textarea "*"
type textarea "Choose size if required, when chos"
type textarea "*"
type textarea "Choose size if required, when choss"
type textarea "*"
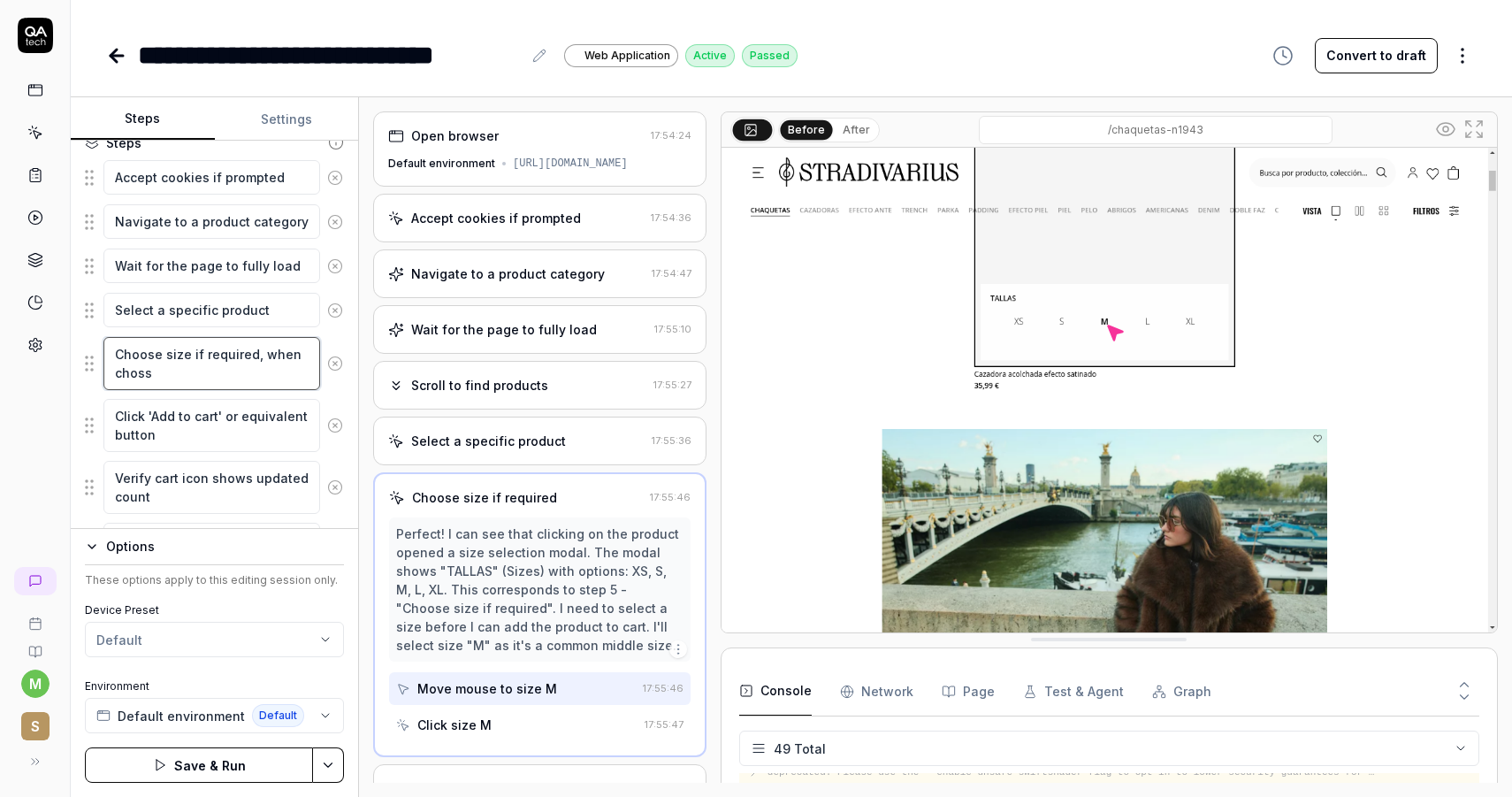
type textarea "Choose size if required, when chossi"
type textarea "*"
type textarea "Choose size if required, when chossin"
type textarea "*"
type textarea "Choose size if required, when chossing"
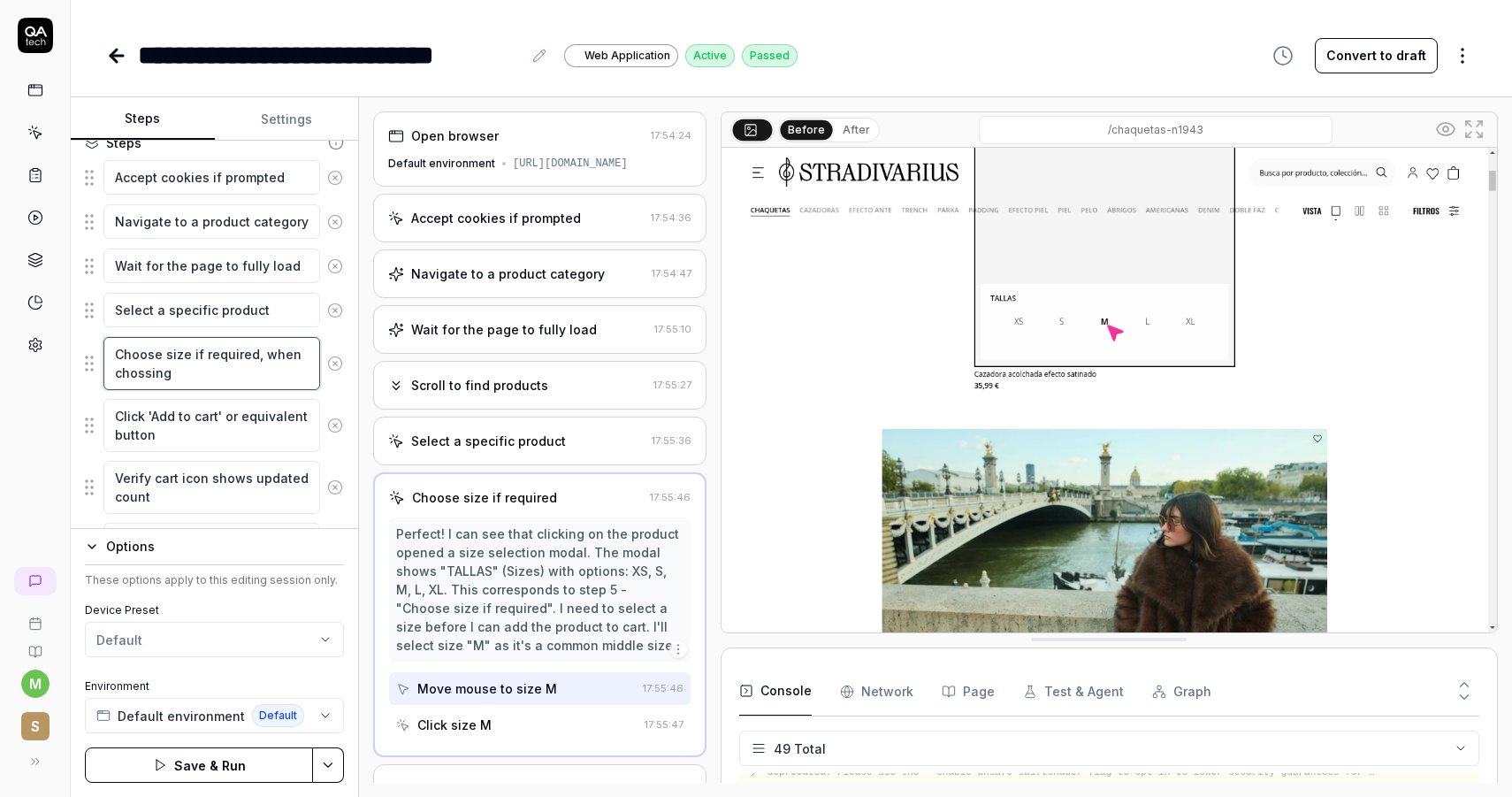
type textarea "*"
type textarea "Choose size if required, when chossing"
type textarea "*"
type textarea "Choose size if required, when chossing s"
type textarea "*"
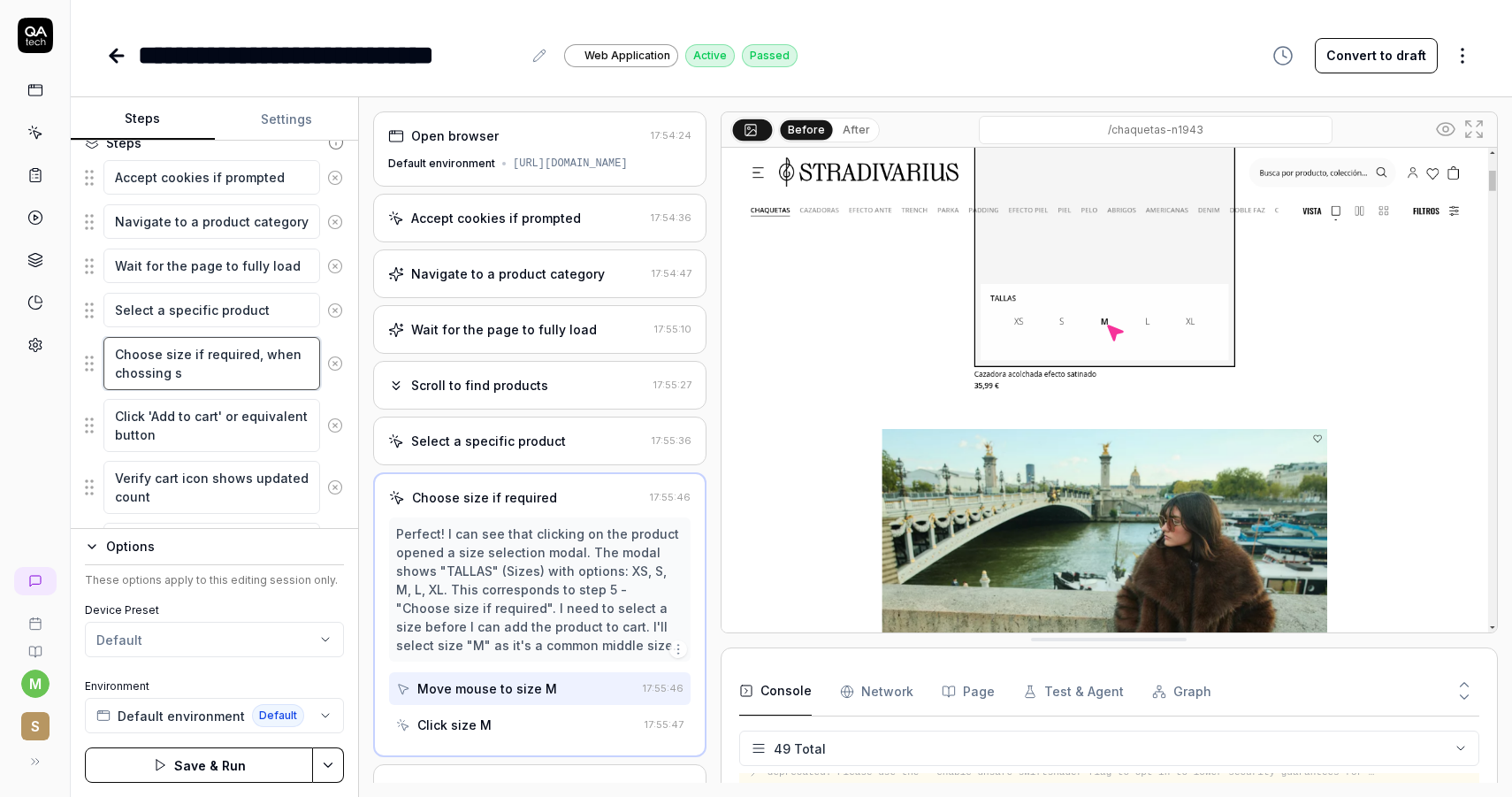
type textarea "Choose size if required, when chossing si"
type textarea "*"
type textarea "Choose size if required, when chossing siz"
type textarea "*"
type textarea "Choose size if required, when chossing size"
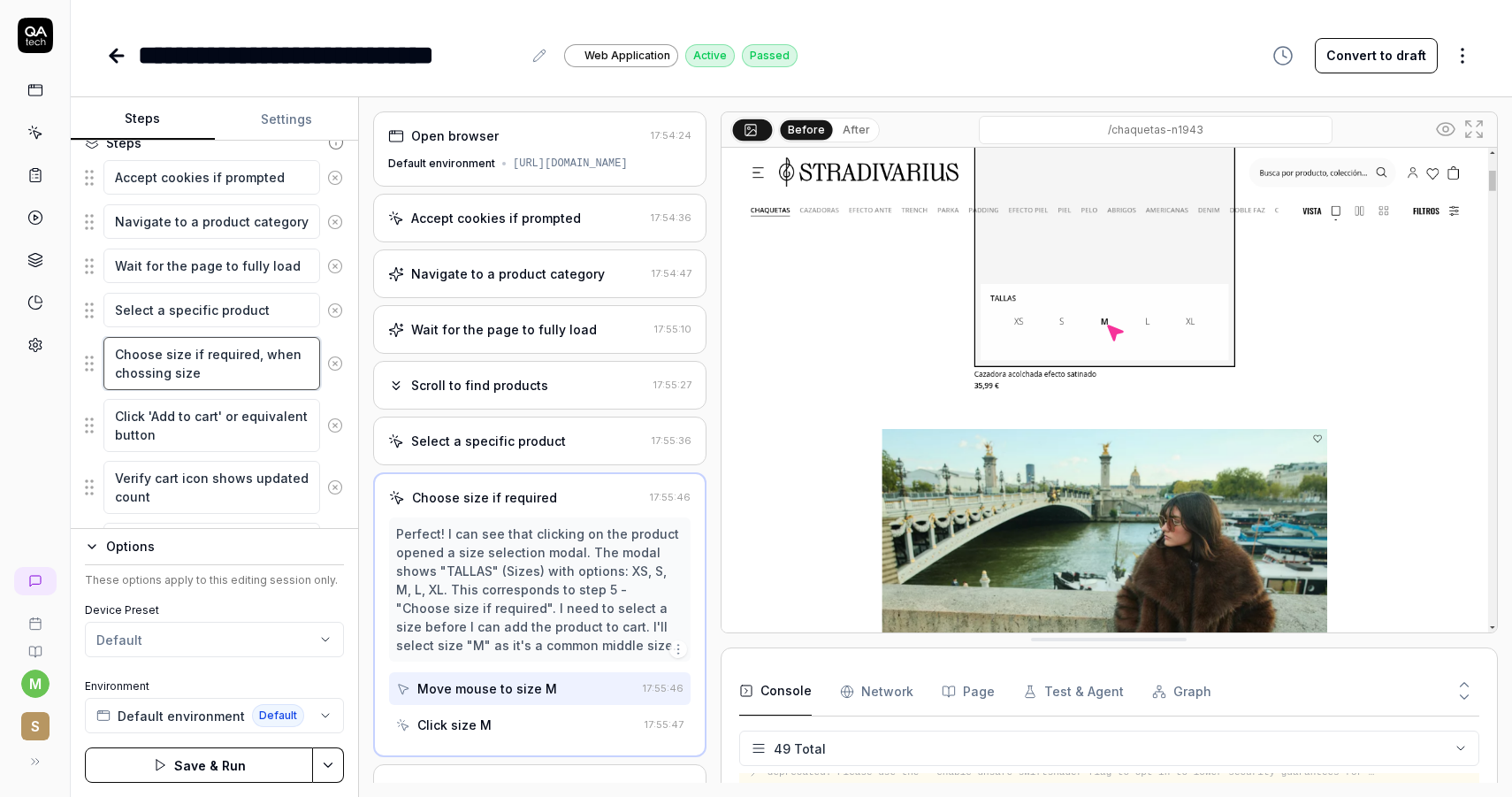
type textarea "*"
type textarea "Choose size if required, when chossing size"
type textarea "*"
type textarea "Choose size if required, when chossing size t"
type textarea "*"
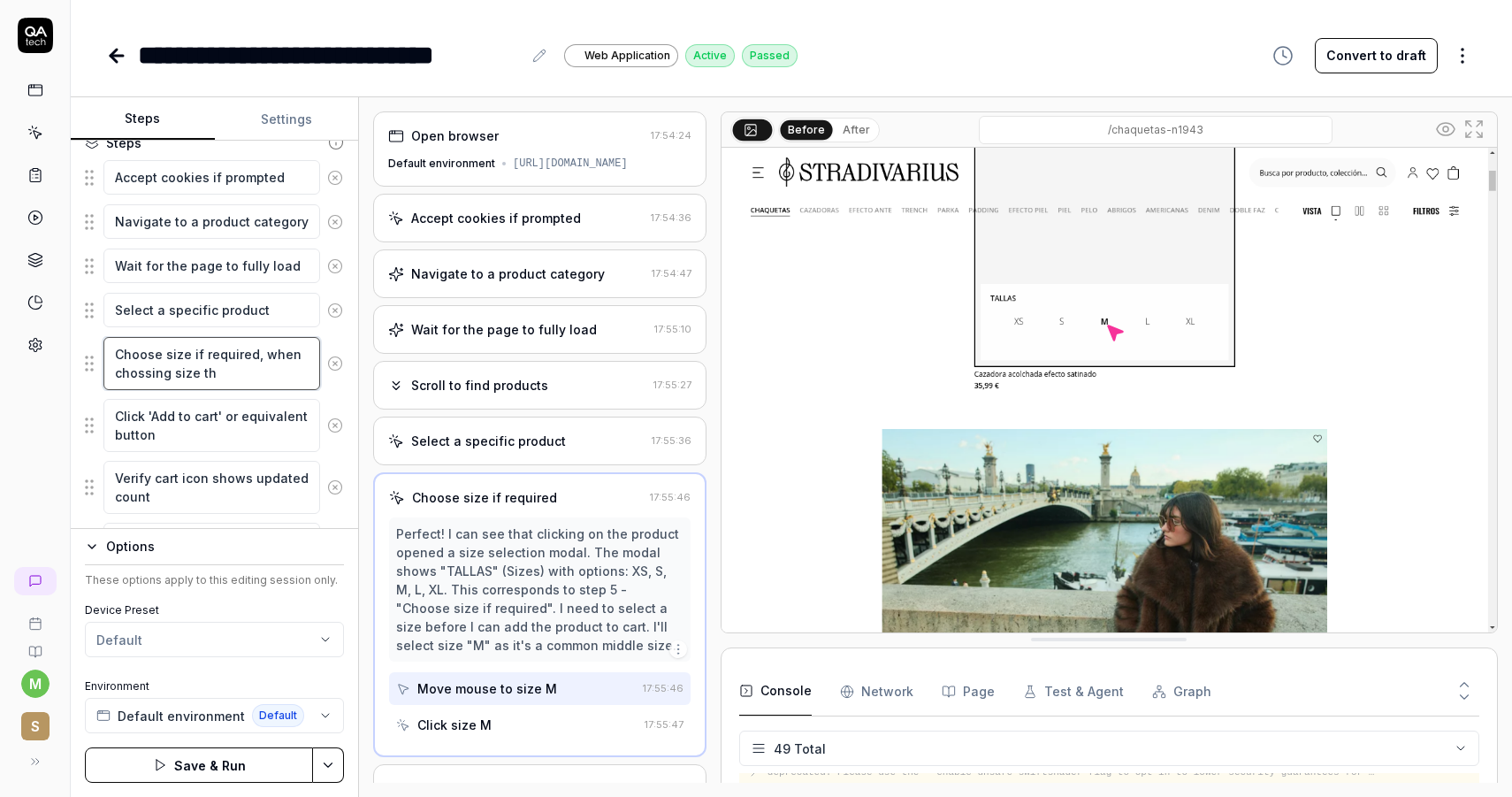
type textarea "Choose size if required, when chossing size the"
type textarea "*"
type textarea "Choose size if required, when chossing size the"
type textarea "*"
type textarea "Choose size if required, when chossing size the pr"
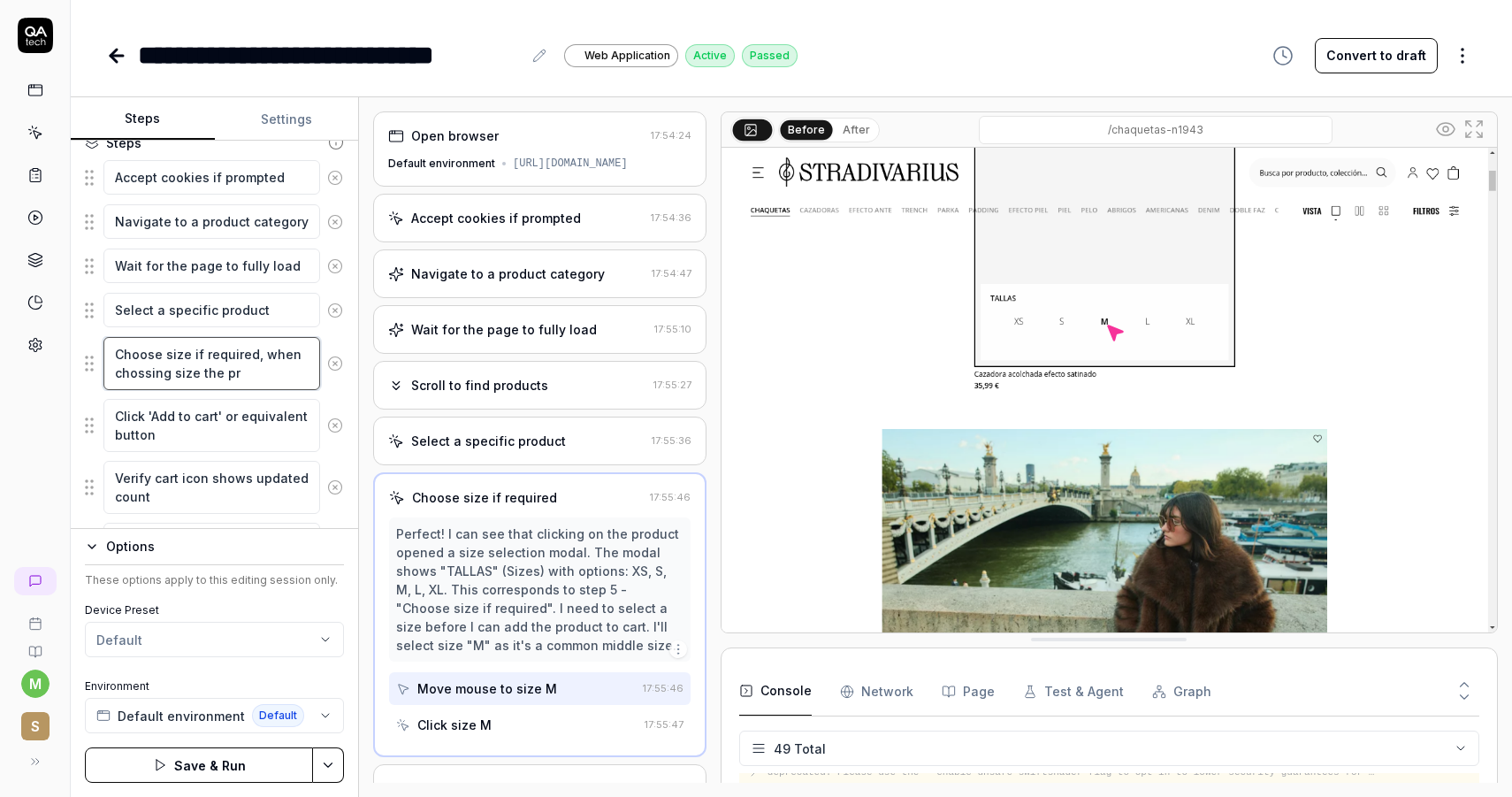
type textarea "*"
type textarea "Choose size if required, when chossing size the prod"
type textarea "*"
type textarea "Choose size if required, when chossing size the produ"
type textarea "*"
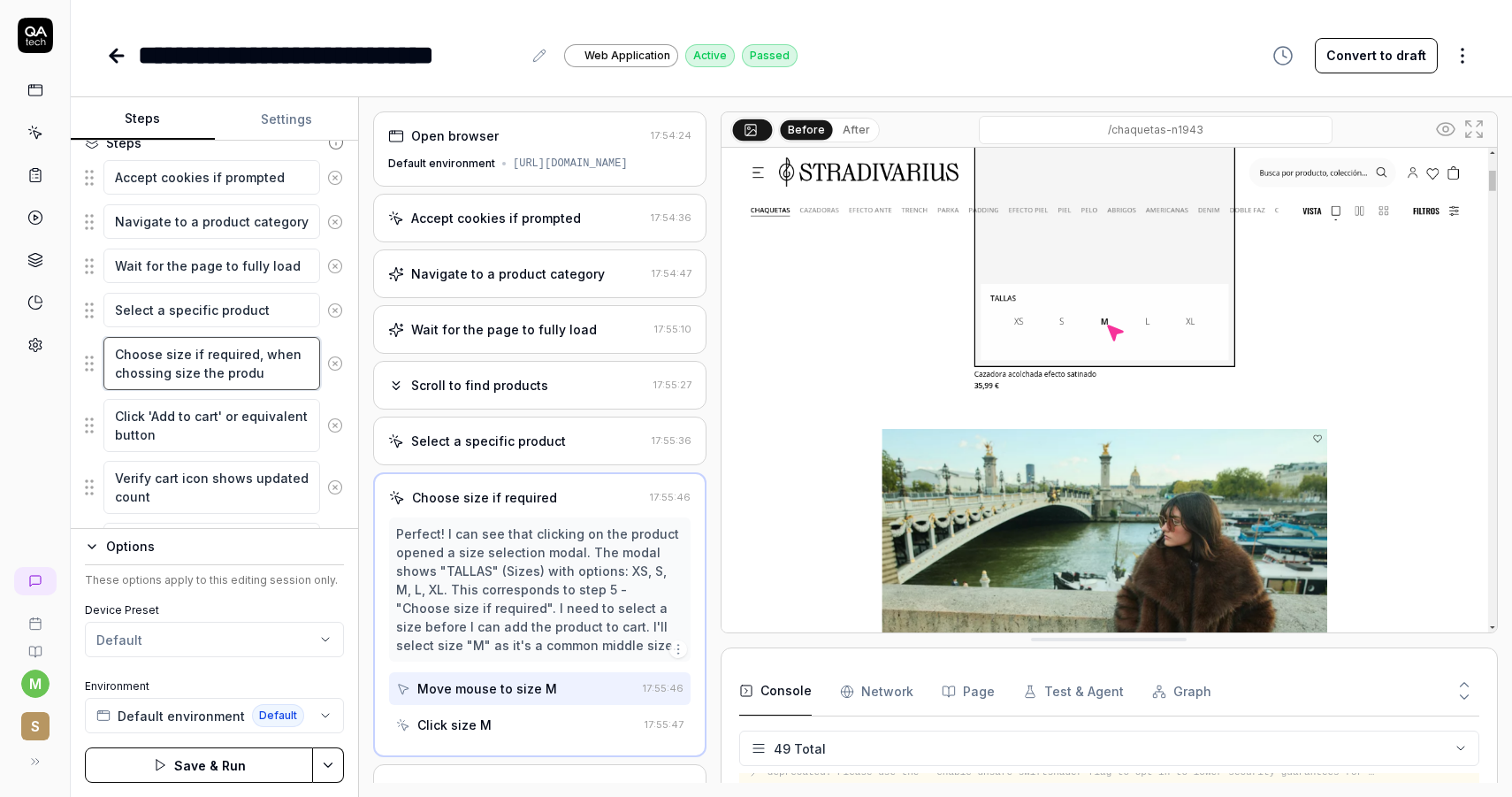
type textarea "Choose size if required, when chossing size the produc"
type textarea "*"
type textarea "Choose size if required, when chossing size the product"
type textarea "*"
type textarea "Choose size if required, when chossing size the product"
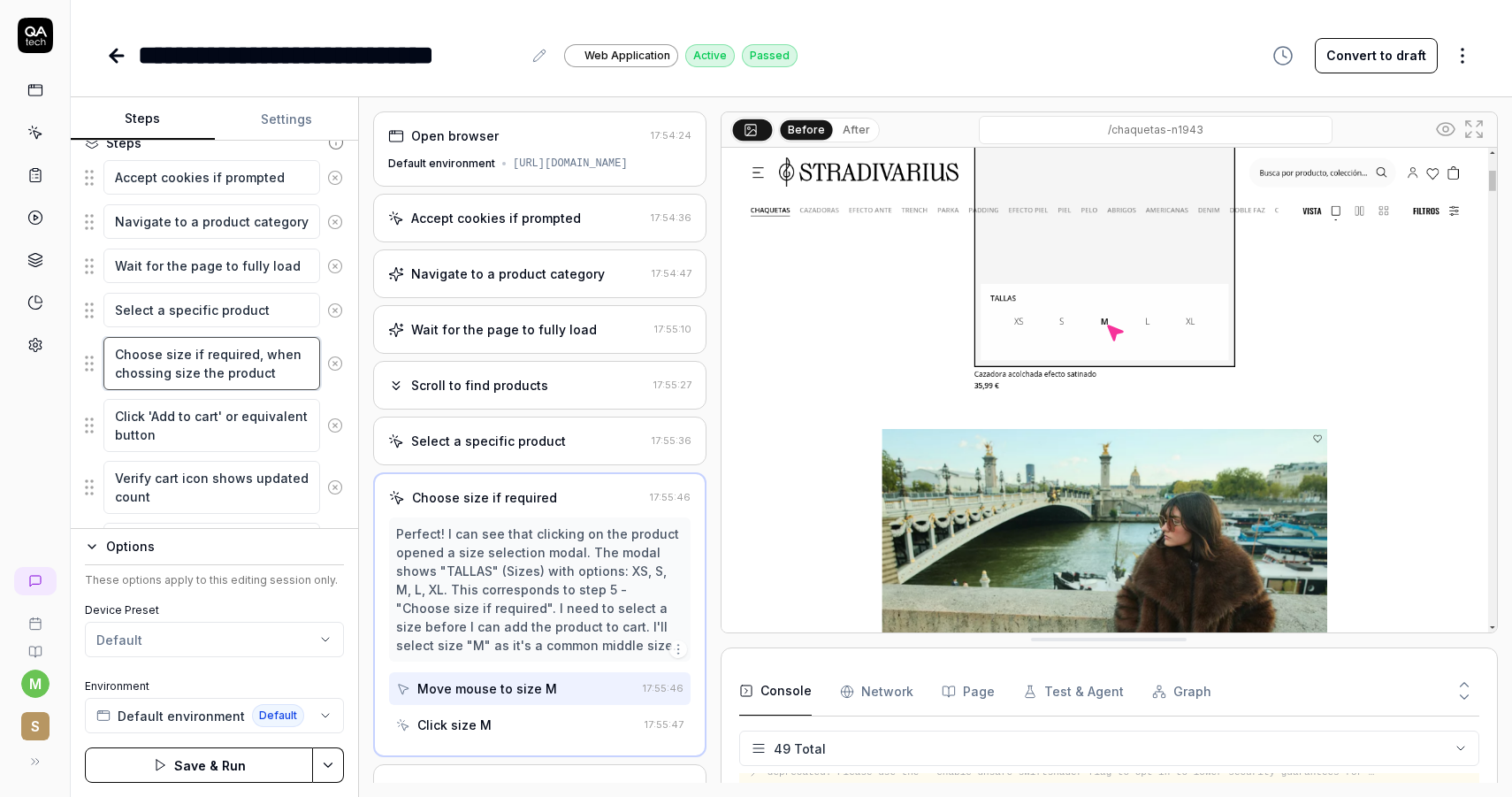
type textarea "*"
type textarea "Choose size if required, when chossing size the product is"
type textarea "*"
type textarea "Choose size if required, when chossing size the product is"
click at [434, 432] on div "Select a specific product" at bounding box center [489, 441] width 154 height 18
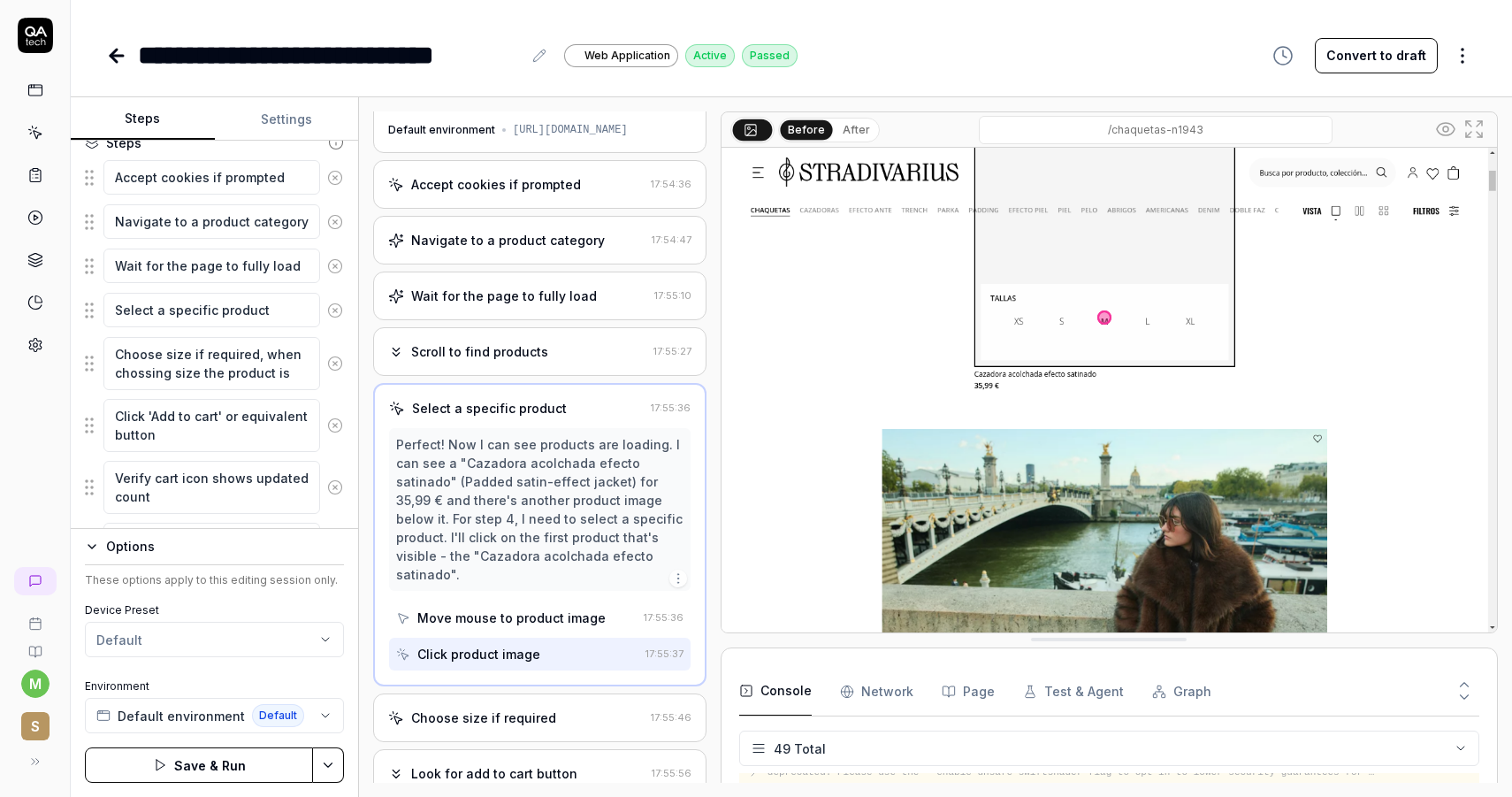
scroll to position [52, 0]
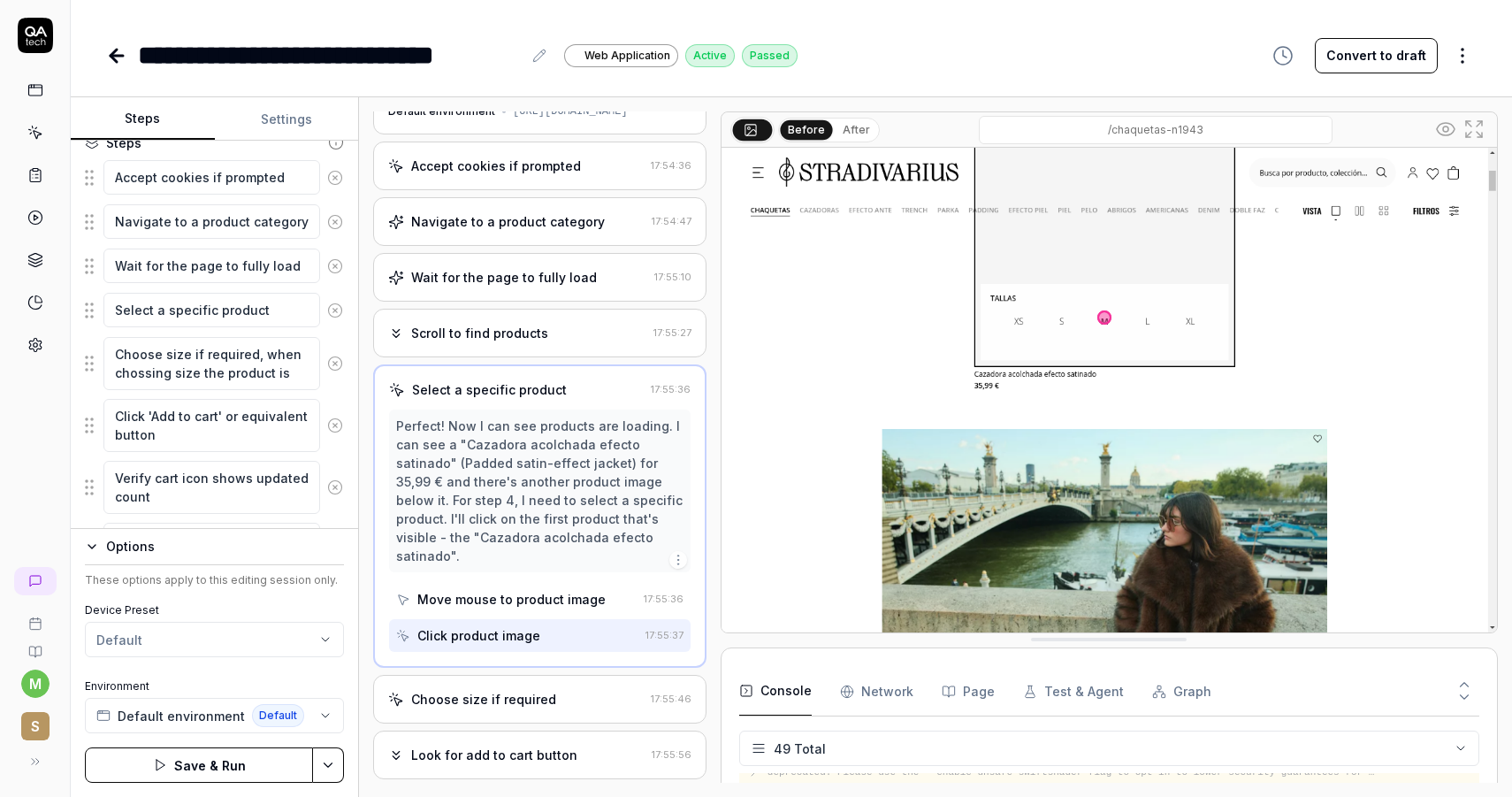
click at [466, 392] on div "Select a specific product" at bounding box center [490, 389] width 154 height 18
click at [285, 373] on textarea "Choose size if required, when chossing size the product is" at bounding box center [211, 363] width 216 height 53
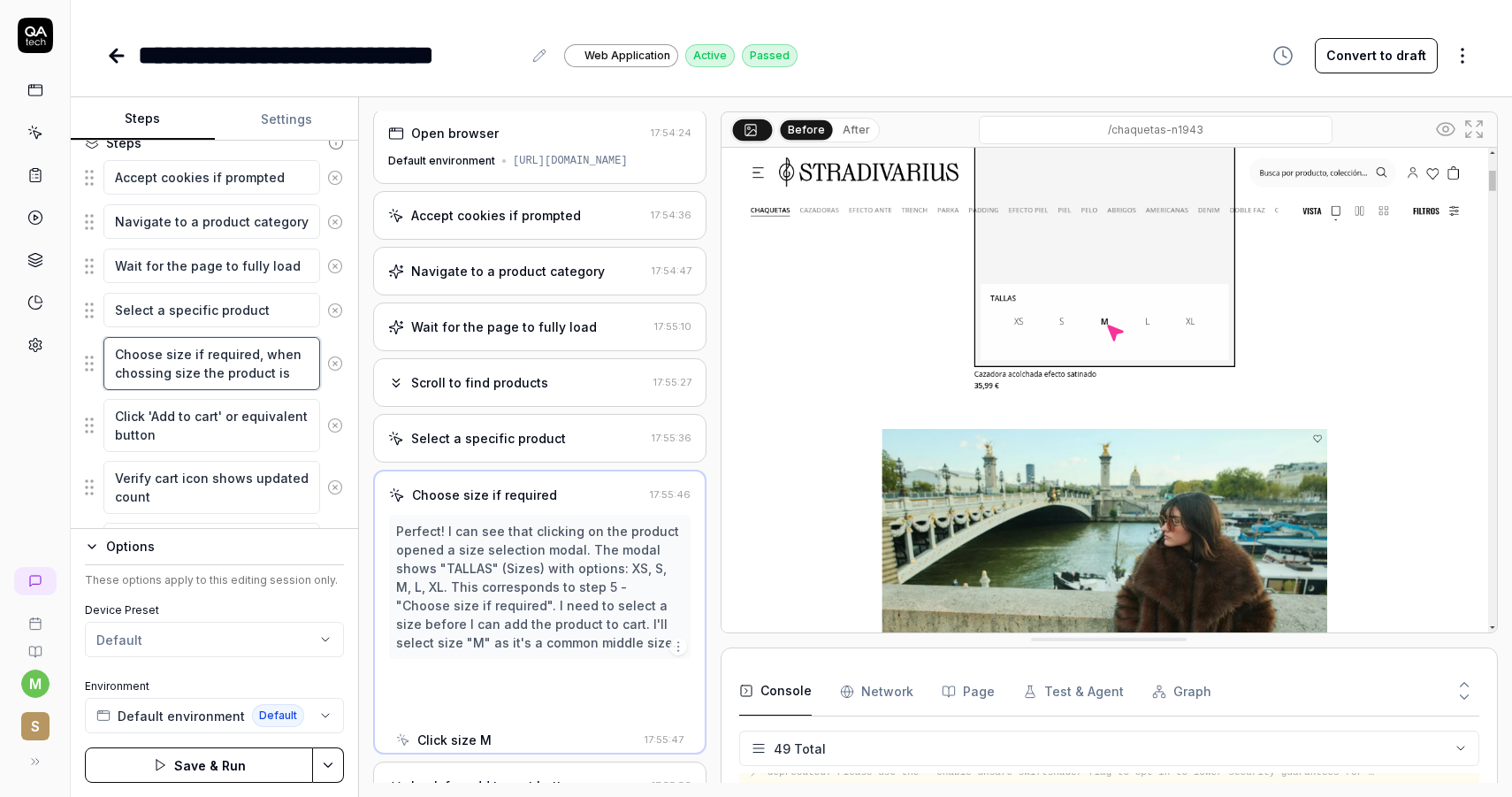
scroll to position [0, 0]
type textarea "*"
type textarea "Choose size if required, when chossing size the product is a"
type textarea "*"
type textarea "Choose size if required, when chossing size the product is ad"
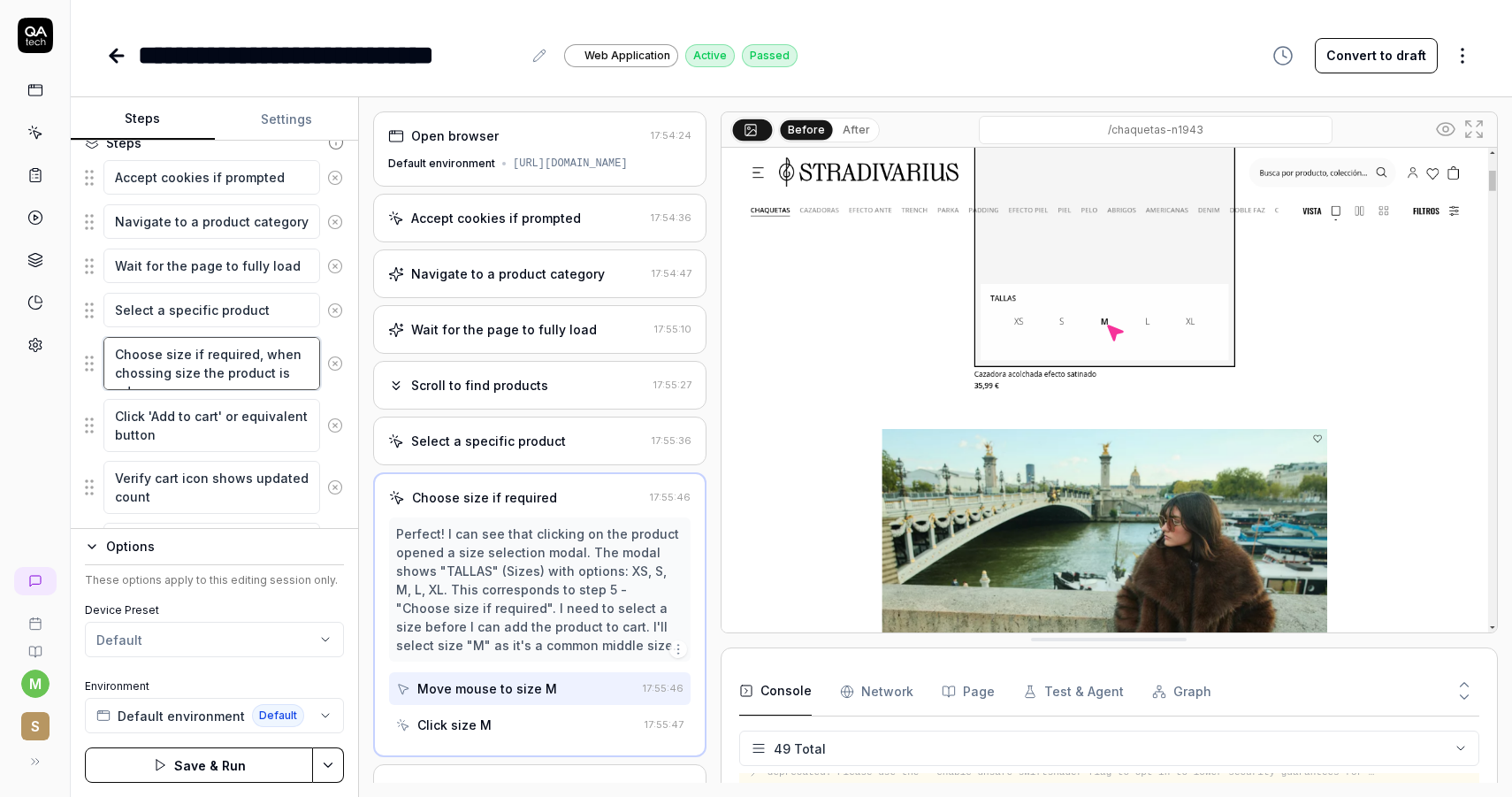
type textarea "*"
type textarea "Choose size if required, when chossing size the product is add"
type textarea "*"
type textarea "Choose size if required, when chossing size the product is adde"
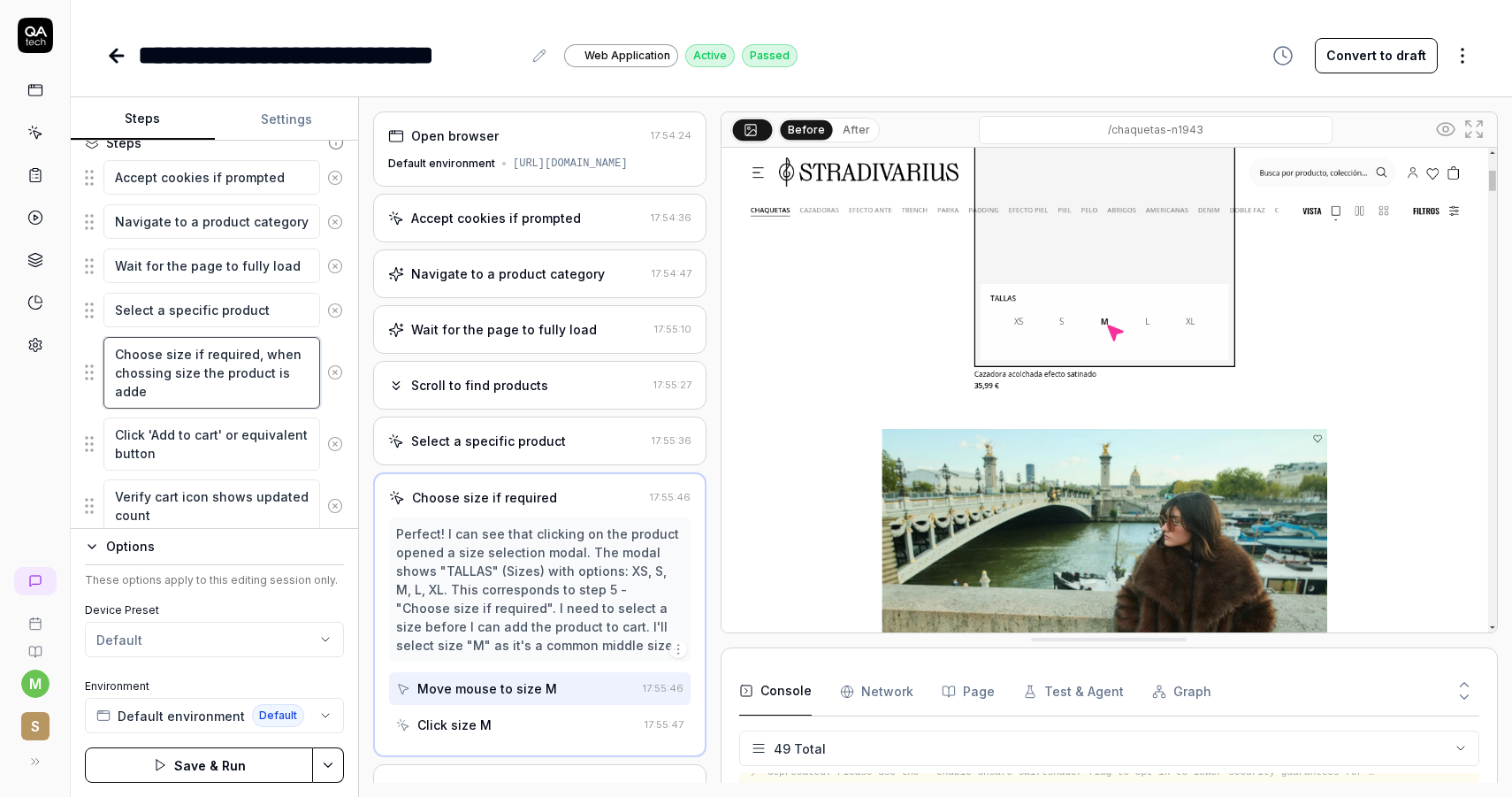
type textarea "*"
type textarea "Choose size if required, when chossing size the product is added"
type textarea "*"
type textarea "Choose size if required, when chossing size the product is added"
type textarea "*"
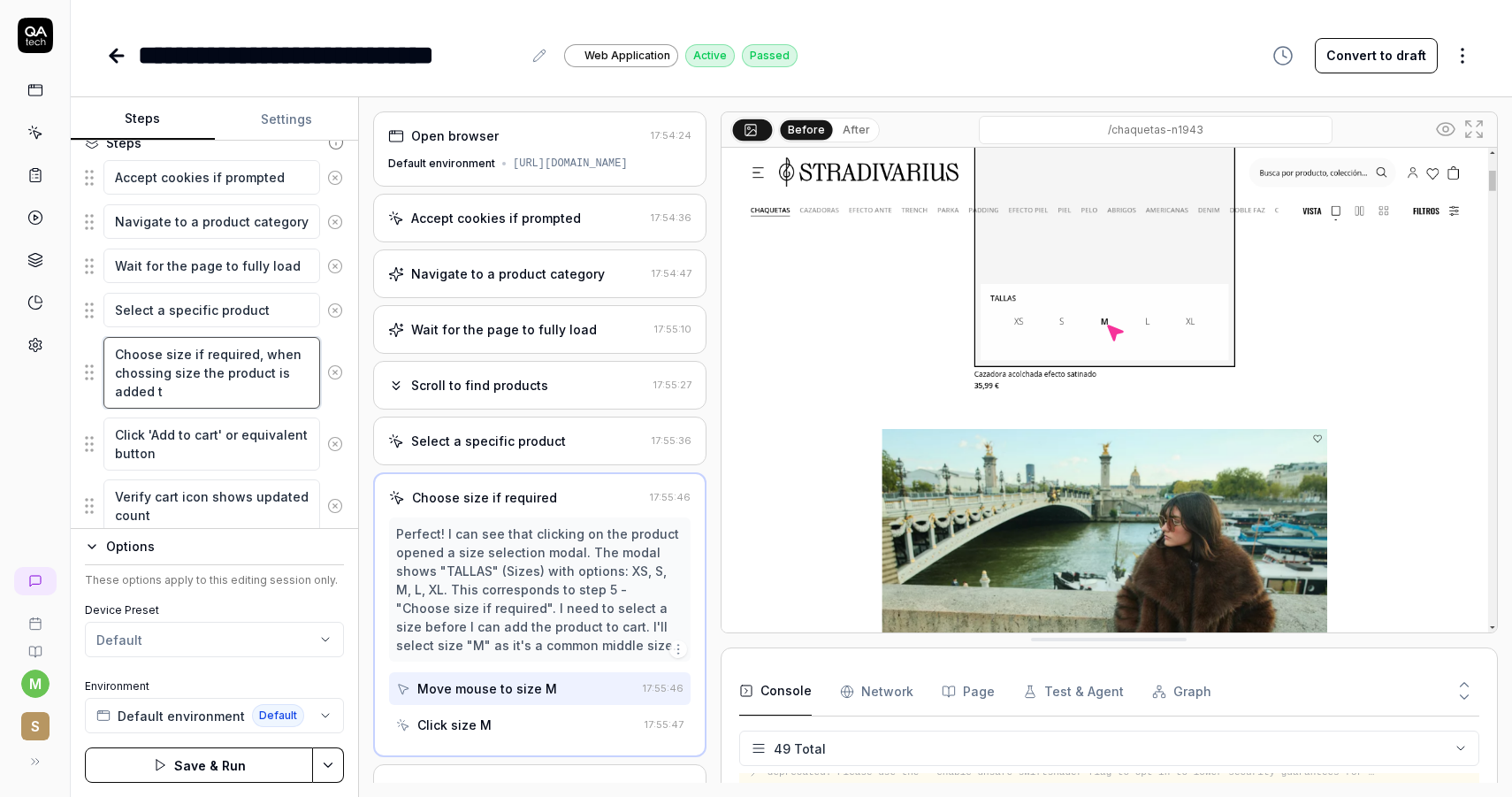
type textarea "Choose size if required, when chossing size the product is added to"
type textarea "*"
type textarea "Choose size if required, when chossing size the product is added to"
type textarea "*"
type textarea "Choose size if required, when chossing size the product is added to t"
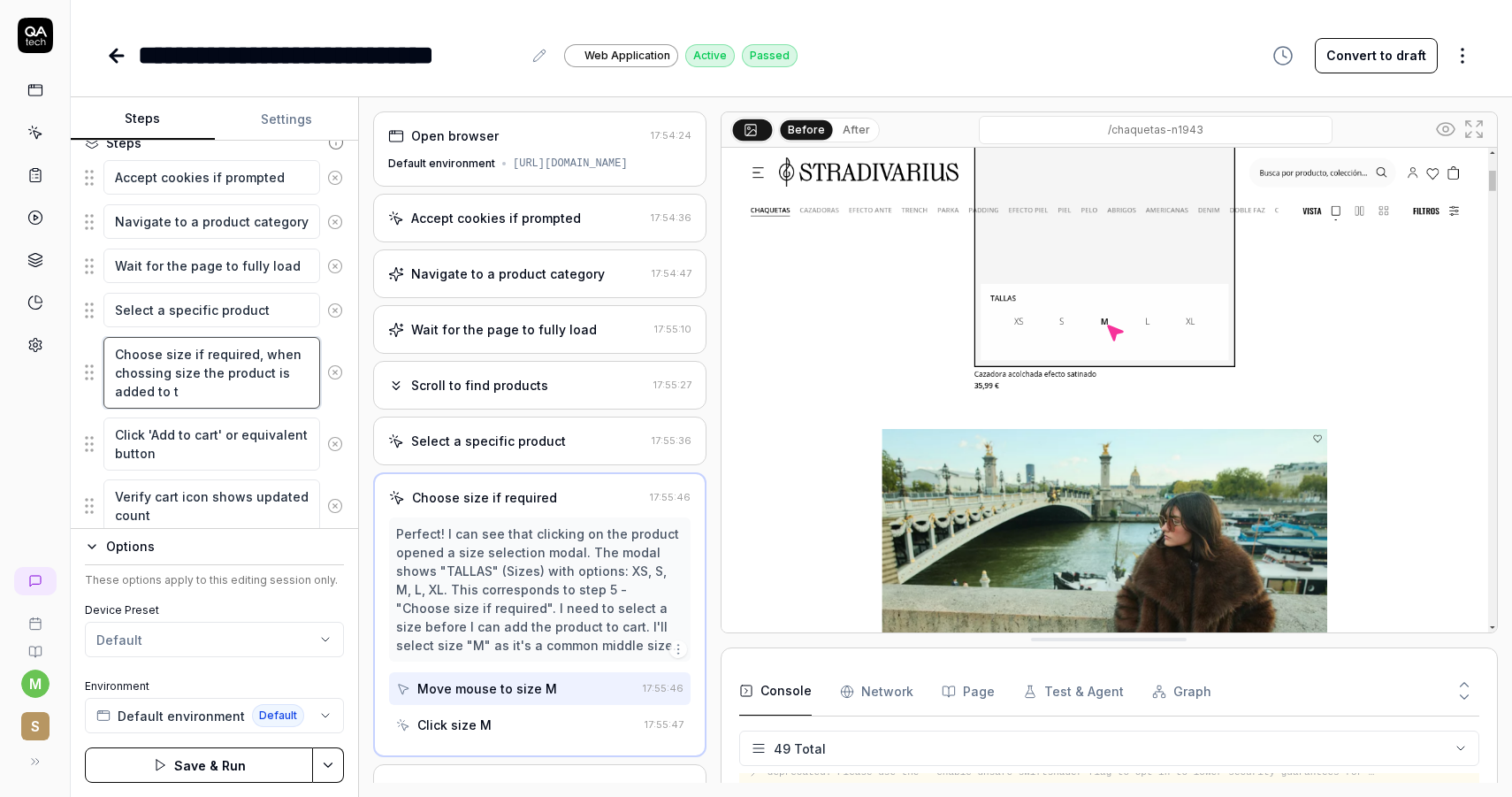
type textarea "*"
type textarea "Choose size if required, when chossing size the product is added to te"
type textarea "*"
type textarea "Choose size if required, when chossing size the product is added to teh"
type textarea "*"
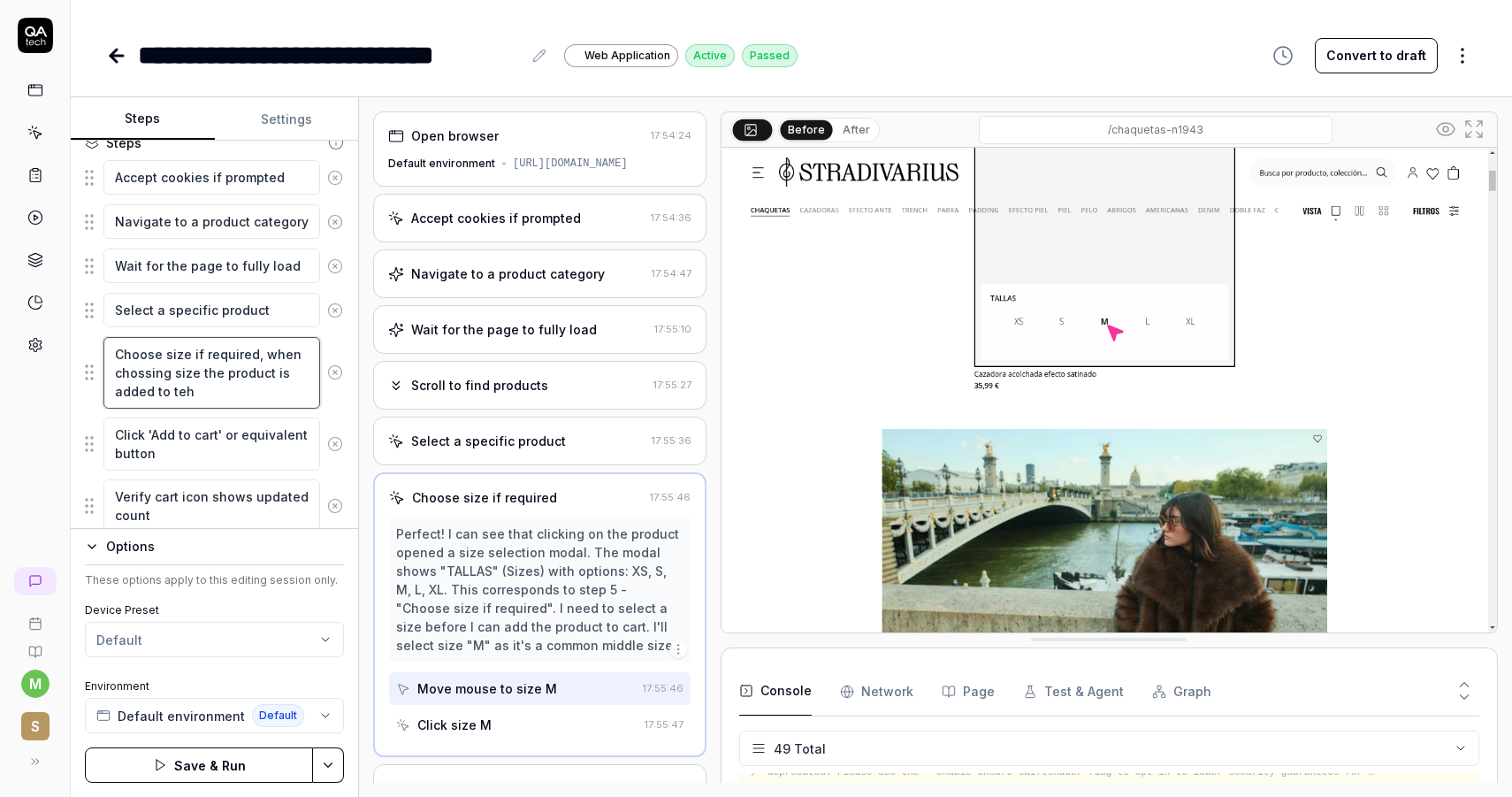
type textarea "Choose size if required, when chossing size the product is added to te"
type textarea "*"
type textarea "Choose size if required, when chossing size the product is added to t"
type textarea "*"
type textarea "Choose size if required, when chossing size the product is added to th"
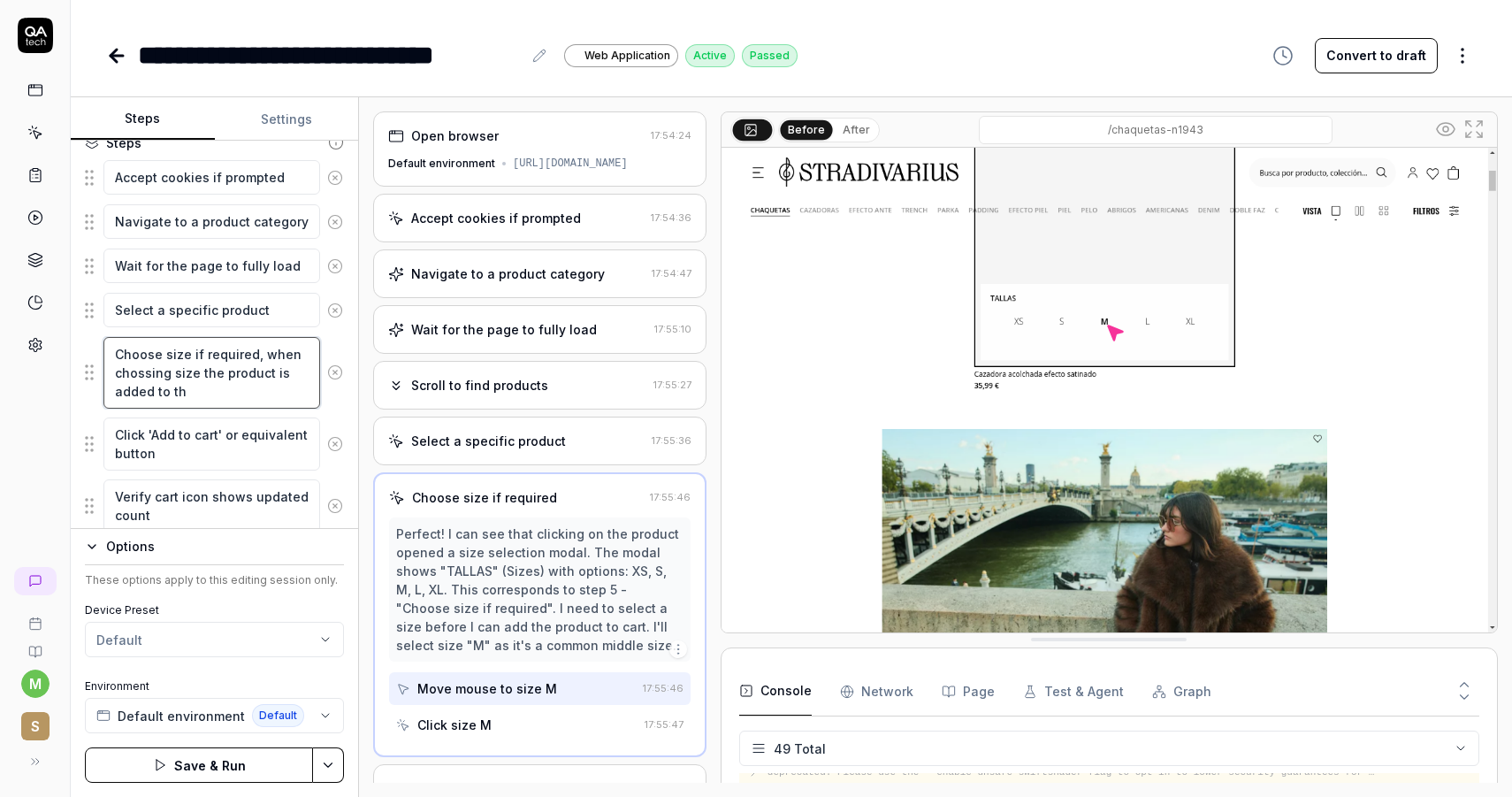
type textarea "*"
type textarea "Choose size if required, when chossing size the product is added to the"
type textarea "*"
type textarea "Choose size if required, when chossing size the product is added to the"
type textarea "*"
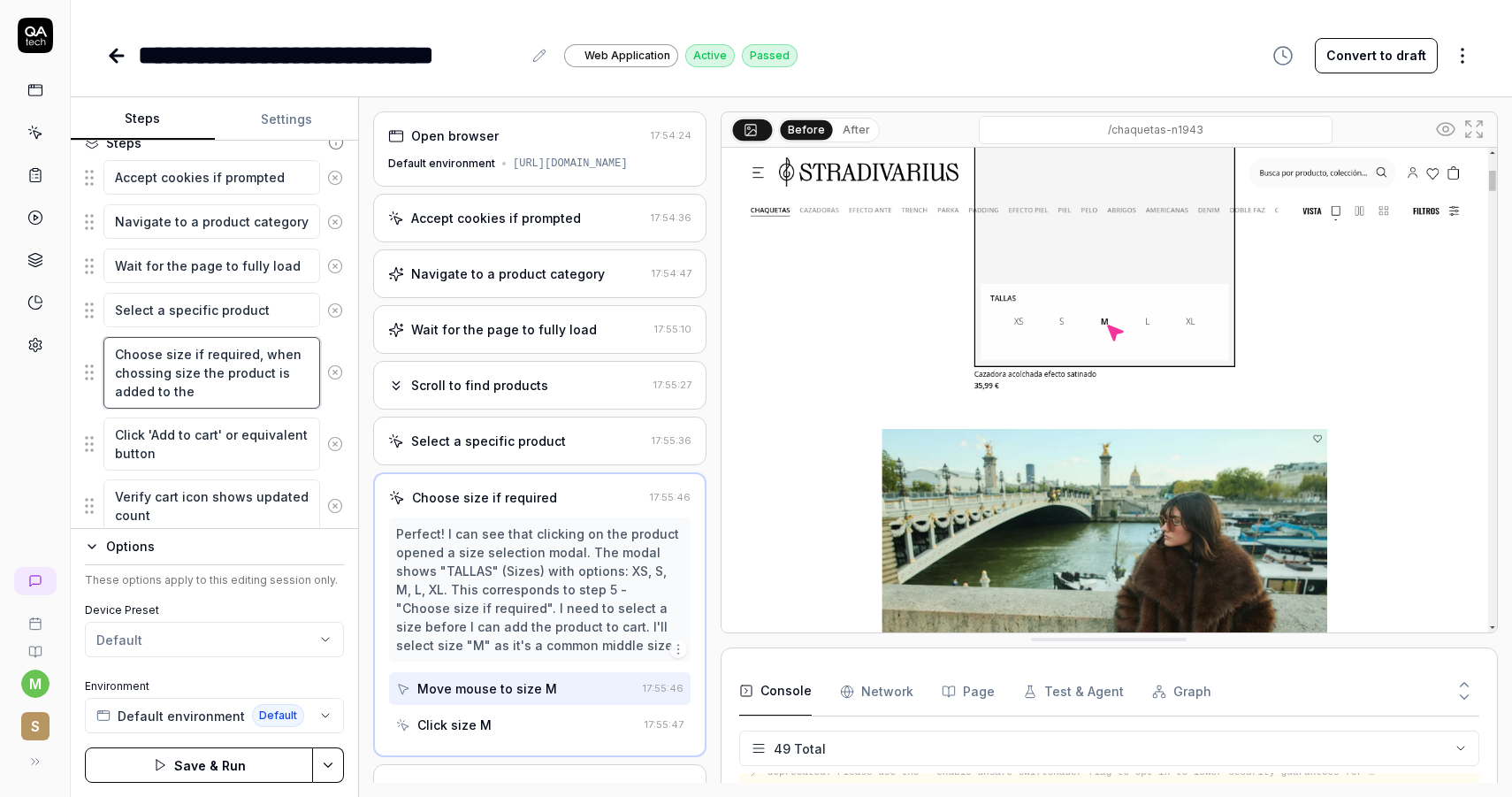
type textarea "Choose size if required, when chossing size the product is added to the c"
type textarea "*"
type textarea "Choose size if required, when chossing size the product is added to the ca"
type textarea "*"
type textarea "Choose size if required, when chossing size the product is added to the car"
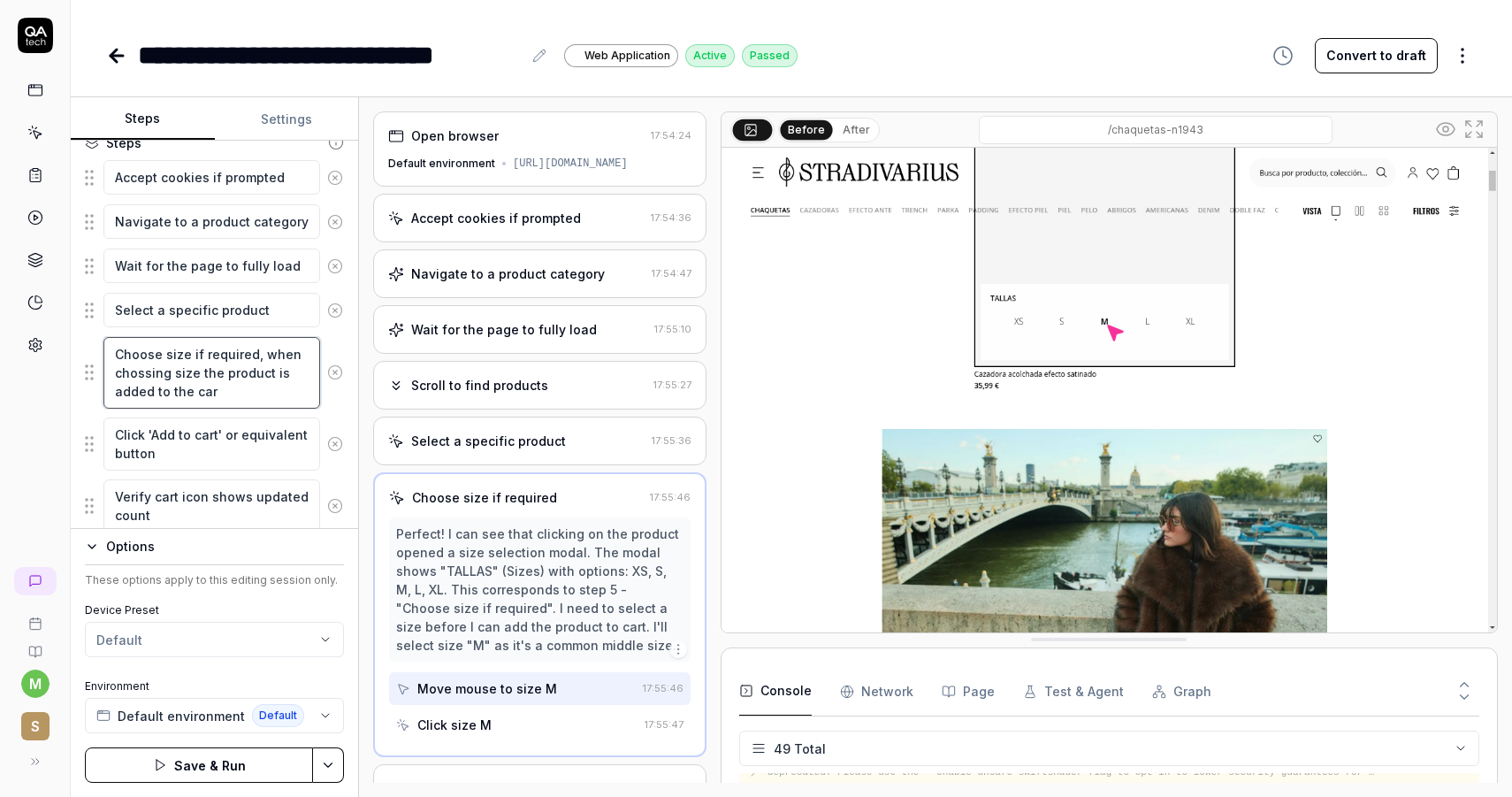
type textarea "*"
type textarea "Choose size if required, when chossing size the product is added to the cart"
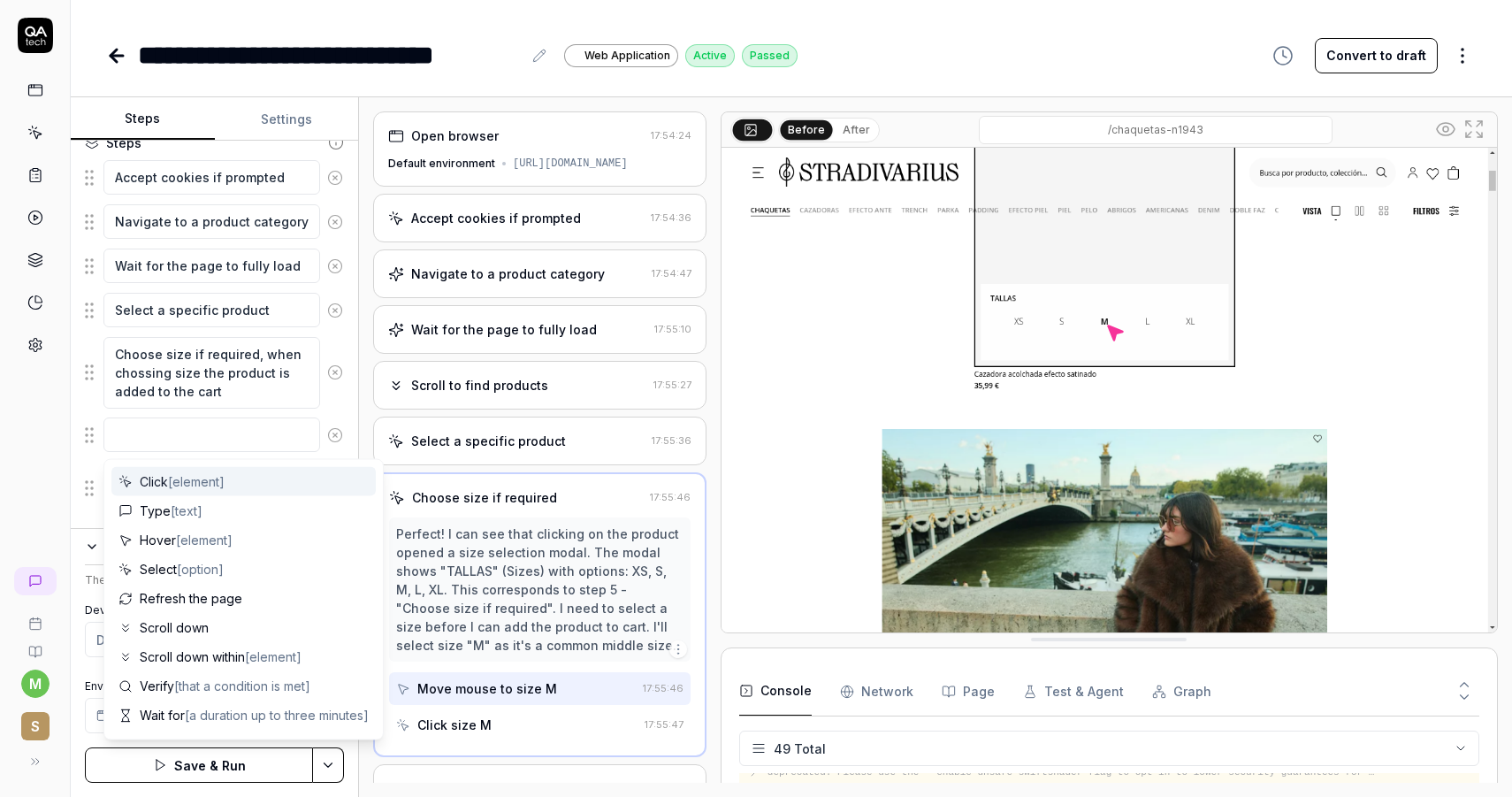
click at [337, 435] on icon at bounding box center [335, 435] width 15 height 15
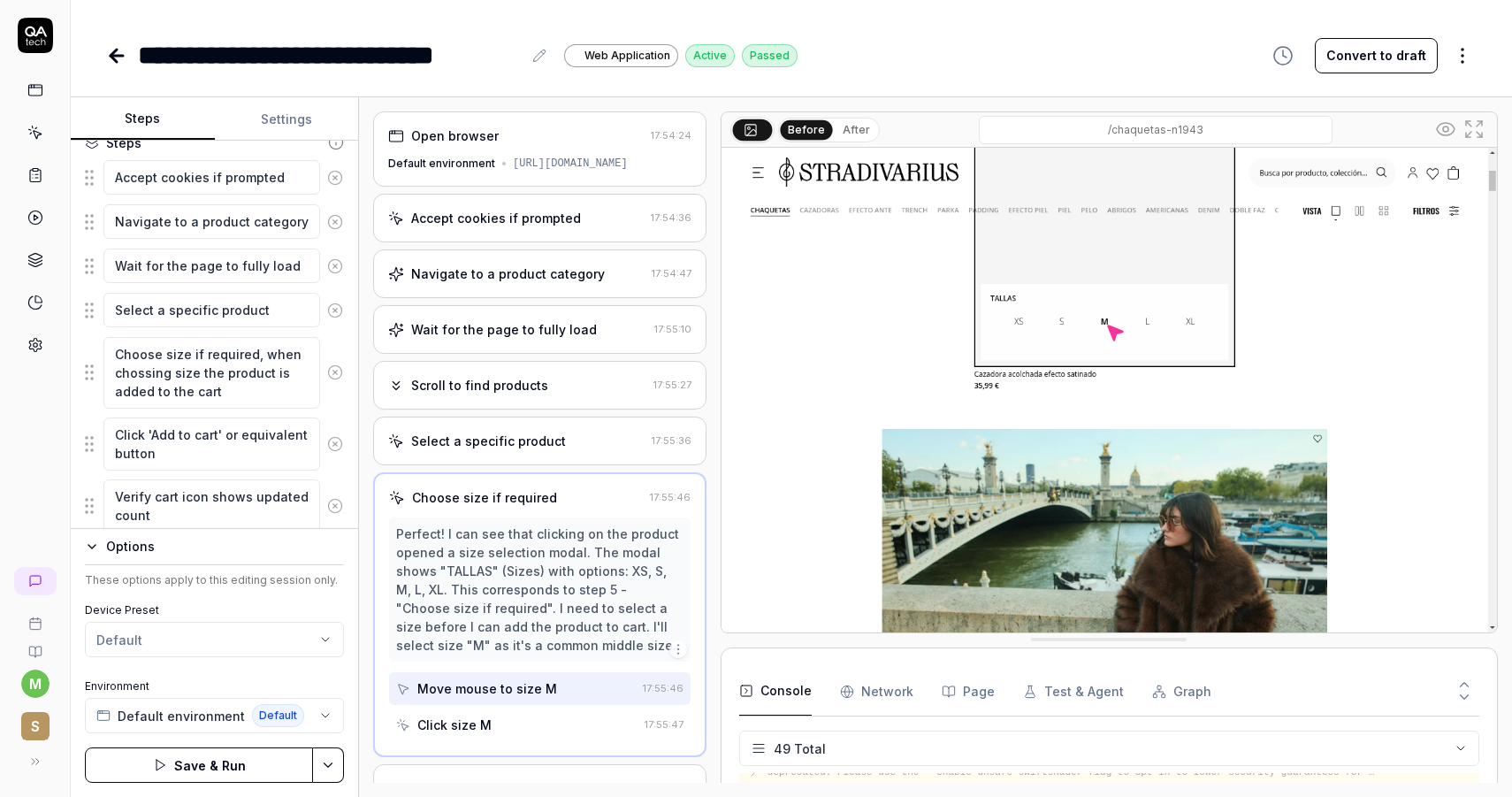
click at [336, 437] on icon at bounding box center [335, 443] width 15 height 15
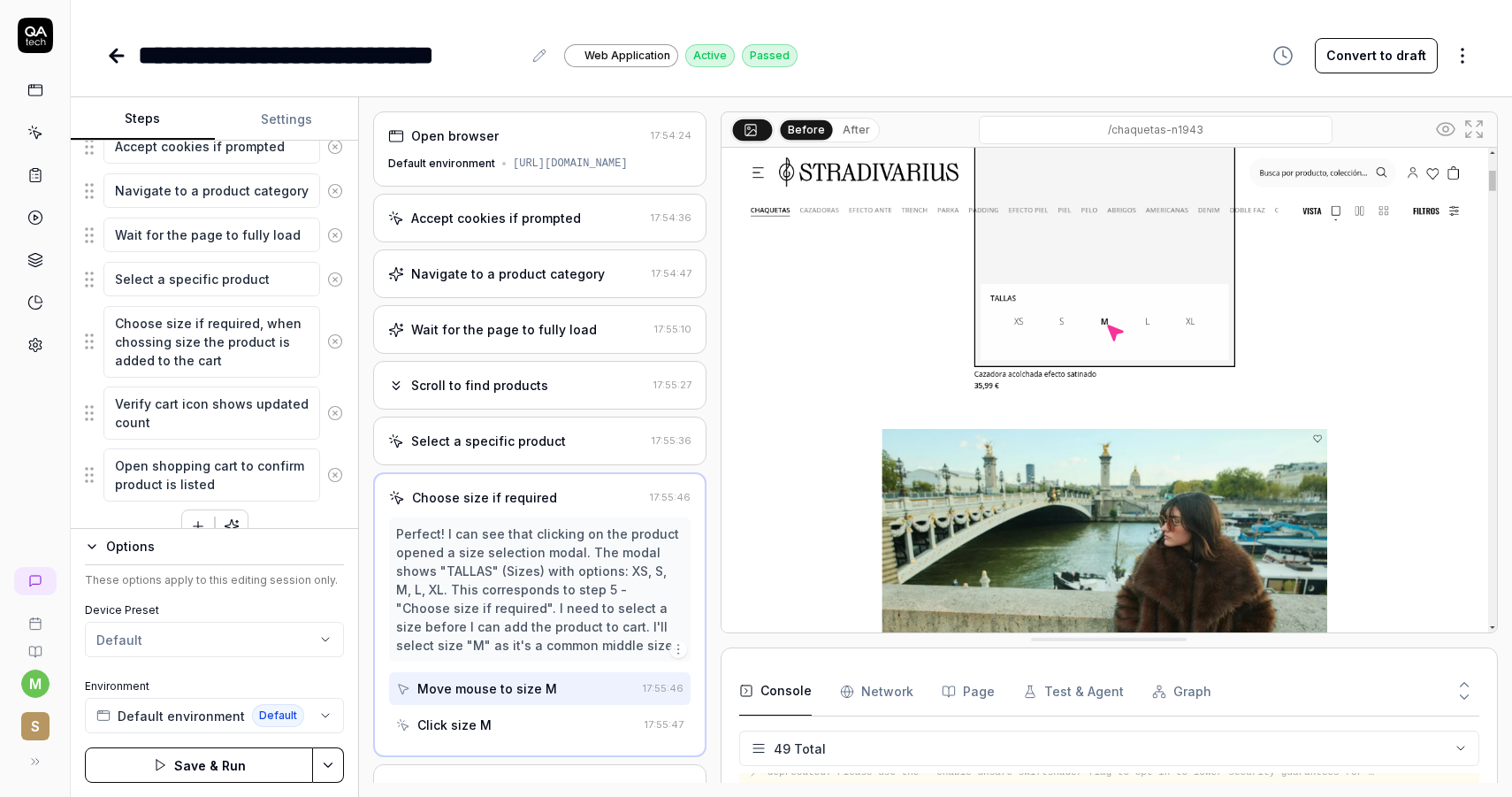
scroll to position [291, 0]
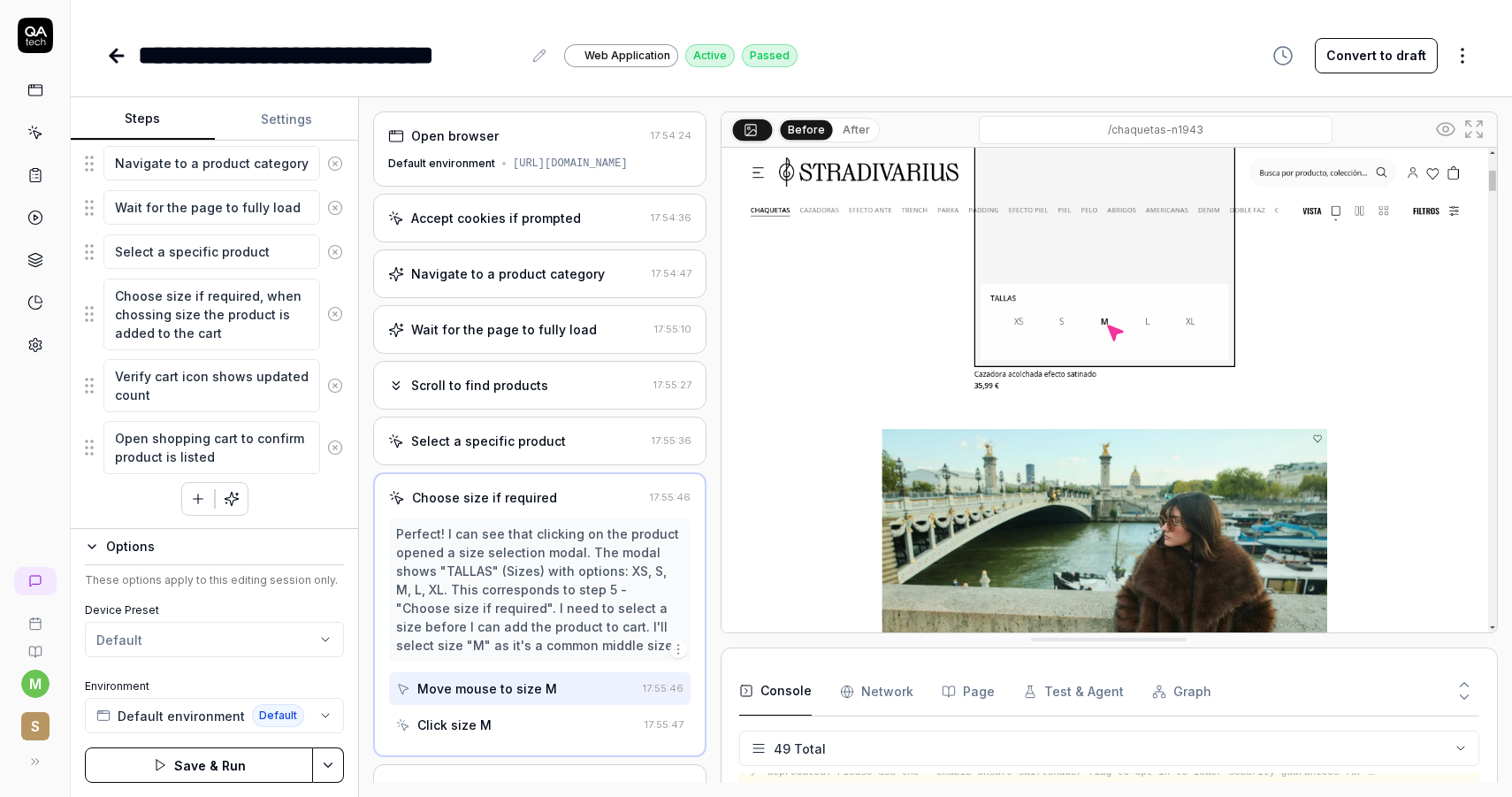
click at [210, 762] on button "Save & Run" at bounding box center [199, 765] width 228 height 36
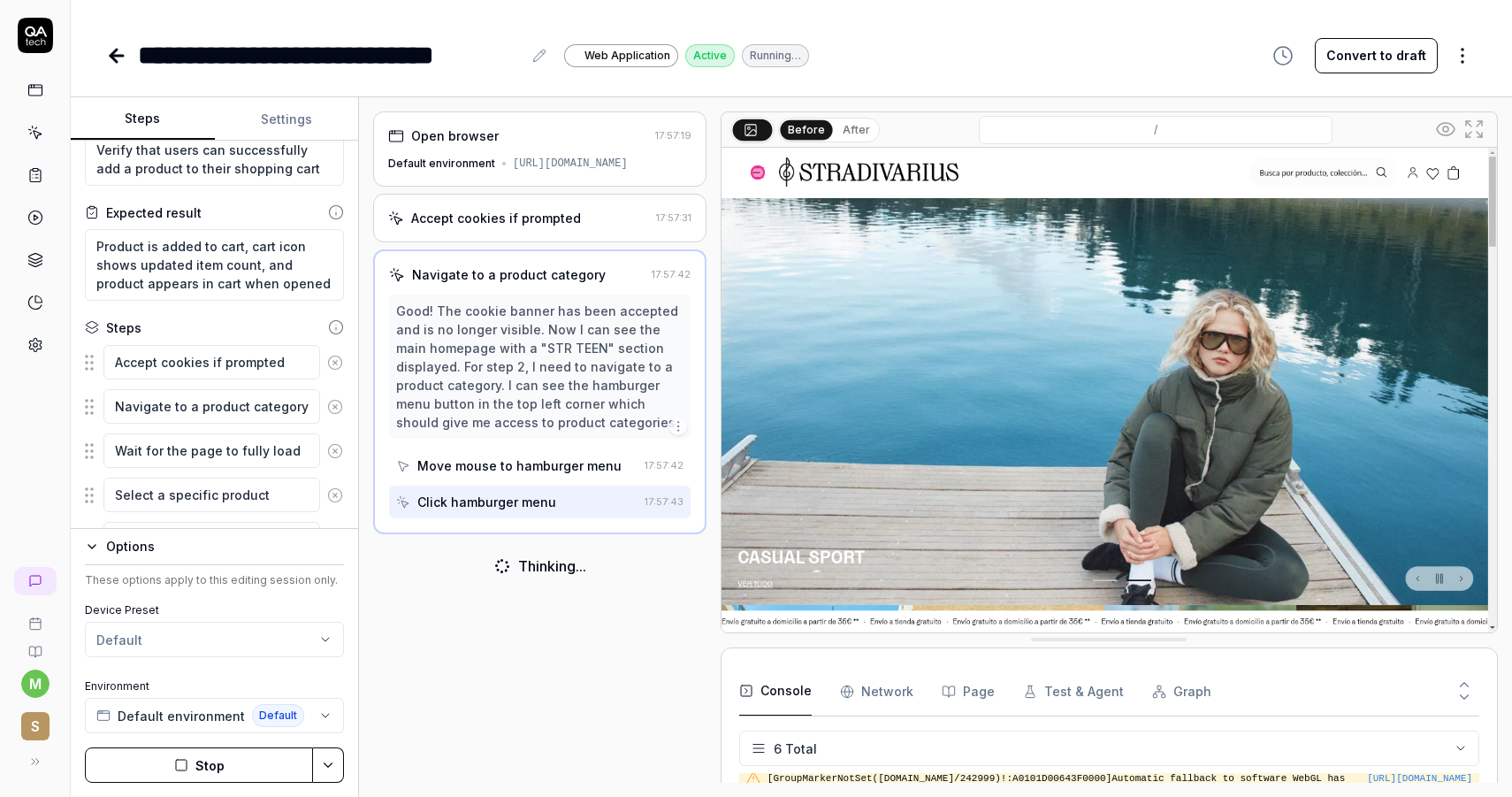
scroll to position [28, 0]
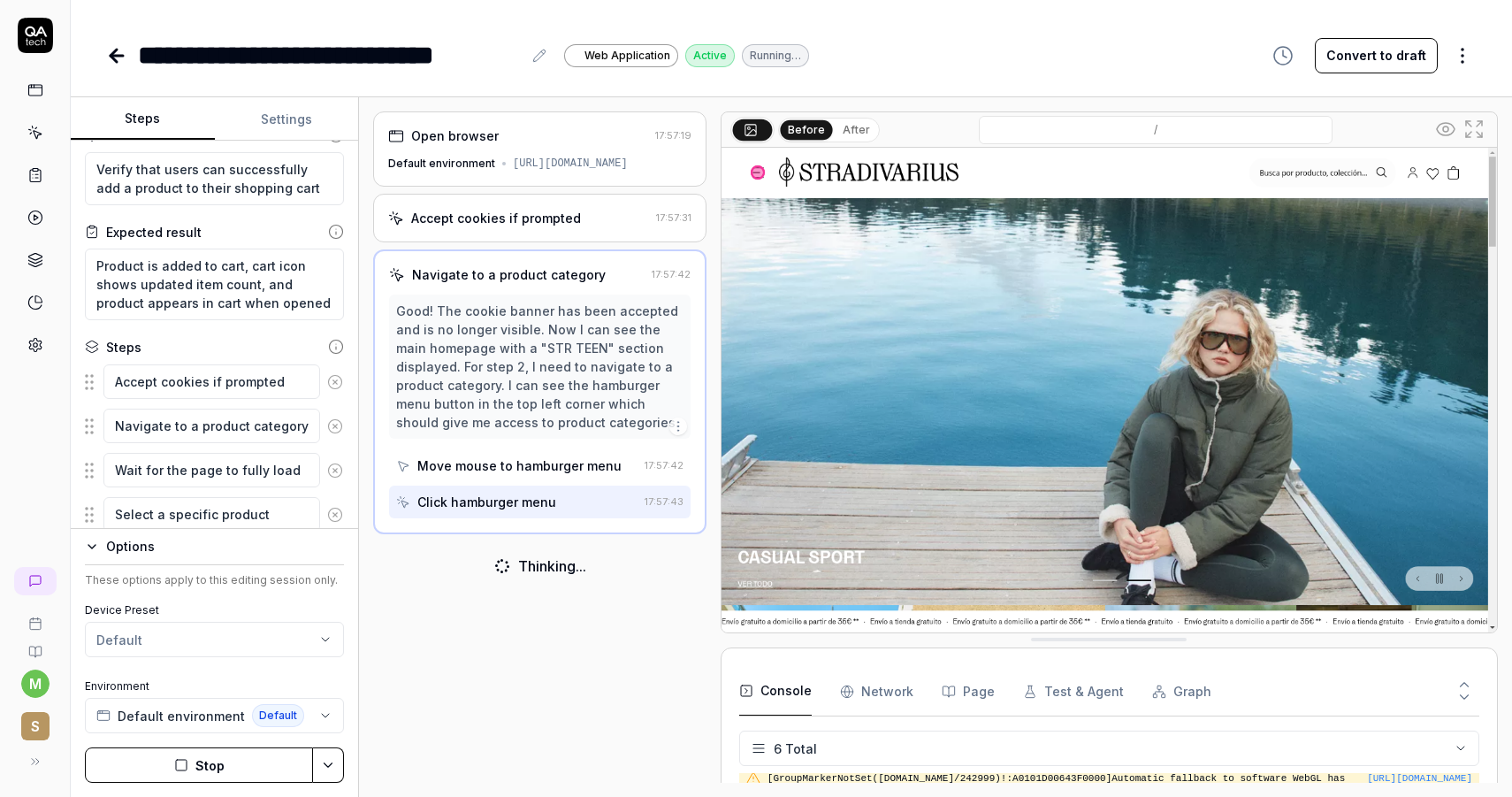
click at [272, 126] on button "Settings" at bounding box center [286, 120] width 144 height 43
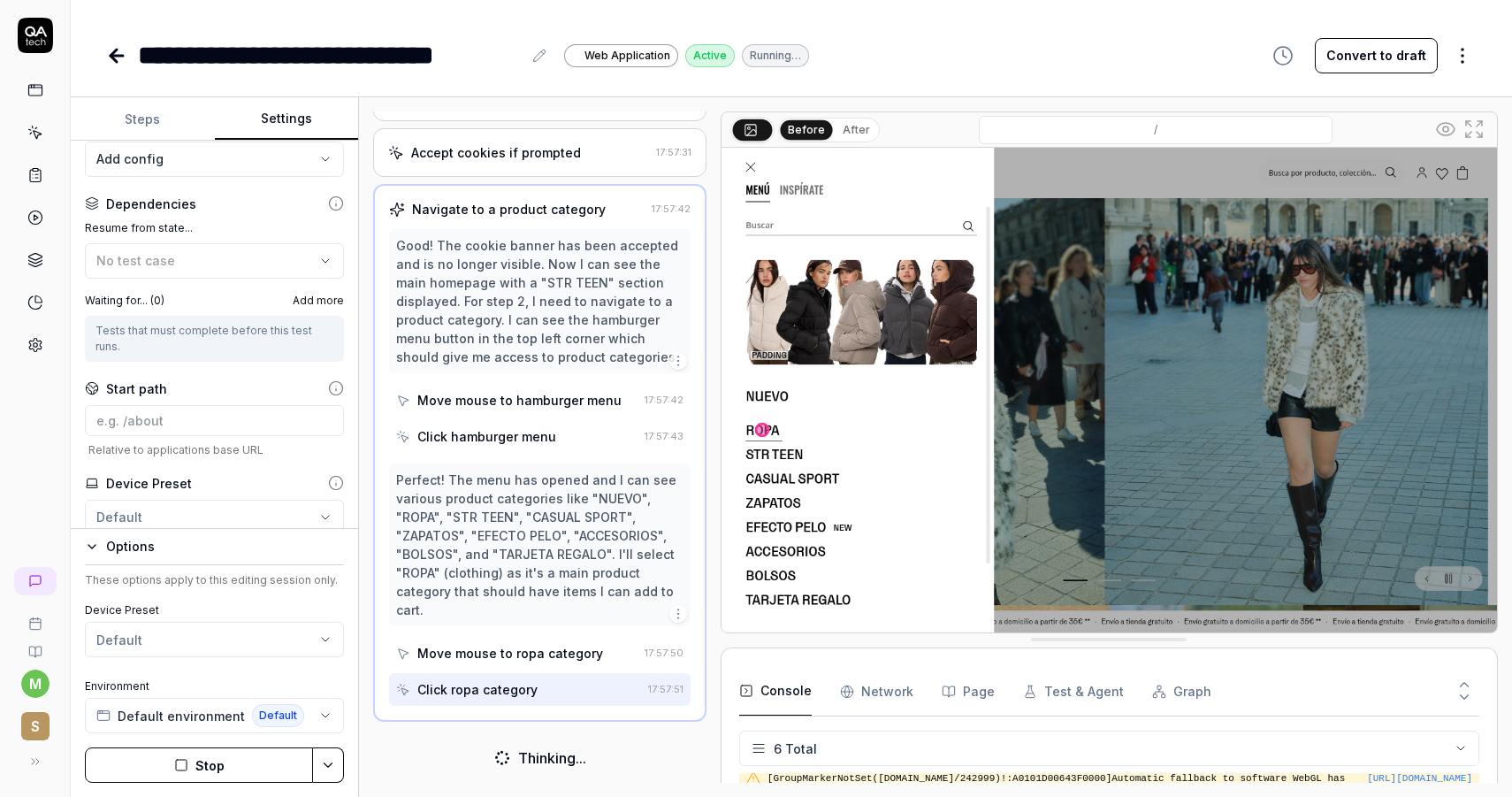
scroll to position [61, 0]
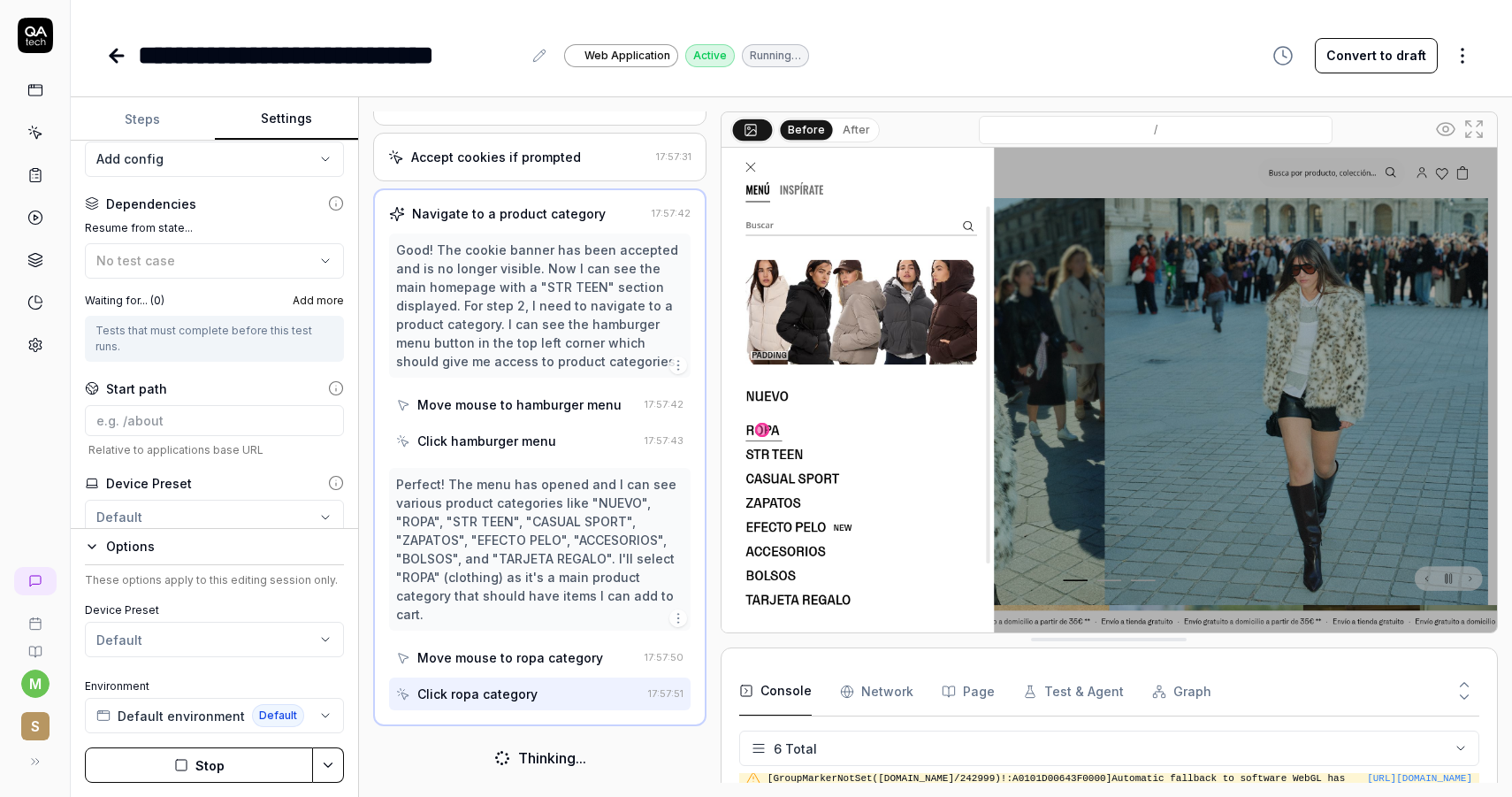
click at [172, 113] on button "Steps" at bounding box center [142, 120] width 144 height 43
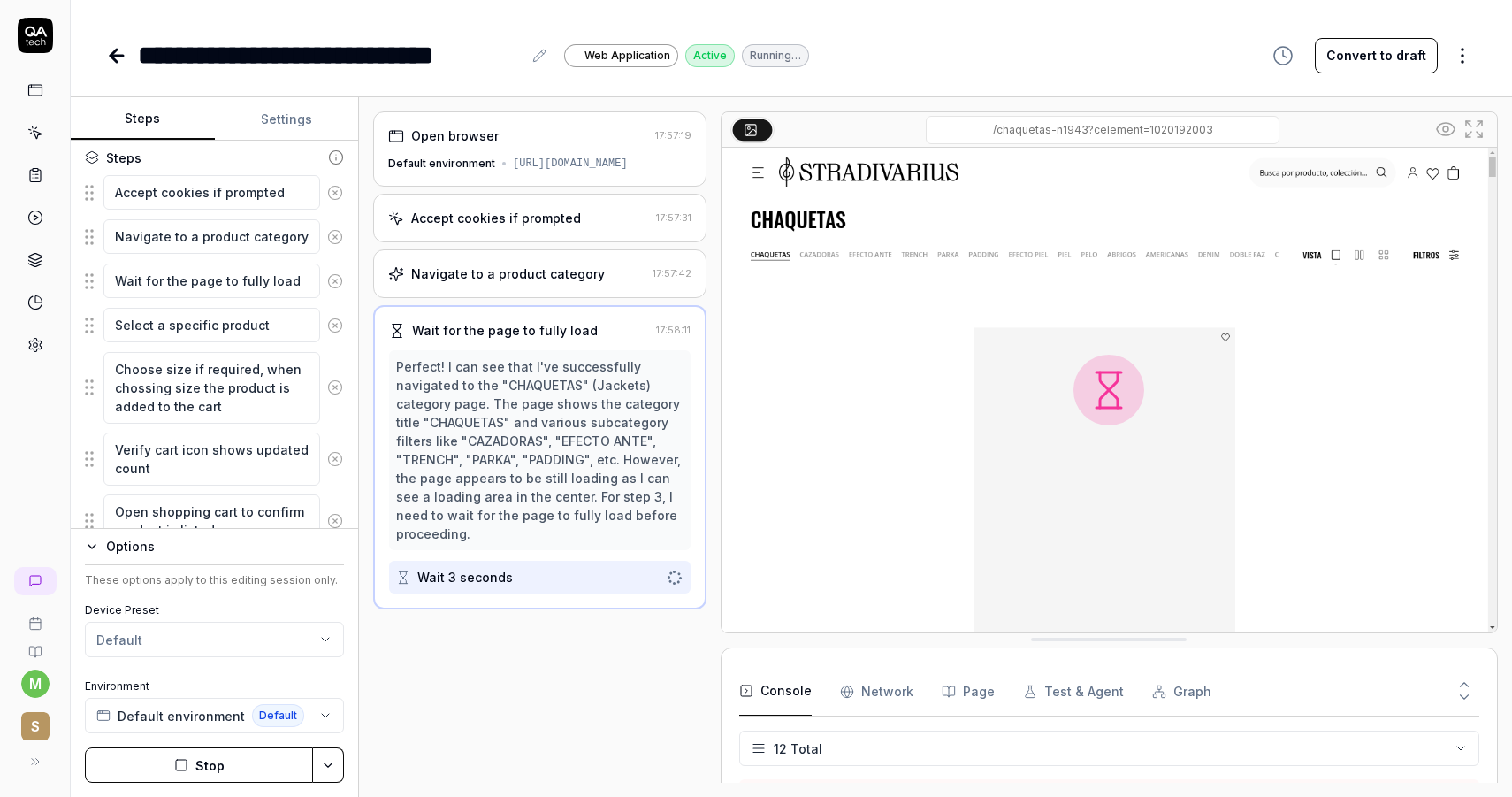
scroll to position [291, 0]
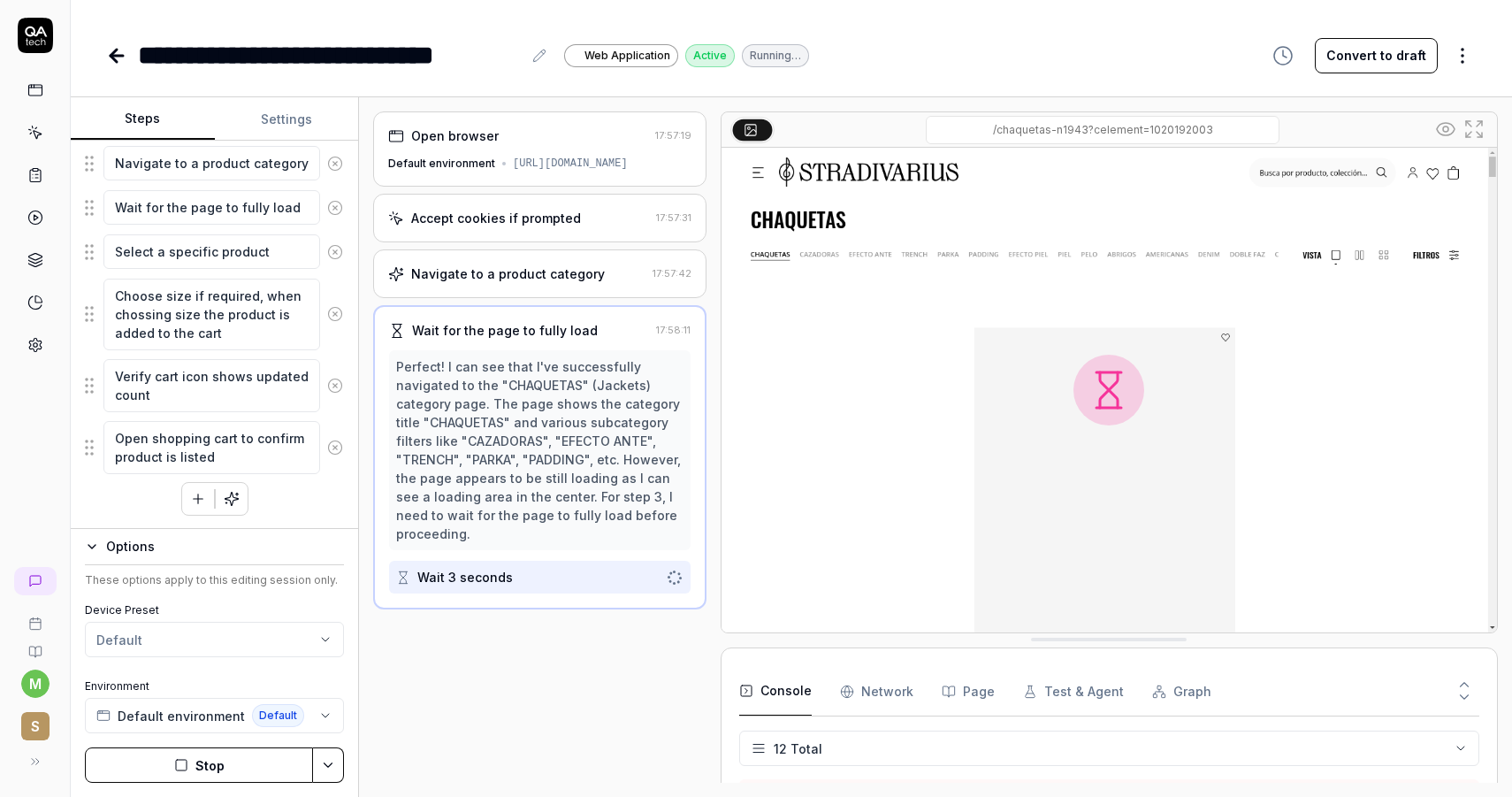
click at [286, 117] on button "Settings" at bounding box center [286, 120] width 144 height 43
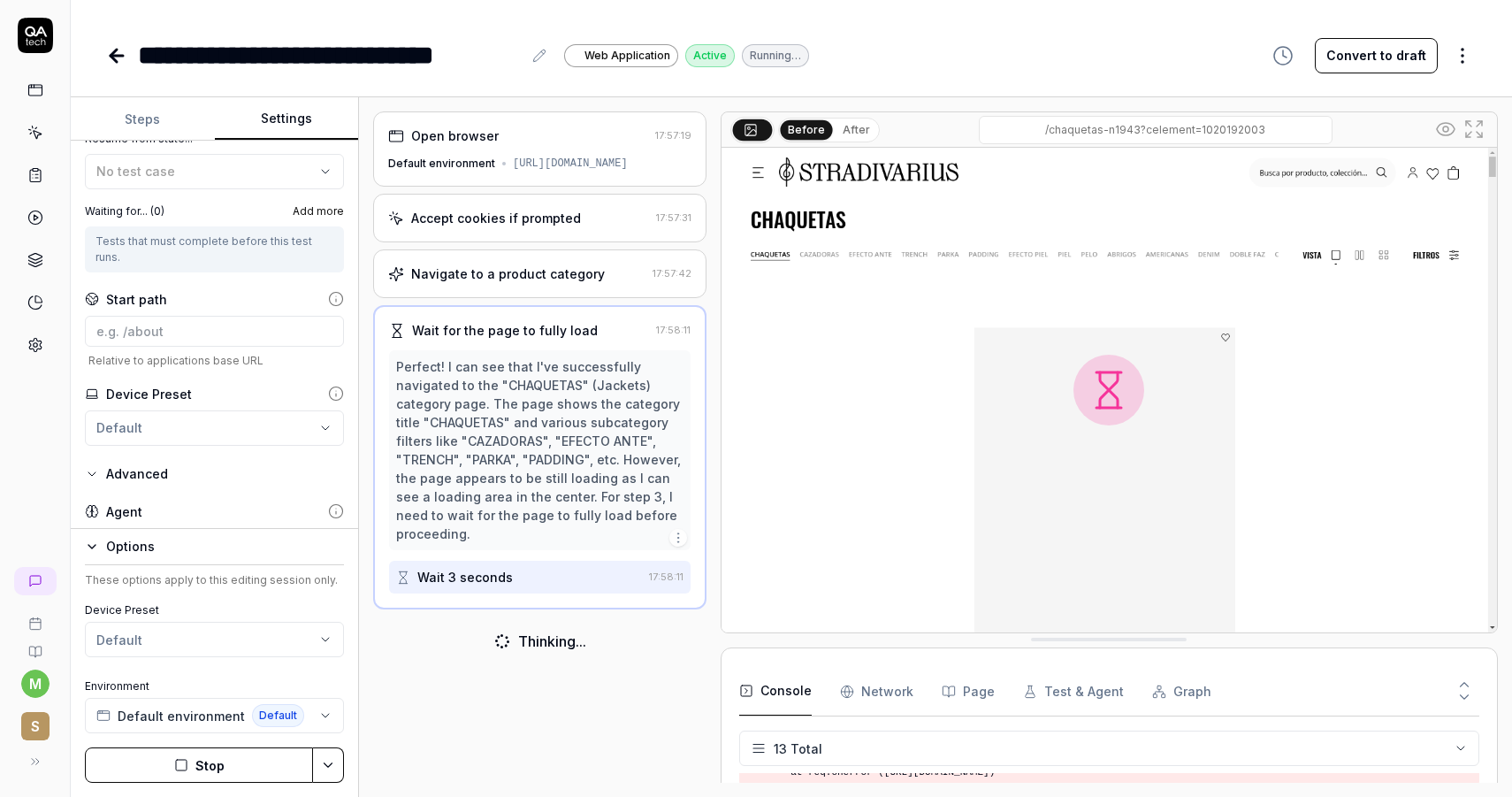
scroll to position [298, 0]
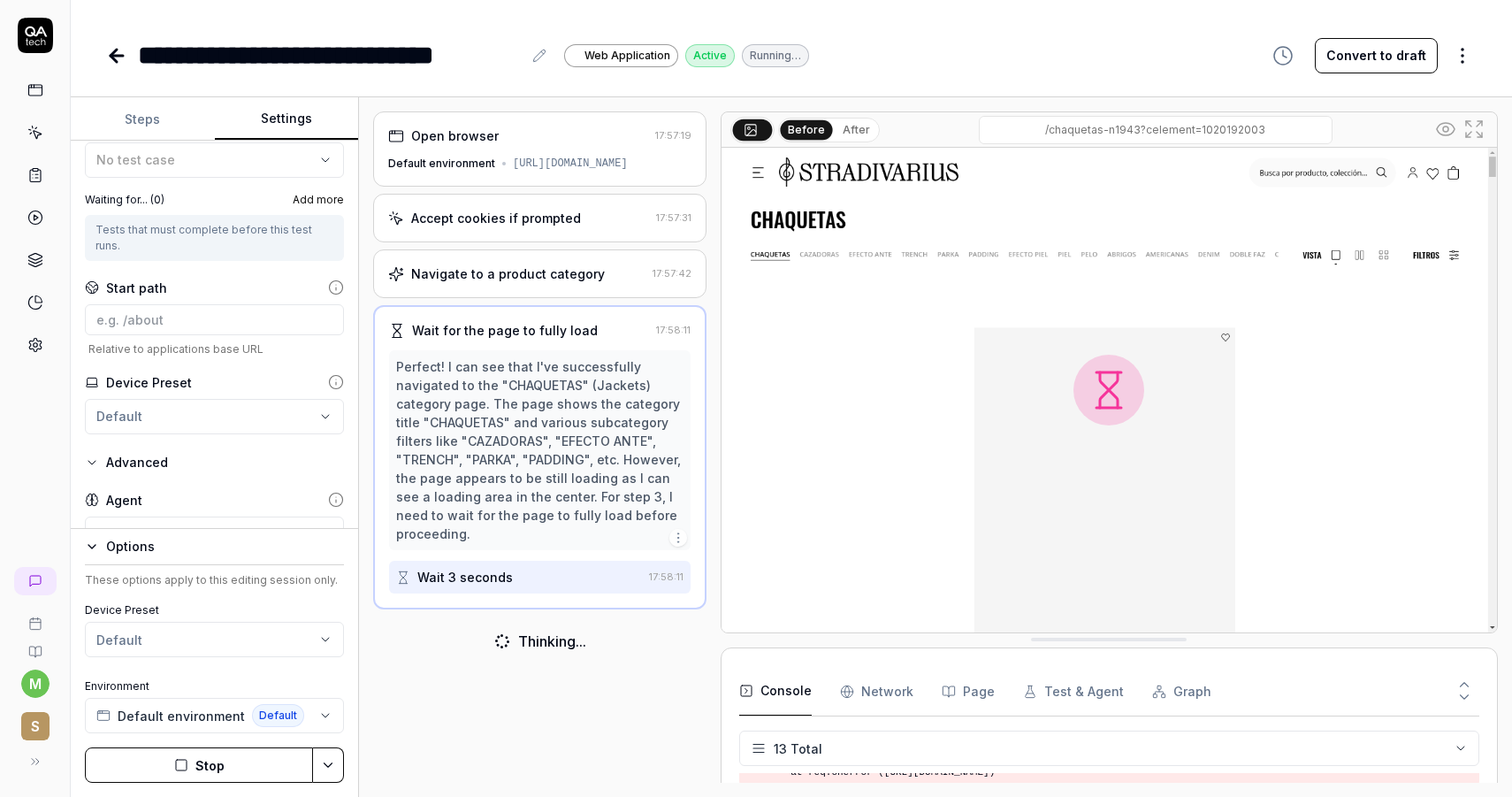
click at [257, 634] on html "**********" at bounding box center [756, 398] width 1512 height 797
click at [232, 718] on div "Create new preset" at bounding box center [222, 722] width 266 height 39
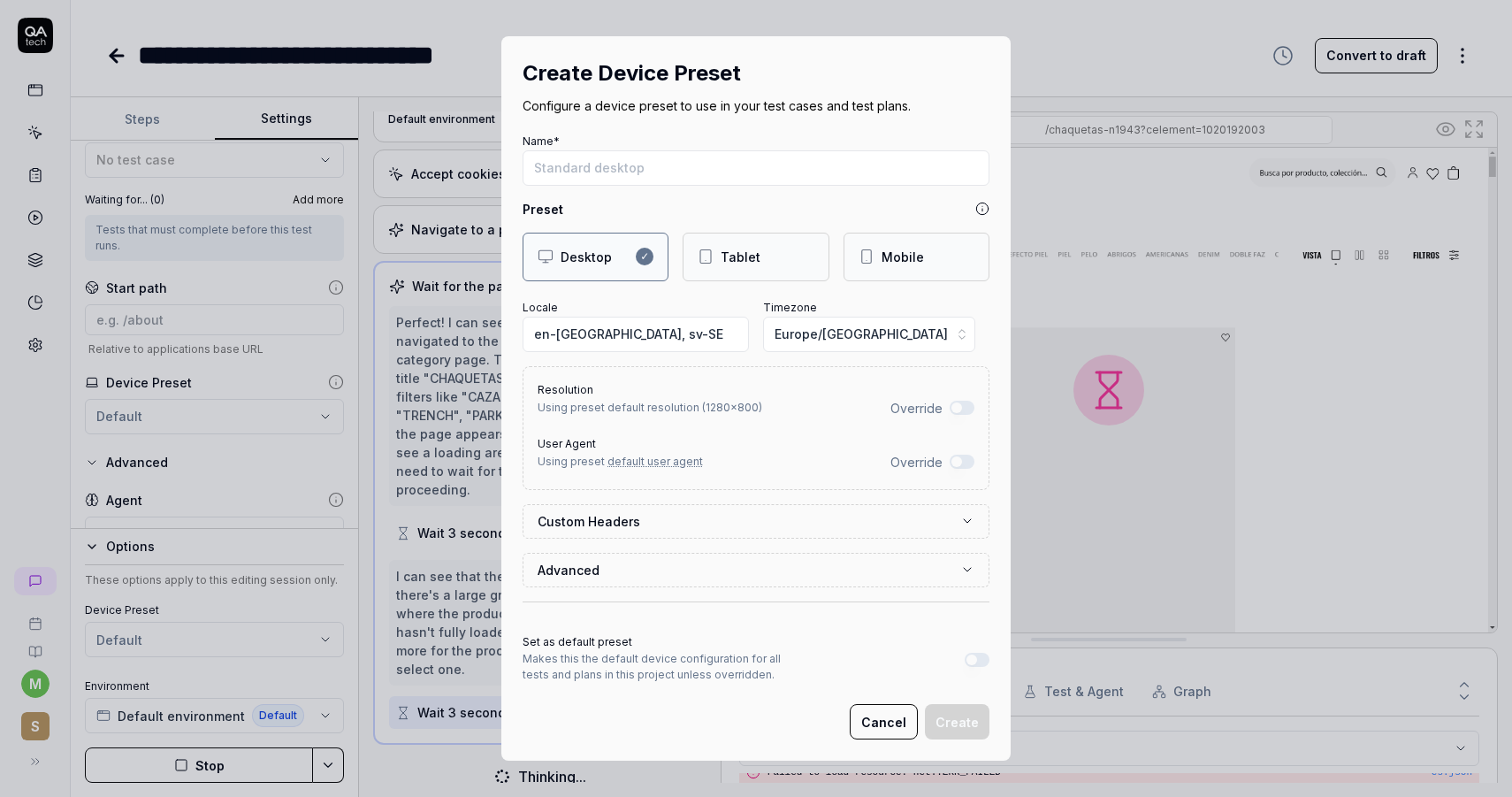
scroll to position [459, 0]
click at [811, 531] on button "Custom Headers" at bounding box center [756, 522] width 436 height 33
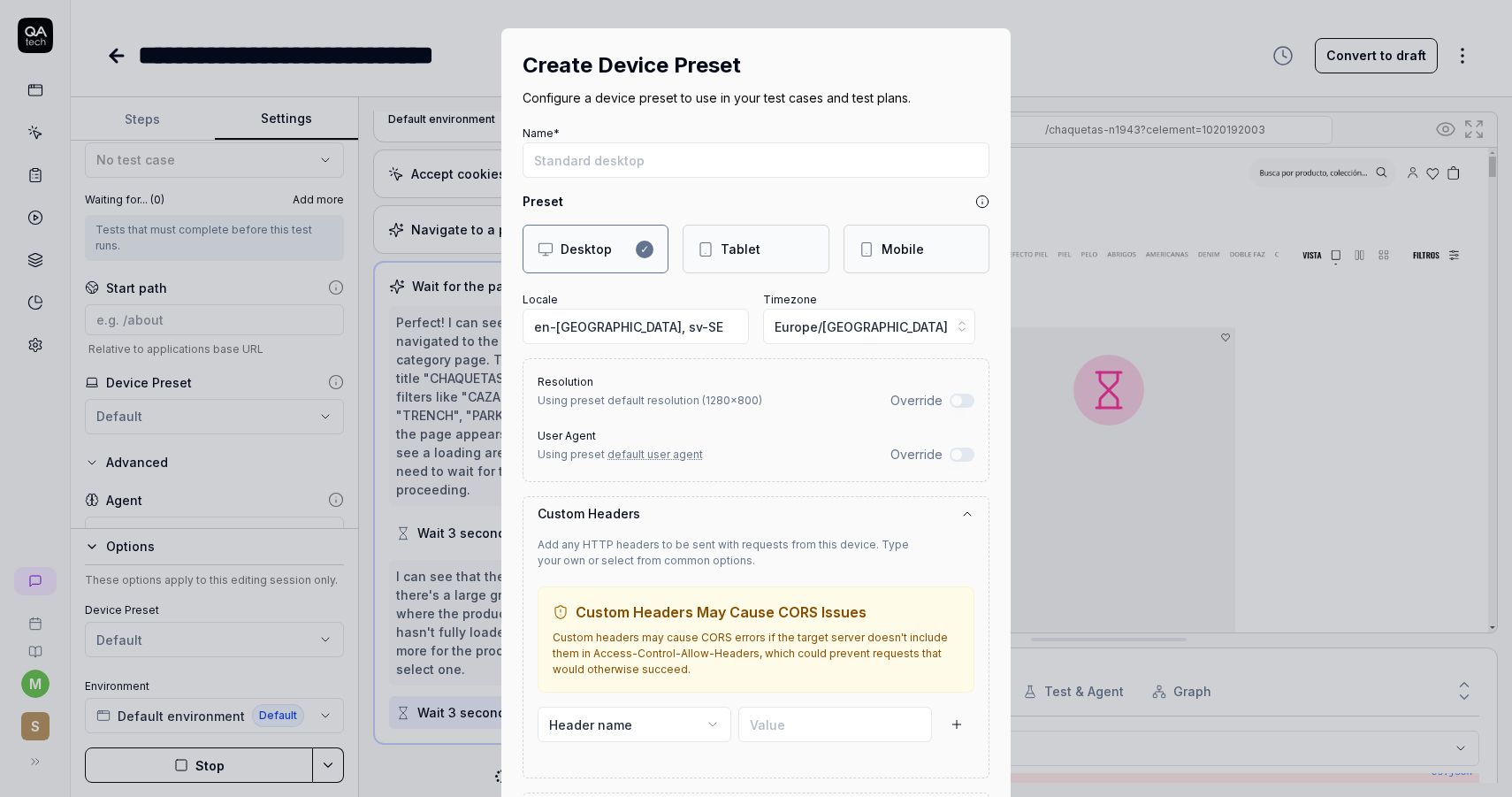
click at [813, 525] on button "Custom Headers" at bounding box center [756, 514] width 436 height 33
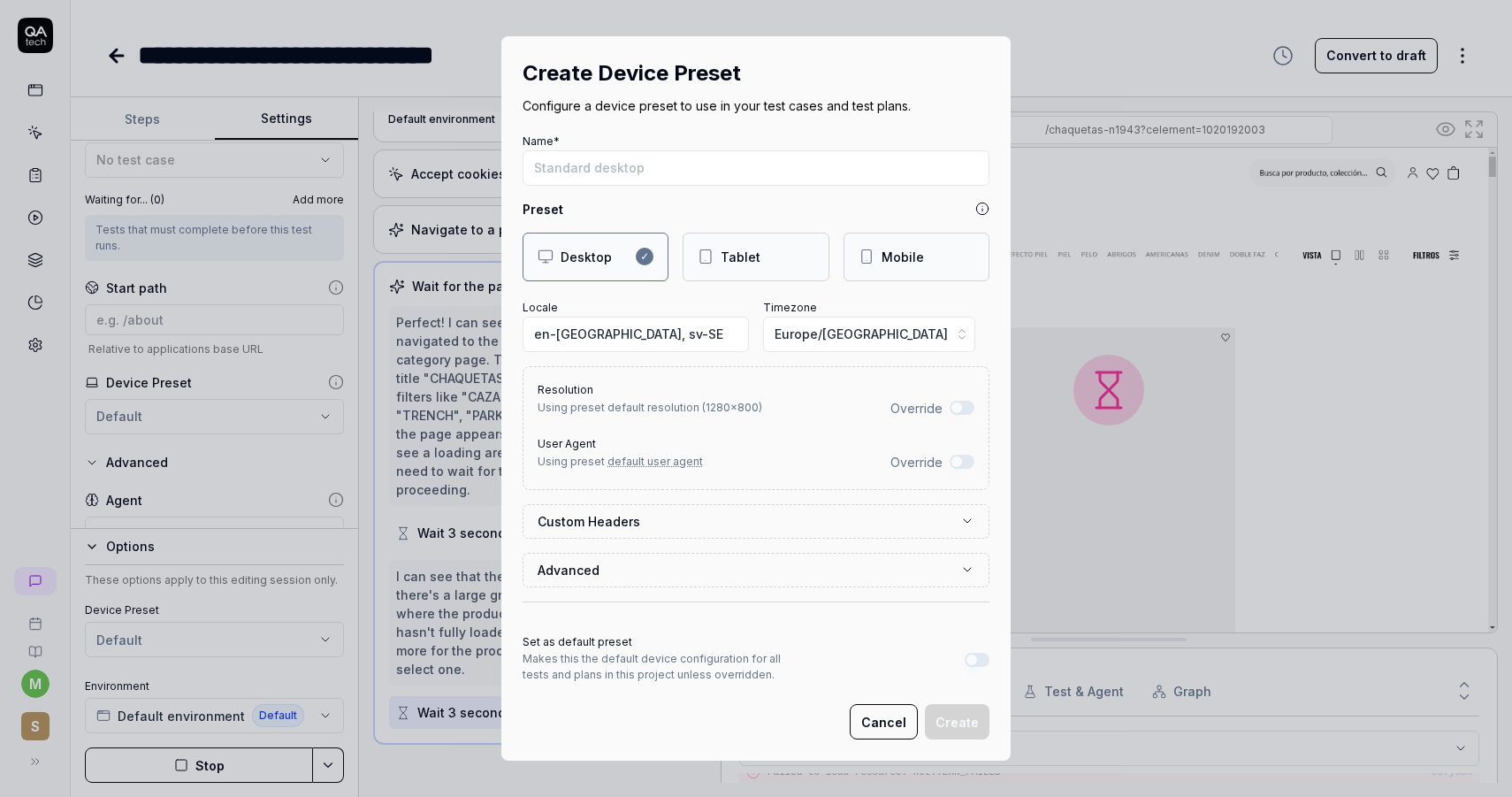
scroll to position [0, 0]
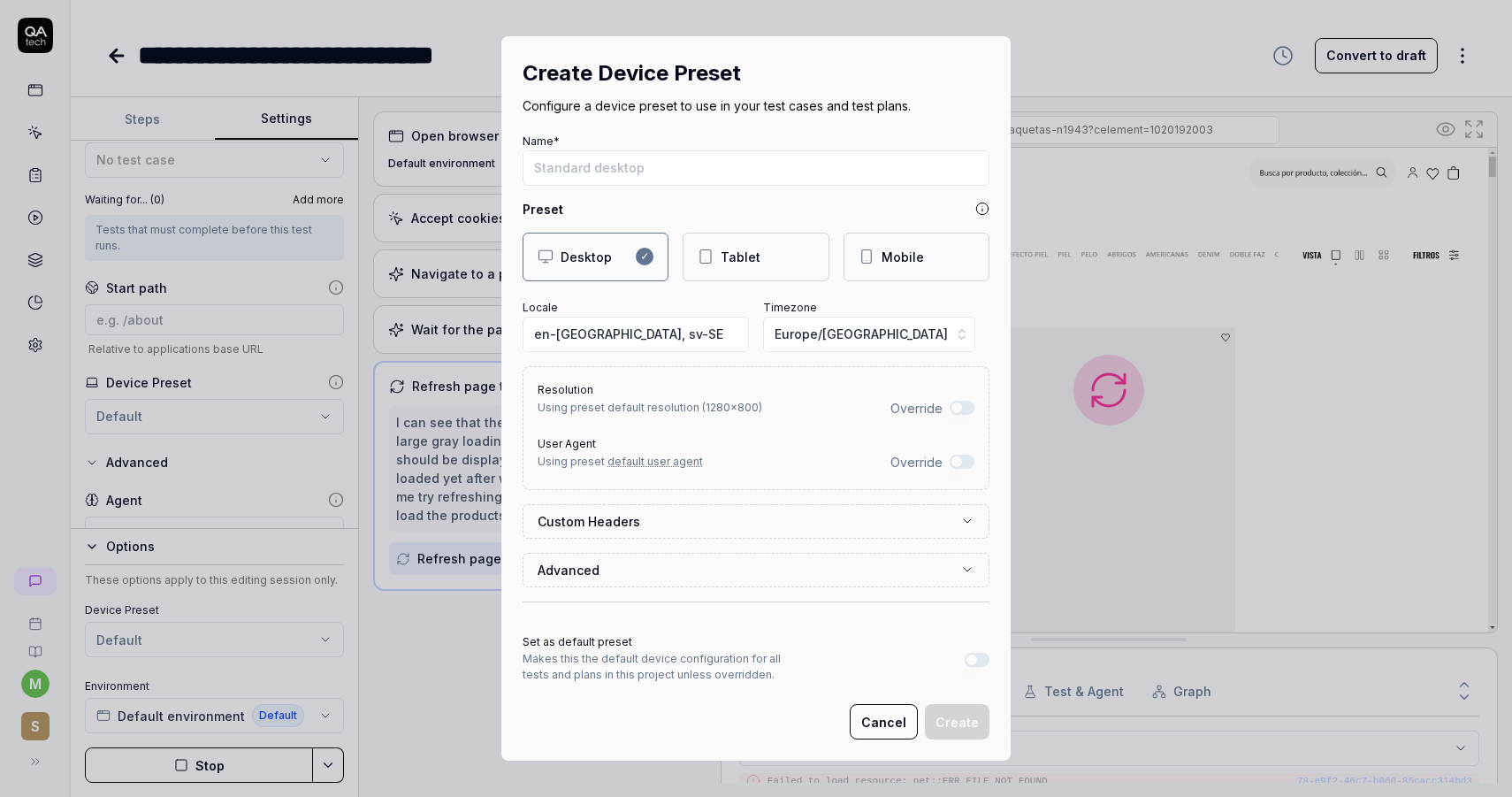
click at [712, 583] on button "Advanced" at bounding box center [756, 570] width 436 height 33
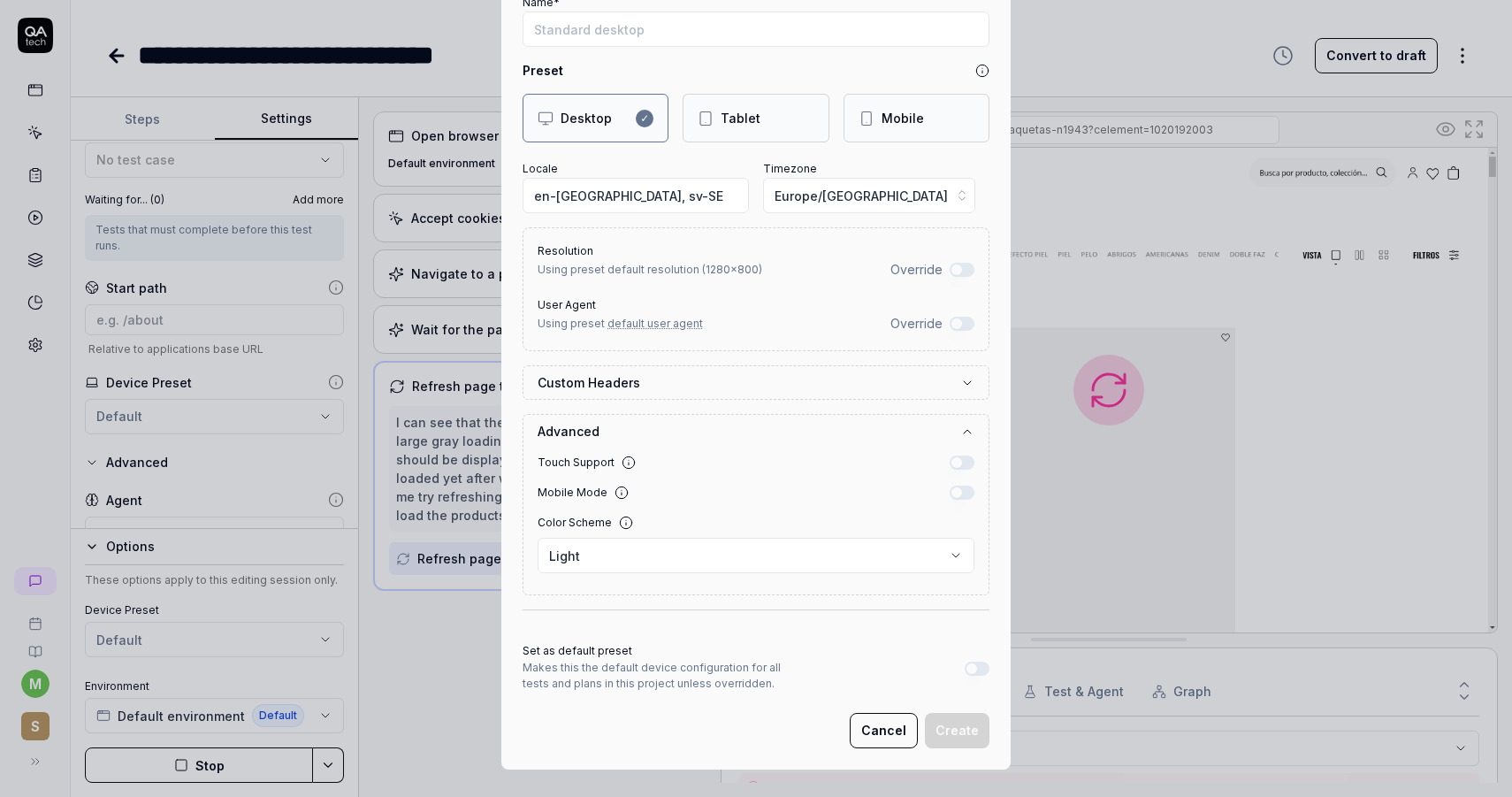
scroll to position [732, 0]
click at [701, 380] on label "Custom Headers" at bounding box center [749, 382] width 423 height 18
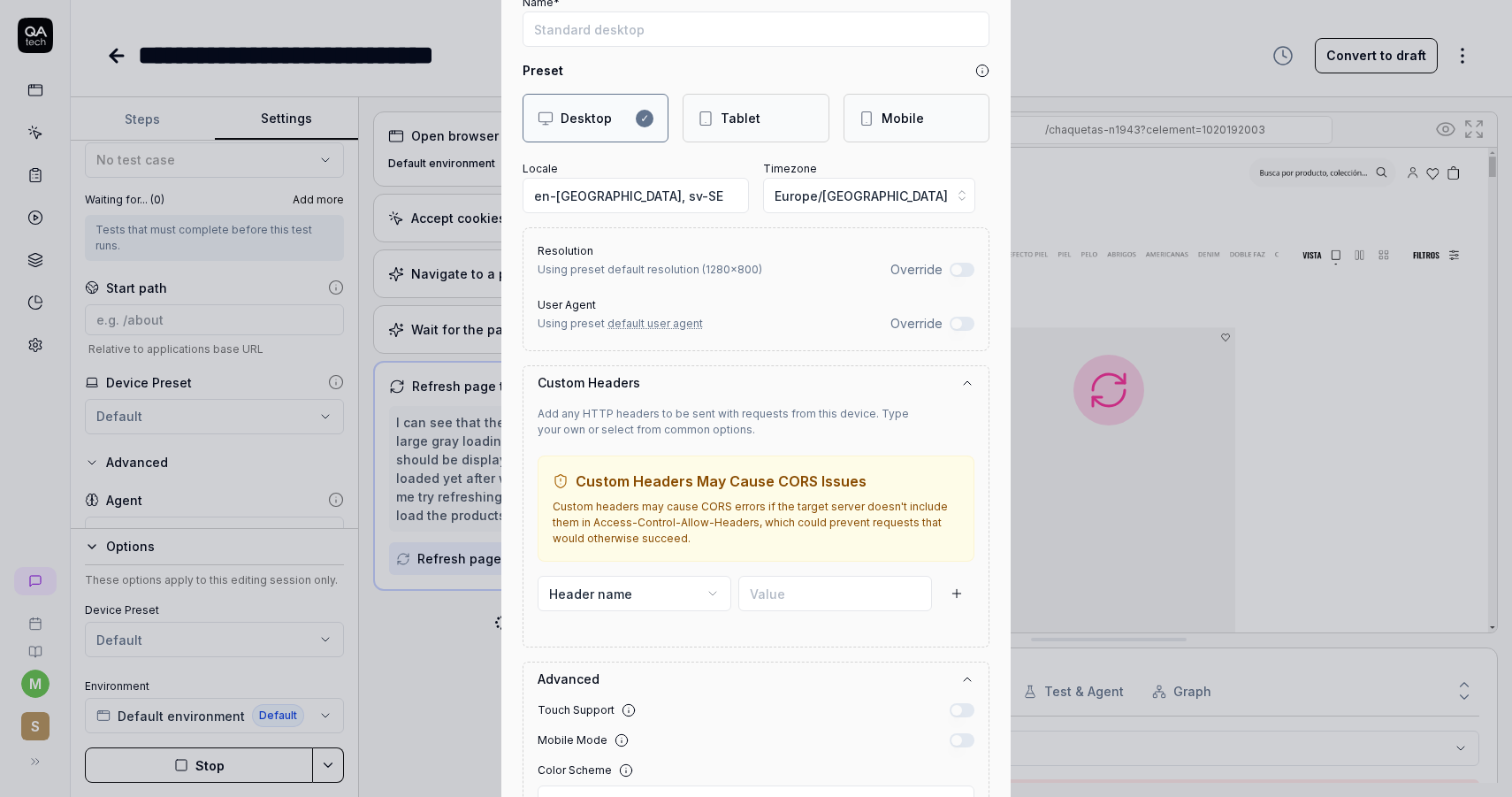
scroll to position [804, 0]
click at [707, 384] on label "Custom Headers" at bounding box center [749, 382] width 423 height 18
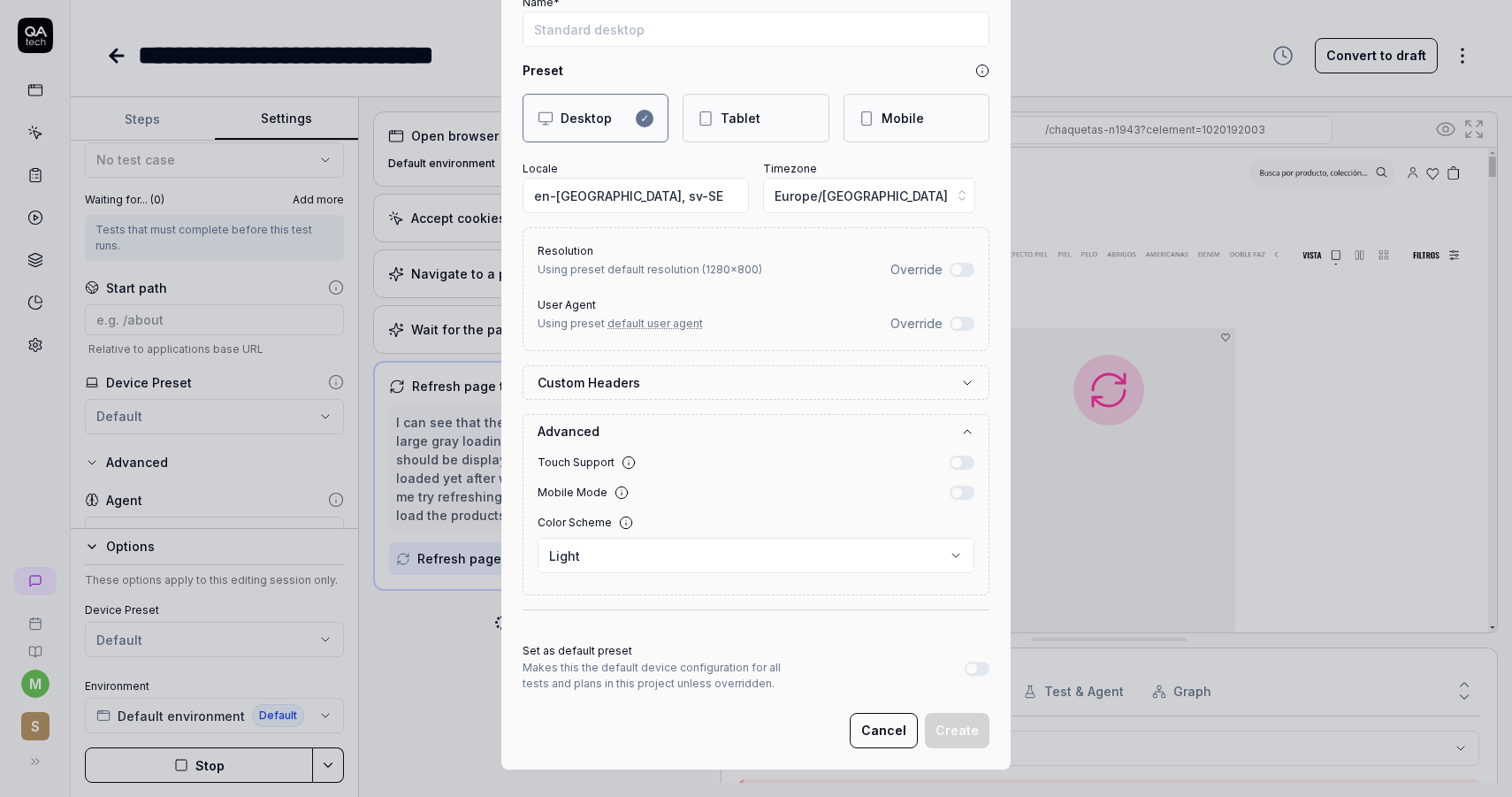
click at [733, 425] on button "Advanced" at bounding box center [756, 431] width 436 height 33
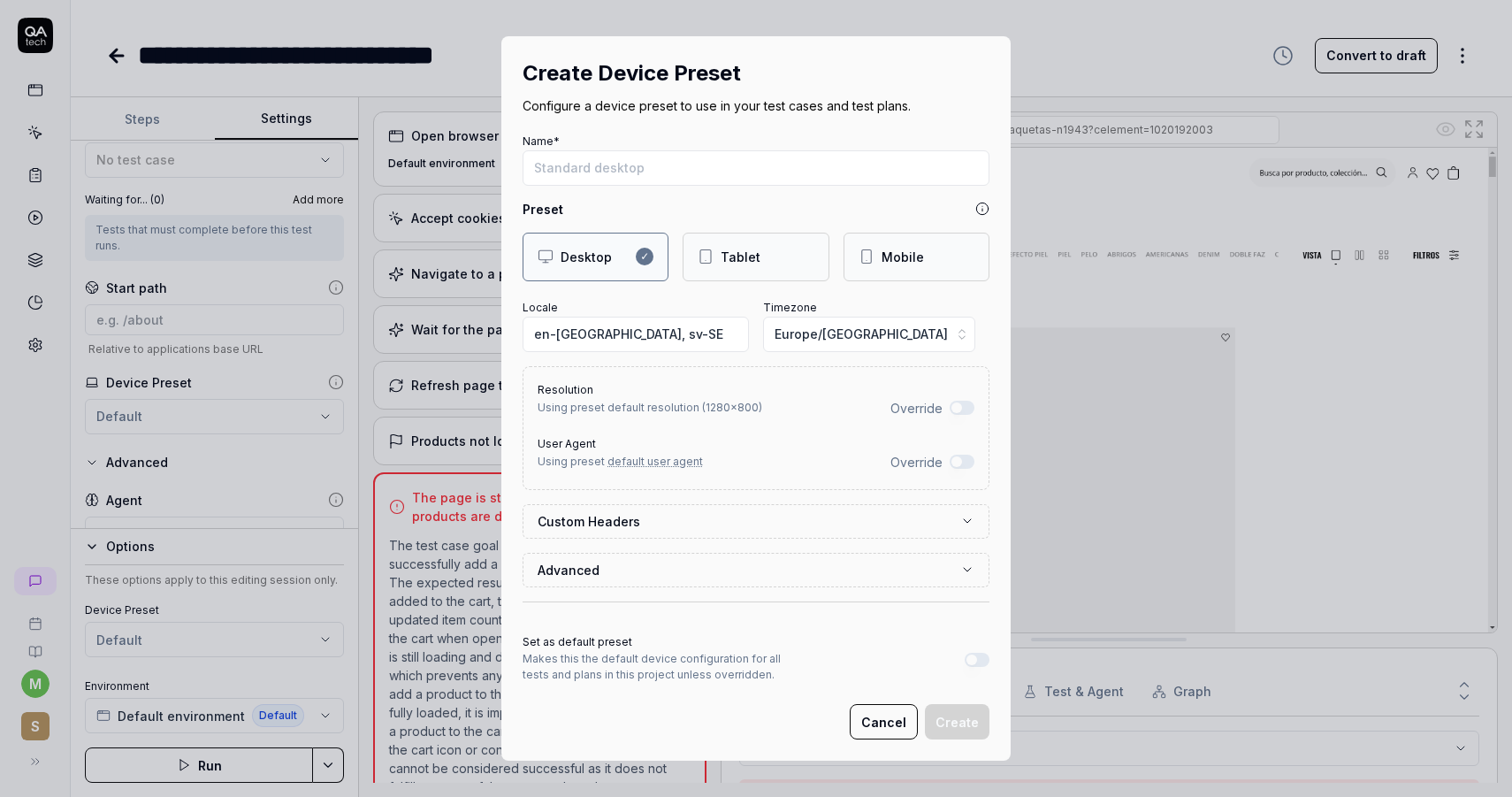
click at [907, 717] on button "Cancel" at bounding box center [883, 722] width 69 height 36
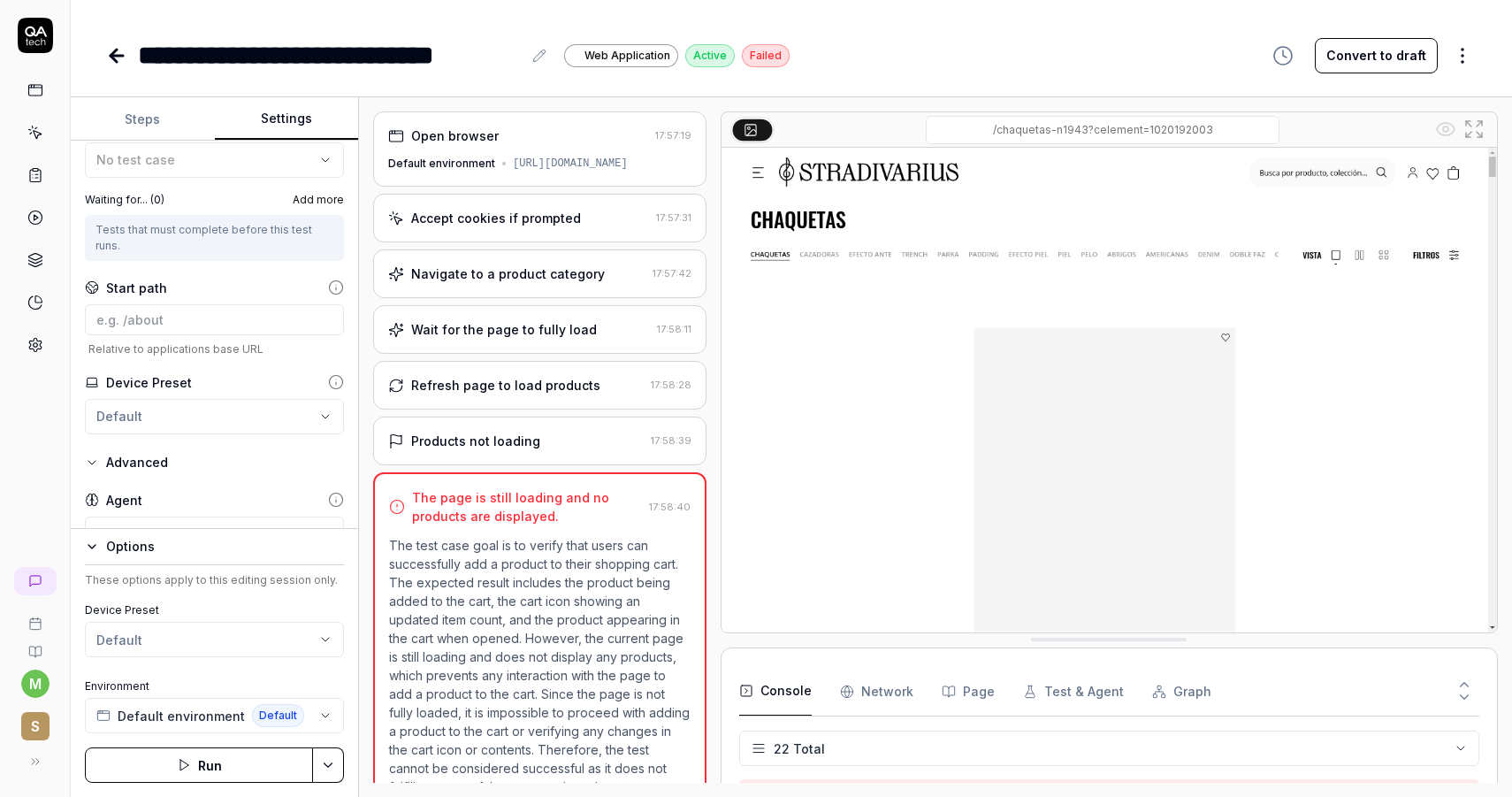
click at [535, 443] on div "Products not loading" at bounding box center [516, 441] width 256 height 18
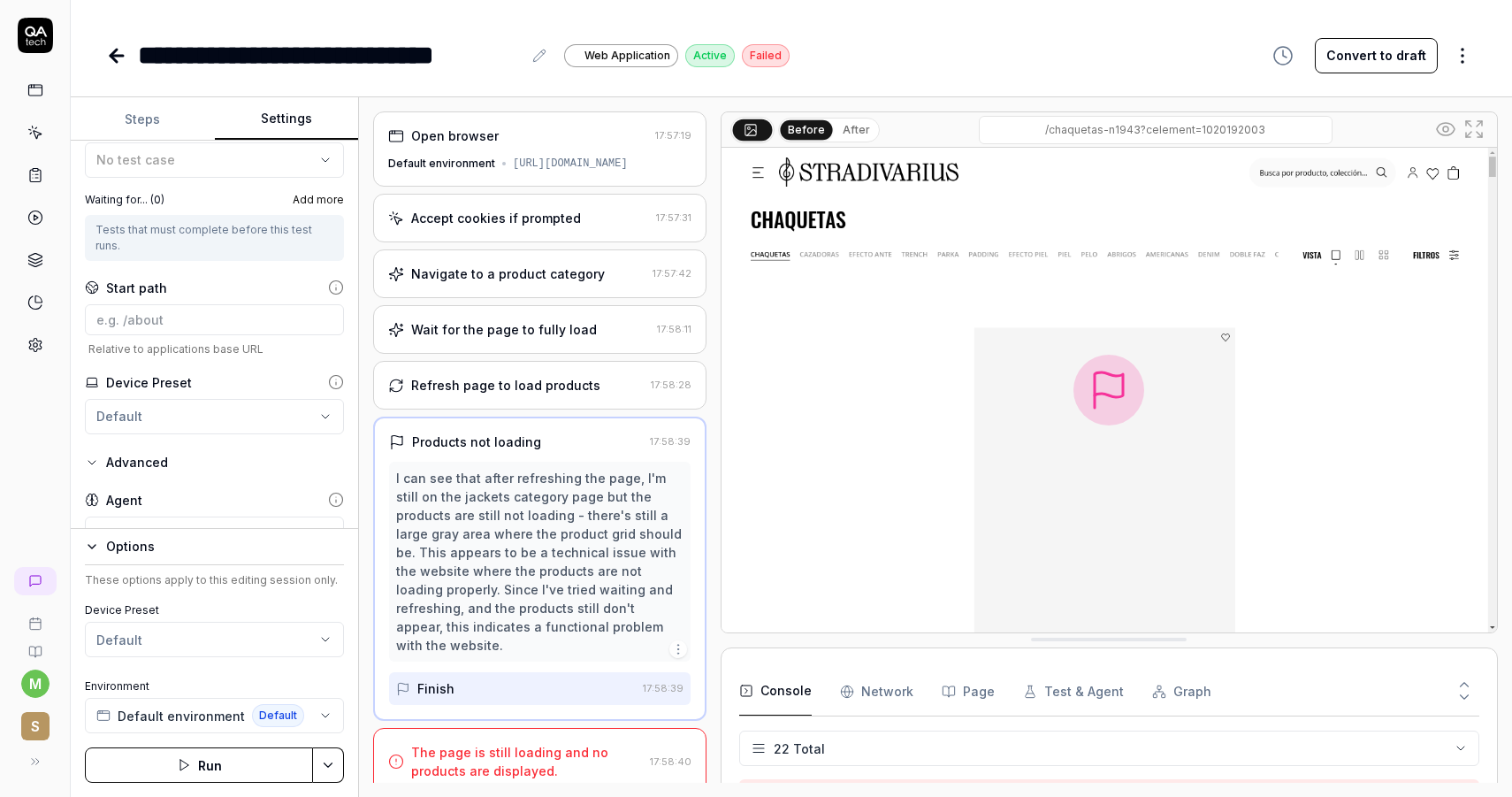
click at [562, 334] on div "Wait for the page to fully load" at bounding box center [504, 328] width 185 height 18
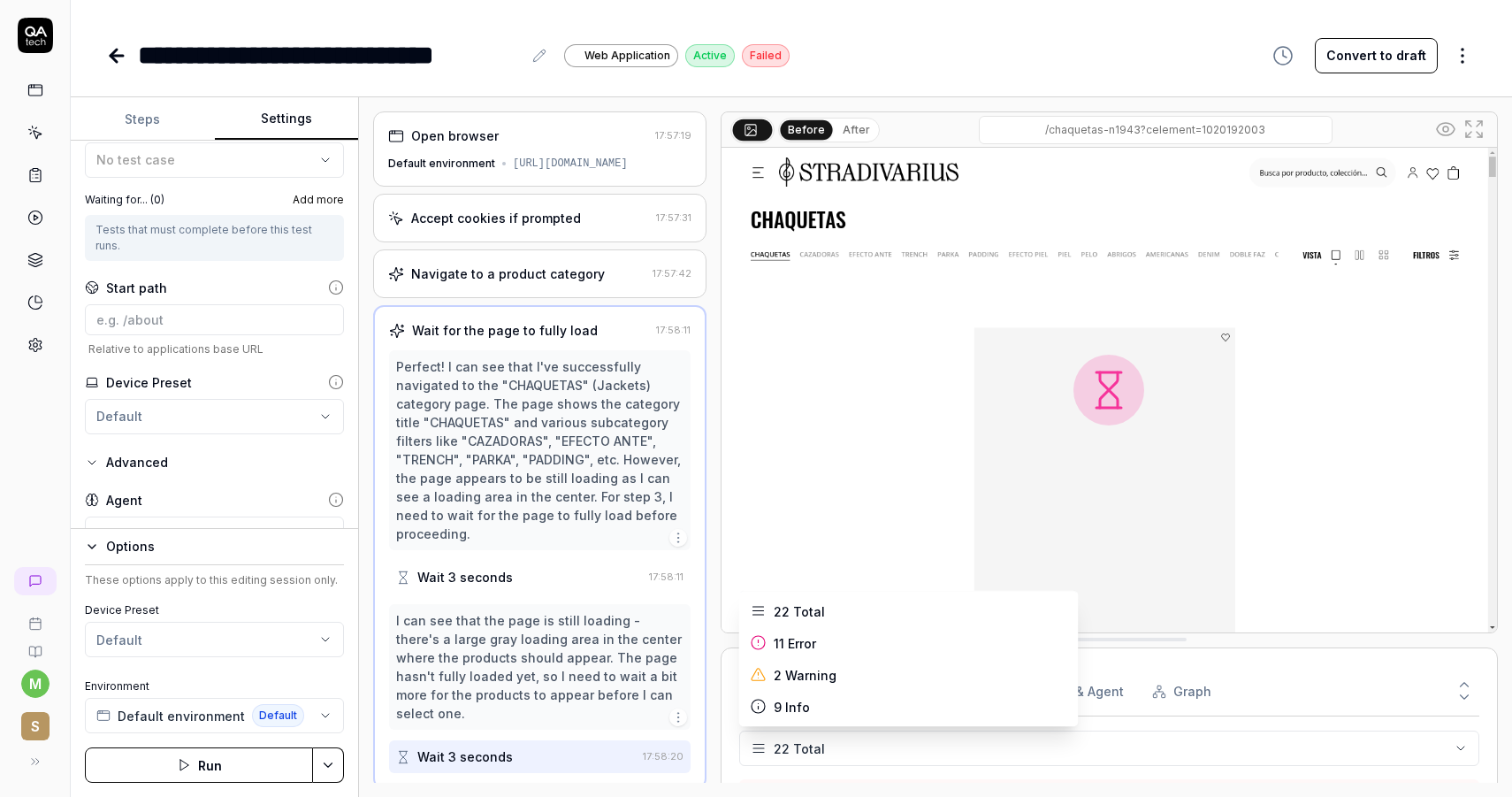
click at [1470, 738] on html "**********" at bounding box center [756, 398] width 1512 height 797
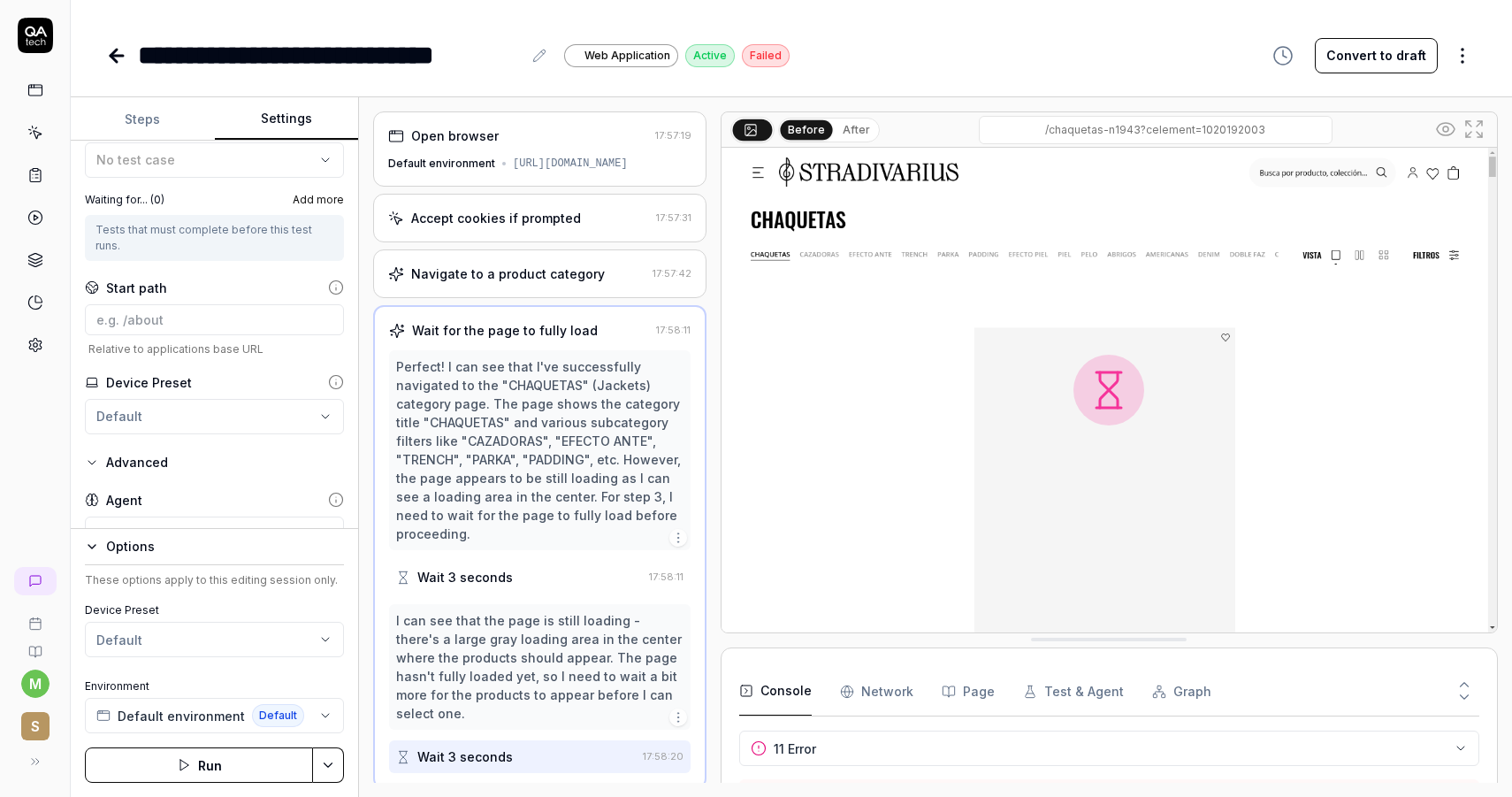
click at [1462, 697] on icon at bounding box center [1464, 697] width 15 height 15
click at [1464, 677] on icon at bounding box center [1464, 684] width 15 height 15
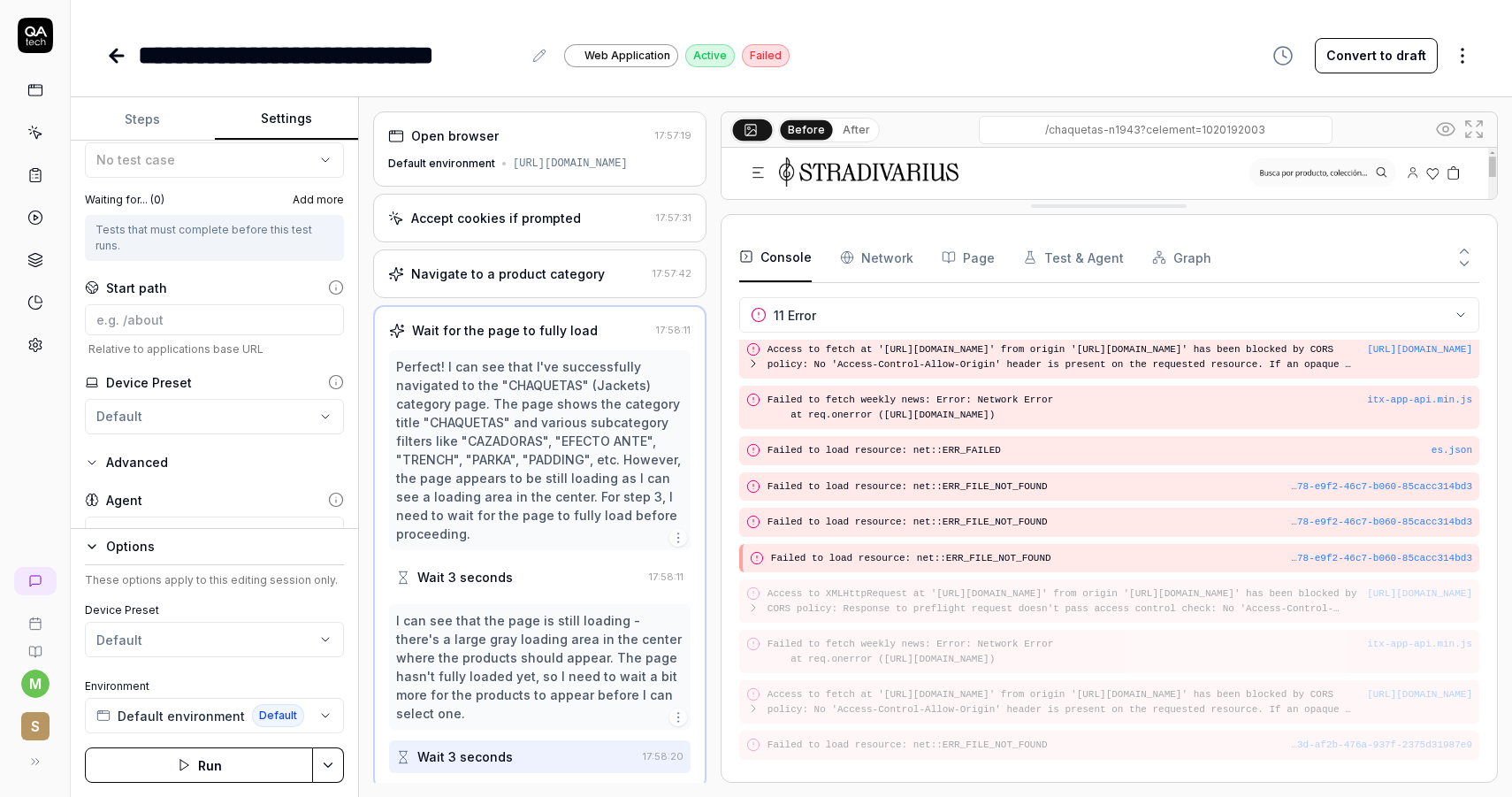
scroll to position [0, 0]
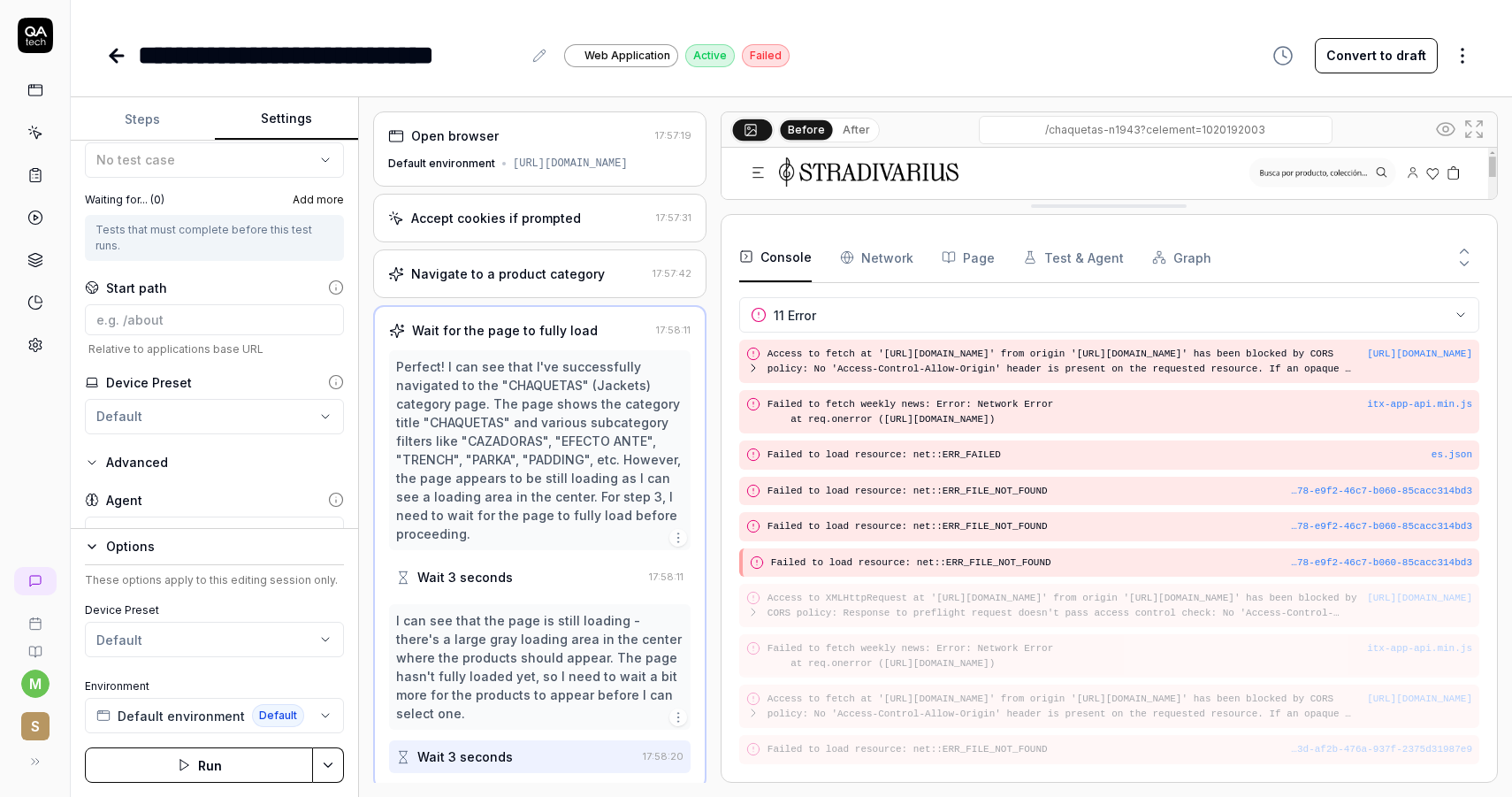
click at [239, 761] on button "Run" at bounding box center [199, 765] width 228 height 36
click at [145, 125] on button "Steps" at bounding box center [142, 120] width 144 height 43
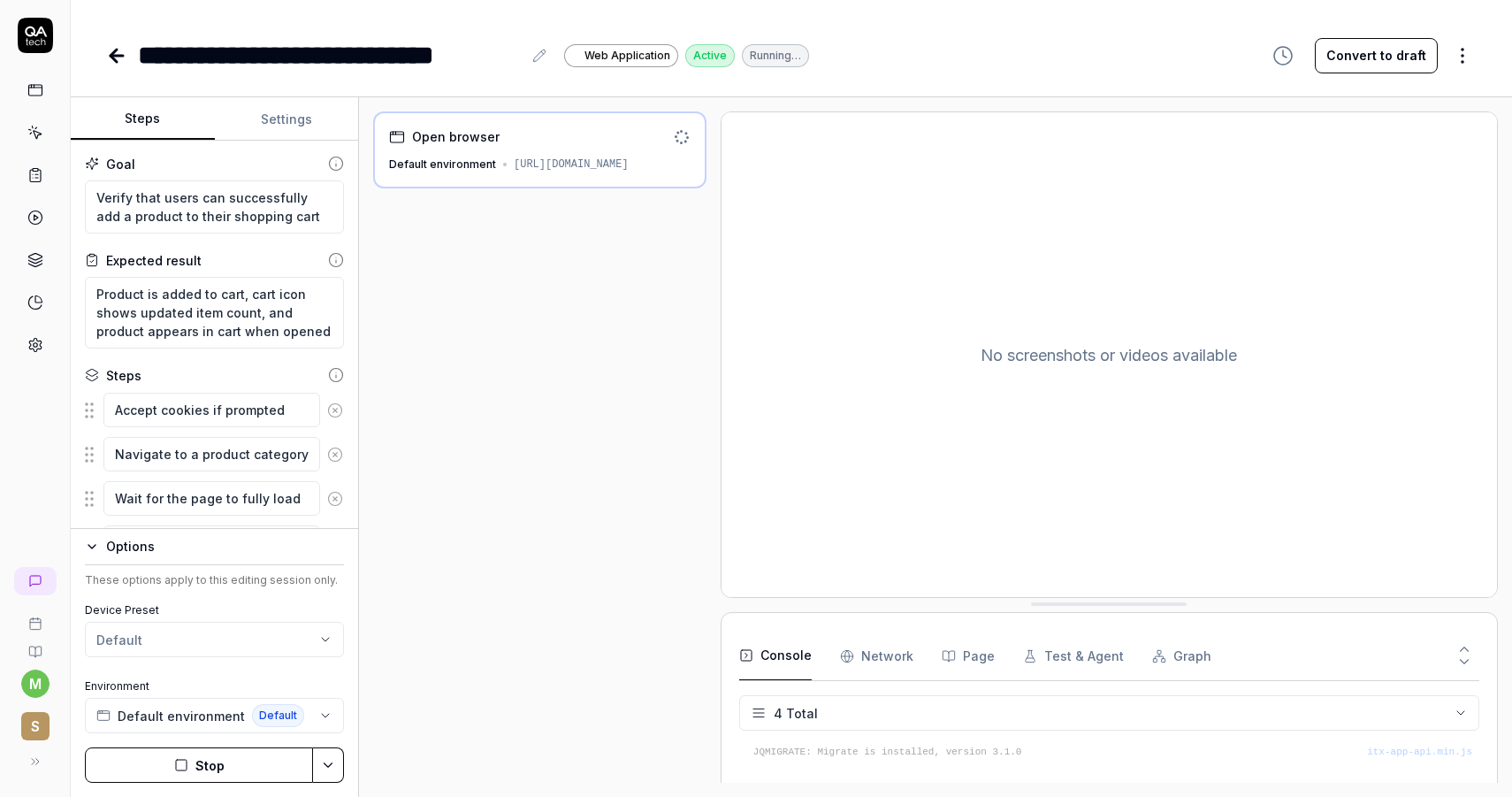
scroll to position [28, 0]
click at [36, 339] on icon at bounding box center [35, 346] width 13 height 14
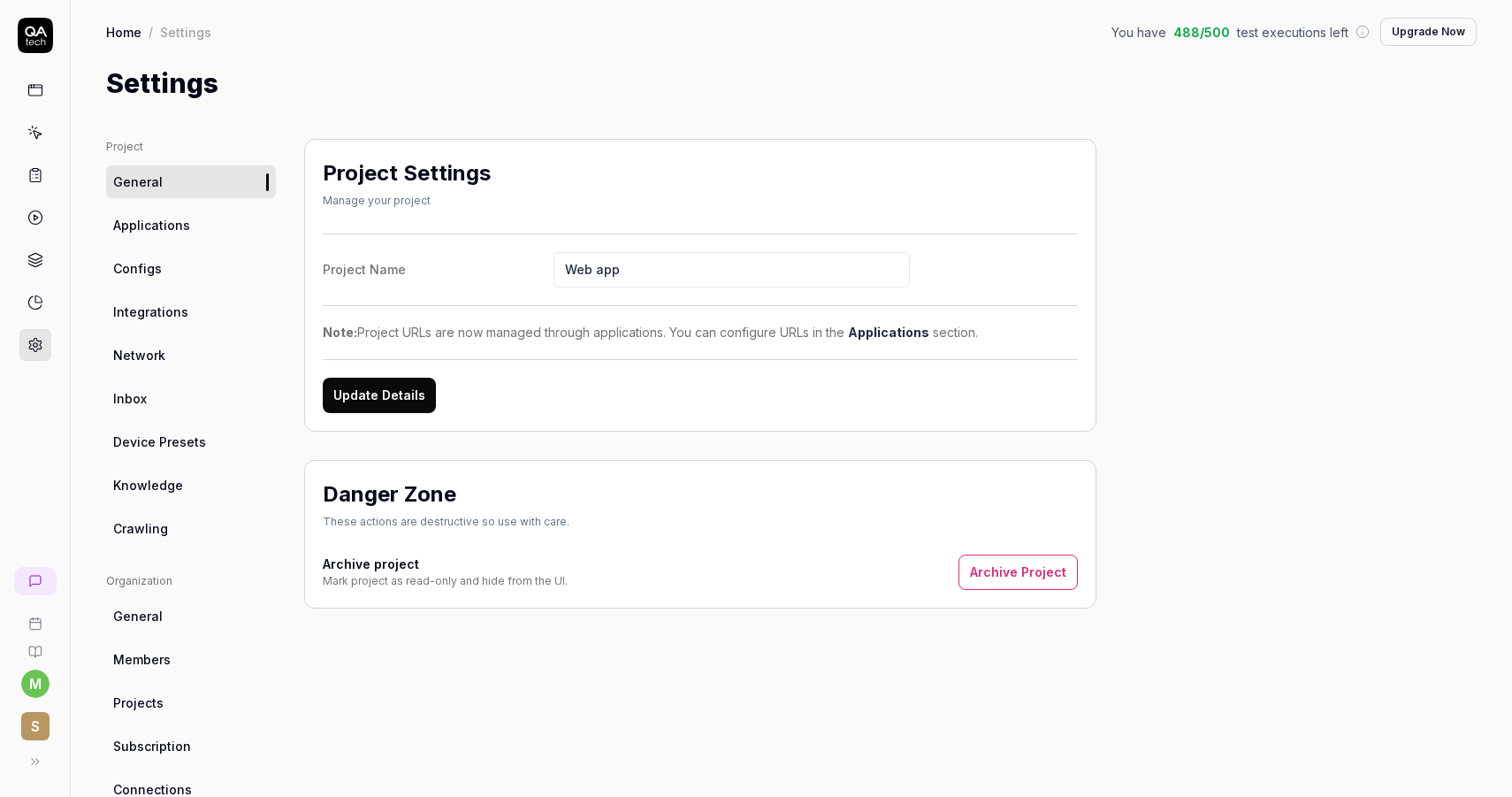
click at [194, 436] on span "Device Presets" at bounding box center [159, 441] width 93 height 18
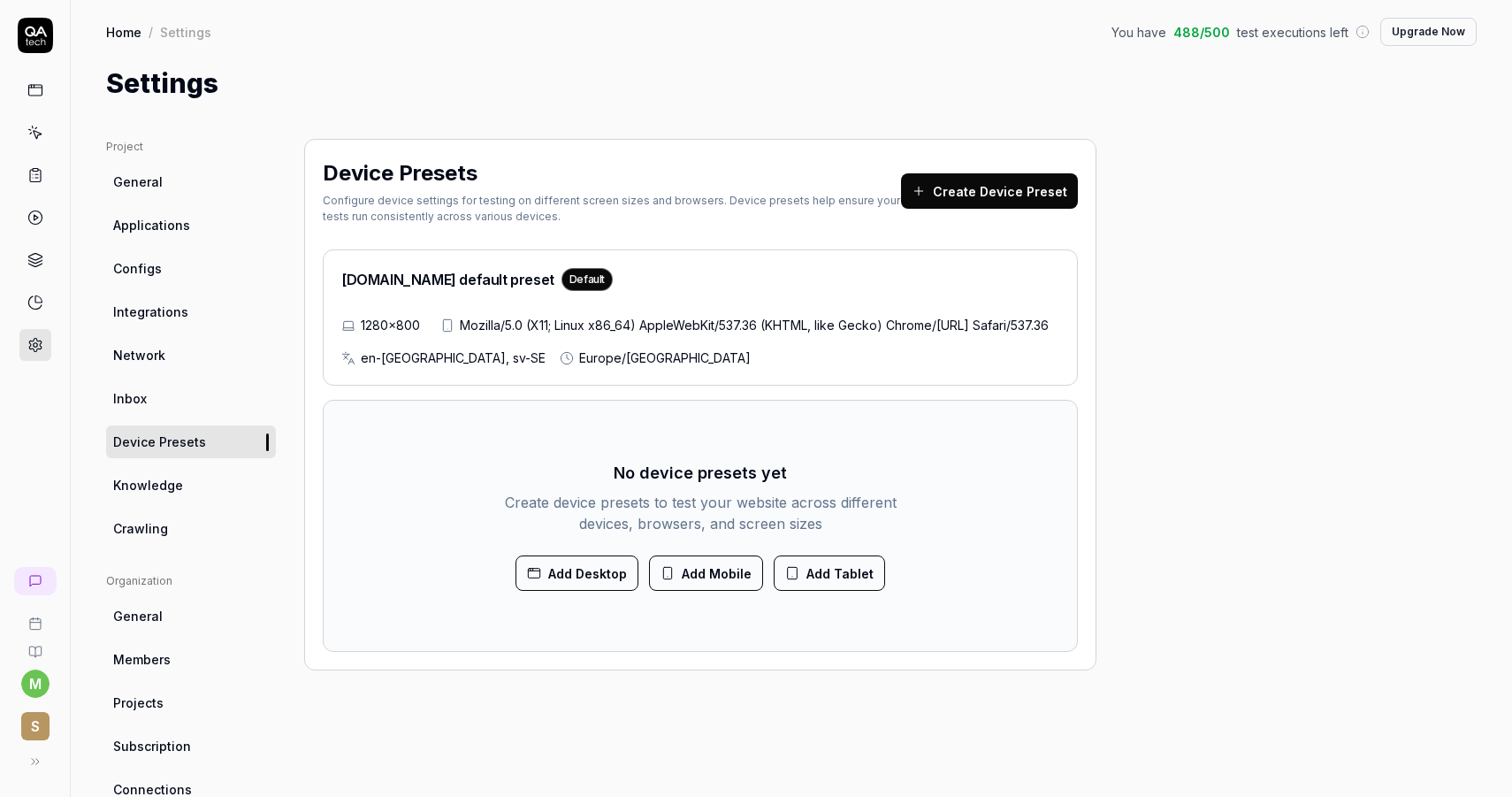
click at [179, 310] on span "Integrations" at bounding box center [151, 311] width 75 height 18
click at [169, 270] on link "Configs" at bounding box center [191, 269] width 170 height 33
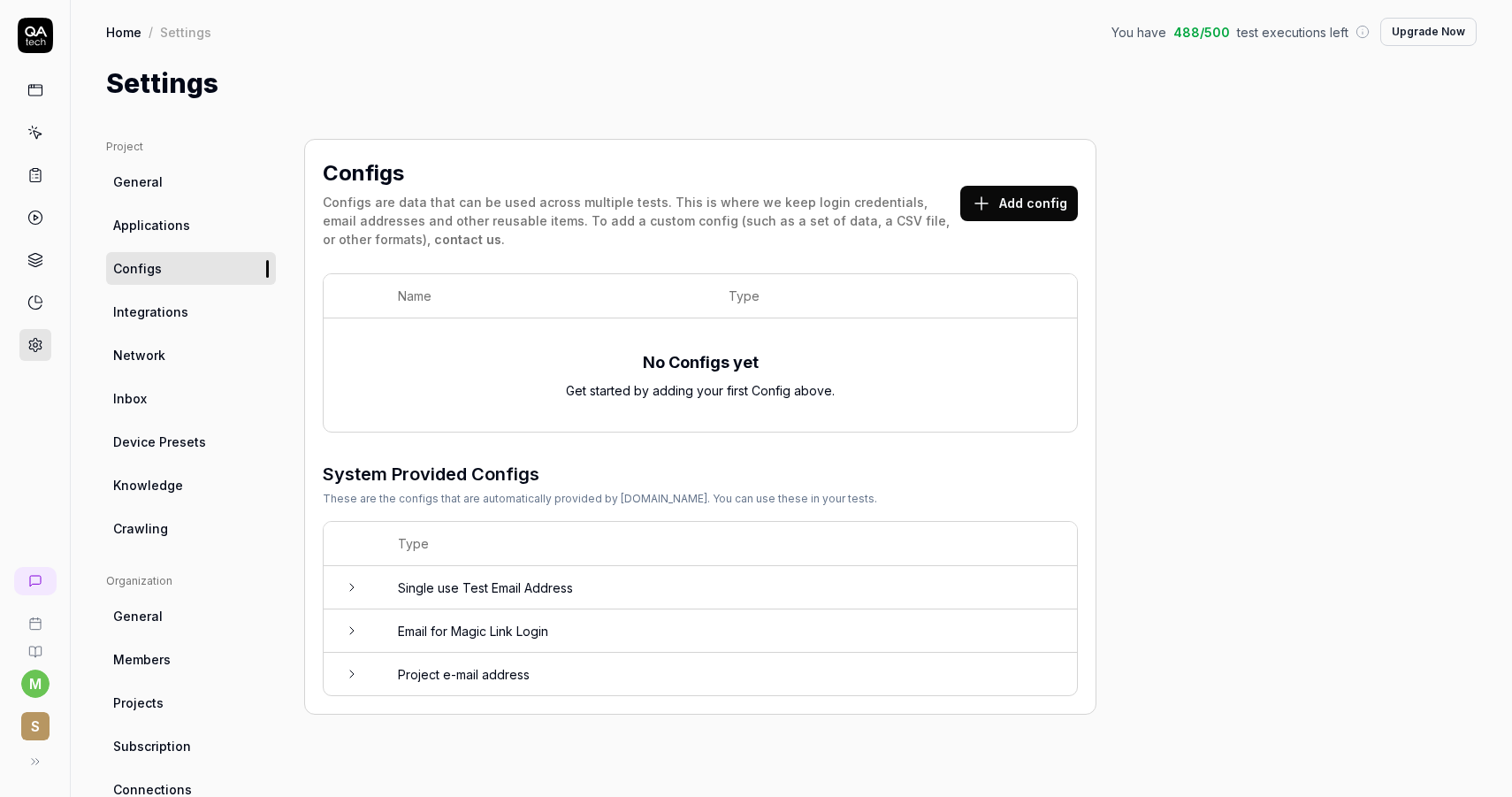
click at [350, 581] on icon at bounding box center [351, 587] width 14 height 14
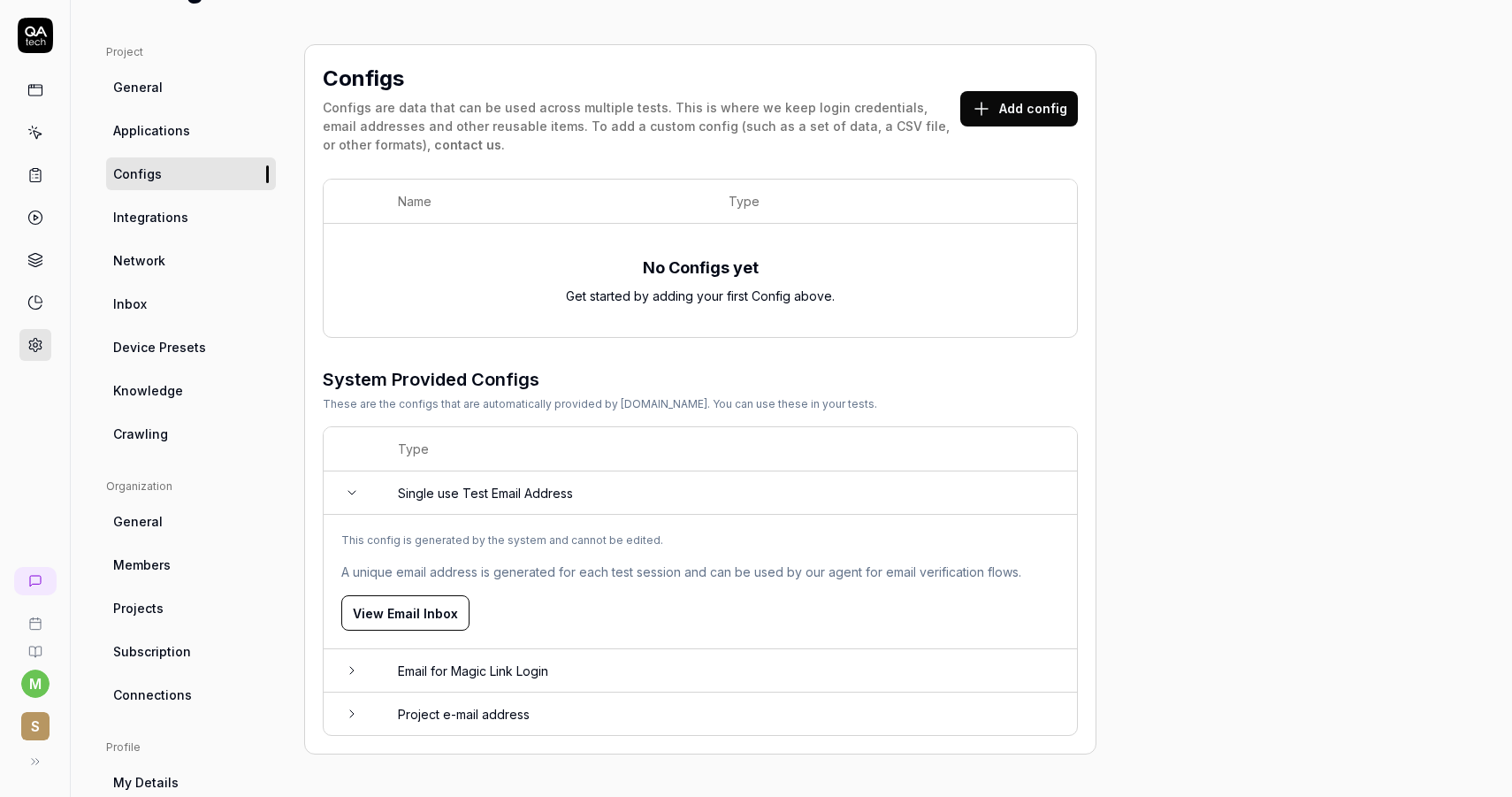
scroll to position [101, 0]
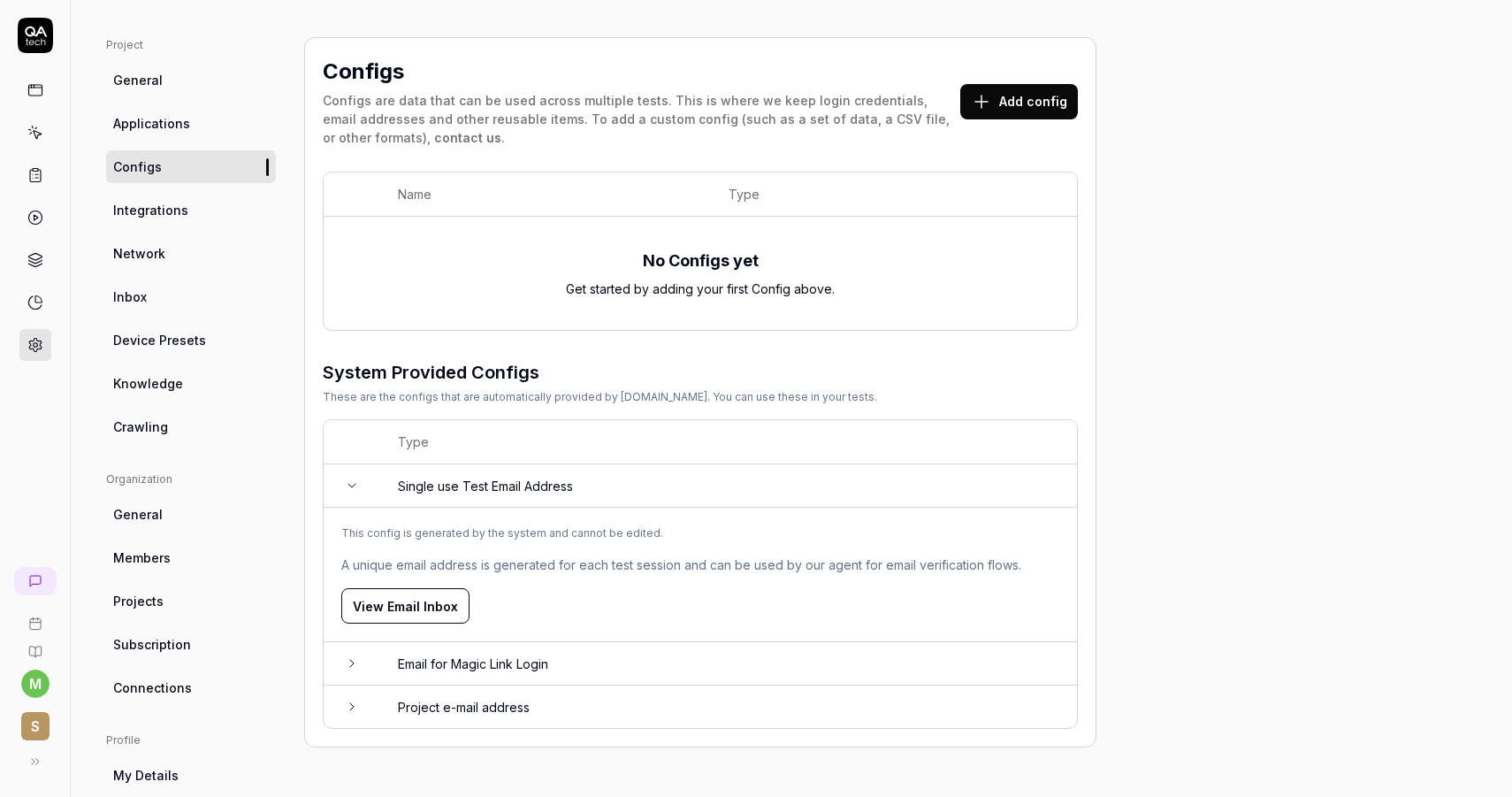
click at [348, 656] on icon at bounding box center [351, 663] width 14 height 14
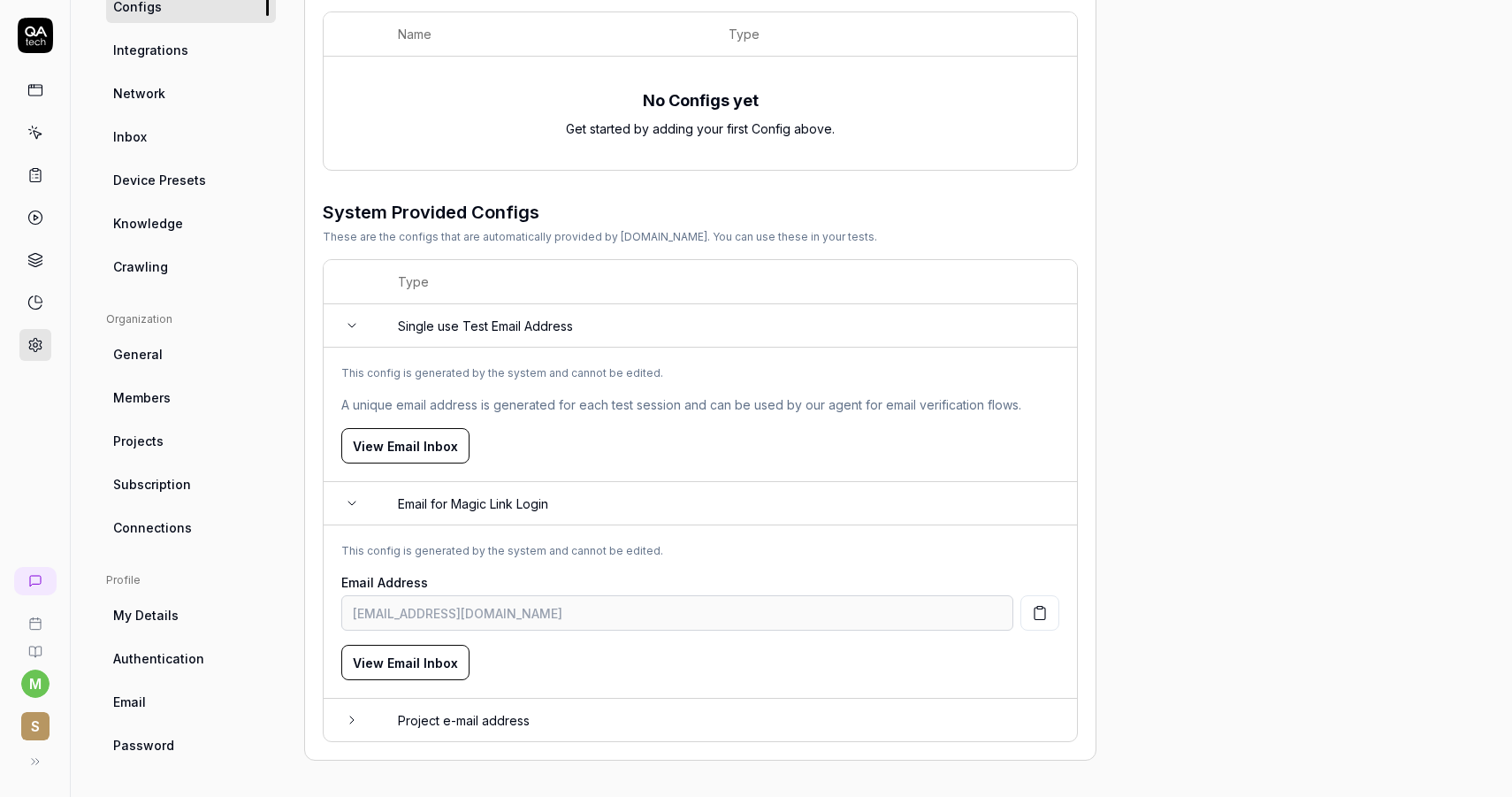
click at [345, 713] on icon at bounding box center [351, 720] width 14 height 14
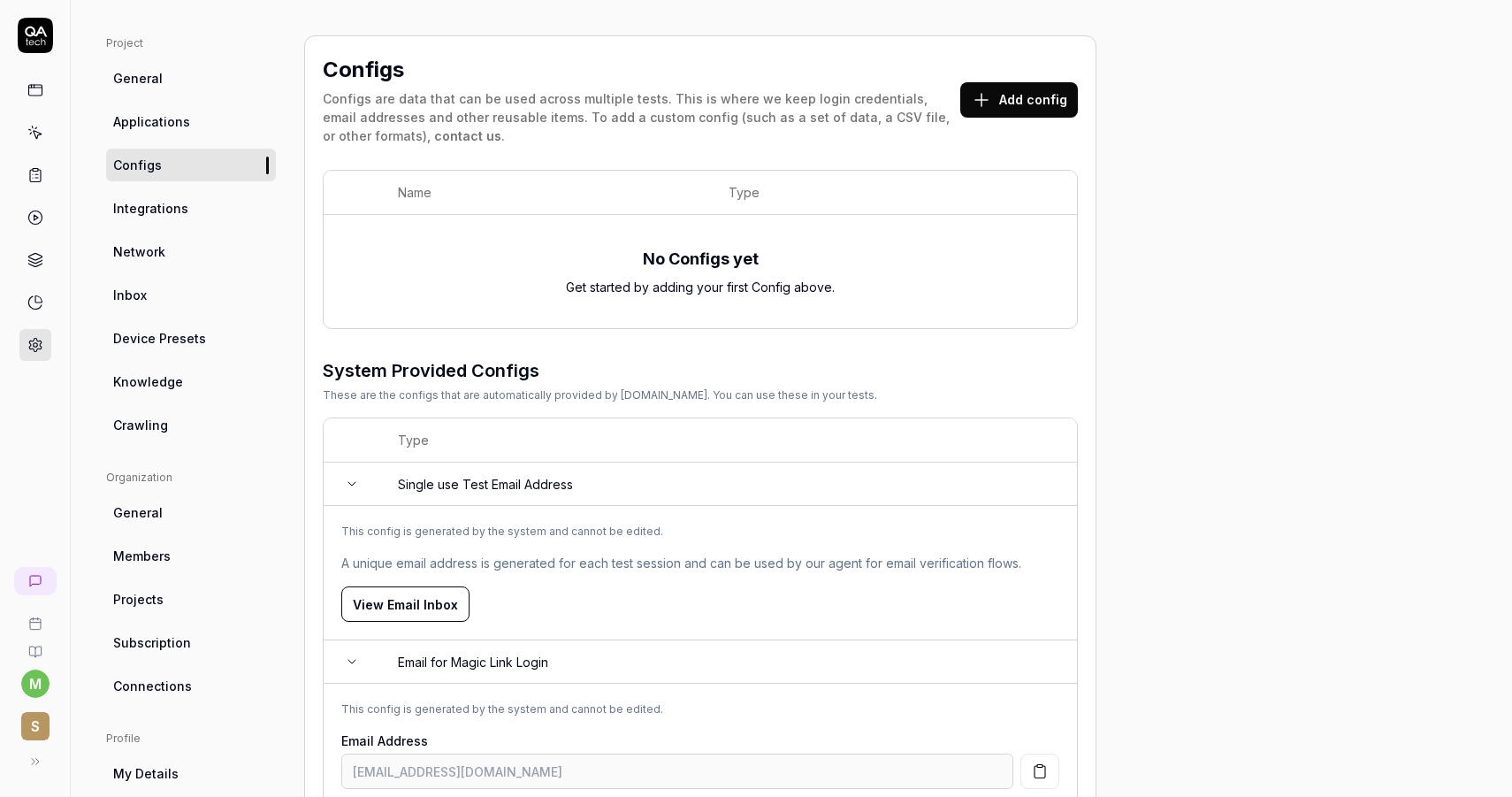
scroll to position [100, 0]
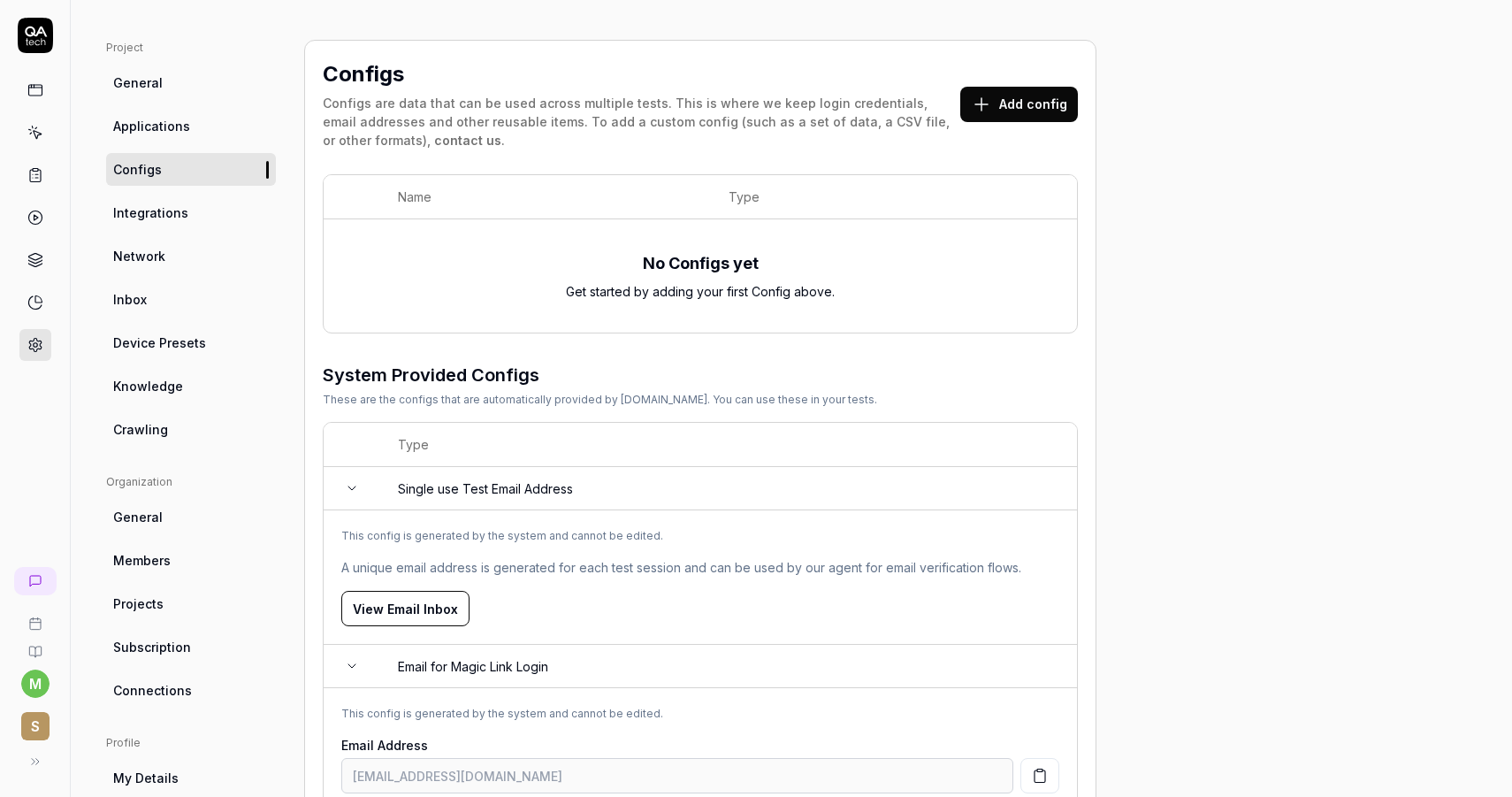
click at [979, 114] on button "Add config" at bounding box center [1019, 104] width 118 height 36
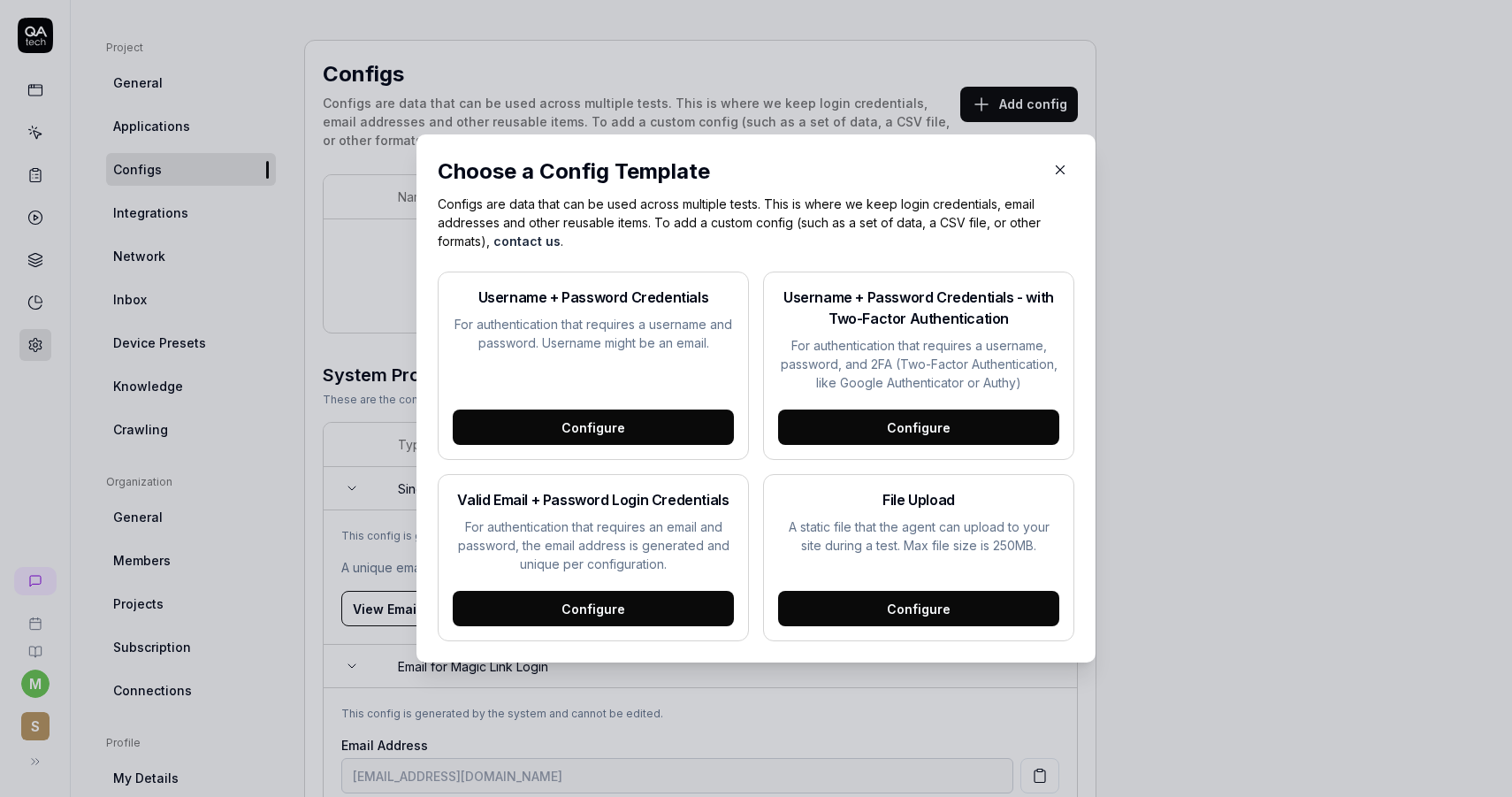
click at [1054, 172] on icon "button" at bounding box center [1060, 170] width 15 height 15
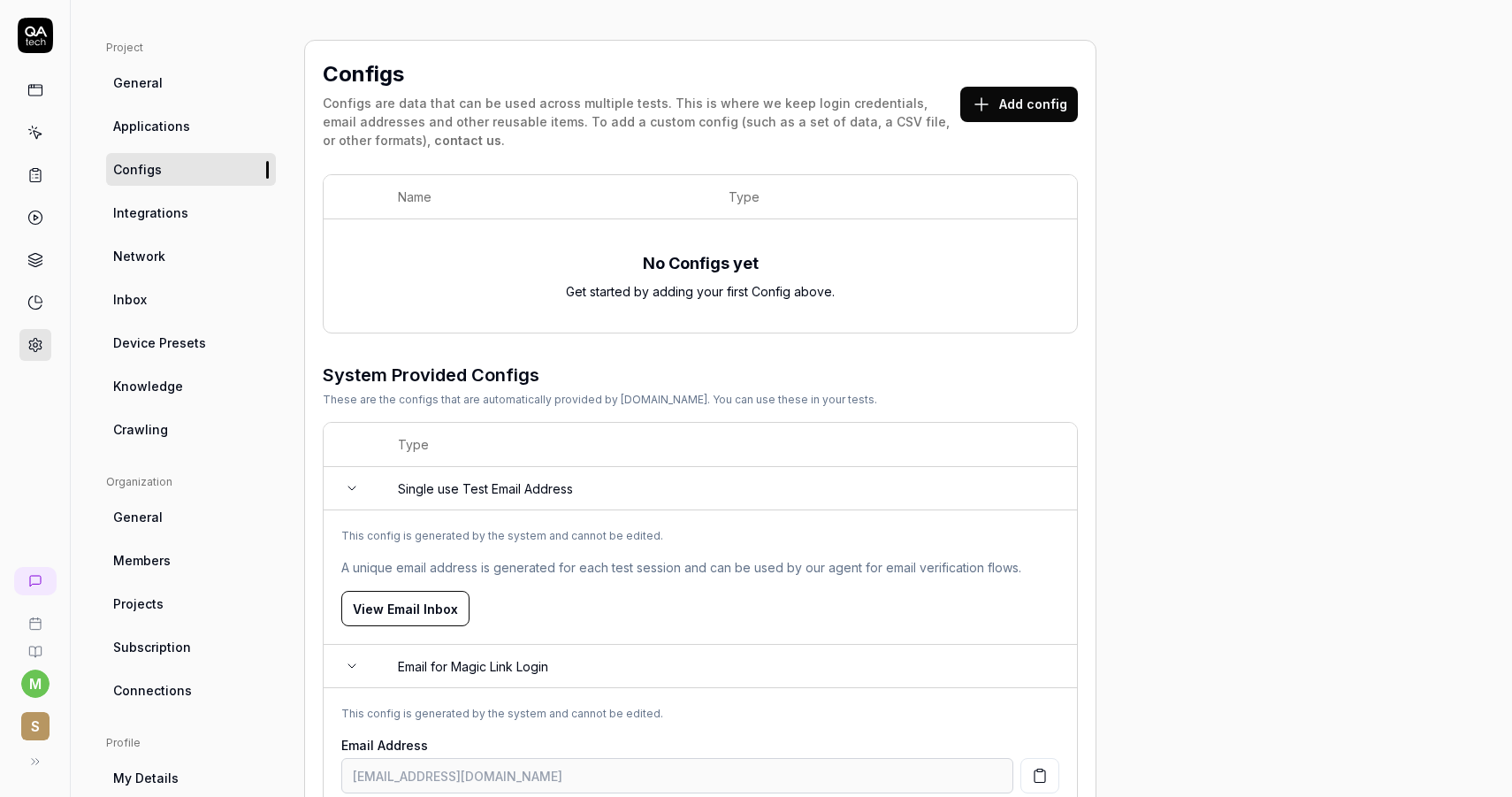
click at [182, 132] on span "Applications" at bounding box center [152, 126] width 77 height 18
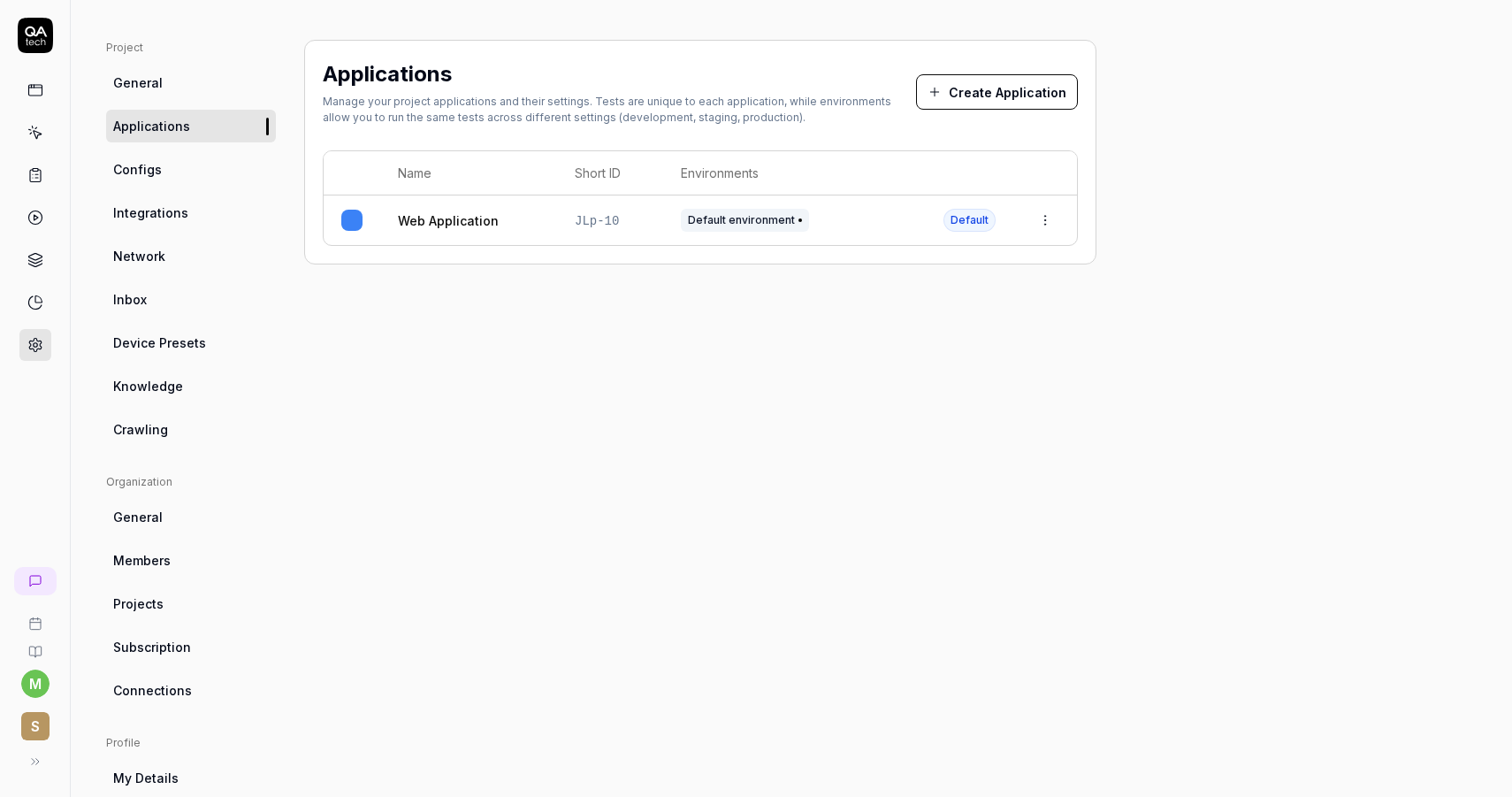
click at [1042, 216] on html "m S Home / Settings You have 488 / 500 test executions left Upgrade Now Home / …" at bounding box center [756, 398] width 1512 height 797
click at [828, 207] on html "m S Home / Settings You have 488 / 500 test executions left Upgrade Now Home / …" at bounding box center [756, 398] width 1512 height 797
click at [761, 213] on span "Default environment" at bounding box center [744, 220] width 128 height 23
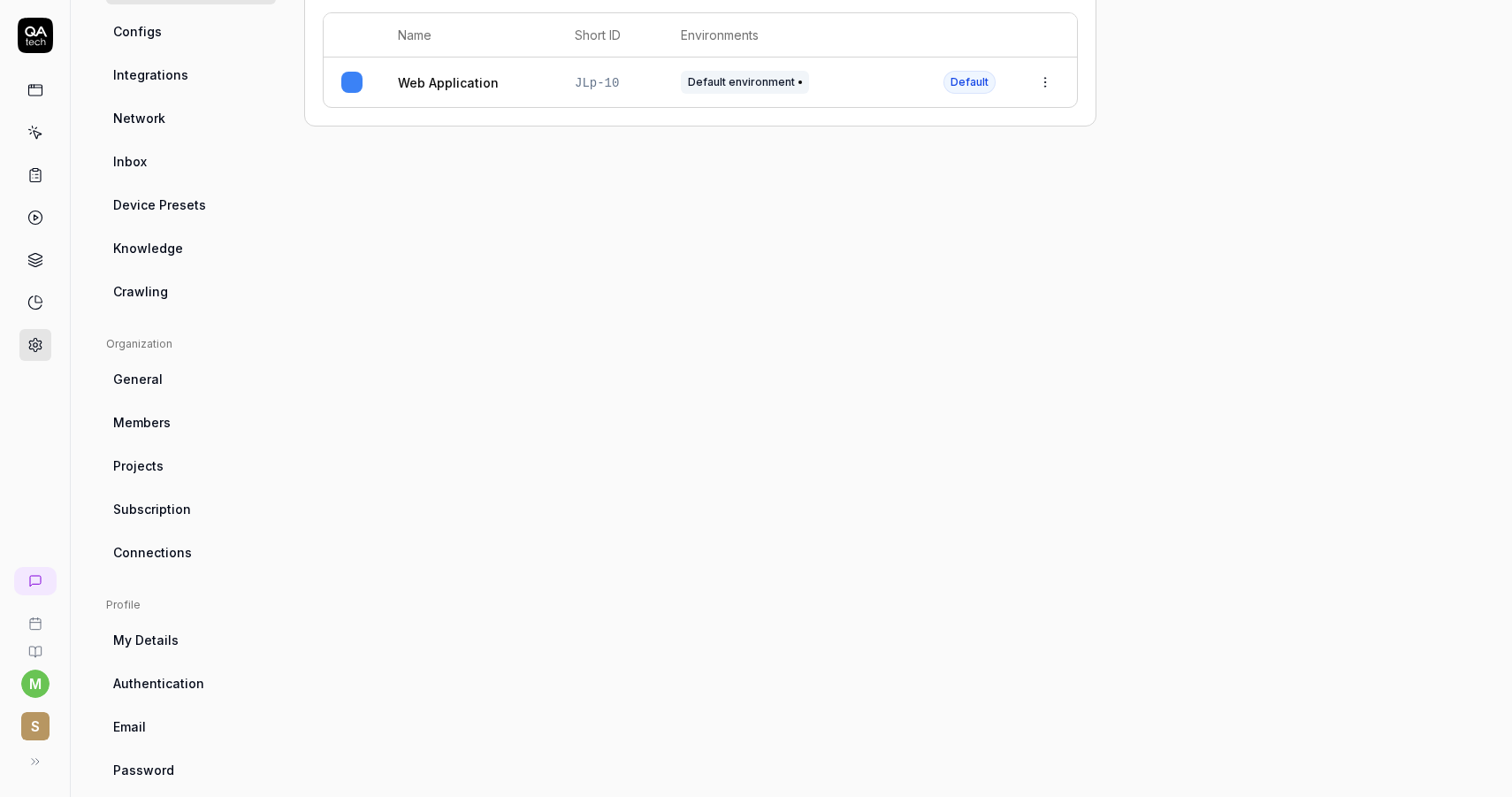
scroll to position [262, 0]
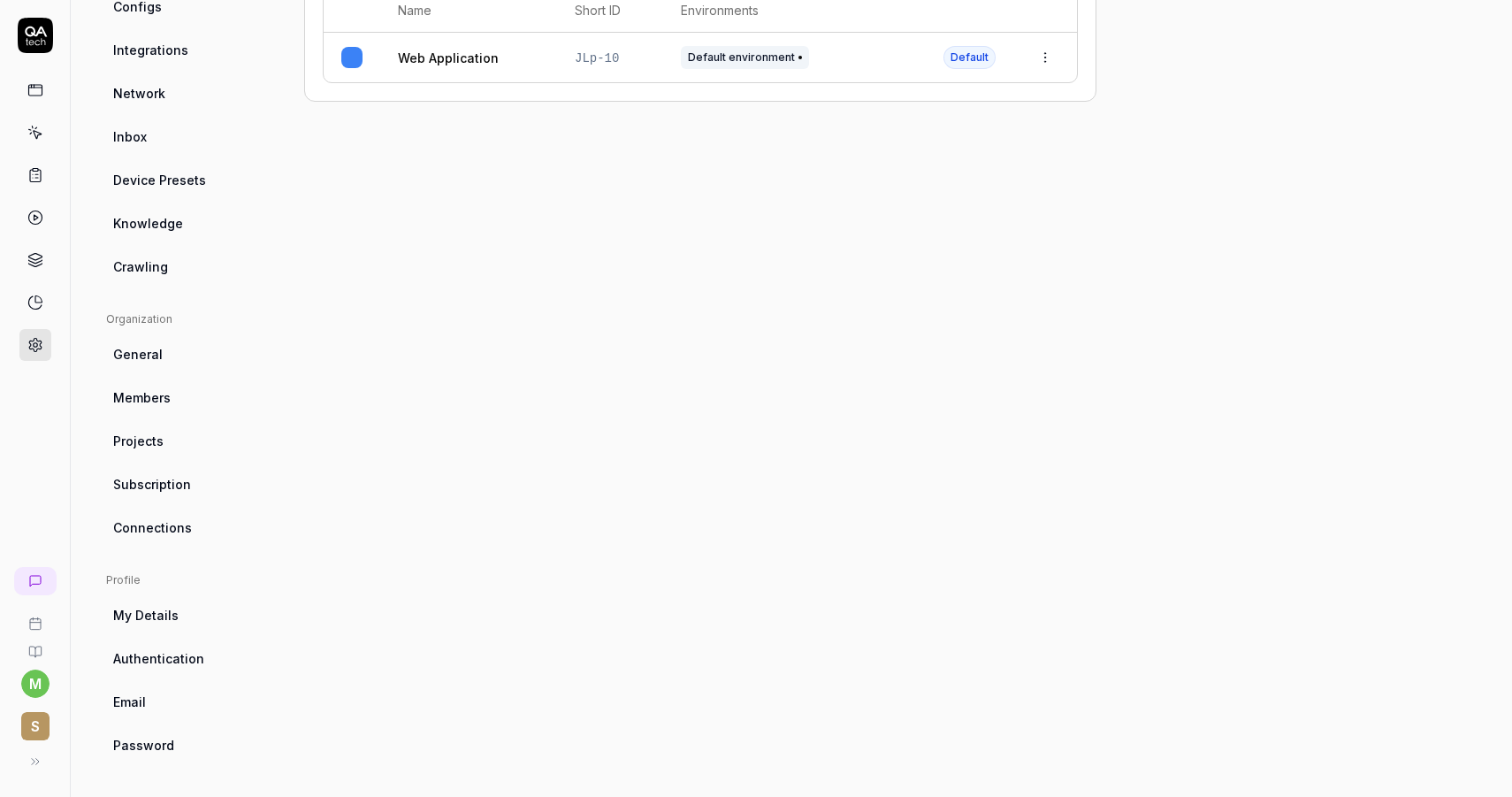
click at [161, 645] on link "Authentication" at bounding box center [191, 659] width 170 height 33
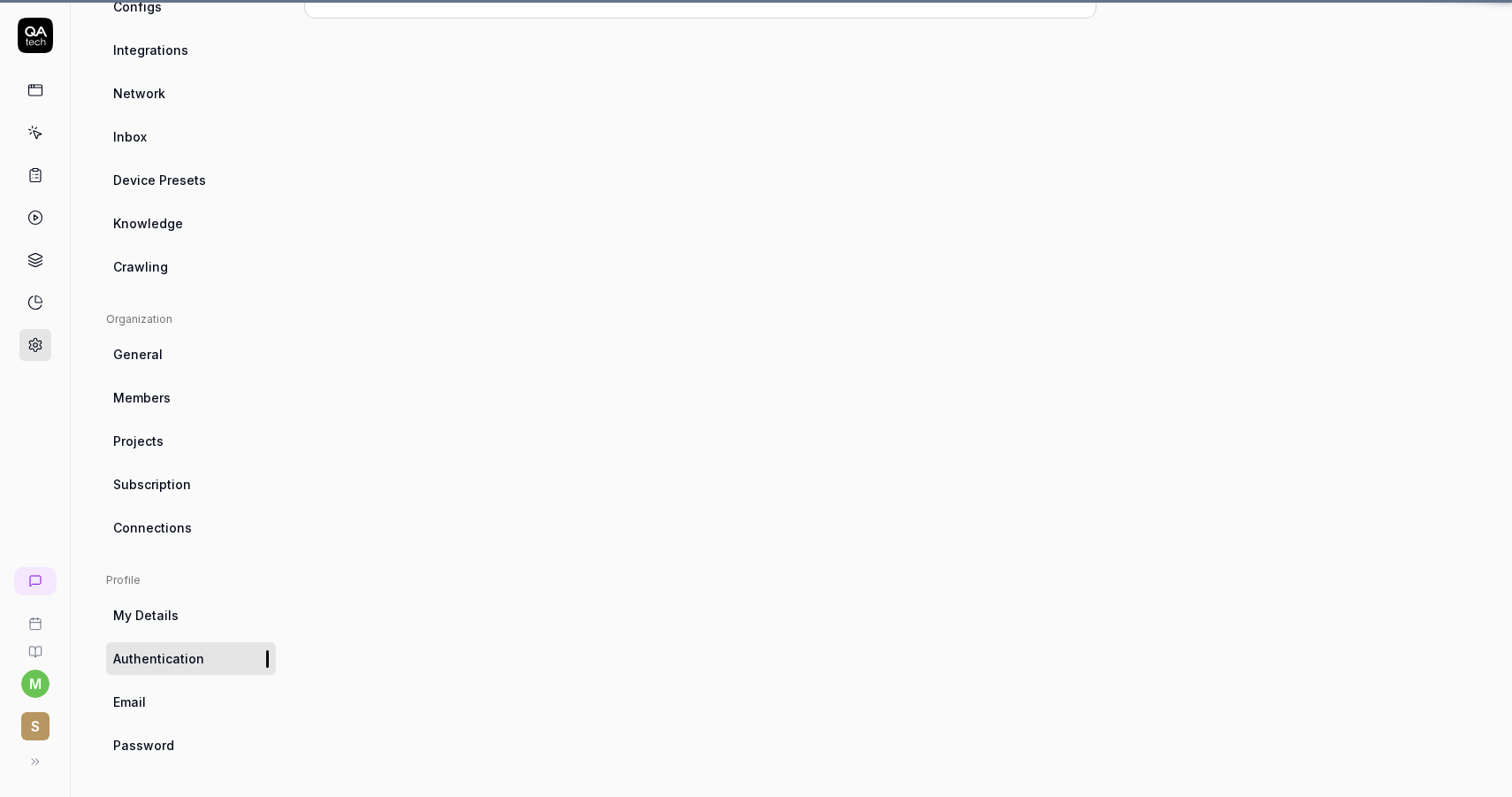
scroll to position [139, 0]
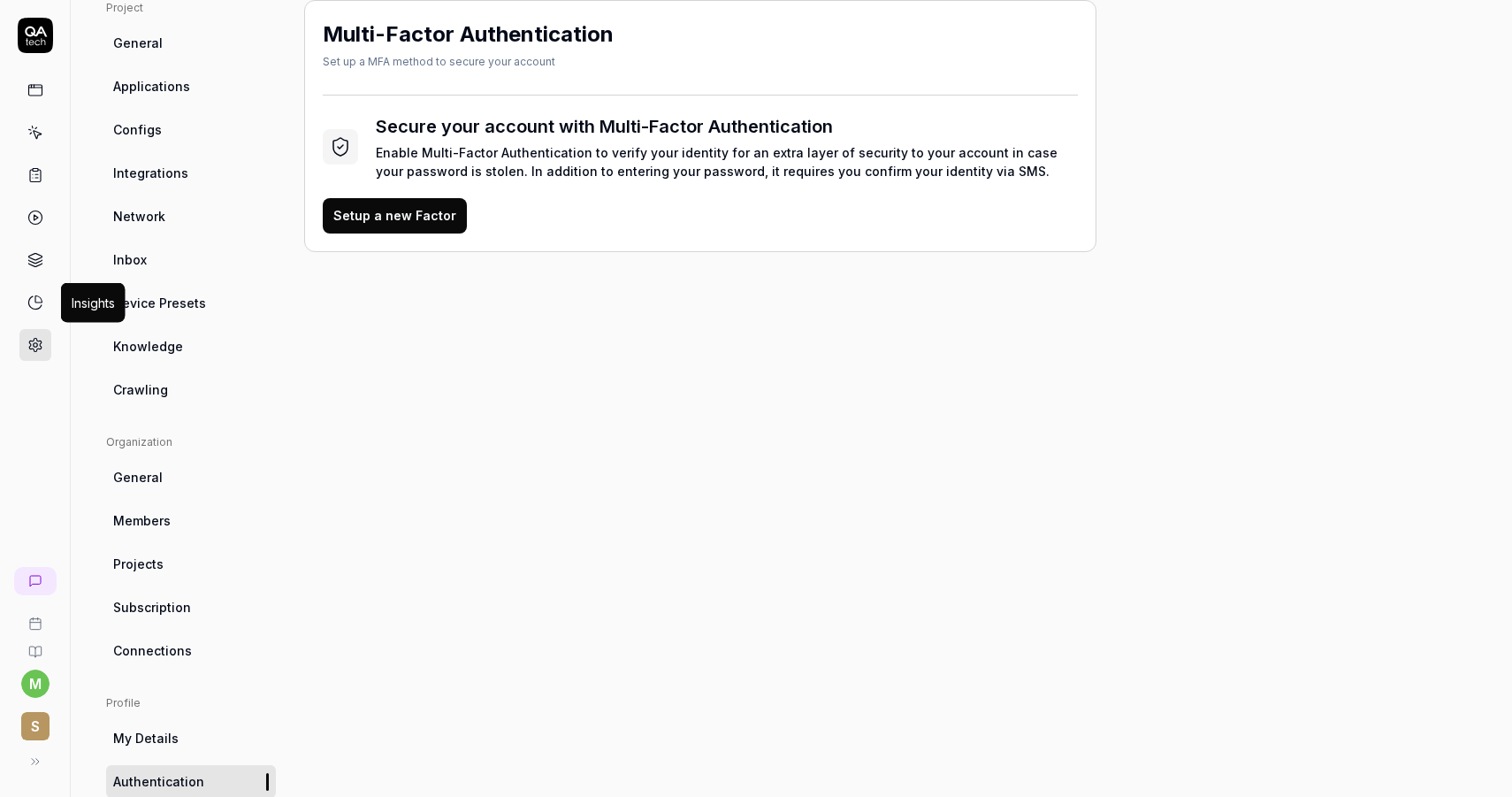
click at [36, 300] on icon at bounding box center [35, 302] width 15 height 15
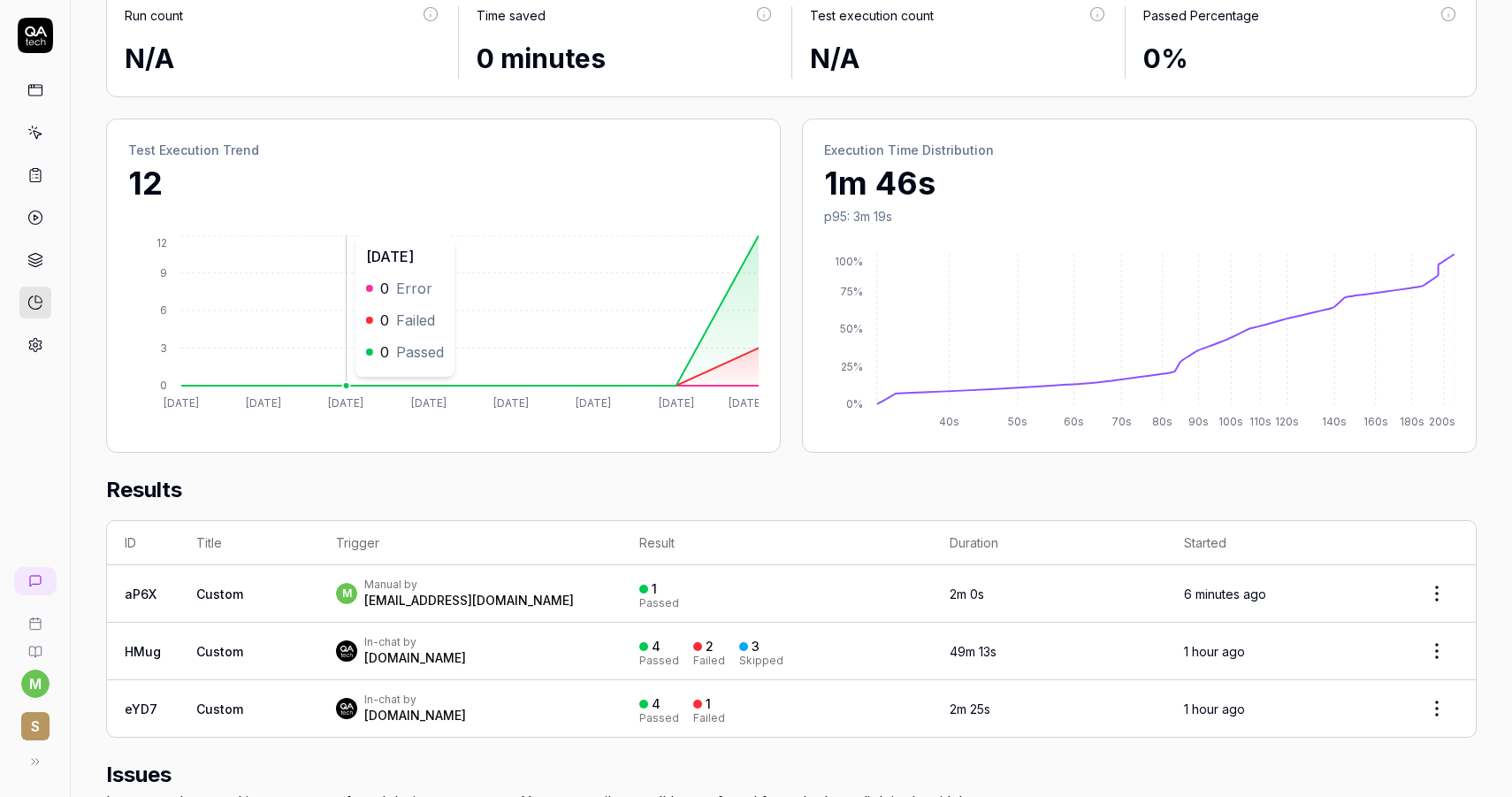
scroll to position [153, 0]
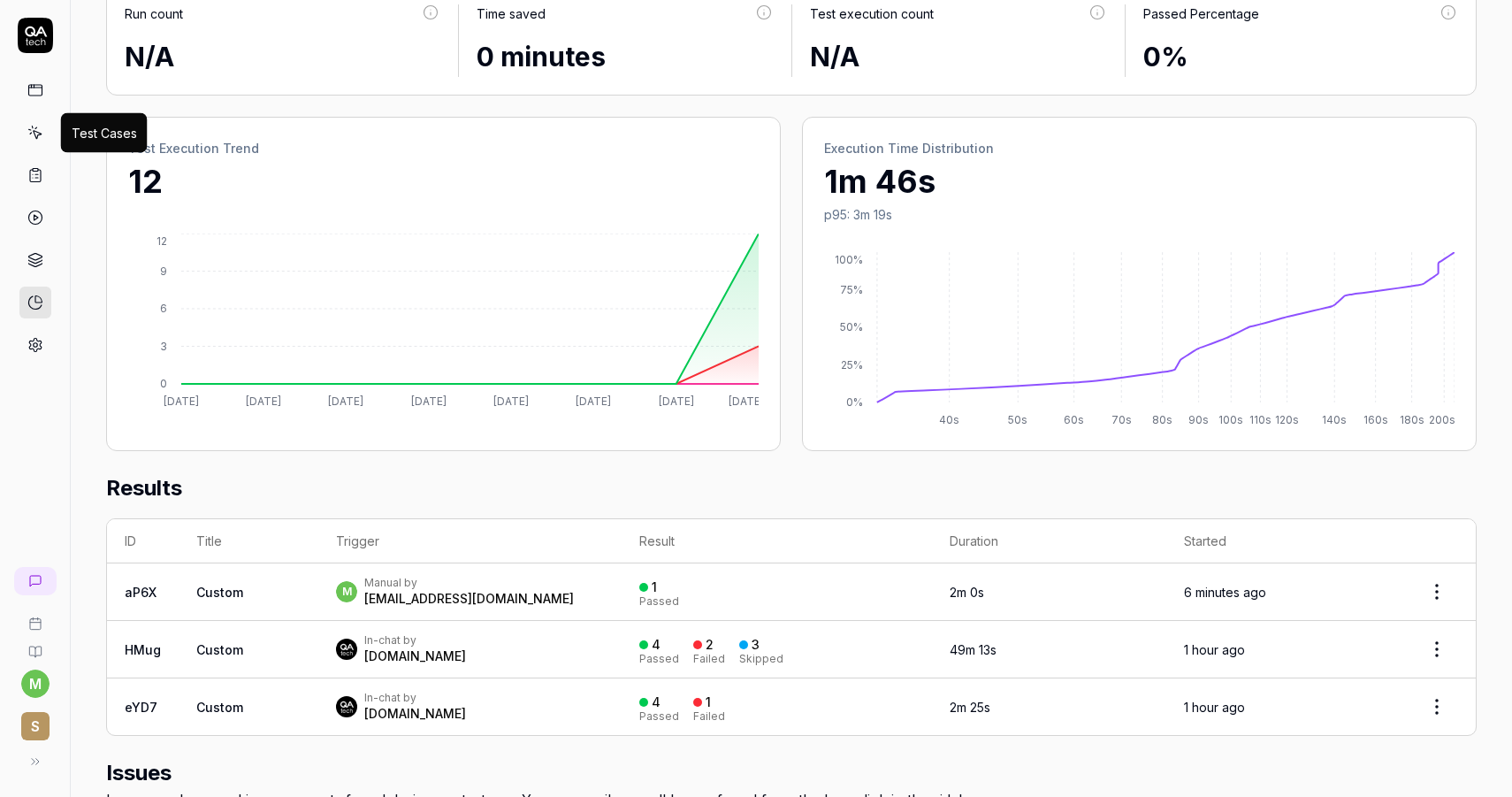
click at [40, 133] on icon at bounding box center [37, 135] width 8 height 8
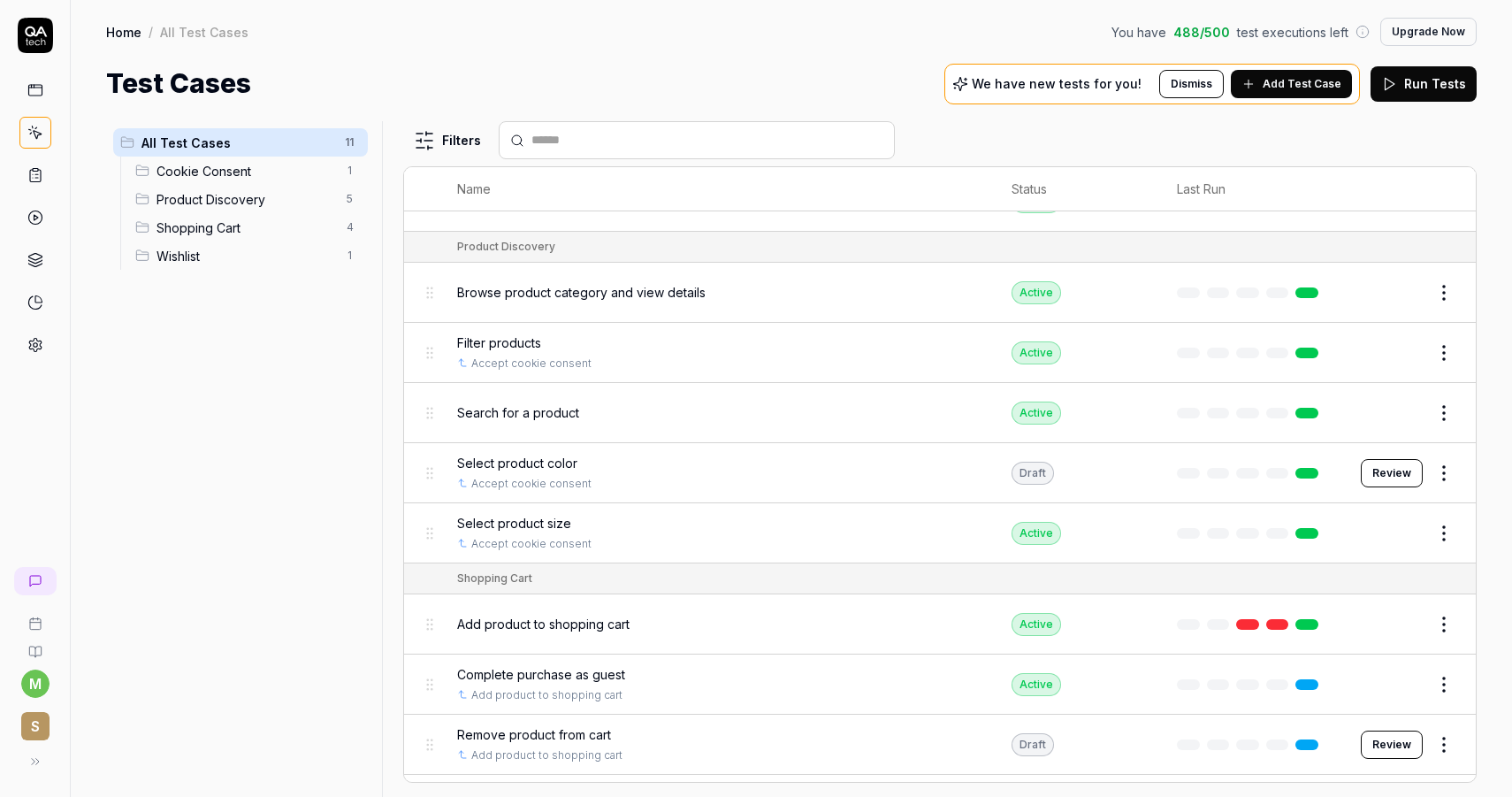
scroll to position [161, 0]
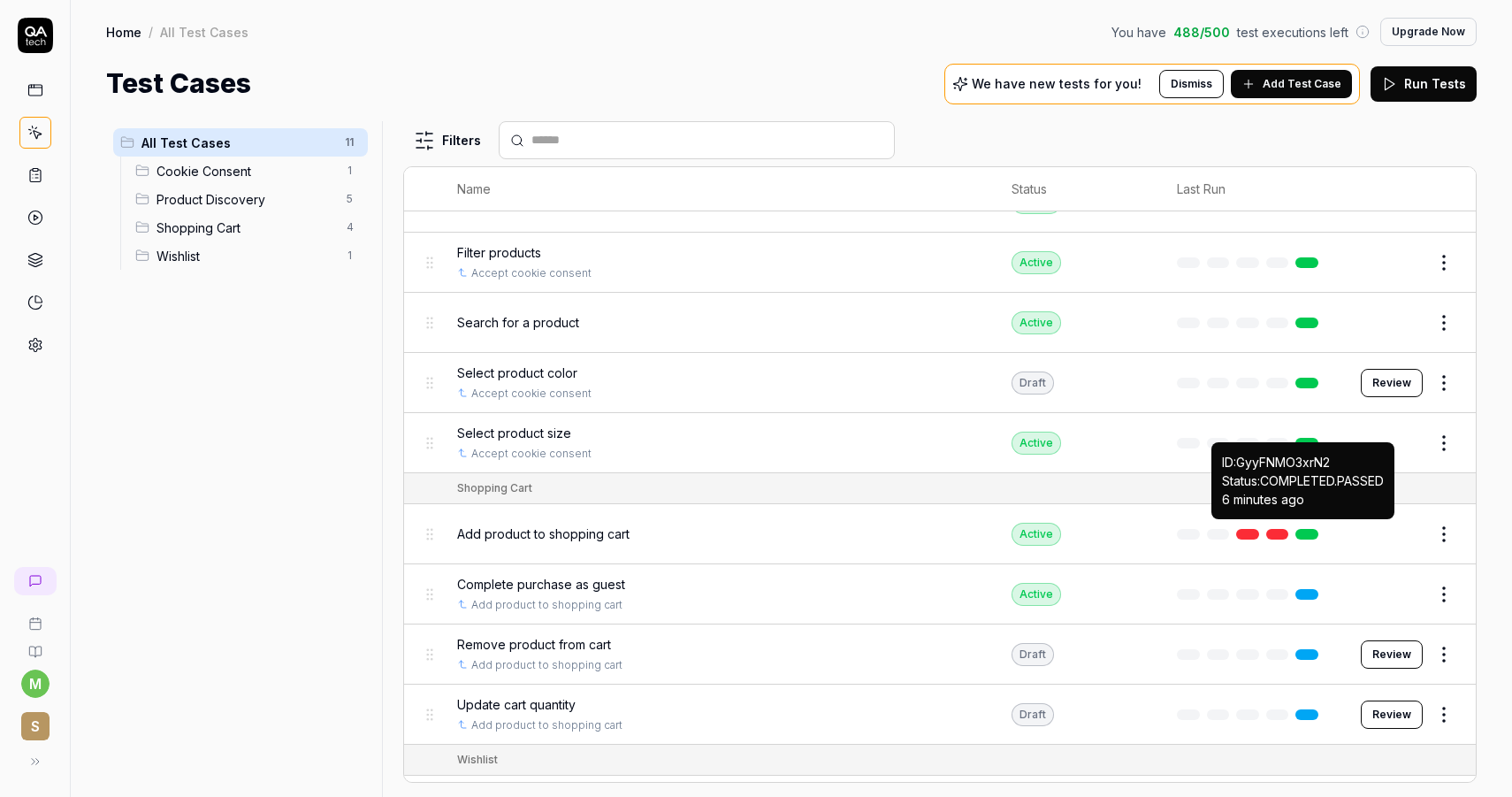
click at [1316, 529] on link at bounding box center [1306, 534] width 23 height 11
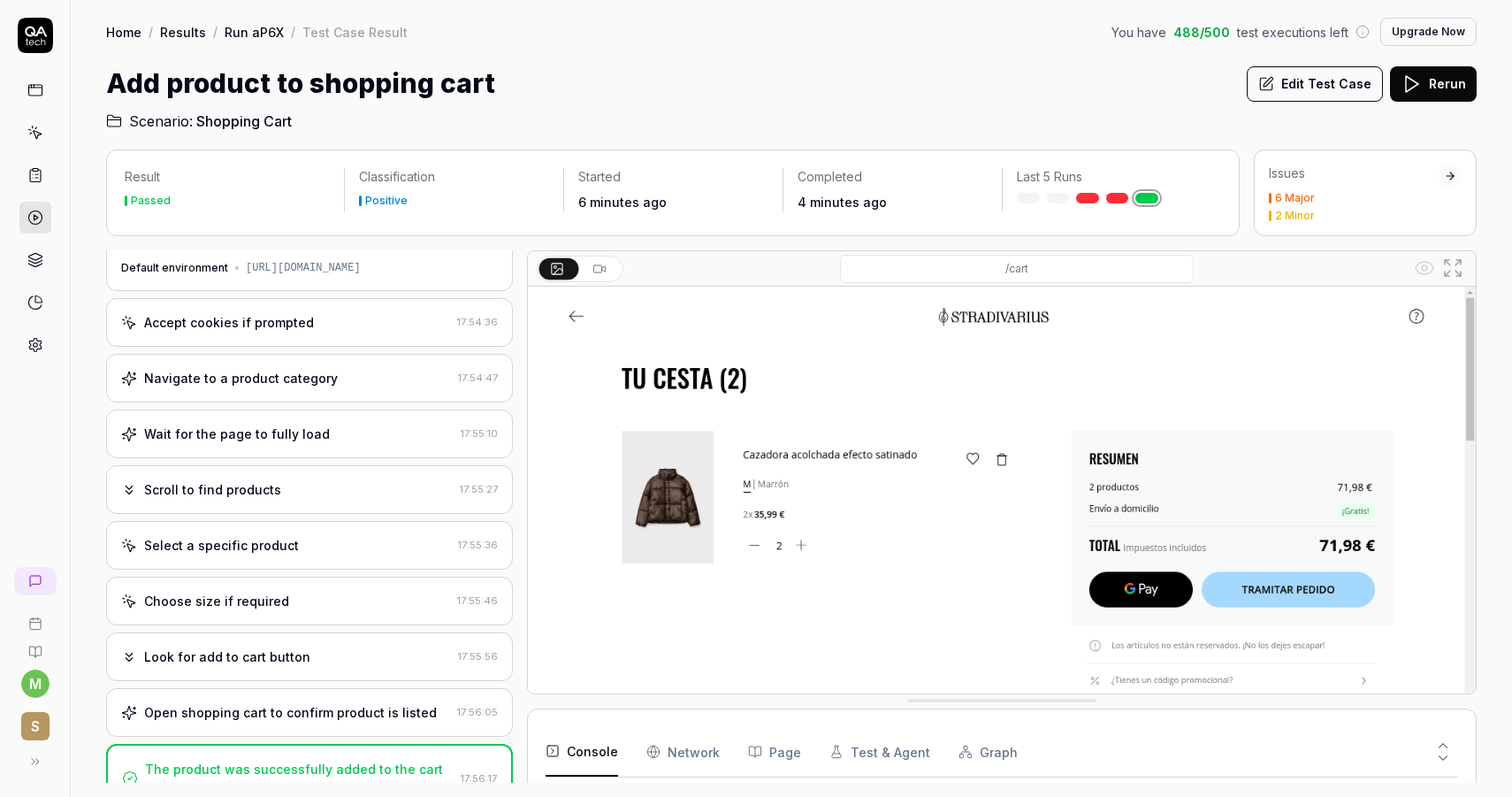
scroll to position [20, 0]
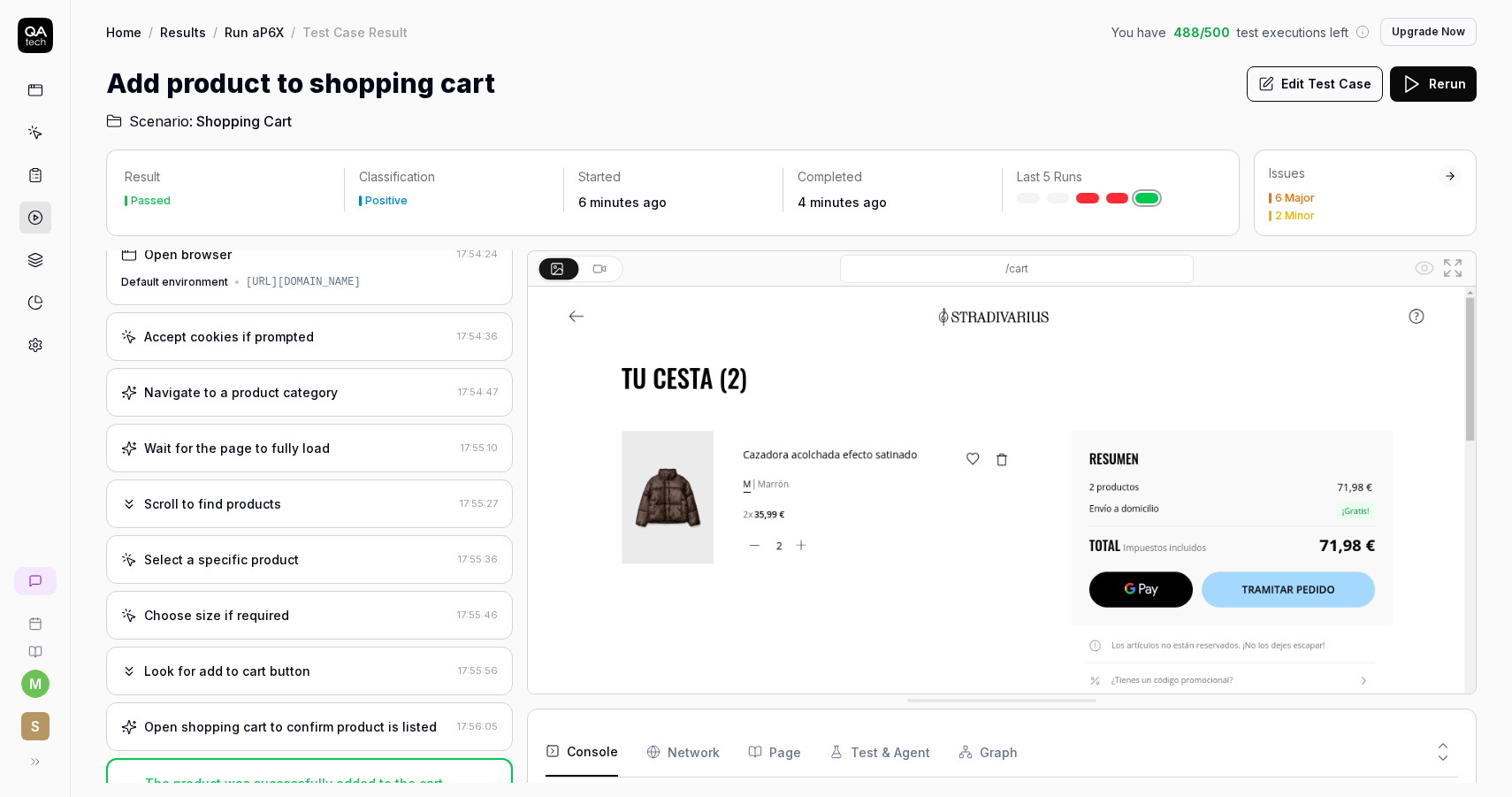
click at [350, 547] on div "Select a specific product 17:55:36" at bounding box center [309, 559] width 406 height 48
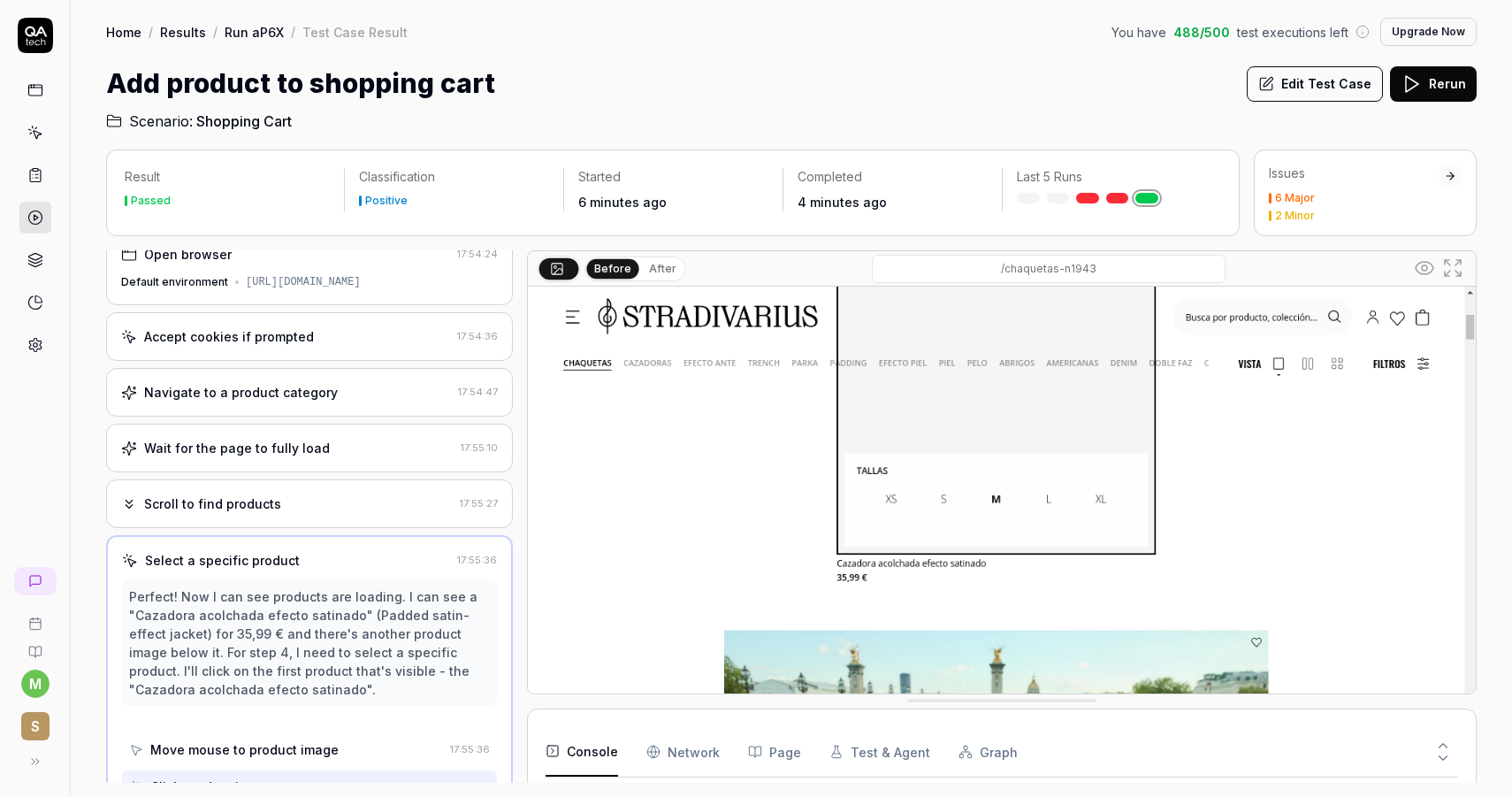
scroll to position [39, 0]
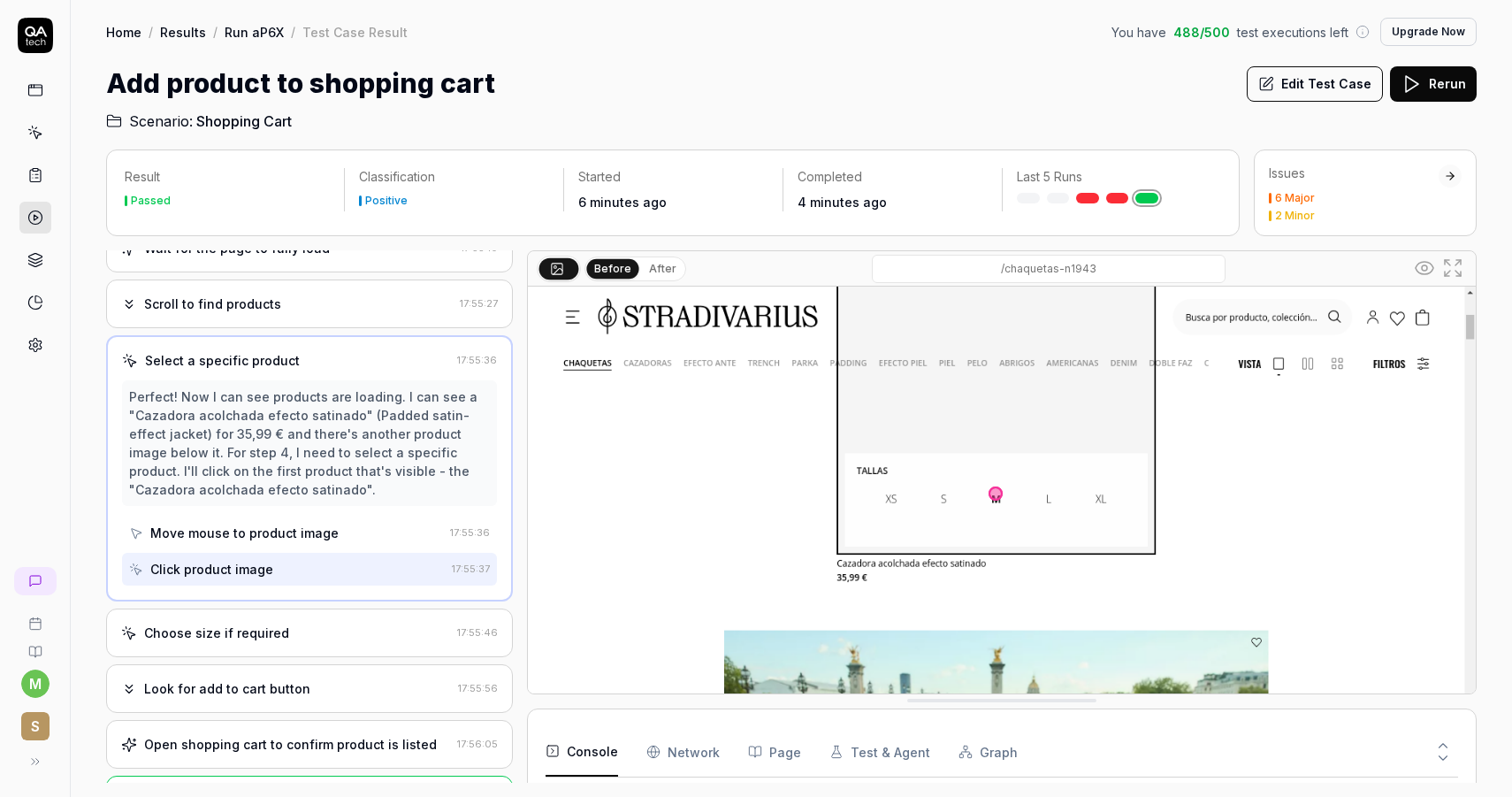
click at [326, 631] on div "Choose size if required" at bounding box center [285, 632] width 329 height 18
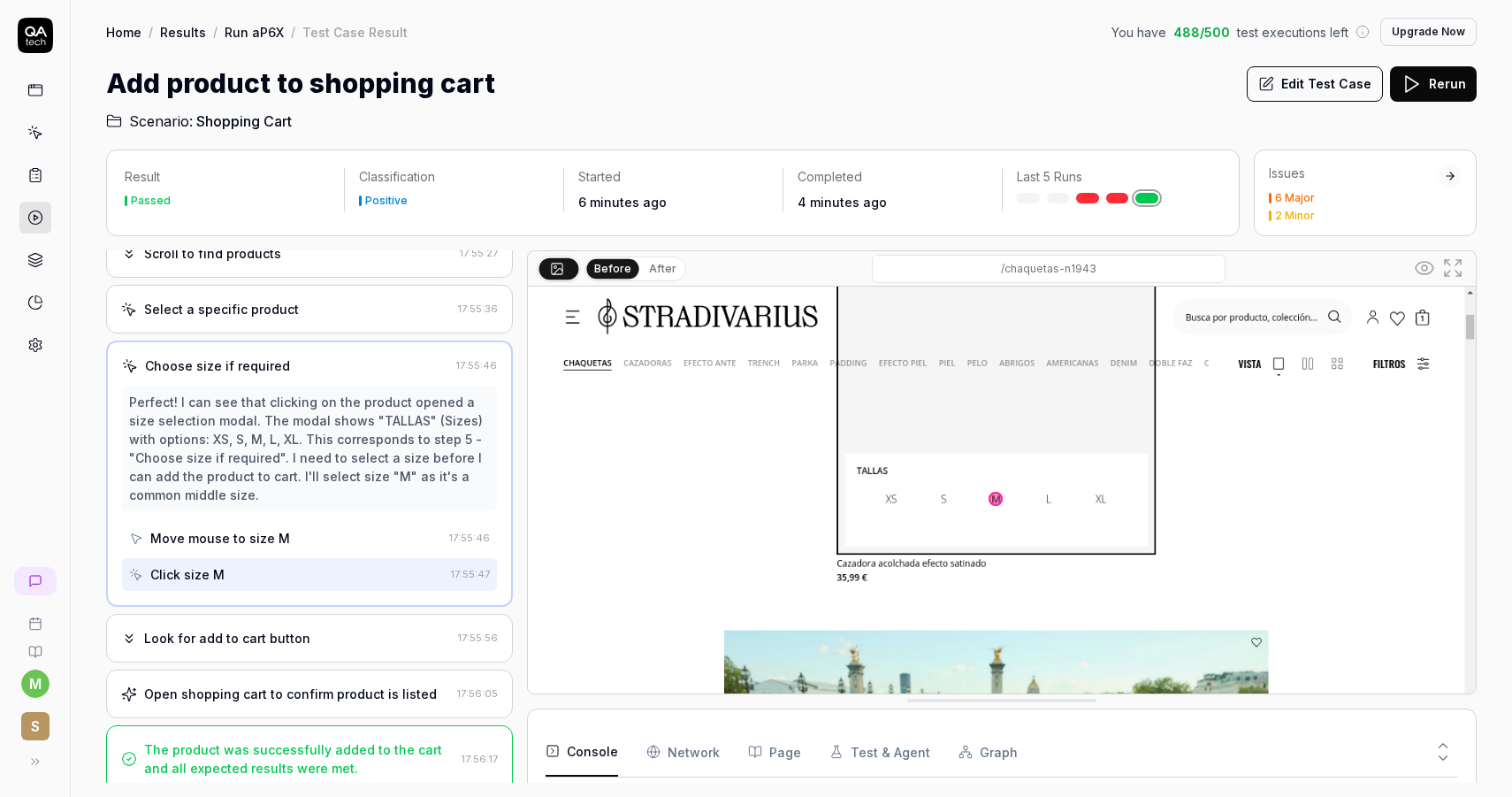
scroll to position [280, 0]
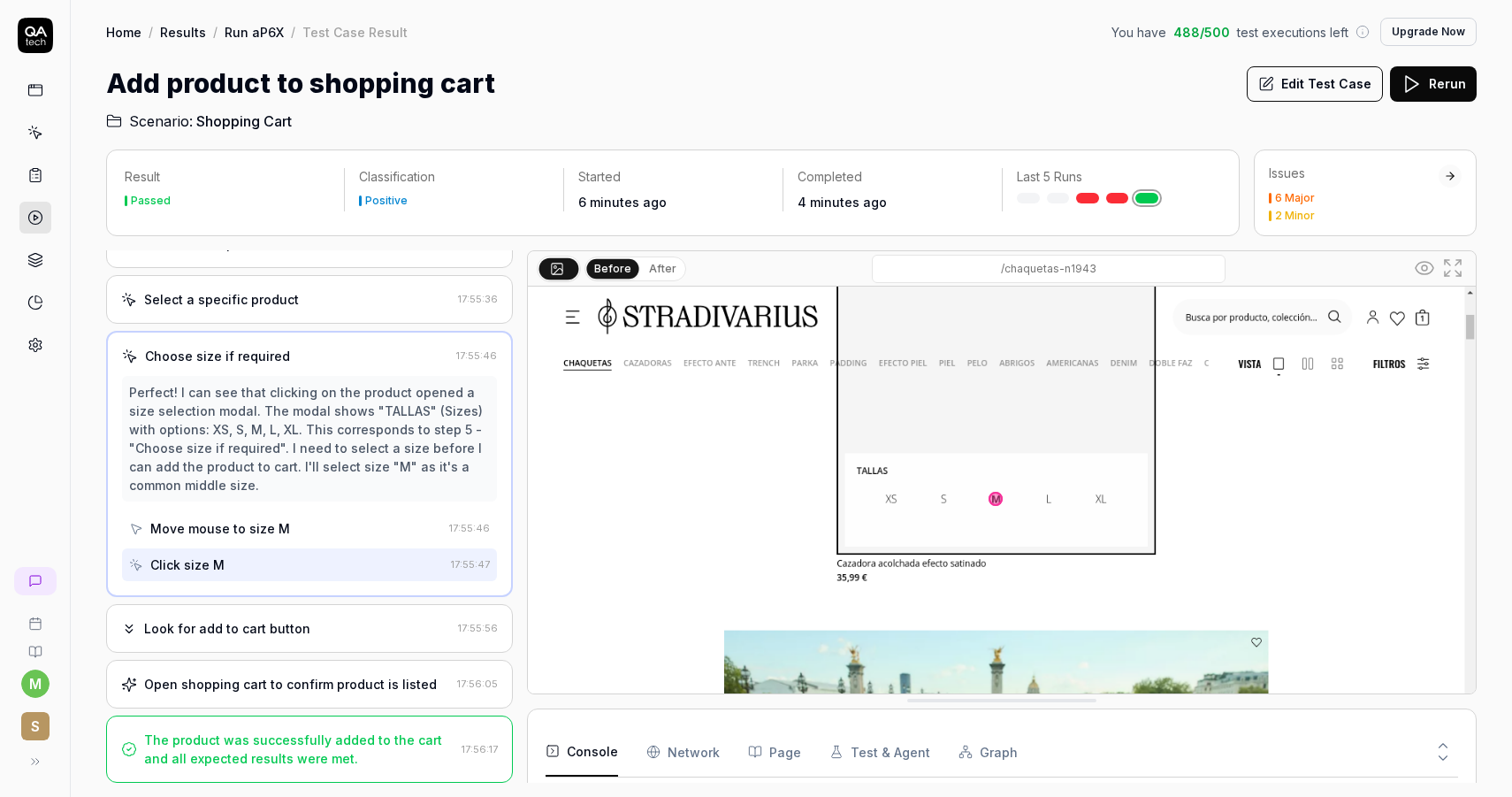
click at [312, 624] on div "Look for add to cart button" at bounding box center [286, 628] width 330 height 18
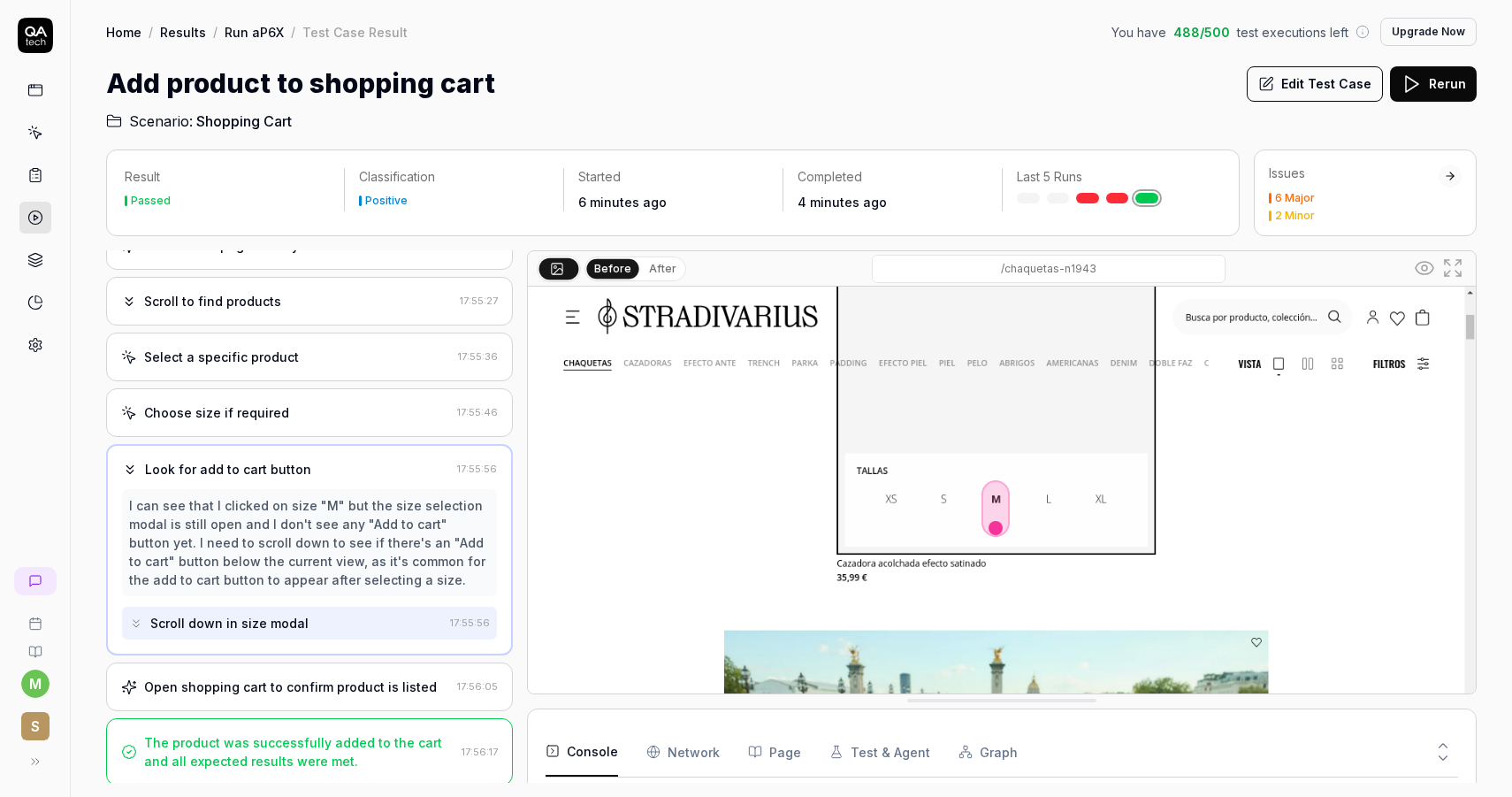
scroll to position [225, 0]
click at [1312, 75] on button "Edit Test Case" at bounding box center [1314, 84] width 136 height 36
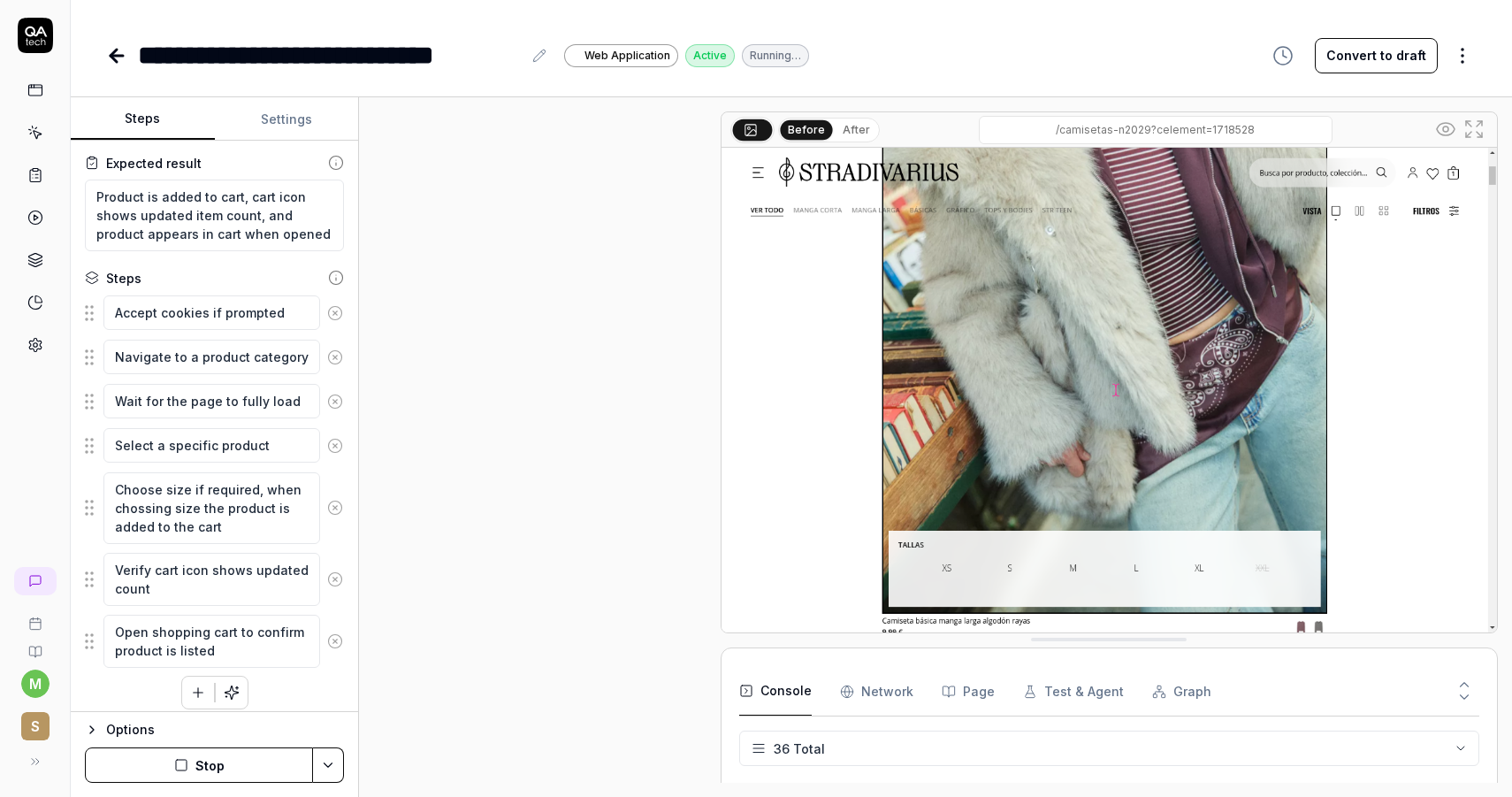
scroll to position [97, 0]
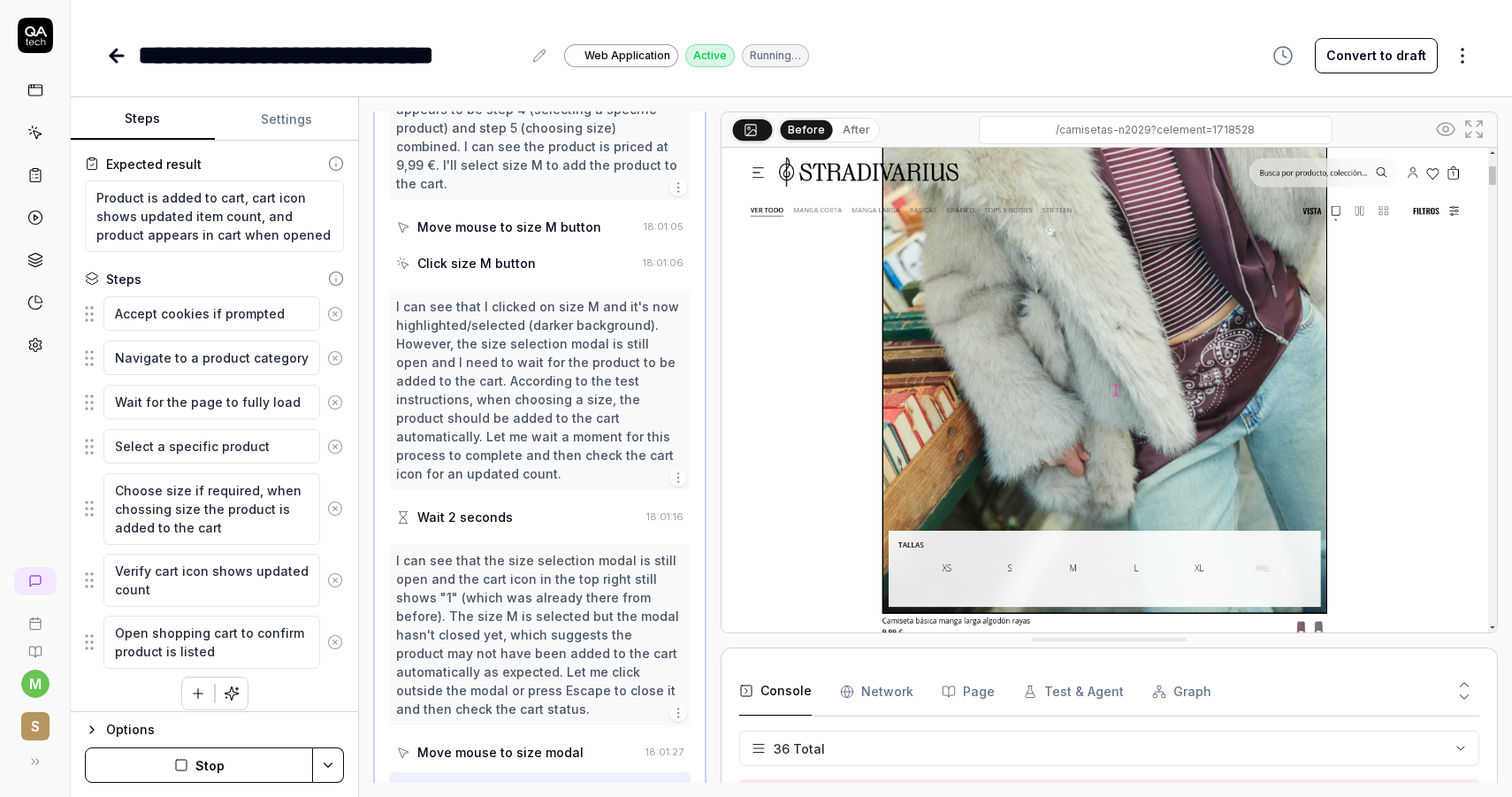
scroll to position [1349, 0]
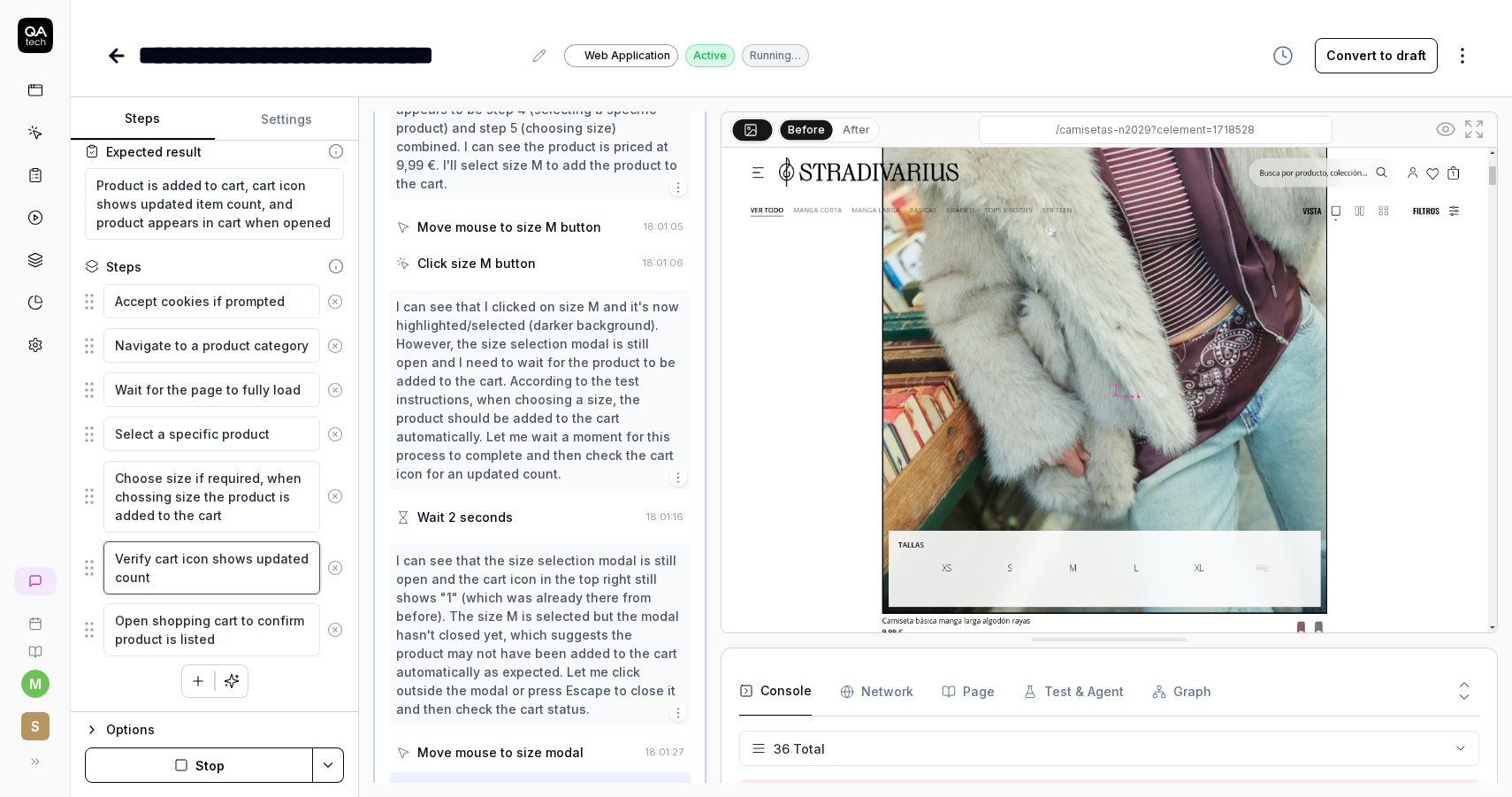
click at [246, 572] on textarea "Verify cart icon shows updated count" at bounding box center [211, 567] width 216 height 53
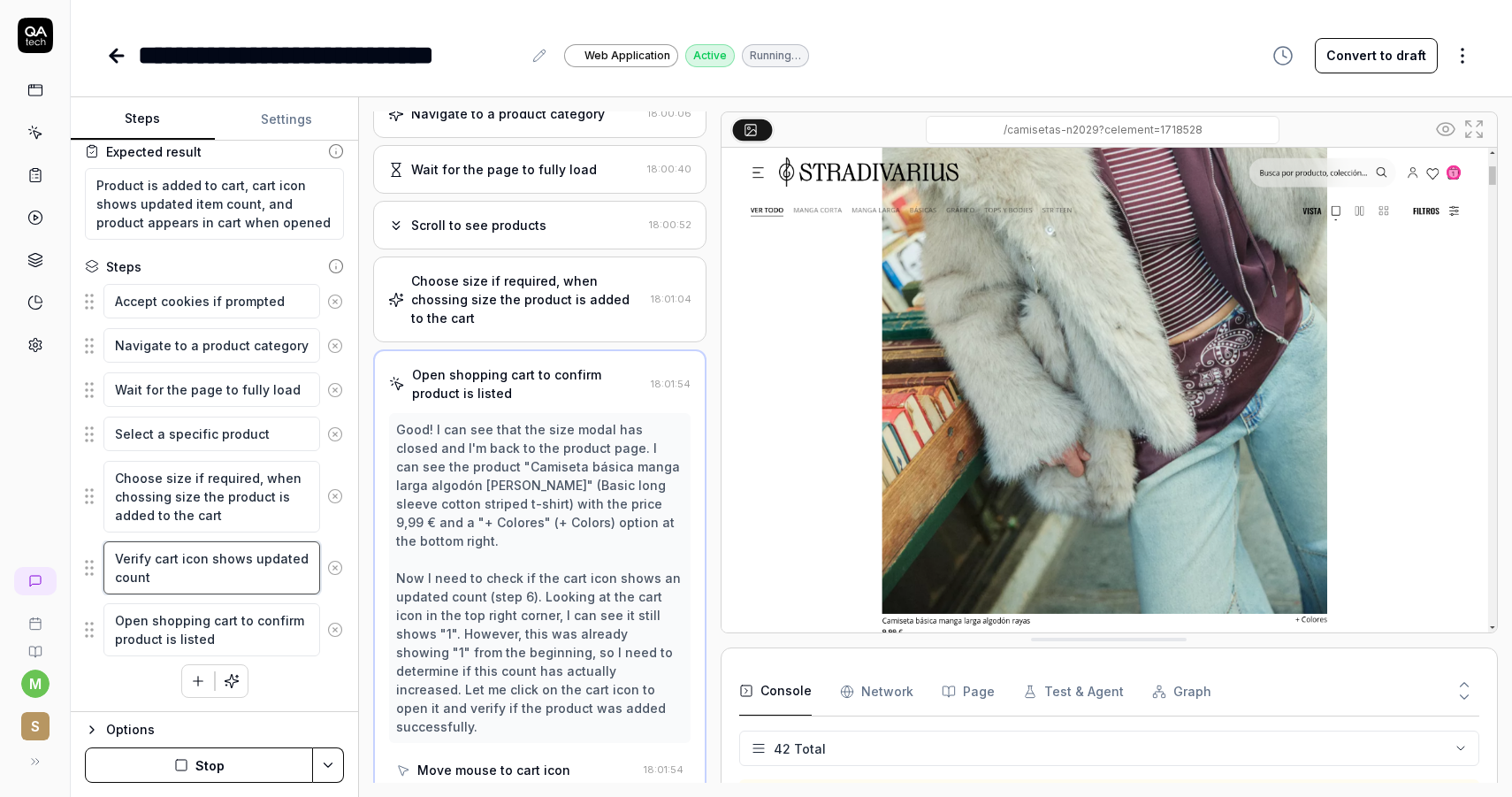
scroll to position [1608, 0]
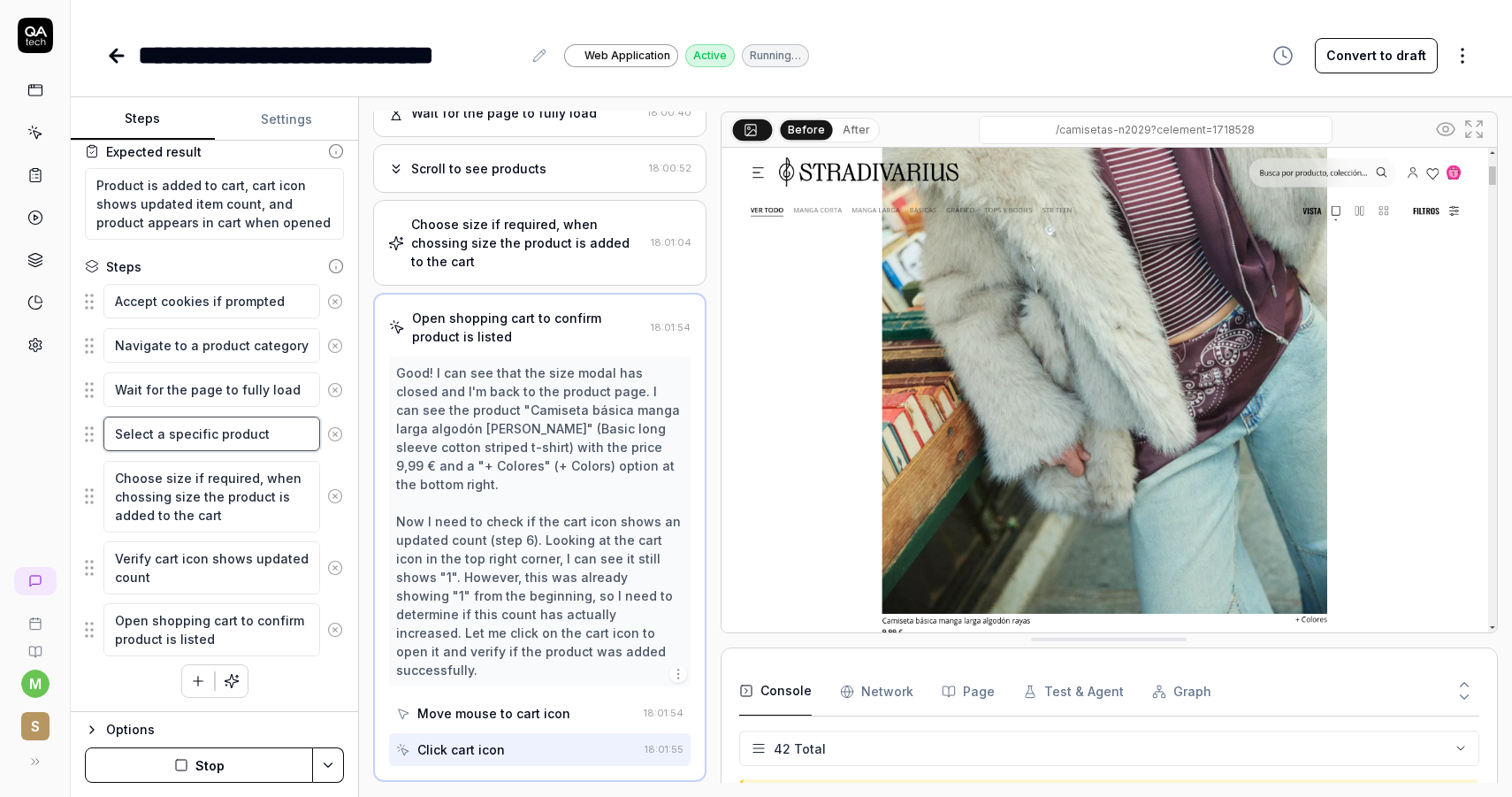
click at [267, 440] on textarea "Select a specific product" at bounding box center [211, 434] width 216 height 35
click at [273, 440] on textarea "Select a specific product" at bounding box center [211, 434] width 216 height 35
click at [98, 736] on icon "button" at bounding box center [92, 729] width 14 height 14
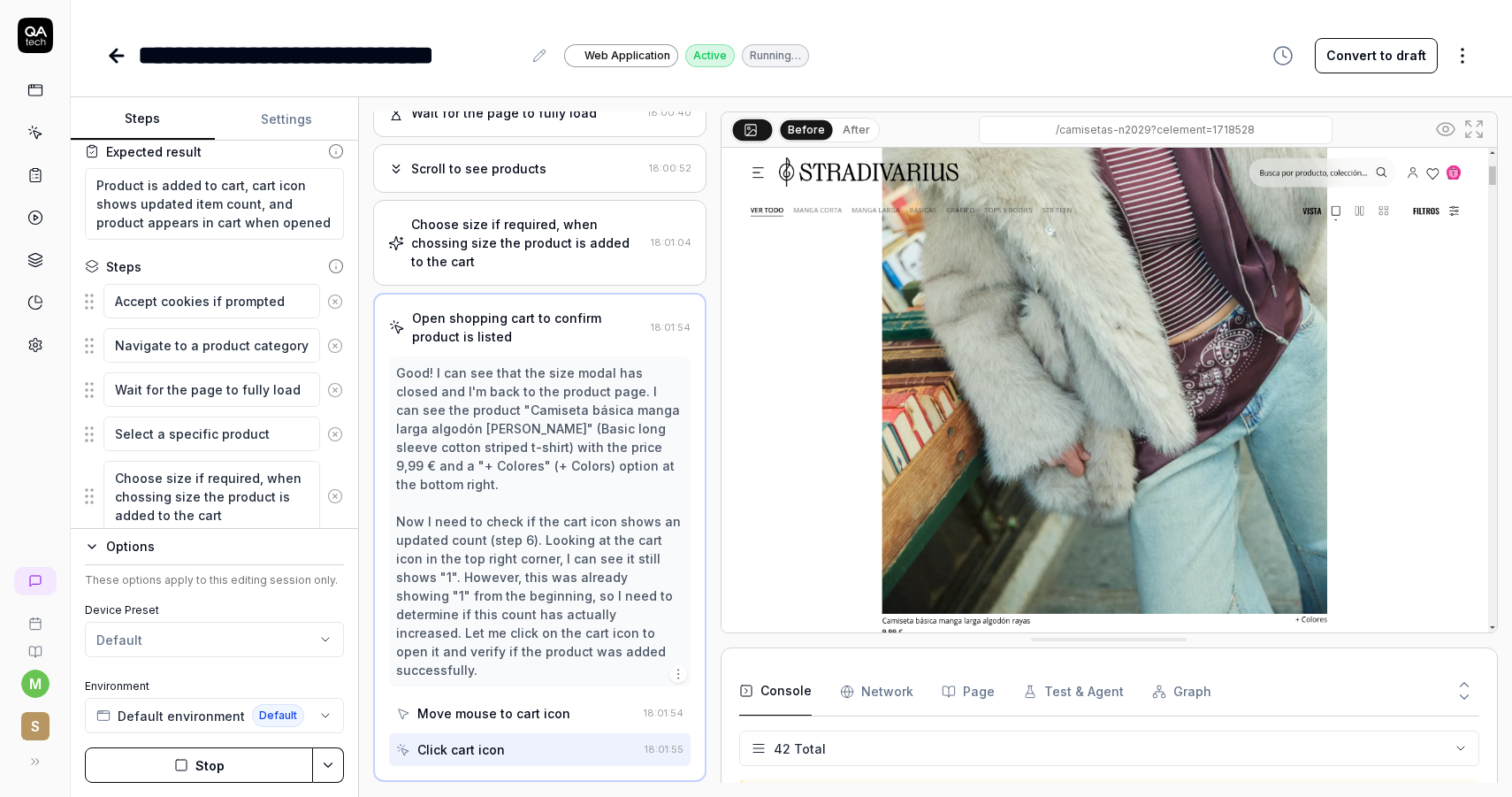
scroll to position [0, 0]
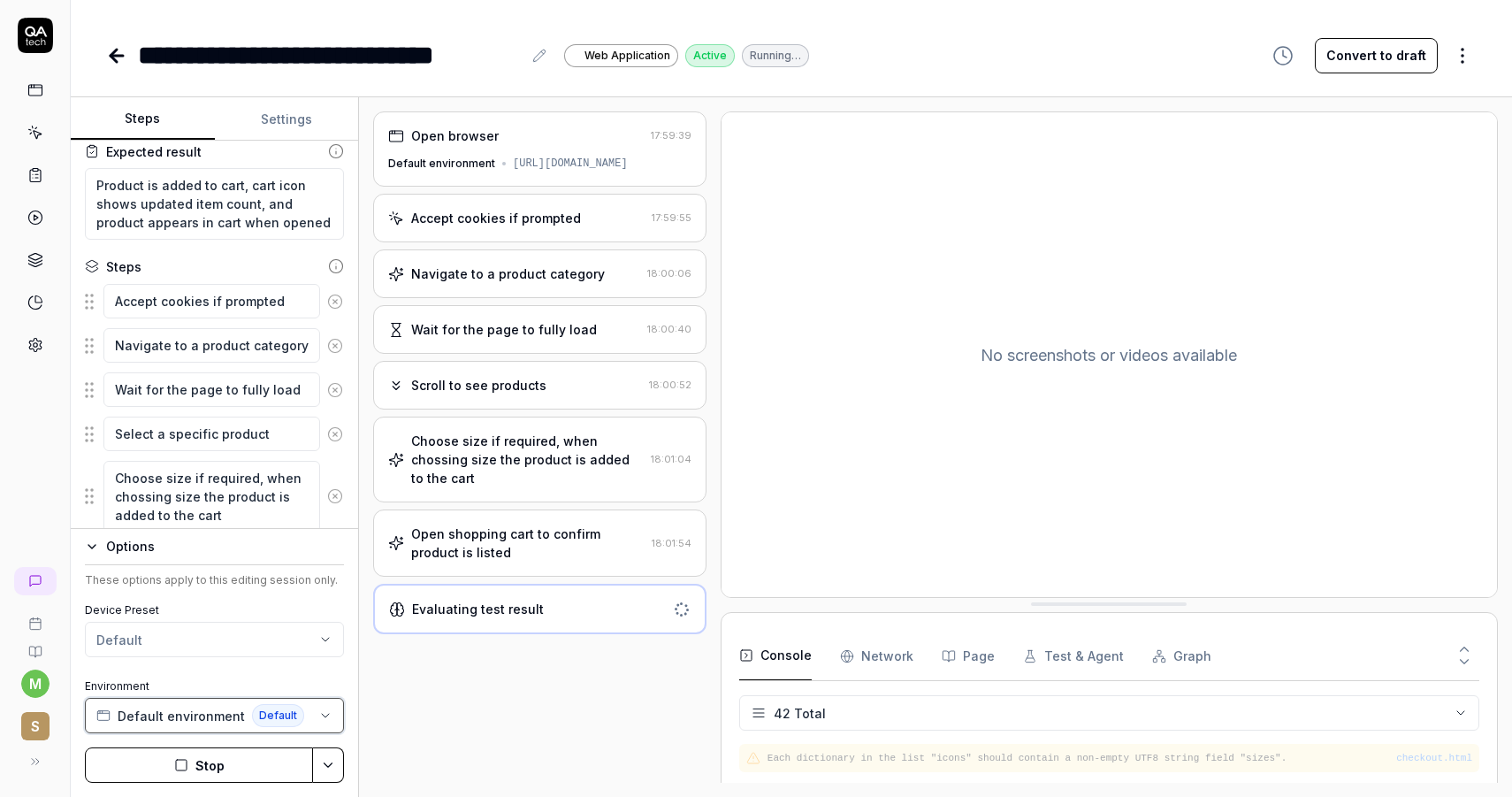
click at [204, 711] on span "Default environment" at bounding box center [182, 716] width 127 height 18
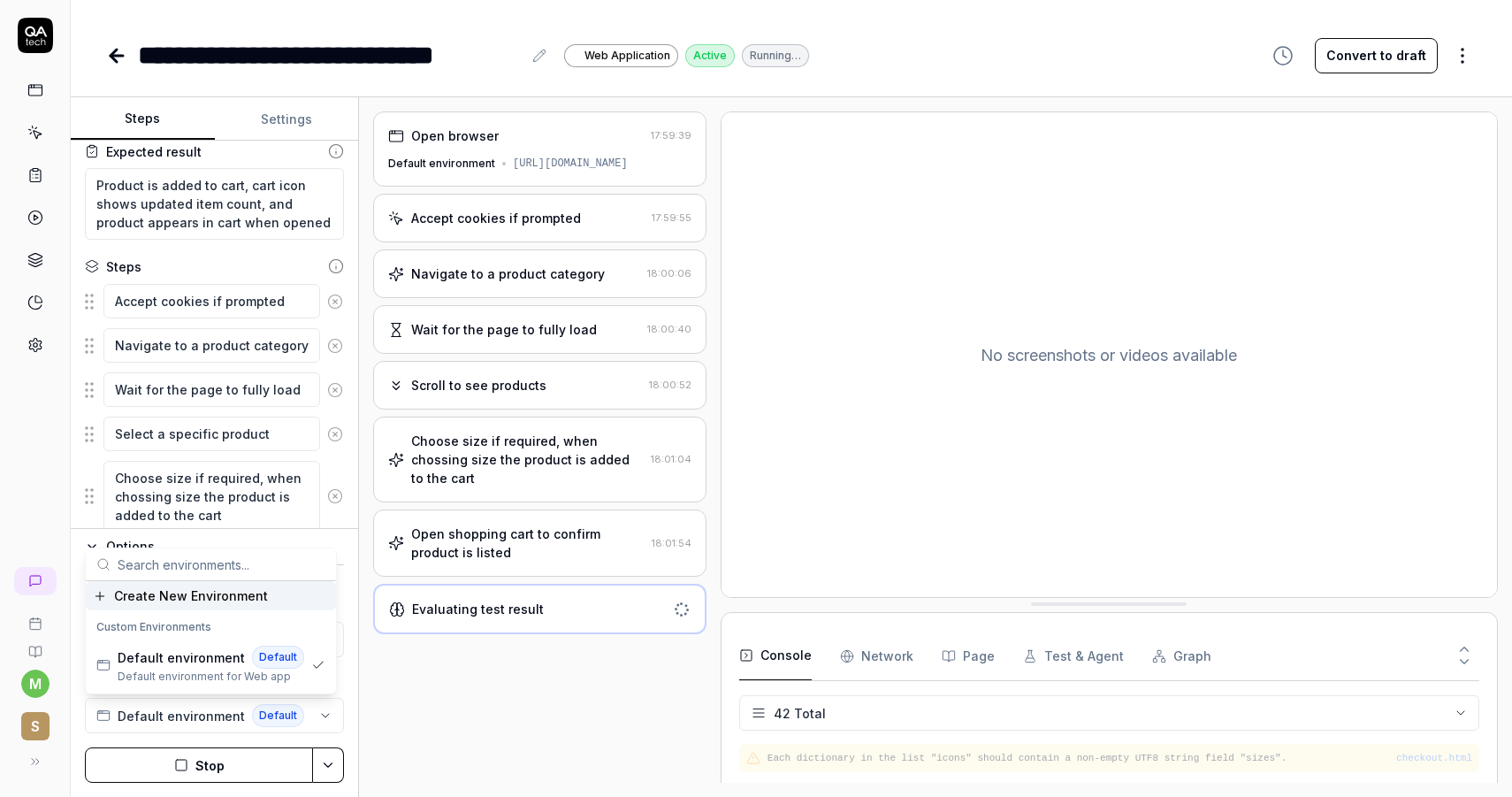
click at [188, 607] on div "Create New Environment" at bounding box center [210, 596] width 250 height 29
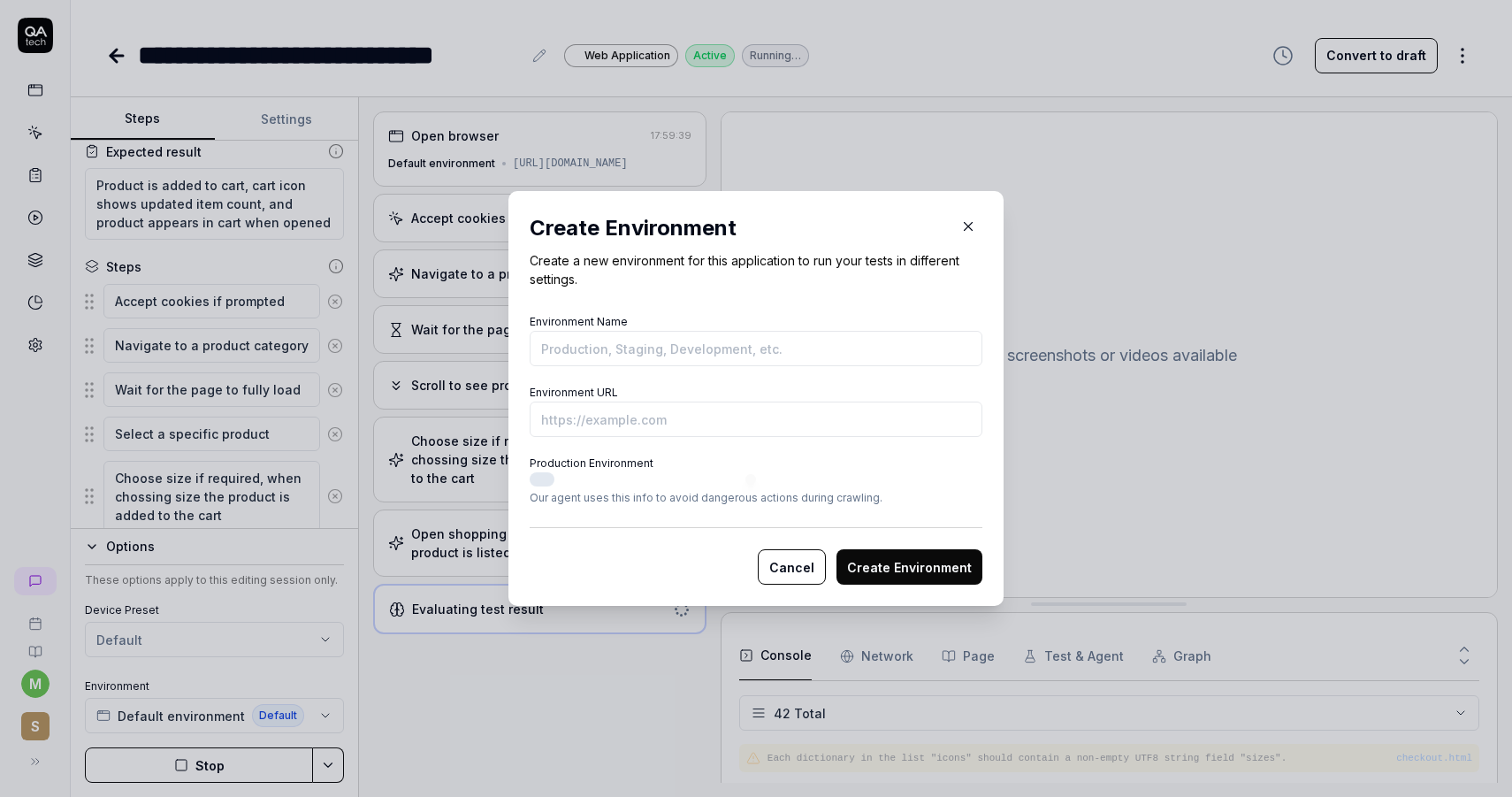
click at [774, 555] on button "Cancel" at bounding box center [792, 567] width 69 height 36
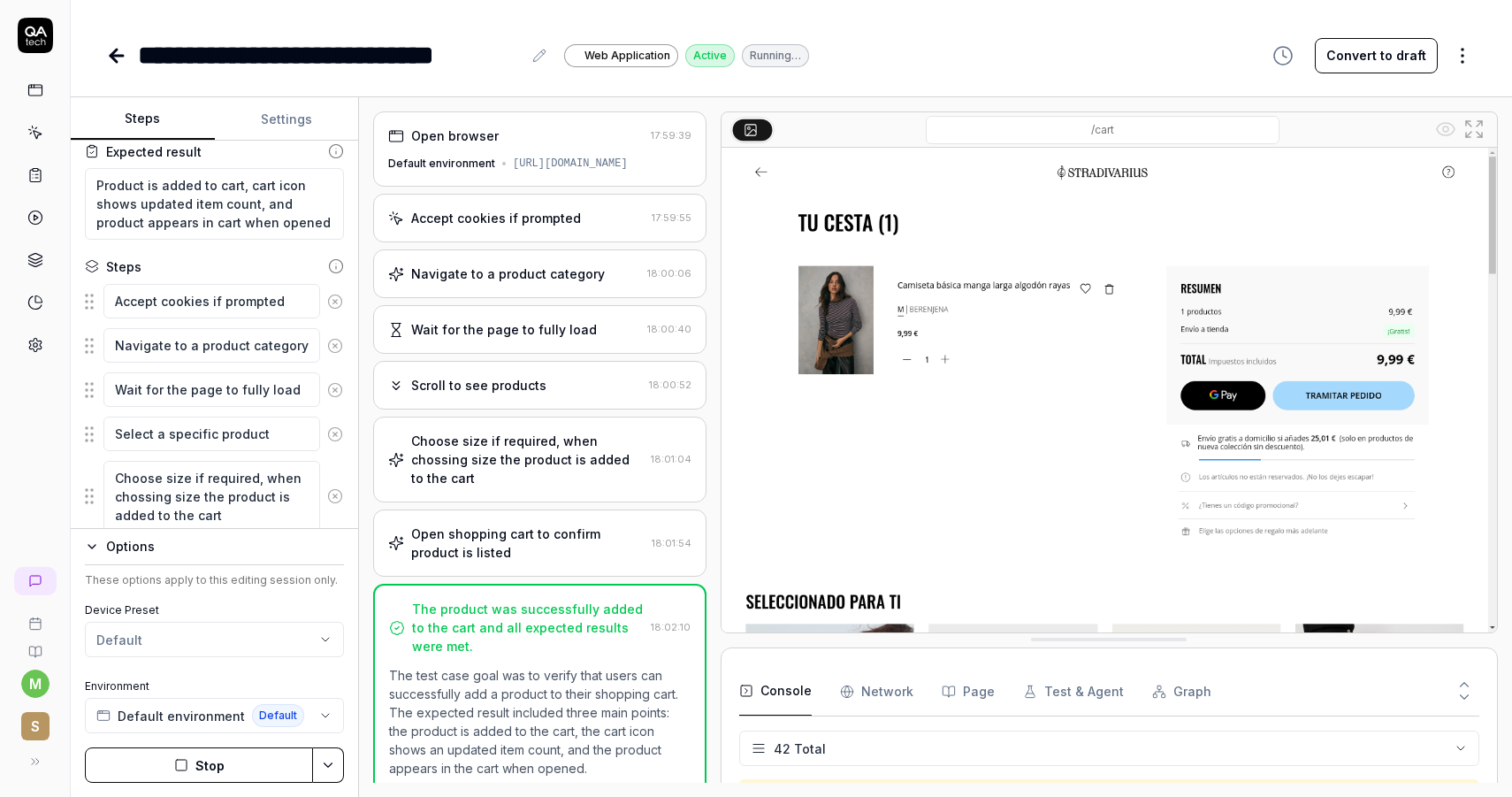
type textarea "*"
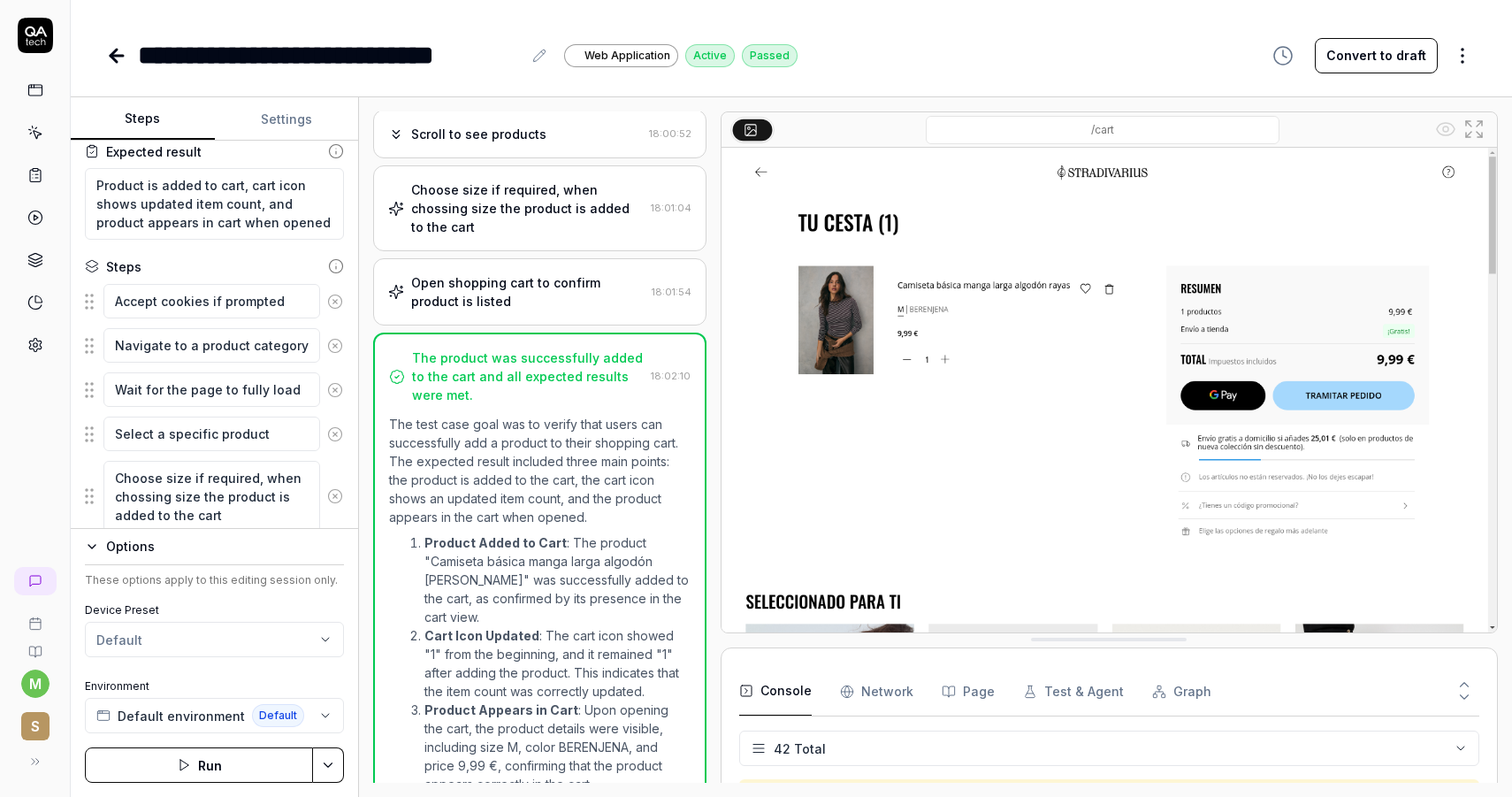
scroll to position [288, 0]
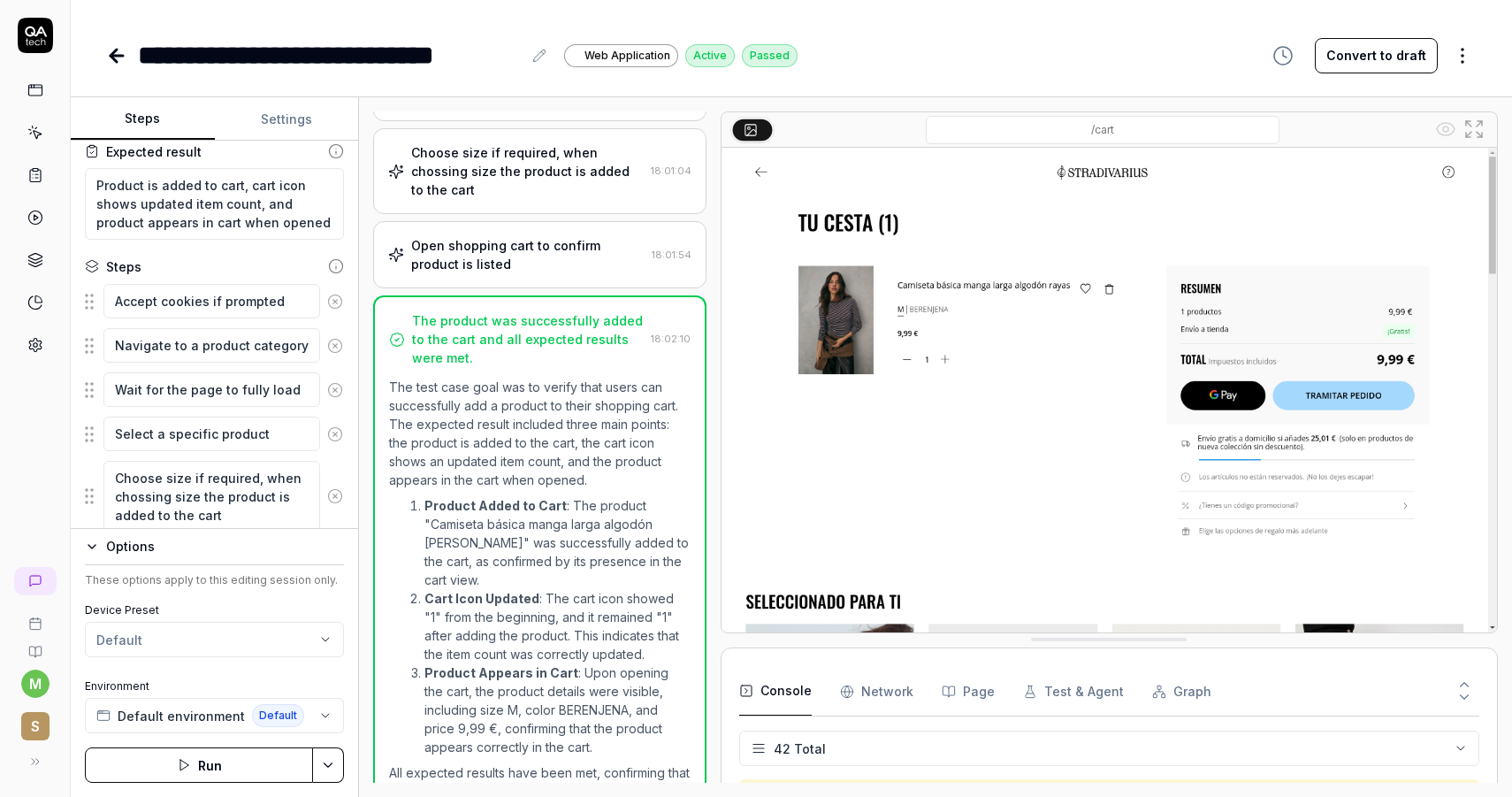
click at [35, 203] on link at bounding box center [35, 217] width 32 height 32
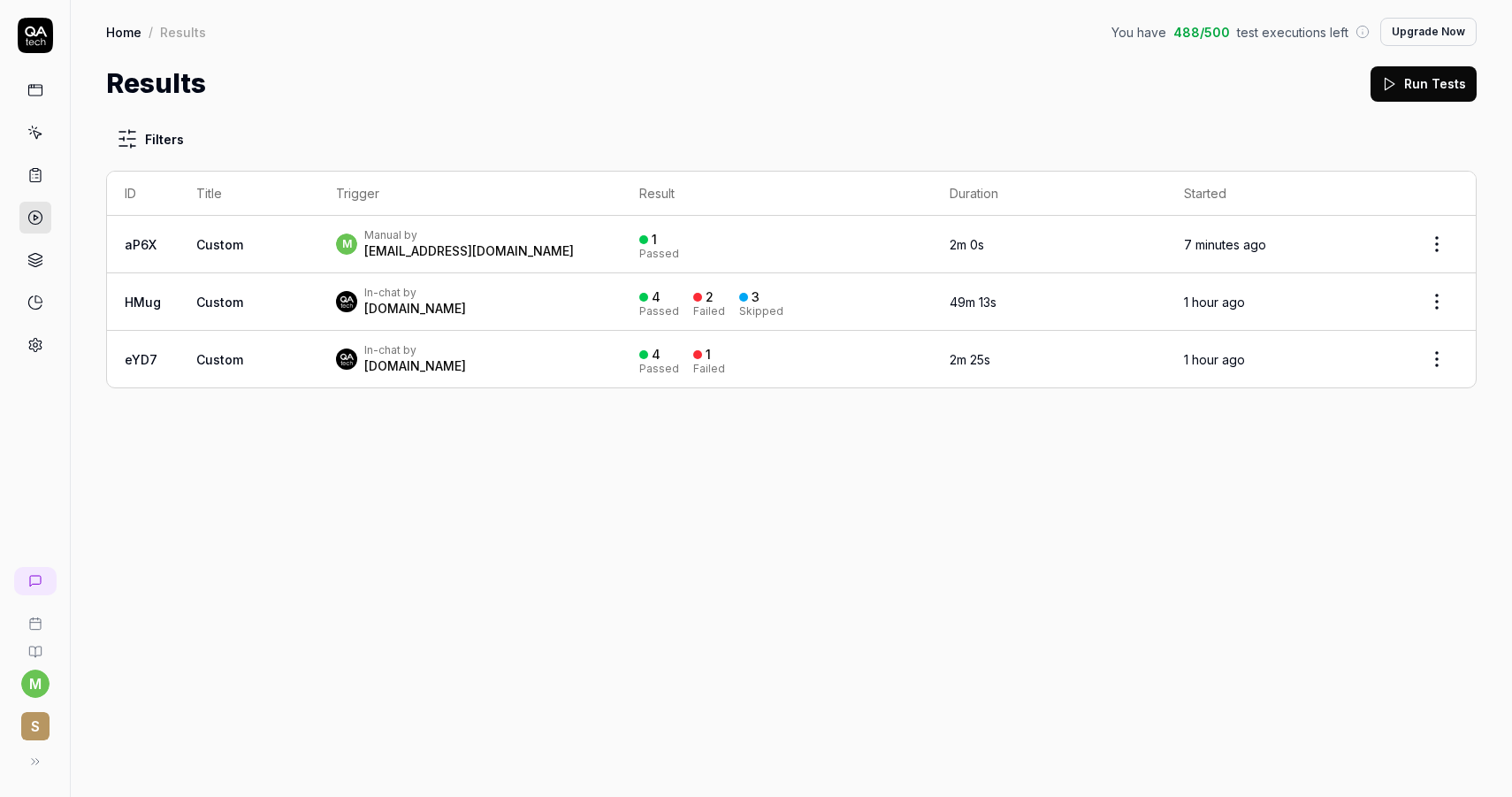
click at [40, 184] on link at bounding box center [35, 175] width 32 height 32
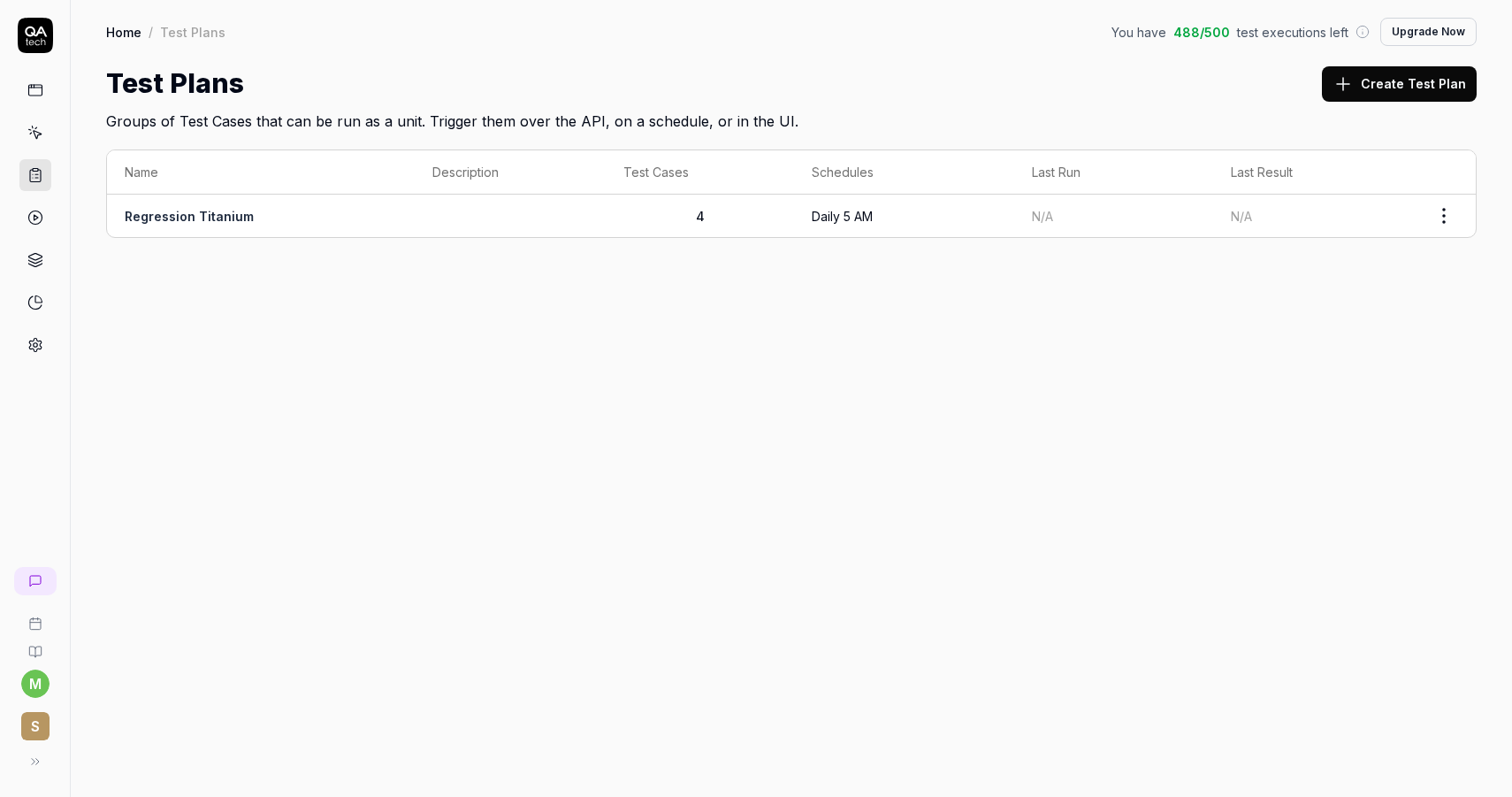
click at [188, 234] on td "Regression Titanium" at bounding box center [261, 215] width 308 height 43
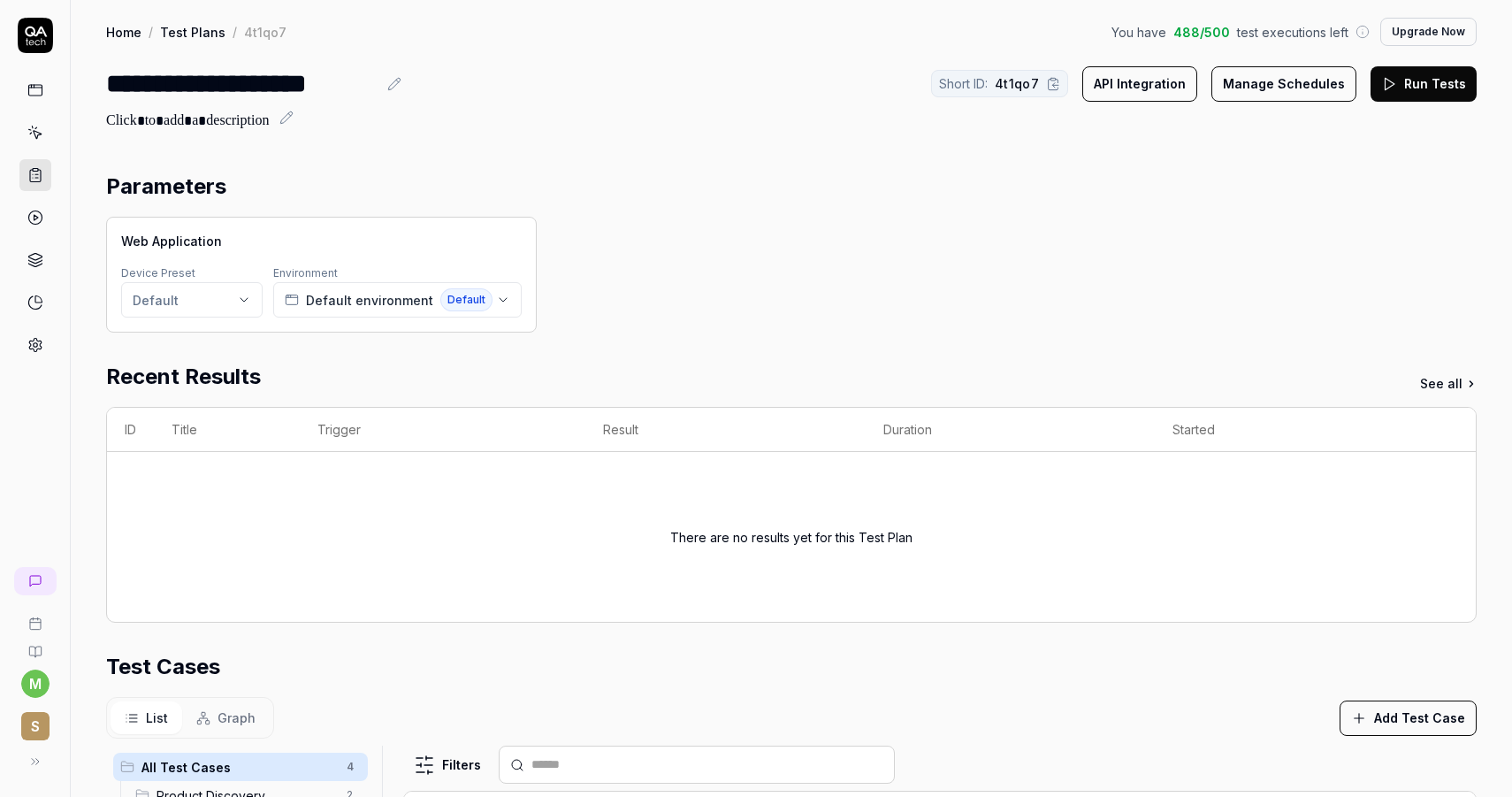
click at [1406, 98] on button "Run Tests" at bounding box center [1423, 84] width 106 height 36
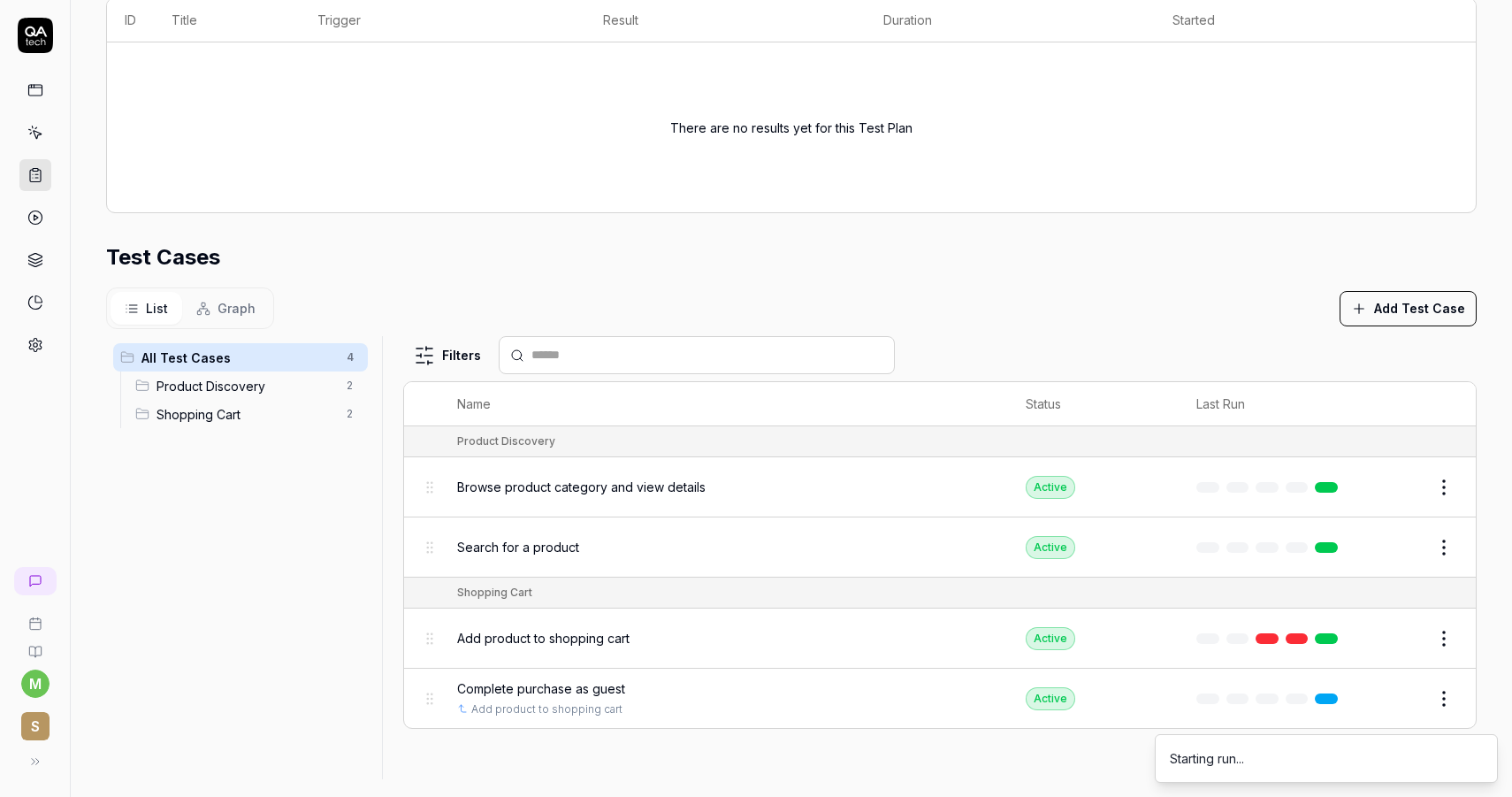
scroll to position [425, 0]
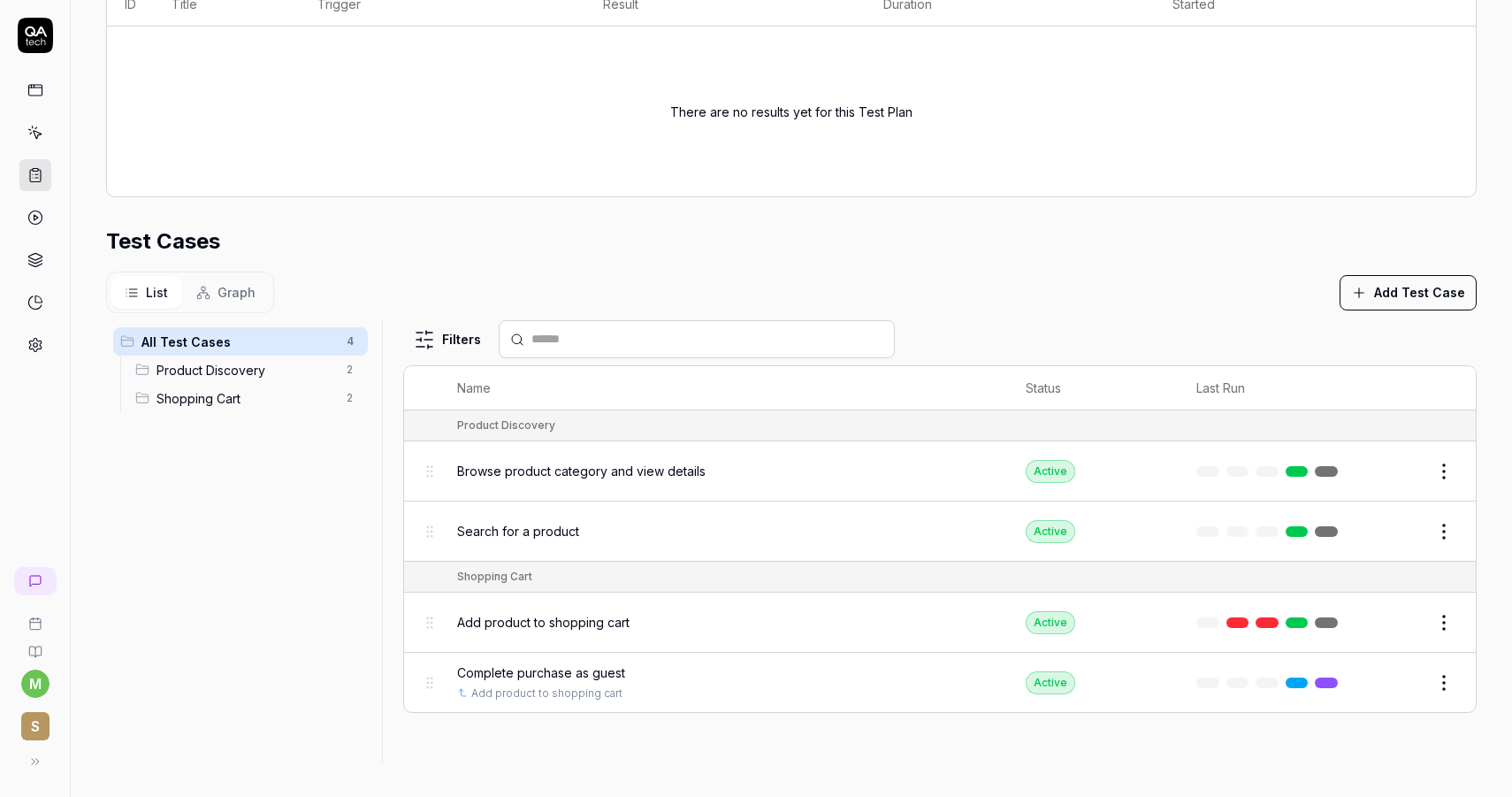
click at [234, 302] on button "Graph" at bounding box center [226, 293] width 88 height 33
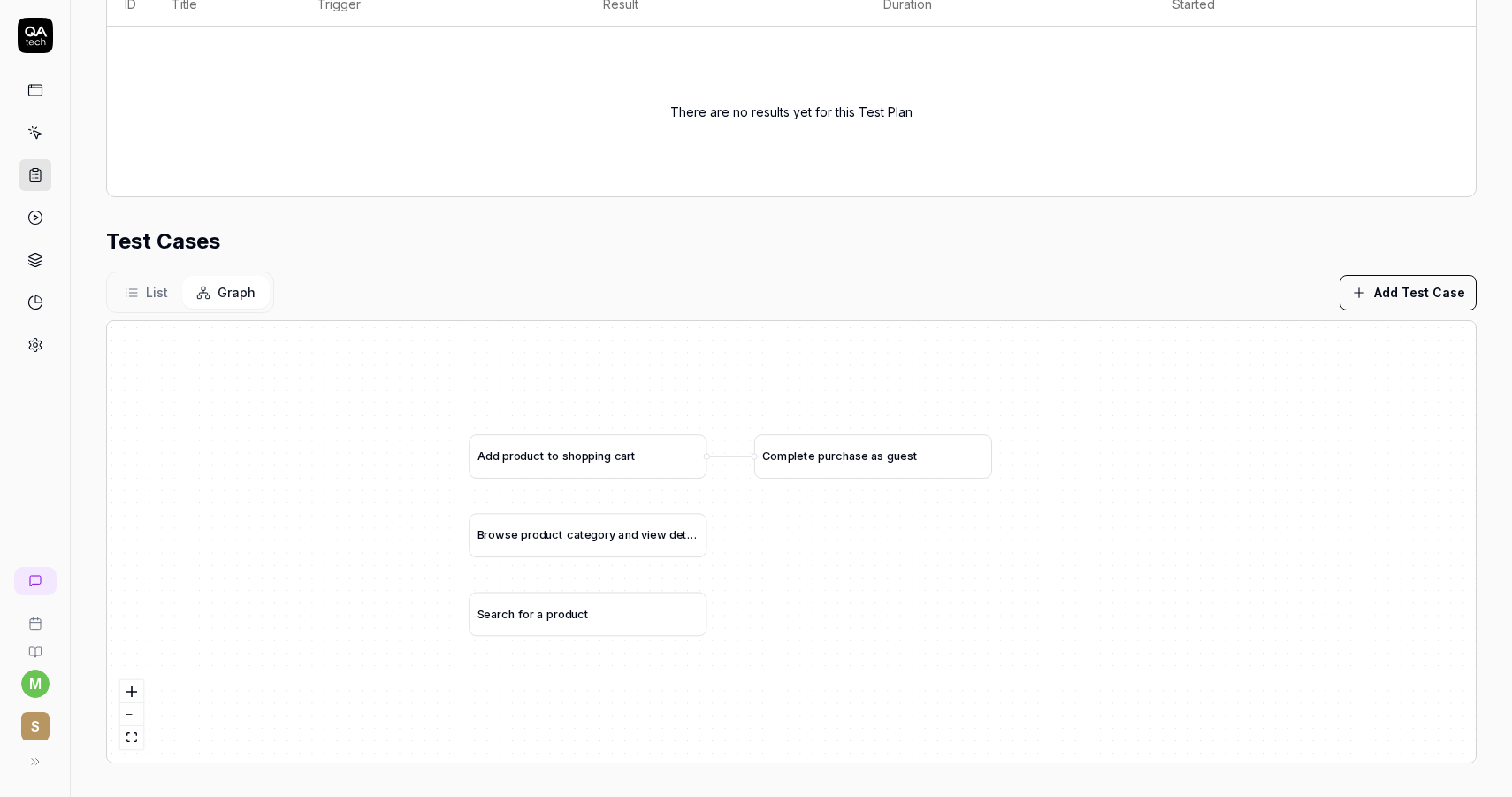
click at [154, 297] on span "List" at bounding box center [156, 292] width 22 height 18
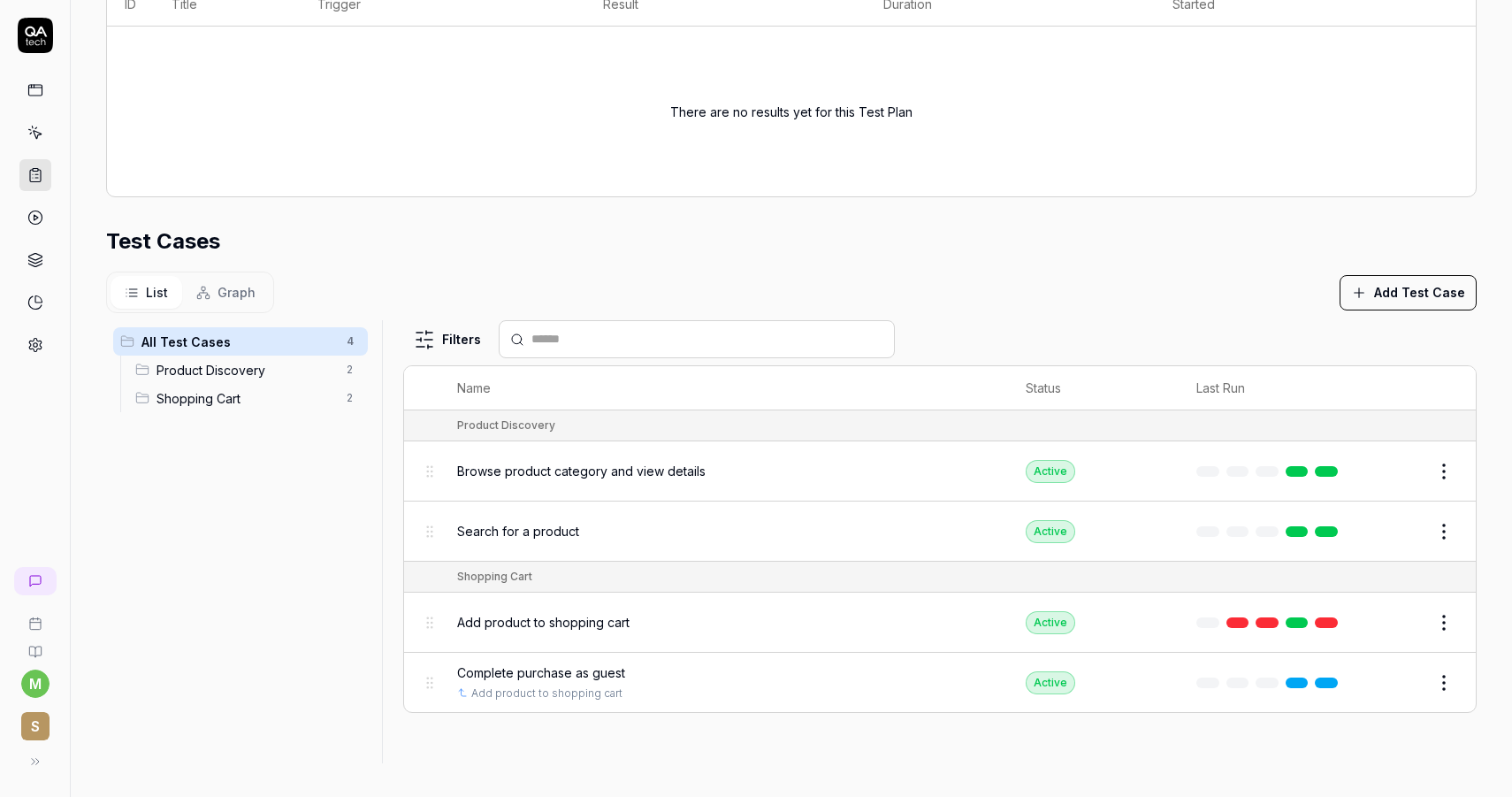
scroll to position [314, 0]
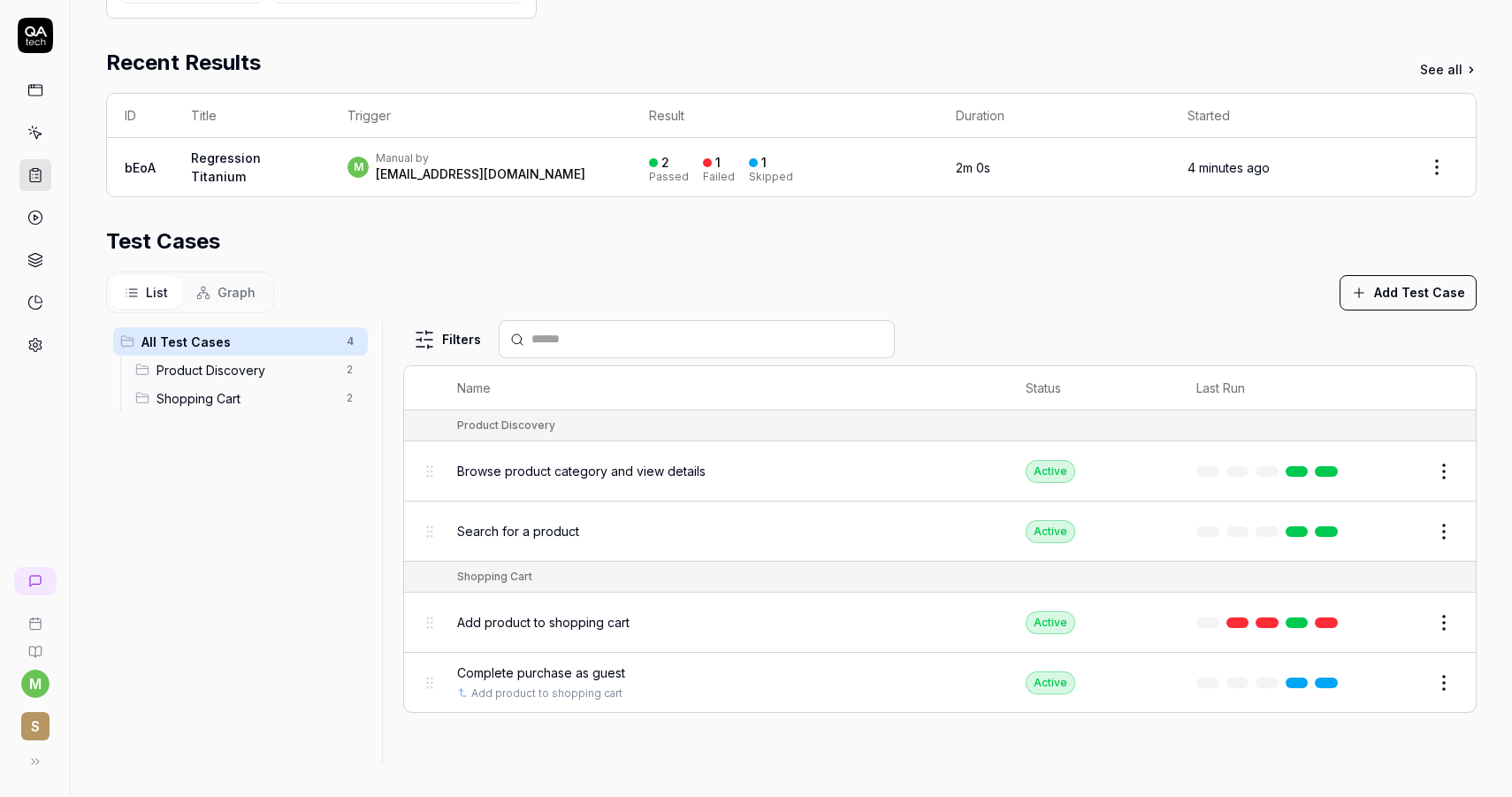
click at [1330, 620] on link at bounding box center [1326, 622] width 23 height 11
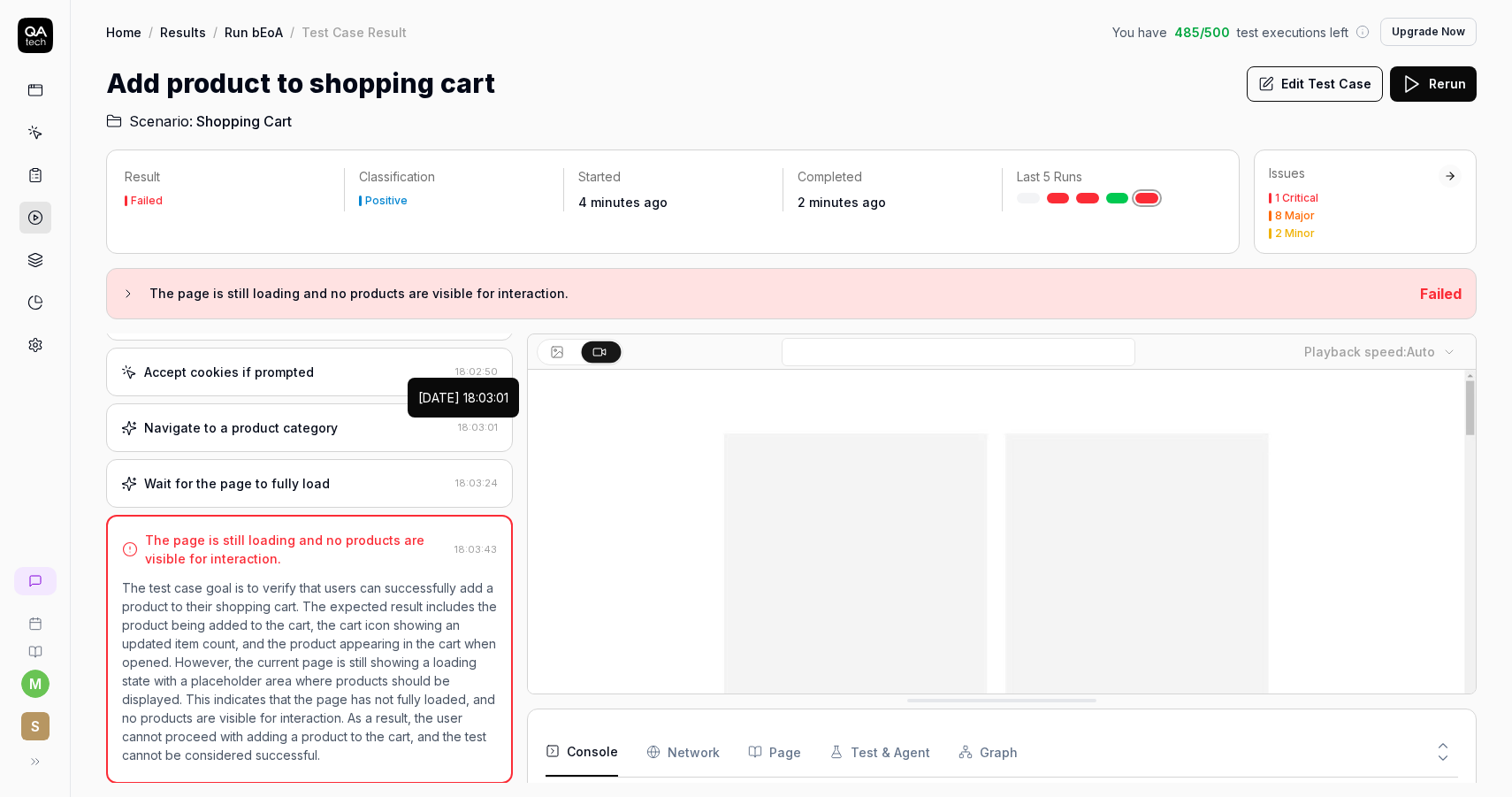
scroll to position [268, 0]
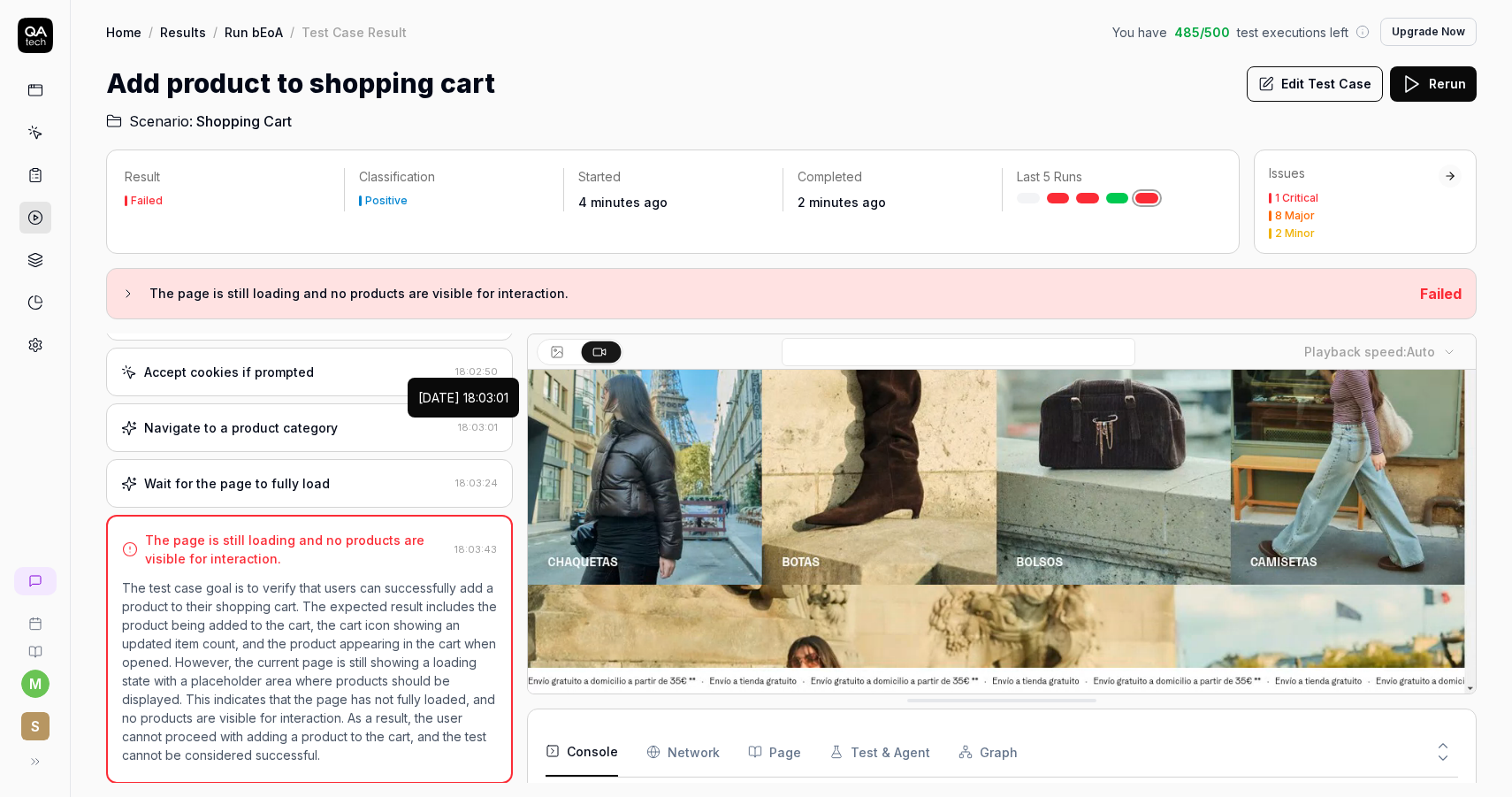
click at [696, 754] on Requests "Network" at bounding box center [683, 752] width 73 height 49
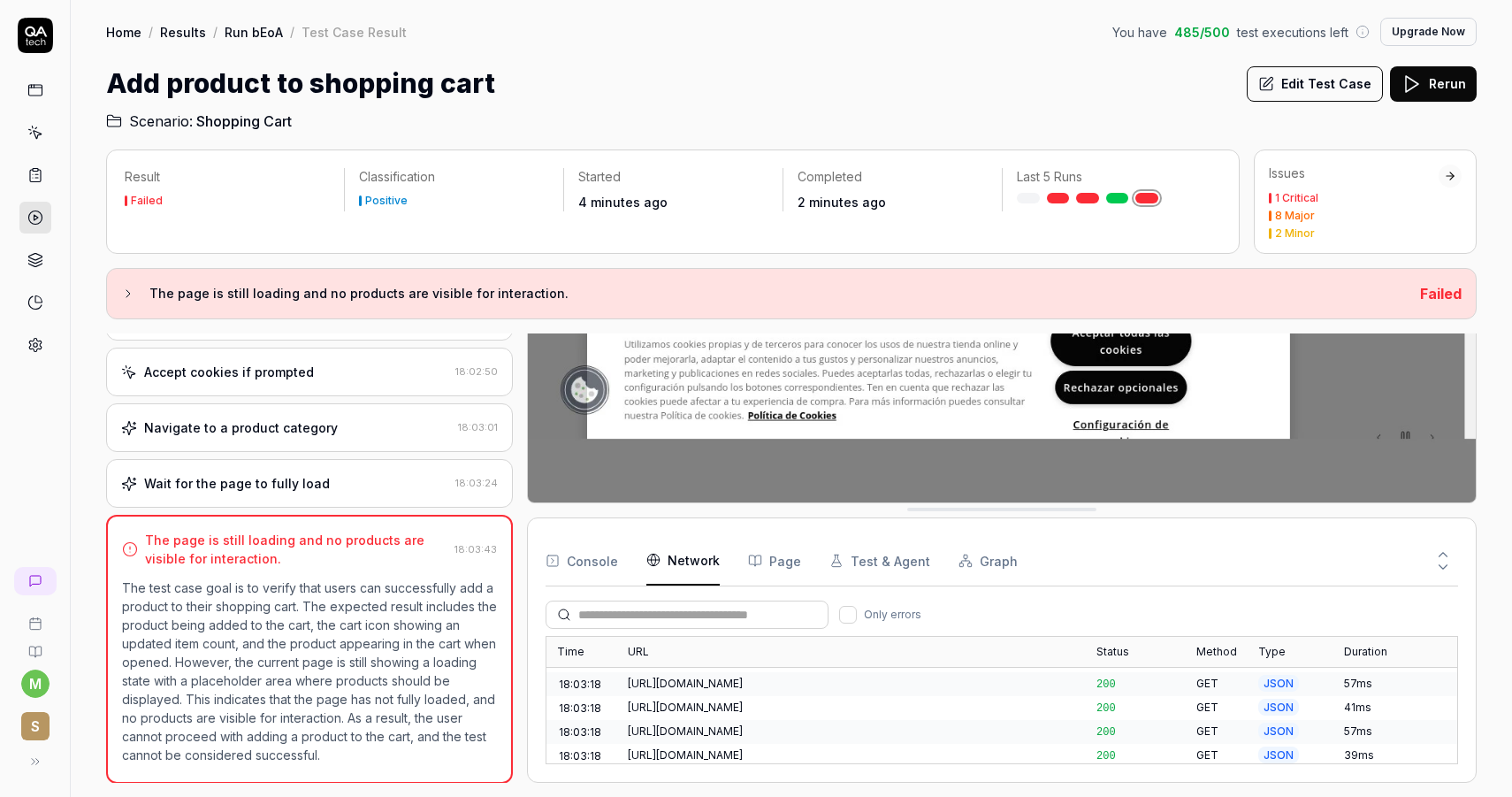
scroll to position [0, 0]
click at [589, 542] on button "Console" at bounding box center [581, 560] width 72 height 49
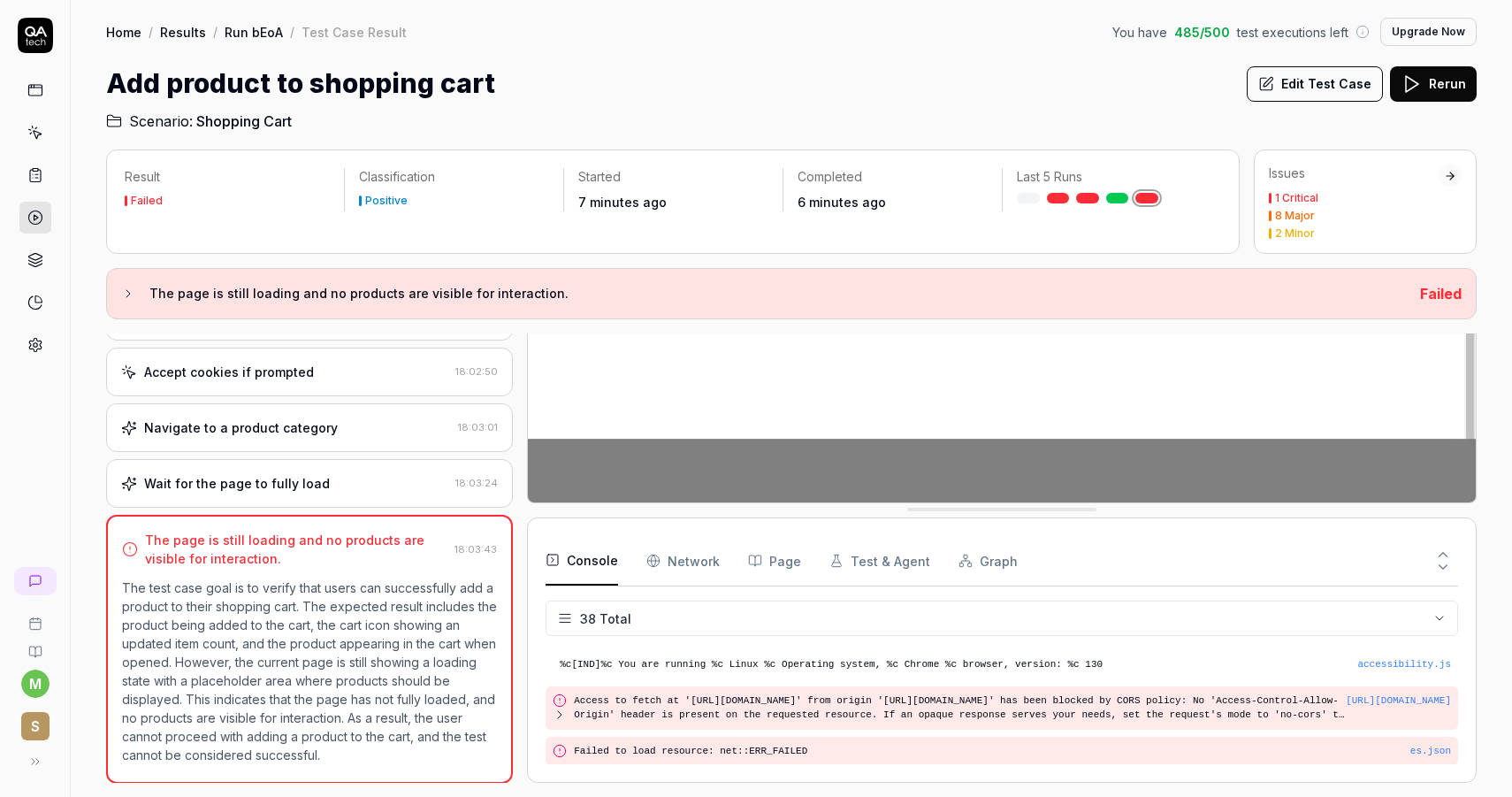
scroll to position [1378, 0]
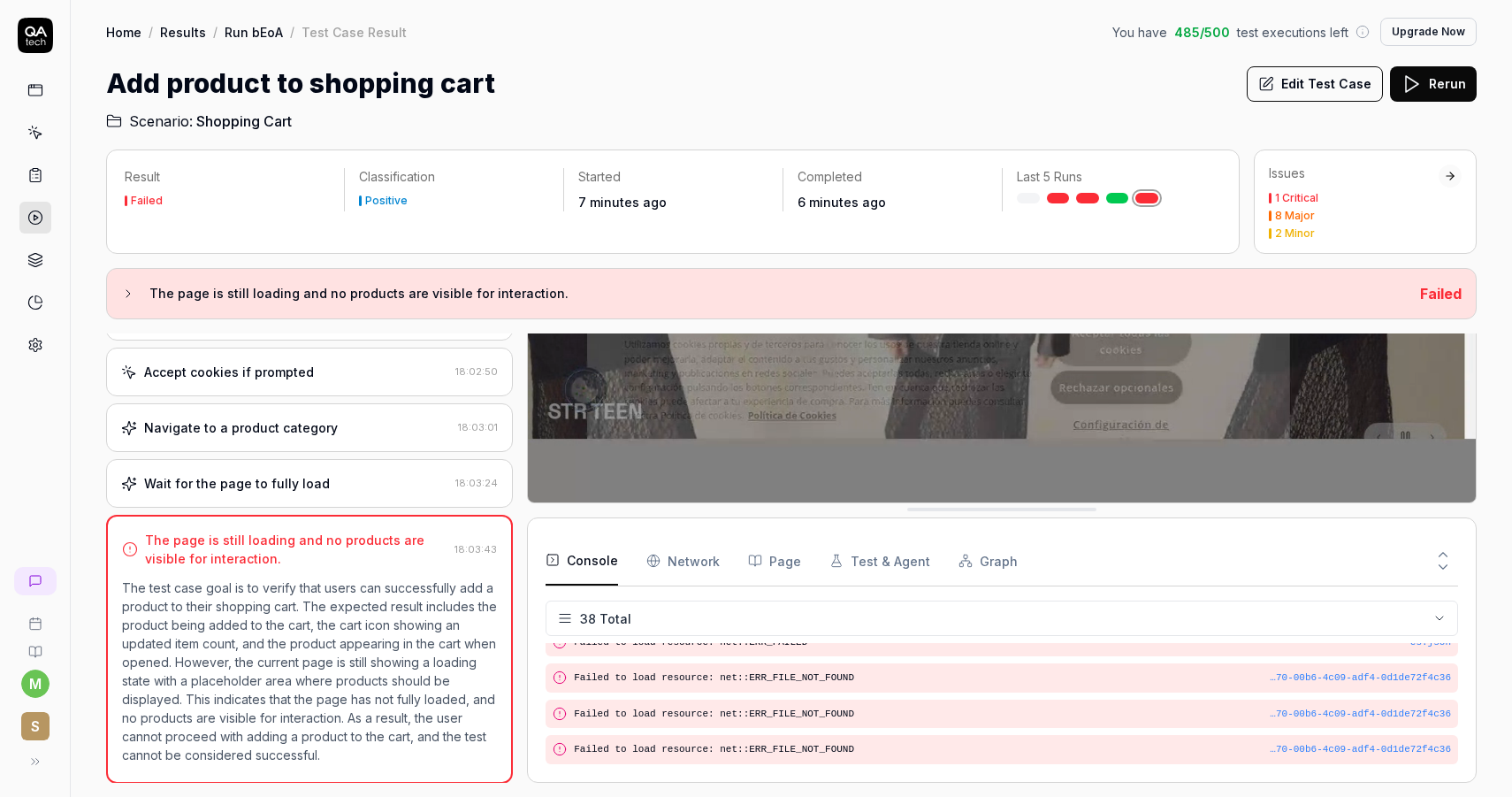
click at [1440, 555] on icon at bounding box center [1443, 555] width 8 height 5
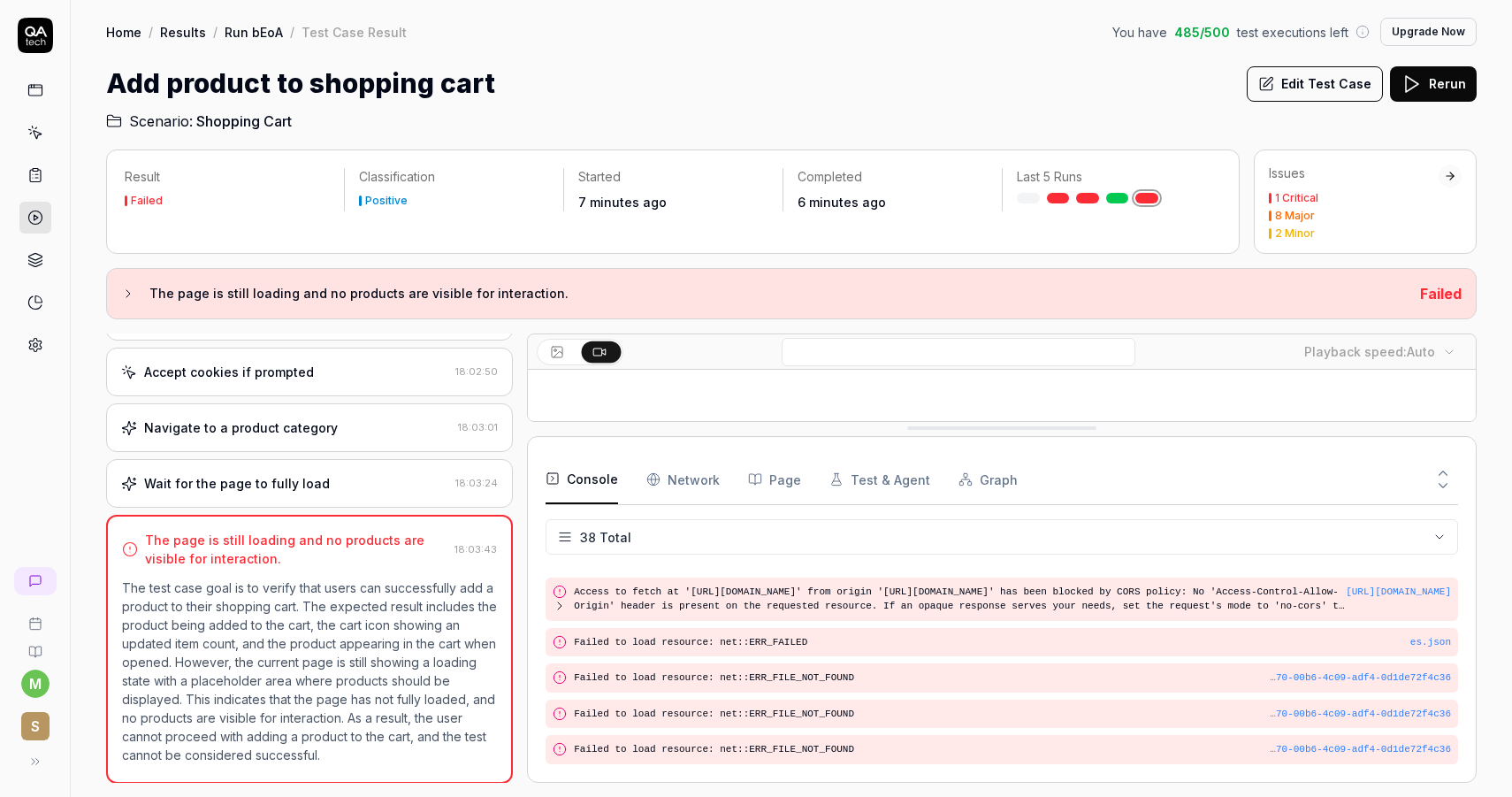
scroll to position [0, 0]
click at [1447, 467] on icon at bounding box center [1442, 473] width 15 height 15
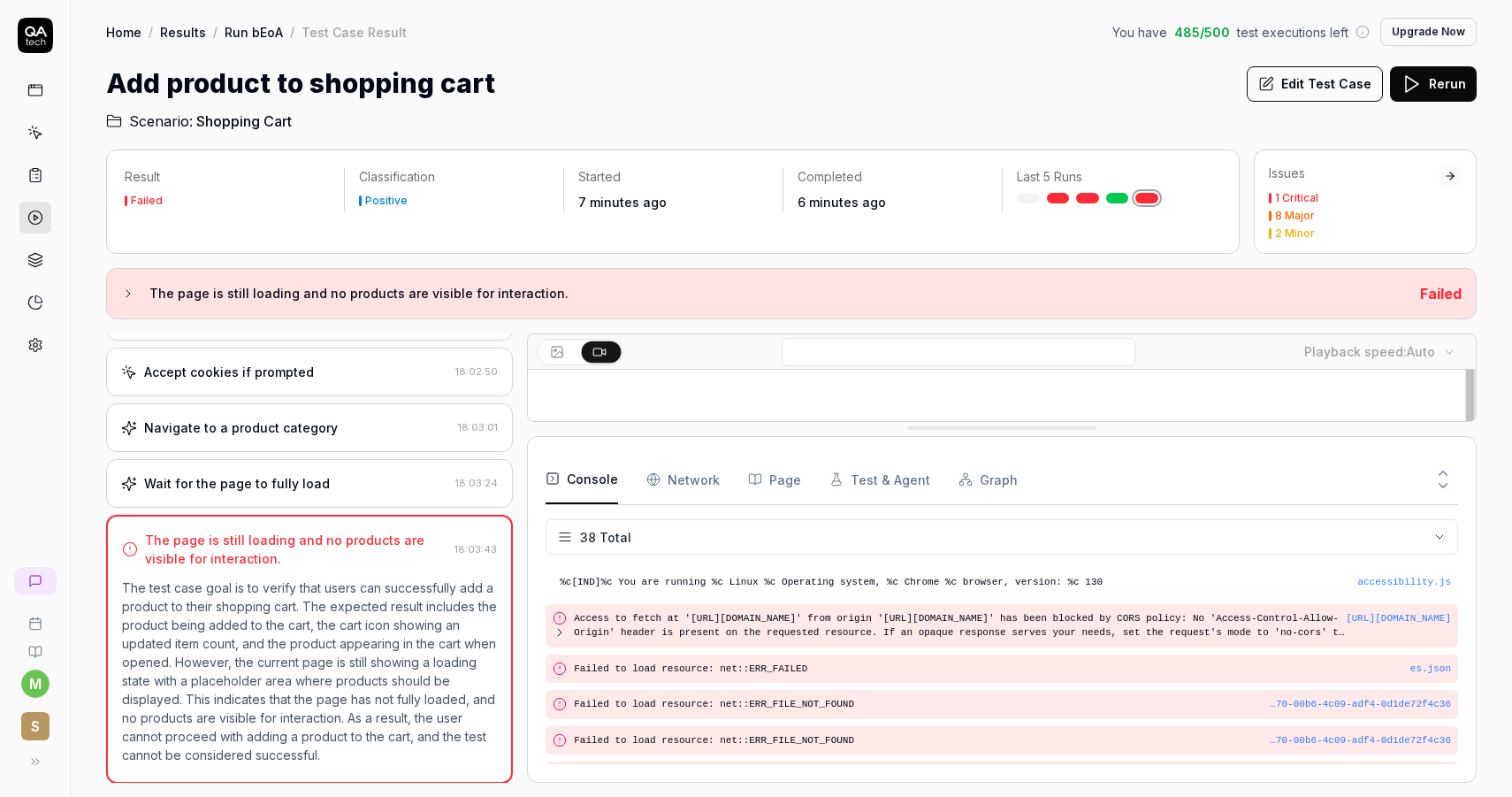
scroll to position [1254, 0]
click at [1350, 183] on div "Issues 1 Critical 8 Major 2 Minor" at bounding box center [1354, 201] width 170 height 74
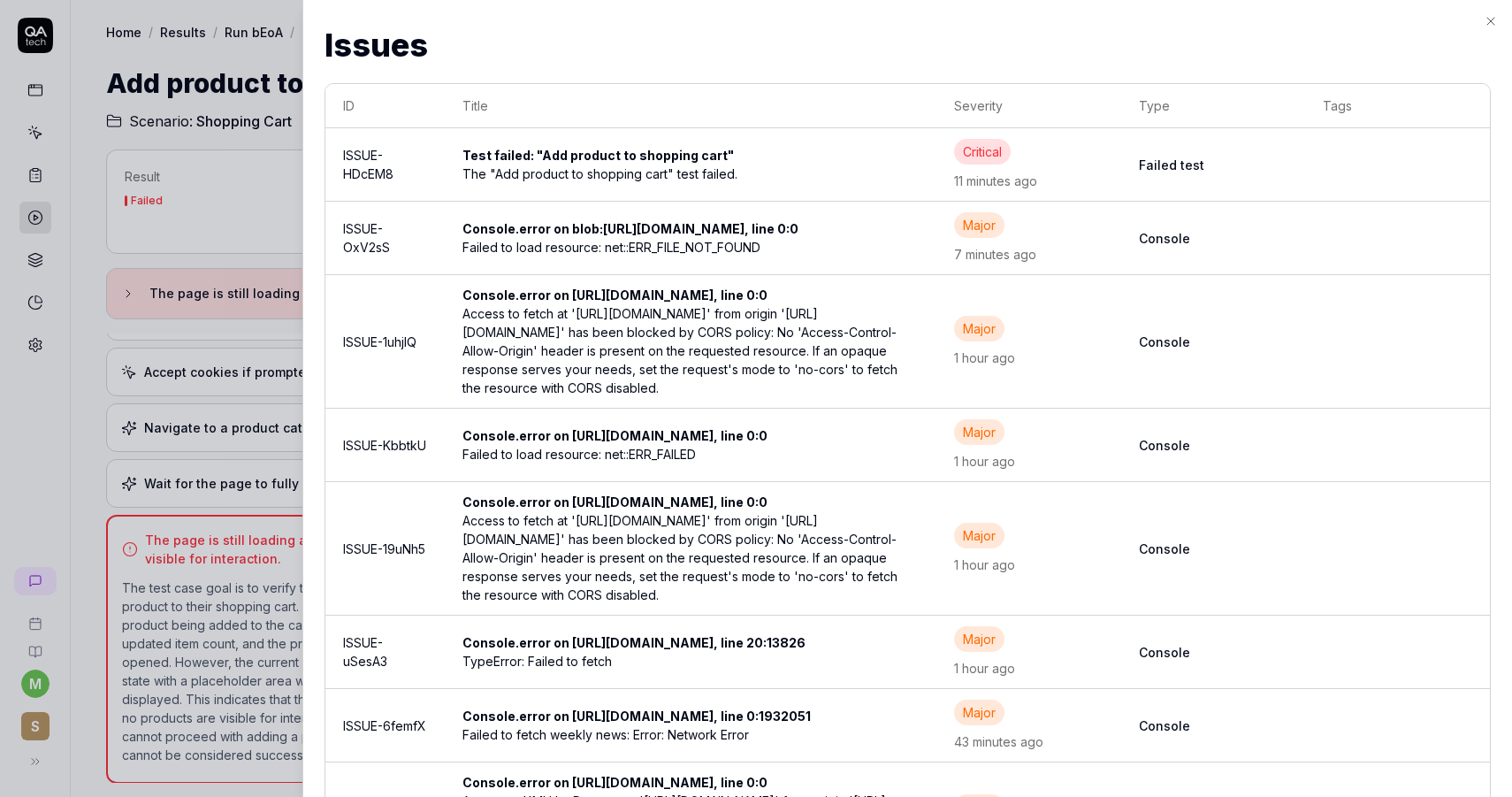
click at [284, 278] on div at bounding box center [756, 398] width 1512 height 797
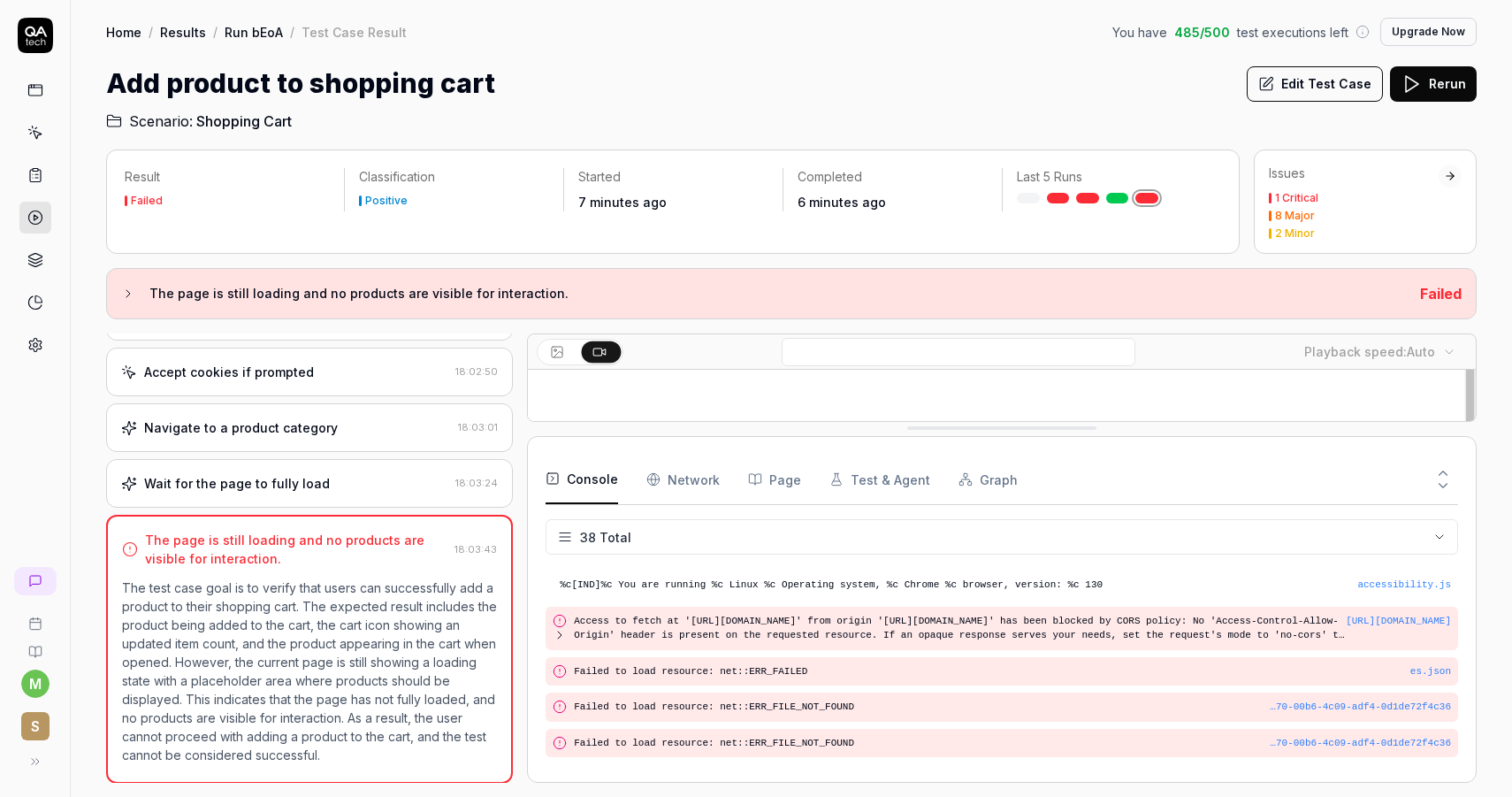
click at [127, 295] on icon at bounding box center [128, 293] width 4 height 7
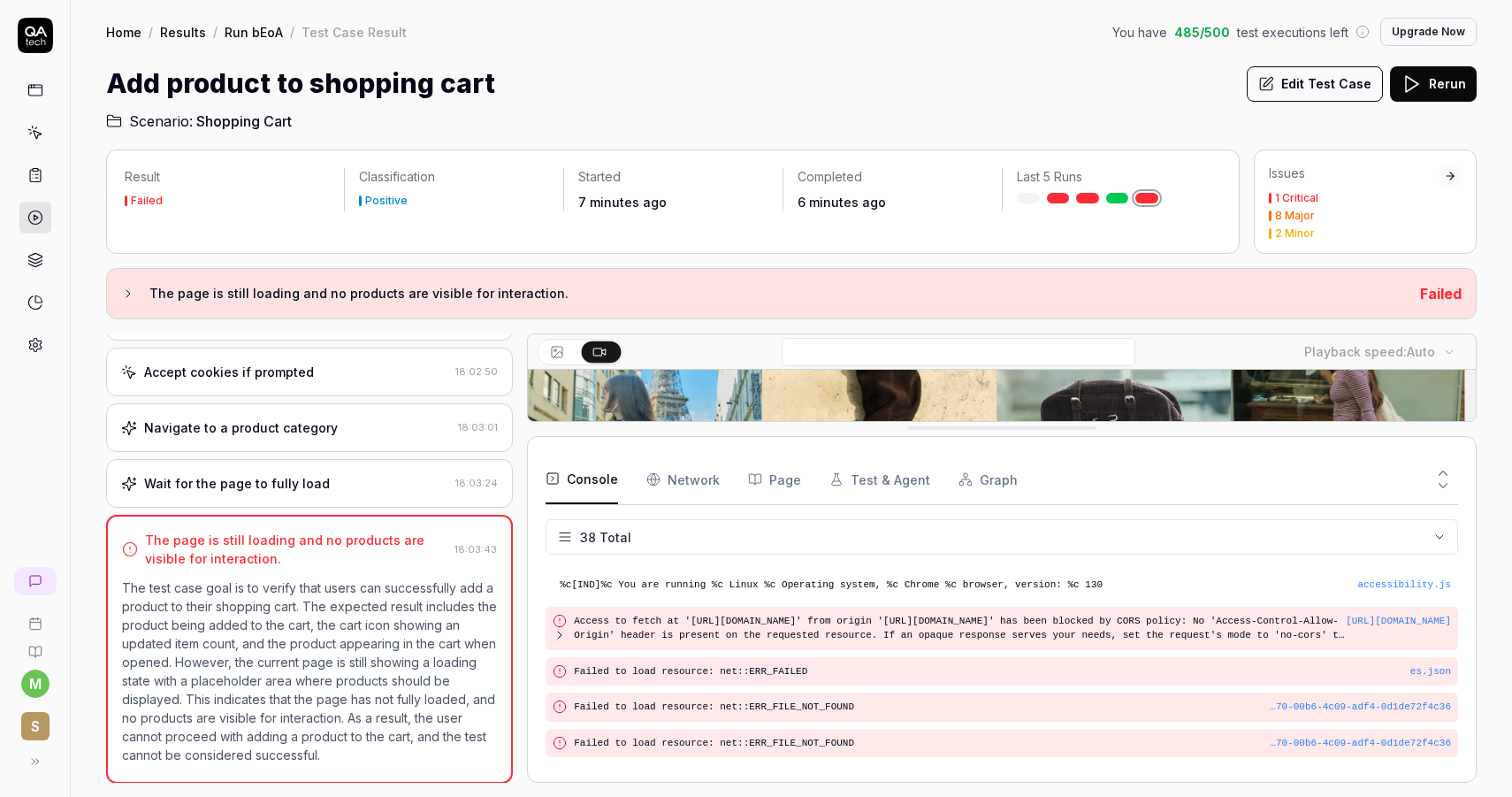
scroll to position [1378, 0]
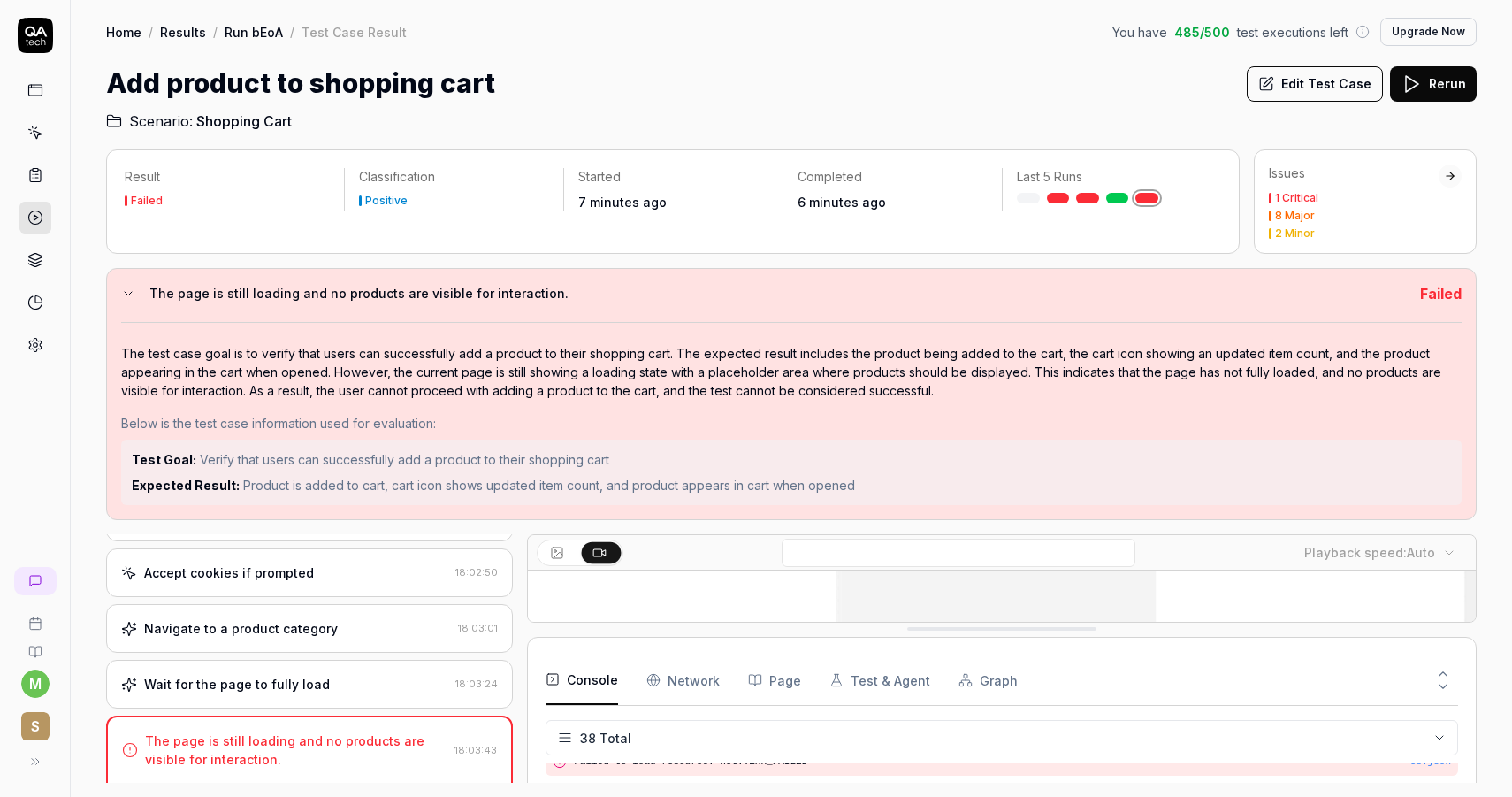
click at [1467, 280] on div "The page is still loading and no products are visible for interaction. Failed T…" at bounding box center [791, 393] width 1370 height 252
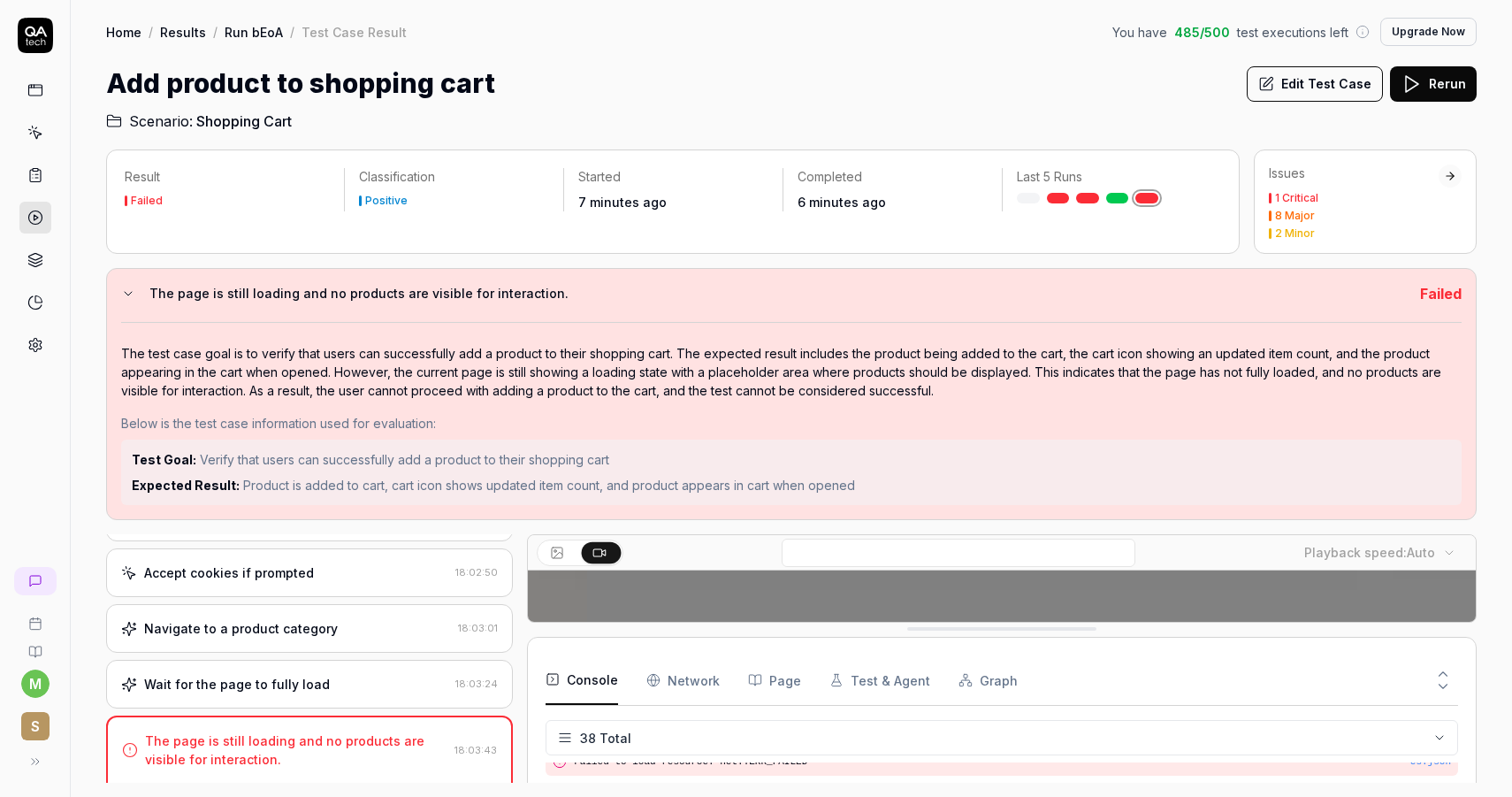
scroll to position [505, 0]
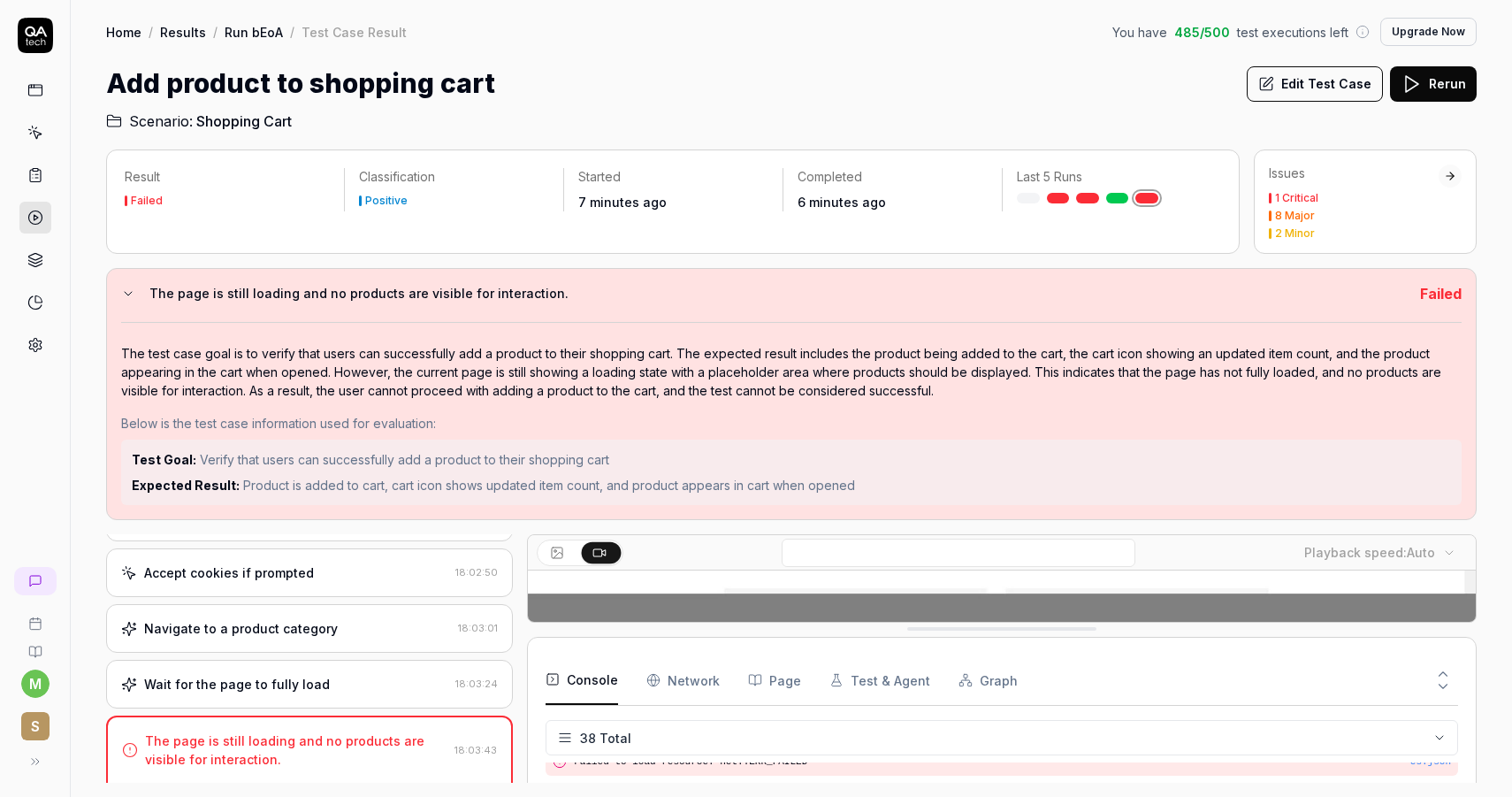
click at [128, 292] on icon at bounding box center [127, 294] width 14 height 14
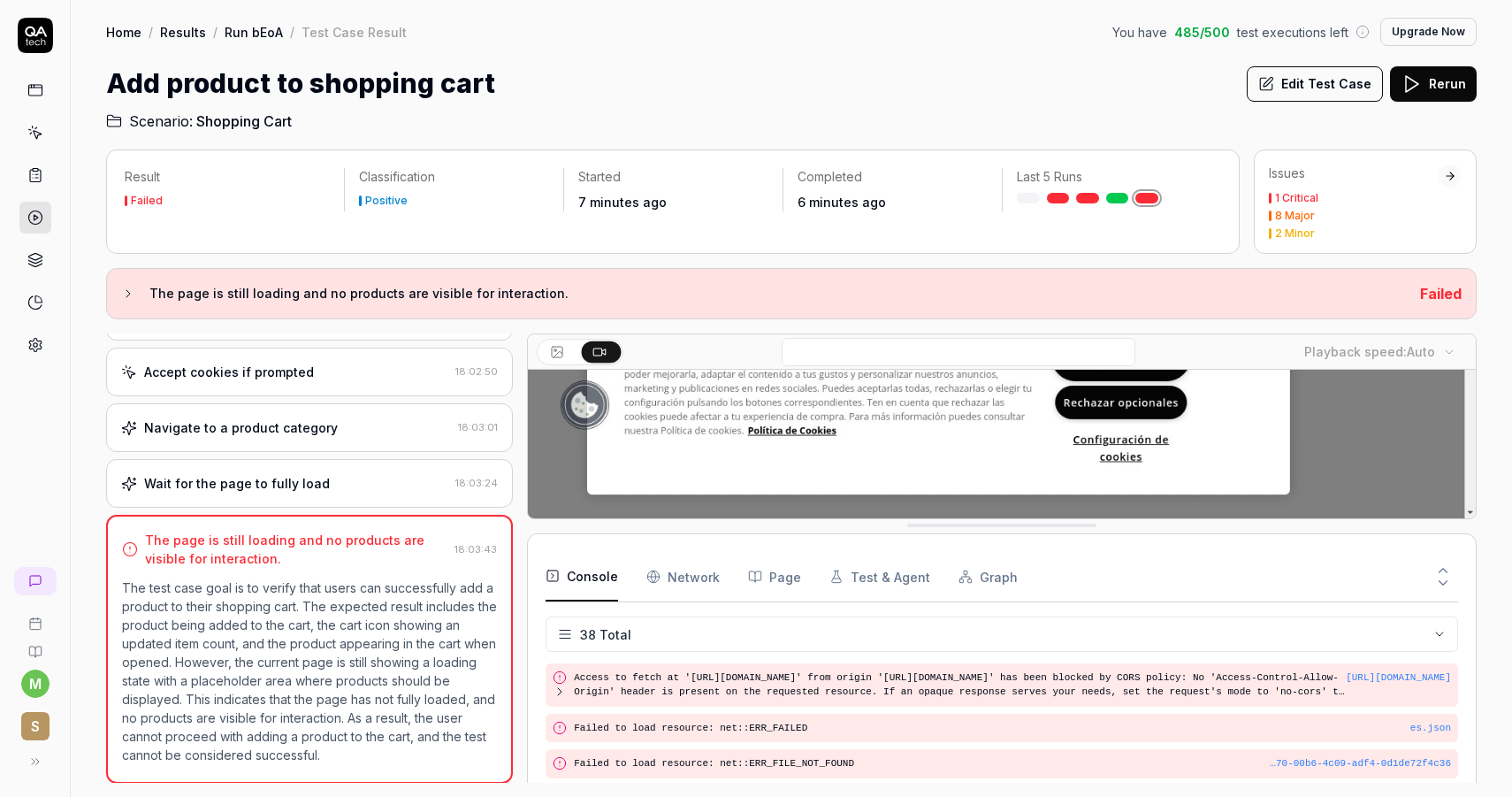
scroll to position [1378, 0]
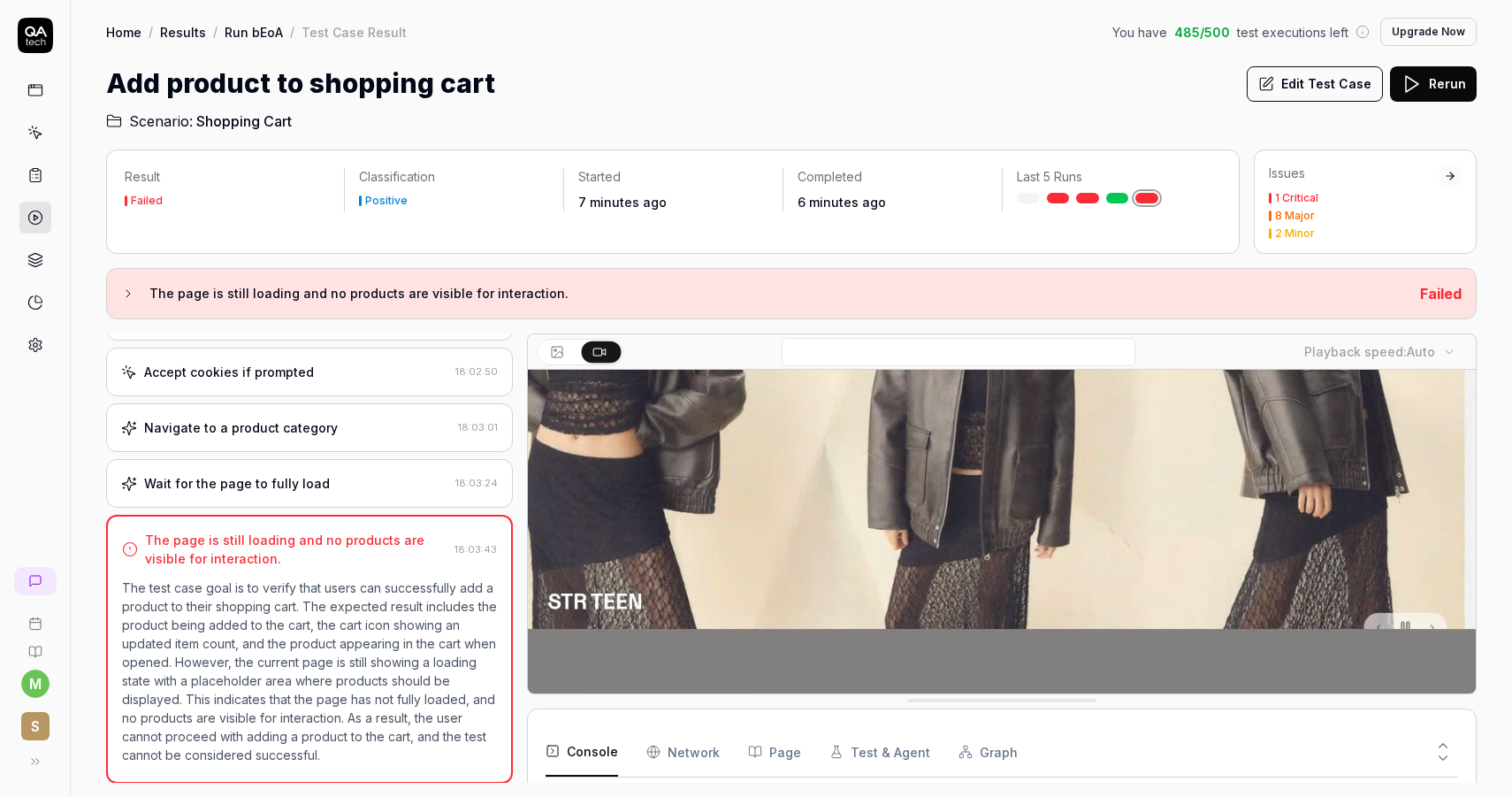
drag, startPoint x: 1021, startPoint y: 429, endPoint x: 1006, endPoint y: 708, distance: 279.4
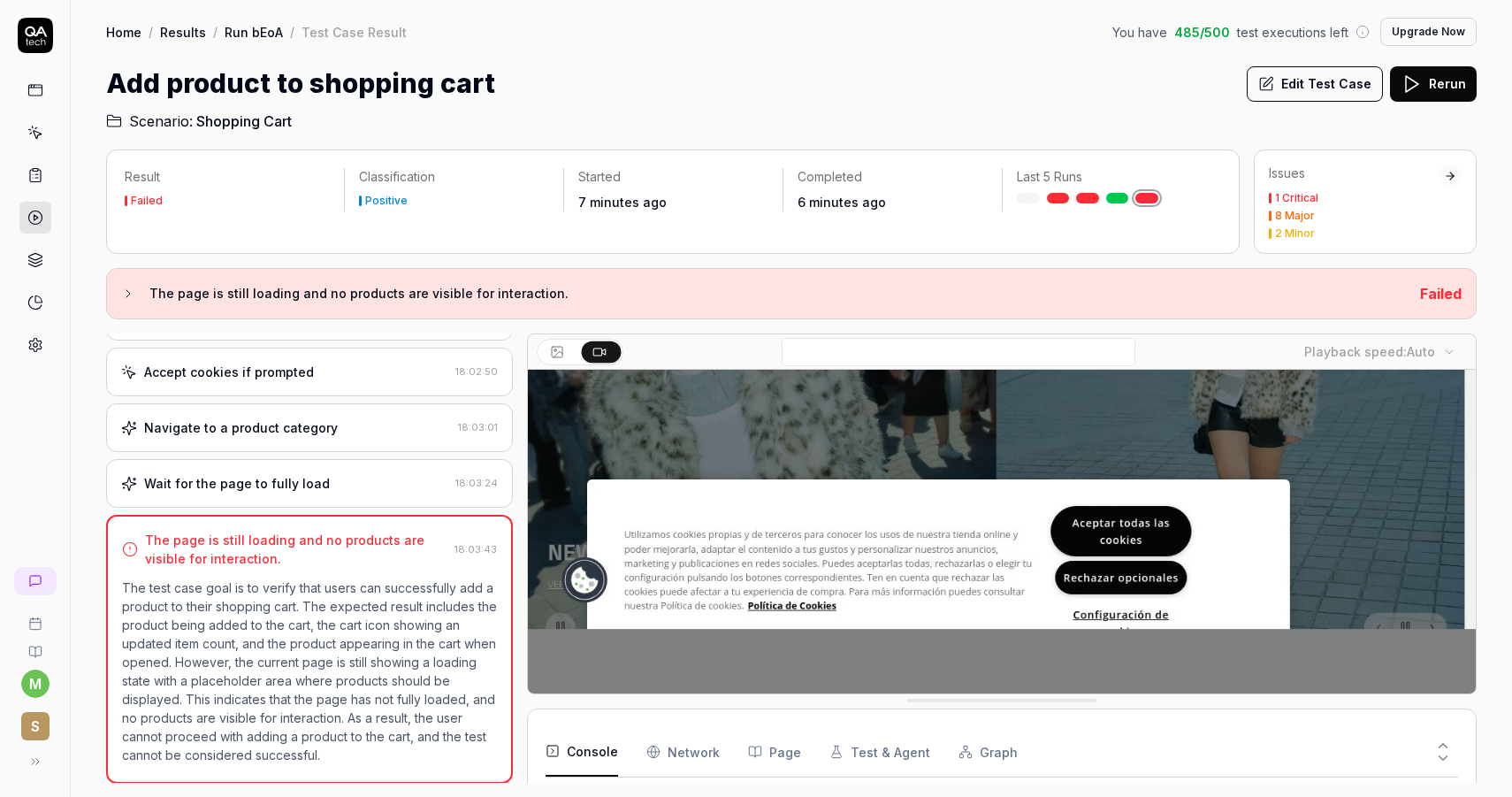
scroll to position [268, 0]
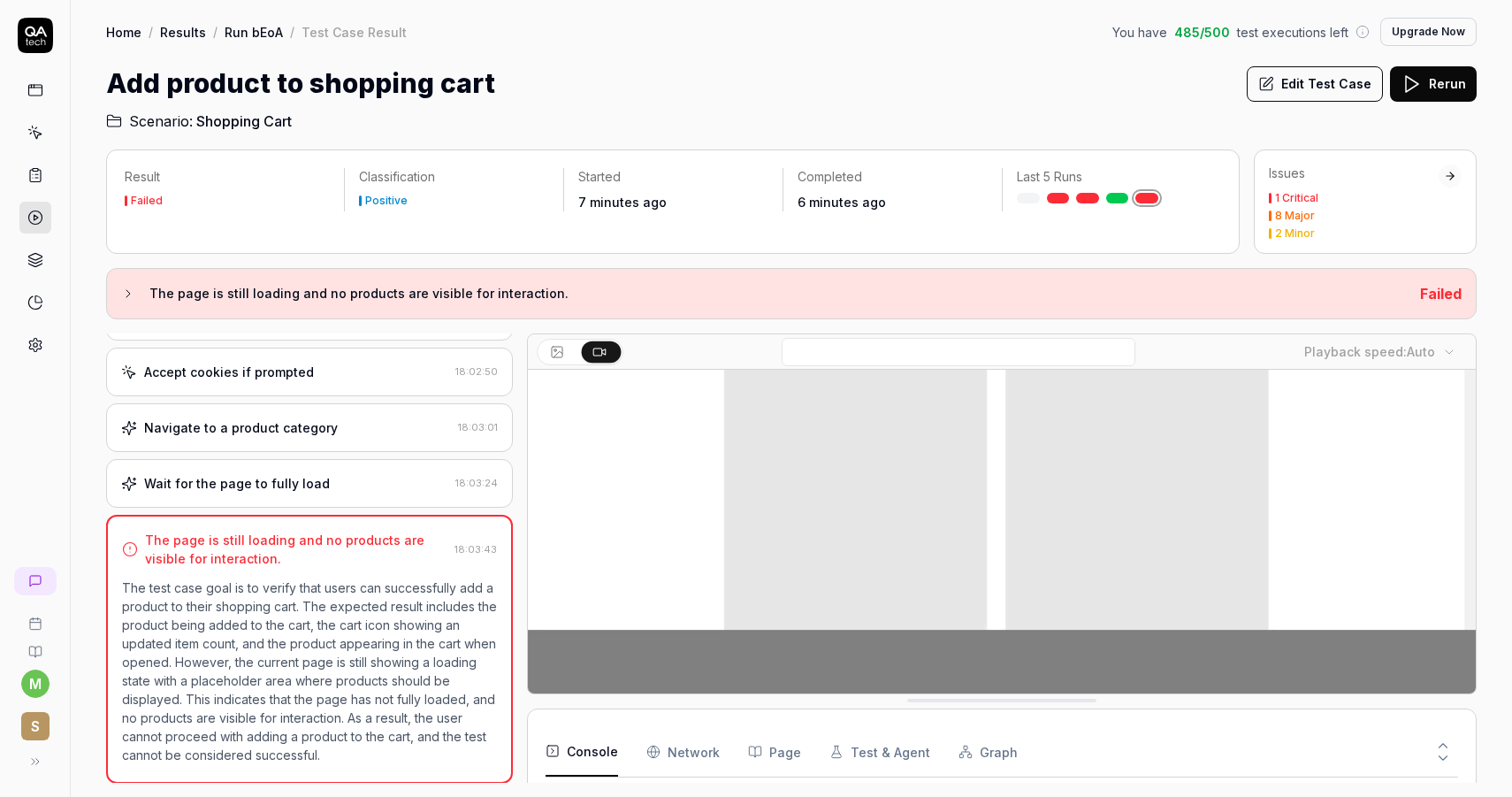
click at [1443, 350] on body "m S Home / Results / Run bEoA / Test Case Result You have 485 / 500 test execut…" at bounding box center [756, 398] width 1512 height 797
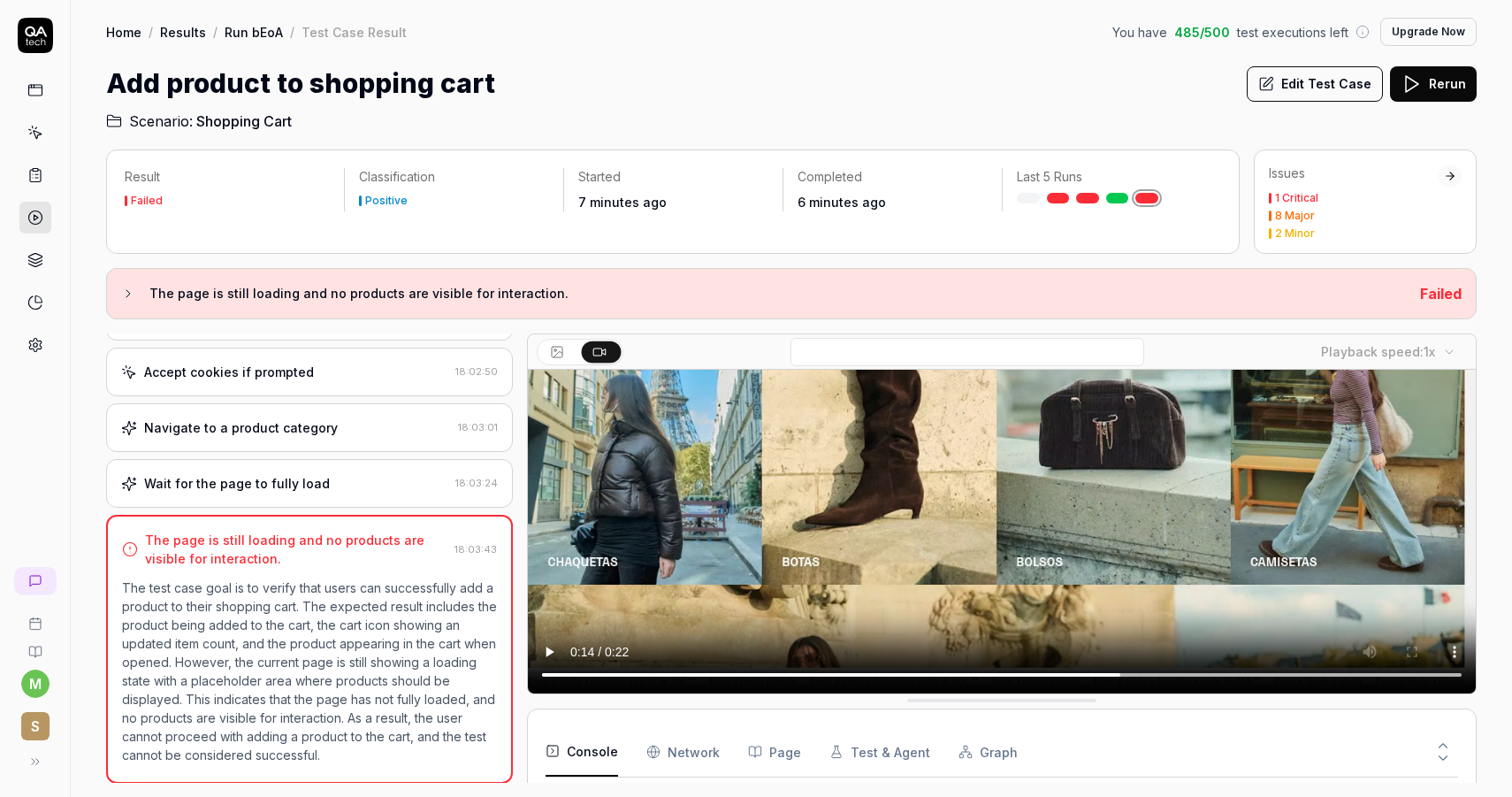
click at [854, 693] on div "Playback speed: 1x" at bounding box center [1001, 514] width 949 height 361
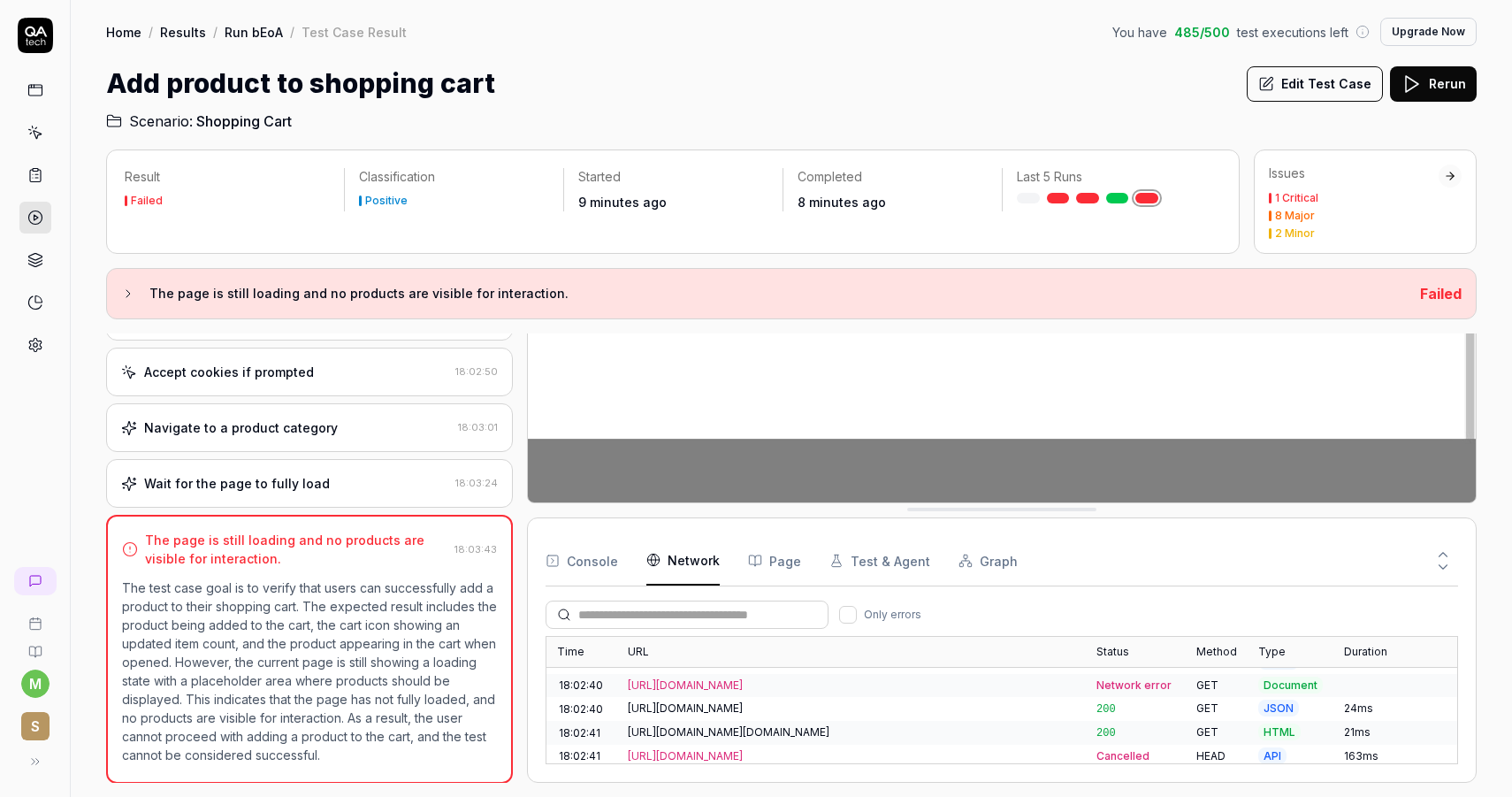
scroll to position [955, 0]
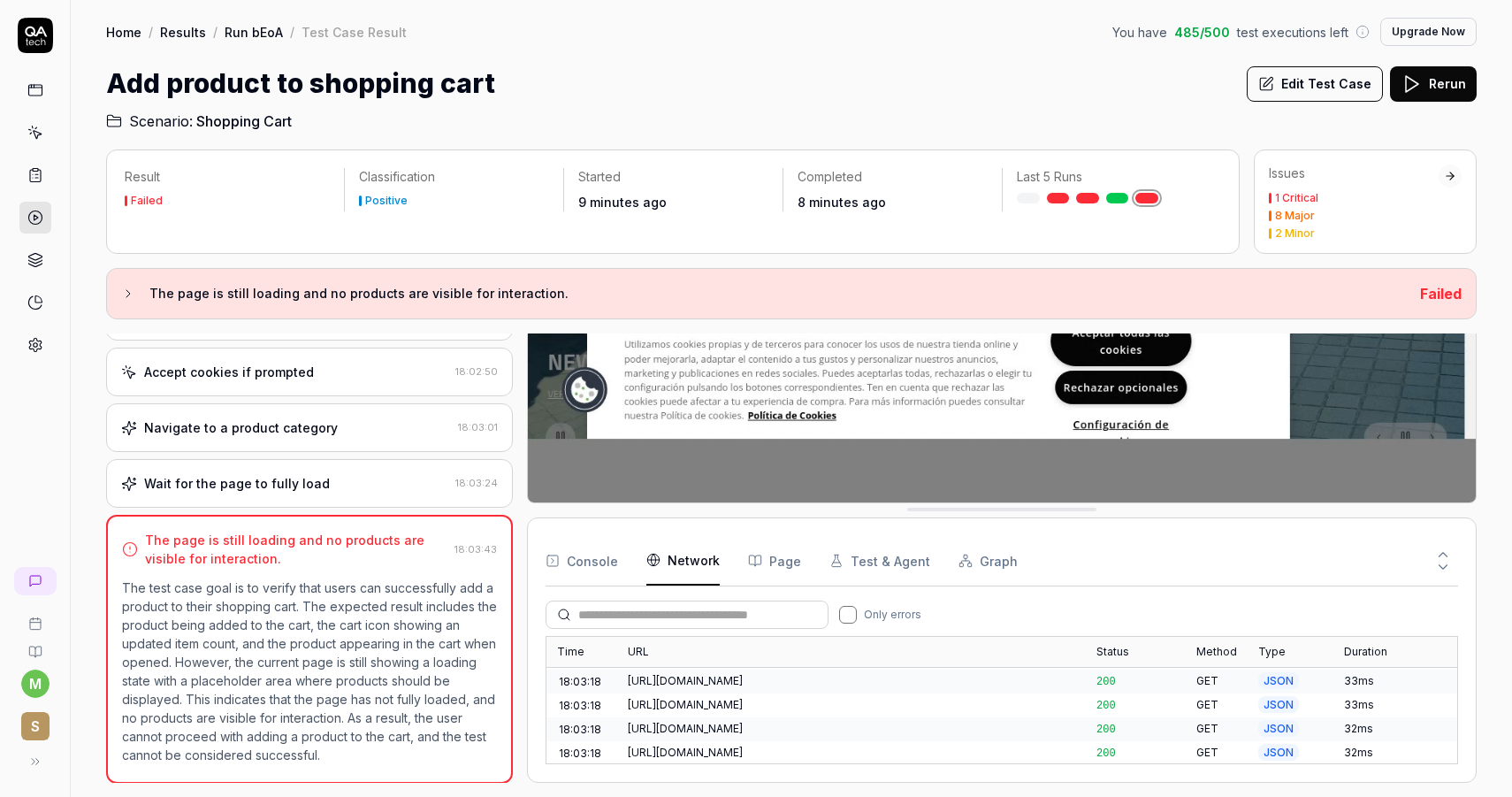
click at [844, 613] on button "Only errors" at bounding box center [848, 614] width 17 height 17
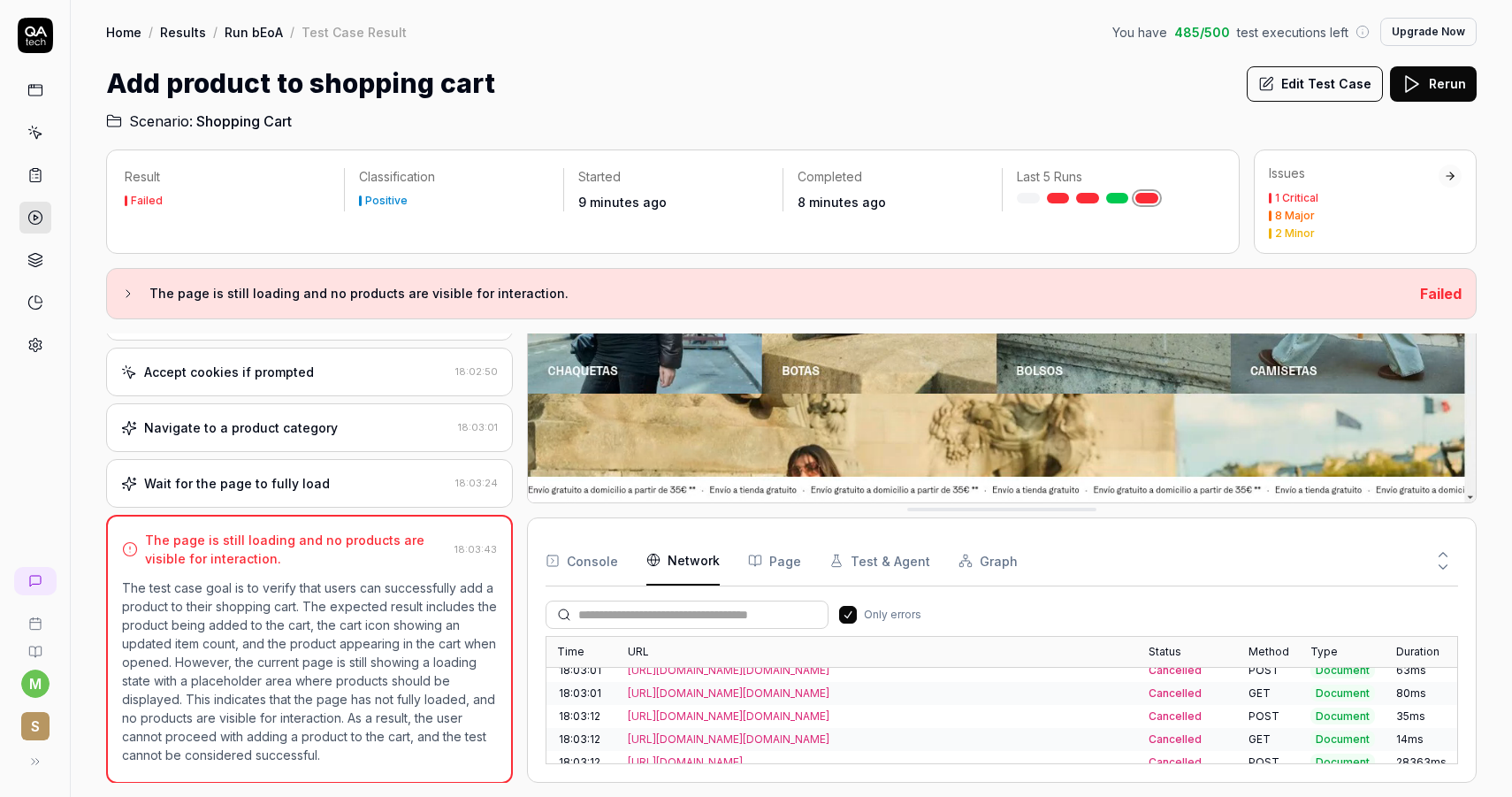
scroll to position [205, 0]
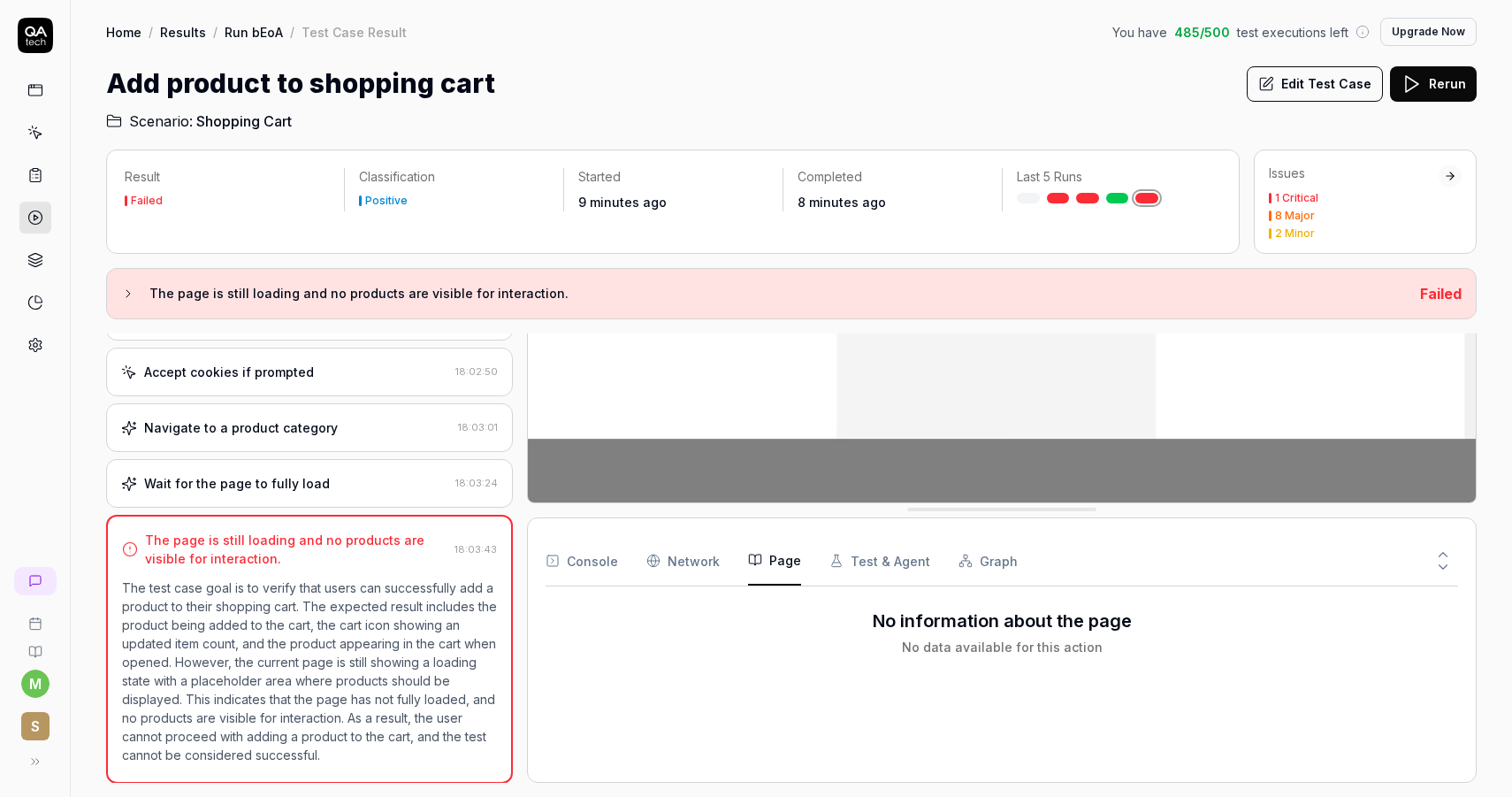
click at [754, 567] on button "Page" at bounding box center [774, 560] width 53 height 49
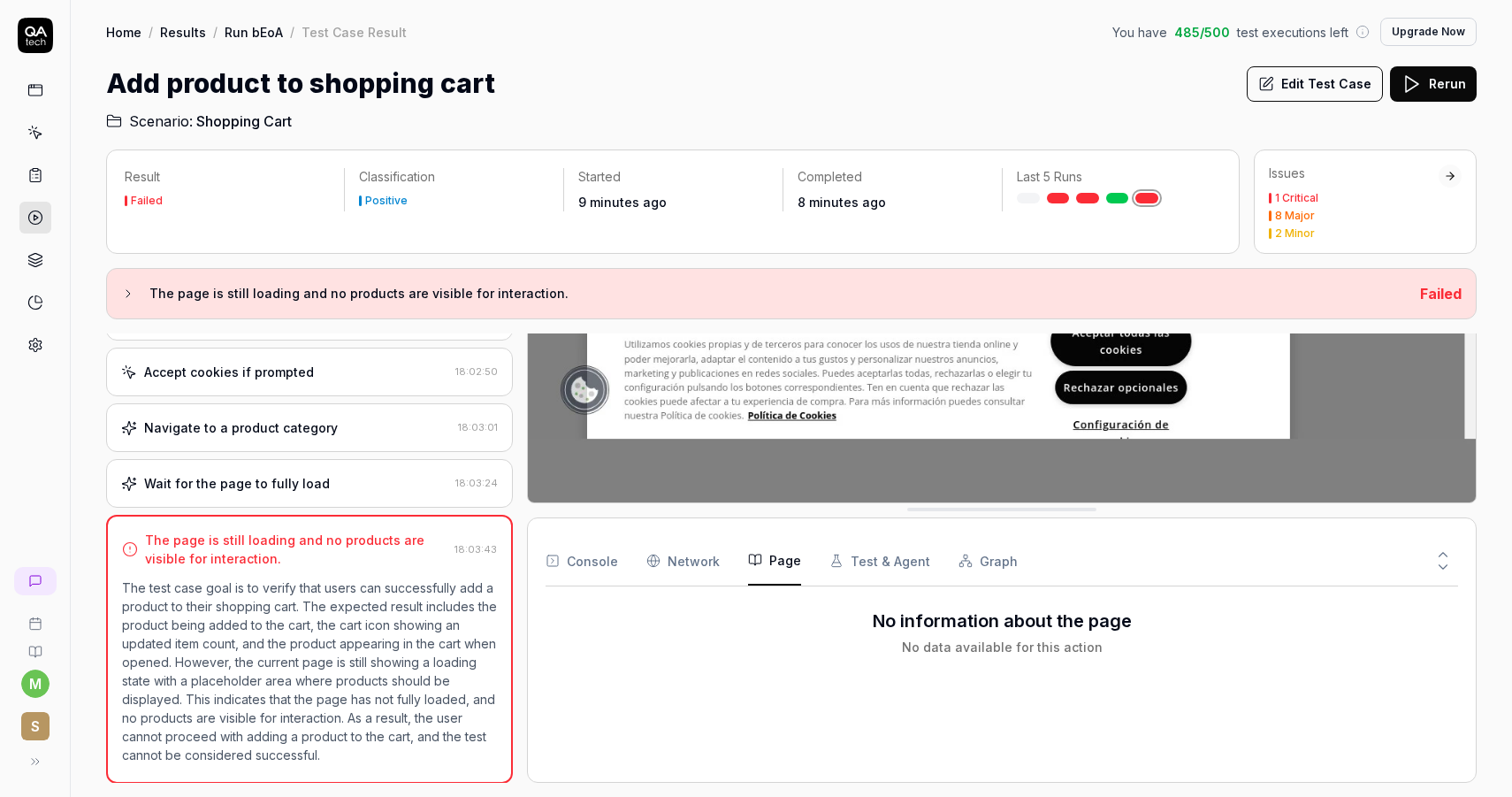
click at [846, 567] on button "Test & Agent" at bounding box center [880, 560] width 100 height 49
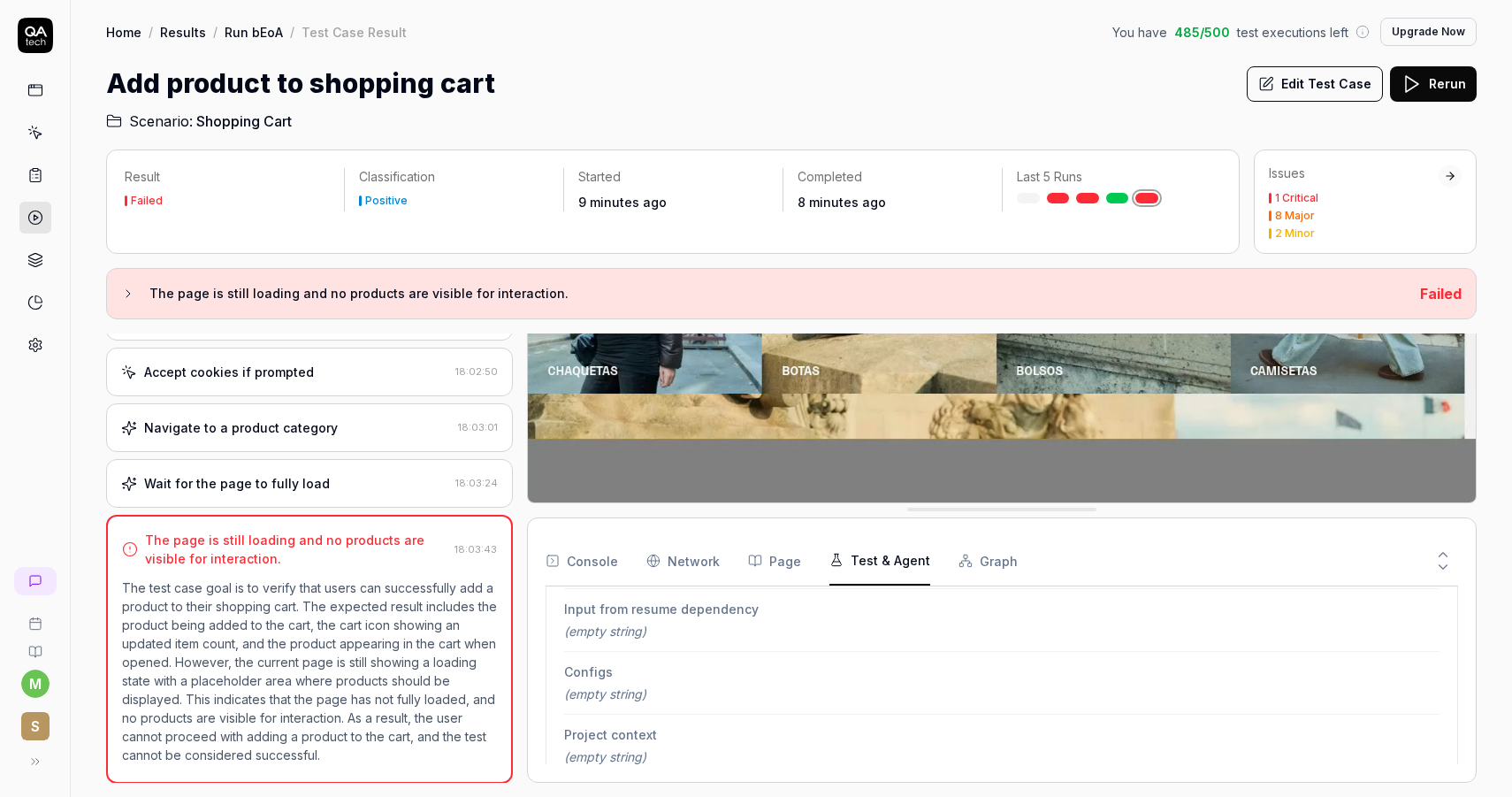
scroll to position [537, 0]
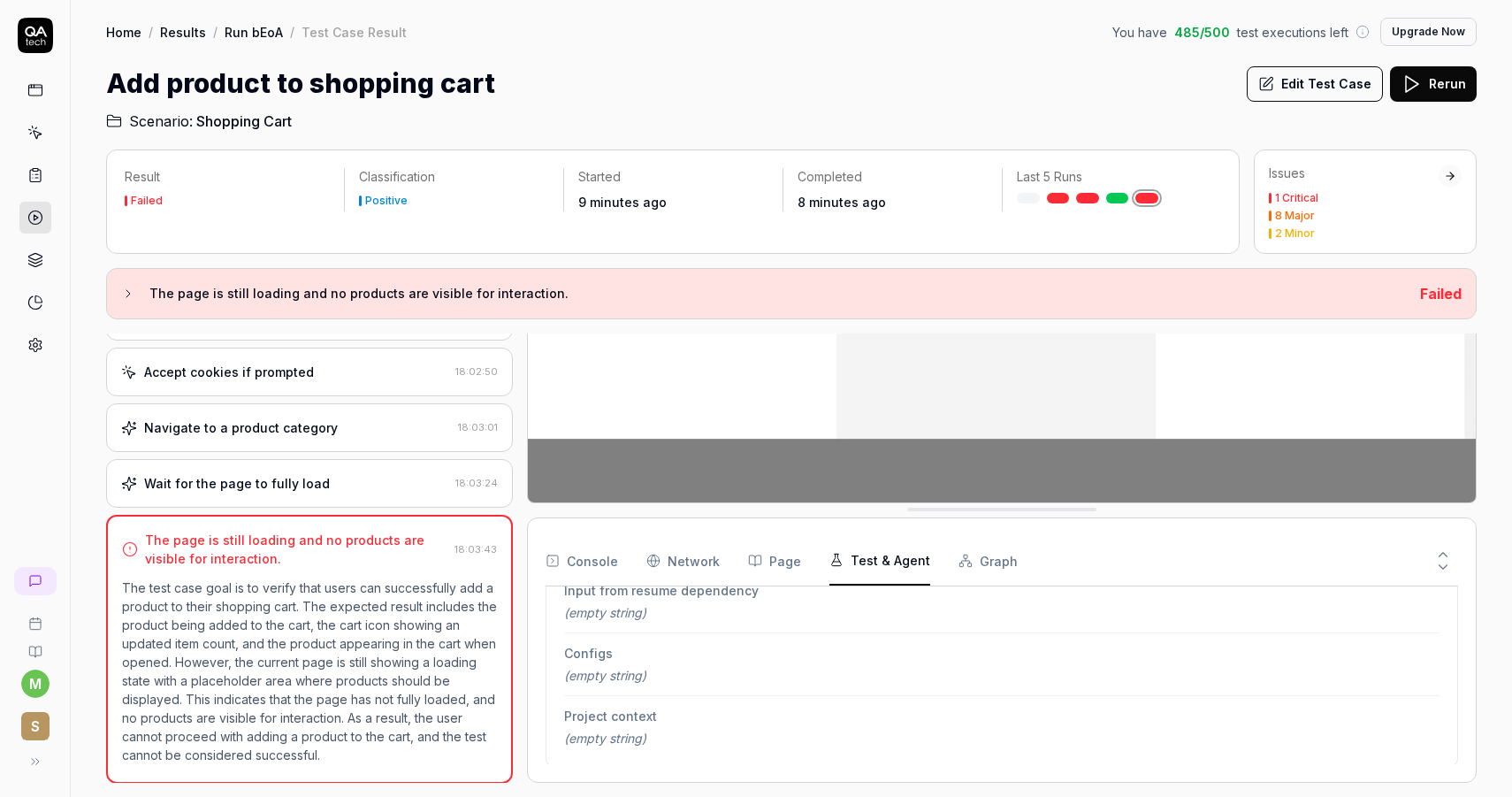
click at [1002, 569] on button "Graph" at bounding box center [987, 560] width 59 height 49
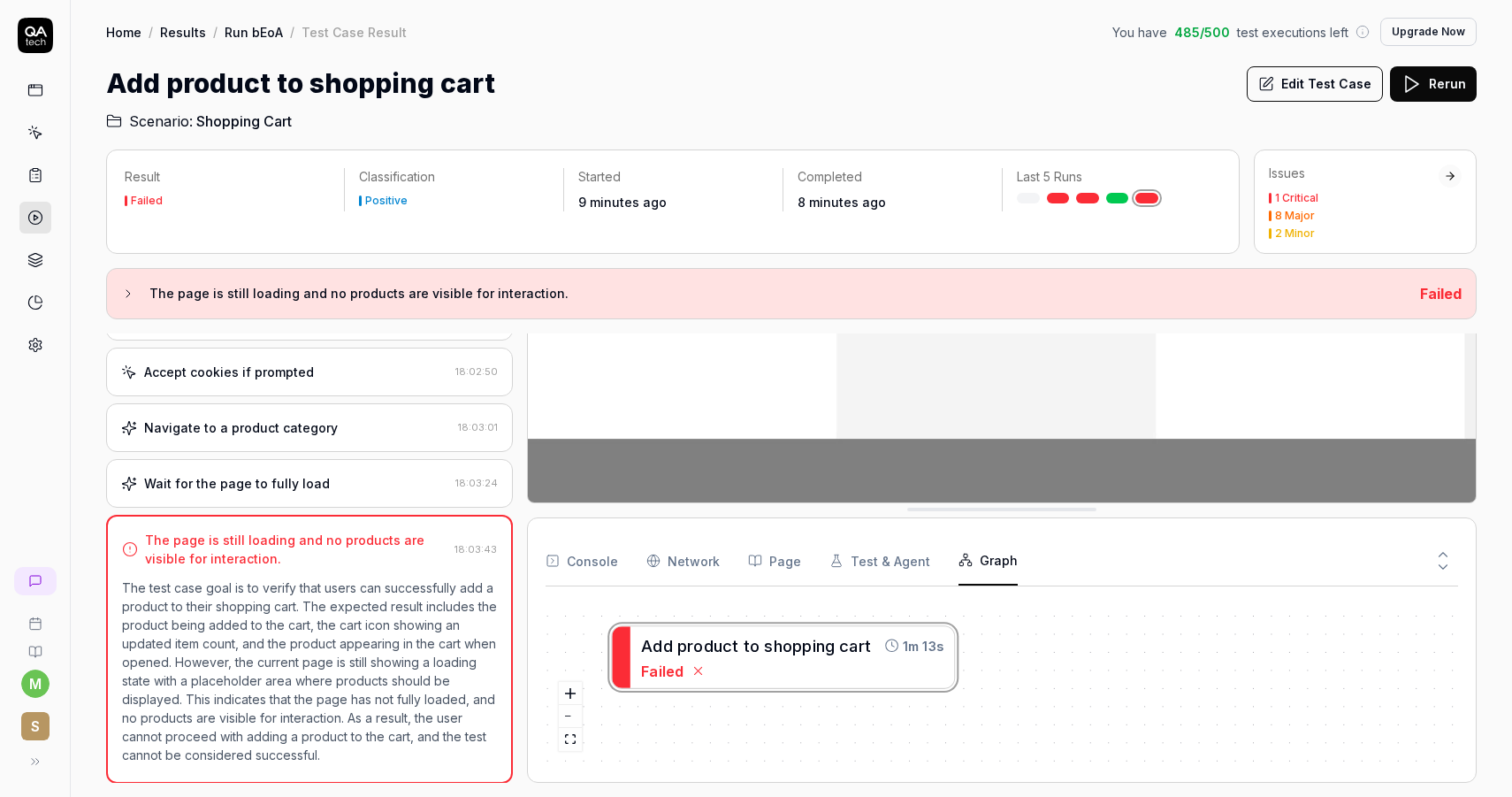
click at [596, 569] on button "Console" at bounding box center [581, 560] width 72 height 49
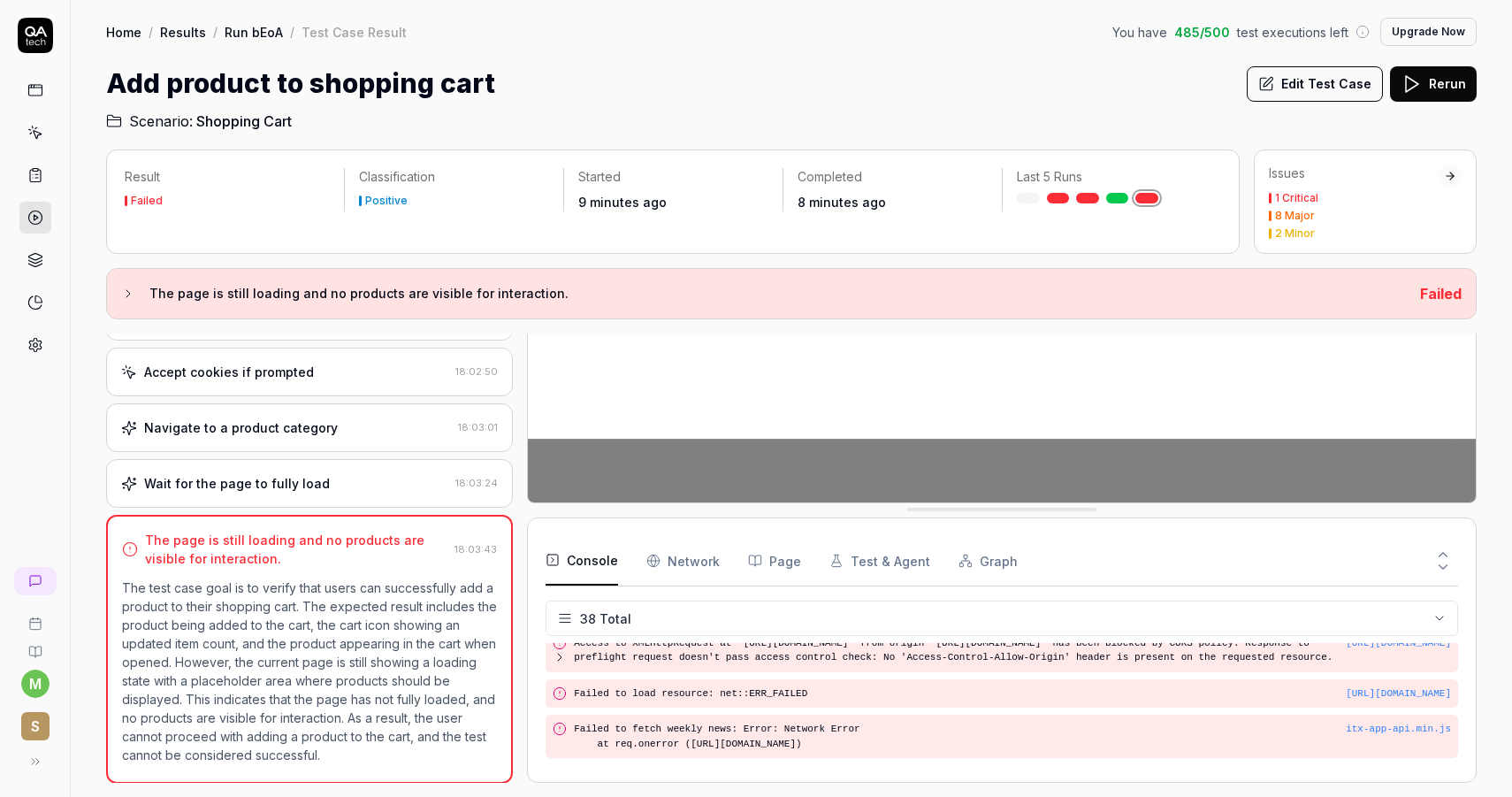
scroll to position [299, 0]
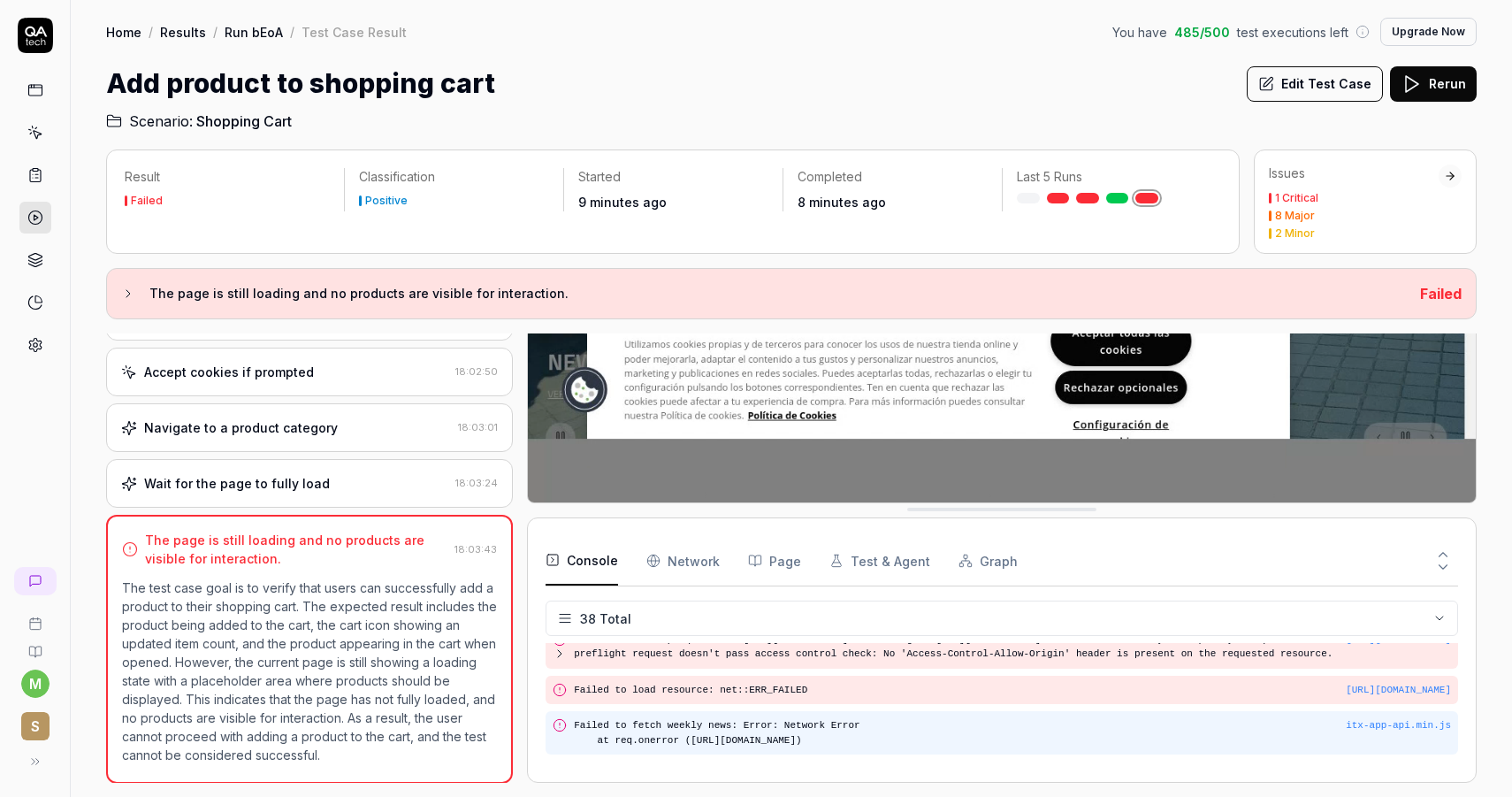
click at [735, 722] on pre "Failed to fetch weekly news: Error: Network Error at req.onerror (https://www.s…" at bounding box center [1012, 732] width 877 height 29
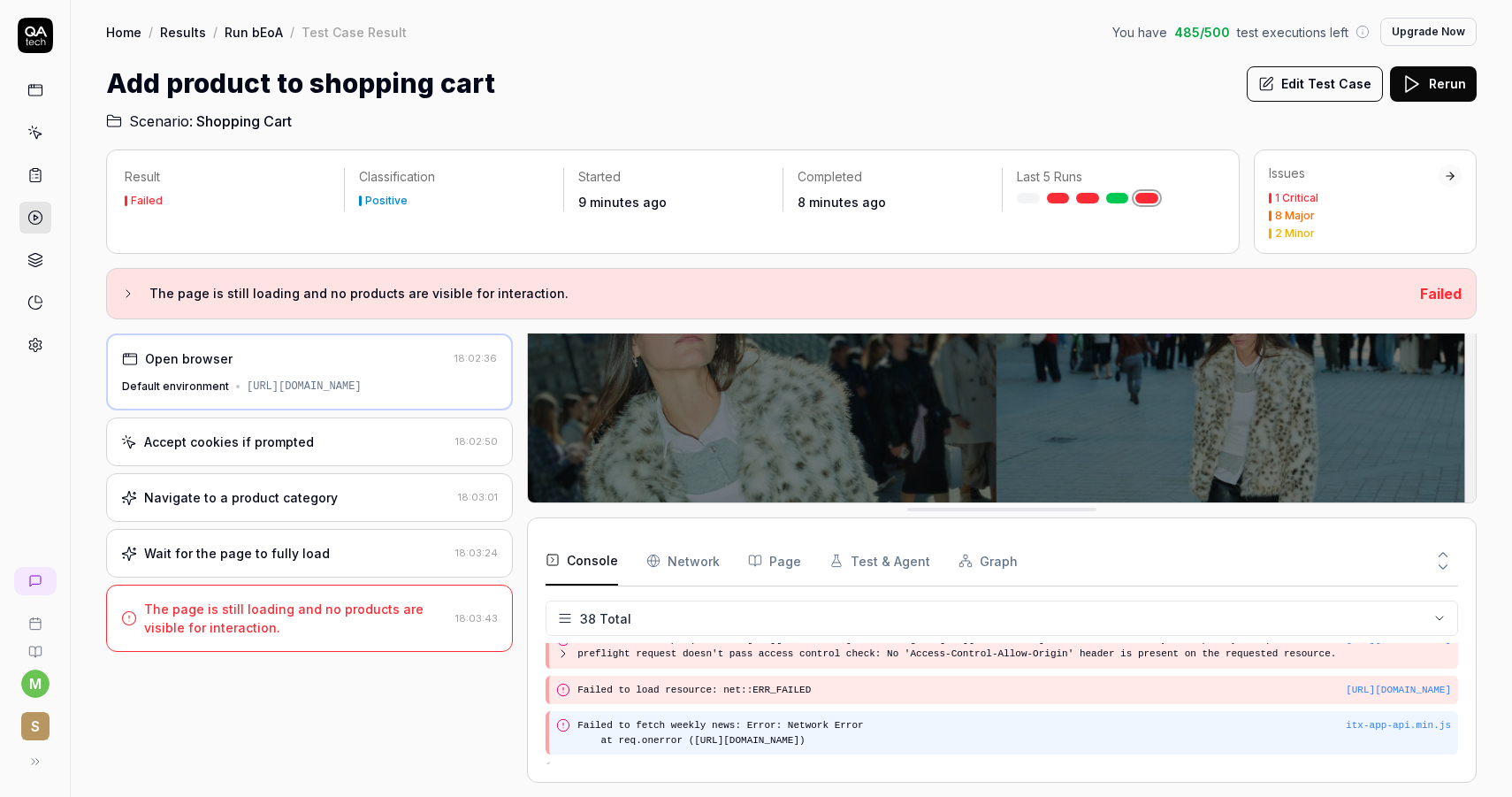
scroll to position [0, 0]
click at [735, 722] on pre "Failed to fetch weekly news: Error: Network Error at req.onerror (https://www.s…" at bounding box center [1014, 732] width 874 height 29
copy pre "Failed to fetch weekly news: Error: Network Error"
drag, startPoint x: 697, startPoint y: 739, endPoint x: 1225, endPoint y: 728, distance: 528.1
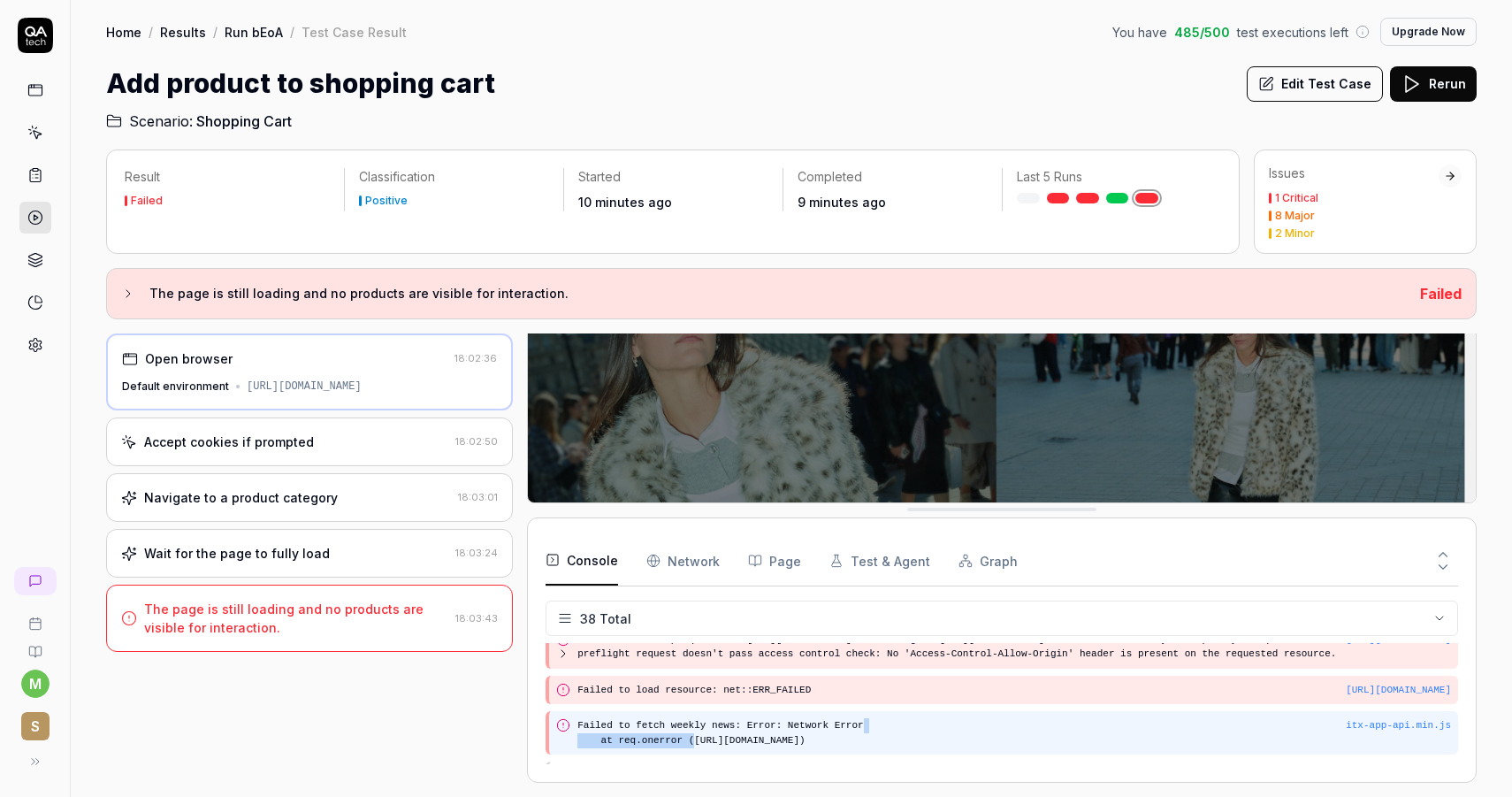
click at [1225, 728] on pre "Failed to fetch weekly news: Error: Network Error at req.onerror (https://www.s…" at bounding box center [1014, 732] width 874 height 29
click at [1353, 739] on pre "Failed to fetch weekly news: Error: Network Error at req.onerror (https://www.s…" at bounding box center [1014, 732] width 874 height 29
copy pre "at req.onerror (https://www.stradivarius.com/front/static/itxwebstandard/js/itx…"
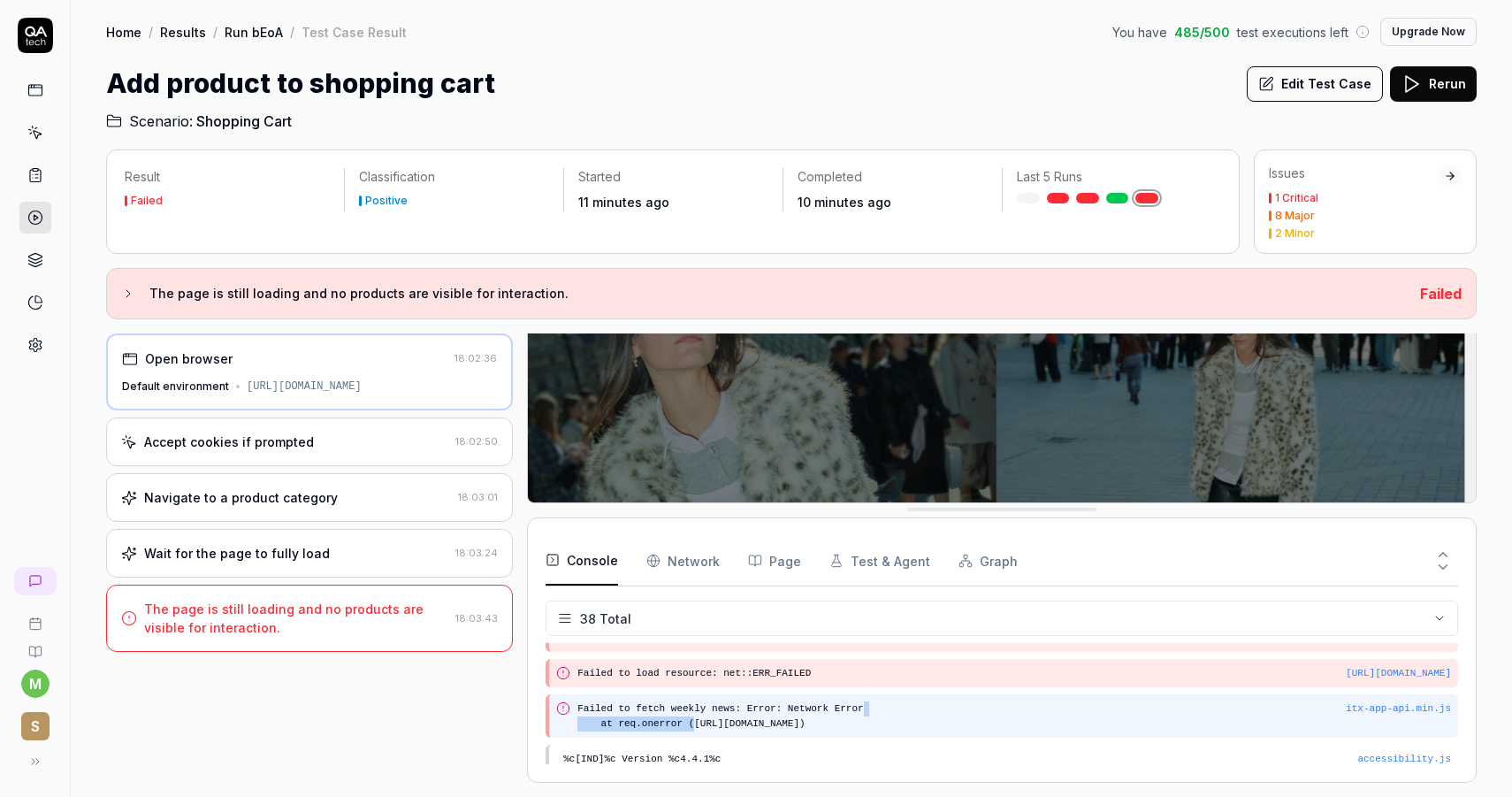
scroll to position [316, 0]
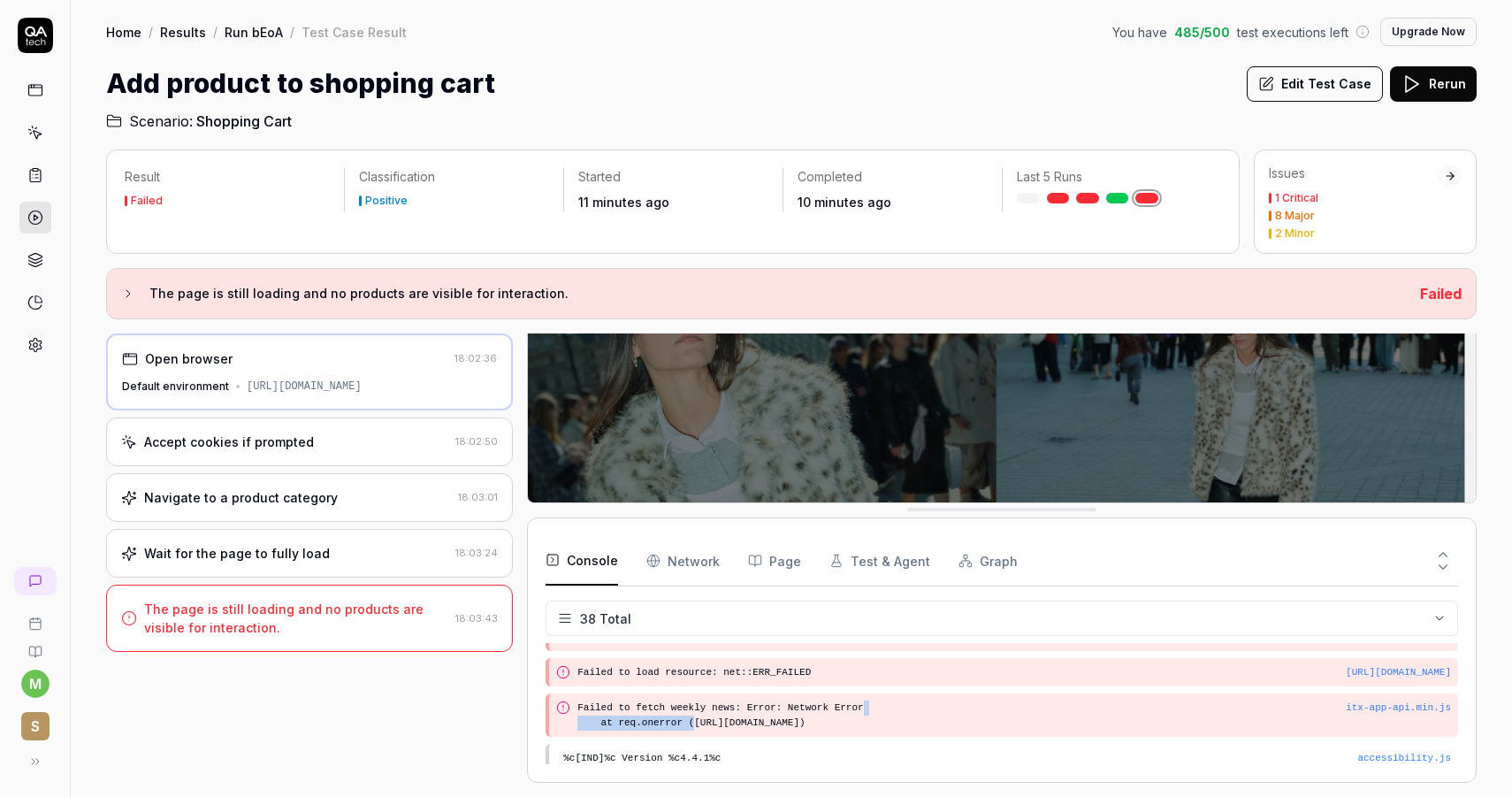
click at [700, 550] on Requests "Network" at bounding box center [683, 560] width 73 height 49
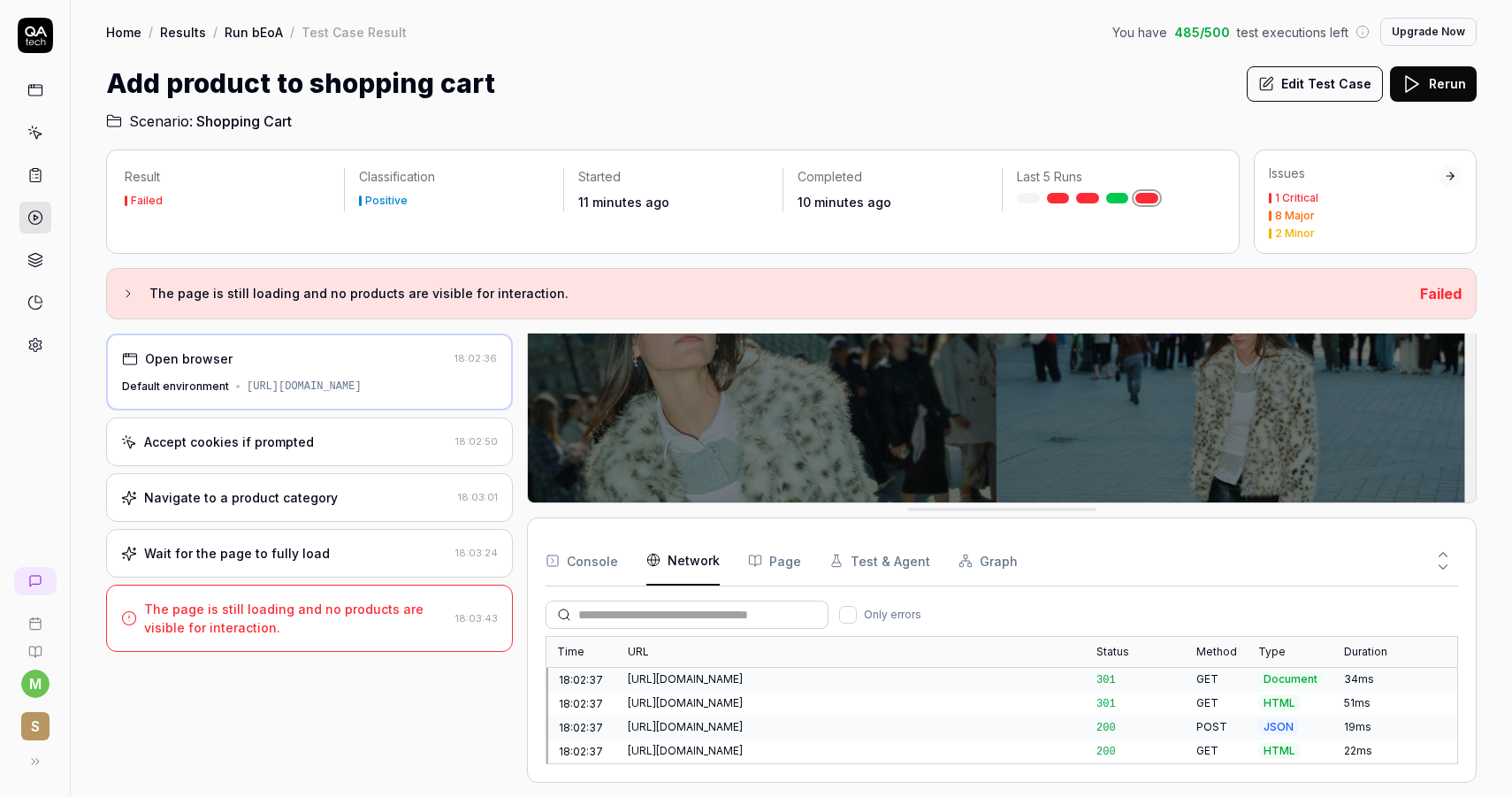
scroll to position [6112, 0]
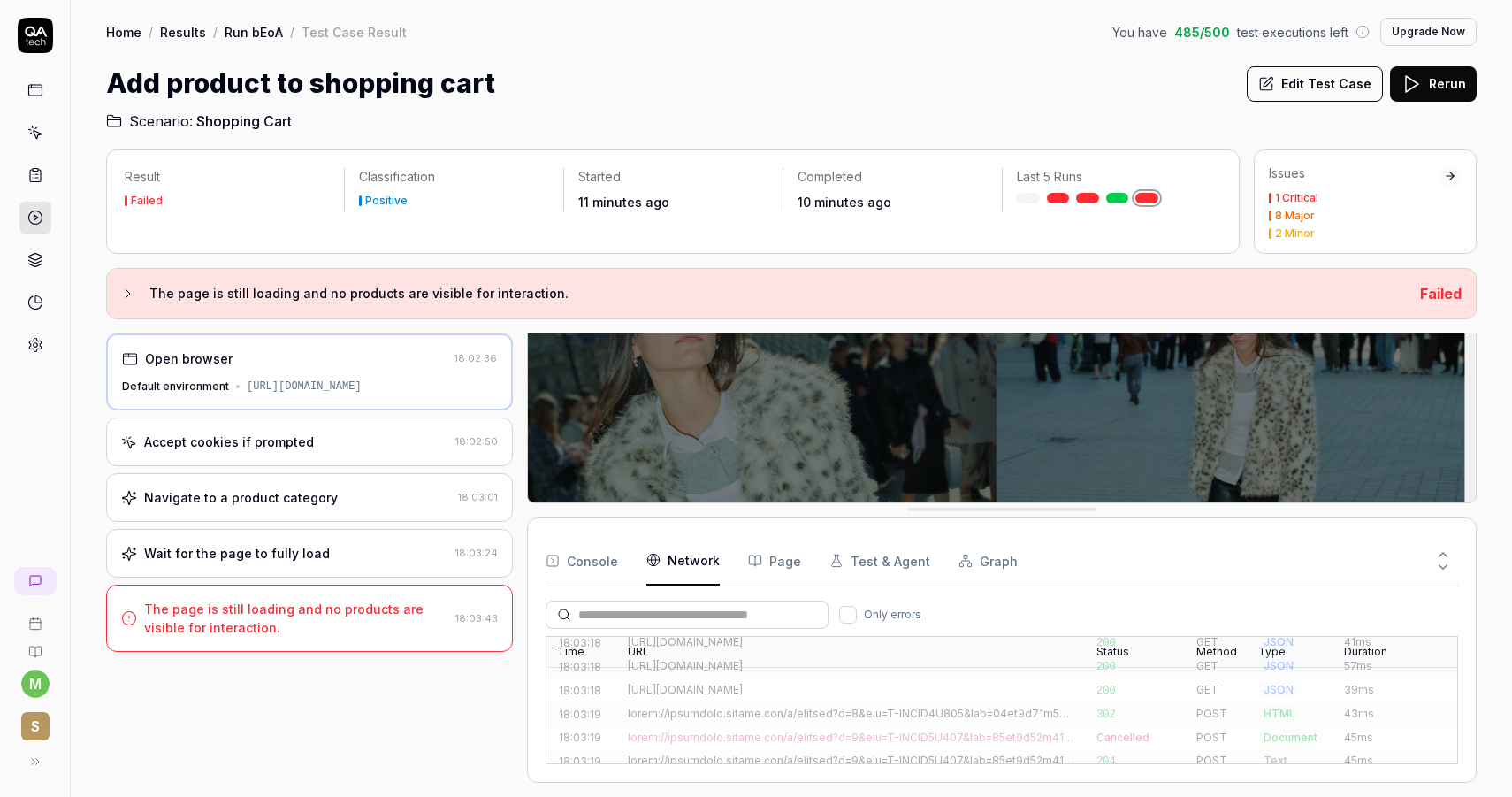
click at [613, 555] on button "Console" at bounding box center [581, 560] width 72 height 49
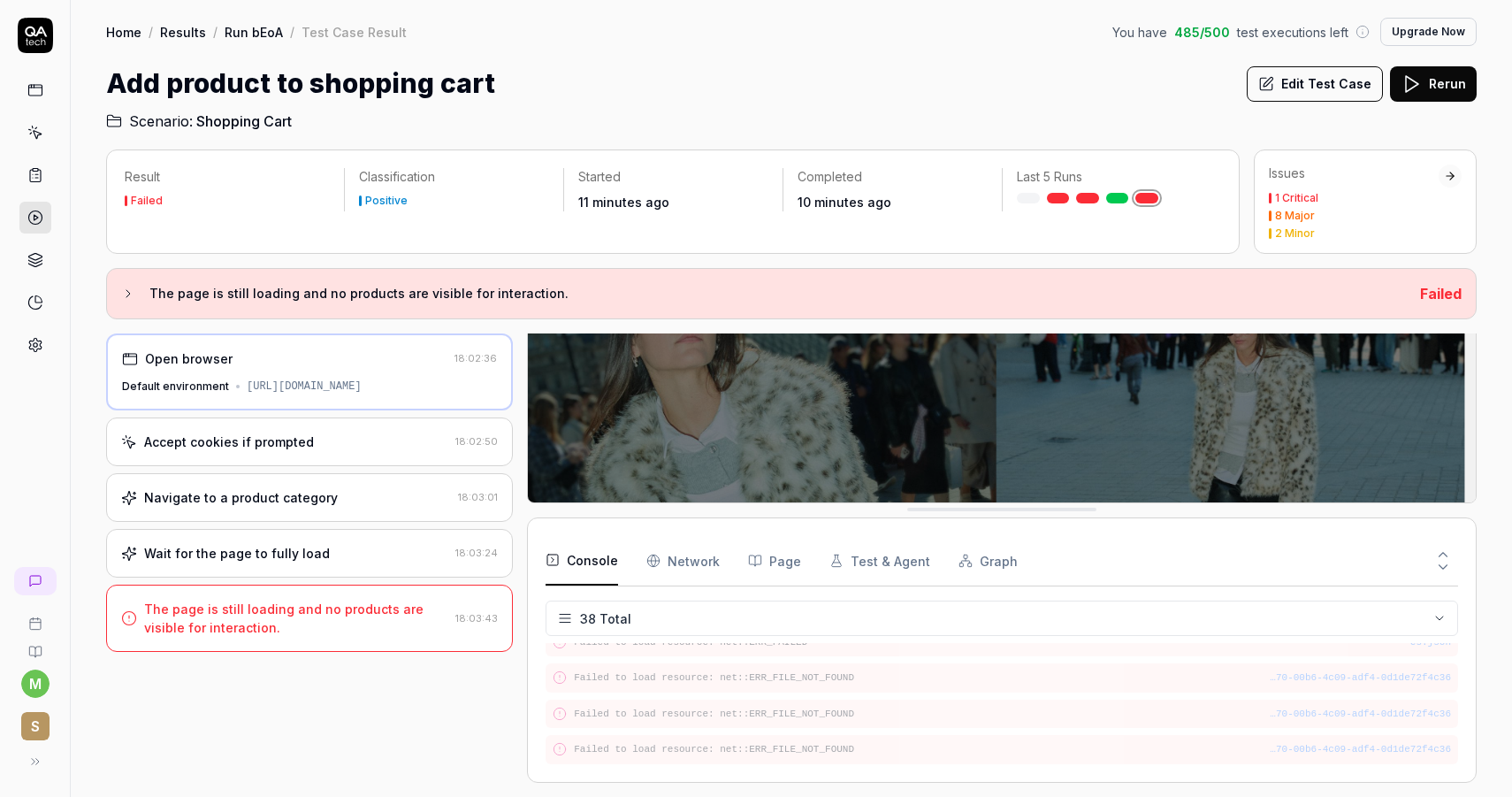
scroll to position [0, 0]
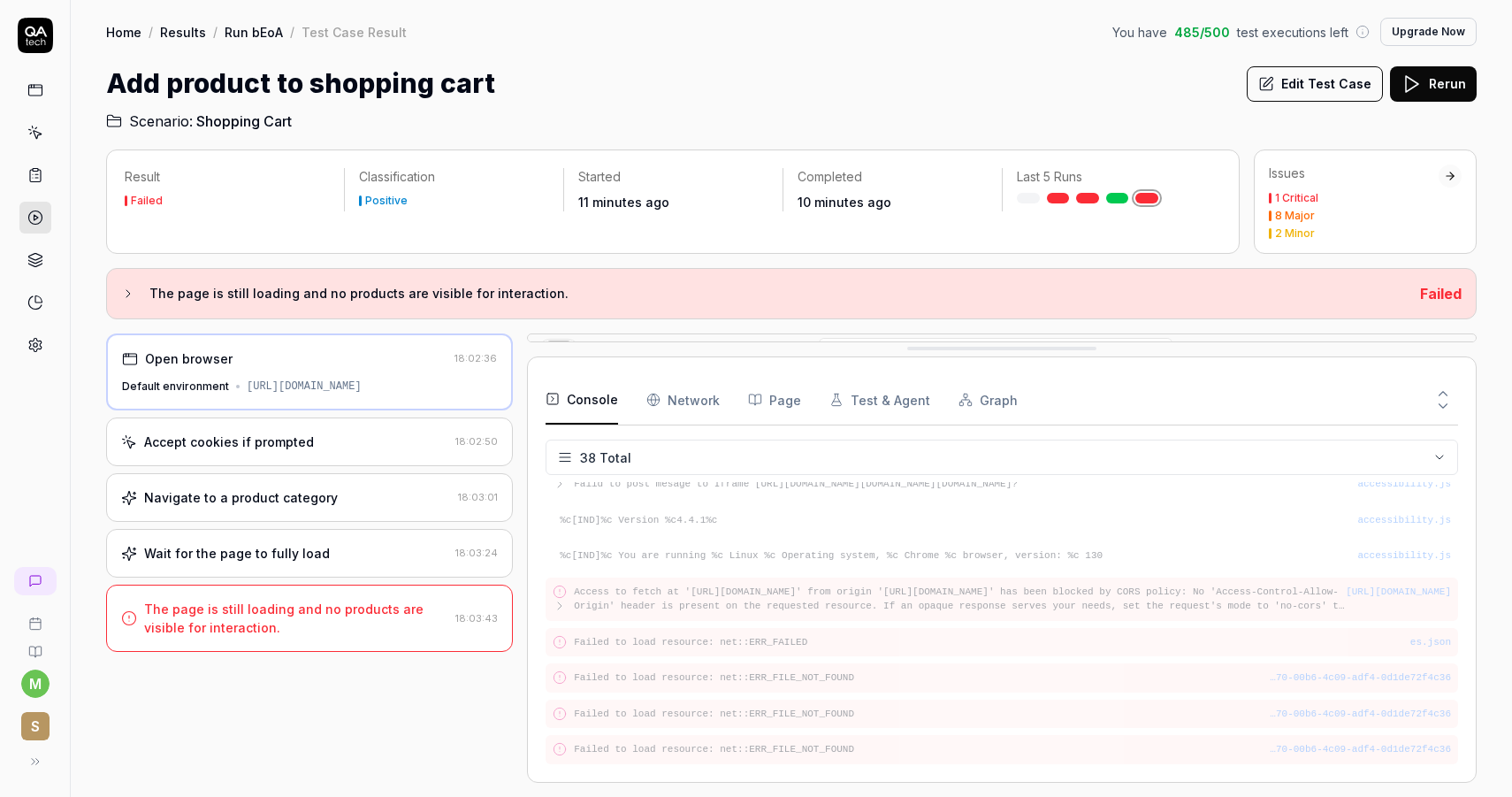
drag, startPoint x: 1082, startPoint y: 513, endPoint x: 1102, endPoint y: 73, distance: 440.5
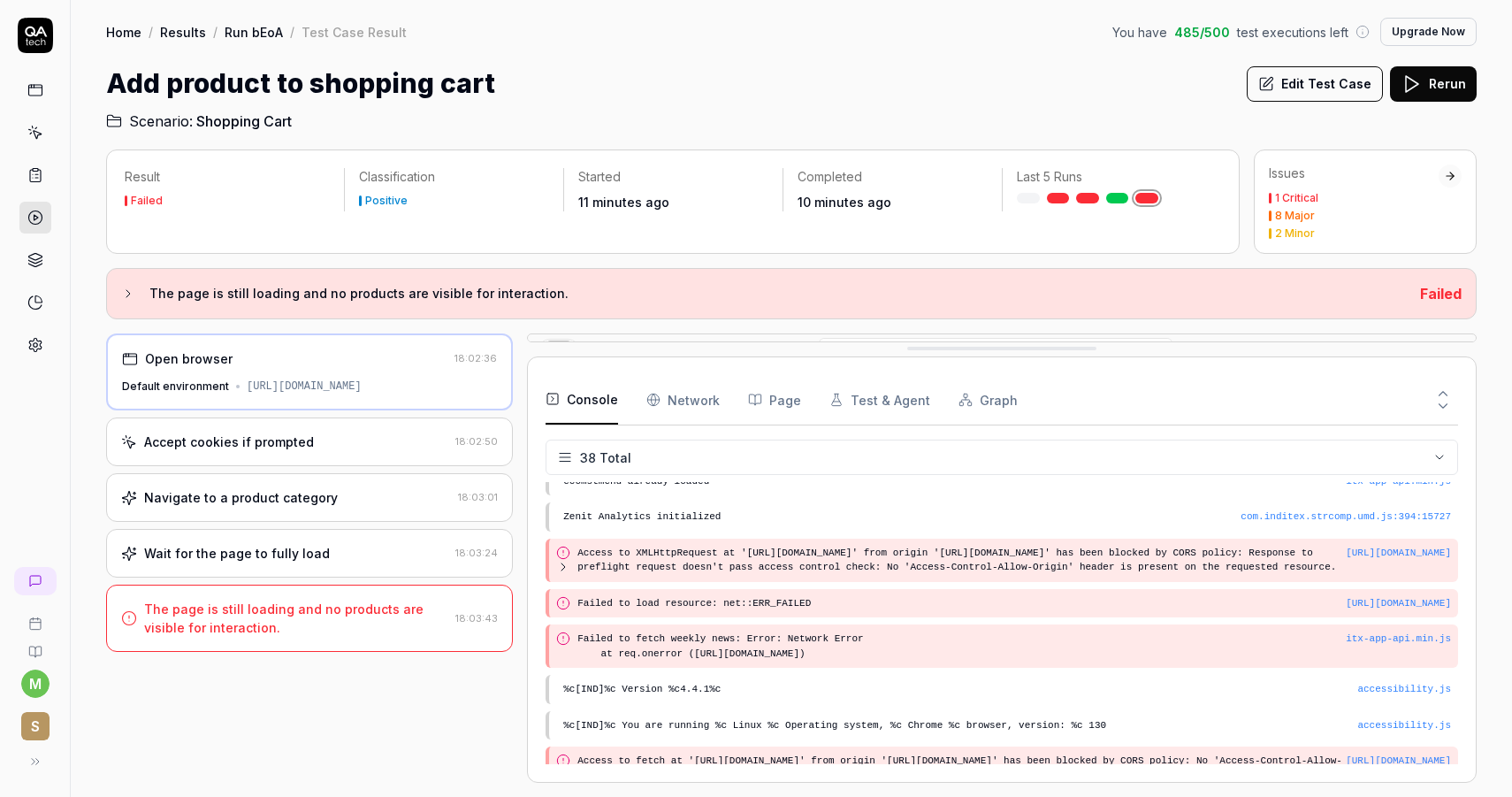
scroll to position [218, 0]
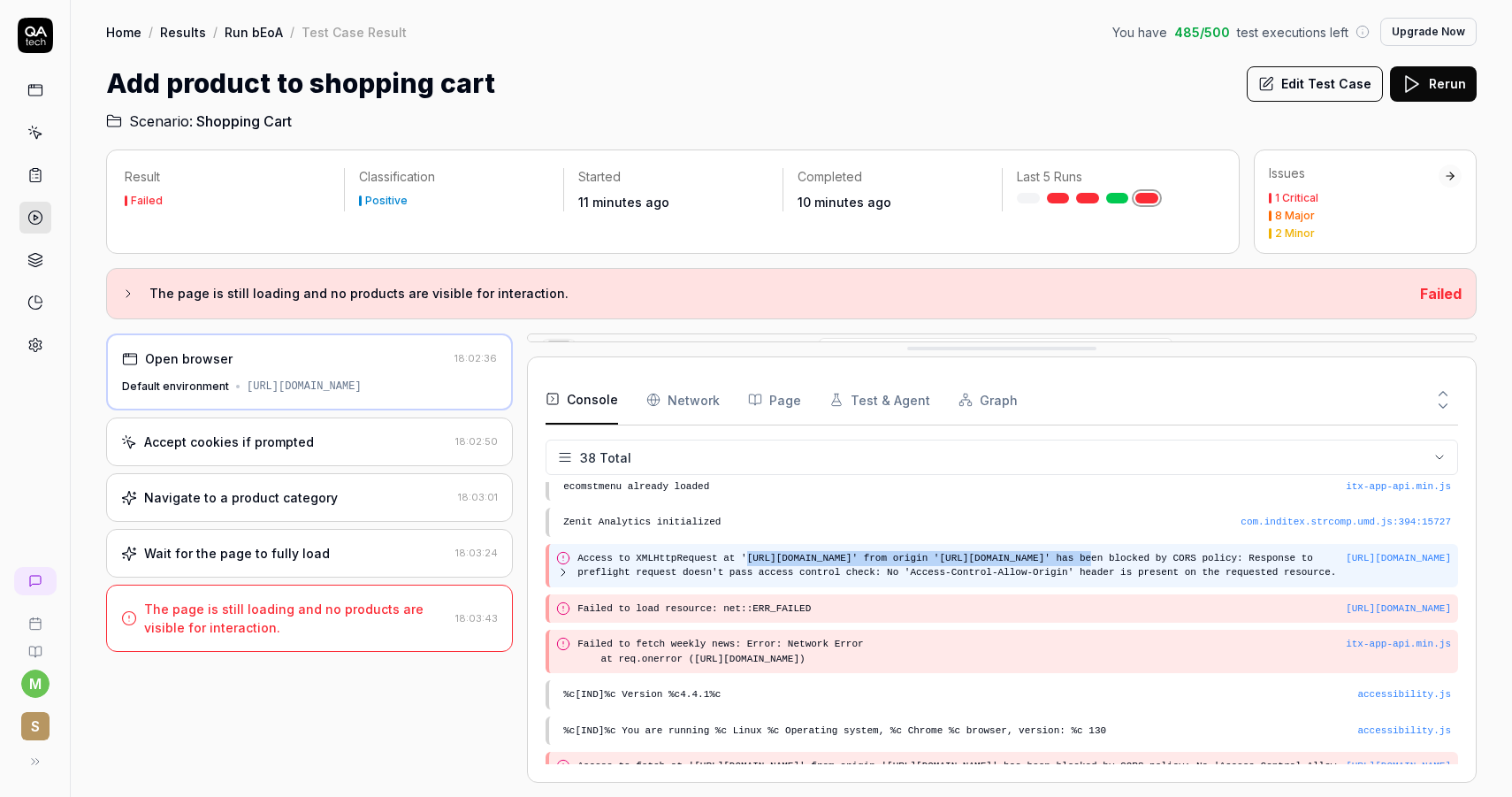
drag, startPoint x: 1106, startPoint y: 557, endPoint x: 751, endPoint y: 557, distance: 355.0
click at [751, 557] on pre "Access to XMLHttpRequest at 'https://companyprofile.stradivarius.com/wp-json/wp…" at bounding box center [962, 565] width 769 height 29
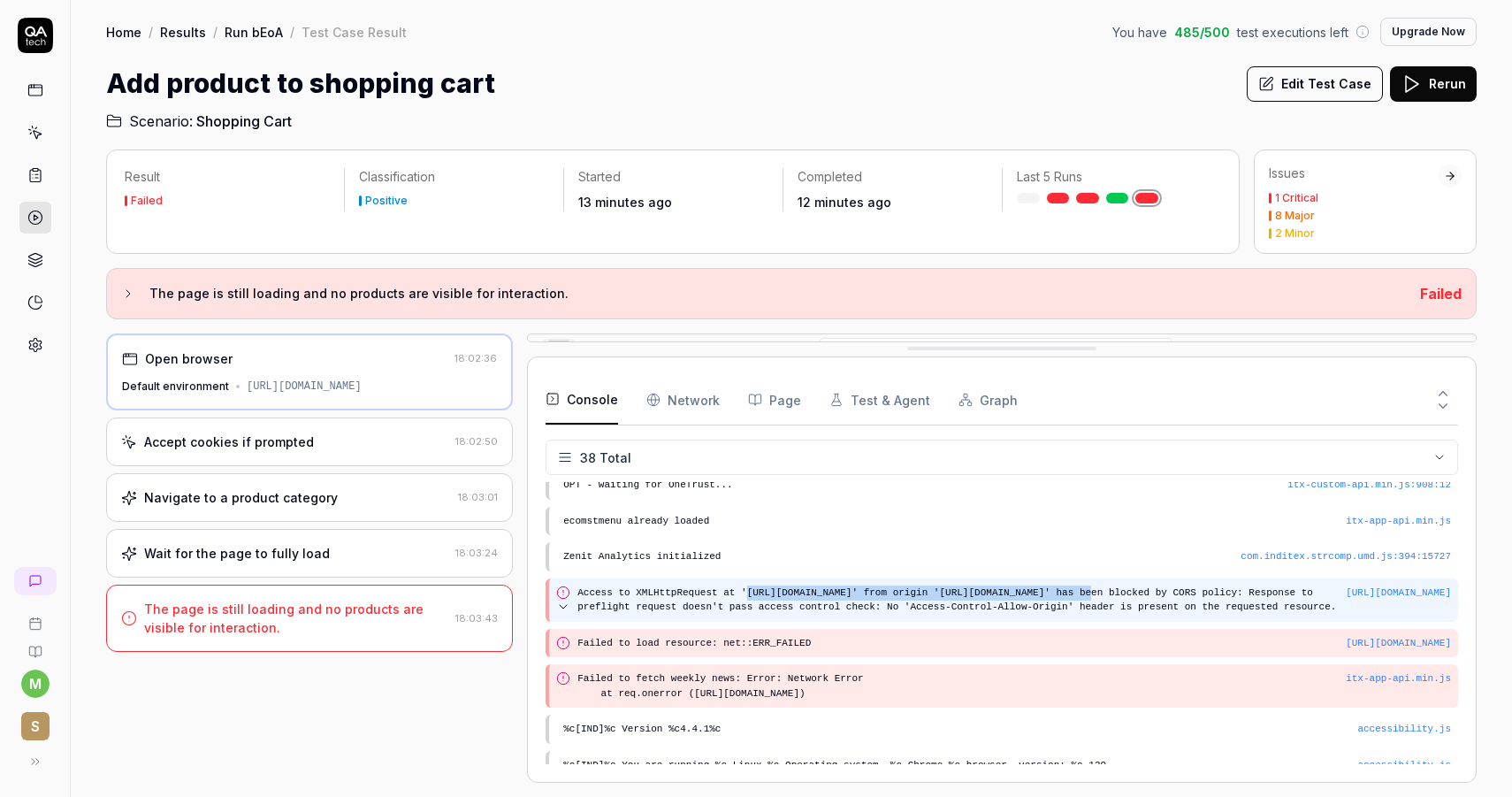
scroll to position [157, 0]
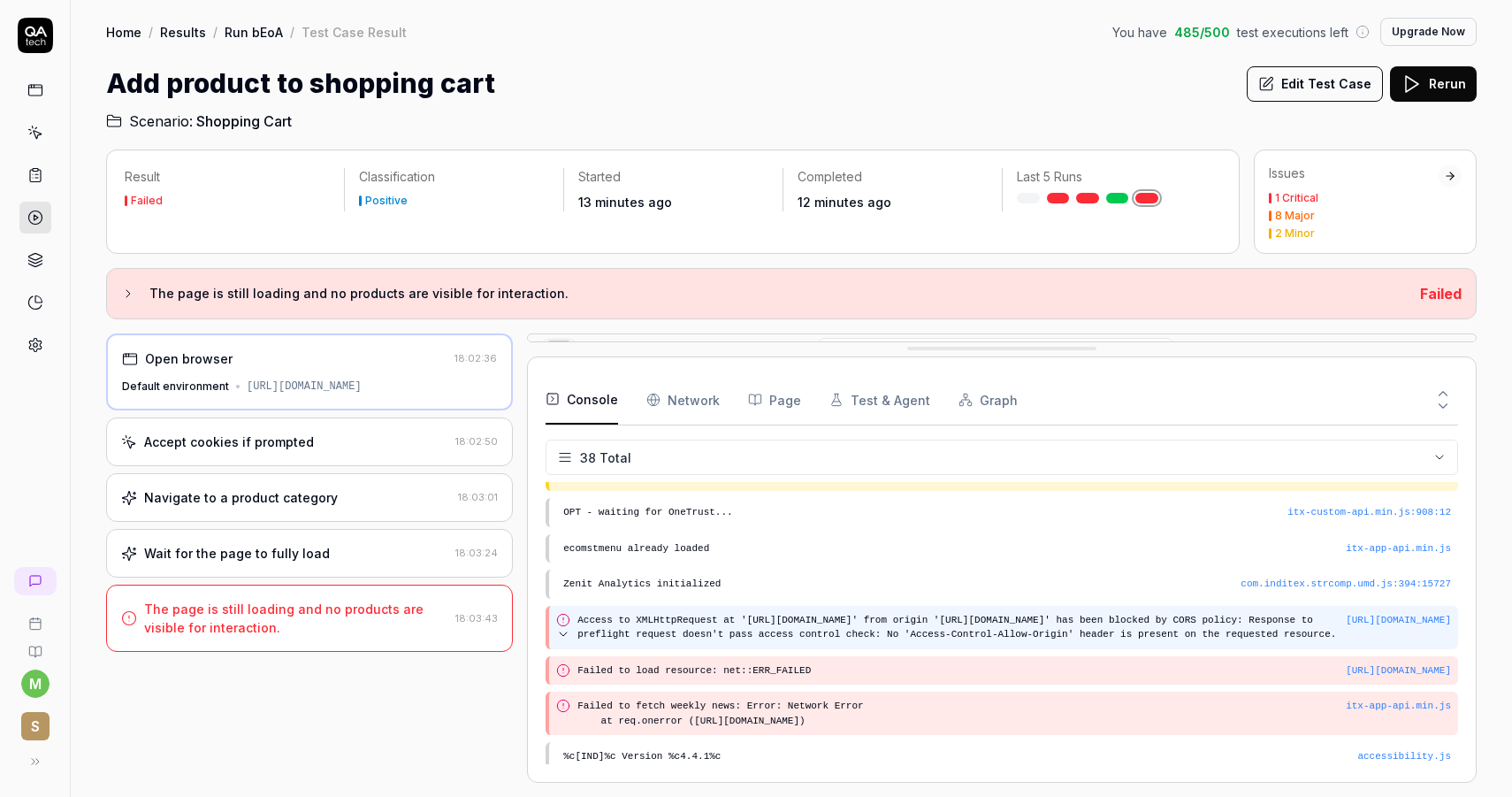
click at [1034, 639] on pre "Access to XMLHttpRequest at 'https://companyprofile.stradivarius.com/wp-json/wp…" at bounding box center [1014, 628] width 874 height 29
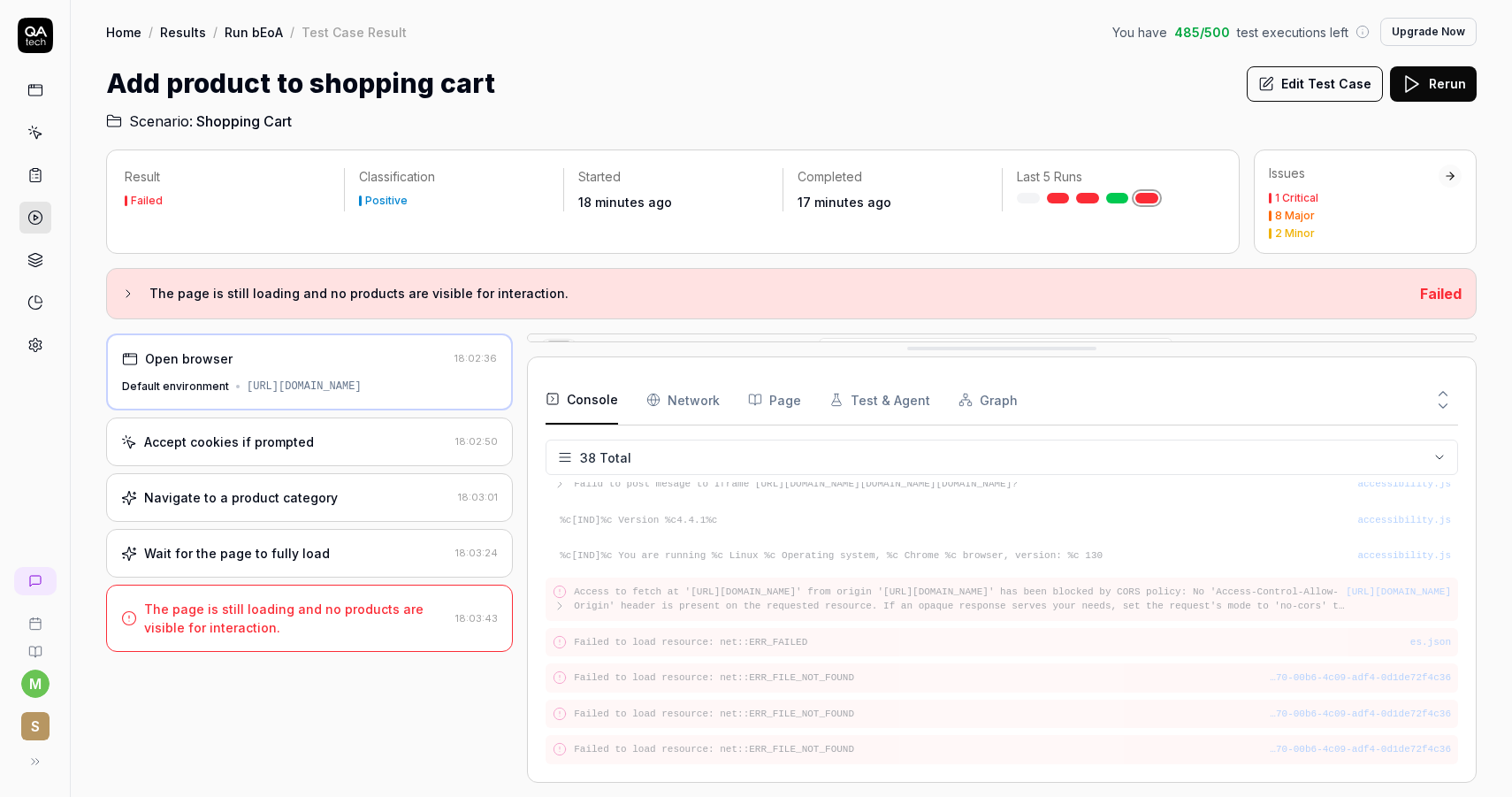
scroll to position [1231, 0]
click at [1413, 643] on div "es.json" at bounding box center [1430, 642] width 41 height 15
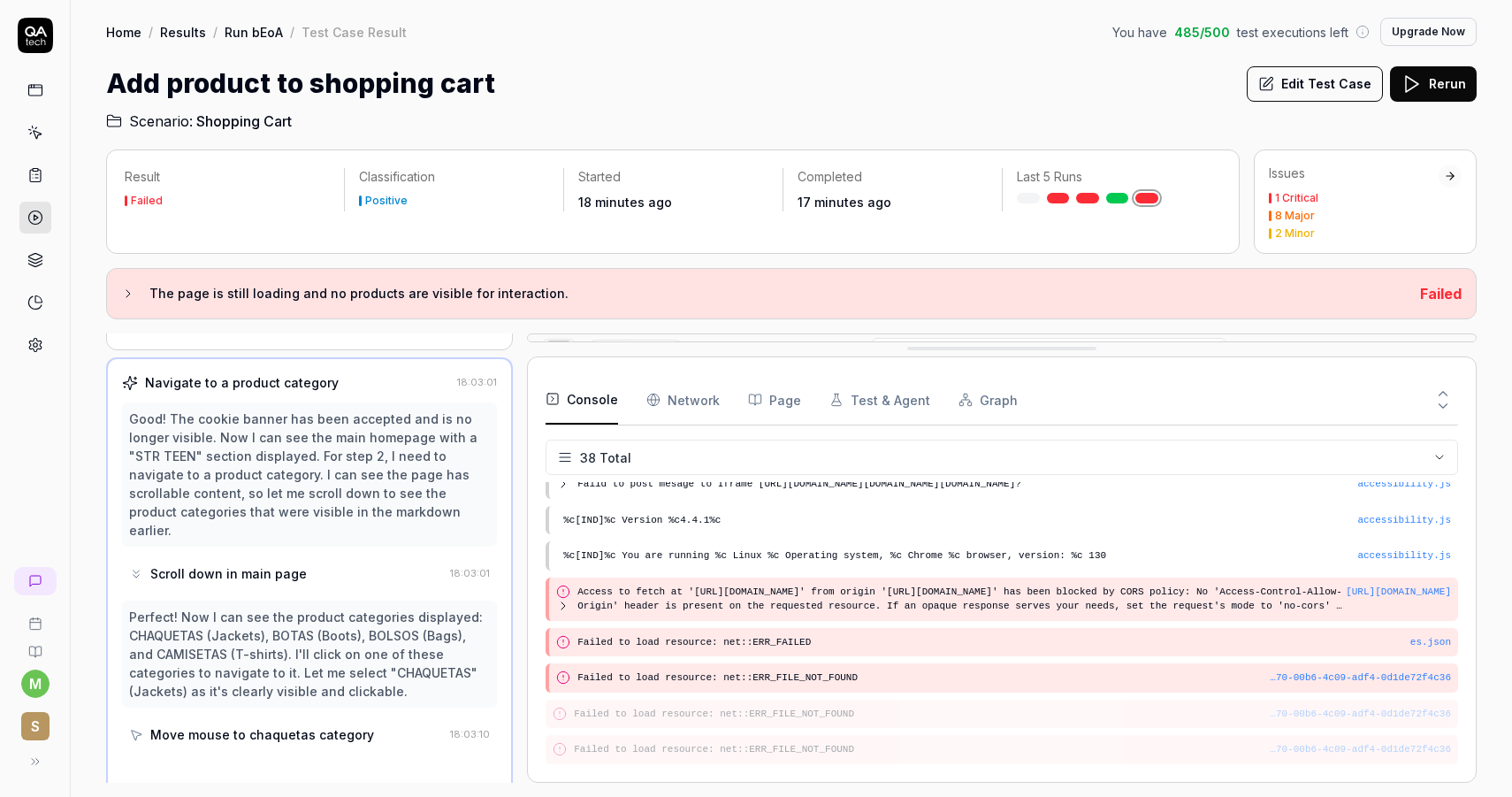
scroll to position [115, 0]
click at [1413, 643] on div "es.json" at bounding box center [1430, 642] width 41 height 15
click at [1416, 642] on div "es.json" at bounding box center [1430, 642] width 41 height 15
click at [1430, 642] on div "es.json" at bounding box center [1430, 642] width 41 height 15
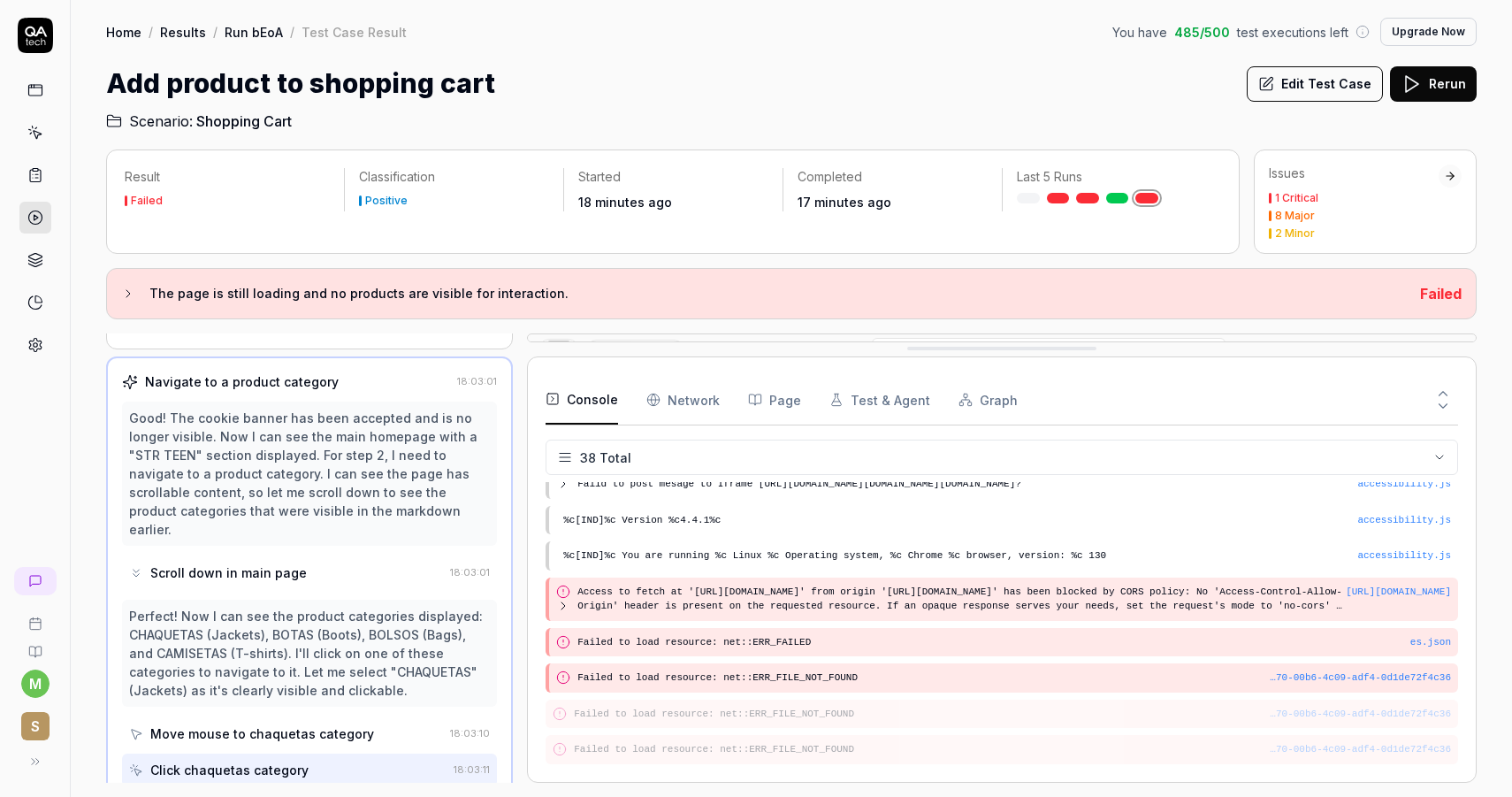
click at [1346, 678] on div "…70-00b6-4c09-adf4-0d1de72f4c36" at bounding box center [1360, 678] width 182 height 15
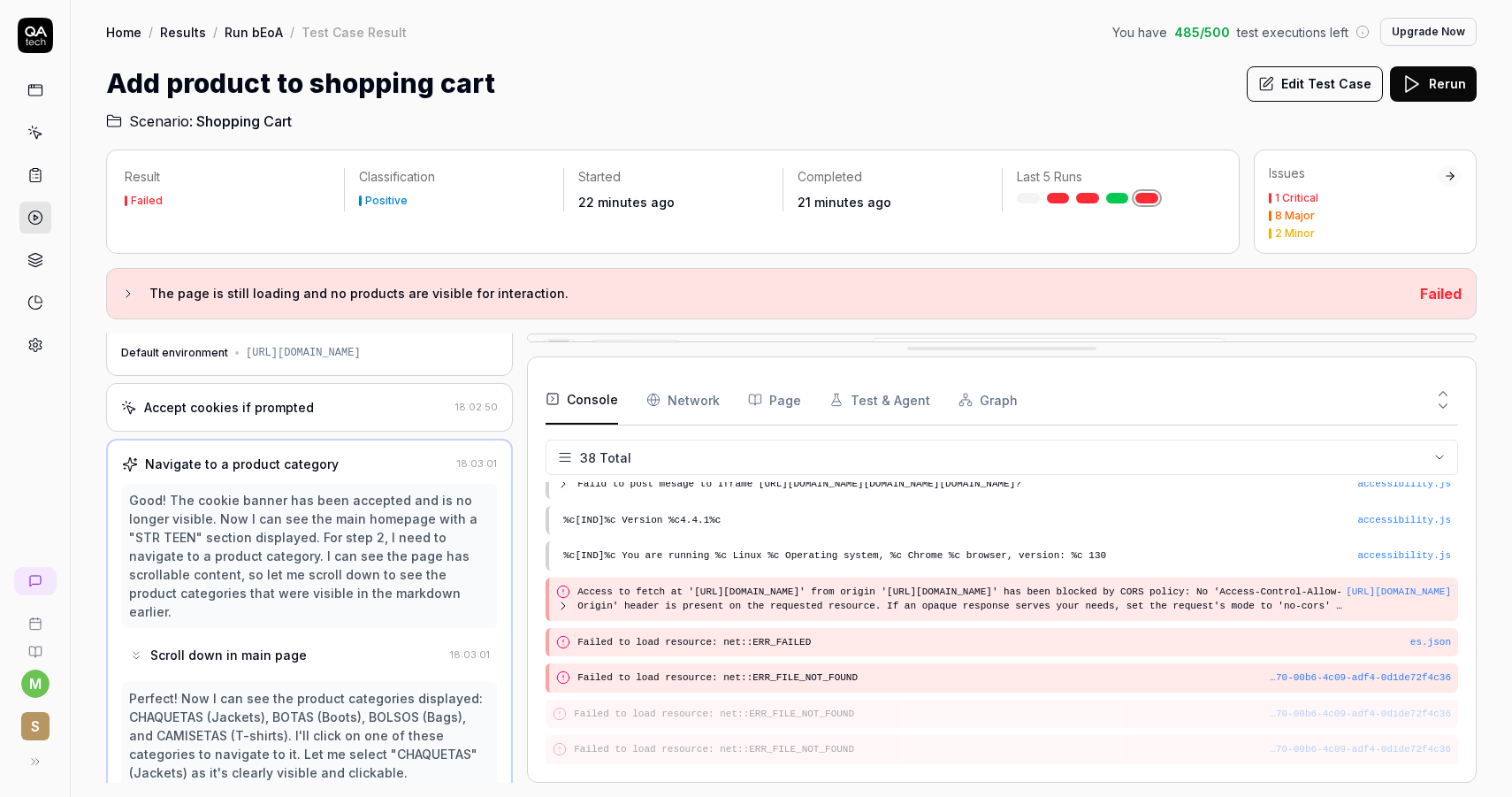
scroll to position [0, 0]
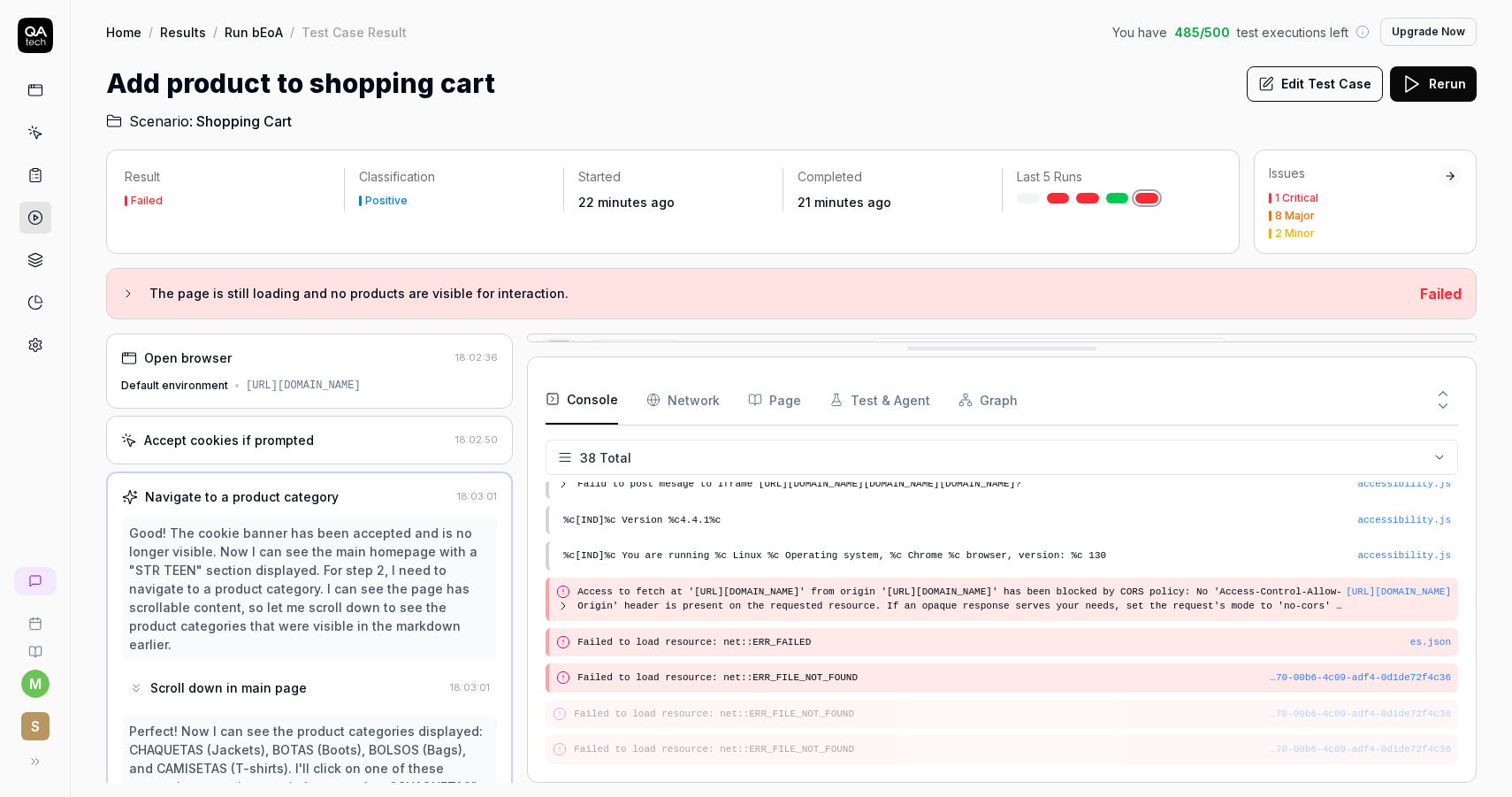
click at [1426, 94] on button "Rerun" at bounding box center [1433, 84] width 87 height 36
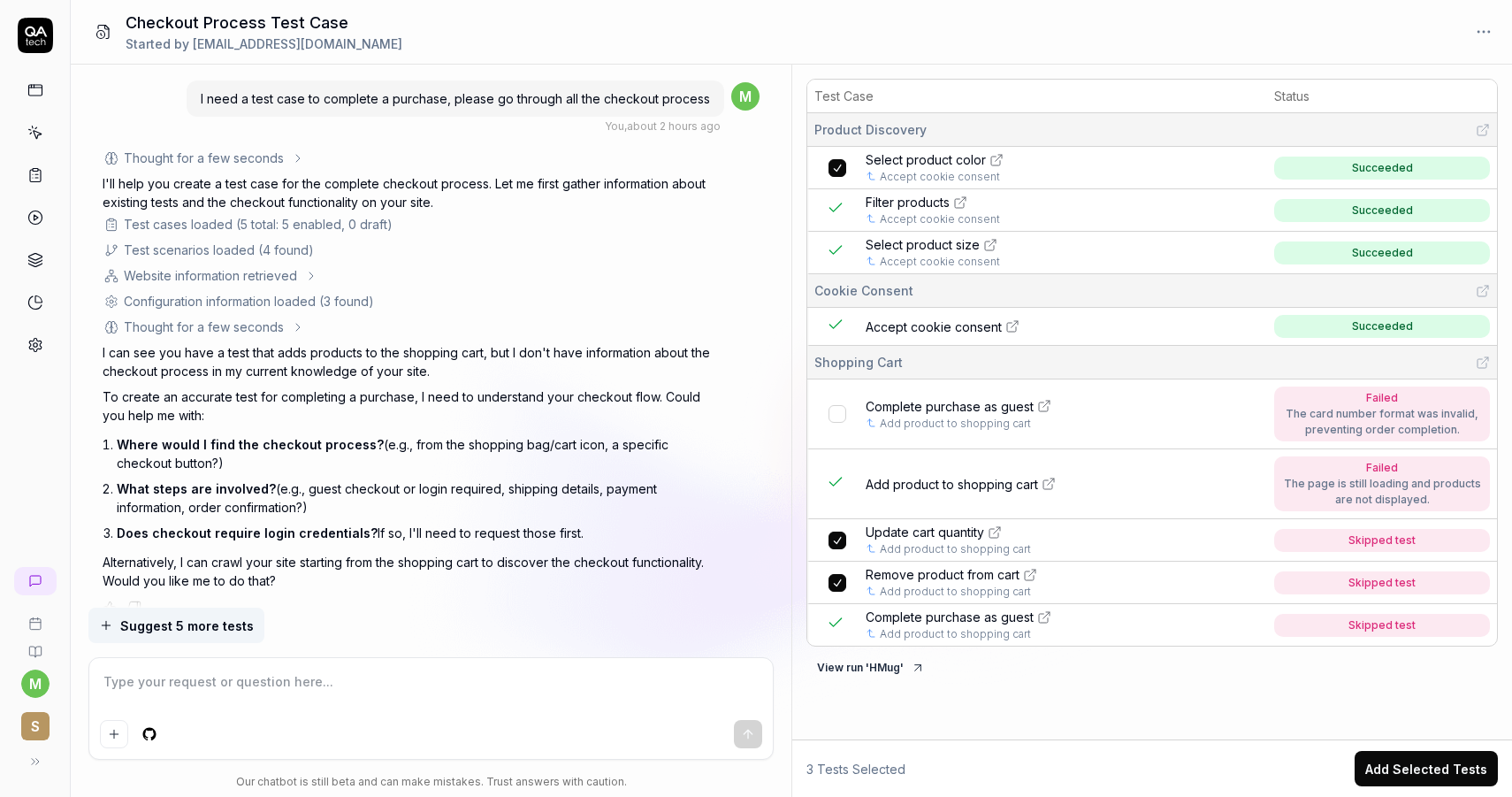
scroll to position [2430, 0]
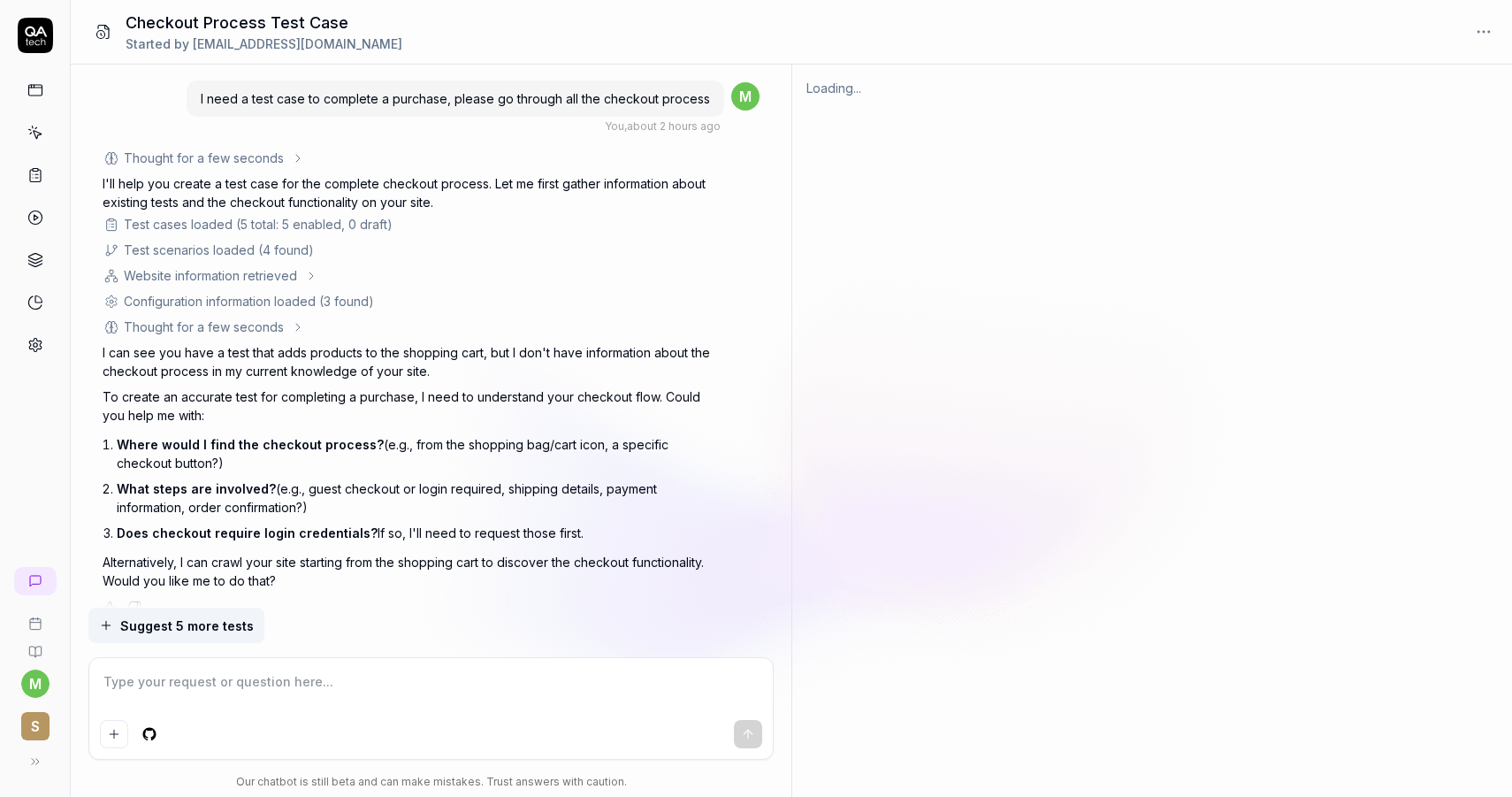
scroll to position [2430, 0]
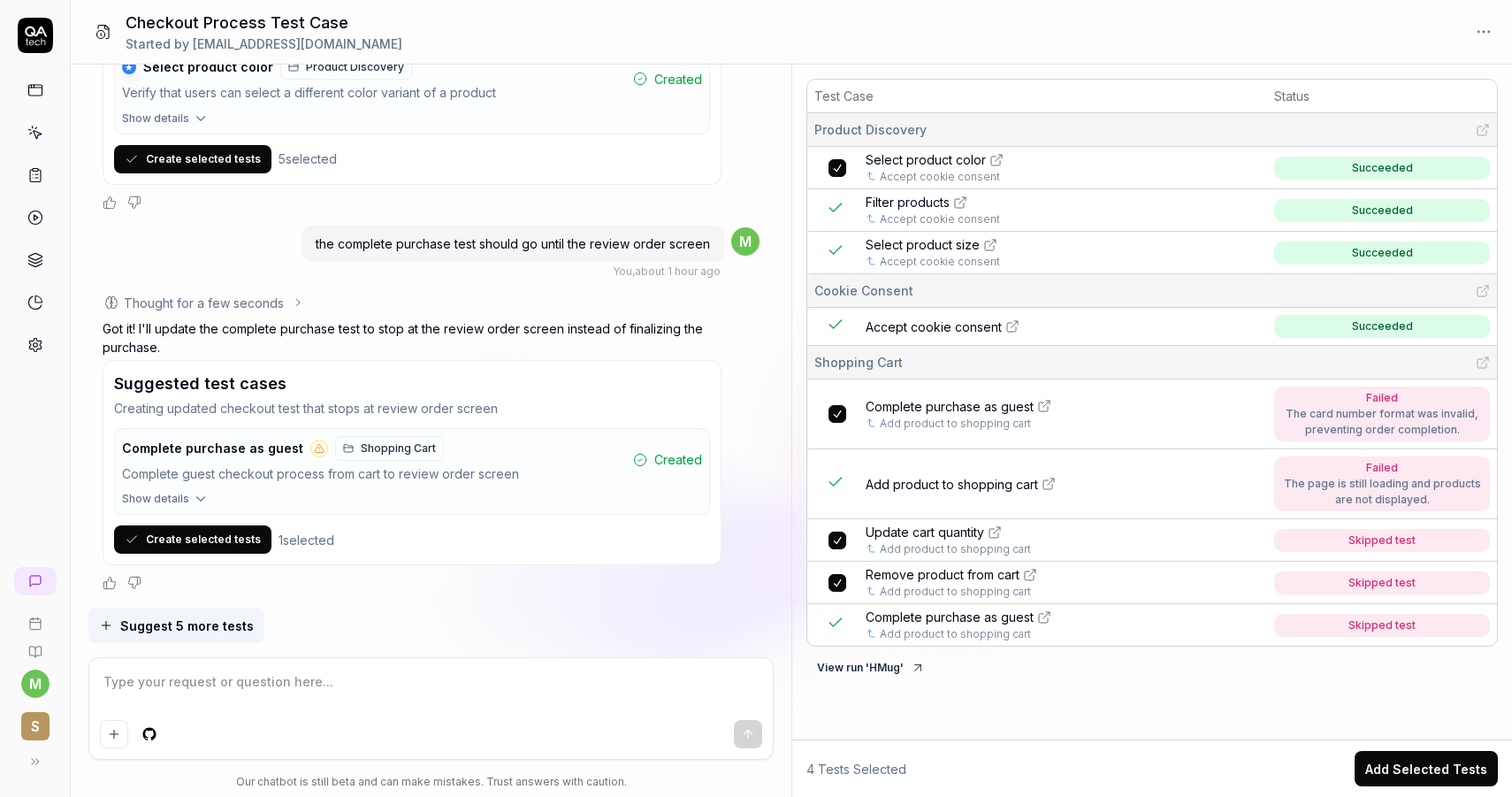
type textarea "*"
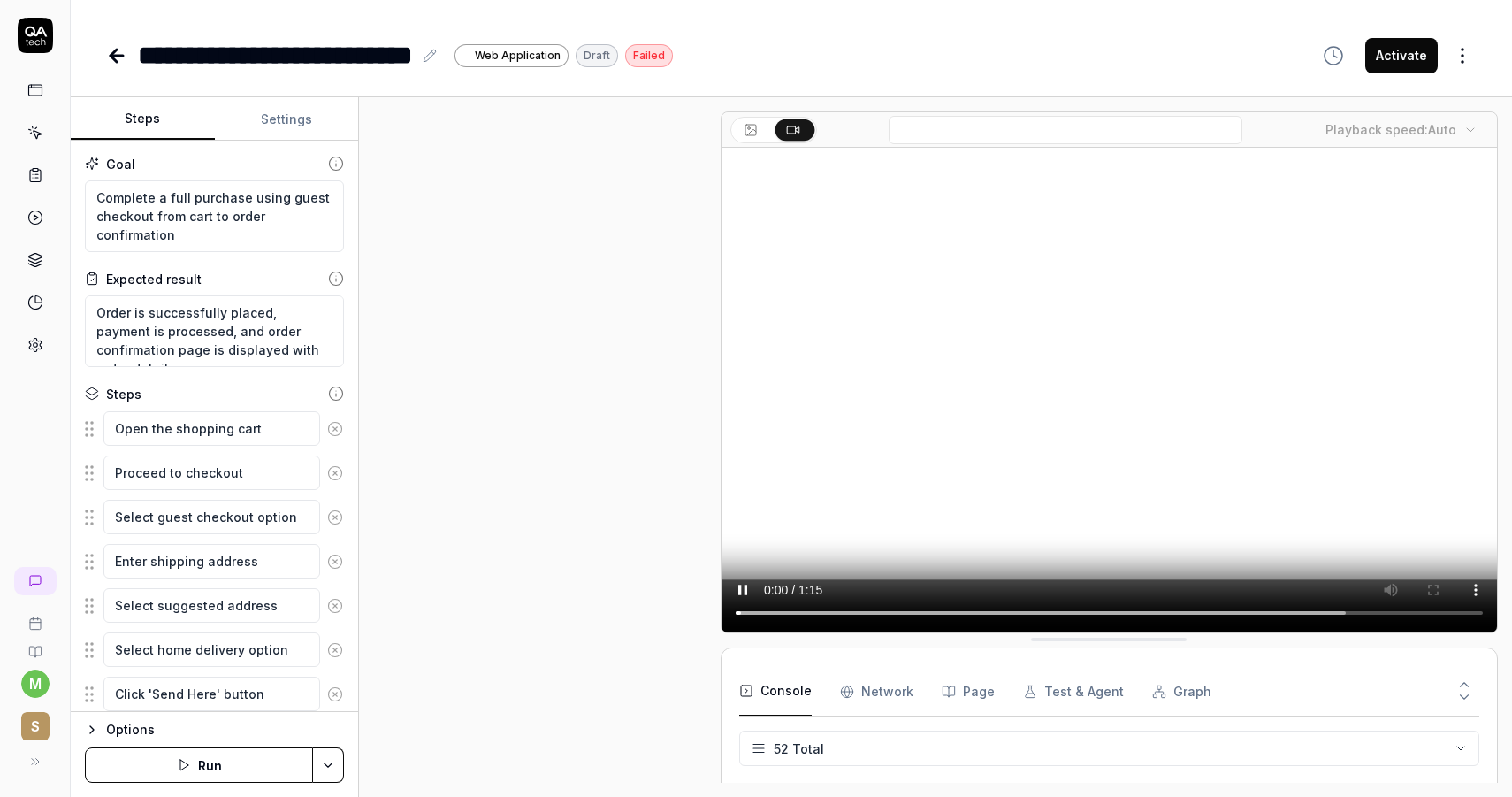
type textarea "*"
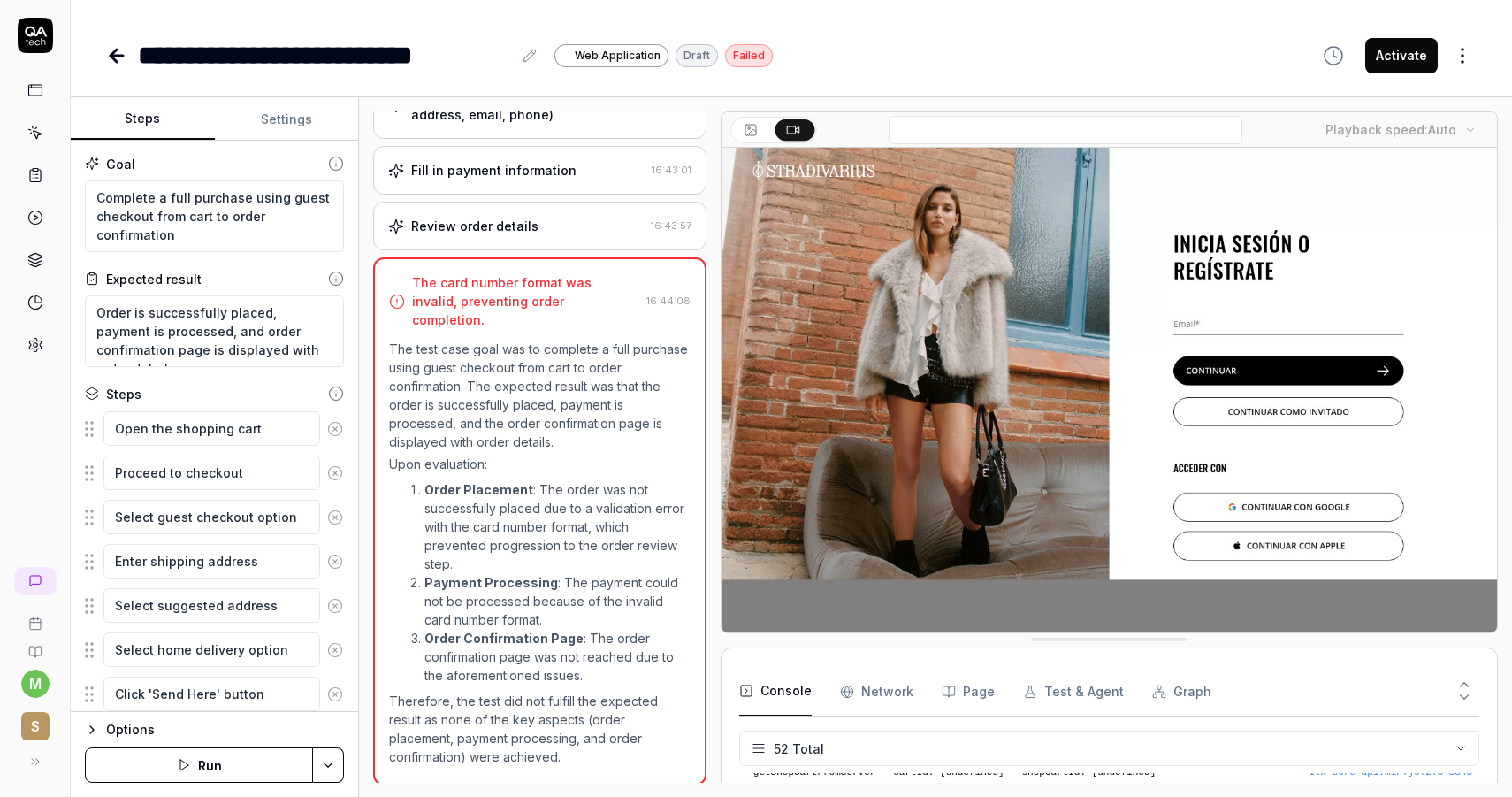
scroll to position [2069, 0]
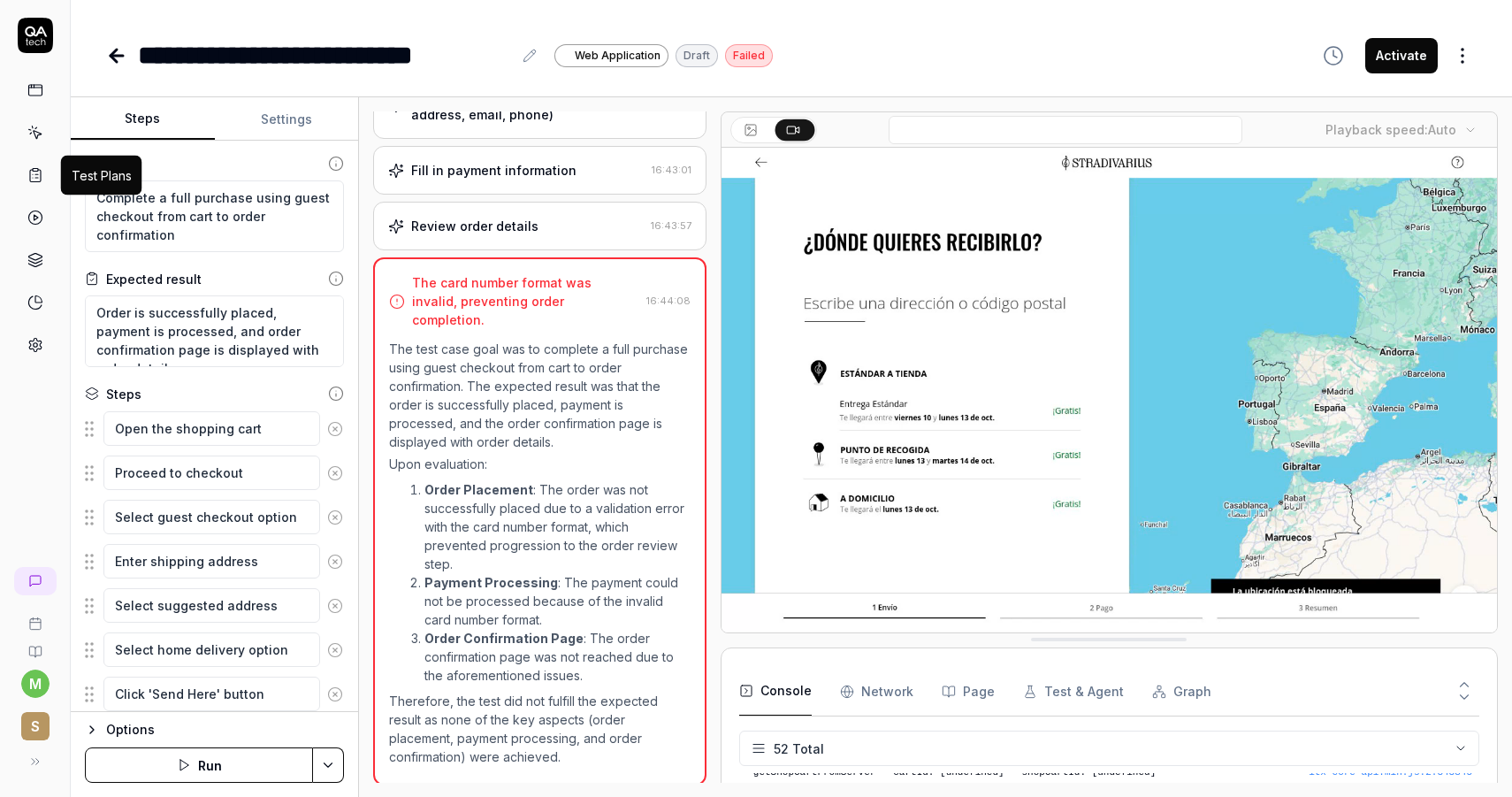
click at [35, 135] on icon at bounding box center [37, 135] width 8 height 8
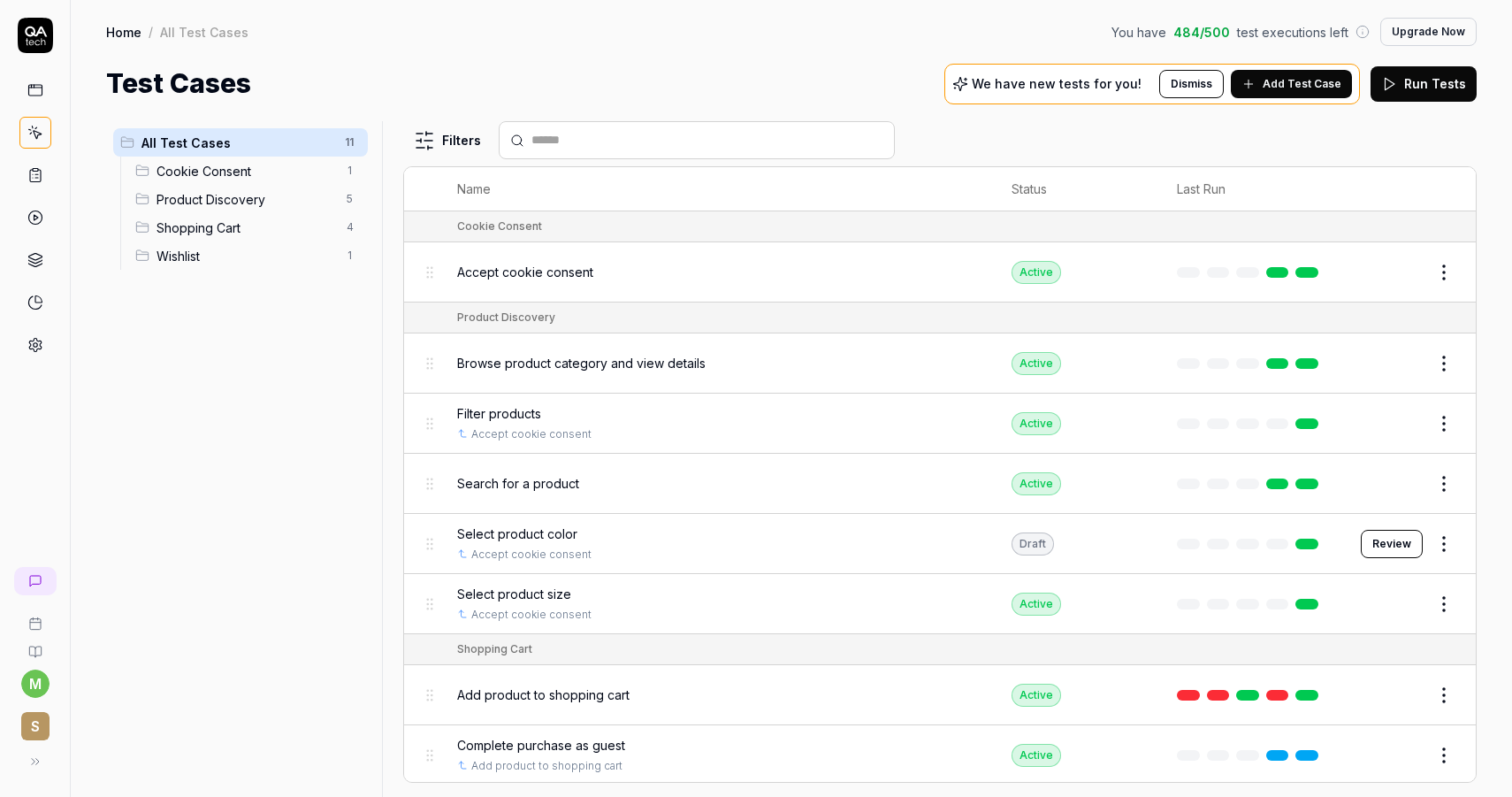
click at [1050, 80] on p "We have new tests for you!" at bounding box center [1056, 84] width 170 height 13
click at [1279, 90] on span "Add Test Case" at bounding box center [1301, 84] width 78 height 15
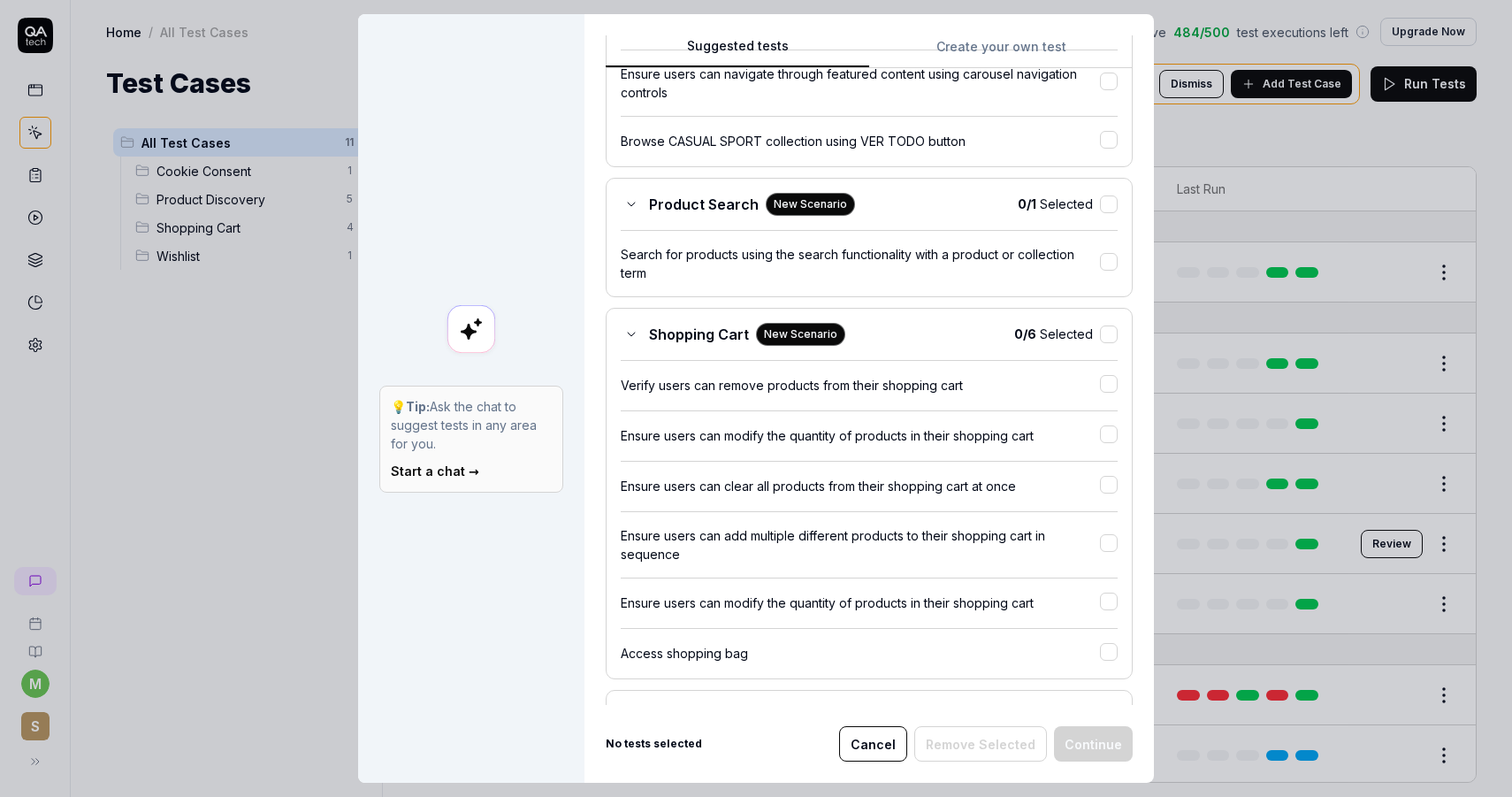
scroll to position [694, 0]
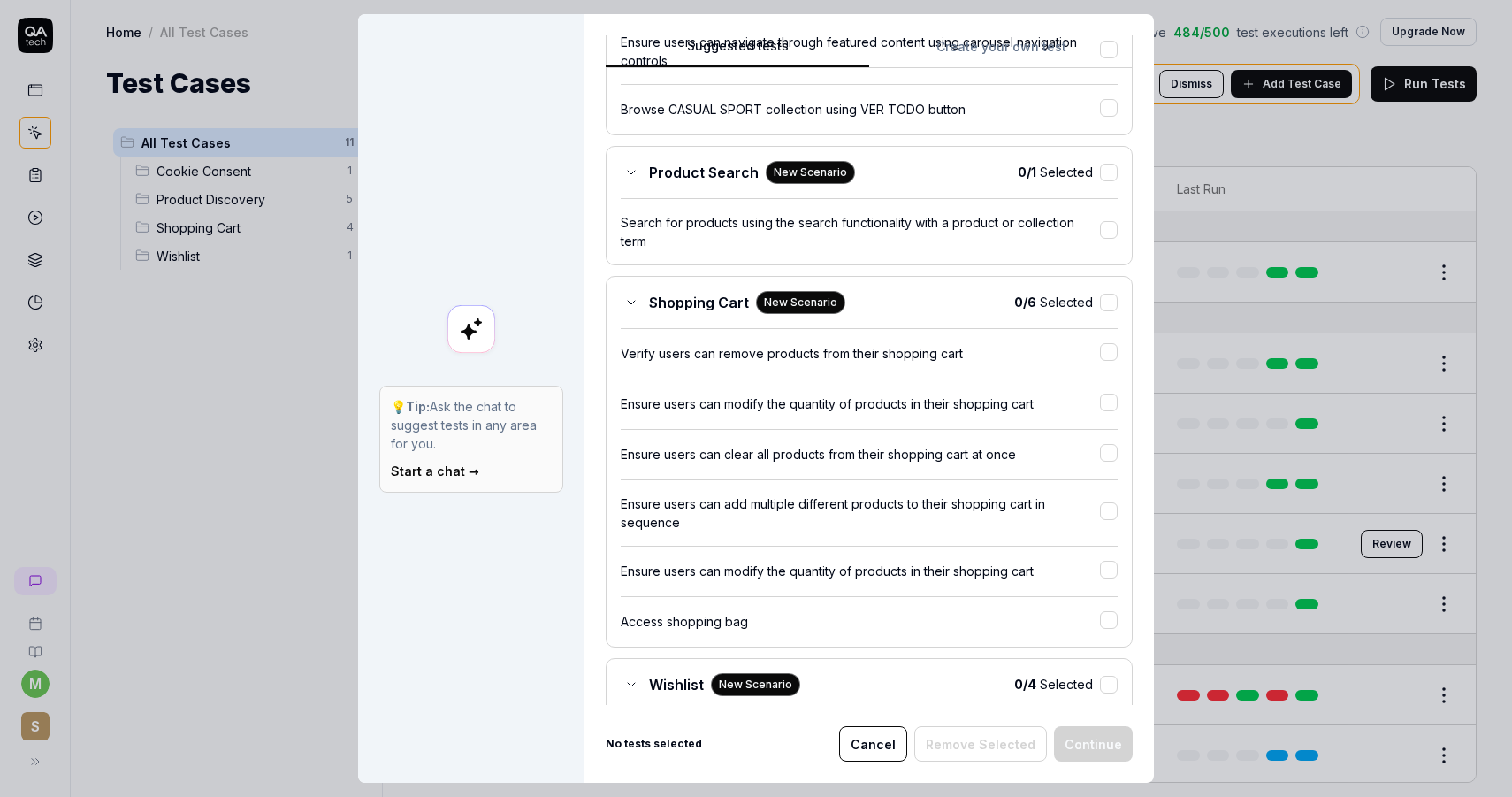
click at [1096, 346] on div "Verify users can remove products from their shopping cart" at bounding box center [860, 353] width 479 height 18
click at [1114, 401] on button "button" at bounding box center [1108, 402] width 17 height 17
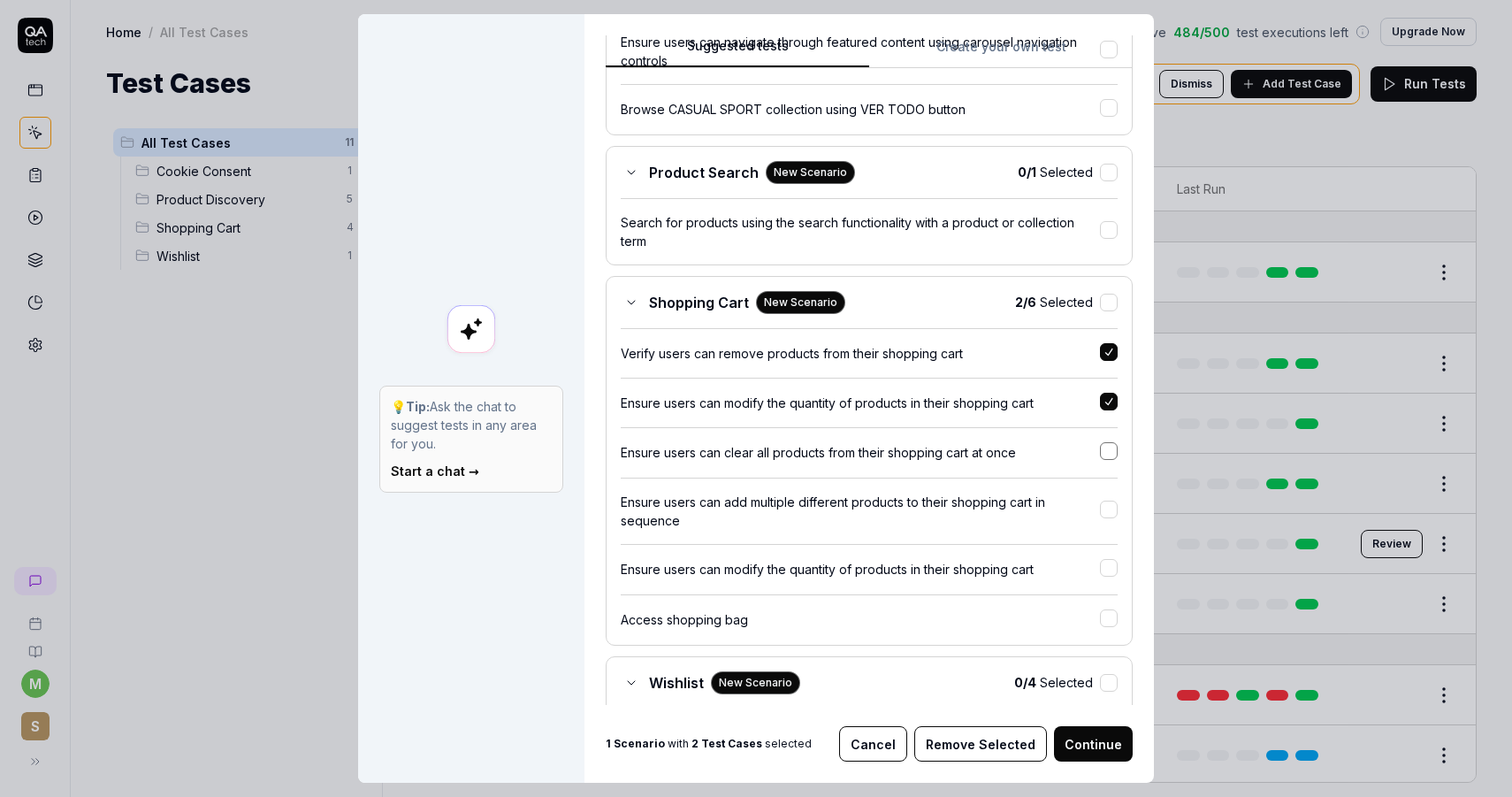
click at [1106, 452] on button "button" at bounding box center [1108, 451] width 17 height 17
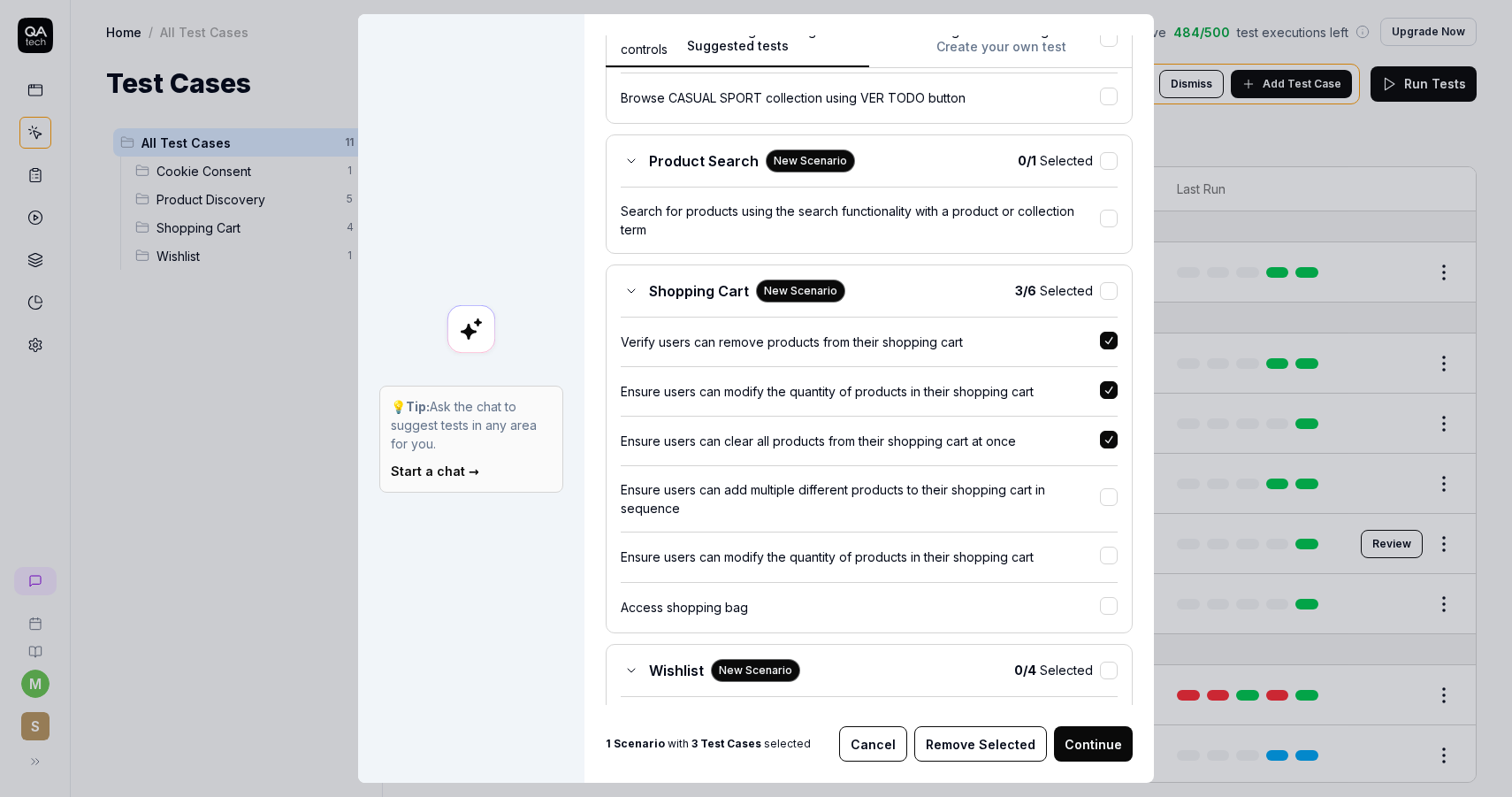
click at [1105, 445] on button "button" at bounding box center [1108, 440] width 17 height 17
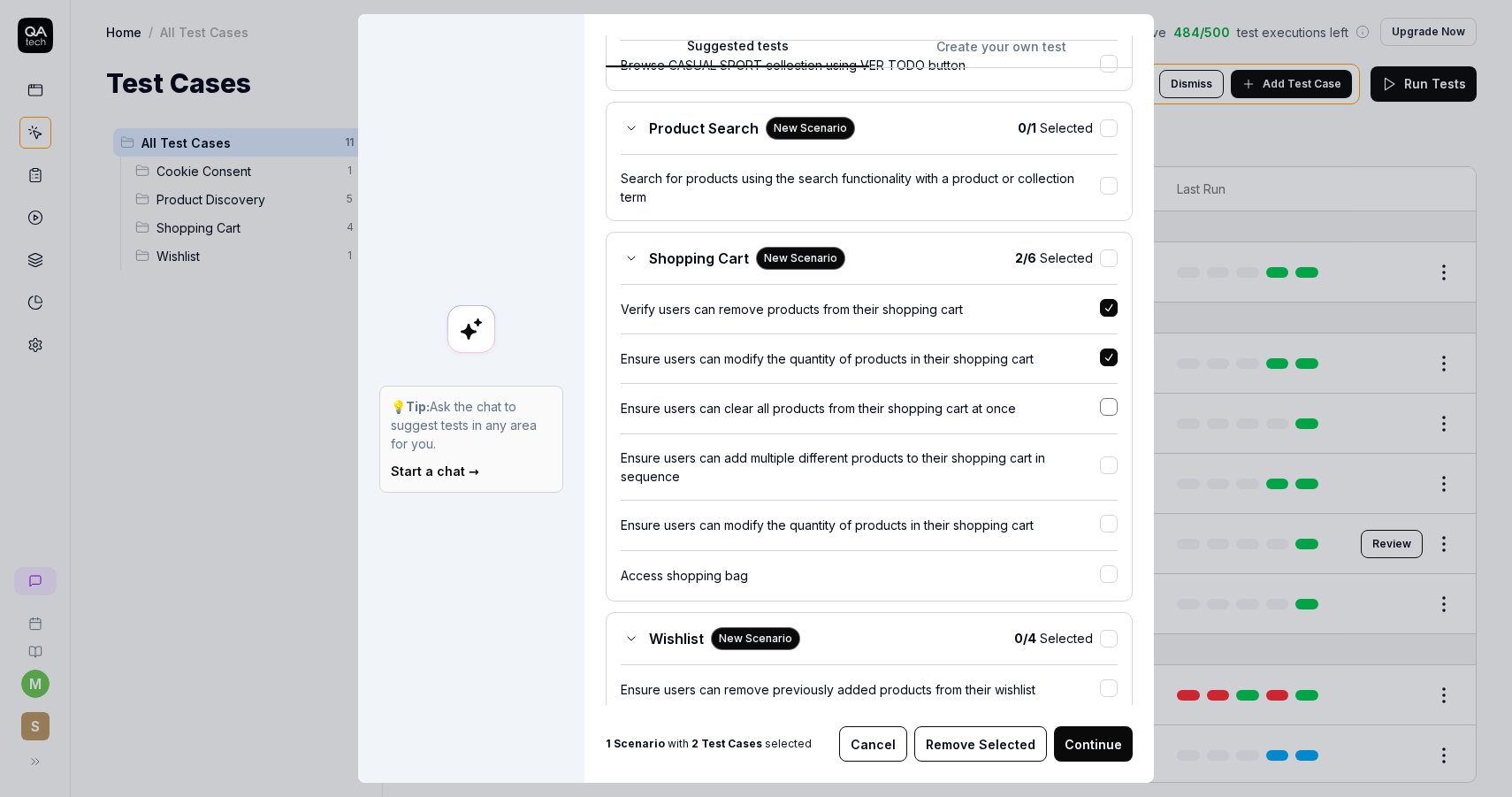
scroll to position [750, 0]
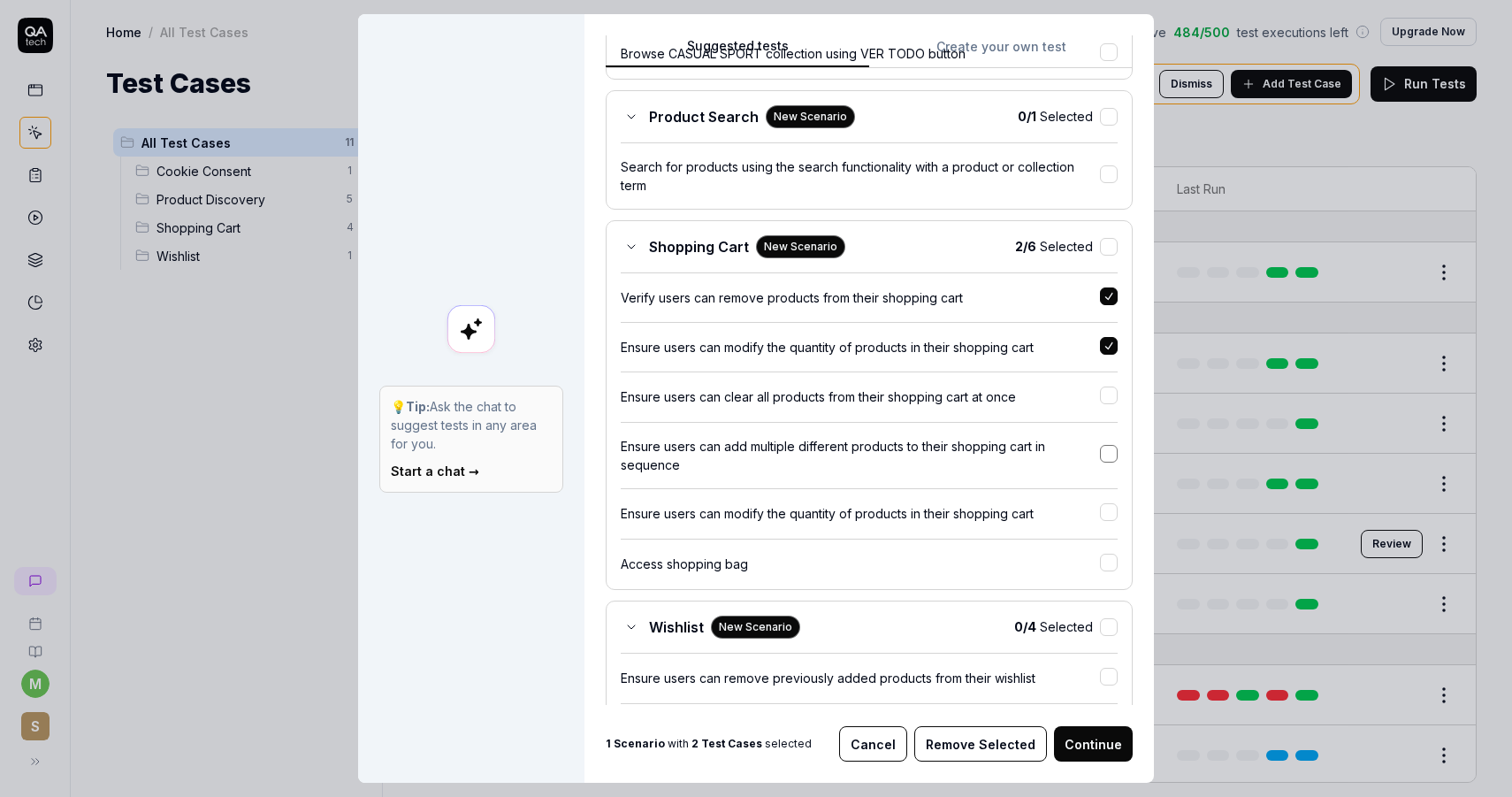
click at [1106, 461] on button "button" at bounding box center [1108, 454] width 17 height 17
click at [1099, 512] on div "Ensure users can modify the quantity of products in their shopping cart" at bounding box center [860, 513] width 479 height 18
click at [1111, 572] on div at bounding box center [1108, 563] width 17 height 21
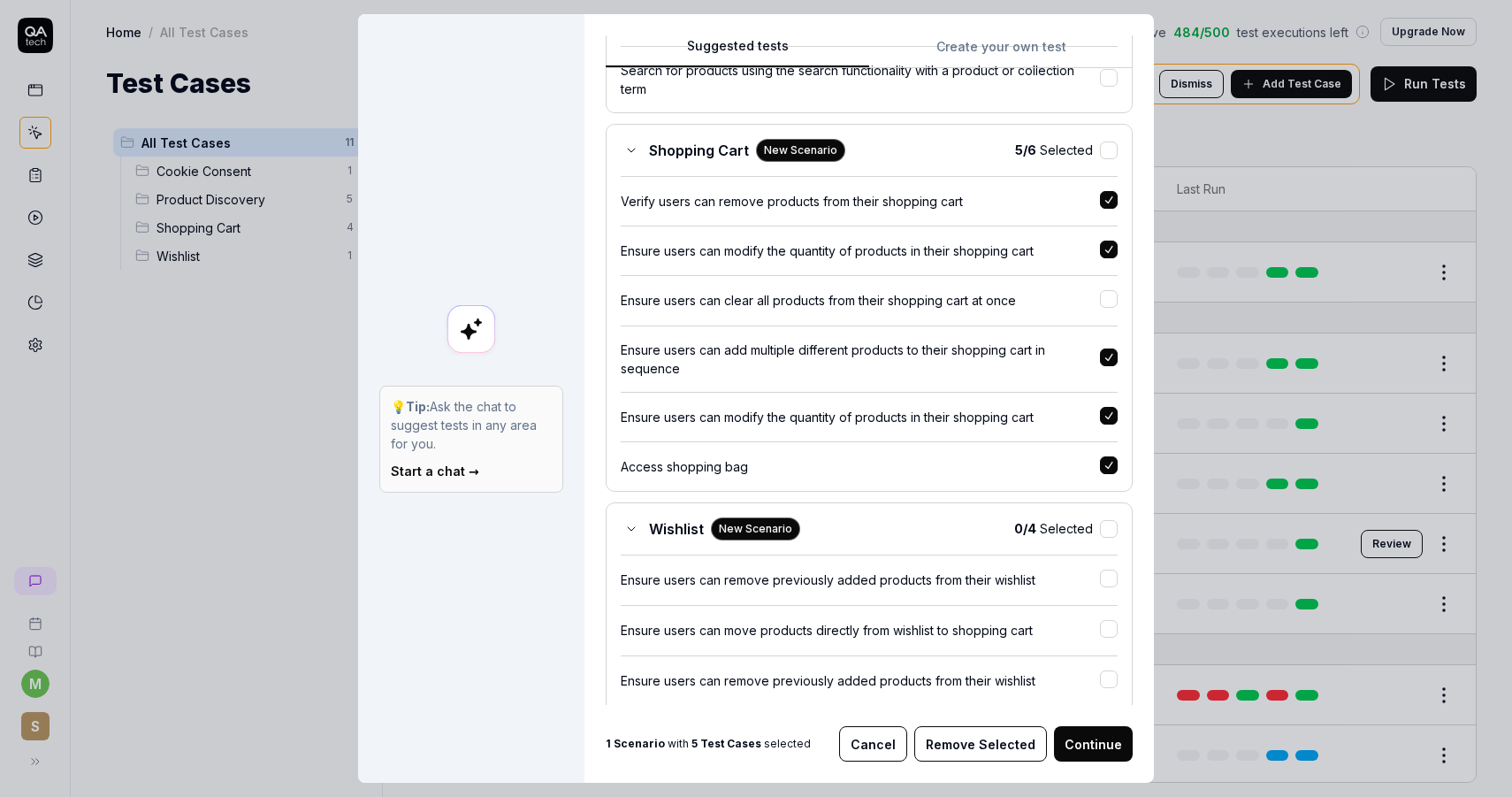
scroll to position [909, 0]
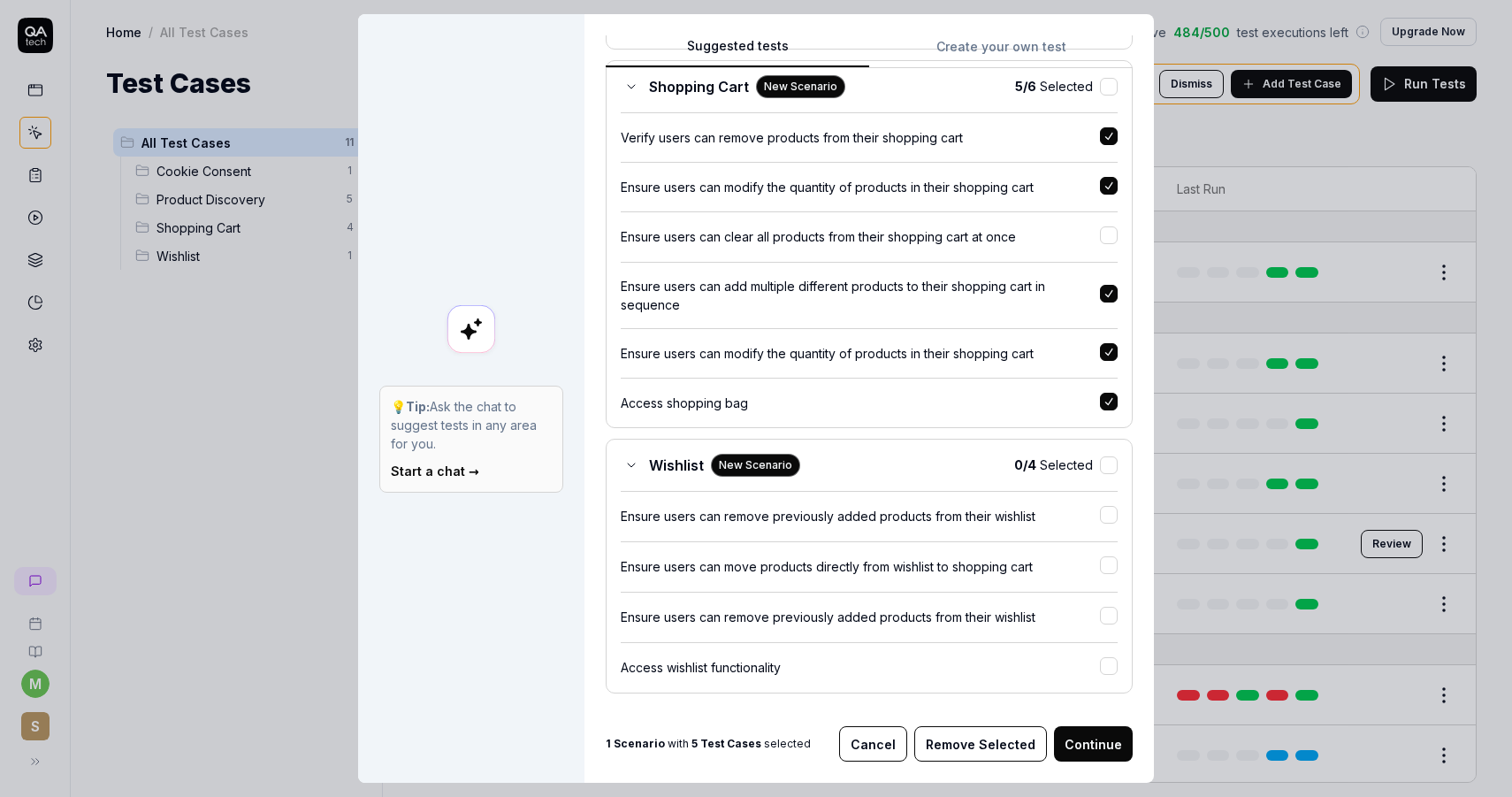
click at [1089, 730] on button "Continue" at bounding box center [1092, 744] width 78 height 36
